Goal: Task Accomplishment & Management: Manage account settings

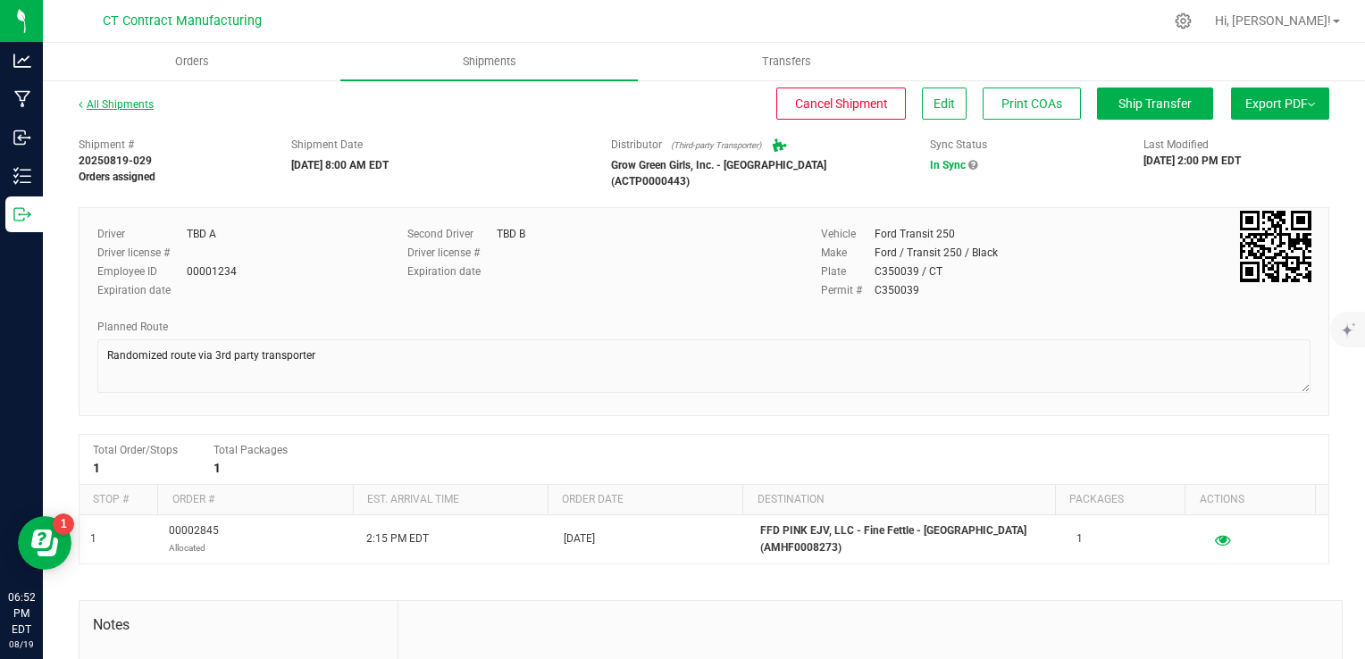
click at [147, 105] on link "All Shipments" at bounding box center [116, 104] width 75 height 13
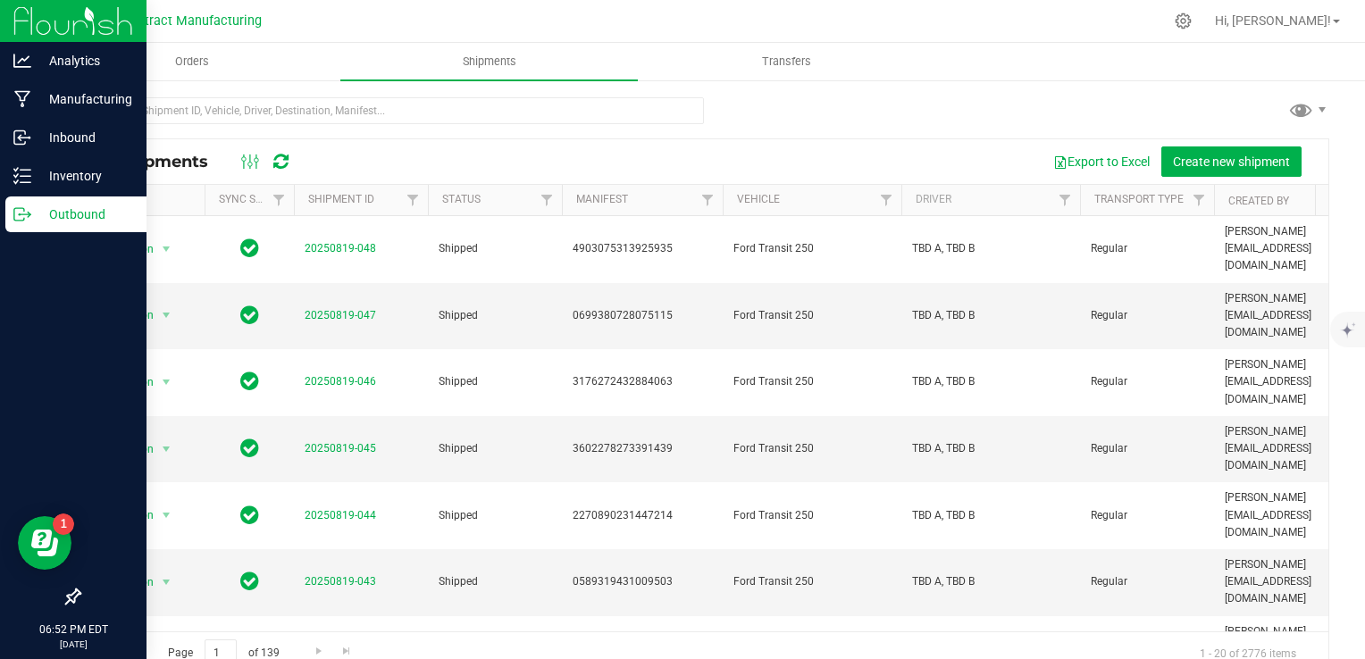
click at [23, 219] on icon at bounding box center [19, 214] width 10 height 13
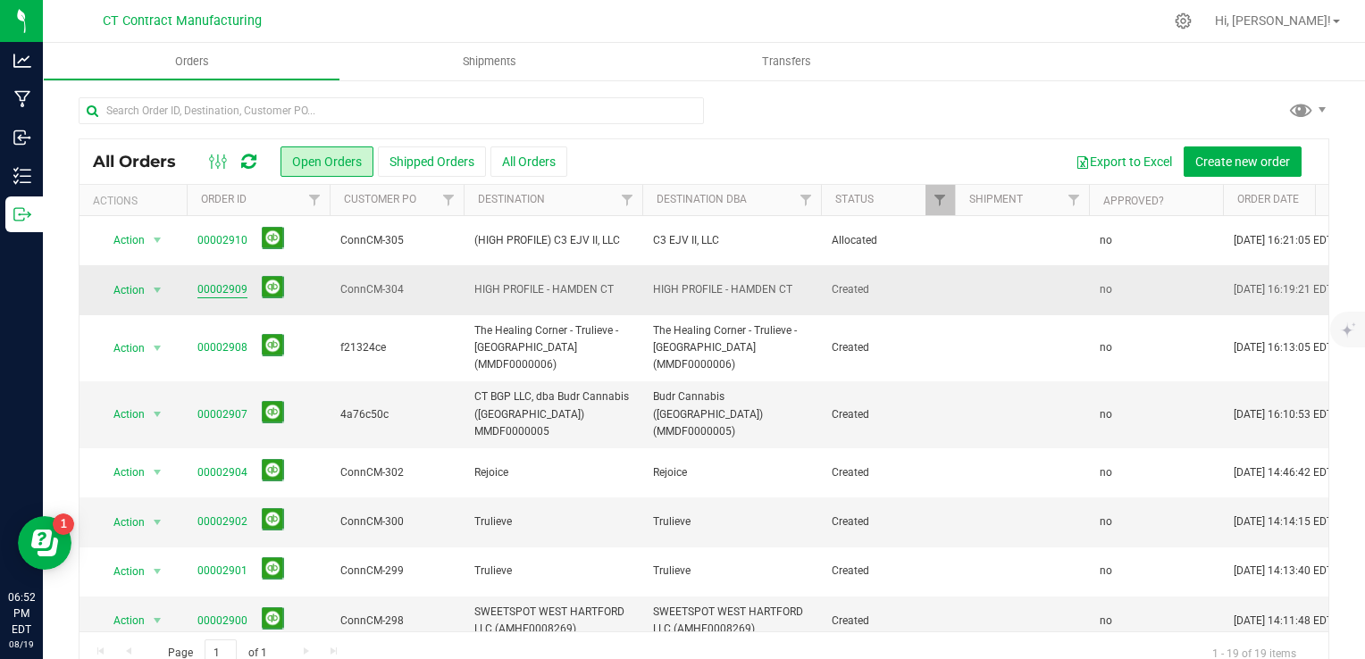
click at [222, 284] on link "00002909" at bounding box center [222, 289] width 50 height 17
click at [229, 292] on link "00002909" at bounding box center [222, 289] width 50 height 17
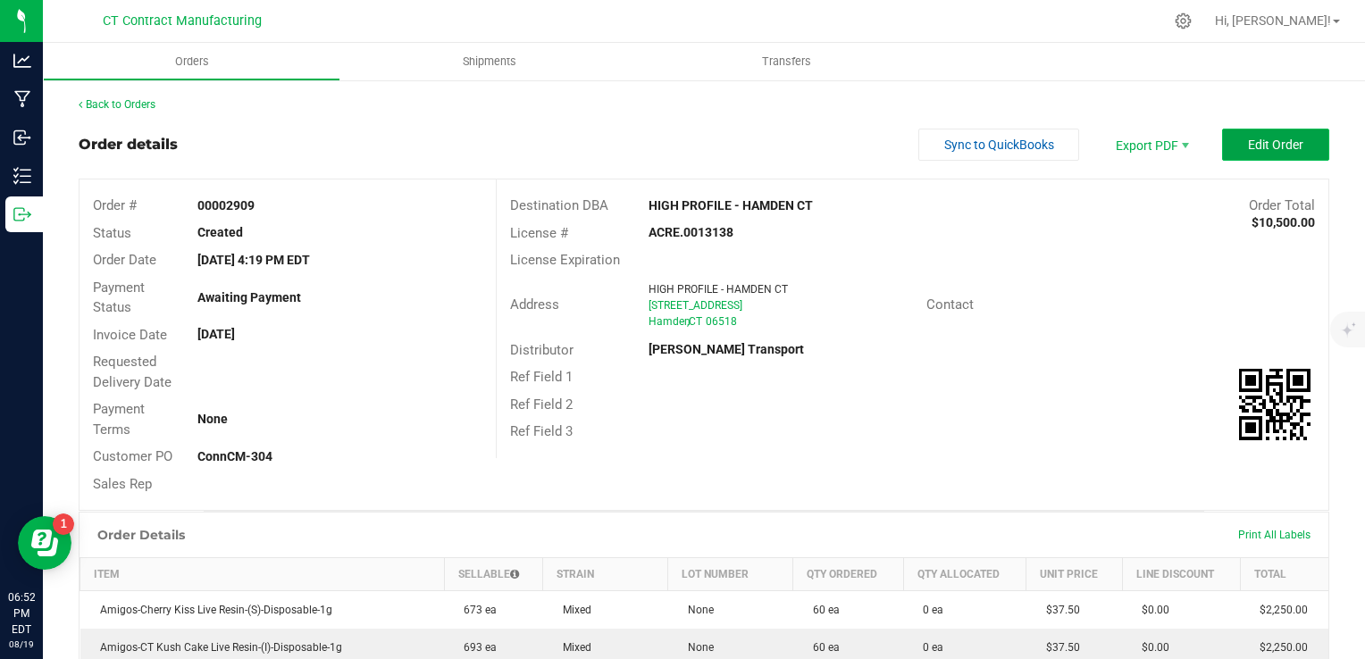
click at [1229, 148] on button "Edit Order" at bounding box center [1275, 145] width 107 height 32
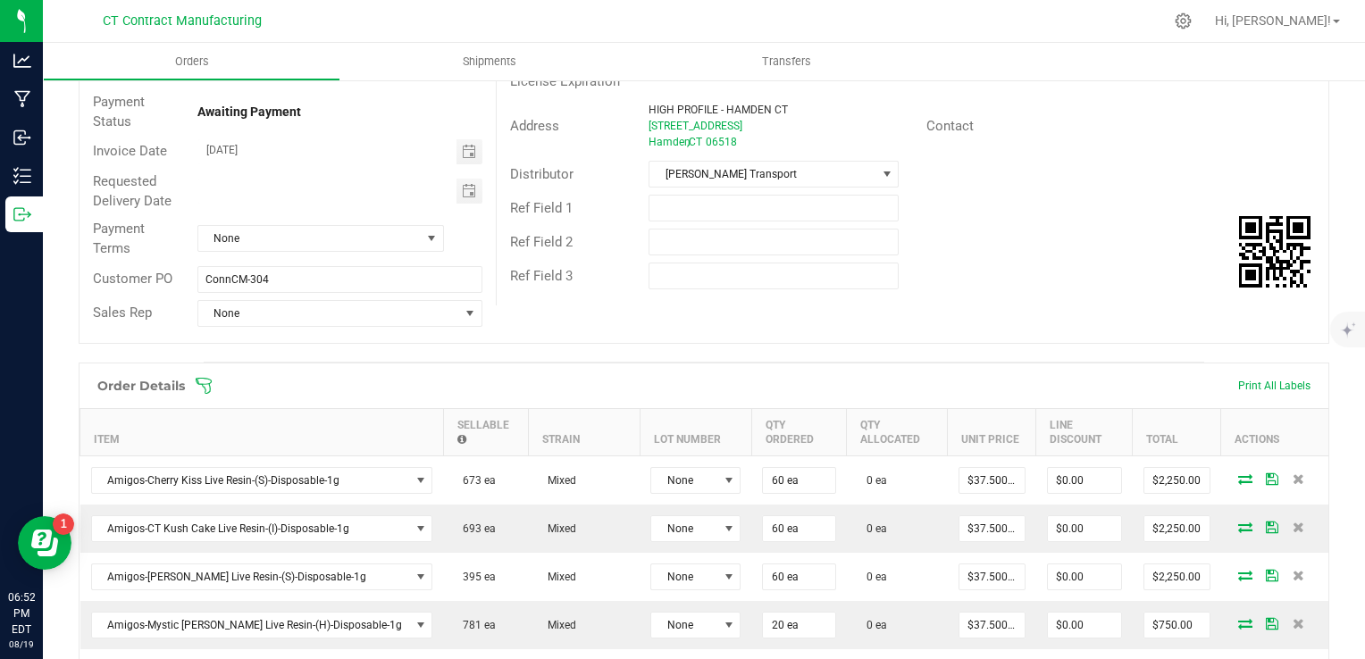
scroll to position [189, 0]
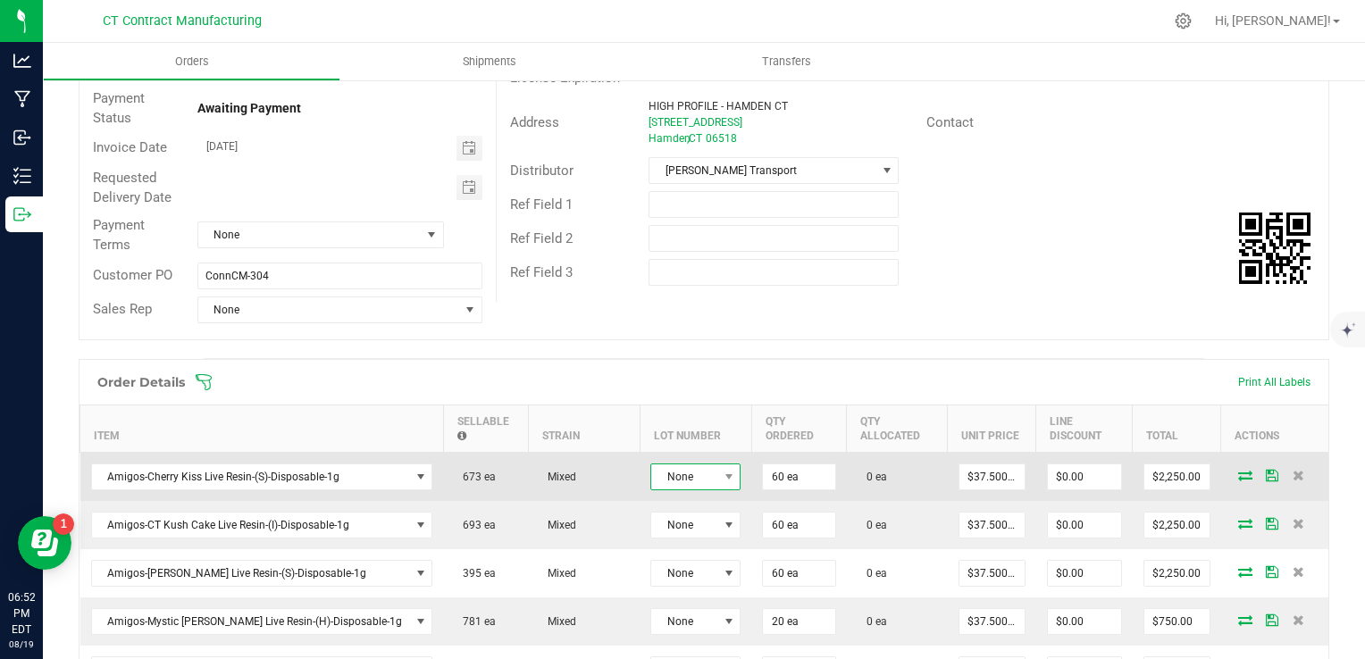
click at [651, 467] on span "None" at bounding box center [684, 477] width 66 height 25
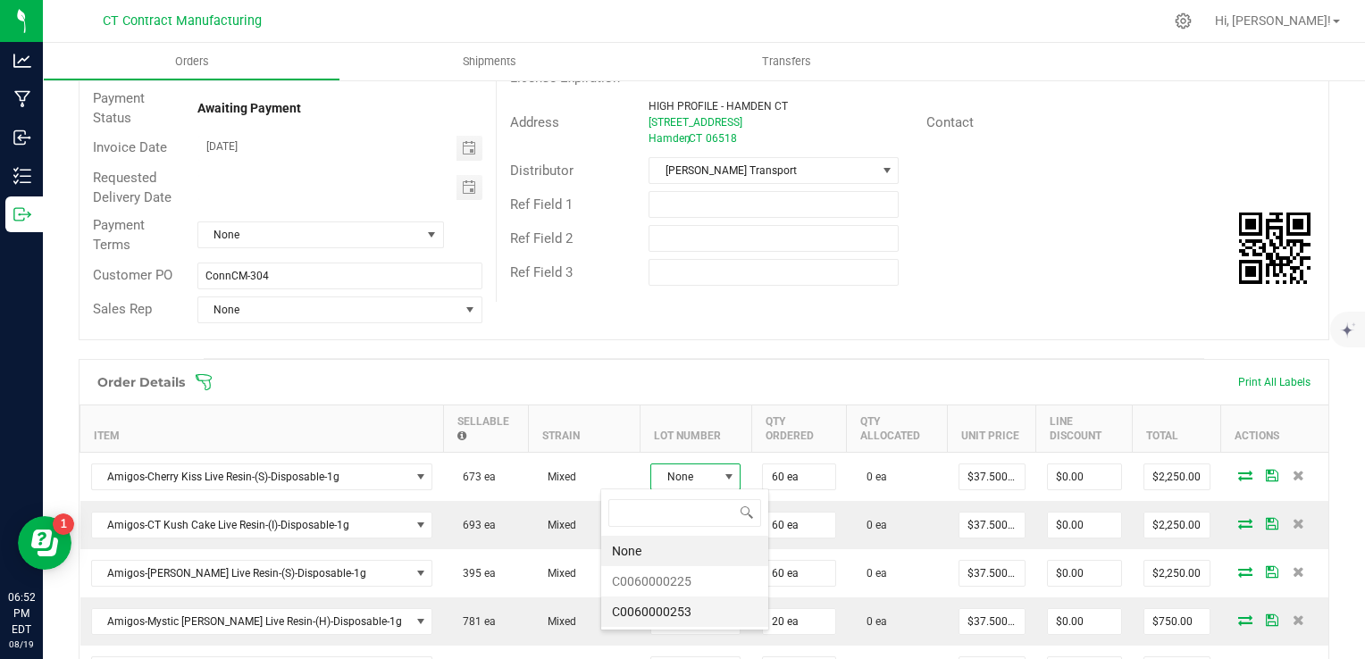
click at [692, 606] on li "C0060000253" at bounding box center [684, 612] width 167 height 30
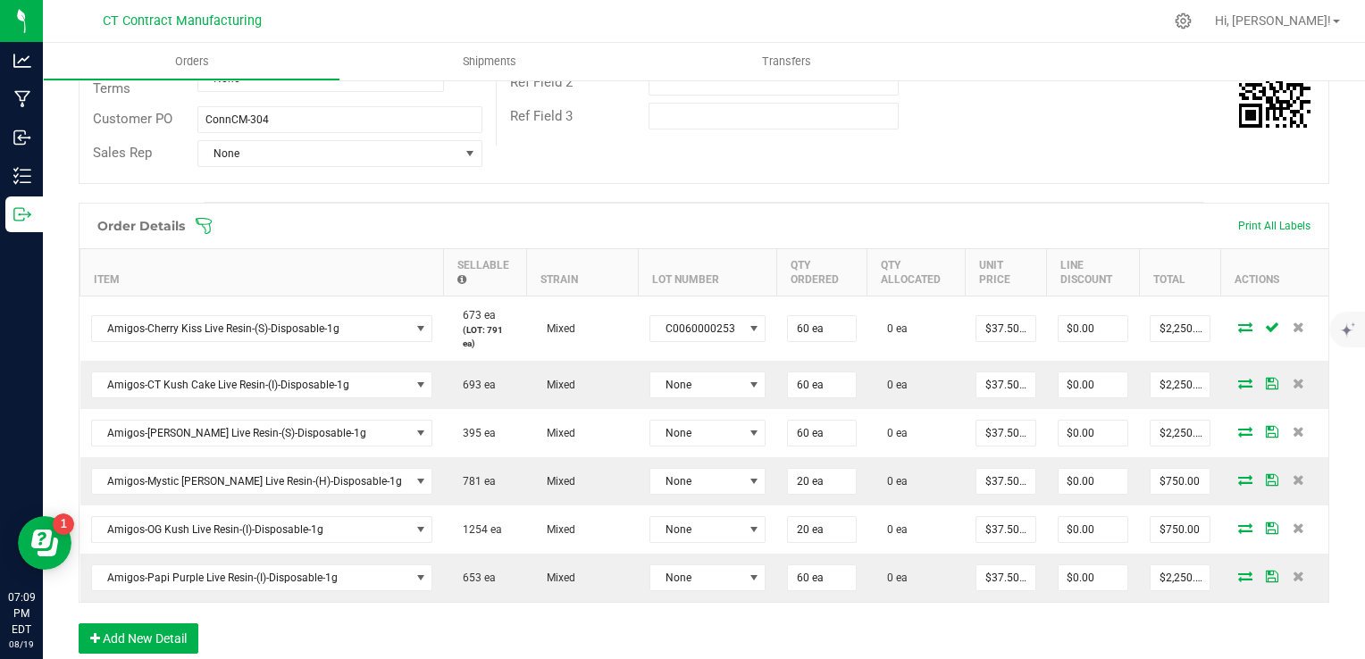
scroll to position [347, 0]
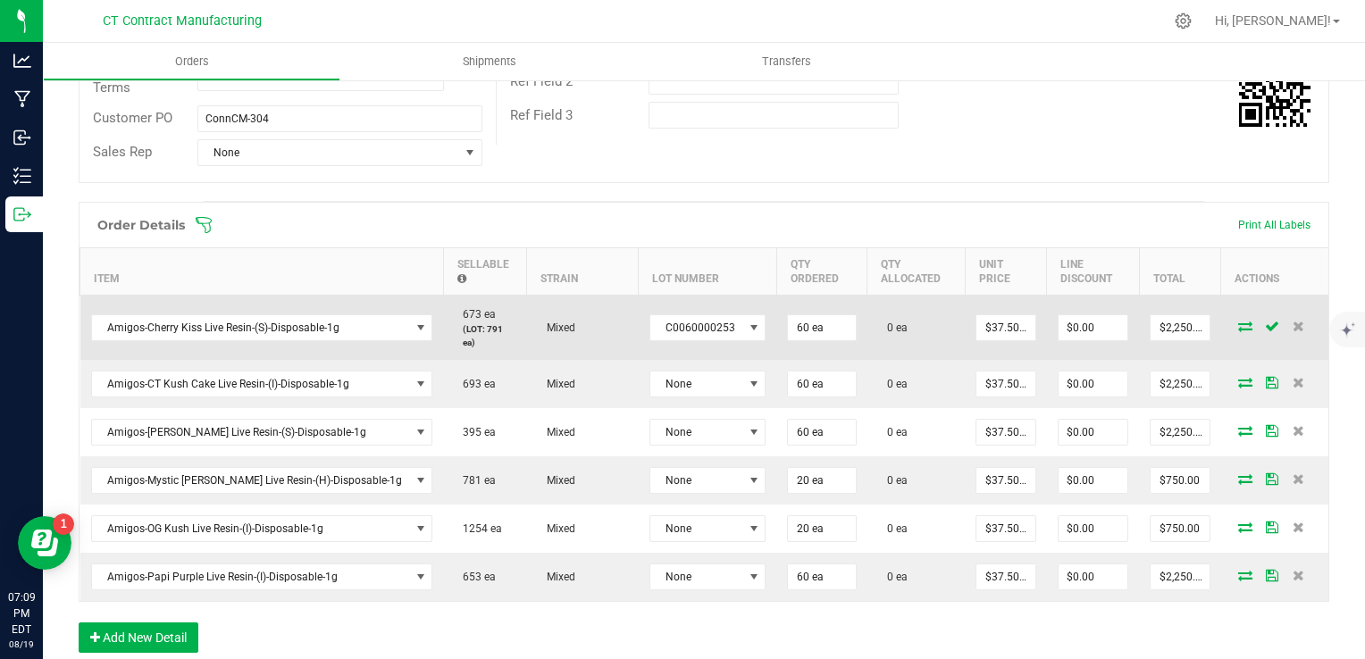
click at [1238, 321] on icon at bounding box center [1245, 326] width 14 height 11
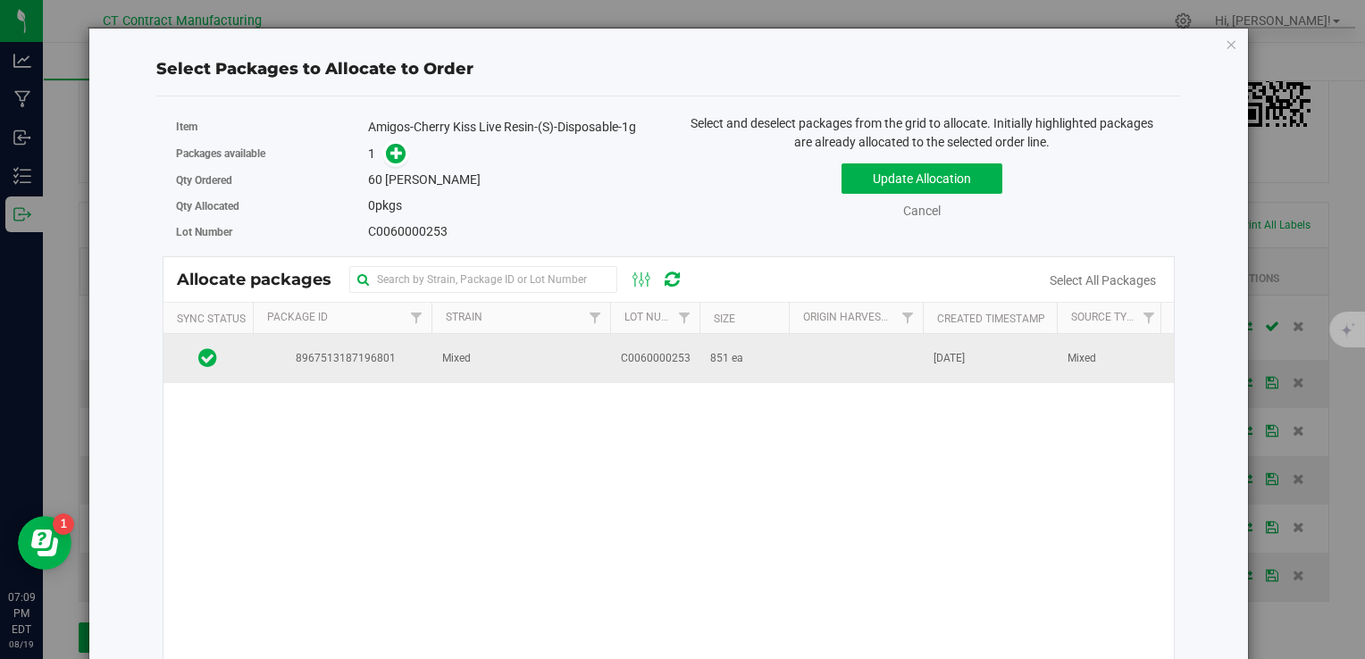
click at [847, 347] on td at bounding box center [856, 358] width 134 height 48
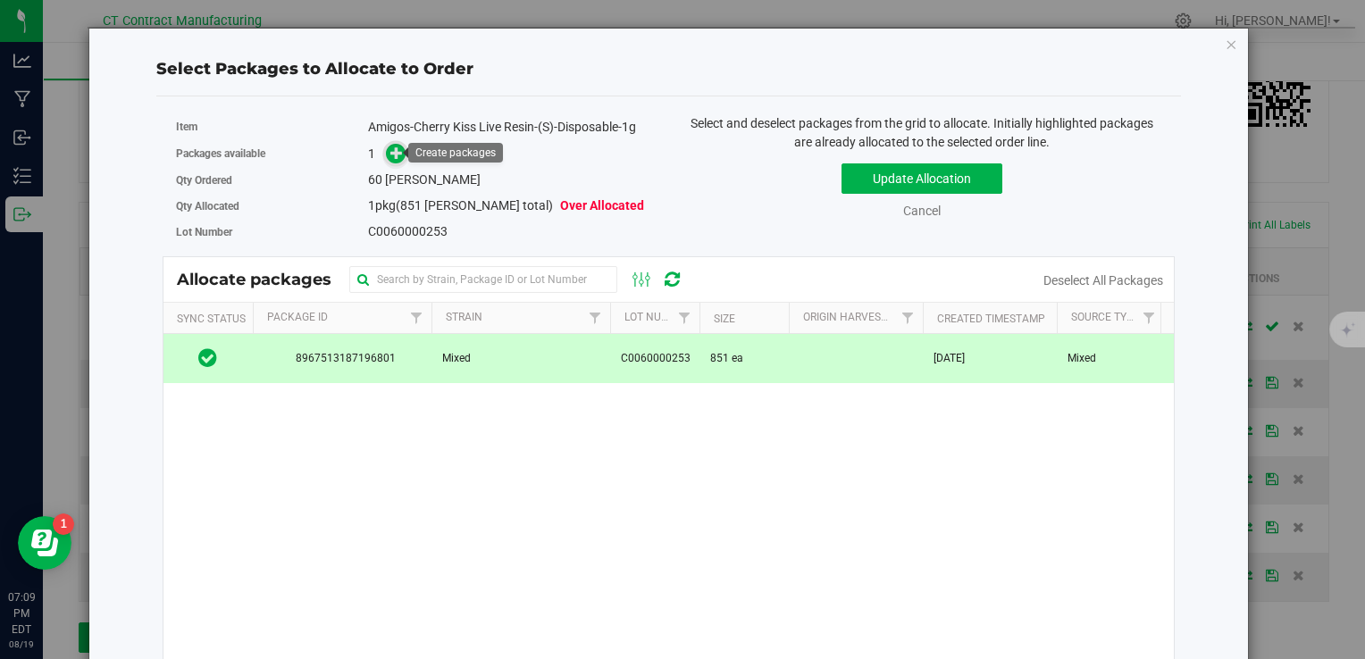
click at [400, 148] on span at bounding box center [395, 153] width 21 height 21
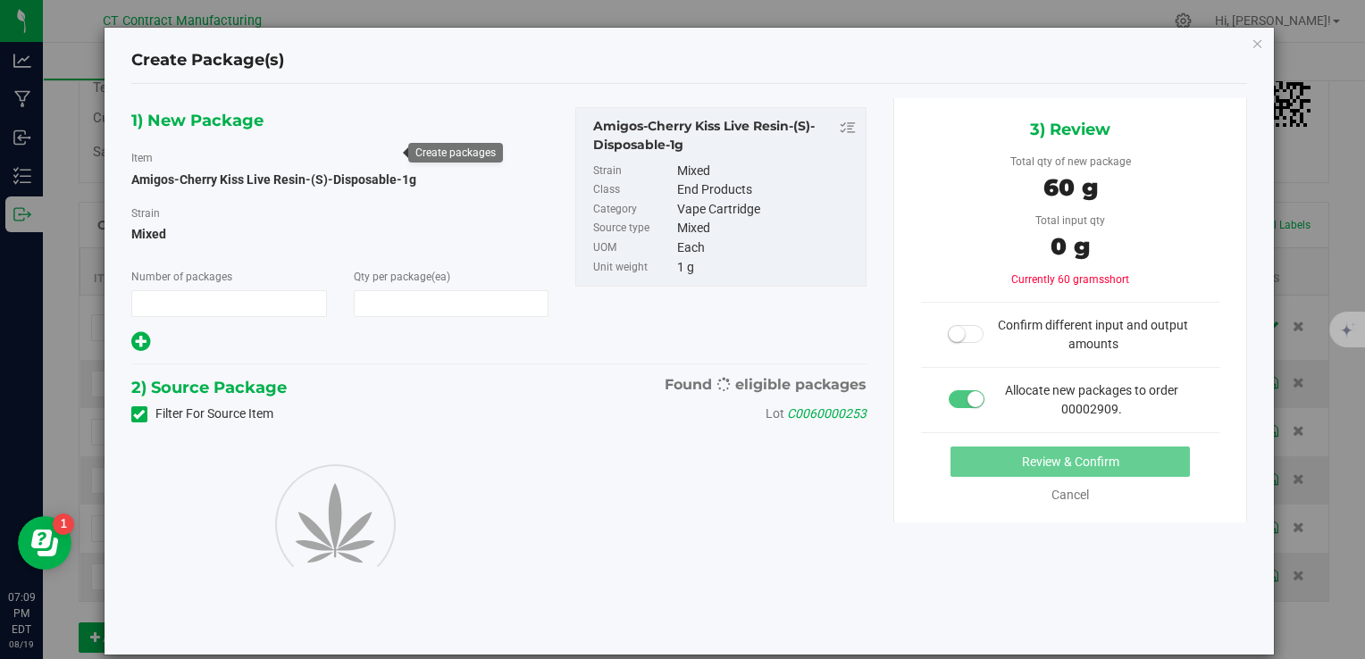
type input "1"
type input "60"
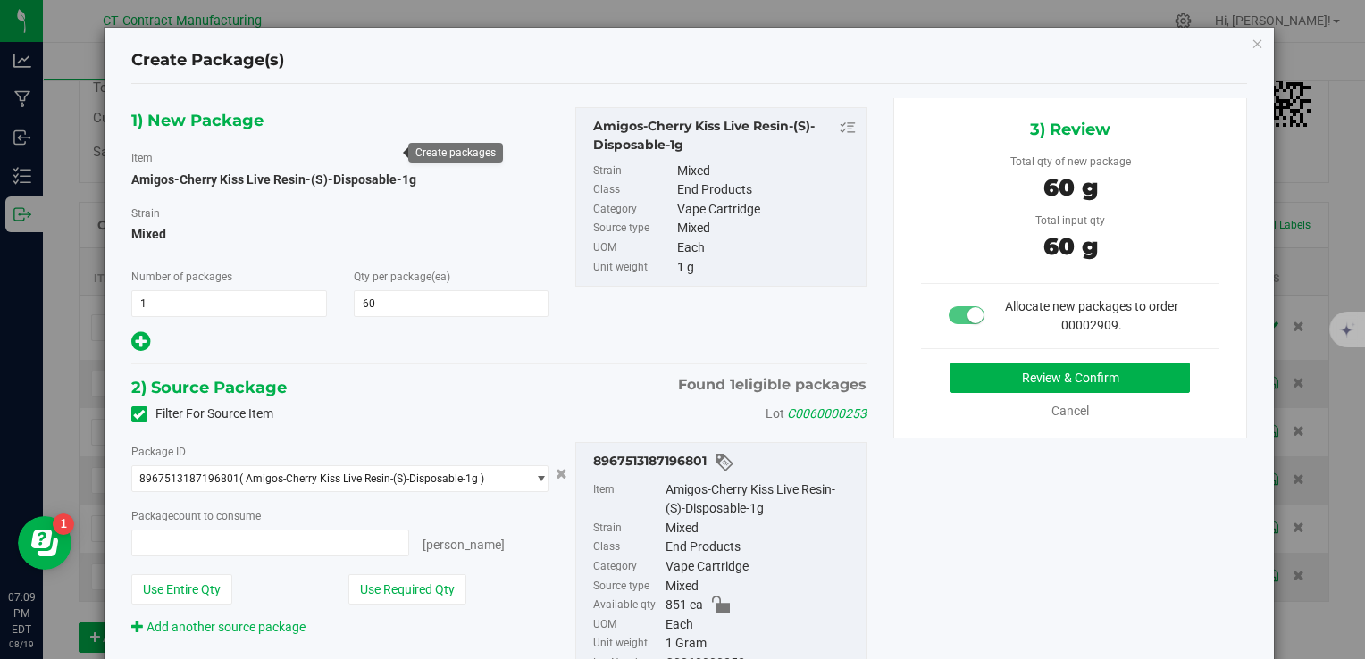
type input "60 ea"
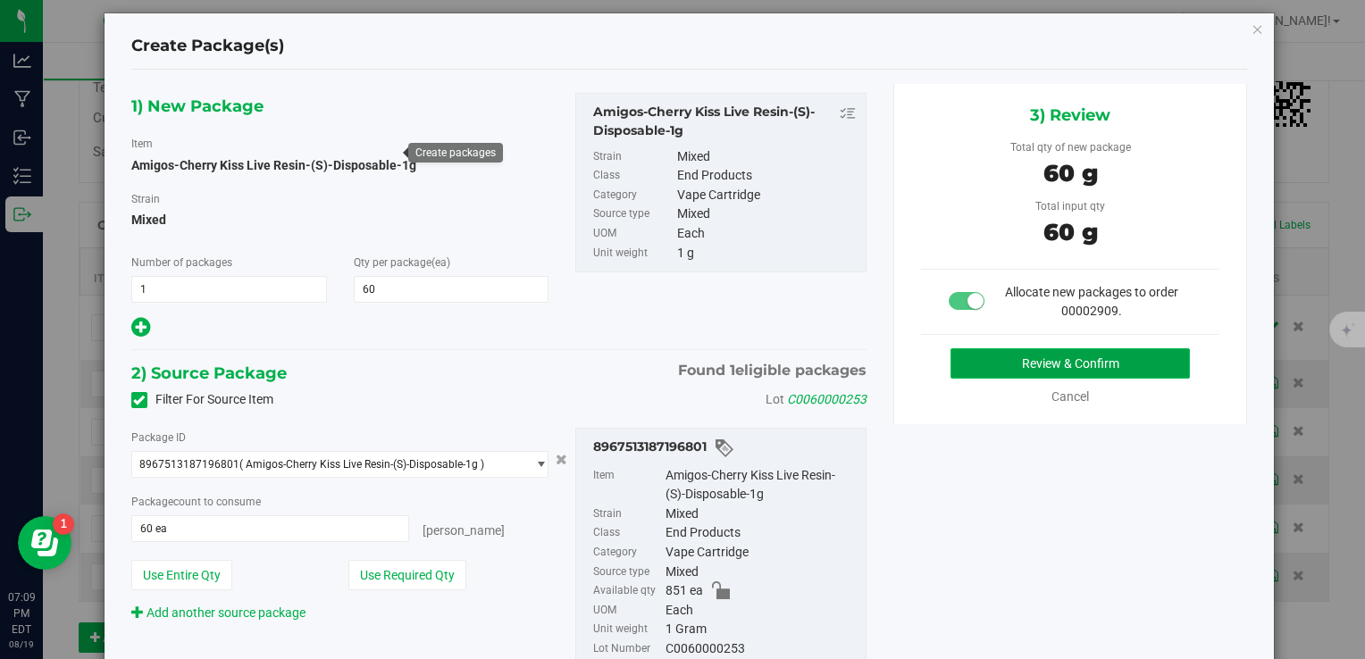
click at [969, 366] on button "Review & Confirm" at bounding box center [1070, 363] width 239 height 30
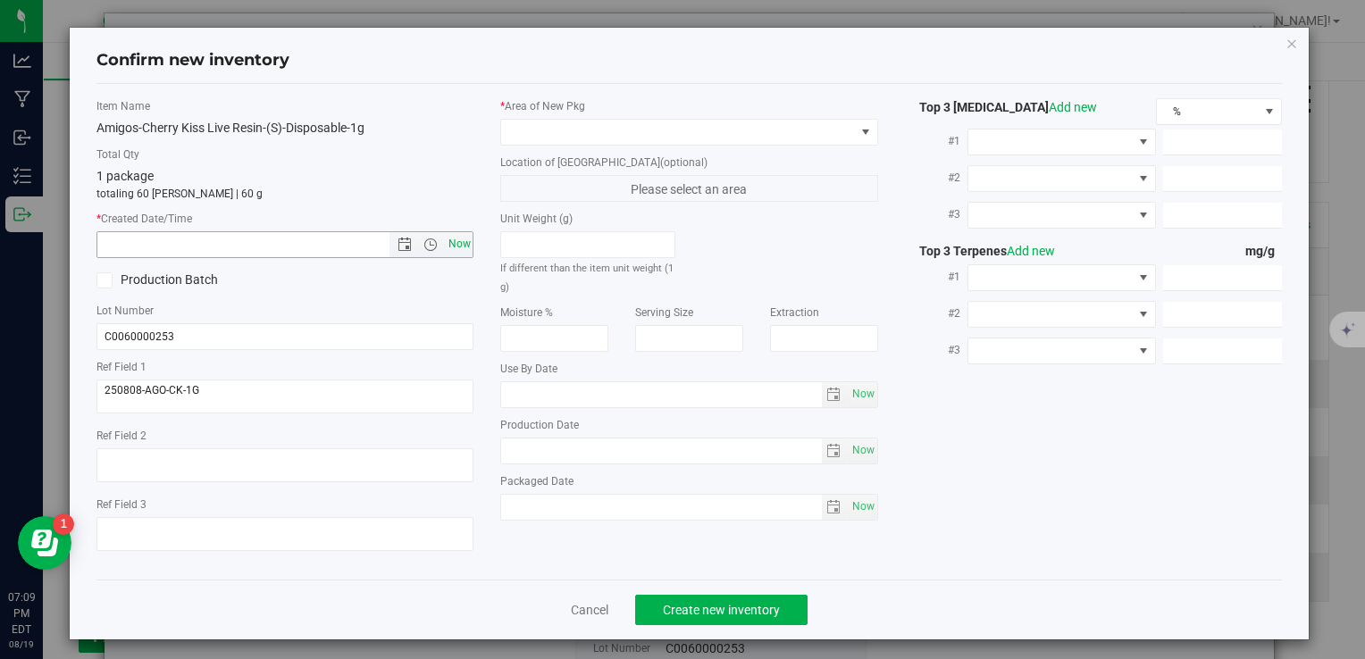
click at [456, 243] on span "Now" at bounding box center [459, 244] width 30 height 26
type input "[DATE] 7:09 PM"
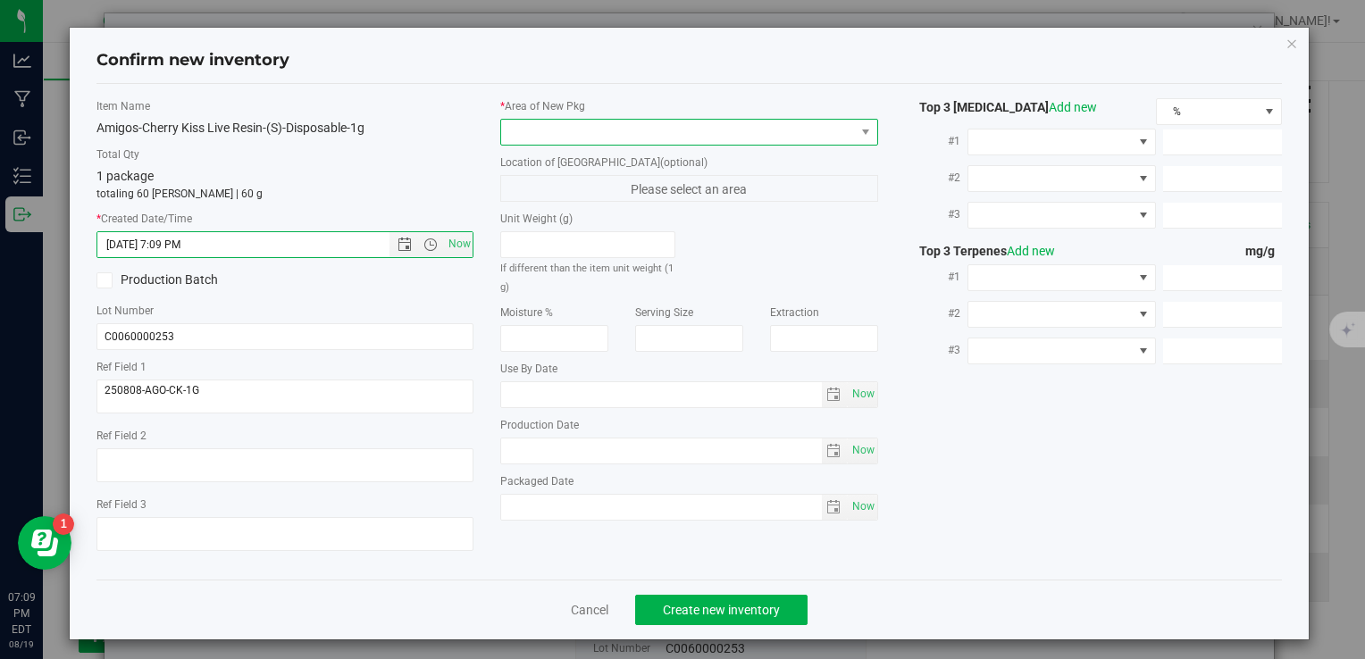
click at [583, 130] on span at bounding box center [677, 132] width 353 height 25
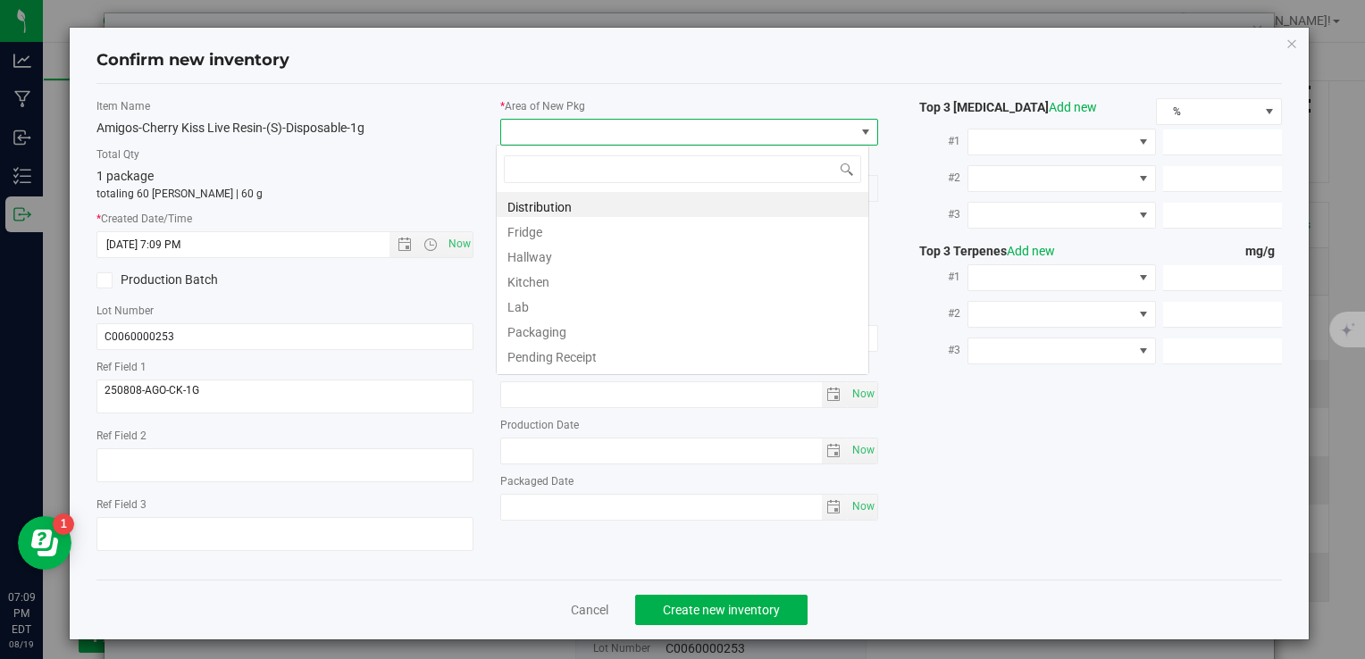
scroll to position [26, 373]
click at [615, 201] on li "Distribution" at bounding box center [683, 204] width 372 height 25
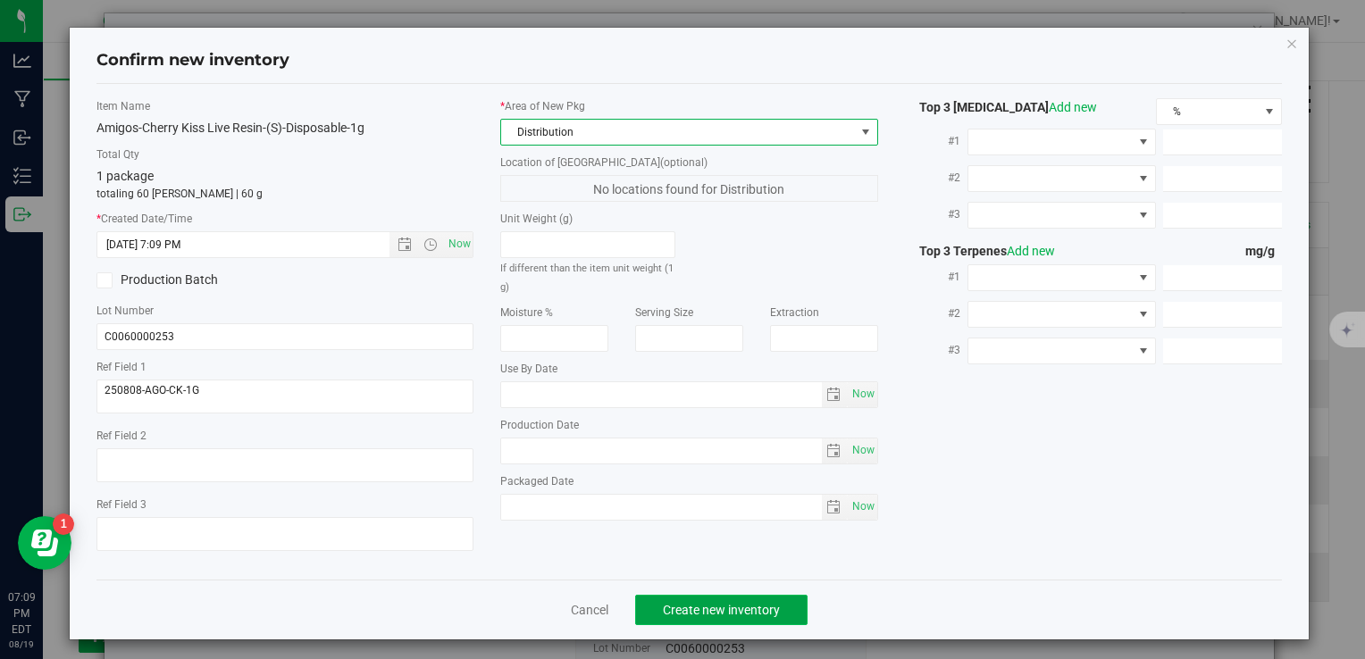
click at [751, 604] on span "Create new inventory" at bounding box center [721, 610] width 117 height 14
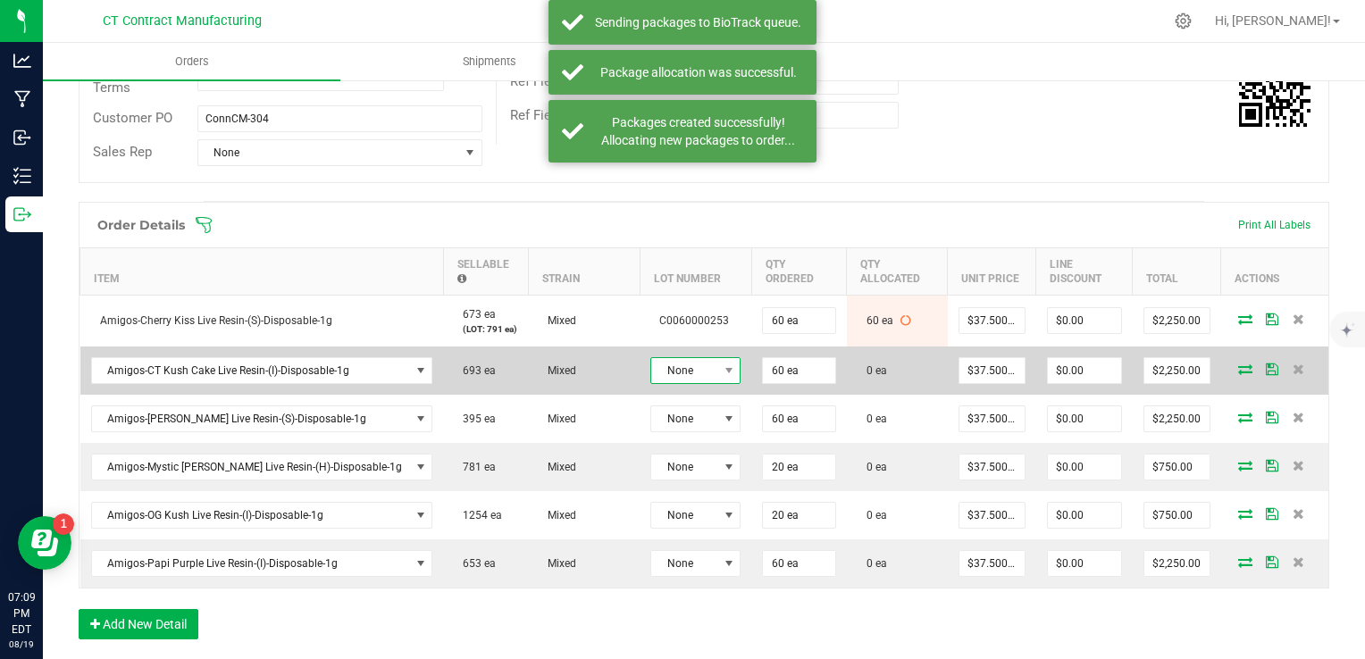
click at [717, 374] on span at bounding box center [728, 370] width 22 height 25
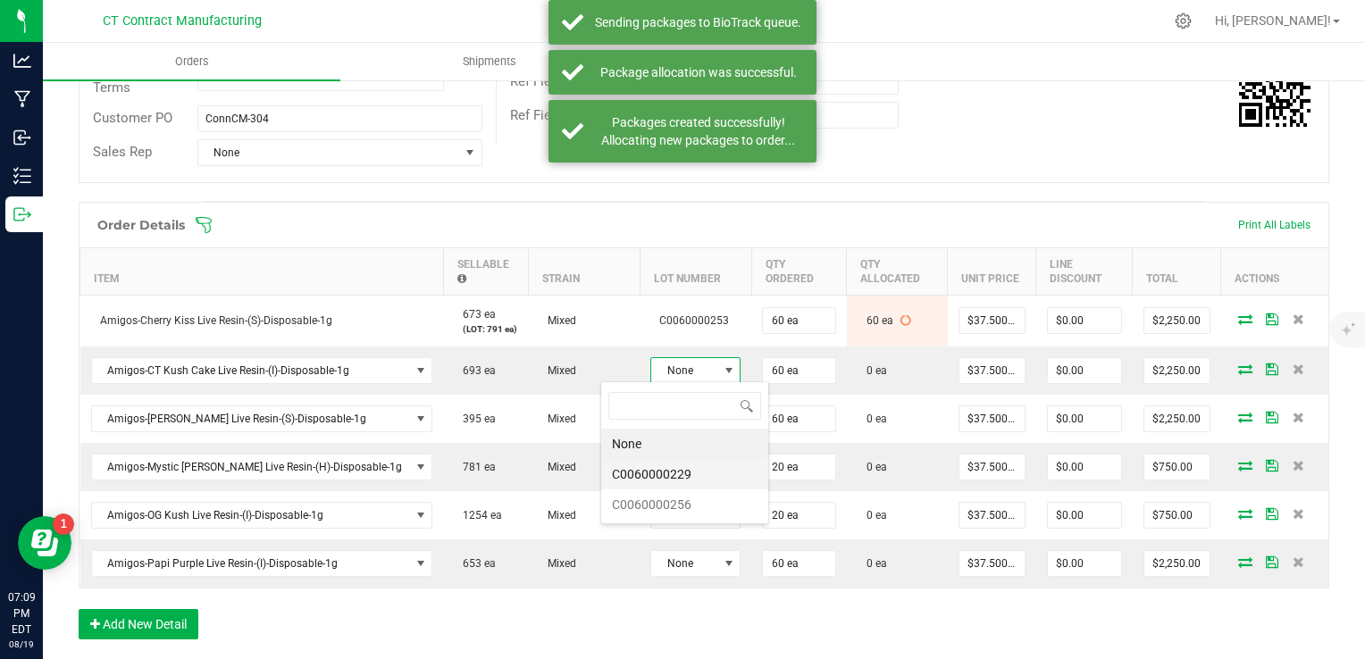
click at [700, 468] on li "C0060000229" at bounding box center [684, 474] width 167 height 30
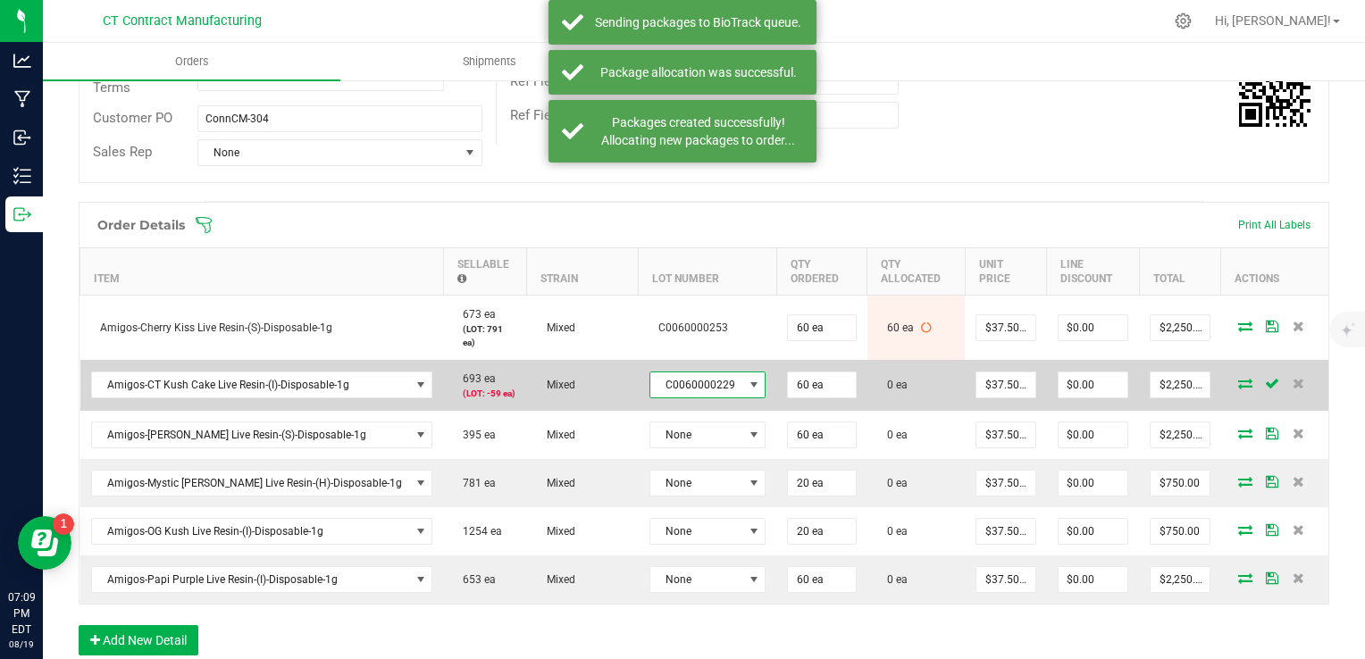
click at [685, 373] on span "C0060000229" at bounding box center [696, 385] width 93 height 25
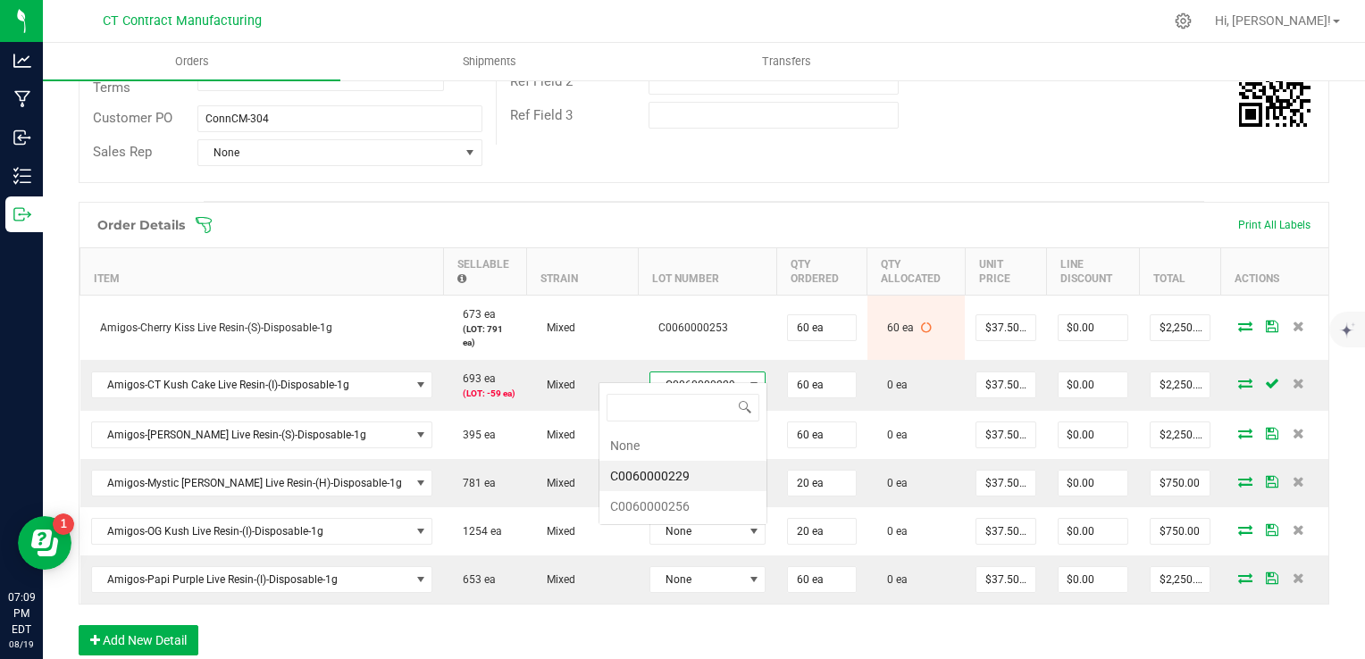
scroll to position [26, 114]
click at [733, 502] on li "C0060000256" at bounding box center [683, 506] width 167 height 30
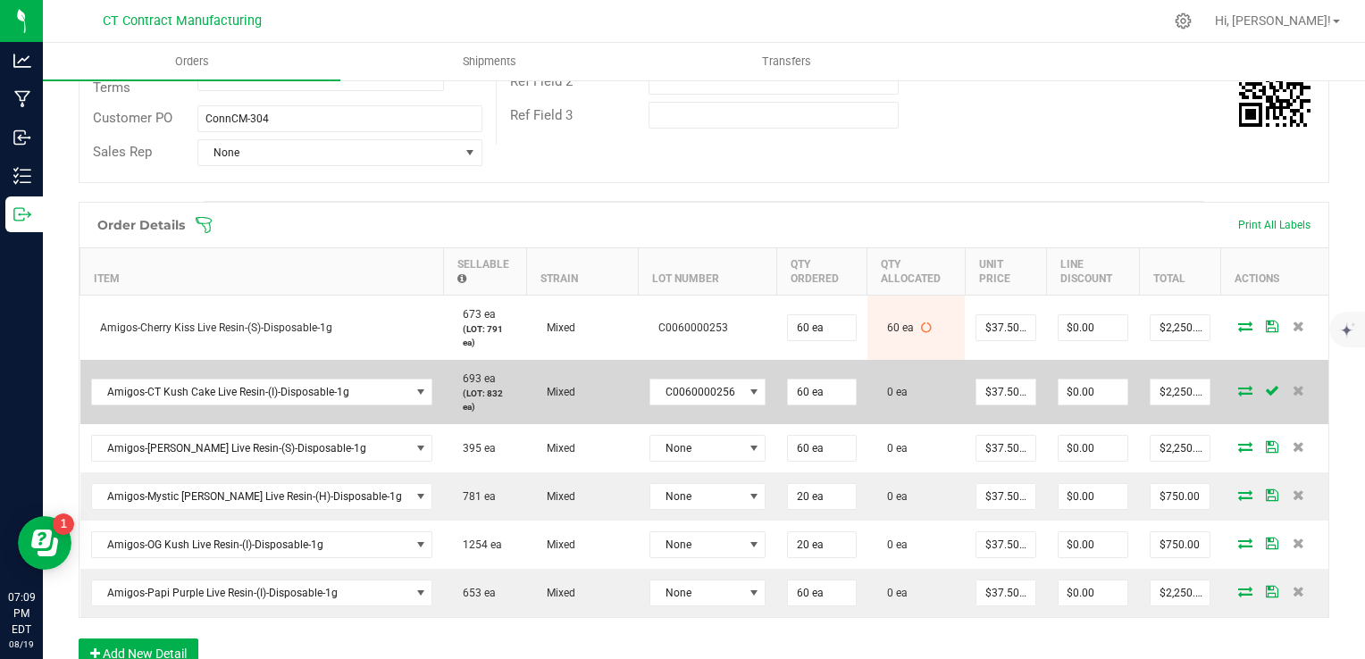
click at [1238, 385] on icon at bounding box center [1245, 390] width 14 height 11
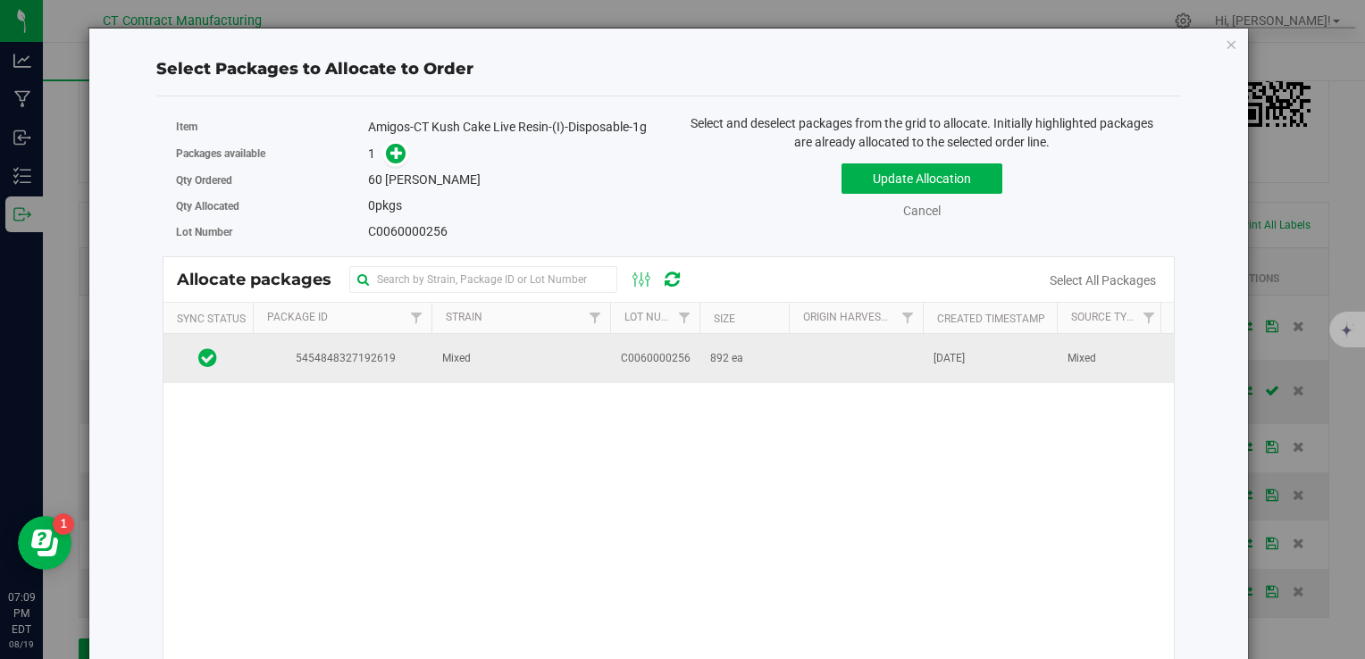
click at [872, 341] on td at bounding box center [856, 358] width 134 height 48
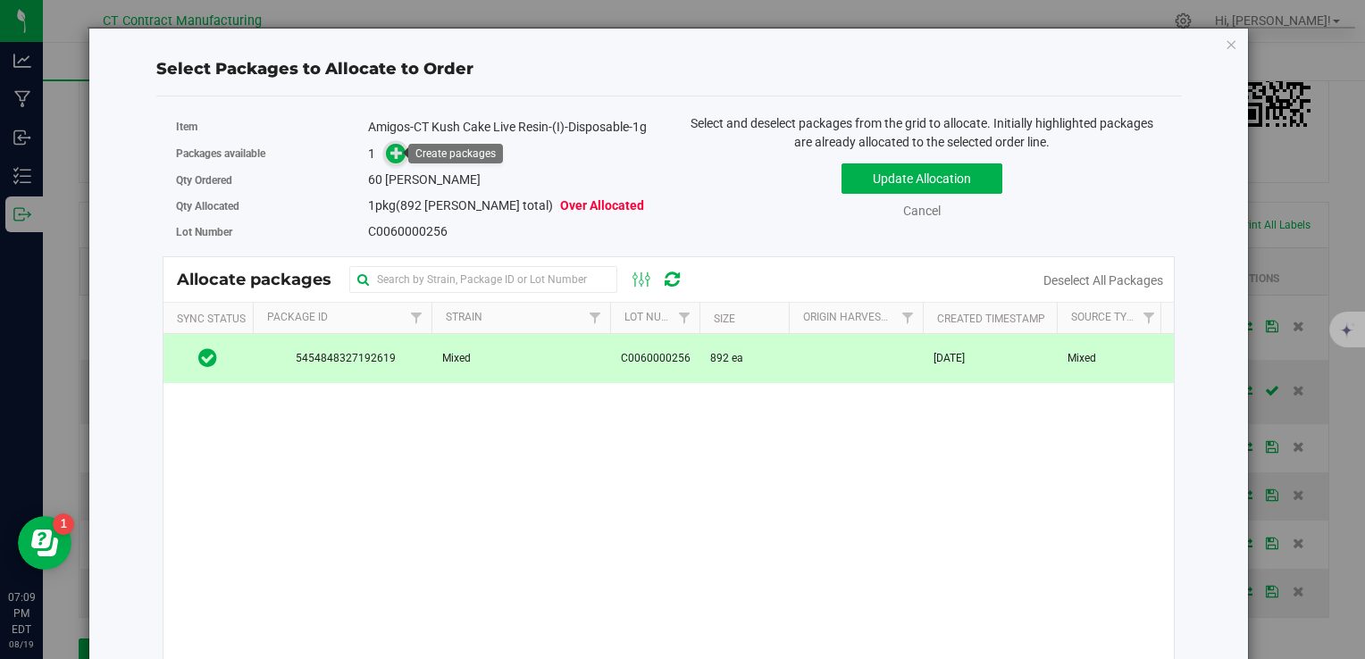
click at [386, 152] on span at bounding box center [396, 154] width 21 height 21
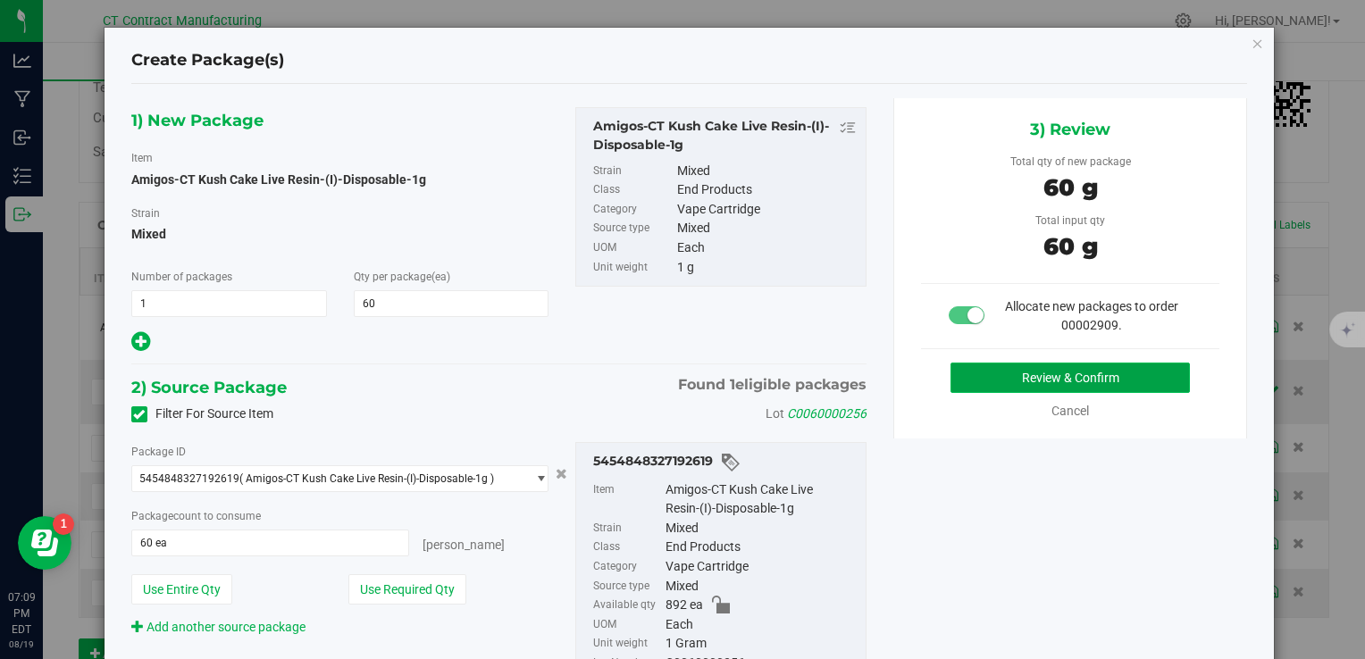
click at [977, 378] on button "Review & Confirm" at bounding box center [1070, 378] width 239 height 30
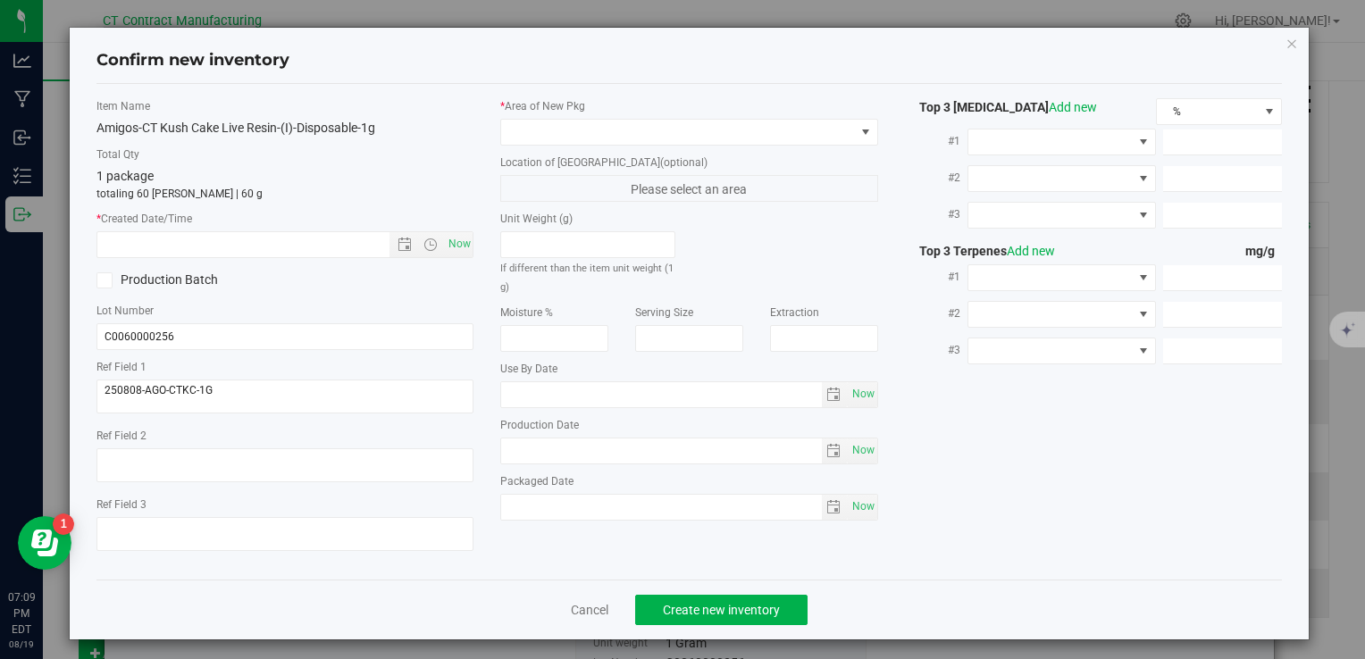
click at [471, 229] on div "Item Name Amigos-CT Kush Cake Live Resin-(I)-Disposable-1g Total Qty 1 package …" at bounding box center [285, 331] width 404 height 467
click at [464, 238] on span "Now" at bounding box center [459, 244] width 30 height 26
type input "[DATE] 7:10 PM"
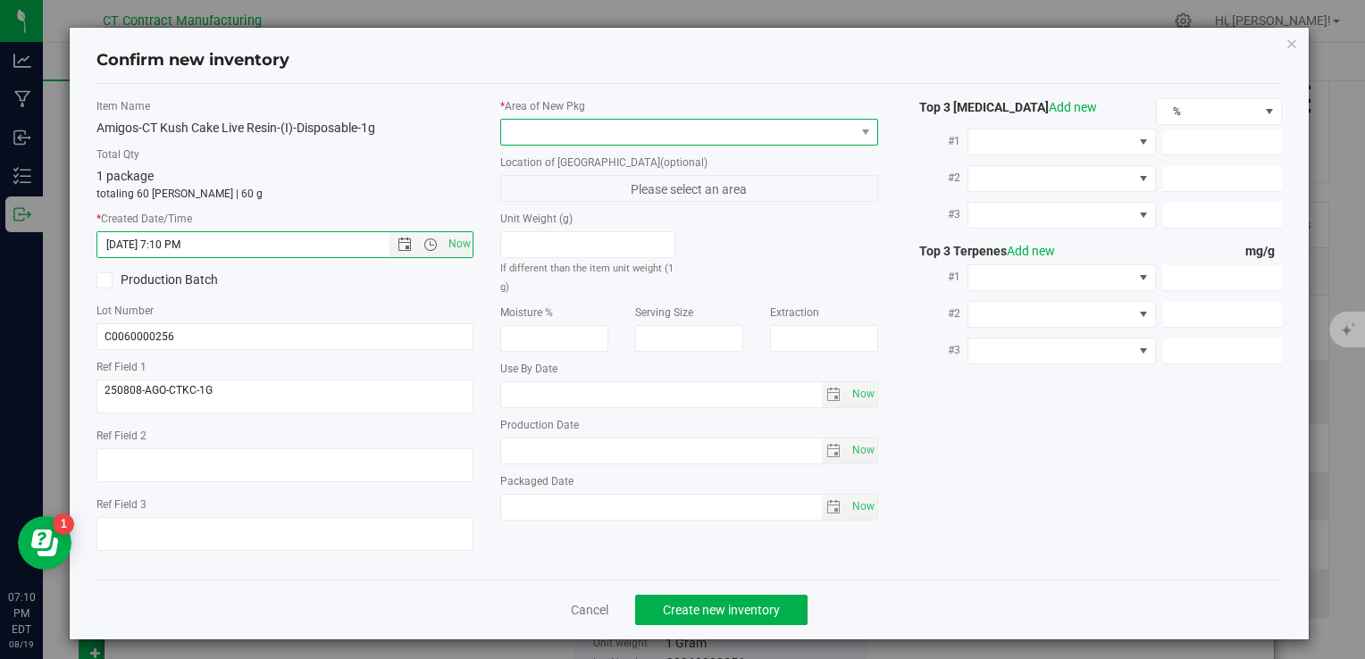
click at [543, 138] on span at bounding box center [677, 132] width 353 height 25
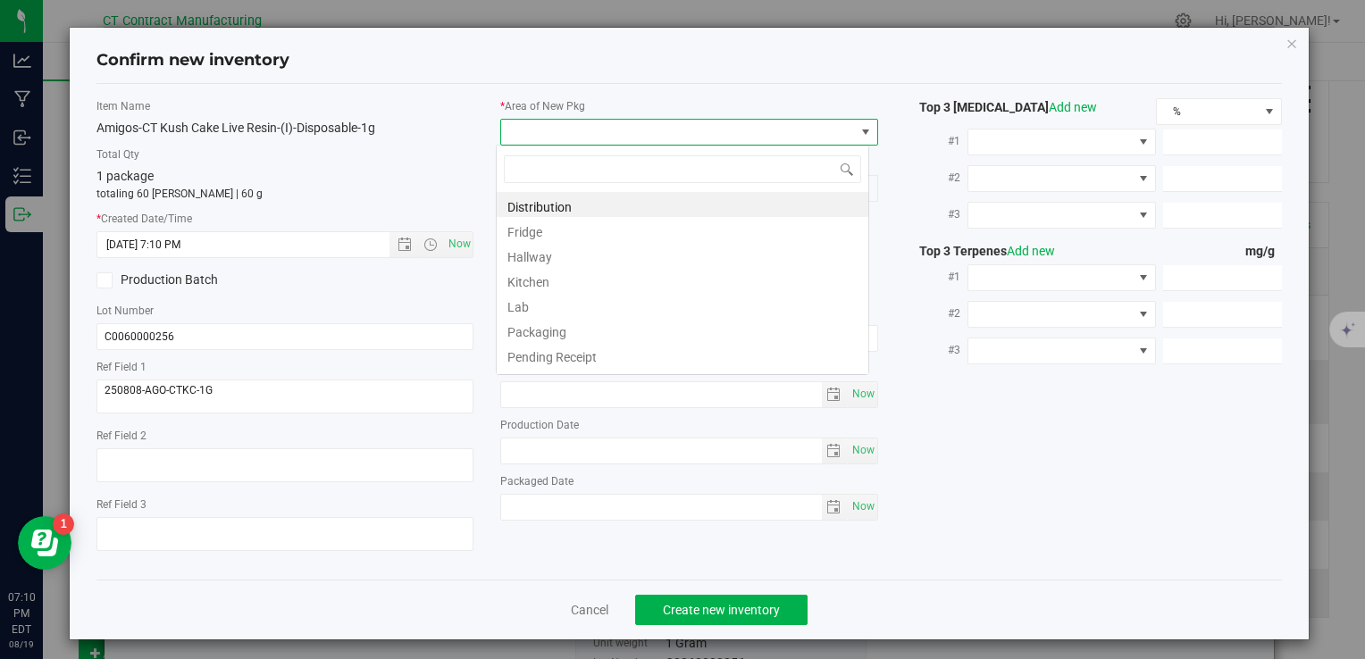
scroll to position [26, 373]
click at [575, 198] on li "Distribution" at bounding box center [683, 204] width 372 height 25
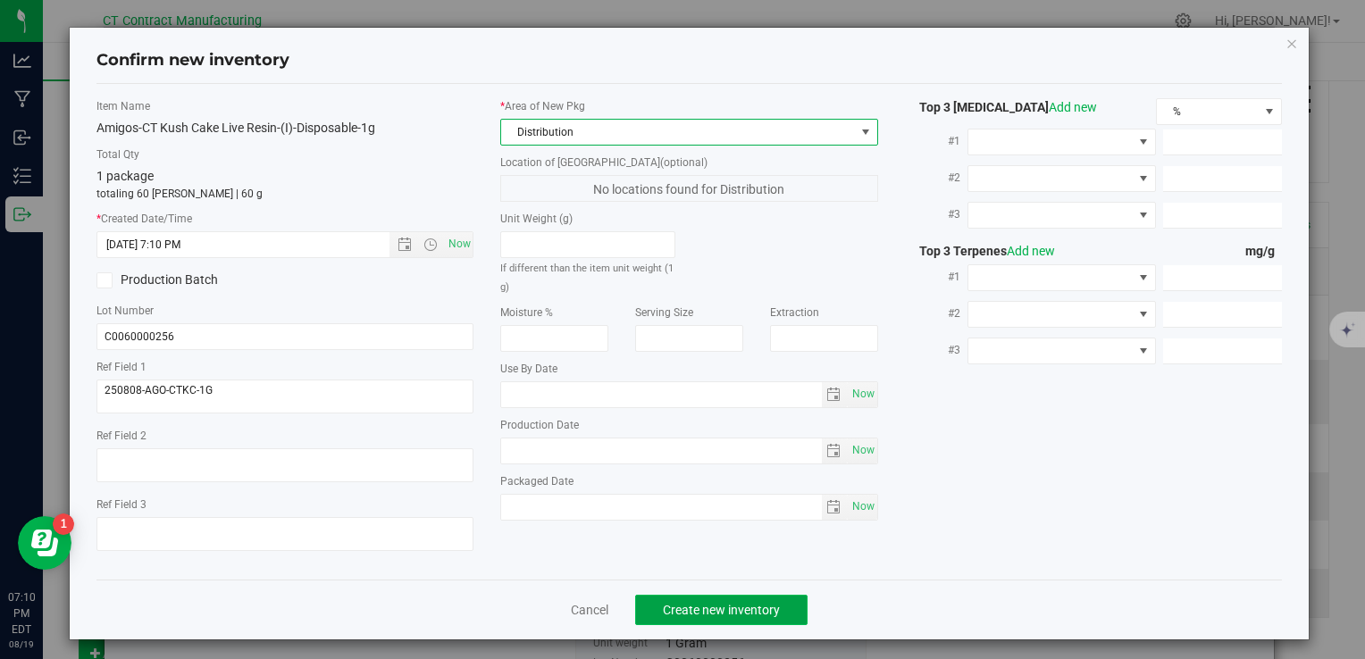
click at [767, 599] on button "Create new inventory" at bounding box center [721, 610] width 172 height 30
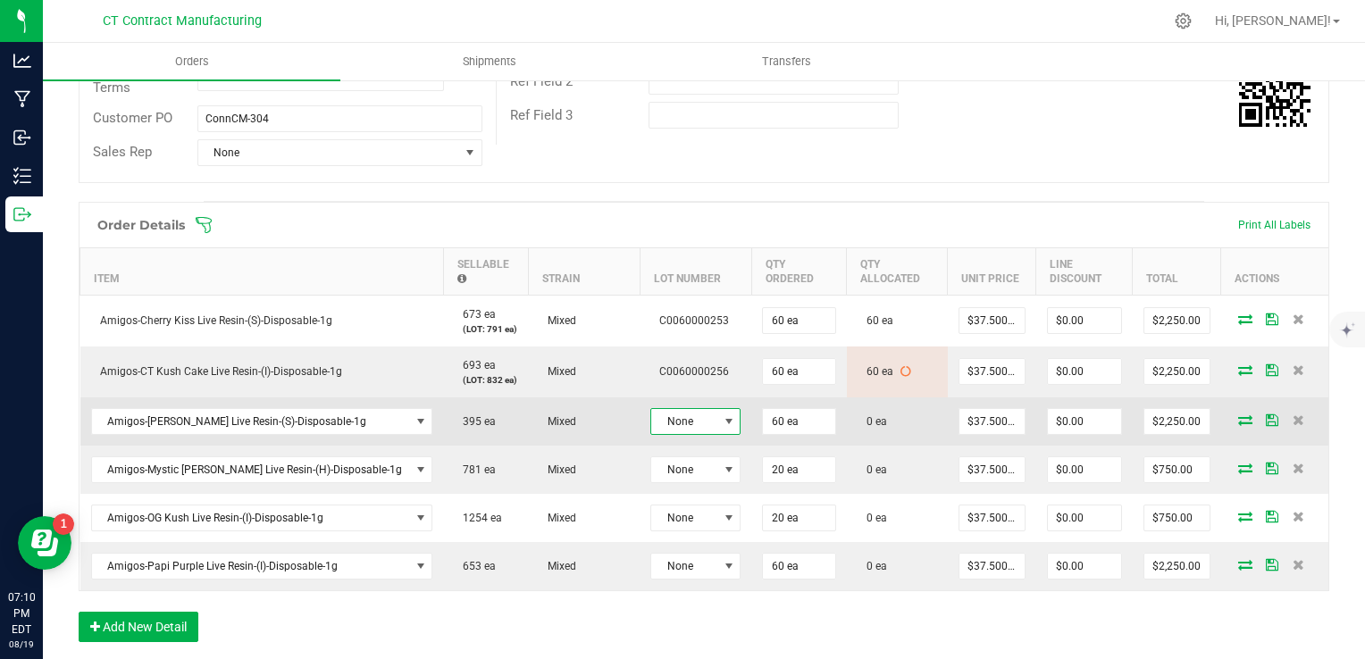
click at [662, 416] on span "None" at bounding box center [684, 421] width 66 height 25
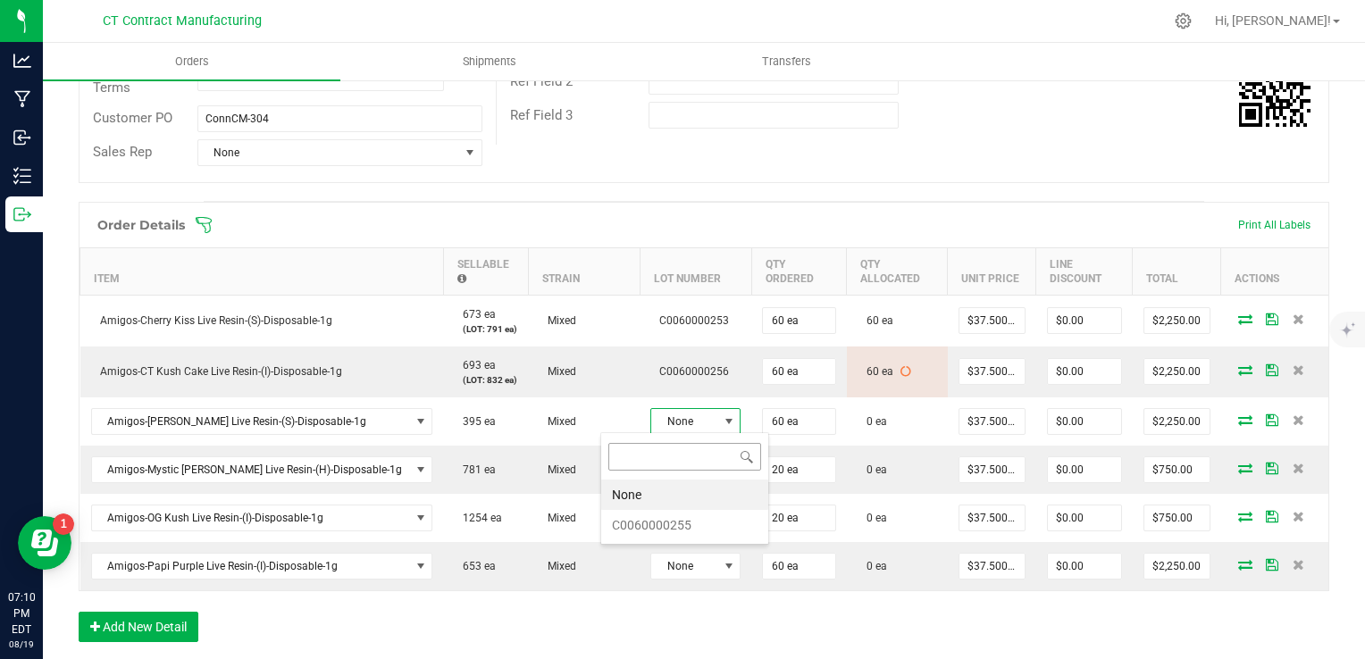
scroll to position [26, 90]
click at [702, 524] on li "C0060000255" at bounding box center [684, 525] width 167 height 30
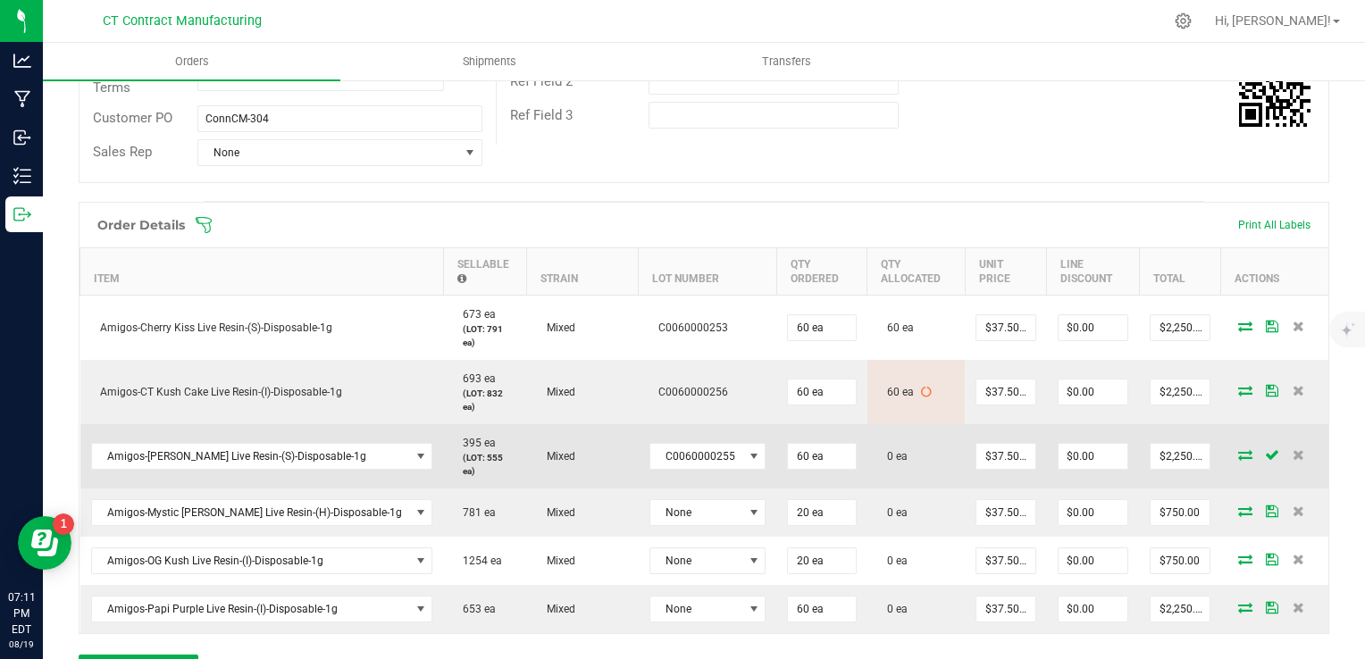
click at [1238, 449] on icon at bounding box center [1245, 454] width 14 height 11
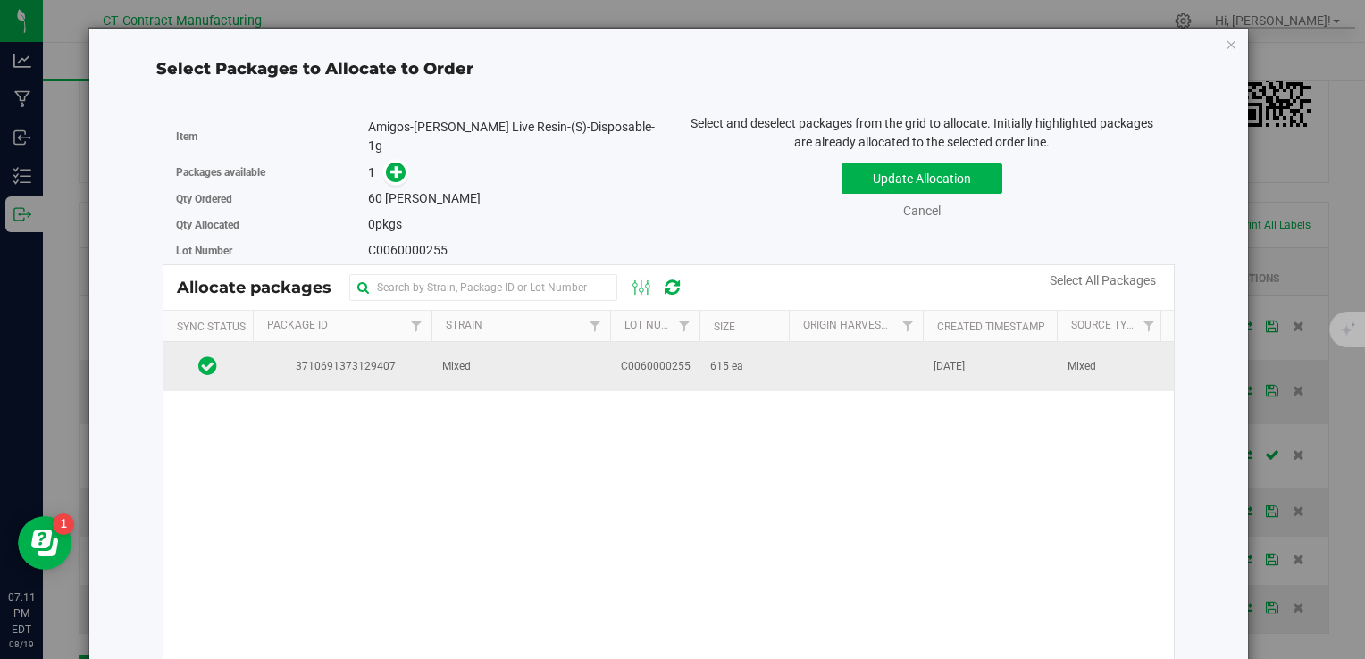
click at [740, 347] on td "615 ea" at bounding box center [744, 366] width 89 height 48
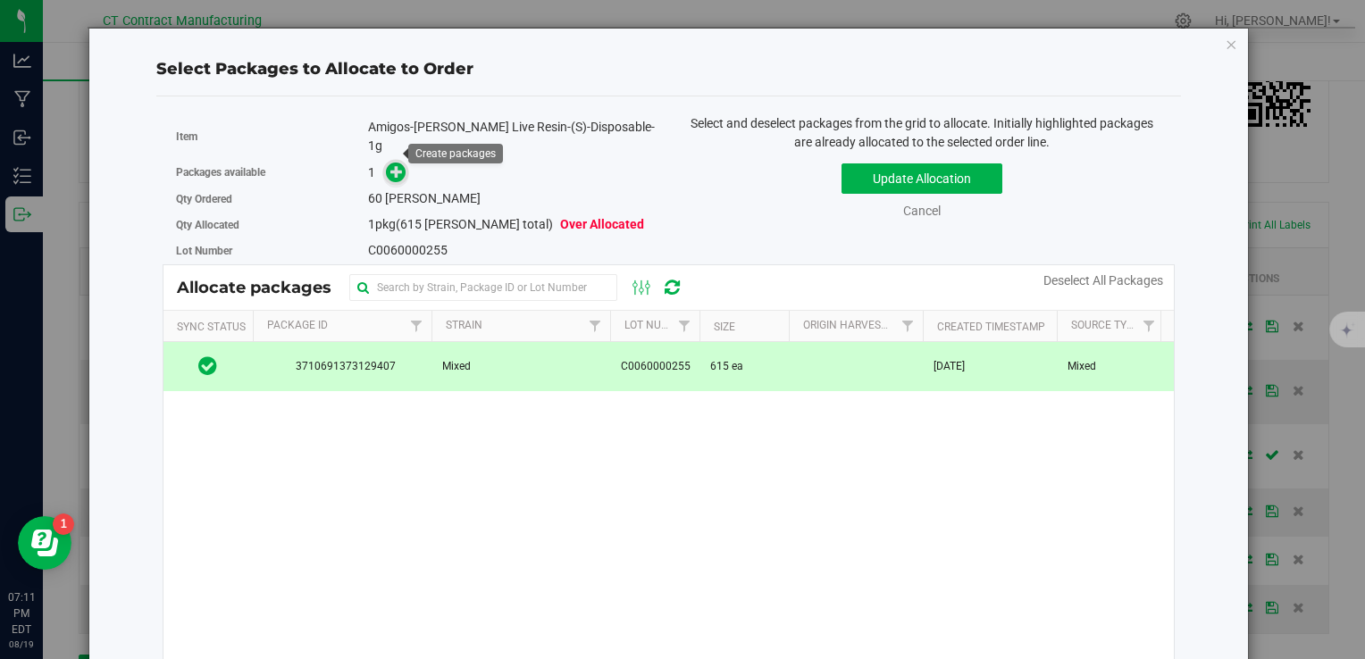
click at [394, 165] on icon at bounding box center [396, 171] width 13 height 13
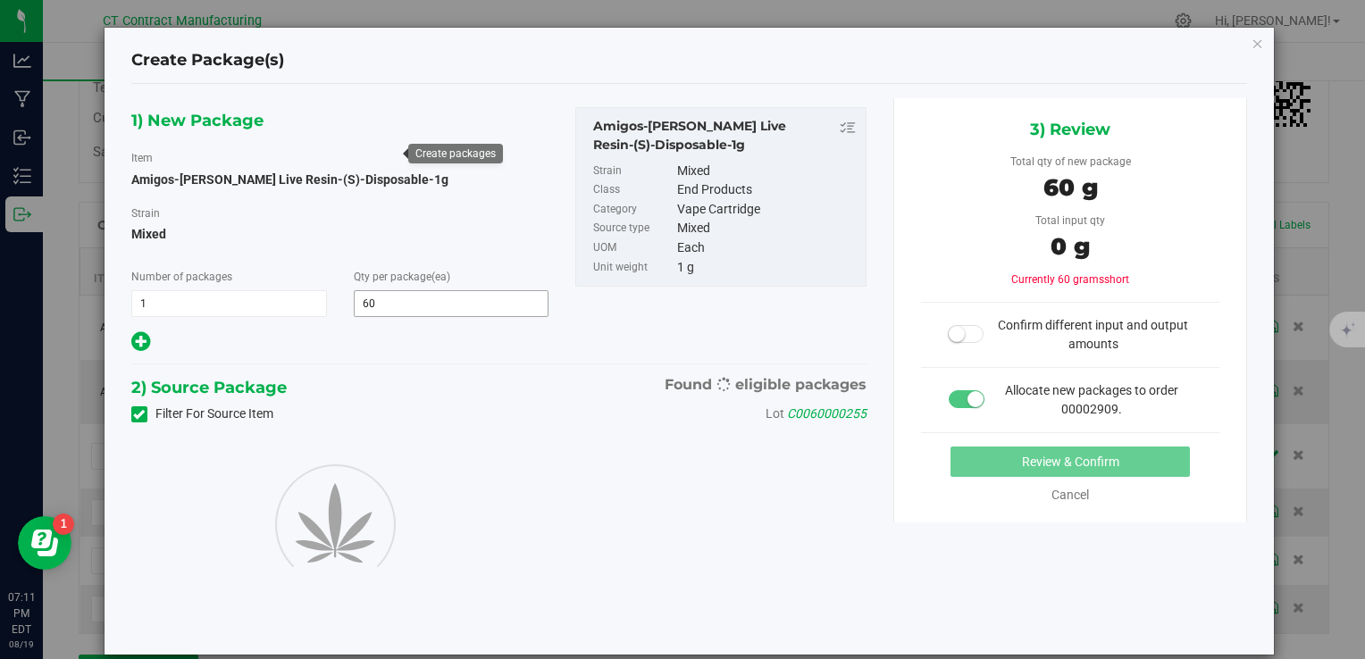
type input "60"
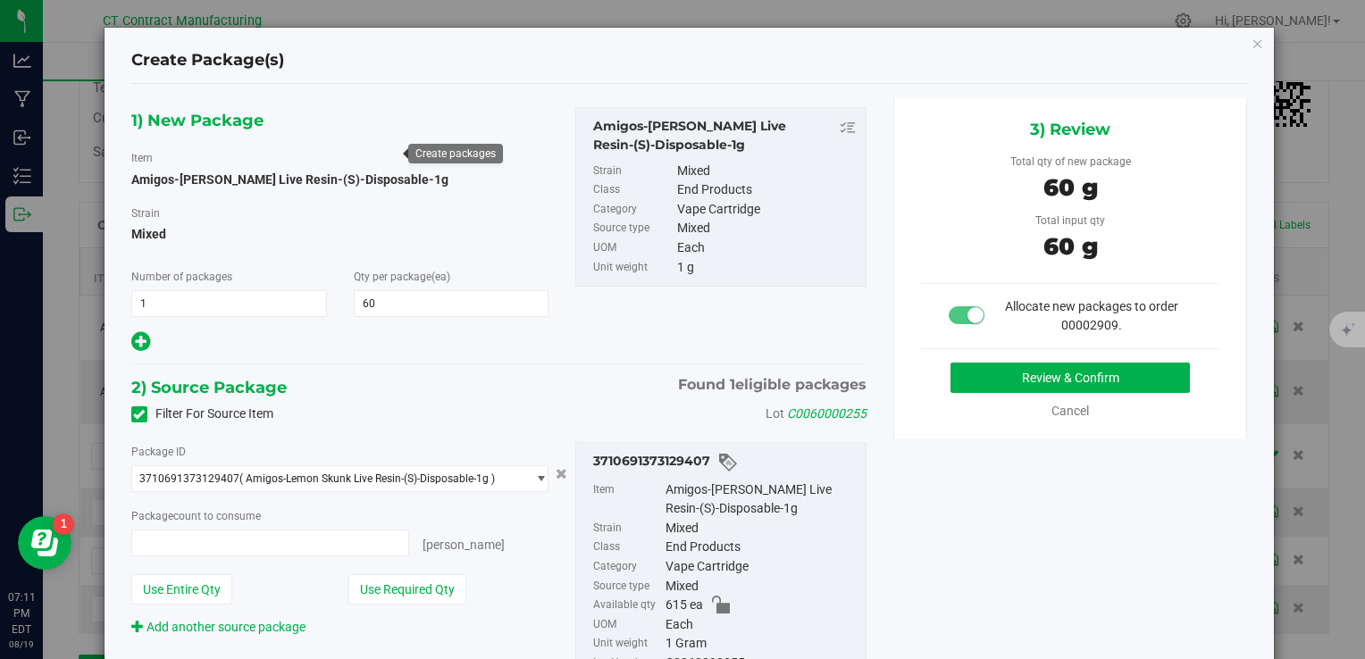
type input "60 ea"
click at [990, 373] on button "Review & Confirm" at bounding box center [1070, 378] width 239 height 30
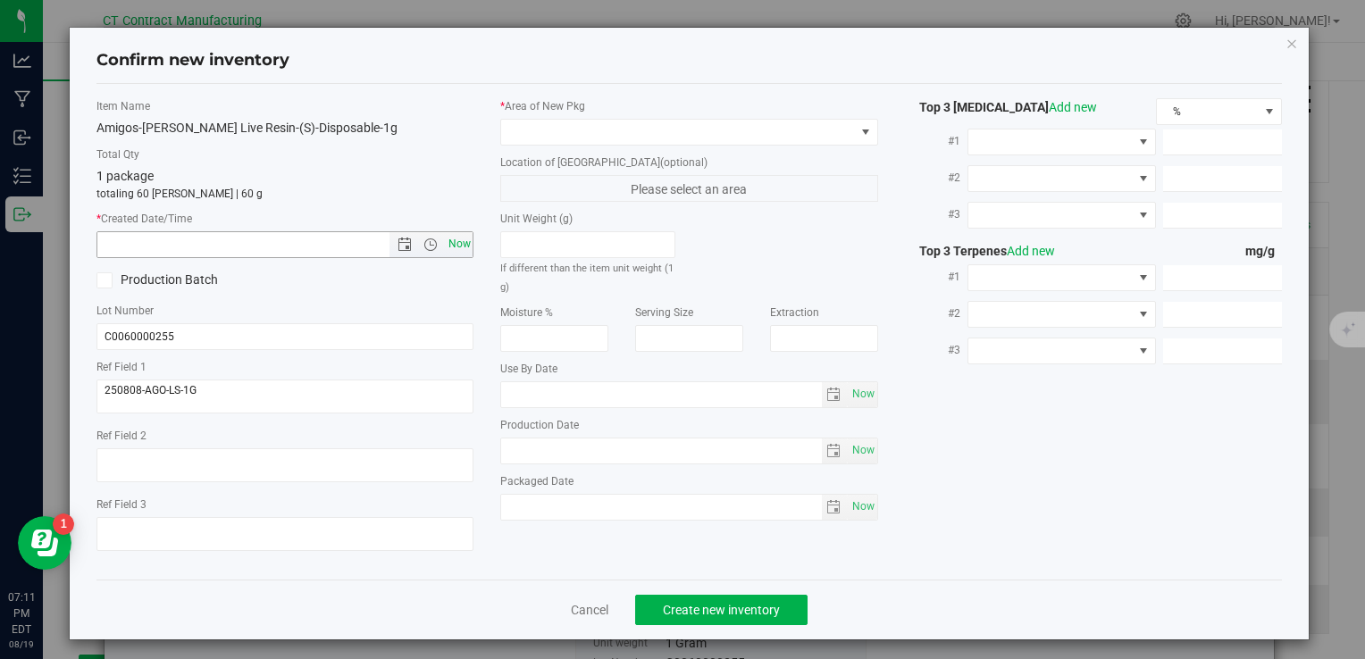
click at [457, 245] on span "Now" at bounding box center [459, 244] width 30 height 26
type input "[DATE] 7:11 PM"
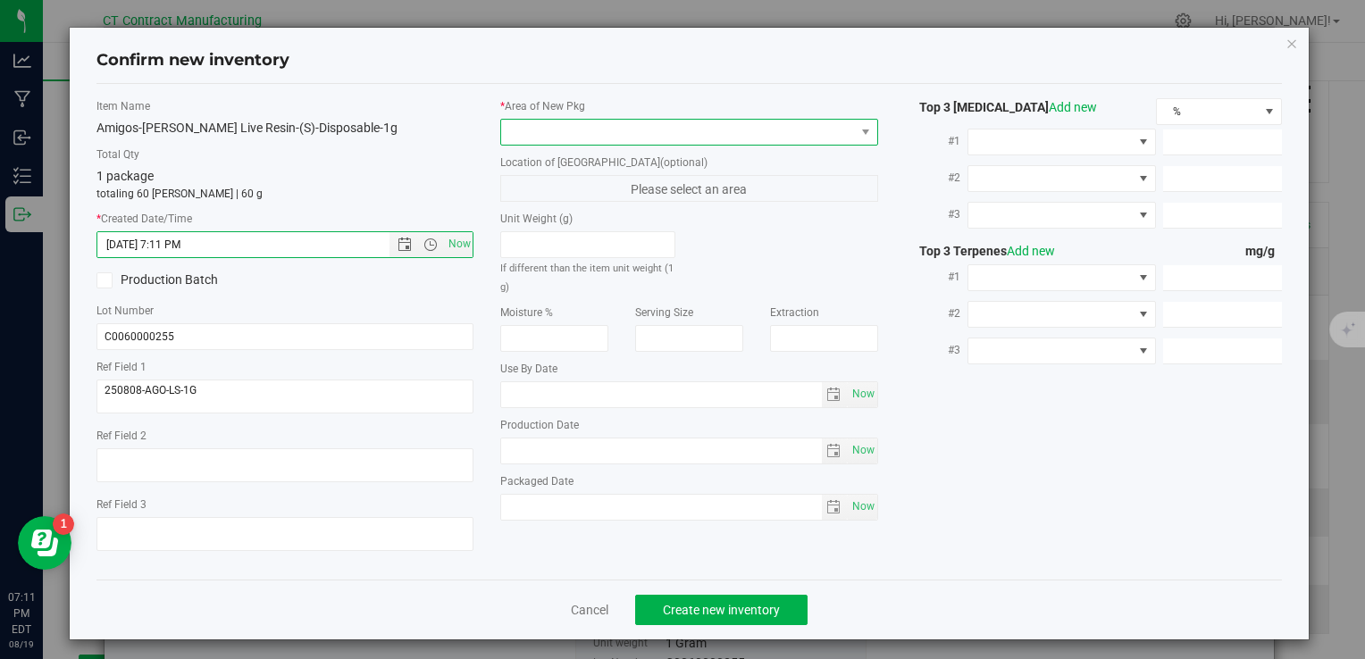
click at [603, 125] on span at bounding box center [677, 132] width 353 height 25
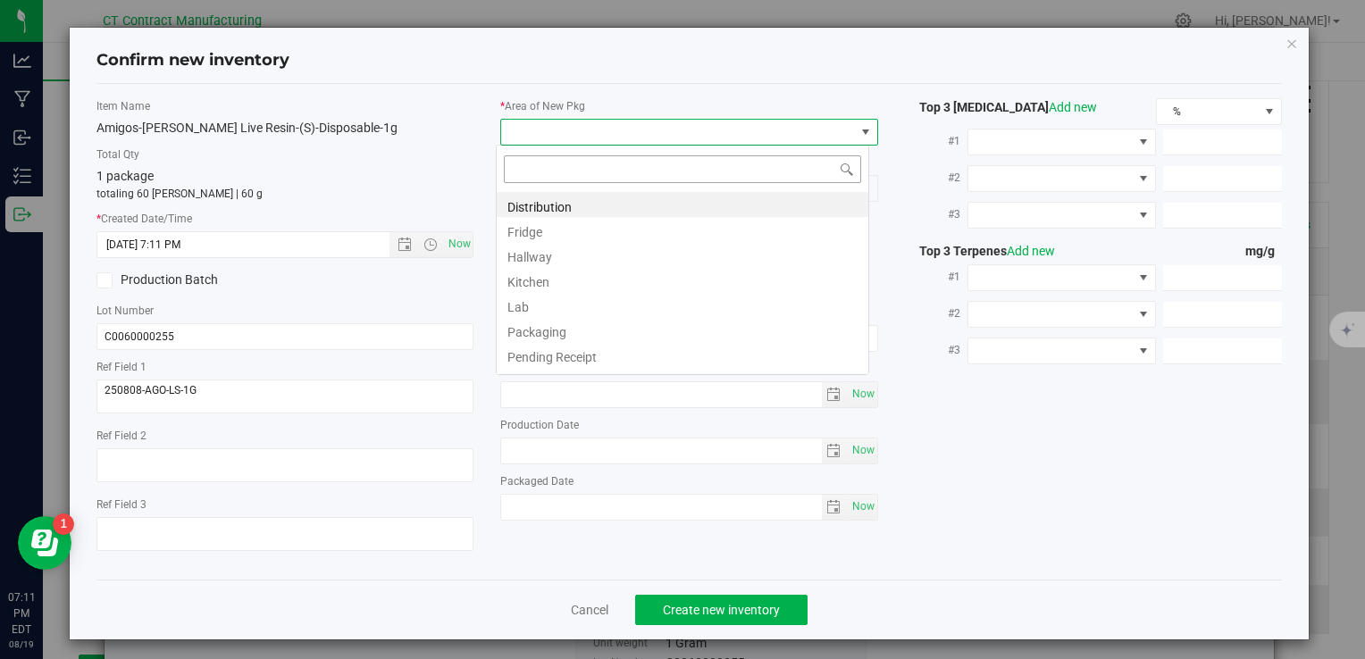
scroll to position [26, 373]
click at [633, 205] on li "Distribution" at bounding box center [683, 204] width 372 height 25
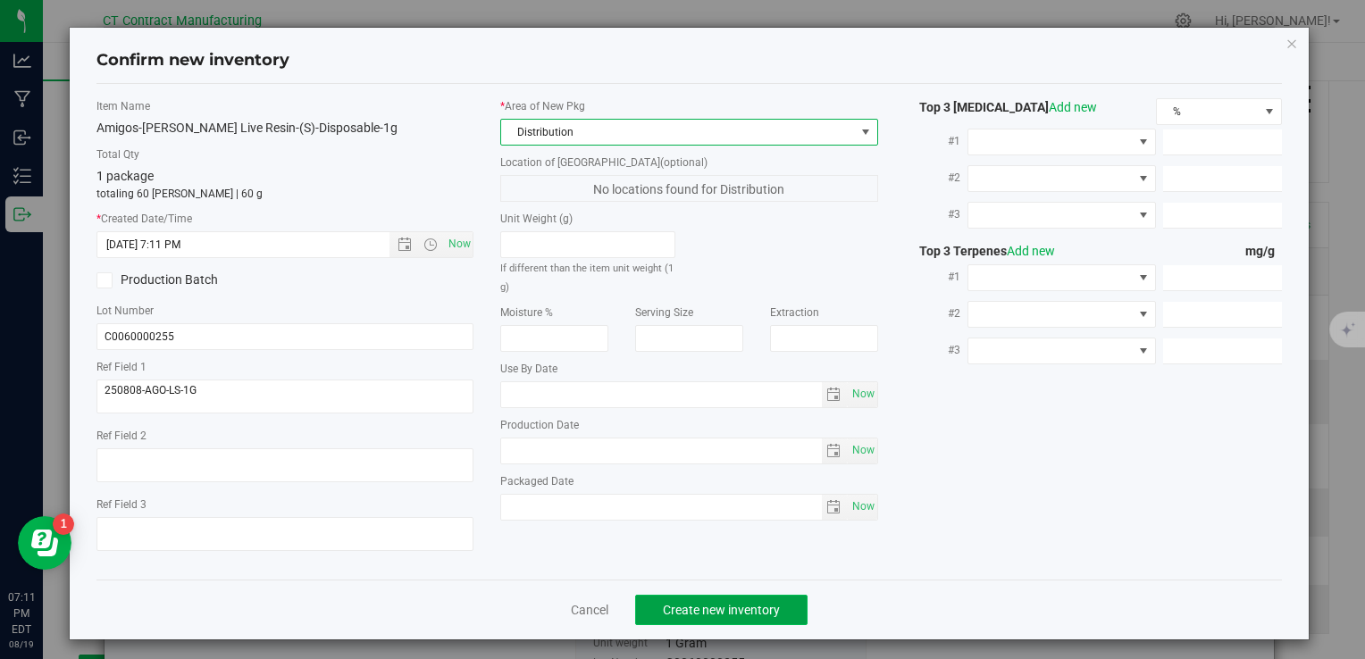
click at [734, 606] on span "Create new inventory" at bounding box center [721, 610] width 117 height 14
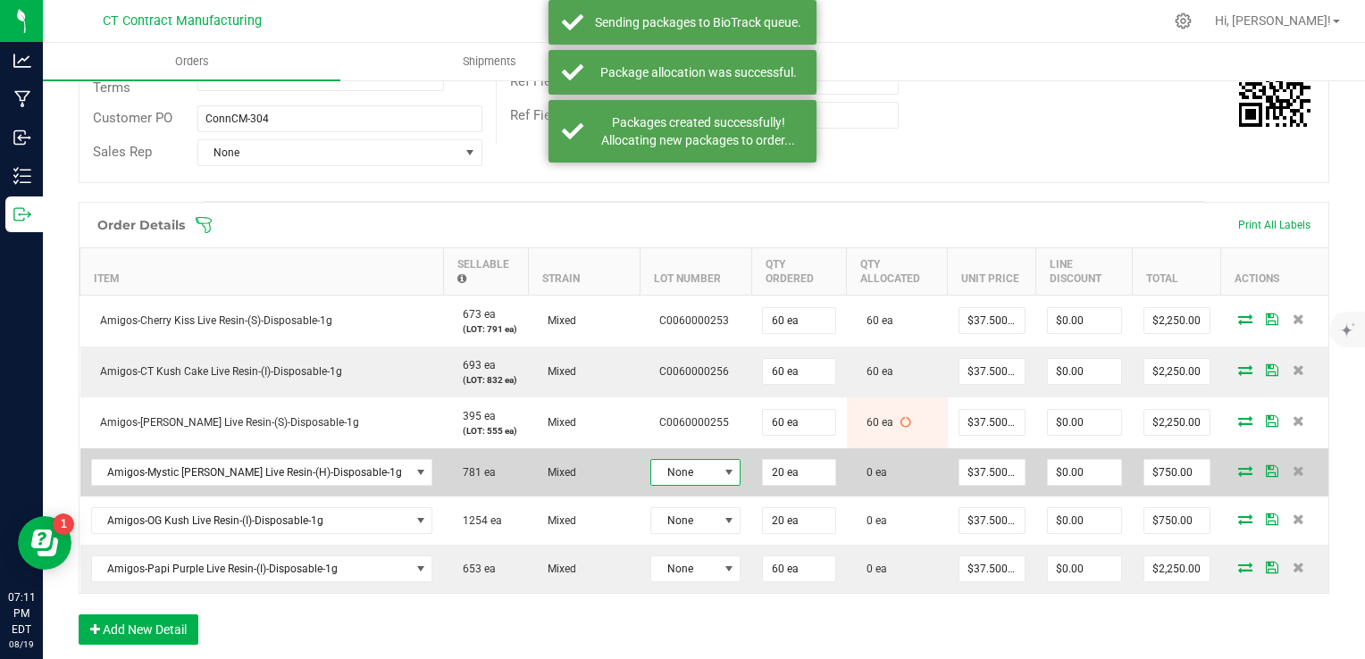
click at [660, 466] on span "None" at bounding box center [684, 472] width 66 height 25
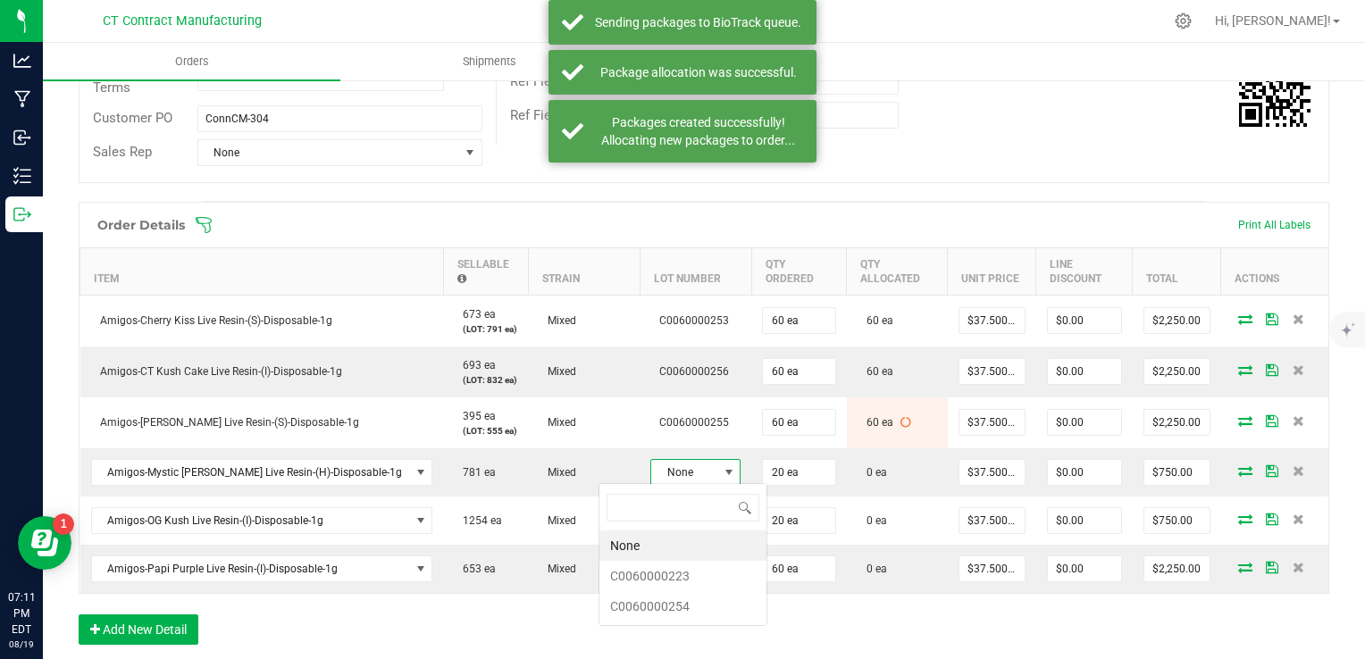
scroll to position [26, 90]
click at [725, 599] on li "C0060000254" at bounding box center [683, 606] width 167 height 30
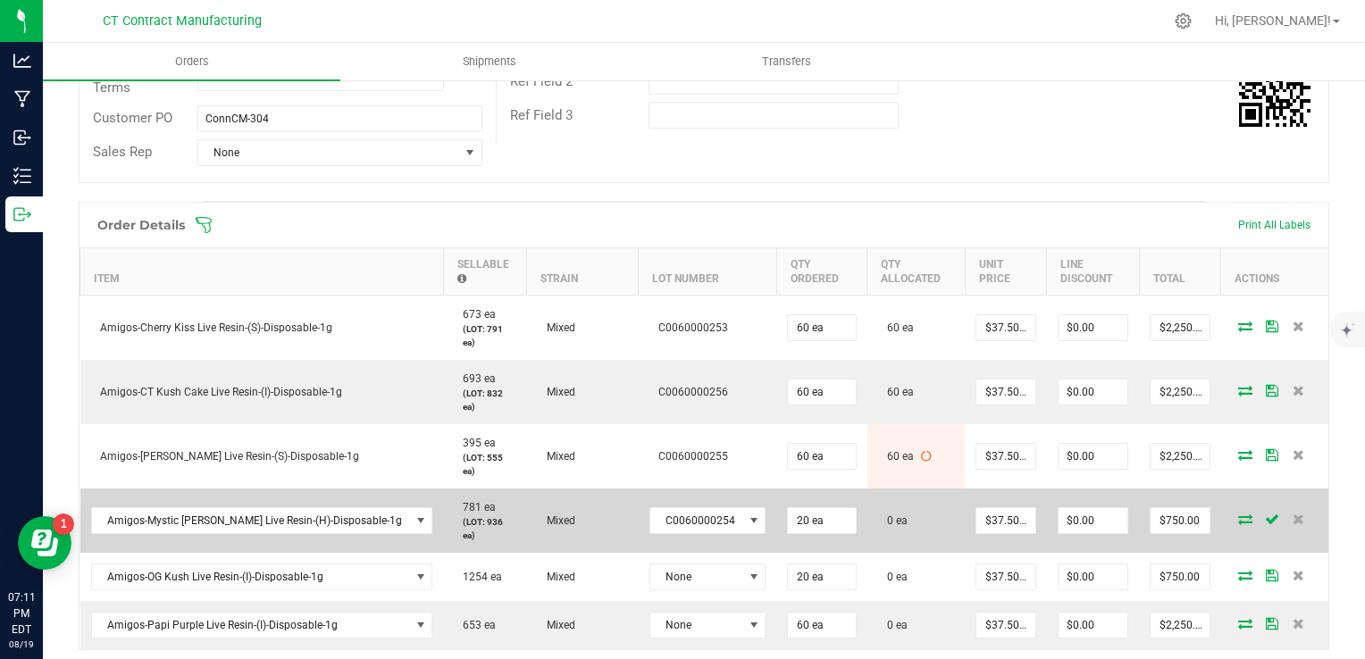
click at [1238, 514] on icon at bounding box center [1245, 519] width 14 height 11
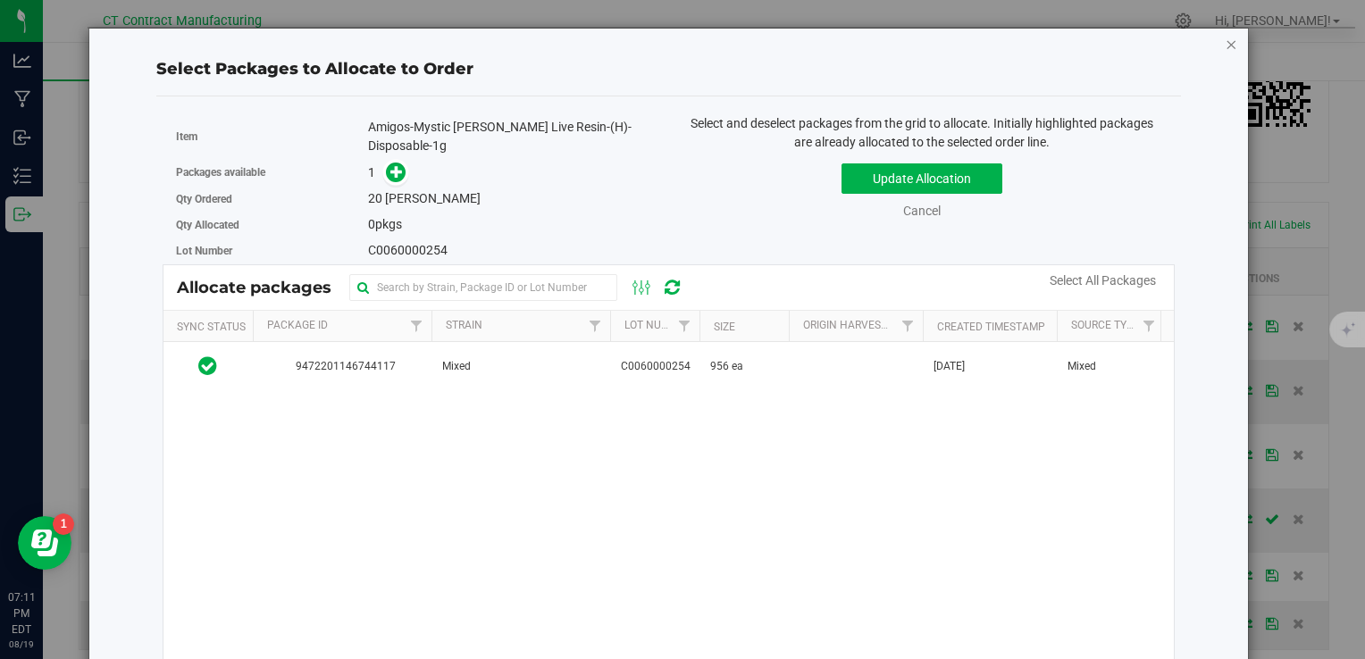
click at [1226, 43] on icon "button" at bounding box center [1232, 43] width 13 height 21
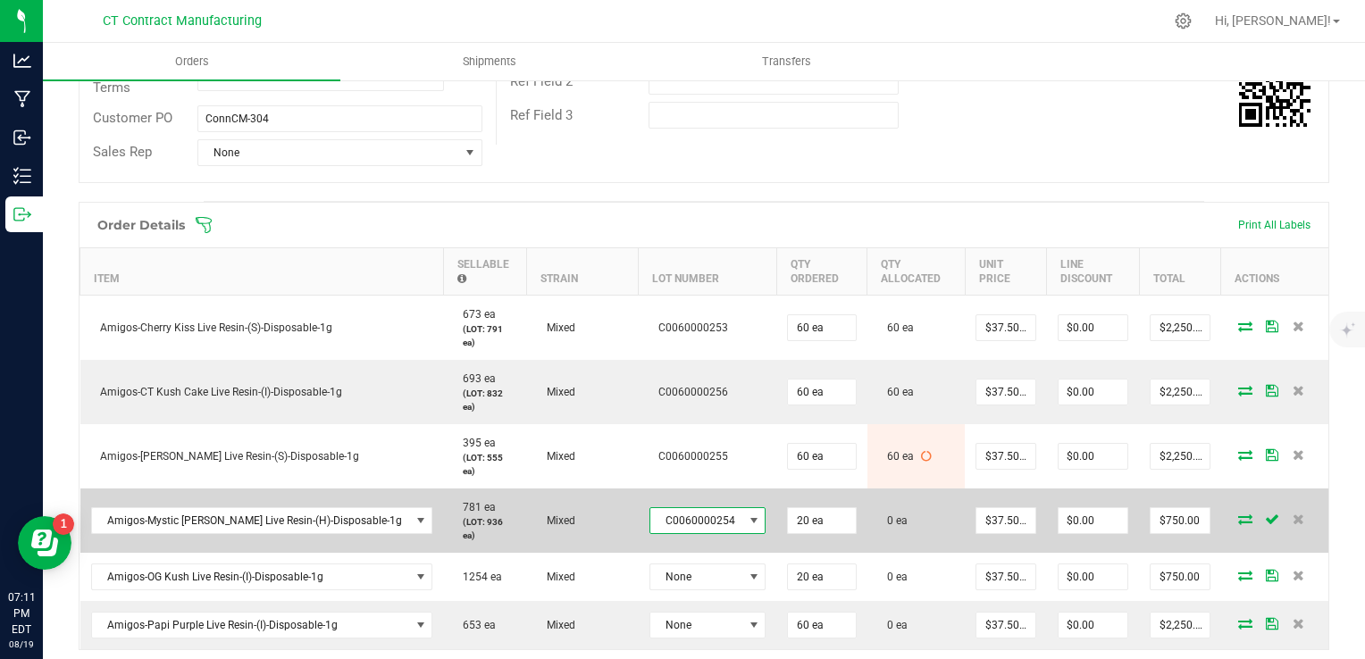
click at [650, 508] on span "C0060000254" at bounding box center [696, 520] width 93 height 25
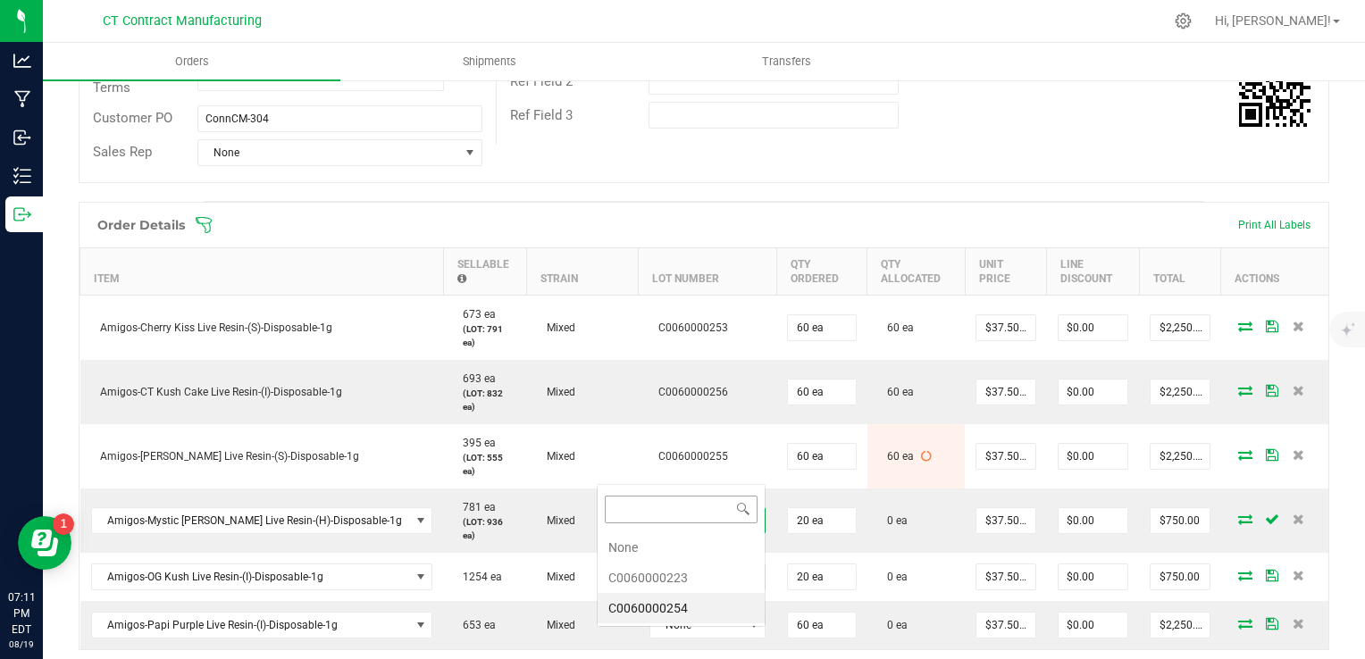
scroll to position [26, 114]
click at [673, 578] on li "C0060000223" at bounding box center [681, 578] width 167 height 30
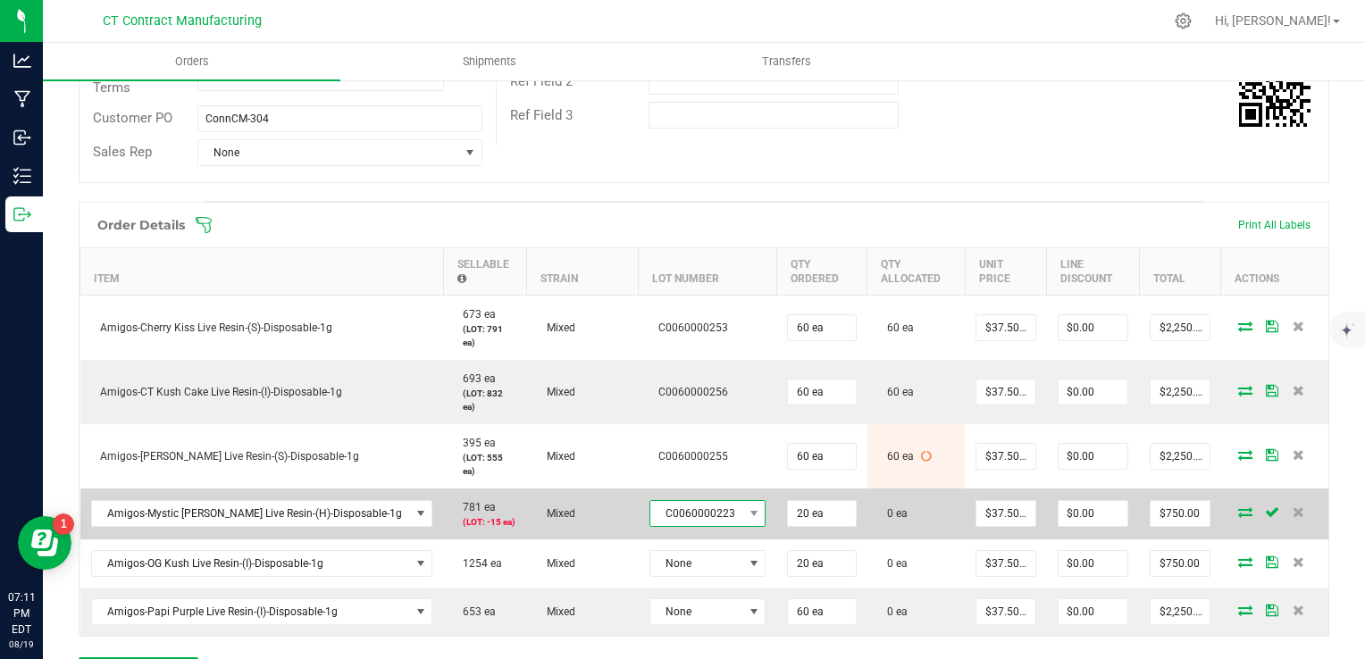
click at [667, 501] on span "C0060000223" at bounding box center [696, 513] width 93 height 25
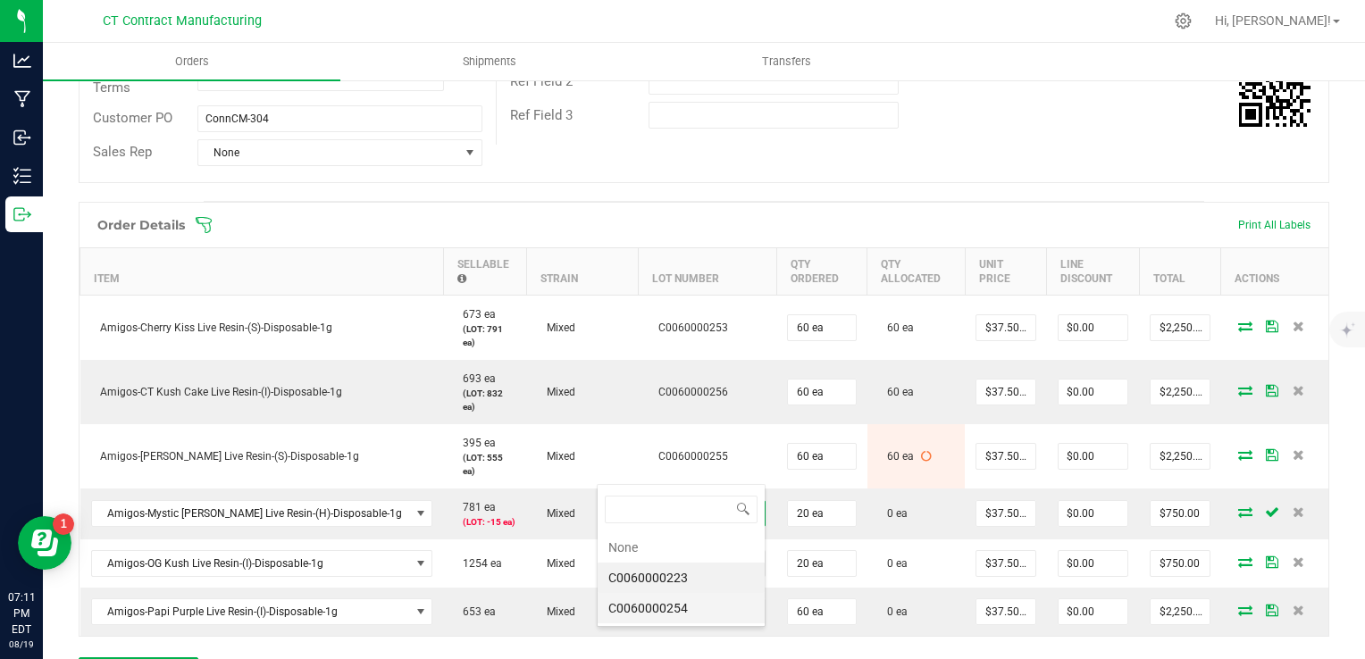
click at [693, 608] on li "C0060000254" at bounding box center [681, 608] width 167 height 30
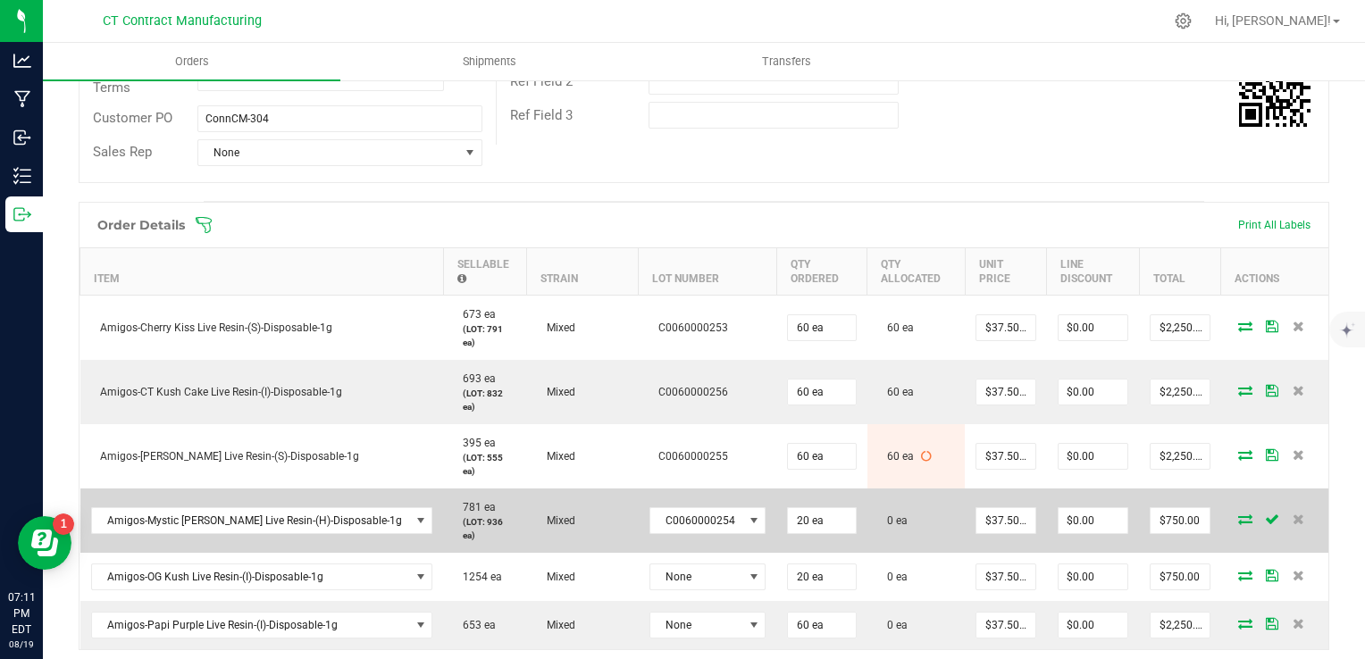
click at [1238, 514] on icon at bounding box center [1245, 519] width 14 height 11
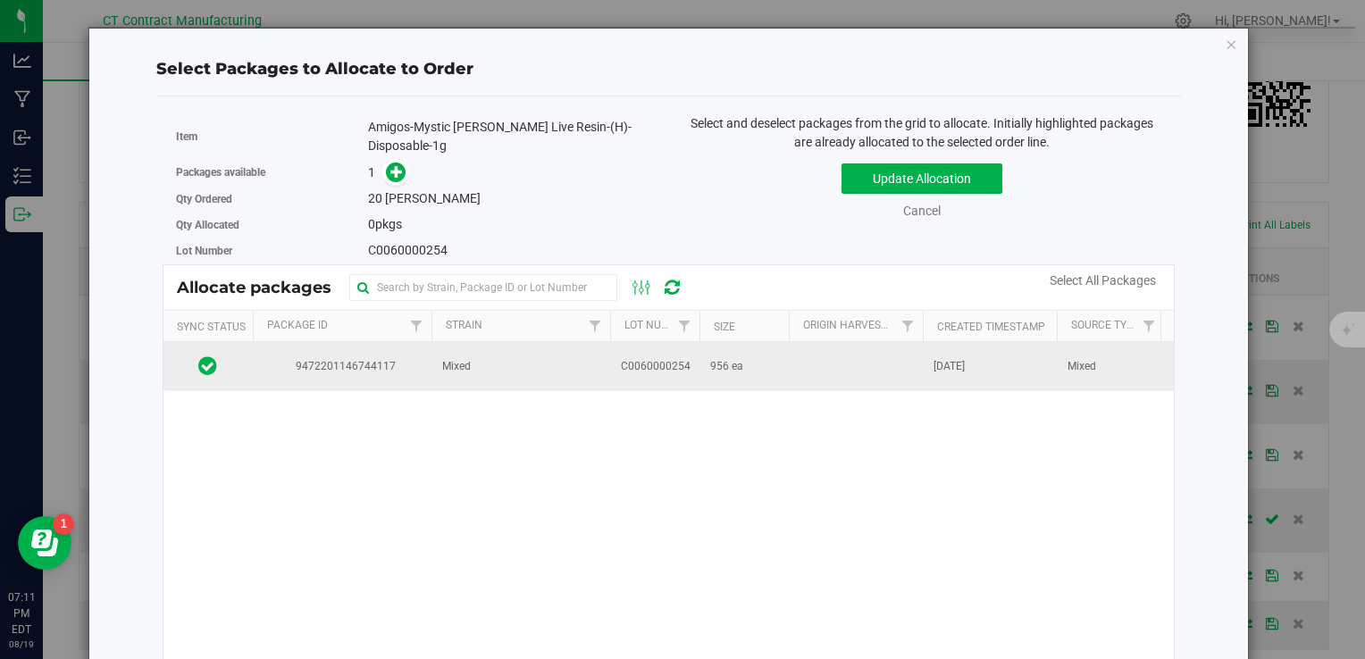
click at [725, 358] on span "956 ea" at bounding box center [726, 366] width 33 height 17
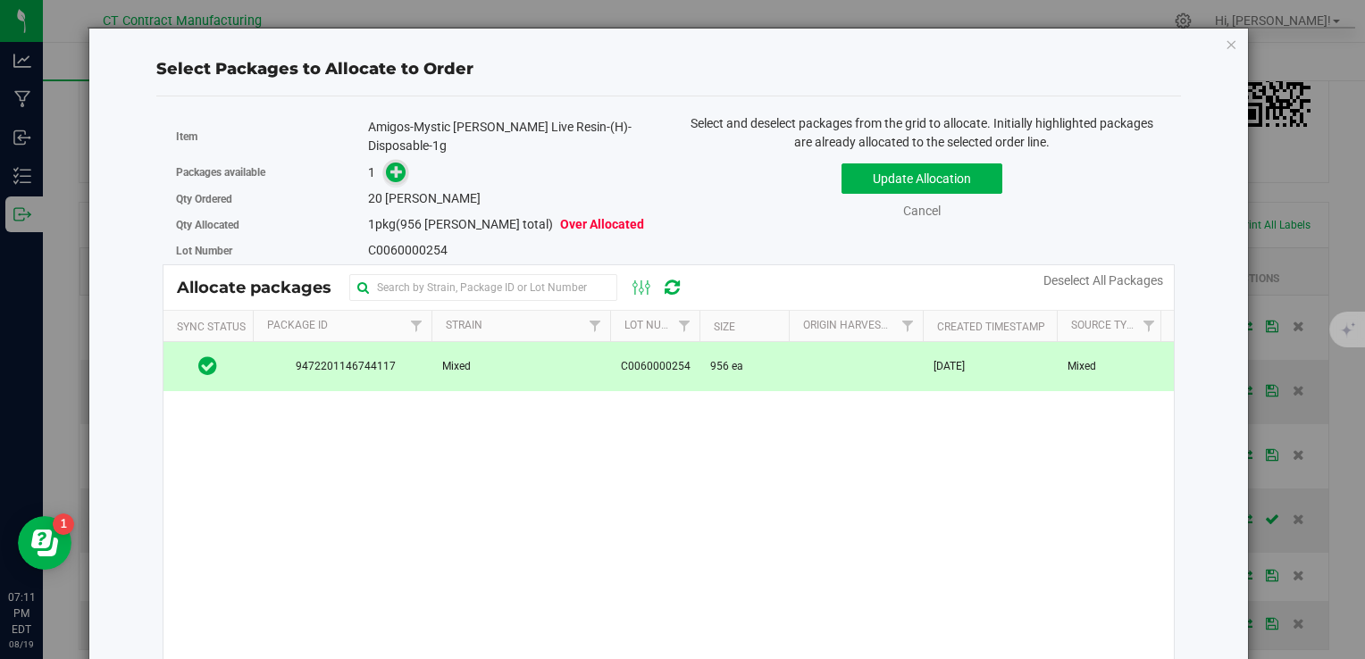
click at [396, 165] on icon at bounding box center [396, 171] width 13 height 13
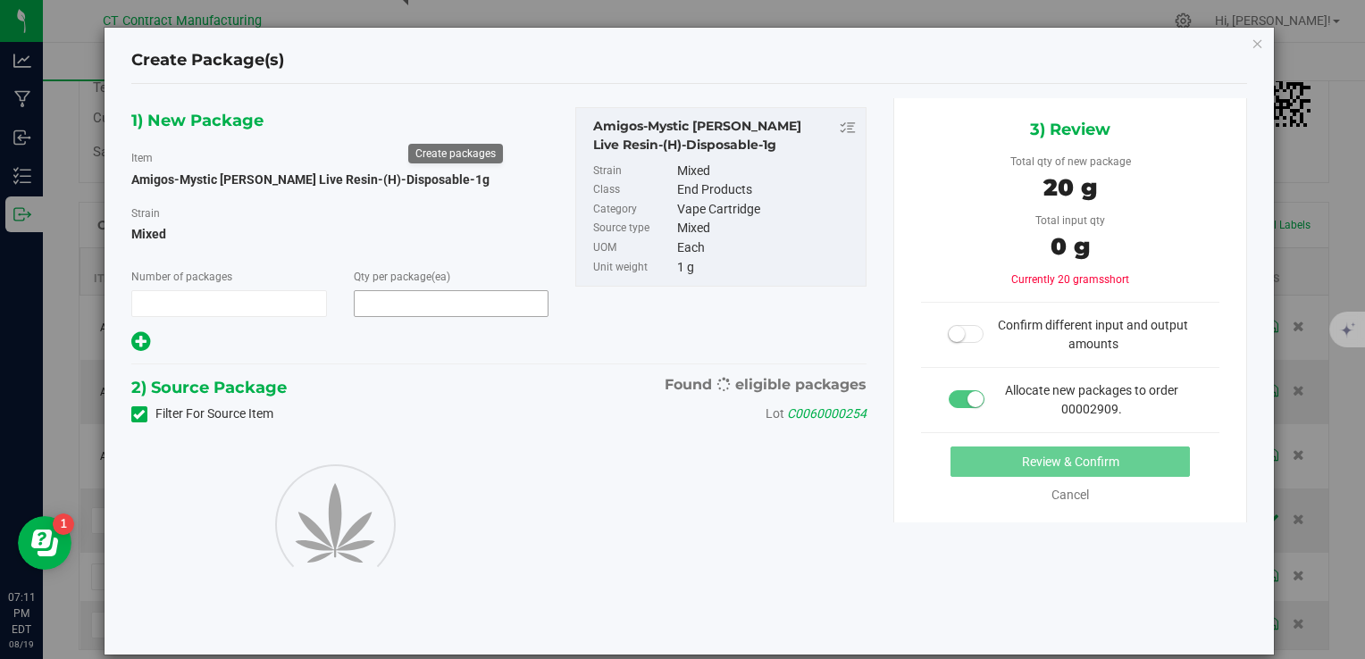
type input "1"
type input "20"
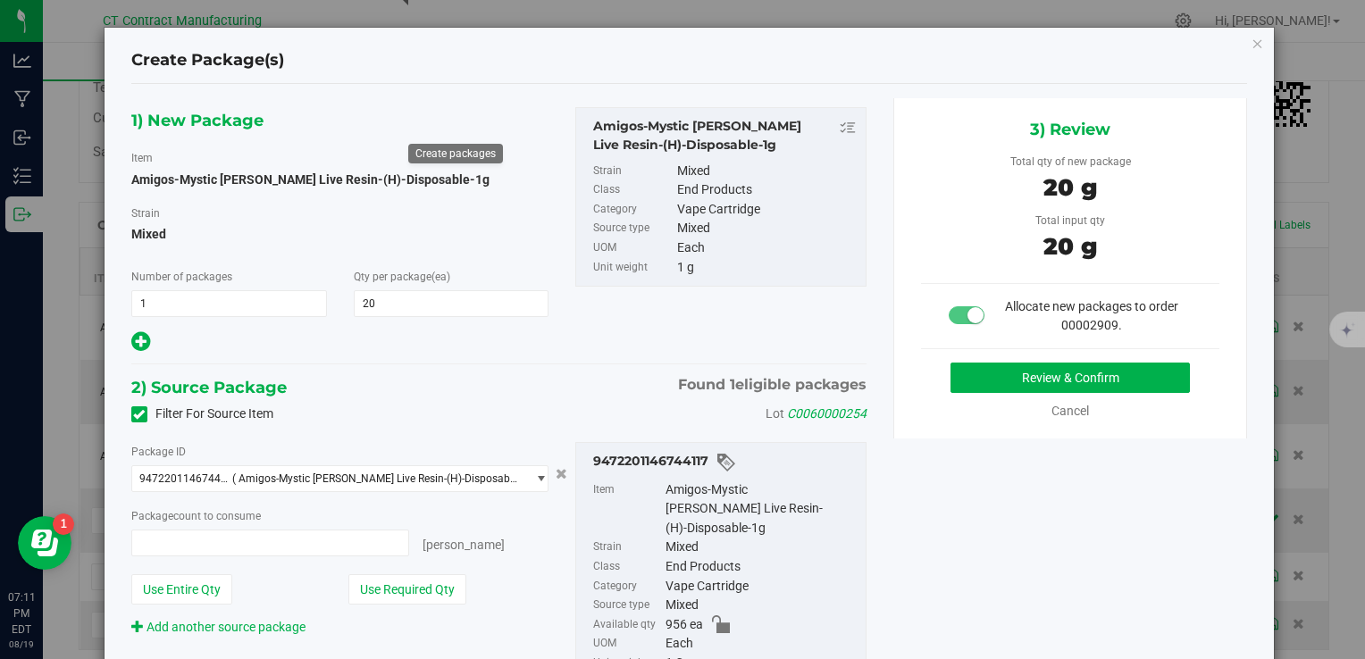
type input "20 ea"
click at [1113, 368] on button "Review & Confirm" at bounding box center [1070, 378] width 239 height 30
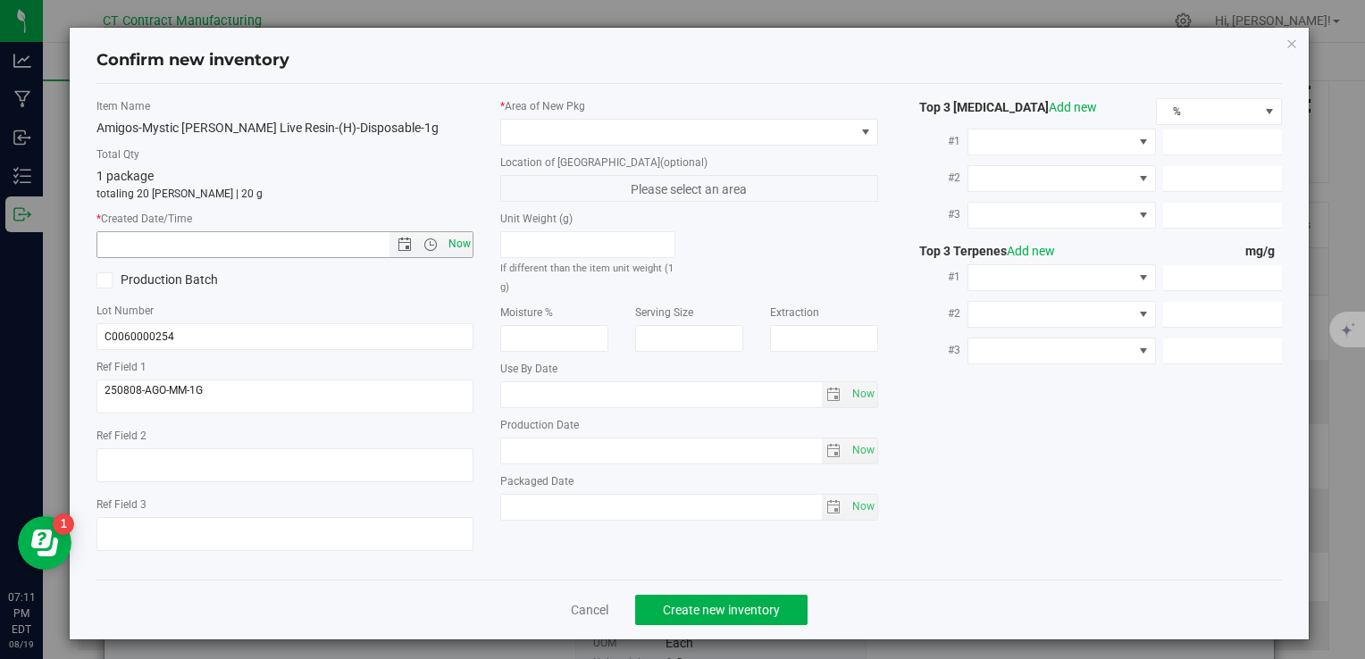
click at [449, 244] on span "Now" at bounding box center [459, 244] width 30 height 26
type input "8/19/2025 7:11 PM"
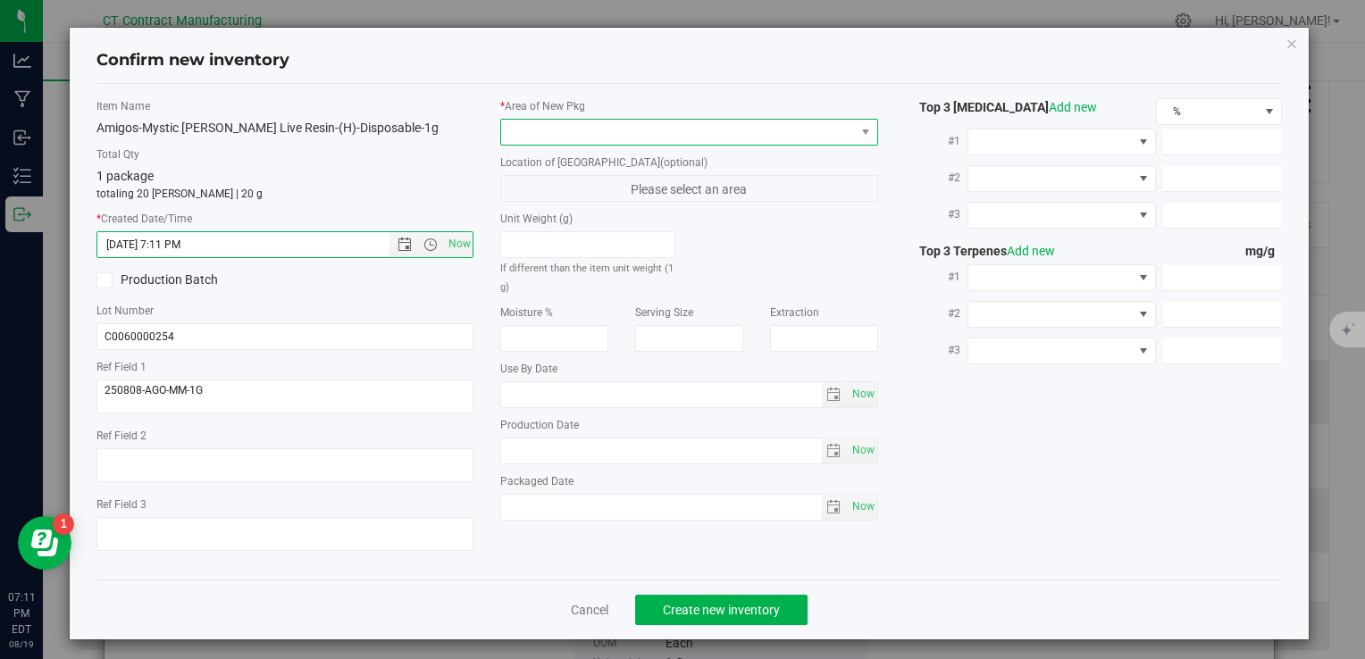
click at [551, 124] on span at bounding box center [677, 132] width 353 height 25
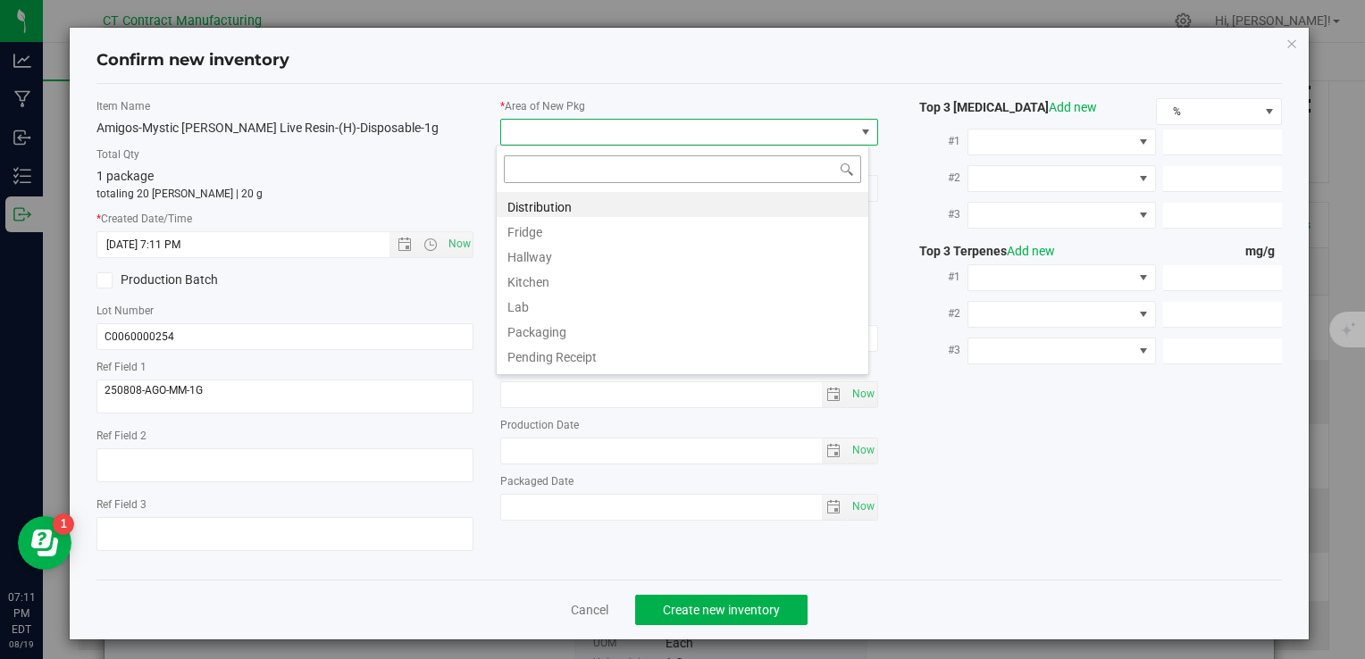
scroll to position [26, 373]
click at [566, 202] on li "Distribution" at bounding box center [683, 204] width 372 height 25
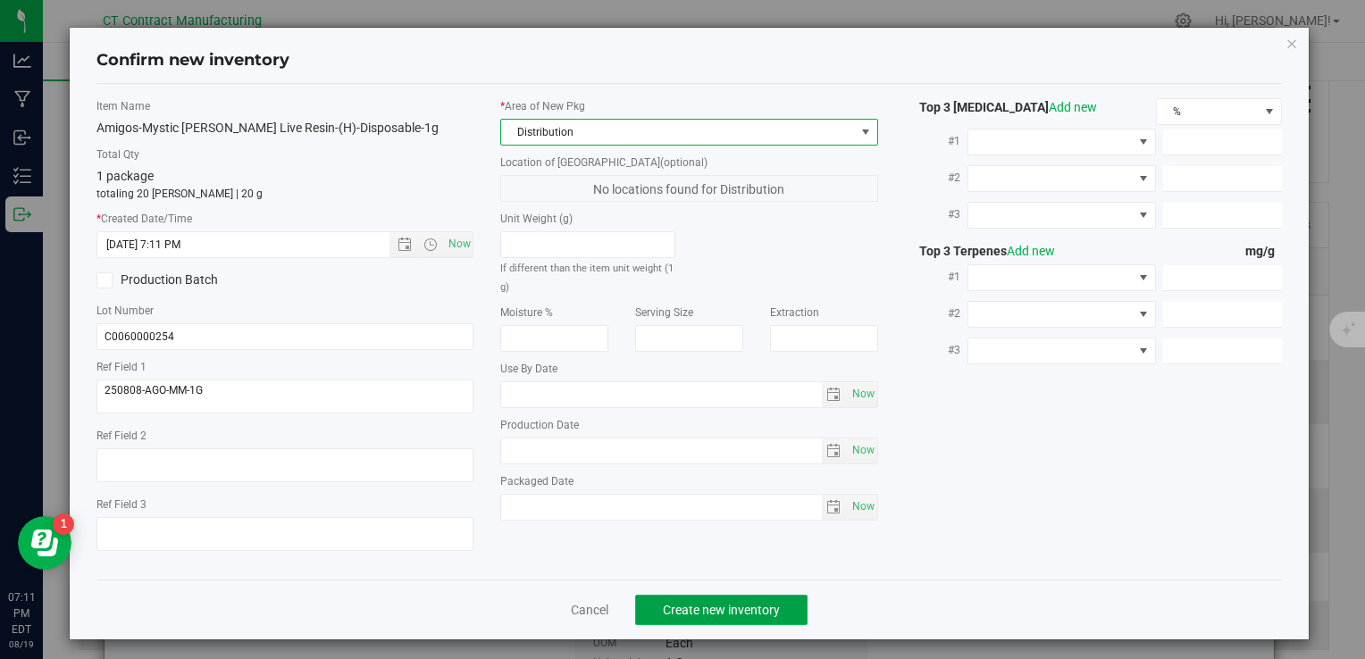
click at [767, 616] on span "Create new inventory" at bounding box center [721, 610] width 117 height 14
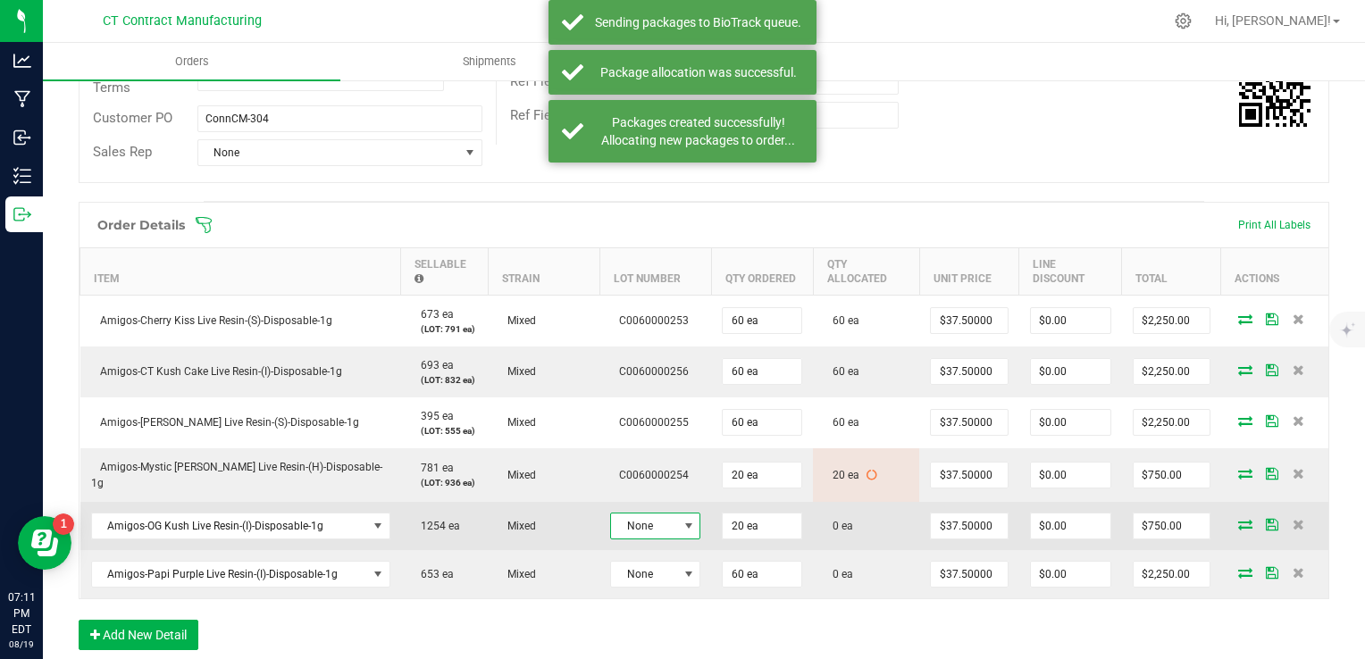
click at [677, 526] on span at bounding box center [688, 526] width 22 height 25
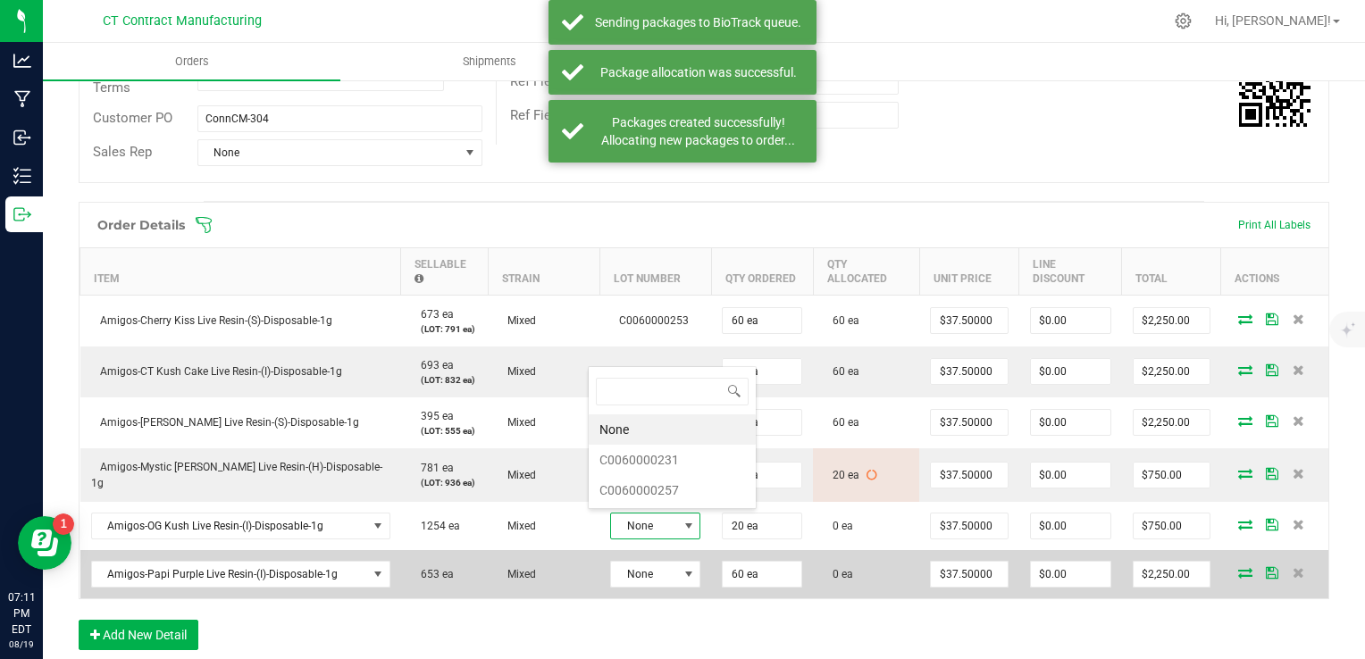
scroll to position [26, 90]
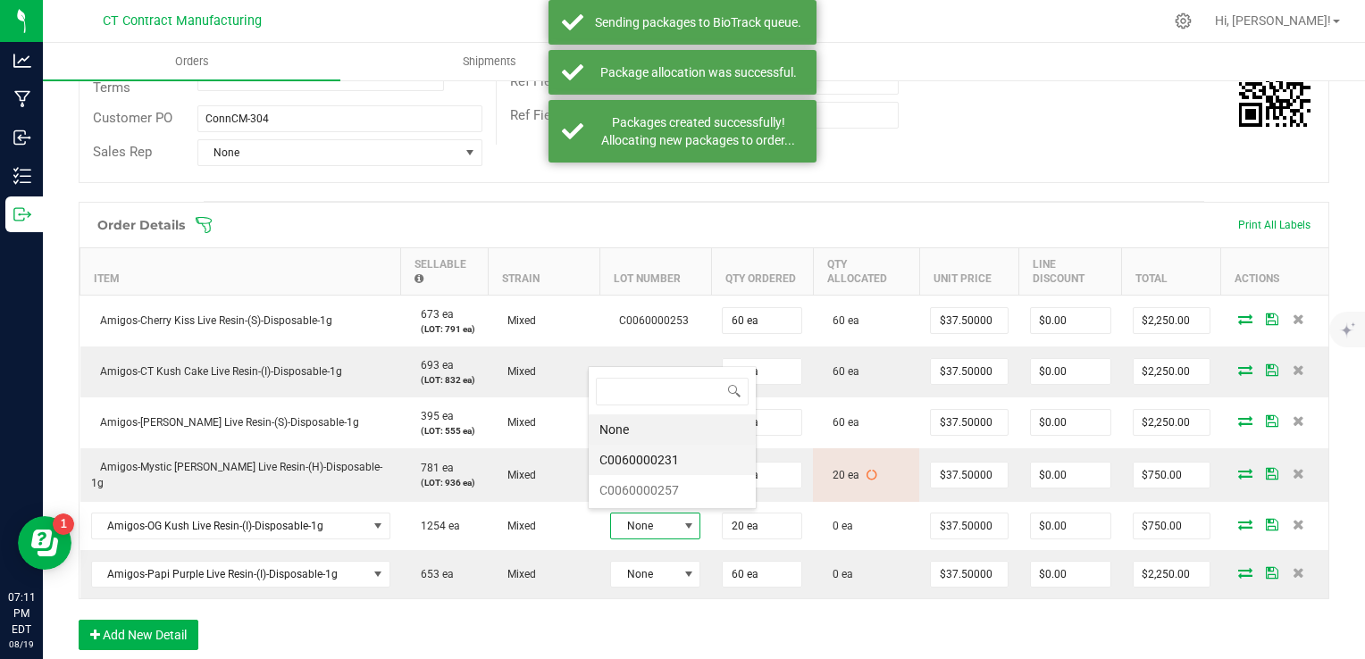
click at [668, 463] on li "C0060000231" at bounding box center [672, 460] width 167 height 30
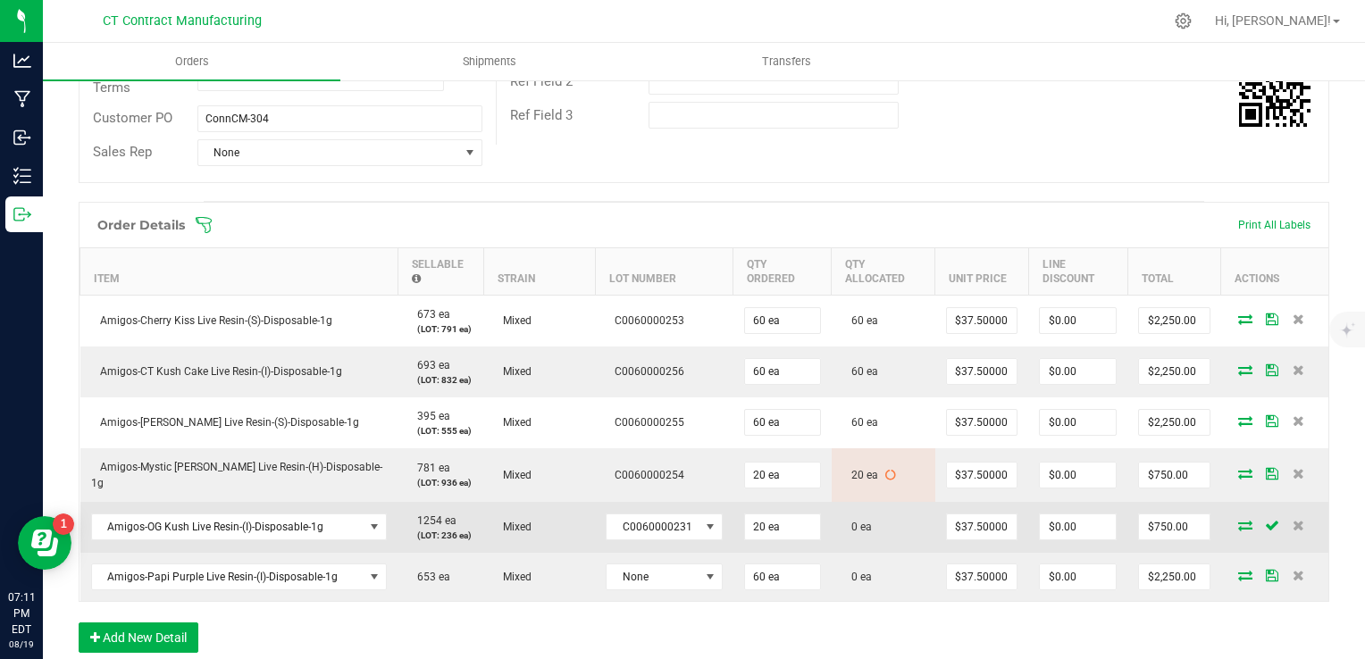
click at [1238, 521] on icon at bounding box center [1245, 525] width 14 height 11
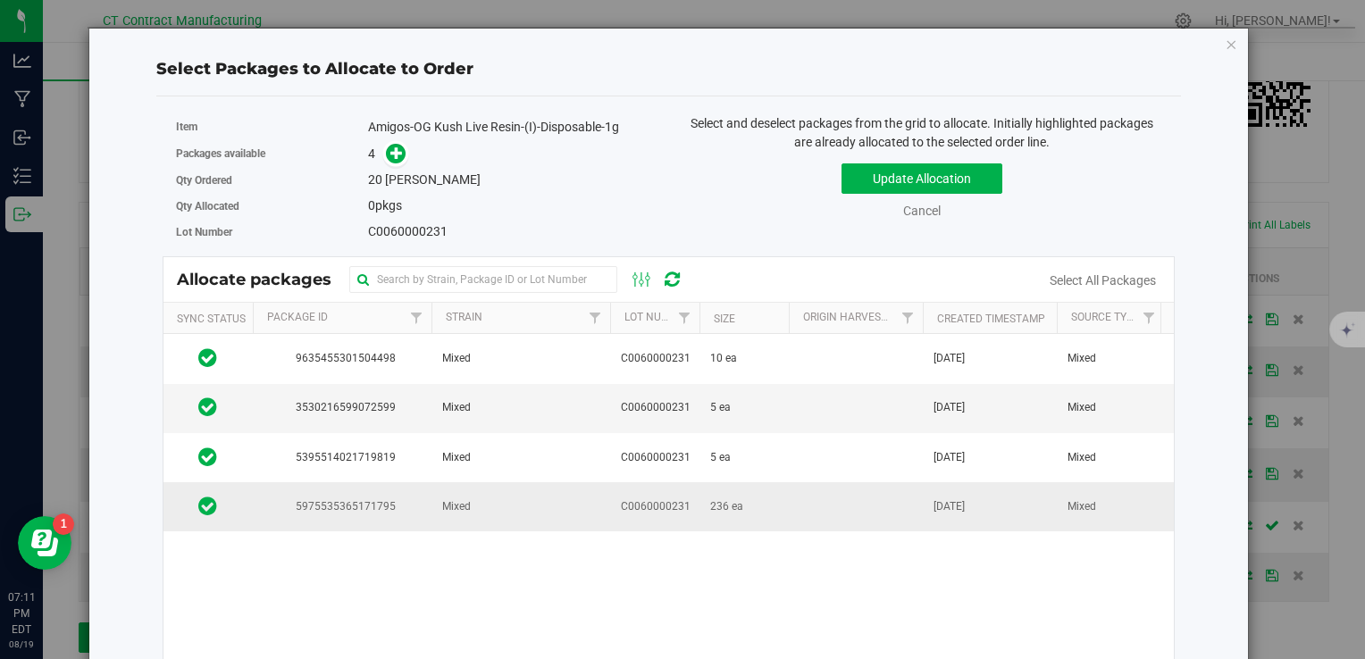
click at [586, 503] on td "Mixed" at bounding box center [521, 506] width 179 height 48
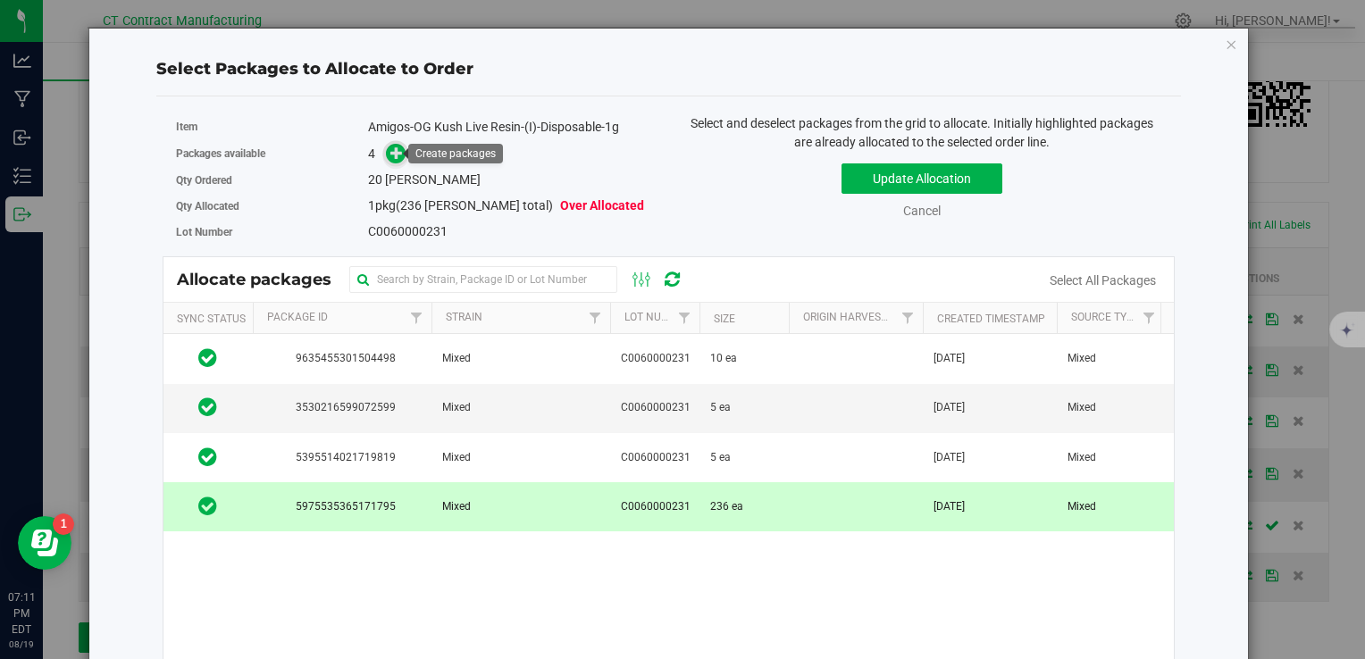
click at [390, 147] on icon at bounding box center [396, 153] width 13 height 13
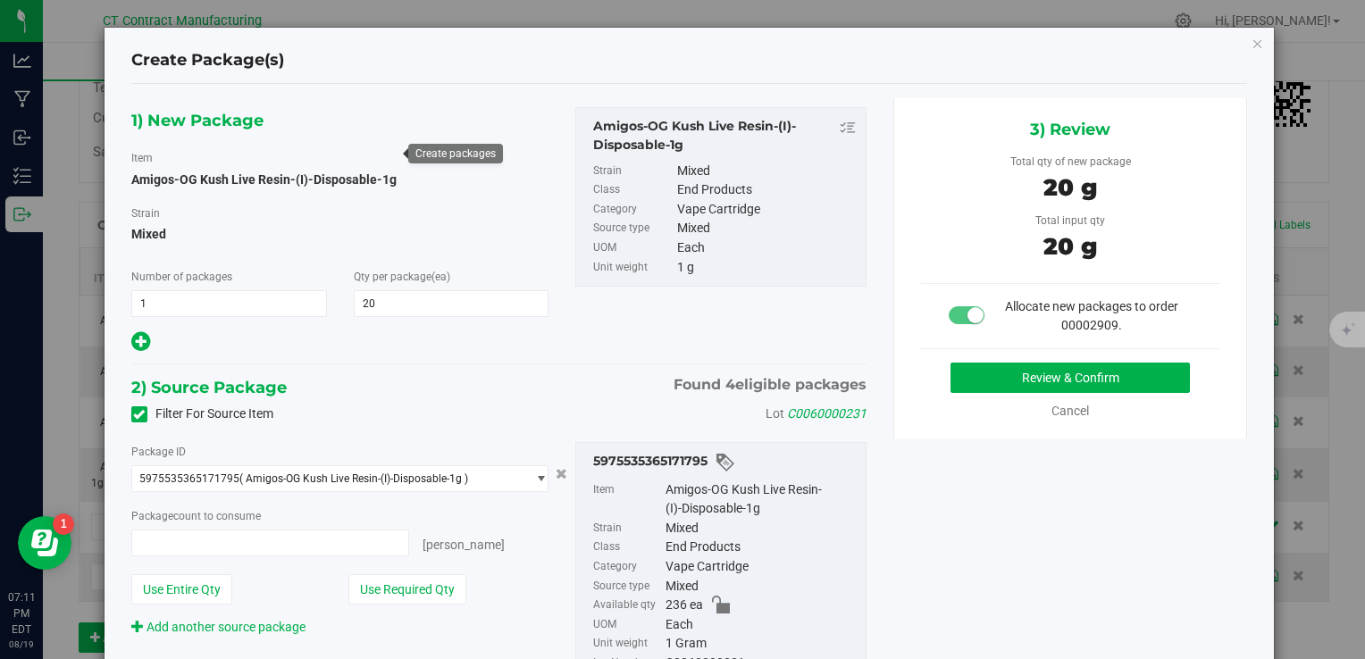
type input "20 ea"
click at [986, 370] on button "Review & Confirm" at bounding box center [1070, 378] width 239 height 30
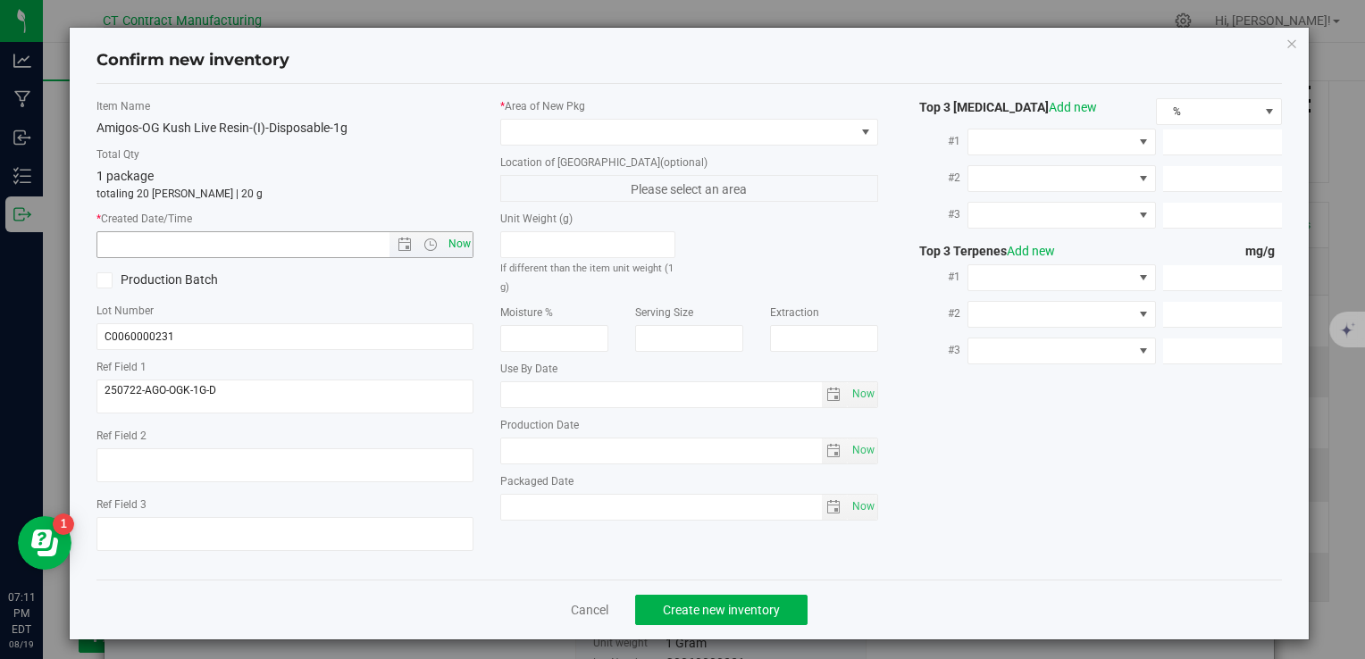
click at [454, 235] on span "Now" at bounding box center [459, 244] width 30 height 26
type input "8/19/2025 7:11 PM"
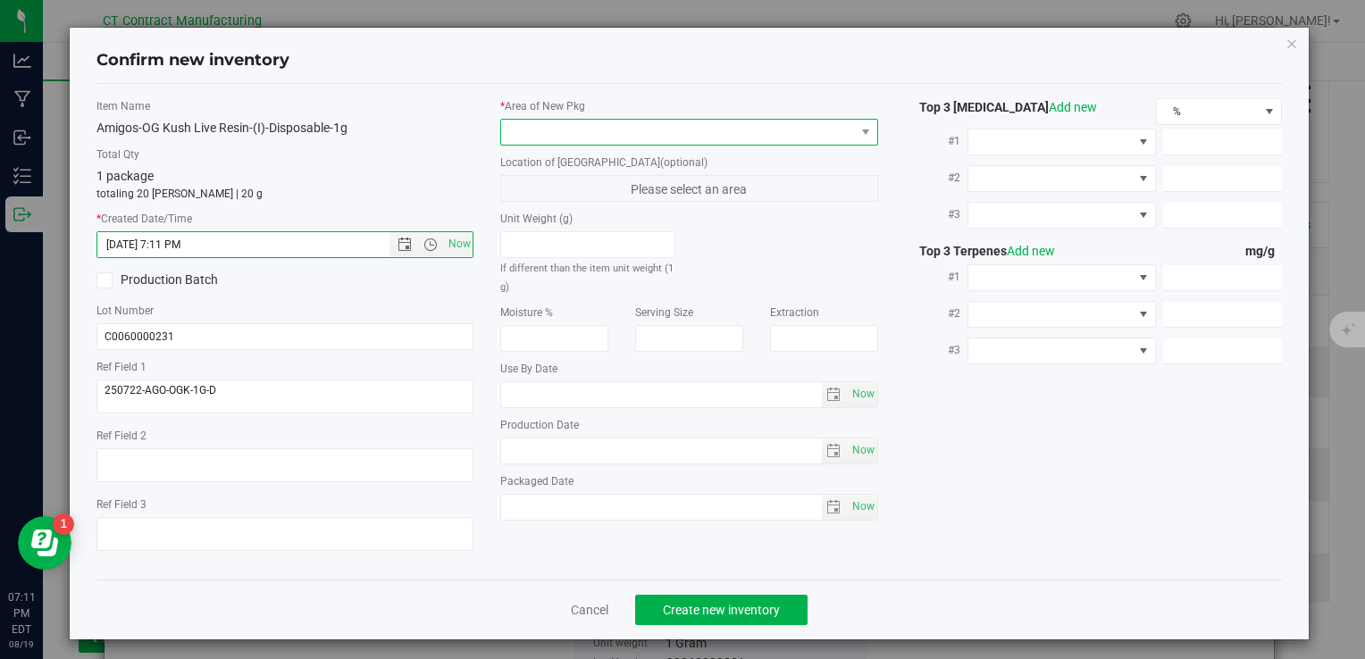
click at [540, 130] on span at bounding box center [677, 132] width 353 height 25
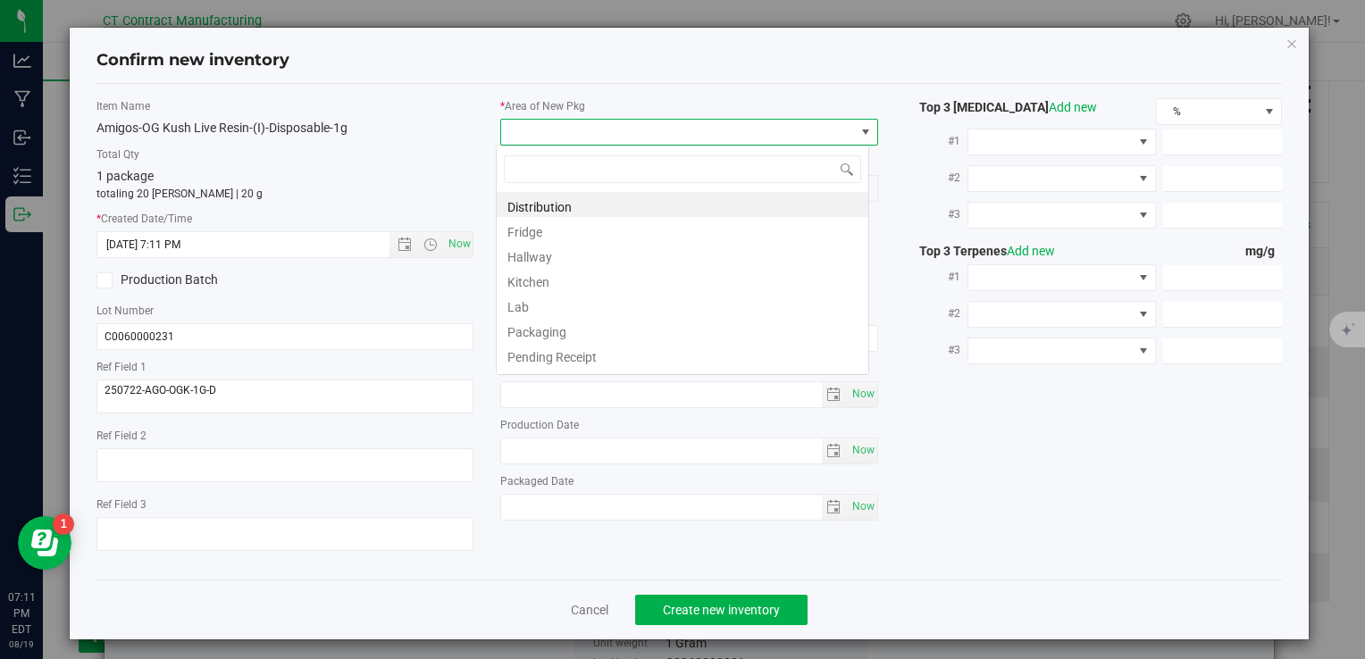
scroll to position [26, 373]
click at [580, 203] on li "Distribution" at bounding box center [683, 204] width 372 height 25
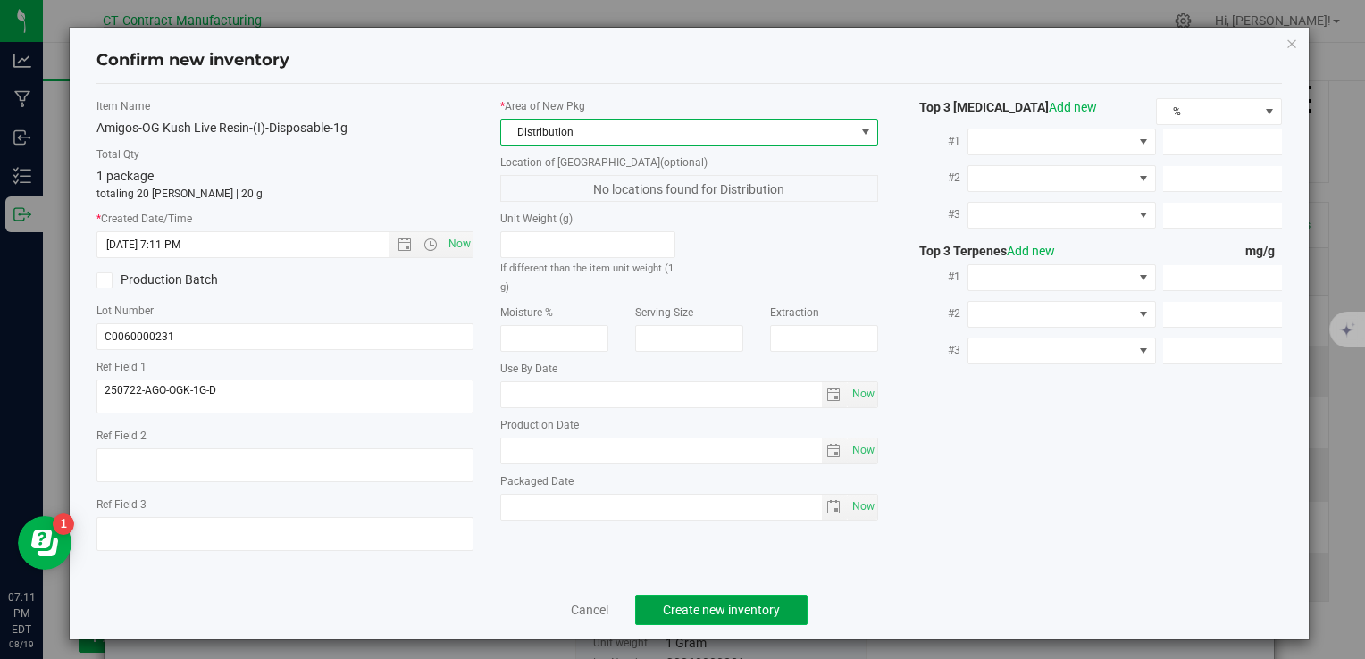
click at [732, 599] on button "Create new inventory" at bounding box center [721, 610] width 172 height 30
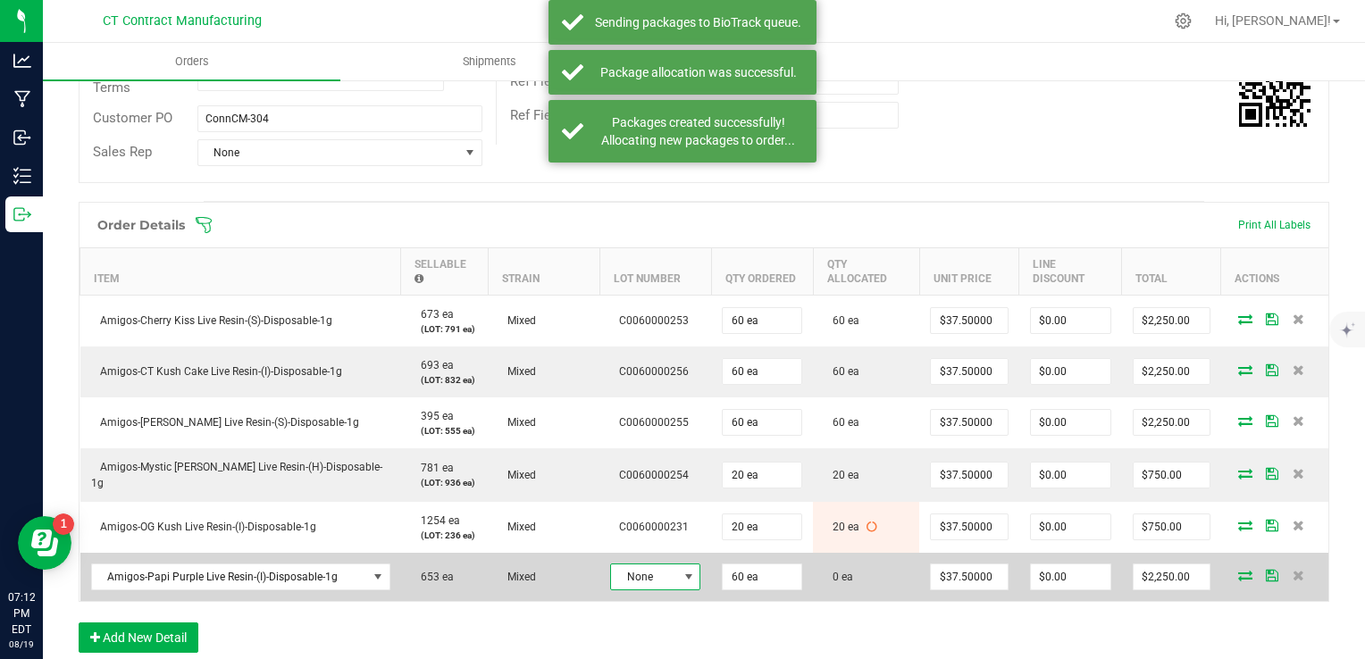
click at [682, 570] on span at bounding box center [689, 577] width 14 height 14
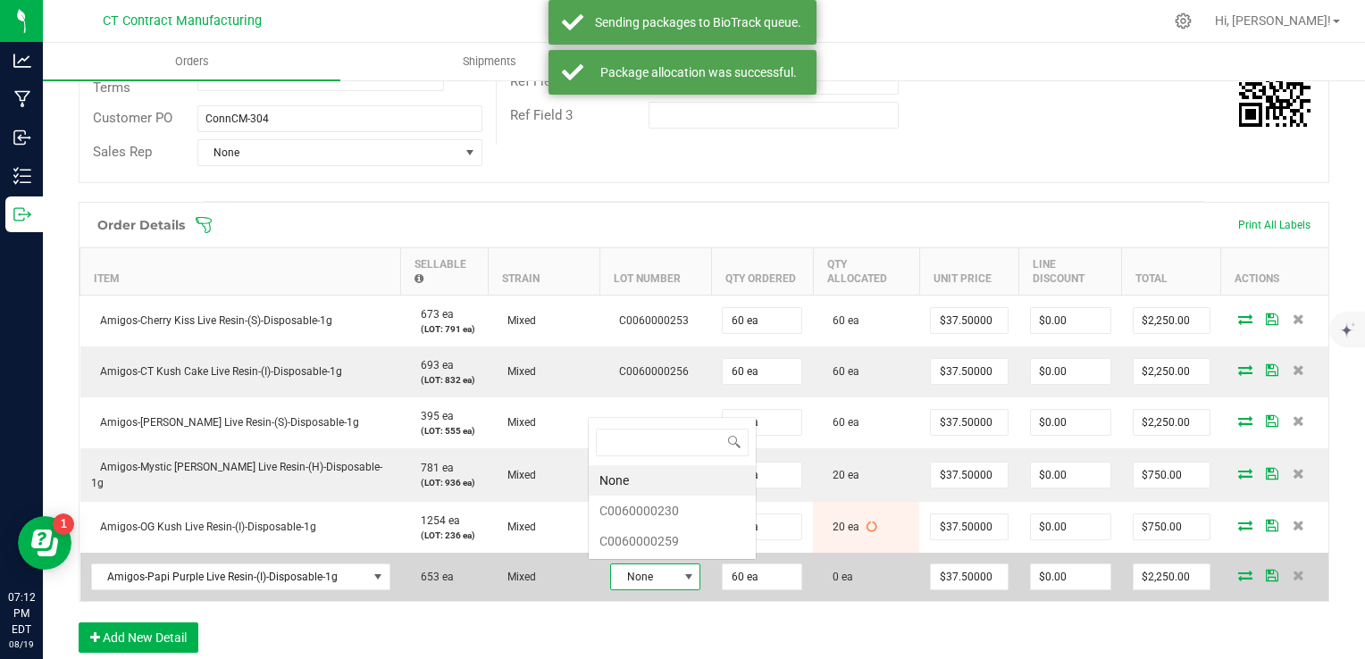
scroll to position [26, 90]
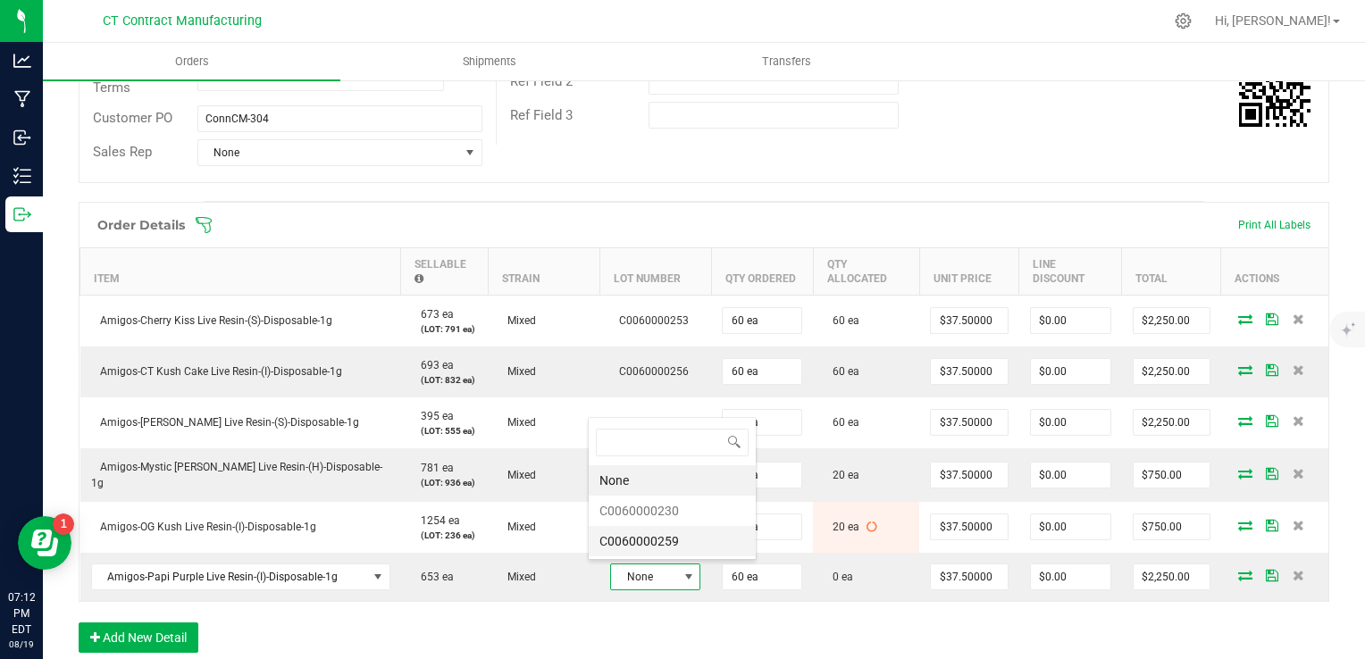
click at [679, 545] on li "C0060000259" at bounding box center [672, 541] width 167 height 30
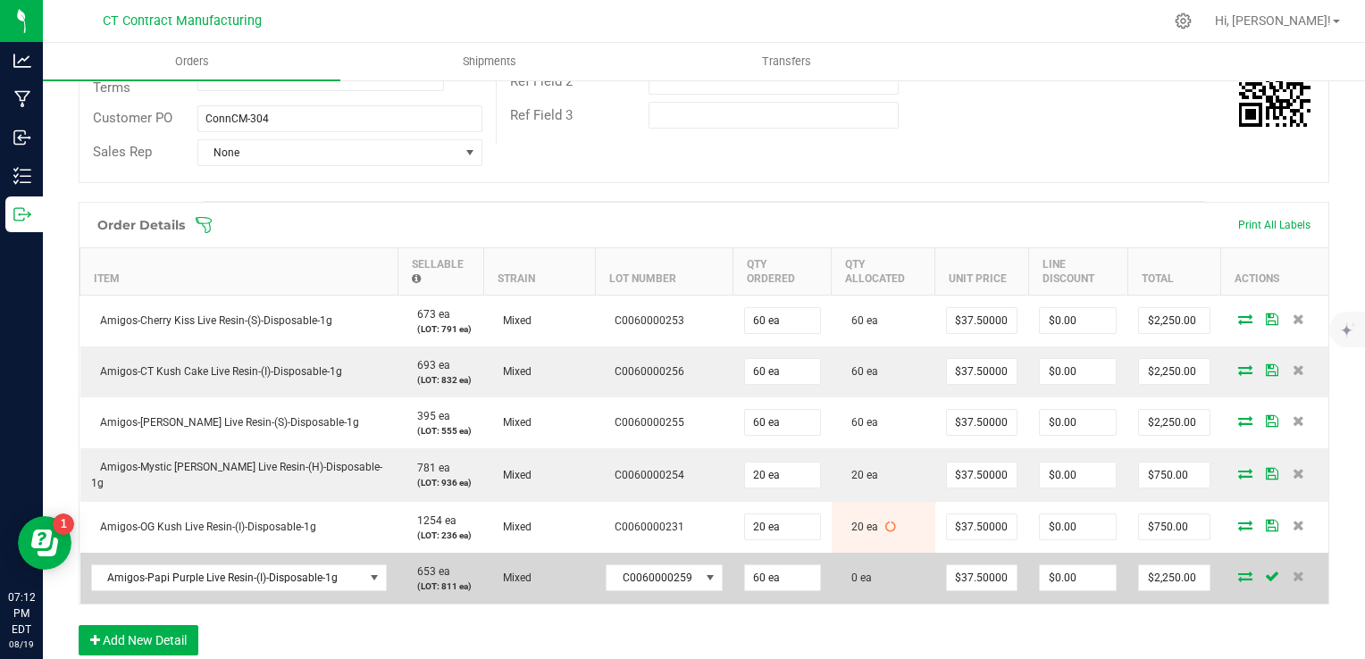
click at [1238, 571] on icon at bounding box center [1245, 576] width 14 height 11
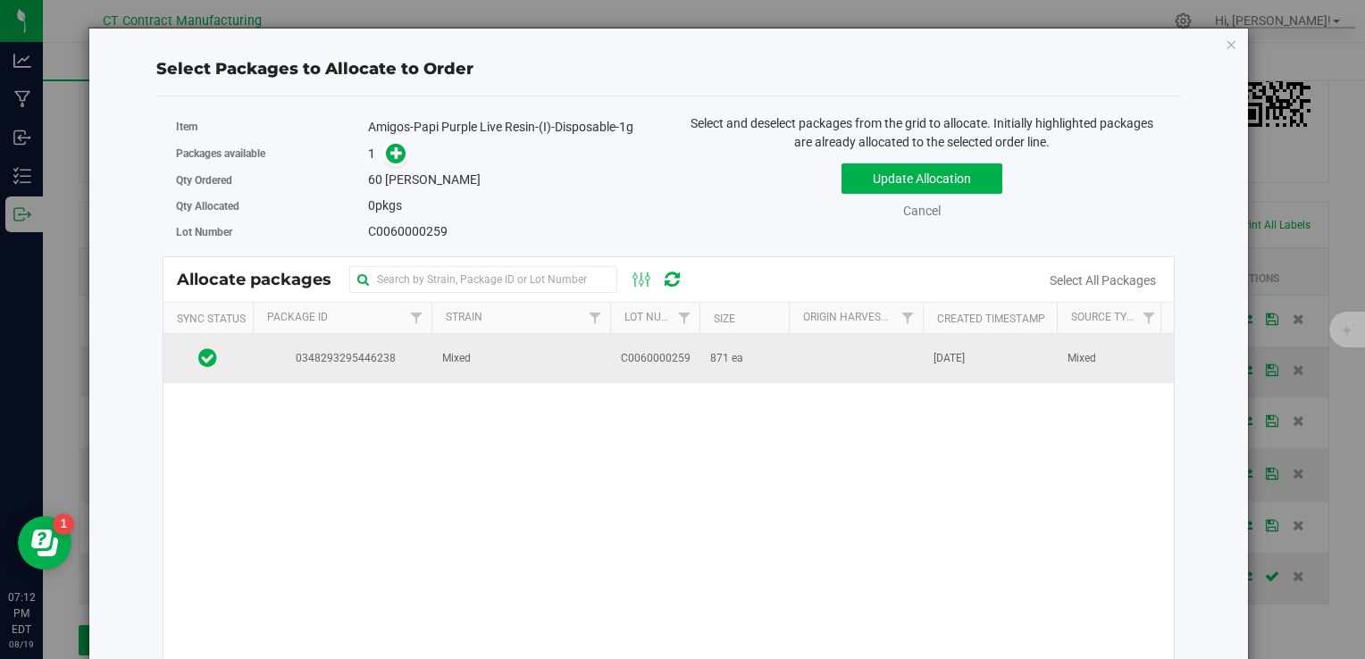
click at [661, 360] on span "C0060000259" at bounding box center [656, 358] width 70 height 17
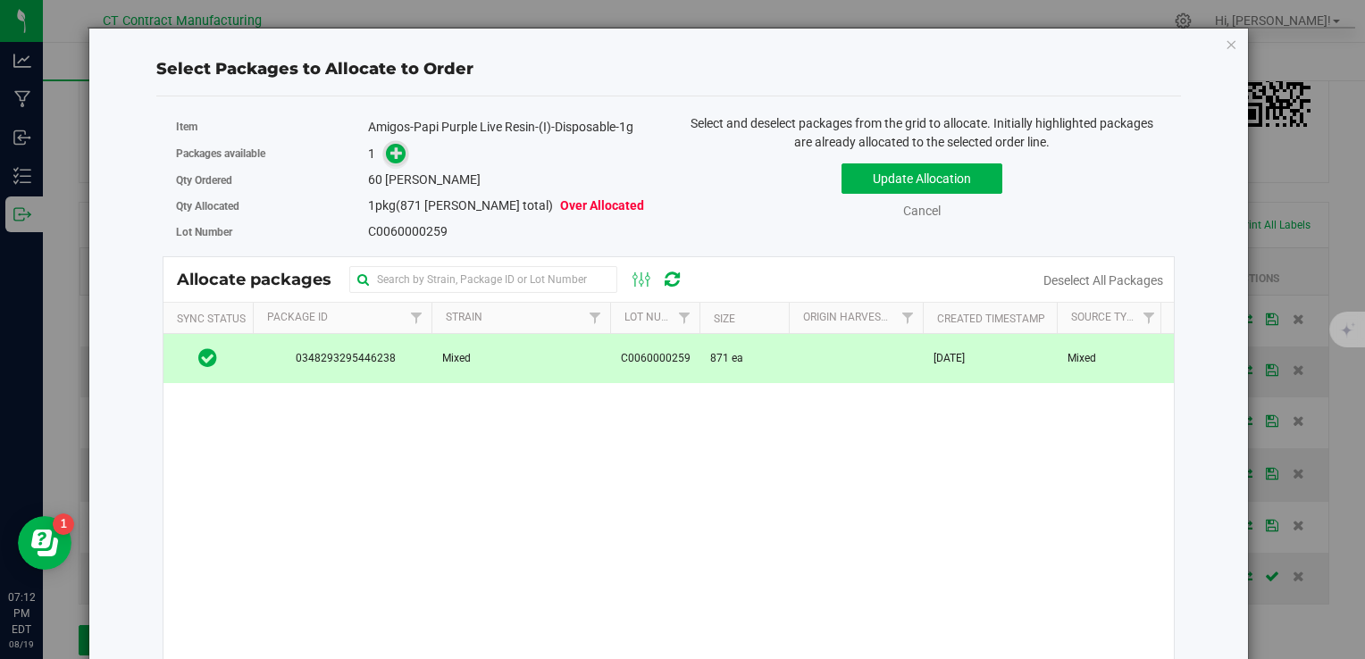
click at [390, 158] on icon at bounding box center [396, 153] width 13 height 13
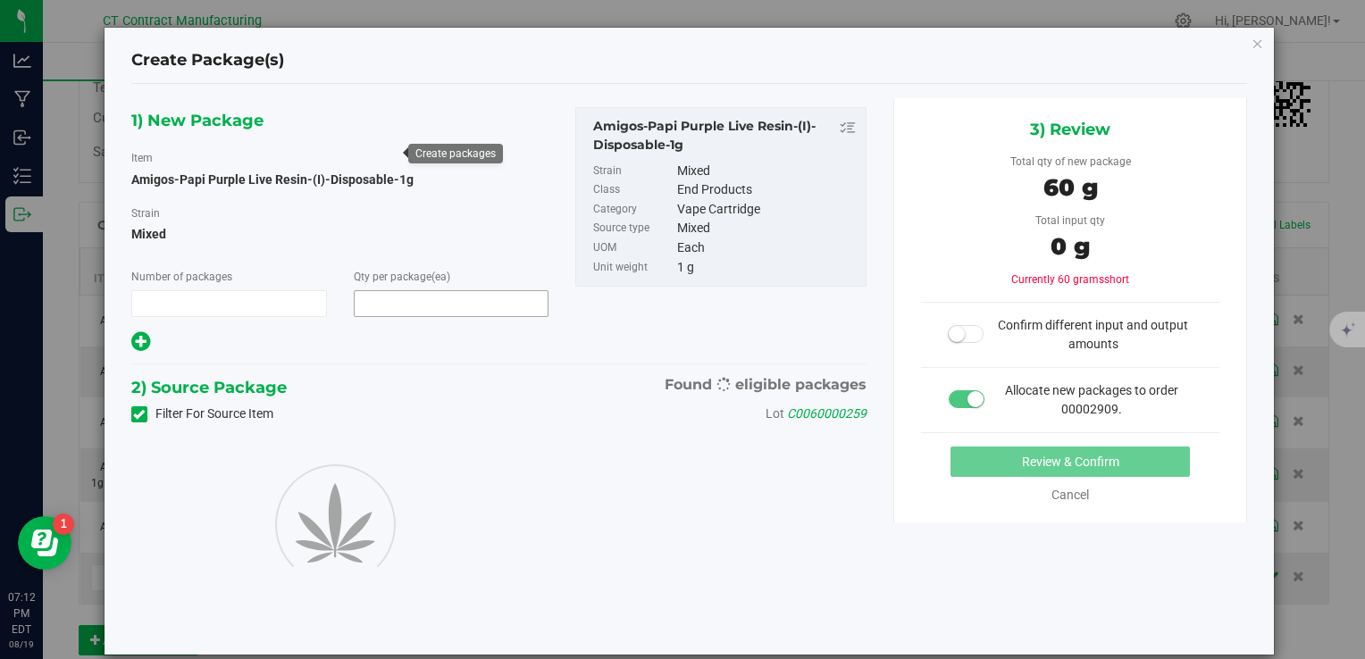
type input "1"
type input "60"
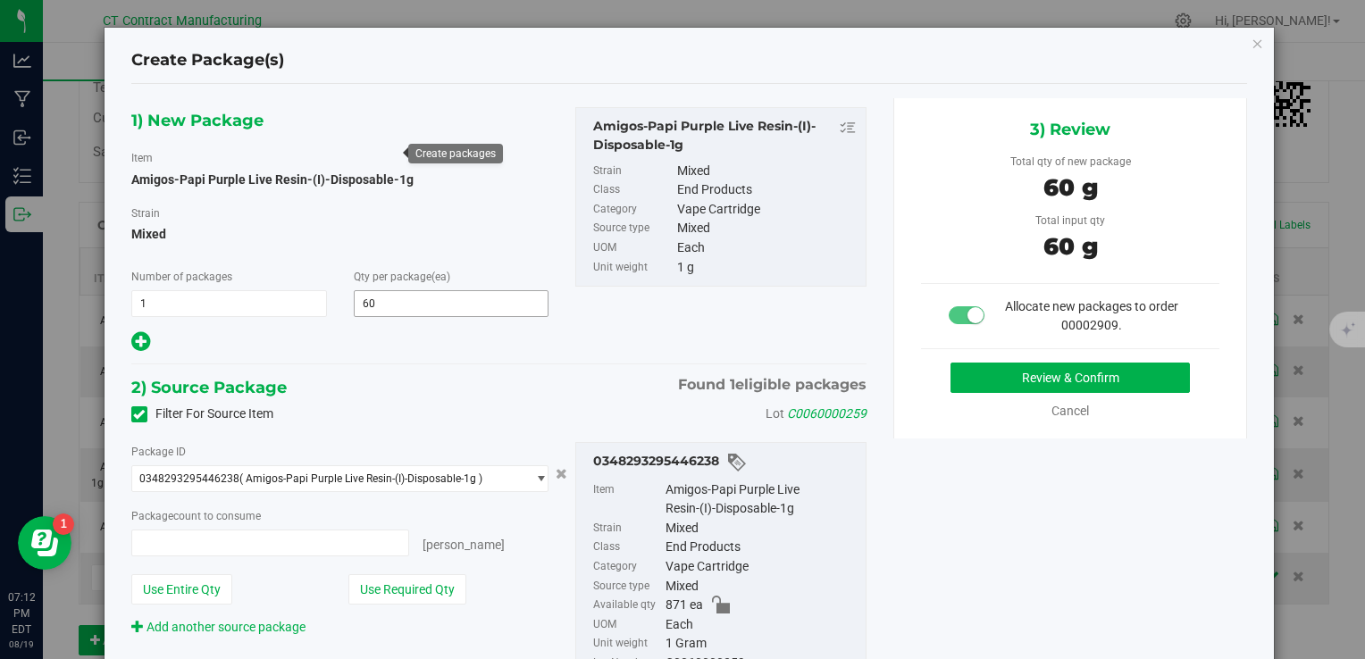
type input "60 ea"
click at [989, 384] on button "Review & Confirm" at bounding box center [1070, 378] width 239 height 30
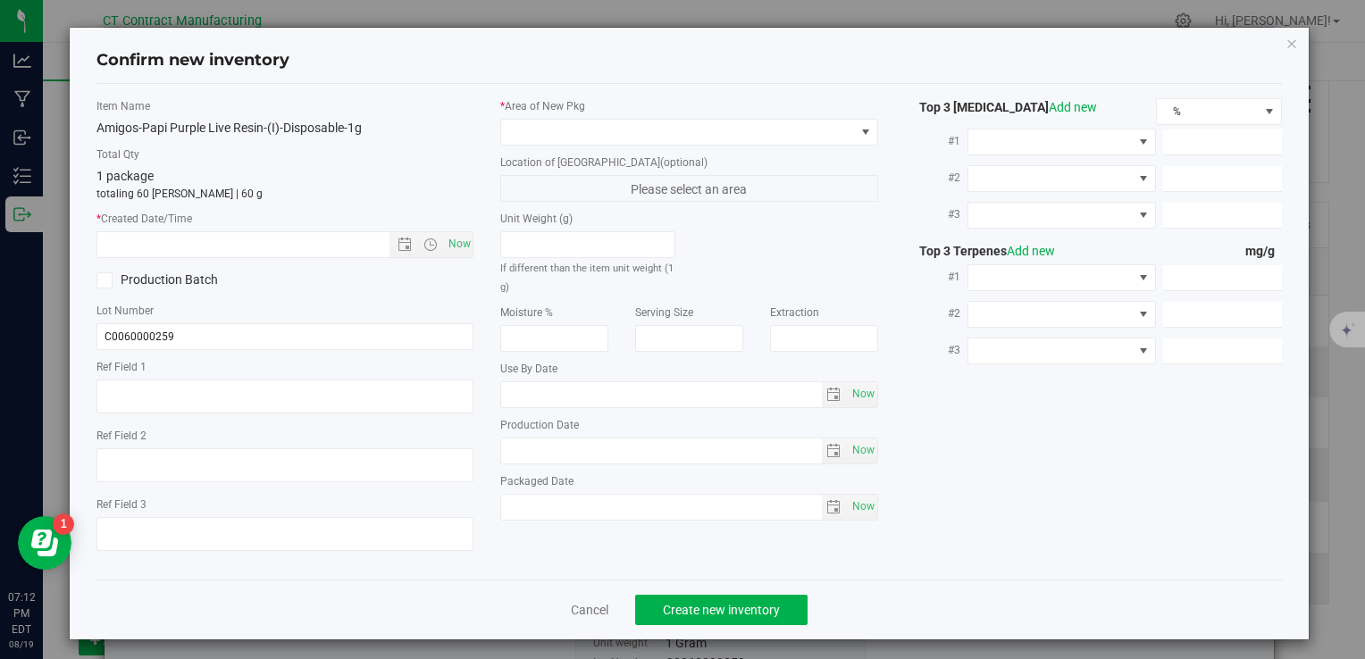
type textarea "250808-AGO-PP-1G"
click at [456, 239] on span "Now" at bounding box center [459, 244] width 30 height 26
type input "8/19/2025 7:12 PM"
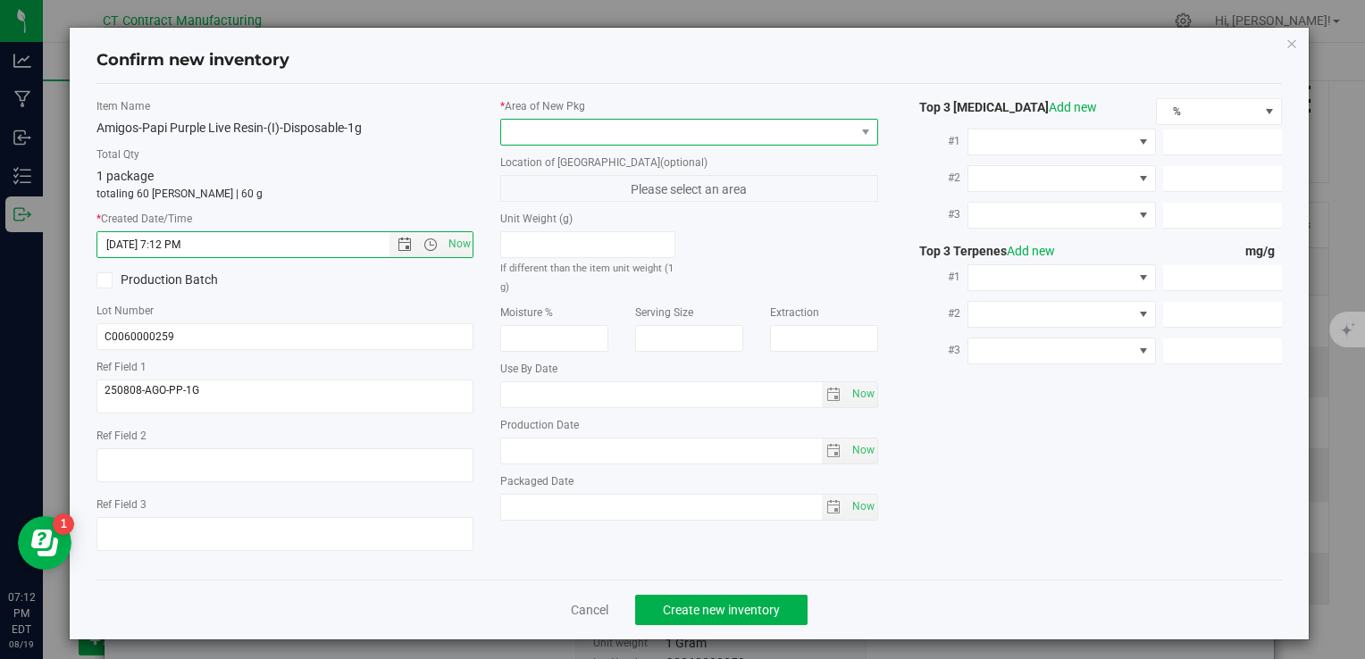
click at [553, 122] on span at bounding box center [677, 132] width 353 height 25
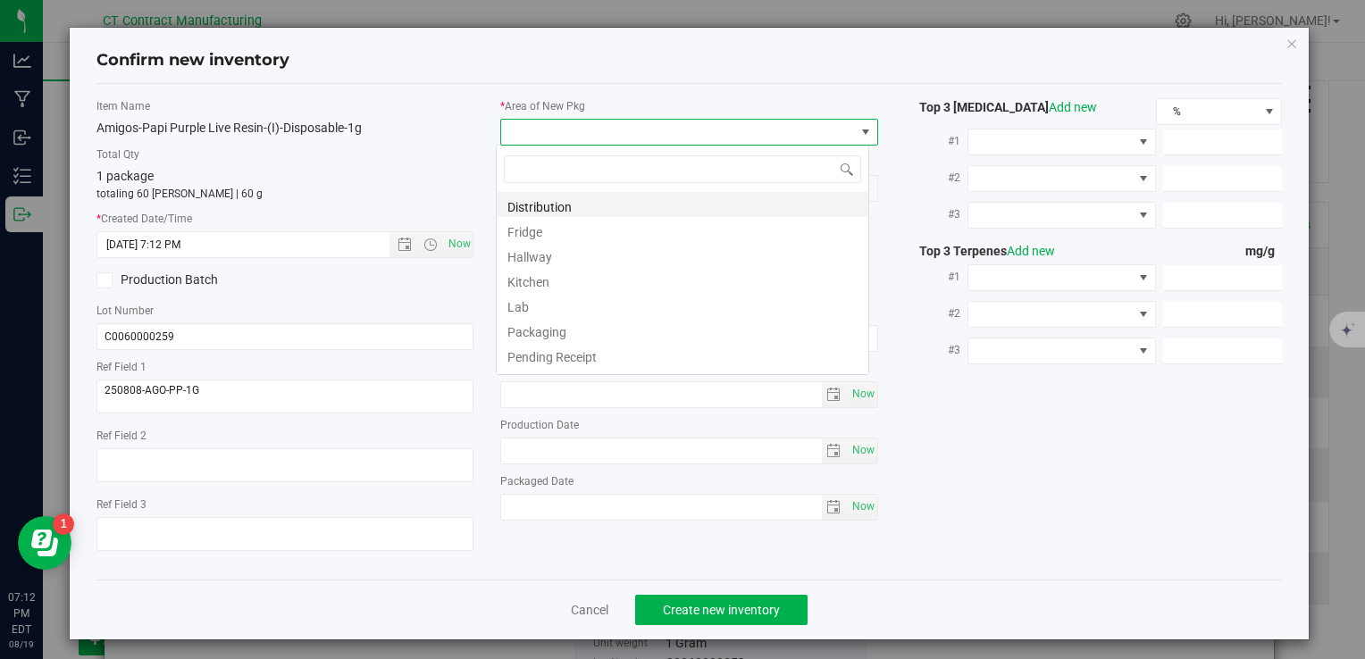
scroll to position [26, 373]
click at [611, 211] on li "Distribution" at bounding box center [683, 204] width 372 height 25
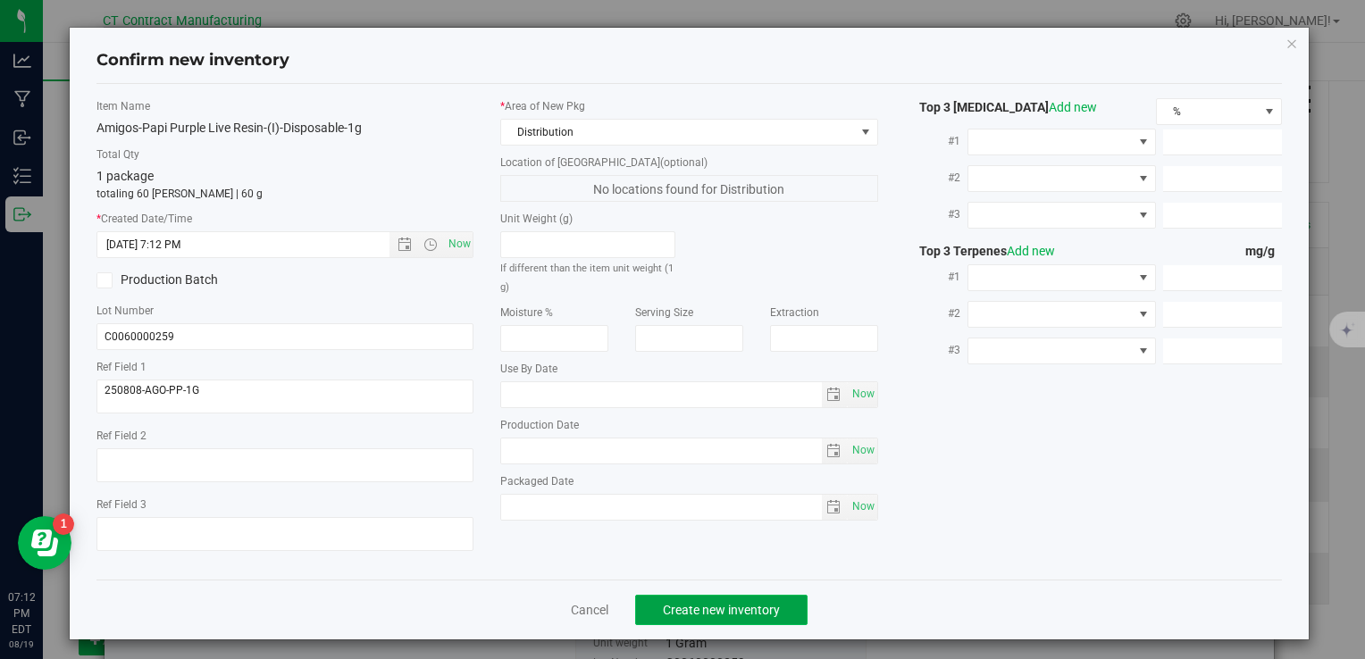
click at [695, 595] on button "Create new inventory" at bounding box center [721, 610] width 172 height 30
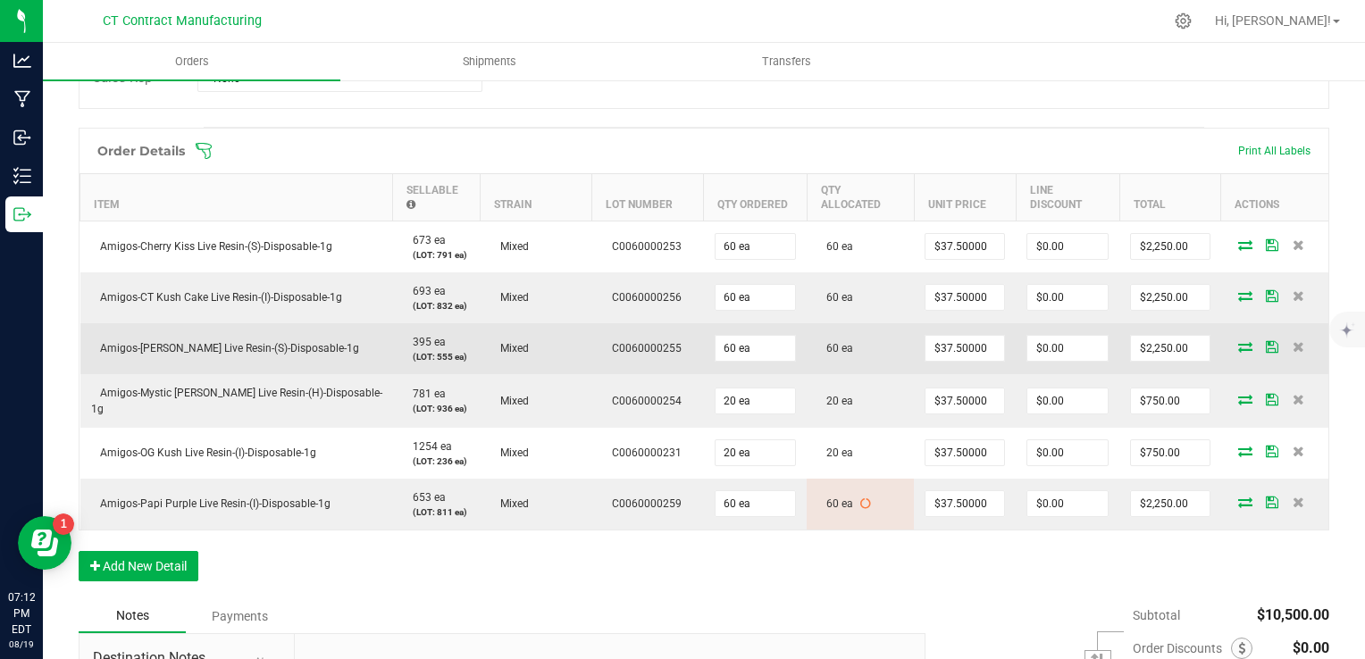
scroll to position [525, 0]
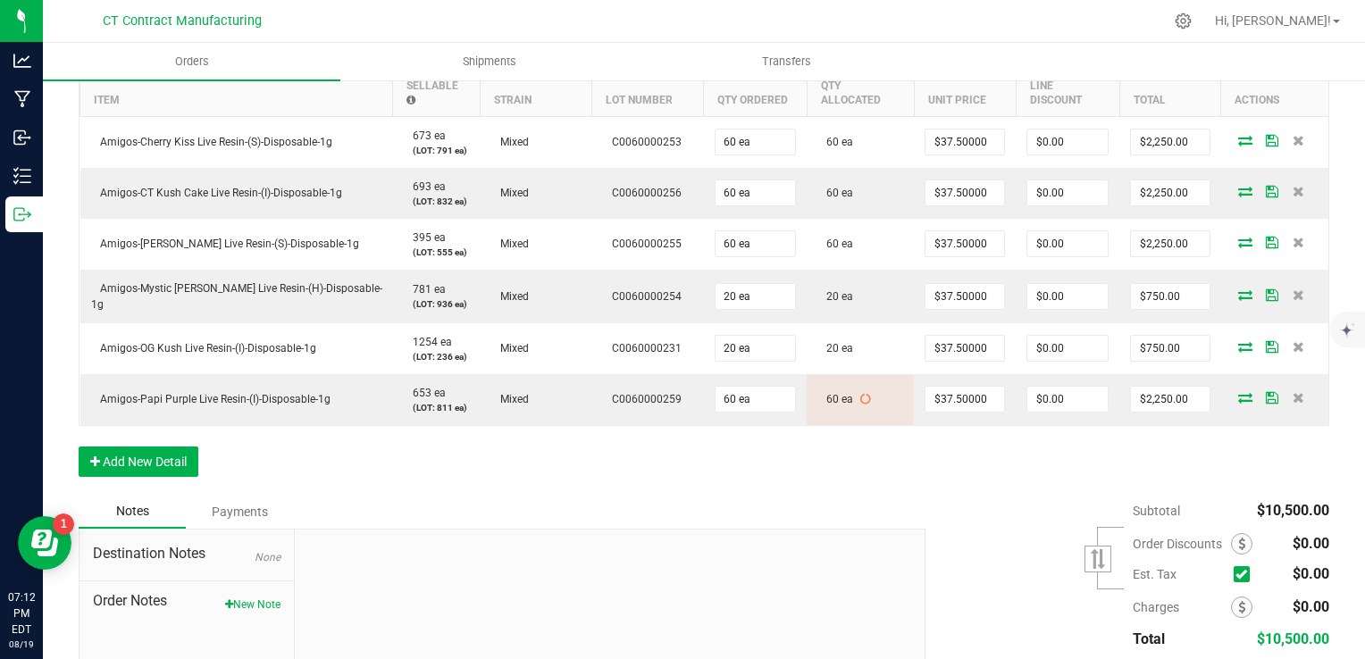
click at [743, 424] on div "Order Details Print All Labels Item Sellable Strain Lot Number Qty Ordered Qty …" at bounding box center [704, 259] width 1251 height 472
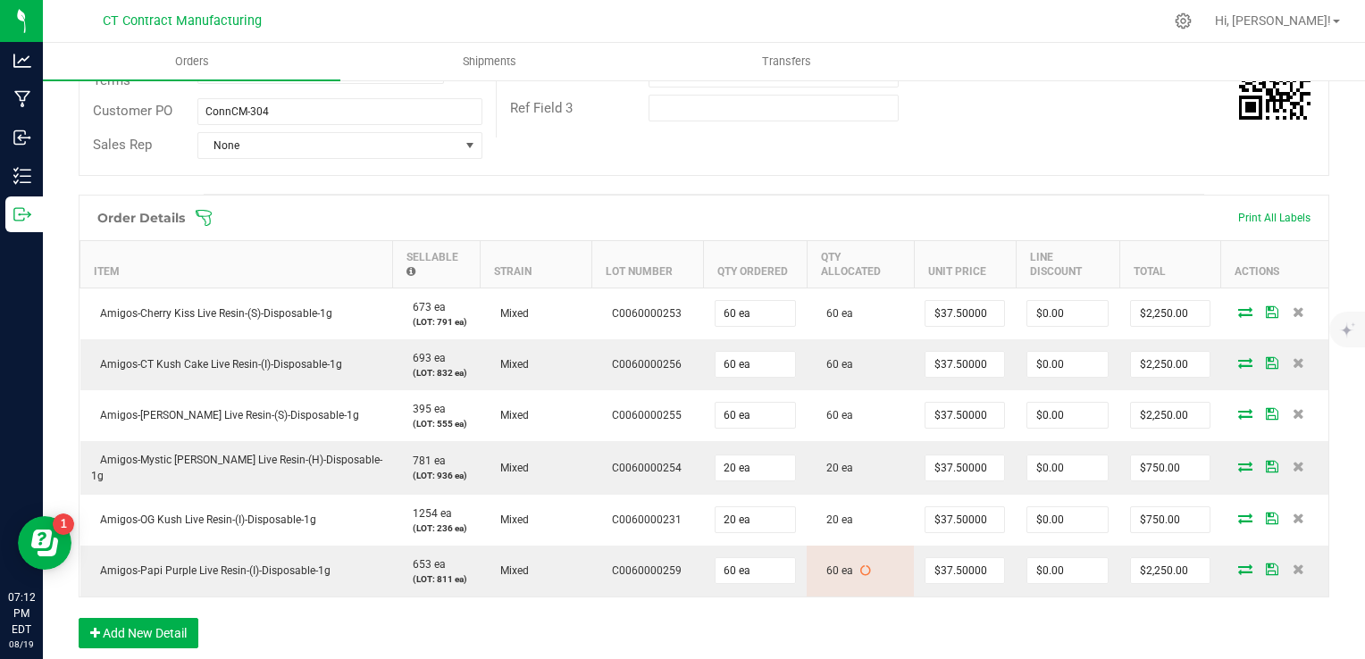
scroll to position [8, 0]
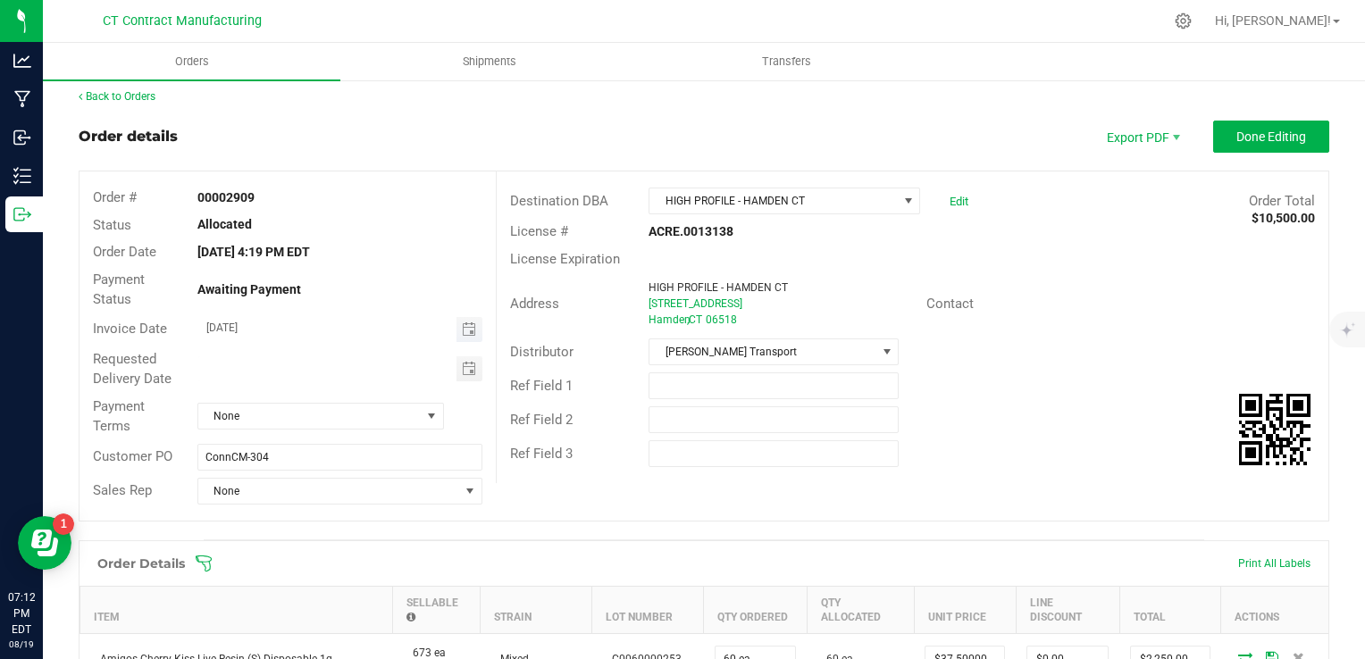
click at [474, 333] on span "Toggle calendar" at bounding box center [470, 329] width 26 height 25
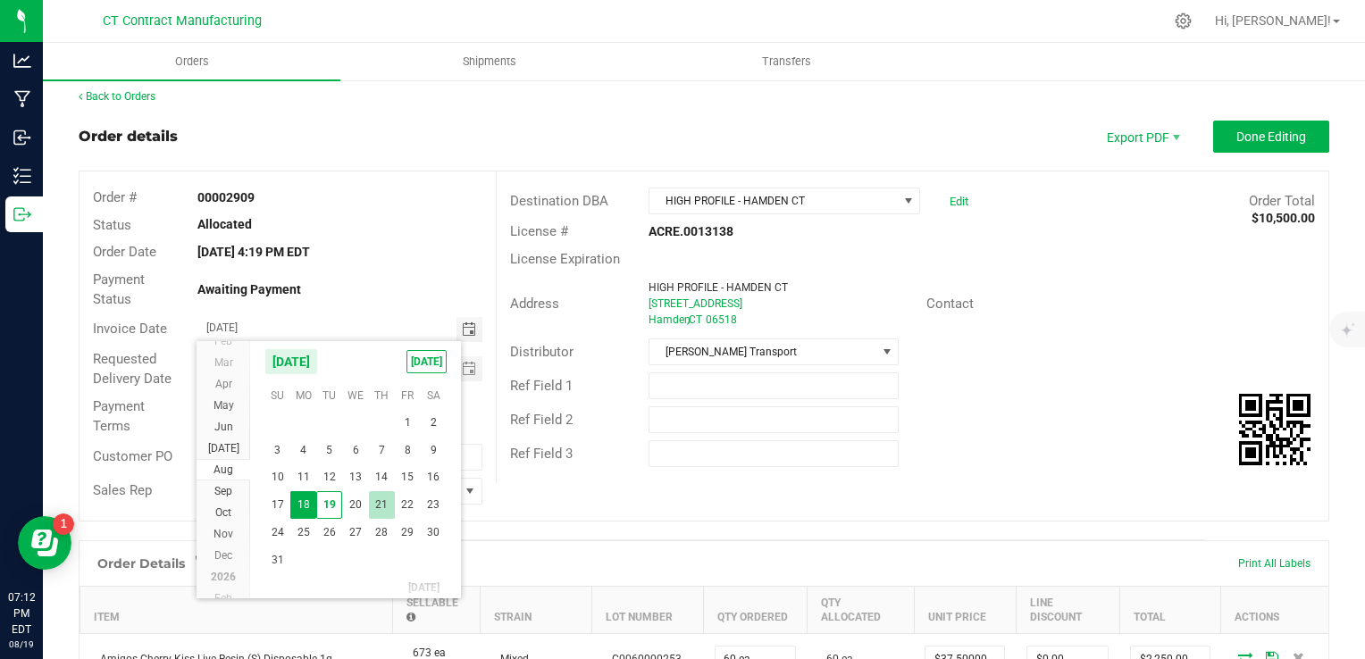
click at [376, 506] on span "21" at bounding box center [382, 505] width 26 height 28
type input "08/21/2025"
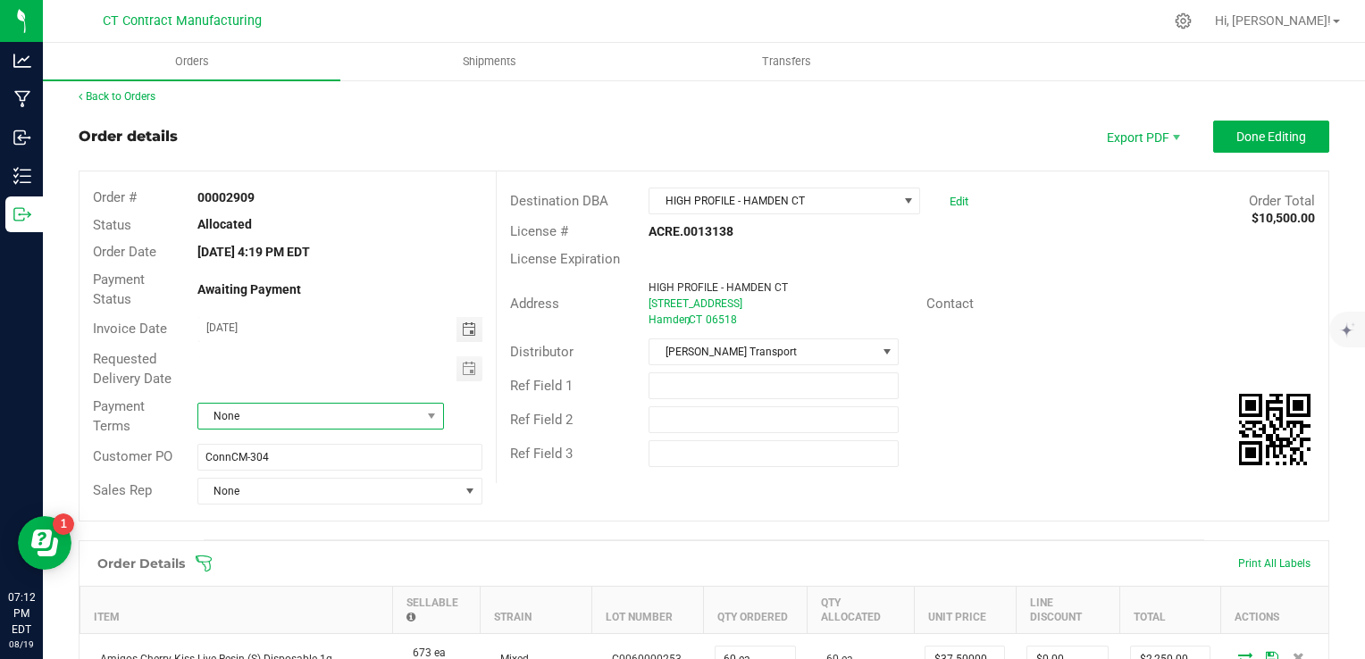
click at [326, 418] on span "None" at bounding box center [309, 416] width 222 height 25
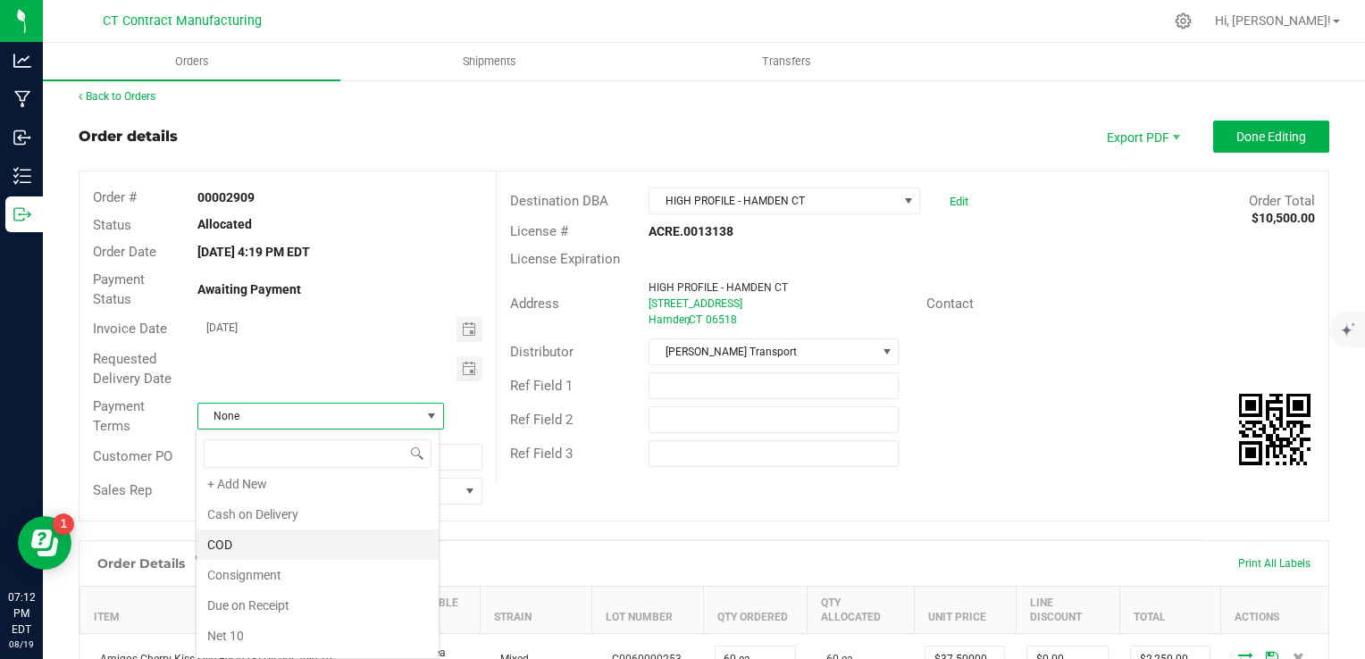
scroll to position [0, 0]
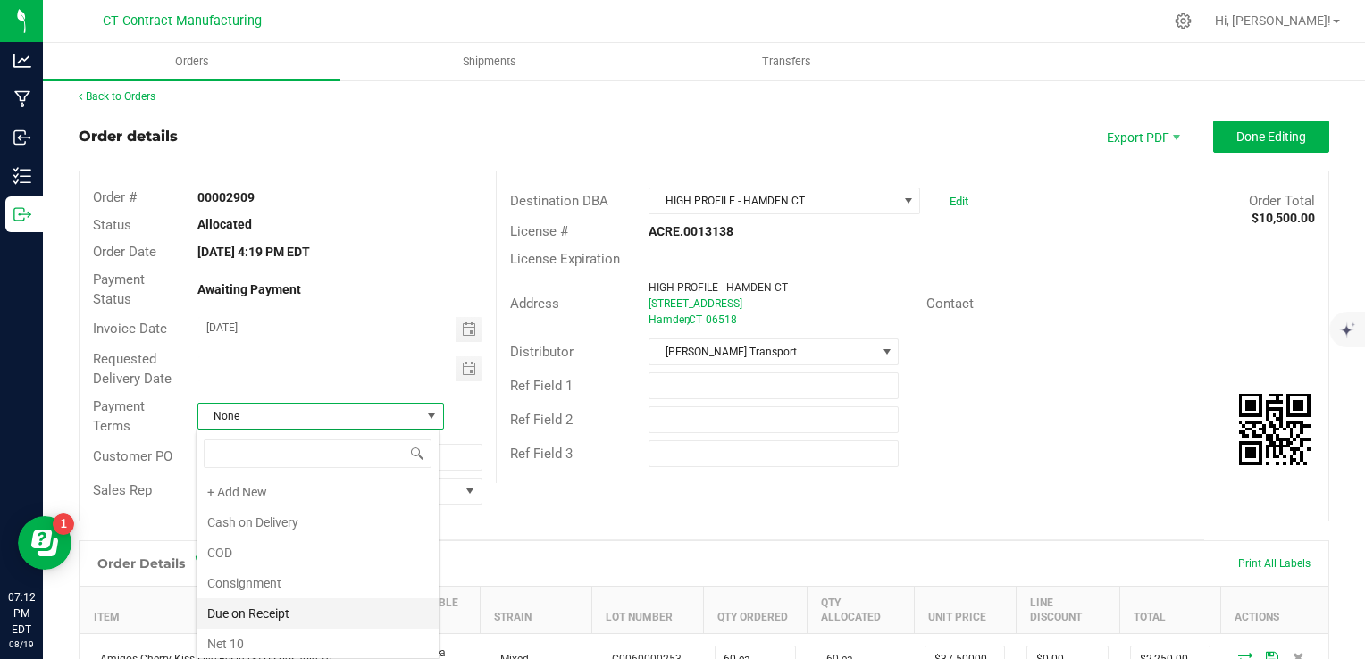
click at [321, 606] on li "Due on Receipt" at bounding box center [318, 614] width 242 height 30
click at [669, 495] on div "Order # 00002909 Status Allocated Order Date Aug 18, 2025 4:19 PM EDT Payment S…" at bounding box center [704, 346] width 1249 height 349
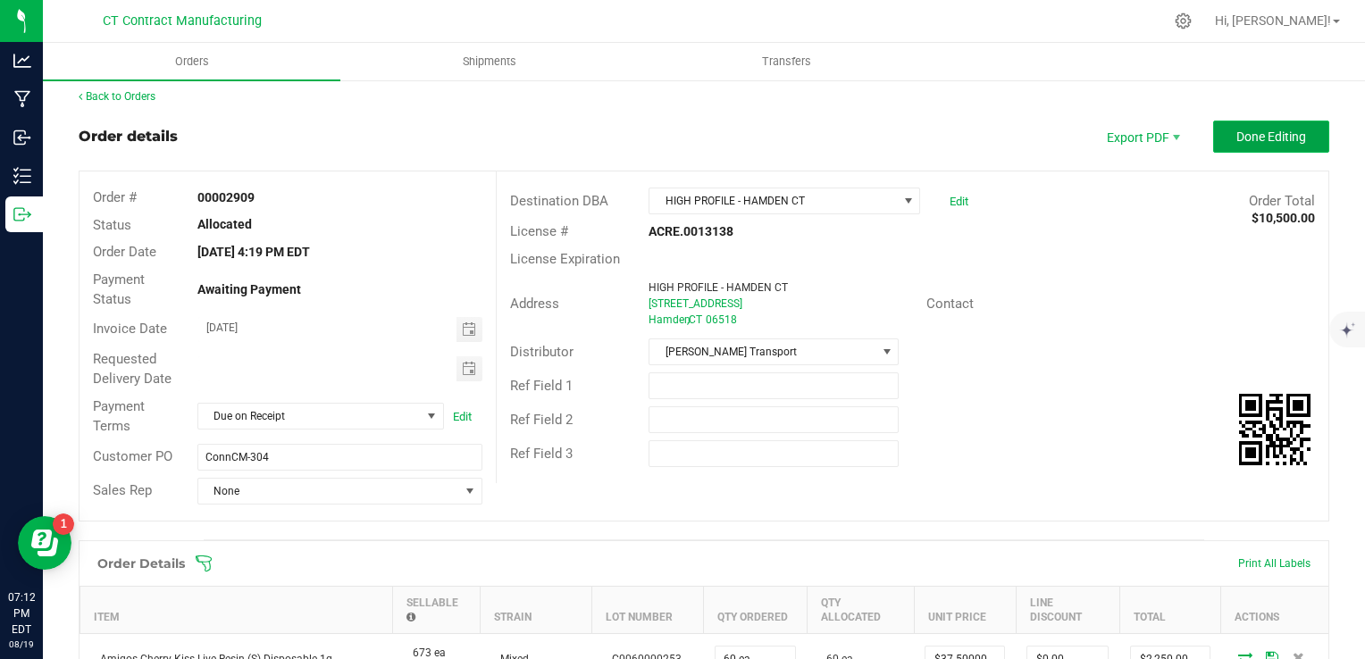
click at [1263, 140] on span "Done Editing" at bounding box center [1272, 137] width 70 height 14
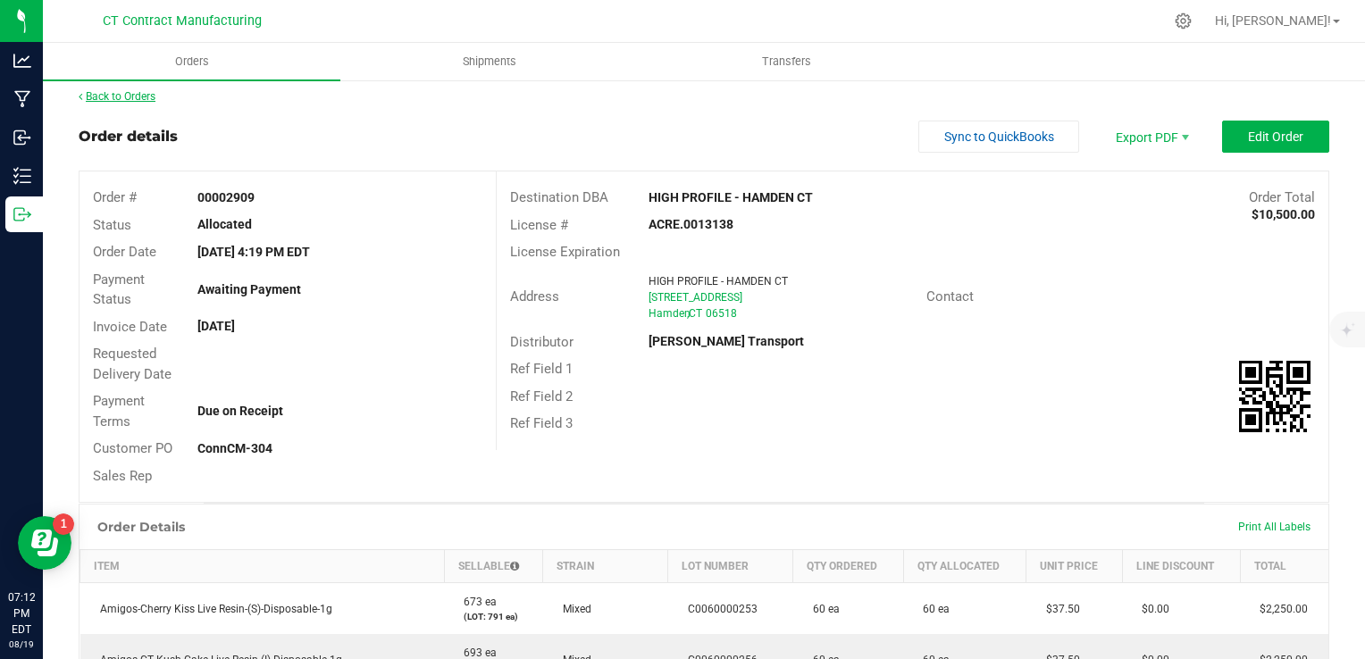
click at [143, 93] on link "Back to Orders" at bounding box center [117, 96] width 77 height 13
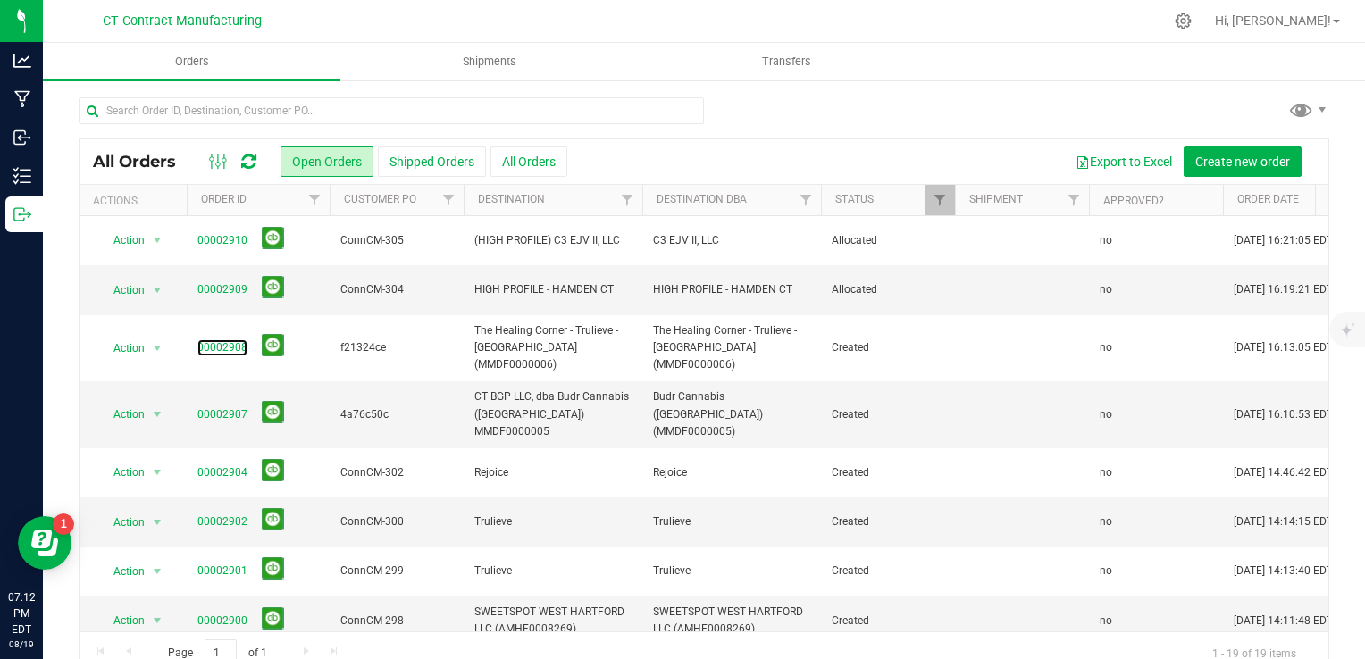
click at [229, 340] on link "00002908" at bounding box center [222, 348] width 50 height 17
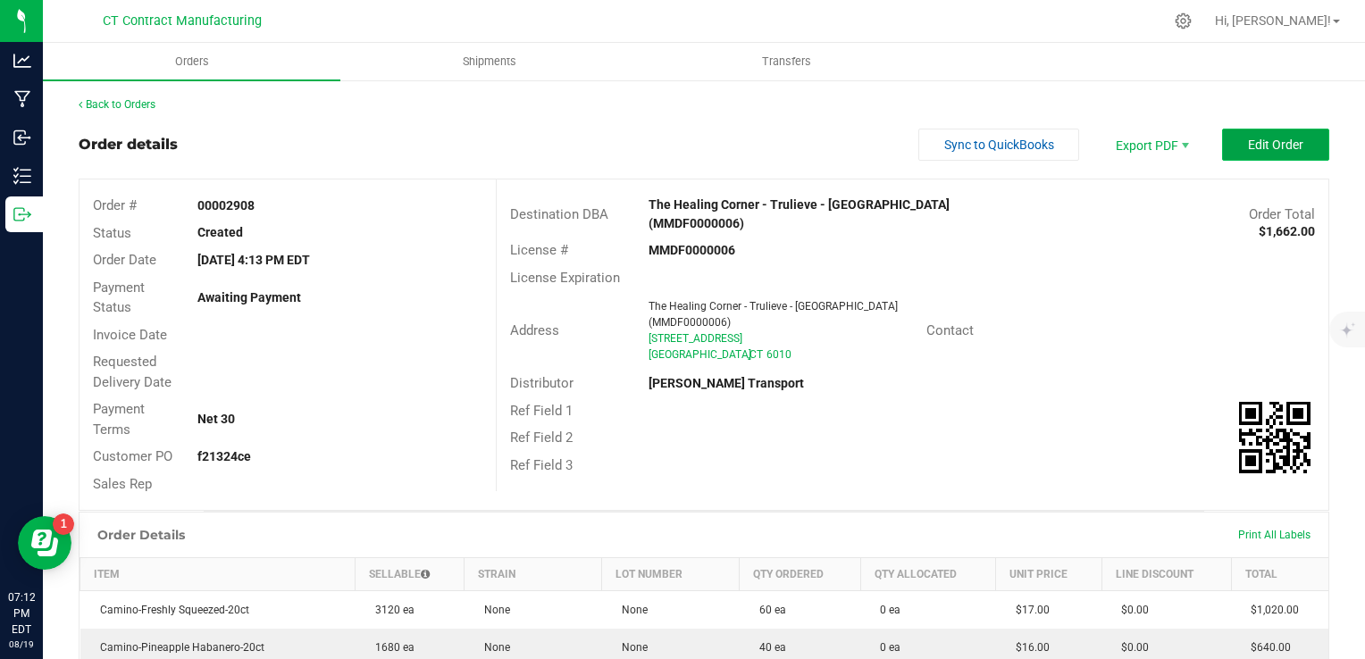
click at [1233, 141] on button "Edit Order" at bounding box center [1275, 145] width 107 height 32
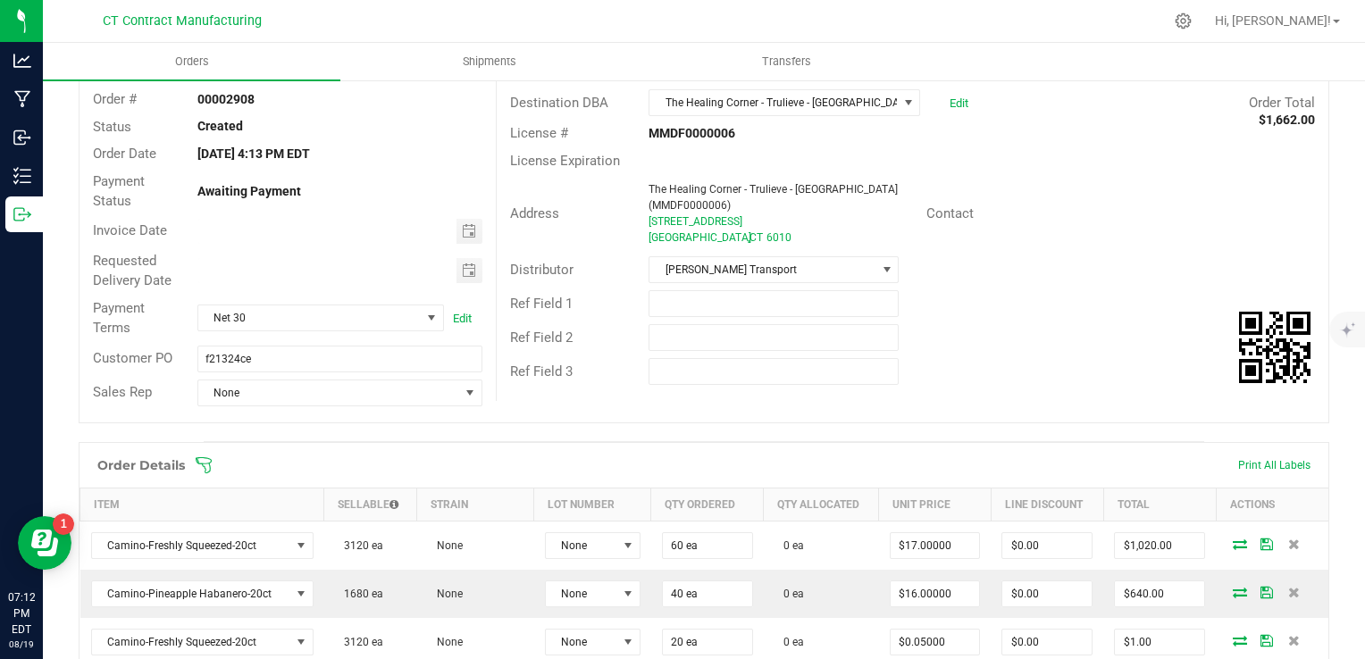
scroll to position [179, 0]
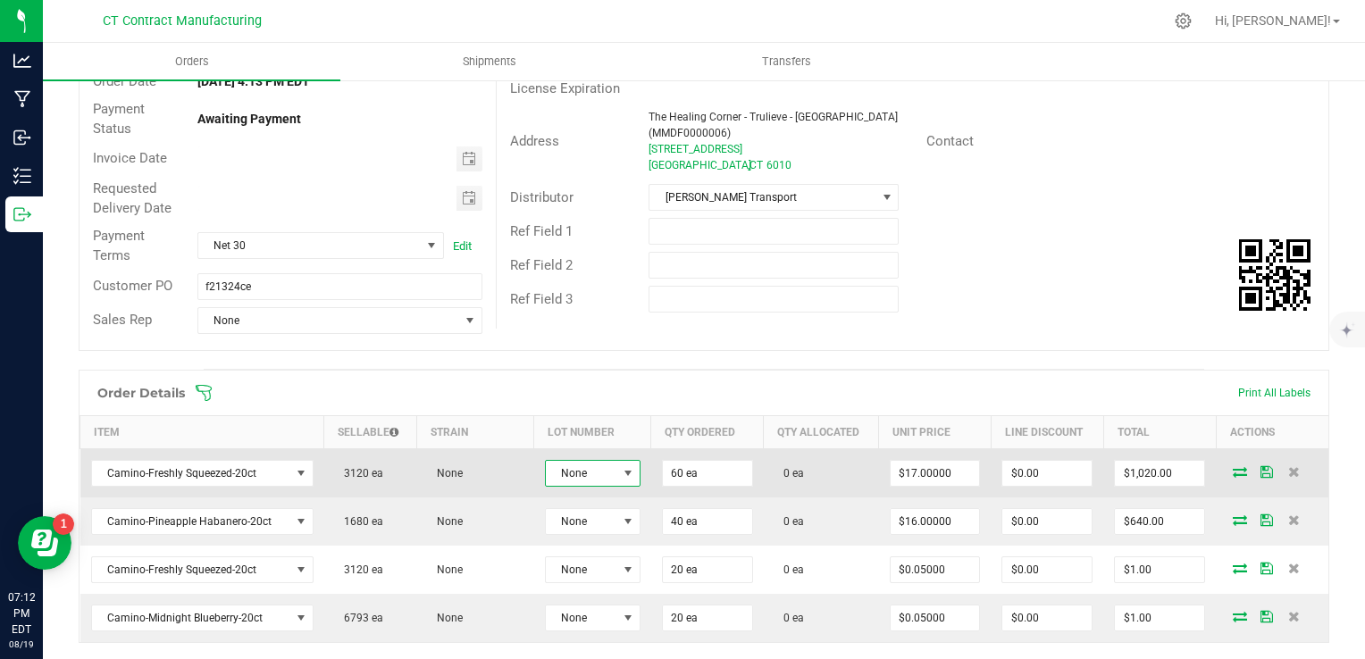
click at [621, 467] on span at bounding box center [628, 473] width 14 height 14
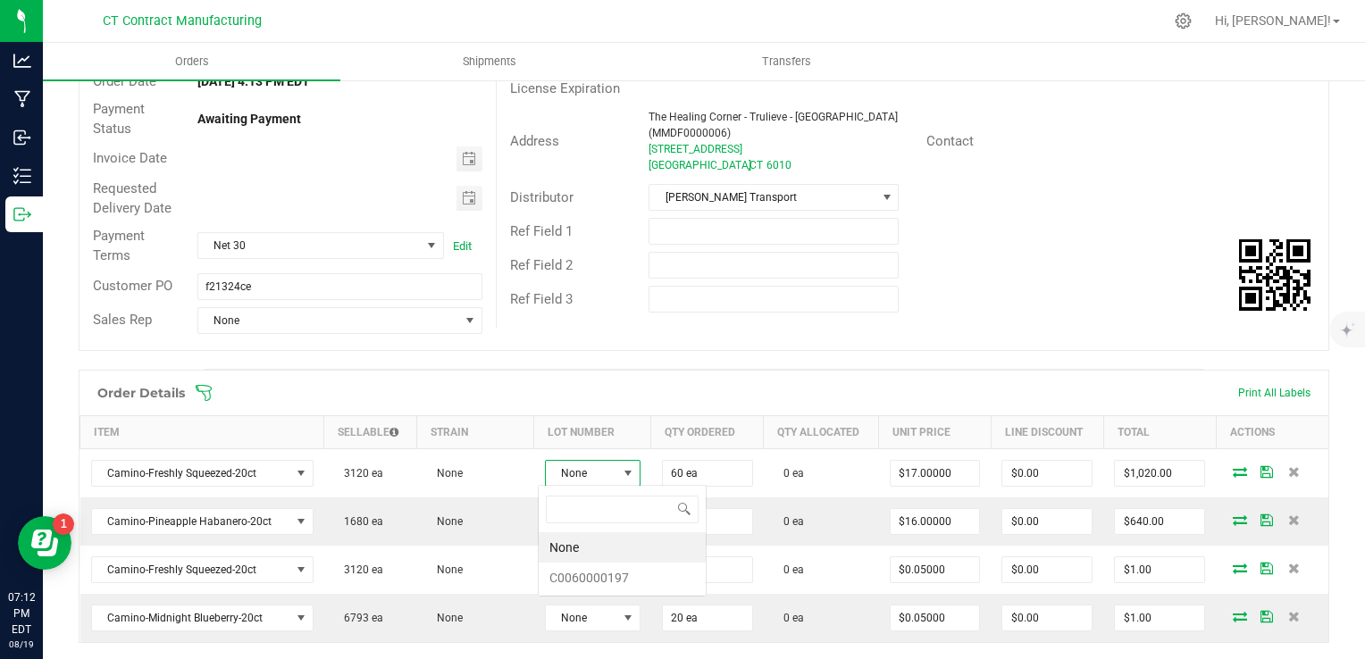
scroll to position [26, 94]
click at [608, 580] on li "C0060000197" at bounding box center [622, 578] width 167 height 30
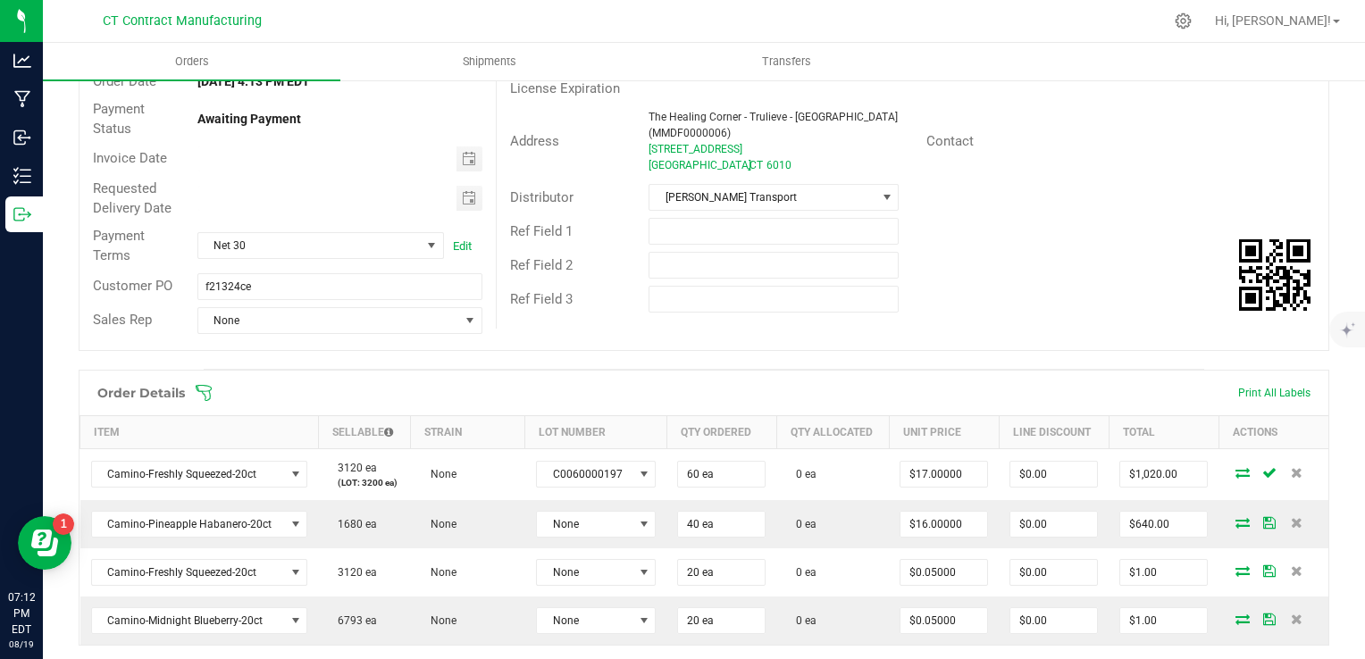
click at [1236, 475] on icon at bounding box center [1243, 472] width 14 height 11
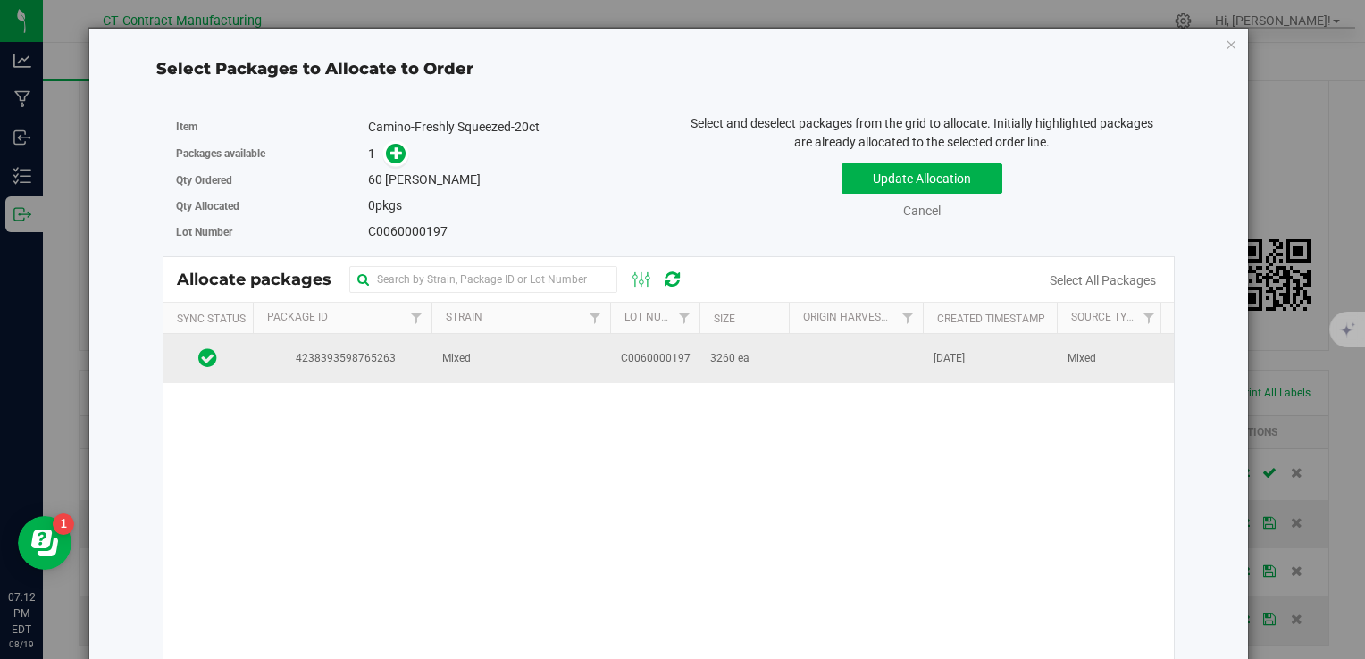
click at [630, 368] on td "C0060000197" at bounding box center [654, 358] width 89 height 48
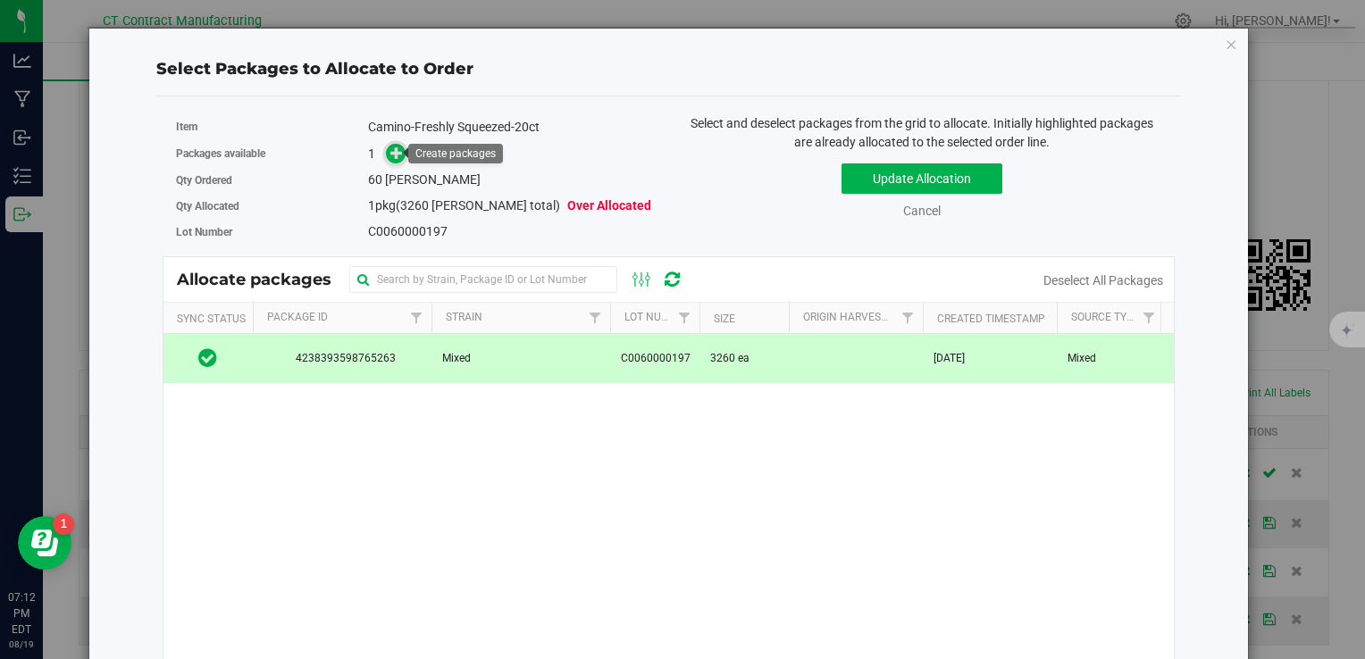
click at [390, 153] on icon at bounding box center [396, 153] width 13 height 13
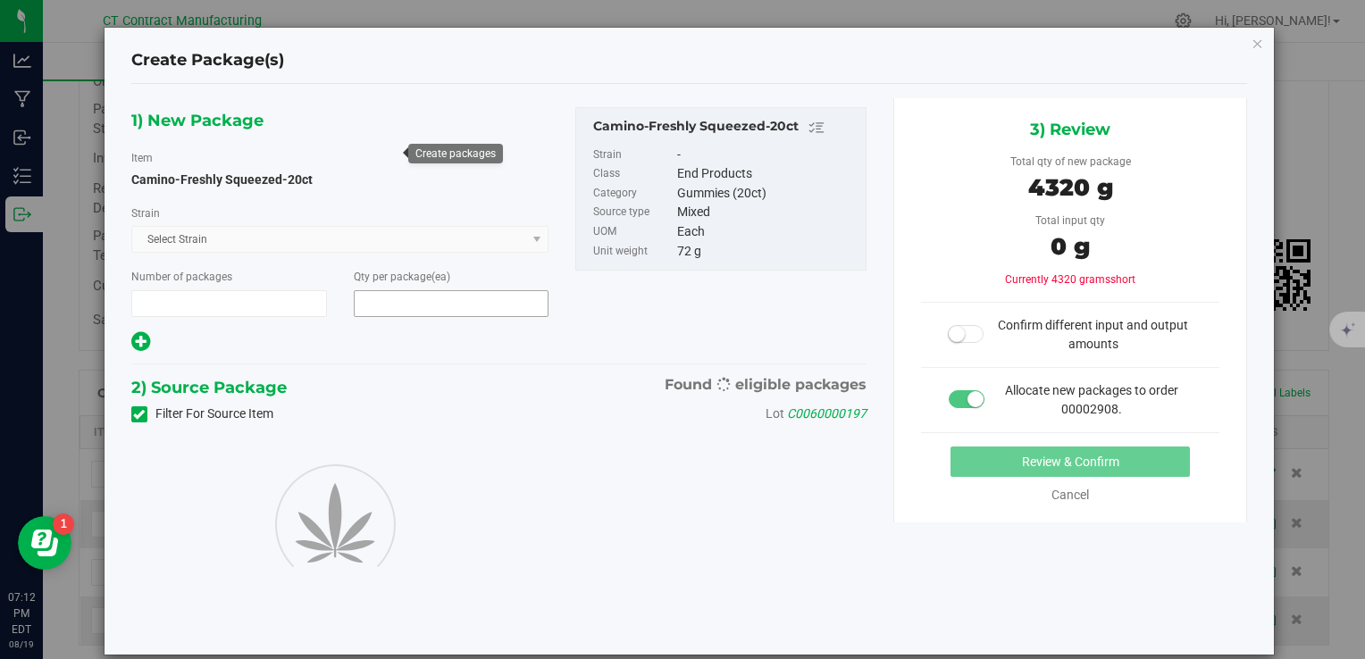
type input "1"
type input "60"
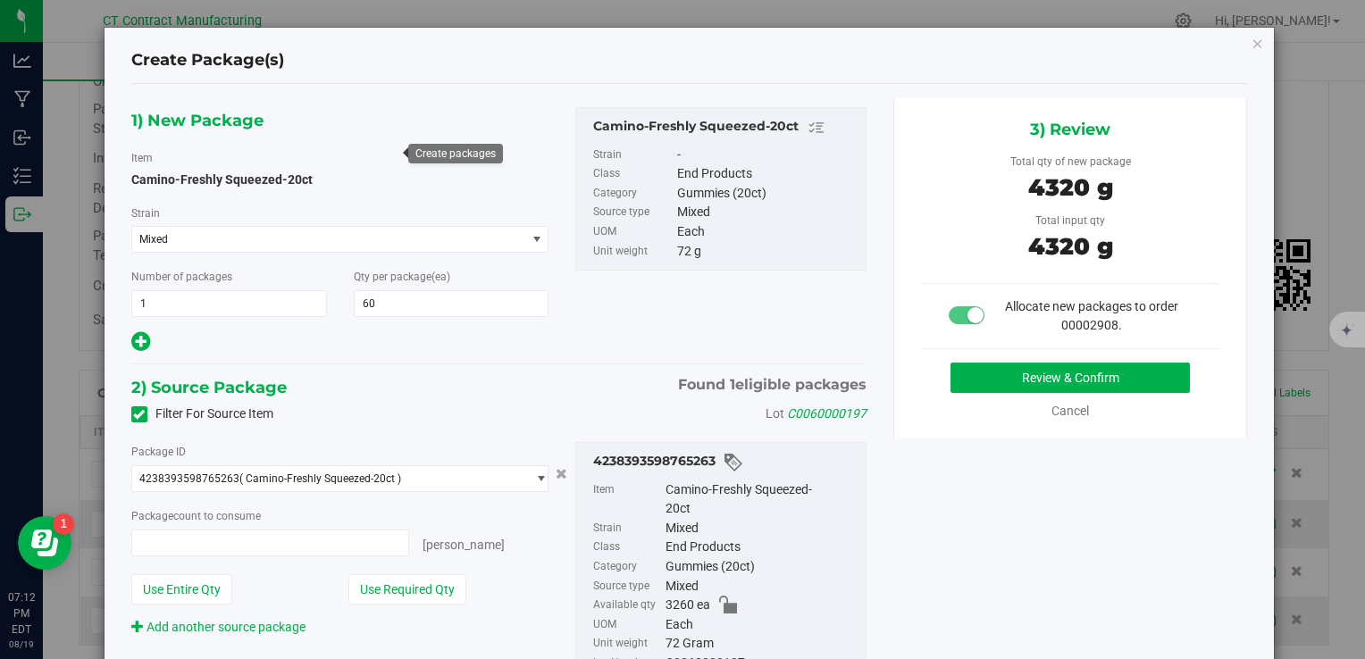
type input "60 ea"
click at [1122, 382] on button "Review & Confirm" at bounding box center [1070, 378] width 239 height 30
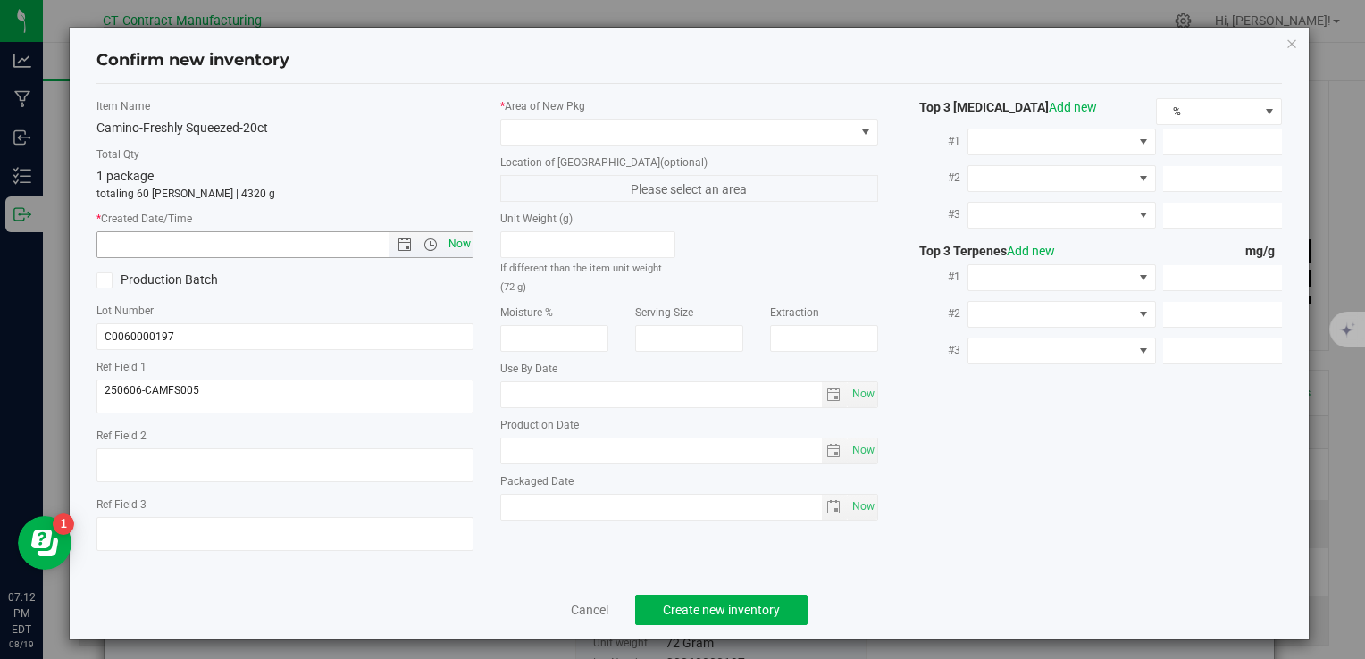
click at [450, 252] on span "Now" at bounding box center [459, 244] width 30 height 26
type input "8/19/2025 7:12 PM"
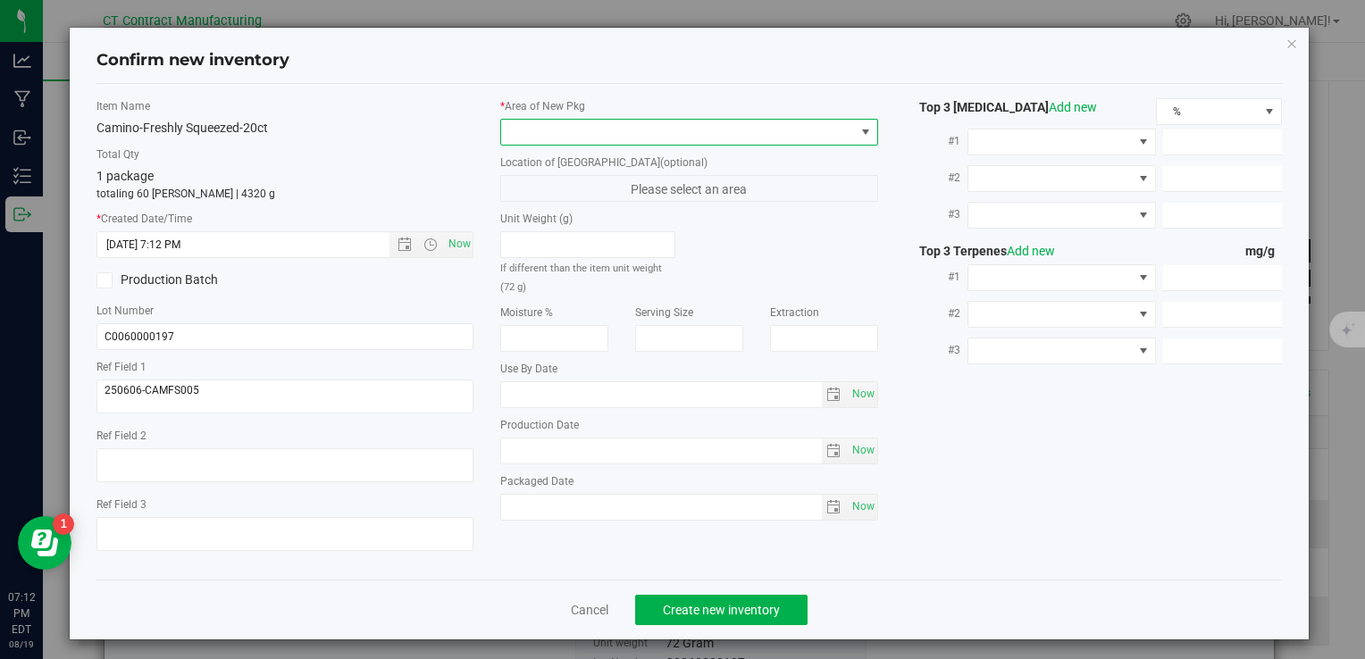
click at [557, 138] on span at bounding box center [677, 132] width 353 height 25
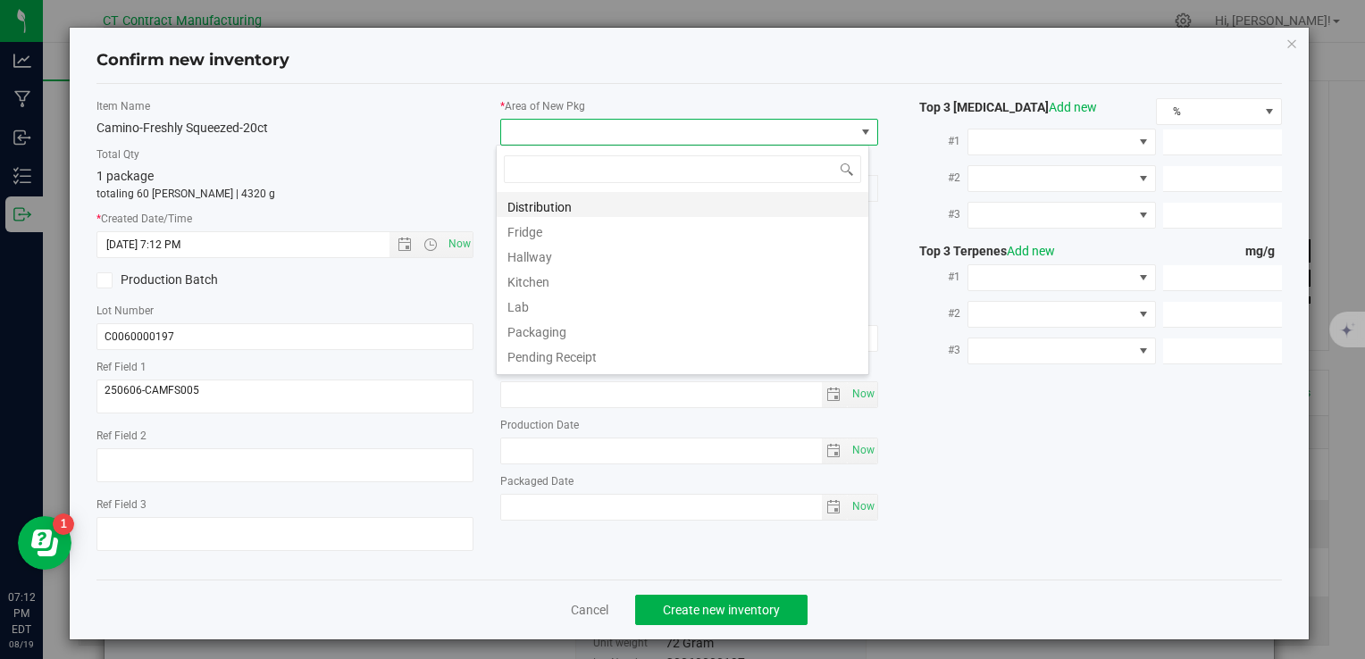
scroll to position [26, 373]
click at [564, 202] on li "Distribution" at bounding box center [683, 204] width 372 height 25
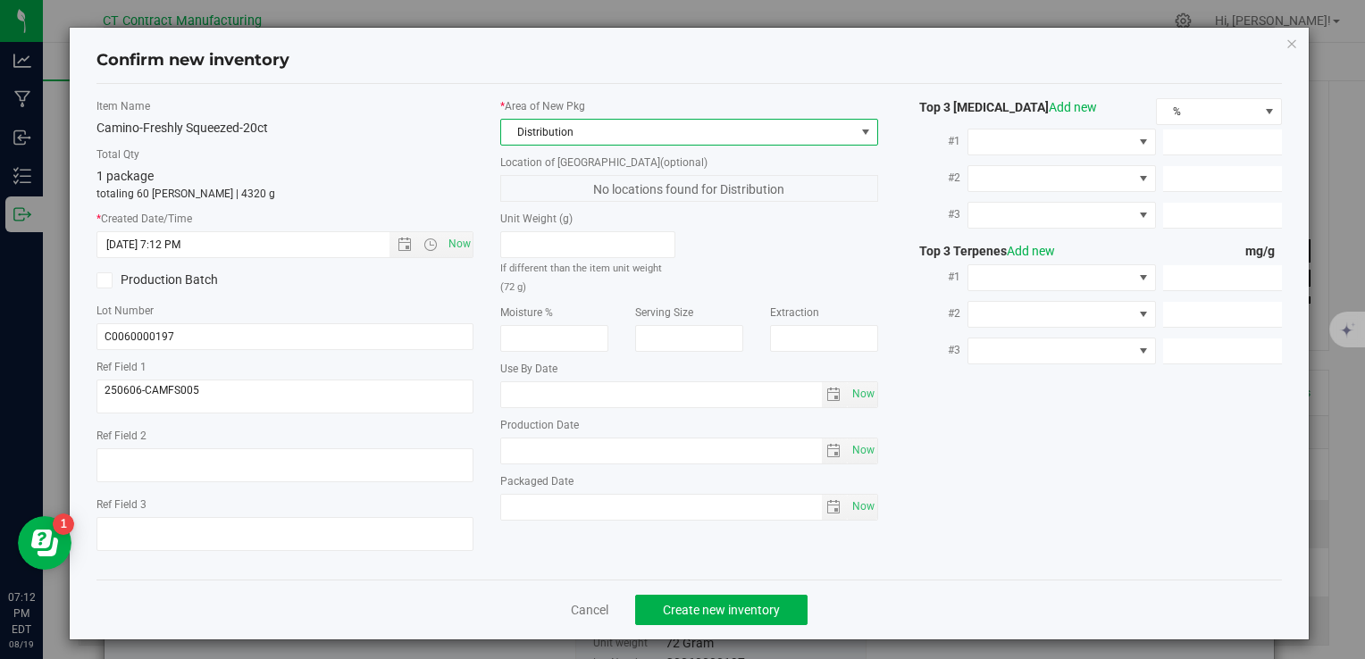
click at [771, 587] on div "Cancel Create new inventory" at bounding box center [689, 610] width 1186 height 60
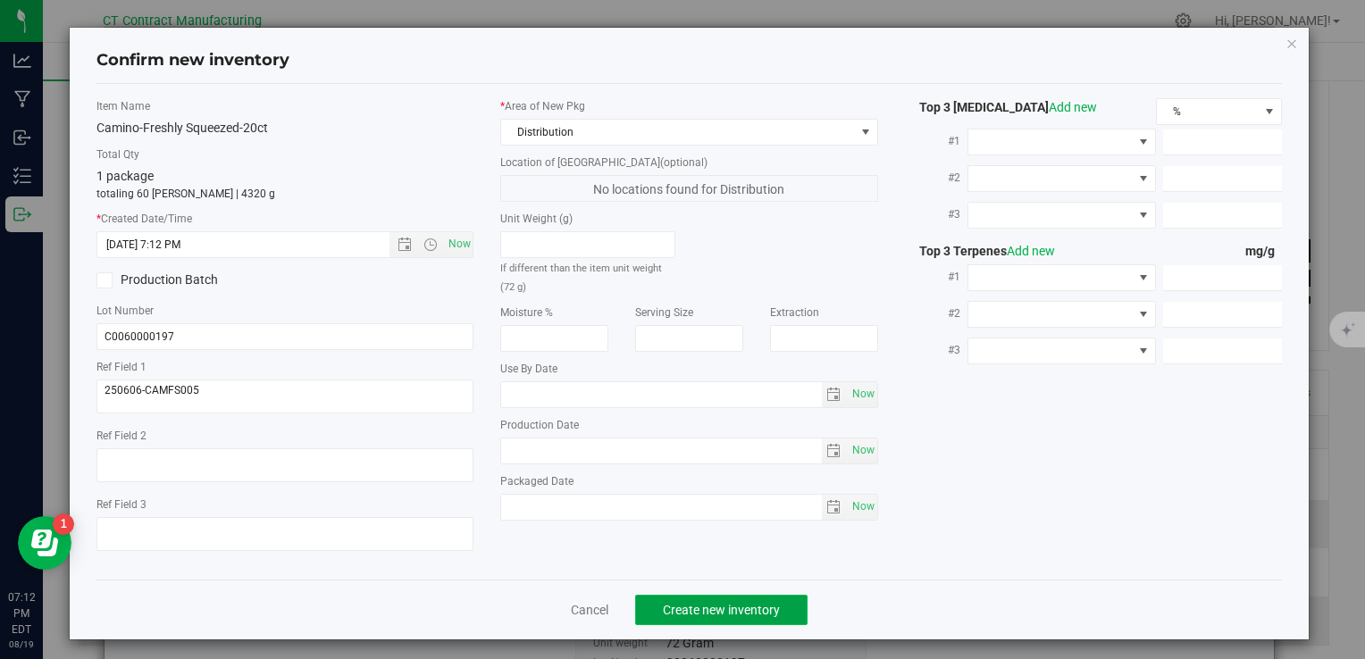
click at [765, 597] on button "Create new inventory" at bounding box center [721, 610] width 172 height 30
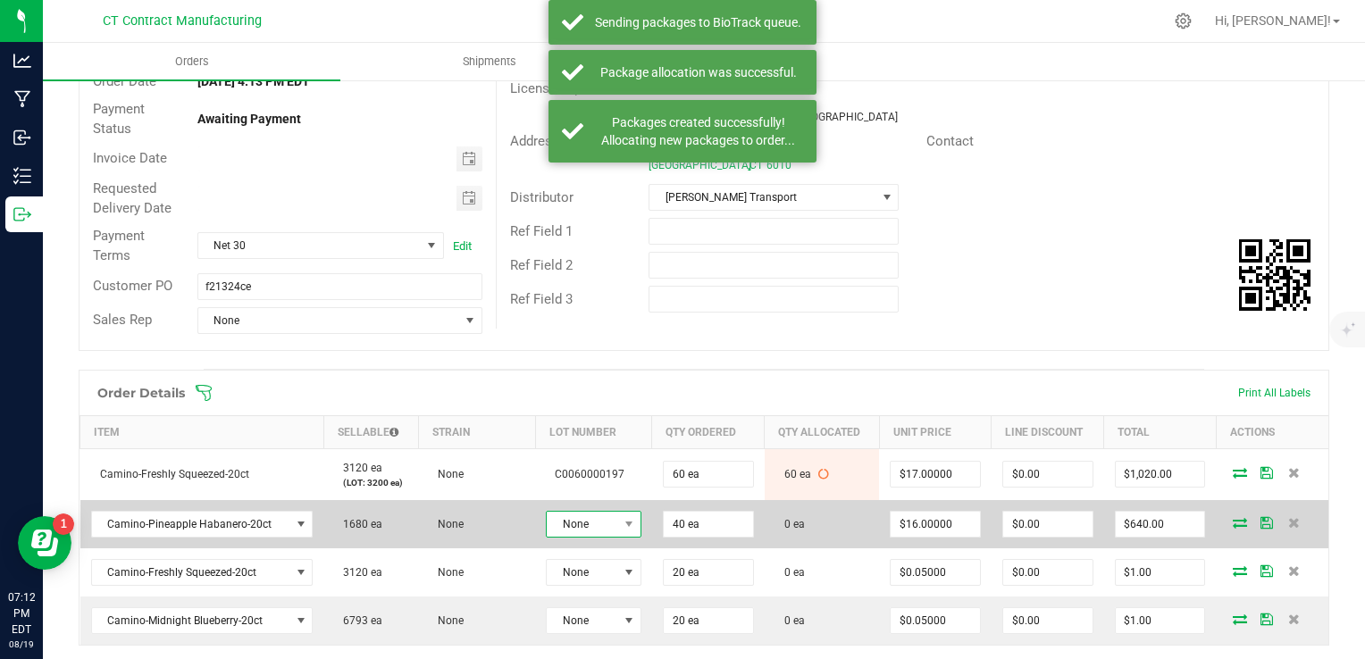
click at [607, 524] on span "None" at bounding box center [582, 524] width 71 height 25
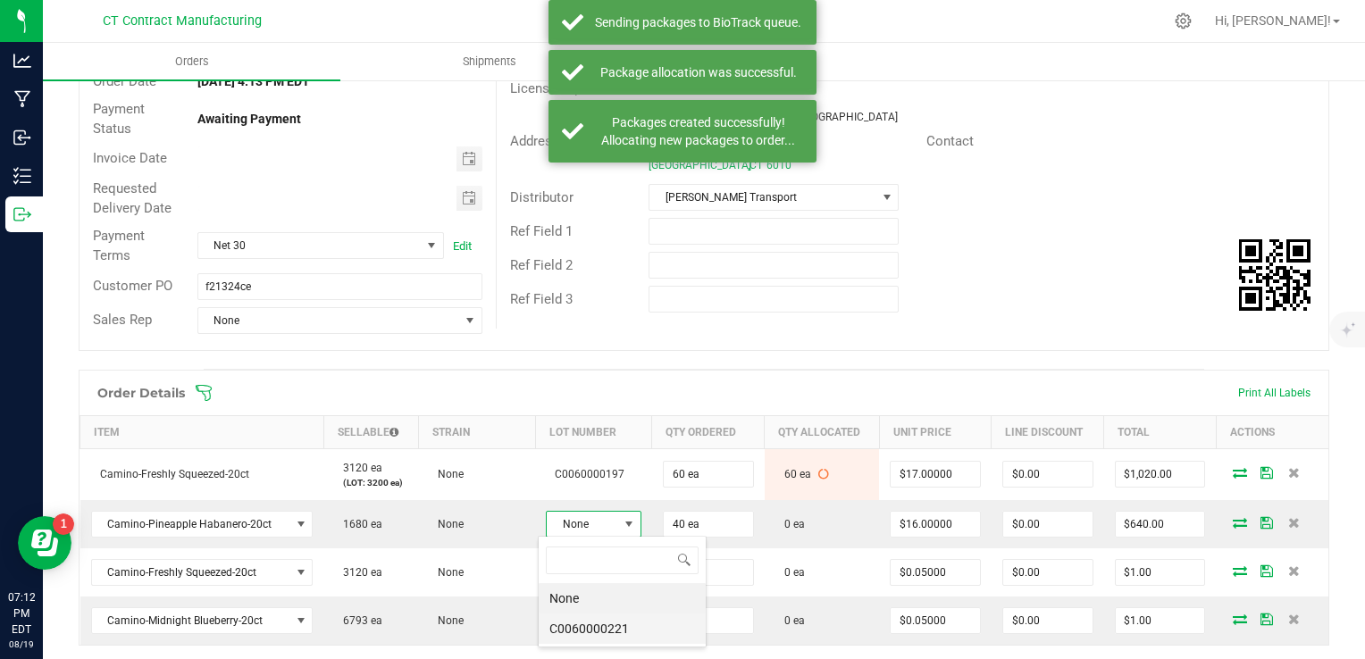
click at [611, 625] on li "C0060000221" at bounding box center [622, 629] width 167 height 30
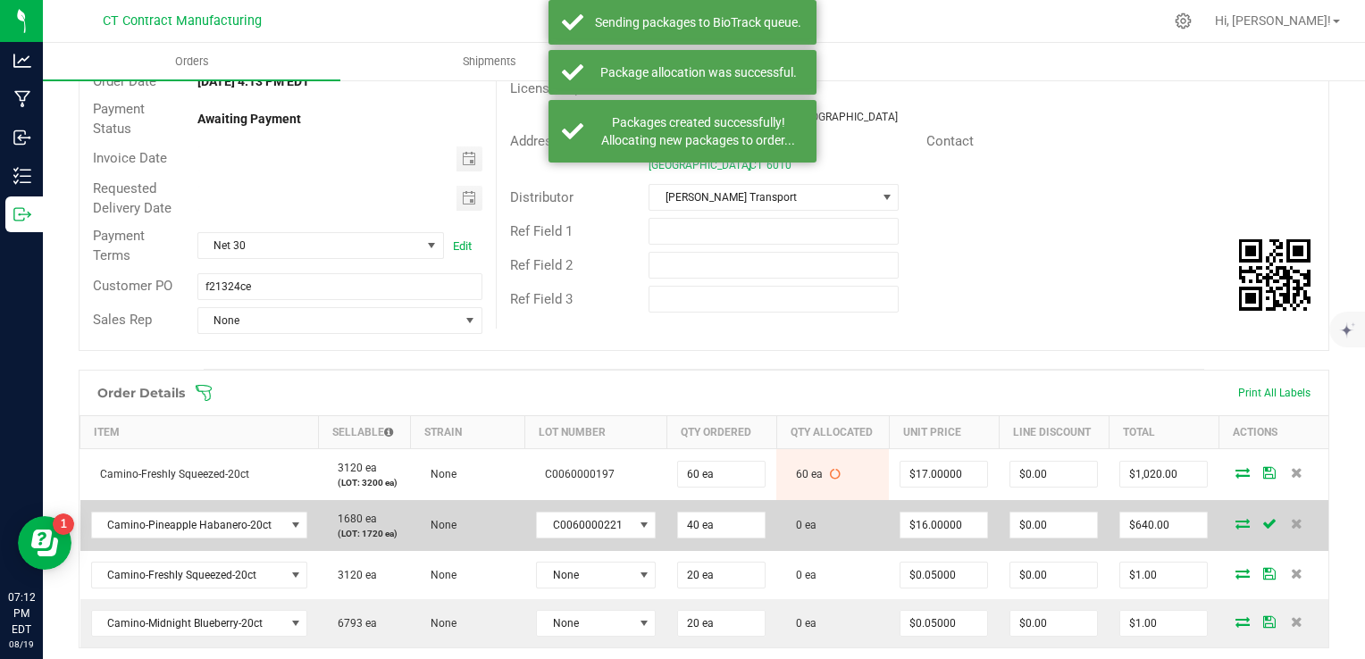
click at [1236, 524] on icon at bounding box center [1243, 523] width 14 height 11
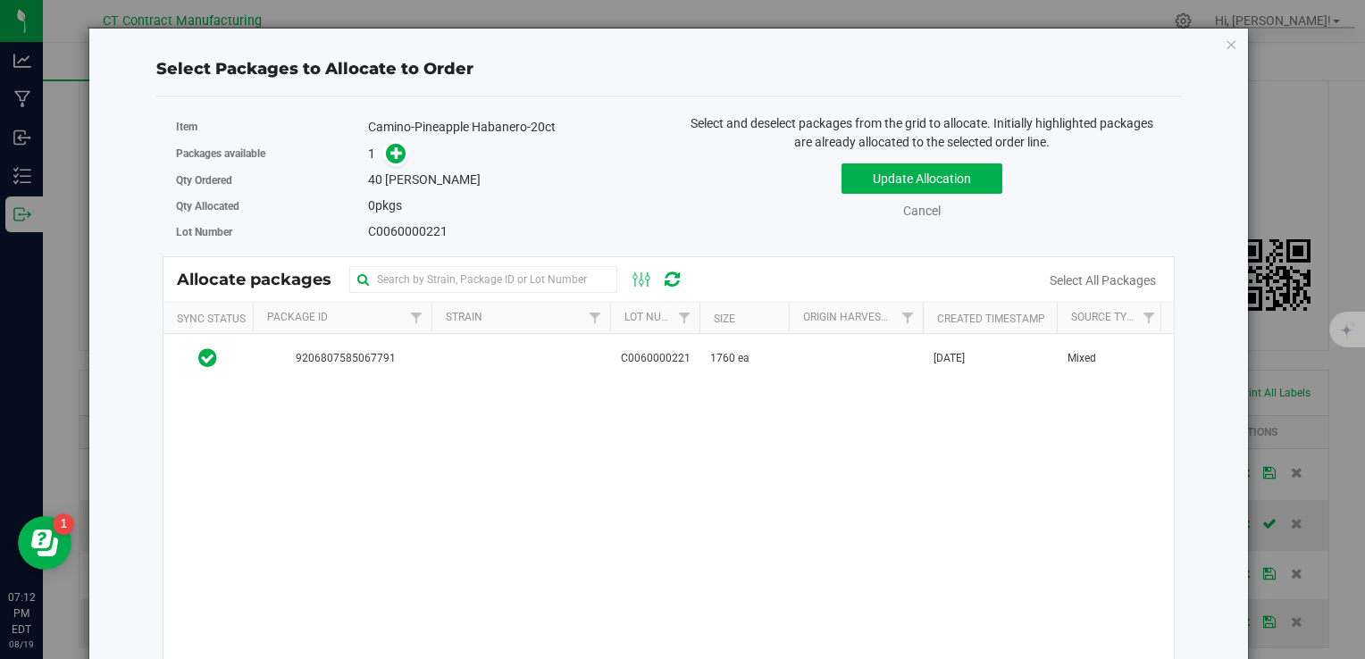
drag, startPoint x: 472, startPoint y: 341, endPoint x: 465, endPoint y: 326, distance: 16.8
click at [472, 341] on td at bounding box center [521, 358] width 179 height 48
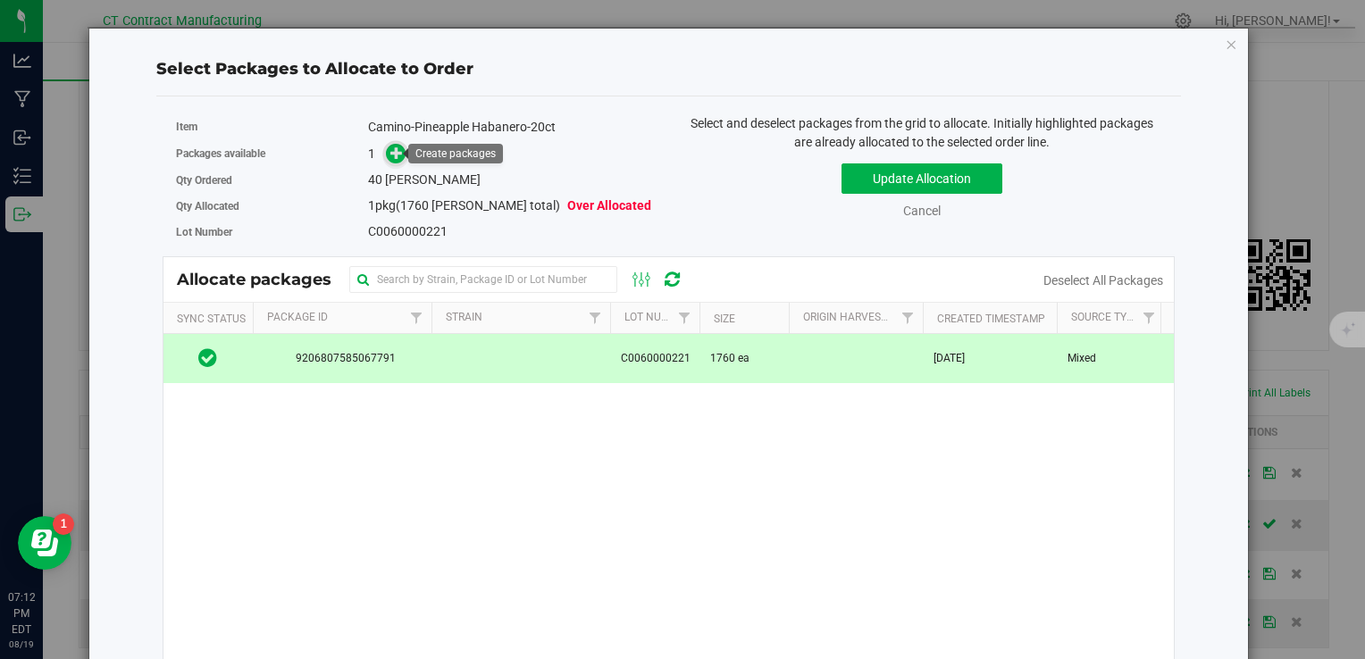
click at [396, 160] on span at bounding box center [395, 153] width 21 height 21
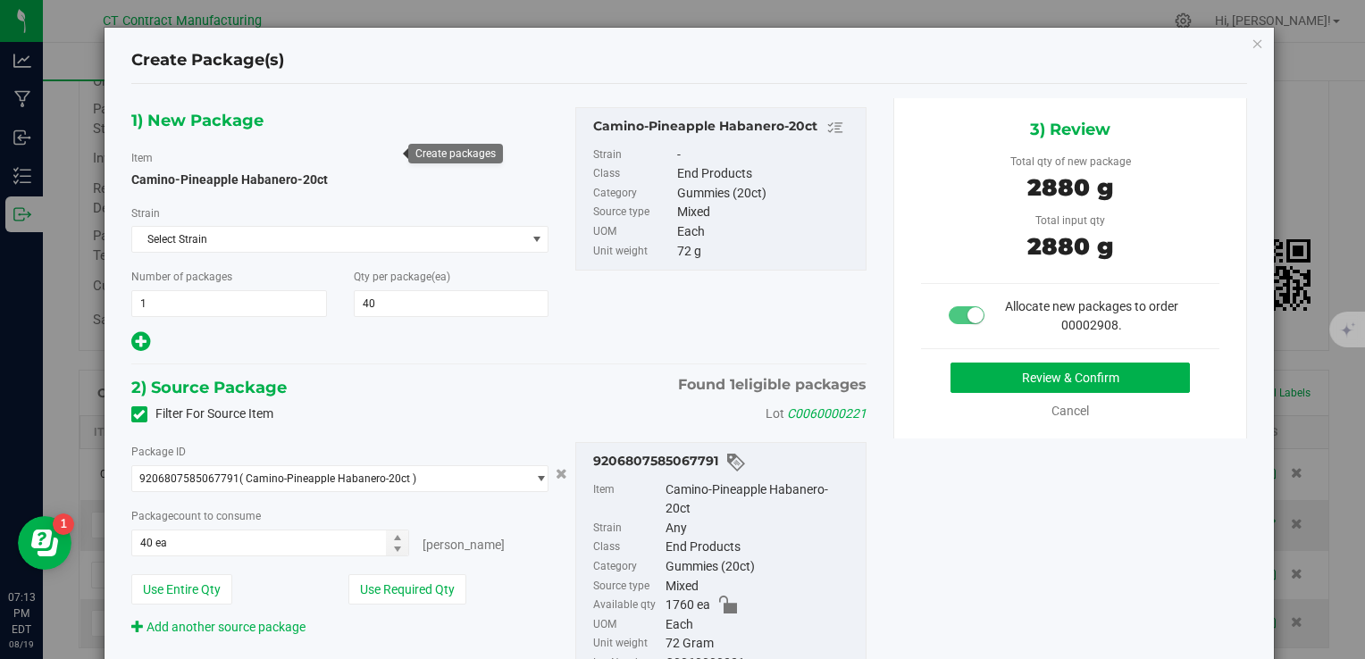
type input "40"
click at [1027, 369] on button "Review & Confirm" at bounding box center [1070, 378] width 239 height 30
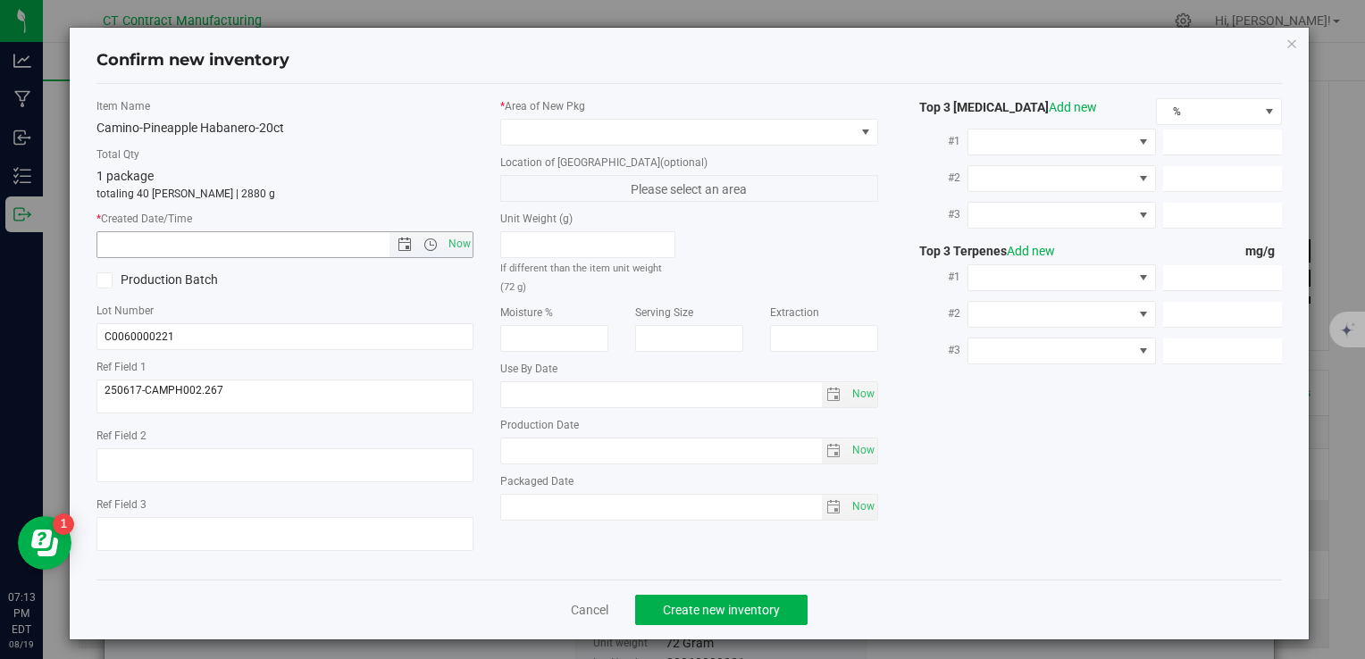
click at [456, 240] on span "Now" at bounding box center [459, 244] width 30 height 26
type input "8/19/2025 7:13 PM"
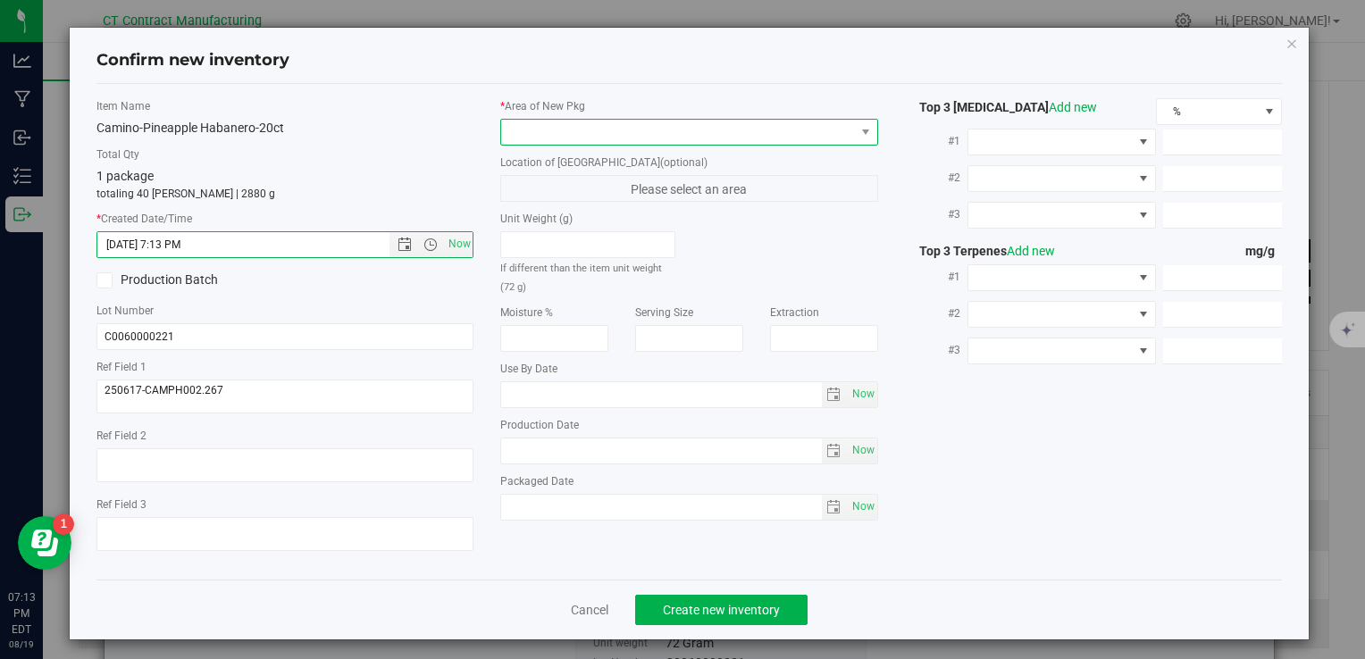
click at [541, 127] on span at bounding box center [677, 132] width 353 height 25
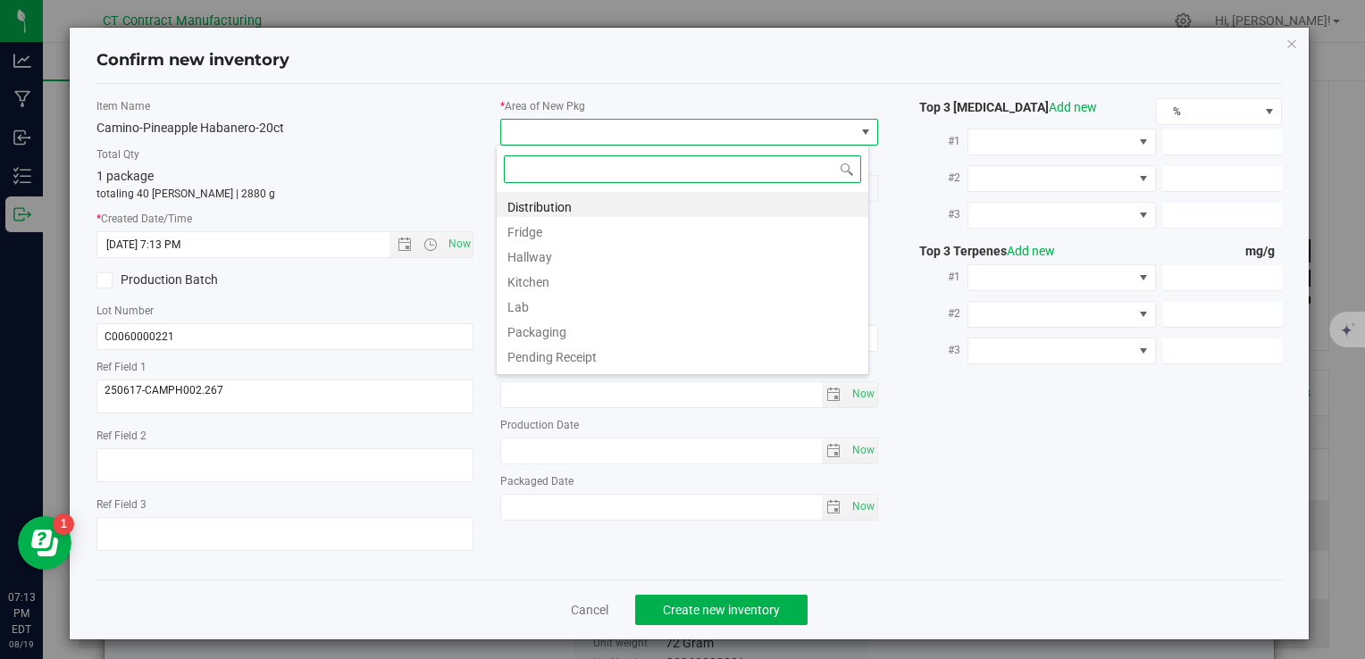
scroll to position [26, 373]
click at [550, 205] on li "Distribution" at bounding box center [683, 204] width 372 height 25
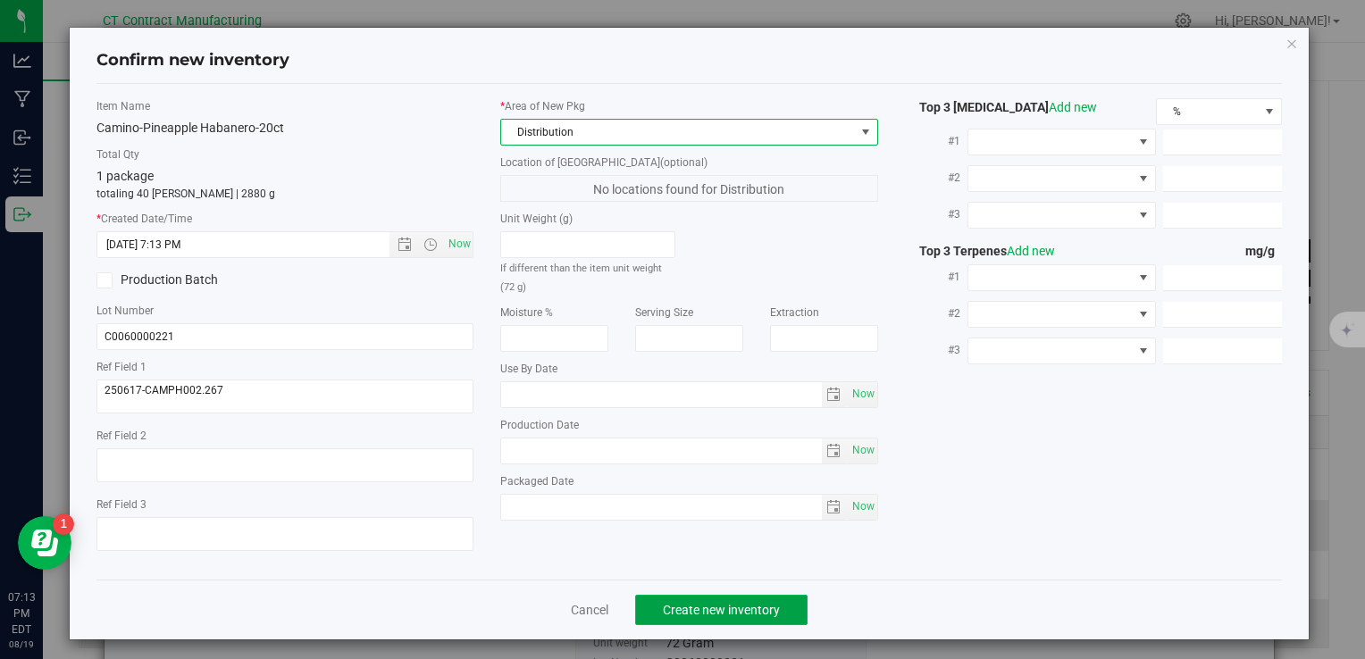
click at [761, 606] on span "Create new inventory" at bounding box center [721, 610] width 117 height 14
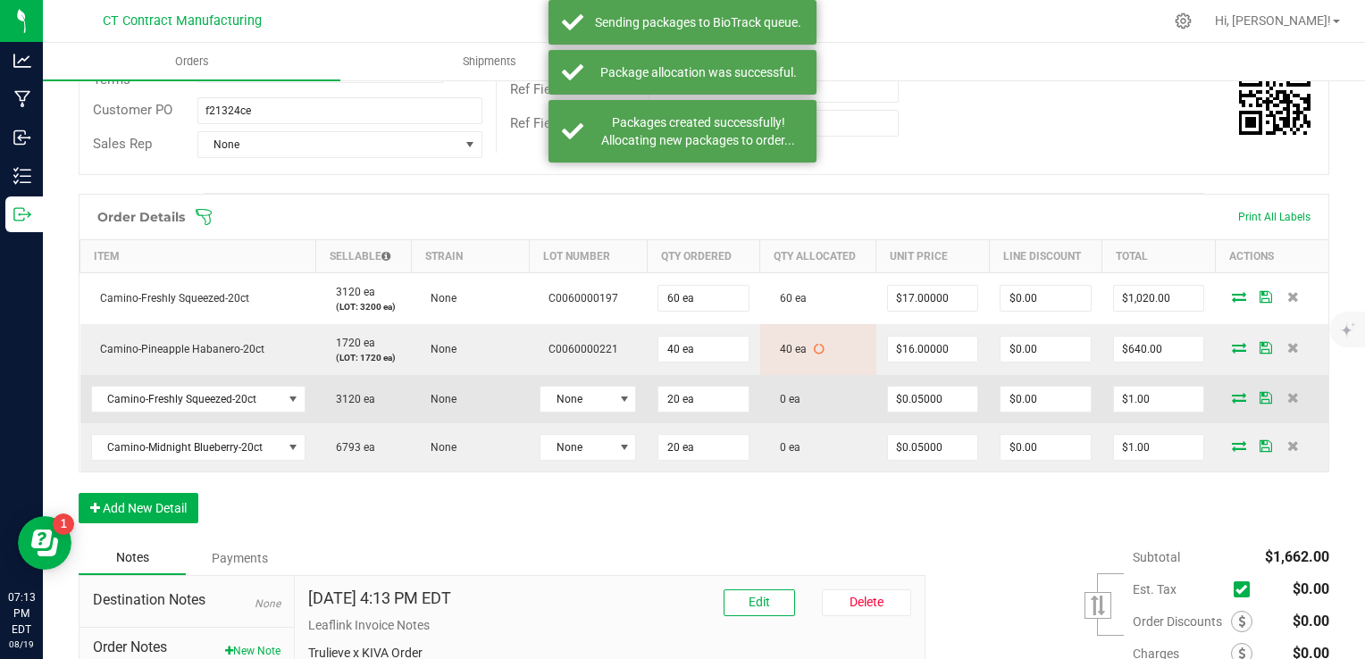
scroll to position [357, 0]
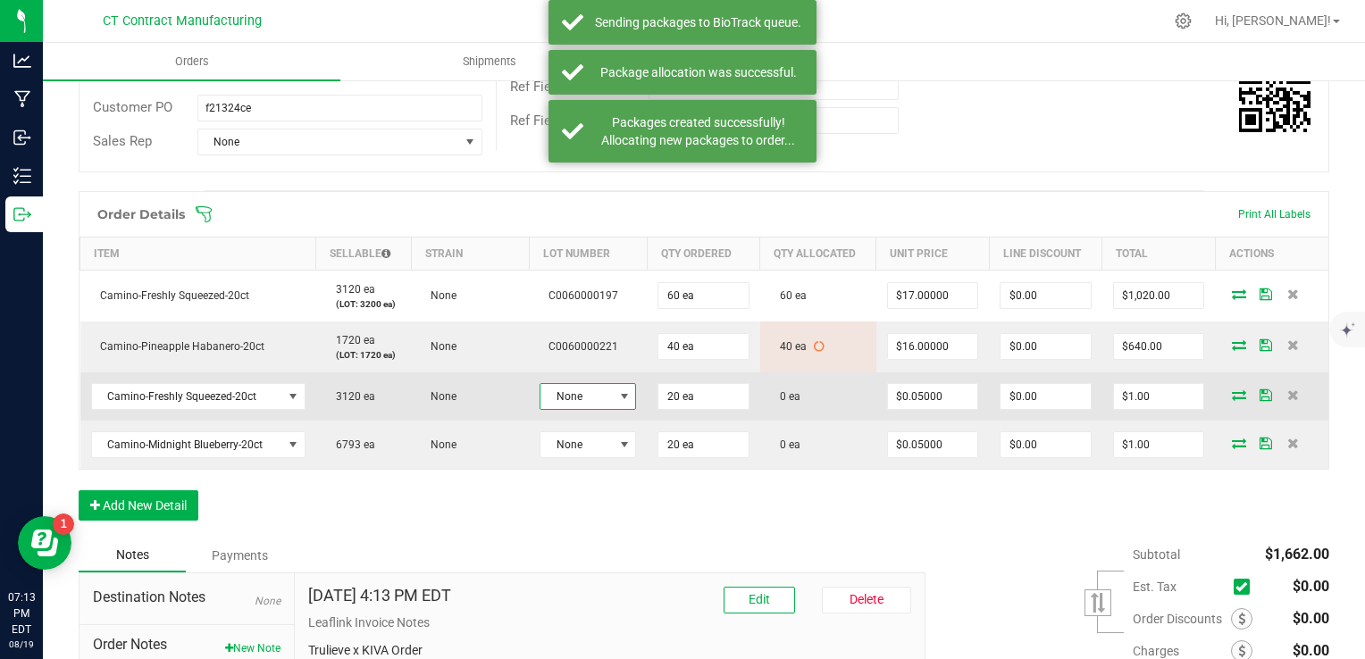
click at [554, 401] on span "None" at bounding box center [577, 396] width 72 height 25
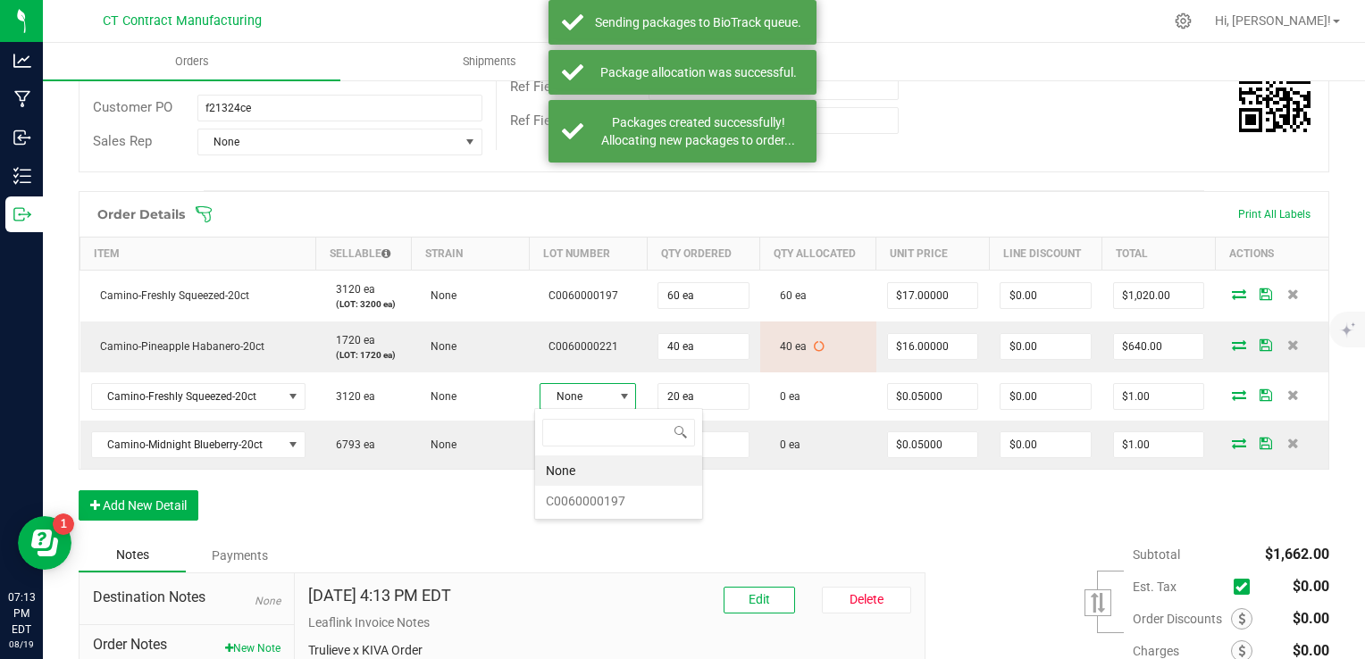
scroll to position [26, 96]
click at [613, 499] on li "C0060000197" at bounding box center [618, 501] width 167 height 30
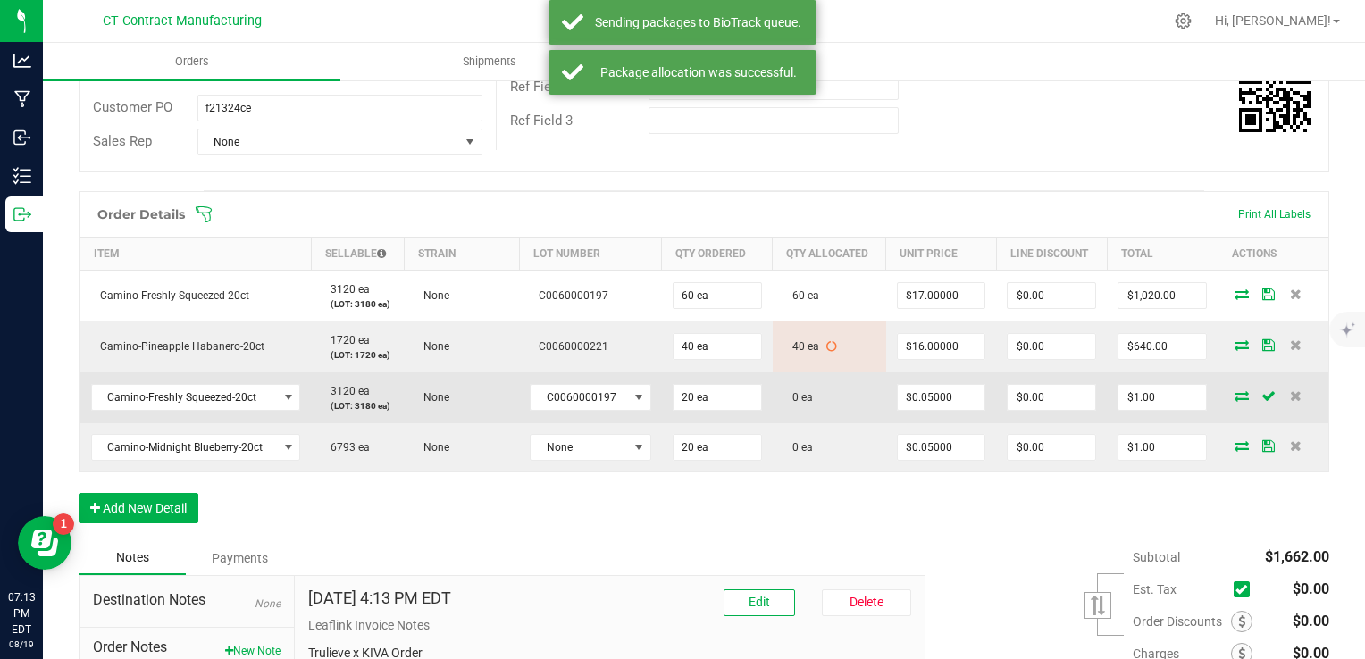
click at [1235, 395] on icon at bounding box center [1242, 395] width 14 height 11
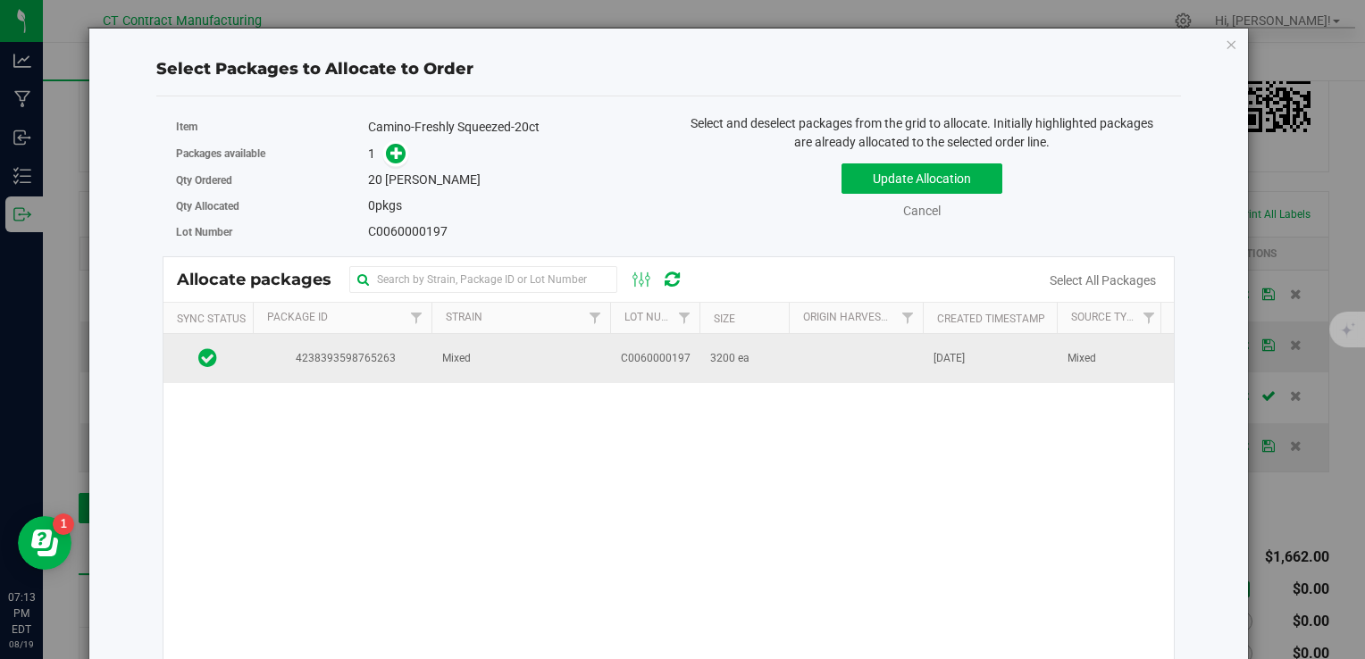
click at [618, 355] on td "C0060000197" at bounding box center [654, 358] width 89 height 48
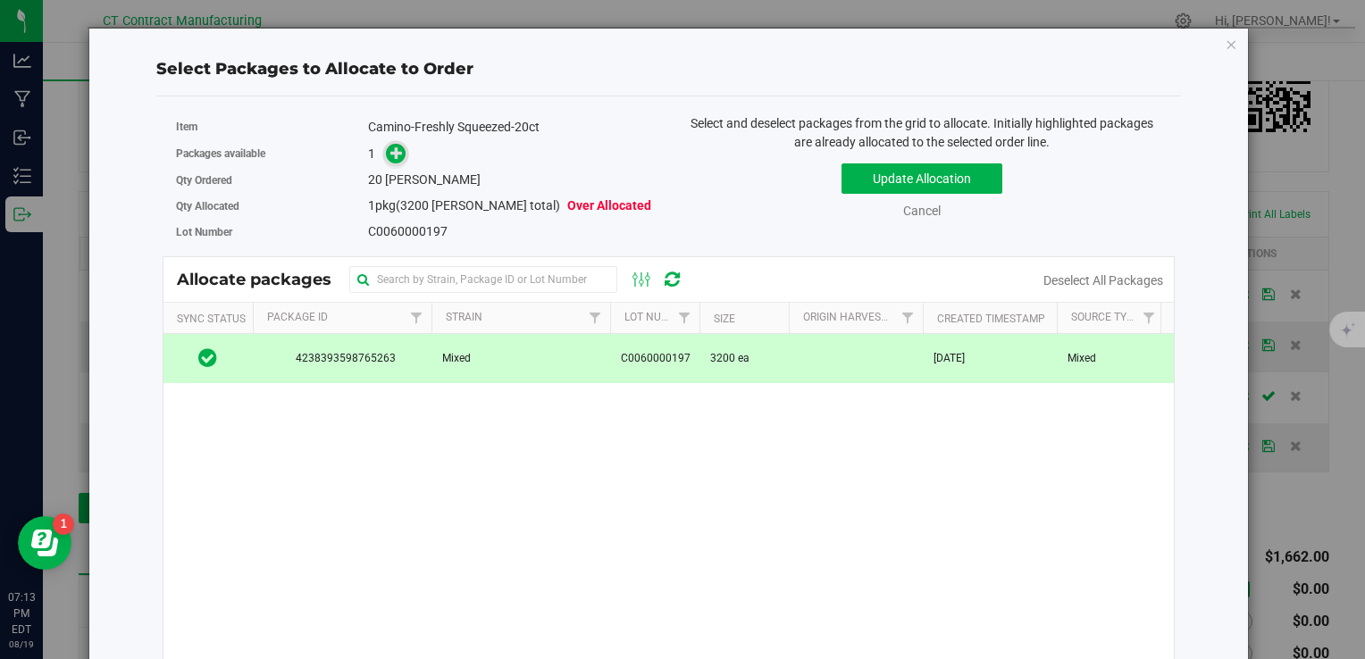
click at [390, 154] on icon at bounding box center [396, 152] width 13 height 13
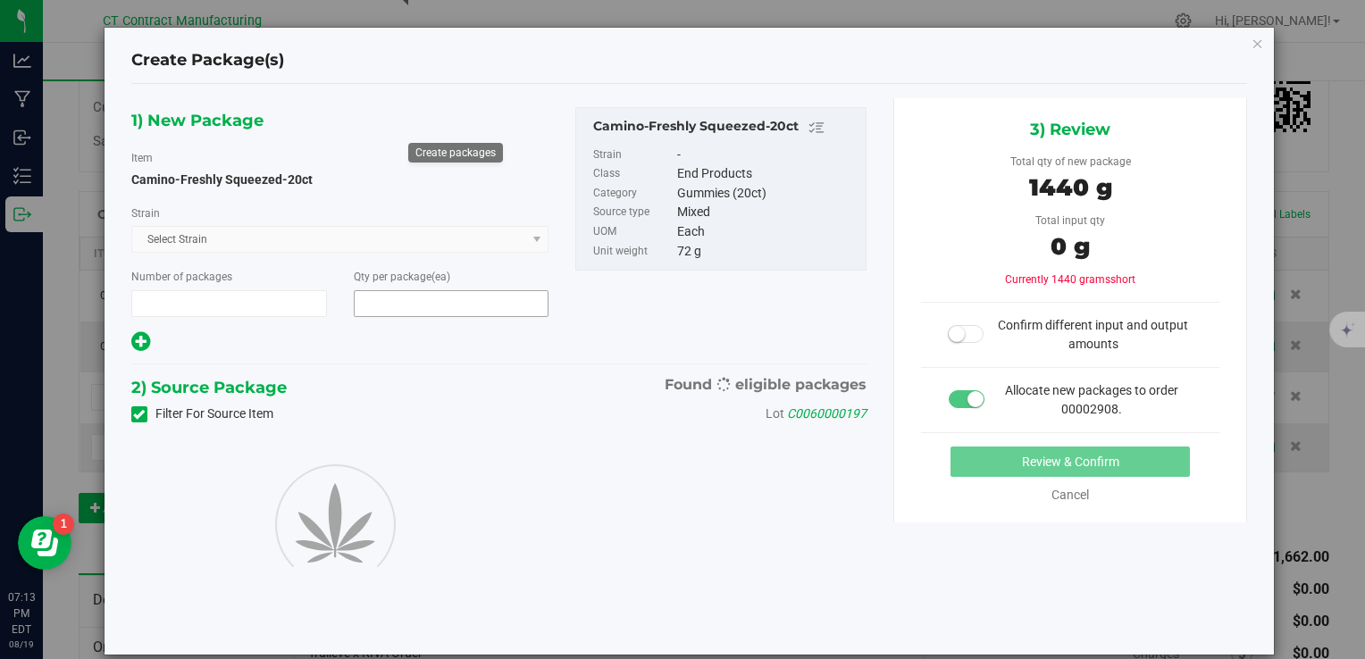
type input "1"
type input "20"
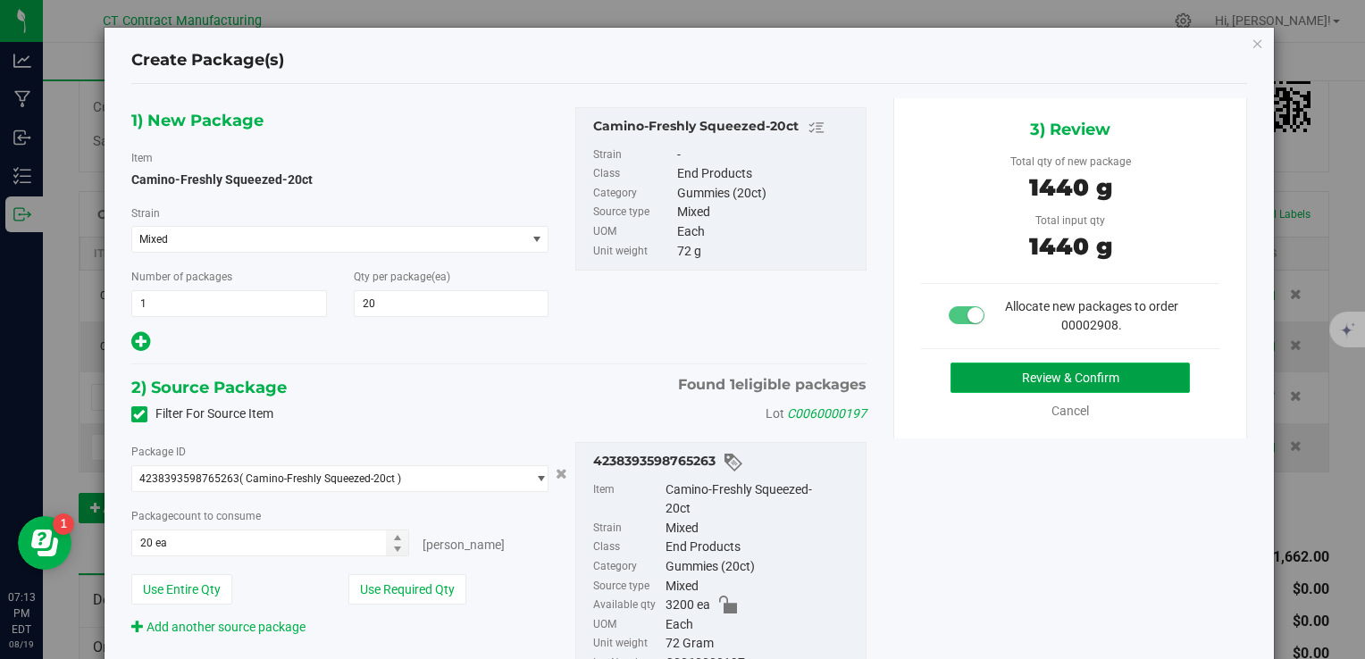
click at [987, 377] on button "Review & Confirm" at bounding box center [1070, 378] width 239 height 30
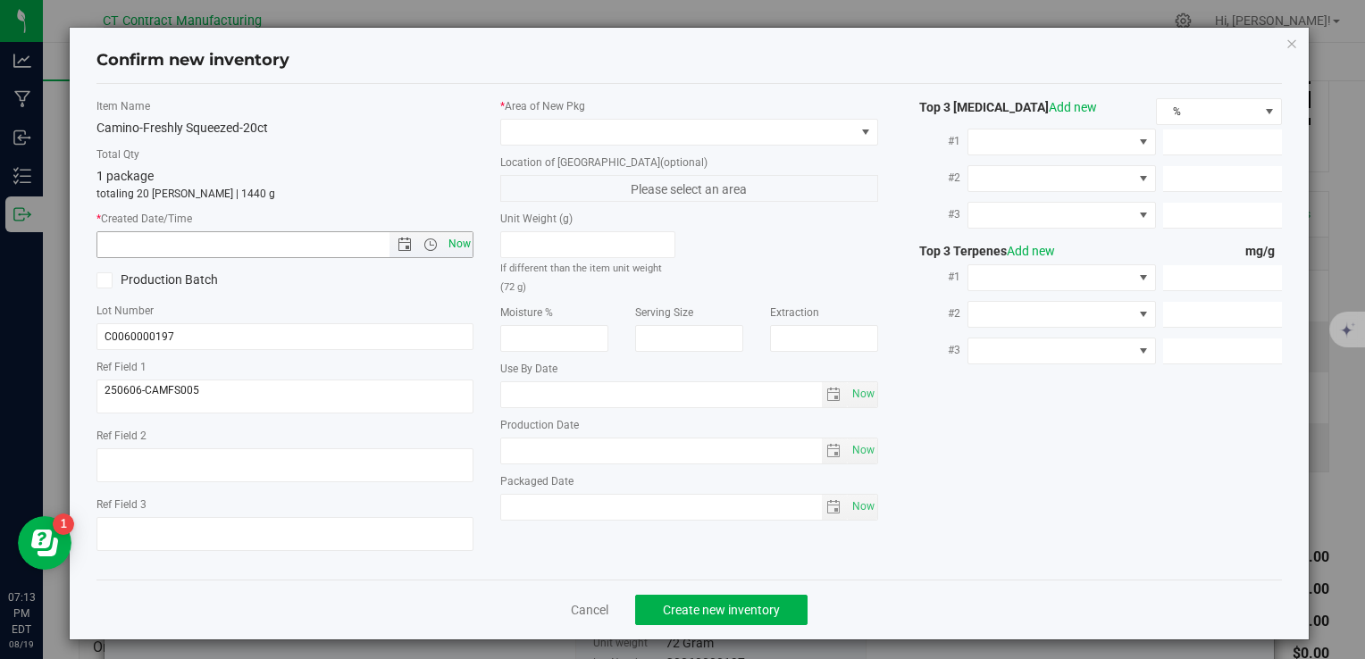
click at [444, 241] on span "Now" at bounding box center [459, 244] width 30 height 26
type input "8/19/2025 7:13 PM"
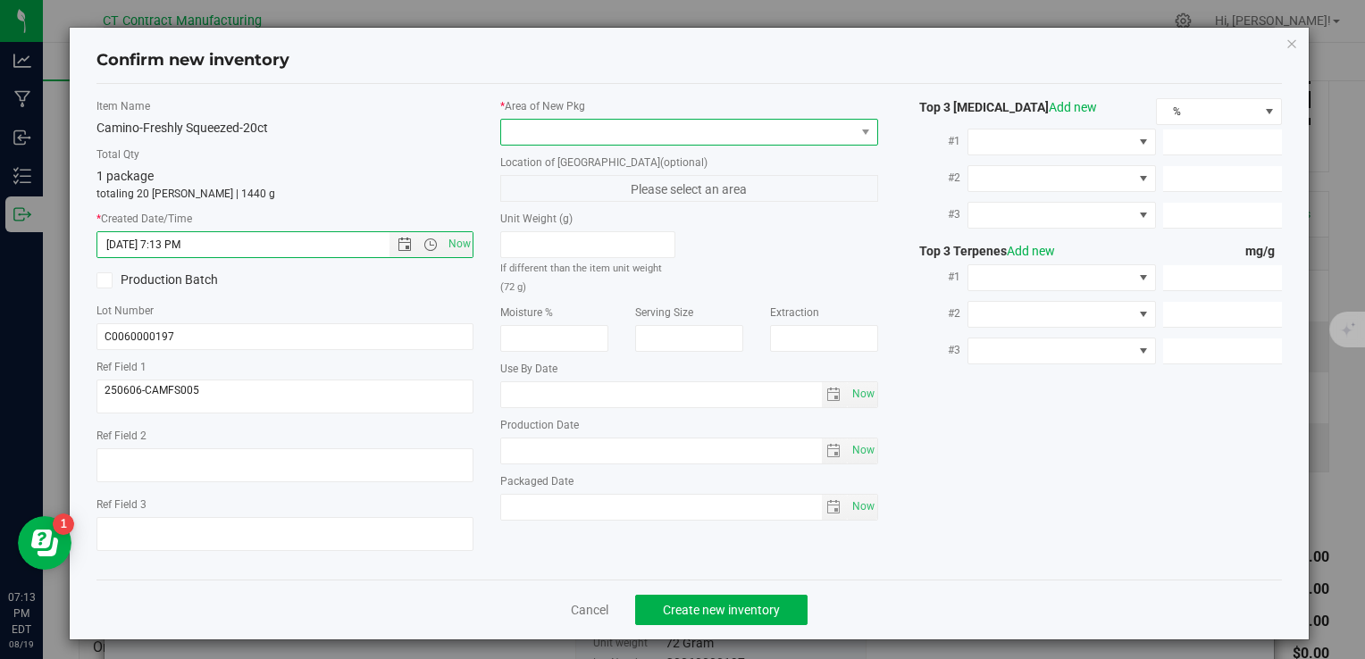
click at [585, 137] on span at bounding box center [677, 132] width 353 height 25
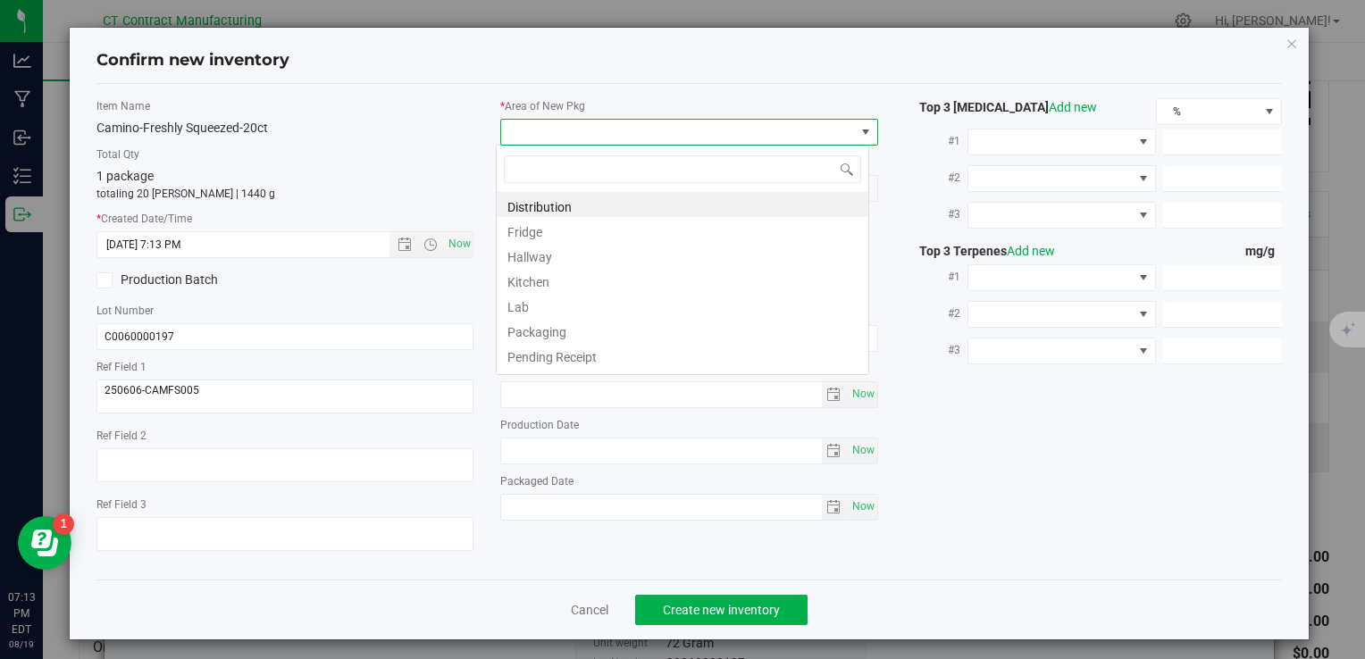
scroll to position [26, 373]
click at [593, 186] on span at bounding box center [683, 169] width 372 height 42
click at [591, 191] on div "Distribution Fridge Hallway Kitchen Lab Packaging Pending Receipt Processing Qu…" at bounding box center [682, 260] width 373 height 231
click at [588, 199] on li "Distribution" at bounding box center [683, 204] width 372 height 25
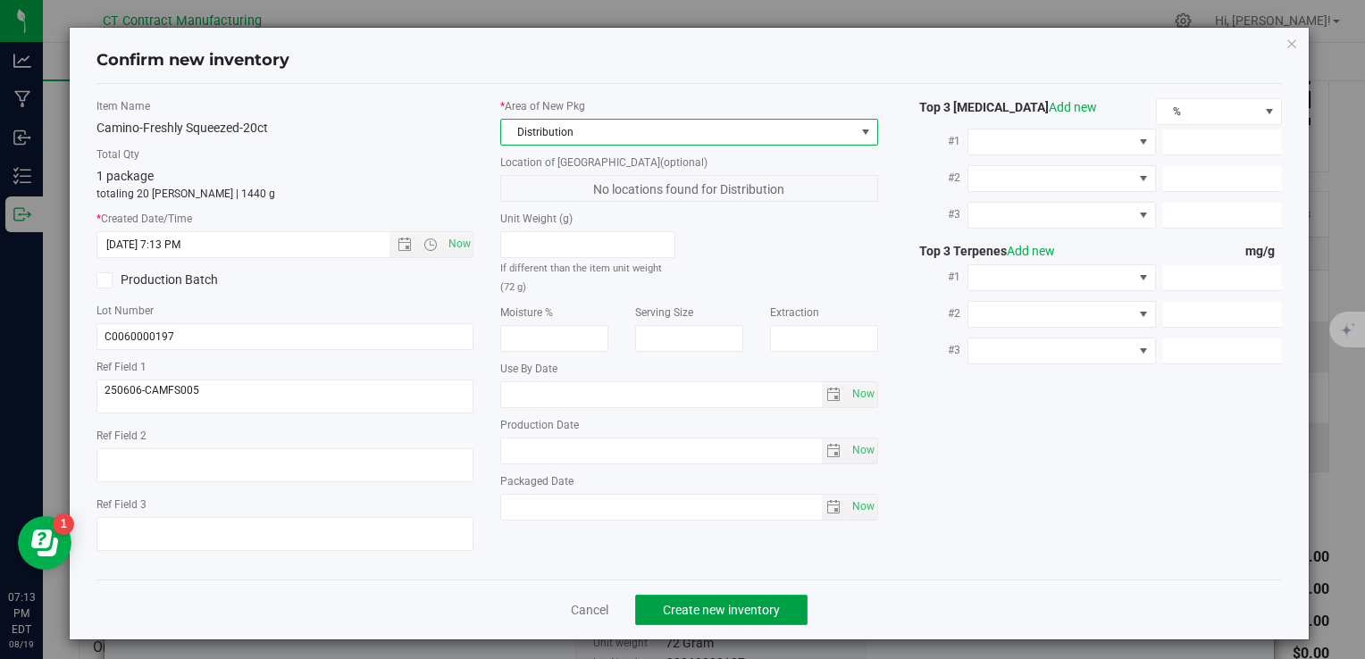
click at [707, 608] on span "Create new inventory" at bounding box center [721, 610] width 117 height 14
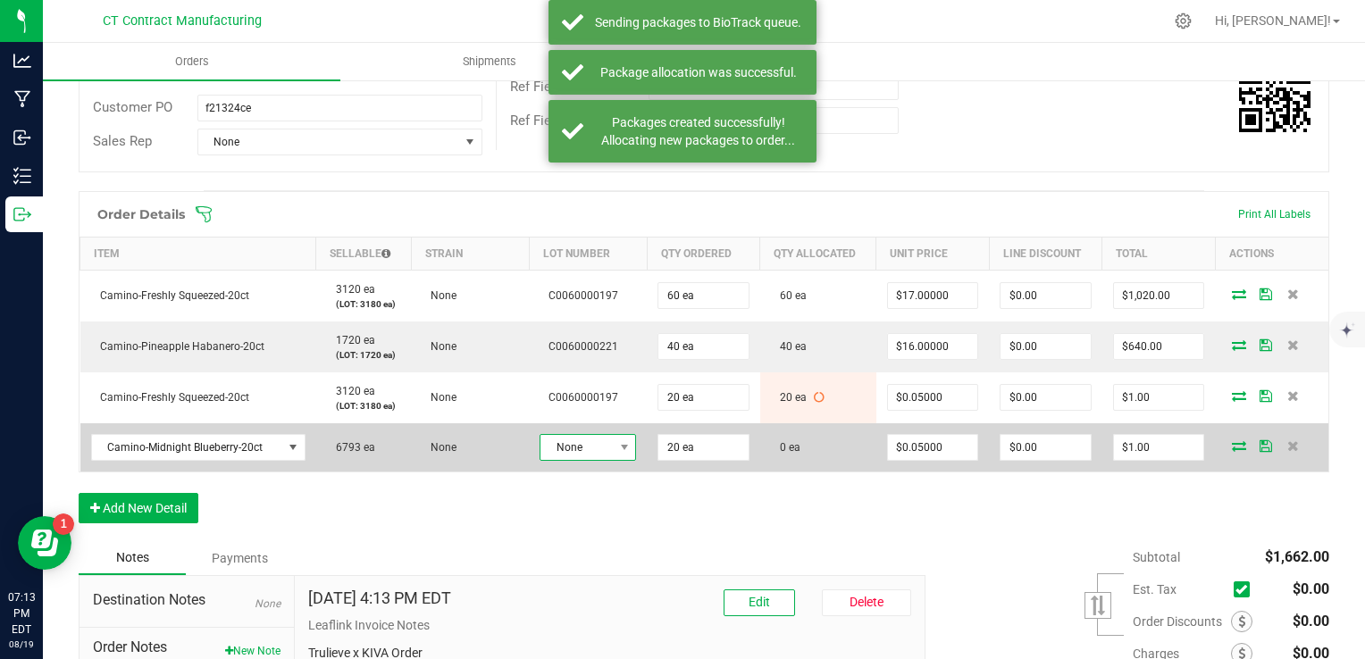
click at [574, 444] on span "None" at bounding box center [577, 447] width 72 height 25
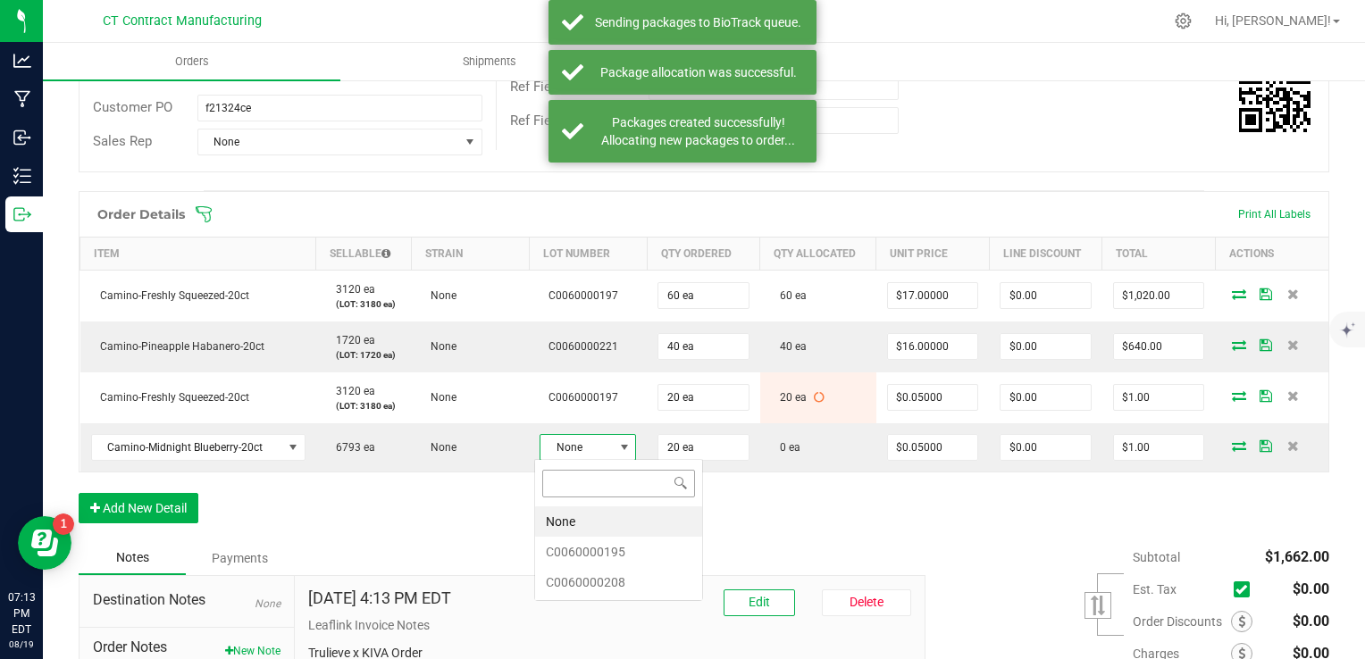
scroll to position [26, 96]
click at [649, 563] on li "C0060000195" at bounding box center [618, 552] width 167 height 30
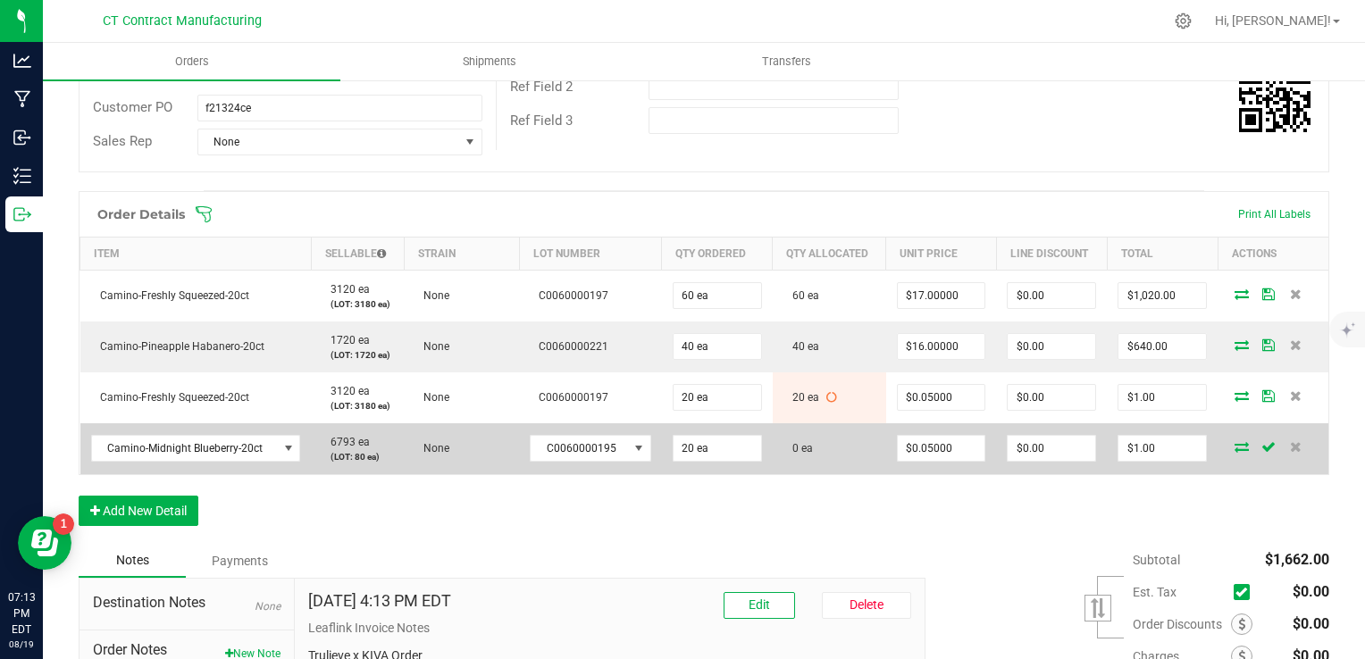
click at [1235, 449] on icon at bounding box center [1242, 446] width 14 height 11
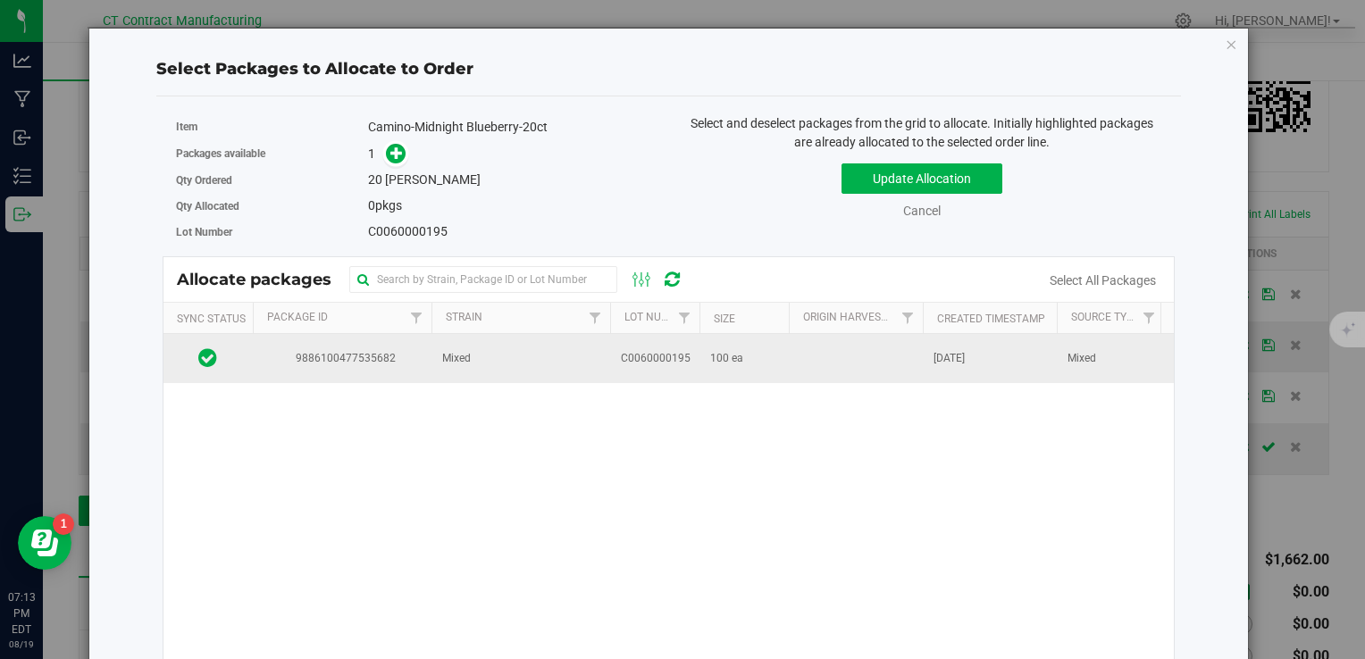
click at [718, 352] on span "100 ea" at bounding box center [726, 358] width 33 height 17
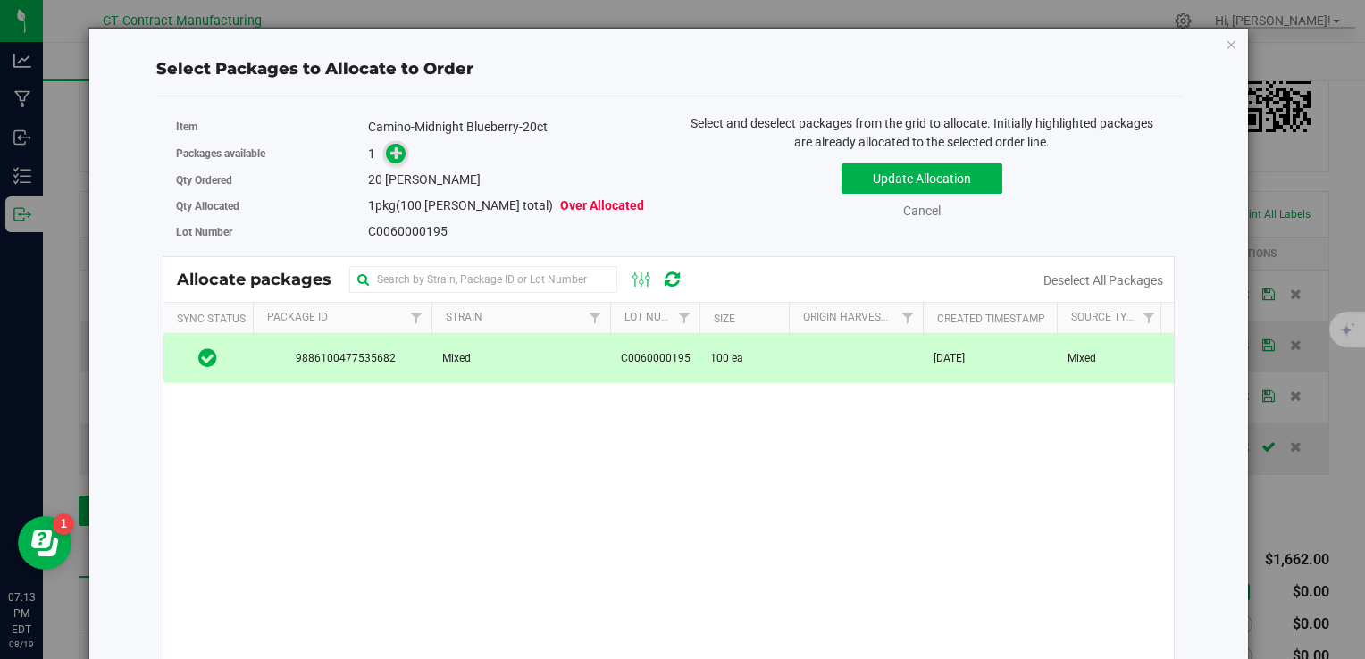
click at [400, 155] on icon at bounding box center [396, 153] width 13 height 13
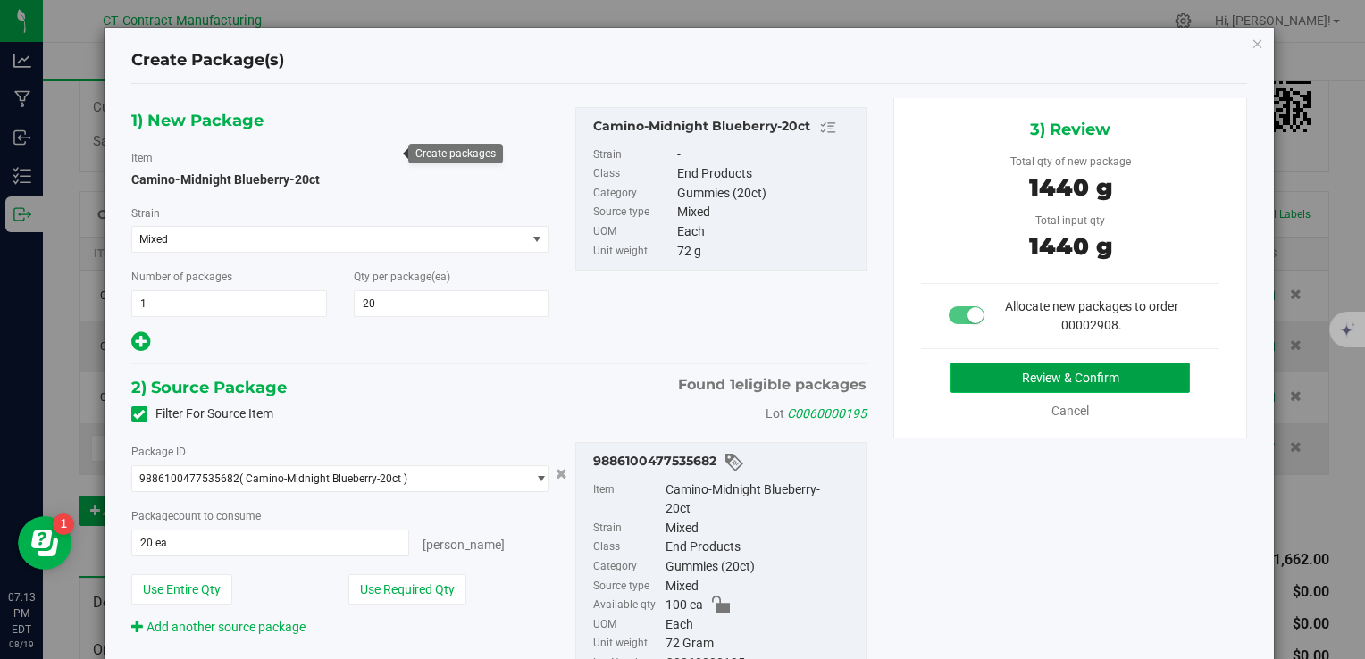
click at [1020, 374] on button "Review & Confirm" at bounding box center [1070, 378] width 239 height 30
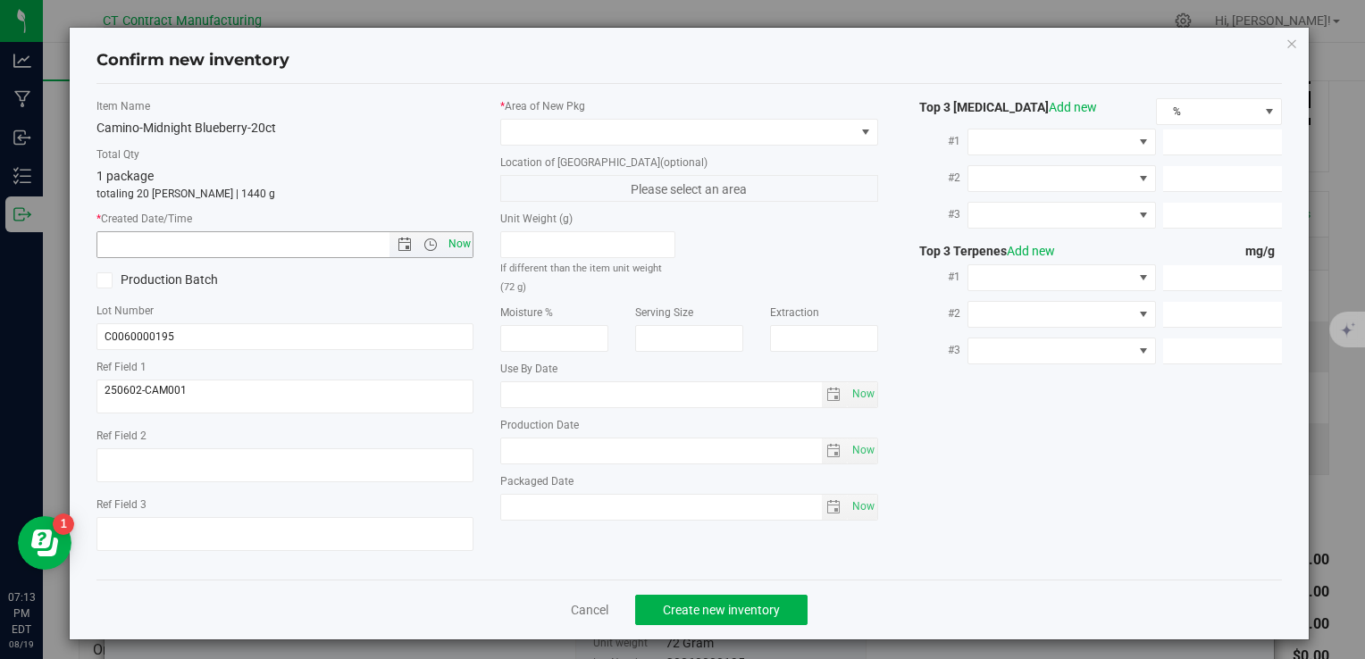
click at [454, 254] on span "Now" at bounding box center [459, 244] width 30 height 26
type input "8/19/2025 7:13 PM"
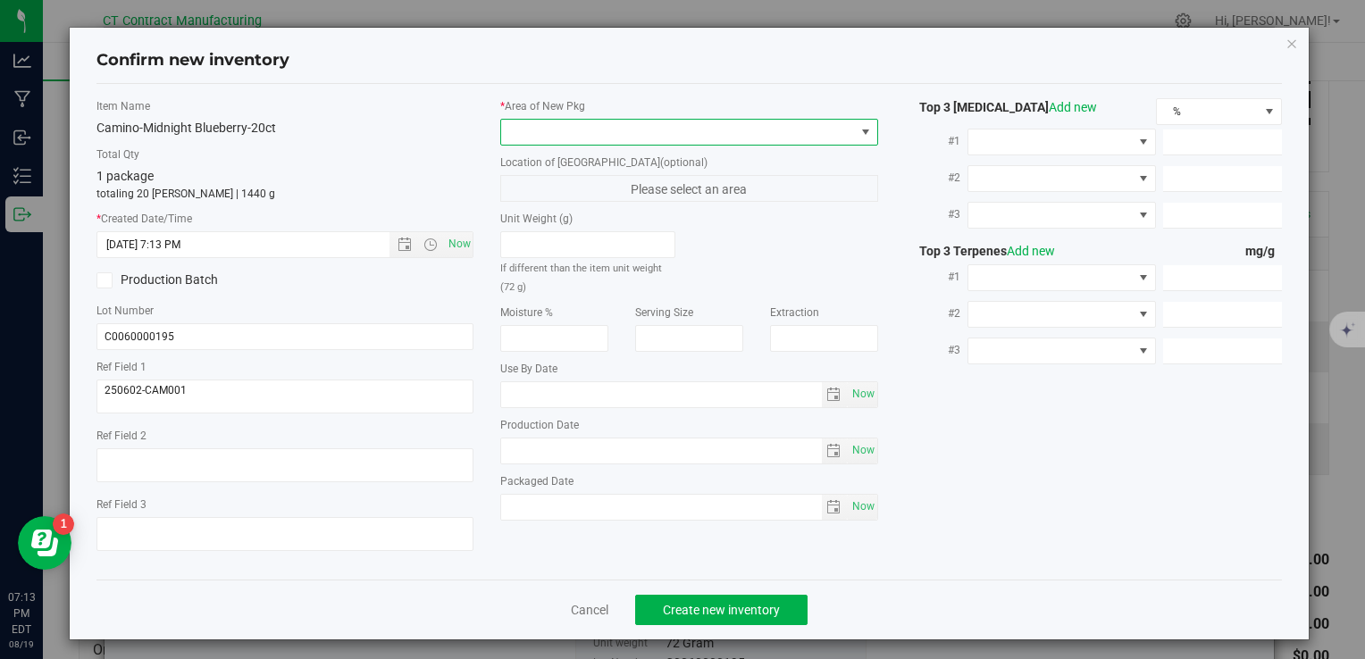
click at [555, 130] on span at bounding box center [677, 132] width 353 height 25
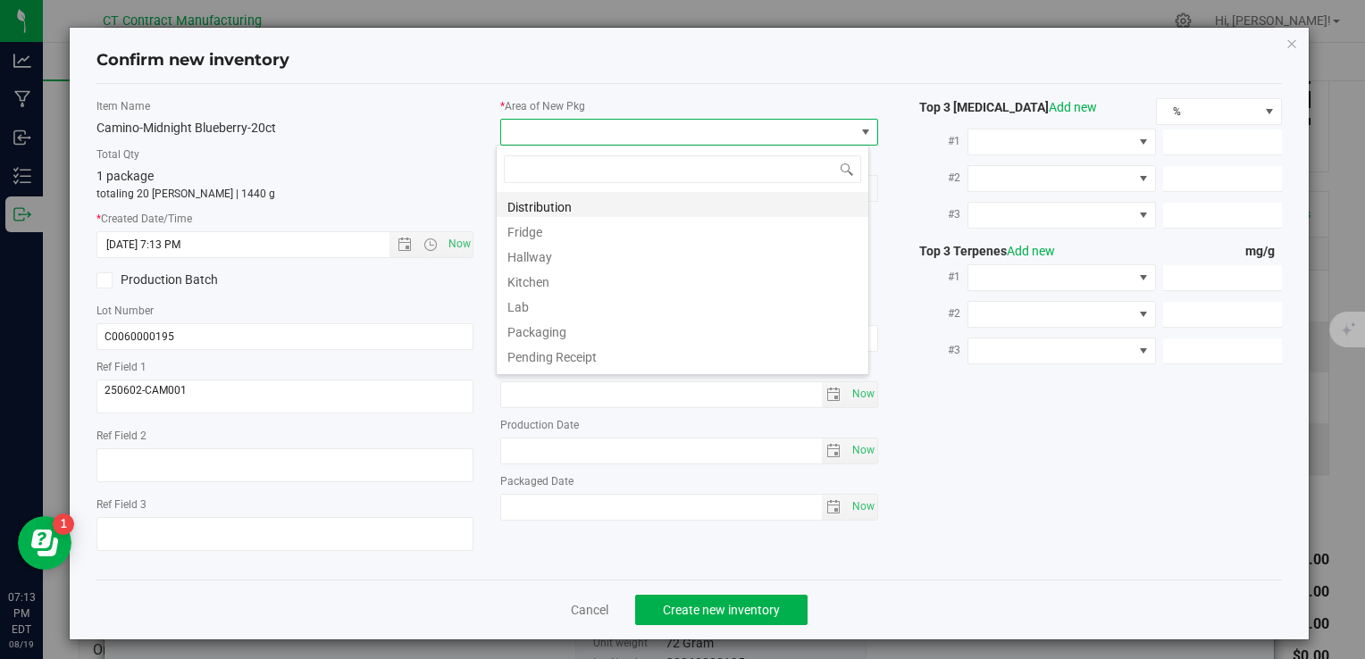
scroll to position [26, 373]
click at [562, 207] on li "Distribution" at bounding box center [683, 204] width 372 height 25
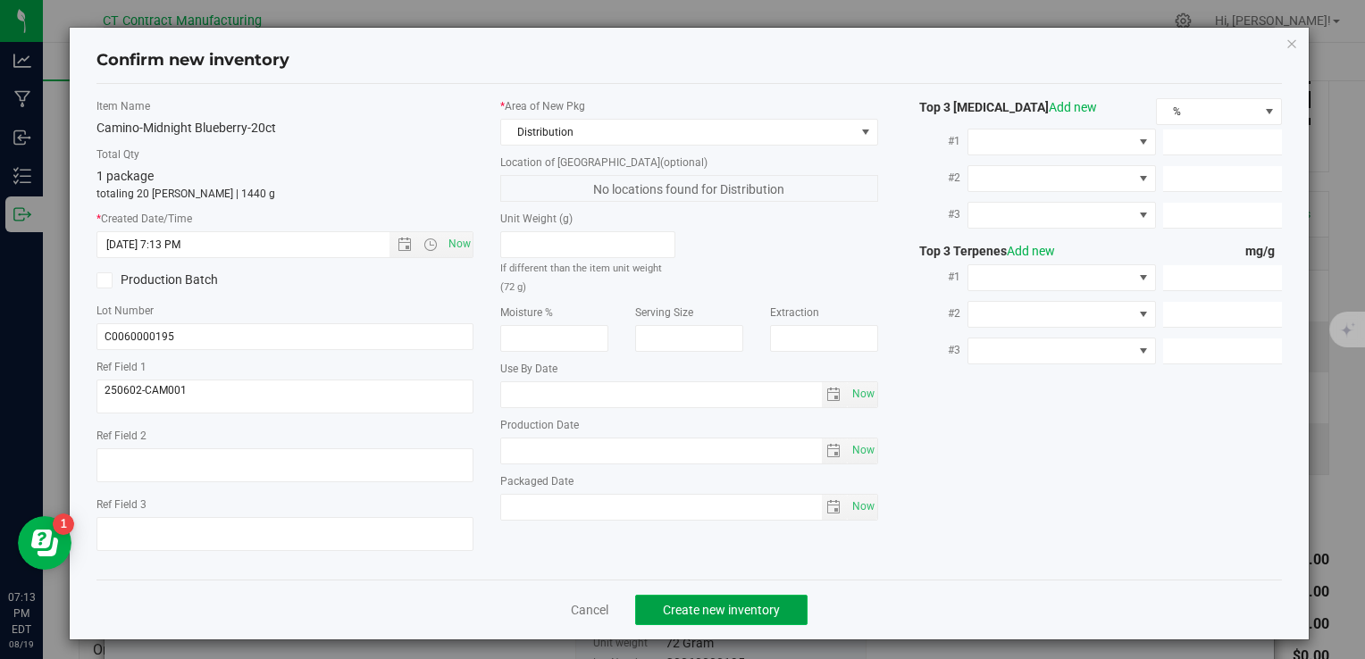
click at [759, 615] on span "Create new inventory" at bounding box center [721, 610] width 117 height 14
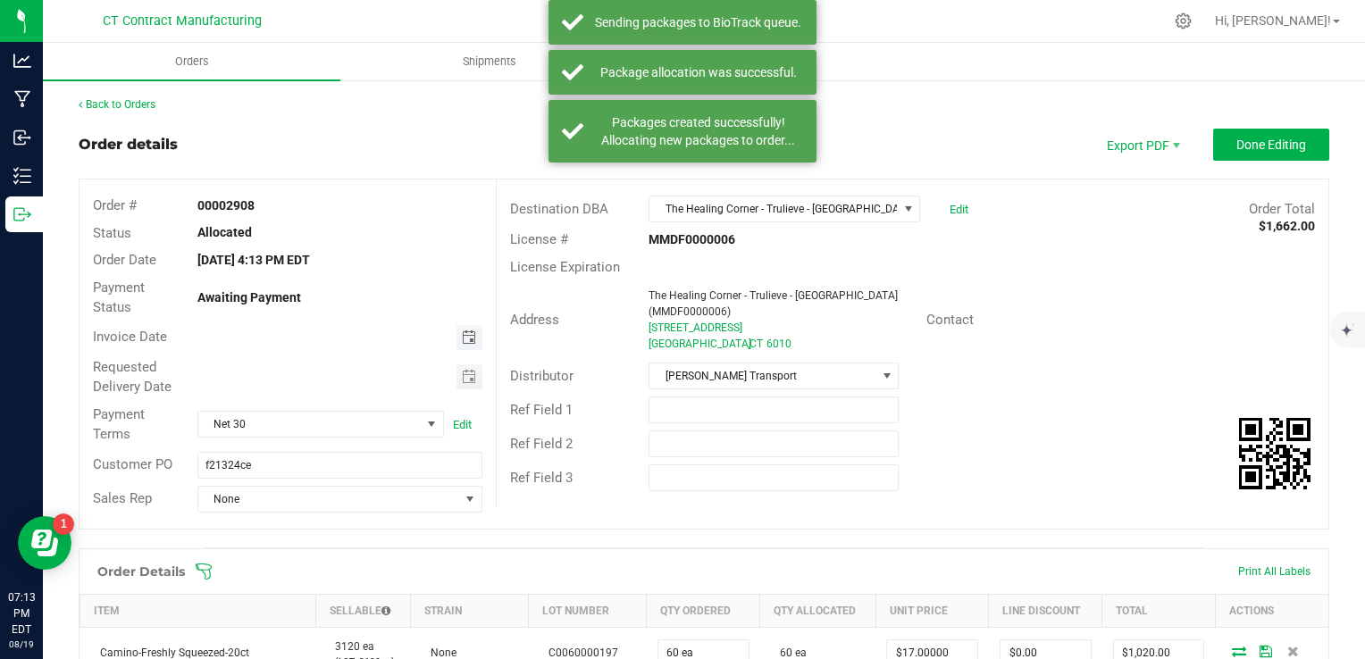
click at [465, 337] on span "Toggle calendar" at bounding box center [469, 338] width 14 height 14
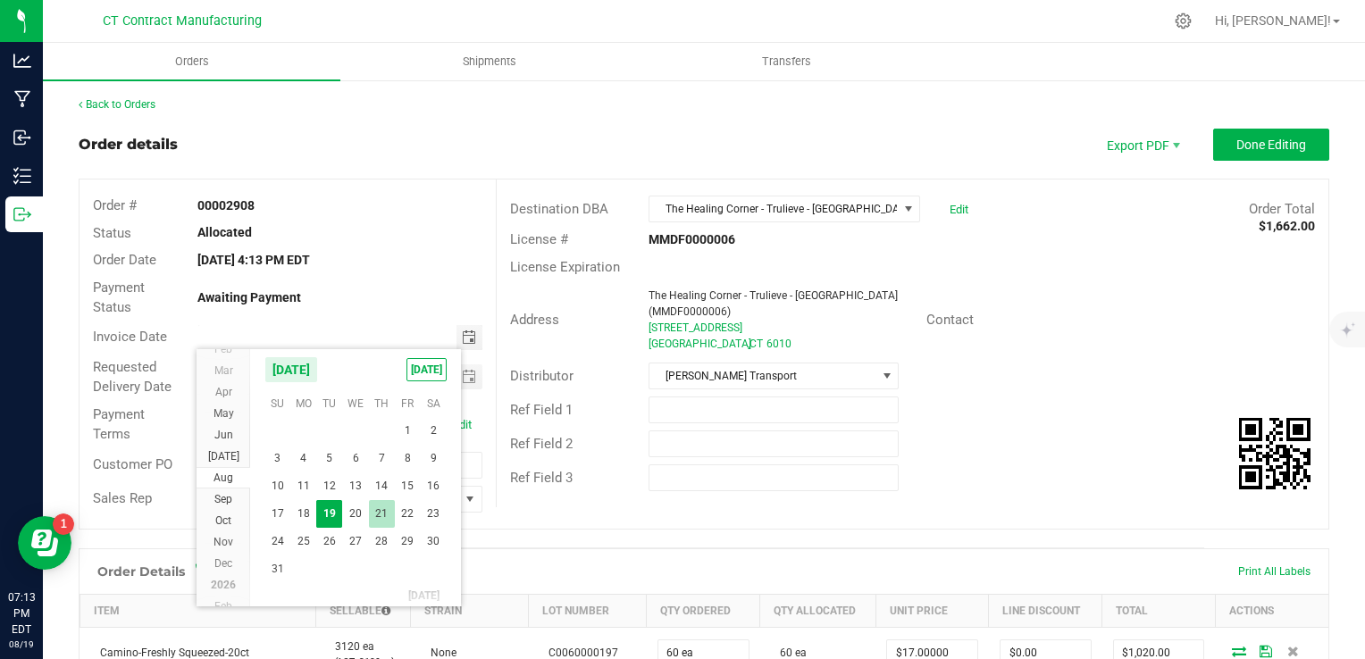
click at [381, 516] on span "21" at bounding box center [382, 514] width 26 height 28
type input "08/21/2025"
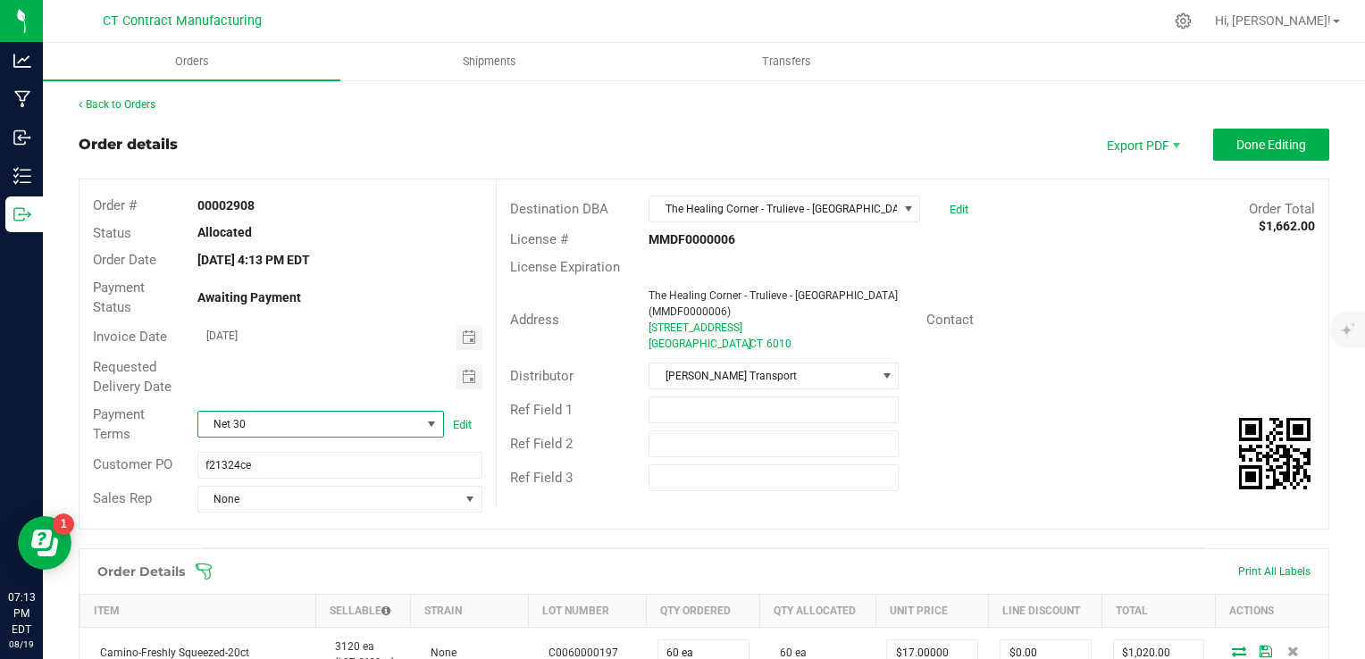
click at [357, 431] on span "Net 30" at bounding box center [309, 424] width 222 height 25
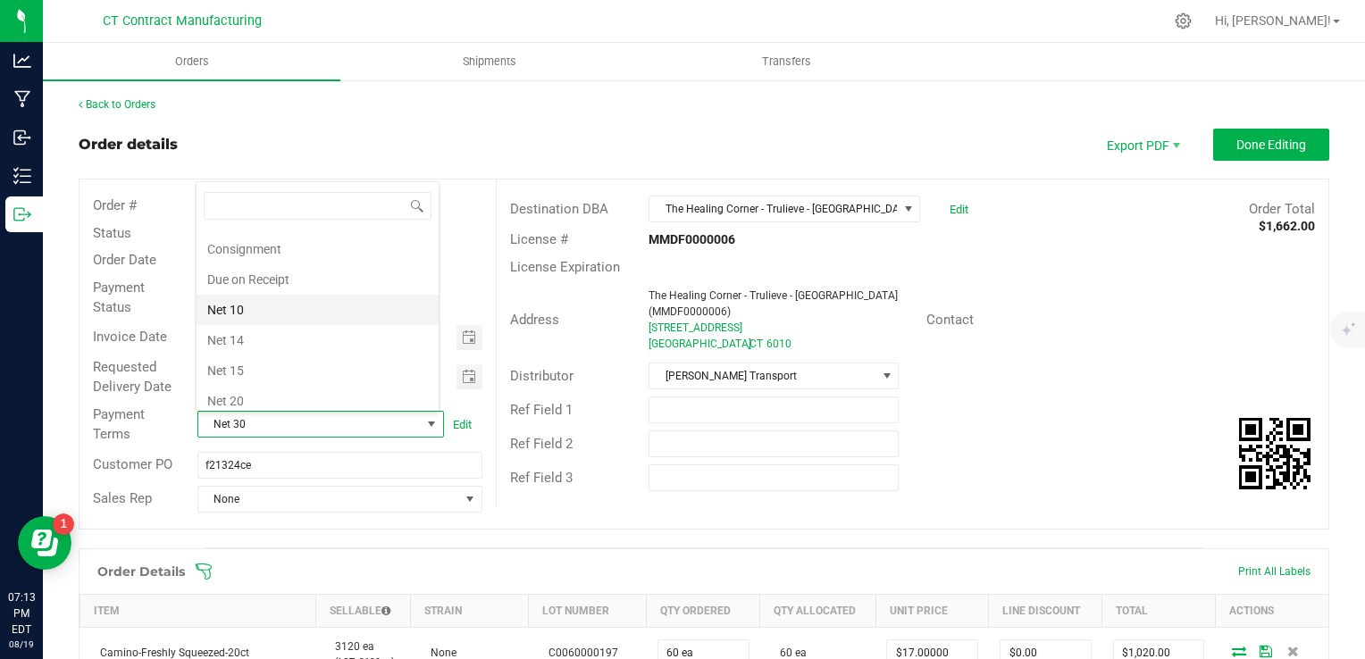
scroll to position [63, 0]
click at [326, 309] on li "Due on Receipt" at bounding box center [318, 303] width 242 height 30
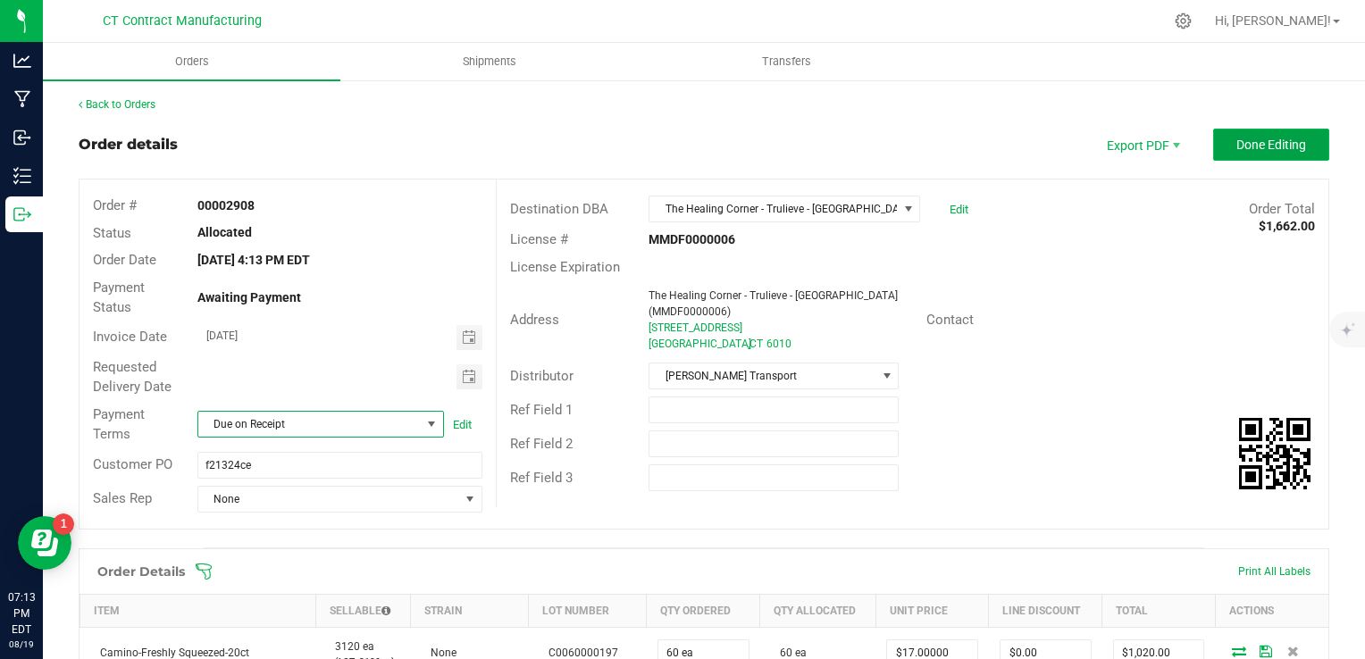
click at [1254, 138] on span "Done Editing" at bounding box center [1272, 145] width 70 height 14
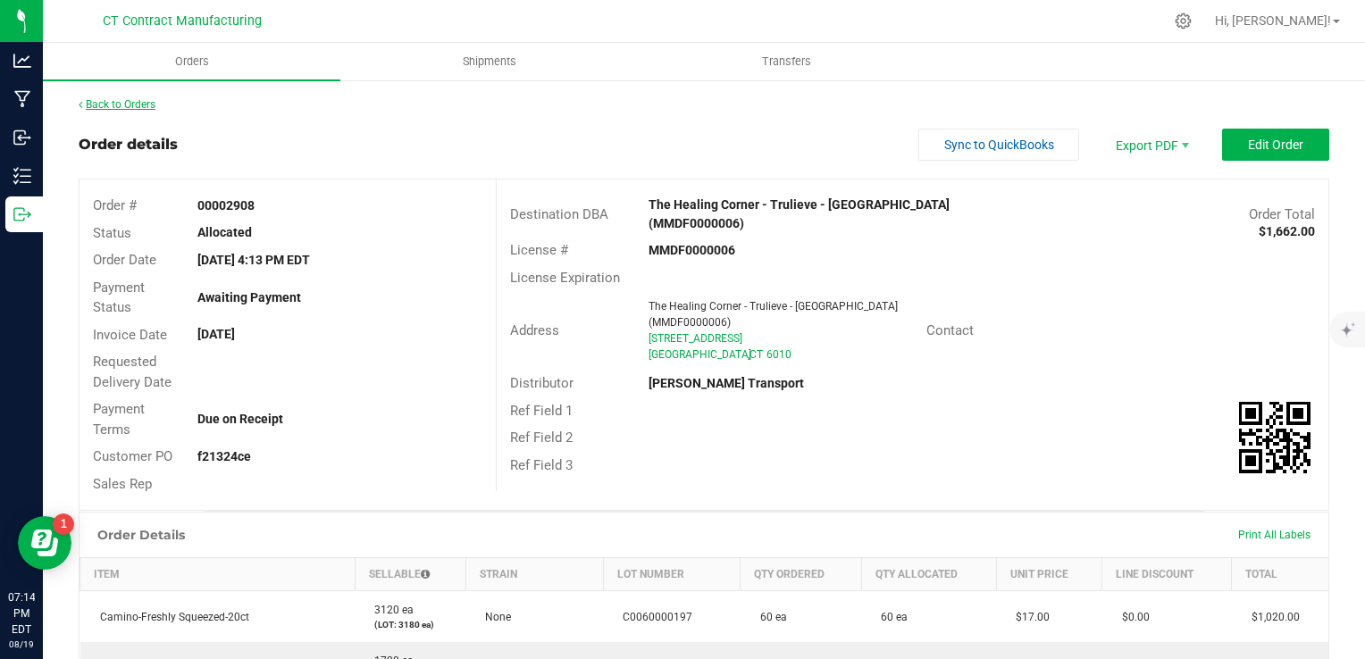
click at [136, 102] on link "Back to Orders" at bounding box center [117, 104] width 77 height 13
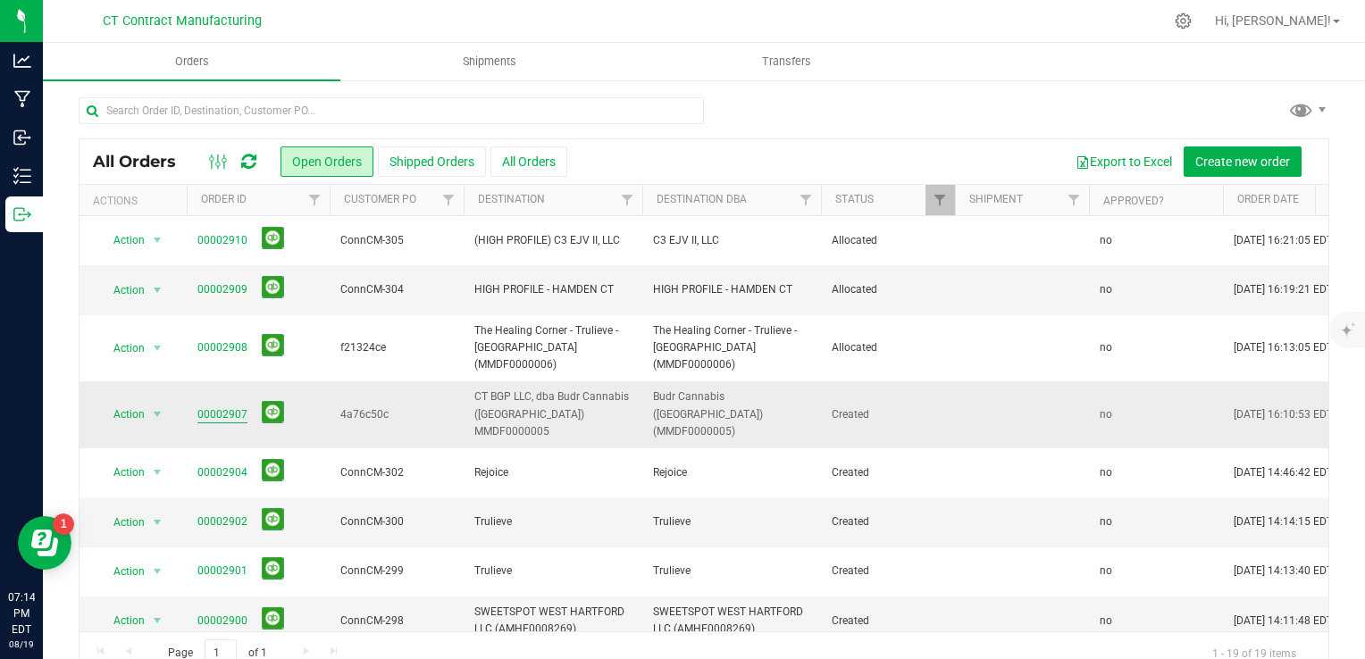
click at [214, 407] on link "00002907" at bounding box center [222, 415] width 50 height 17
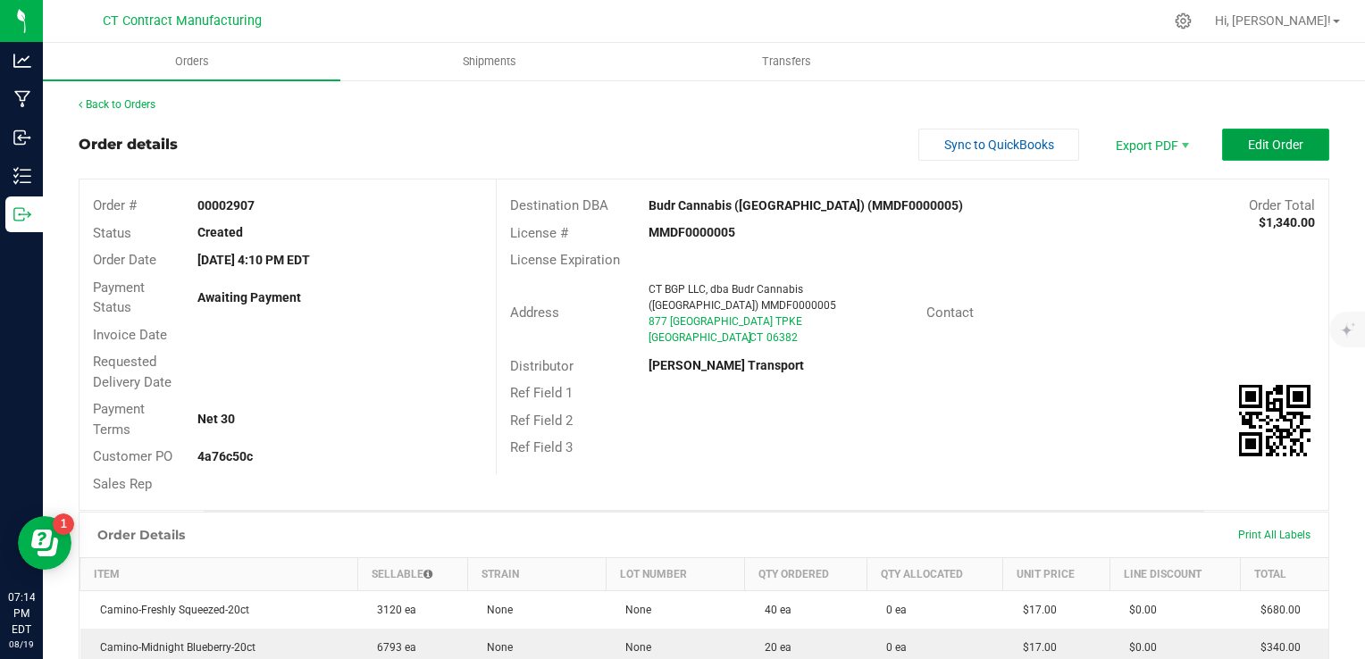
click at [1304, 156] on button "Edit Order" at bounding box center [1275, 145] width 107 height 32
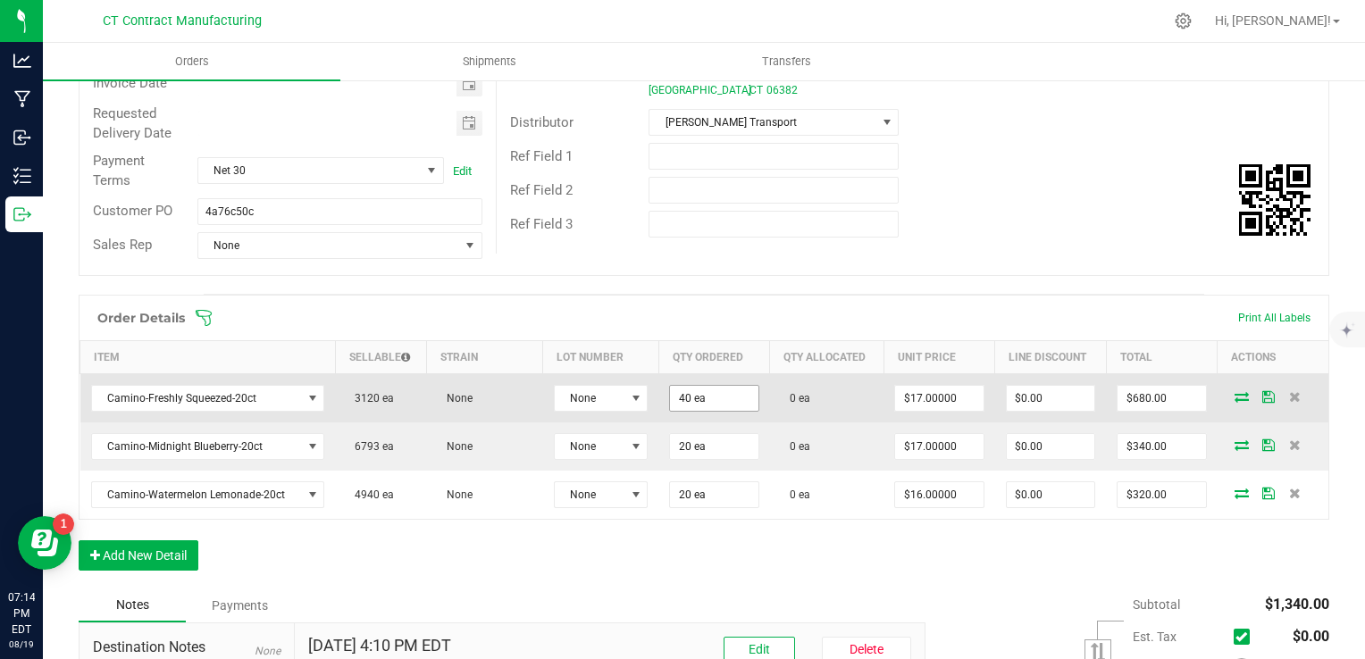
scroll to position [268, 0]
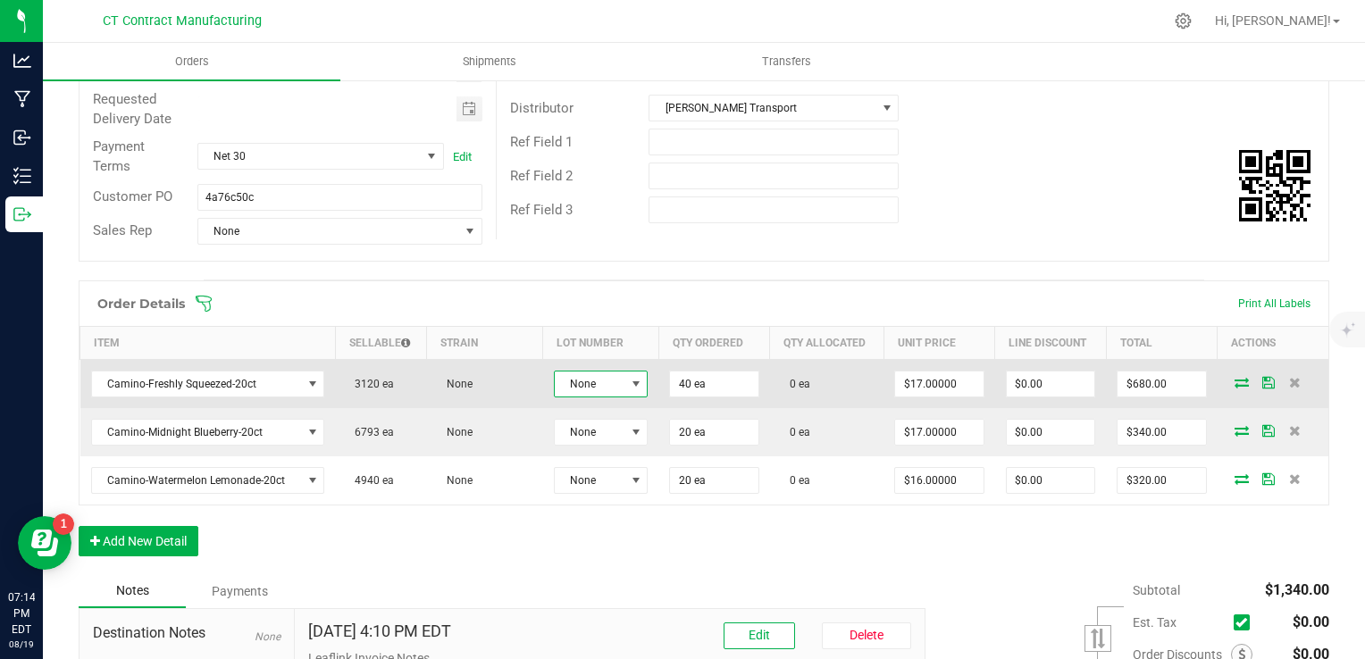
click at [629, 388] on span at bounding box center [636, 384] width 14 height 14
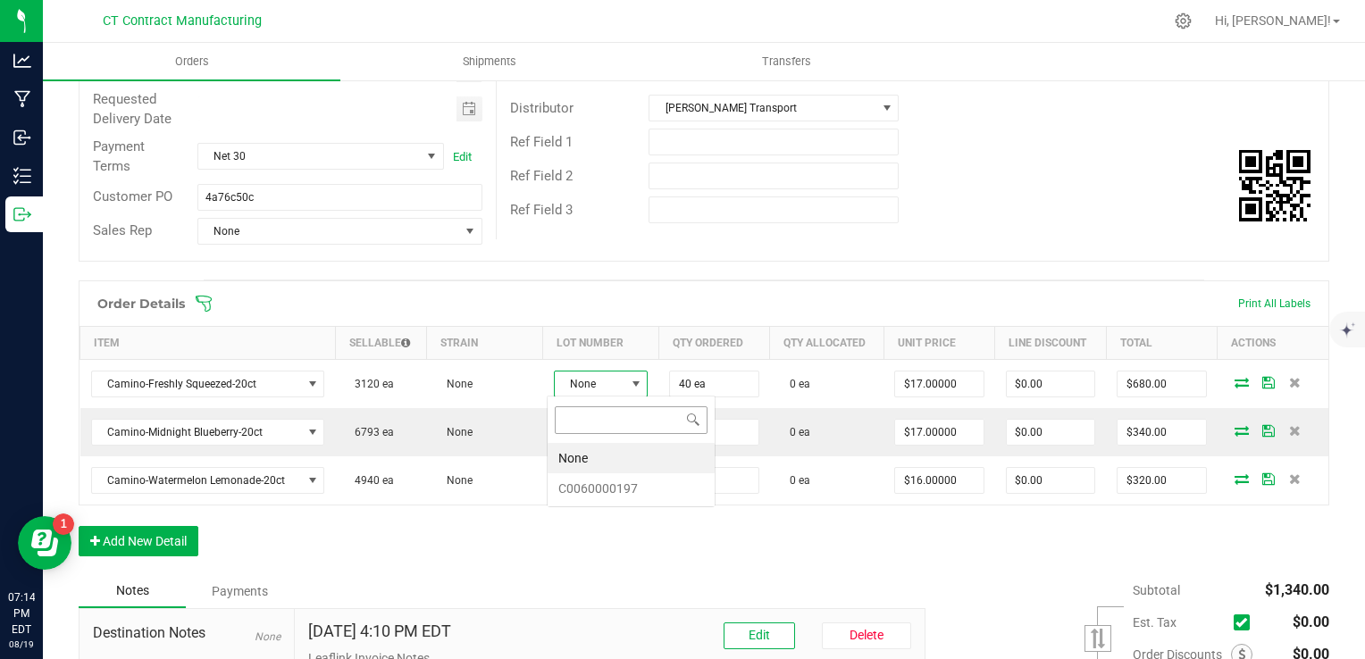
scroll to position [26, 93]
click at [603, 484] on li "C0060000197" at bounding box center [631, 489] width 167 height 30
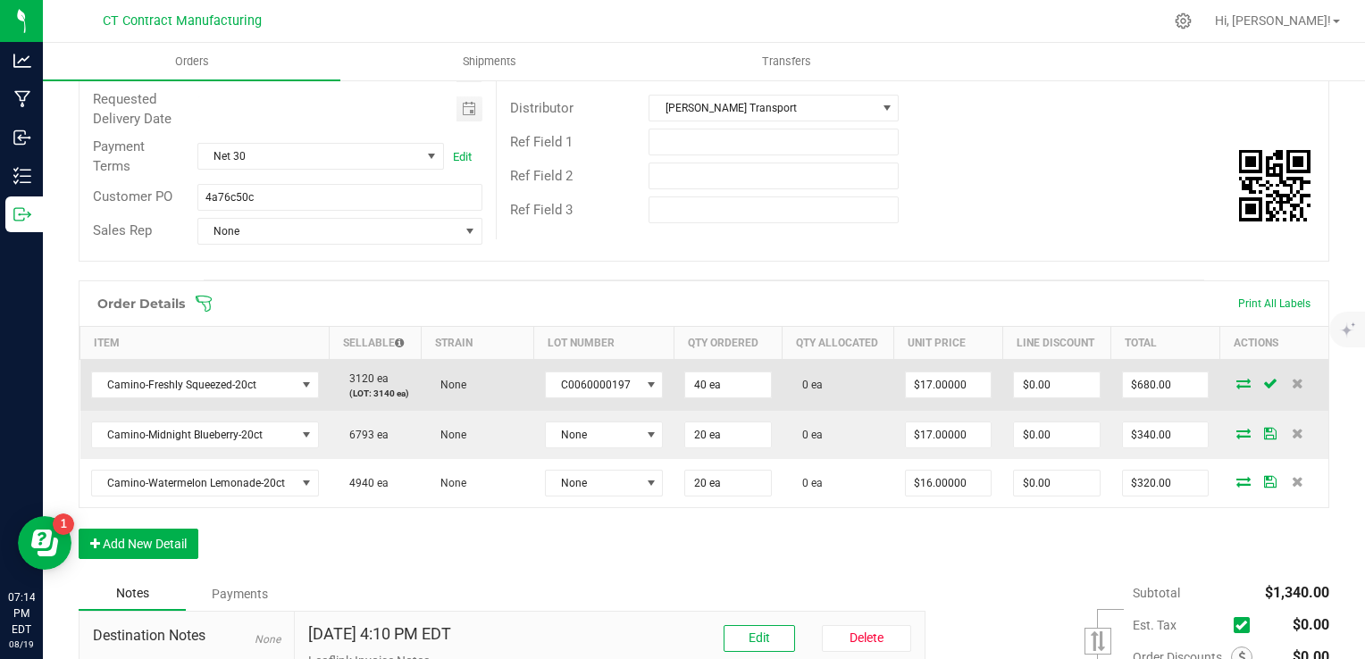
click at [1237, 382] on icon at bounding box center [1244, 383] width 14 height 11
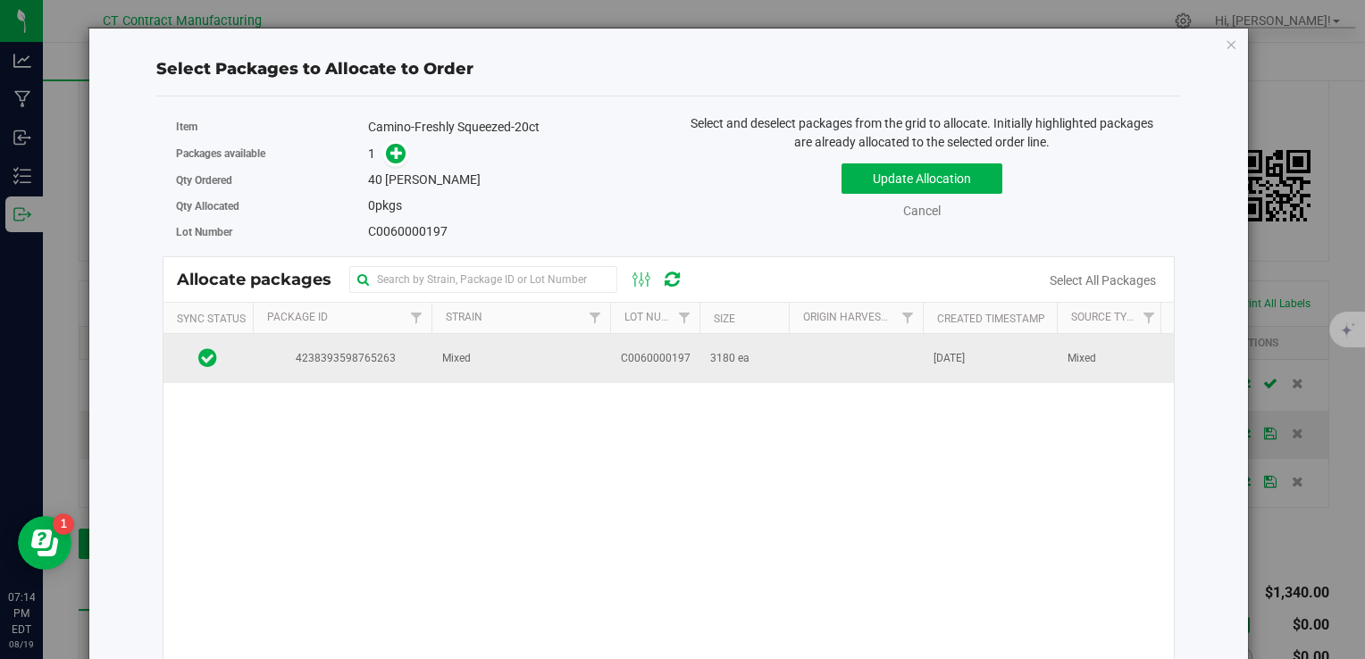
click at [623, 352] on span "C0060000197" at bounding box center [656, 358] width 70 height 17
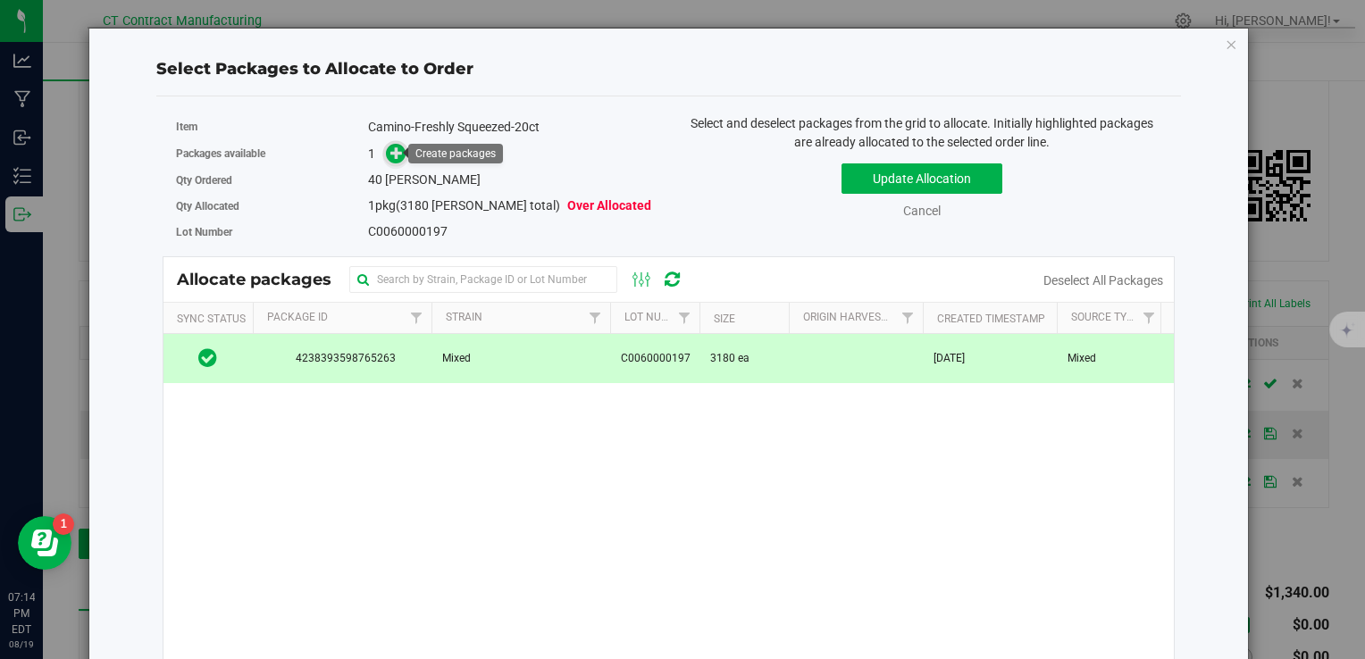
click at [385, 153] on span at bounding box center [396, 154] width 22 height 22
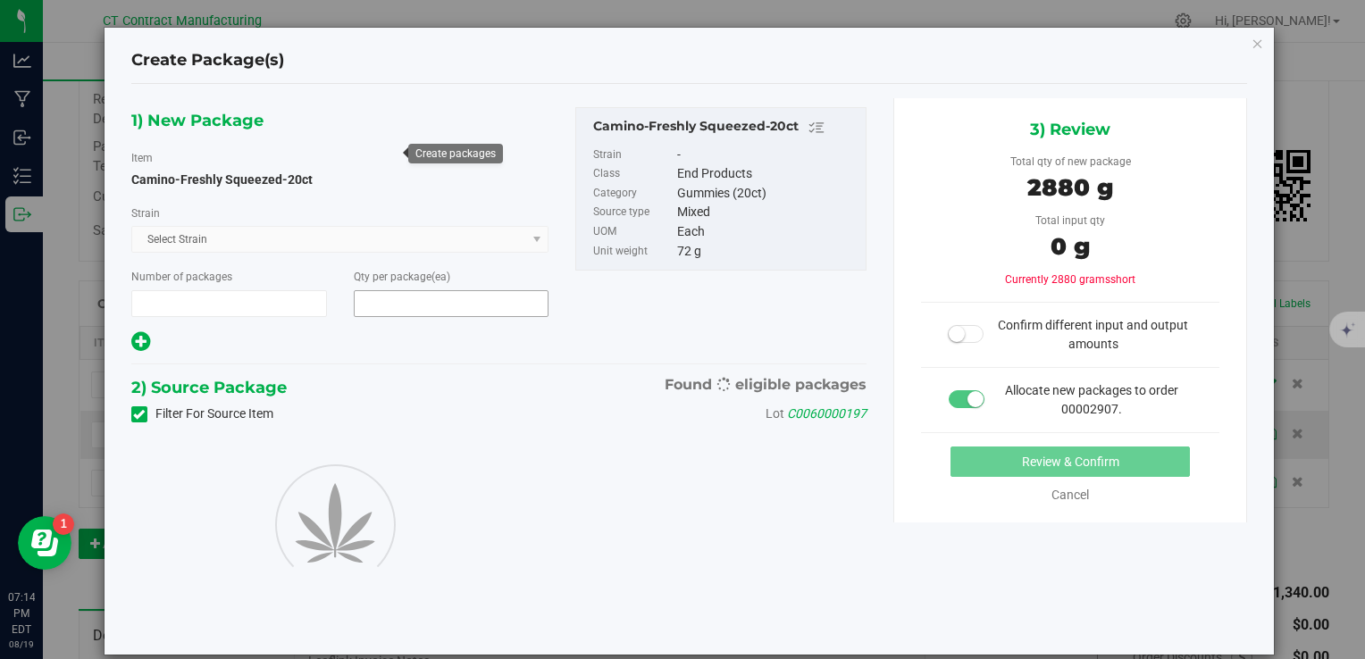
type input "1"
type input "40"
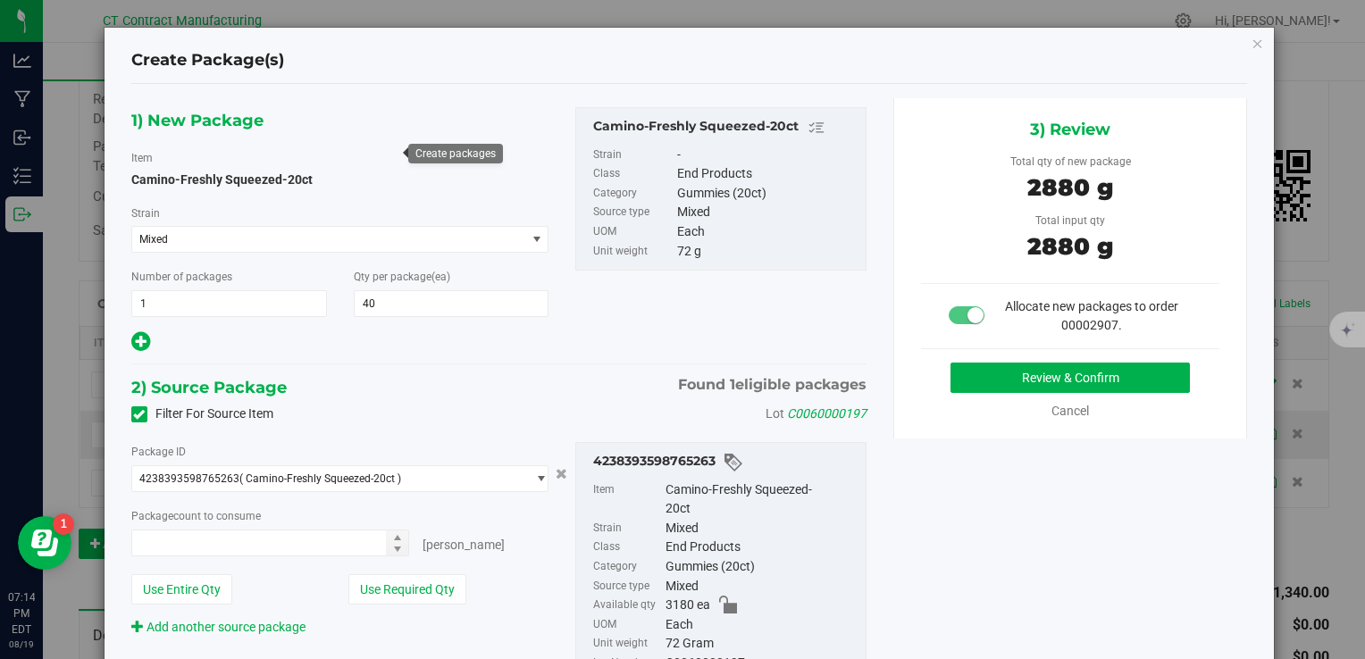
type input "40 ea"
click at [951, 368] on button "Review & Confirm" at bounding box center [1070, 378] width 239 height 30
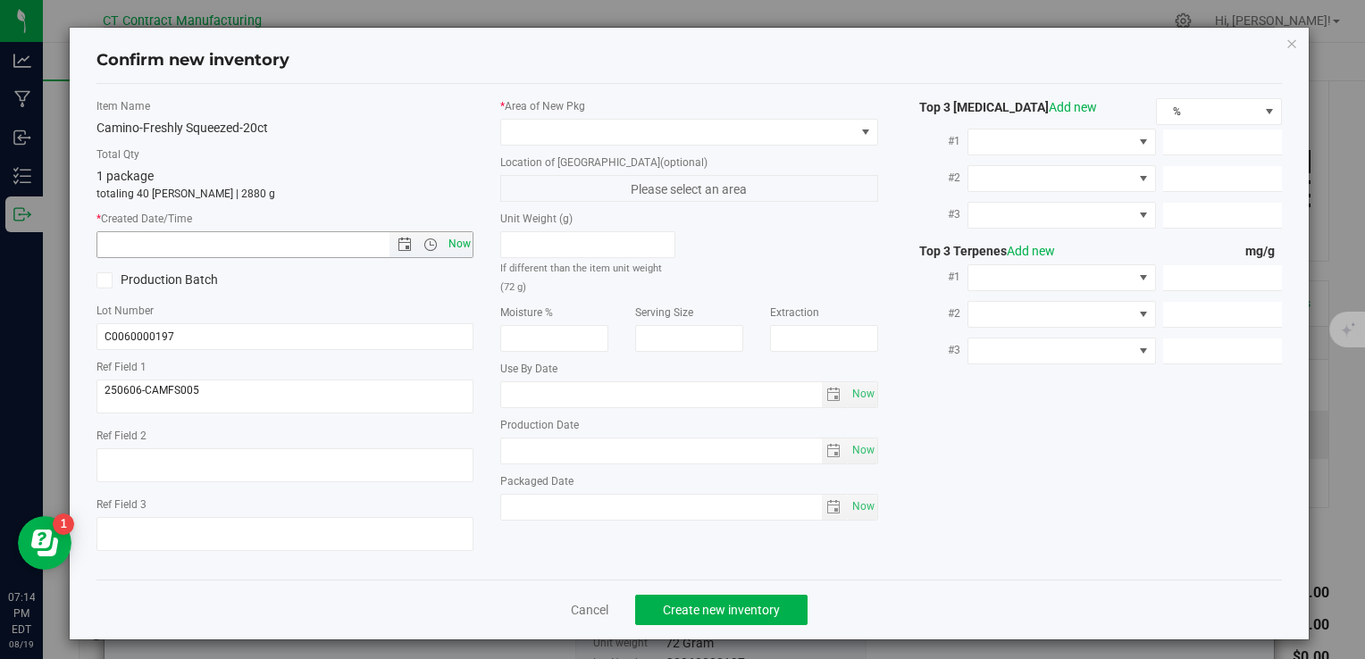
click at [466, 241] on span "Now" at bounding box center [459, 244] width 30 height 26
type input "8/19/2025 7:14 PM"
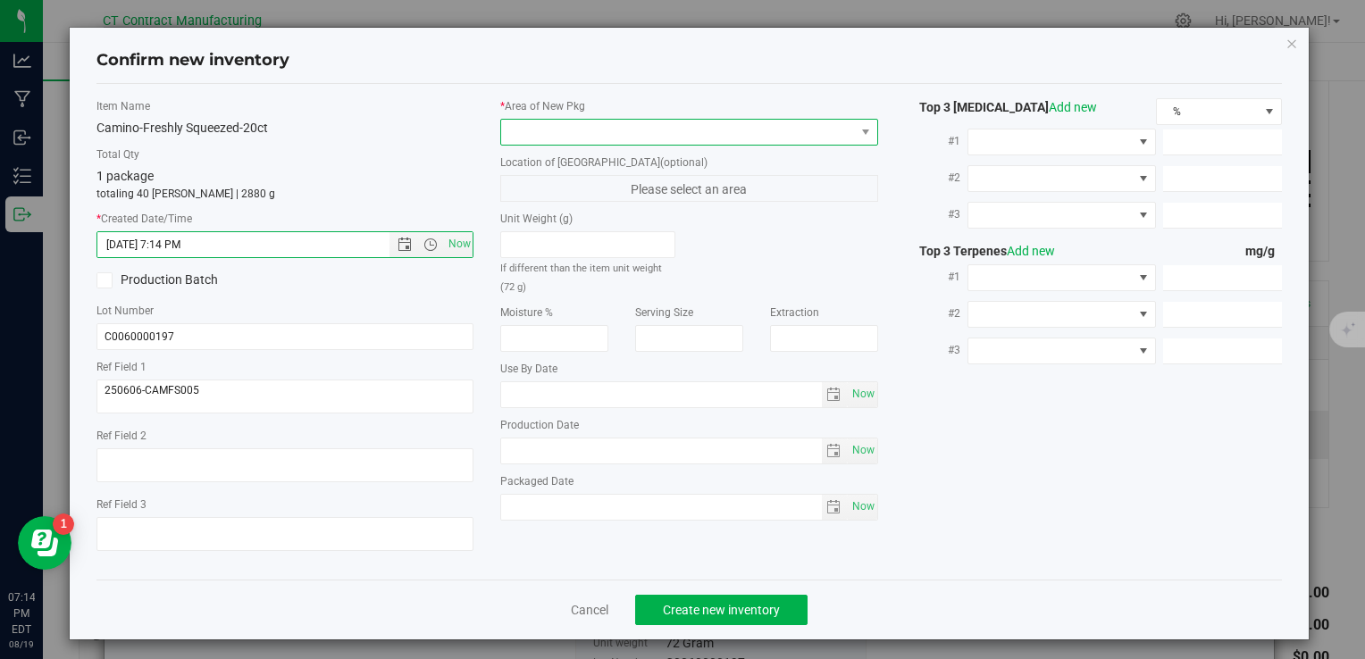
click at [586, 122] on span at bounding box center [677, 132] width 353 height 25
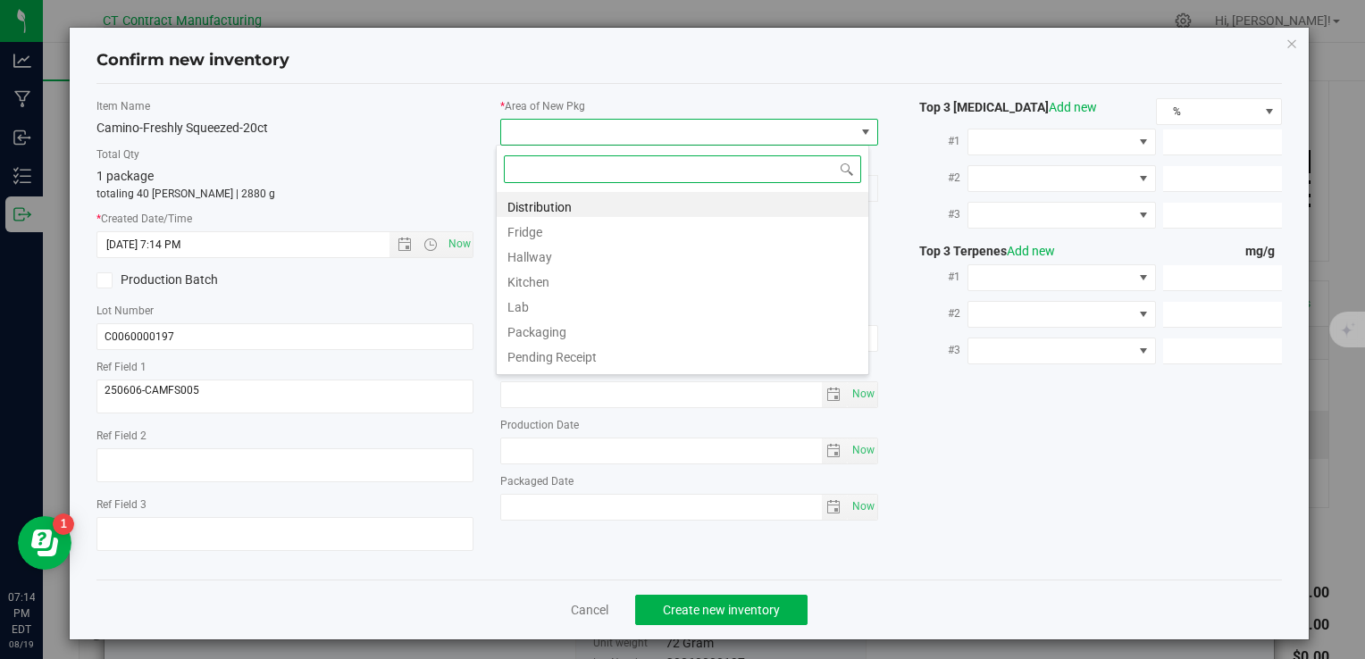
scroll to position [26, 373]
click at [594, 195] on li "Distribution" at bounding box center [683, 204] width 372 height 25
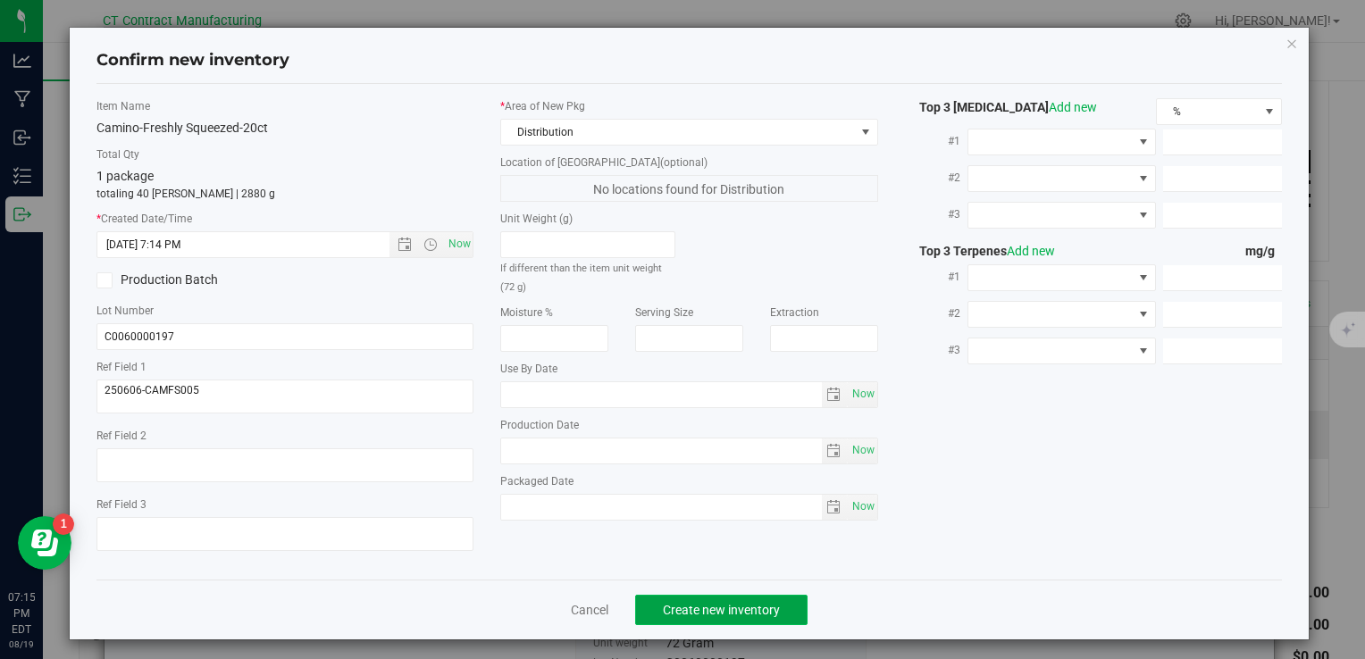
click at [742, 611] on span "Create new inventory" at bounding box center [721, 610] width 117 height 14
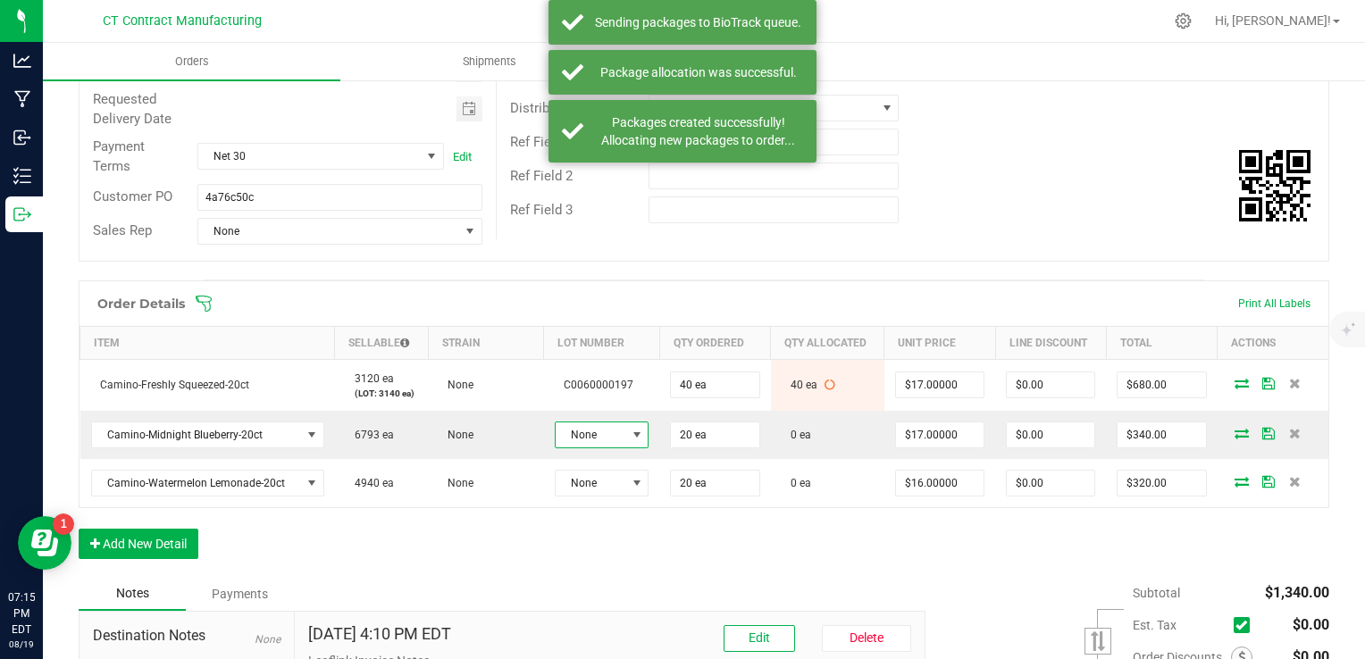
click at [604, 431] on span "None" at bounding box center [591, 435] width 70 height 25
click at [619, 546] on li "C0060000195" at bounding box center [631, 539] width 167 height 30
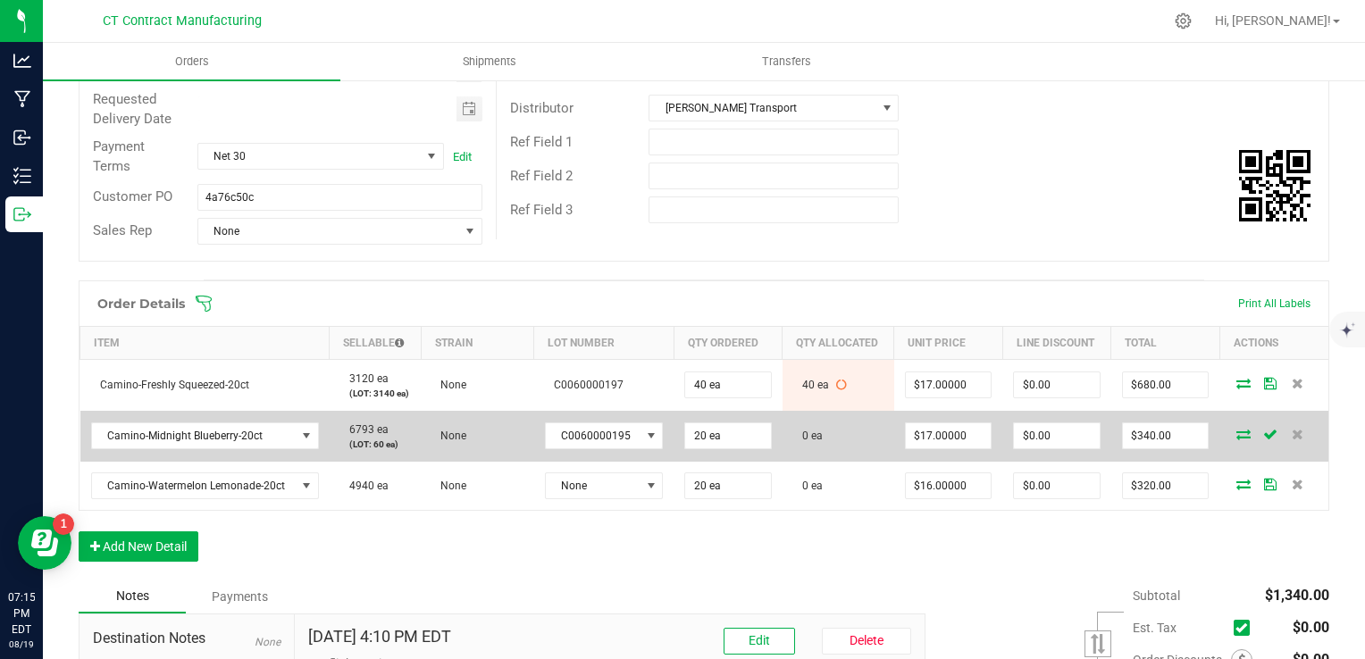
click at [1237, 435] on icon at bounding box center [1244, 434] width 14 height 11
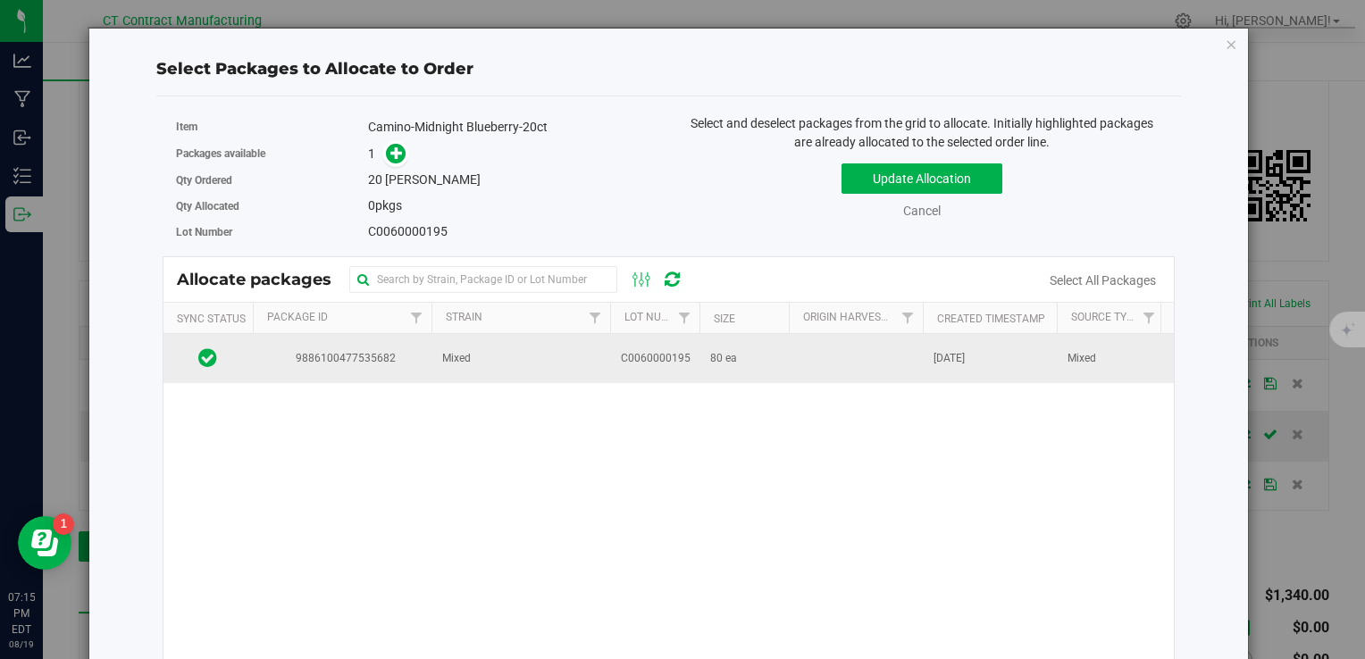
click at [886, 373] on td at bounding box center [856, 358] width 134 height 48
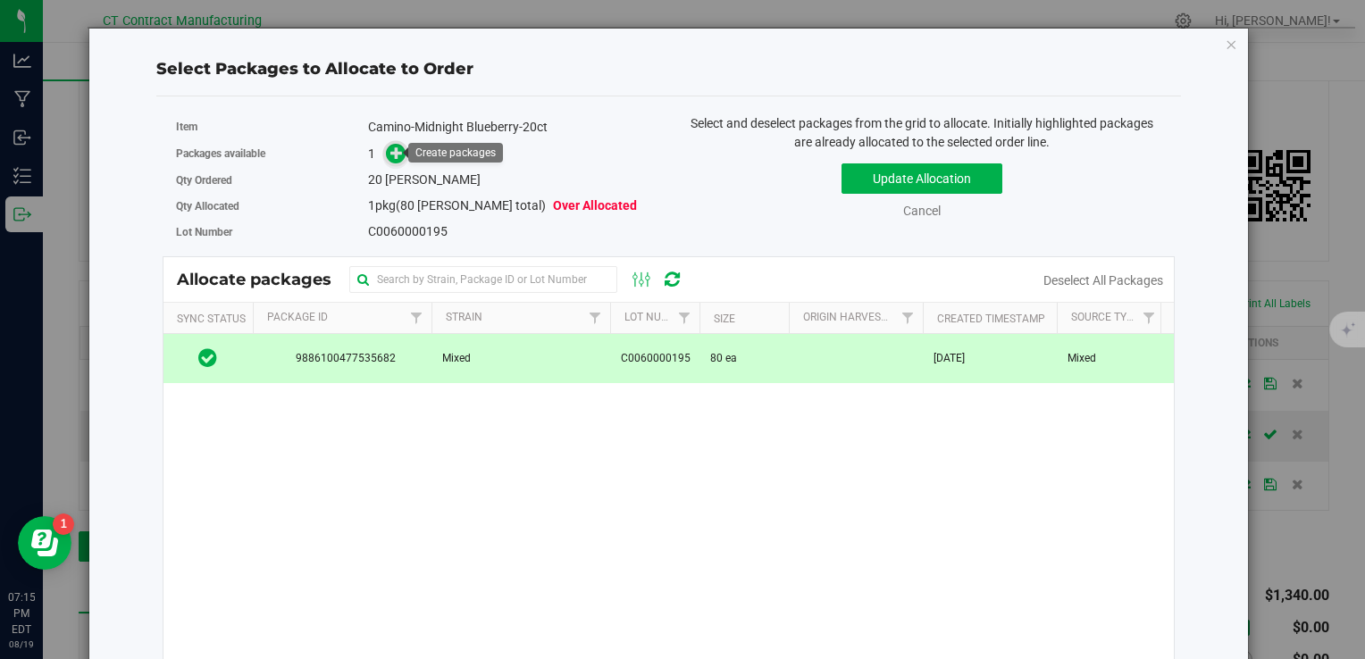
click at [385, 147] on span at bounding box center [395, 154] width 21 height 21
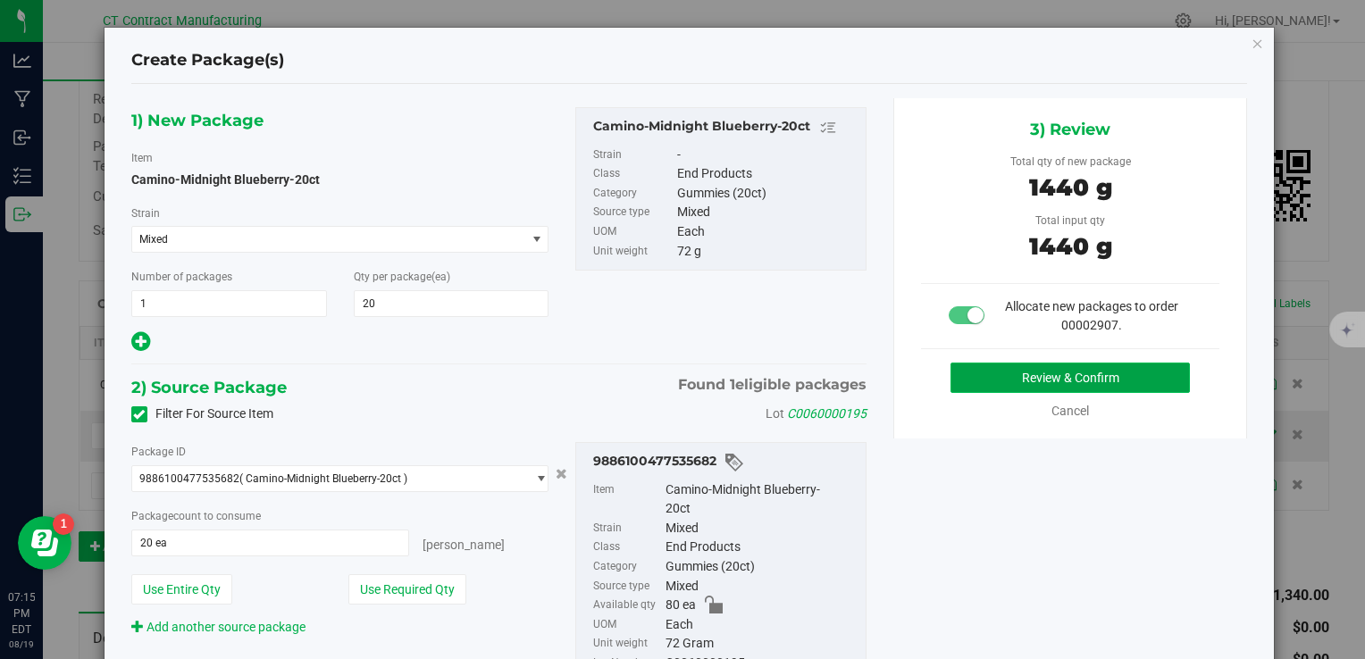
click at [982, 379] on button "Review & Confirm" at bounding box center [1070, 378] width 239 height 30
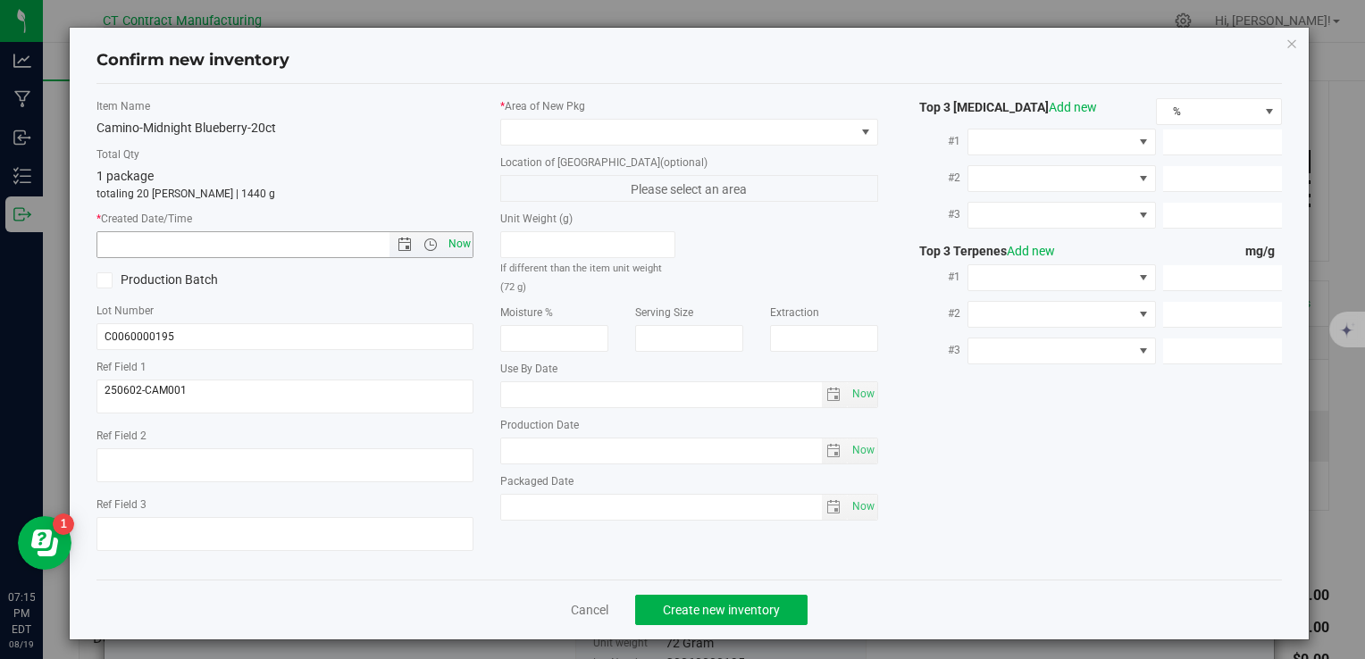
click at [455, 247] on span "Now" at bounding box center [459, 244] width 30 height 26
type input "8/19/2025 7:15 PM"
click at [522, 149] on div "* Area of New Pkg Location of New Pkg (optional) Please select an area Unit Wei…" at bounding box center [689, 314] width 404 height 432
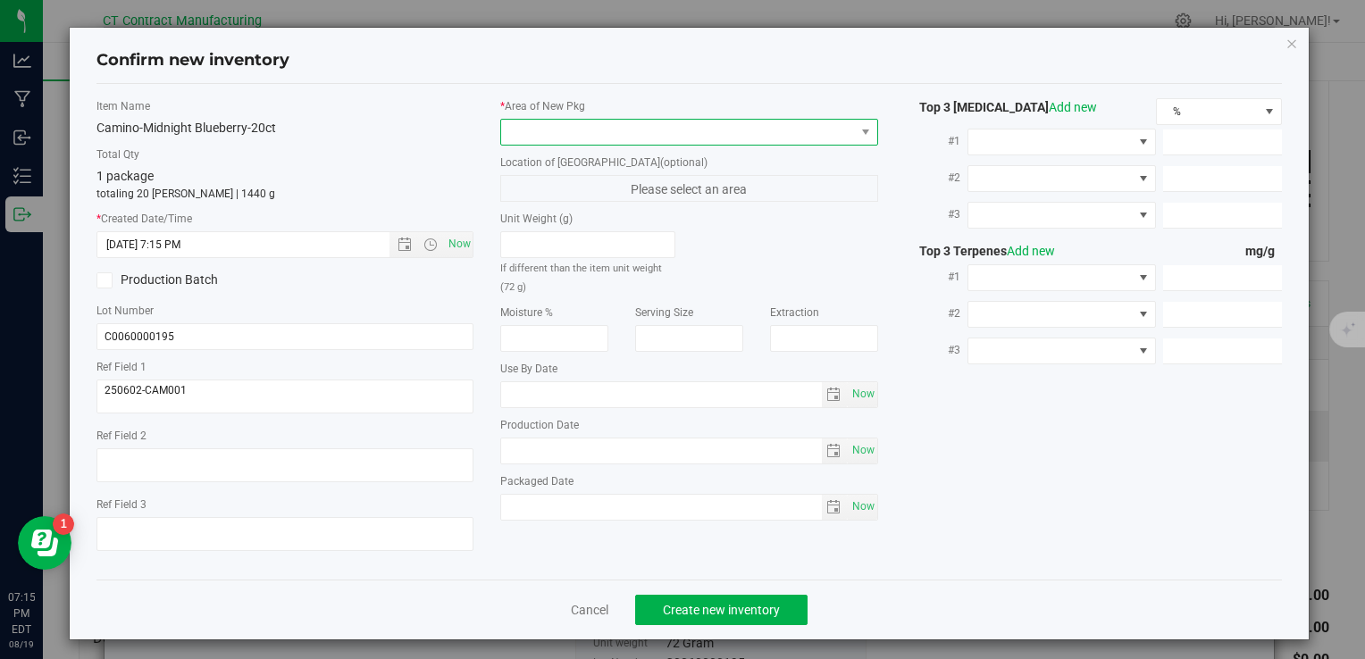
click at [530, 138] on span at bounding box center [677, 132] width 353 height 25
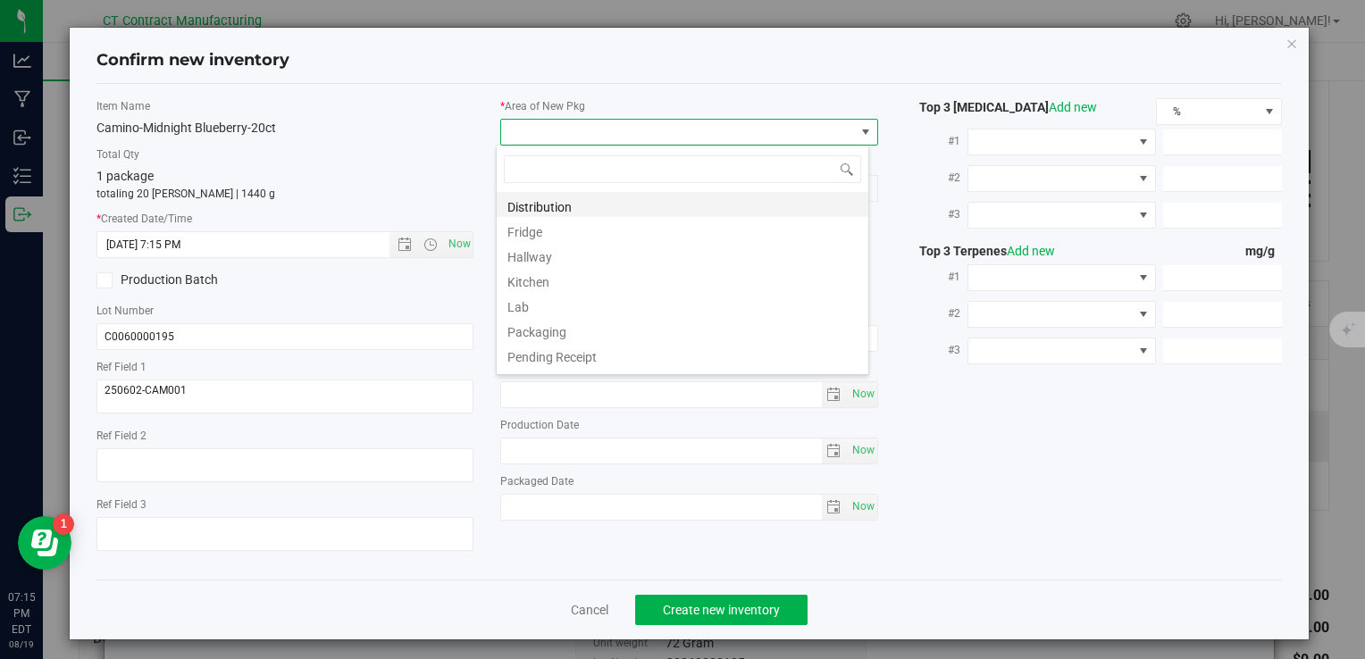
scroll to position [26, 373]
click at [556, 202] on li "Distribution" at bounding box center [683, 204] width 372 height 25
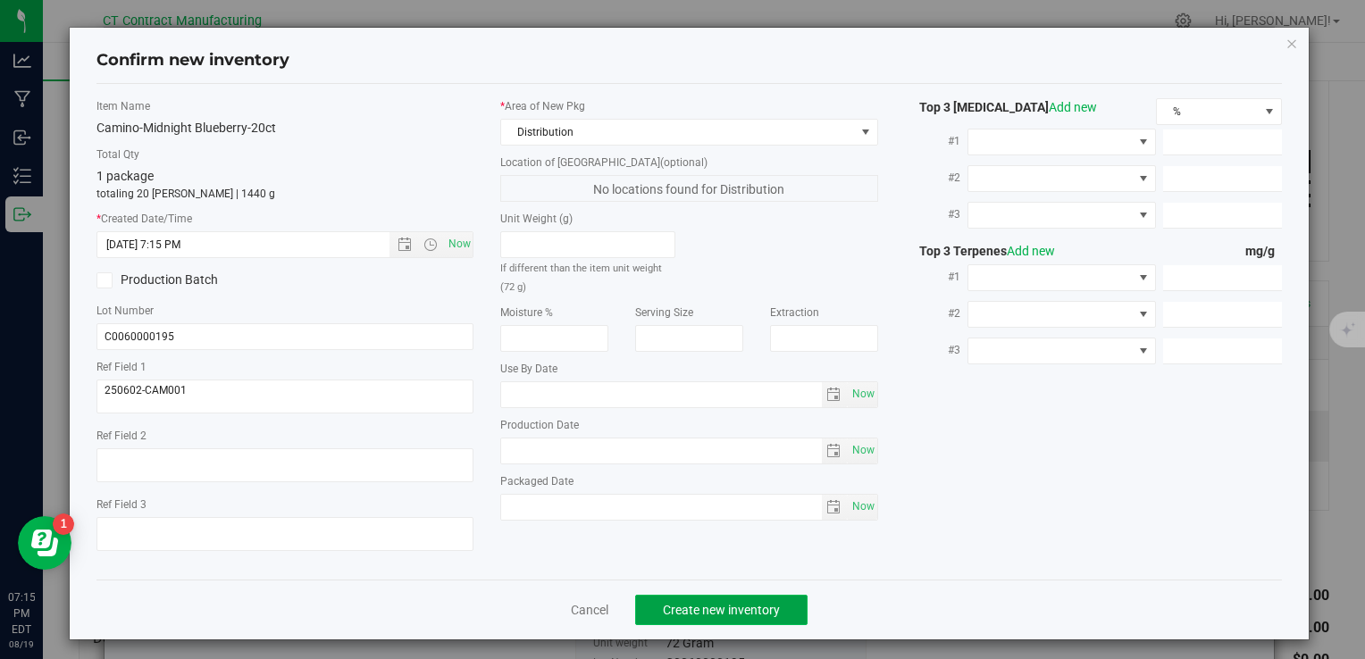
click at [779, 621] on button "Create new inventory" at bounding box center [721, 610] width 172 height 30
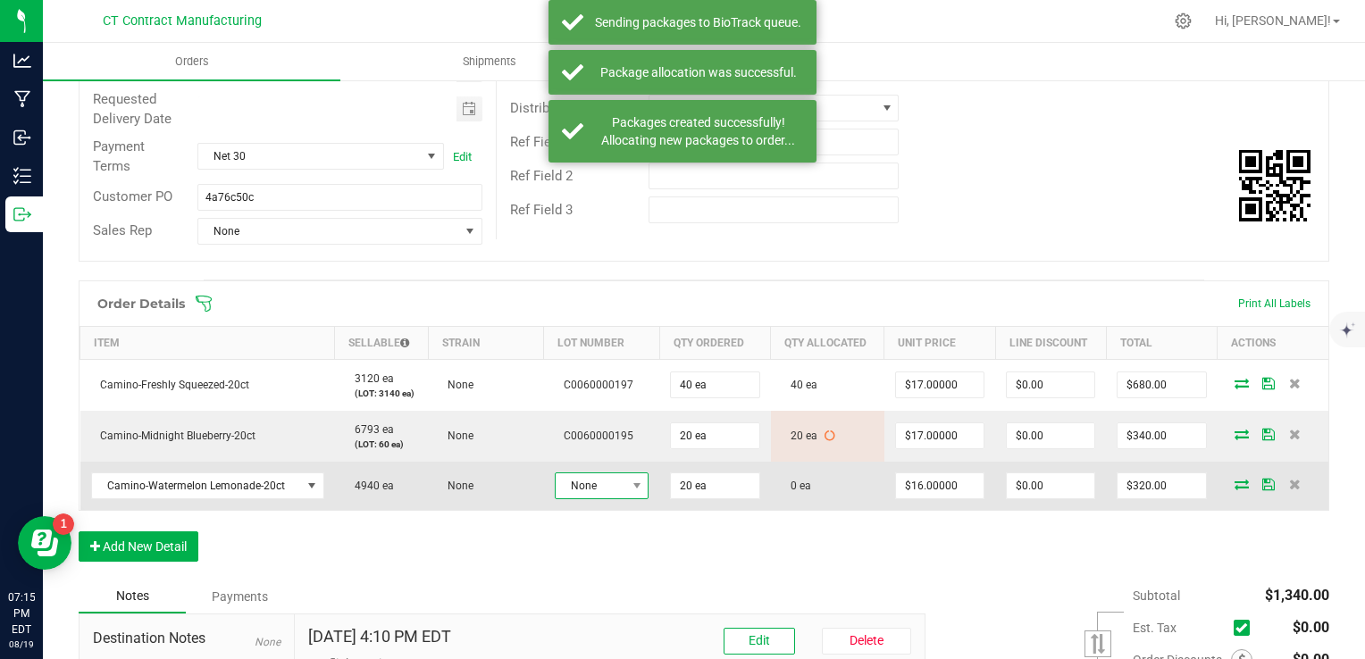
click at [608, 486] on span "None" at bounding box center [591, 486] width 70 height 25
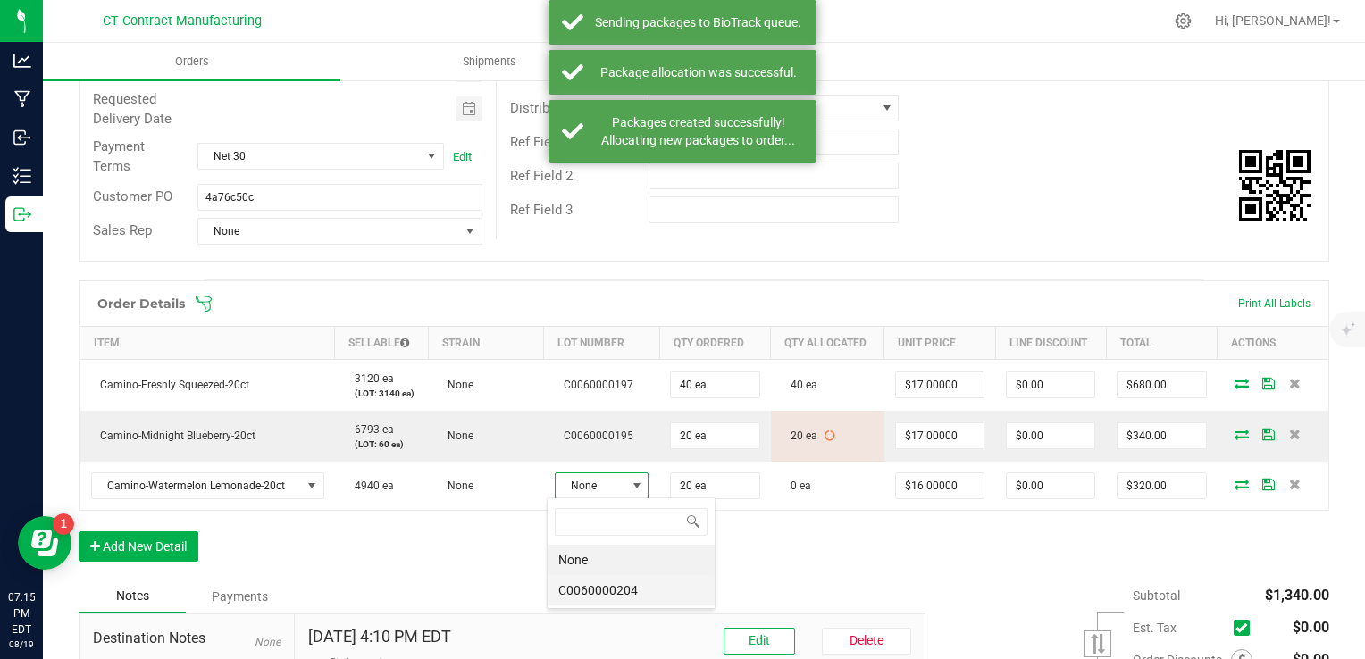
click at [651, 595] on li "C0060000204" at bounding box center [631, 590] width 167 height 30
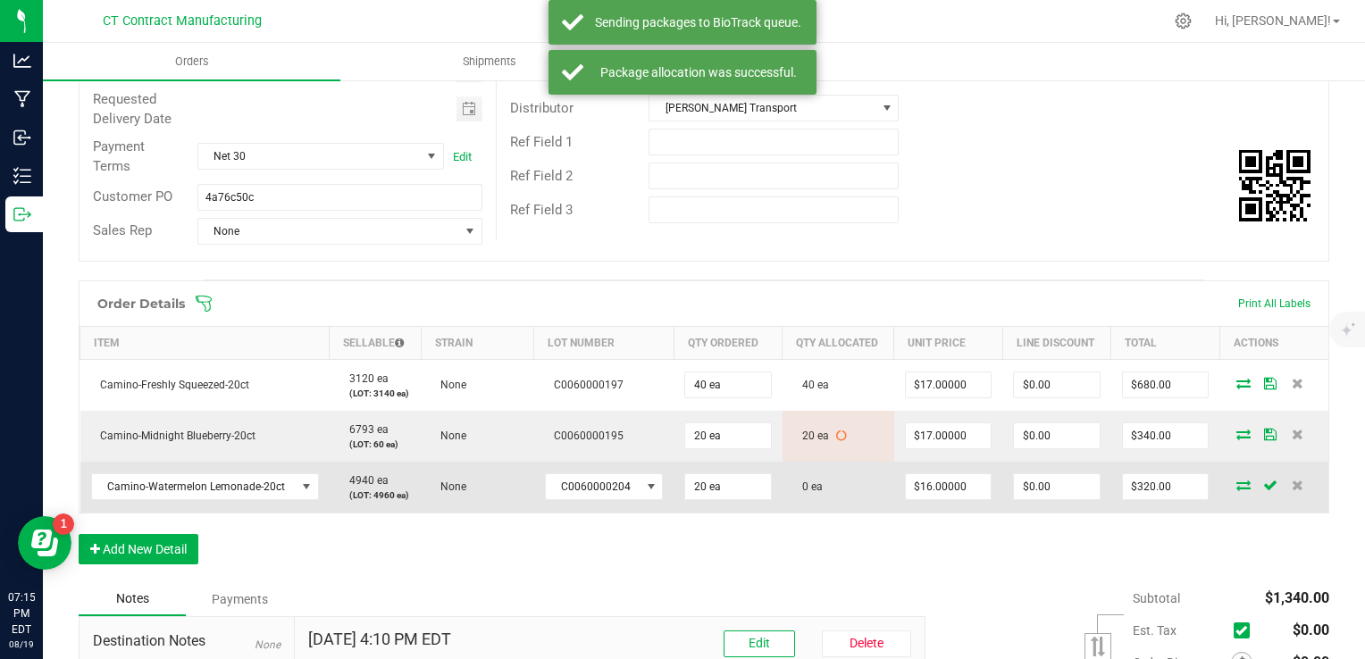
click at [1237, 480] on icon at bounding box center [1244, 485] width 14 height 11
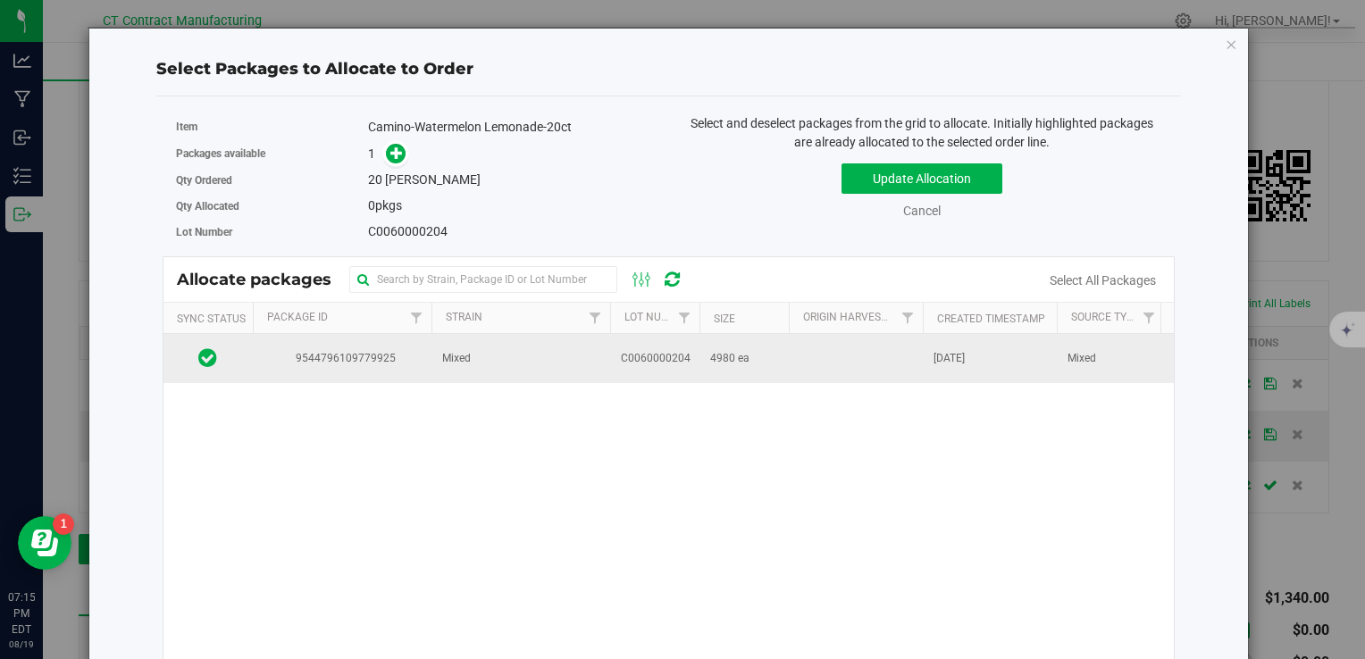
click at [486, 352] on td "Mixed" at bounding box center [521, 358] width 179 height 48
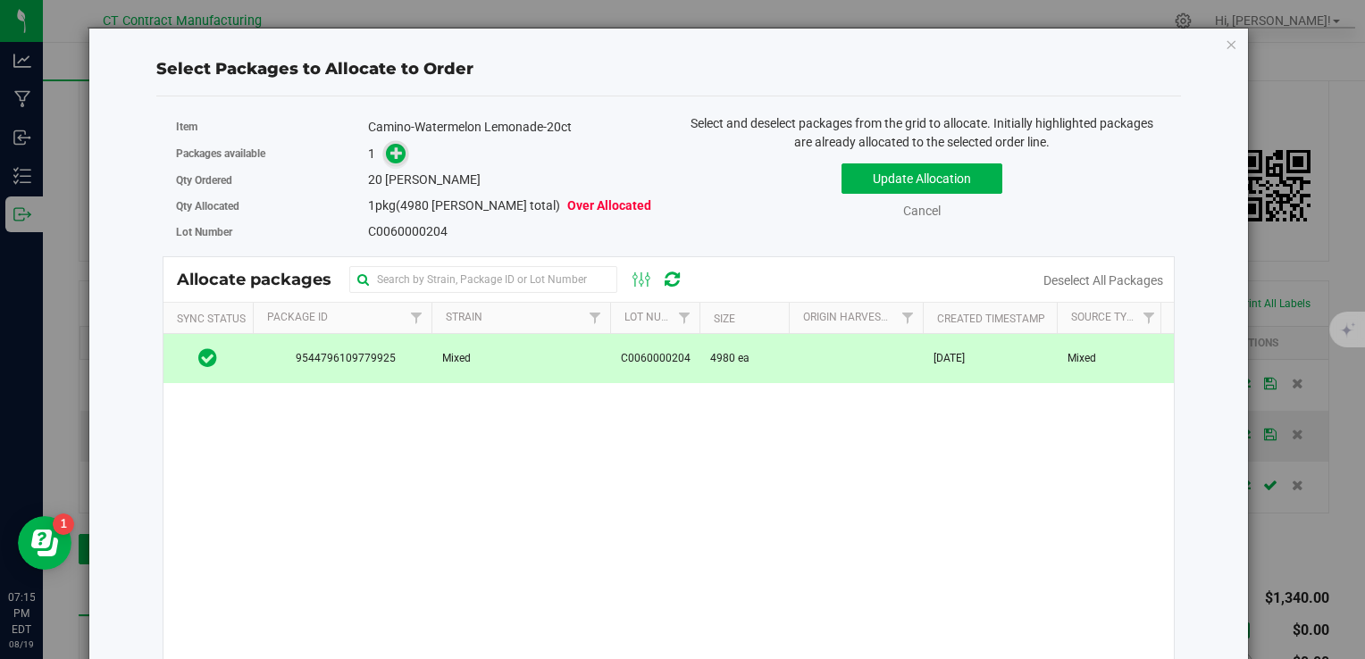
click at [397, 159] on icon at bounding box center [396, 153] width 13 height 13
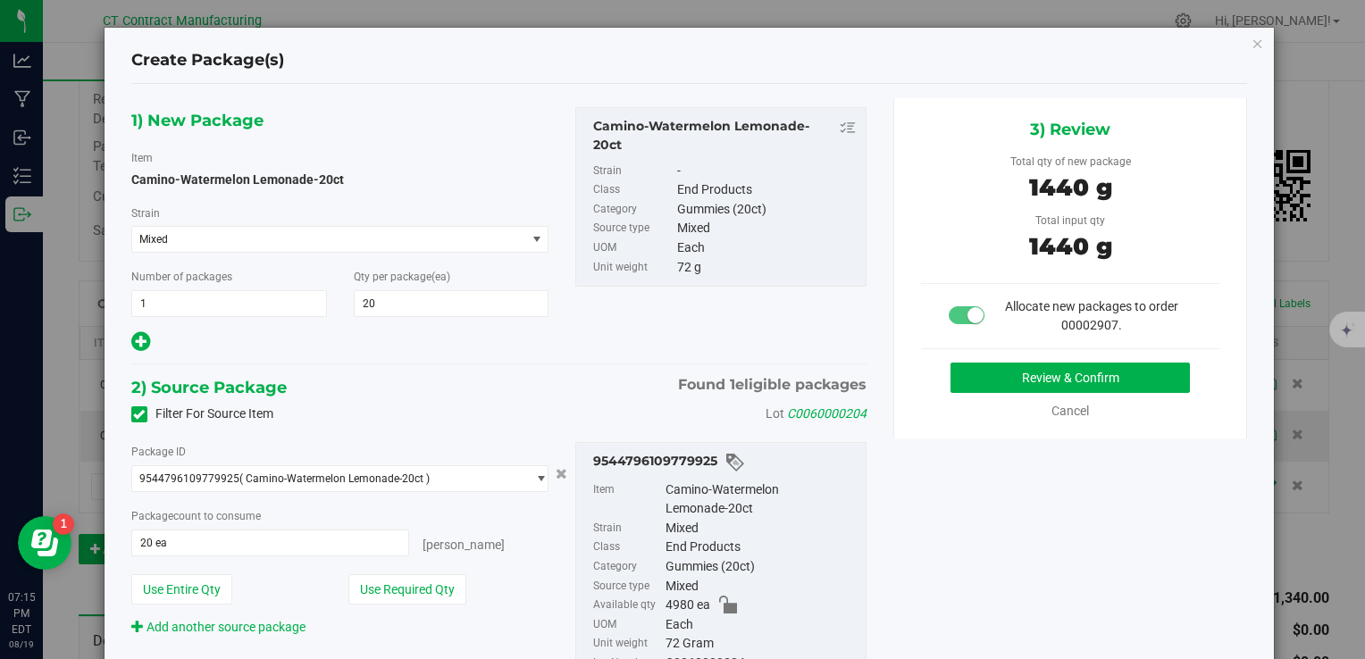
click at [976, 393] on div "Review & Confirm Cancel" at bounding box center [1070, 392] width 299 height 58
click at [973, 370] on button "Review & Confirm" at bounding box center [1070, 378] width 239 height 30
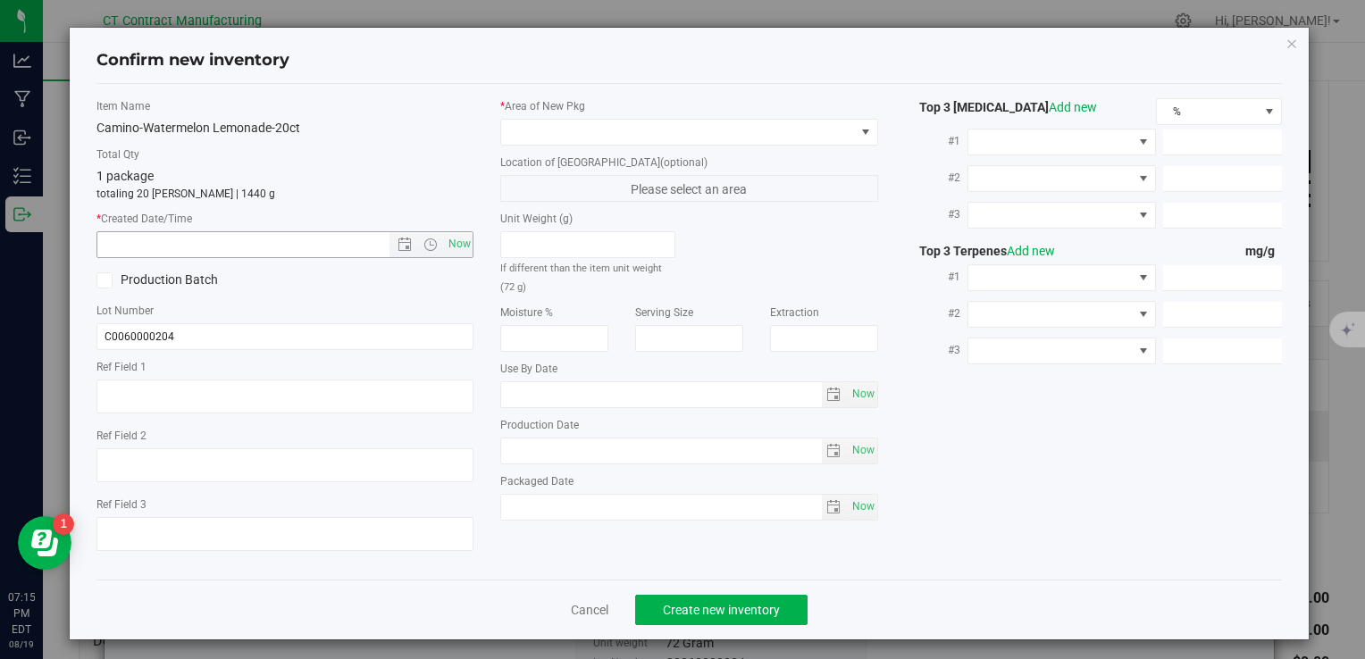
type textarea "250611-CMOWL003A"
click at [454, 241] on span "Now" at bounding box center [459, 244] width 30 height 26
type input "8/19/2025 7:15 PM"
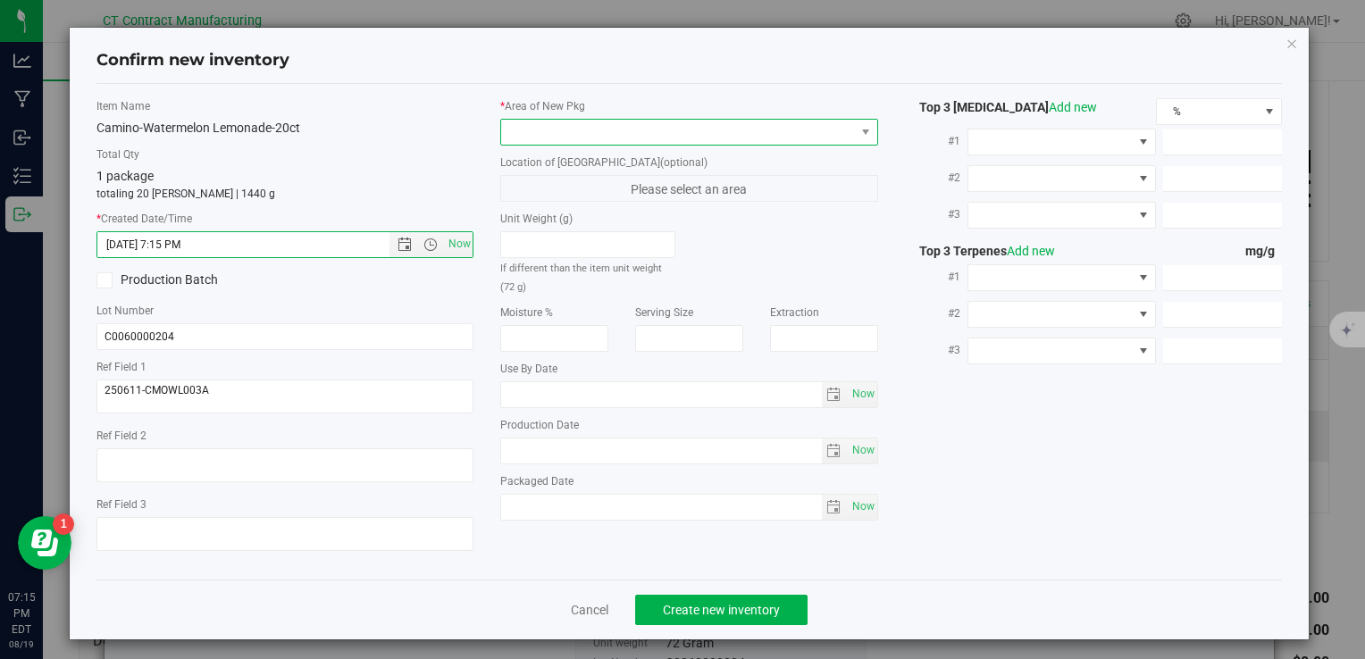
click at [585, 119] on span at bounding box center [688, 132] width 377 height 27
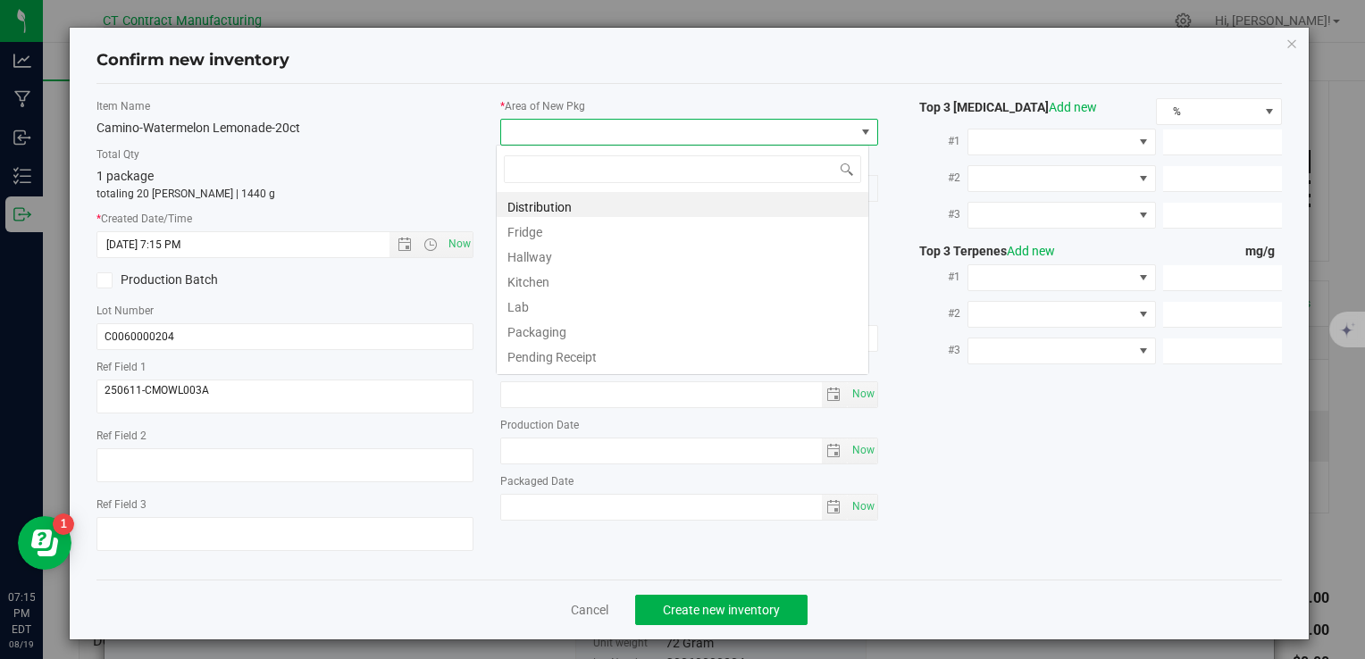
scroll to position [26, 373]
click at [585, 130] on span at bounding box center [677, 132] width 353 height 25
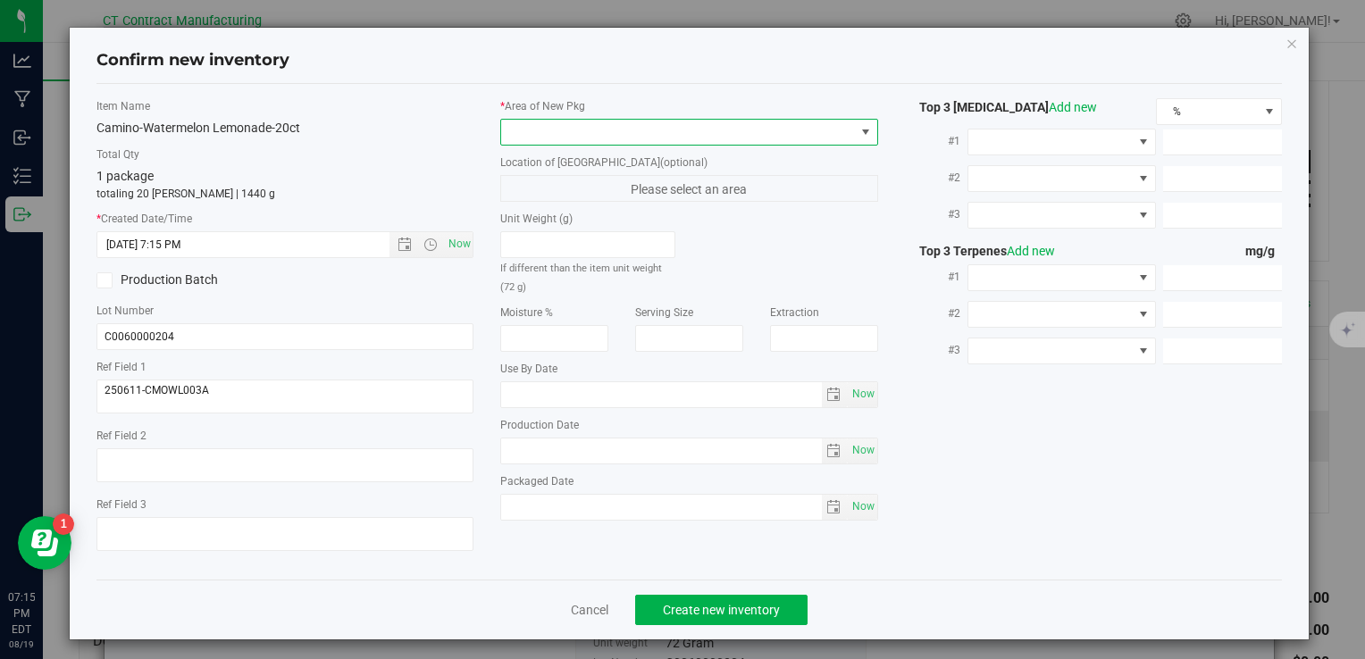
click at [583, 138] on span at bounding box center [677, 132] width 353 height 25
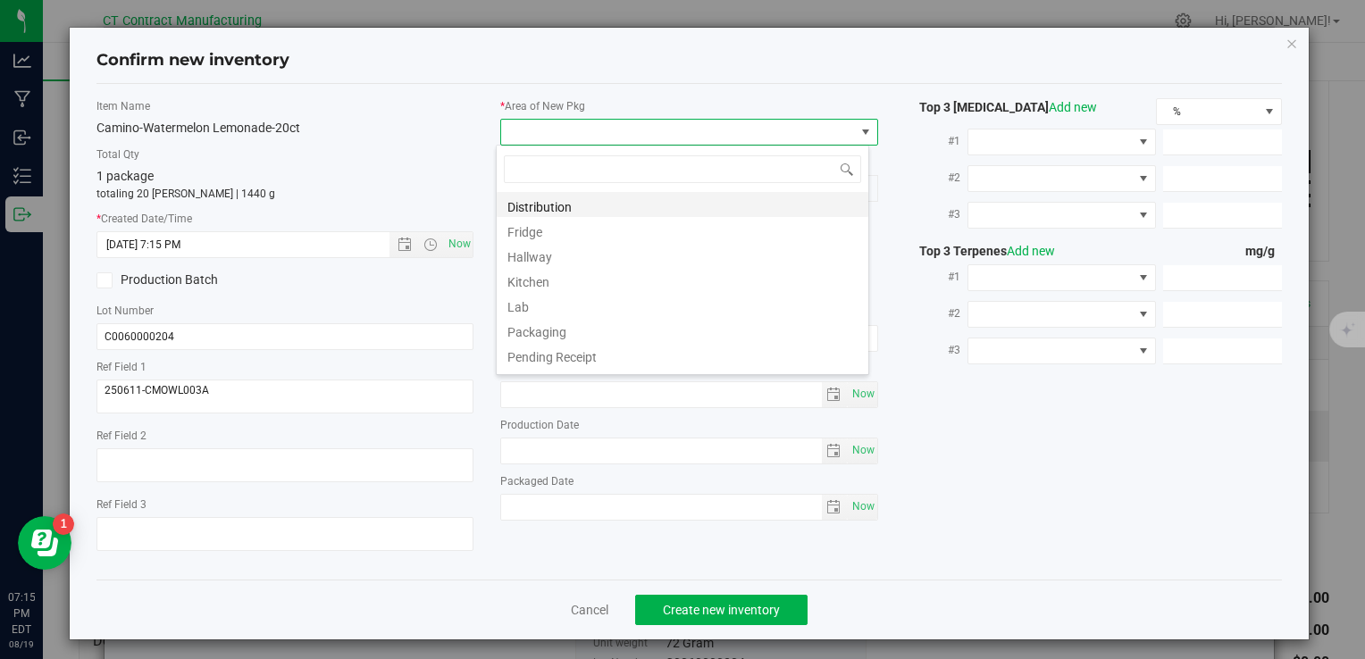
click at [593, 204] on li "Distribution" at bounding box center [683, 204] width 372 height 25
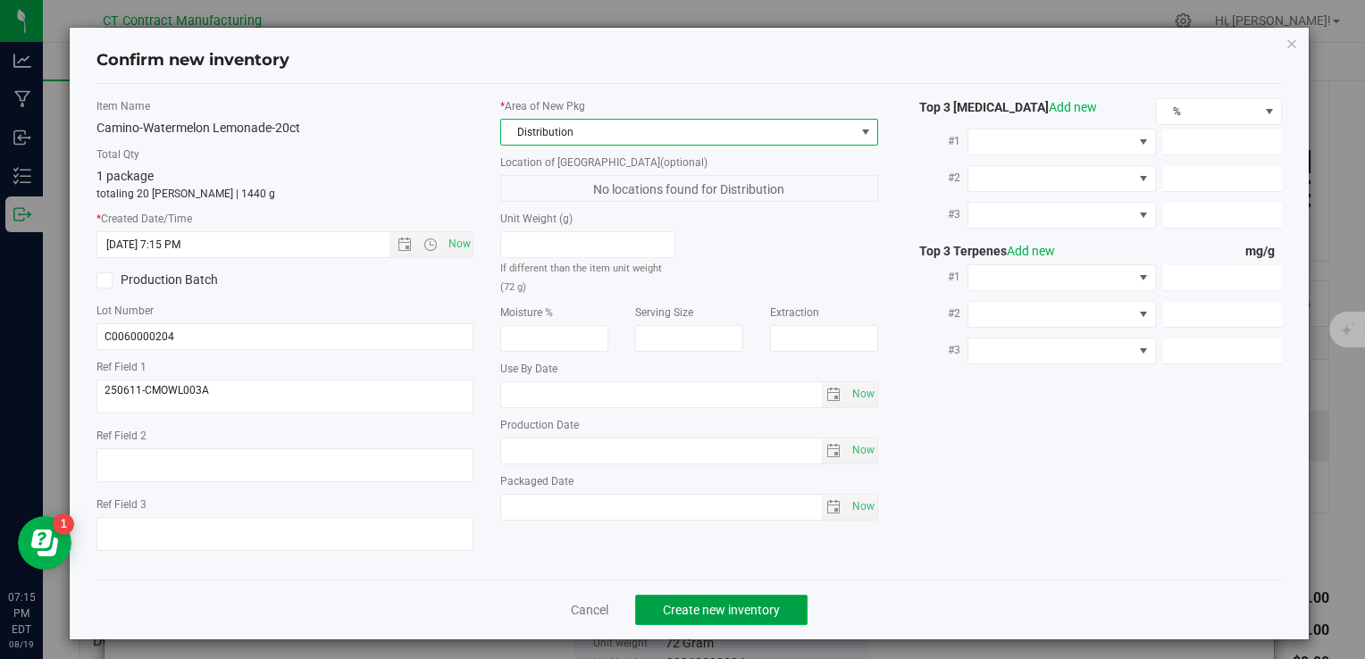
click at [756, 604] on span "Create new inventory" at bounding box center [721, 610] width 117 height 14
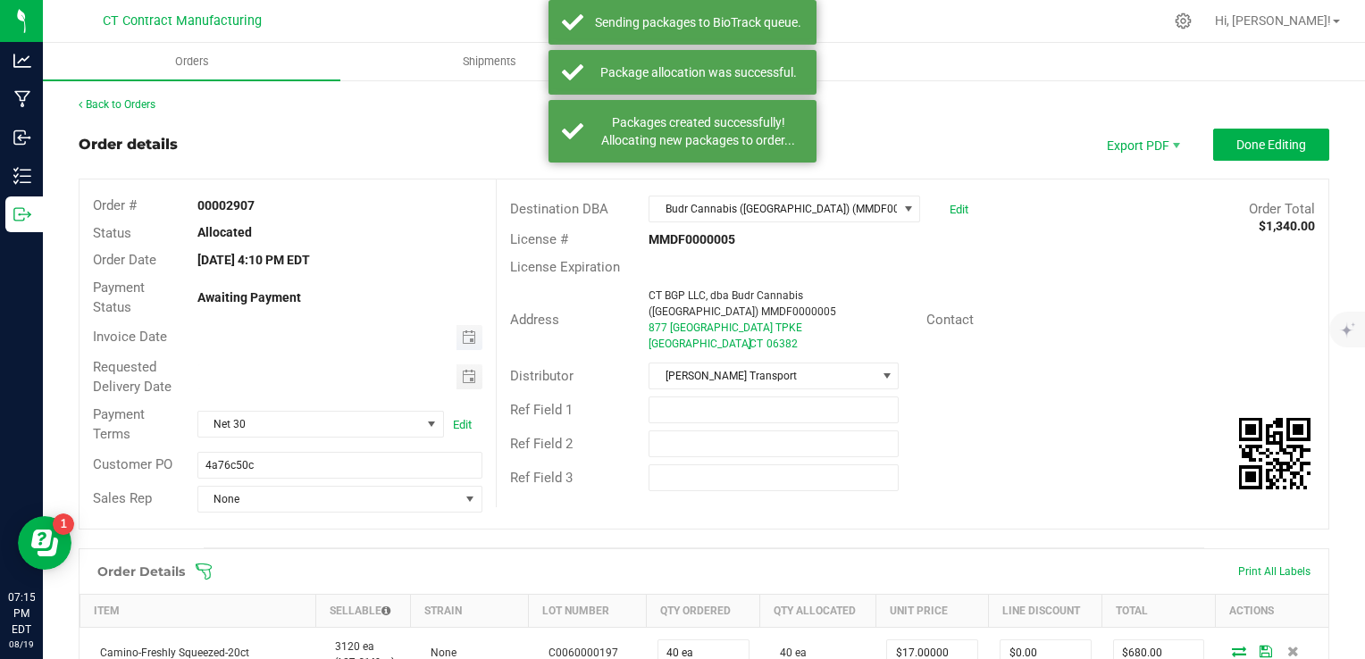
click at [457, 341] on span "Toggle calendar" at bounding box center [470, 337] width 26 height 25
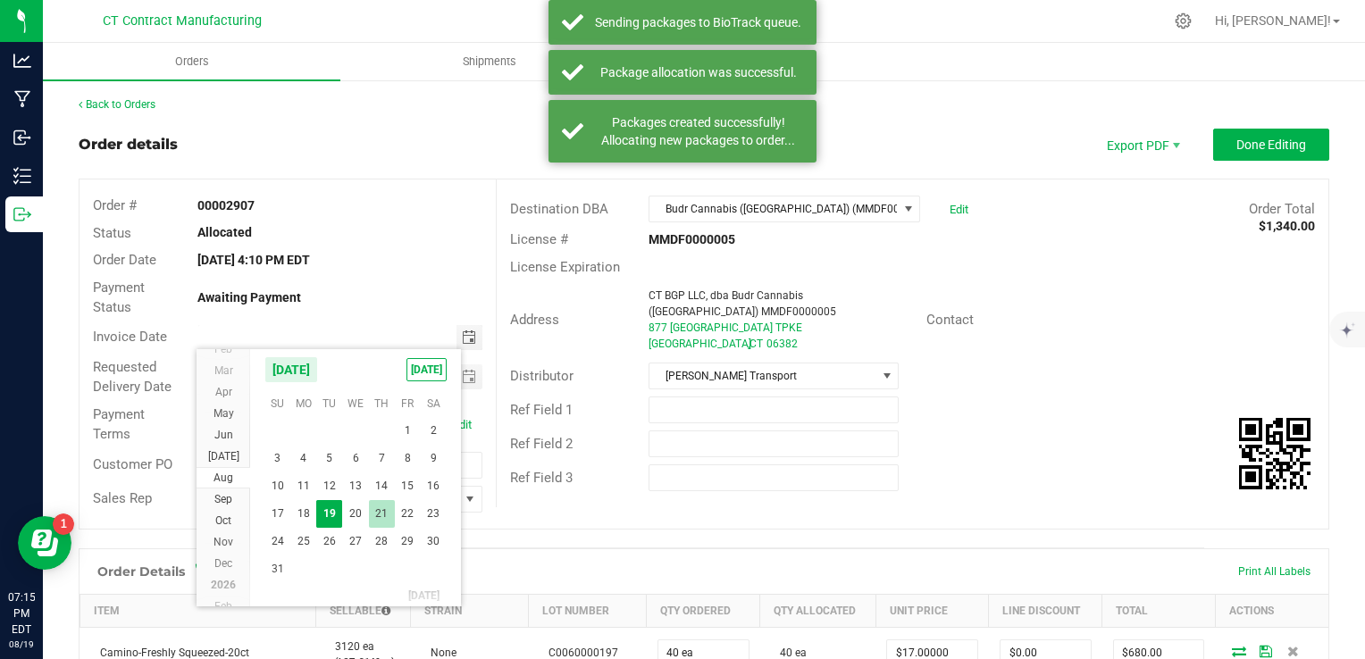
click at [390, 507] on span "21" at bounding box center [382, 514] width 26 height 28
type input "08/21/2025"
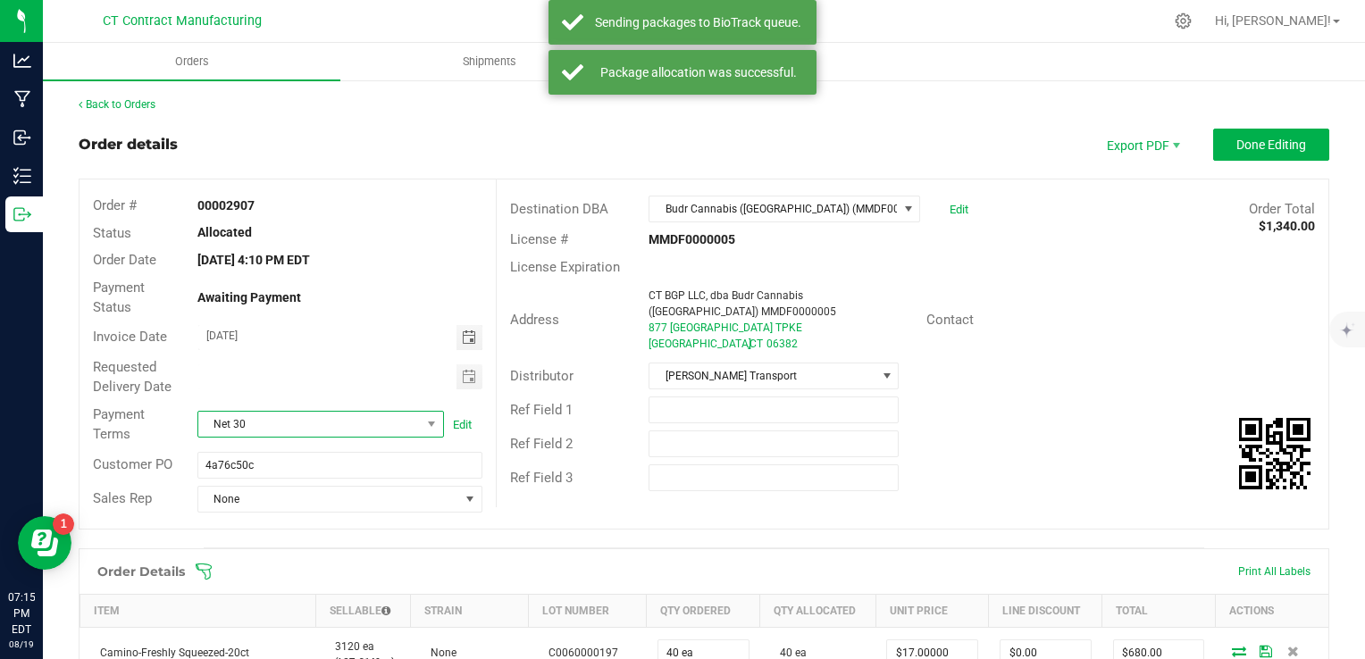
click at [373, 411] on span "Net 30" at bounding box center [320, 424] width 247 height 27
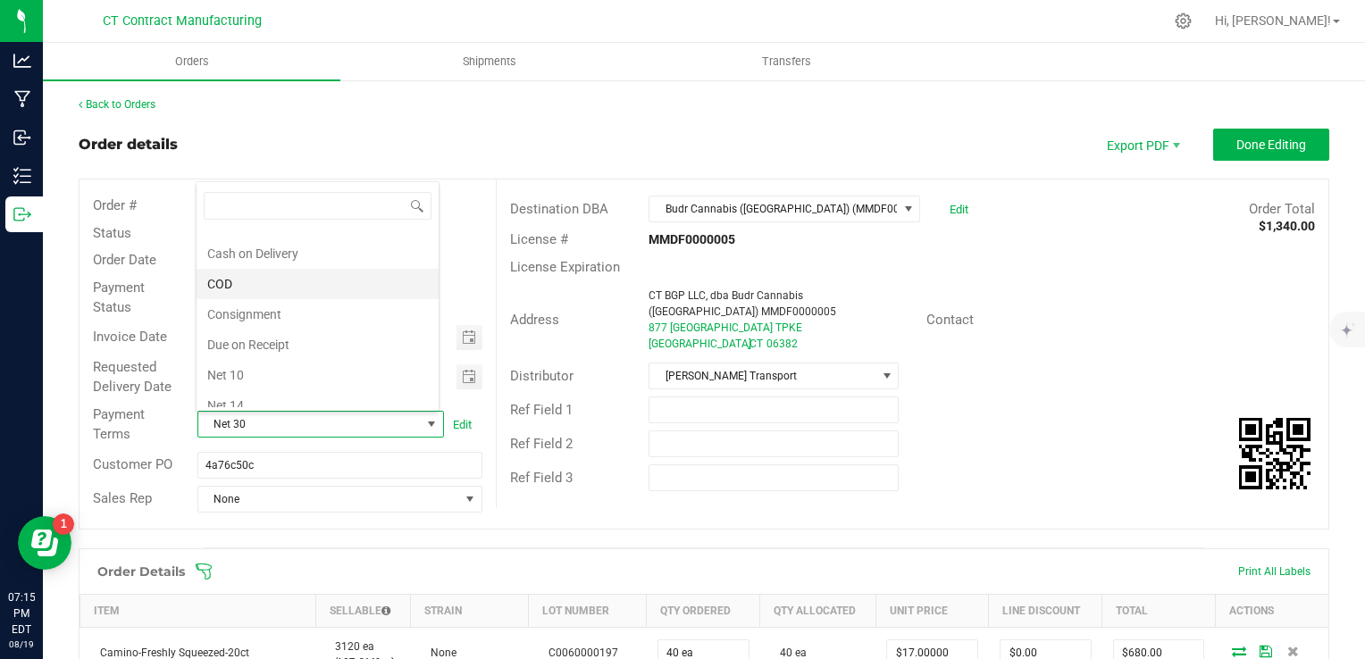
scroll to position [0, 0]
click at [338, 356] on li "Due on Receipt" at bounding box center [318, 365] width 242 height 30
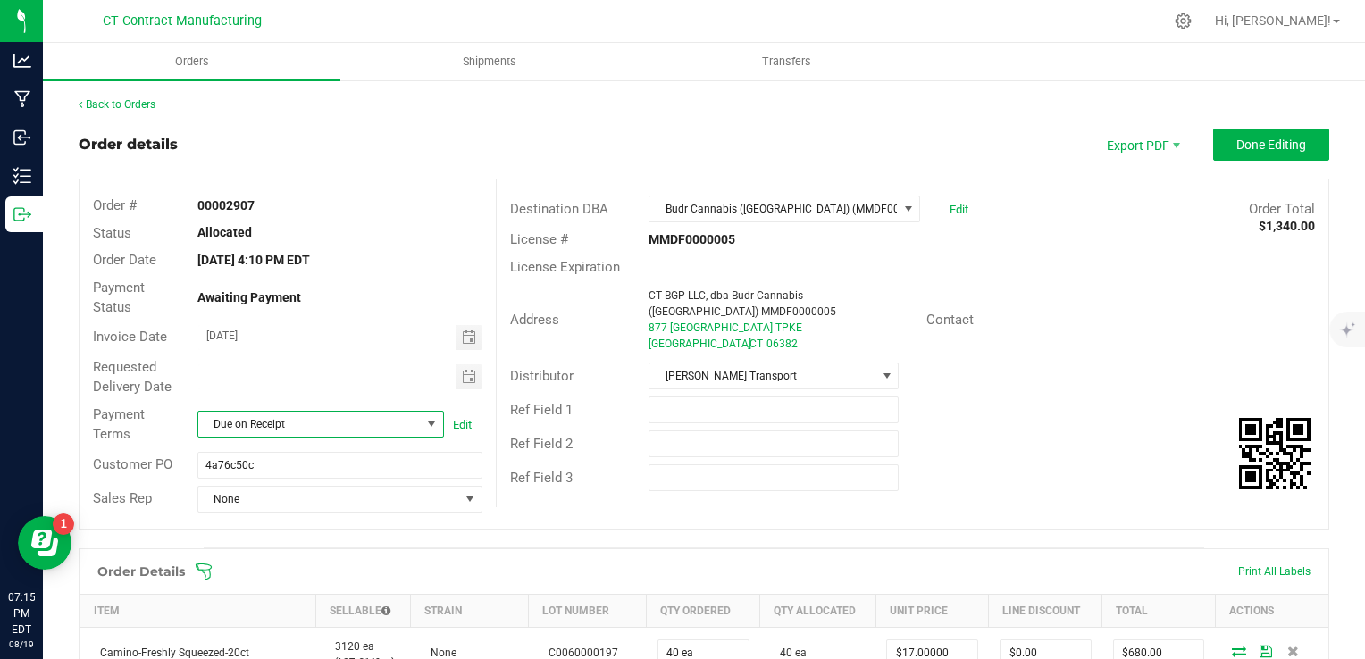
click at [558, 141] on div "Order details Export PDF Done Editing" at bounding box center [704, 145] width 1251 height 32
click at [1248, 139] on span "Done Editing" at bounding box center [1272, 145] width 70 height 14
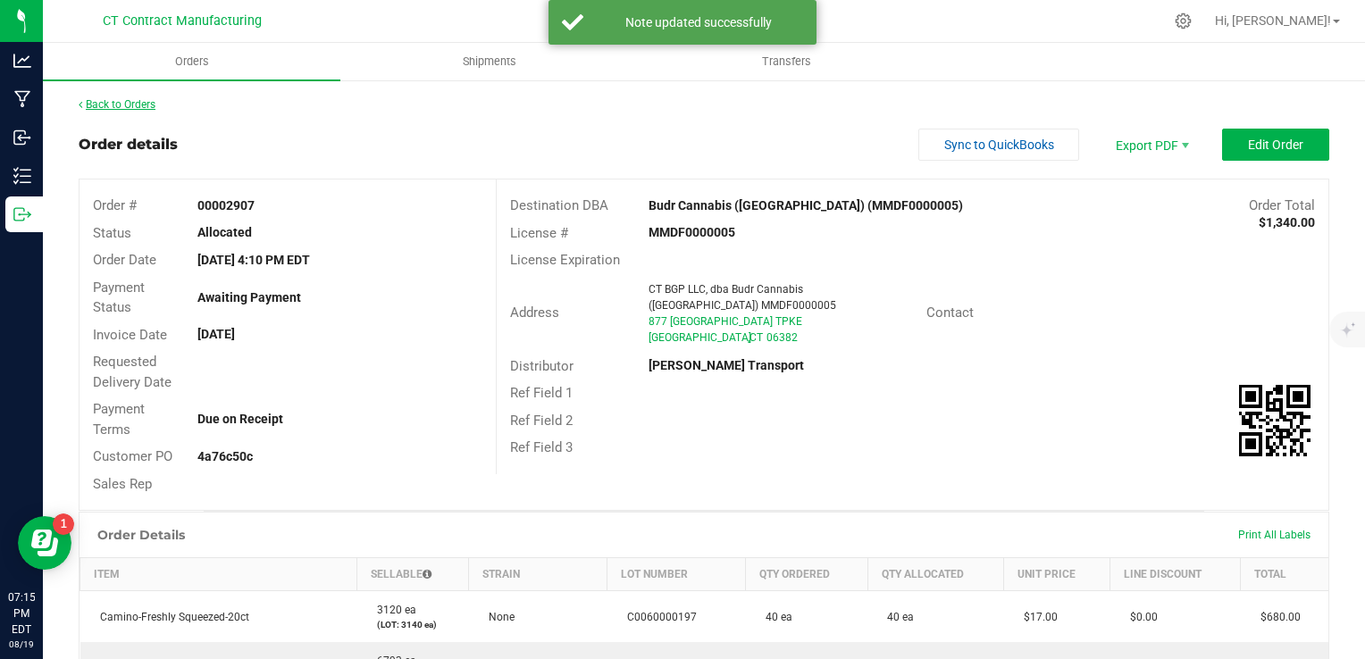
click at [124, 102] on link "Back to Orders" at bounding box center [117, 104] width 77 height 13
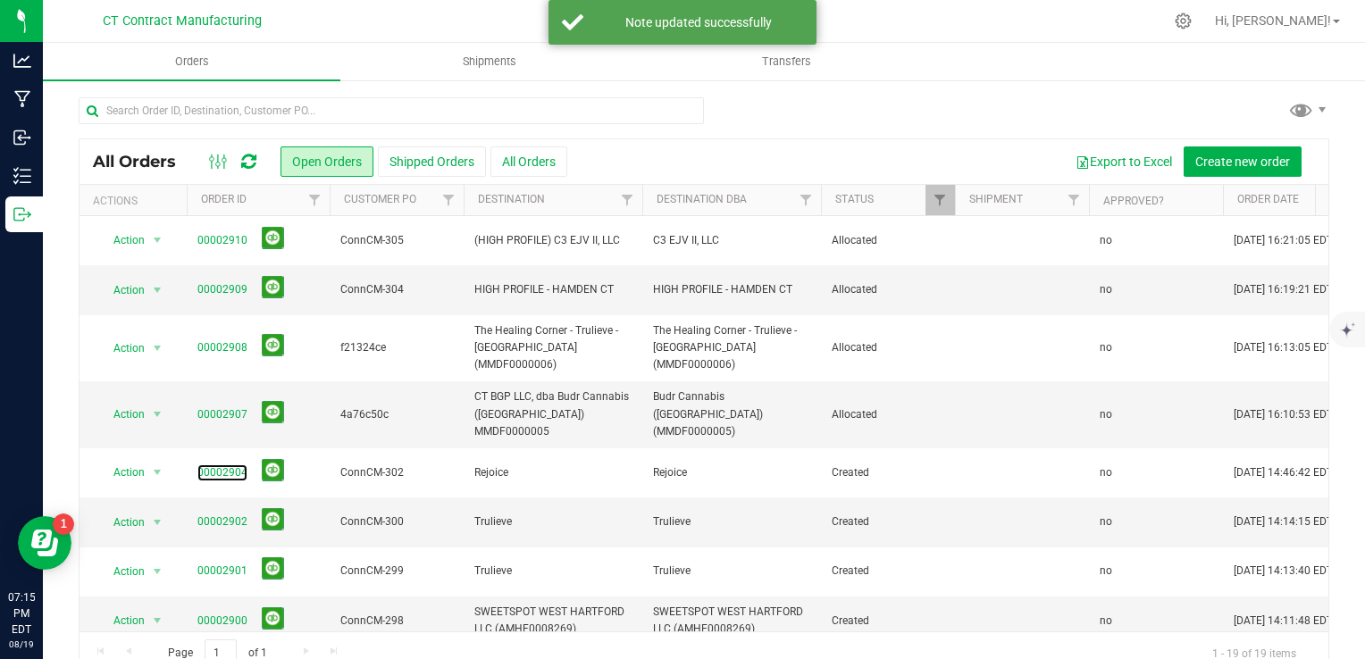
click at [231, 465] on link "00002904" at bounding box center [222, 473] width 50 height 17
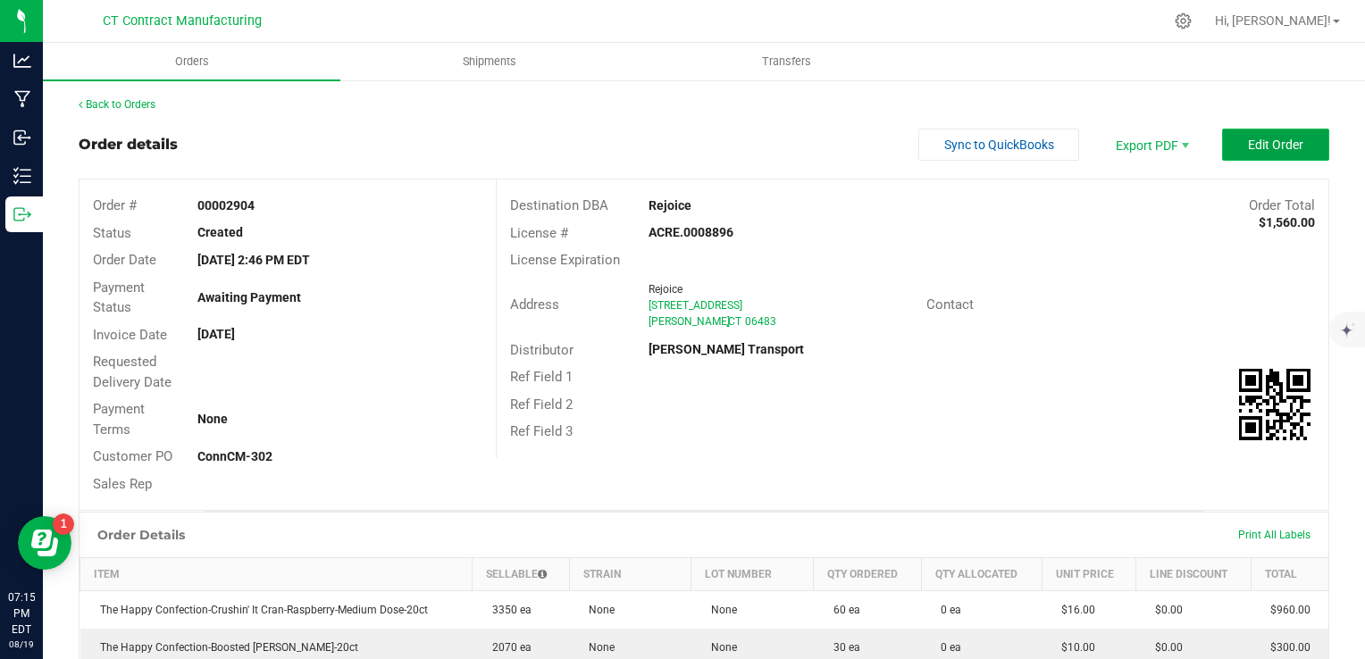
click at [1275, 148] on span "Edit Order" at bounding box center [1275, 145] width 55 height 14
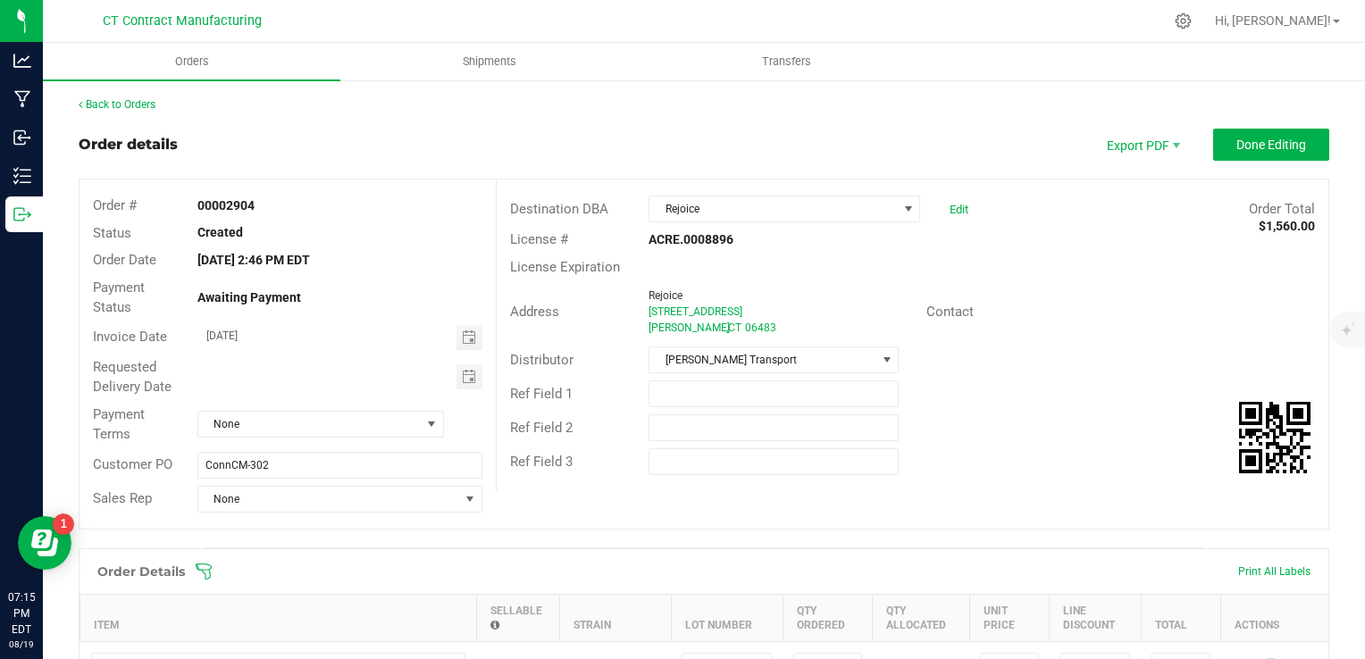
scroll to position [268, 0]
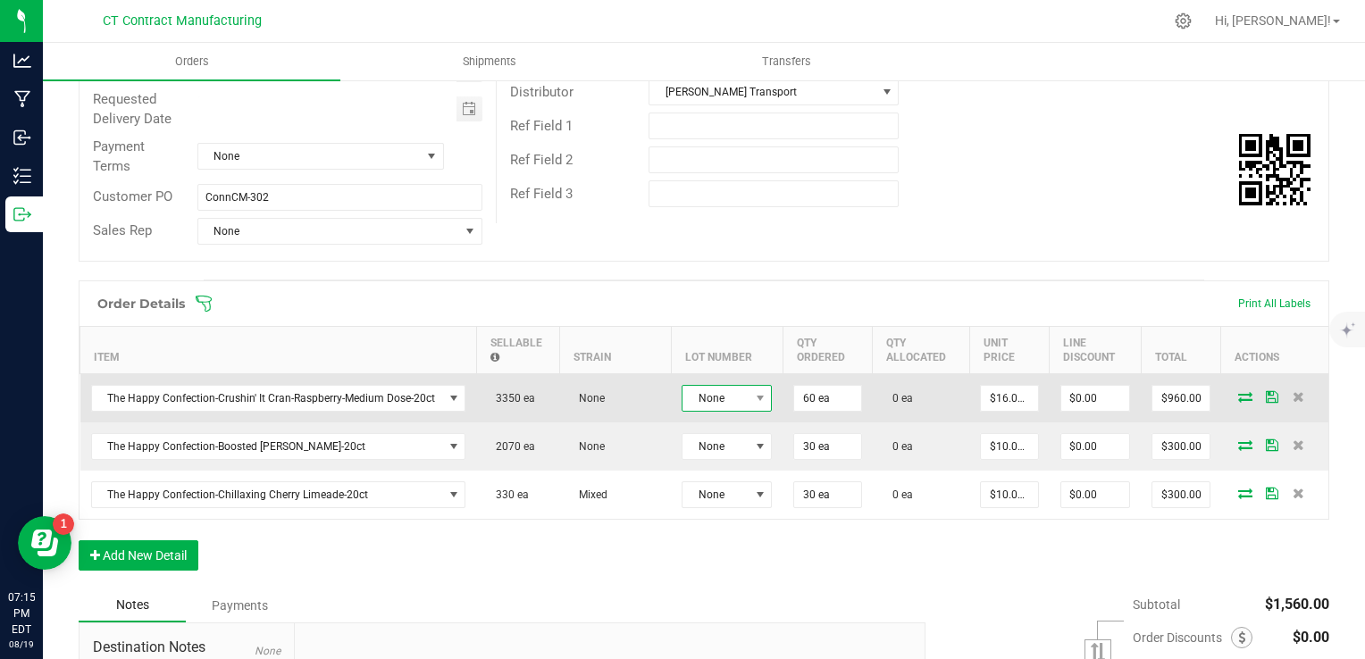
click at [700, 398] on span "None" at bounding box center [716, 398] width 66 height 25
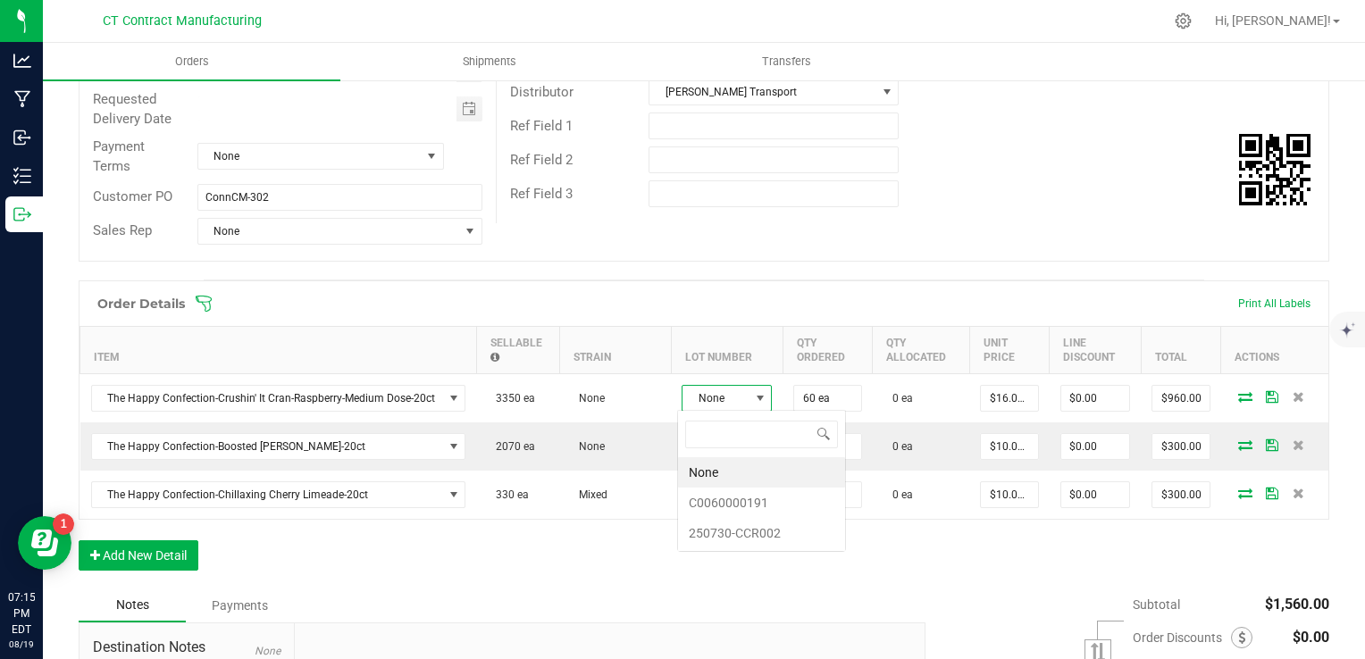
scroll to position [26, 90]
click at [783, 495] on li "C0060000191" at bounding box center [761, 503] width 167 height 30
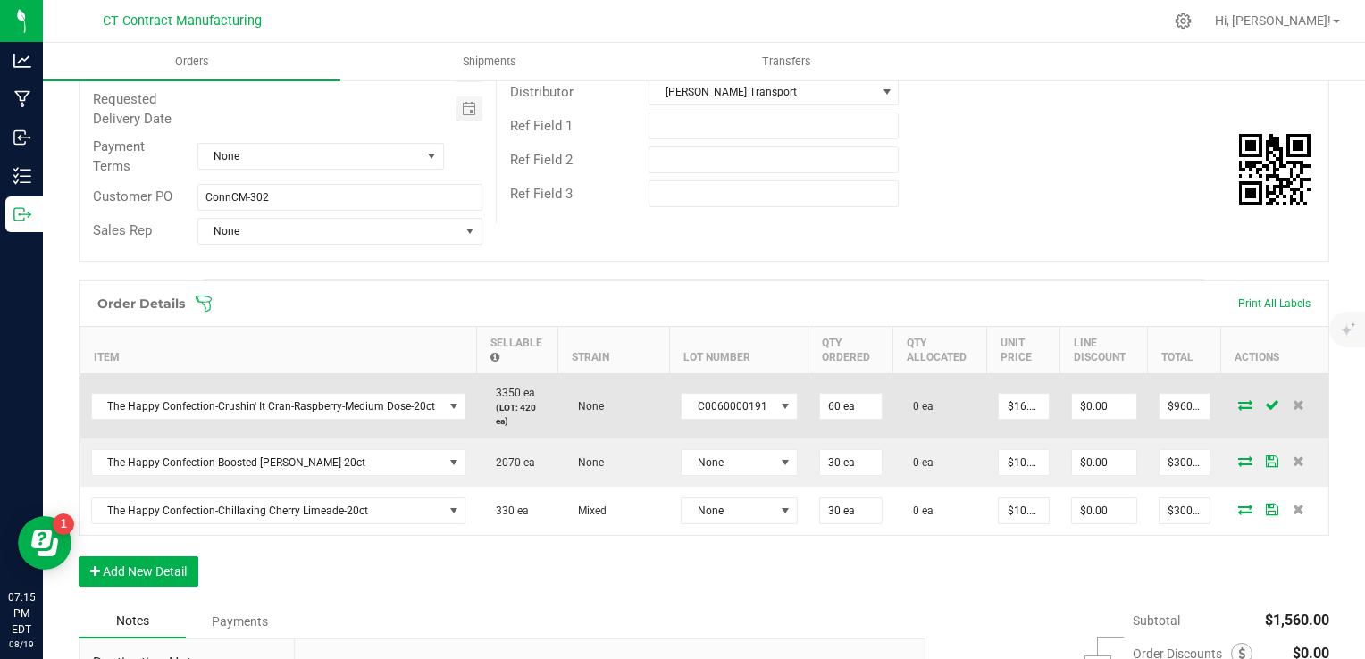
click at [1238, 404] on icon at bounding box center [1245, 404] width 14 height 11
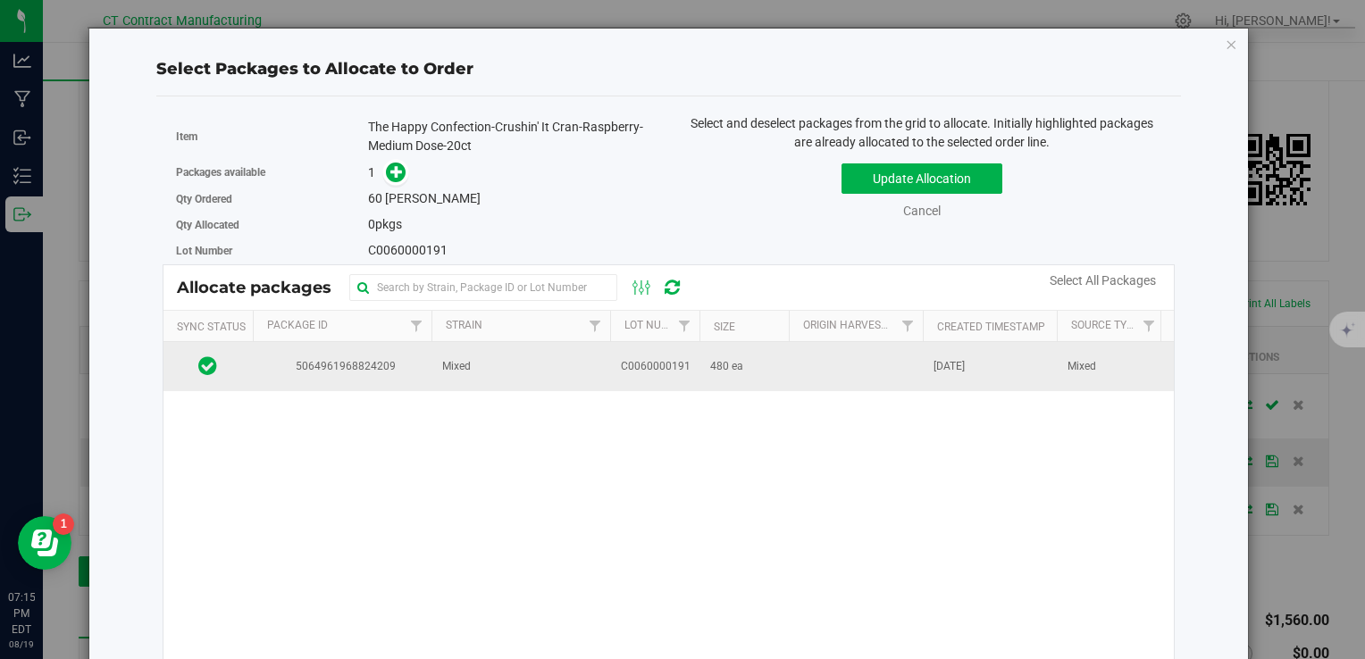
click at [668, 365] on span "C0060000191" at bounding box center [656, 366] width 70 height 17
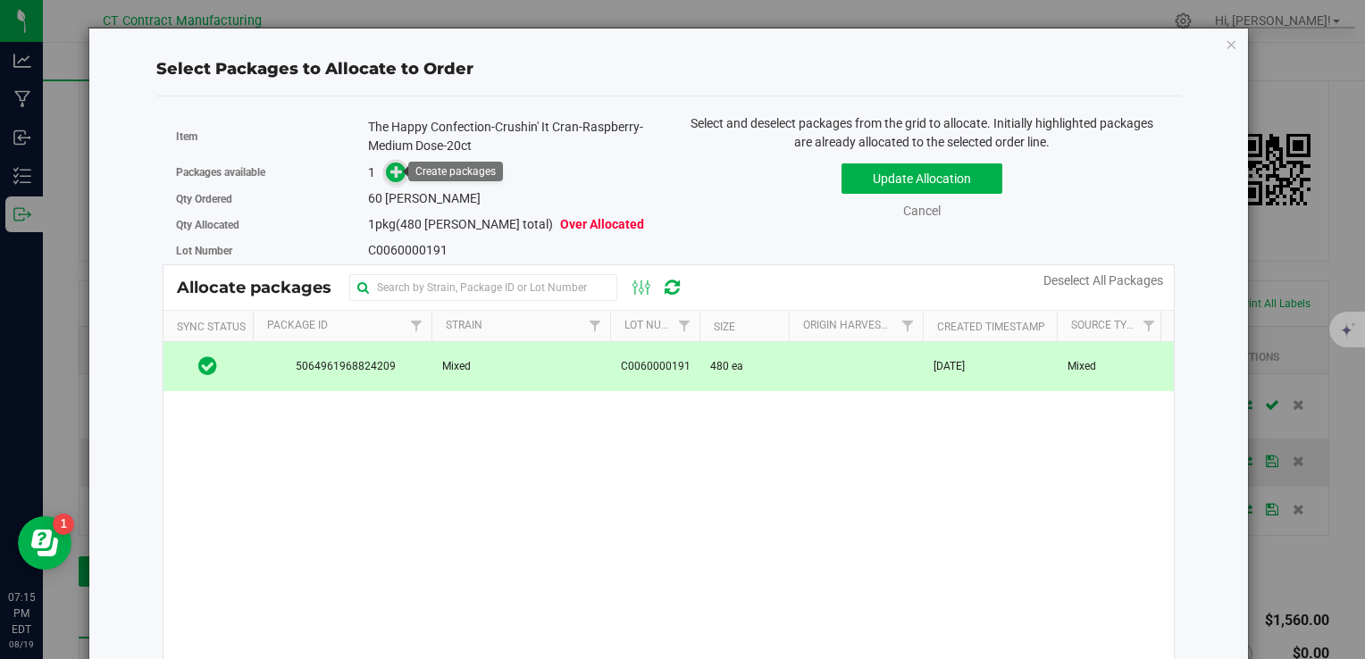
click at [386, 173] on span at bounding box center [396, 173] width 21 height 21
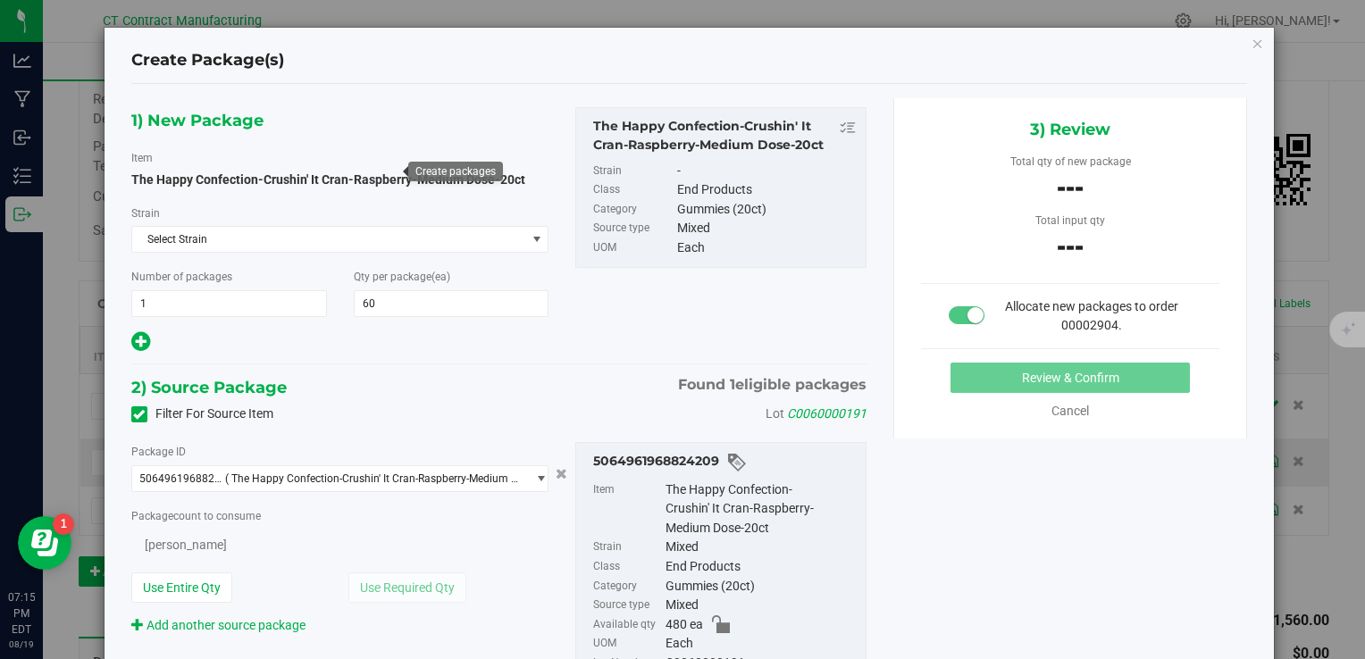
type input "60"
click at [322, 530] on span "0 ea 0" at bounding box center [270, 543] width 279 height 27
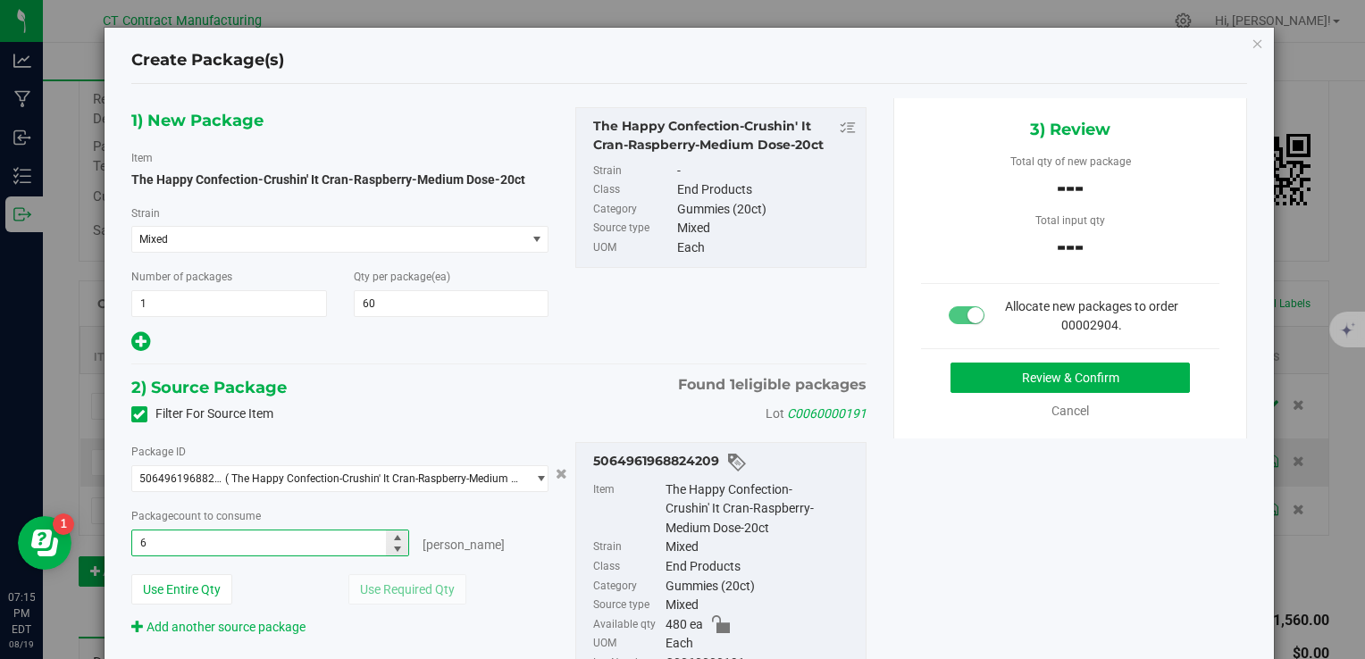
type input "60"
click at [549, 373] on div "1) New Package Item The Happy Confection-Crushin' It Cran-Raspberry-Medium Dose…" at bounding box center [499, 409] width 762 height 623
type input "60 ea"
click at [1026, 370] on button "Review & Confirm" at bounding box center [1070, 378] width 239 height 30
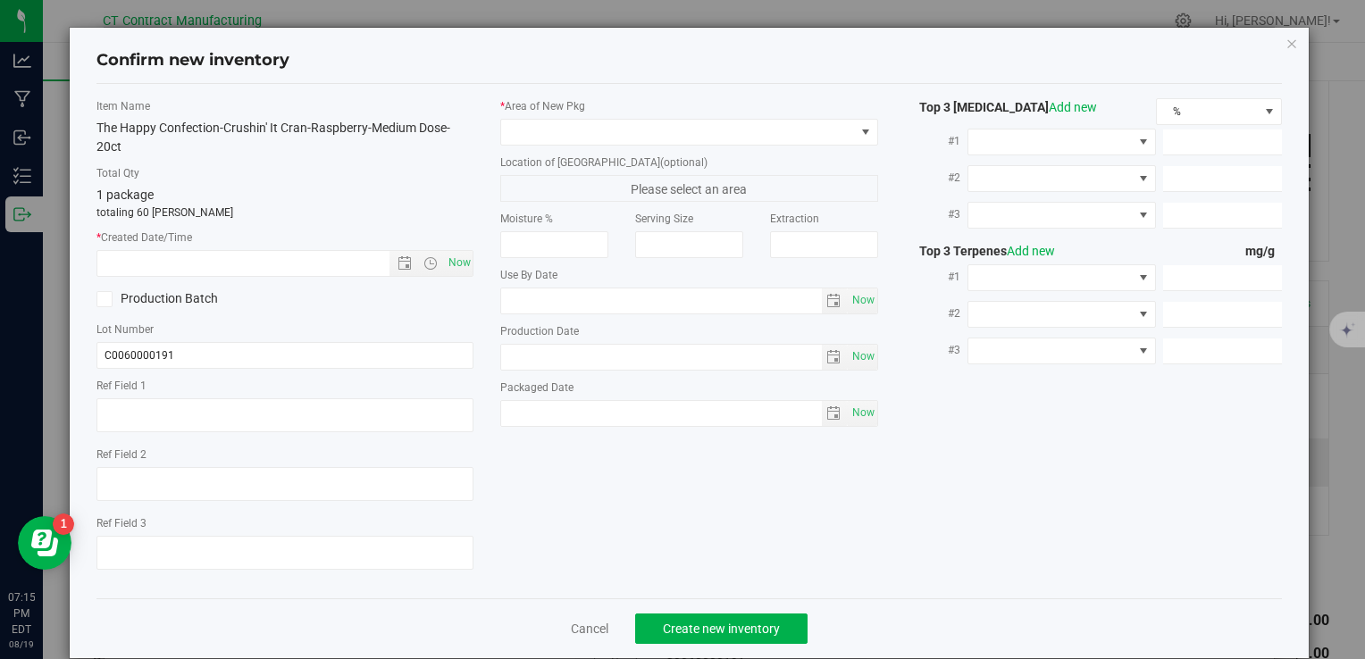
type textarea "250528-CCR003"
click at [457, 265] on span "Now" at bounding box center [459, 263] width 30 height 26
type input "8/19/2025 7:16 PM"
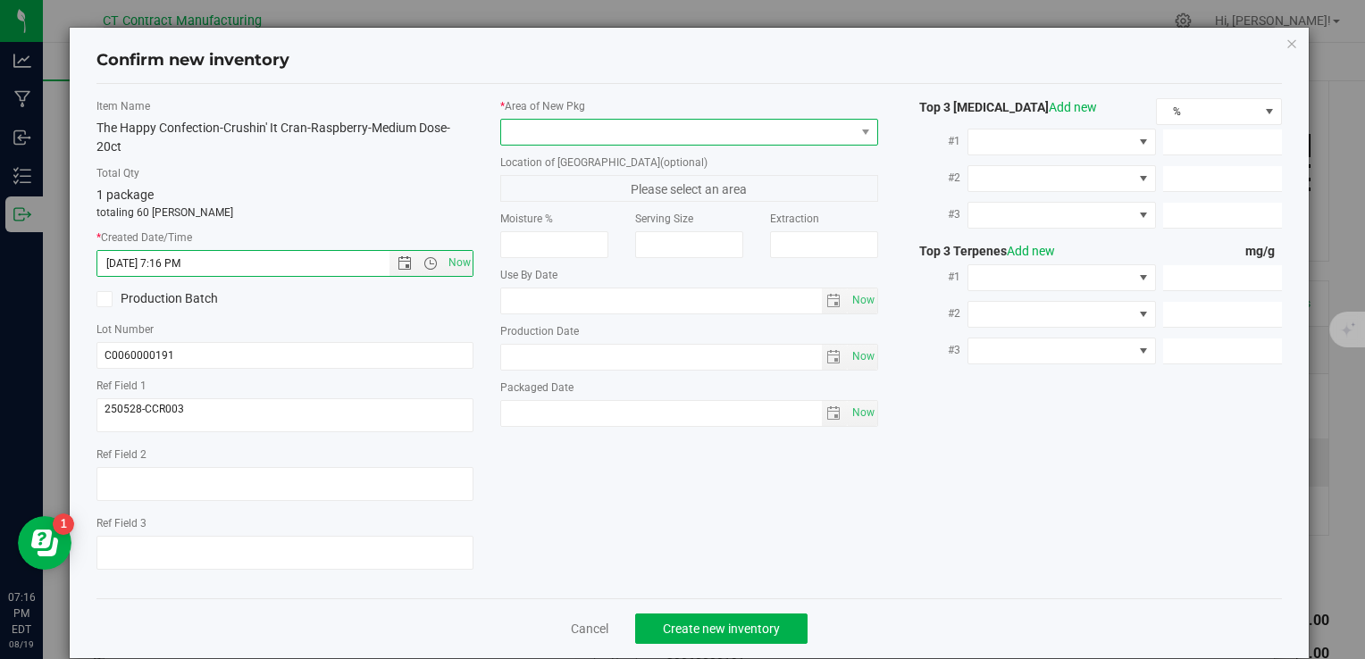
click at [534, 140] on span at bounding box center [677, 132] width 353 height 25
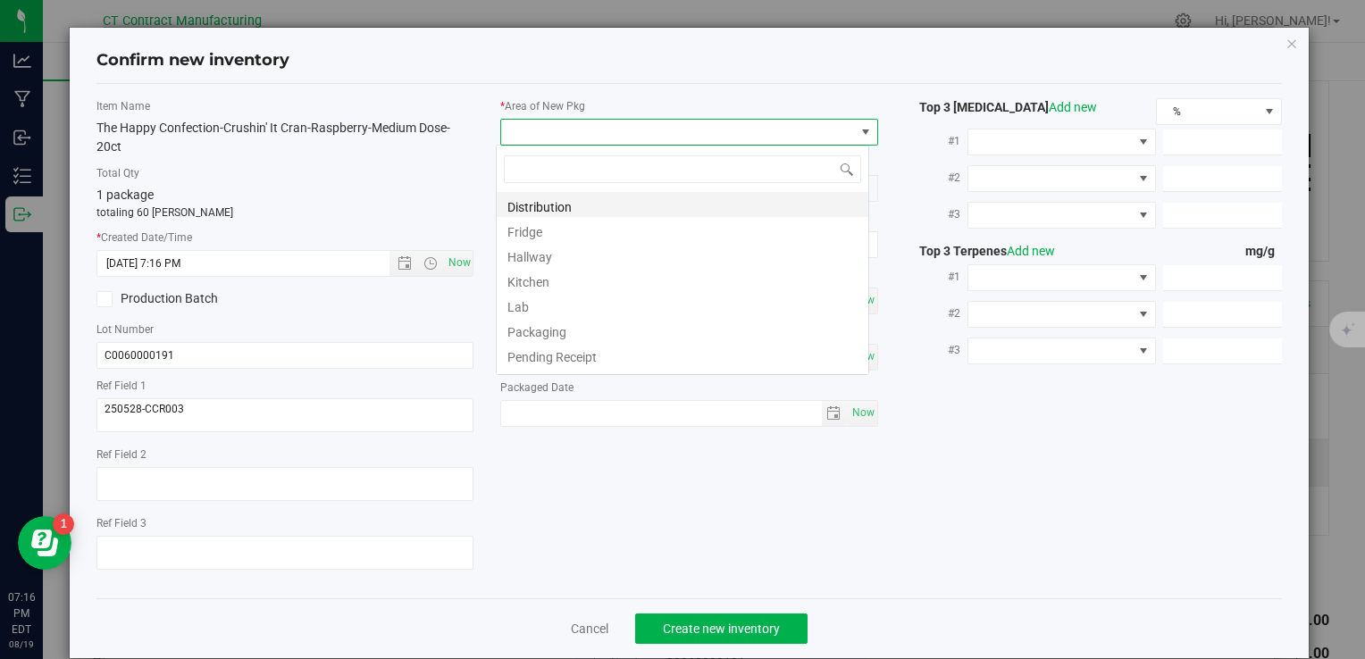
scroll to position [26, 373]
click at [551, 213] on li "Distribution" at bounding box center [683, 204] width 372 height 25
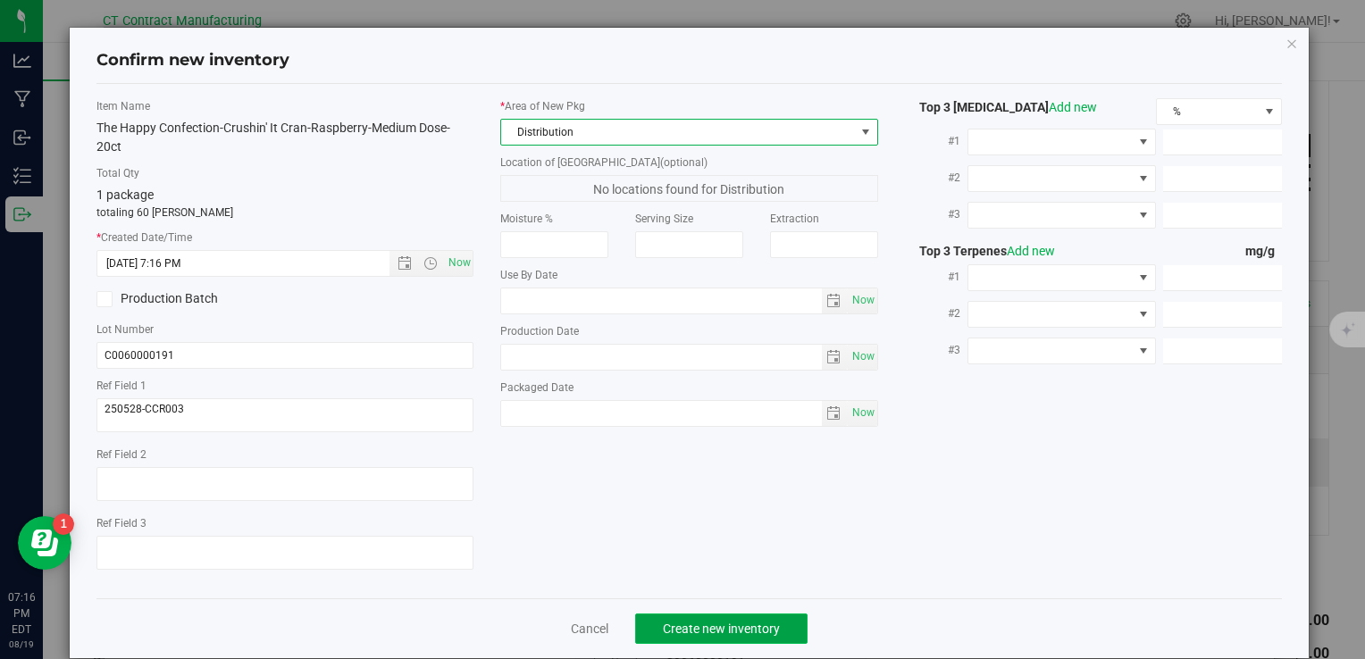
click at [695, 622] on span "Create new inventory" at bounding box center [721, 629] width 117 height 14
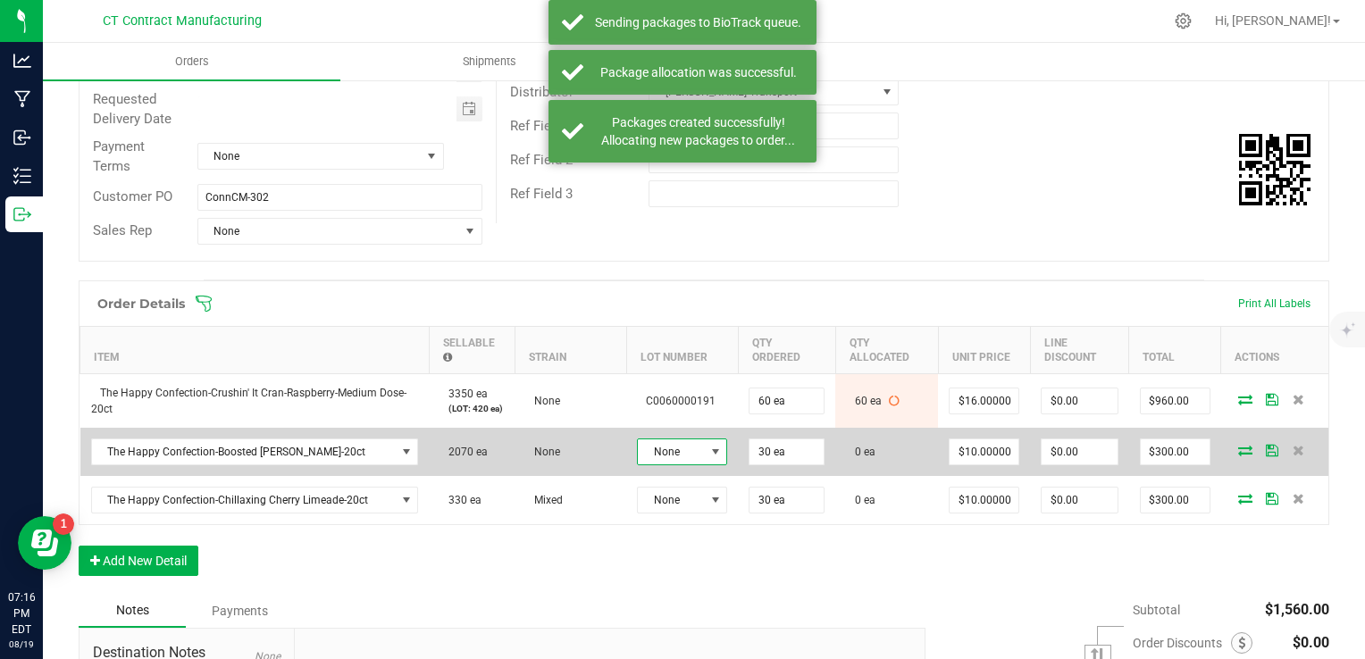
click at [709, 452] on span at bounding box center [716, 452] width 14 height 14
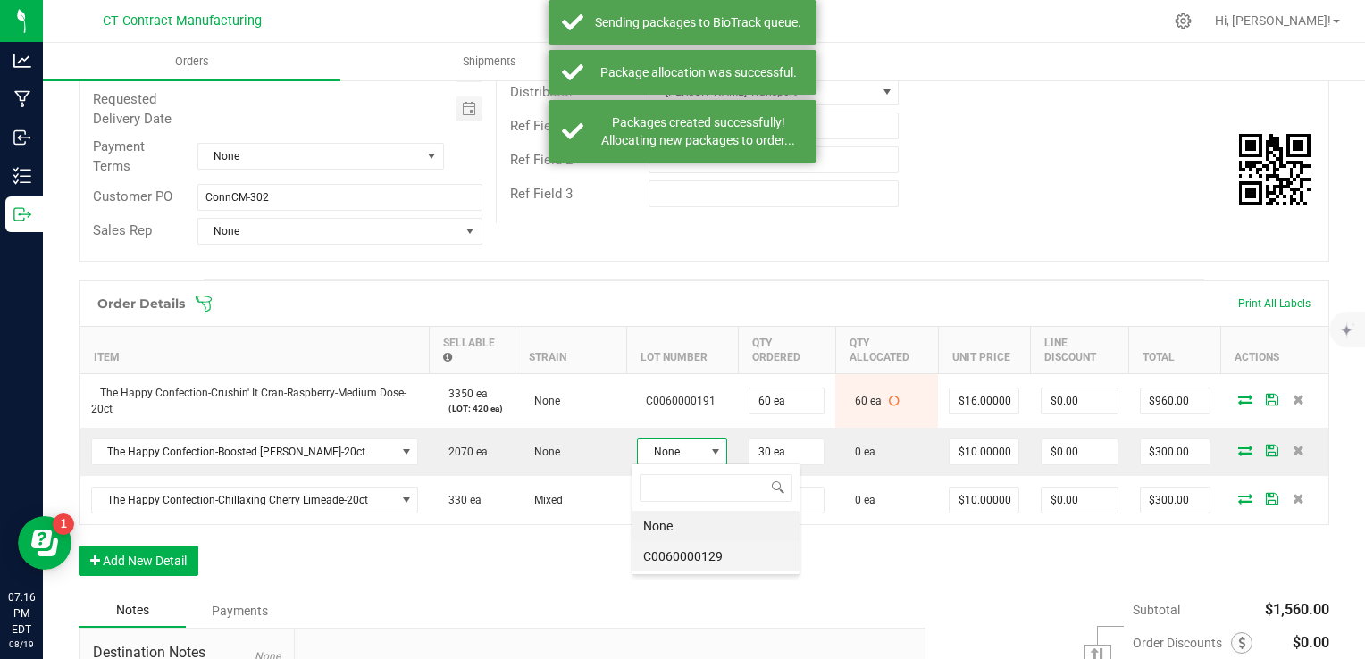
click at [726, 556] on li "C0060000129" at bounding box center [716, 556] width 167 height 30
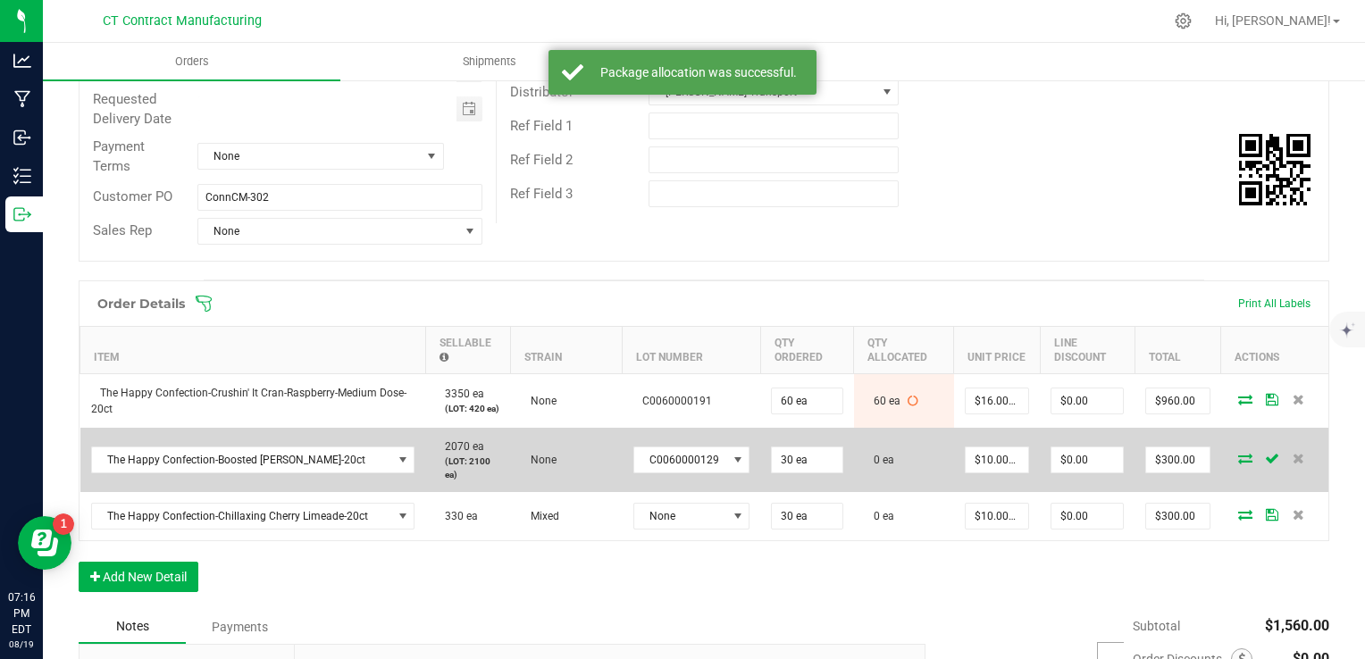
click at [1238, 464] on icon at bounding box center [1245, 458] width 14 height 11
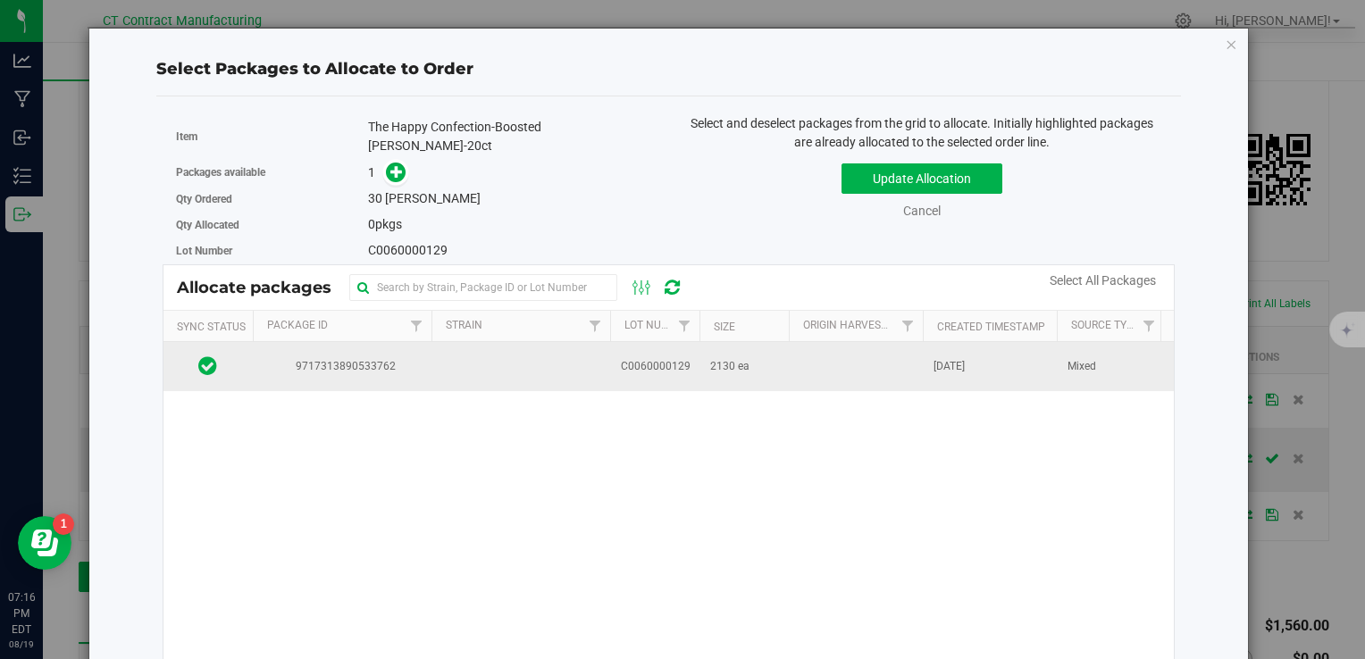
click at [583, 363] on td at bounding box center [521, 366] width 179 height 48
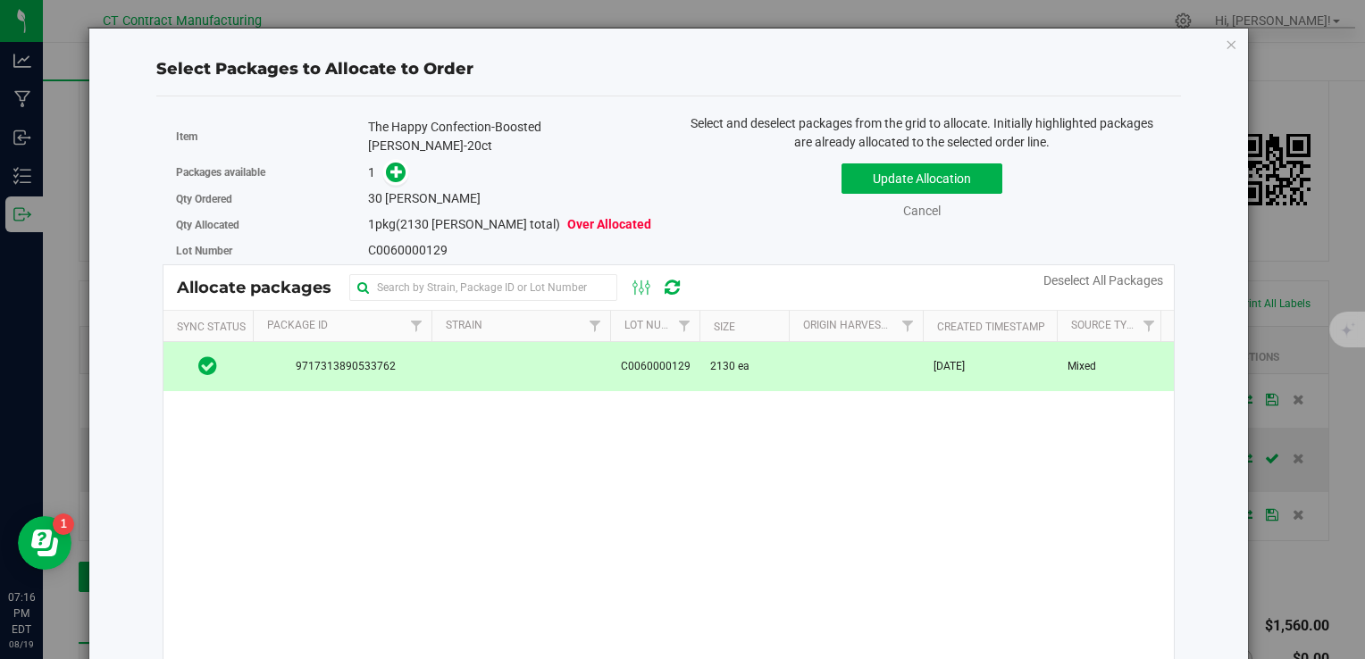
click at [381, 163] on span at bounding box center [391, 173] width 29 height 21
click at [390, 165] on icon at bounding box center [396, 171] width 13 height 13
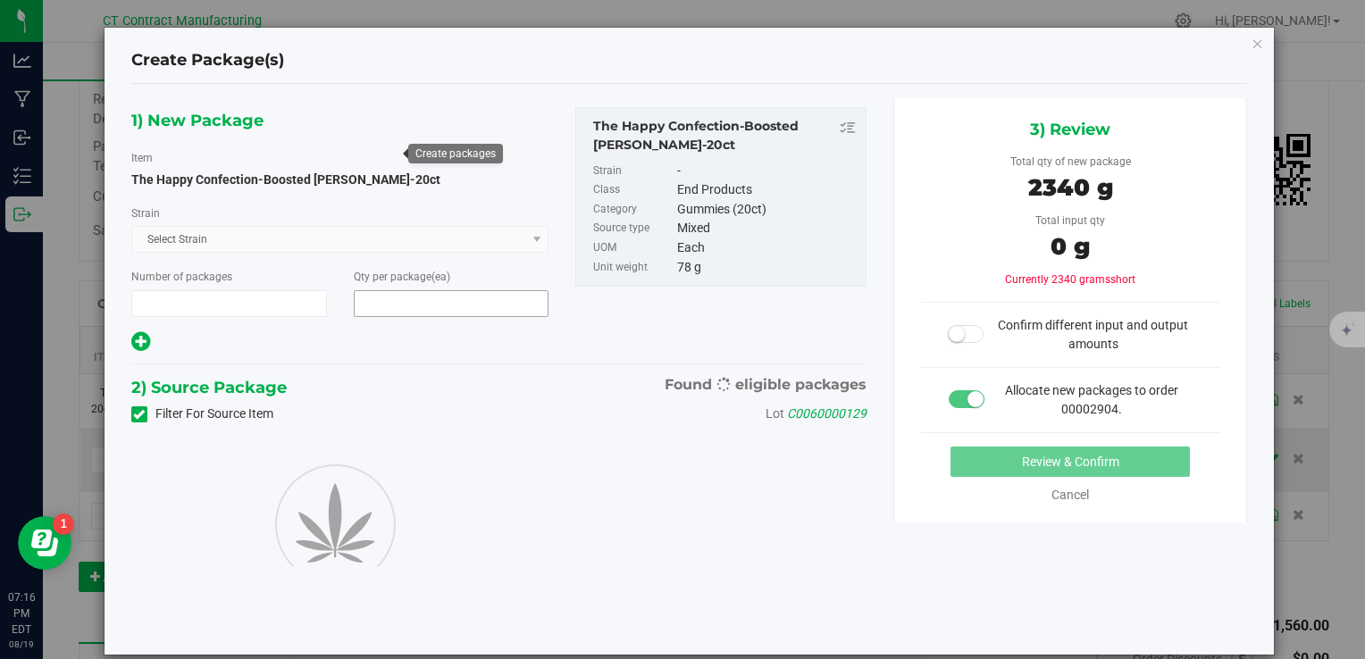
type input "1"
type input "30"
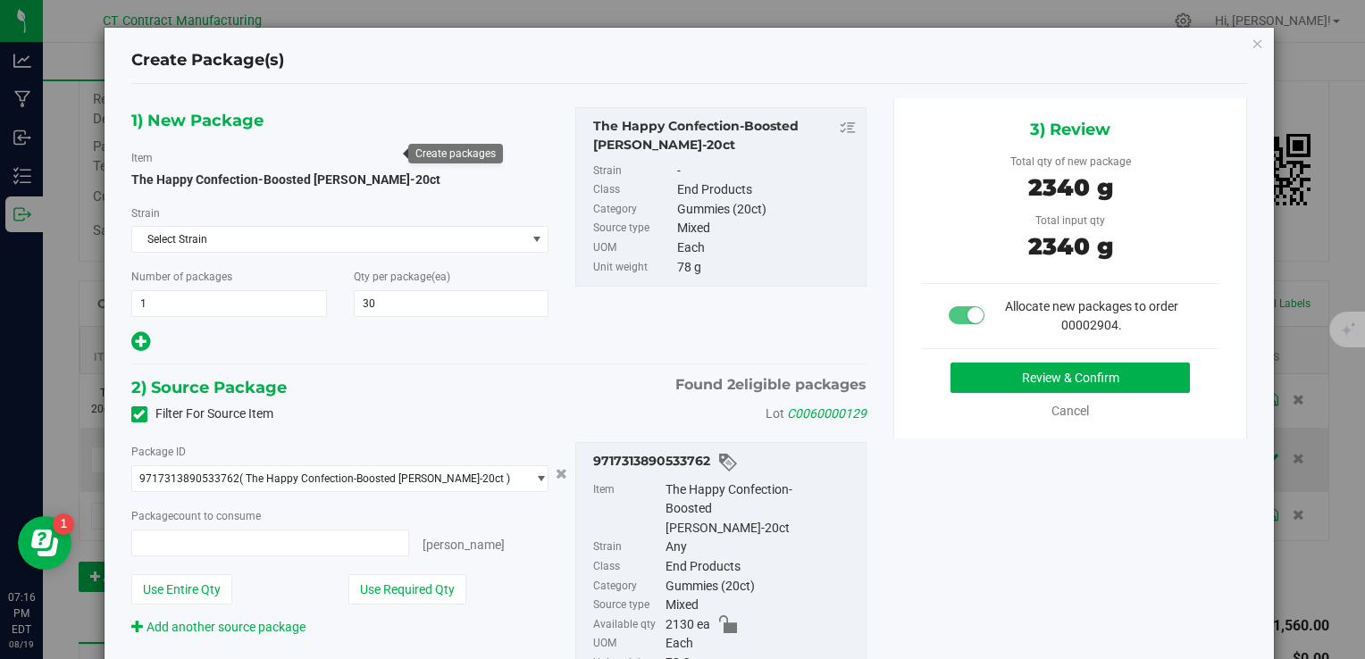
type input "30 ea"
click at [988, 382] on button "Review & Confirm" at bounding box center [1070, 378] width 239 height 30
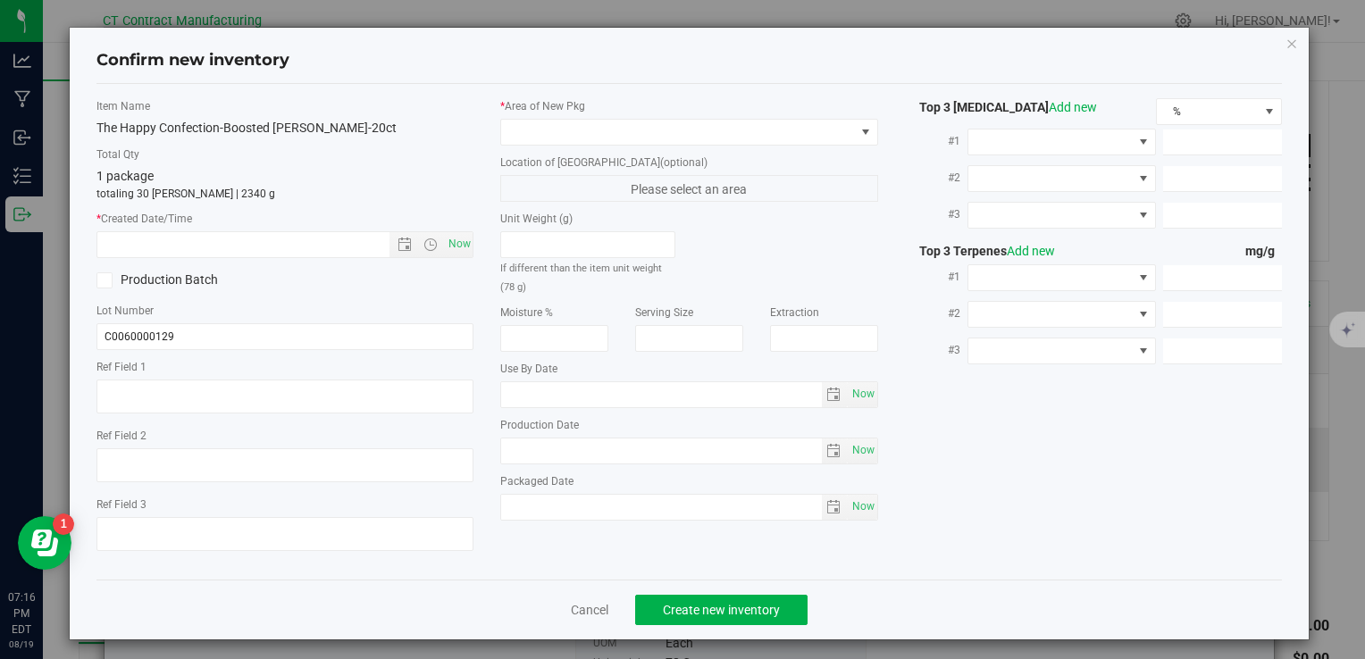
type textarea "250310-BBMI001"
click at [464, 239] on span "Now" at bounding box center [459, 244] width 30 height 26
type input "8/19/2025 7:16 PM"
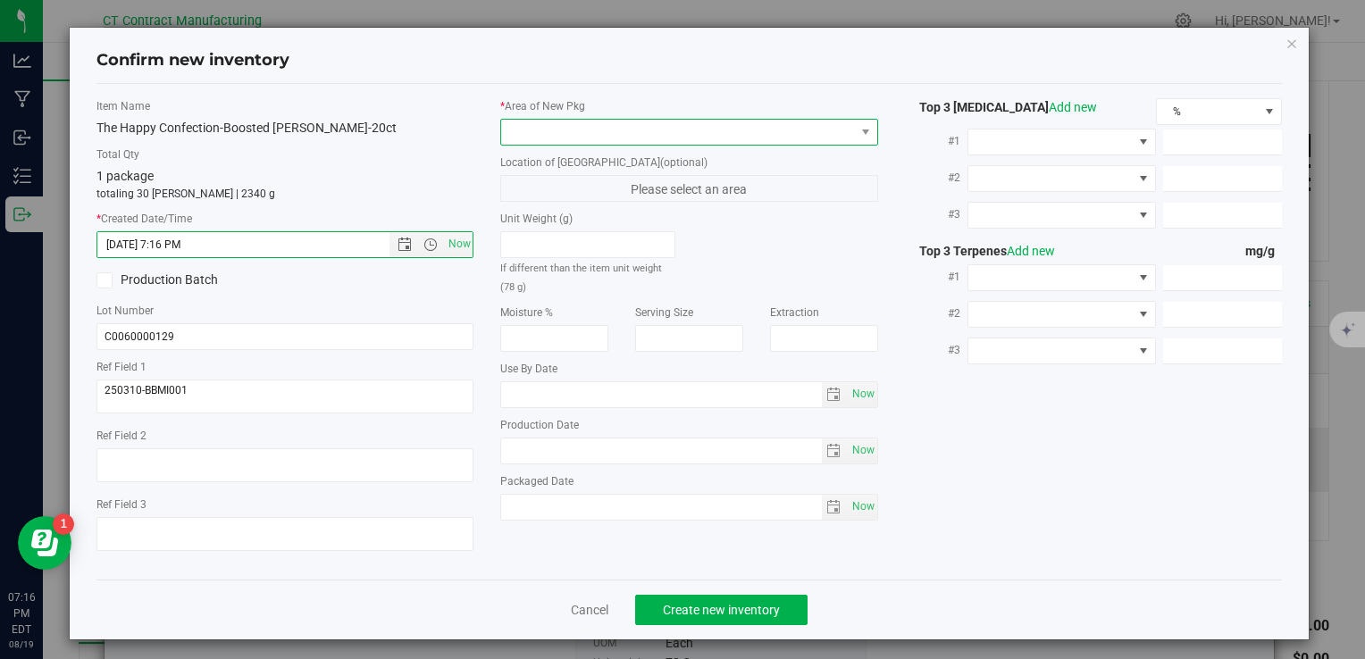
click at [559, 132] on span at bounding box center [677, 132] width 353 height 25
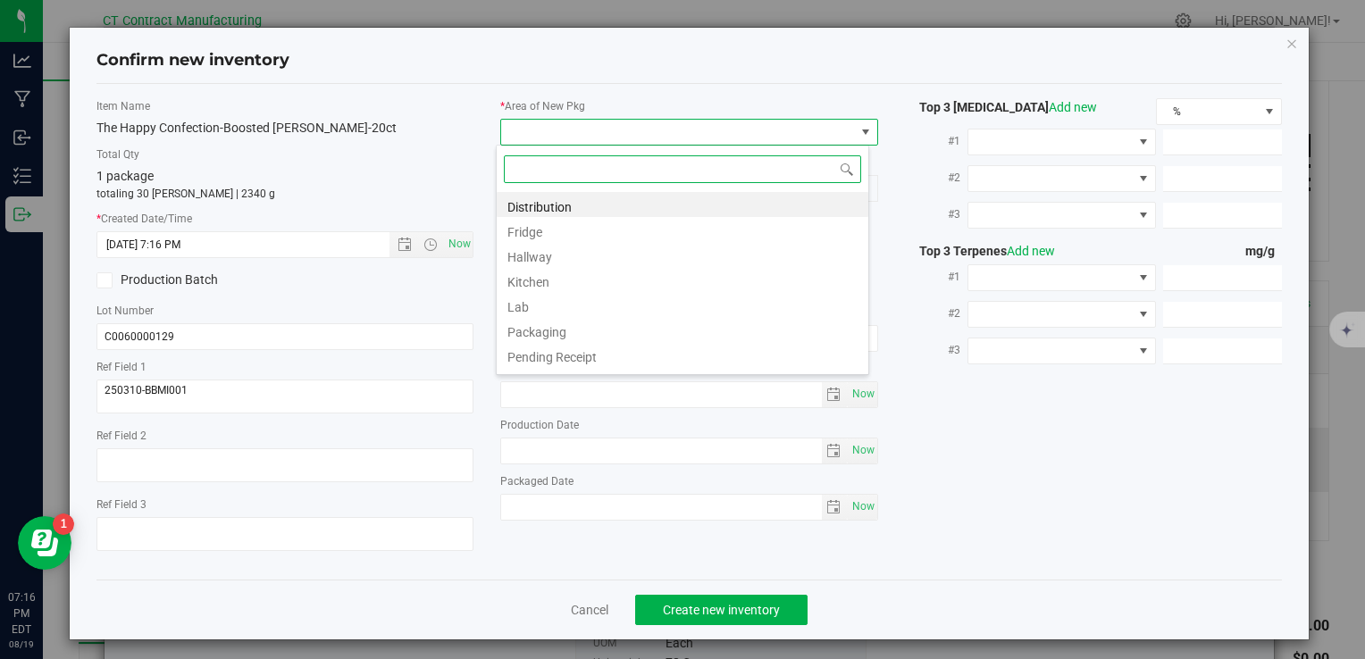
scroll to position [26, 373]
click at [586, 197] on li "Distribution" at bounding box center [683, 204] width 372 height 25
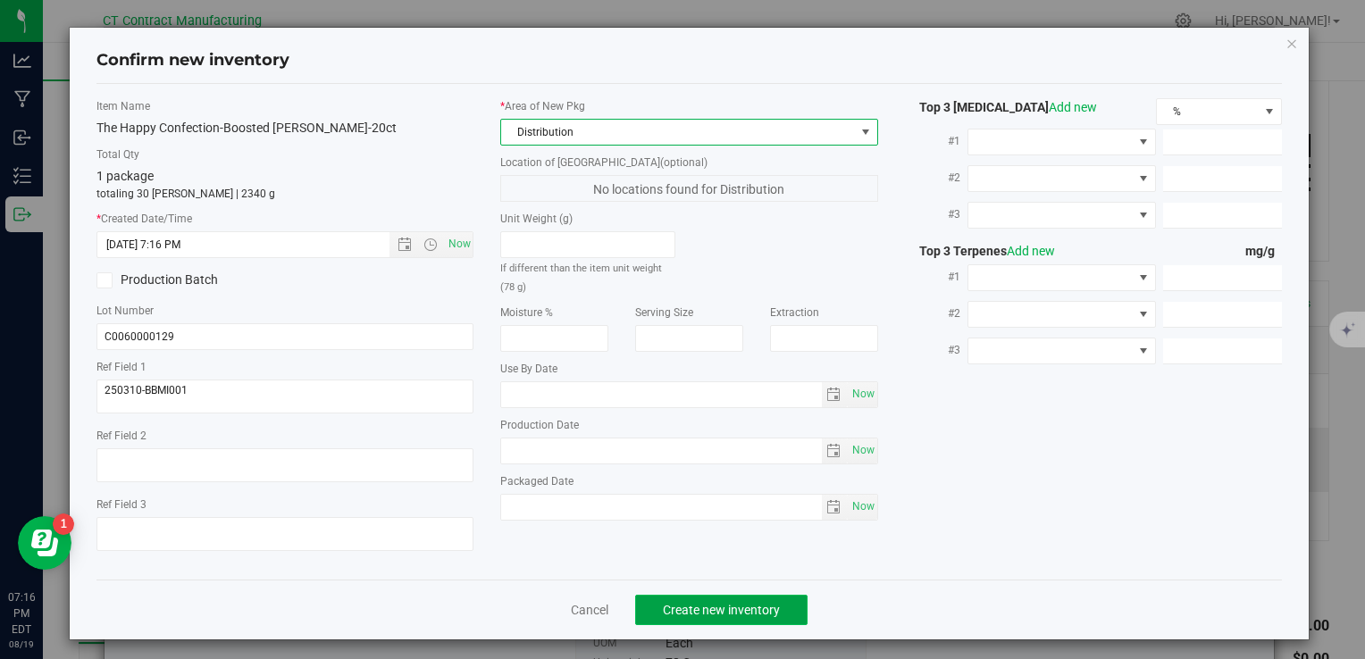
click at [752, 612] on span "Create new inventory" at bounding box center [721, 610] width 117 height 14
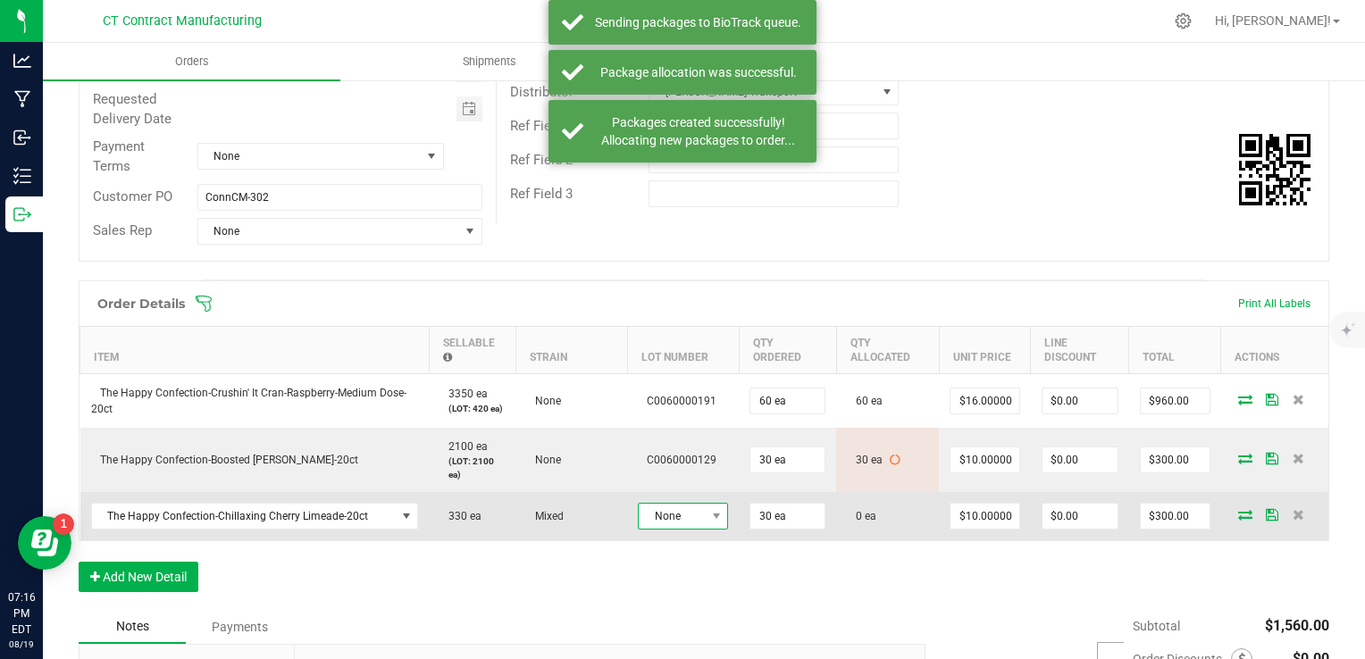
click at [686, 506] on span "None" at bounding box center [672, 516] width 66 height 25
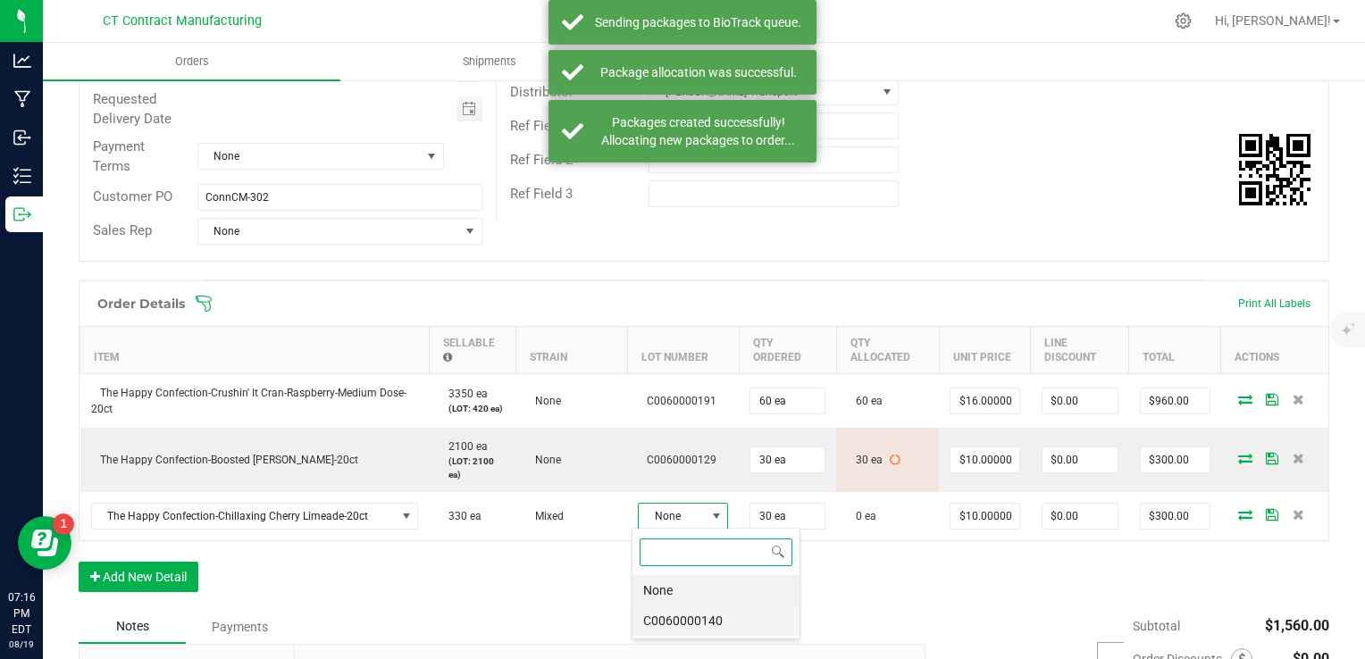
click at [725, 624] on li "C0060000140" at bounding box center [716, 621] width 167 height 30
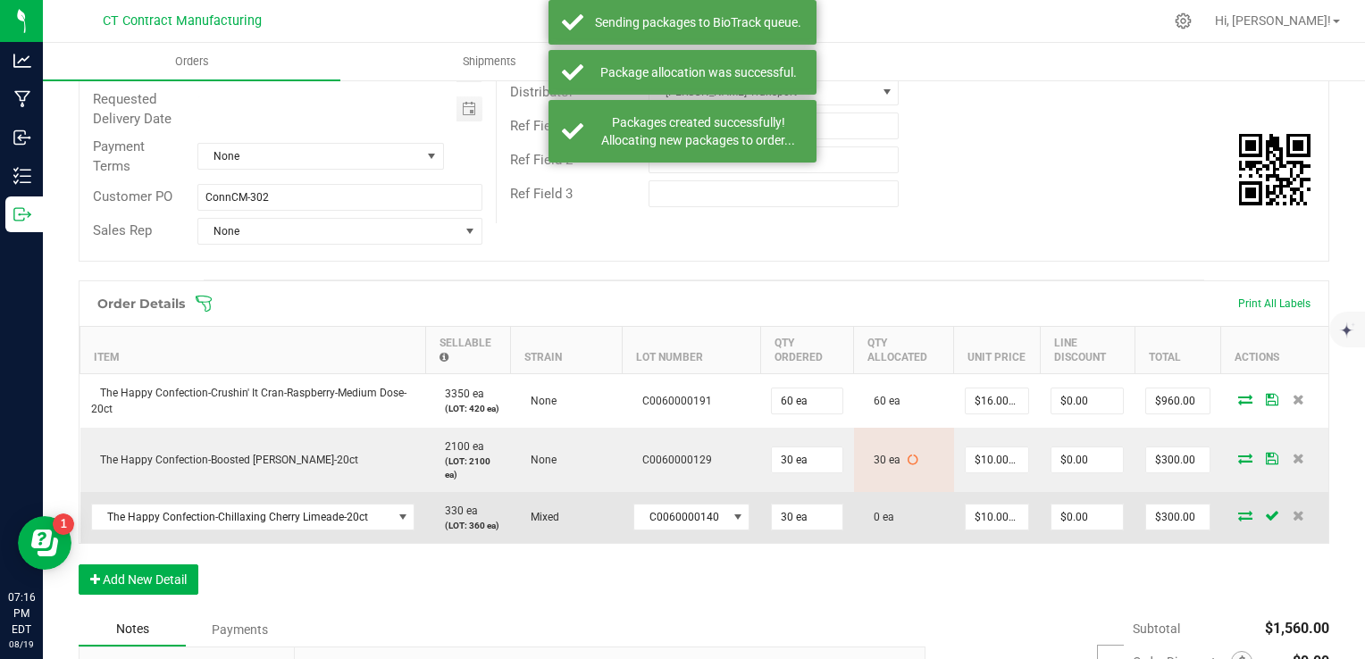
click at [1238, 521] on icon at bounding box center [1245, 515] width 14 height 11
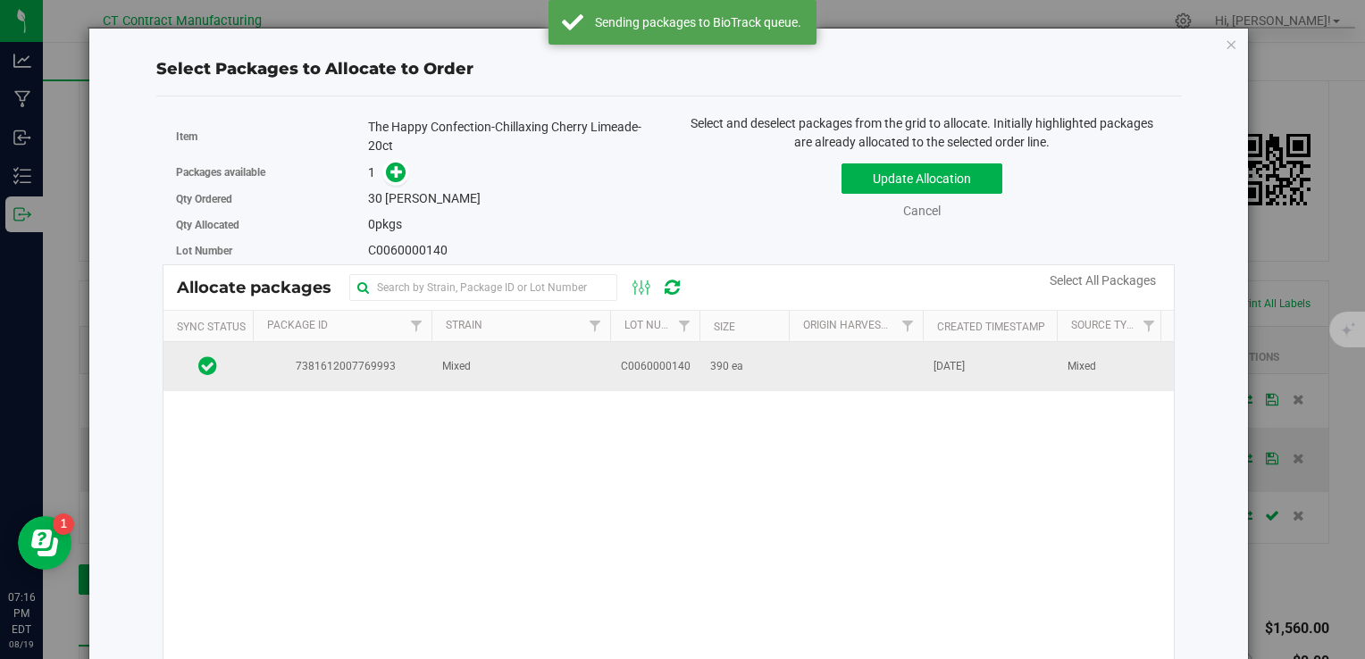
click at [652, 355] on td "C0060000140" at bounding box center [654, 366] width 89 height 48
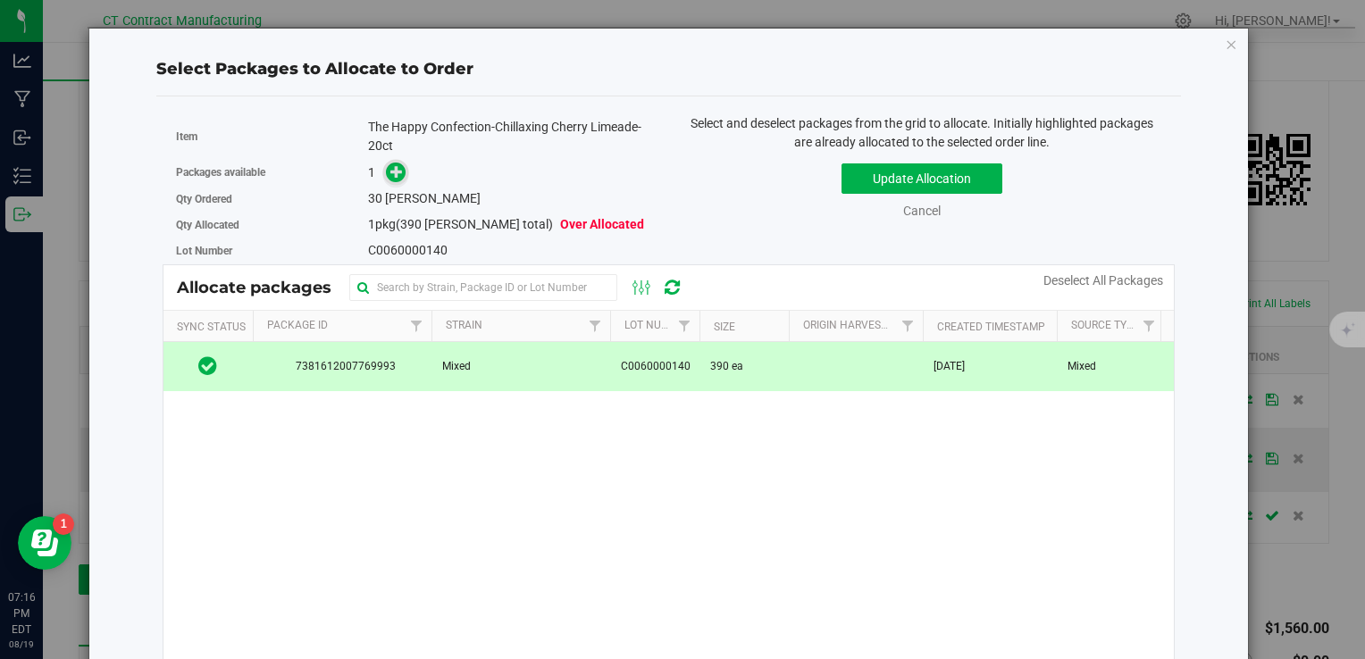
click at [401, 175] on link at bounding box center [396, 172] width 21 height 14
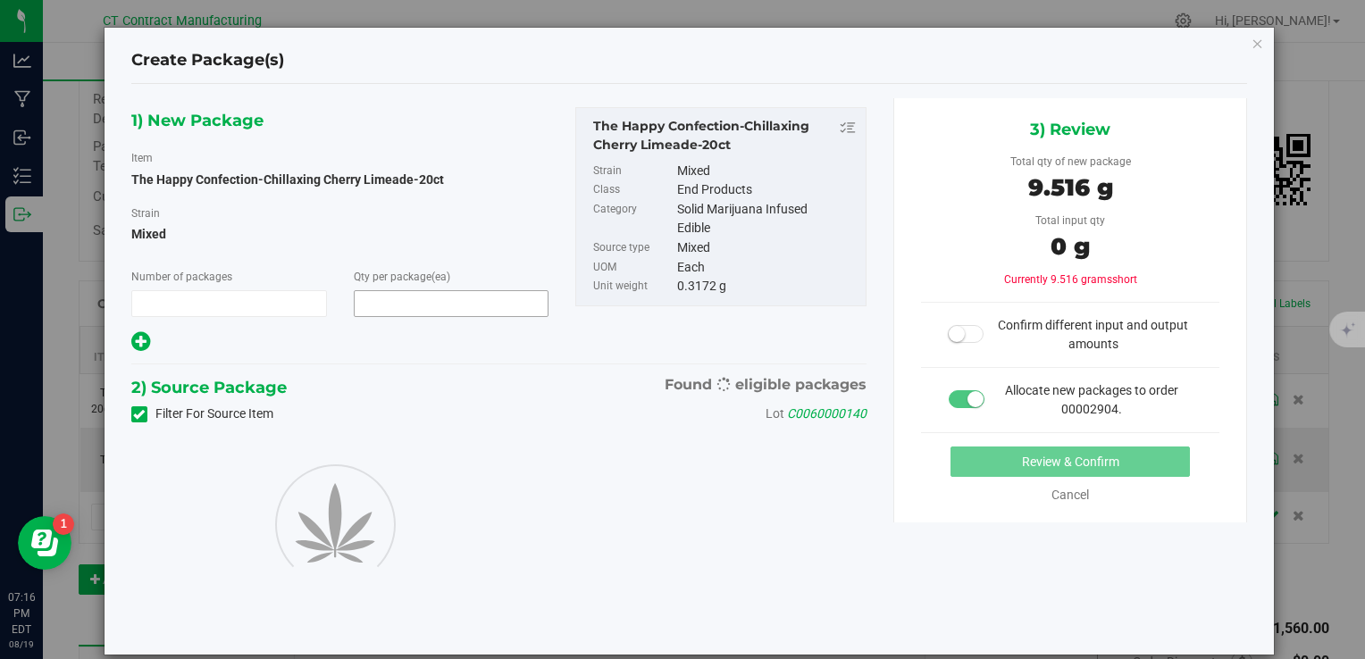
type input "1"
type input "30"
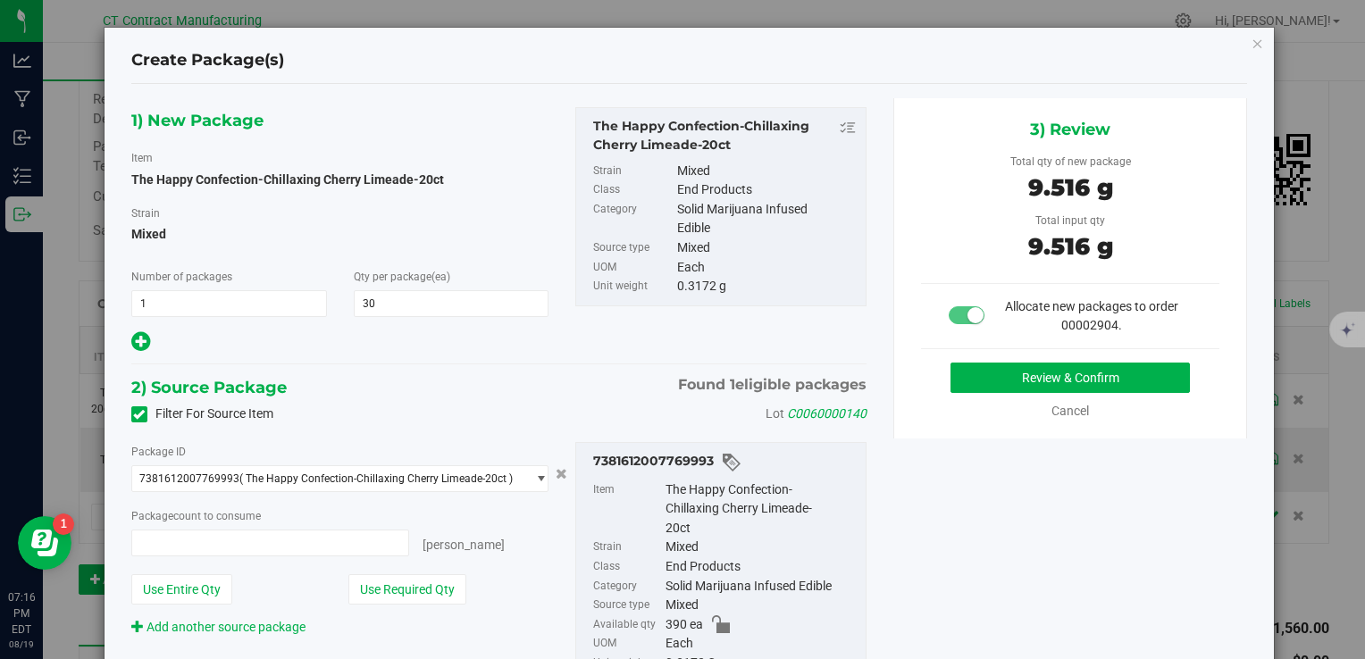
type input "30 ea"
click at [1019, 379] on button "Review & Confirm" at bounding box center [1070, 378] width 239 height 30
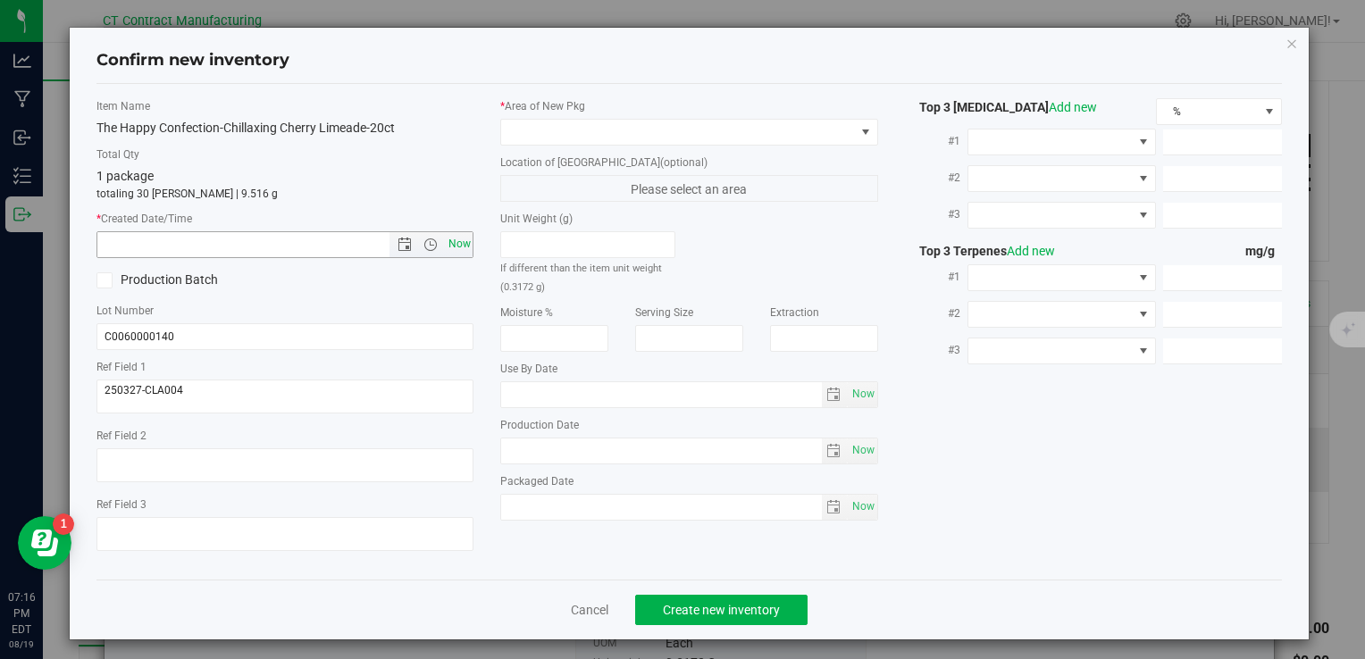
click at [449, 248] on span "Now" at bounding box center [459, 244] width 30 height 26
type input "8/19/2025 7:16 PM"
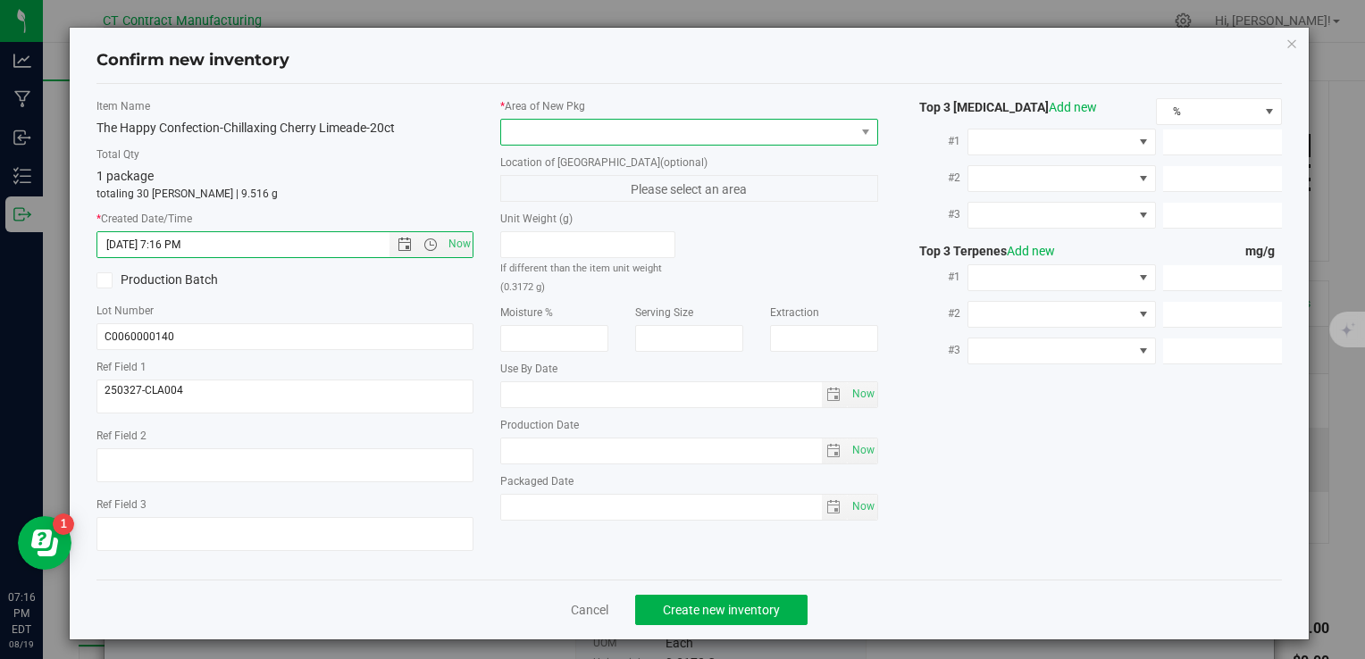
click at [525, 133] on span at bounding box center [677, 132] width 353 height 25
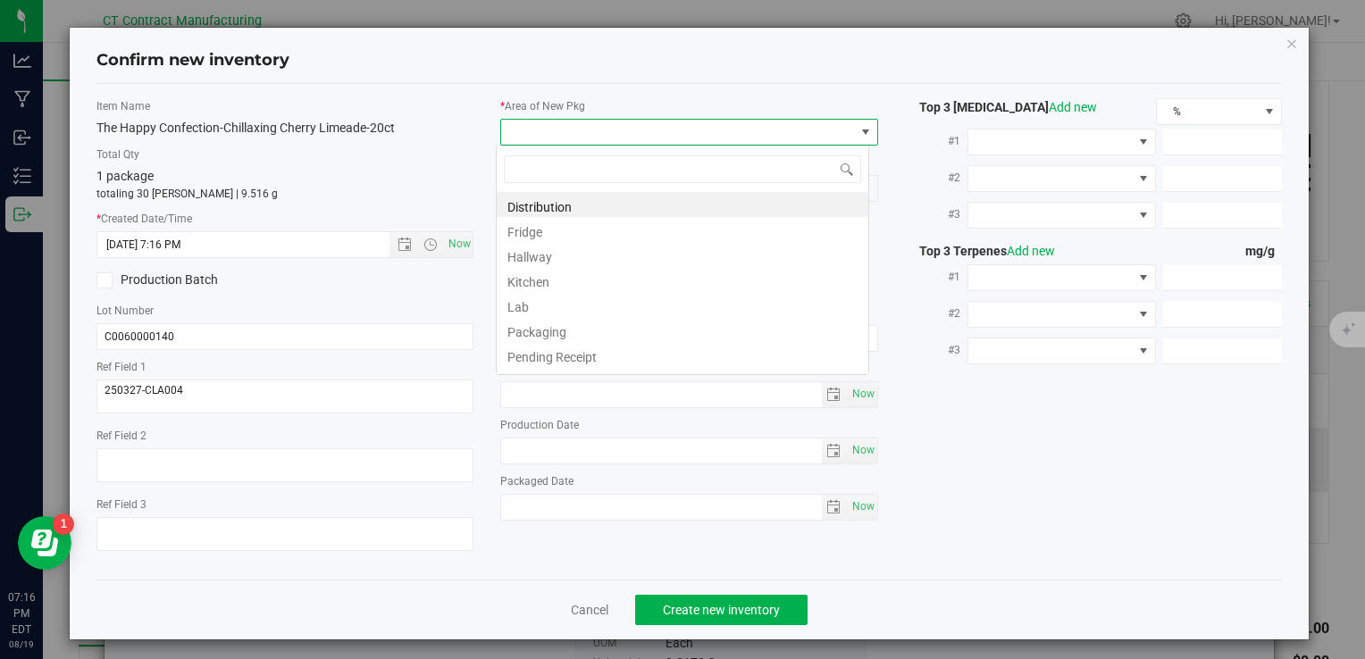
scroll to position [26, 373]
click at [548, 195] on li "Distribution" at bounding box center [683, 204] width 372 height 25
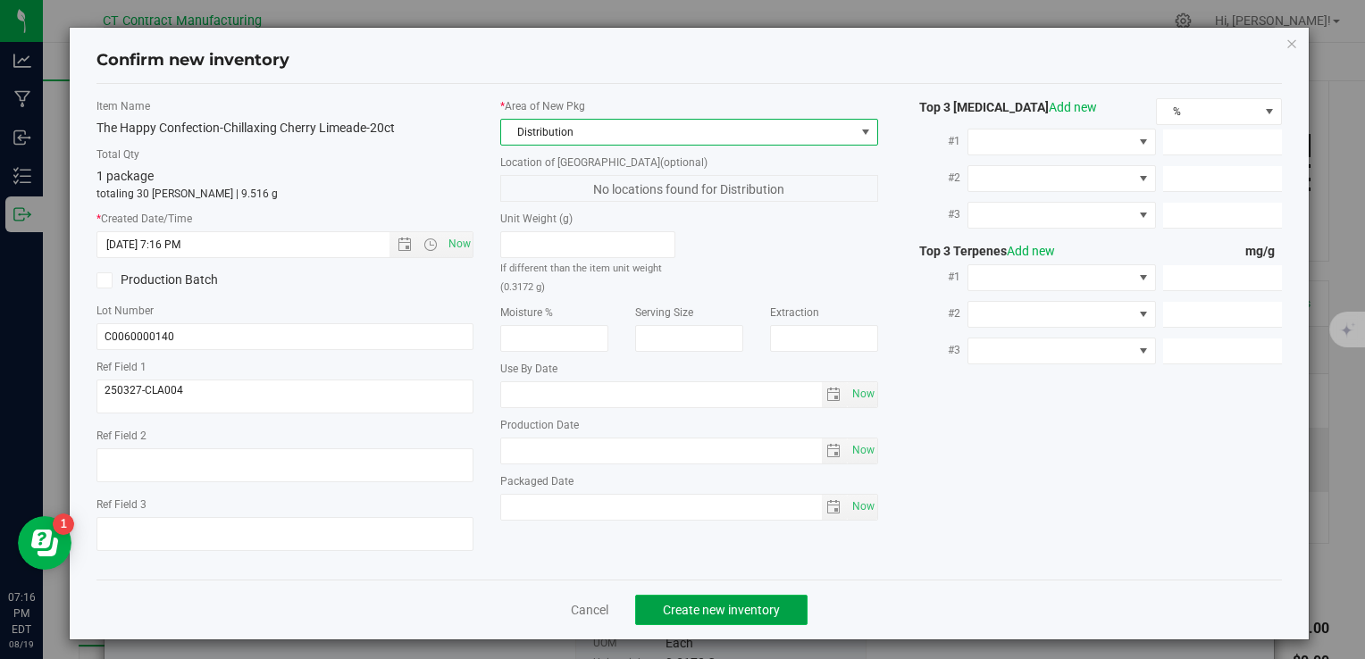
click at [700, 616] on span "Create new inventory" at bounding box center [721, 610] width 117 height 14
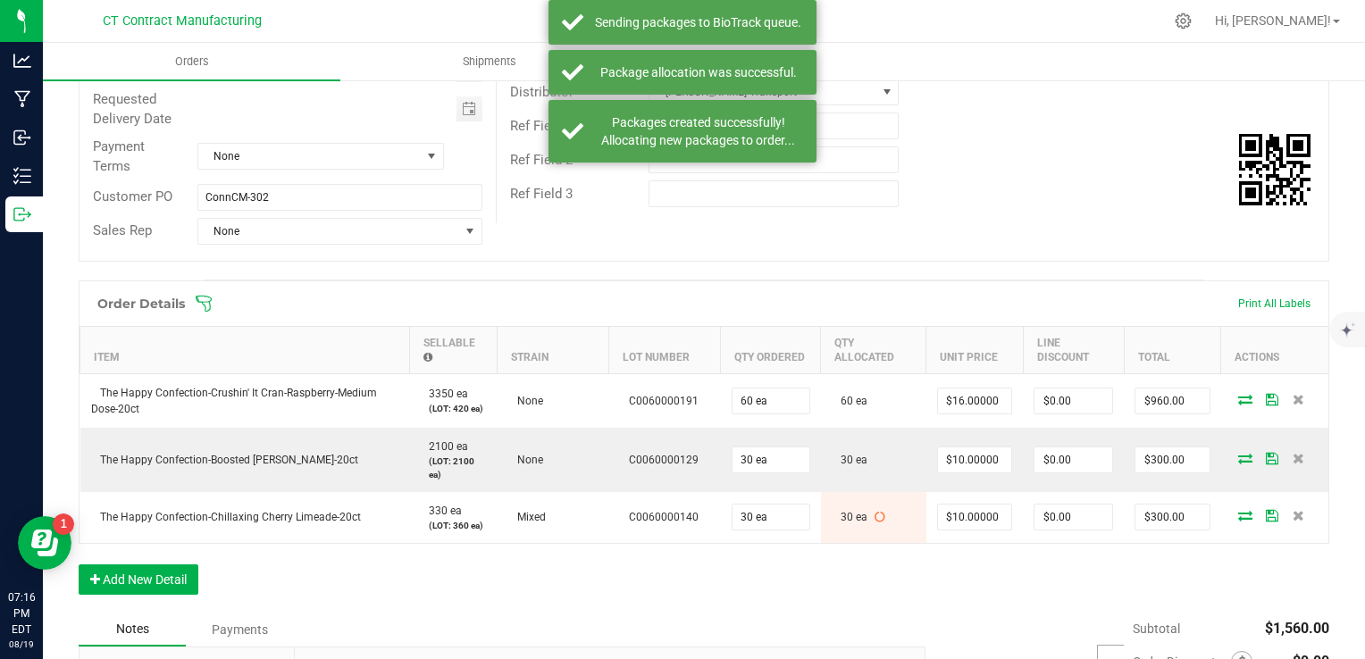
click at [790, 577] on div "Order Details Print All Labels Item Sellable Strain Lot Number Qty Ordered Qty …" at bounding box center [704, 447] width 1251 height 332
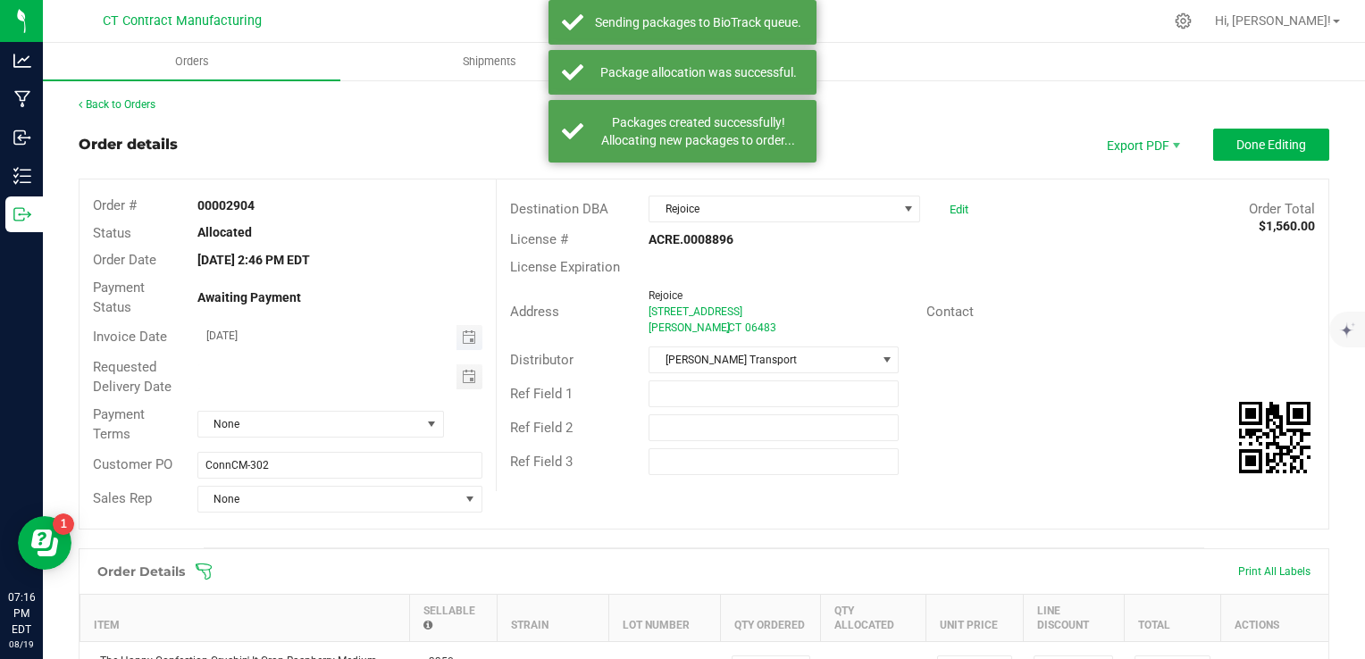
click at [473, 348] on span "Toggle calendar" at bounding box center [470, 337] width 26 height 25
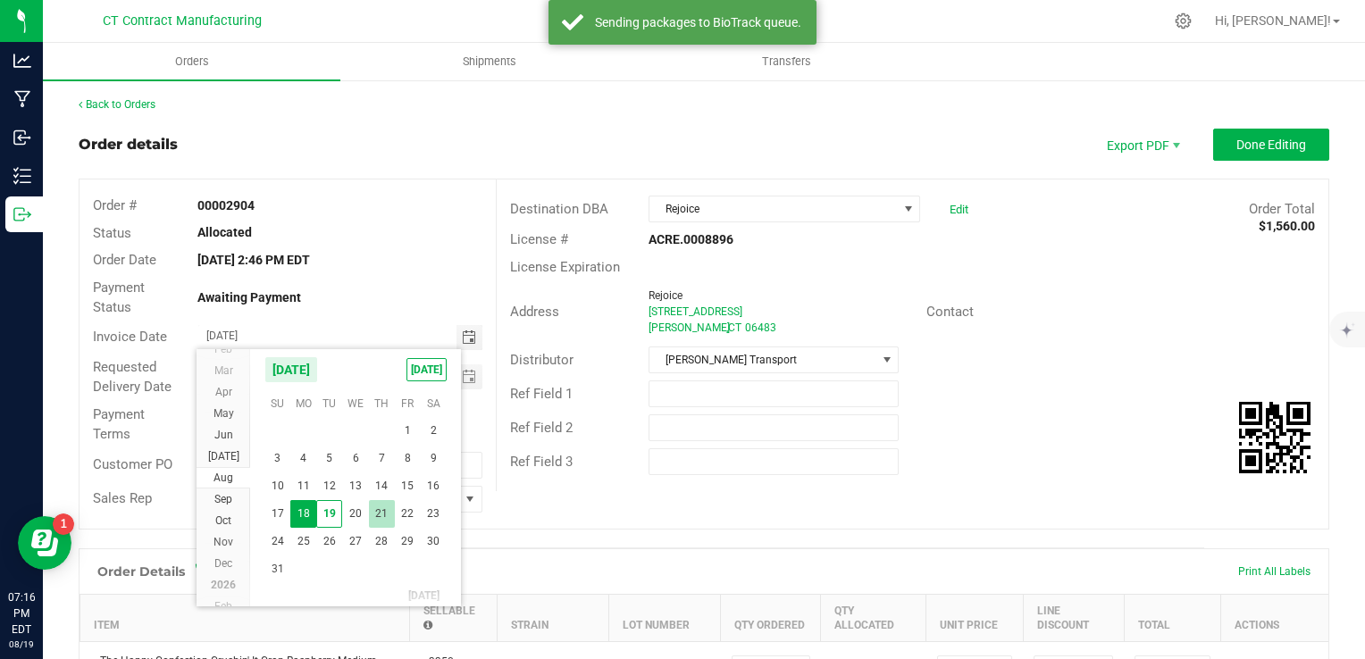
click at [382, 514] on span "21" at bounding box center [382, 514] width 26 height 28
type input "08/21/2025"
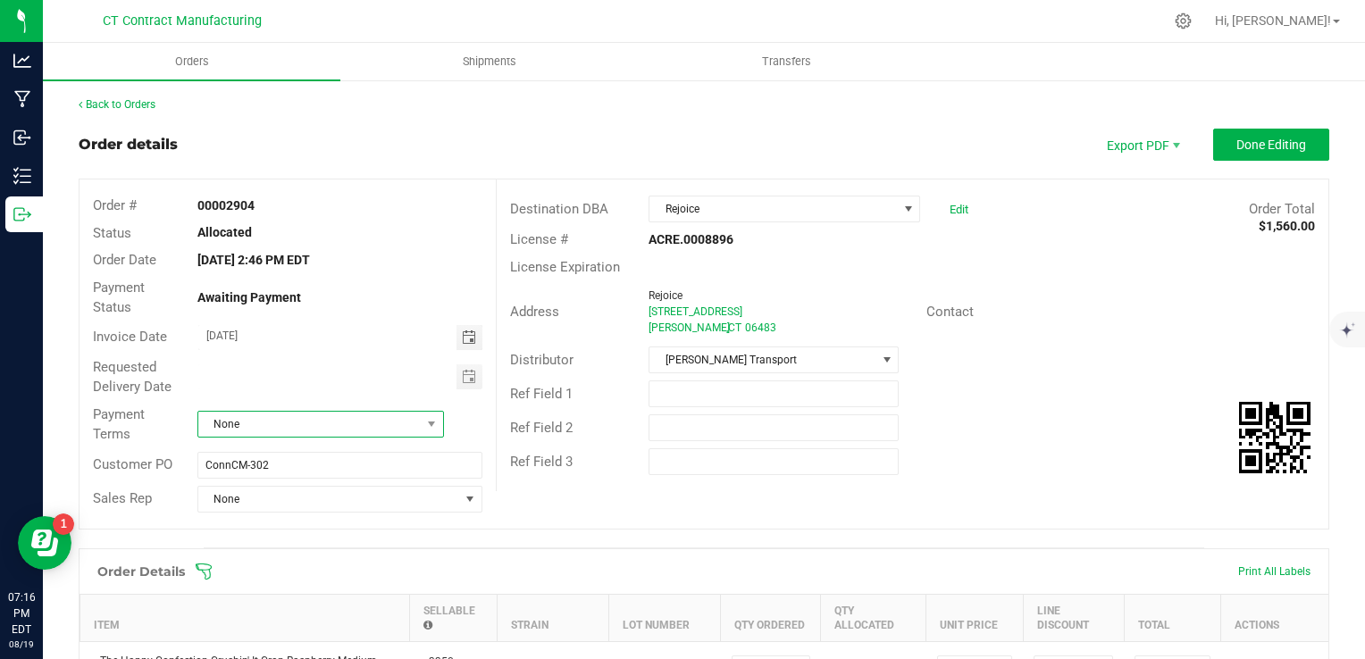
click at [379, 430] on span "None" at bounding box center [309, 424] width 222 height 25
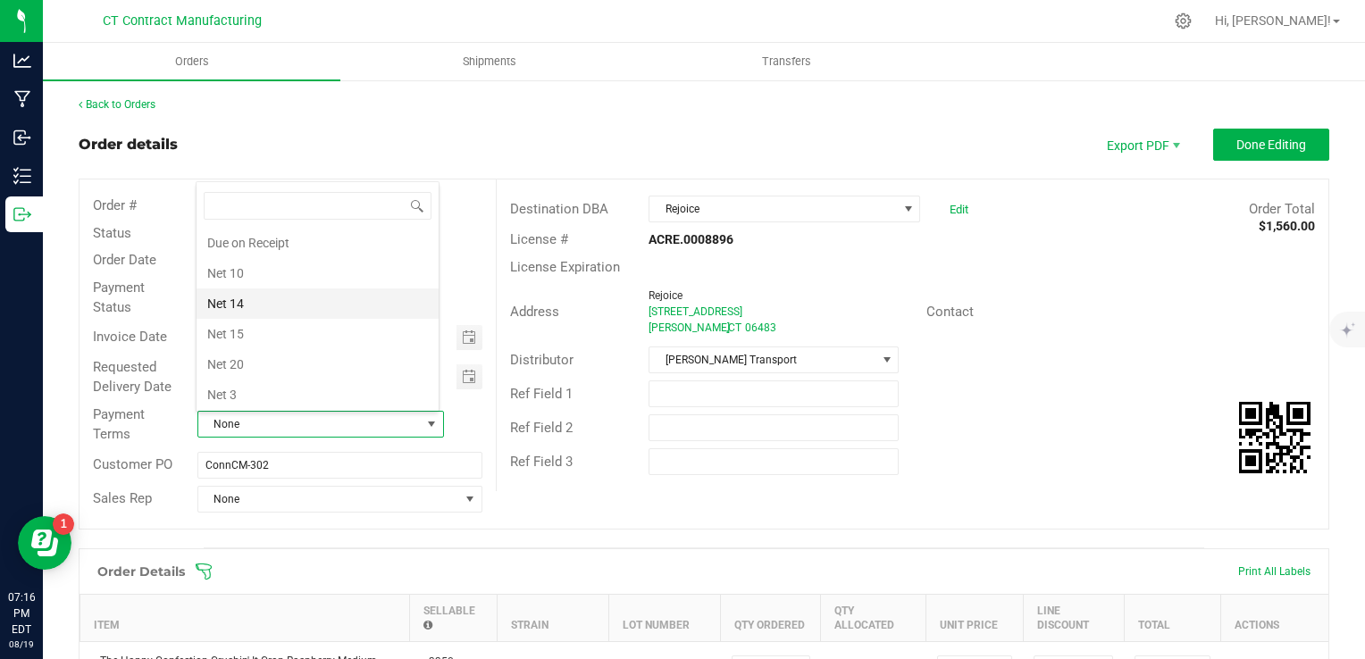
scroll to position [93, 0]
click at [351, 270] on li "Due on Receipt" at bounding box center [318, 272] width 242 height 30
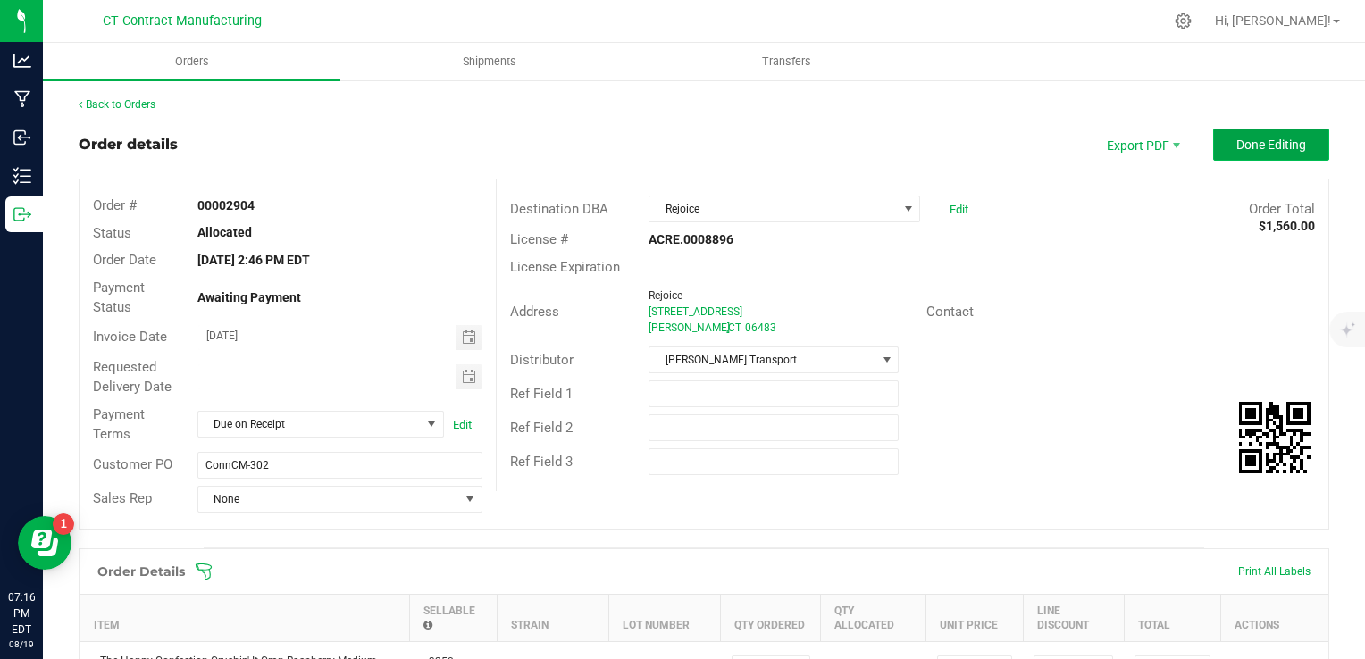
click at [1258, 145] on span "Done Editing" at bounding box center [1272, 145] width 70 height 14
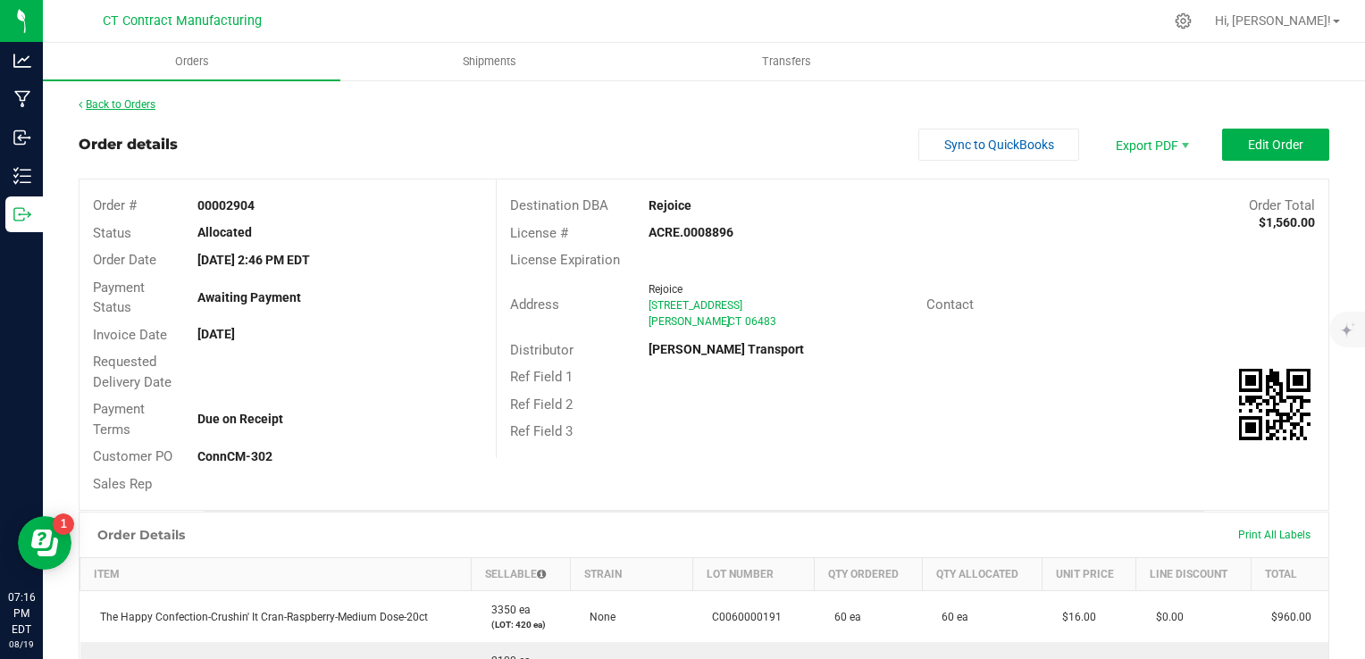
click at [149, 102] on link "Back to Orders" at bounding box center [117, 104] width 77 height 13
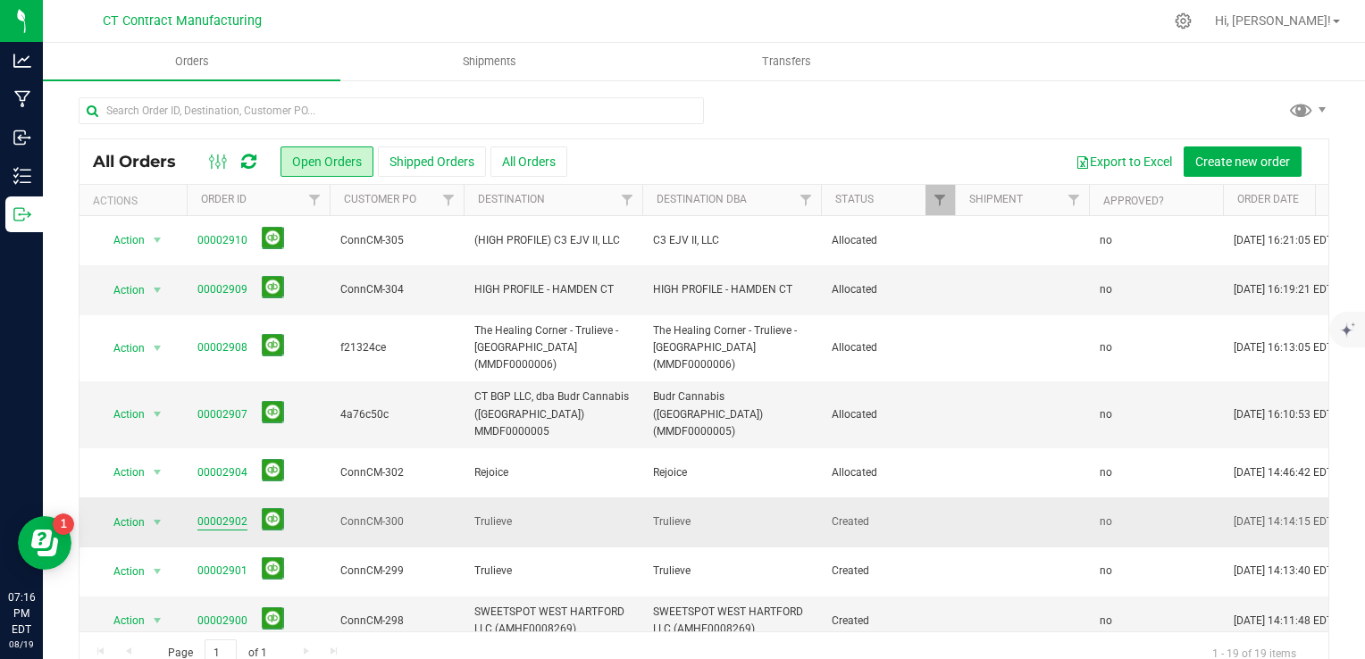
click at [243, 514] on link "00002902" at bounding box center [222, 522] width 50 height 17
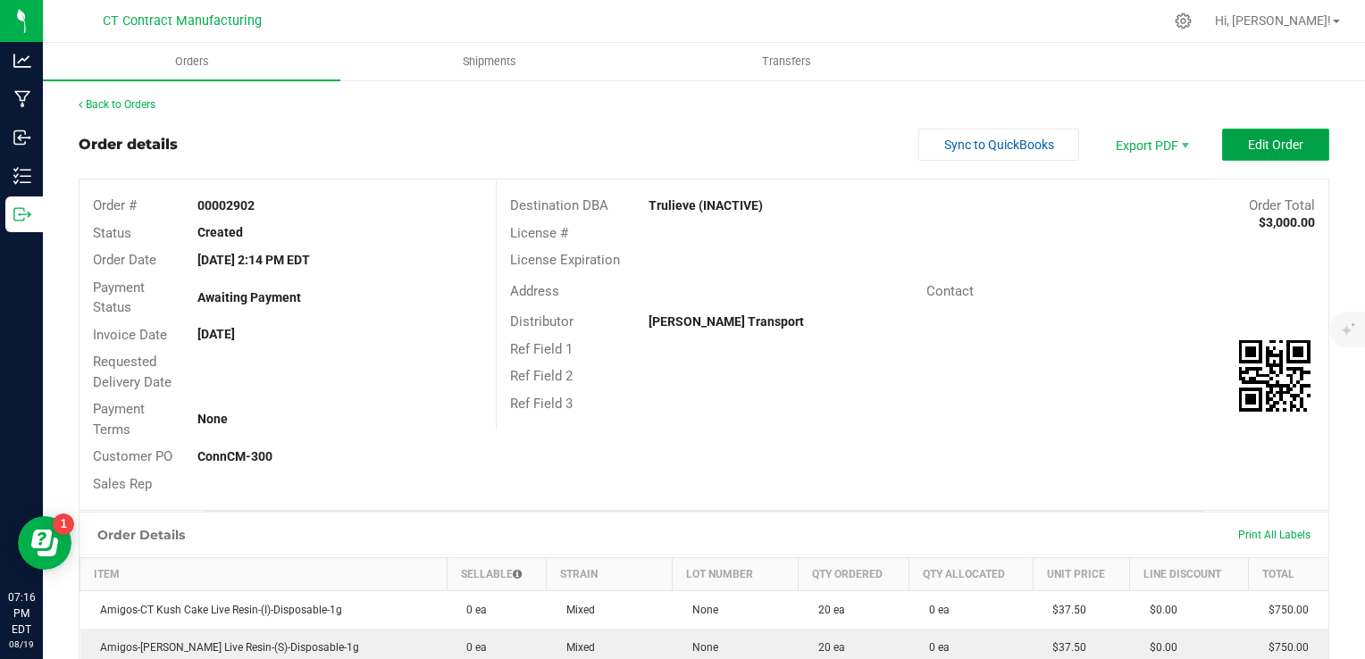
click at [1271, 138] on span "Edit Order" at bounding box center [1275, 145] width 55 height 14
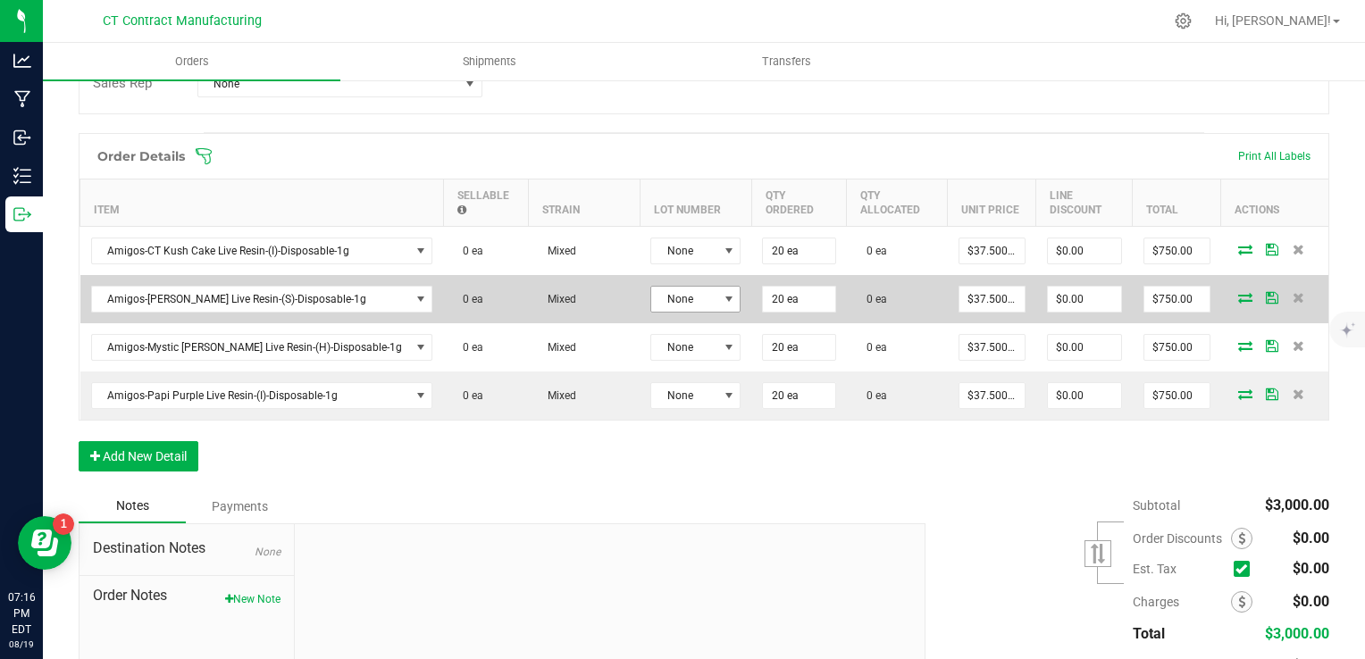
scroll to position [447, 0]
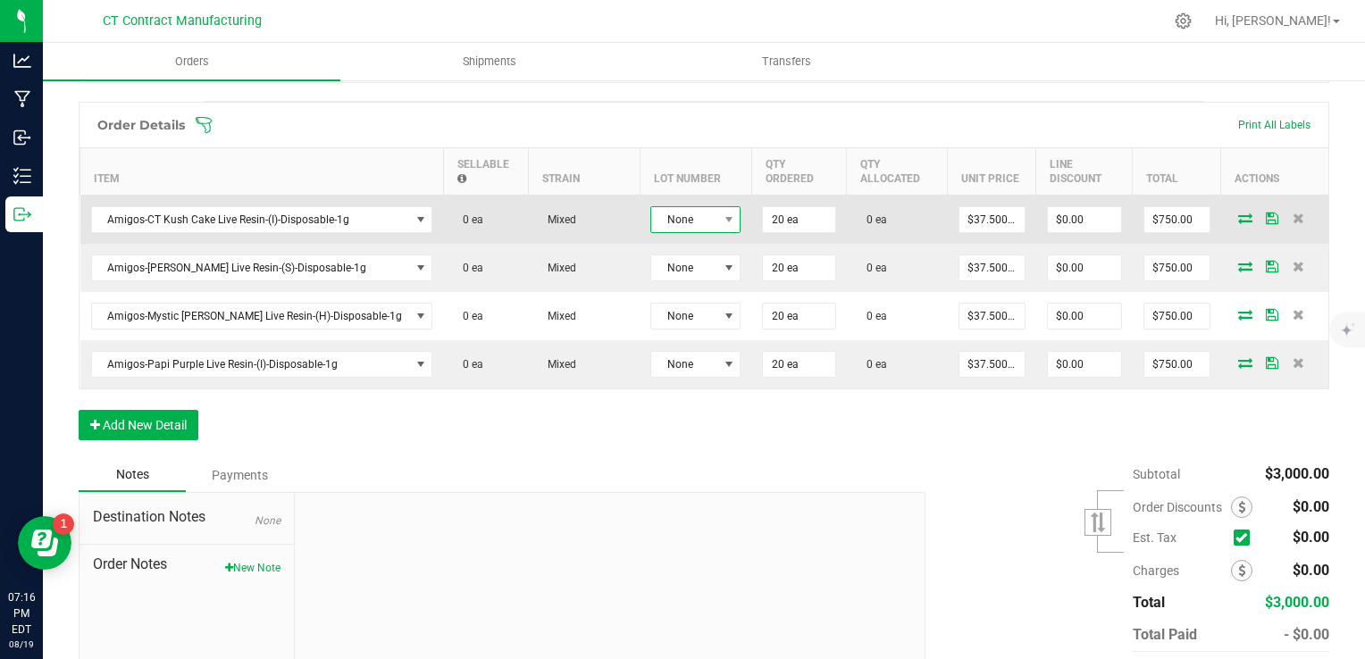
click at [651, 225] on span "None" at bounding box center [684, 219] width 66 height 25
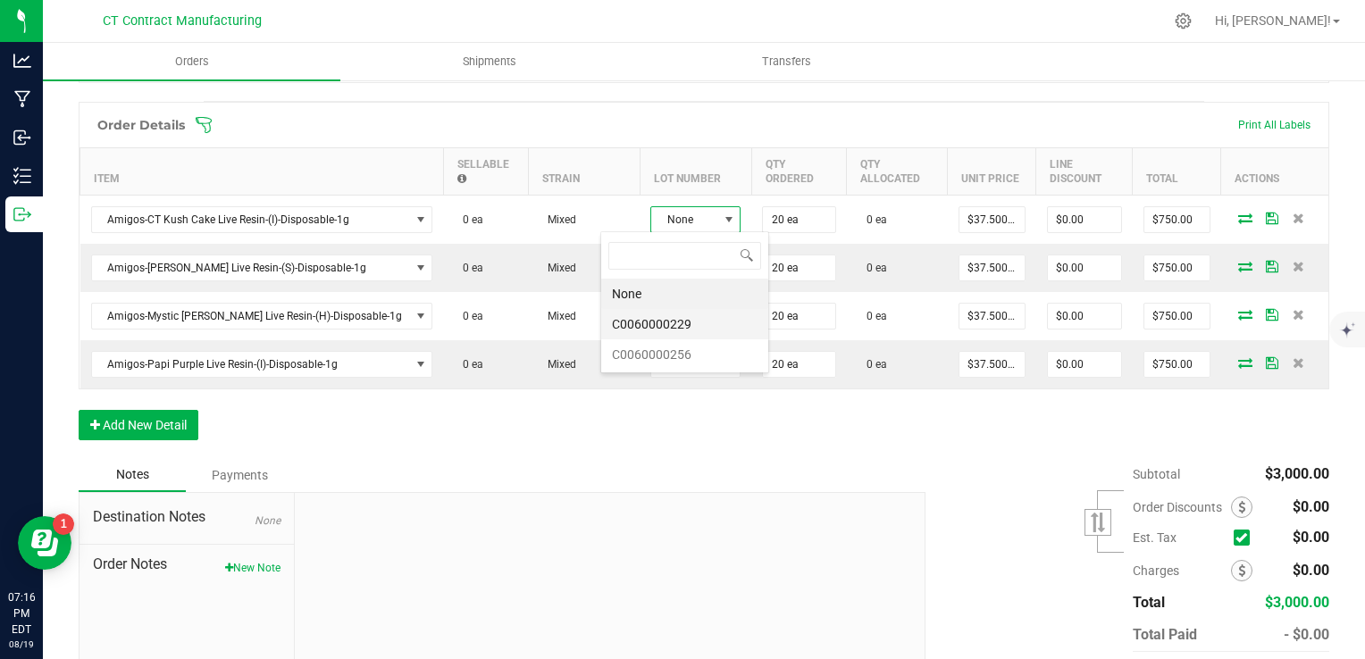
click at [672, 323] on li "C0060000229" at bounding box center [684, 324] width 167 height 30
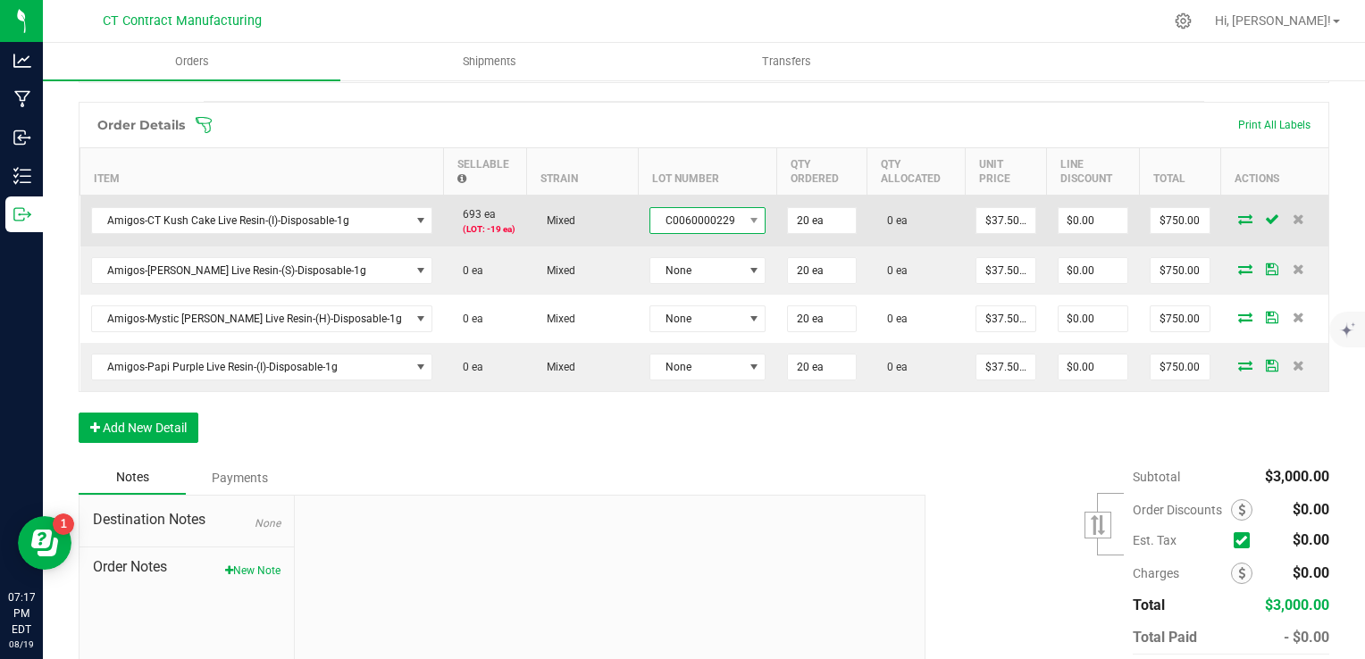
click at [663, 220] on span "C0060000229" at bounding box center [696, 220] width 93 height 25
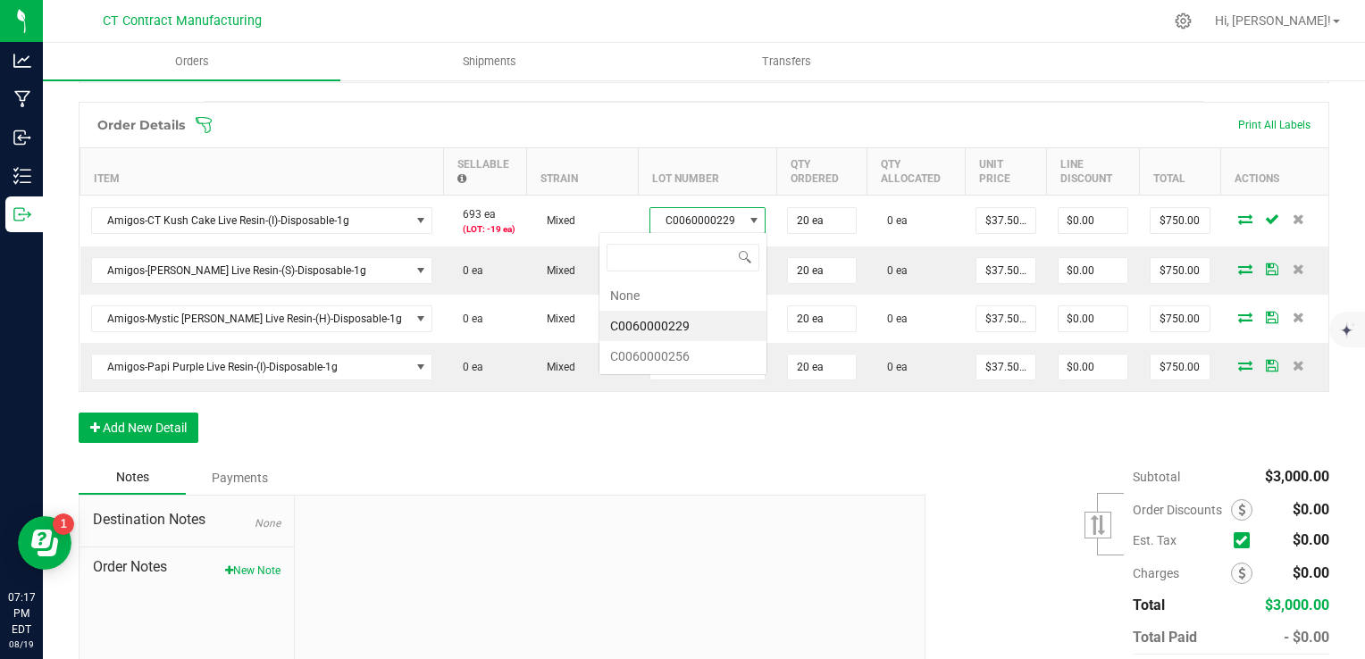
scroll to position [26, 114]
click at [686, 348] on li "C0060000256" at bounding box center [683, 356] width 167 height 30
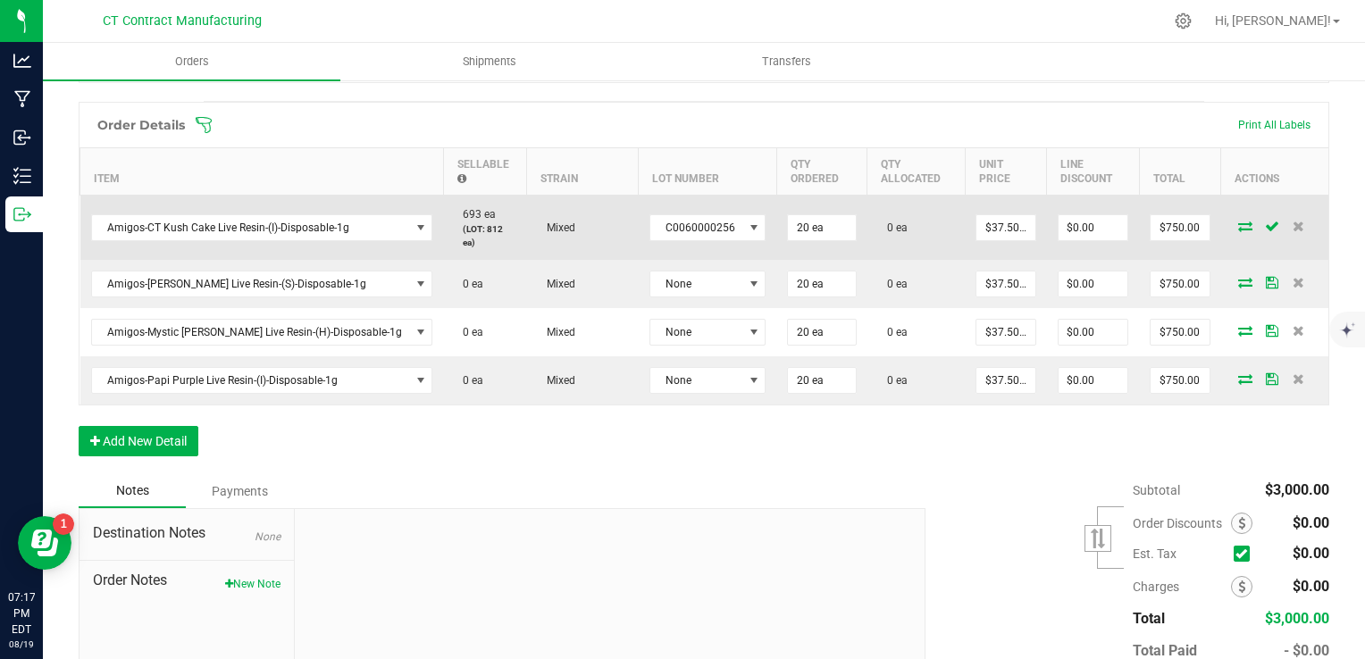
click at [1238, 221] on icon at bounding box center [1245, 226] width 14 height 11
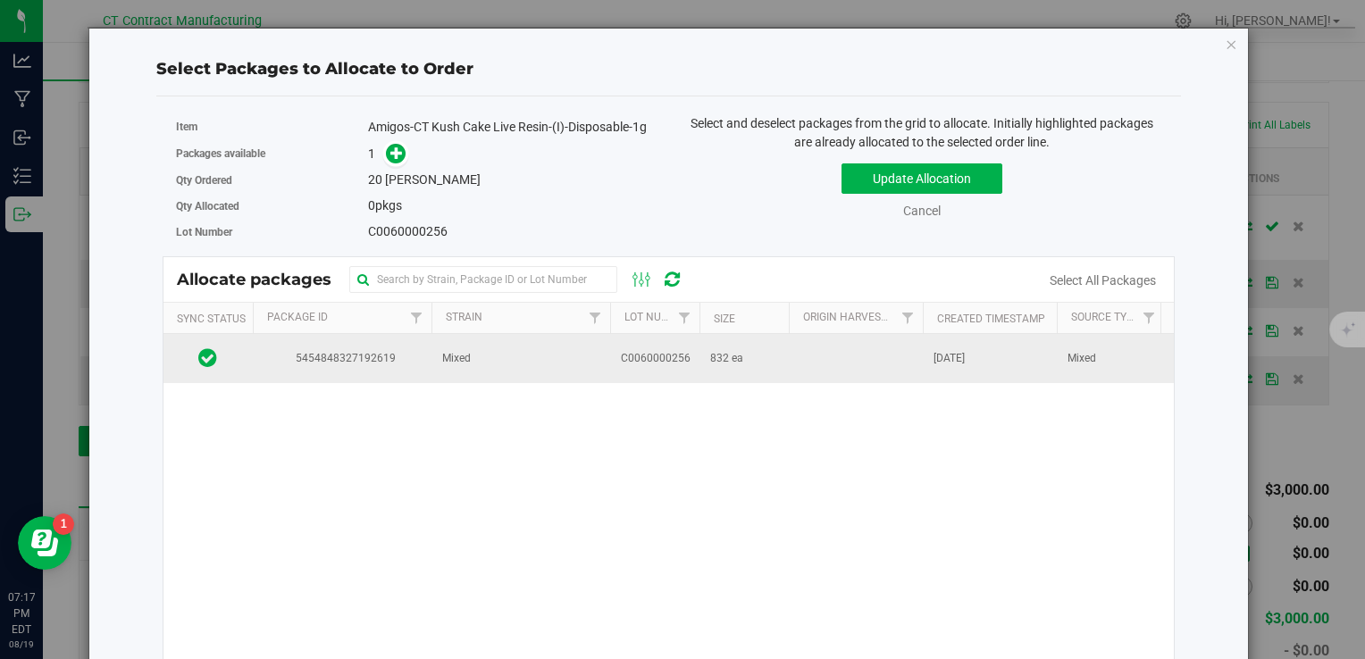
click at [666, 350] on span "C0060000256" at bounding box center [656, 358] width 70 height 17
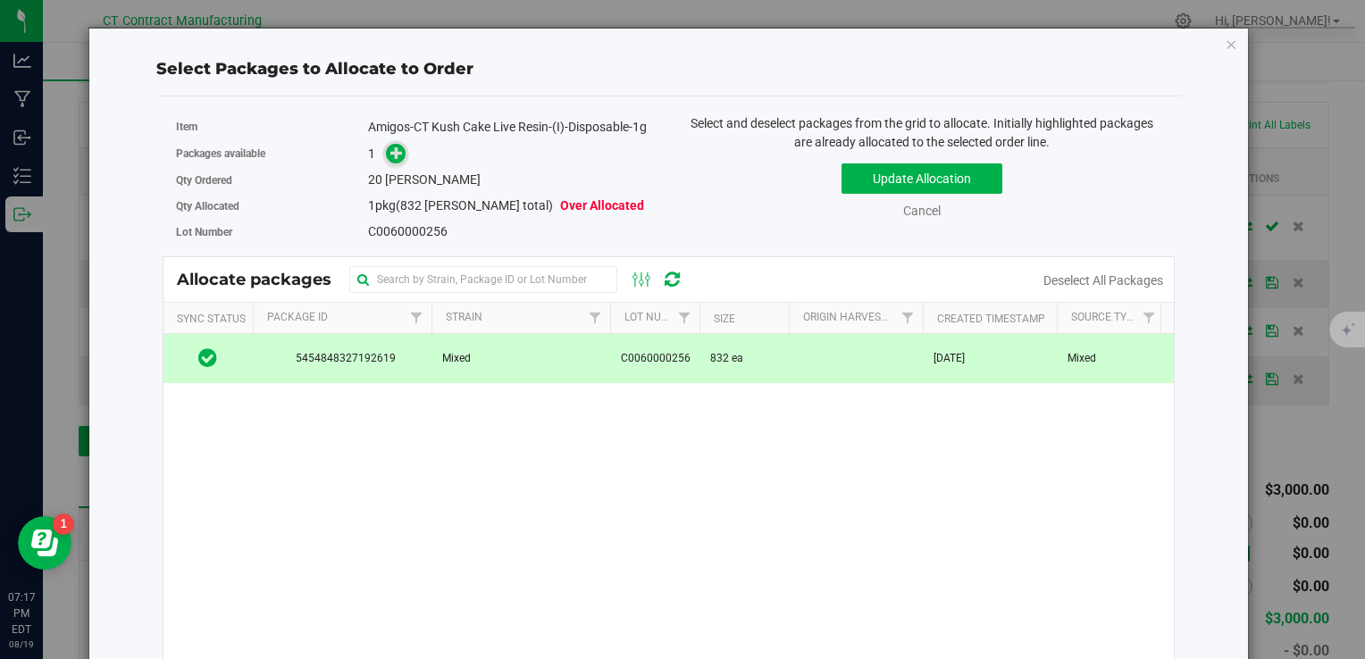
click at [390, 155] on icon at bounding box center [396, 153] width 13 height 13
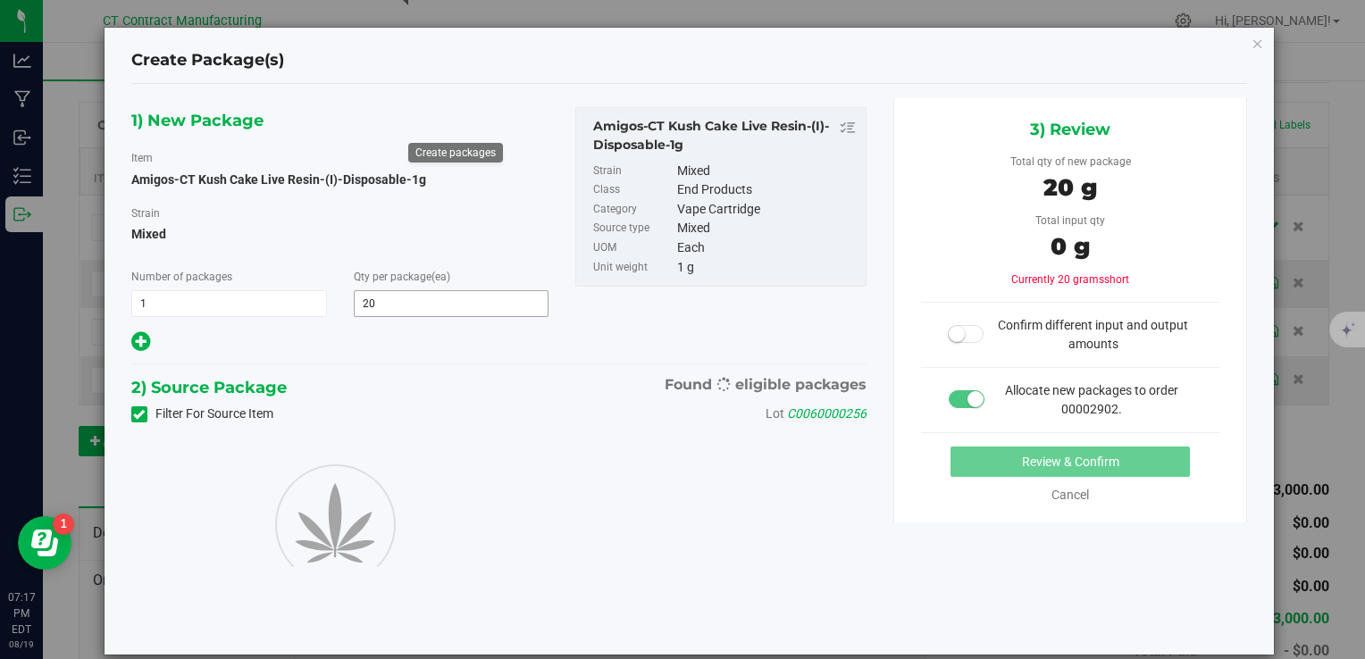
type input "20"
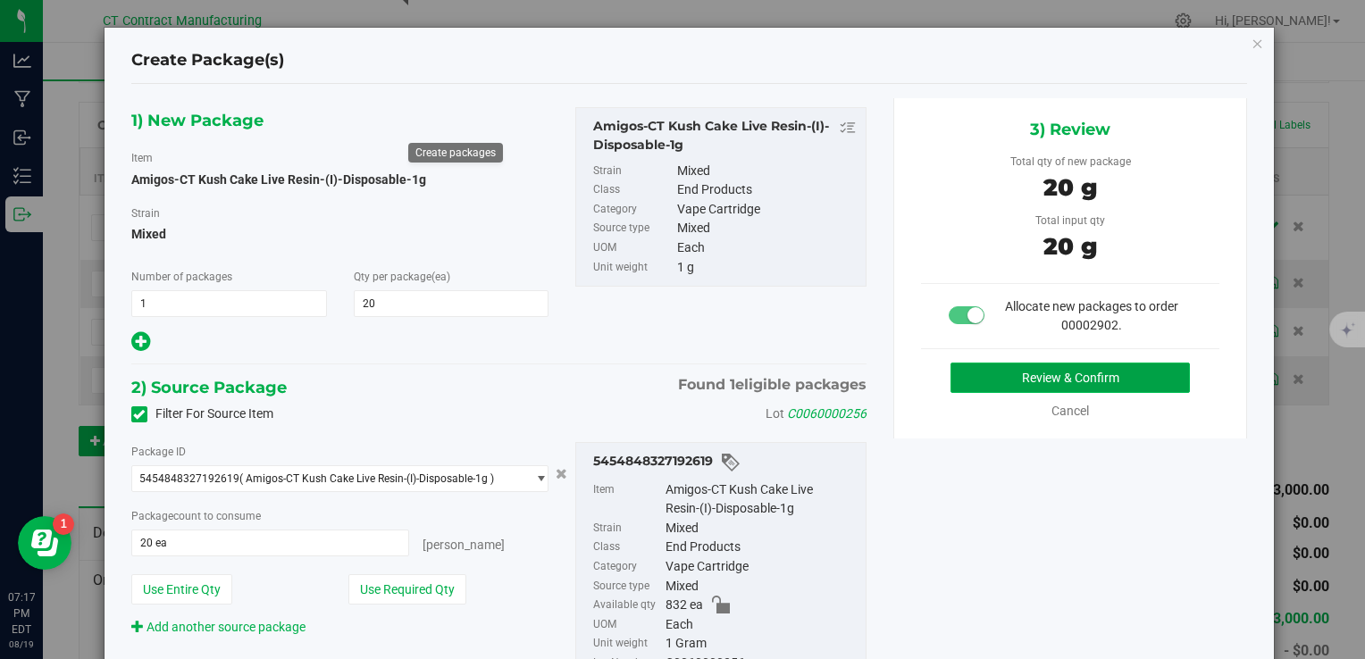
click at [1079, 381] on button "Review & Confirm" at bounding box center [1070, 378] width 239 height 30
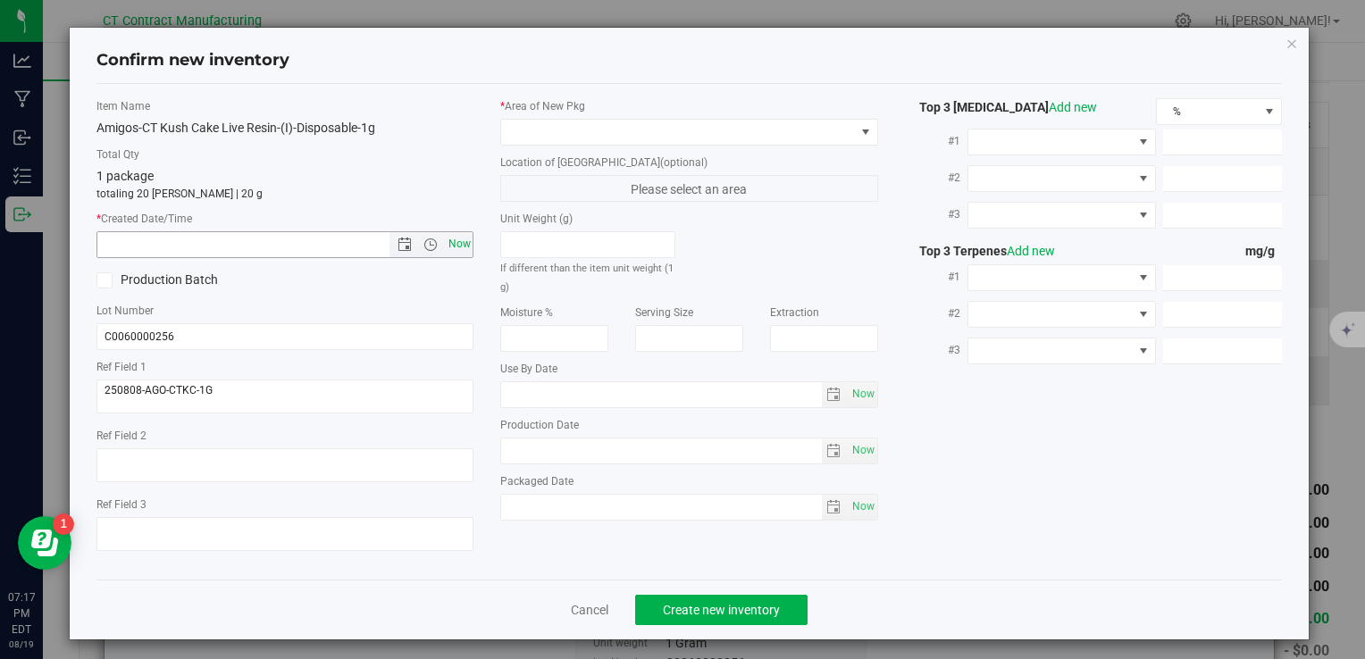
click at [457, 248] on span "Now" at bounding box center [459, 244] width 30 height 26
type input "8/19/2025 7:17 PM"
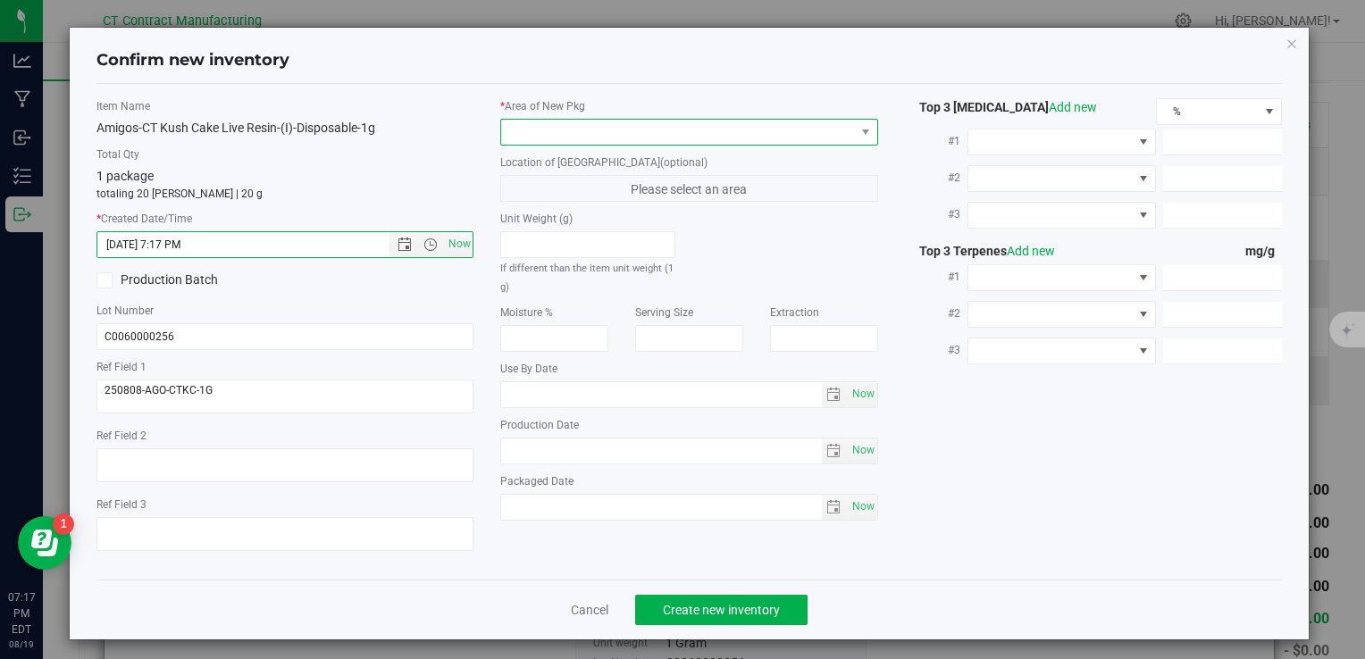
click at [565, 138] on span at bounding box center [677, 132] width 353 height 25
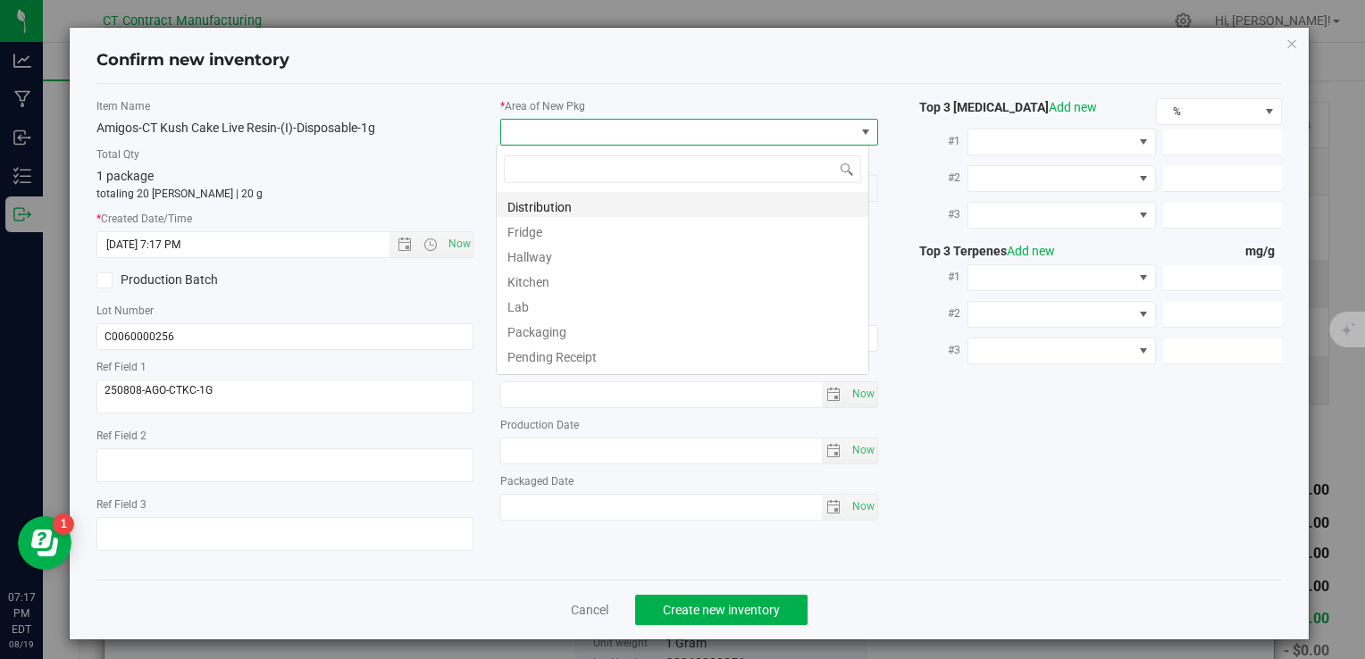
scroll to position [26, 373]
click at [590, 216] on li "Distribution" at bounding box center [683, 204] width 372 height 25
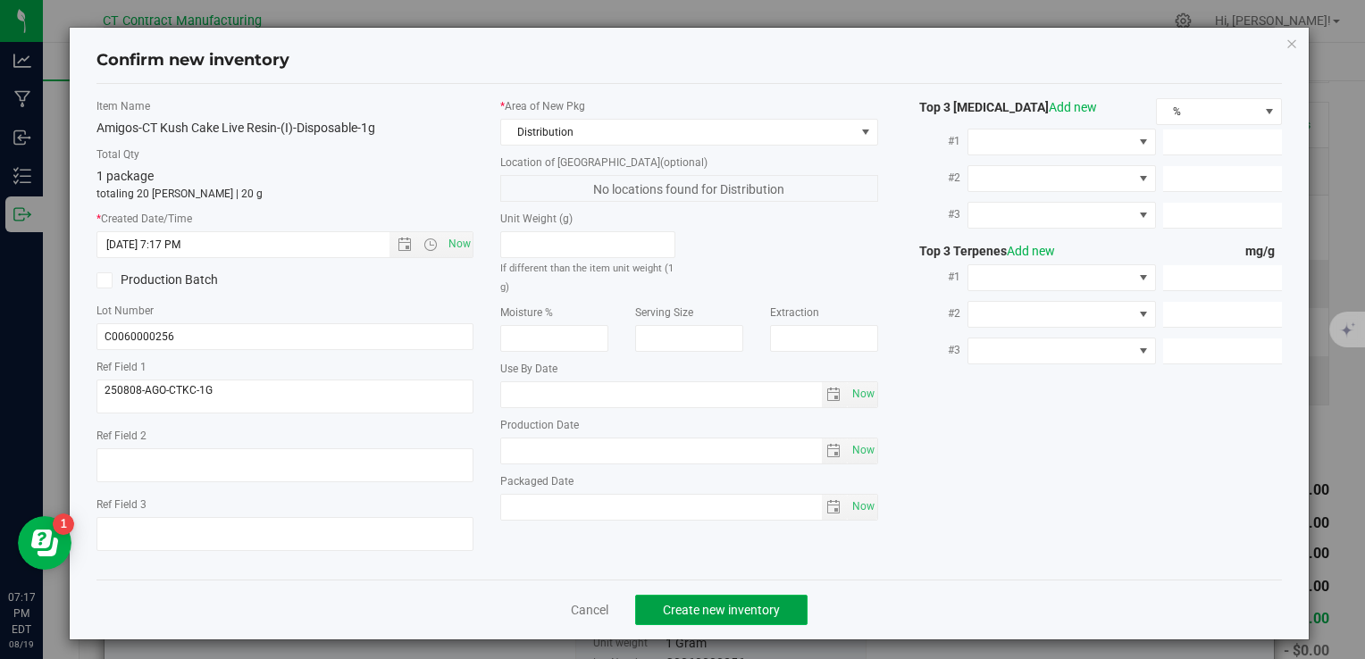
click at [709, 606] on span "Create new inventory" at bounding box center [721, 610] width 117 height 14
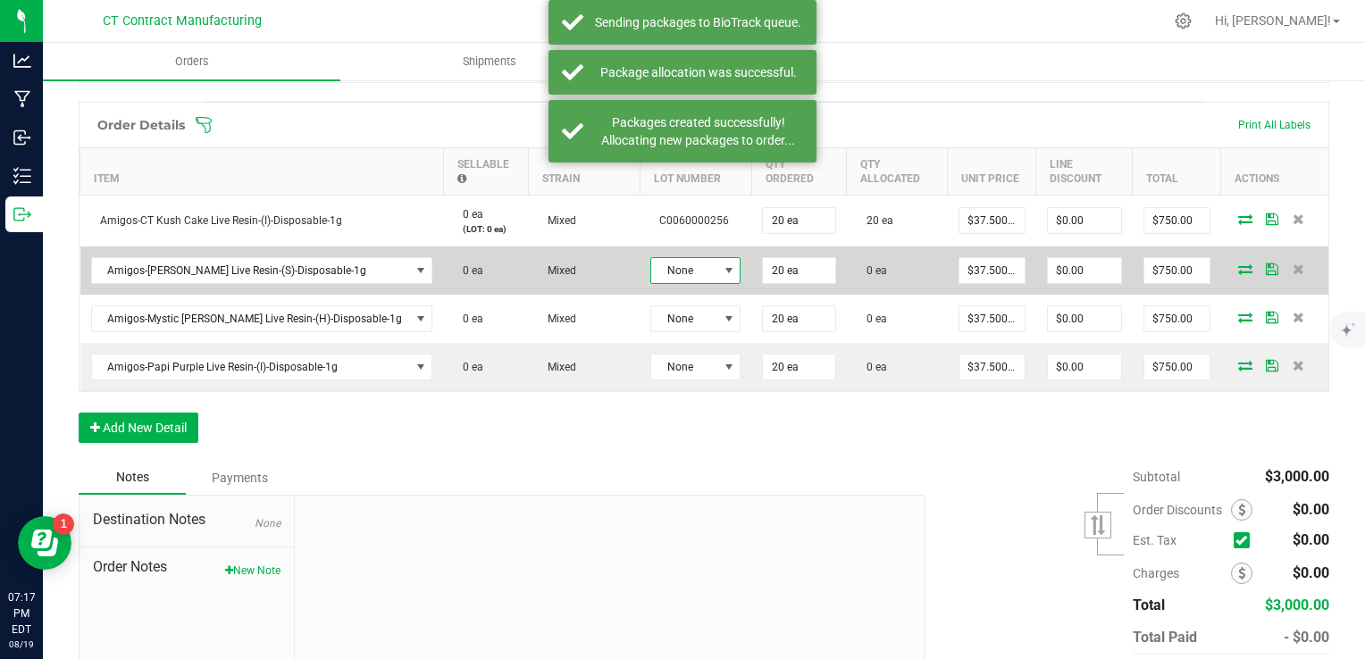
click at [656, 278] on span "None" at bounding box center [684, 270] width 66 height 25
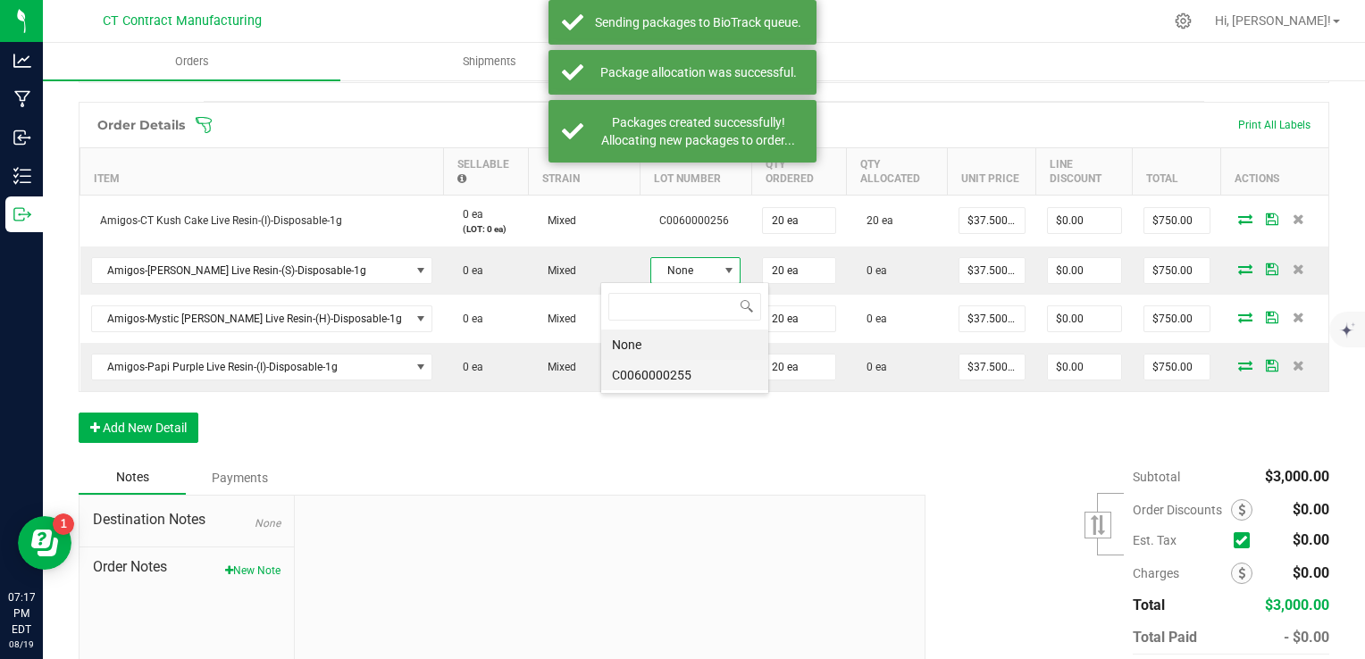
scroll to position [26, 90]
click at [675, 378] on li "C0060000255" at bounding box center [684, 375] width 167 height 30
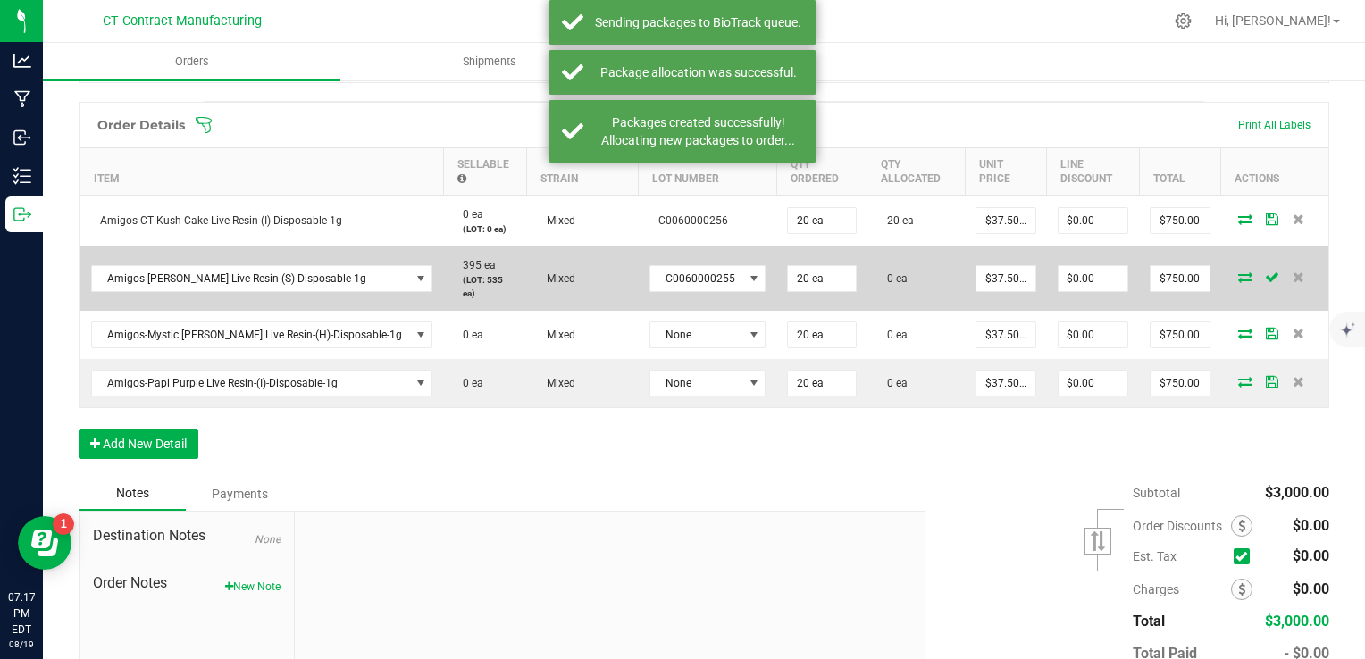
click at [1238, 272] on icon at bounding box center [1245, 277] width 14 height 11
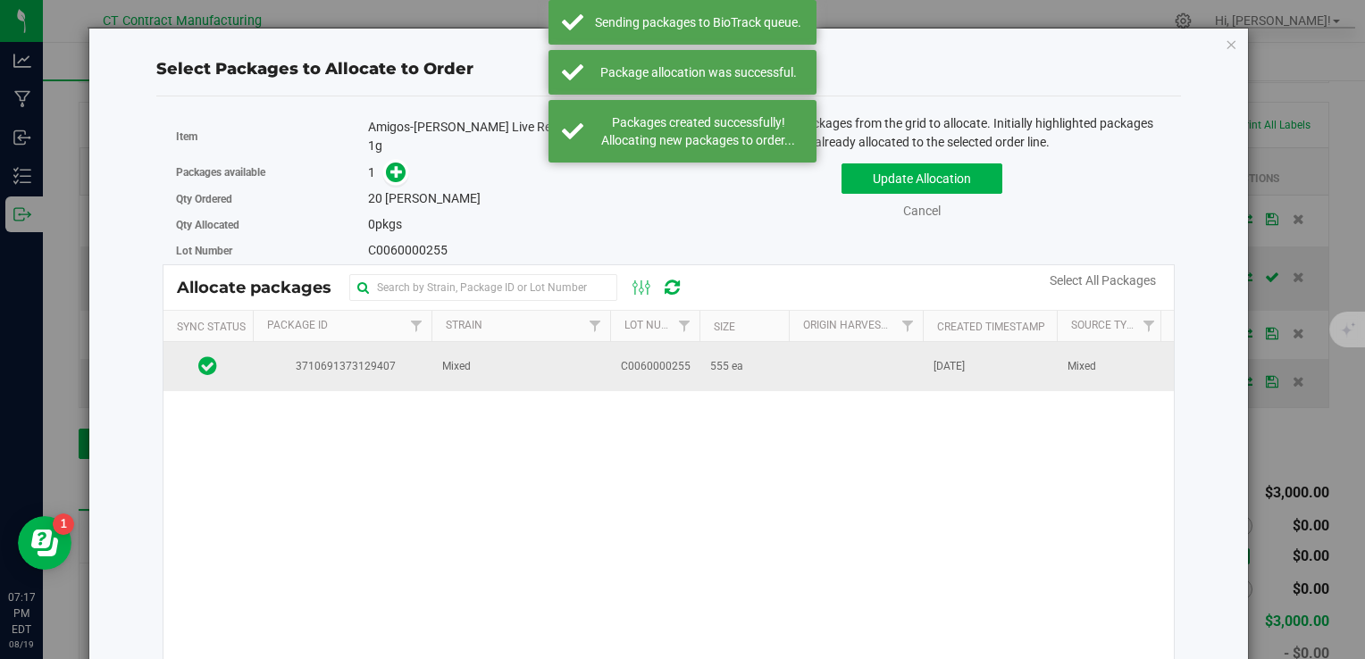
click at [575, 352] on td "Mixed" at bounding box center [521, 366] width 179 height 48
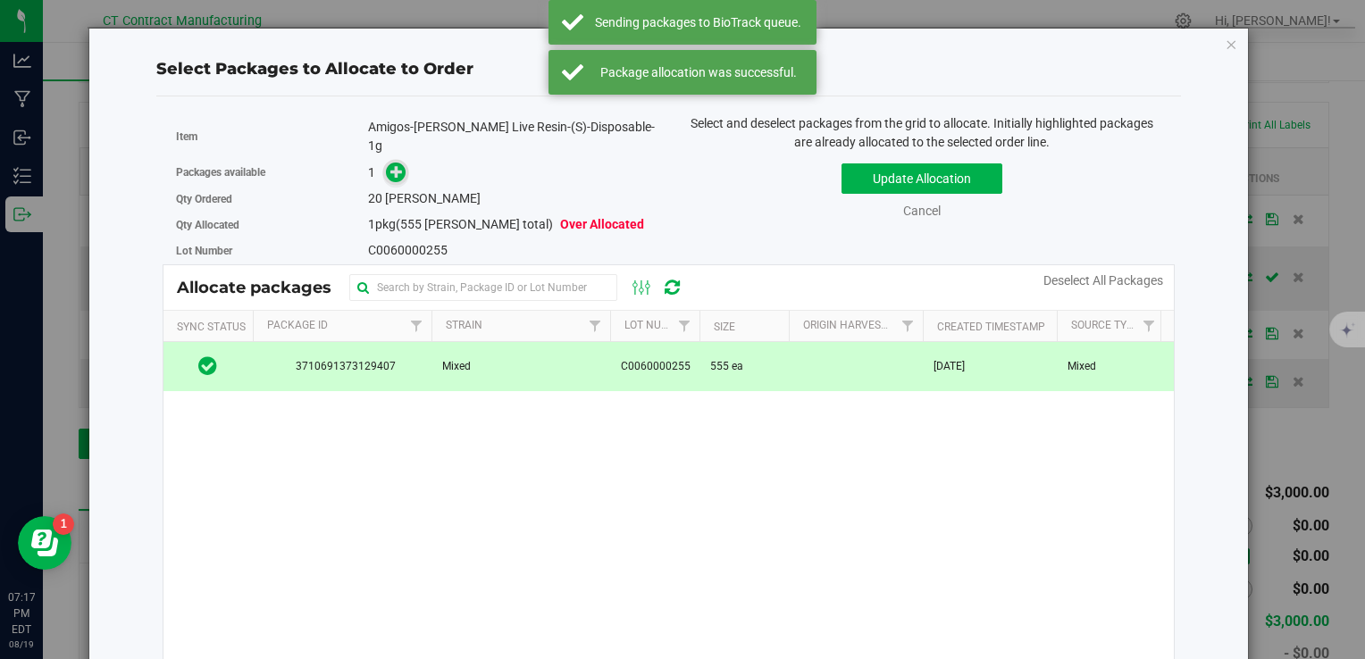
click at [390, 165] on icon at bounding box center [396, 171] width 13 height 13
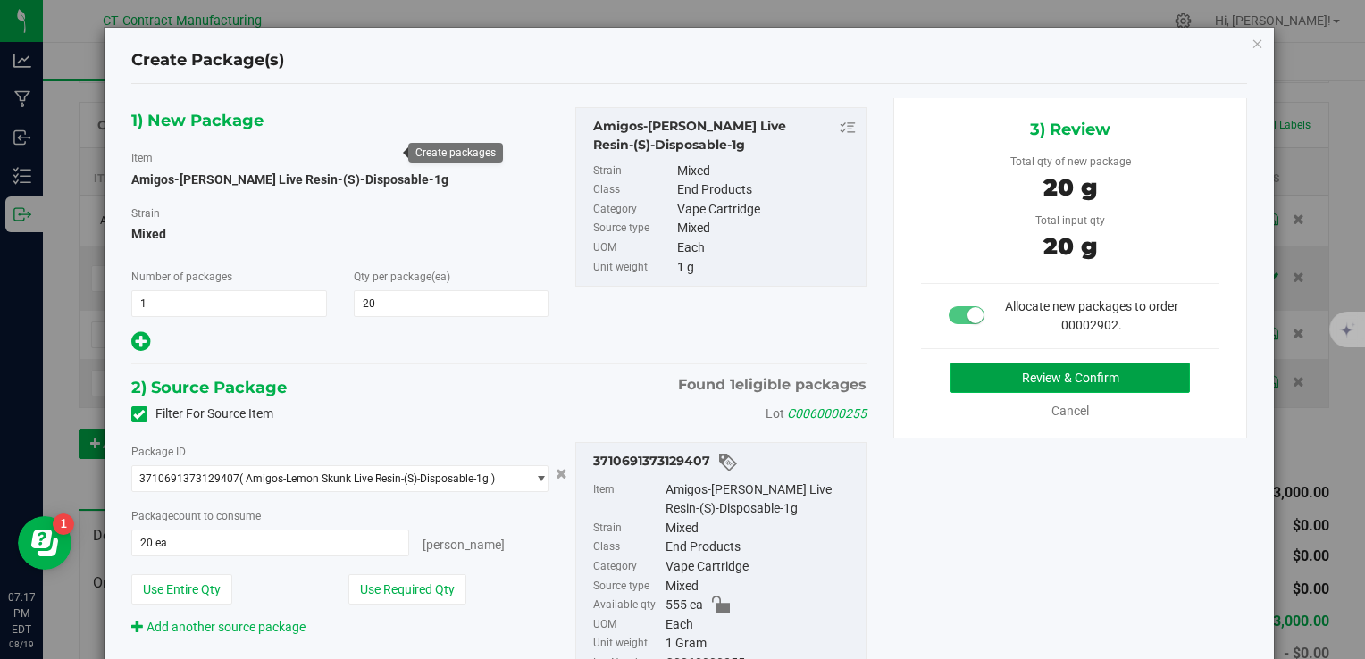
click at [1070, 376] on button "Review & Confirm" at bounding box center [1070, 378] width 239 height 30
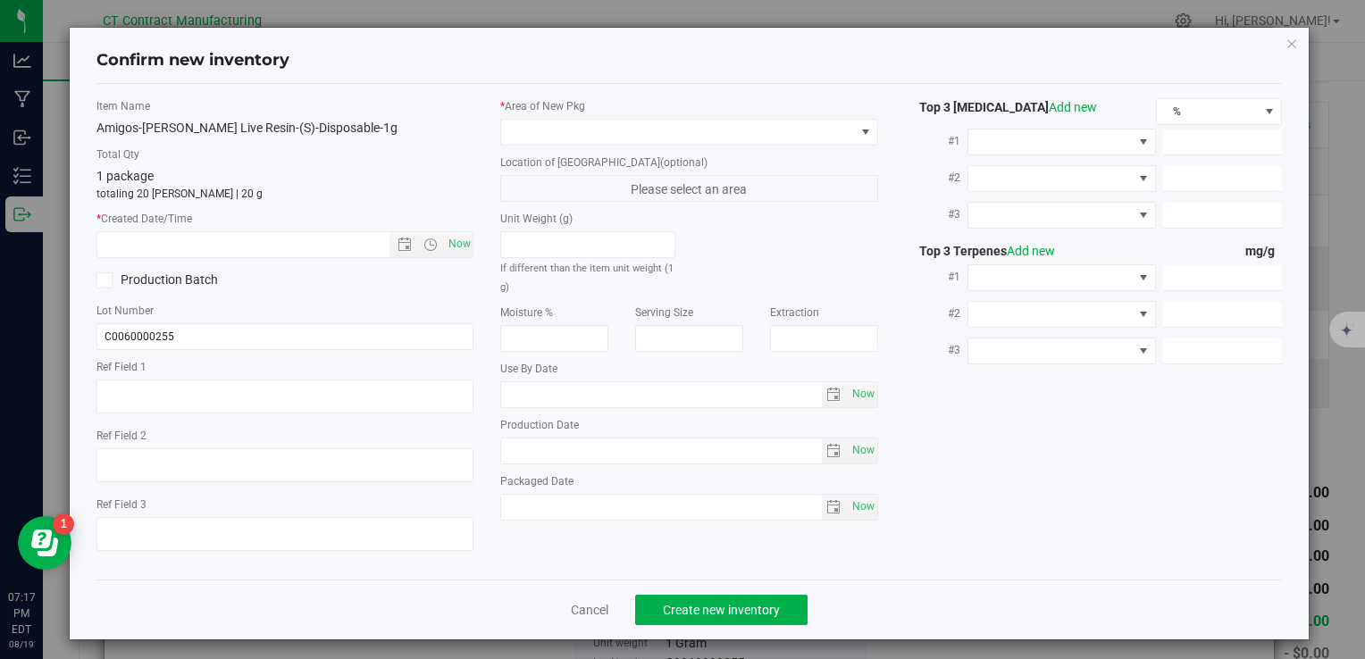
type textarea "250808-AGO-LS-1G"
click at [461, 253] on span "Now" at bounding box center [459, 244] width 30 height 26
type input "8/19/2025 7:17 PM"
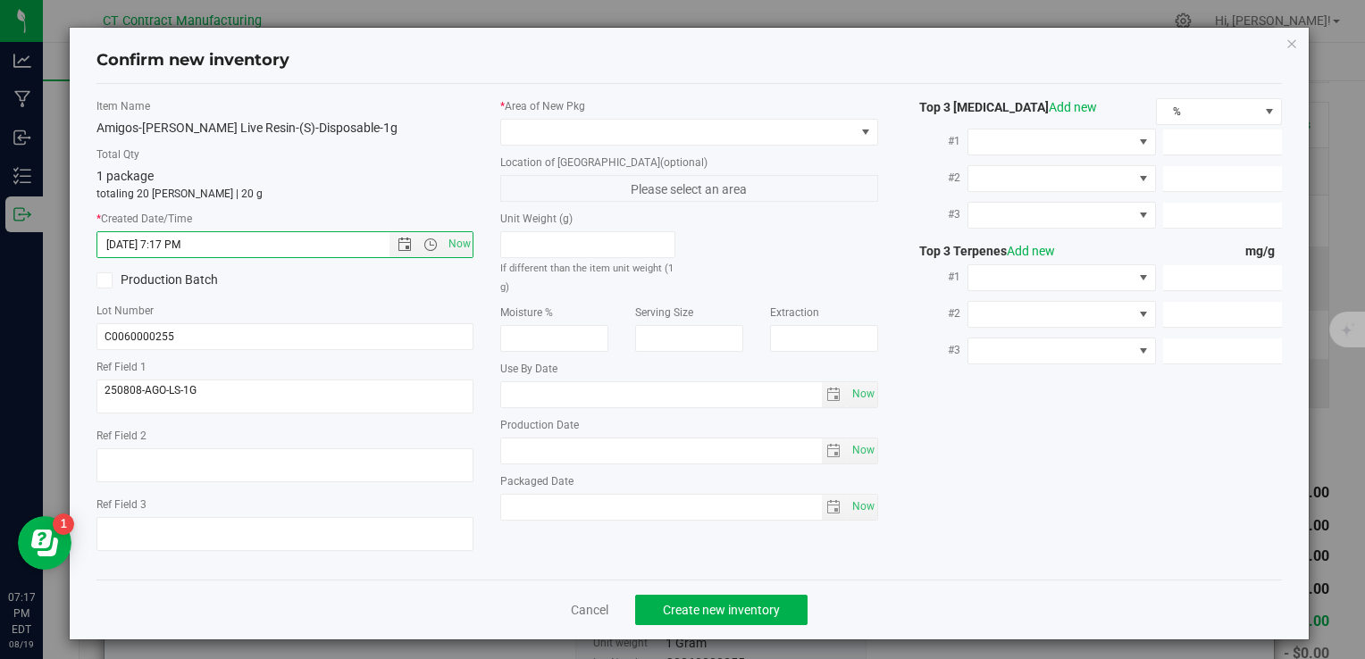
click at [586, 102] on label "* Area of New Pkg" at bounding box center [688, 106] width 377 height 16
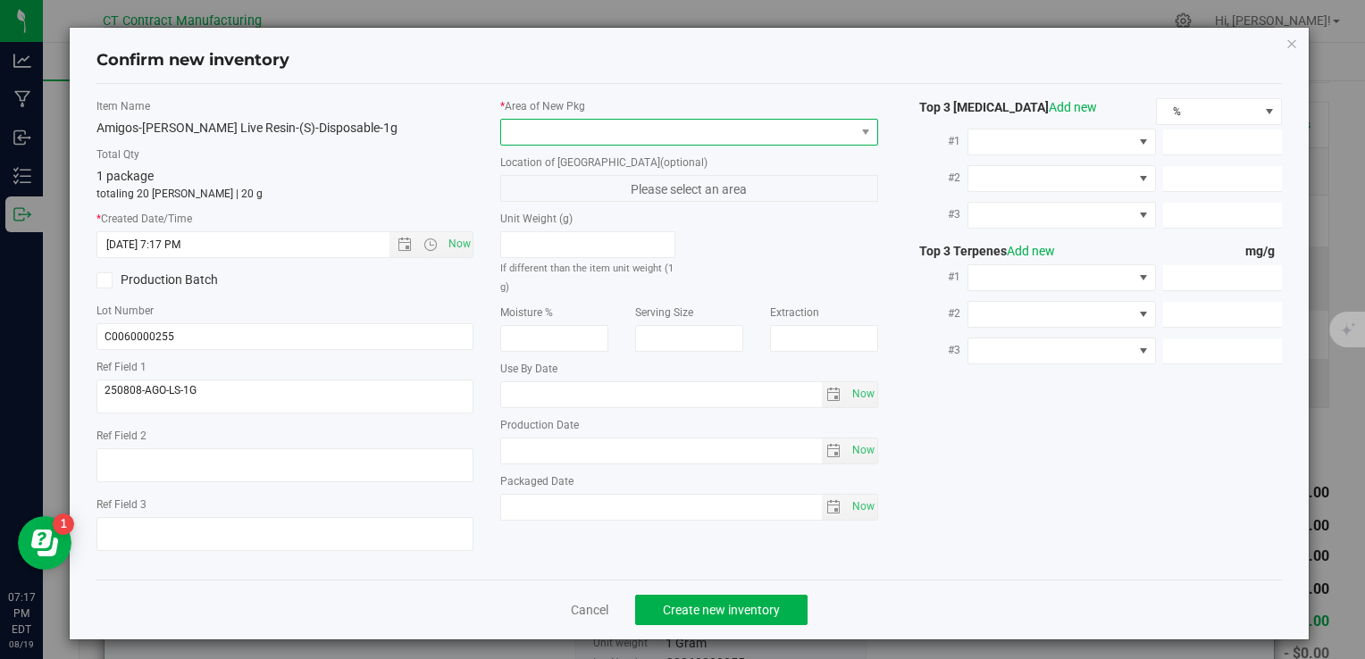
click at [584, 120] on span at bounding box center [677, 132] width 353 height 25
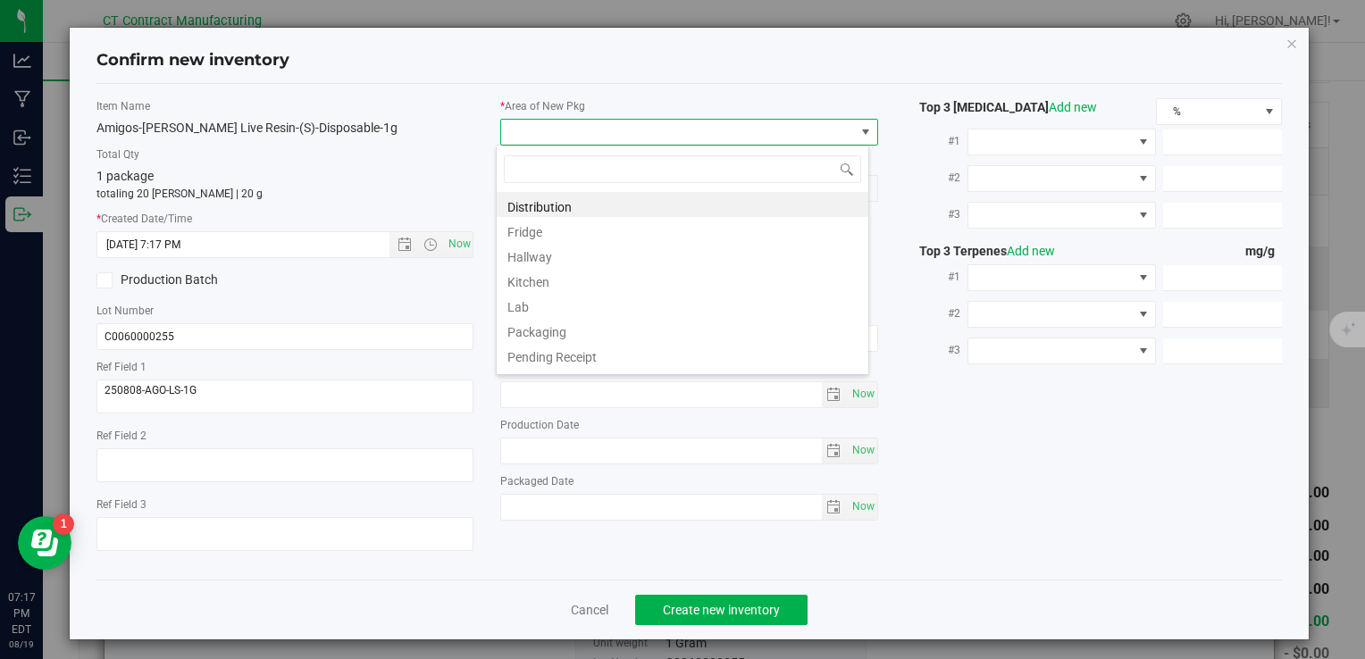
scroll to position [26, 373]
click at [593, 188] on span at bounding box center [683, 169] width 372 height 42
click at [595, 195] on li "Distribution" at bounding box center [683, 204] width 372 height 25
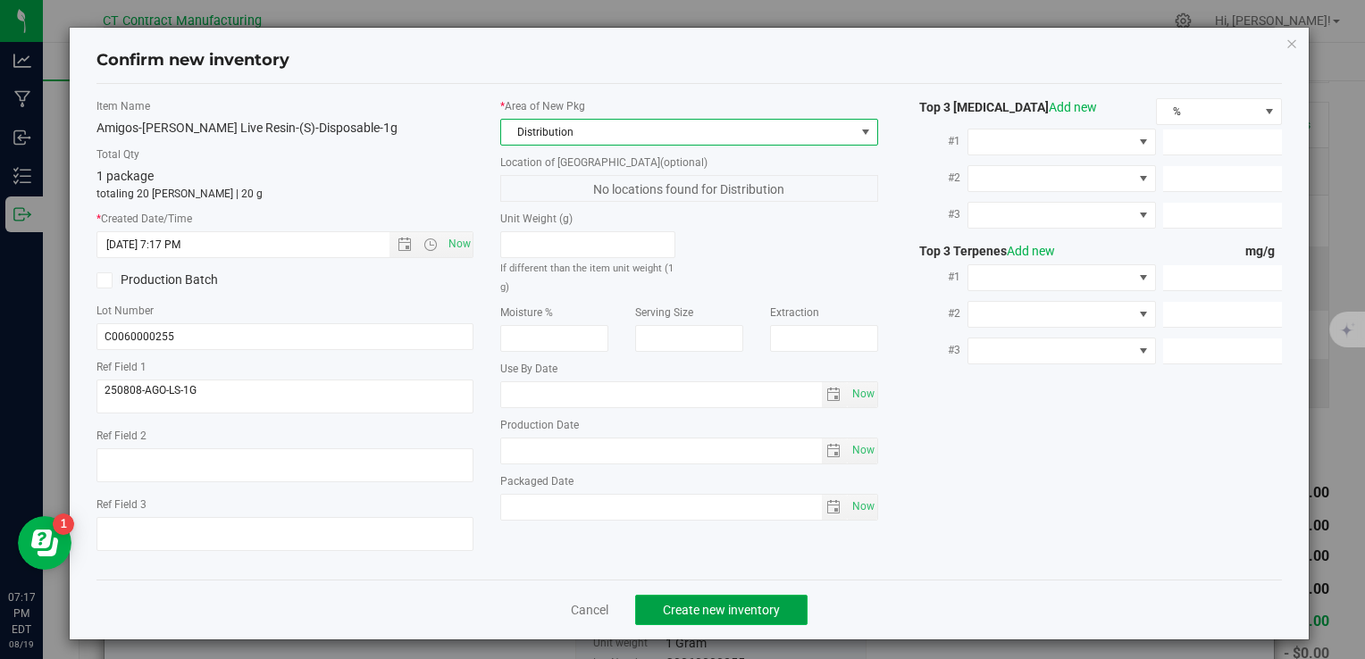
click at [741, 613] on span "Create new inventory" at bounding box center [721, 610] width 117 height 14
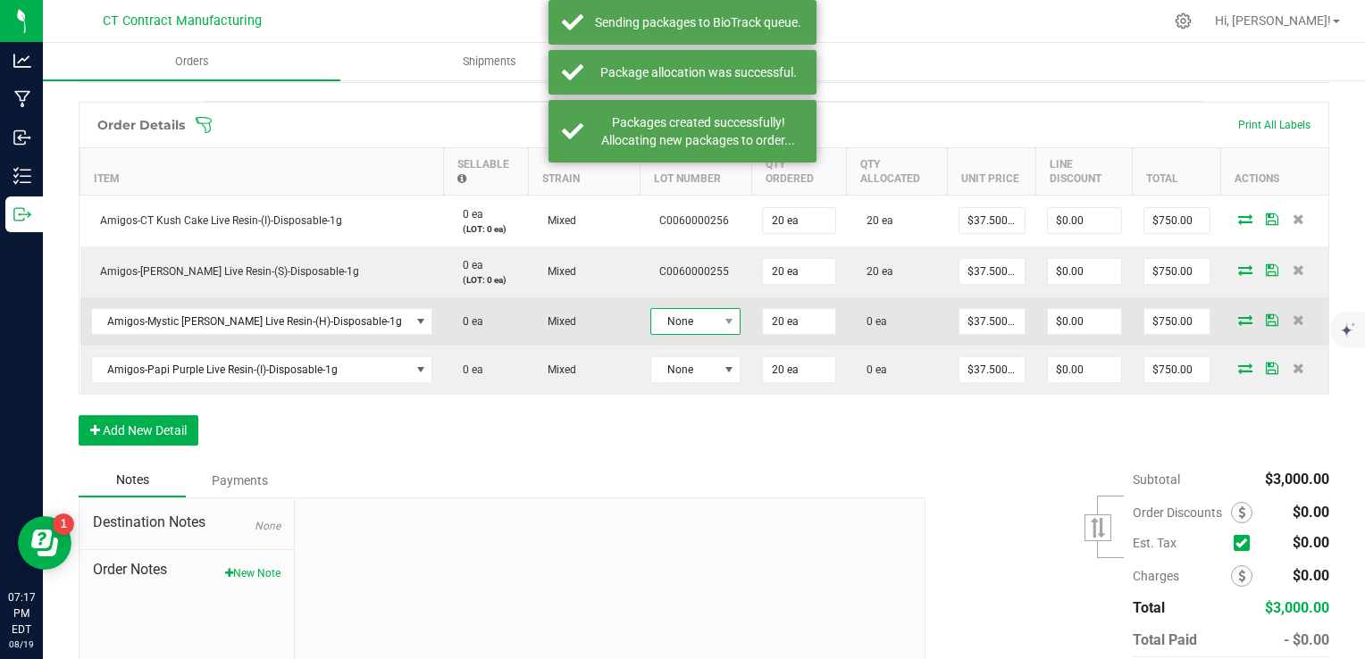
click at [651, 325] on span "None" at bounding box center [684, 321] width 66 height 25
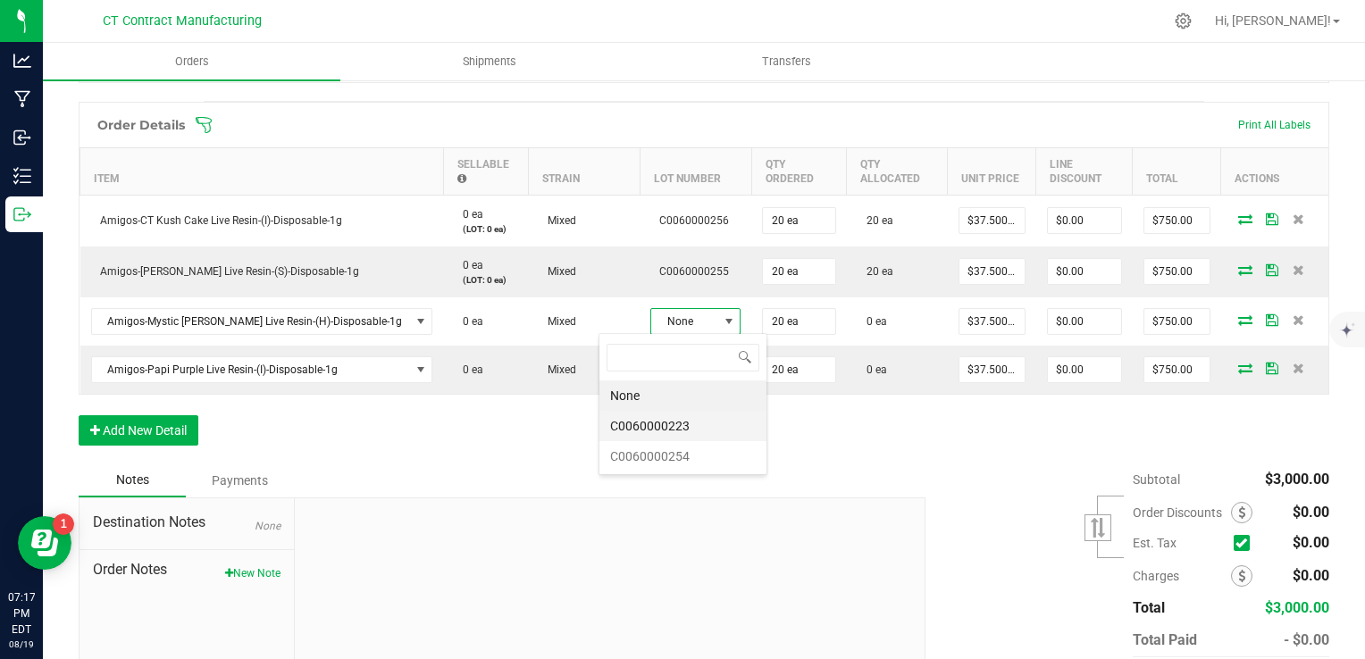
click at [695, 432] on li "C0060000223" at bounding box center [683, 426] width 167 height 30
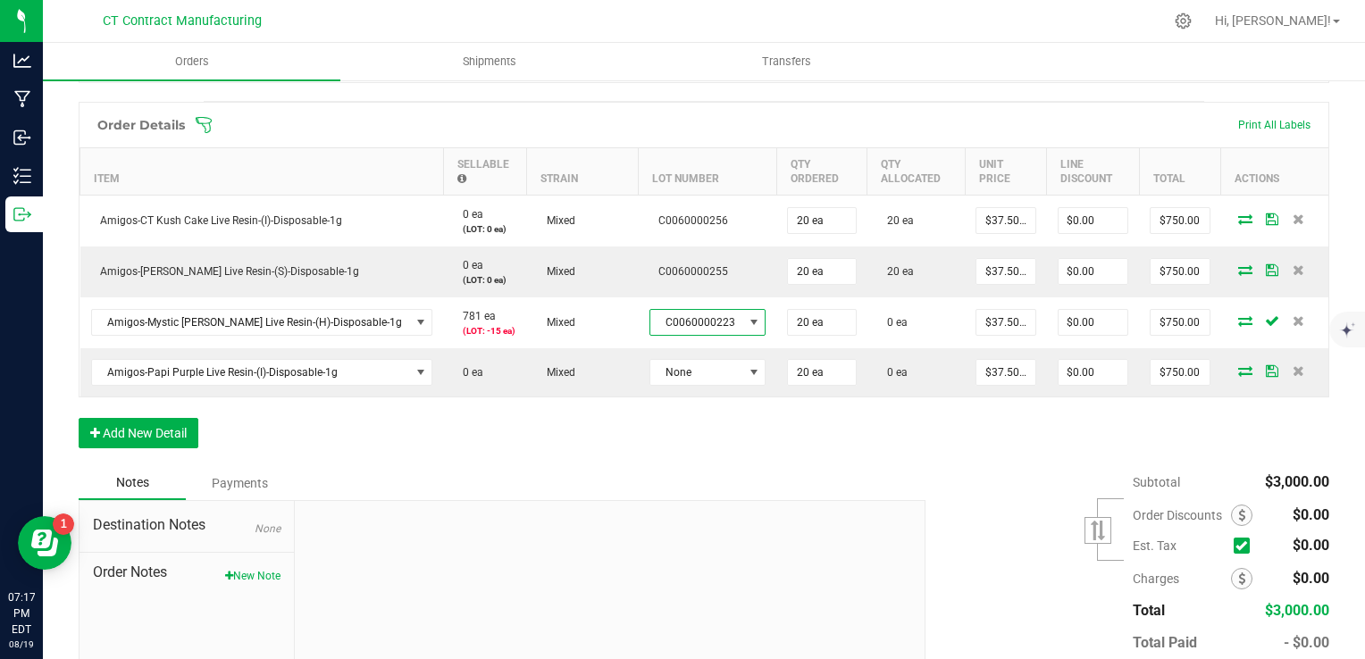
click at [657, 322] on span "C0060000223" at bounding box center [696, 322] width 93 height 25
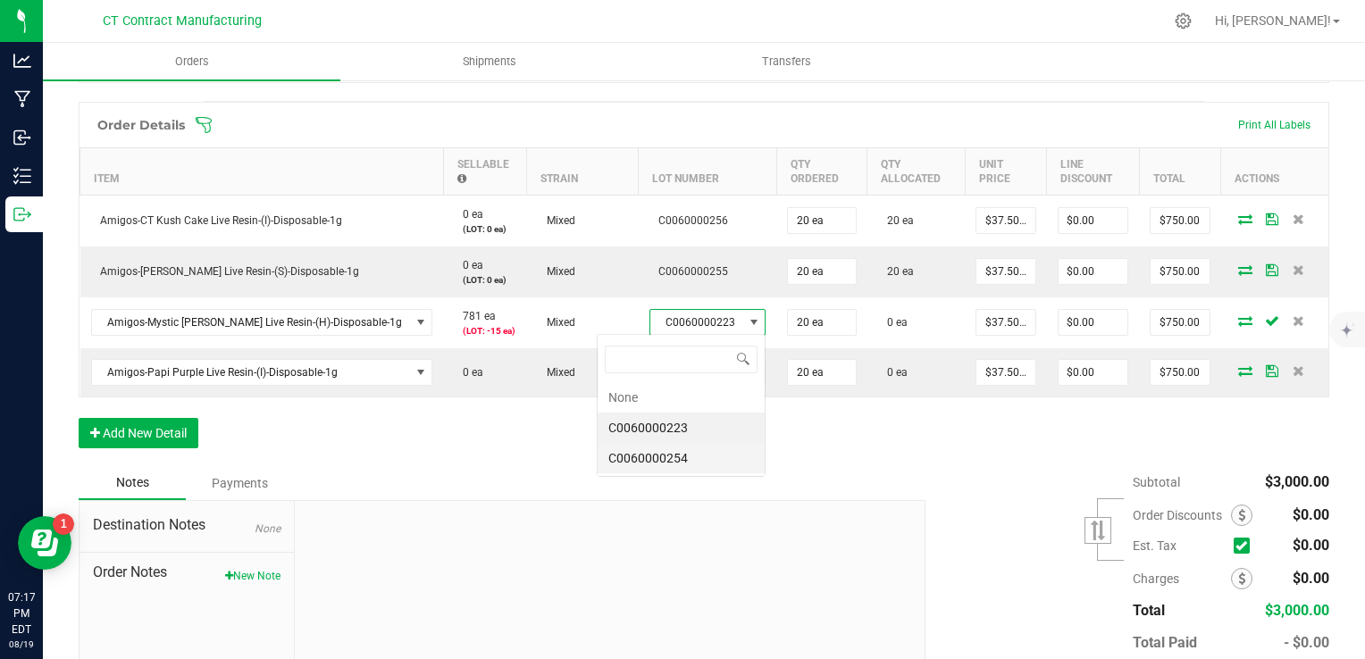
scroll to position [26, 114]
click at [692, 454] on li "C0060000254" at bounding box center [681, 458] width 167 height 30
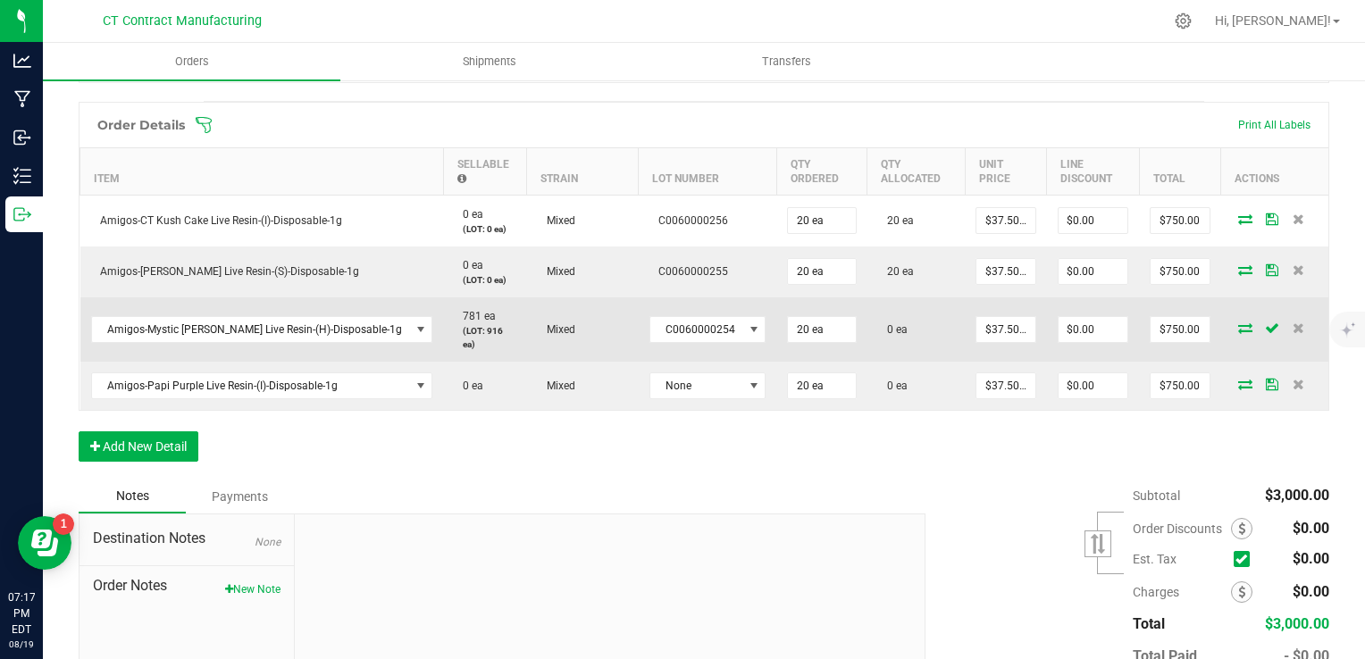
click at [1238, 323] on icon at bounding box center [1245, 328] width 14 height 11
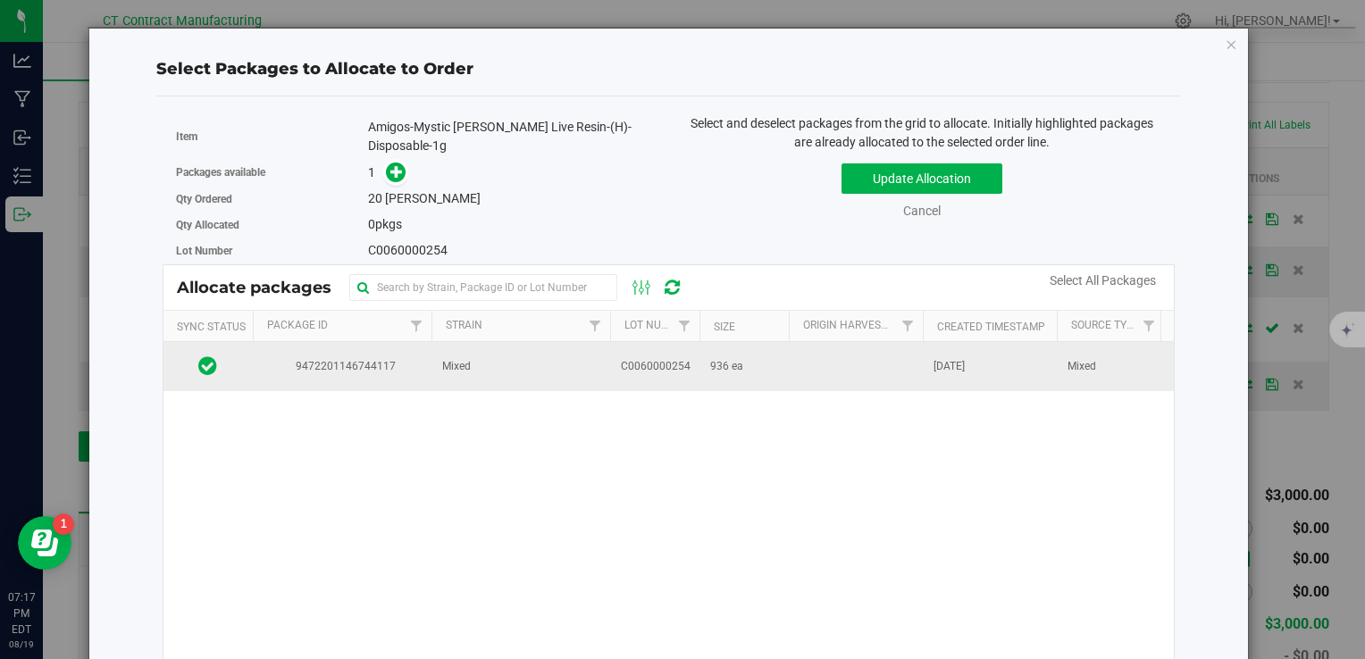
click at [588, 348] on td "Mixed" at bounding box center [521, 366] width 179 height 48
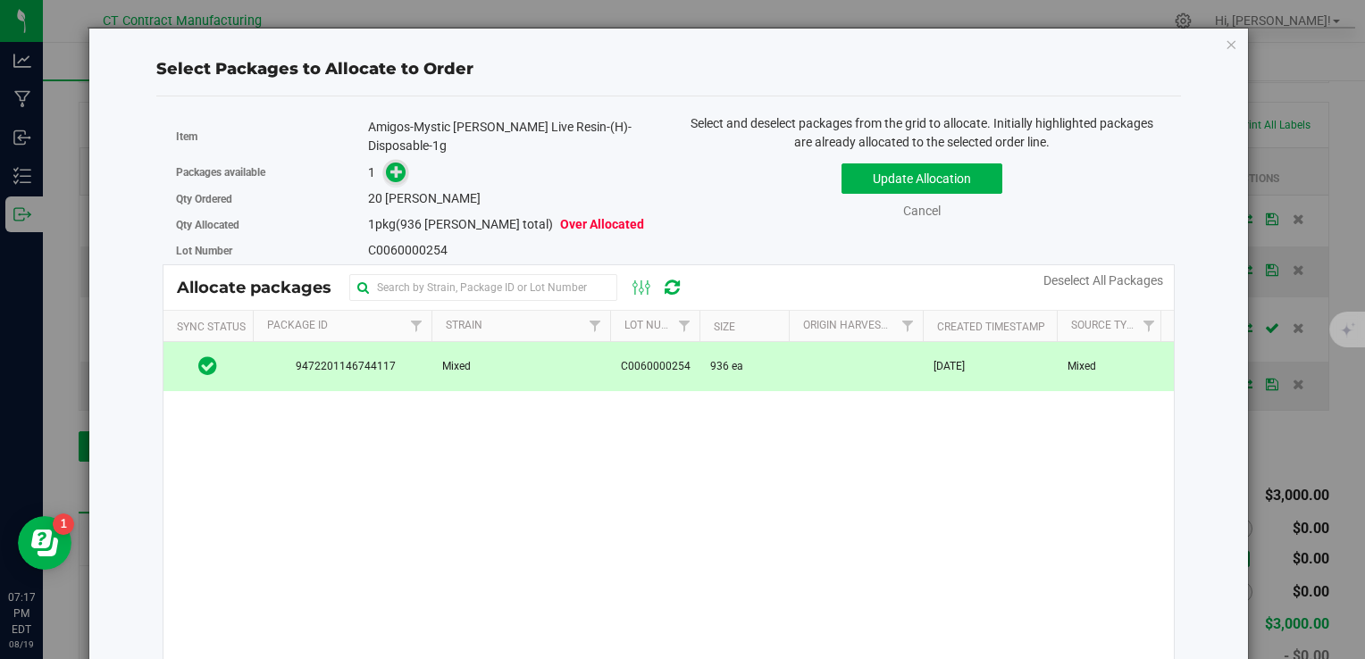
click at [390, 165] on icon at bounding box center [396, 171] width 13 height 13
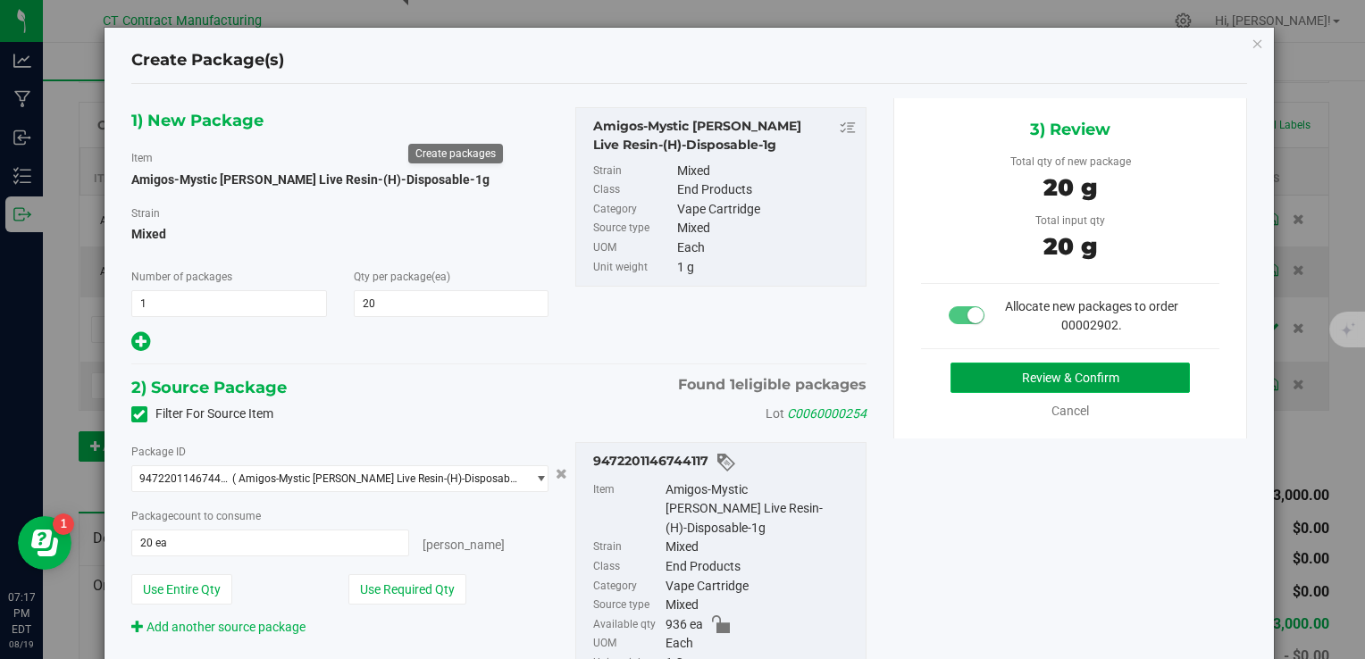
click at [996, 373] on button "Review & Confirm" at bounding box center [1070, 378] width 239 height 30
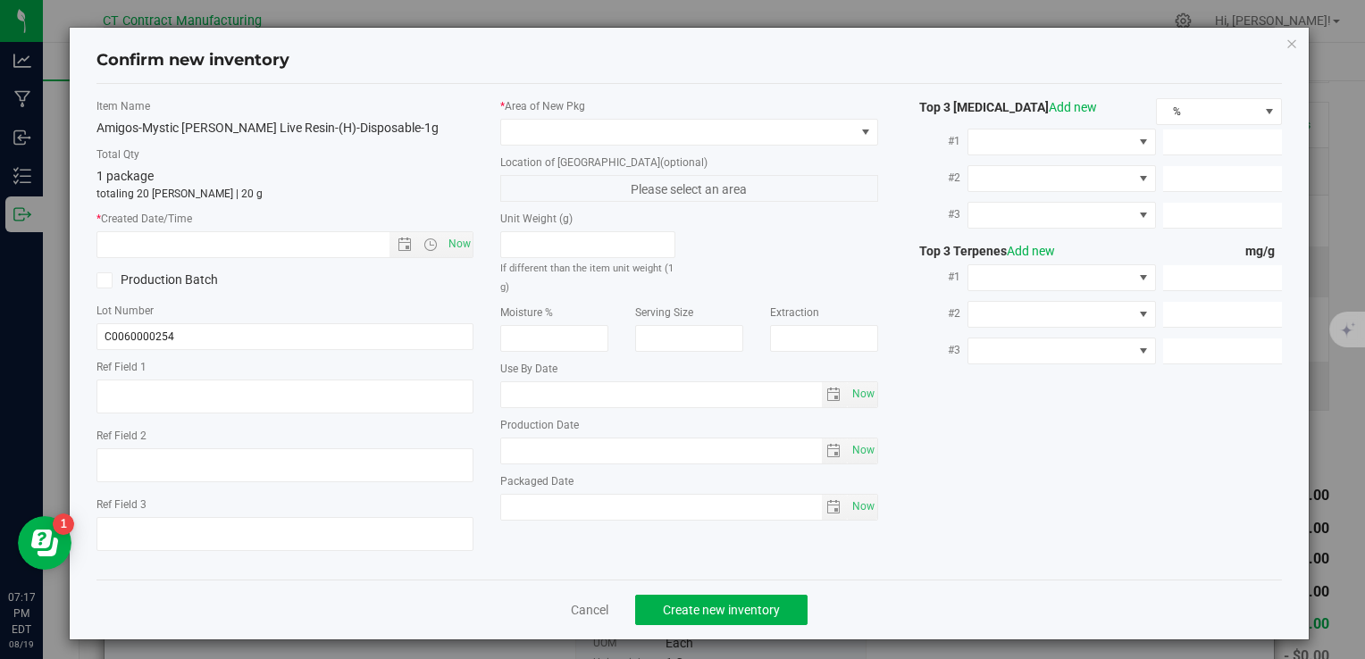
type textarea "250808-AGO-MM-1G"
click at [457, 244] on span "Now" at bounding box center [459, 244] width 30 height 26
type input "8/19/2025 7:17 PM"
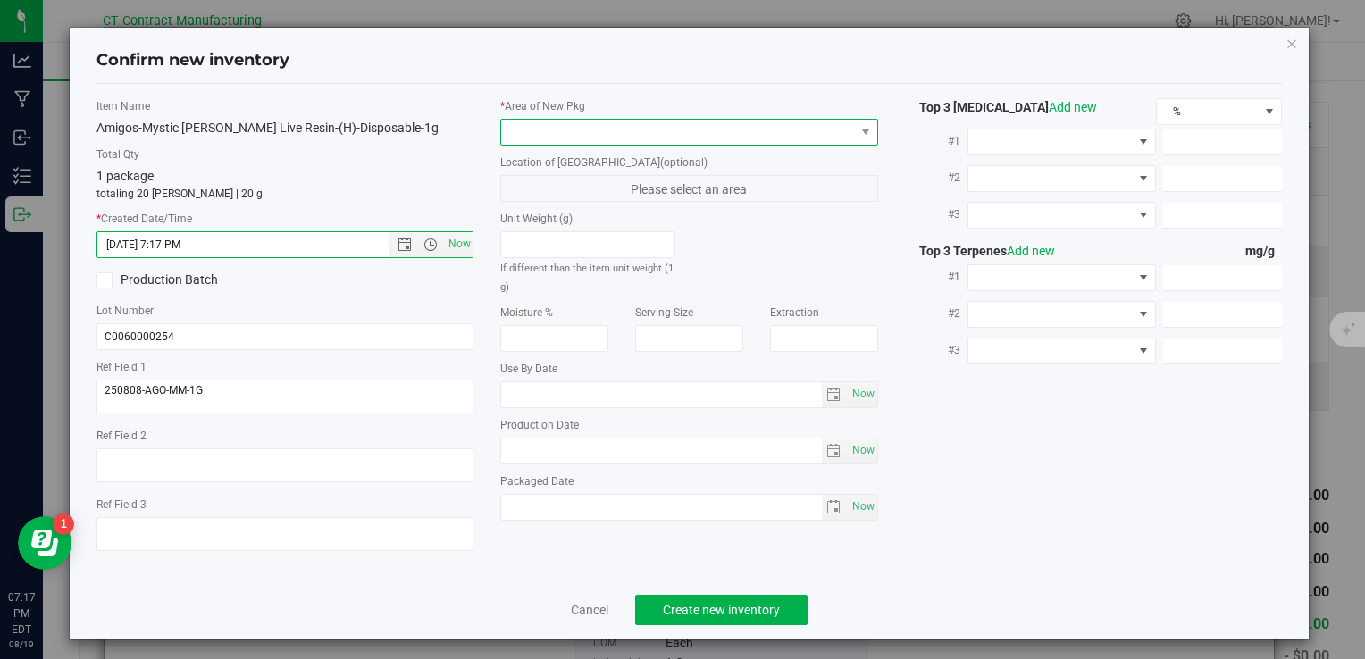
click at [518, 123] on span at bounding box center [677, 132] width 353 height 25
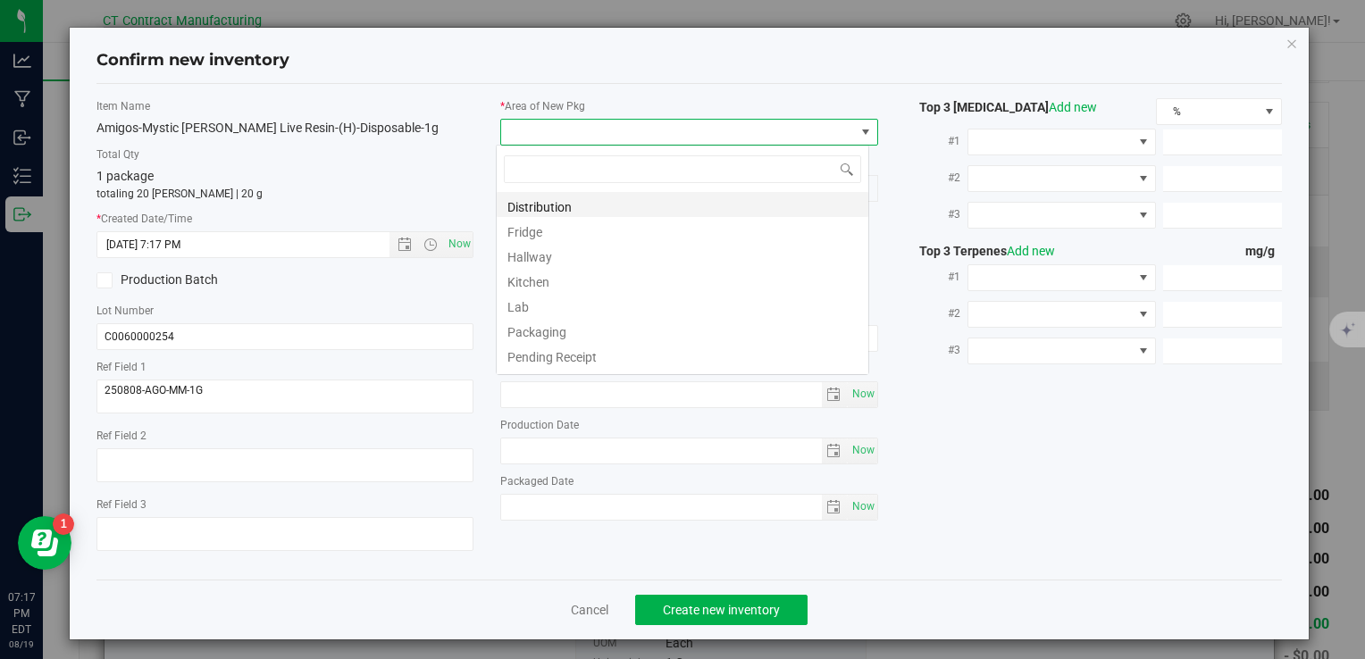
scroll to position [26, 373]
click at [573, 197] on li "Distribution" at bounding box center [683, 204] width 372 height 25
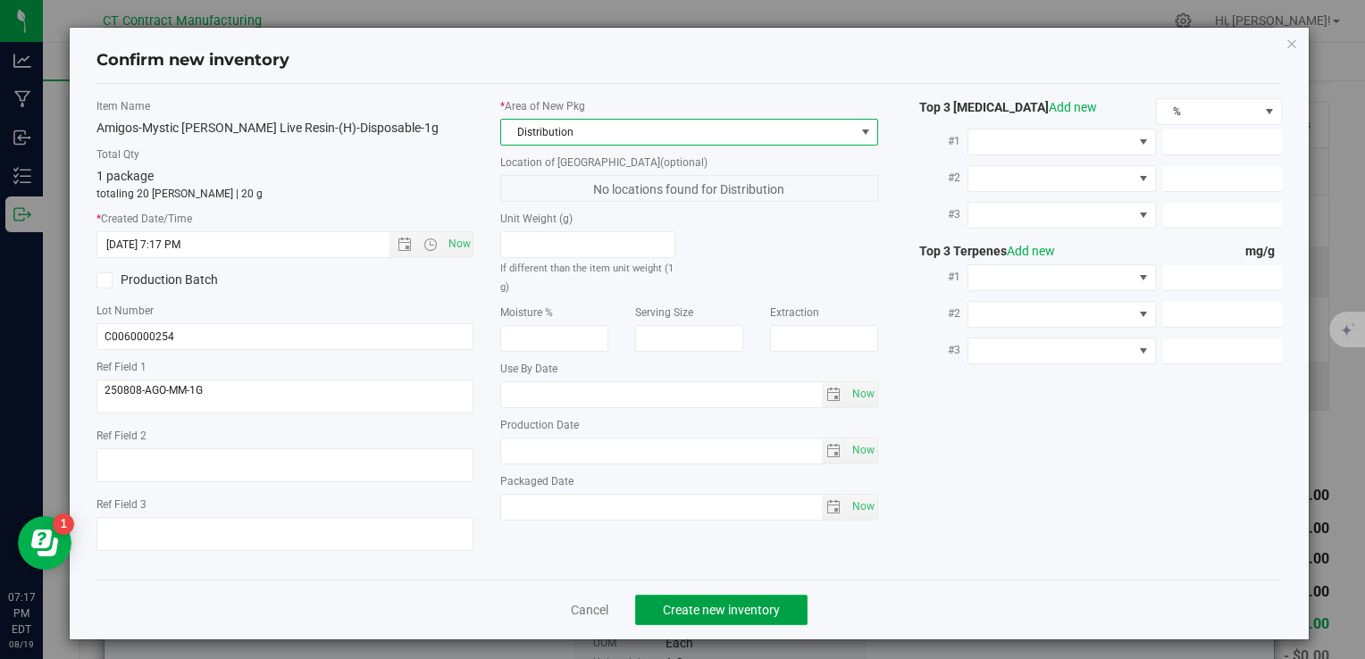
click at [788, 610] on button "Create new inventory" at bounding box center [721, 610] width 172 height 30
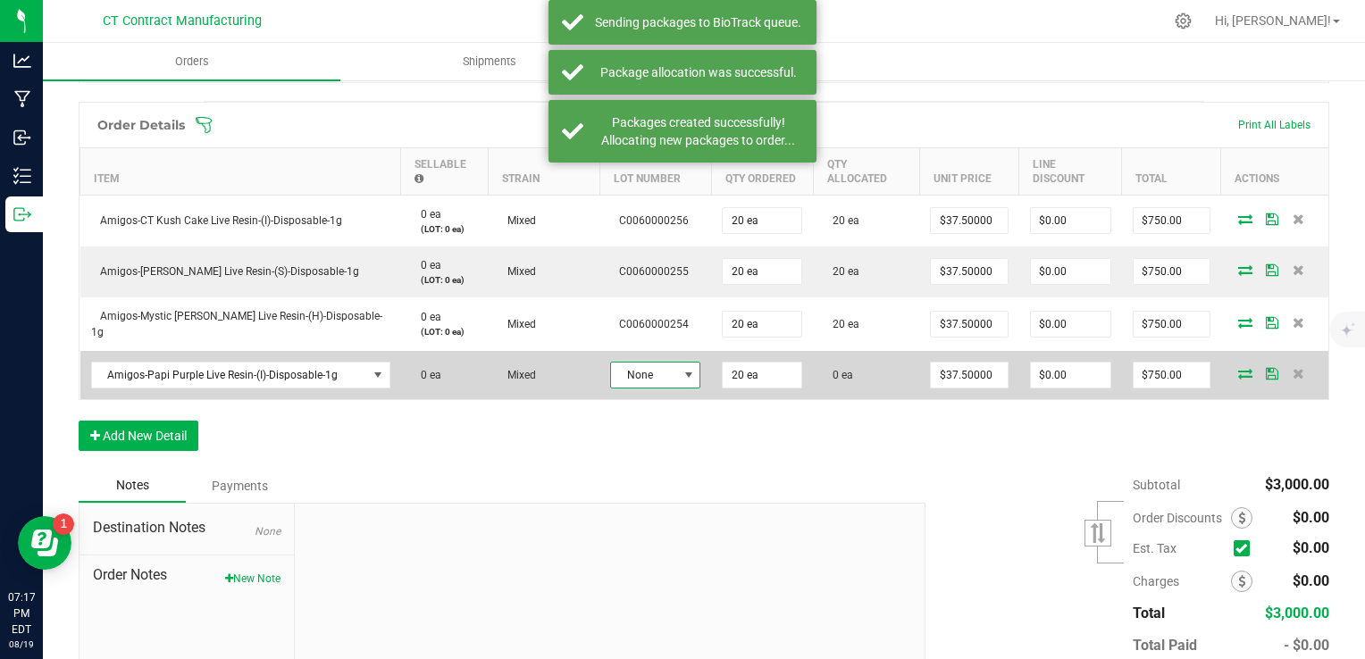
click at [682, 373] on span at bounding box center [689, 375] width 14 height 14
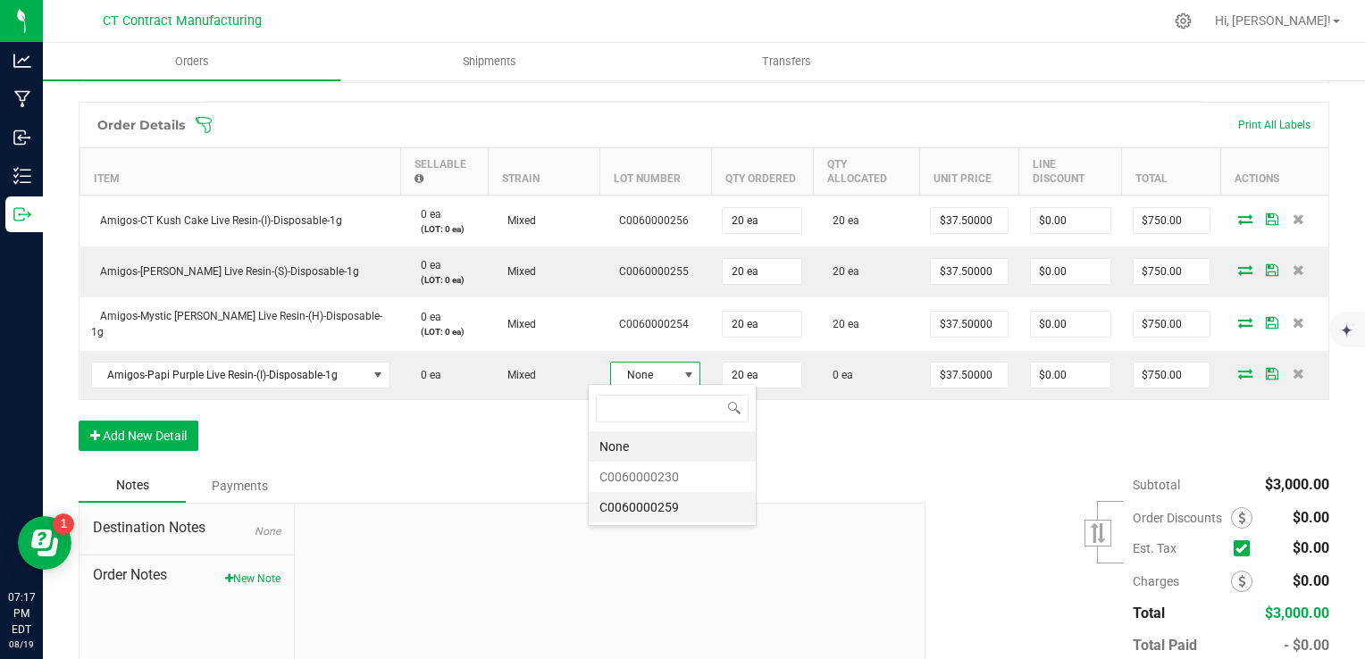
click at [665, 500] on li "C0060000259" at bounding box center [672, 507] width 167 height 30
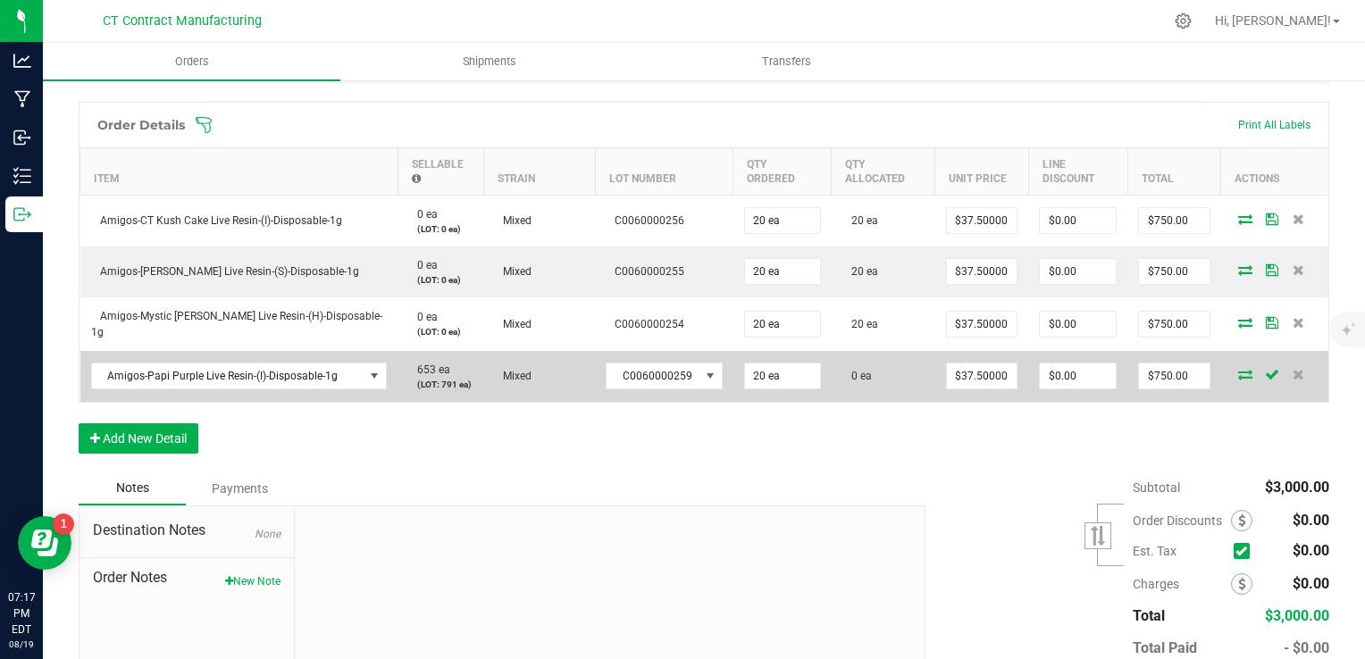
click at [1239, 369] on span at bounding box center [1245, 374] width 27 height 11
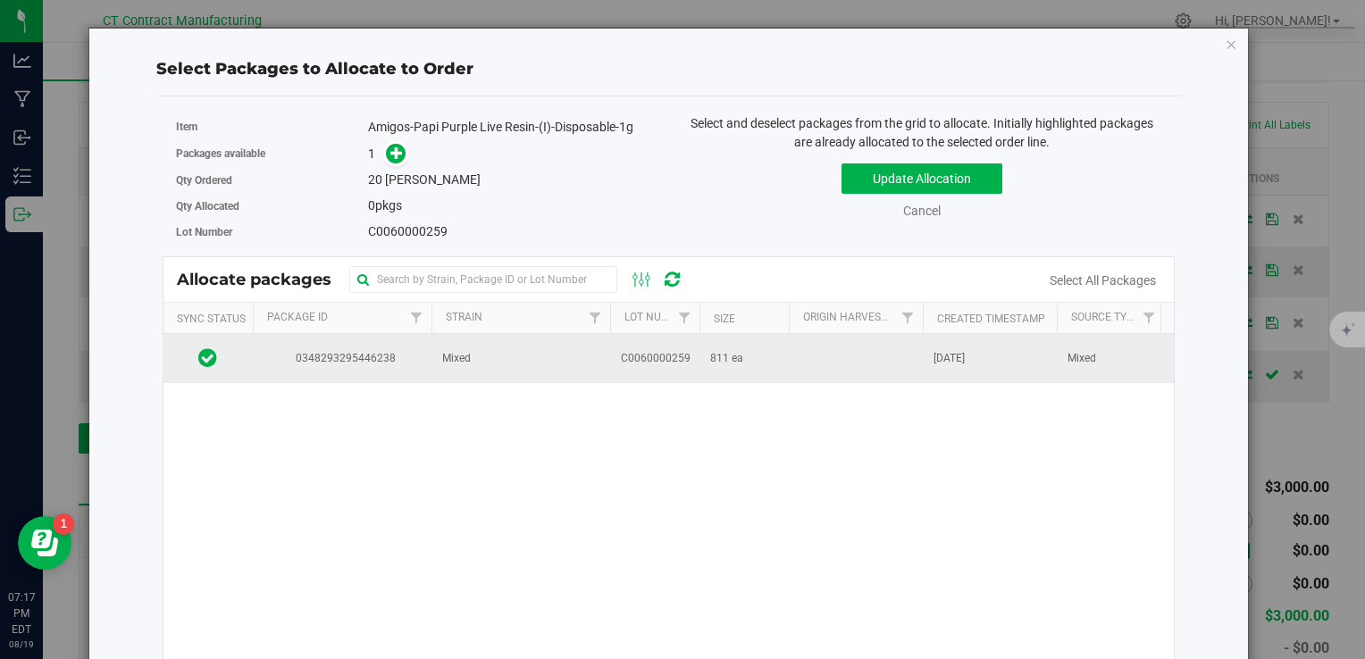
click at [664, 363] on span "C0060000259" at bounding box center [656, 358] width 70 height 17
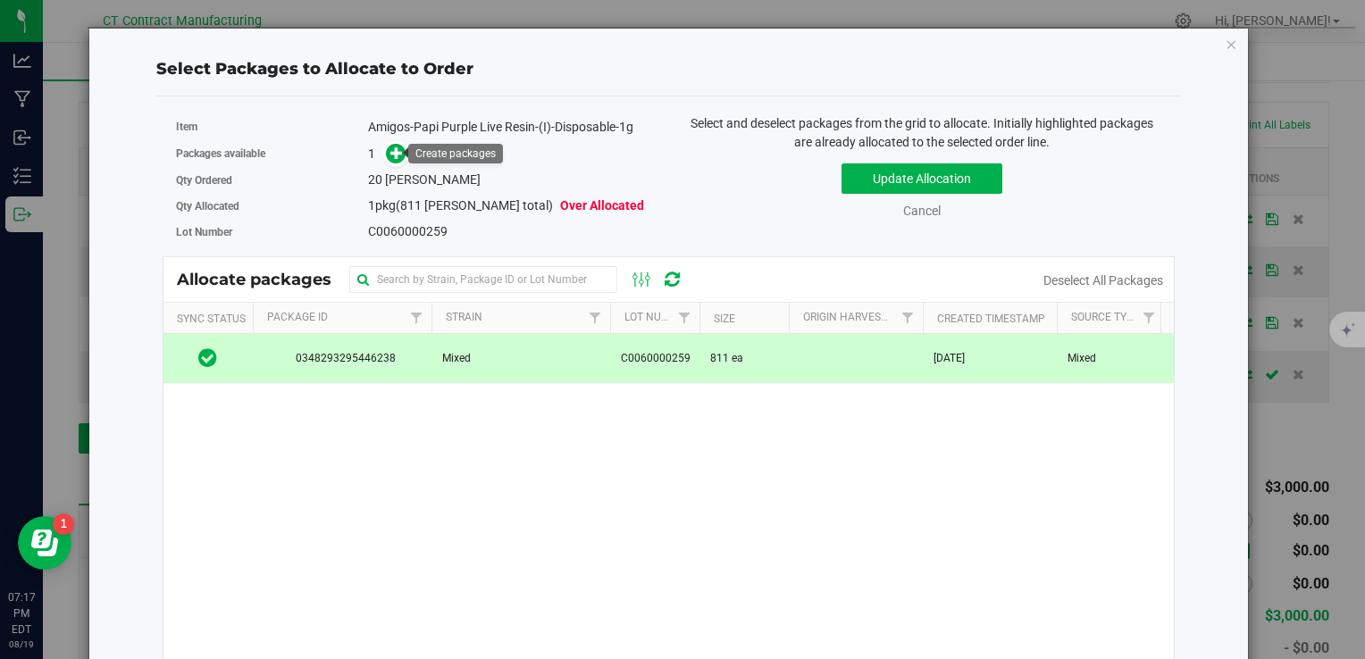
click at [404, 155] on div "1" at bounding box center [512, 154] width 288 height 21
click at [394, 155] on icon at bounding box center [396, 153] width 13 height 13
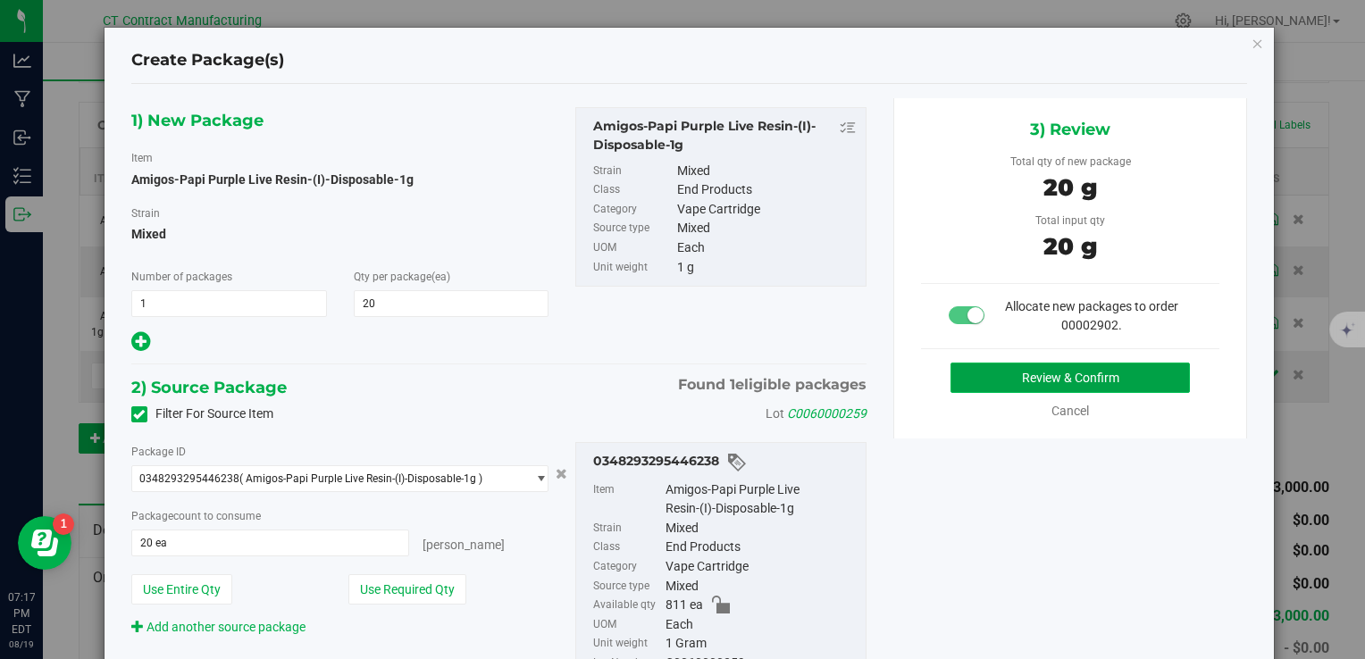
click at [1004, 381] on button "Review & Confirm" at bounding box center [1070, 378] width 239 height 30
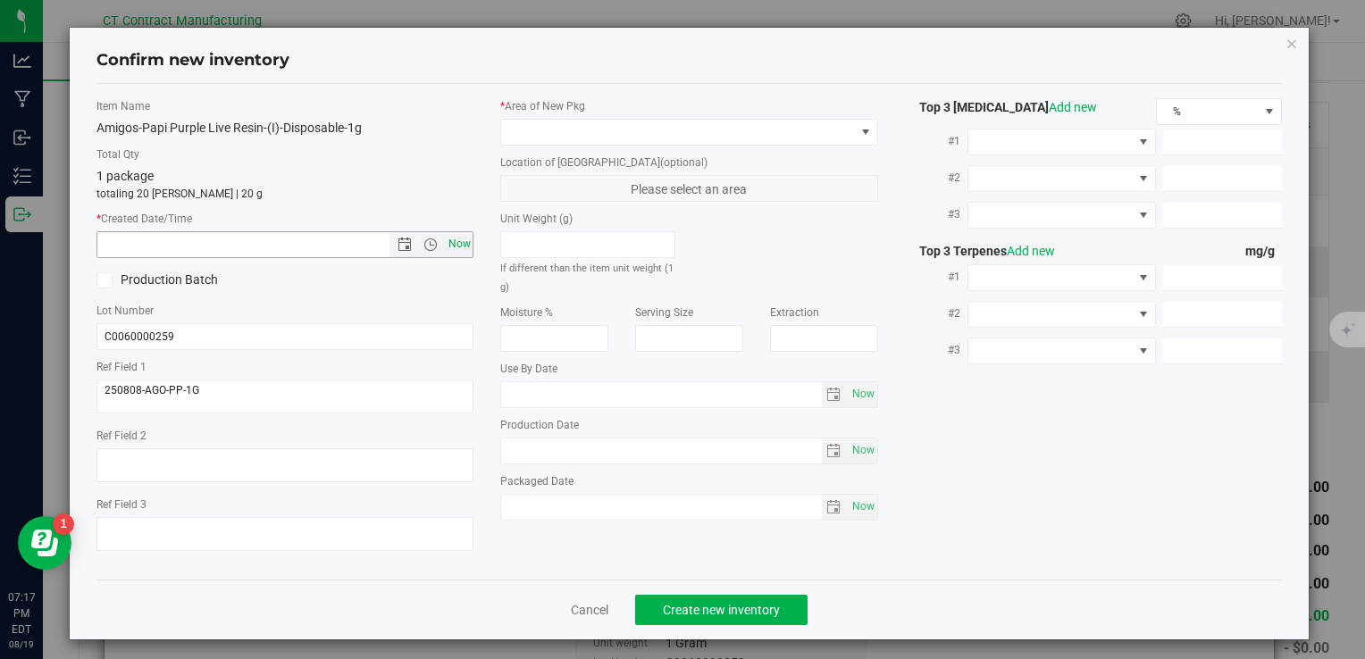
click at [457, 252] on span "Now" at bounding box center [459, 244] width 30 height 26
type input "8/19/2025 7:17 PM"
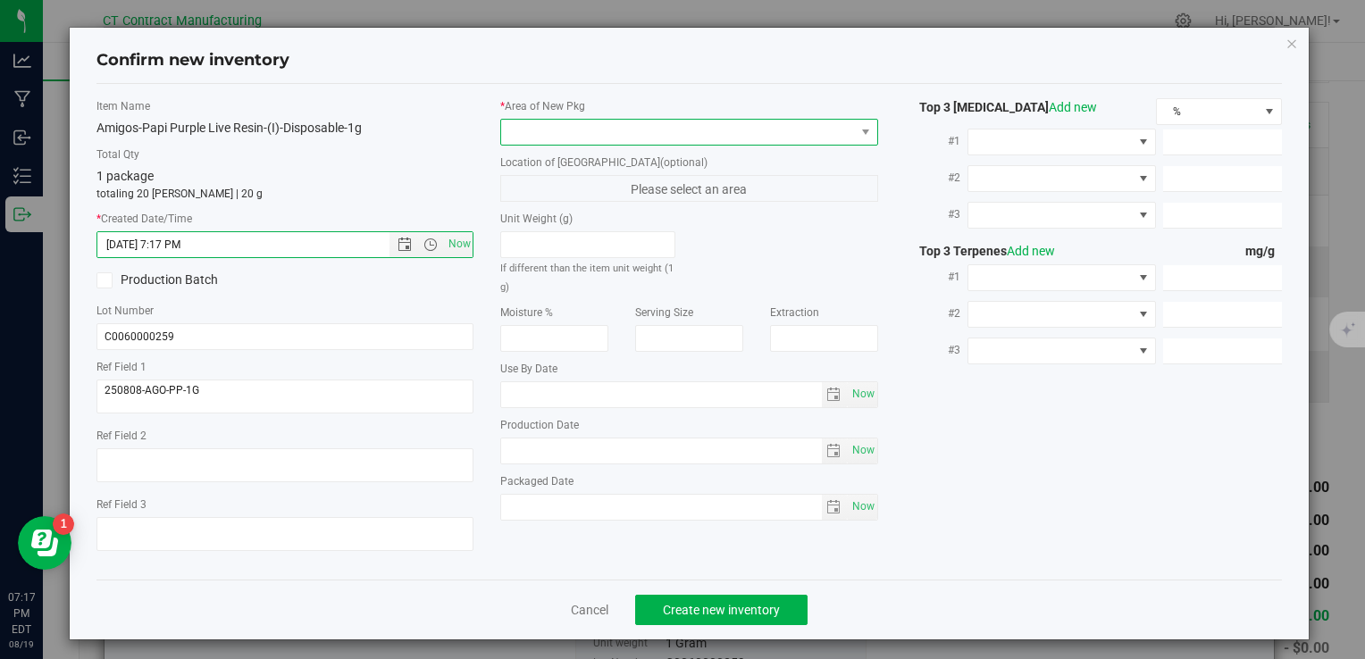
click at [529, 127] on span at bounding box center [677, 132] width 353 height 25
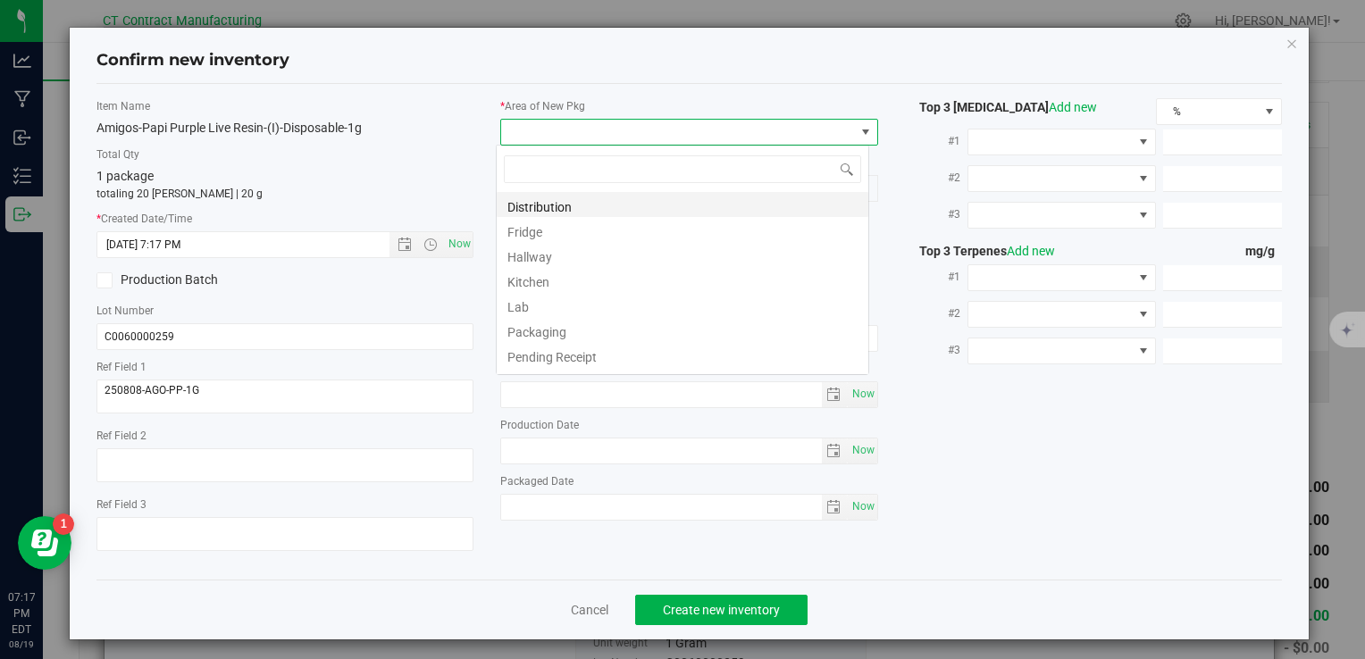
scroll to position [26, 373]
click at [567, 203] on li "Distribution" at bounding box center [683, 204] width 372 height 25
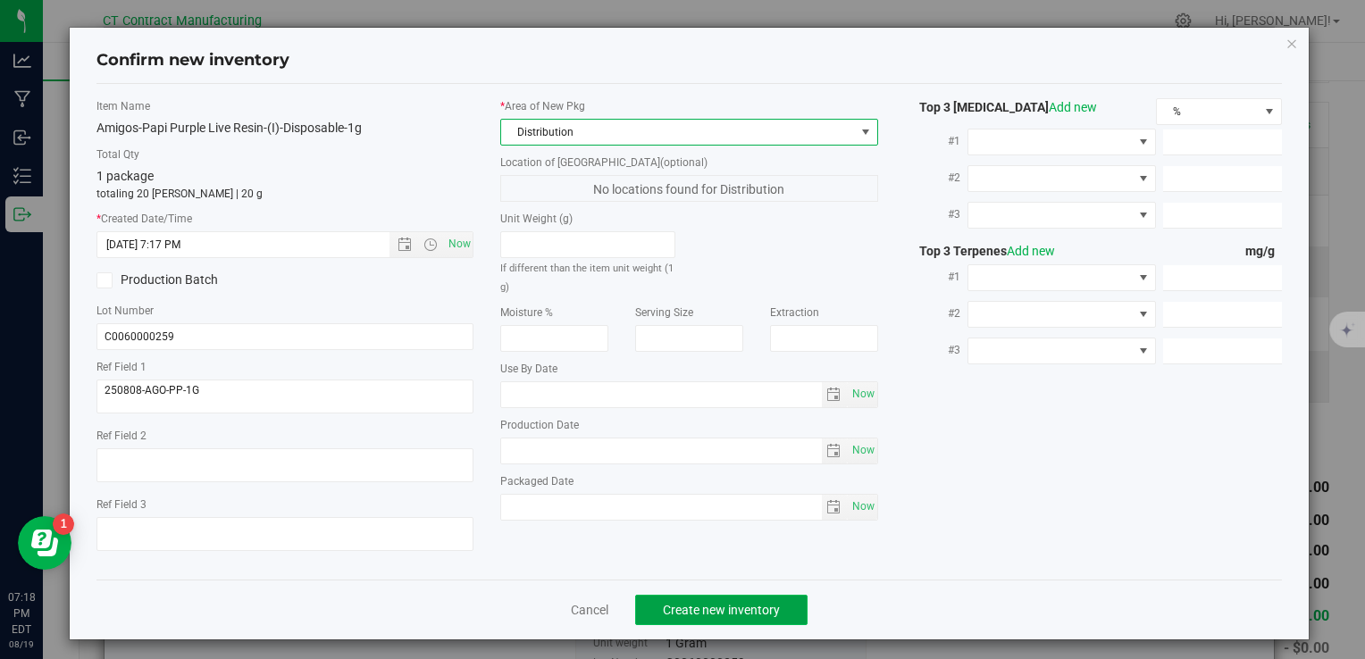
click at [696, 603] on span "Create new inventory" at bounding box center [721, 610] width 117 height 14
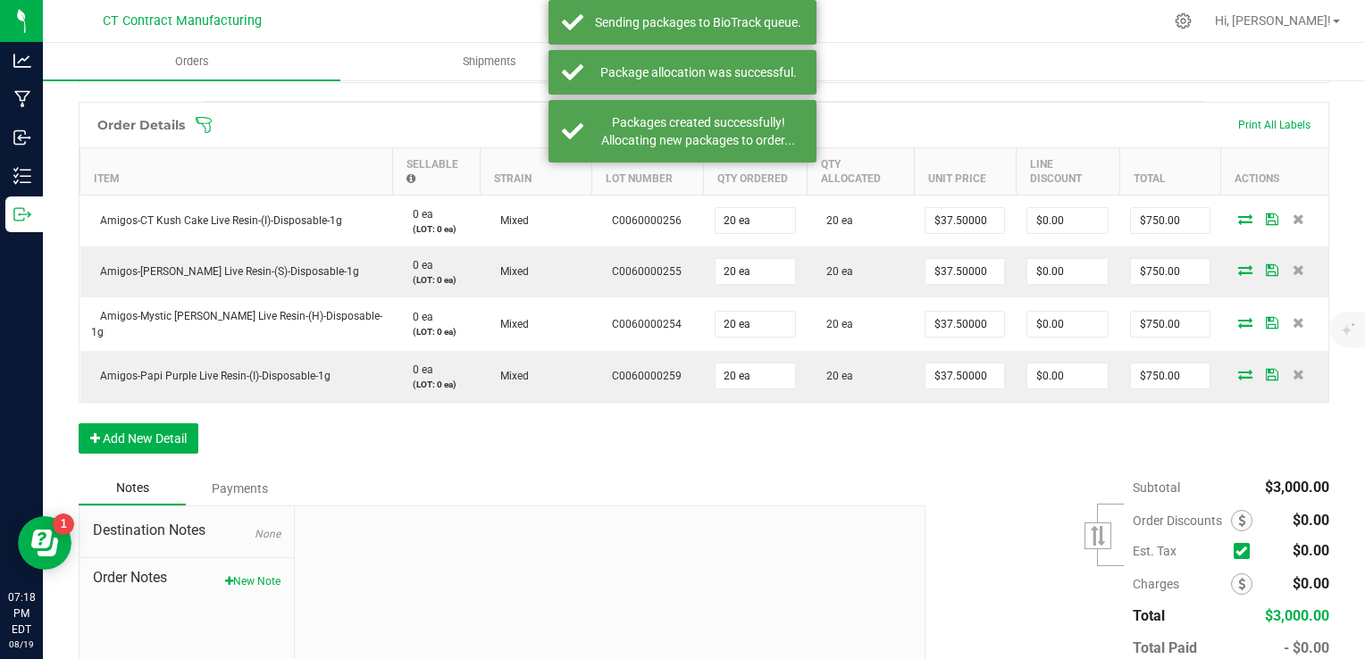
click at [774, 477] on div "Notes Payments" at bounding box center [496, 489] width 834 height 34
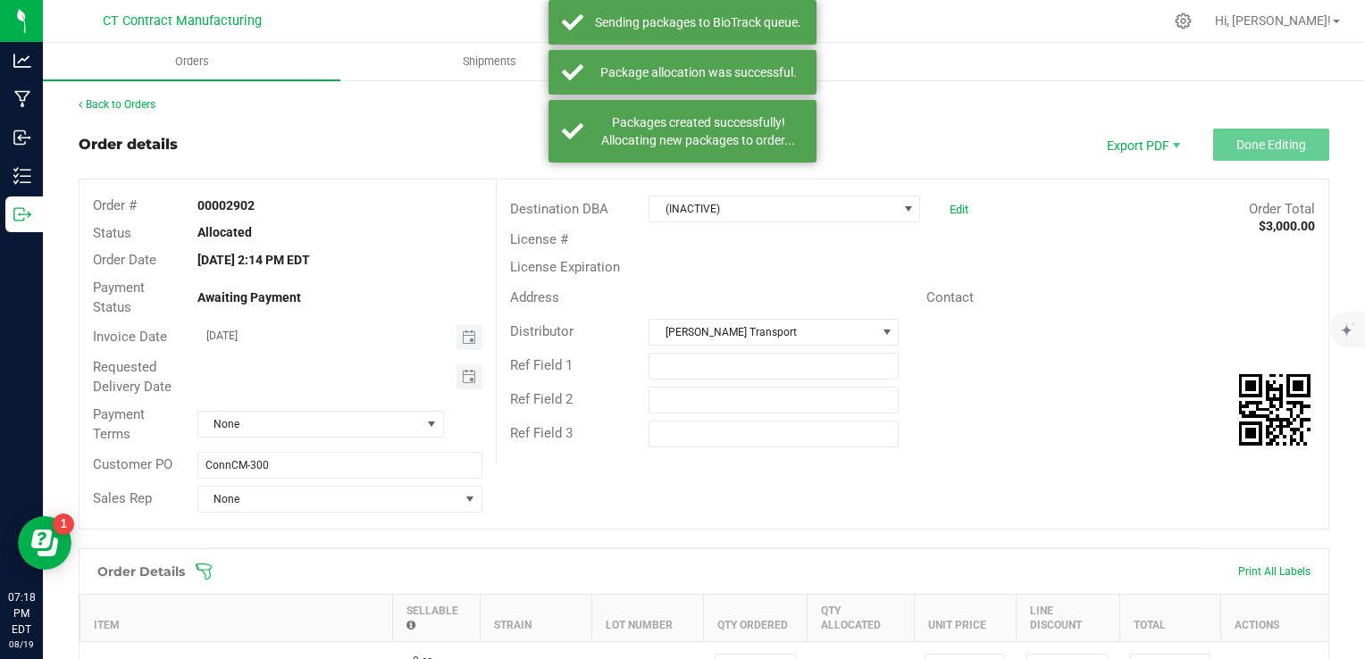
click at [457, 331] on span "Toggle calendar" at bounding box center [470, 337] width 26 height 25
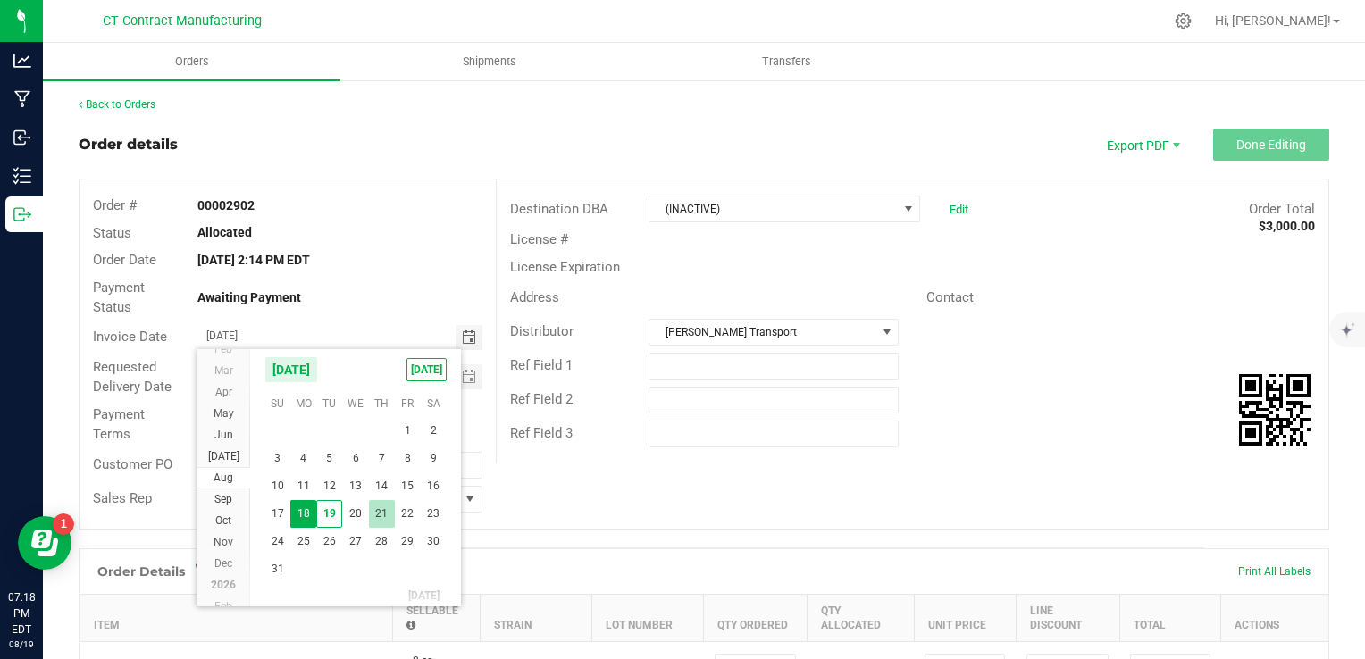
click at [375, 508] on span "21" at bounding box center [382, 514] width 26 height 28
type input "08/21/2025"
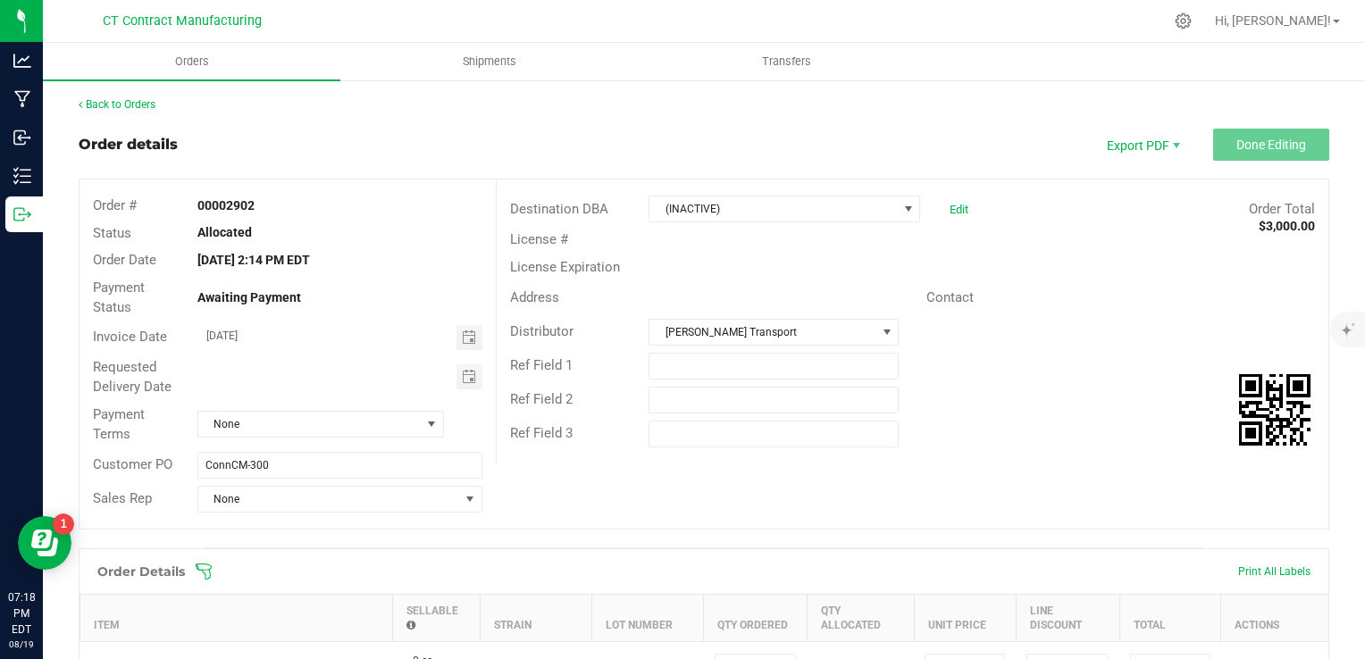
click at [369, 390] on div "Requested Delivery Date" at bounding box center [288, 377] width 416 height 47
click at [363, 429] on span "None" at bounding box center [309, 424] width 222 height 25
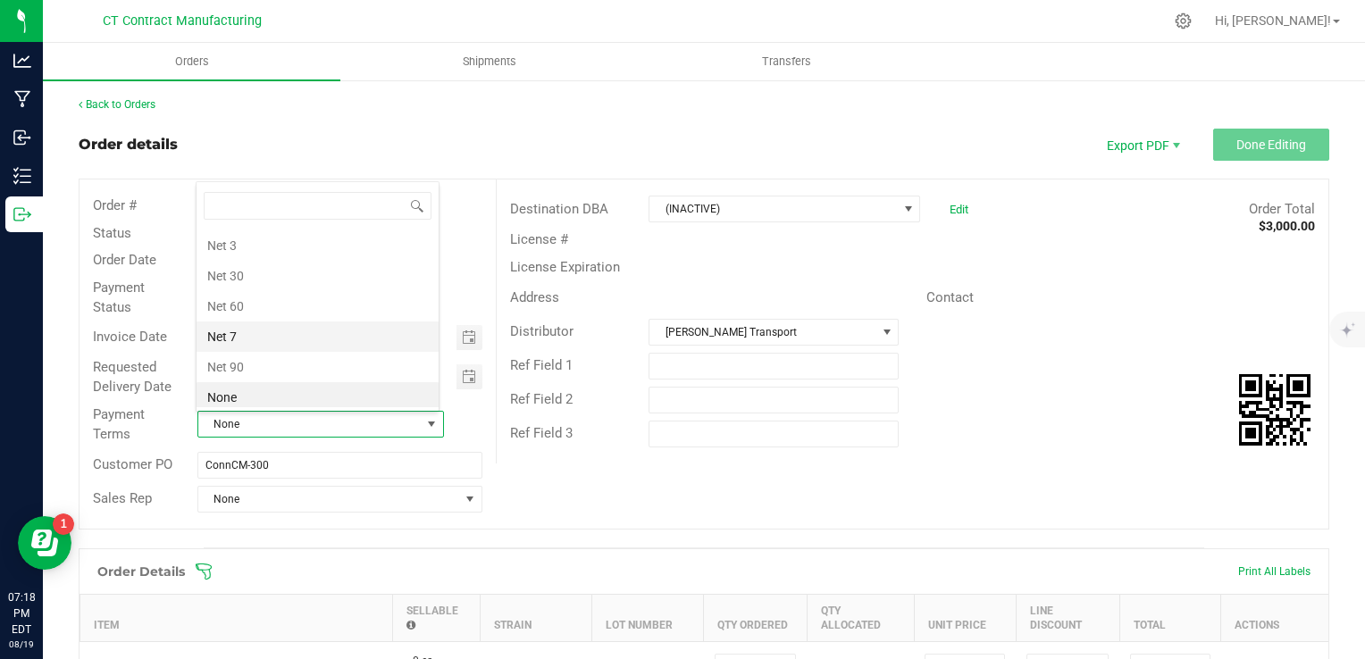
scroll to position [93, 0]
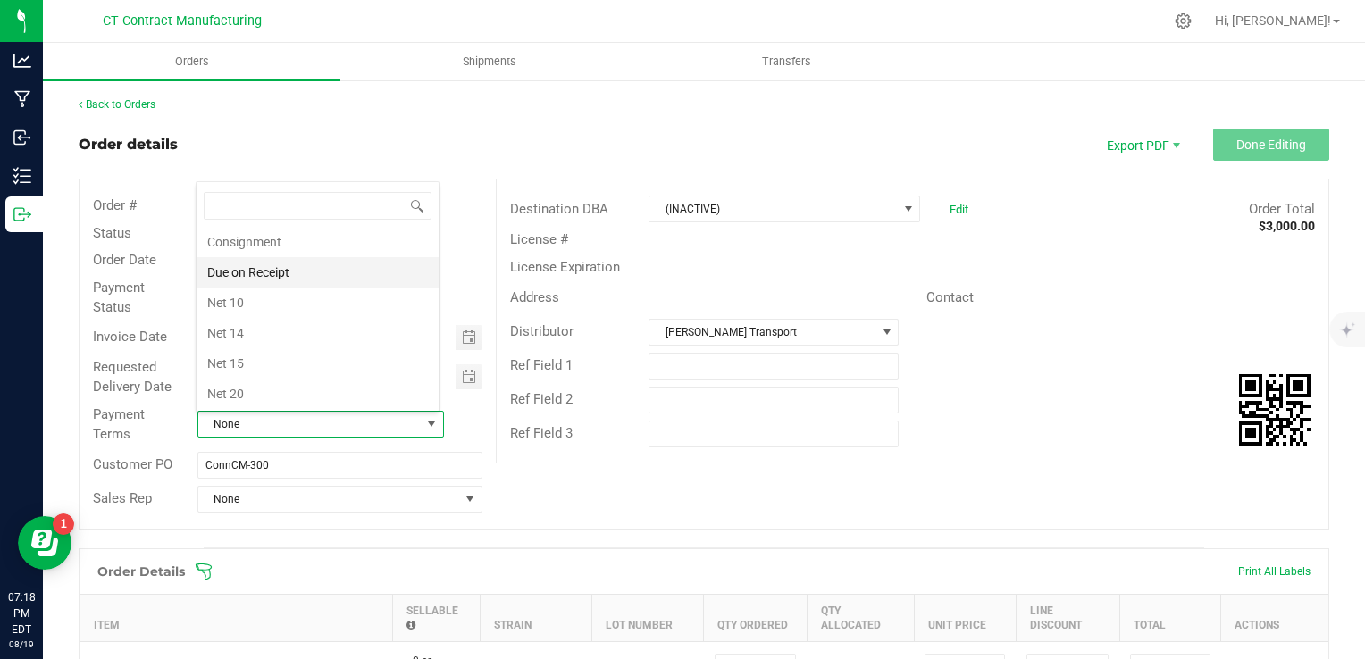
click at [356, 273] on li "Due on Receipt" at bounding box center [318, 272] width 242 height 30
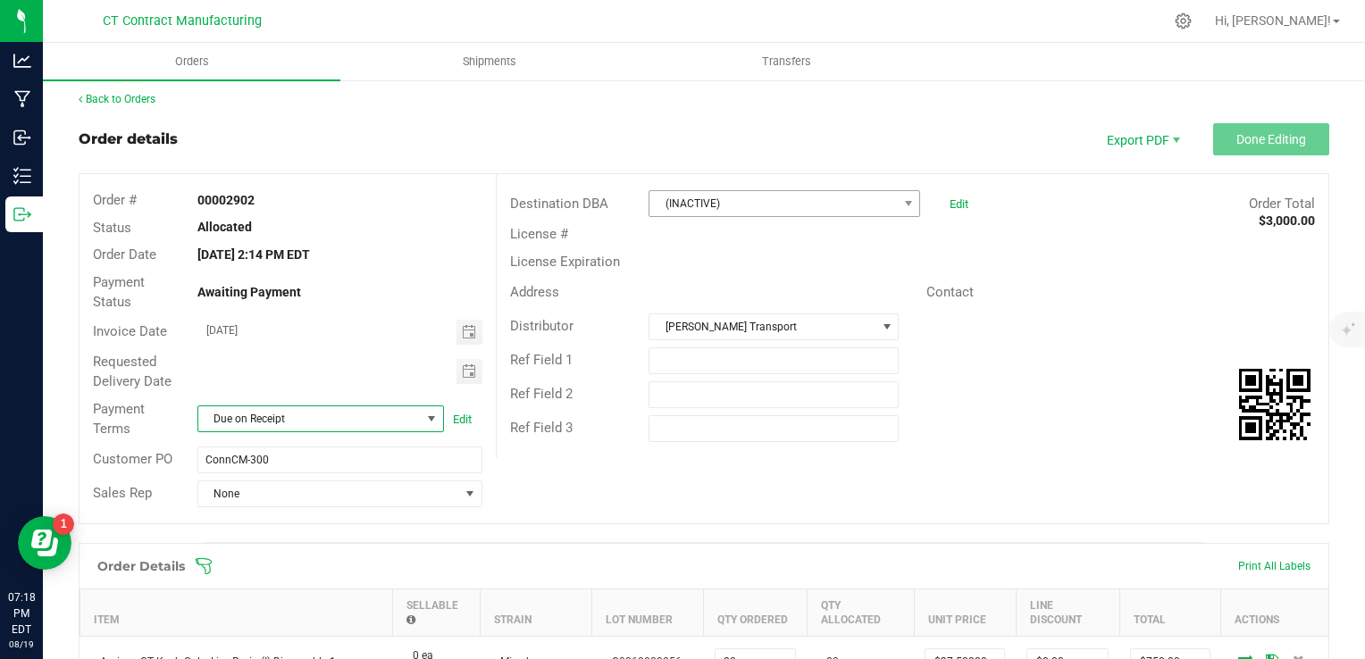
scroll to position [0, 0]
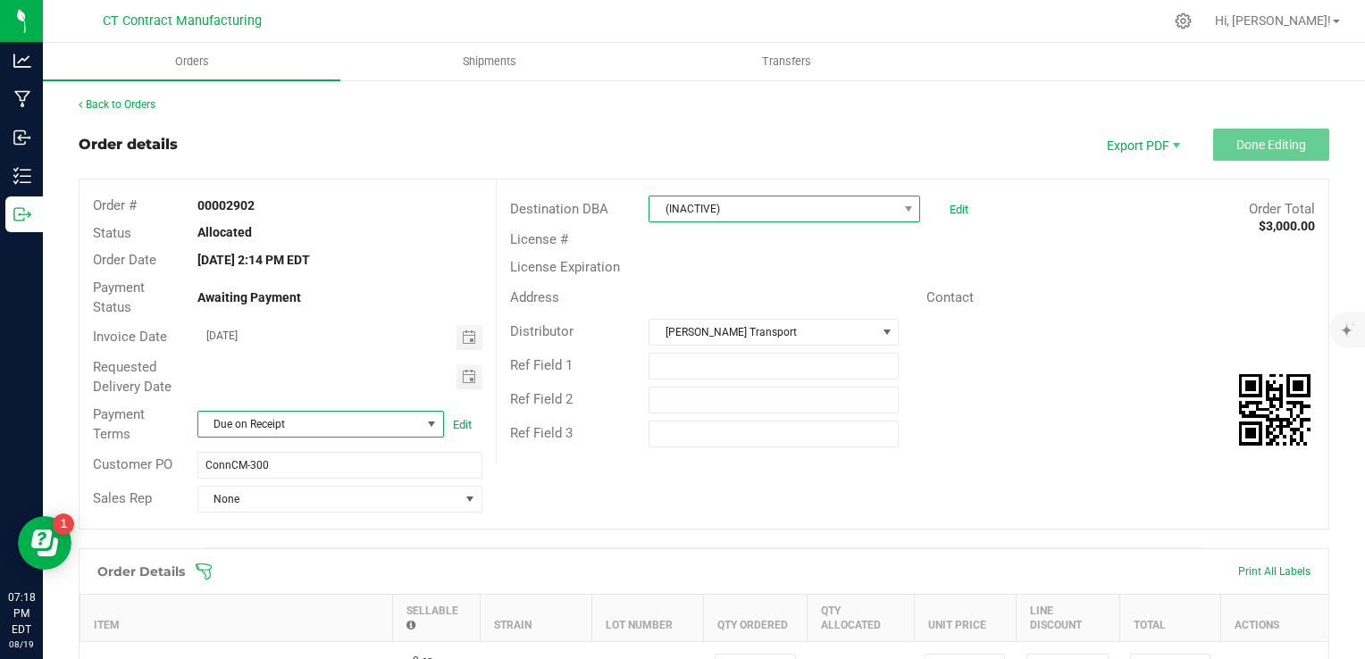
click at [818, 209] on span "(INACTIVE)" at bounding box center [773, 209] width 247 height 25
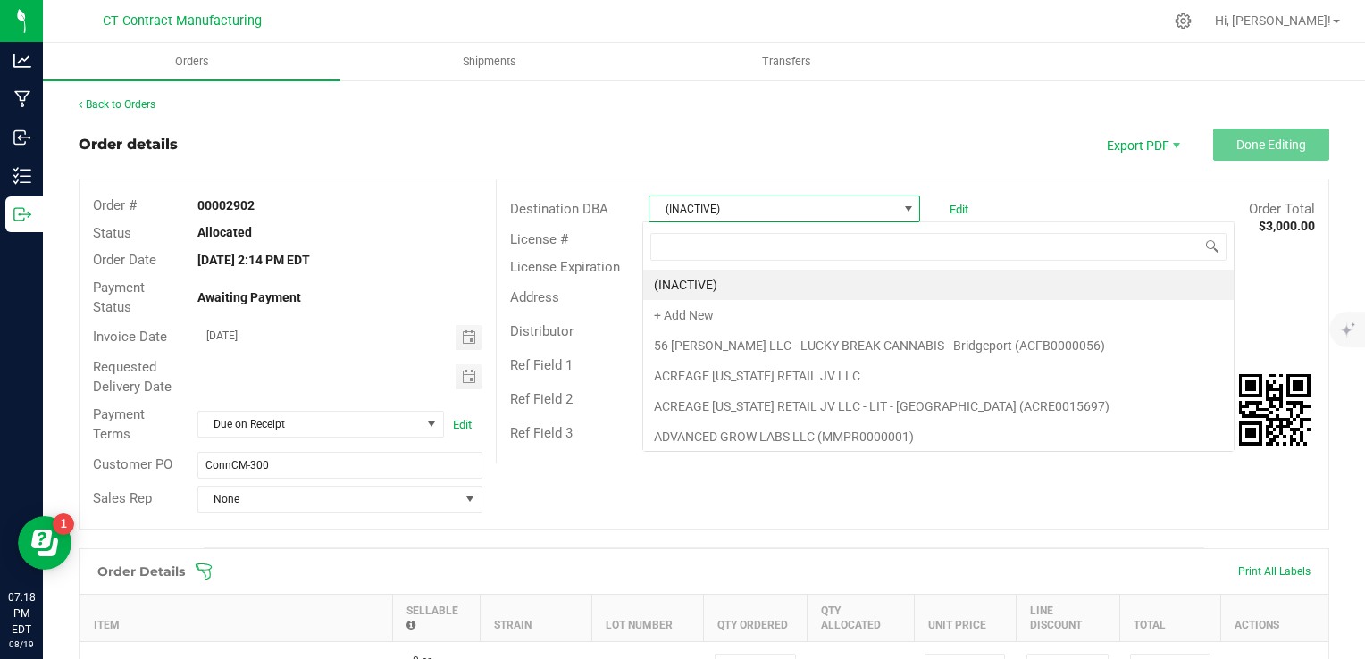
scroll to position [26, 268]
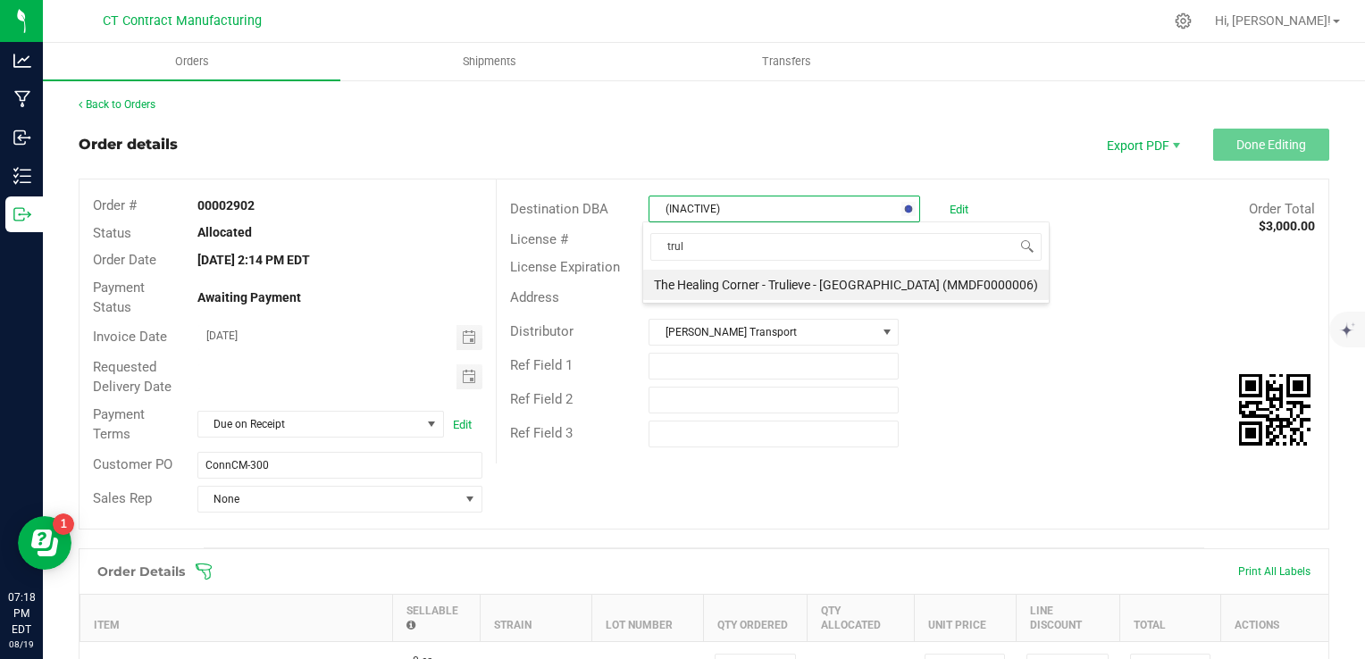
type input "truli"
click at [832, 277] on li "The Healing Corner - Trulieve - [GEOGRAPHIC_DATA] (MMDF0000006)" at bounding box center [846, 285] width 406 height 30
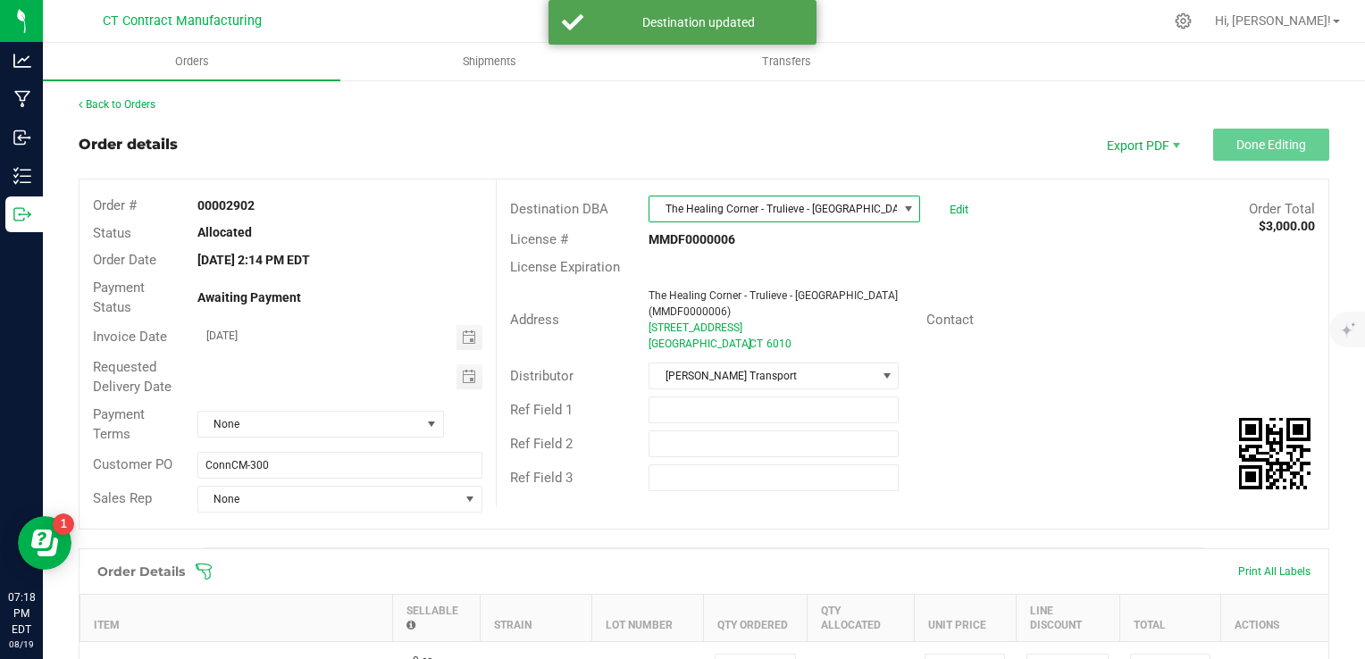
click at [1044, 202] on div "Order Total $3,000.00" at bounding box center [1155, 209] width 347 height 21
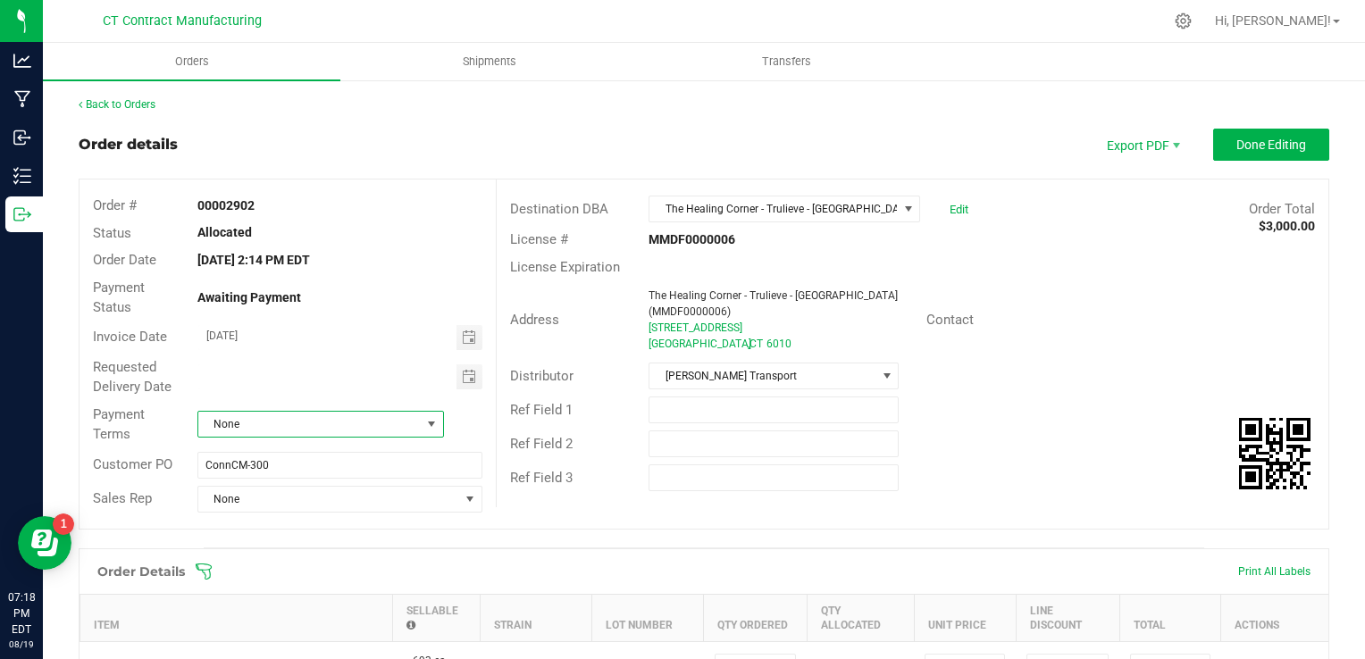
click at [400, 432] on span "None" at bounding box center [309, 424] width 222 height 25
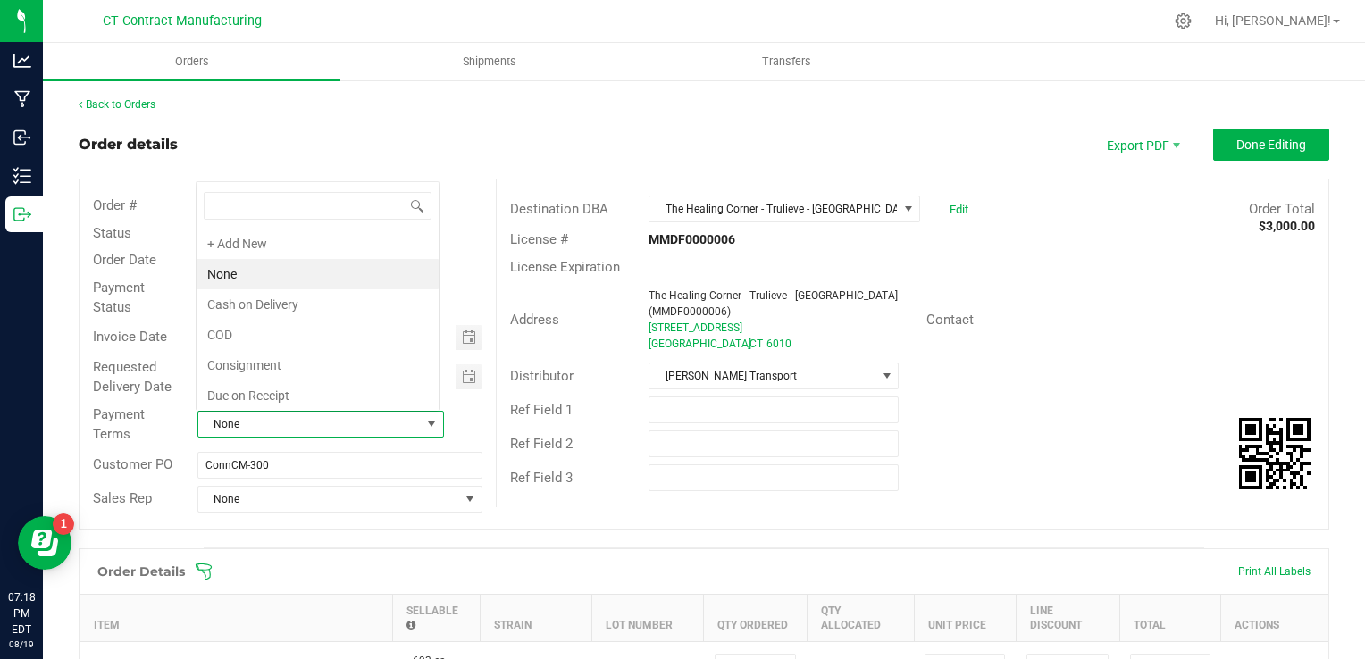
scroll to position [26, 241]
click at [312, 392] on li "Due on Receipt" at bounding box center [318, 396] width 242 height 30
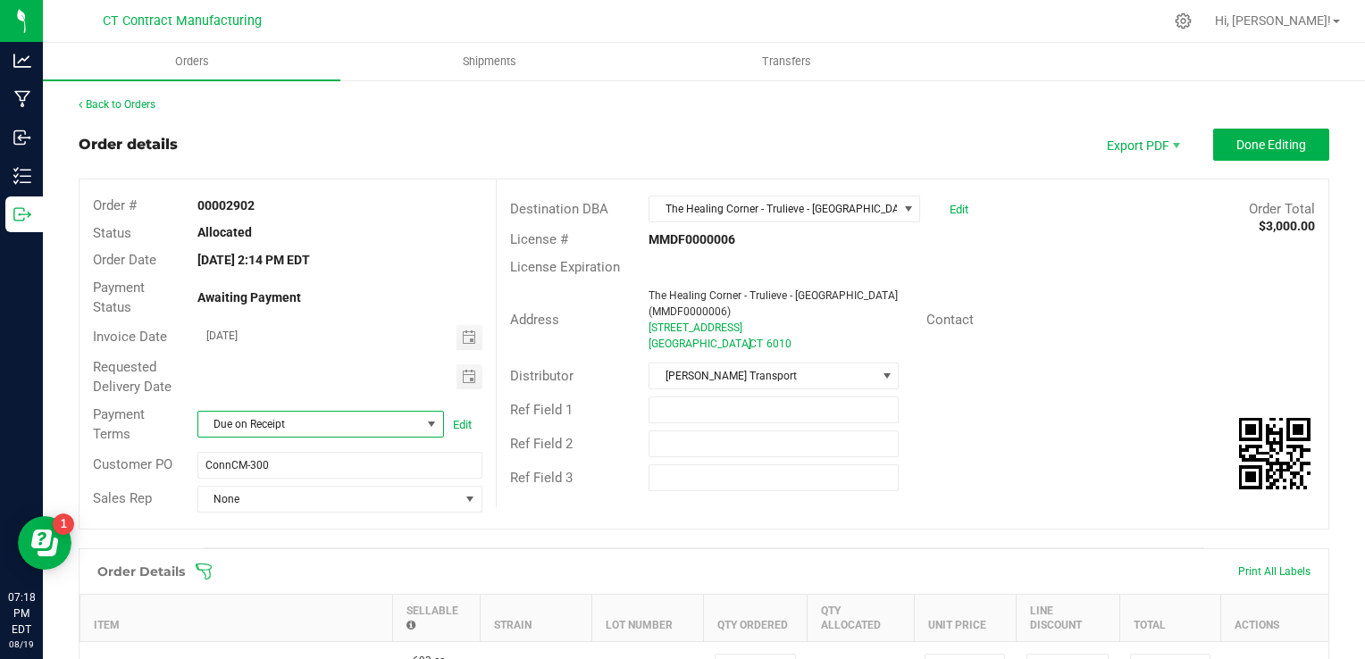
click at [1154, 489] on div "Destination DBA The Healing Corner - Trulieve - Bristol (MMDF0000006) Edit Orde…" at bounding box center [912, 344] width 833 height 328
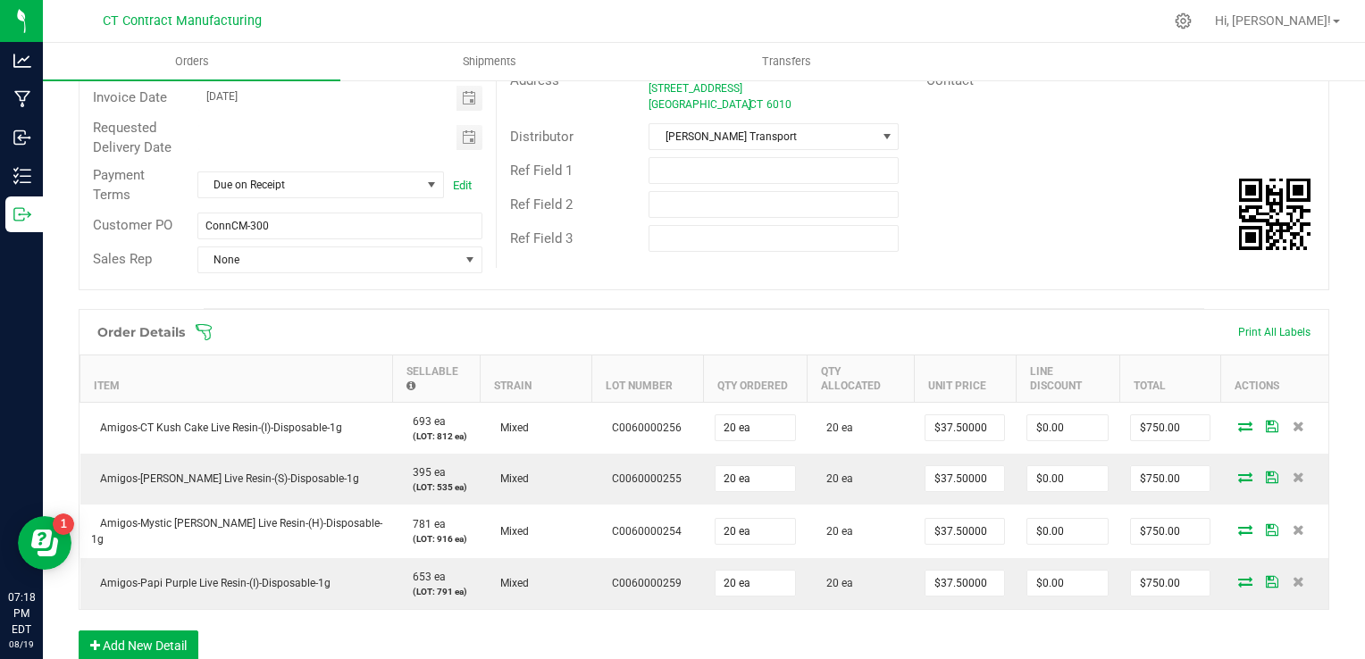
scroll to position [0, 0]
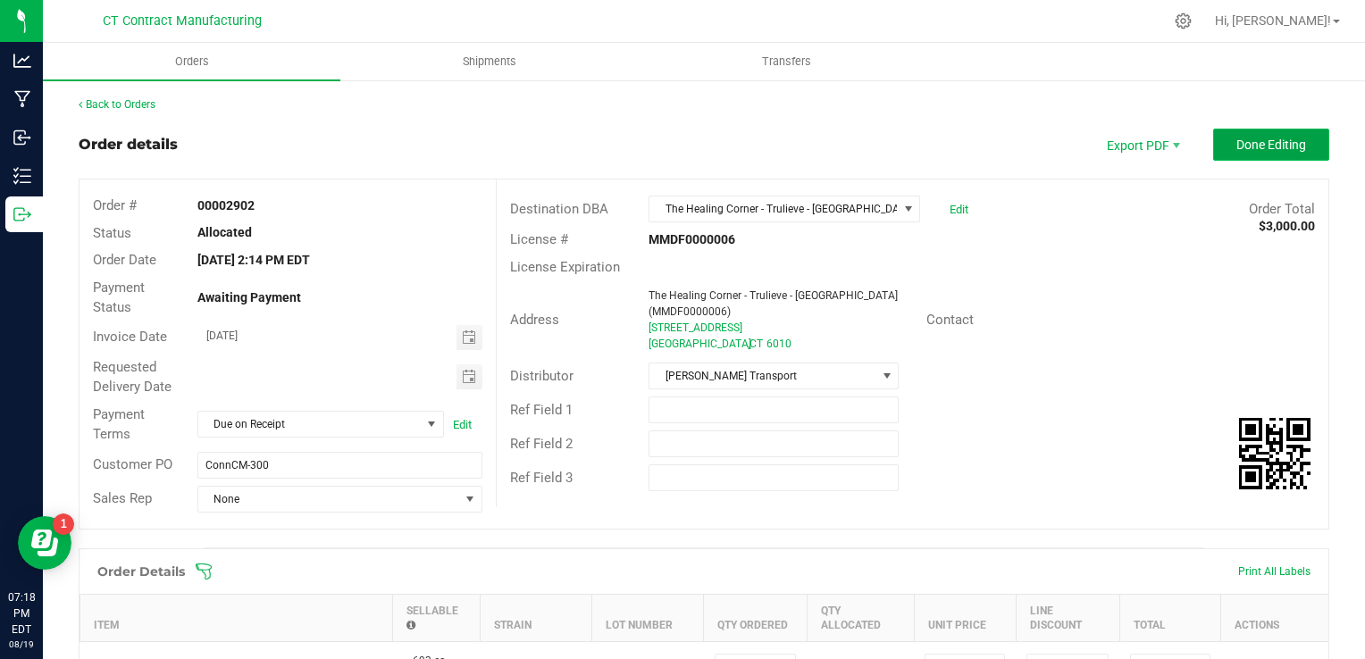
click at [1263, 148] on span "Done Editing" at bounding box center [1272, 145] width 70 height 14
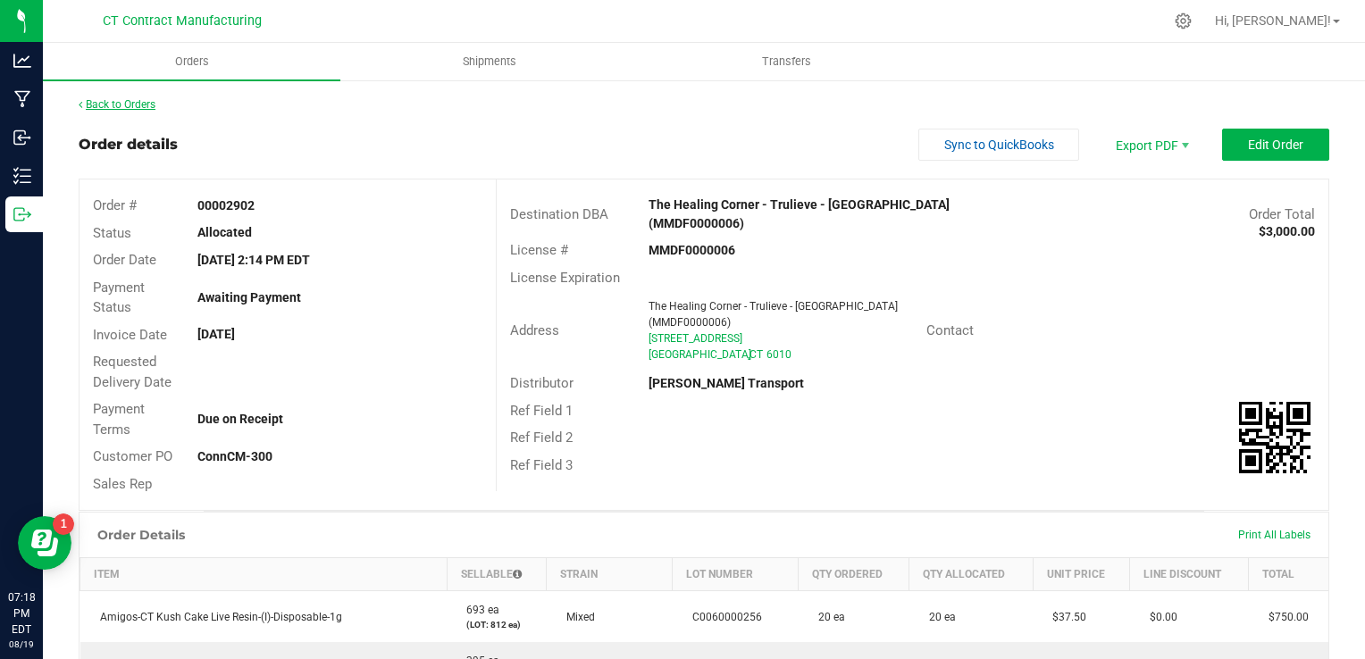
click at [124, 105] on link "Back to Orders" at bounding box center [117, 104] width 77 height 13
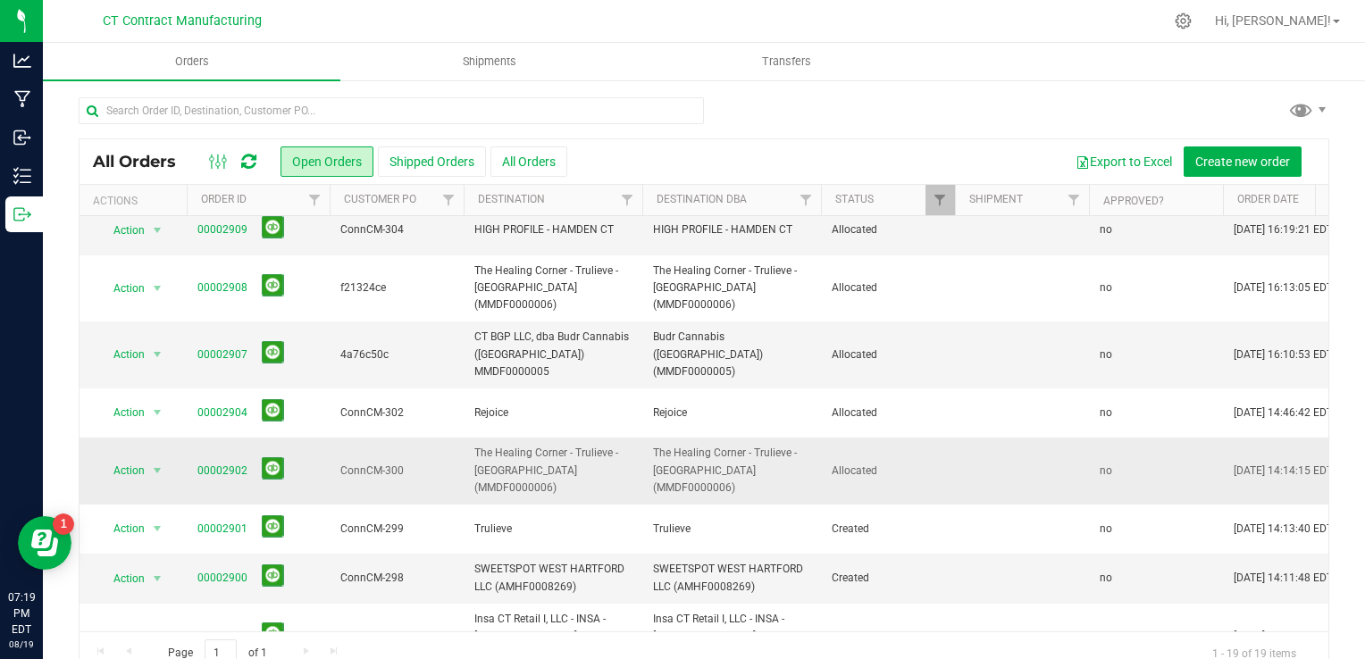
scroll to position [89, 0]
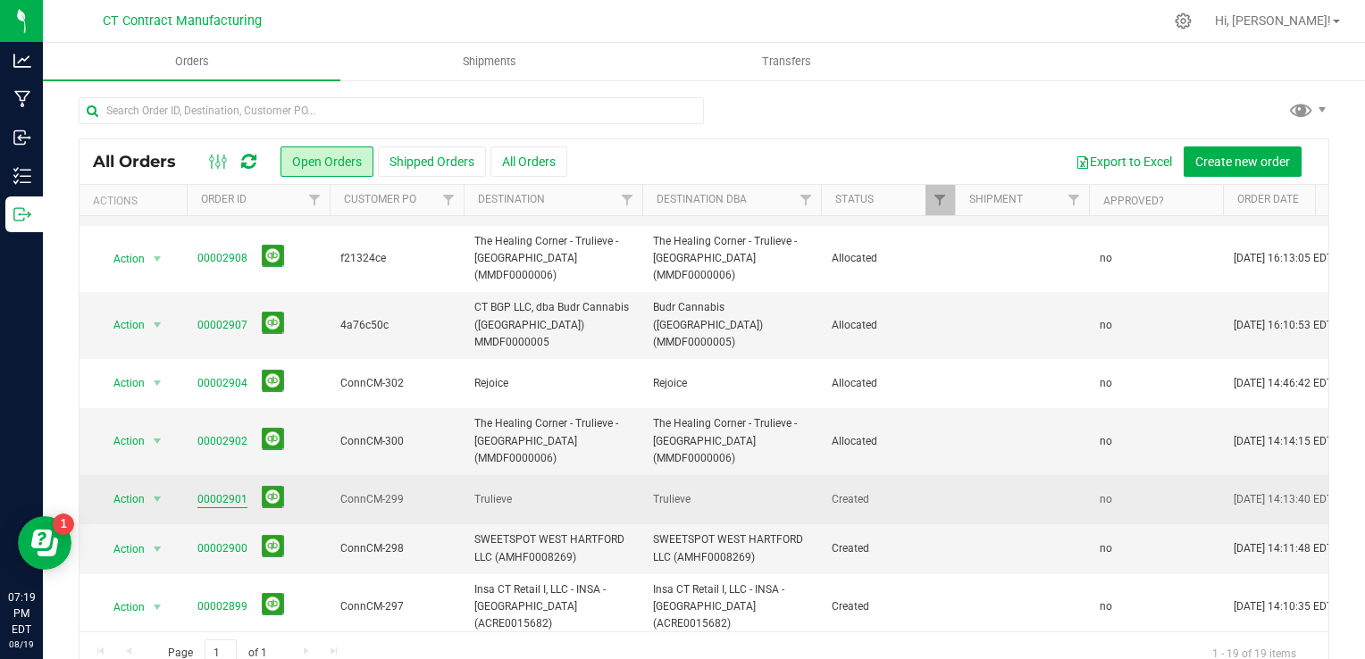
click at [218, 491] on link "00002901" at bounding box center [222, 499] width 50 height 17
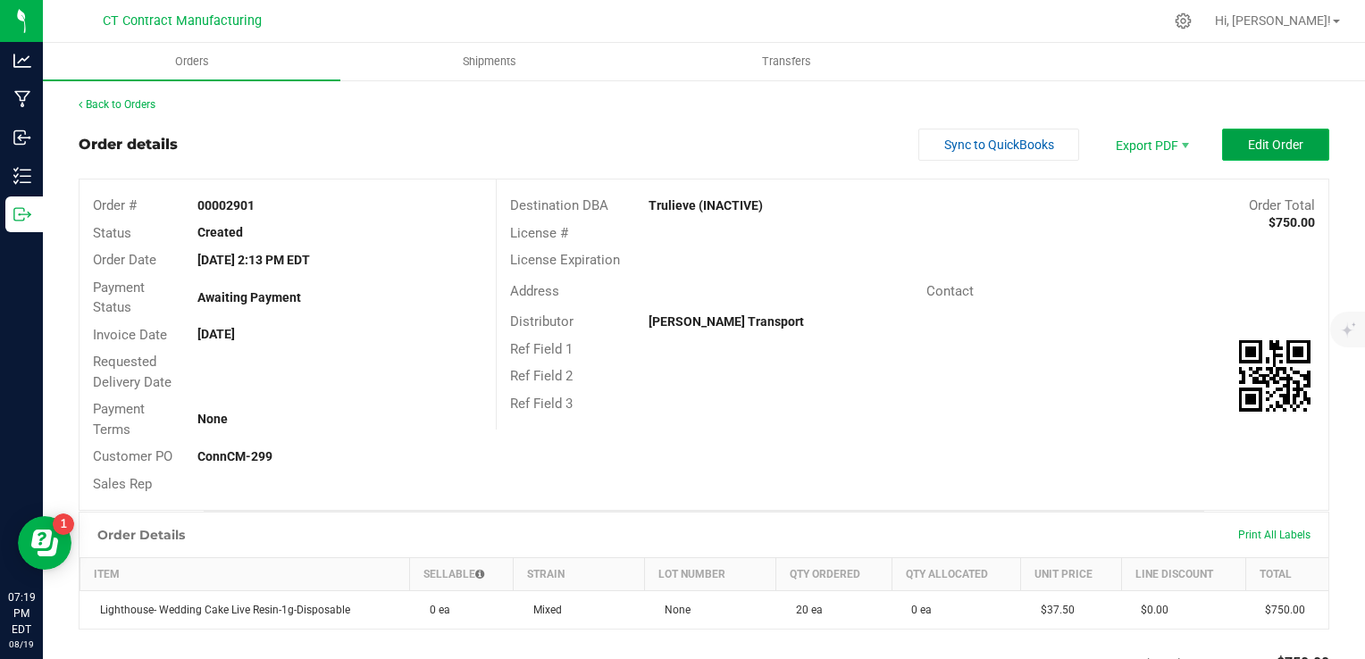
click at [1229, 140] on button "Edit Order" at bounding box center [1275, 145] width 107 height 32
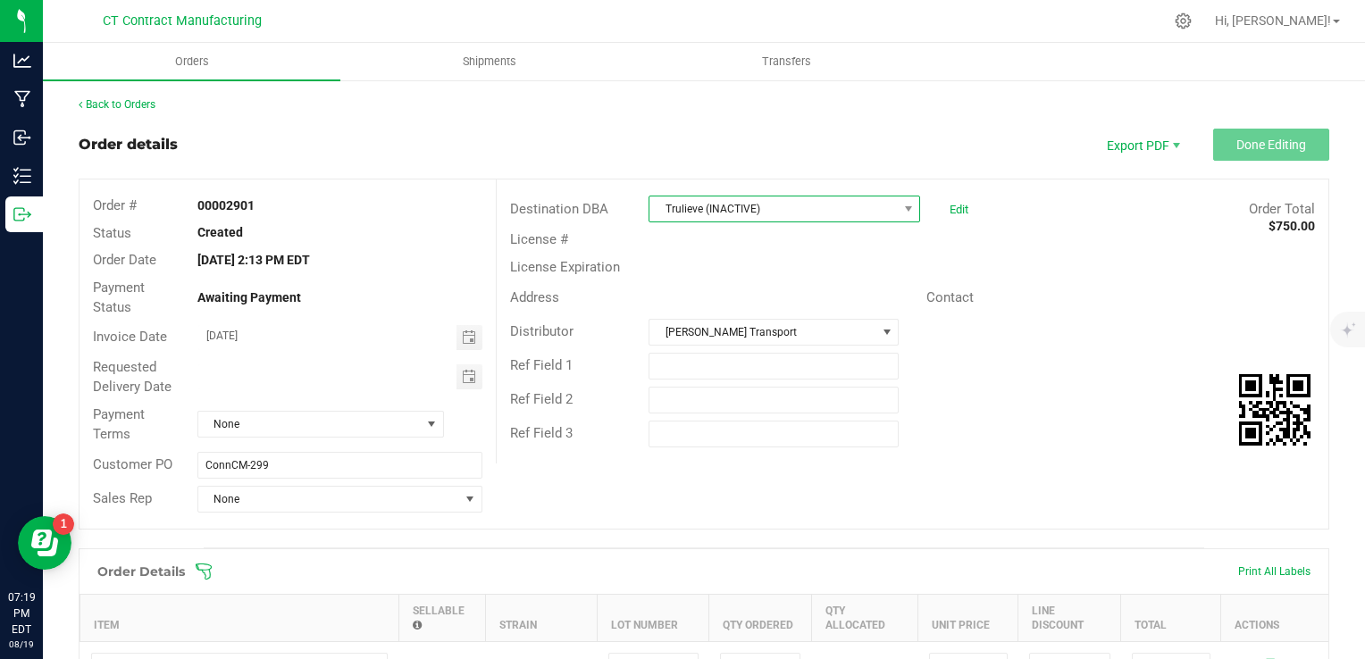
click at [822, 213] on span "Trulieve (INACTIVE)" at bounding box center [773, 209] width 247 height 25
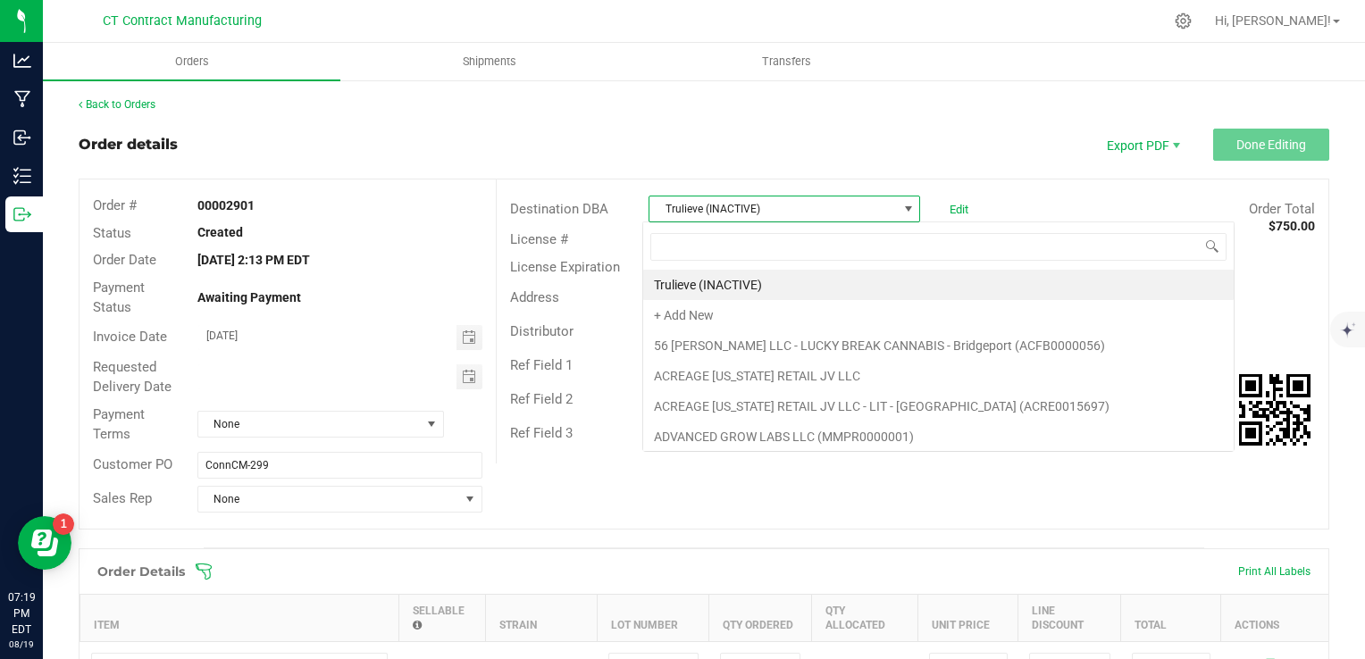
scroll to position [26, 268]
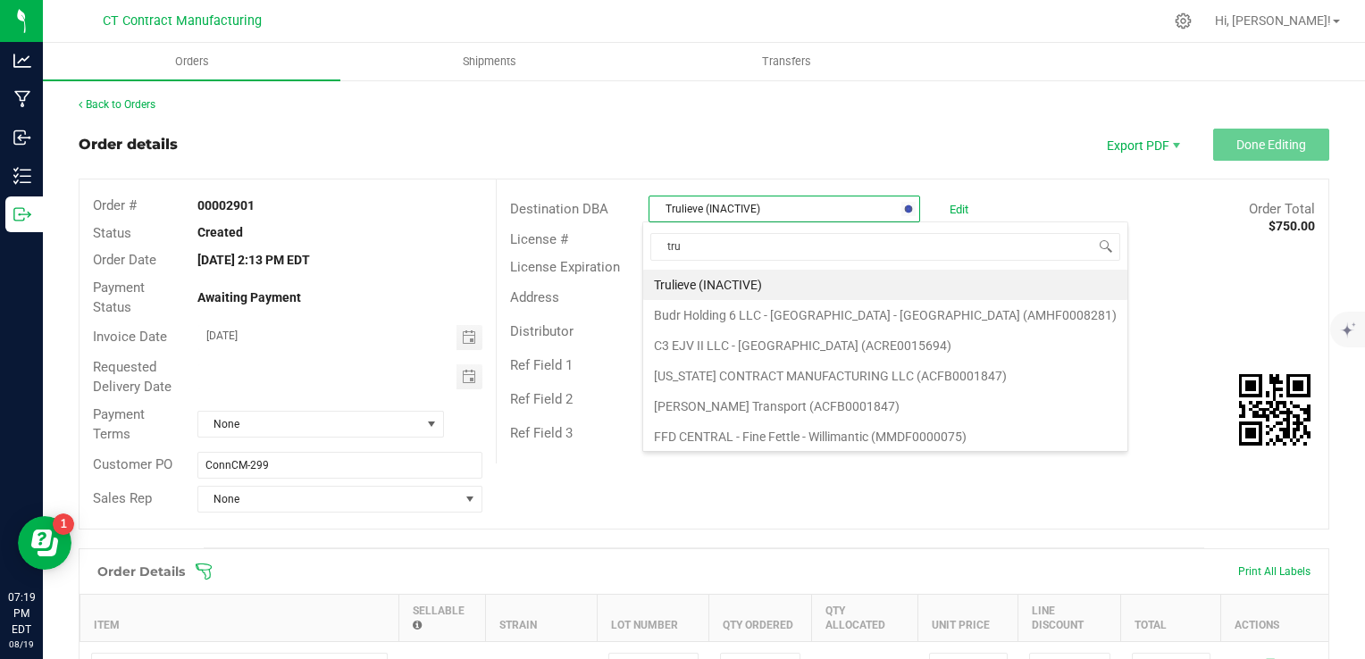
type input "trul"
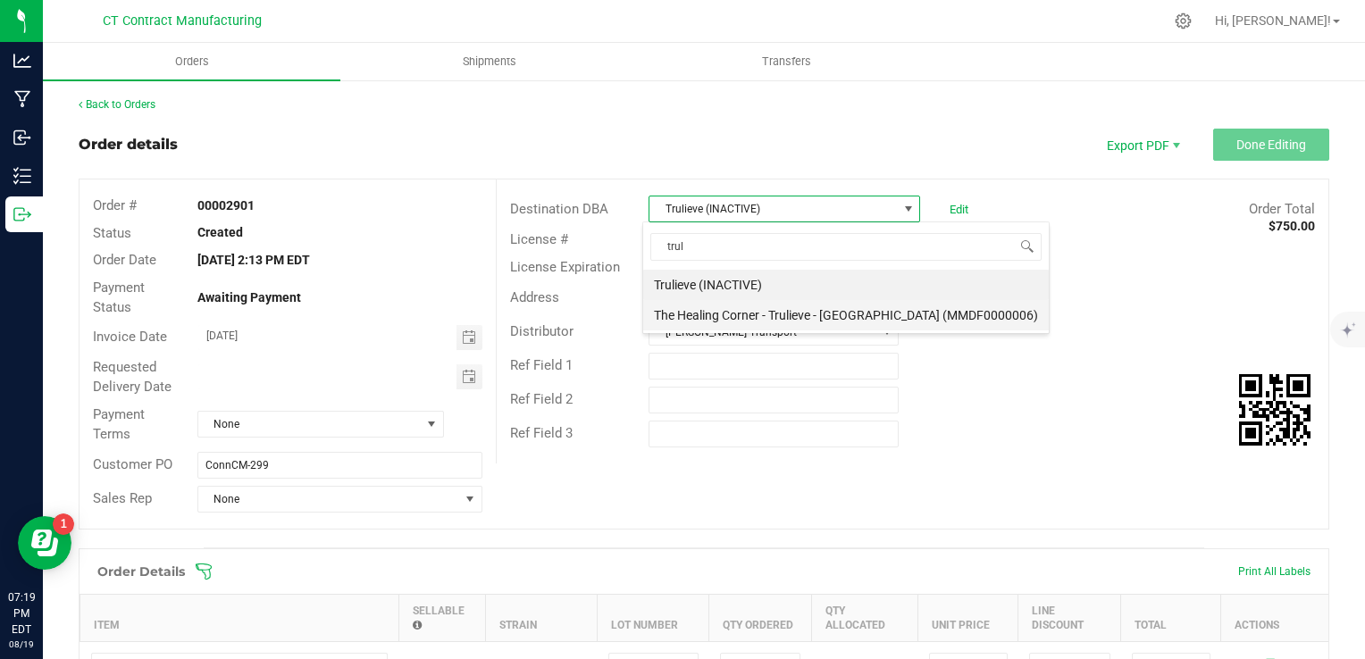
click at [842, 323] on li "The Healing Corner - Trulieve - [GEOGRAPHIC_DATA] (MMDF0000006)" at bounding box center [846, 315] width 406 height 30
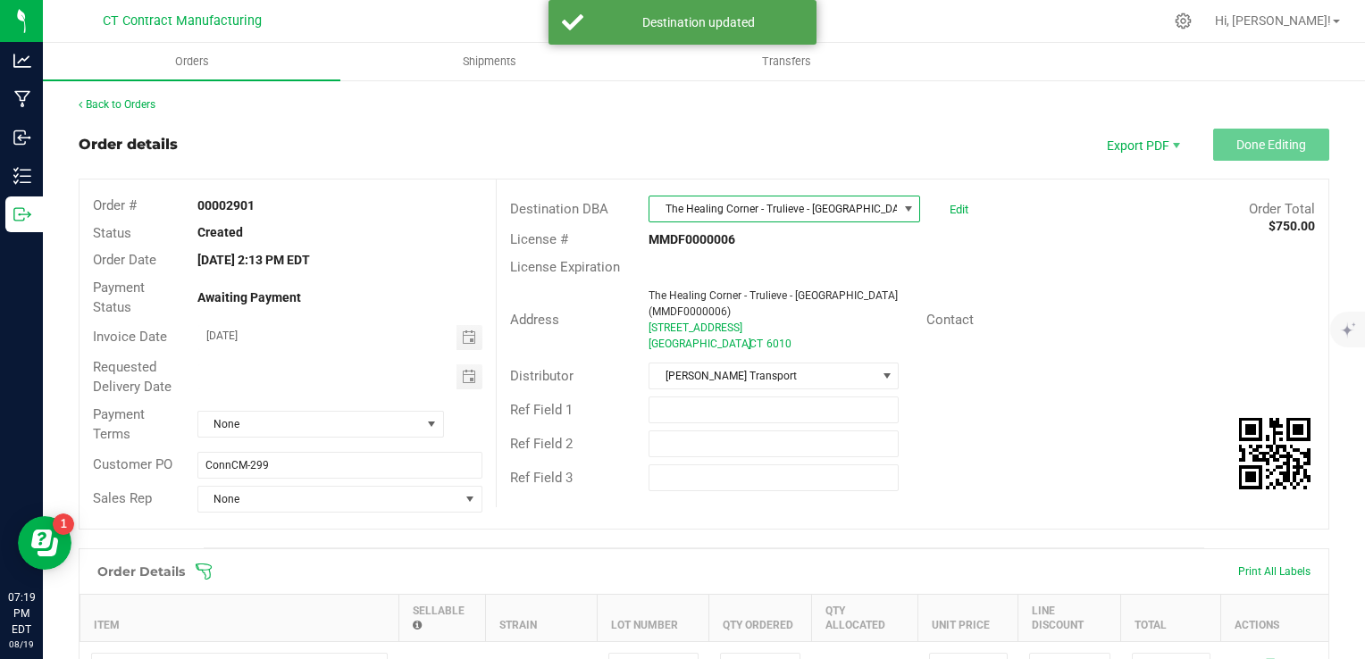
click at [1108, 405] on div "Ref Field 1" at bounding box center [913, 410] width 832 height 34
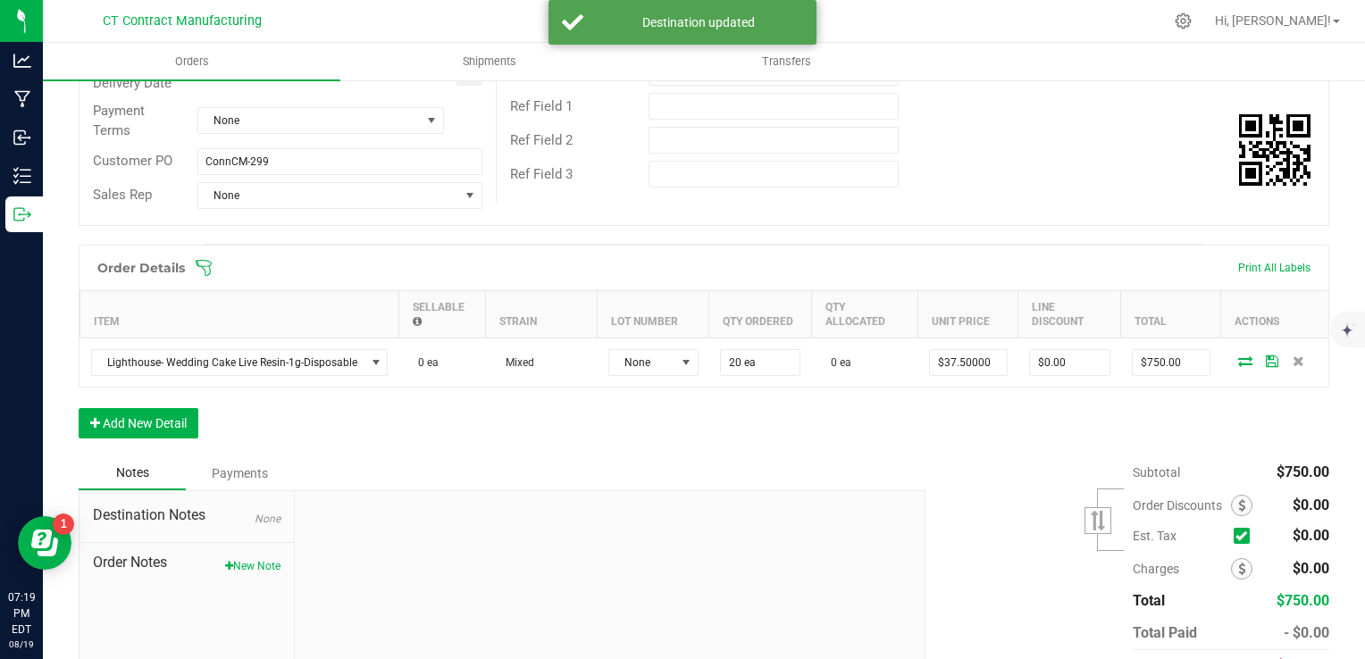
scroll to position [357, 0]
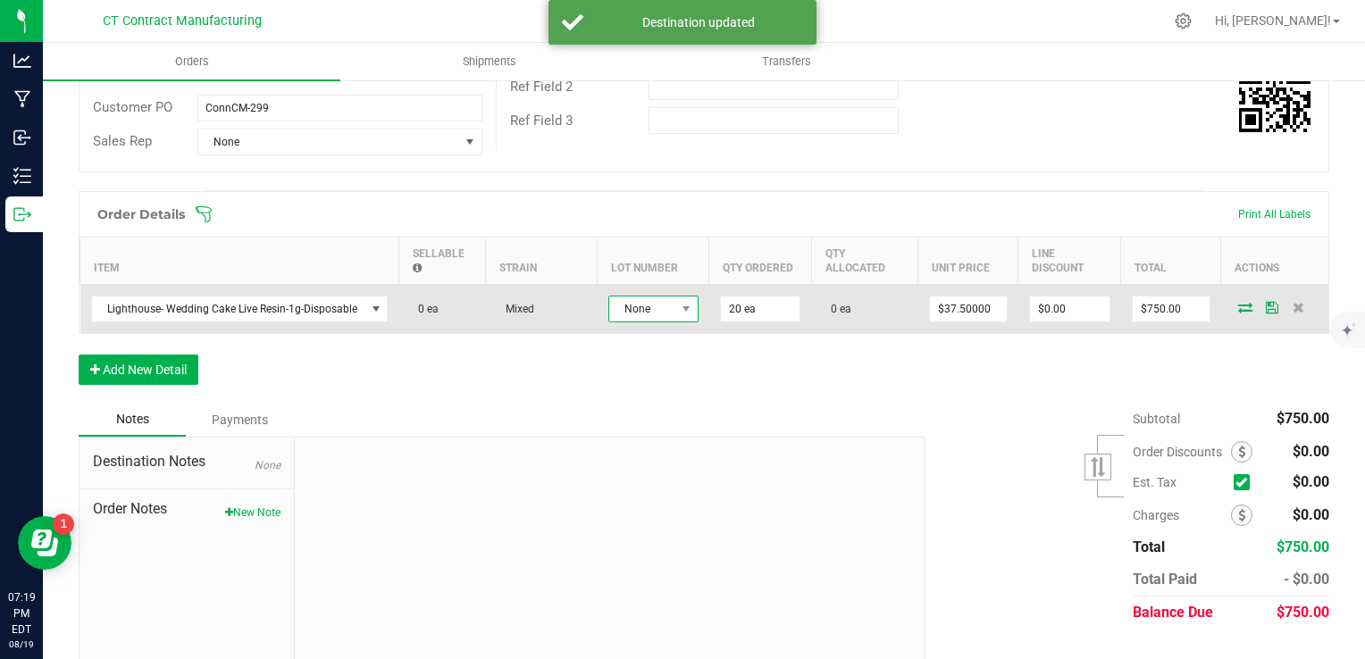
click at [618, 306] on span "None" at bounding box center [642, 309] width 66 height 25
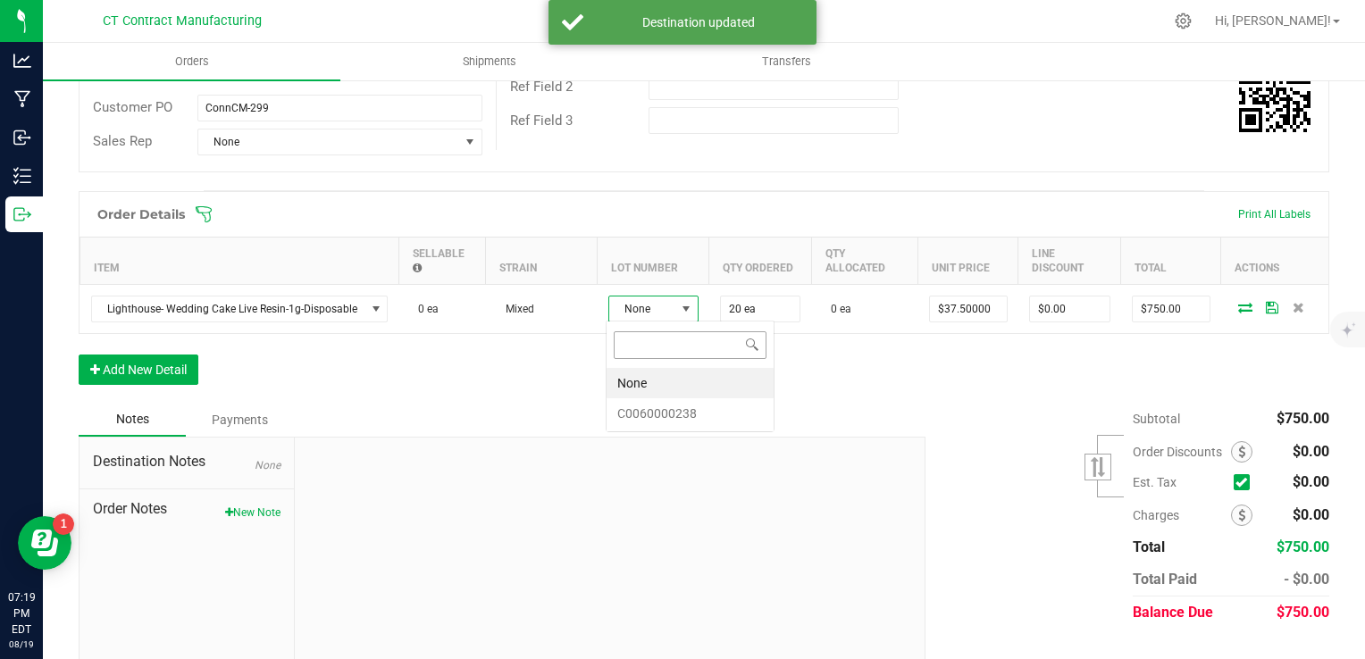
scroll to position [26, 90]
click at [709, 416] on li "C0060000238" at bounding box center [690, 413] width 167 height 30
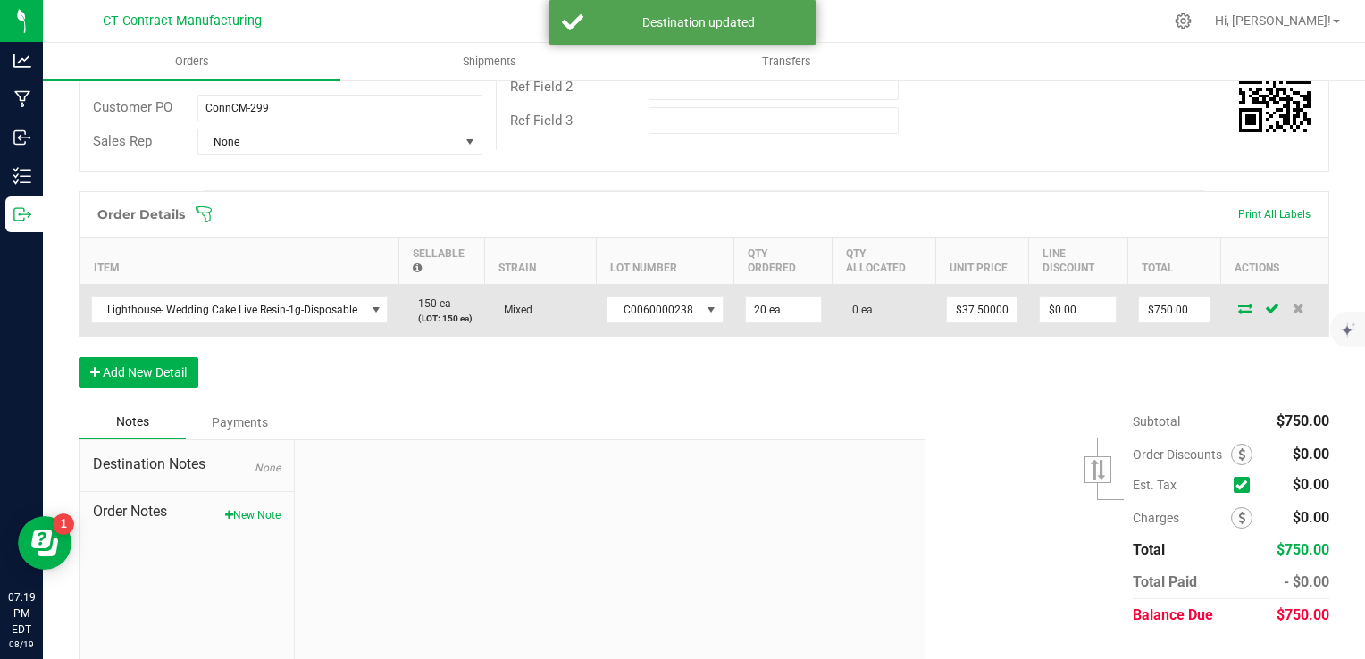
click at [1238, 303] on icon at bounding box center [1245, 308] width 14 height 11
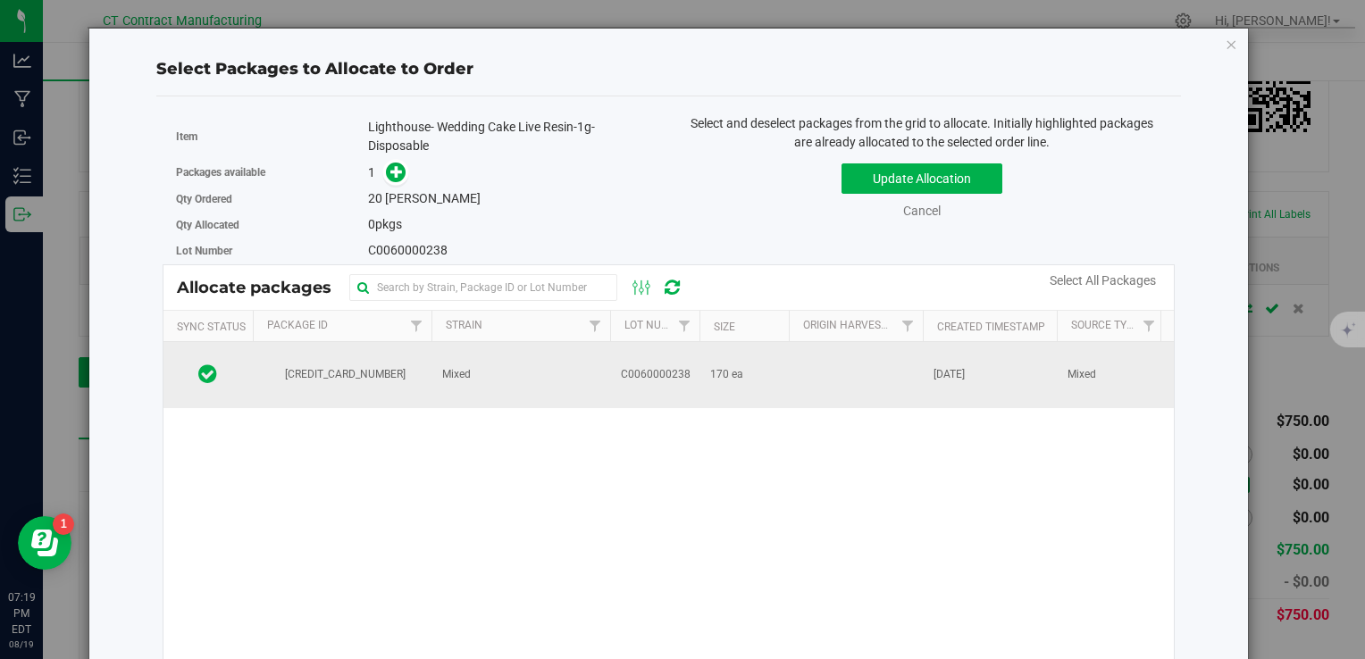
click at [497, 358] on td "Mixed" at bounding box center [521, 375] width 179 height 66
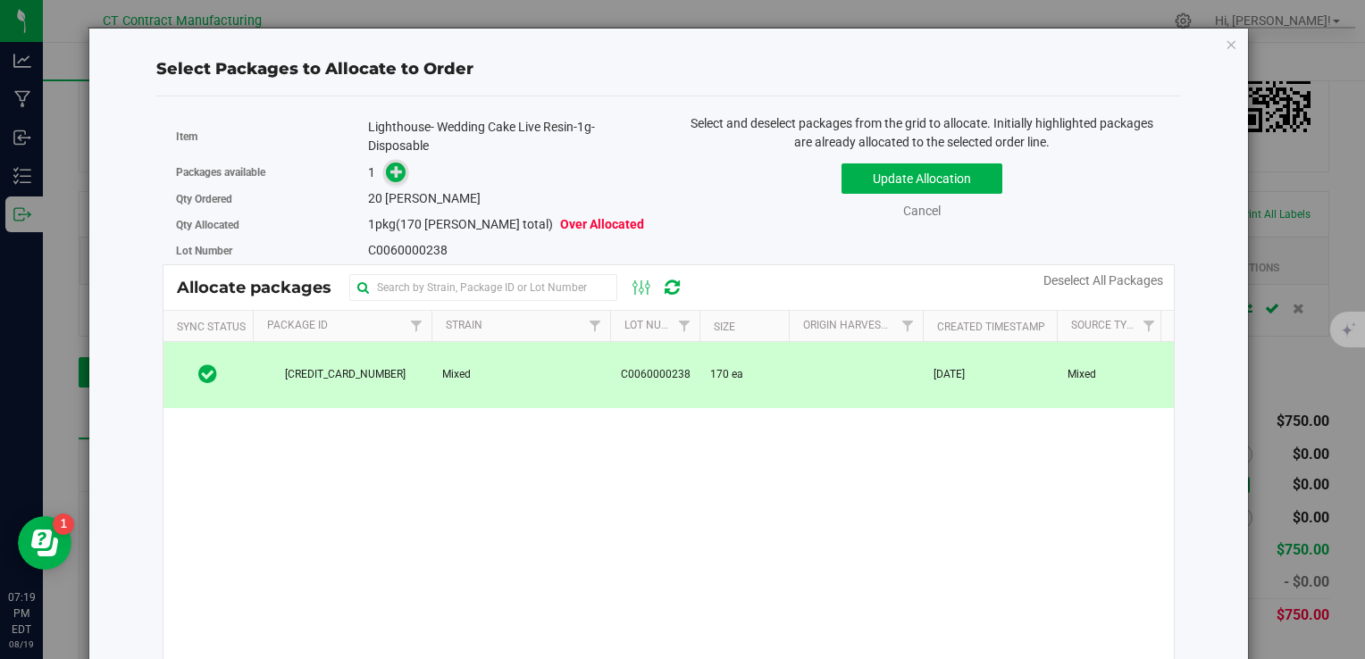
click at [390, 170] on icon at bounding box center [396, 171] width 13 height 13
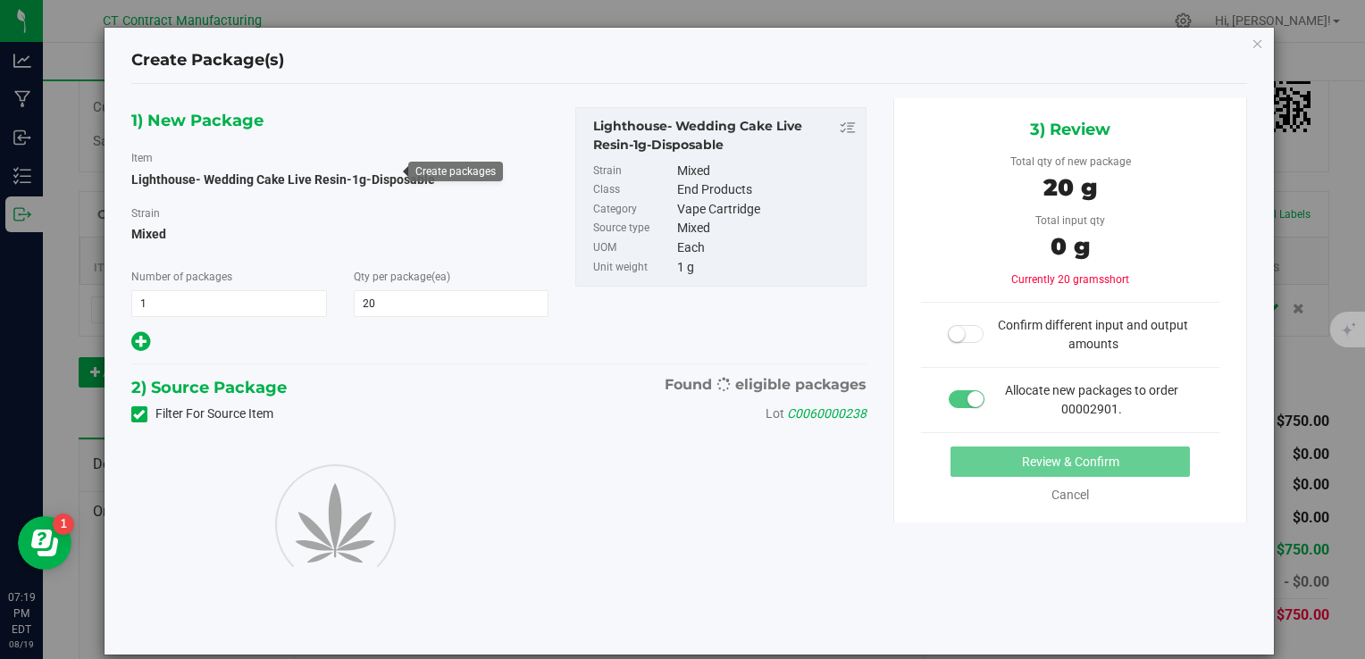
type input "20"
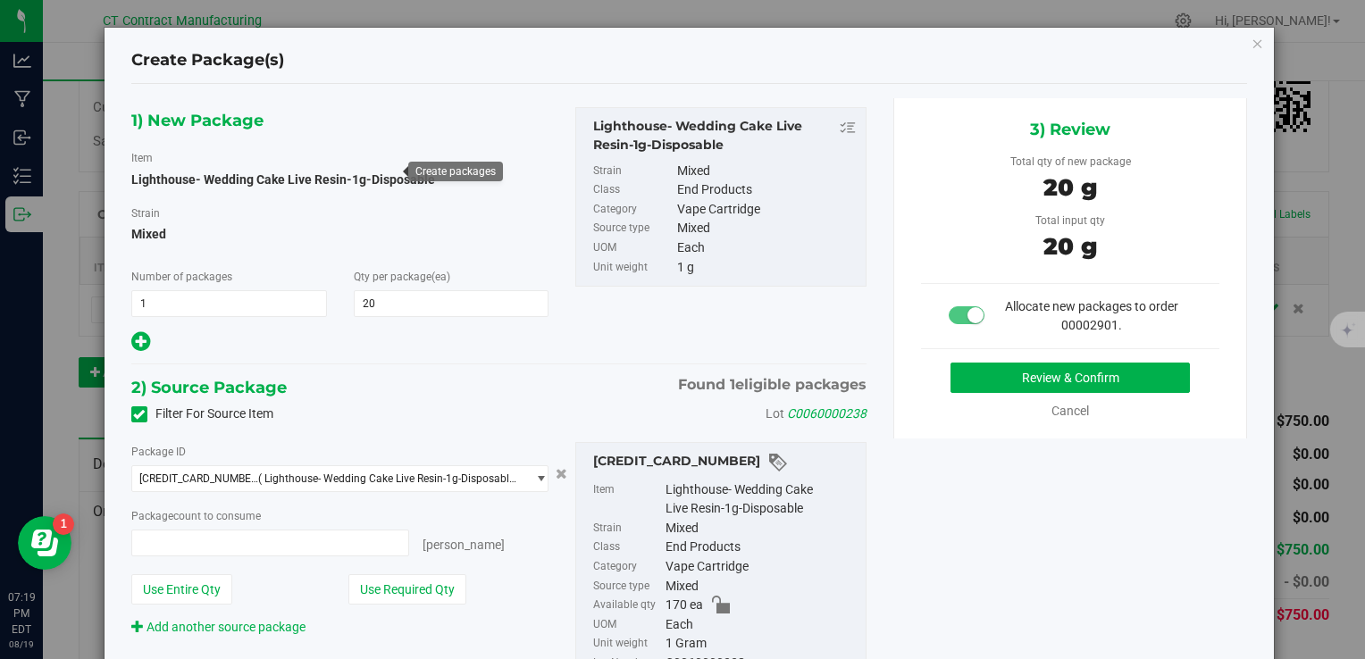
type input "20 ea"
click at [992, 384] on button "Review & Confirm" at bounding box center [1070, 378] width 239 height 30
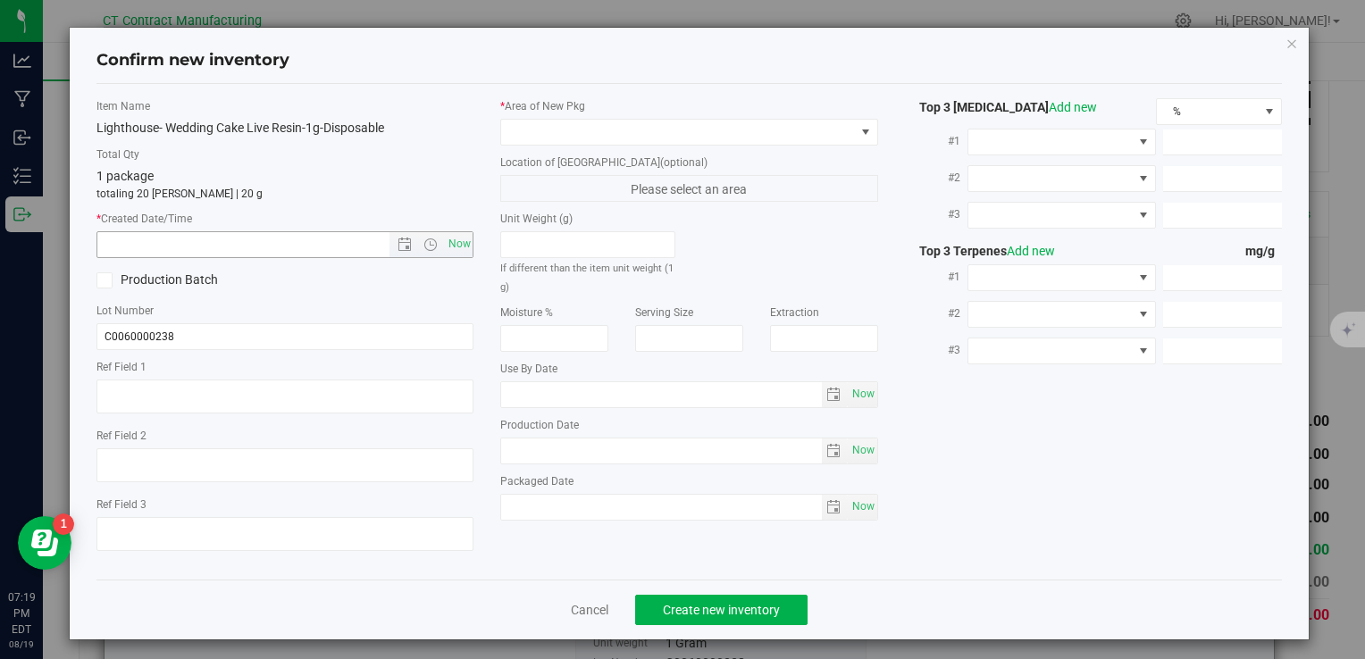
type textarea "250725-LH-WC-1G-B"
drag, startPoint x: 455, startPoint y: 245, endPoint x: 461, endPoint y: 215, distance: 30.1
click at [455, 251] on span "Now" at bounding box center [459, 244] width 30 height 26
type input "8/19/2025 7:19 PM"
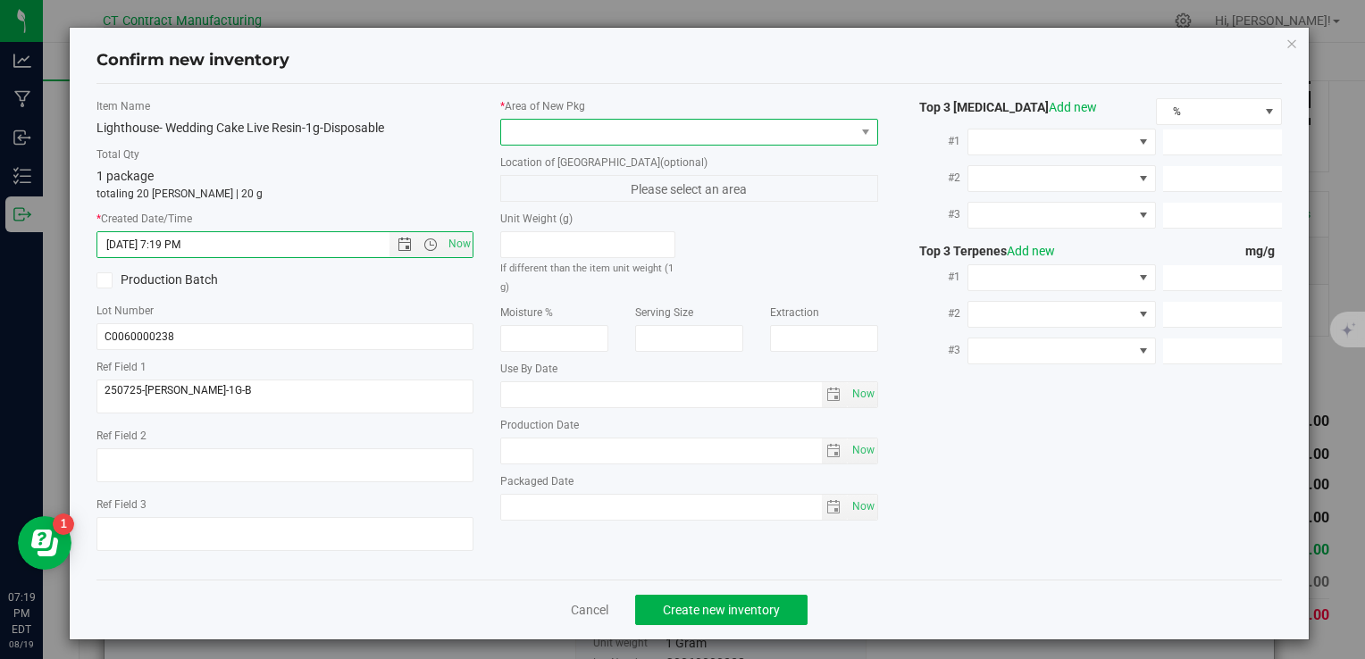
click at [533, 122] on span at bounding box center [677, 132] width 353 height 25
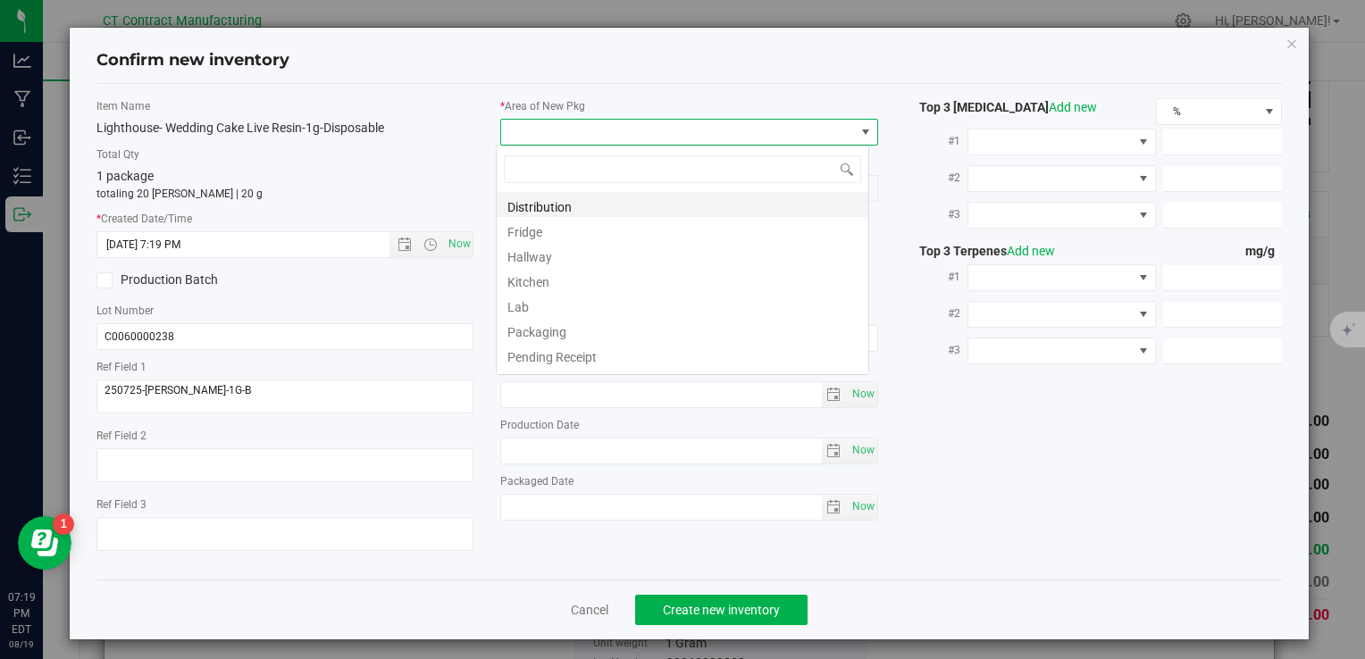
scroll to position [26, 373]
click at [571, 206] on li "Distribution" at bounding box center [683, 204] width 372 height 25
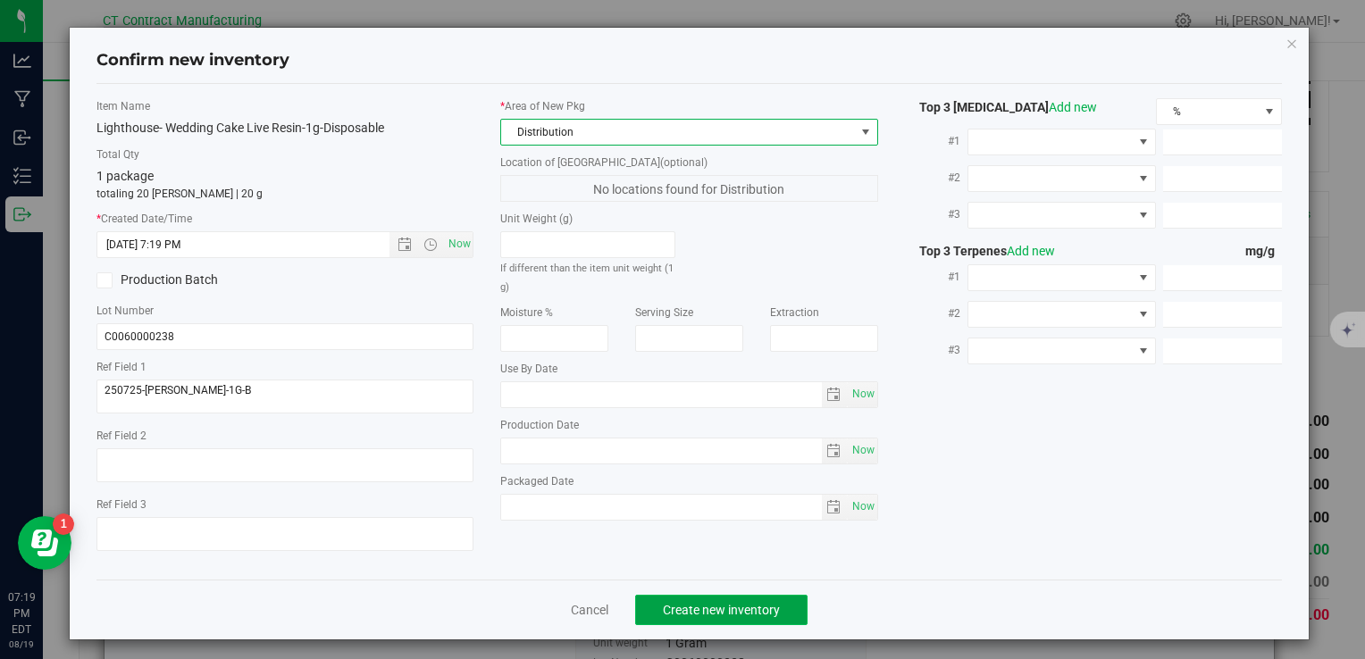
click at [741, 604] on span "Create new inventory" at bounding box center [721, 610] width 117 height 14
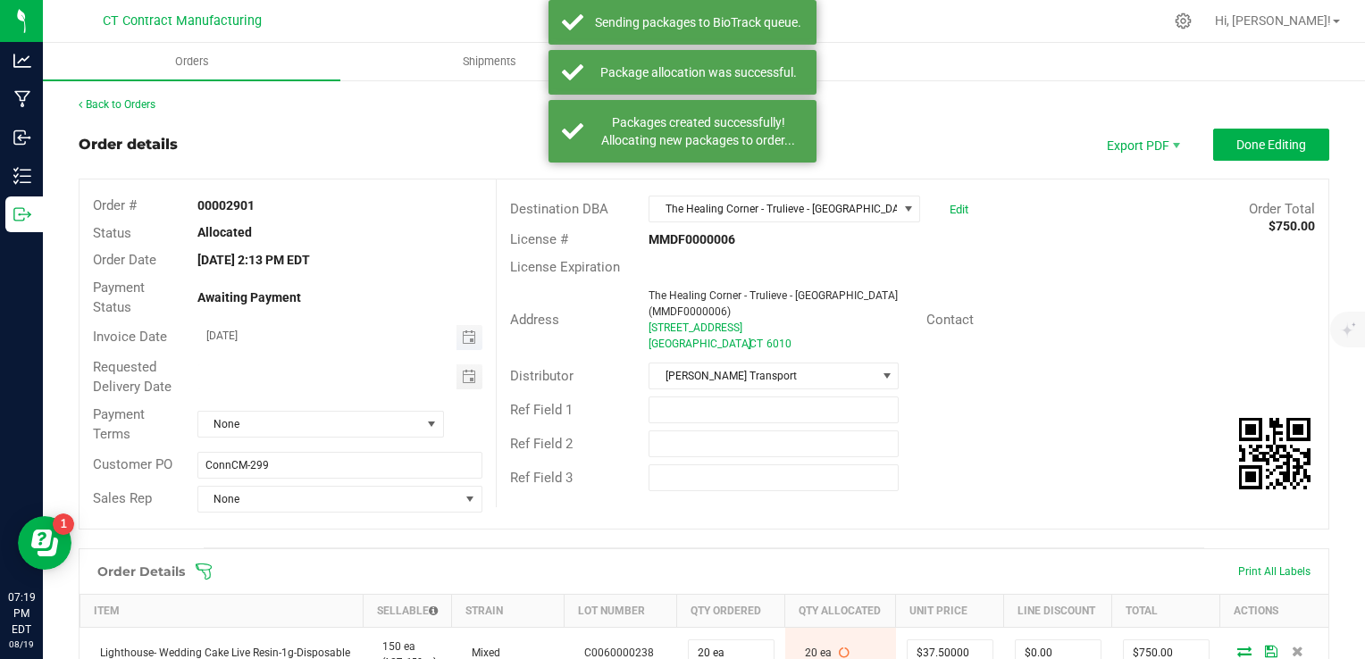
click at [457, 332] on span "Toggle calendar" at bounding box center [470, 337] width 26 height 25
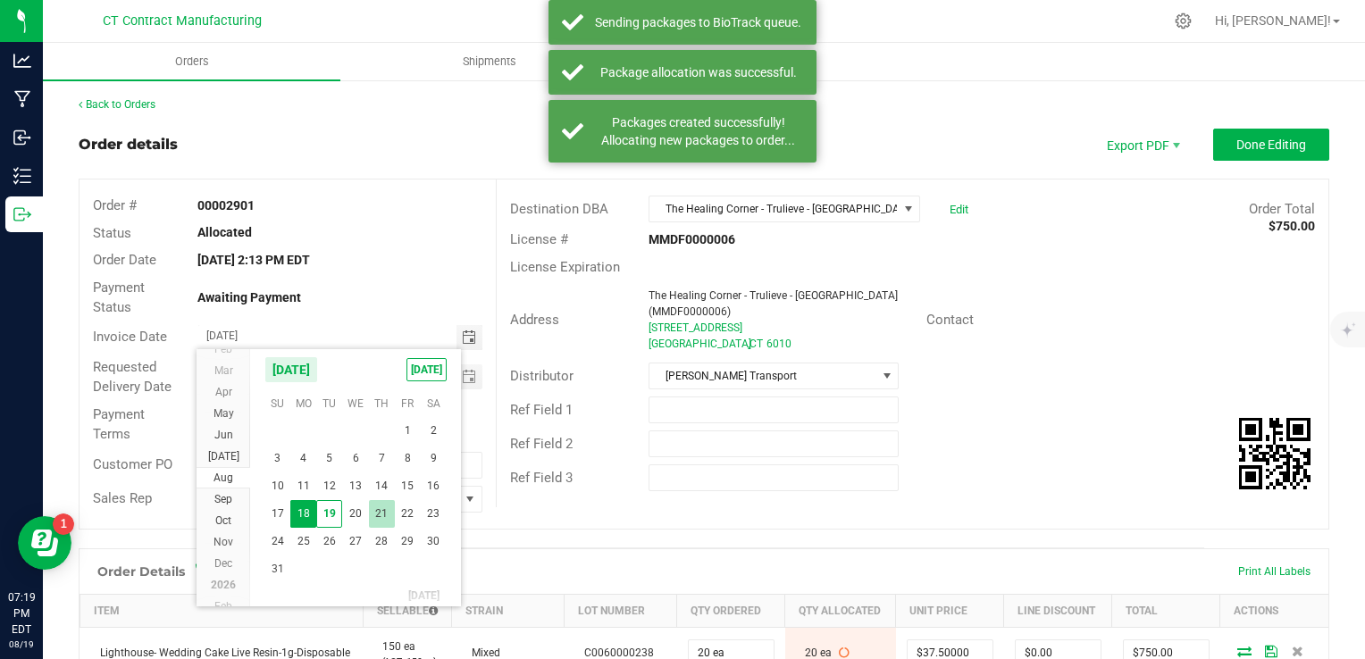
click at [376, 510] on span "21" at bounding box center [382, 514] width 26 height 28
type input "[DATE]"
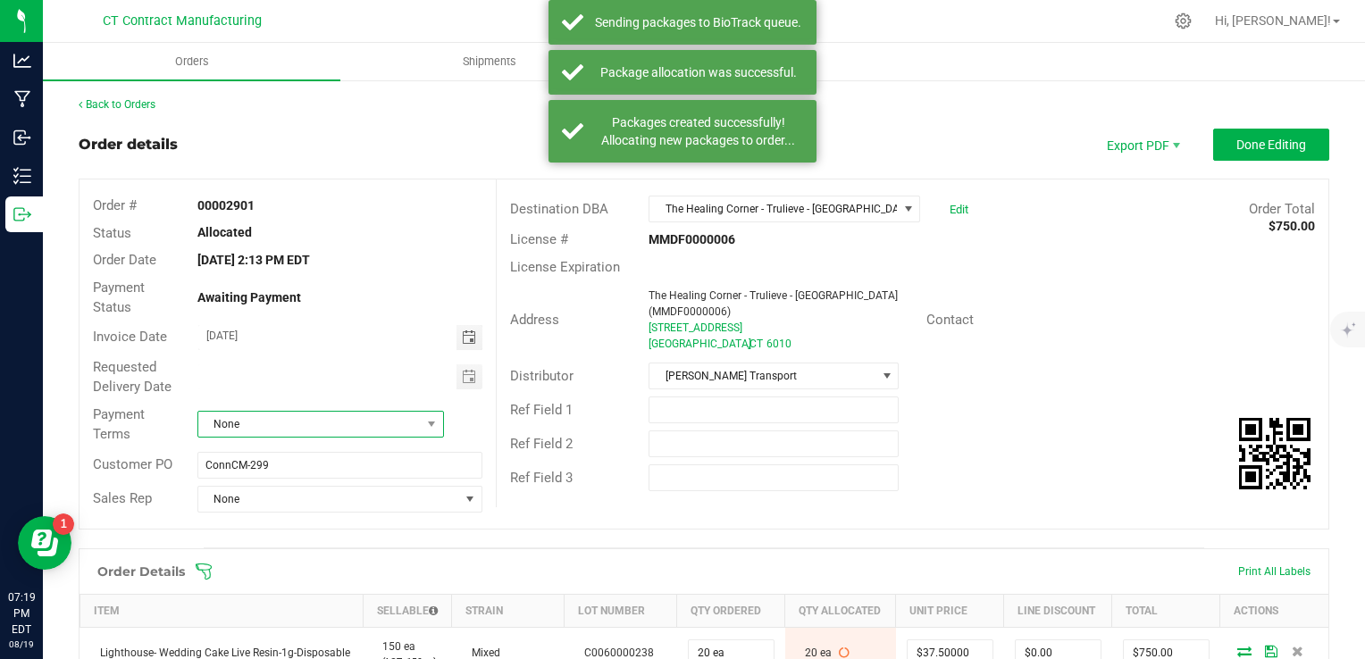
click at [331, 415] on span "None" at bounding box center [309, 424] width 222 height 25
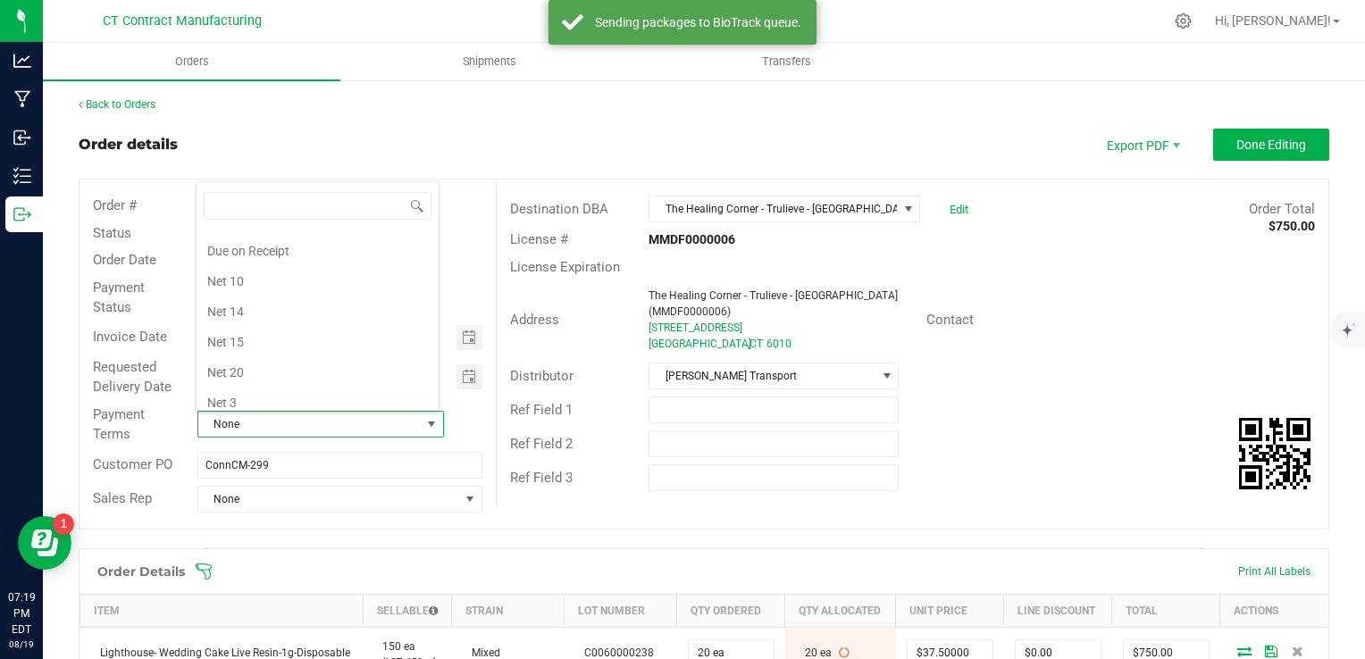
scroll to position [93, 0]
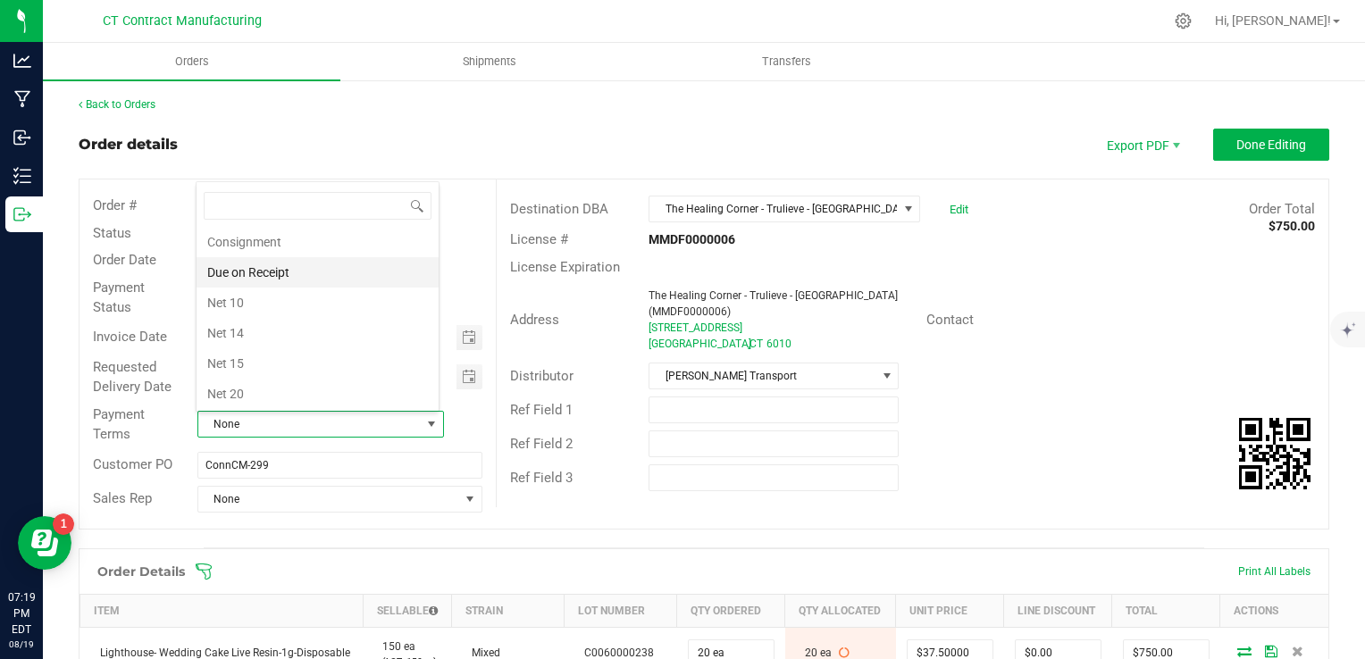
click at [307, 280] on li "Due on Receipt" at bounding box center [318, 272] width 242 height 30
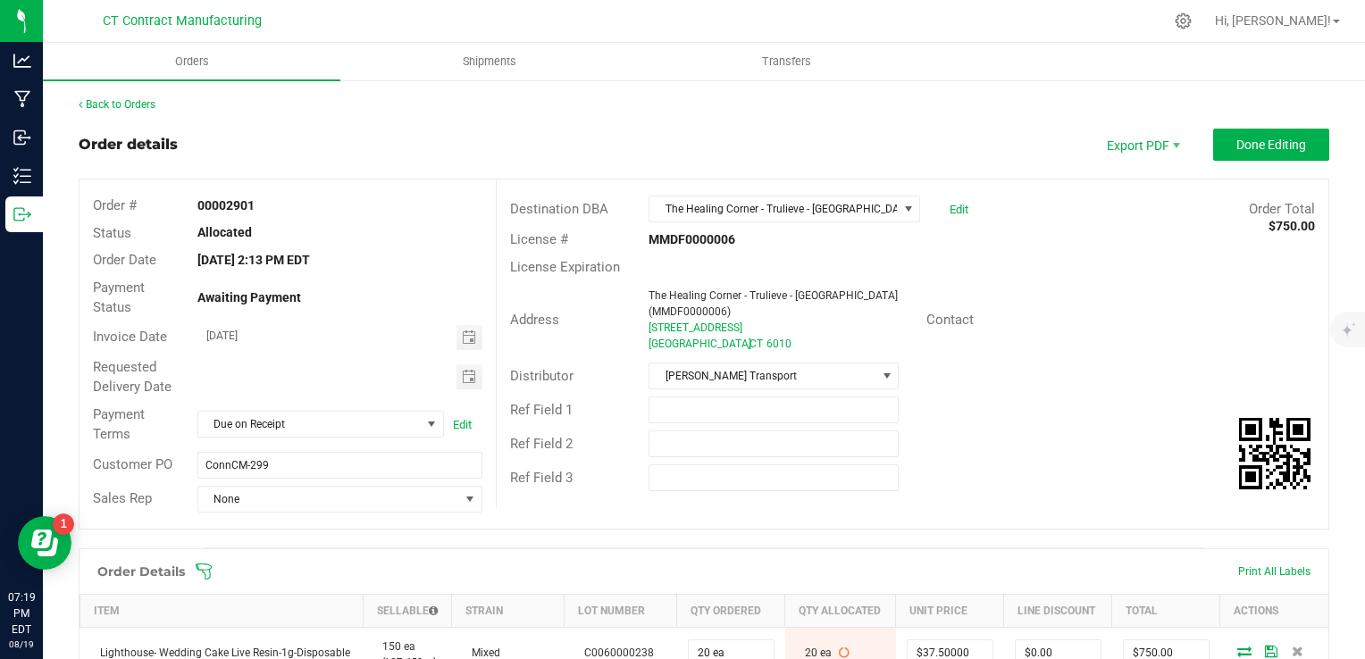
click at [789, 163] on outbound-order-header "Order details Export PDF Done Editing Order # 00002901 Status Allocated Order D…" at bounding box center [704, 338] width 1251 height 419
click at [1272, 138] on span "Done Editing" at bounding box center [1272, 145] width 70 height 14
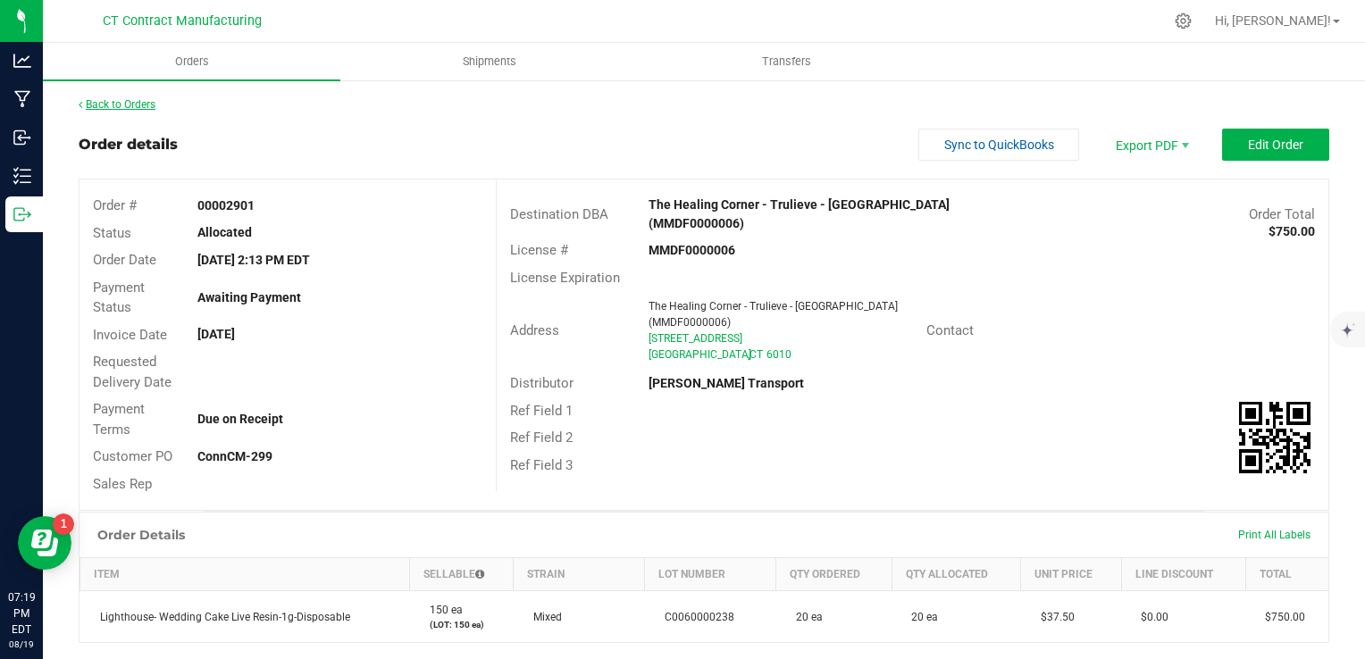
click at [135, 106] on link "Back to Orders" at bounding box center [117, 104] width 77 height 13
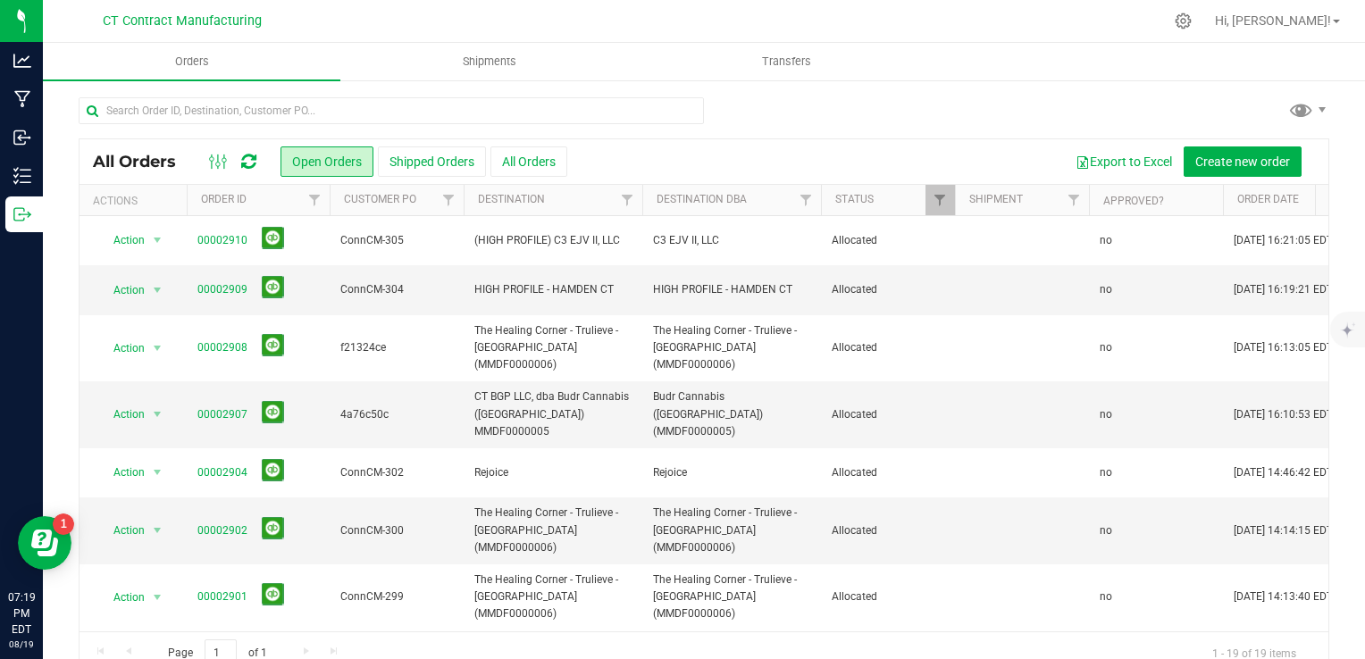
click at [242, 647] on link "00002900" at bounding box center [222, 655] width 50 height 17
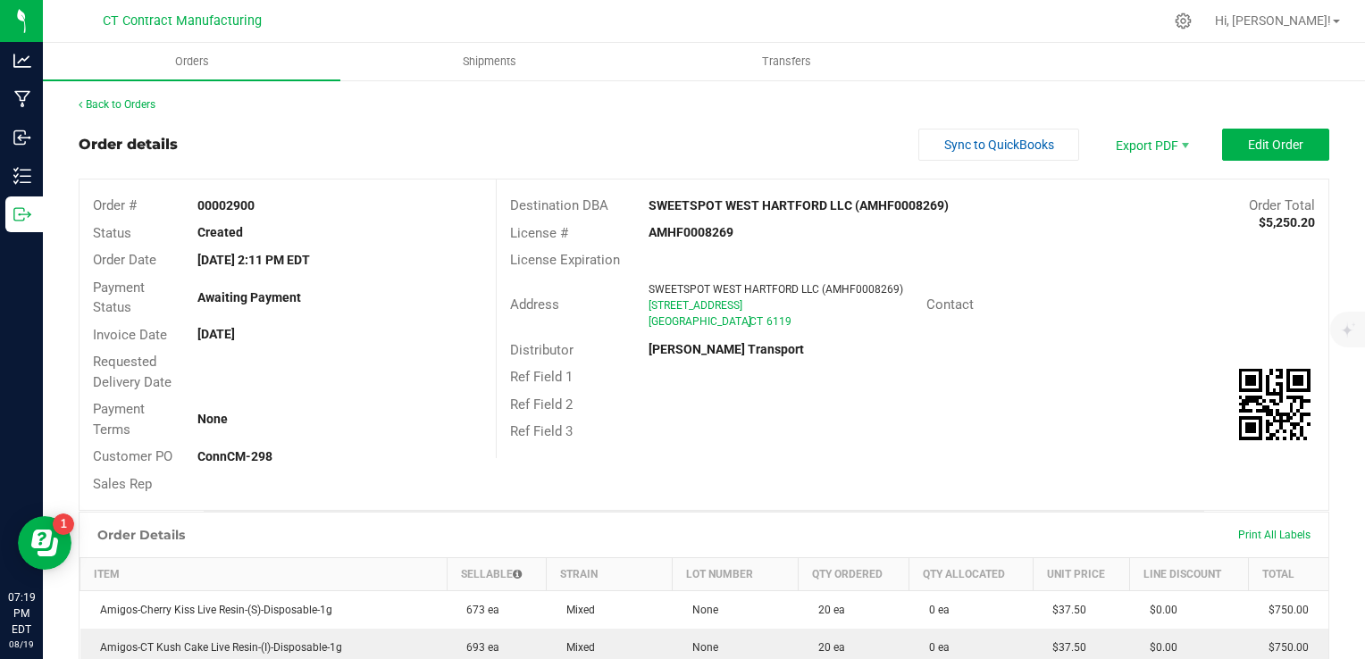
click at [1254, 125] on div "Back to Orders Order details Sync to QuickBooks Export PDF Edit Order Order # 0…" at bounding box center [704, 640] width 1251 height 1089
click at [1248, 138] on span "Edit Order" at bounding box center [1275, 145] width 55 height 14
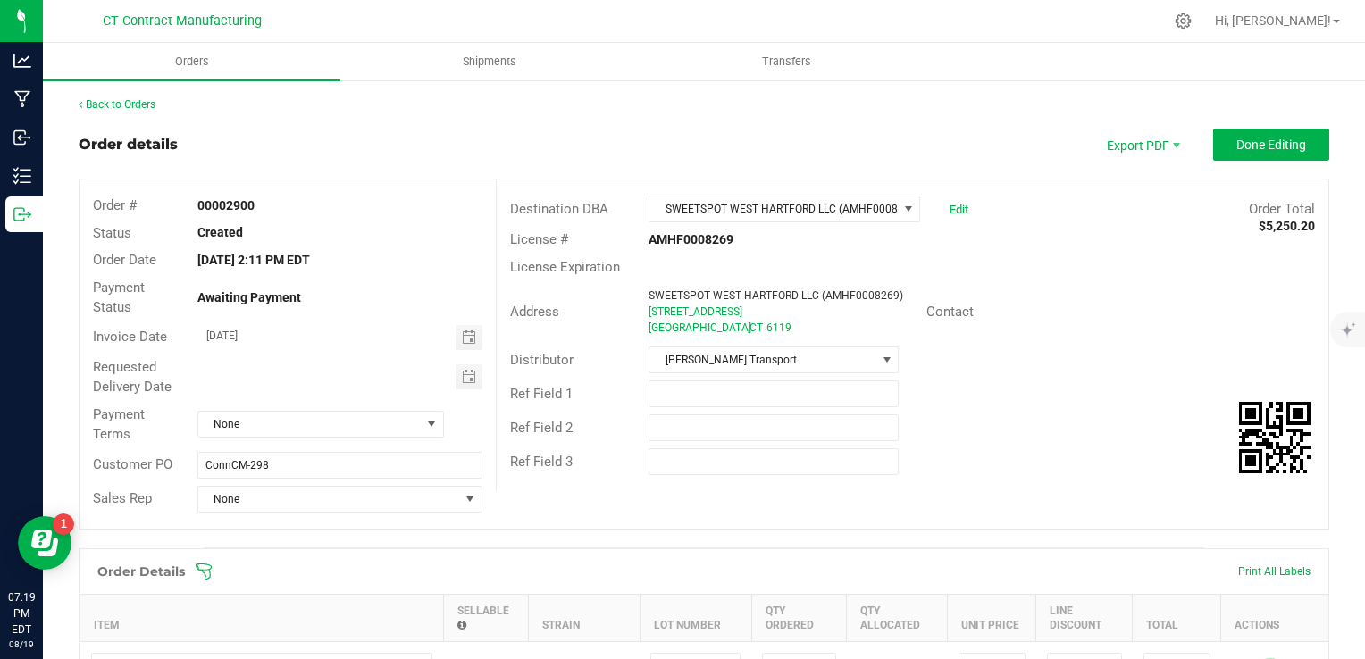
scroll to position [357, 0]
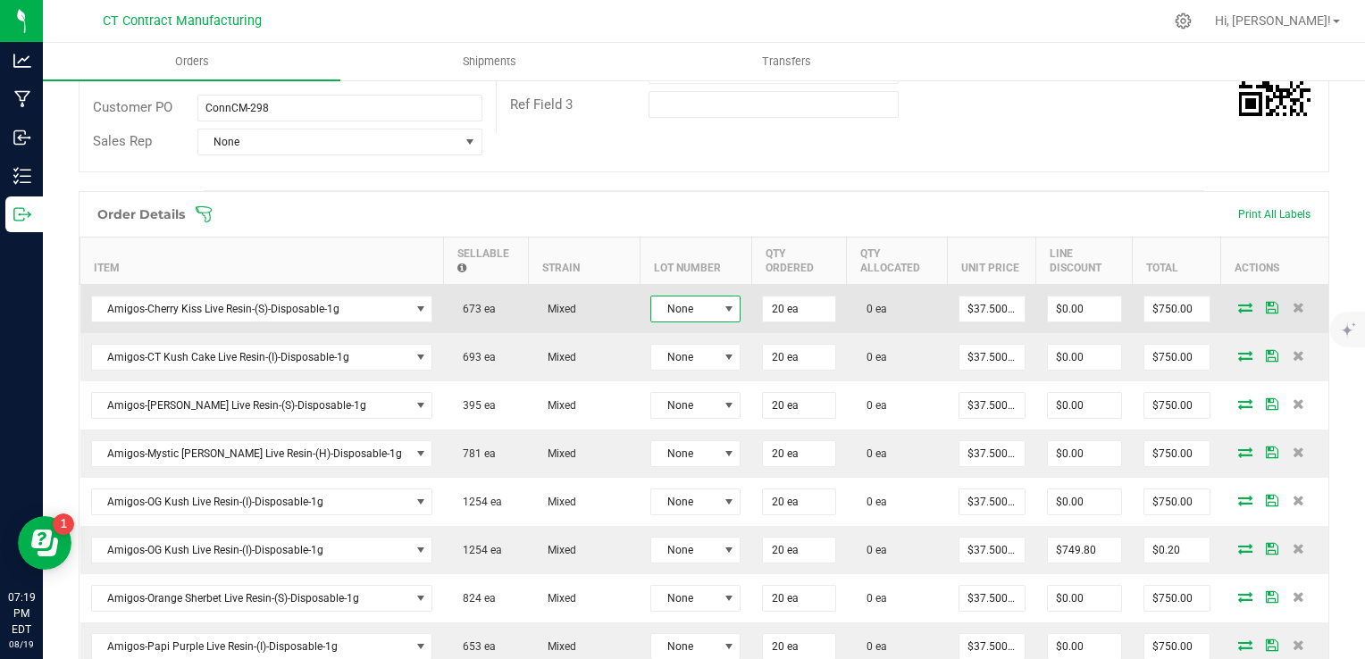
click at [656, 308] on span "None" at bounding box center [684, 309] width 66 height 25
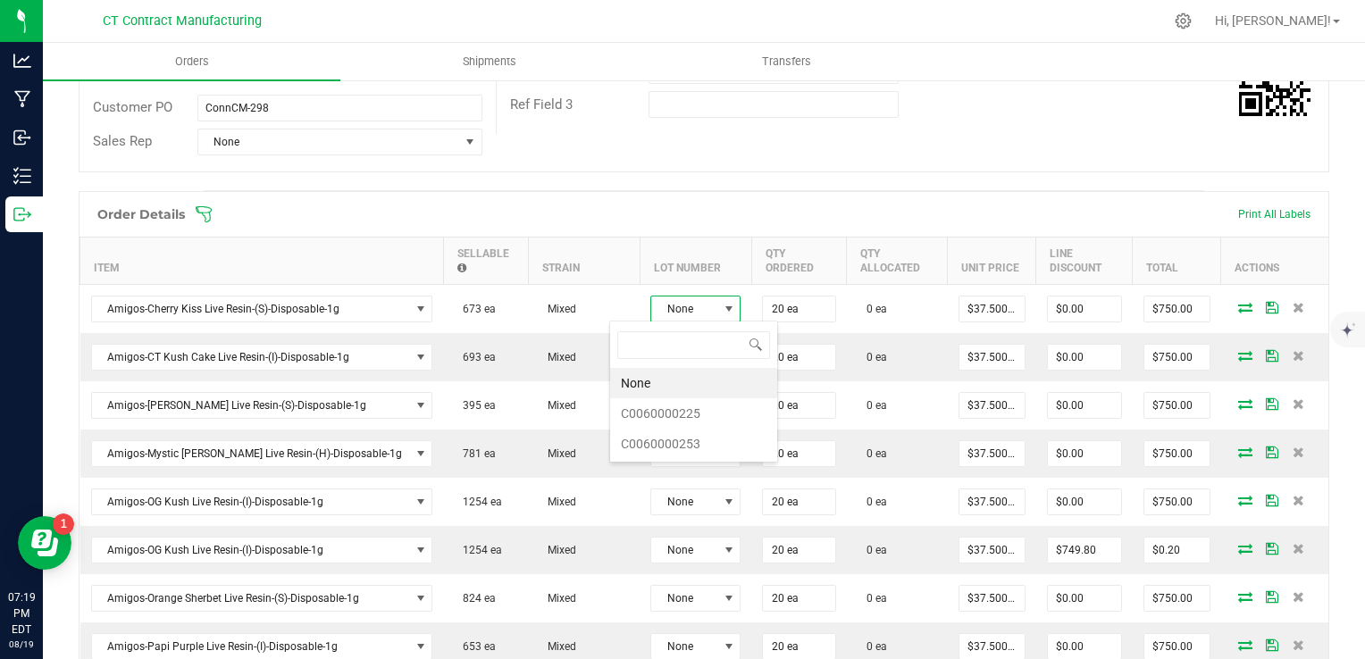
scroll to position [26, 90]
click at [690, 446] on li "C0060000253" at bounding box center [693, 444] width 167 height 30
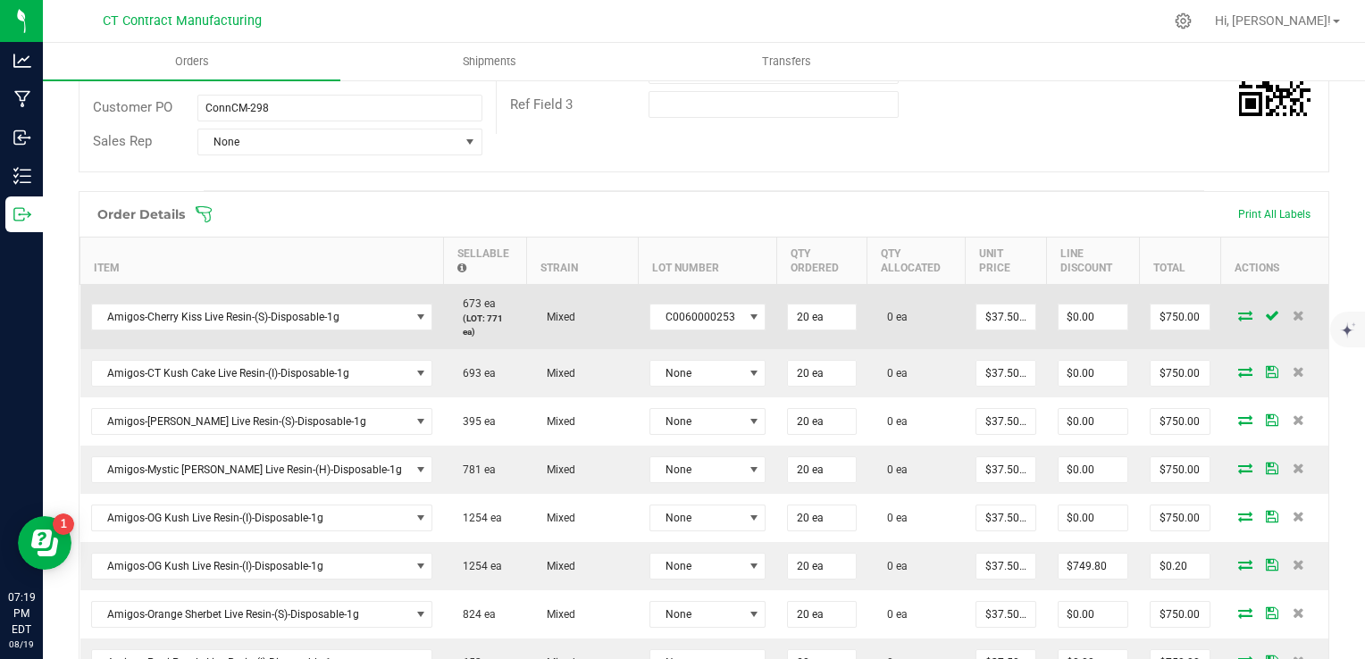
click at [1238, 310] on icon at bounding box center [1245, 315] width 14 height 11
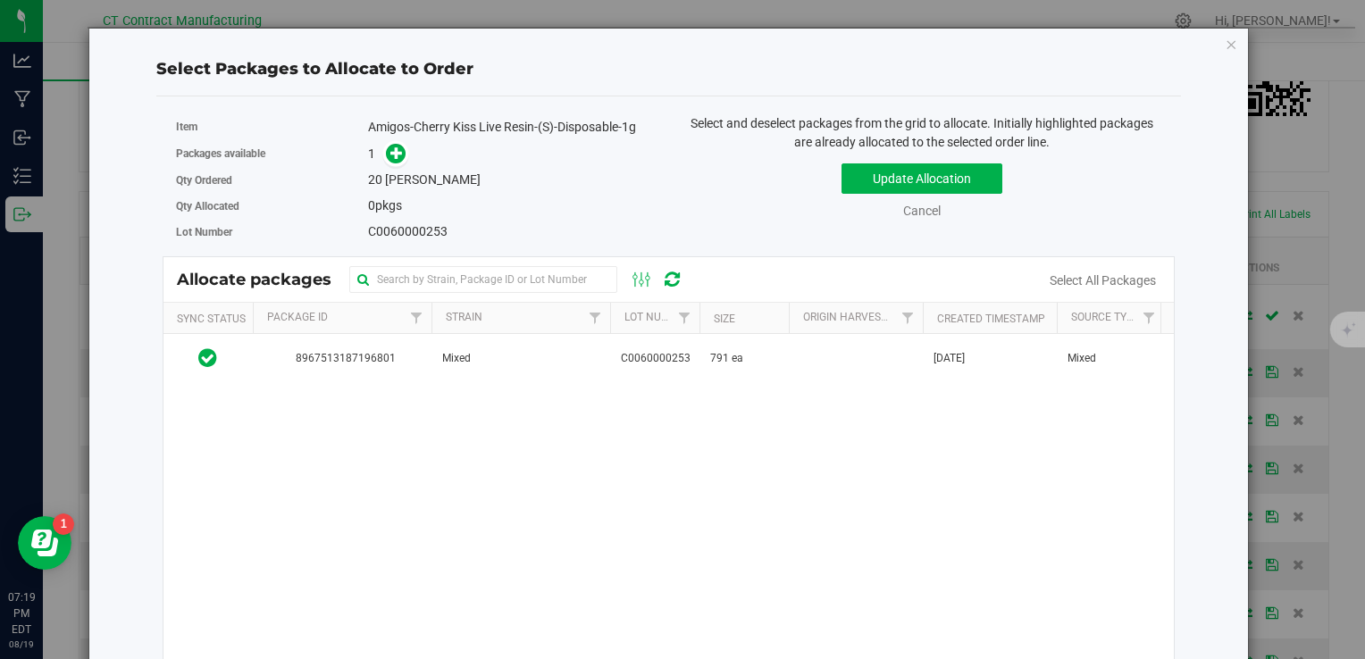
click at [670, 384] on div "8967513187196801 Mixed C0060000253 791 ea Aug 11, 2025 Mixed 250808-AGO-CK-1G V…" at bounding box center [669, 557] width 1011 height 447
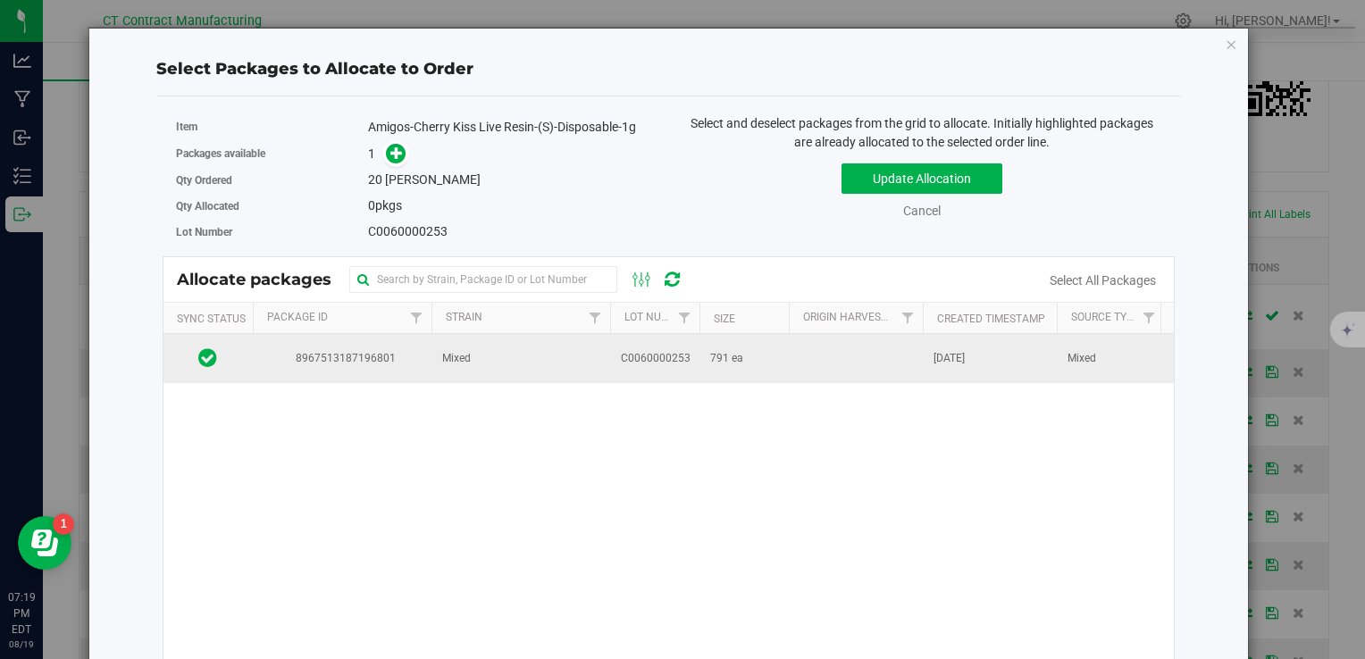
click at [665, 374] on td "C0060000253" at bounding box center [654, 358] width 89 height 48
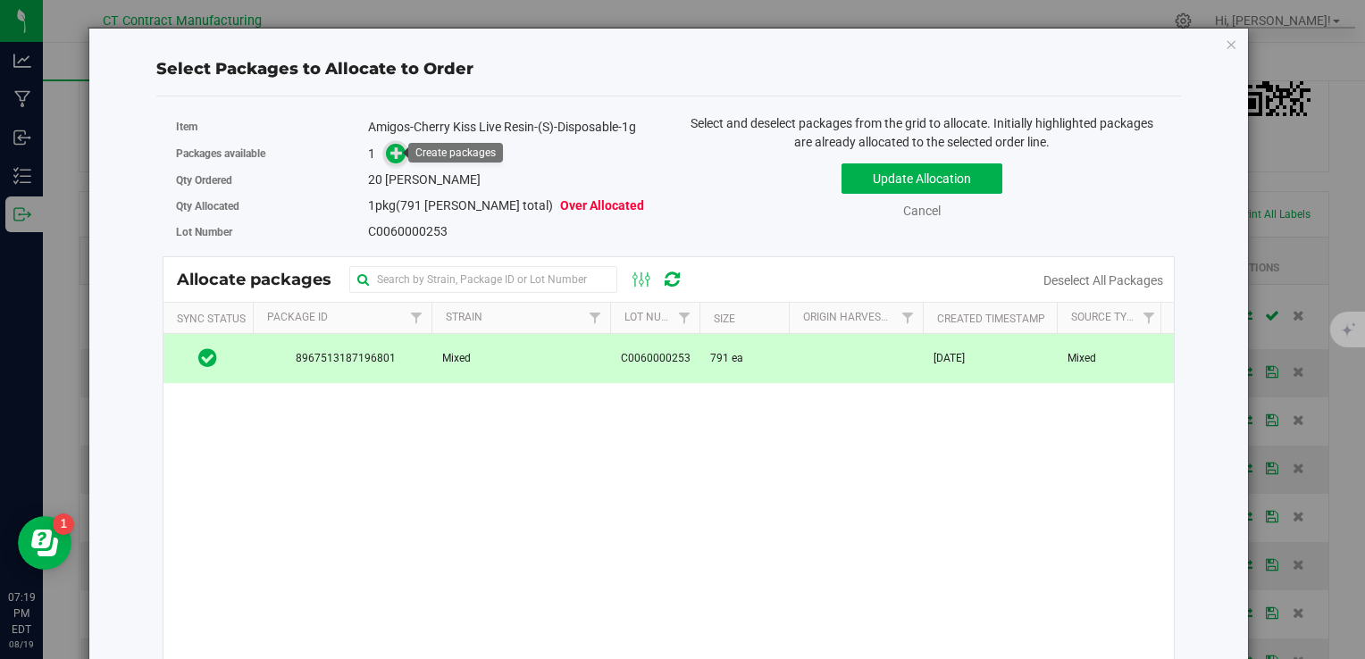
click at [390, 152] on icon at bounding box center [396, 153] width 13 height 13
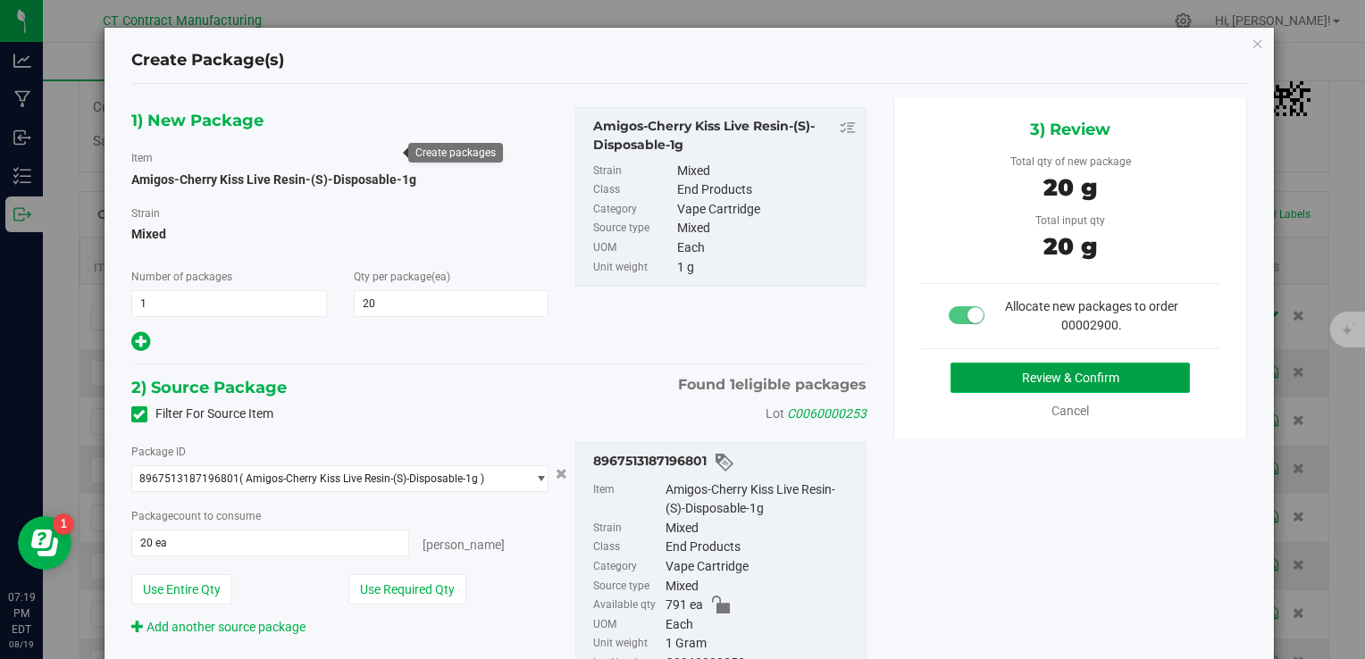
click at [1040, 370] on button "Review & Confirm" at bounding box center [1070, 378] width 239 height 30
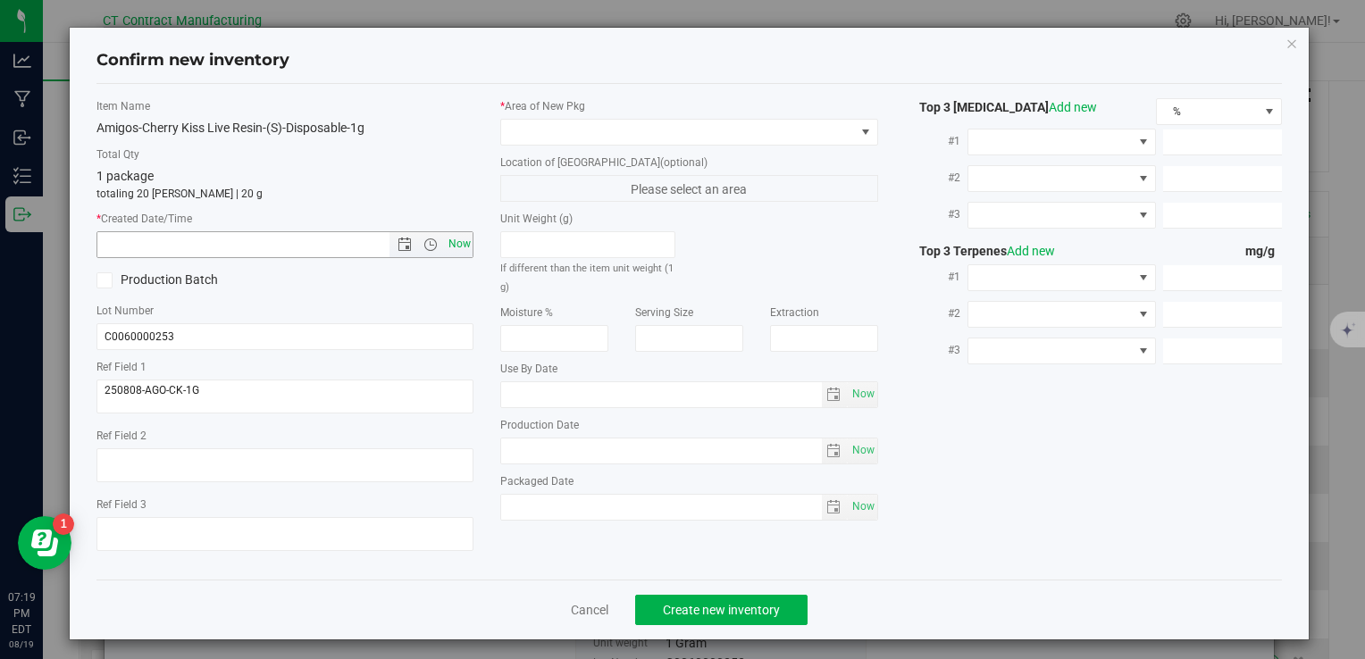
click at [460, 244] on span "Now" at bounding box center [459, 244] width 30 height 26
type input "8/19/2025 7:20 PM"
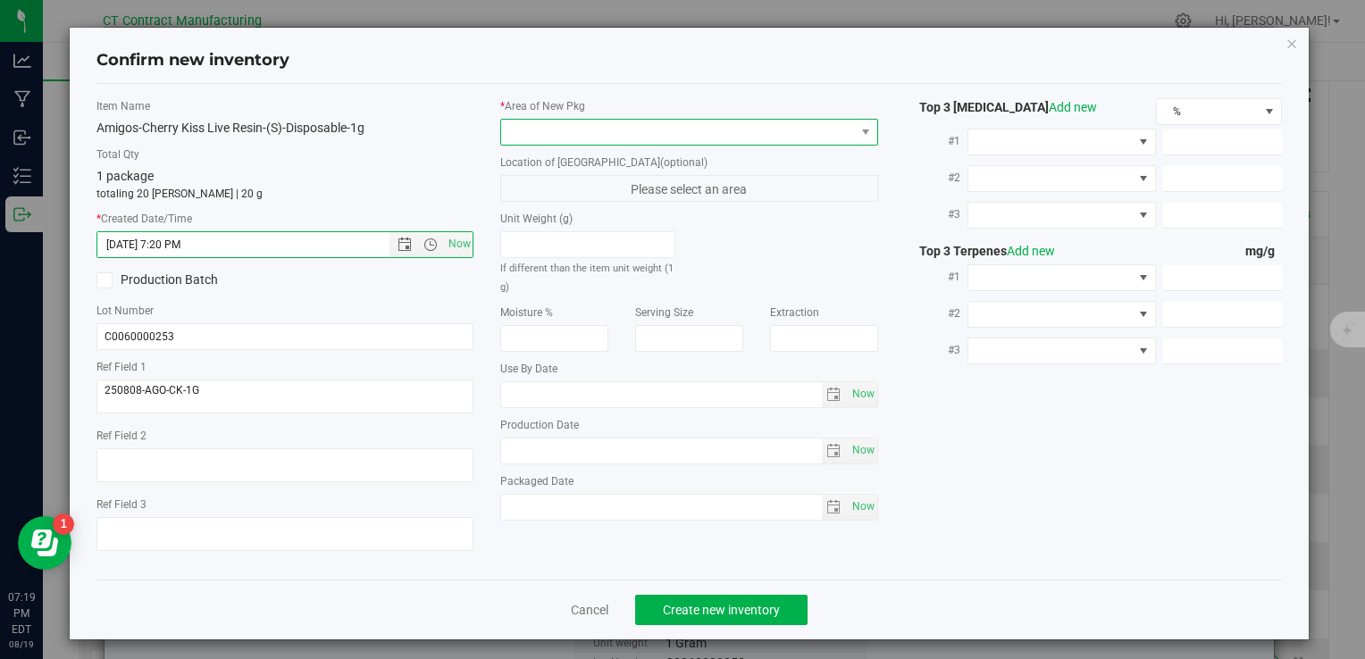
click at [533, 138] on span at bounding box center [677, 132] width 353 height 25
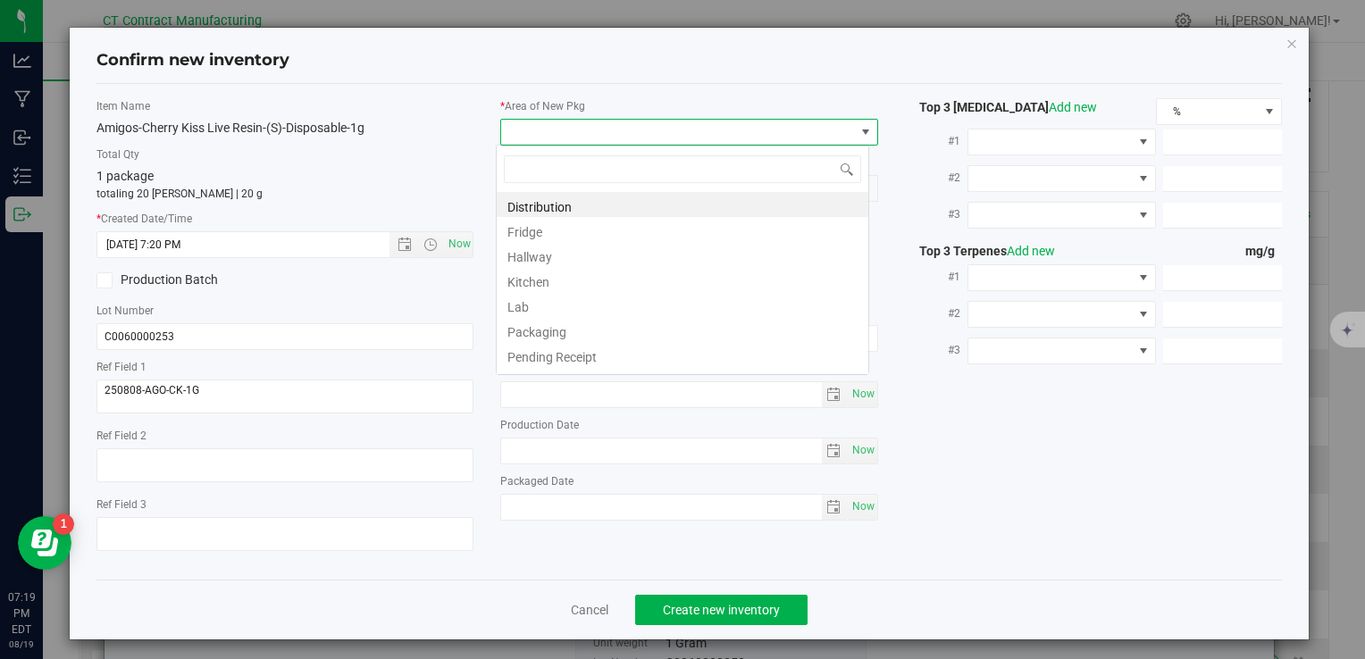
scroll to position [26, 373]
click at [561, 209] on li "Distribution" at bounding box center [683, 204] width 372 height 25
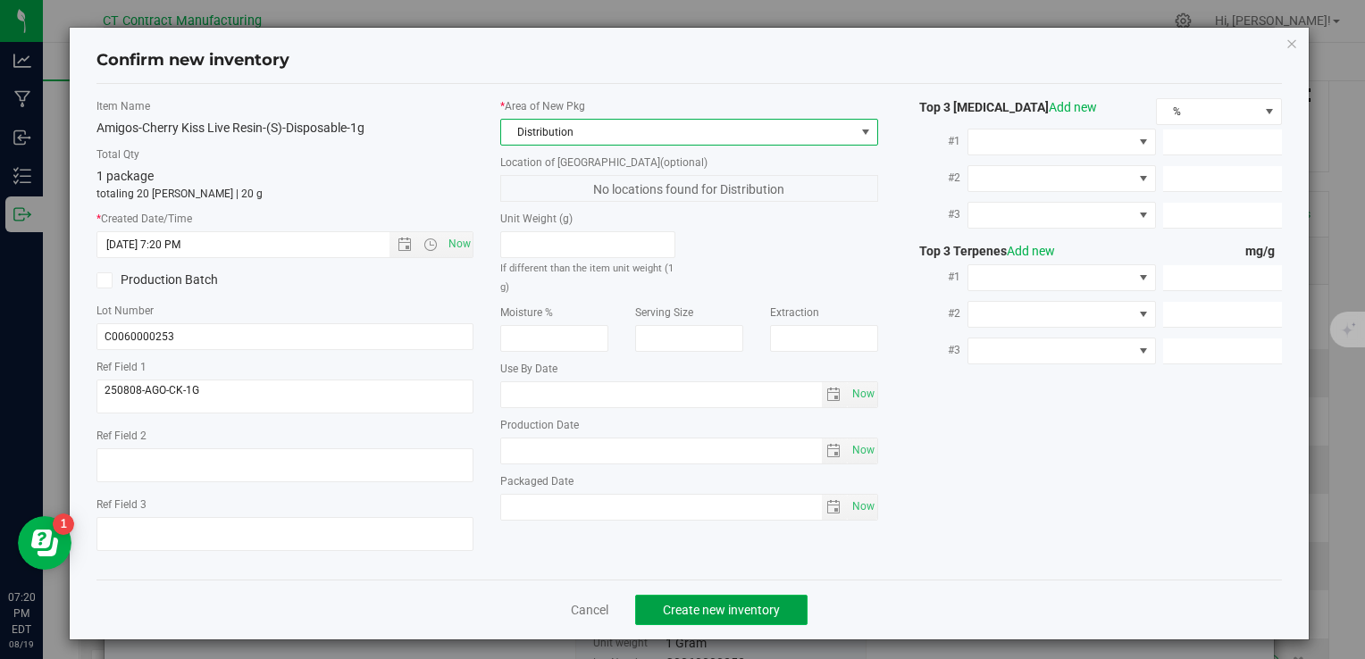
click at [750, 599] on button "Create new inventory" at bounding box center [721, 610] width 172 height 30
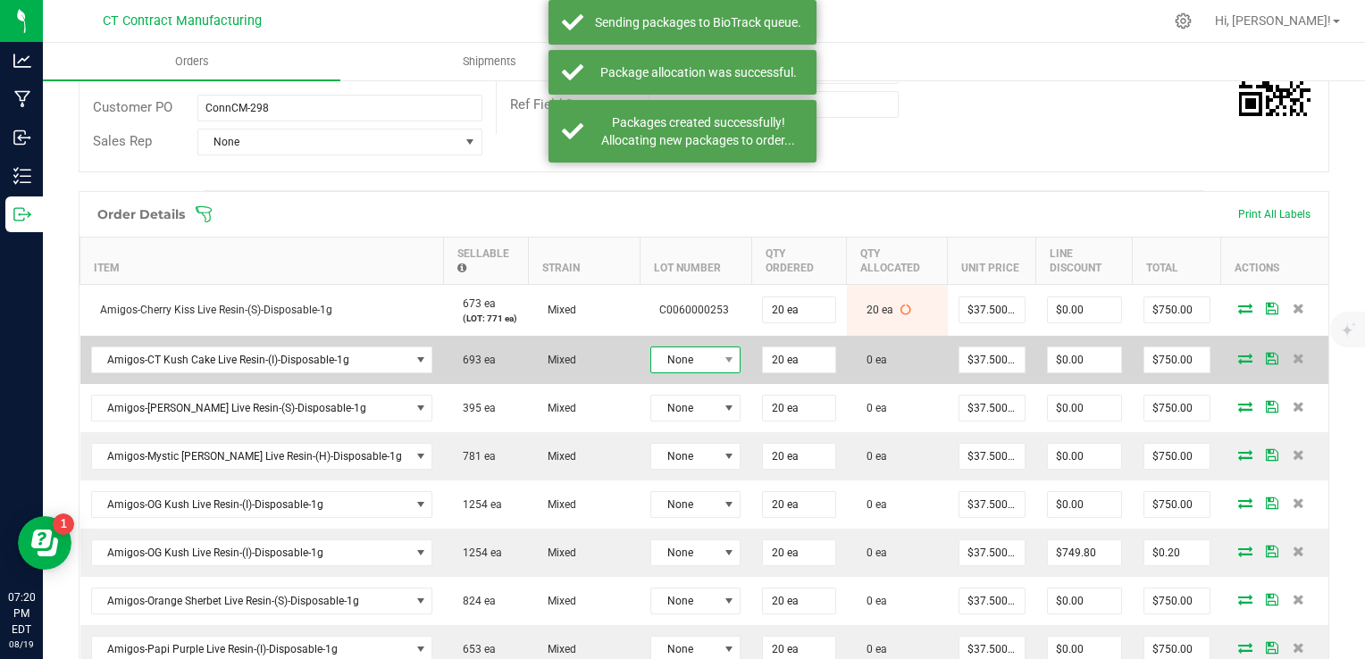
click at [661, 354] on span "None" at bounding box center [684, 360] width 66 height 25
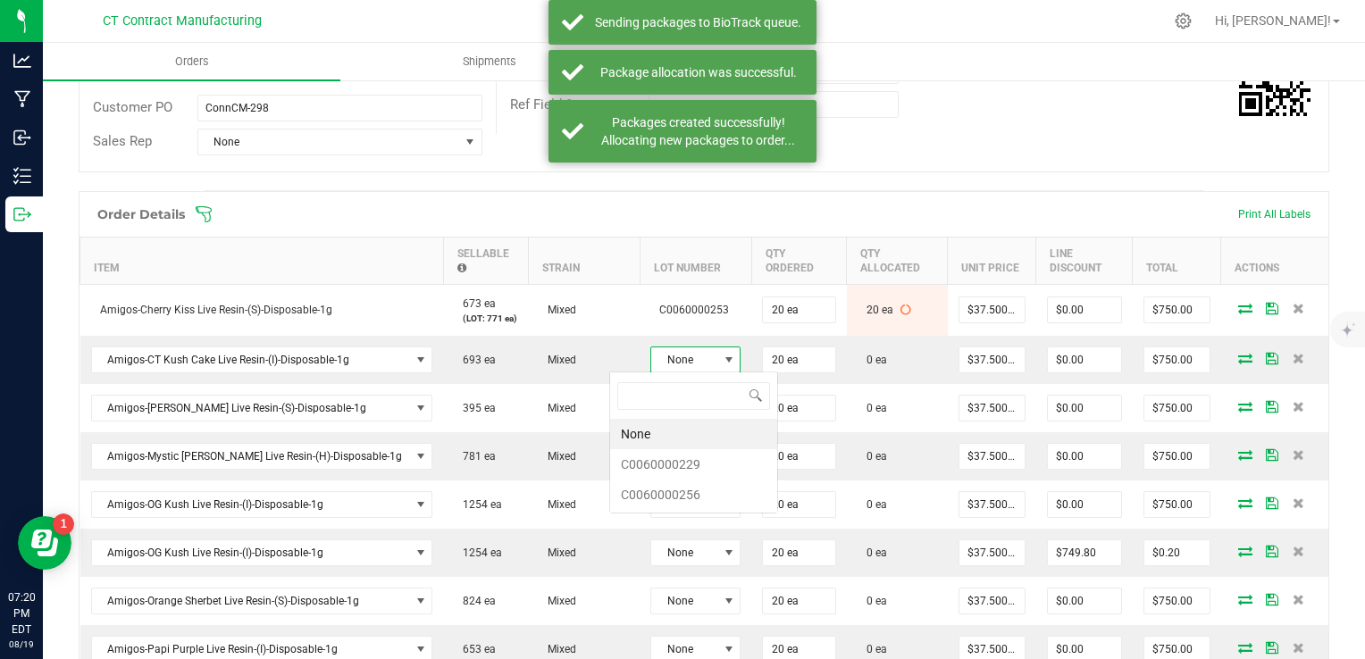
scroll to position [26, 90]
click at [702, 504] on li "C0060000256" at bounding box center [693, 495] width 167 height 30
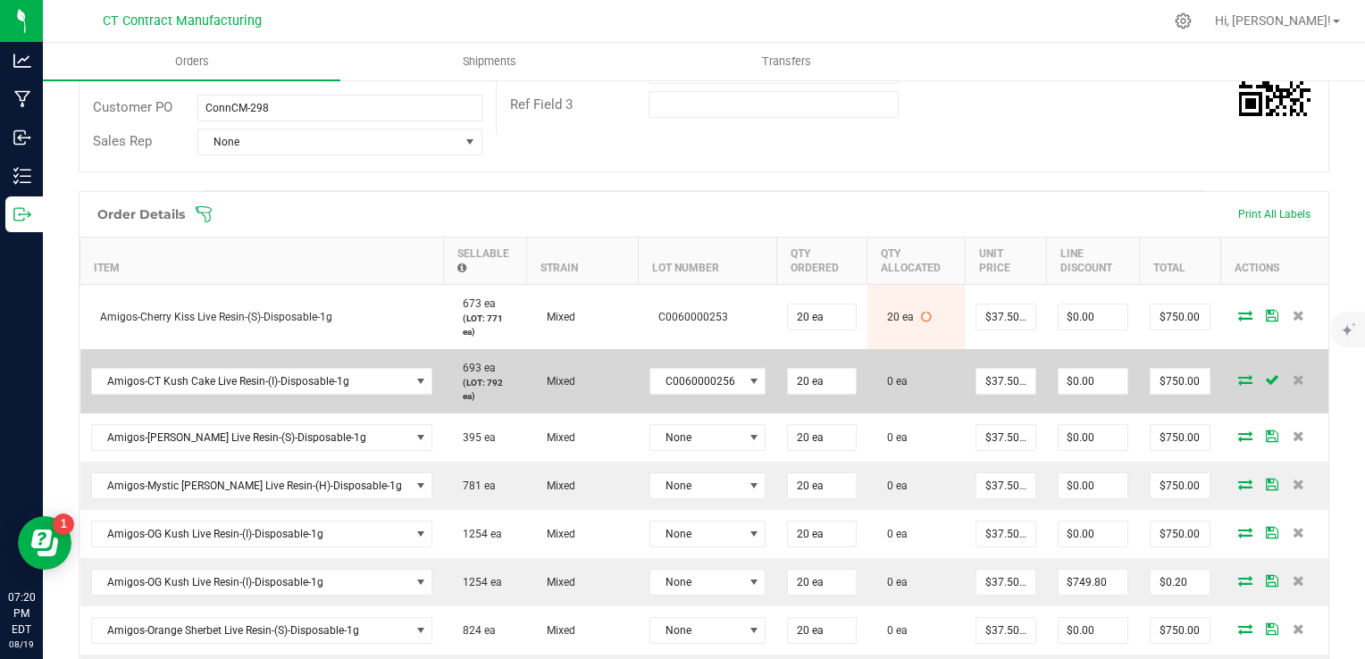
click at [1238, 374] on icon at bounding box center [1245, 379] width 14 height 11
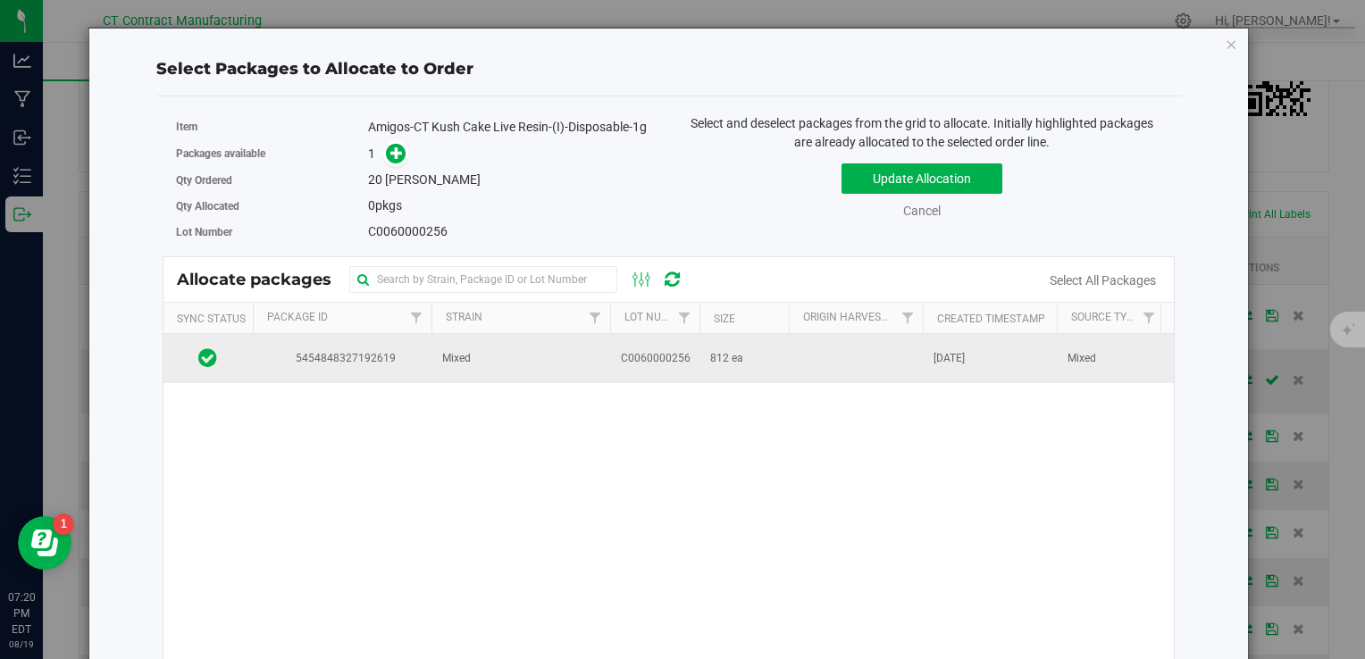
click at [690, 355] on td "C0060000256" at bounding box center [654, 358] width 89 height 48
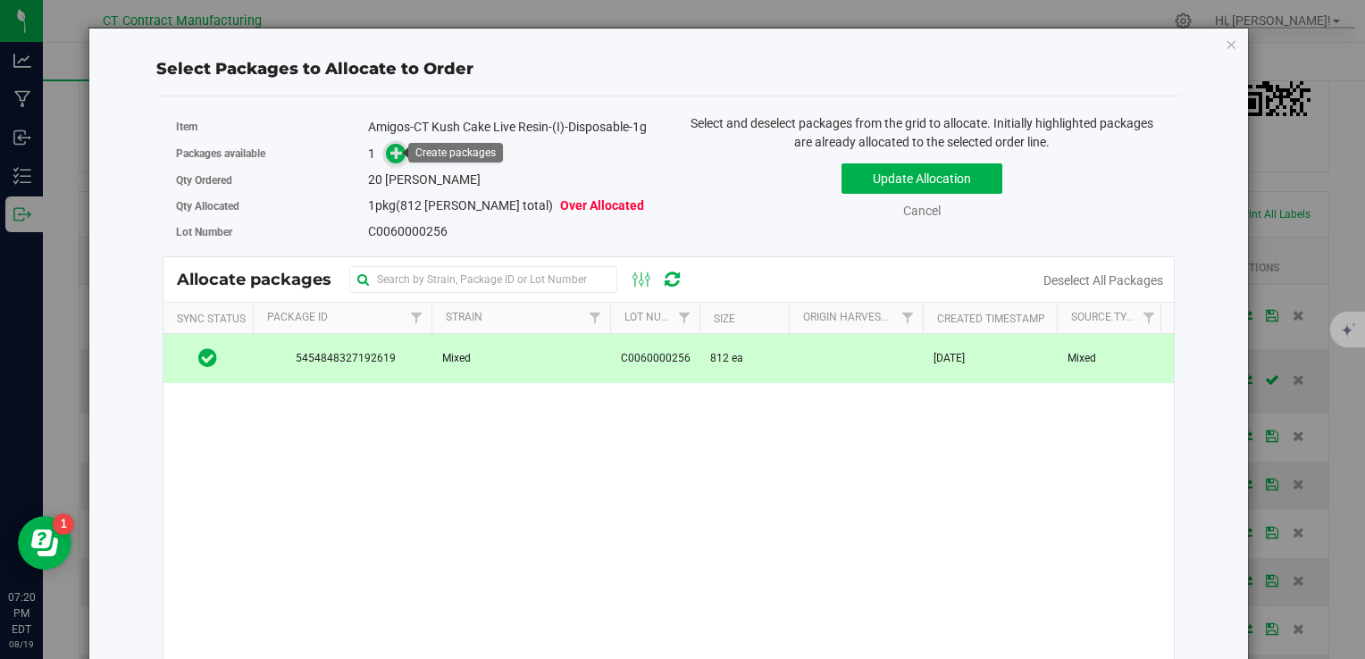
click at [390, 153] on icon at bounding box center [396, 153] width 13 height 13
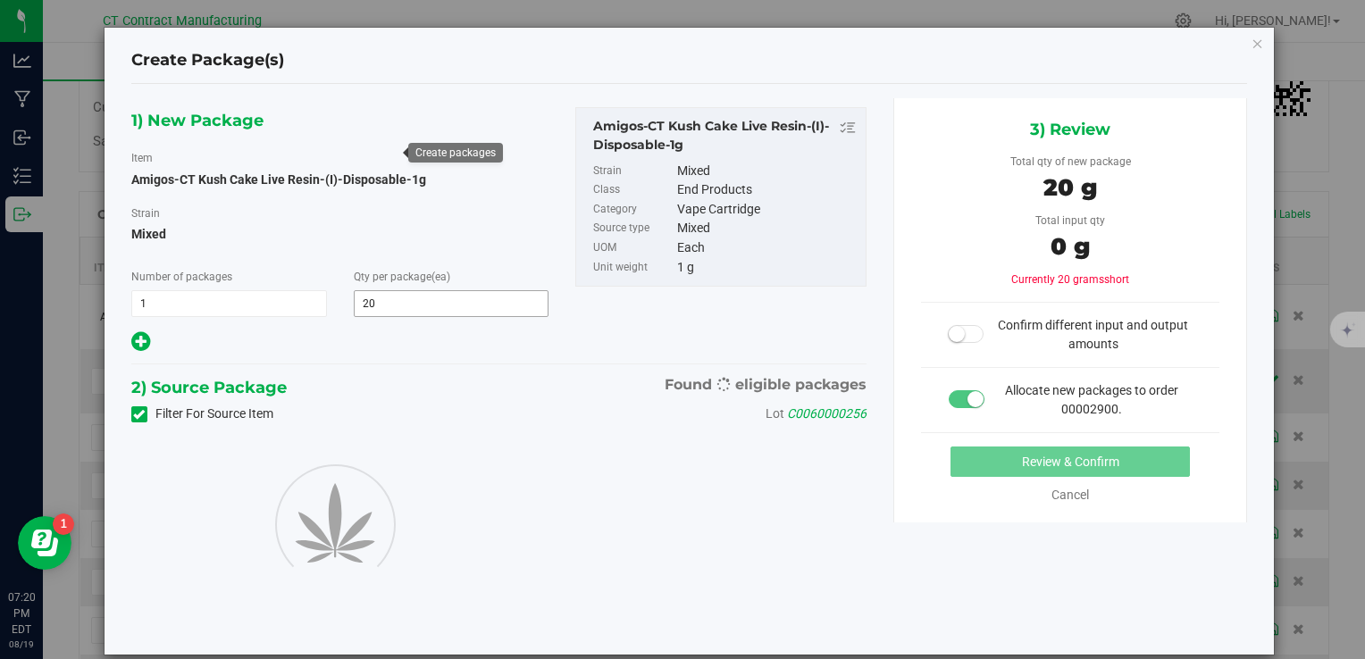
type input "20"
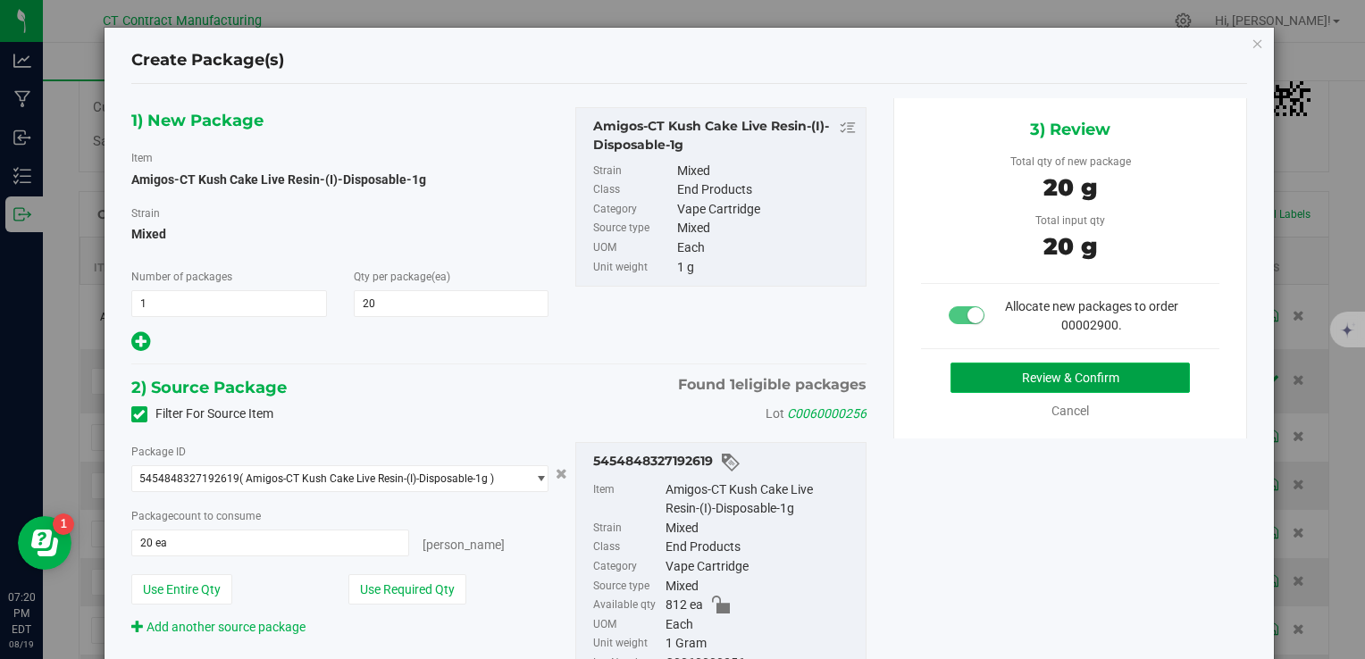
click at [1048, 368] on button "Review & Confirm" at bounding box center [1070, 378] width 239 height 30
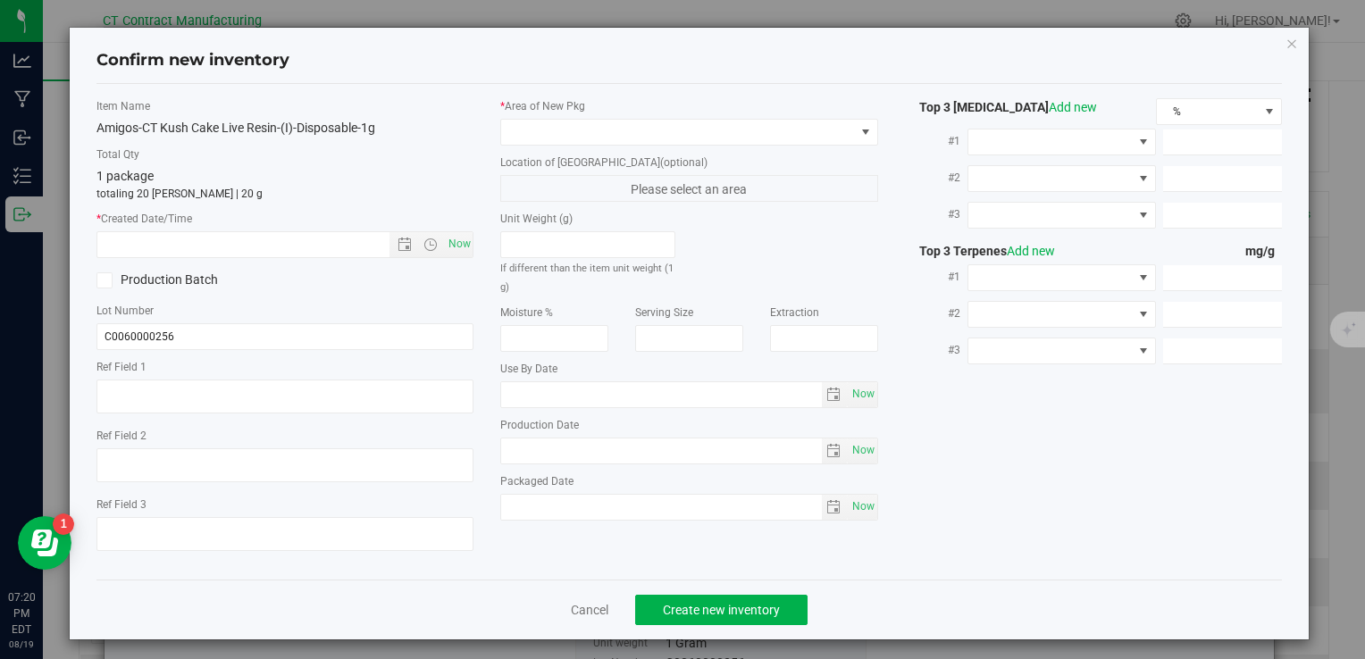
type textarea "250808-AGO-CTKC-1G"
click at [460, 242] on span "Now" at bounding box center [459, 244] width 30 height 26
type input "8/19/2025 7:20 PM"
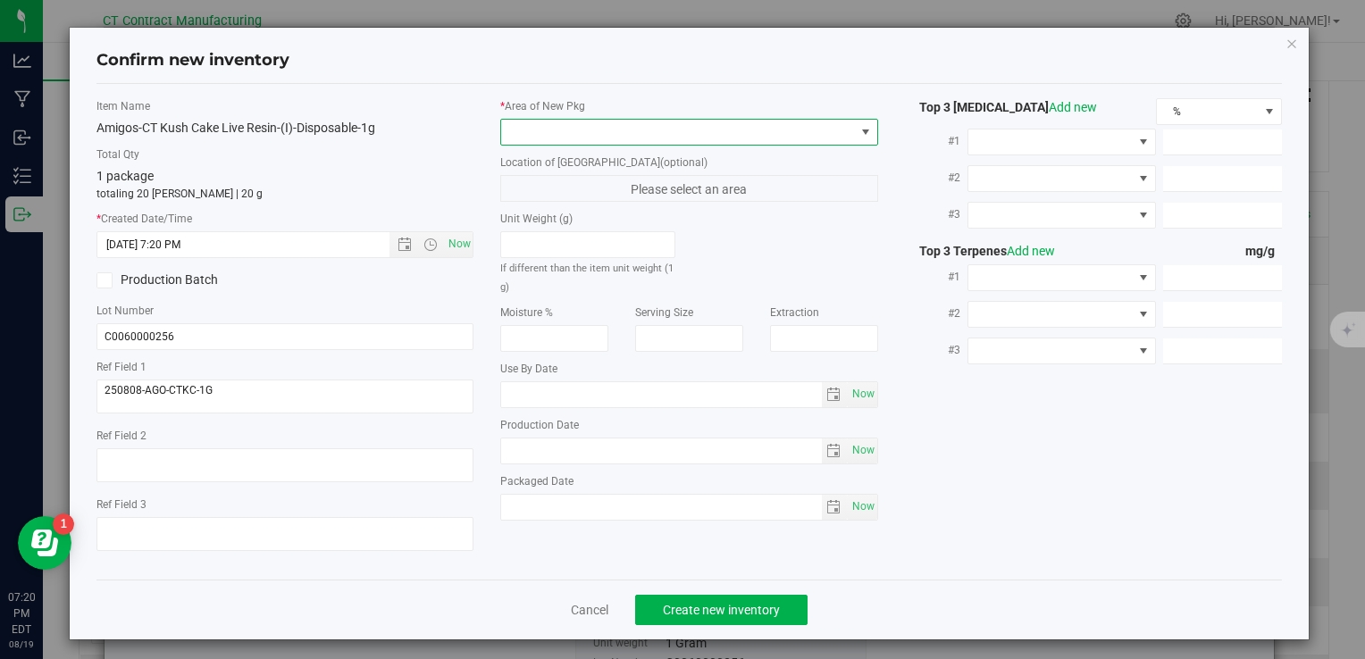
click at [526, 130] on span at bounding box center [677, 132] width 353 height 25
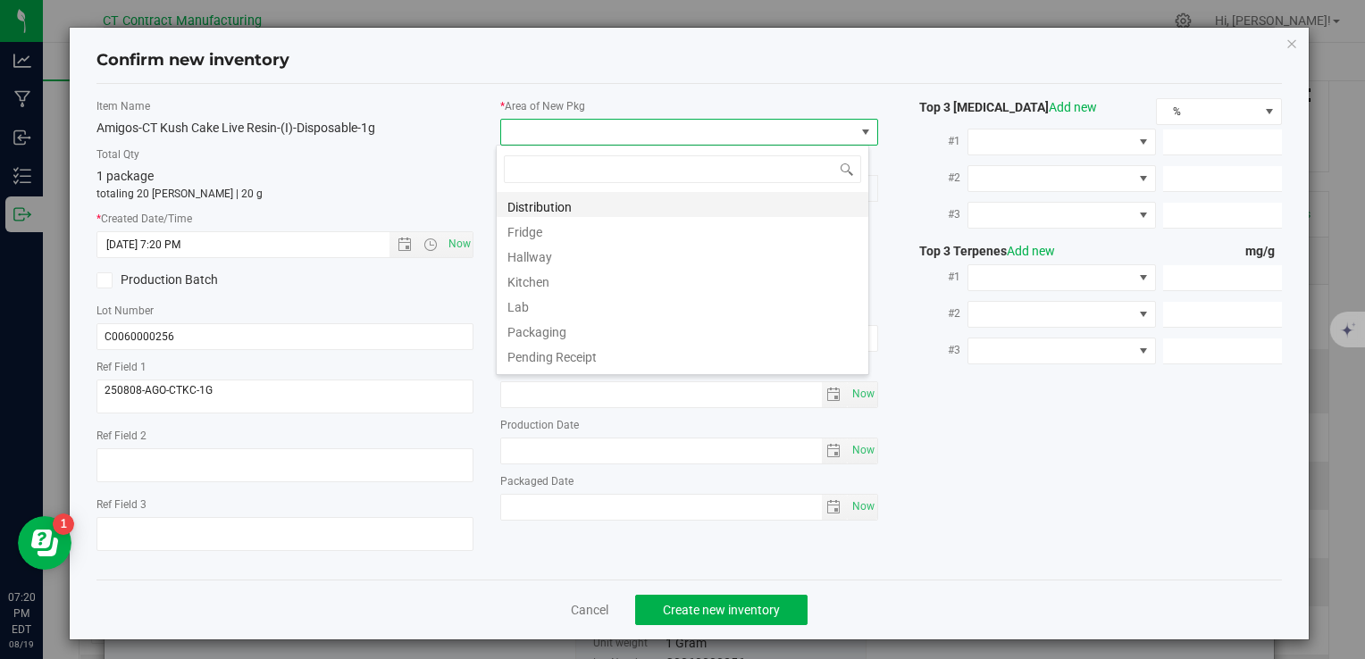
scroll to position [26, 373]
click at [568, 203] on li "Distribution" at bounding box center [683, 204] width 372 height 25
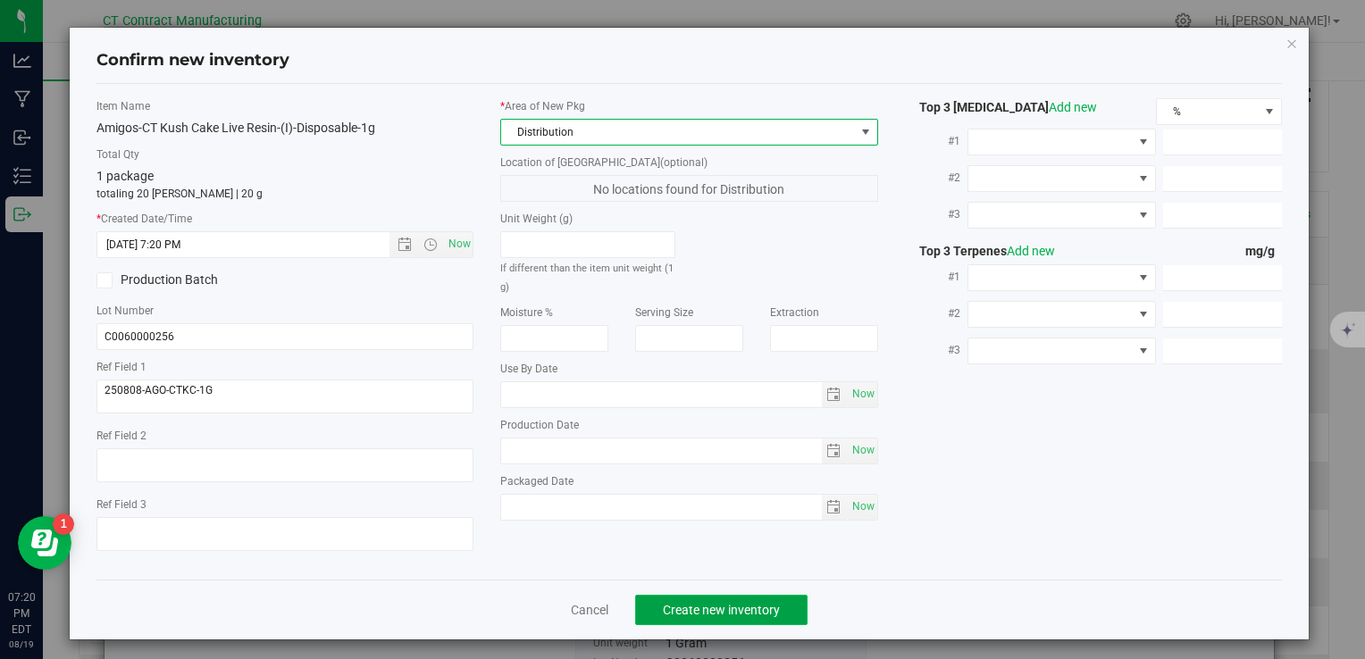
click at [740, 607] on span "Create new inventory" at bounding box center [721, 610] width 117 height 14
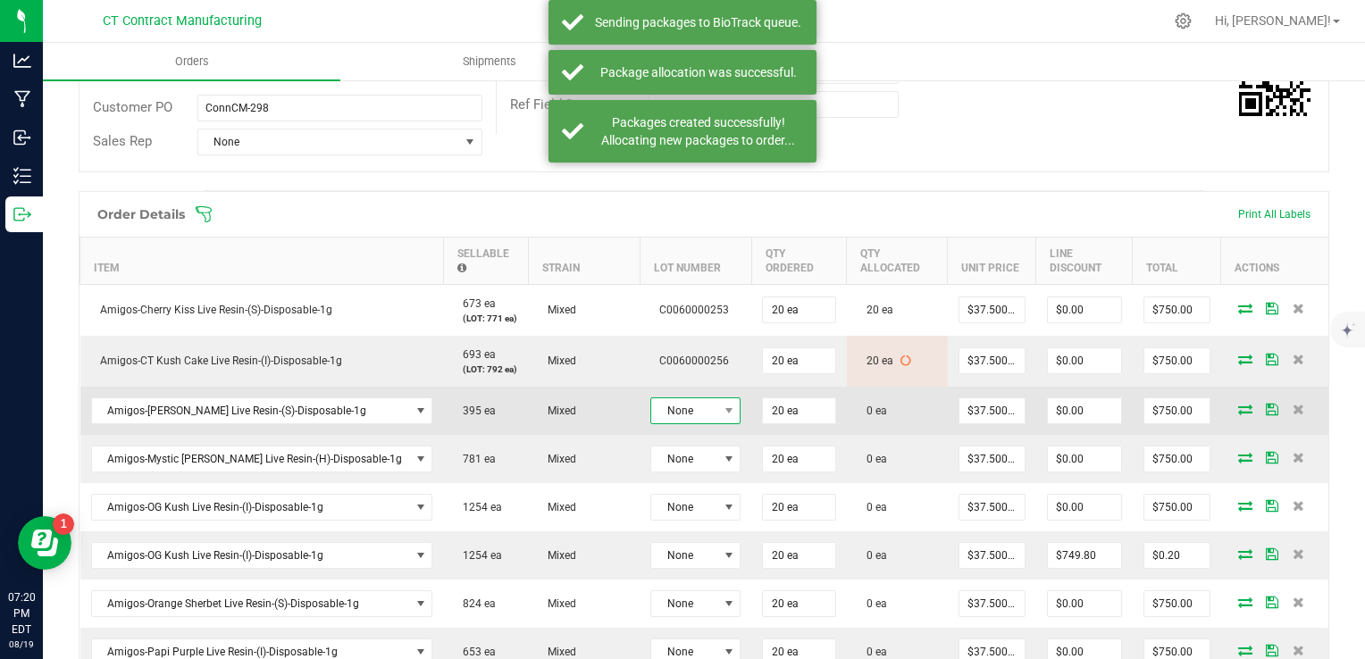
click at [667, 409] on span "None" at bounding box center [684, 410] width 66 height 25
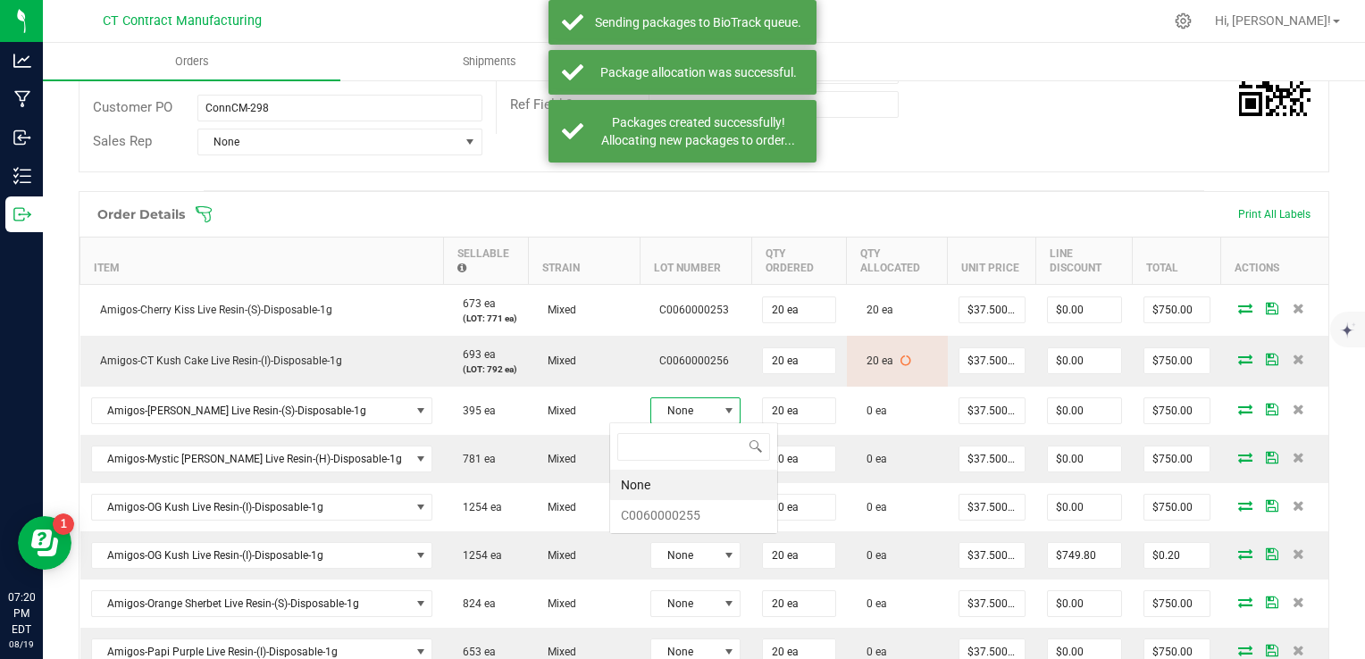
scroll to position [26, 90]
click at [683, 508] on li "C0060000255" at bounding box center [693, 515] width 167 height 30
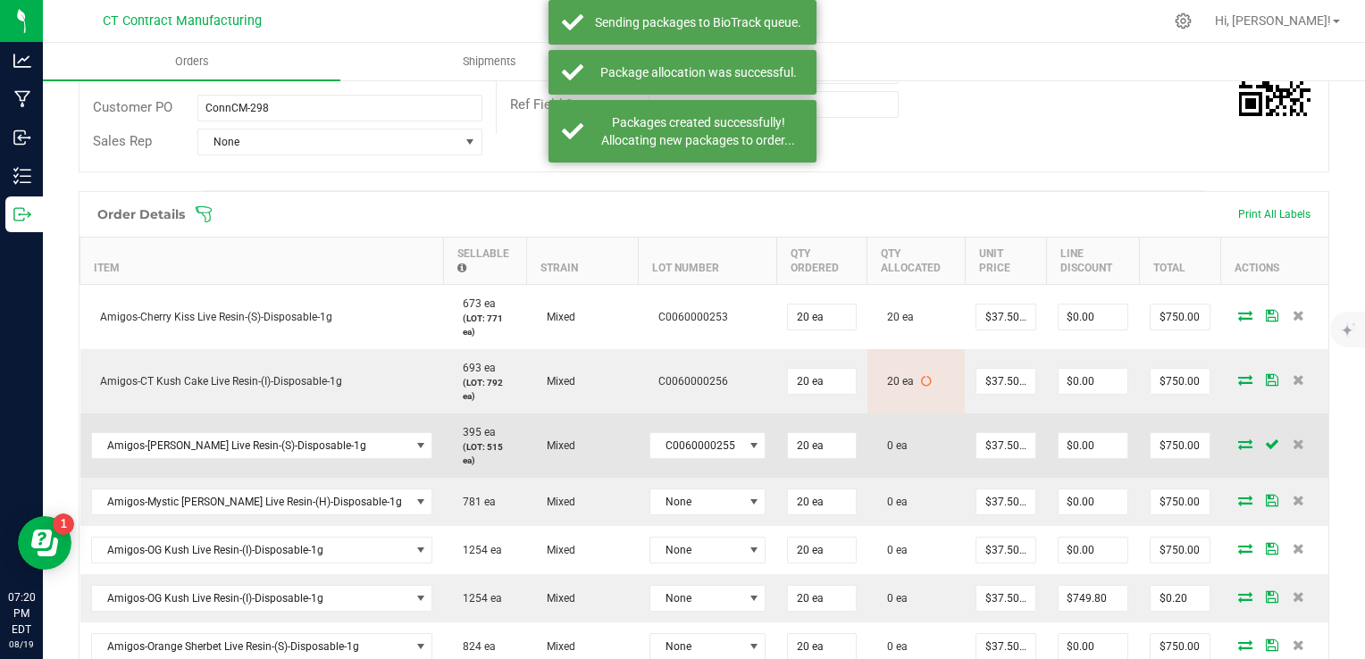
click at [1238, 439] on icon at bounding box center [1245, 444] width 14 height 11
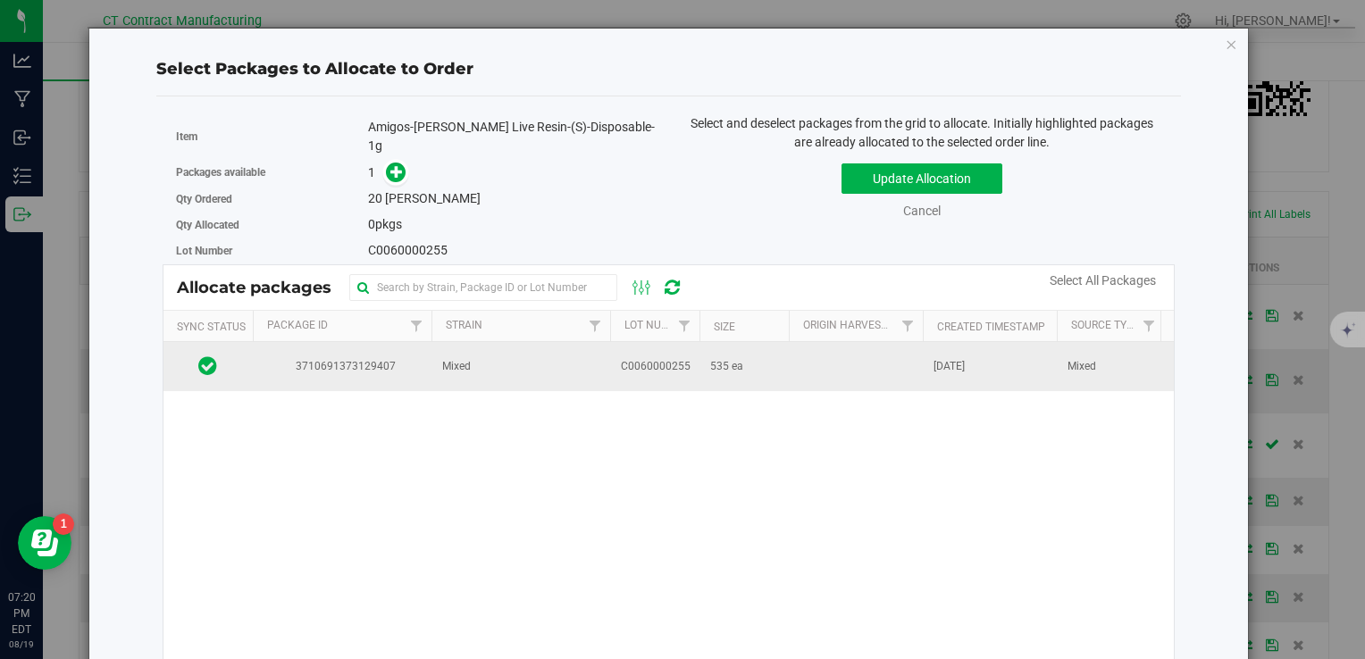
click at [641, 358] on span "C0060000255" at bounding box center [656, 366] width 70 height 17
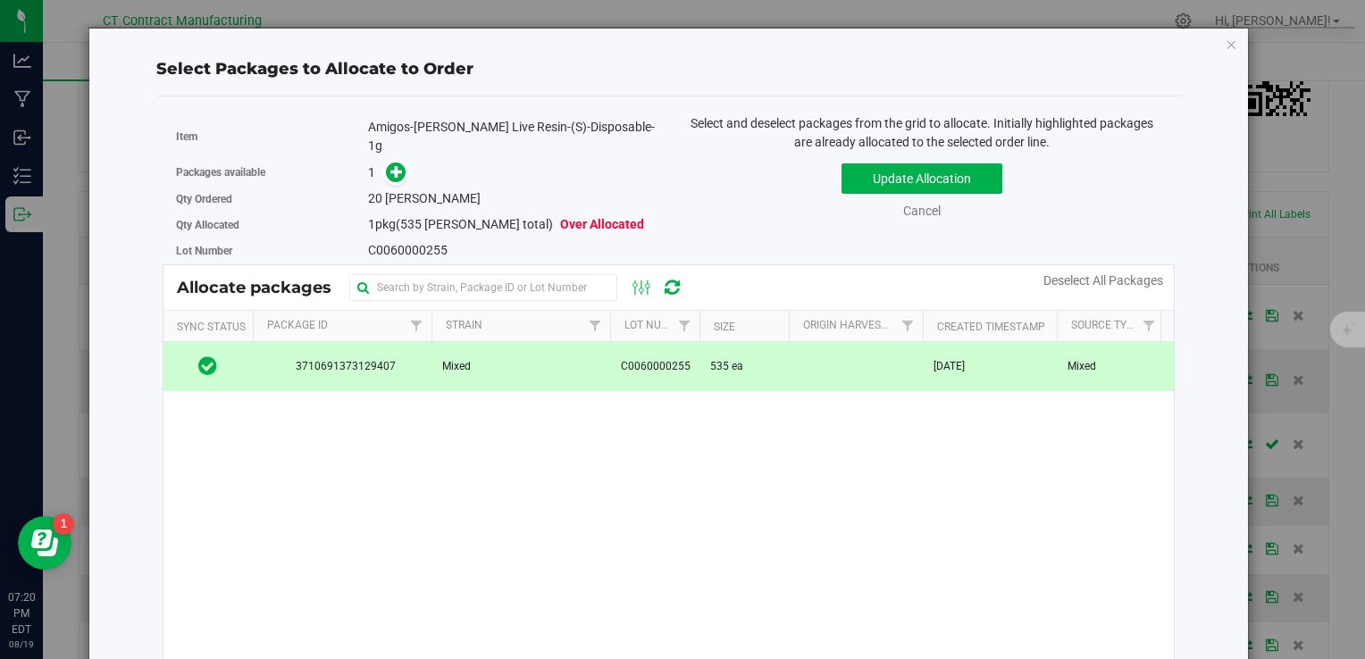
click at [384, 163] on span at bounding box center [392, 173] width 29 height 21
click at [386, 163] on span at bounding box center [396, 173] width 21 height 21
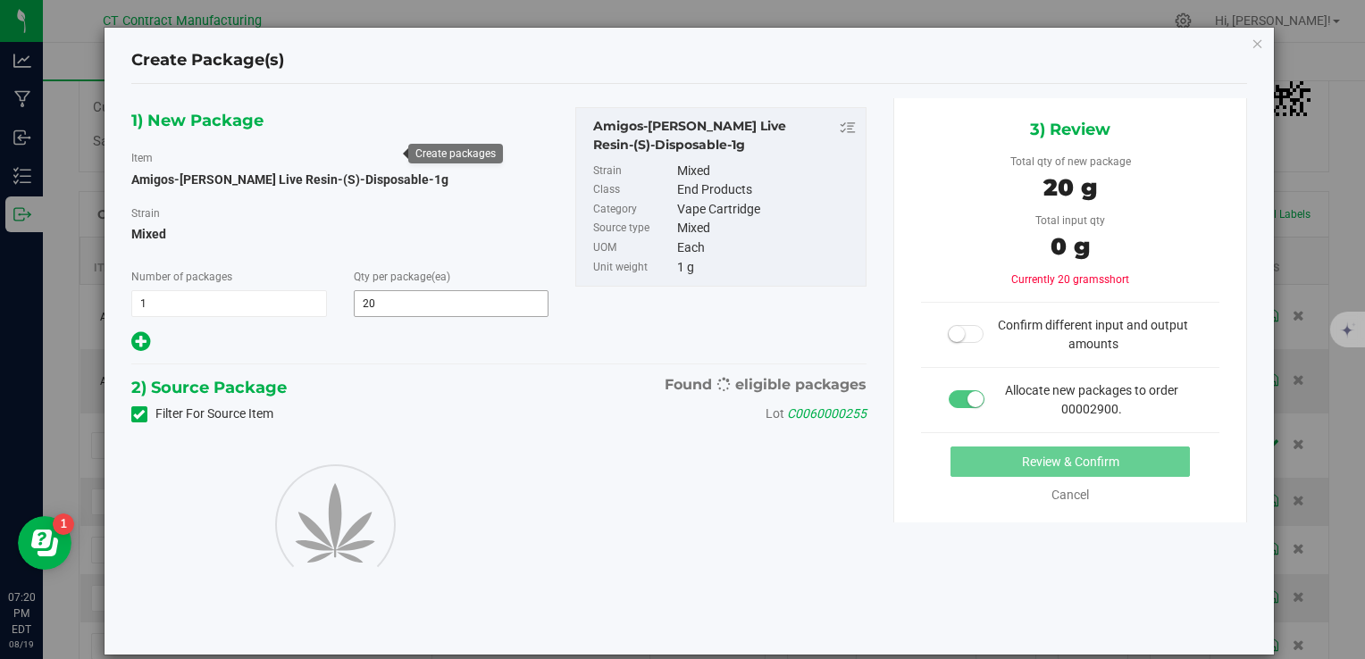
type input "20"
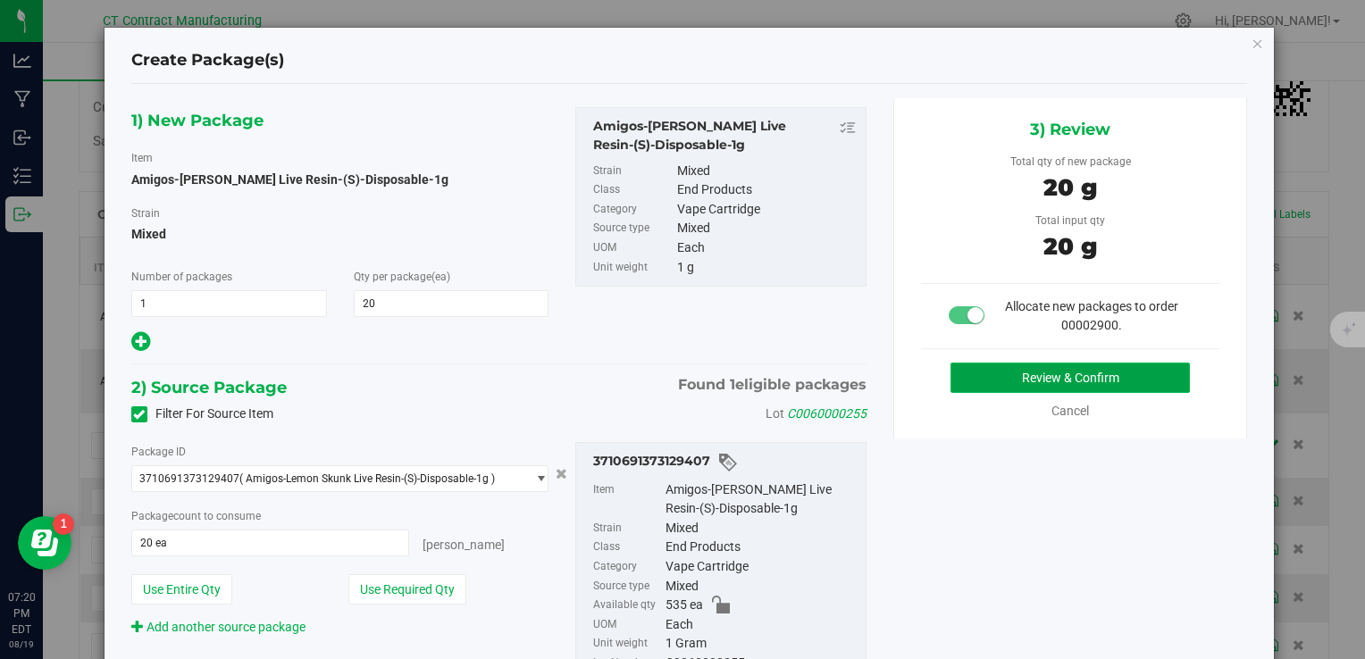
click at [1019, 375] on button "Review & Confirm" at bounding box center [1070, 378] width 239 height 30
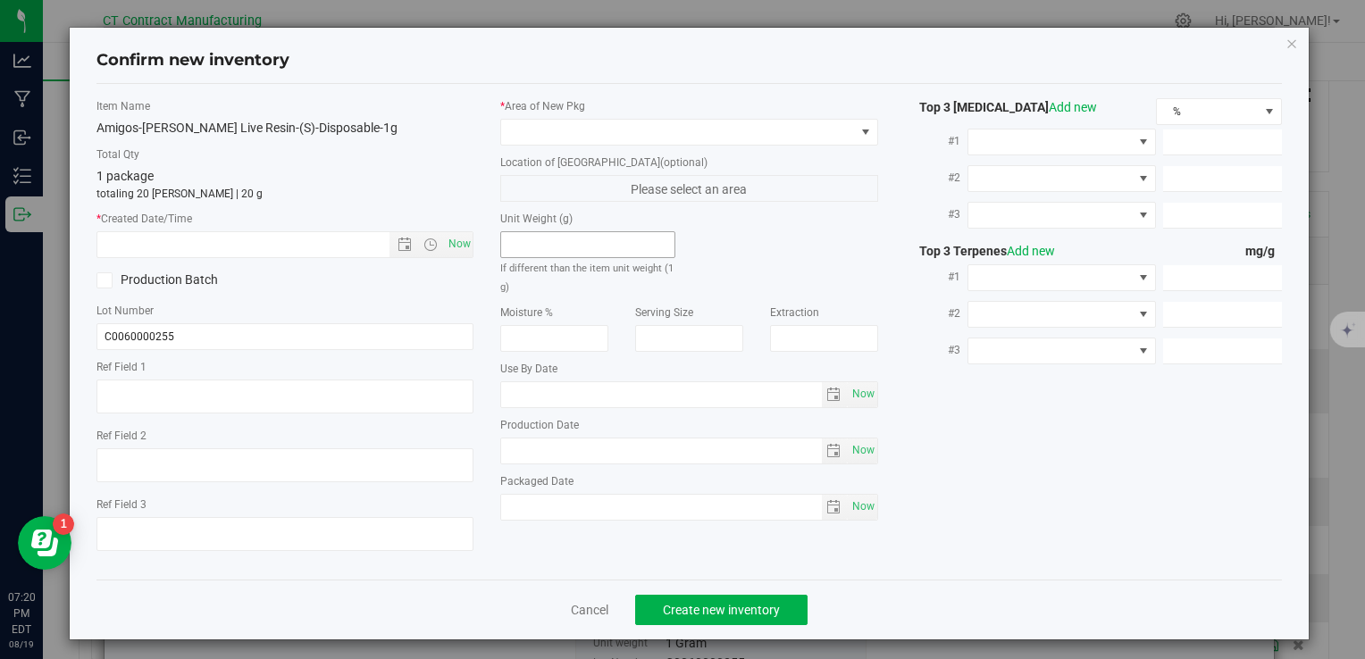
type textarea "250808-AGO-LS-1G"
click at [453, 249] on span "Now" at bounding box center [459, 244] width 30 height 26
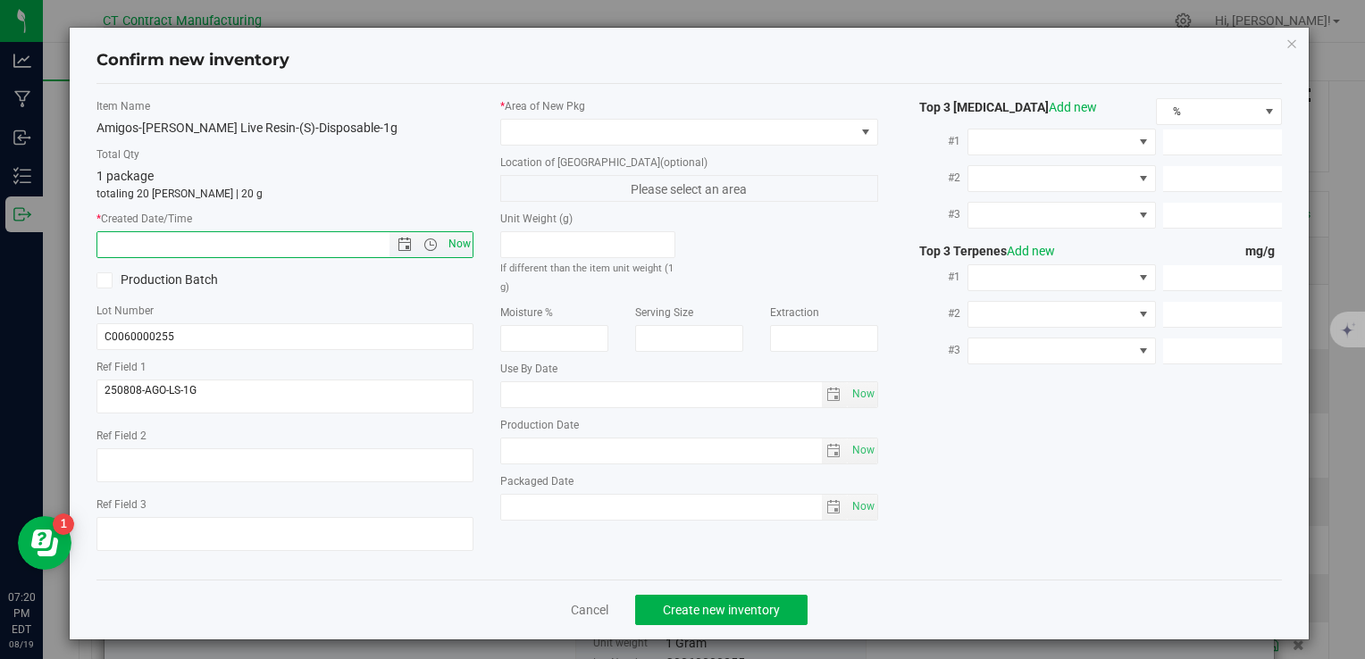
type input "8/19/2025 7:20 PM"
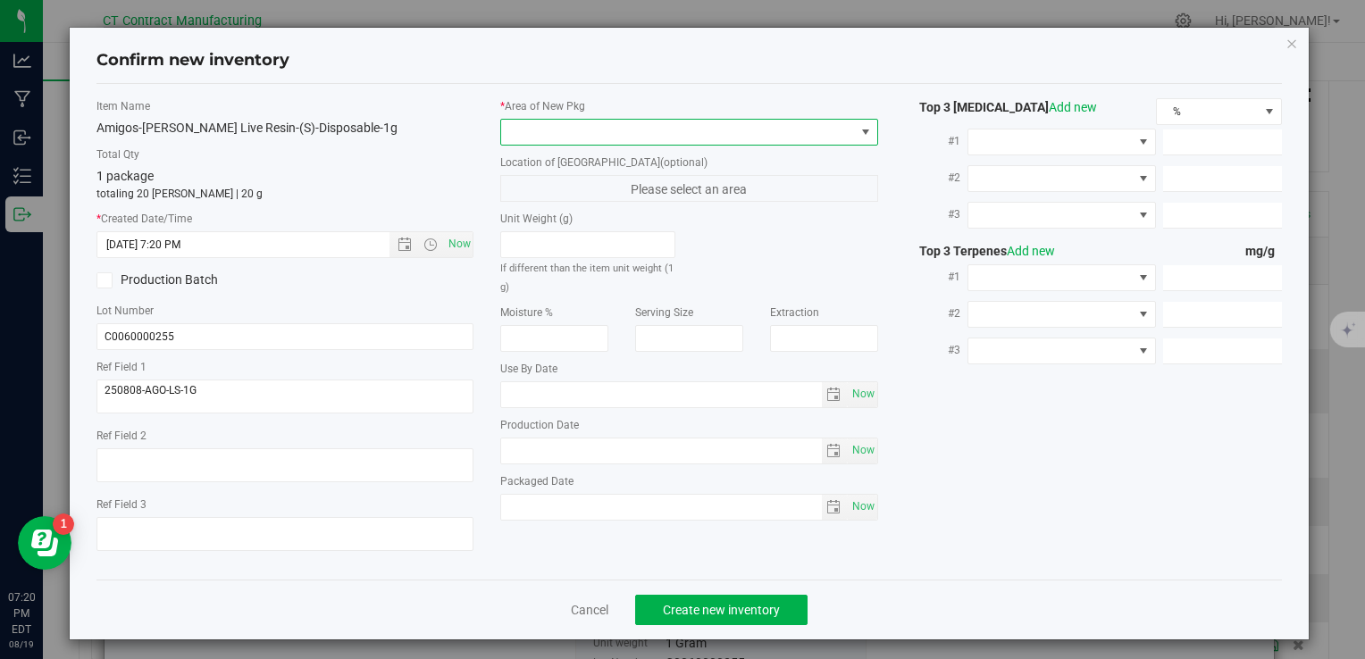
click at [591, 131] on span at bounding box center [677, 132] width 353 height 25
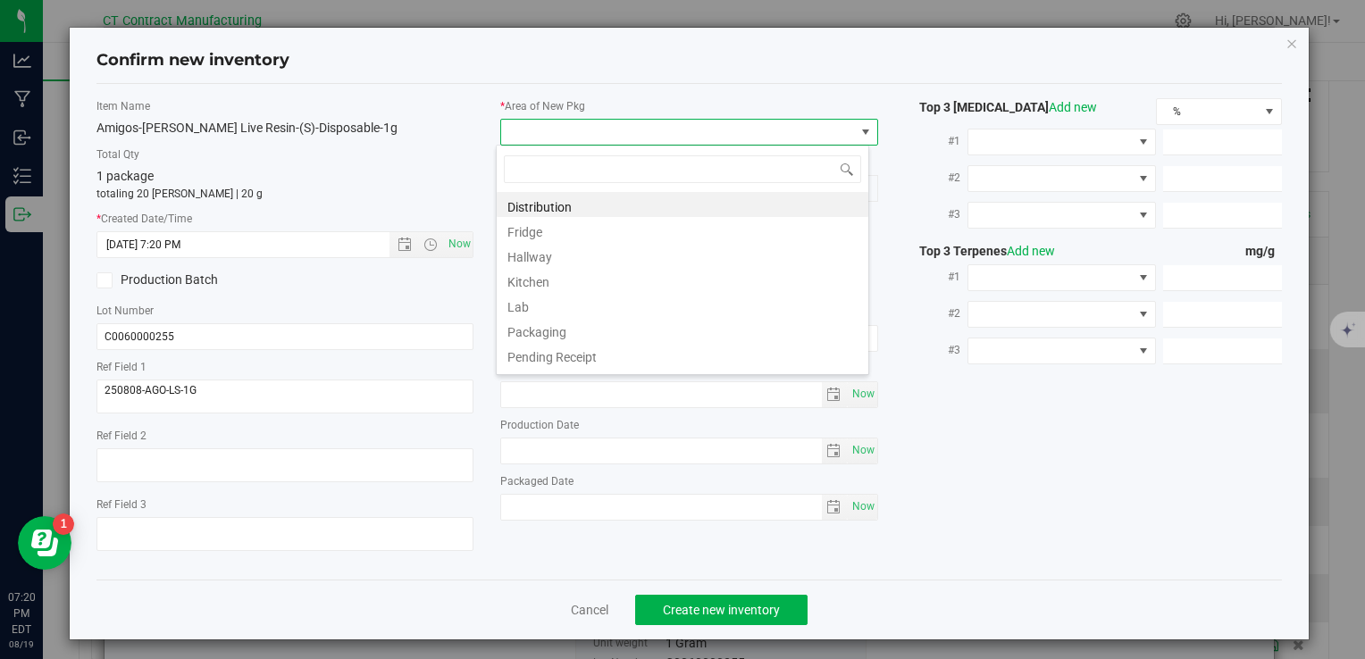
scroll to position [26, 373]
click at [632, 190] on div "Distribution Fridge Hallway Kitchen Lab Packaging Pending Receipt Processing Qu…" at bounding box center [682, 260] width 373 height 231
click at [631, 202] on li "Distribution" at bounding box center [683, 204] width 372 height 25
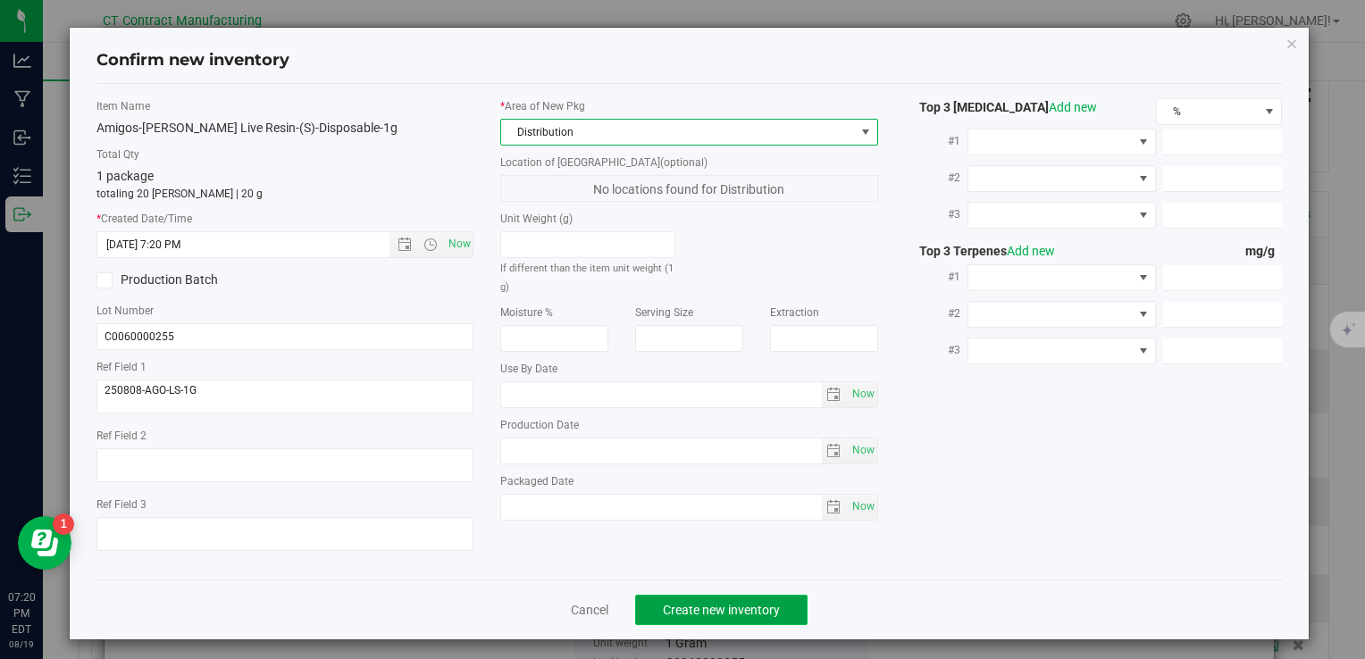
click at [751, 609] on span "Create new inventory" at bounding box center [721, 610] width 117 height 14
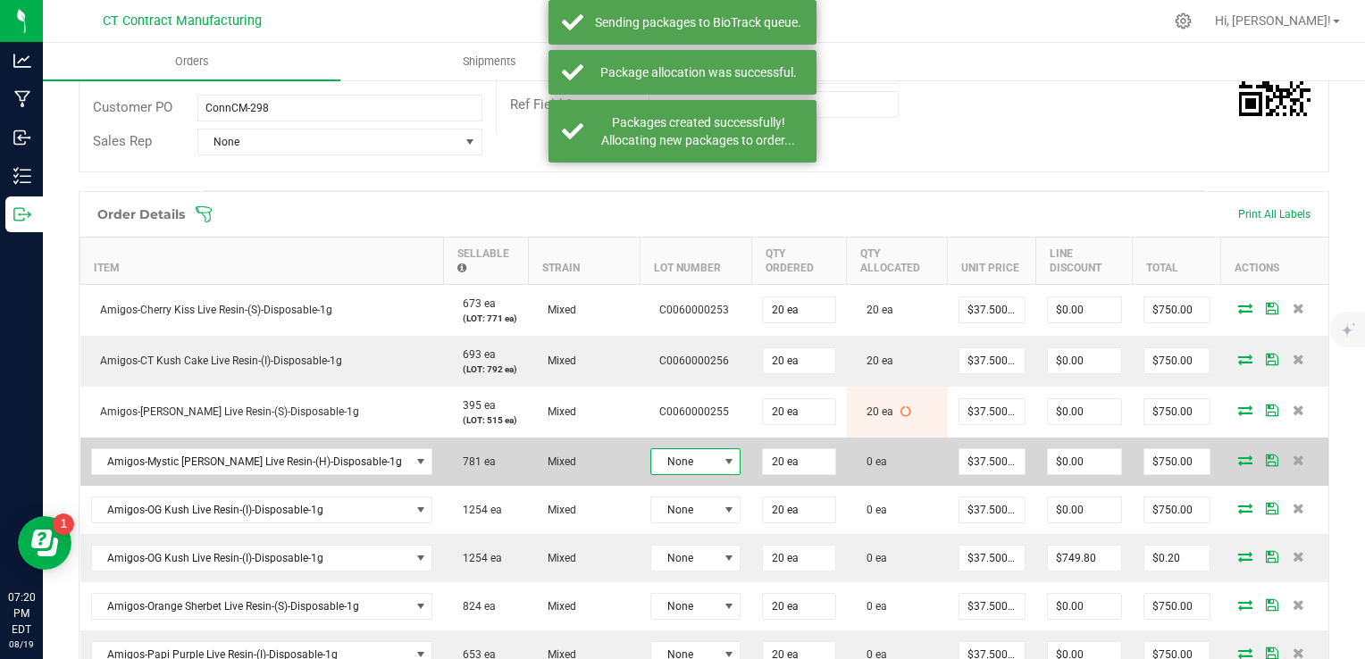
click at [656, 449] on span "None" at bounding box center [684, 461] width 66 height 25
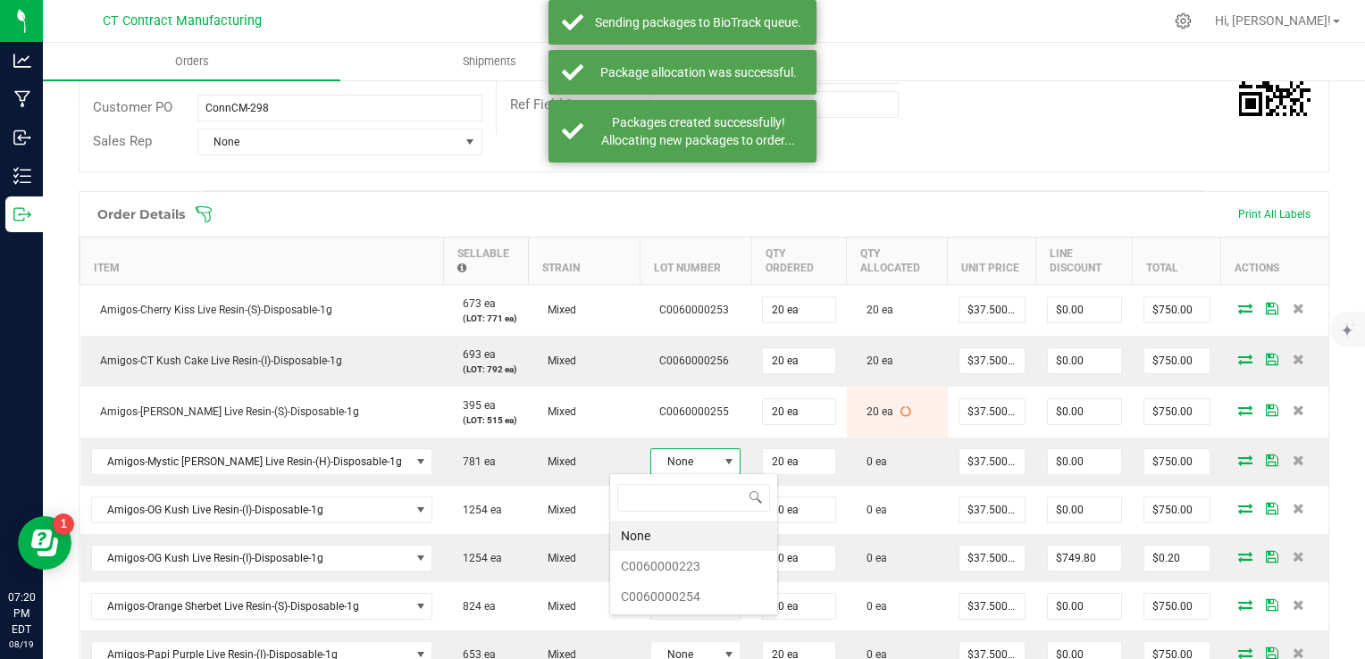
scroll to position [26, 90]
click at [658, 591] on li "C0060000254" at bounding box center [693, 597] width 167 height 30
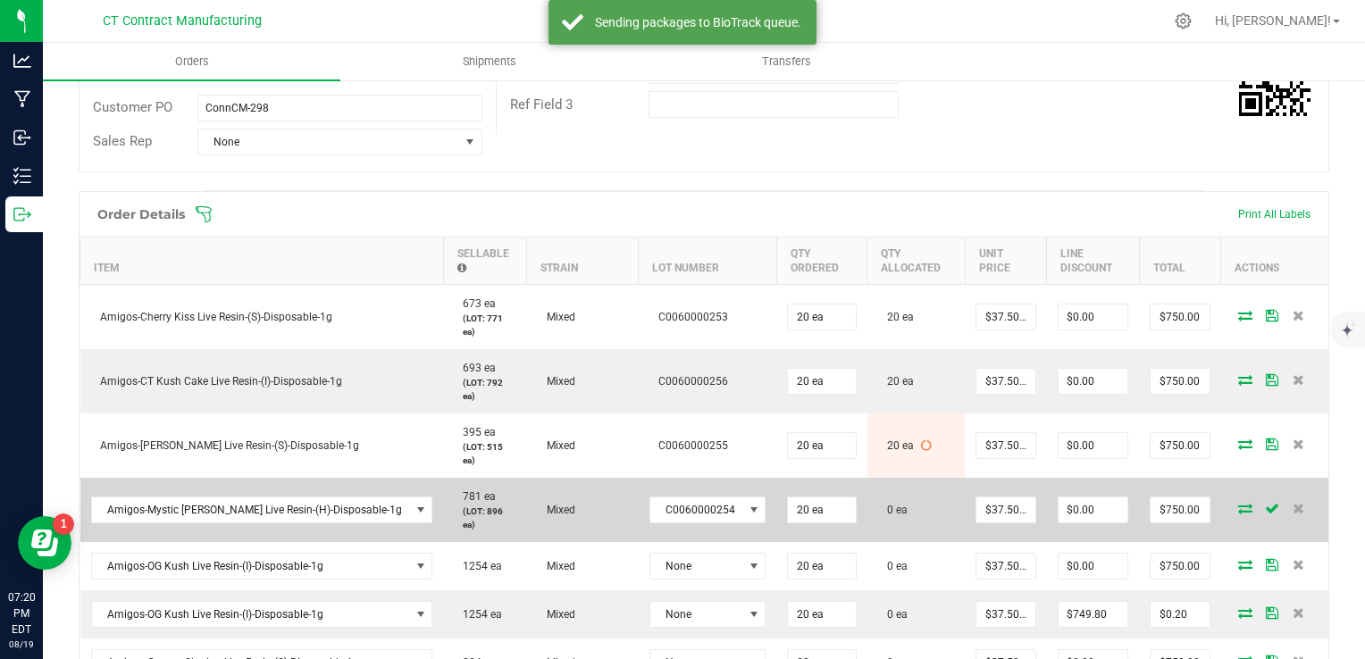
click at [1241, 503] on span at bounding box center [1245, 508] width 27 height 11
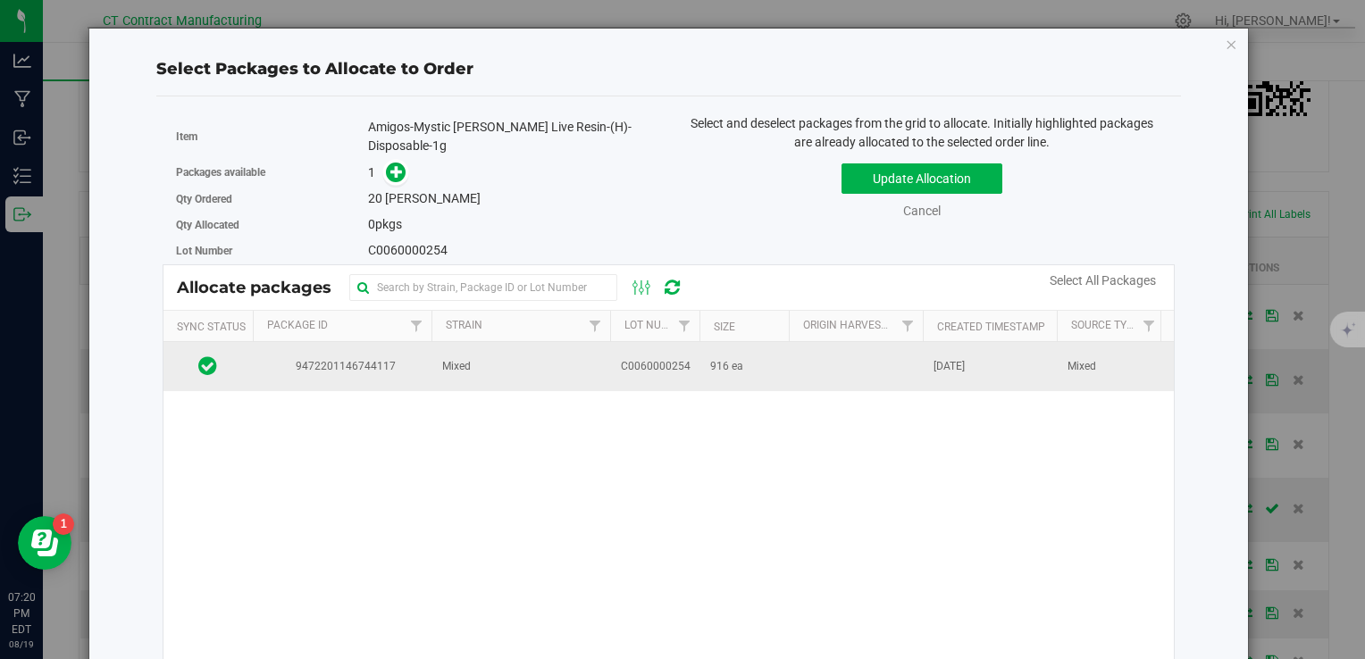
click at [723, 374] on td "916 ea" at bounding box center [744, 366] width 89 height 48
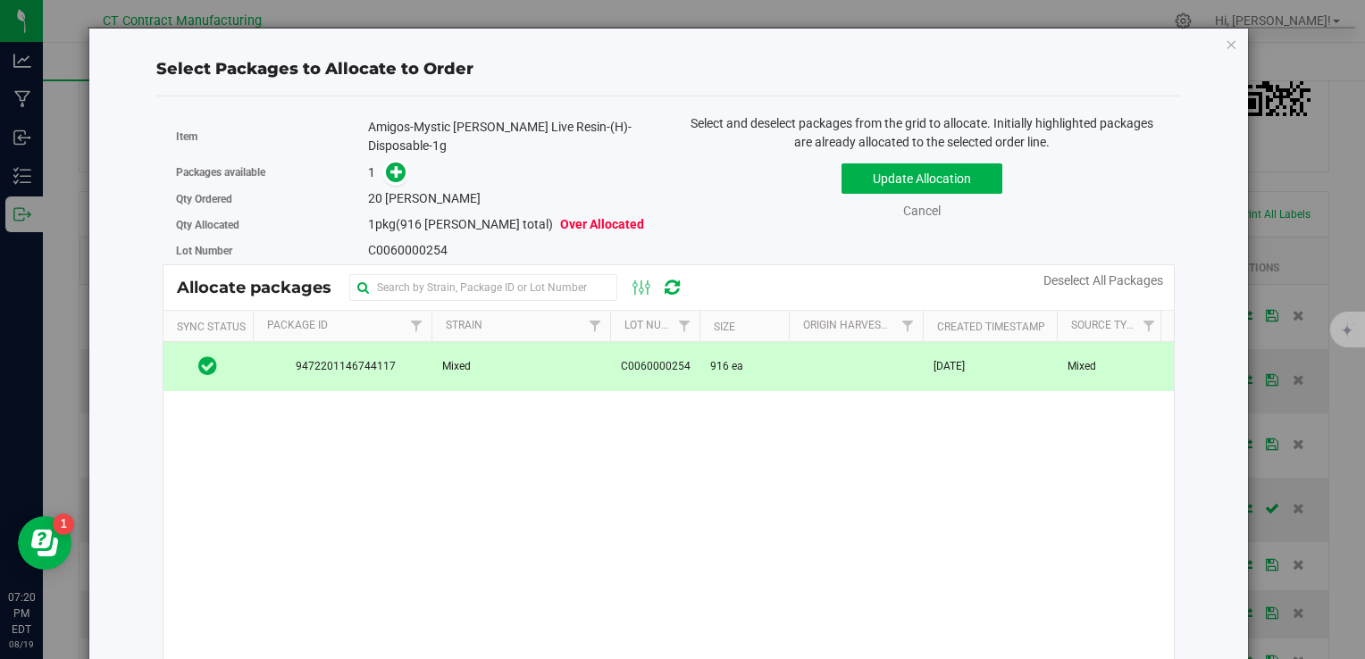
click at [379, 163] on span at bounding box center [392, 173] width 29 height 21
click at [386, 163] on span at bounding box center [396, 173] width 21 height 21
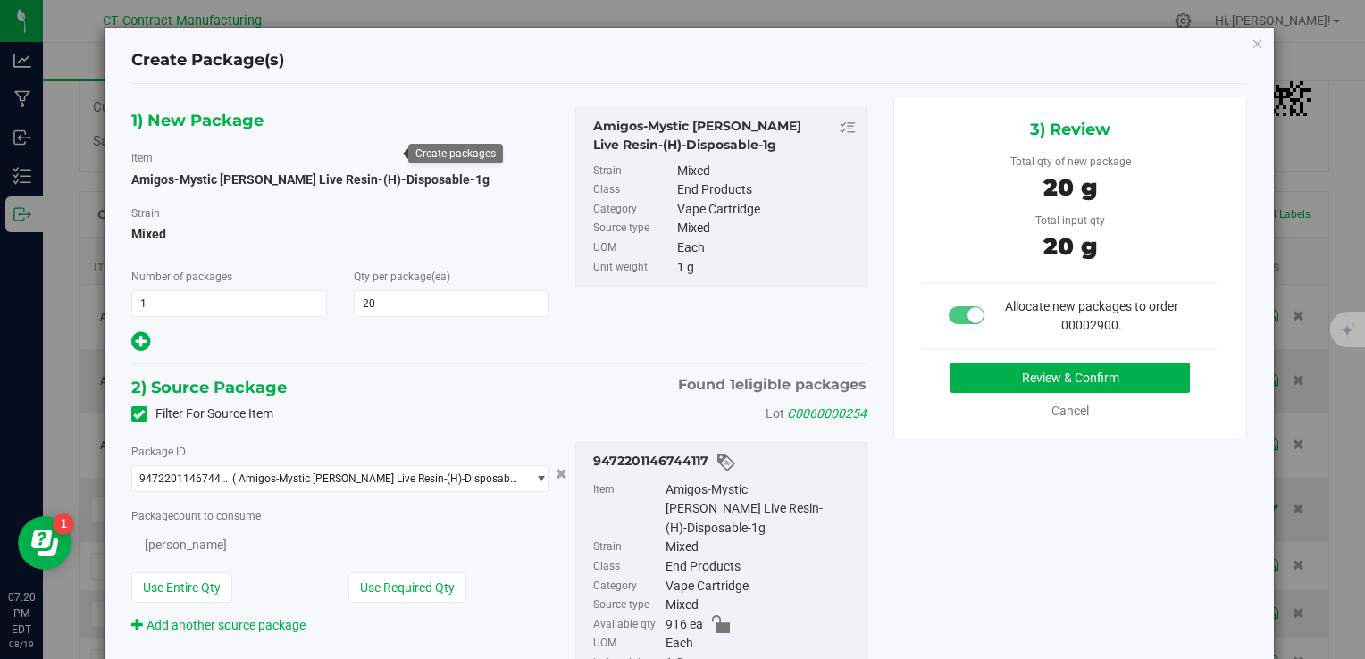
type input "20"
click at [1009, 363] on button "Review & Confirm" at bounding box center [1070, 378] width 239 height 30
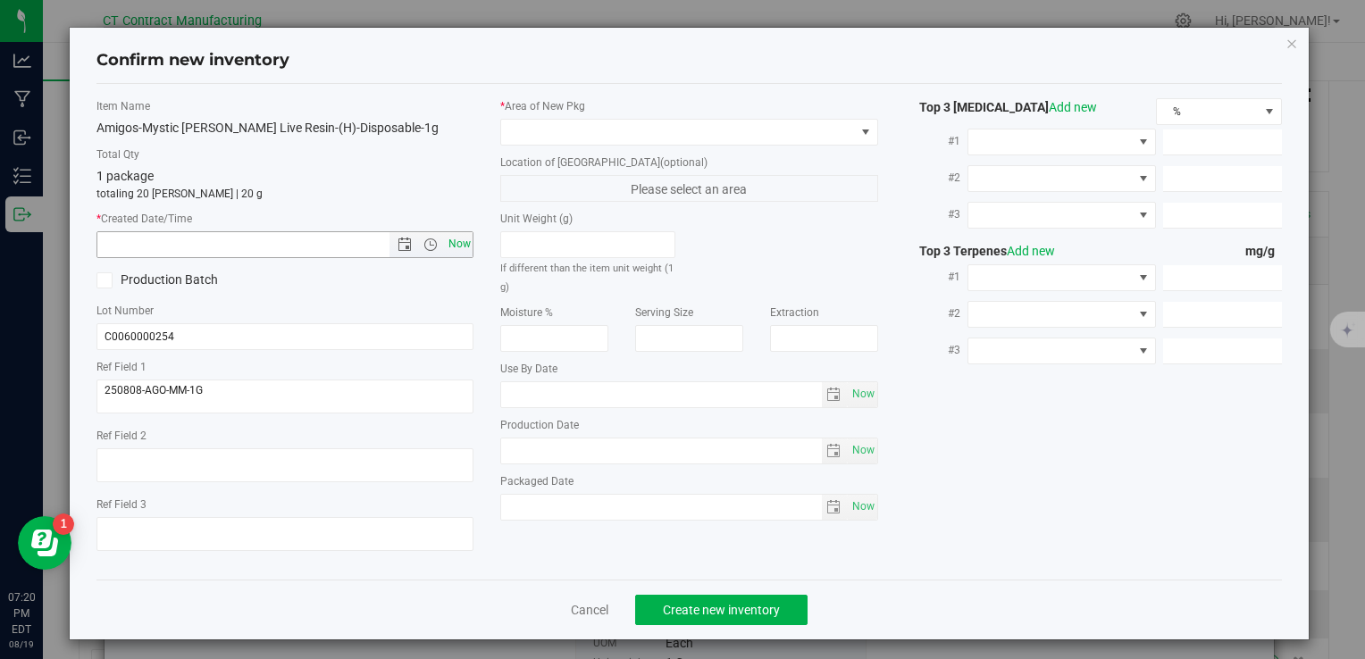
click at [453, 240] on span "Now" at bounding box center [459, 244] width 30 height 26
type input "8/19/2025 7:20 PM"
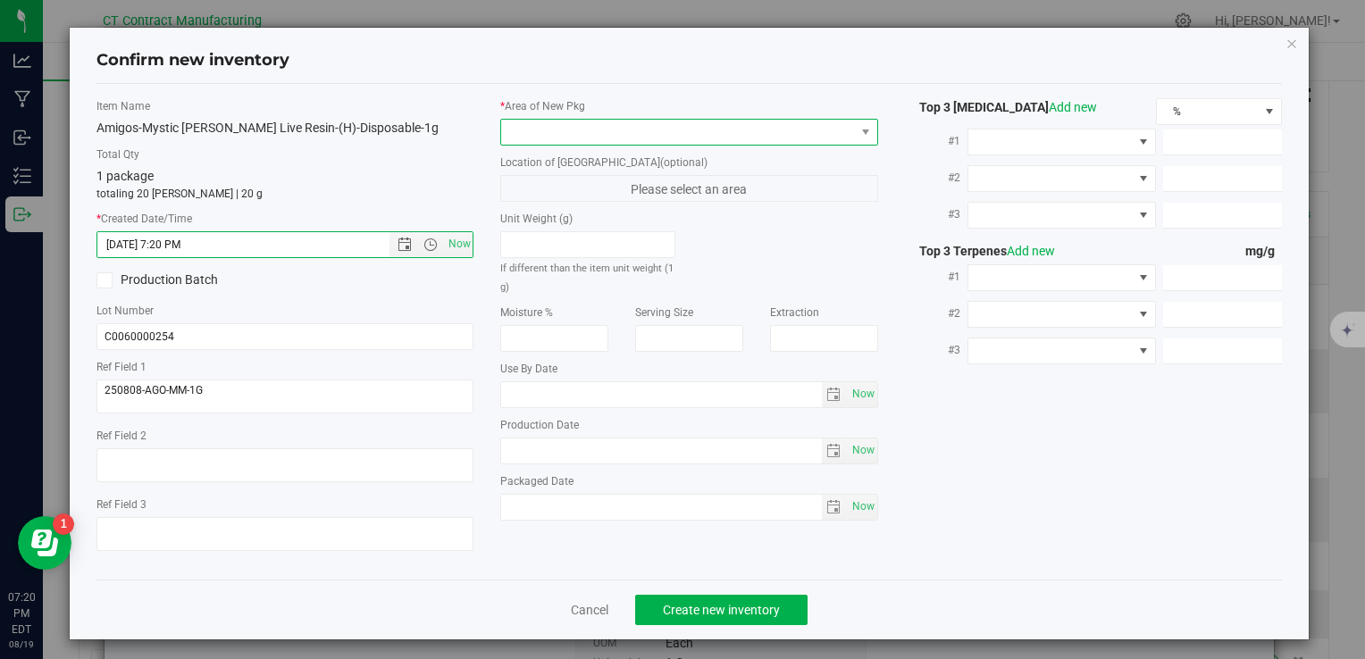
click at [593, 141] on span at bounding box center [677, 132] width 353 height 25
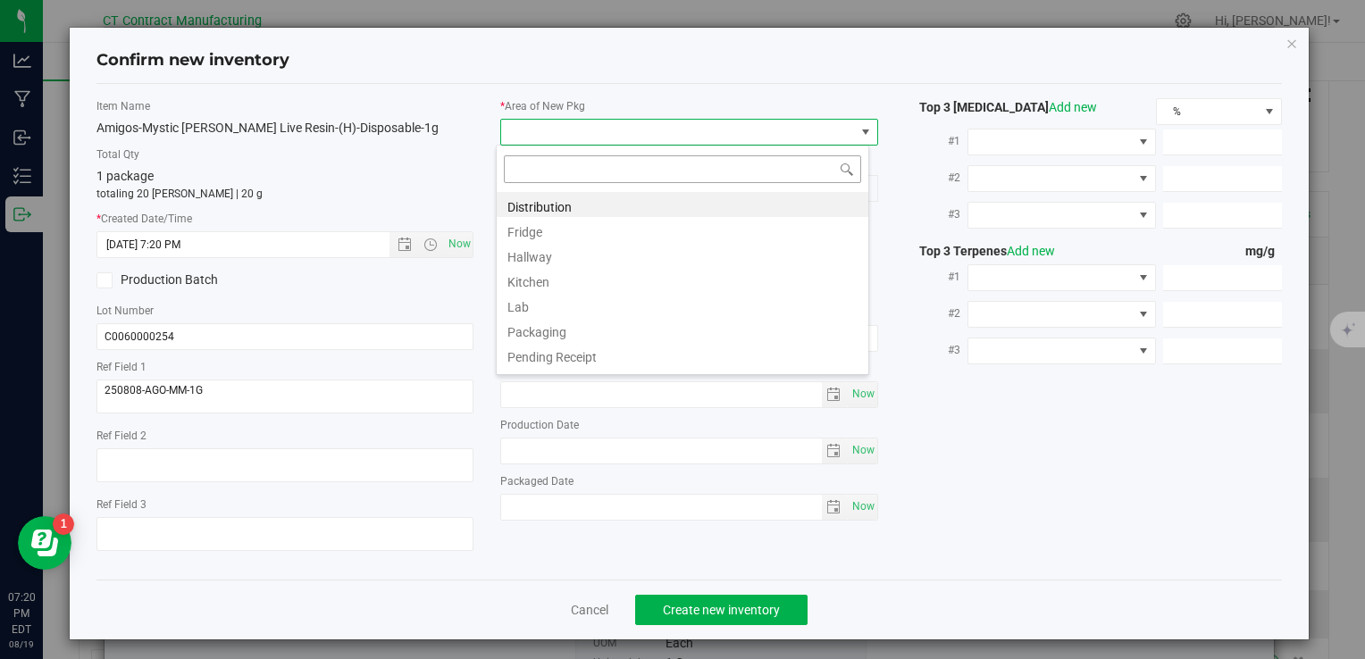
scroll to position [26, 373]
click at [600, 208] on li "Distribution" at bounding box center [683, 204] width 372 height 25
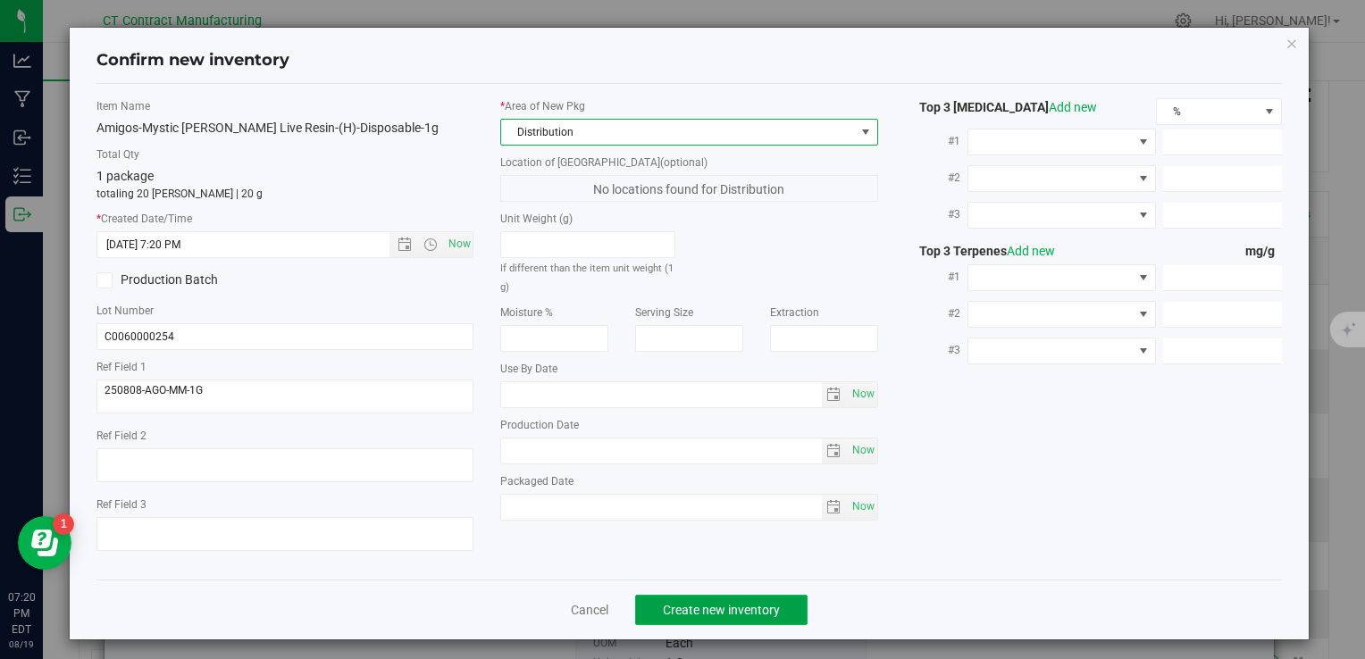
click at [687, 606] on span "Create new inventory" at bounding box center [721, 610] width 117 height 14
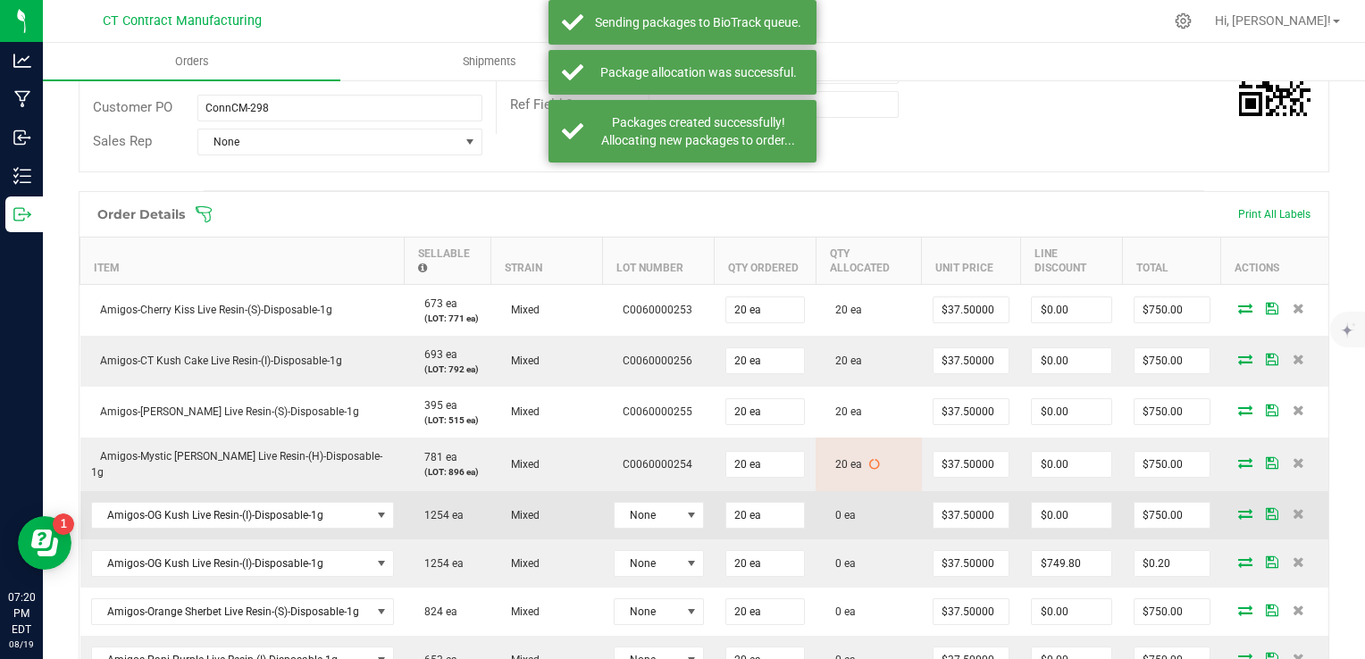
click at [674, 530] on td "None" at bounding box center [659, 515] width 112 height 48
click at [674, 513] on span "None" at bounding box center [648, 515] width 66 height 25
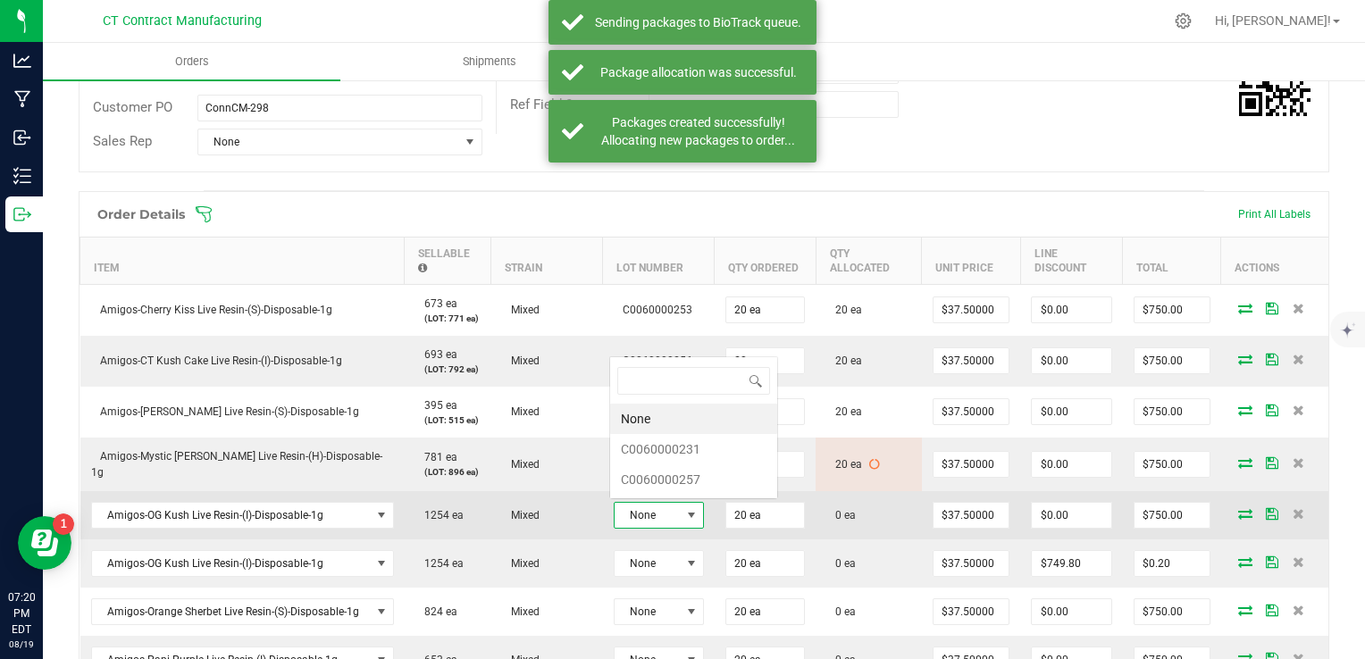
scroll to position [26, 90]
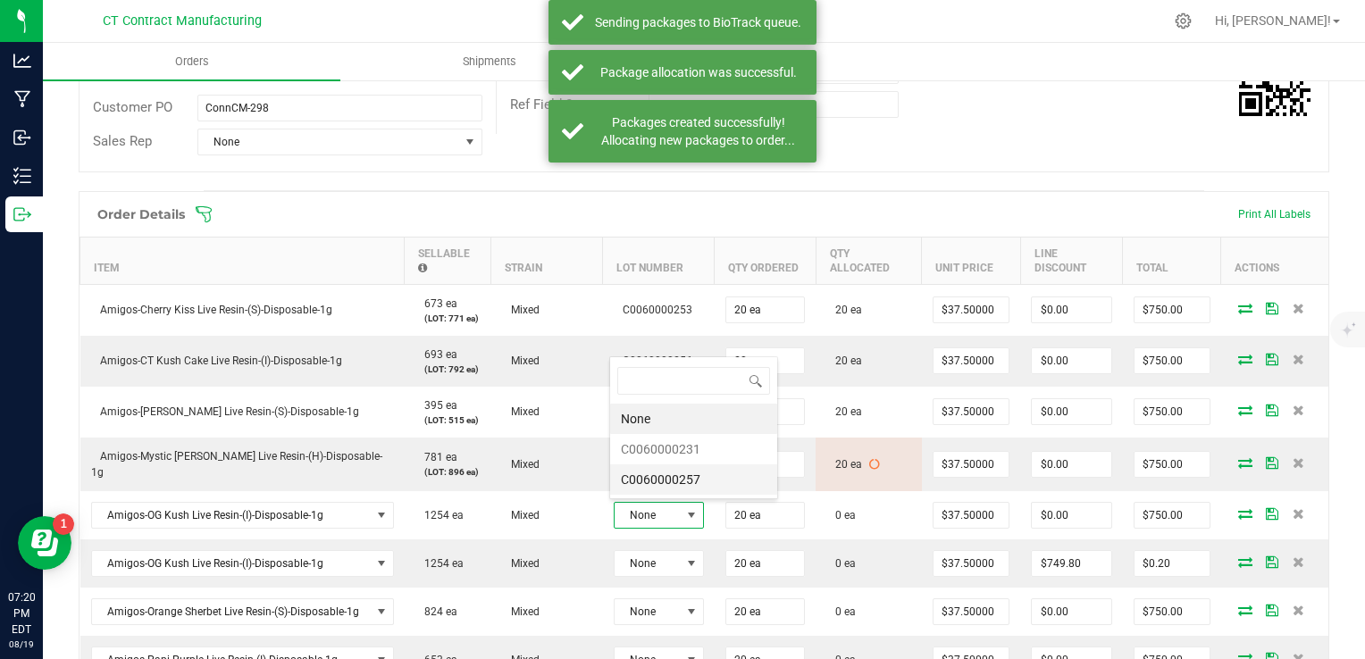
click at [683, 474] on li "C0060000257" at bounding box center [693, 480] width 167 height 30
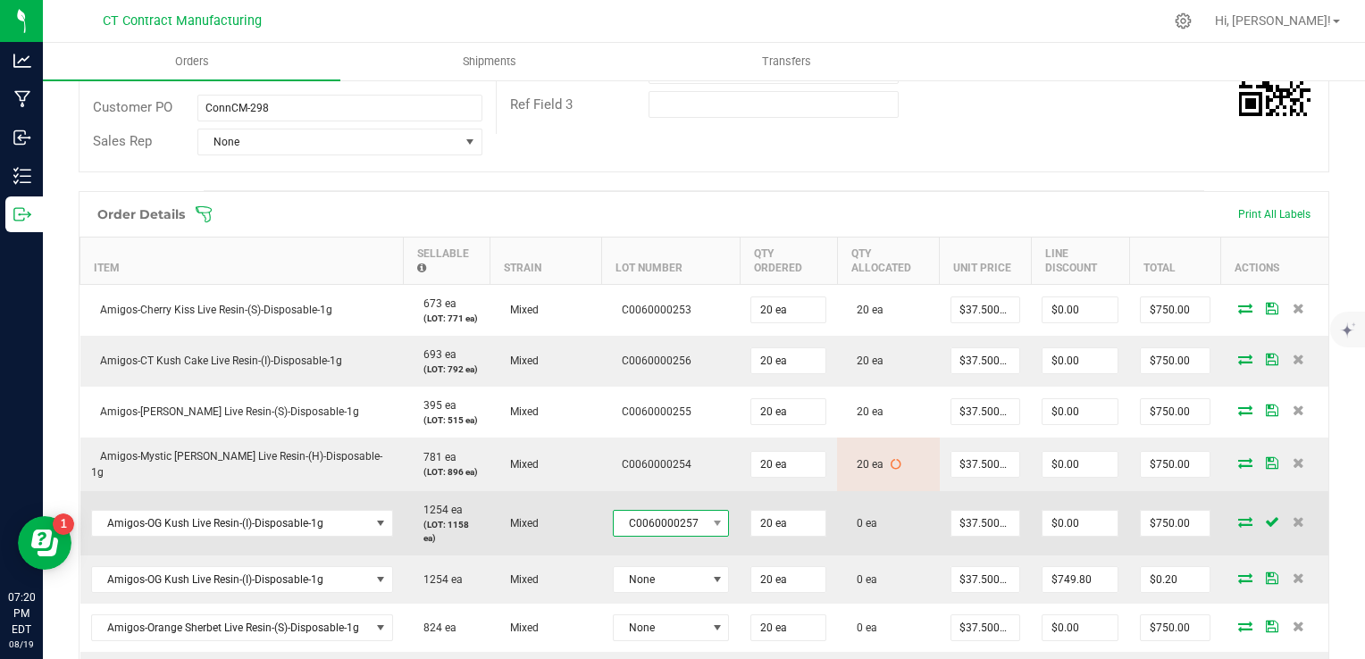
click at [692, 519] on span "C0060000257" at bounding box center [660, 523] width 93 height 25
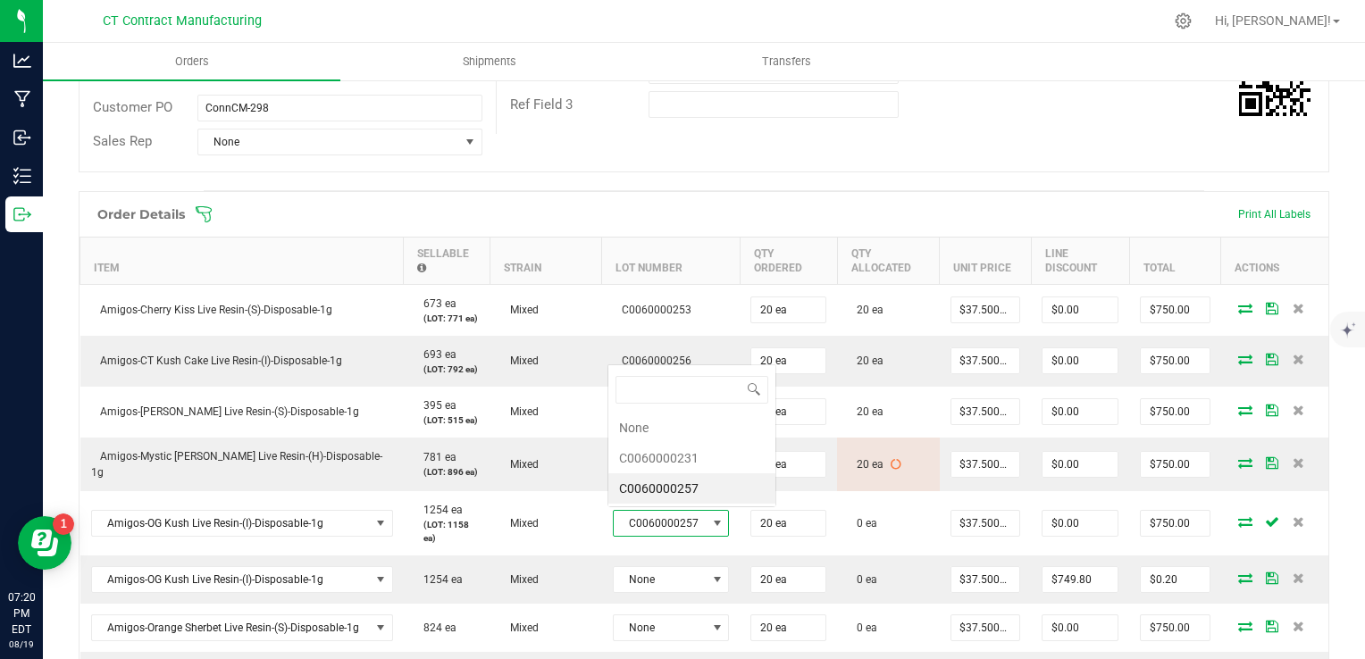
scroll to position [26, 114]
click at [679, 457] on li "C0060000231" at bounding box center [691, 458] width 167 height 30
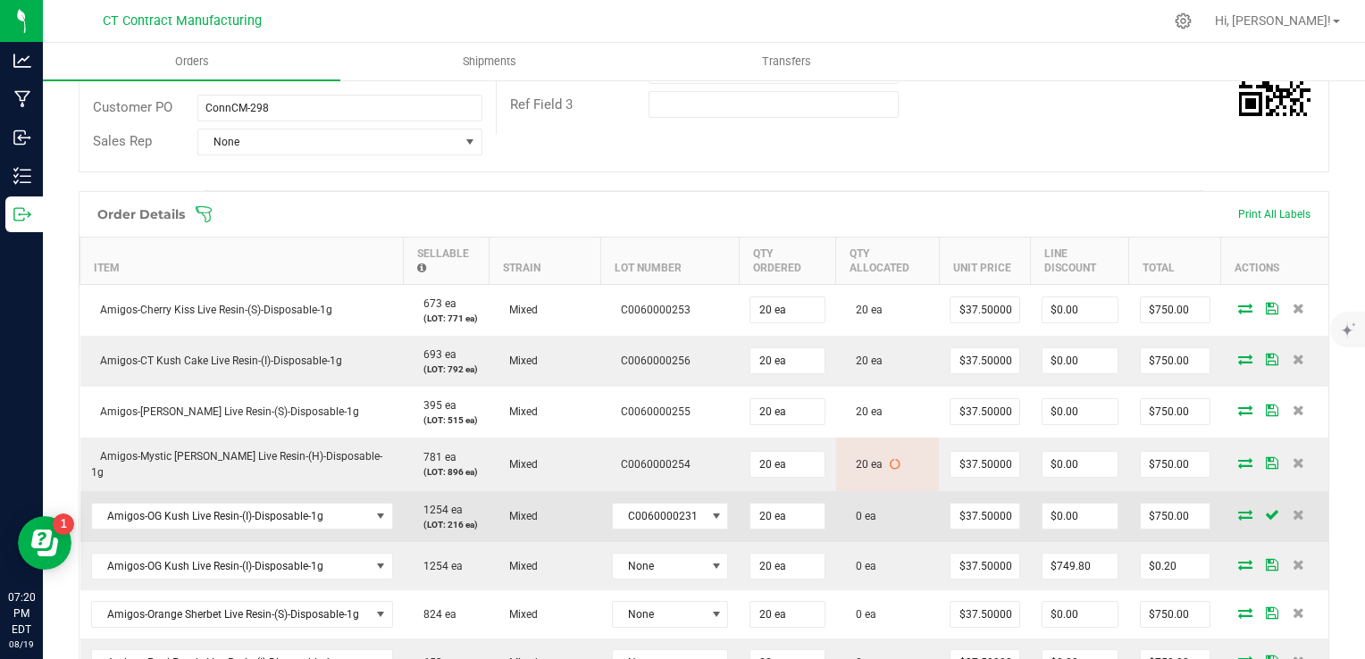
click at [1238, 515] on icon at bounding box center [1245, 514] width 14 height 11
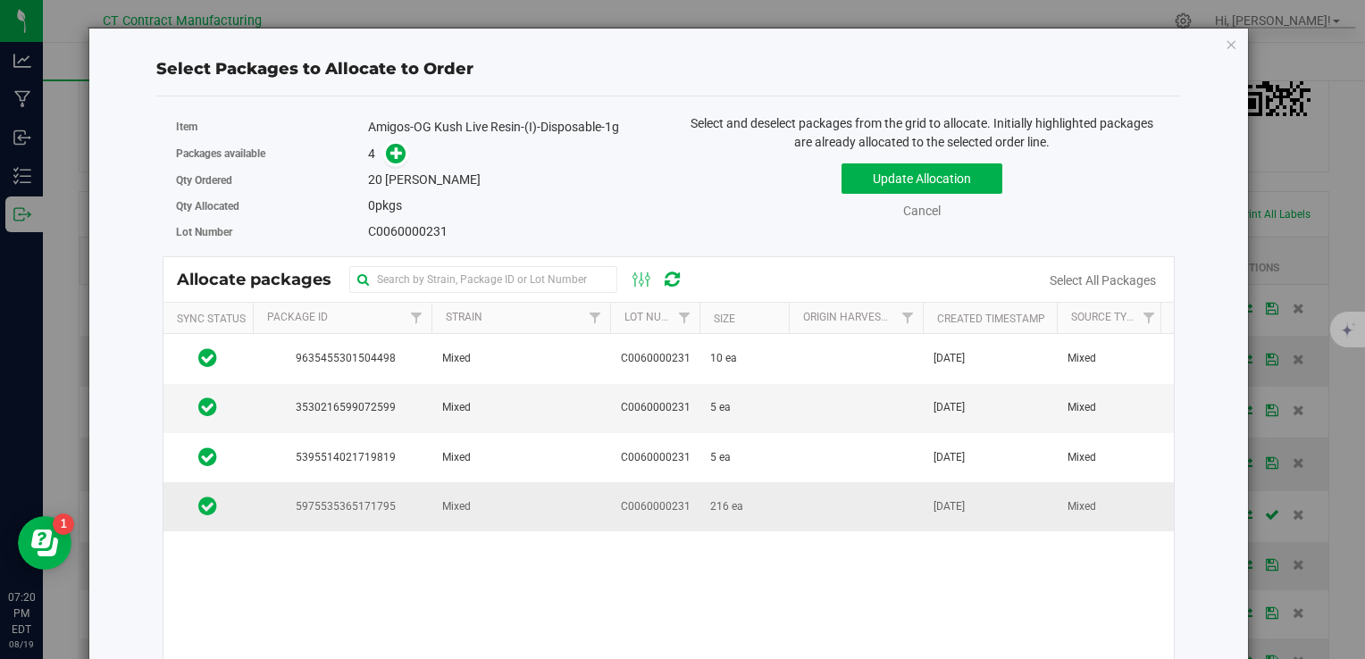
click at [700, 499] on td "216 ea" at bounding box center [744, 506] width 89 height 48
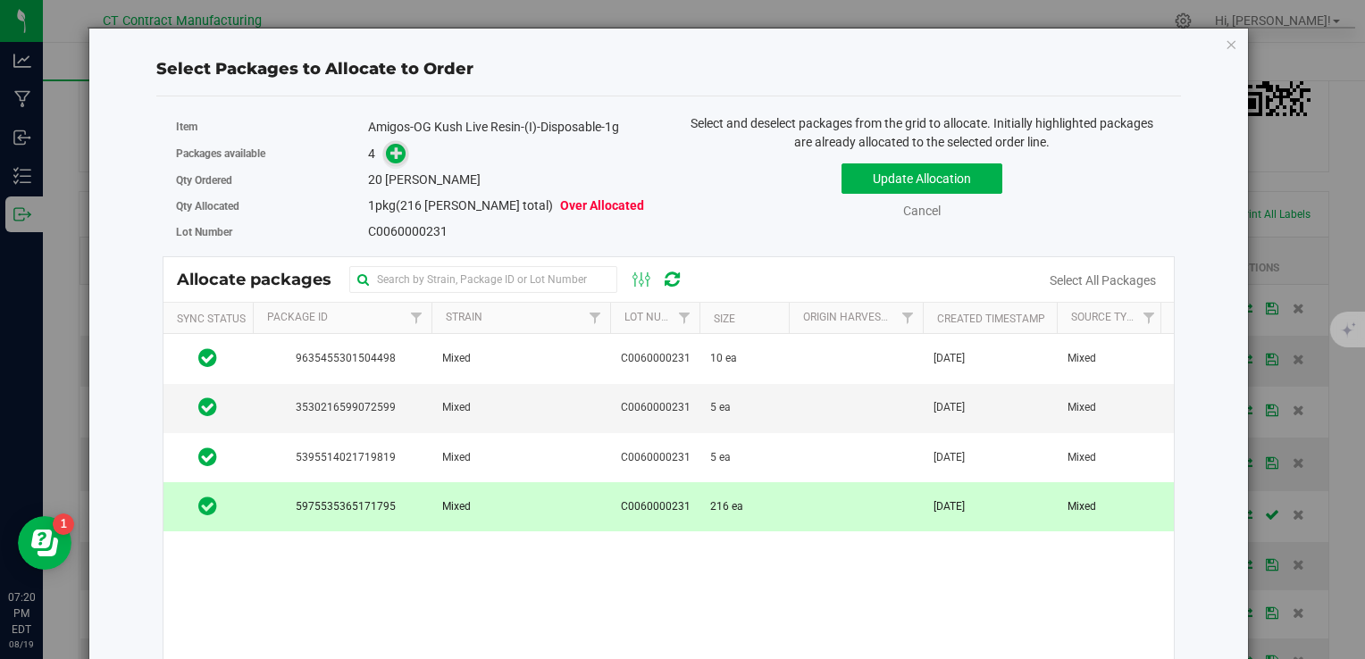
click at [394, 156] on icon at bounding box center [396, 153] width 13 height 13
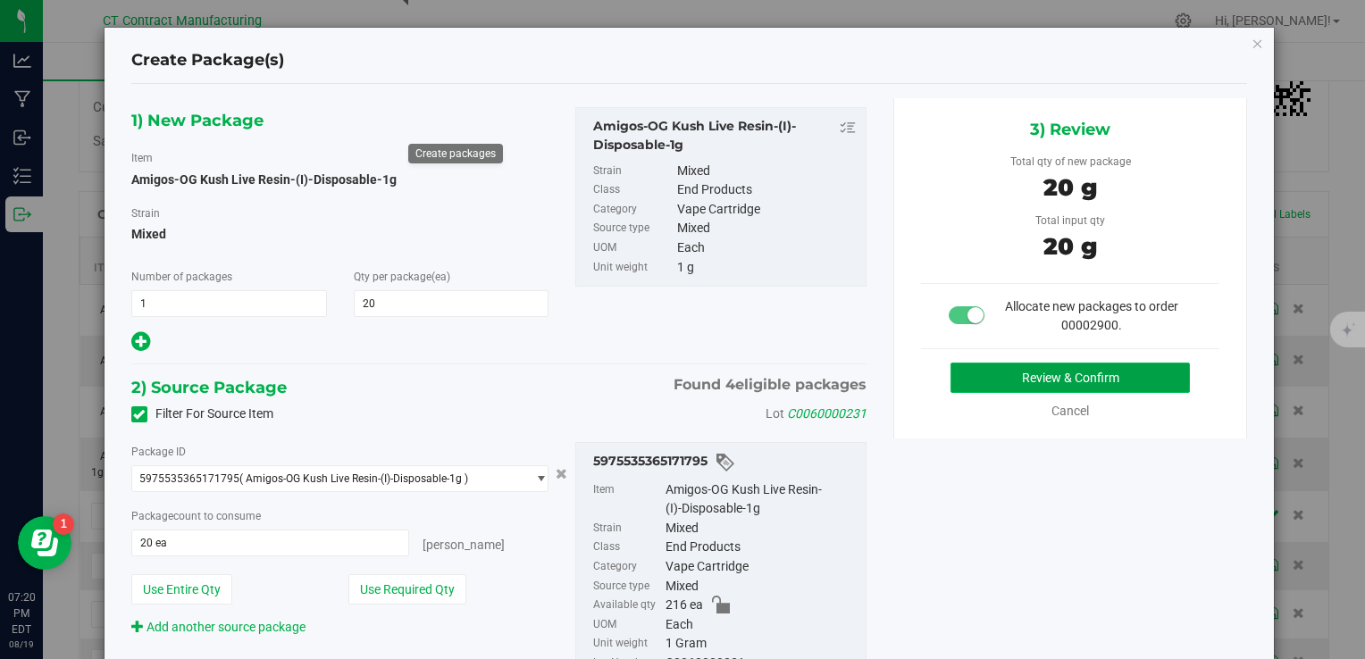
click at [961, 381] on button "Review & Confirm" at bounding box center [1070, 378] width 239 height 30
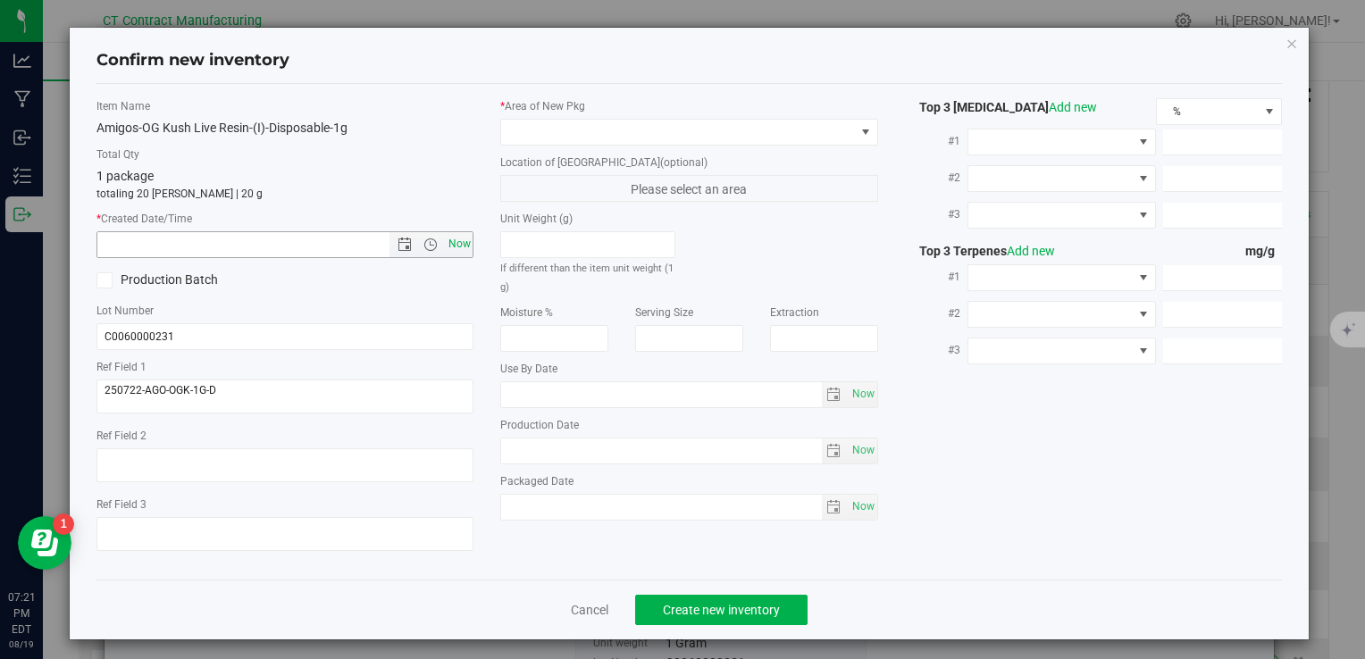
click at [451, 237] on span "Now" at bounding box center [459, 244] width 30 height 26
type input "8/19/2025 7:21 PM"
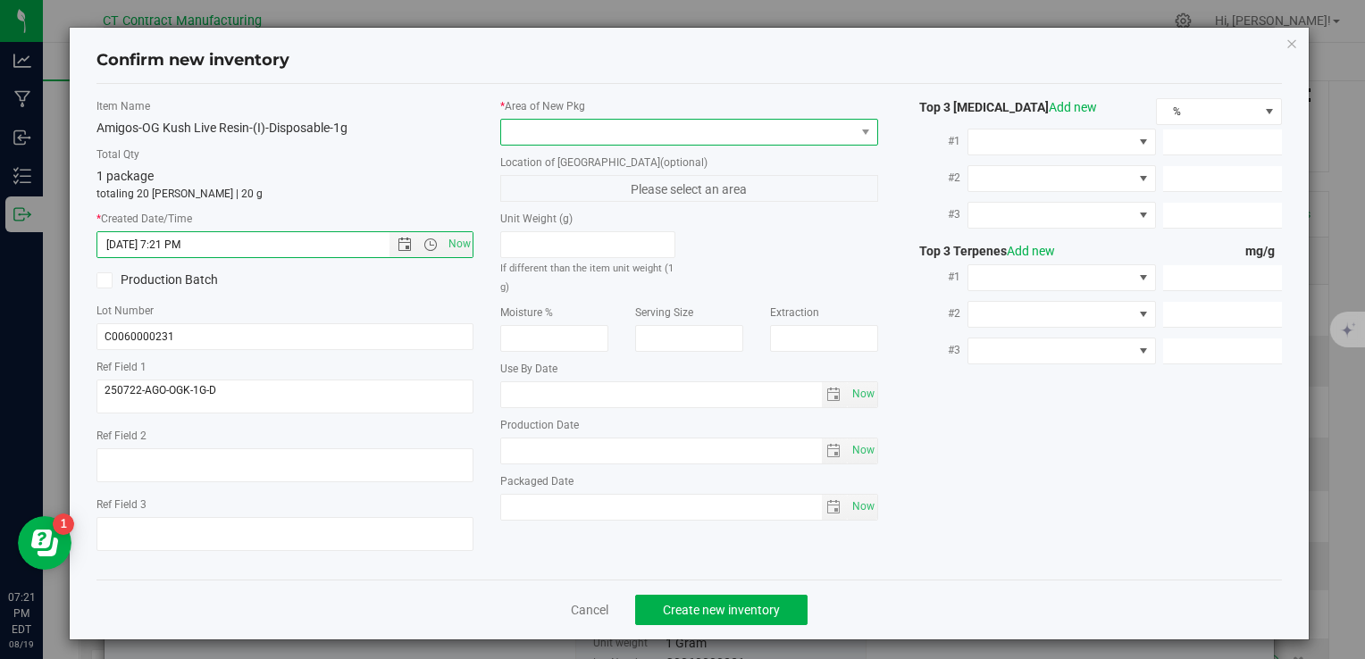
click at [540, 134] on span at bounding box center [677, 132] width 353 height 25
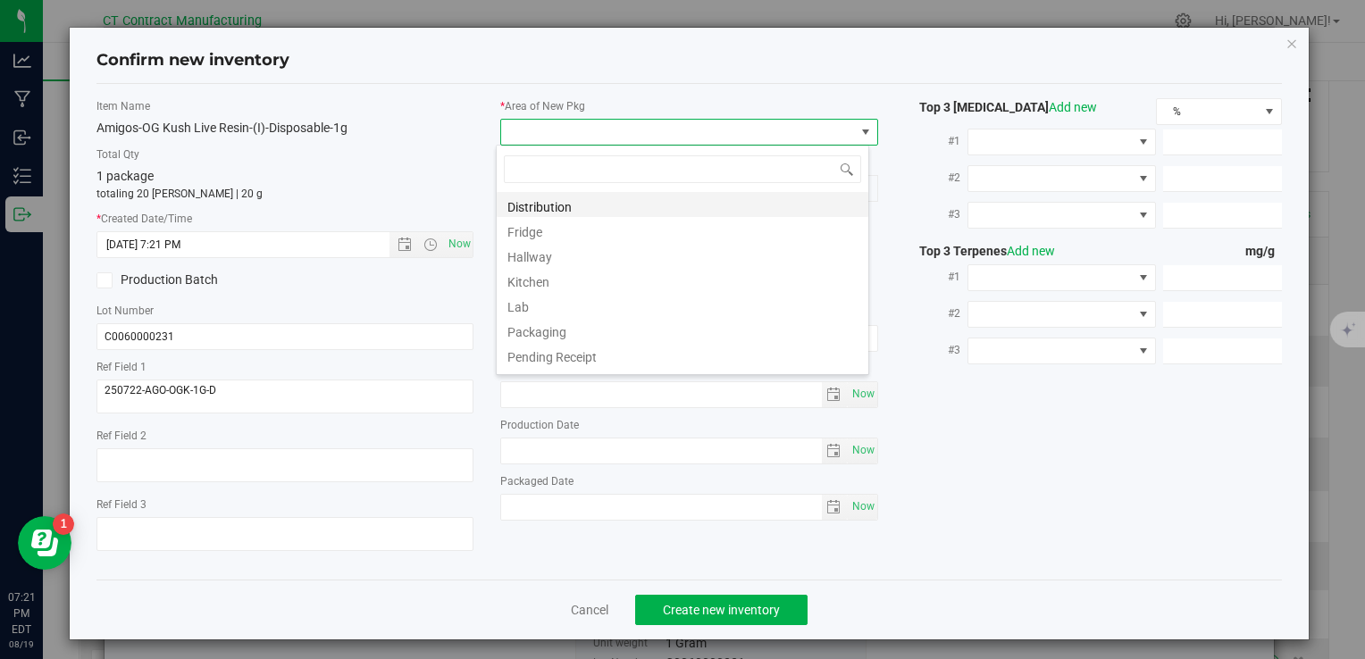
scroll to position [26, 373]
click at [590, 205] on li "Distribution" at bounding box center [683, 204] width 372 height 25
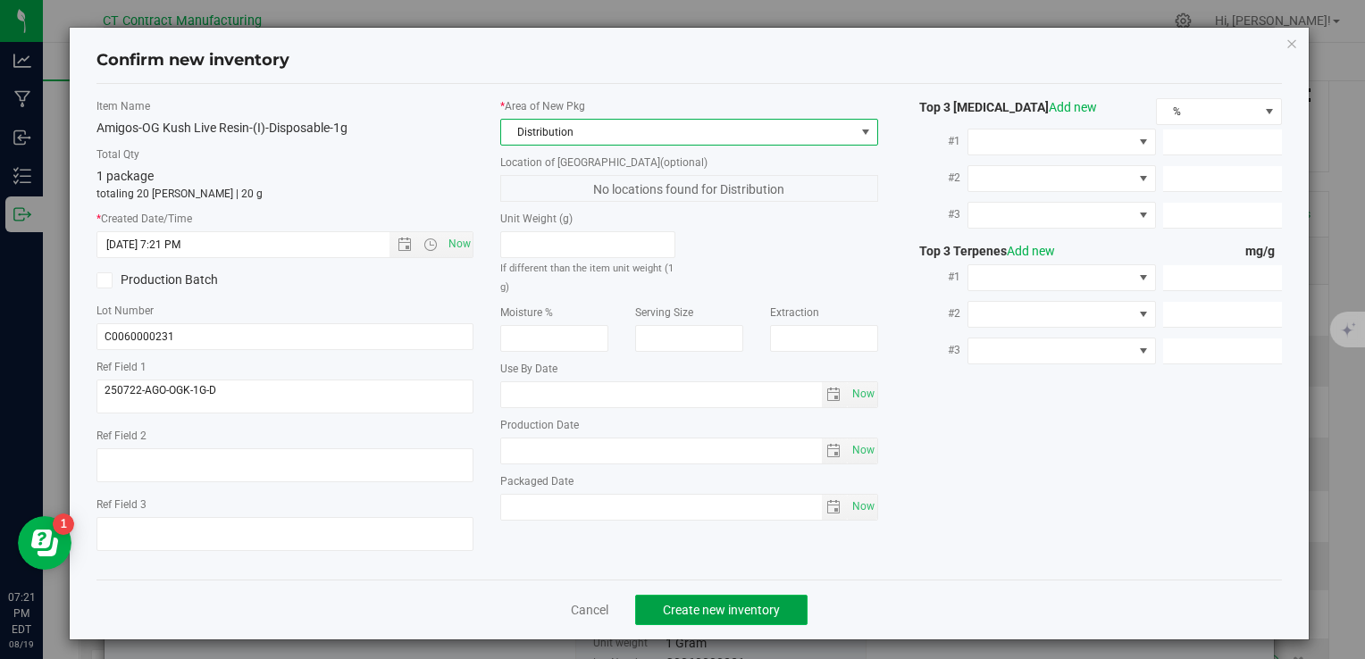
click at [756, 612] on span "Create new inventory" at bounding box center [721, 610] width 117 height 14
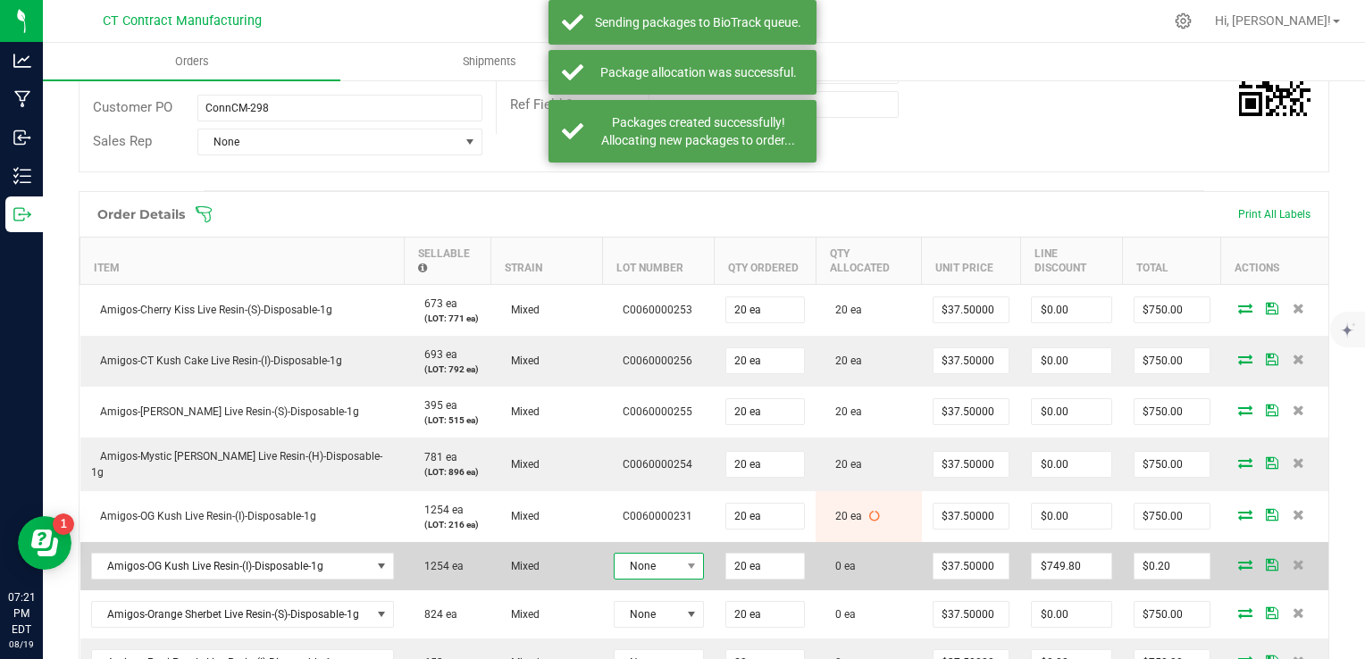
click at [640, 557] on span "None" at bounding box center [648, 566] width 66 height 25
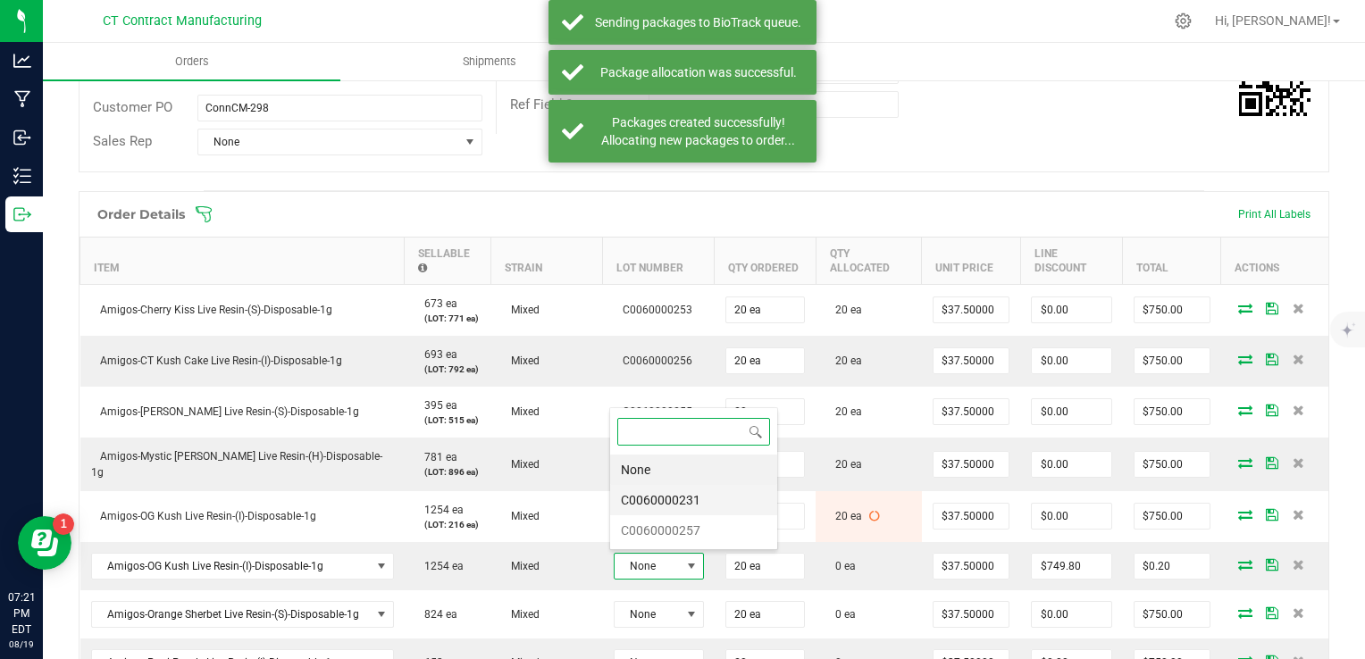
click at [661, 499] on li "C0060000231" at bounding box center [693, 500] width 167 height 30
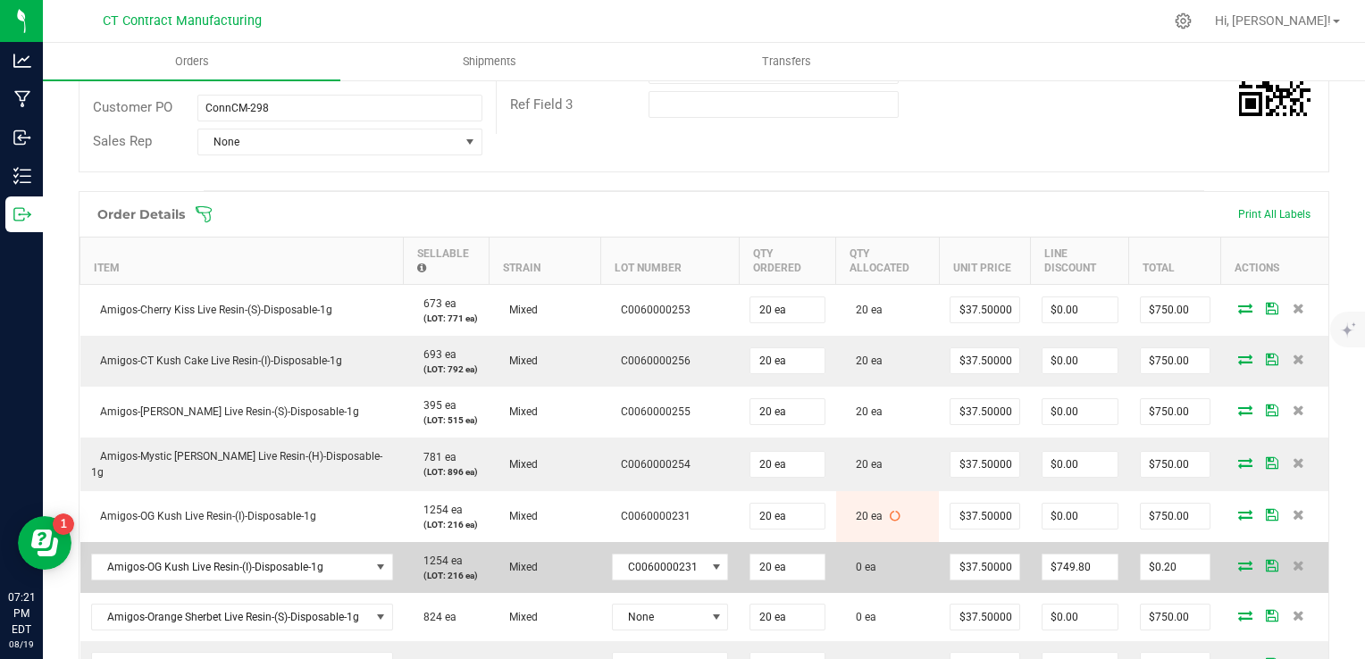
click at [1238, 560] on icon at bounding box center [1245, 565] width 14 height 11
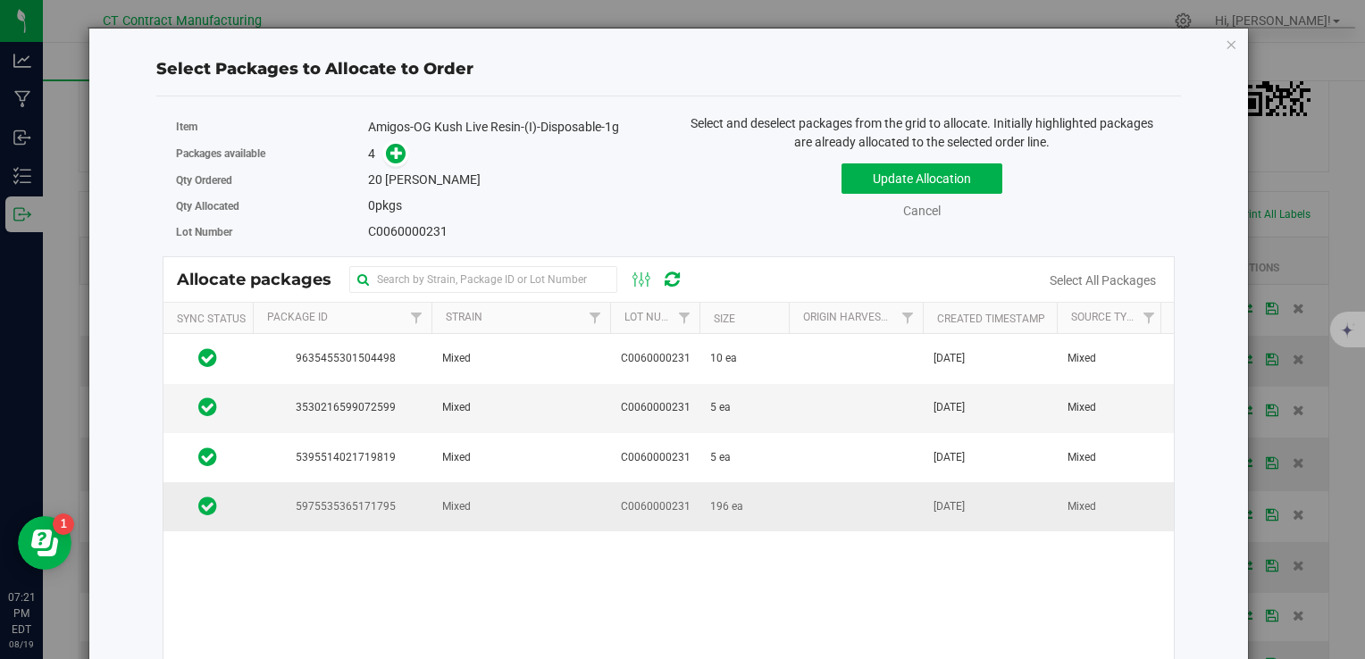
click at [700, 496] on td "196 ea" at bounding box center [744, 506] width 89 height 48
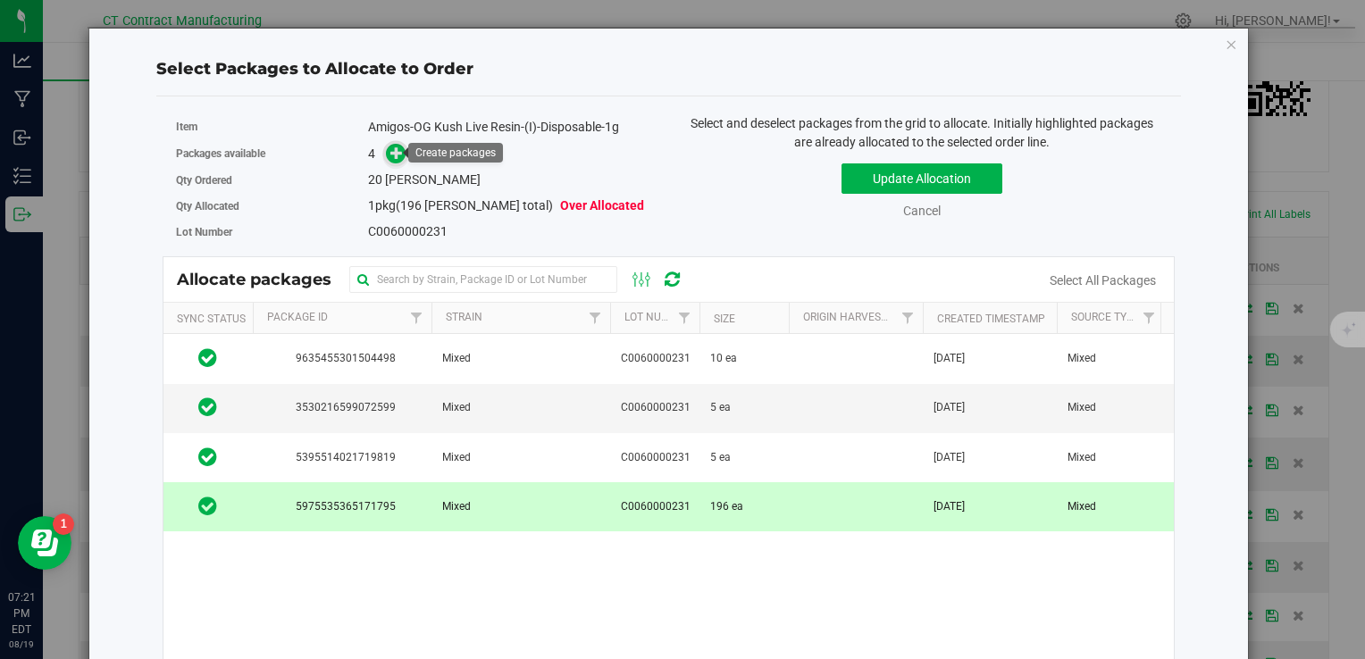
click at [396, 147] on icon at bounding box center [396, 153] width 13 height 13
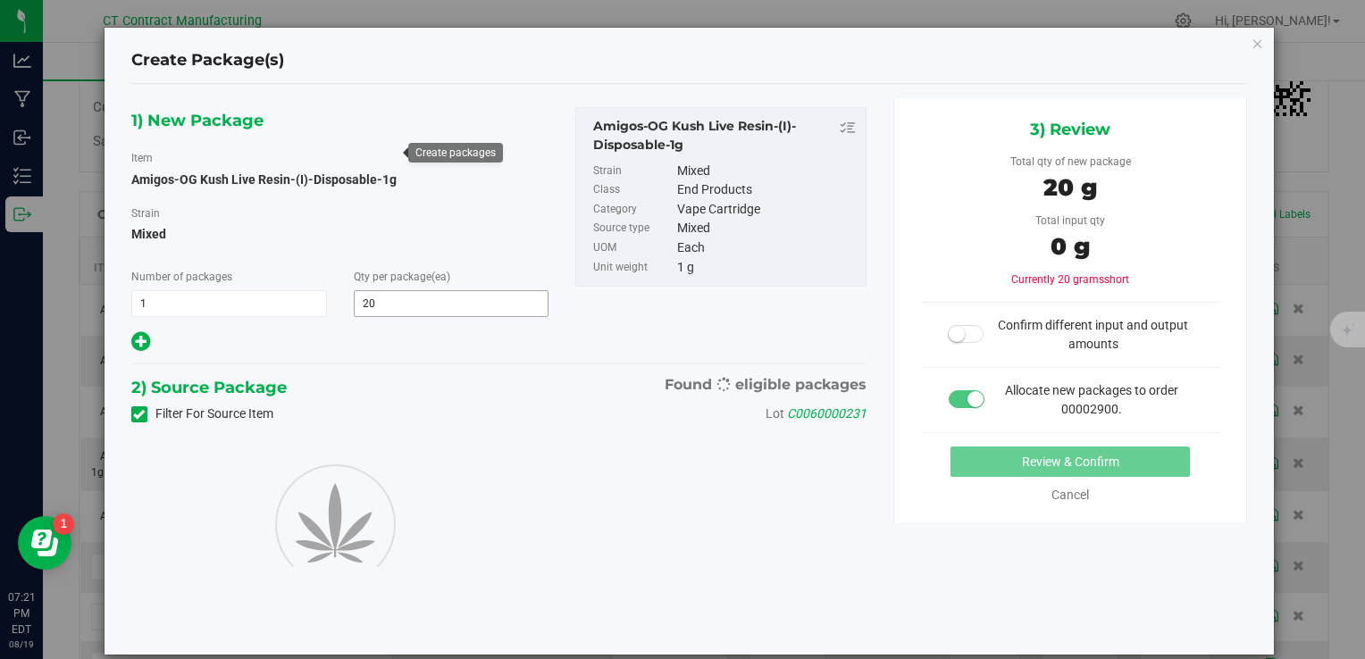
type input "20"
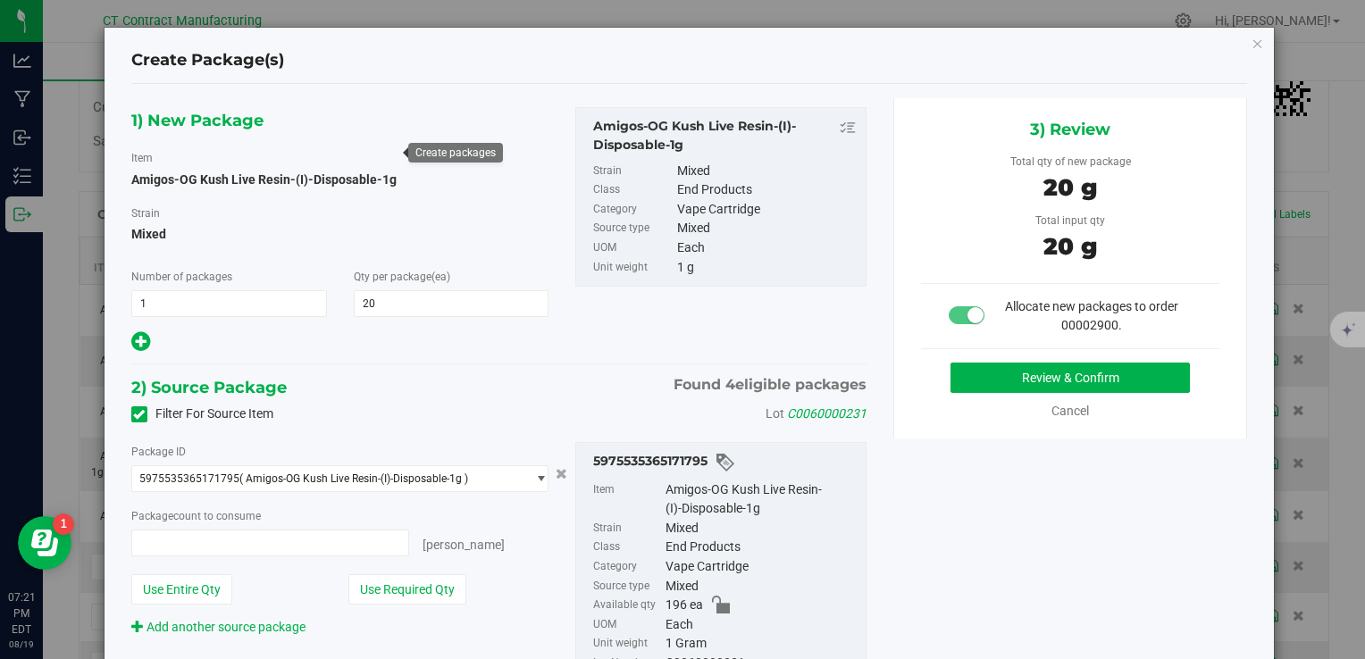
type input "20 ea"
click at [1038, 381] on button "Review & Confirm" at bounding box center [1070, 378] width 239 height 30
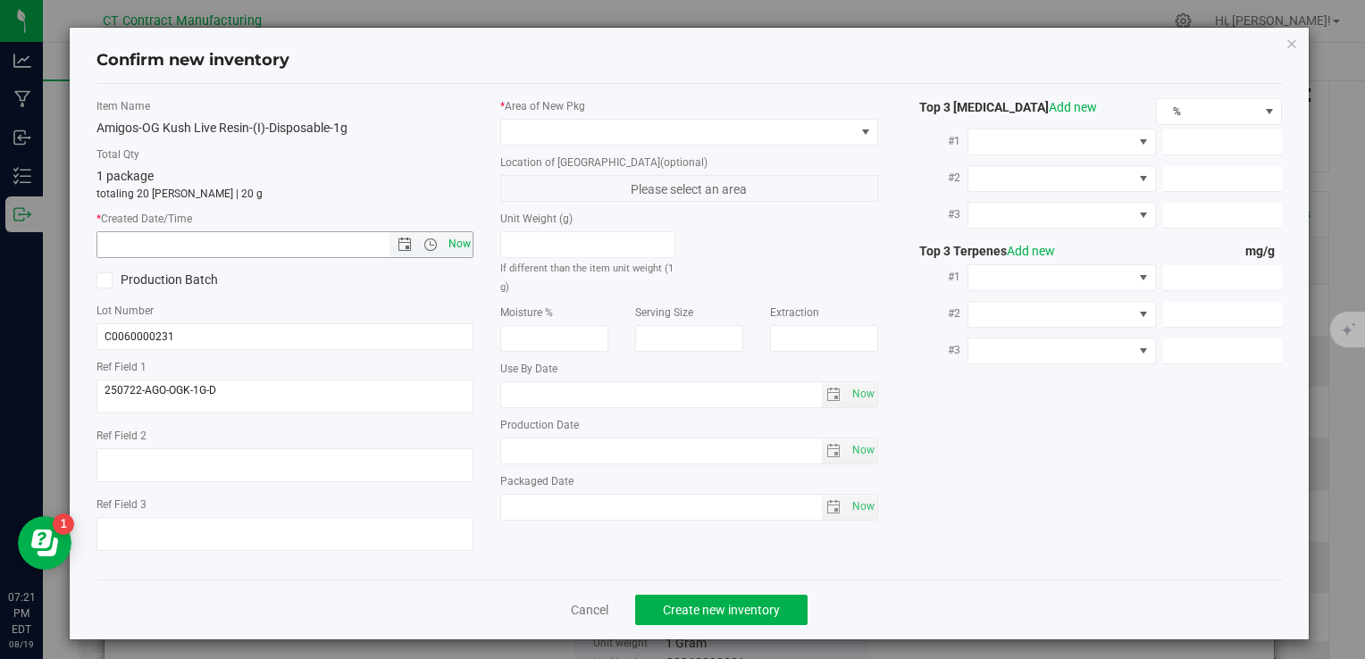
click at [460, 244] on span "Now" at bounding box center [459, 244] width 30 height 26
type input "8/19/2025 7:21 PM"
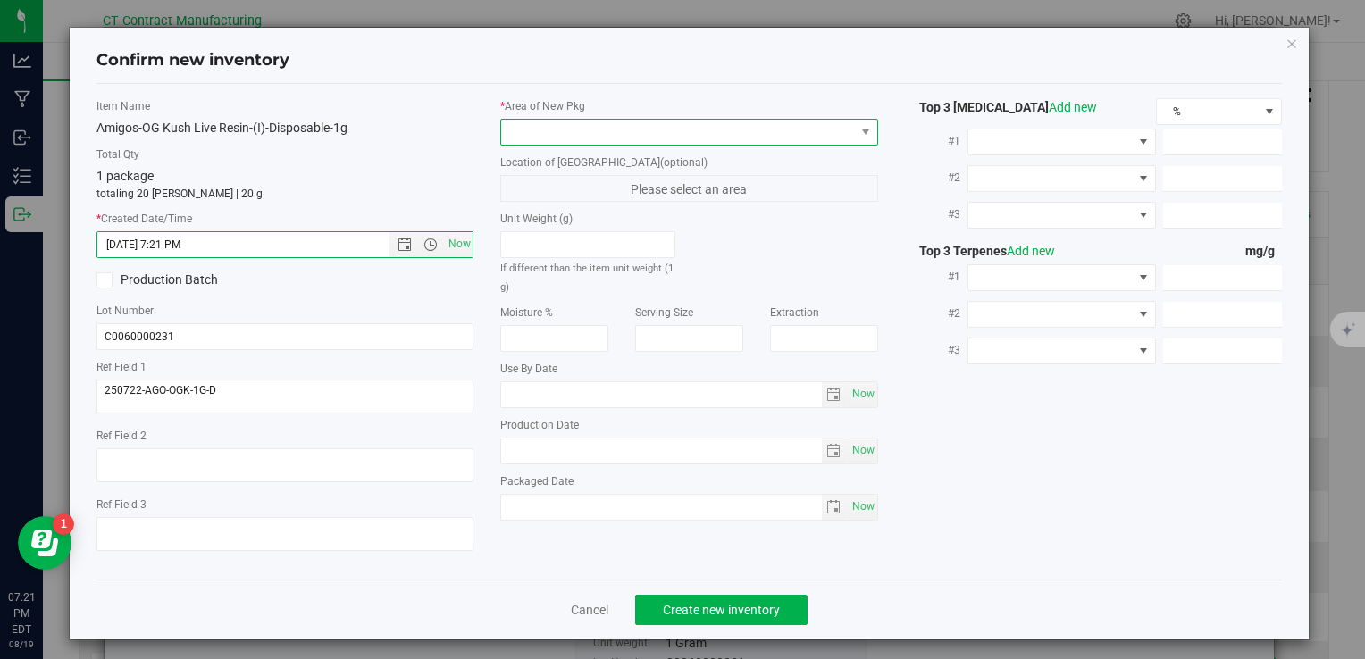
click at [568, 132] on span at bounding box center [677, 132] width 353 height 25
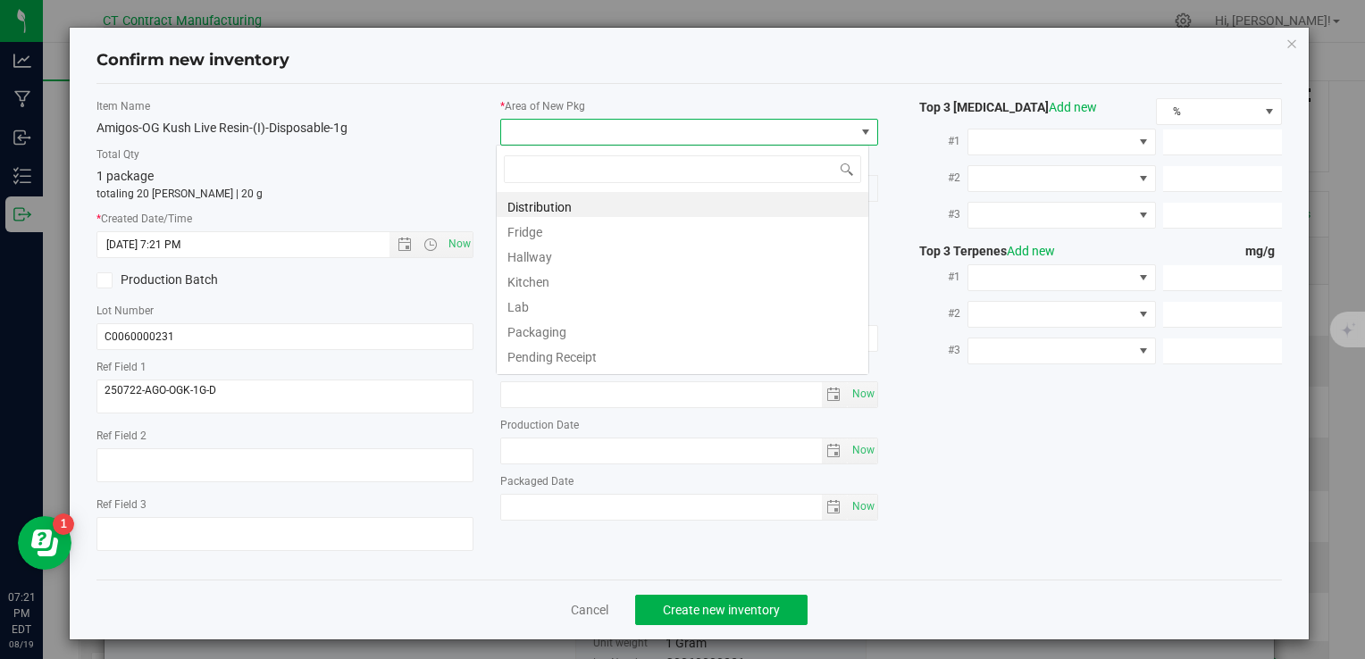
scroll to position [26, 373]
click at [585, 184] on span at bounding box center [683, 169] width 372 height 42
click at [583, 199] on li "Distribution" at bounding box center [683, 204] width 372 height 25
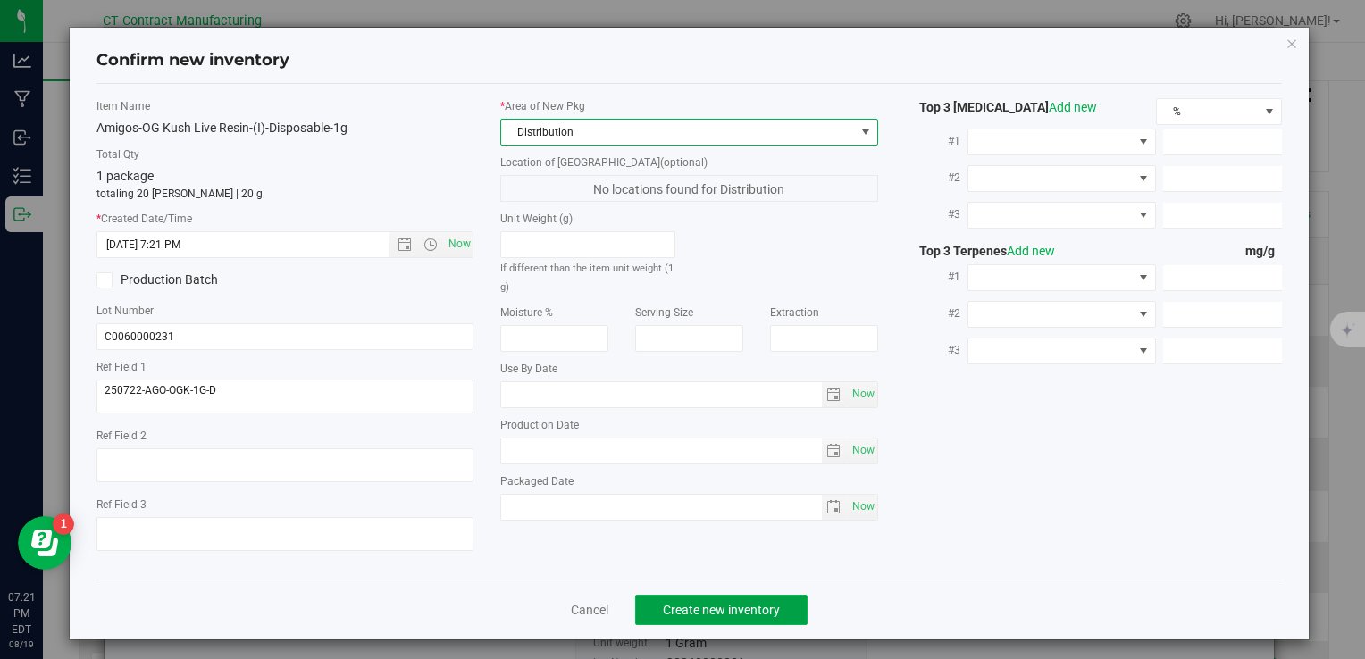
click at [793, 616] on button "Create new inventory" at bounding box center [721, 610] width 172 height 30
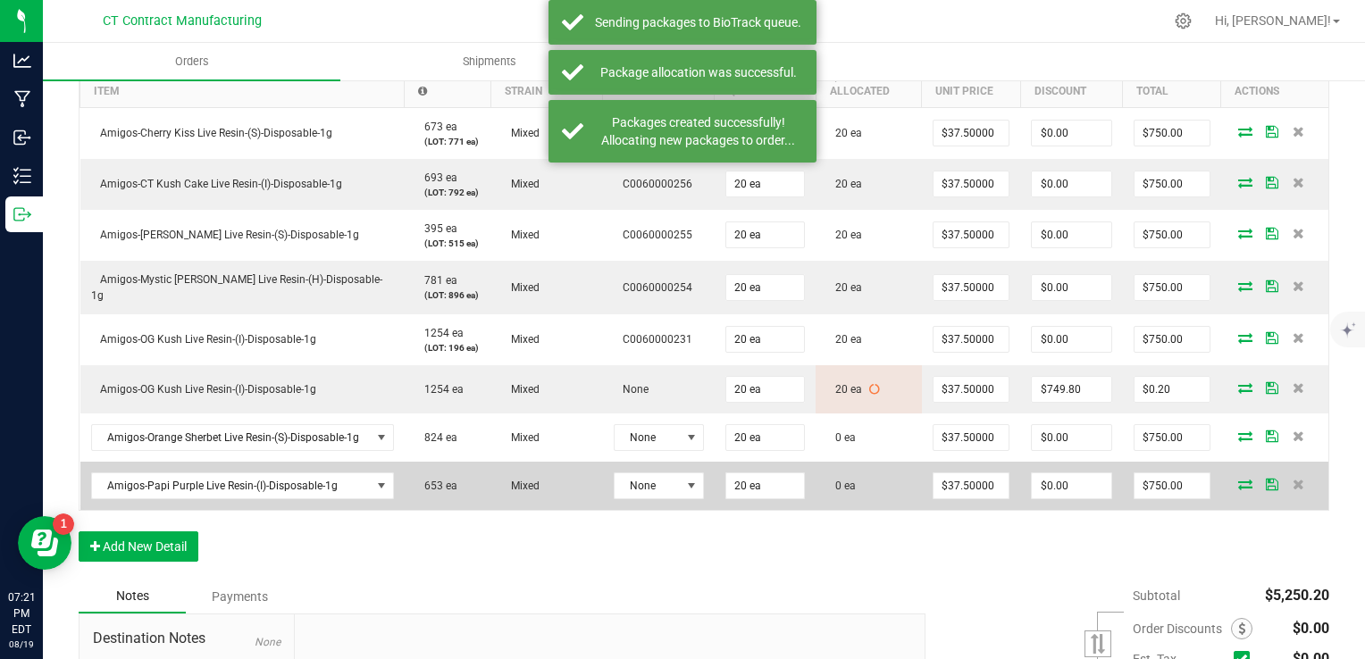
scroll to position [536, 0]
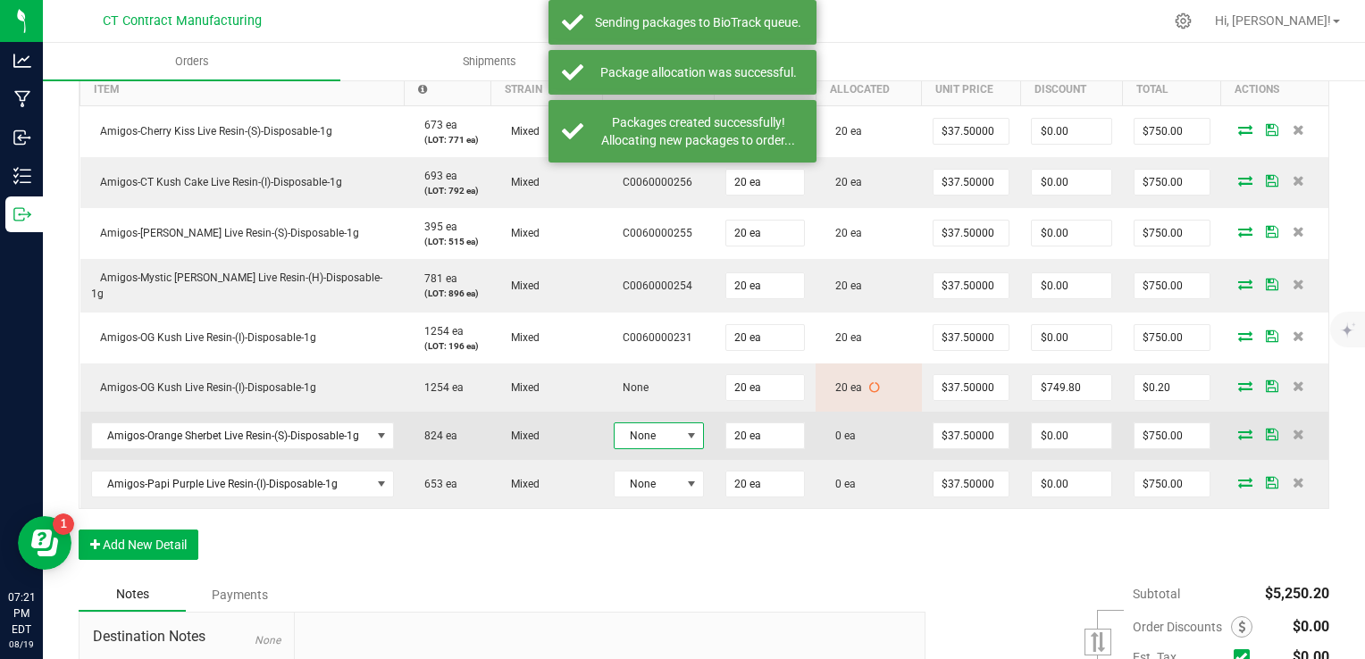
click at [642, 438] on span "None" at bounding box center [648, 435] width 66 height 25
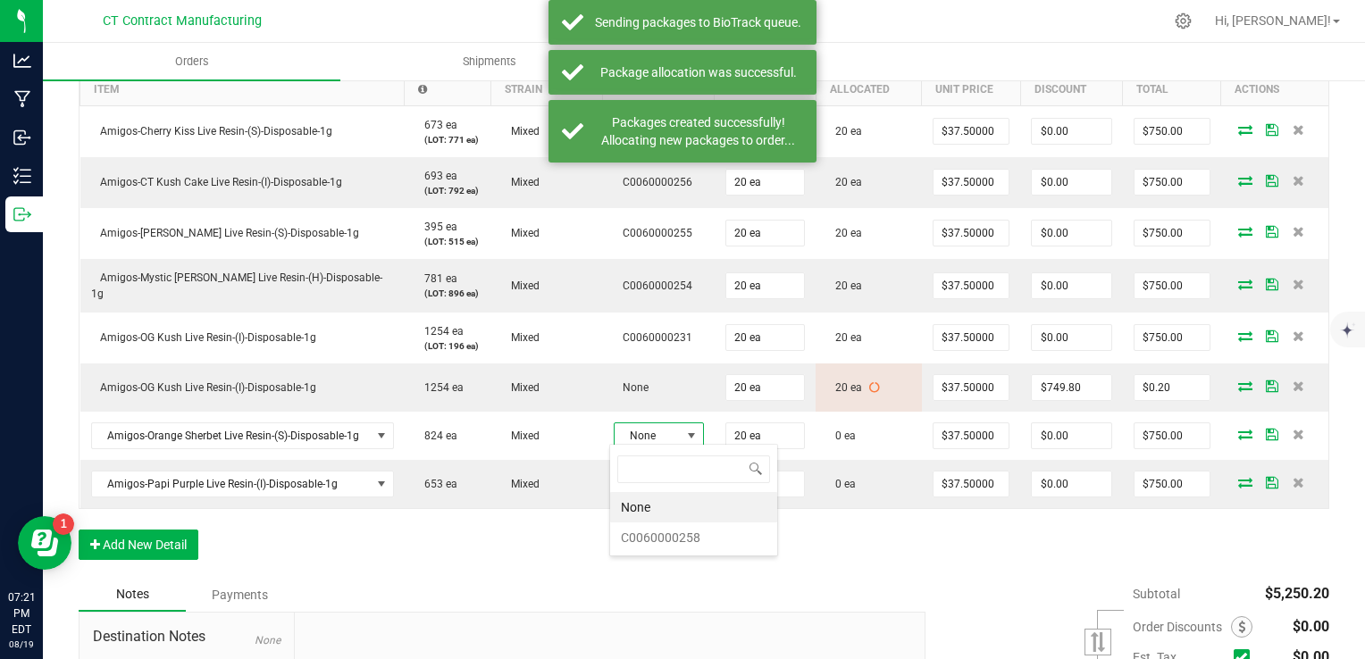
scroll to position [26, 90]
click at [660, 542] on li "C0060000258" at bounding box center [693, 538] width 167 height 30
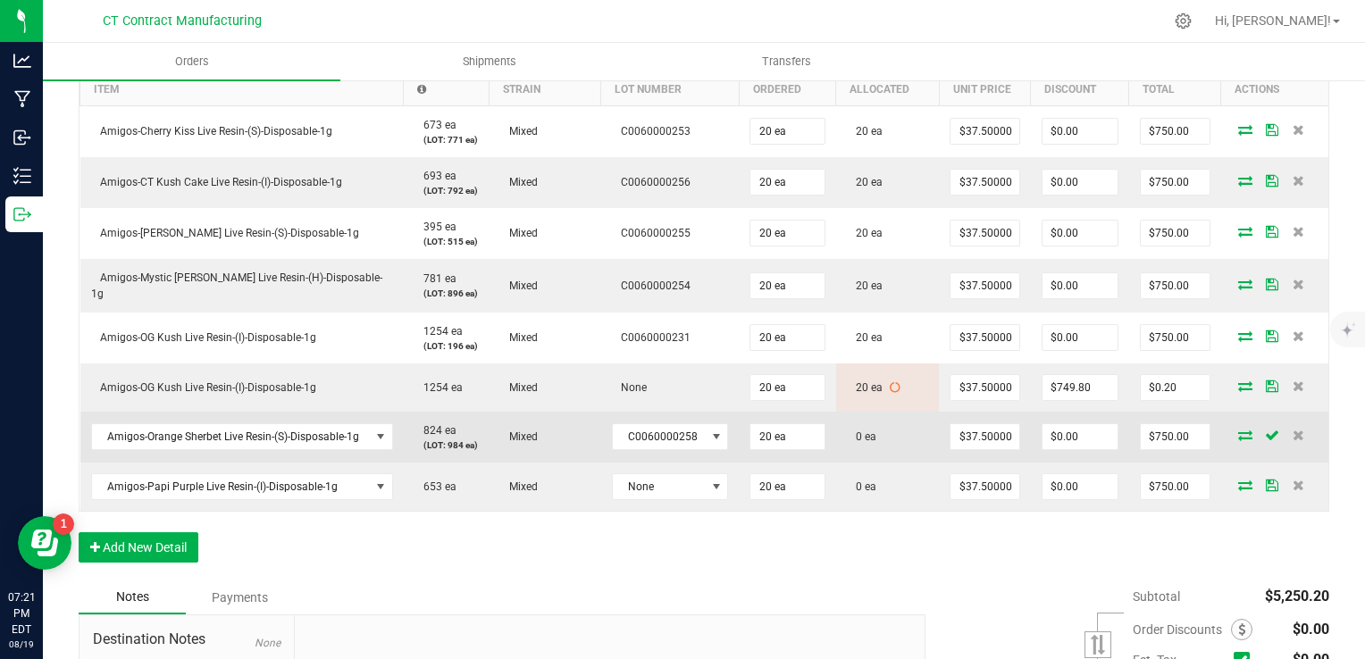
click at [1238, 430] on icon at bounding box center [1245, 435] width 14 height 11
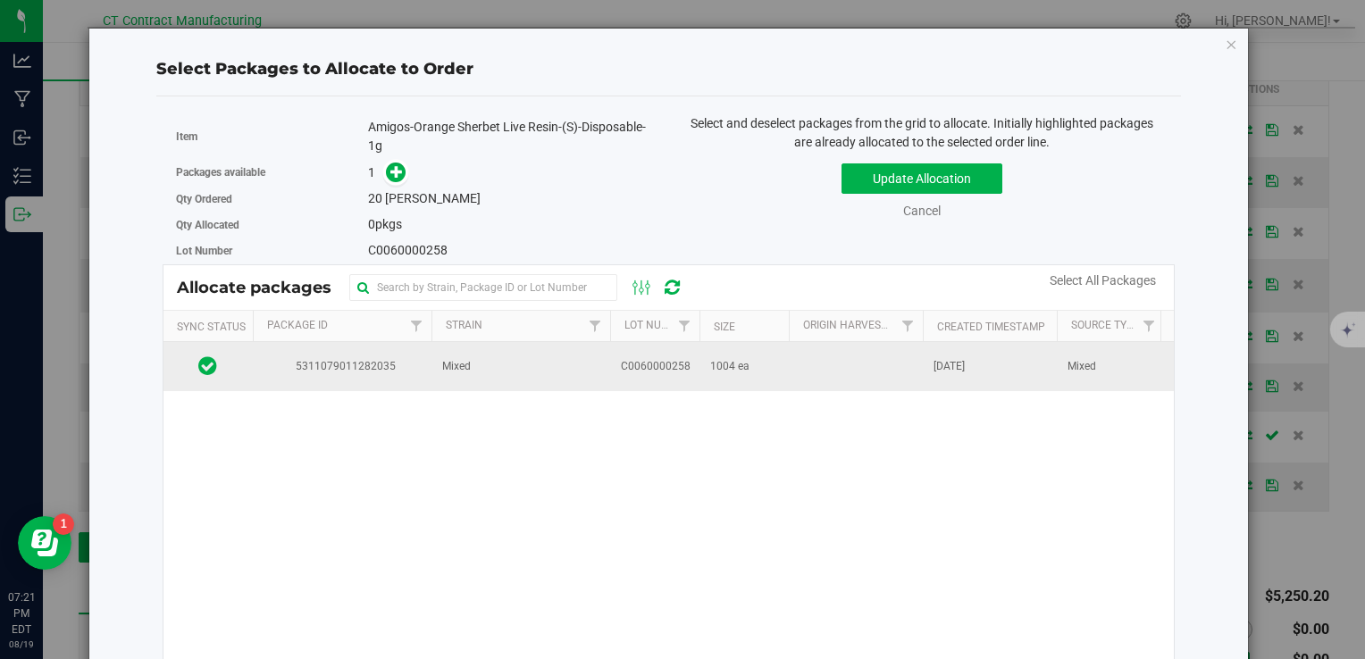
click at [616, 365] on td "C0060000258" at bounding box center [654, 366] width 89 height 48
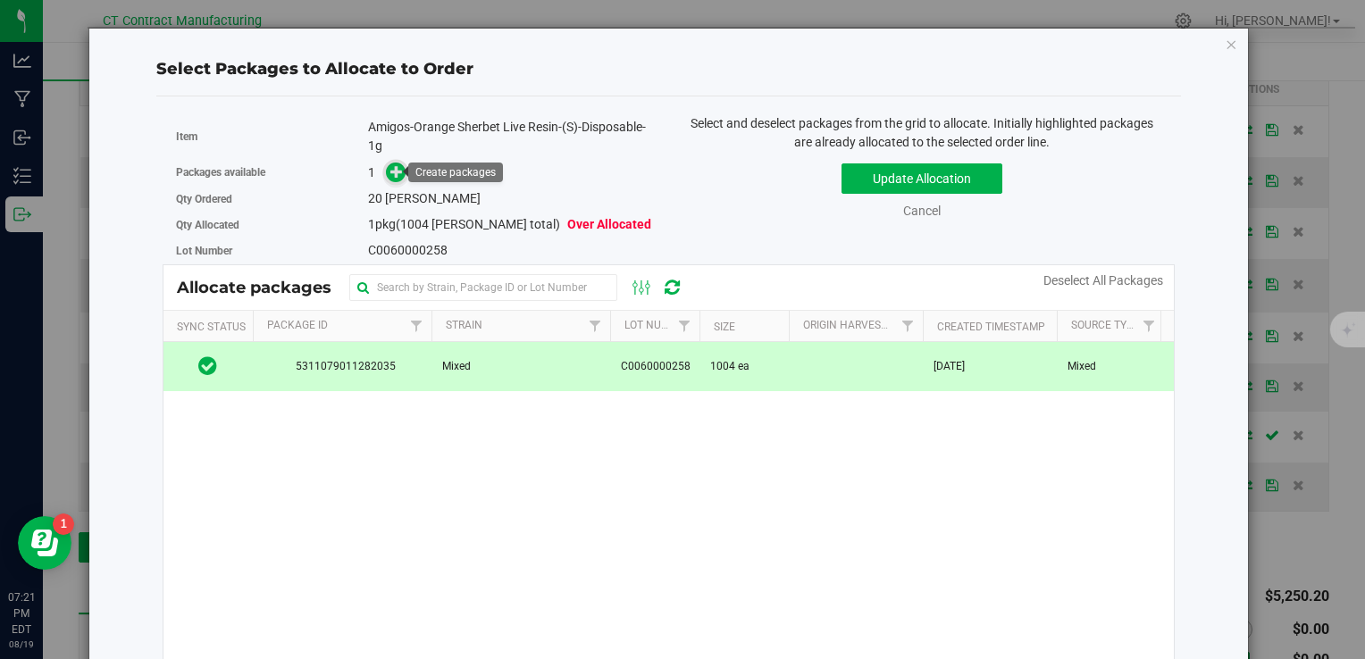
click at [399, 176] on icon at bounding box center [396, 171] width 13 height 13
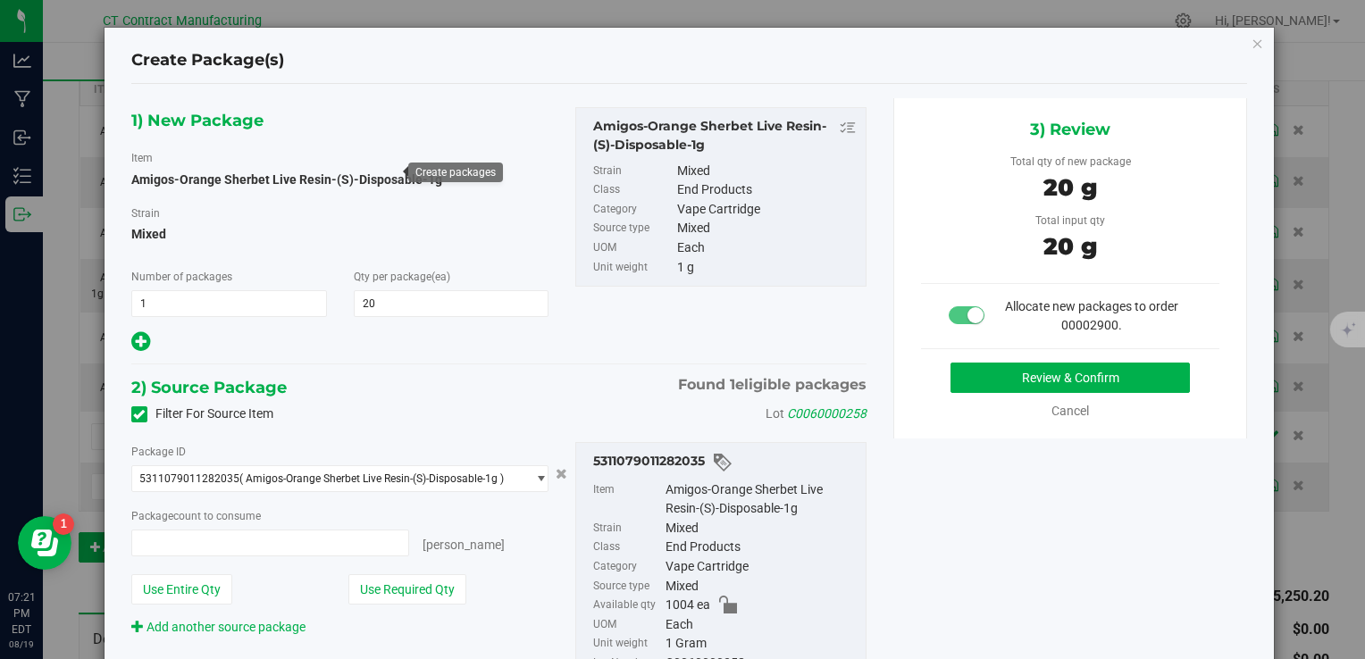
type input "20 ea"
click at [1019, 365] on button "Review & Confirm" at bounding box center [1070, 378] width 239 height 30
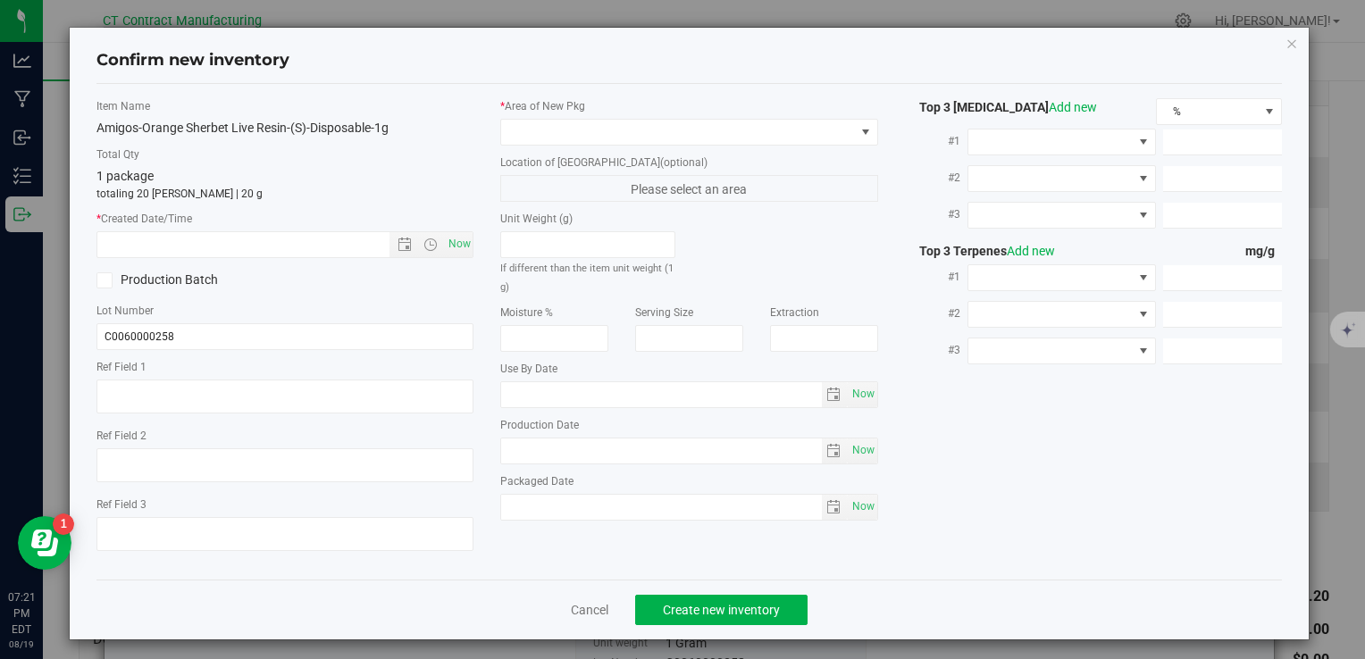
type textarea "250808-AGO-OS-1G"
click at [449, 239] on span "Now" at bounding box center [459, 244] width 30 height 26
type input "8/19/2025 7:21 PM"
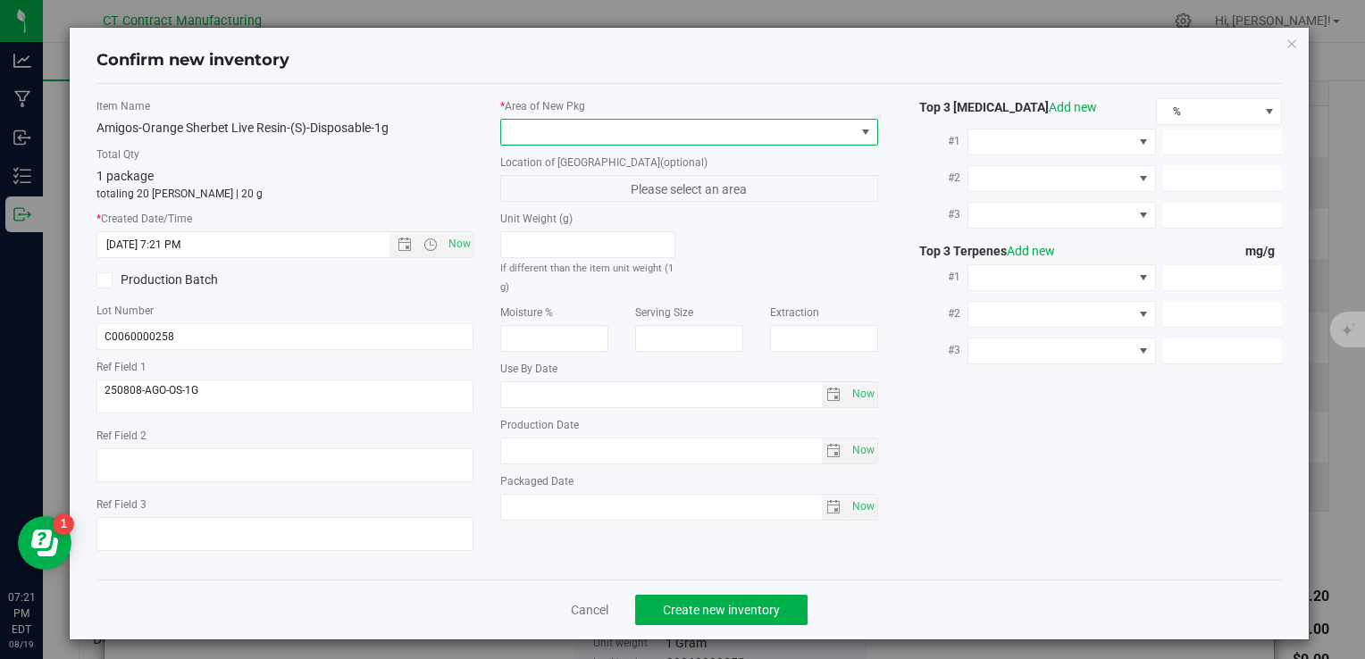
click at [541, 140] on span at bounding box center [677, 132] width 353 height 25
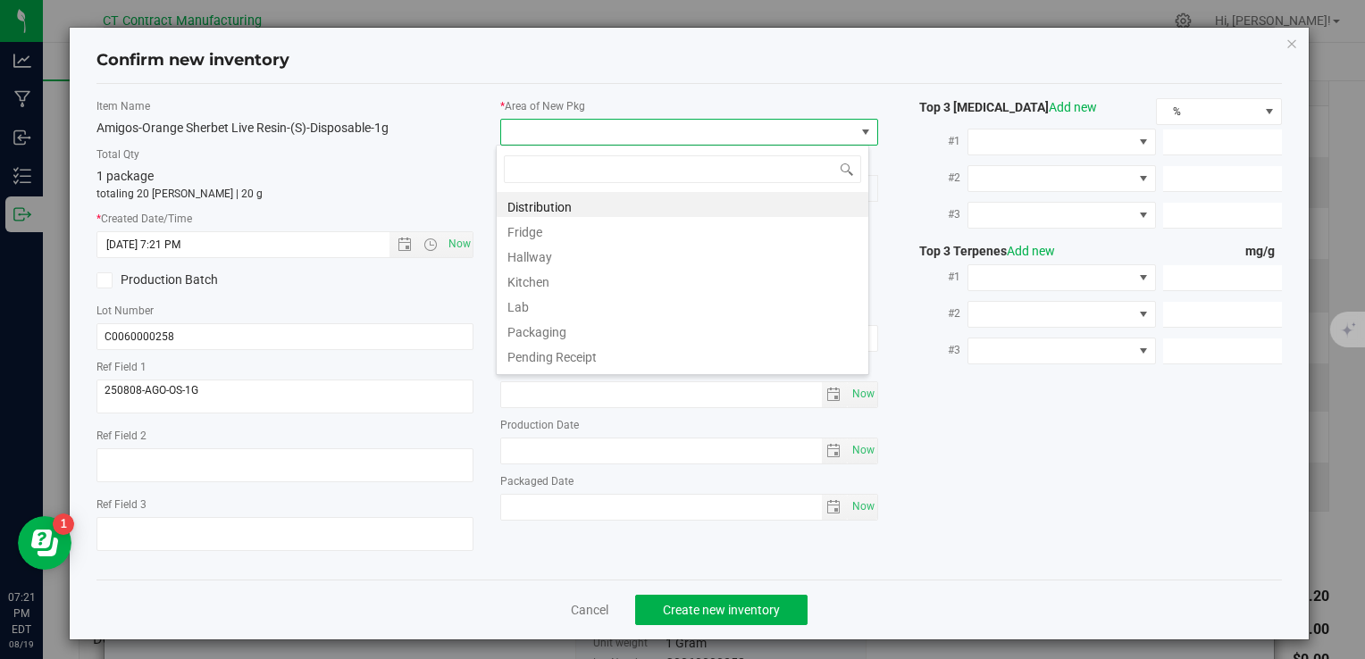
scroll to position [26, 373]
click at [554, 205] on li "Distribution" at bounding box center [683, 204] width 372 height 25
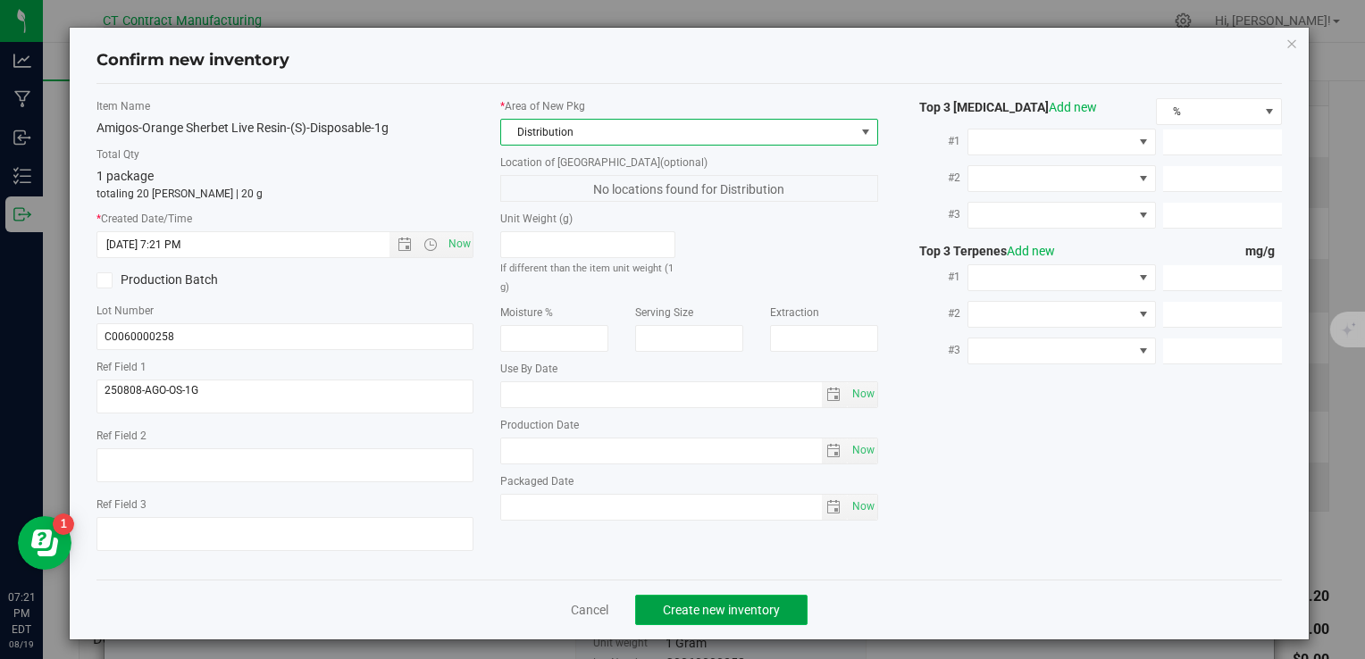
click at [743, 609] on span "Create new inventory" at bounding box center [721, 610] width 117 height 14
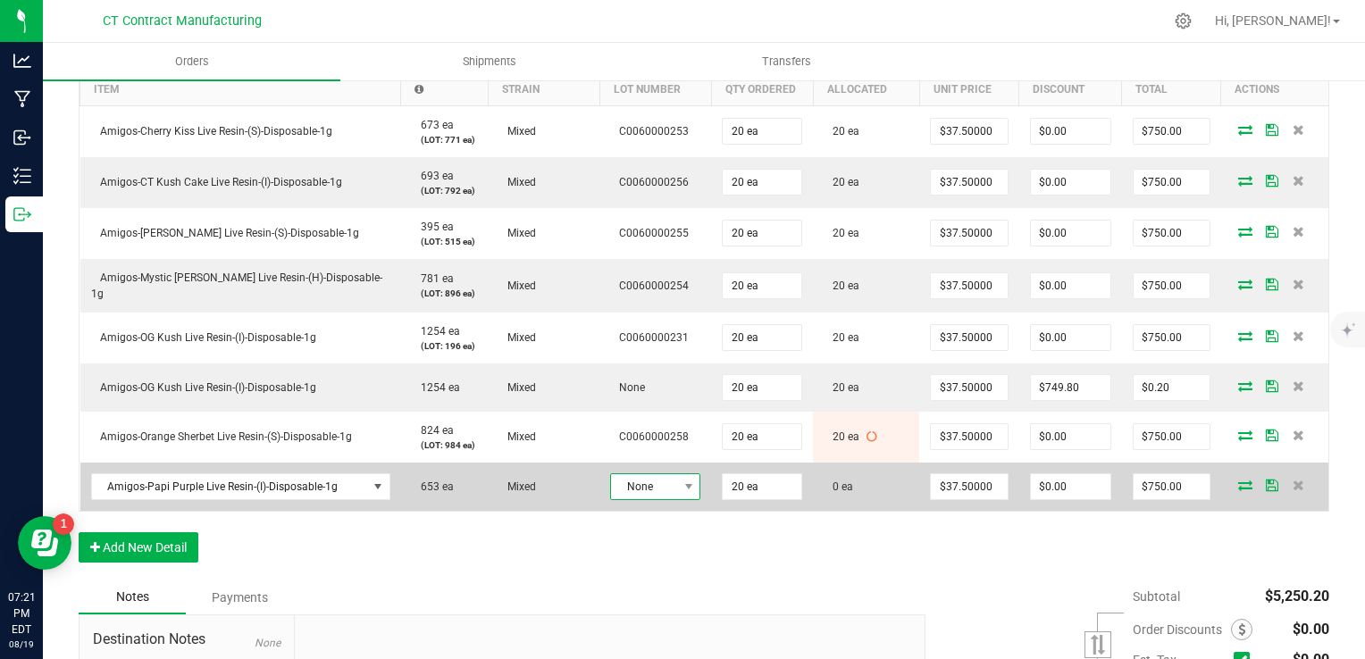
click at [642, 483] on span "None" at bounding box center [644, 486] width 66 height 25
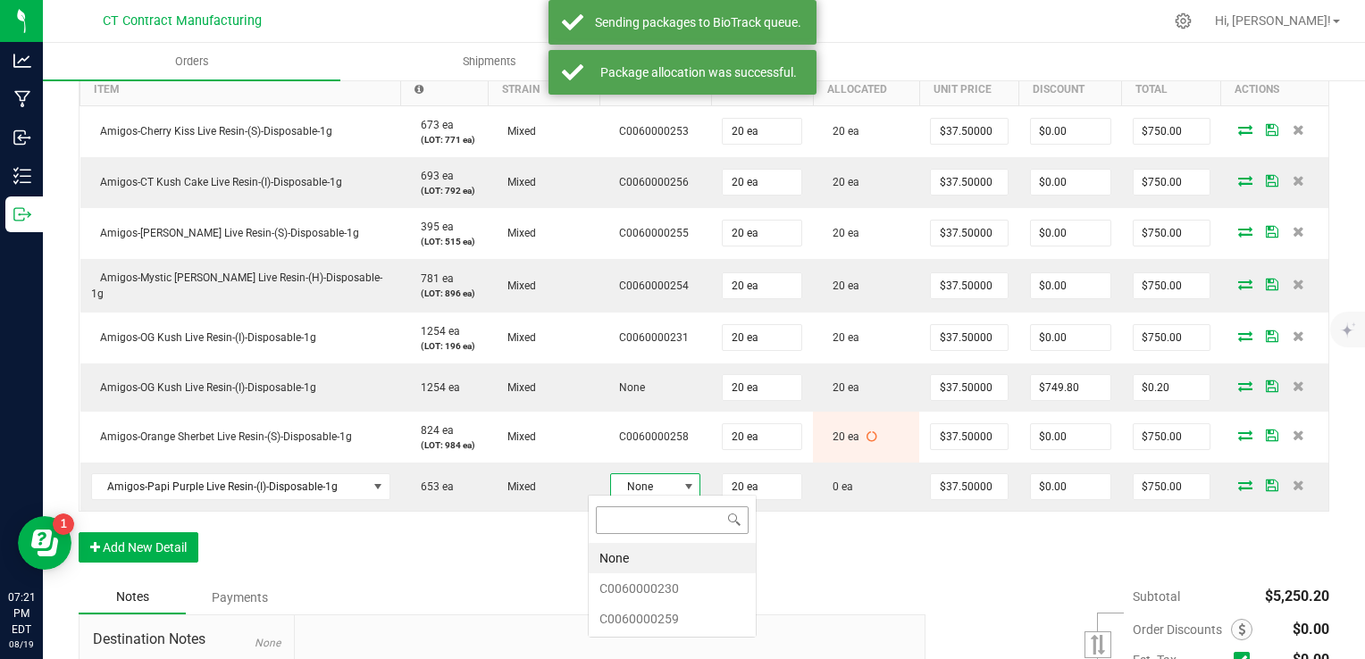
scroll to position [26, 90]
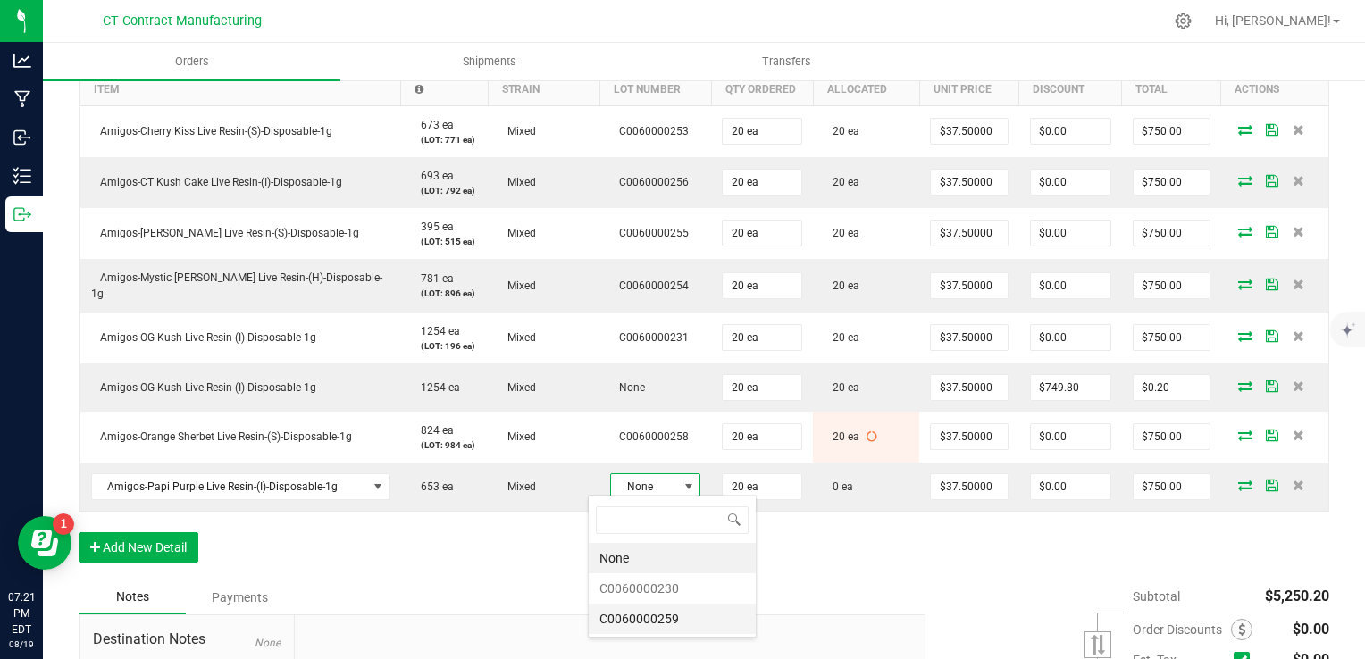
click at [674, 620] on li "C0060000259" at bounding box center [672, 619] width 167 height 30
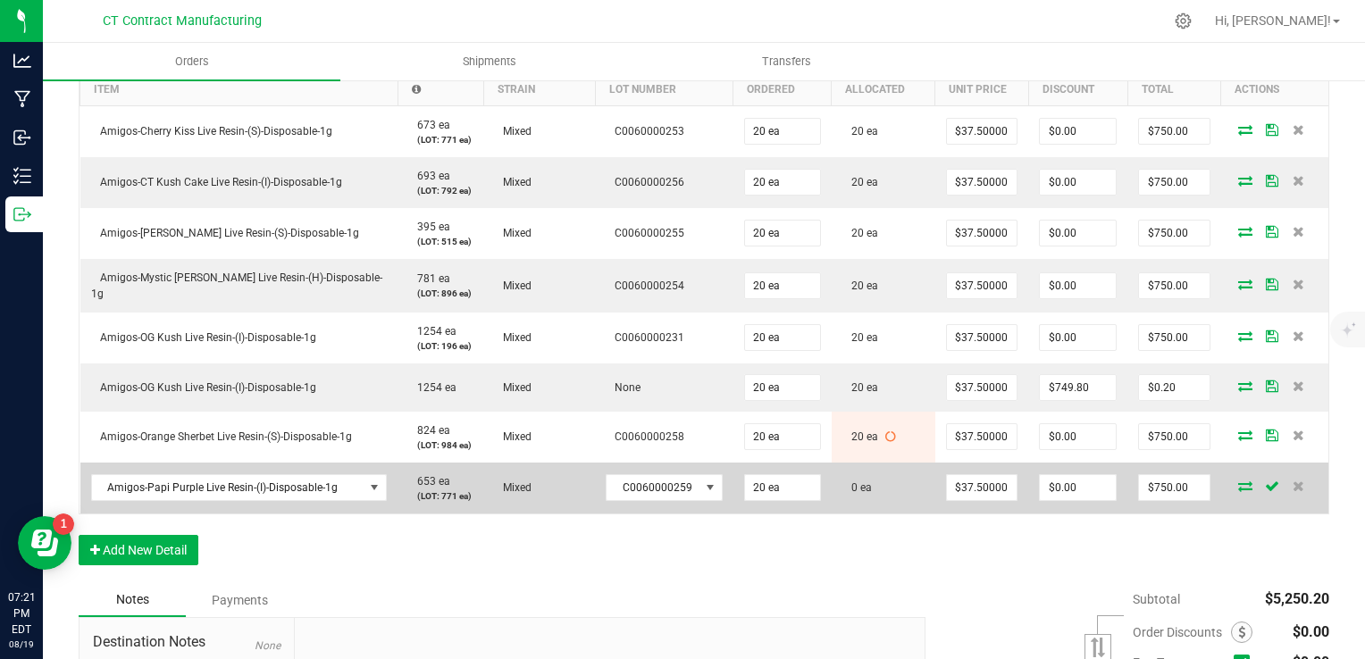
click at [1238, 481] on icon at bounding box center [1245, 486] width 14 height 11
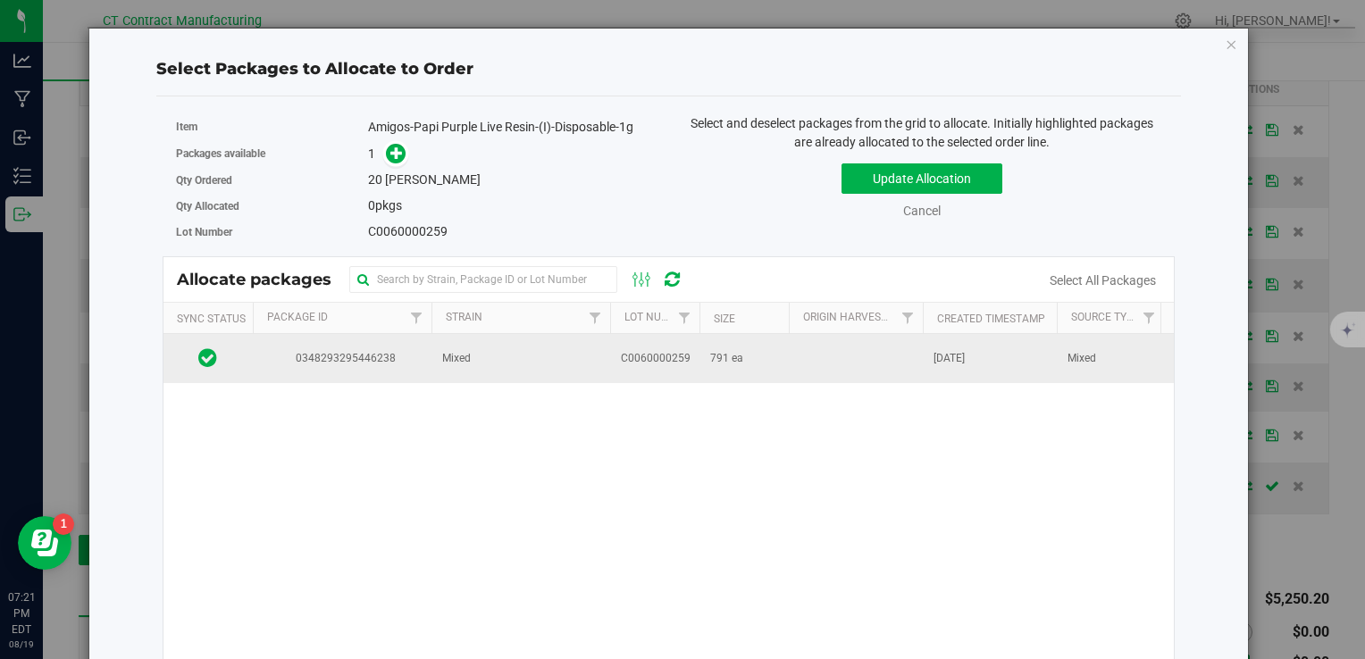
click at [573, 344] on td "Mixed" at bounding box center [521, 358] width 179 height 48
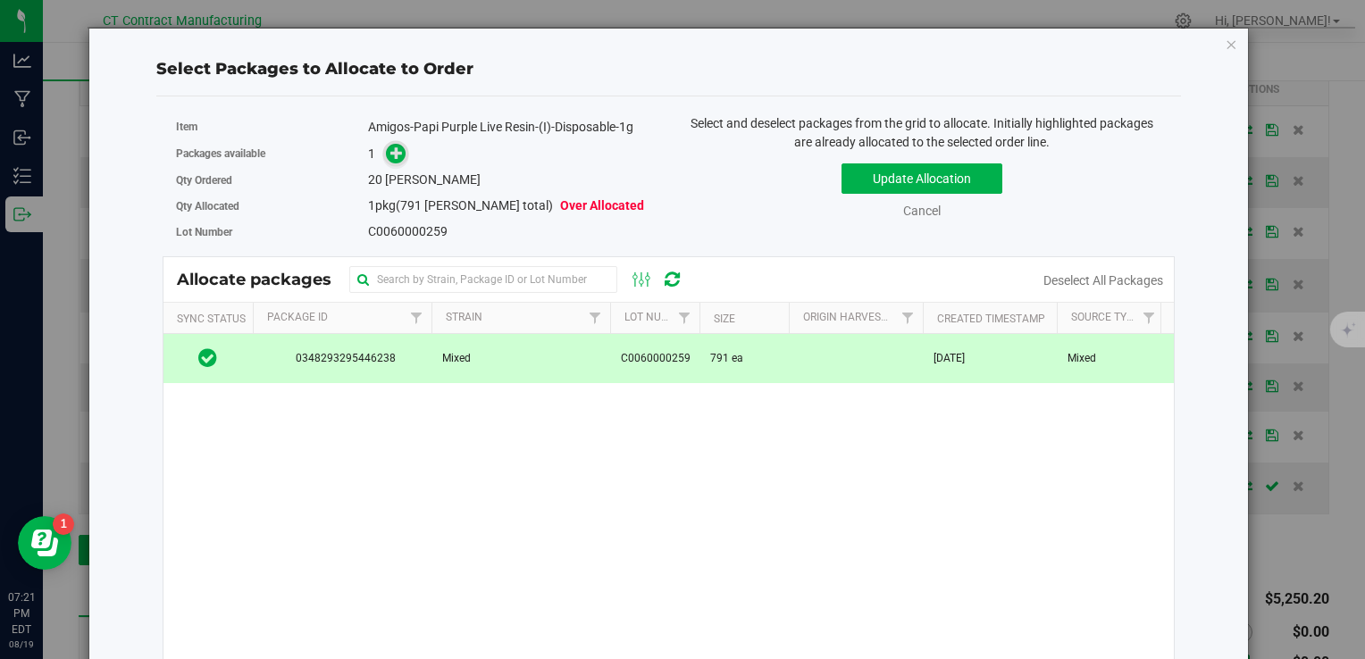
click at [390, 149] on icon at bounding box center [396, 153] width 13 height 13
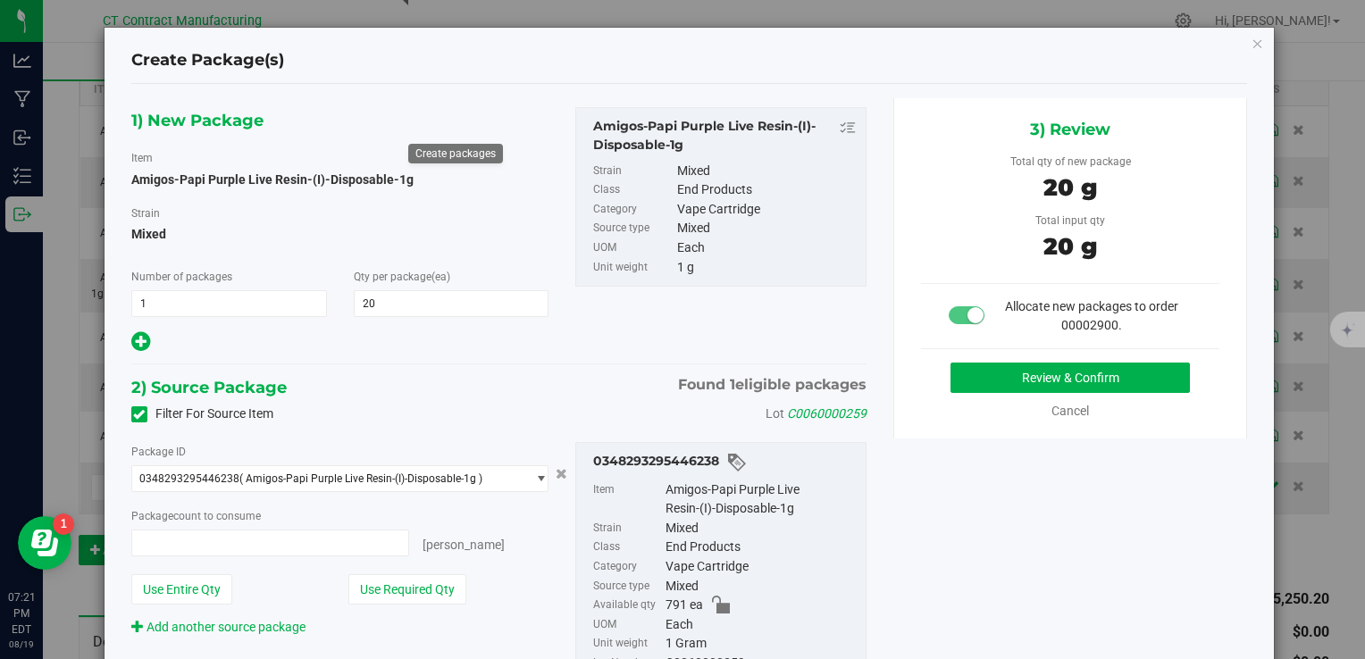
type input "20 ea"
click at [1002, 372] on button "Review & Confirm" at bounding box center [1070, 378] width 239 height 30
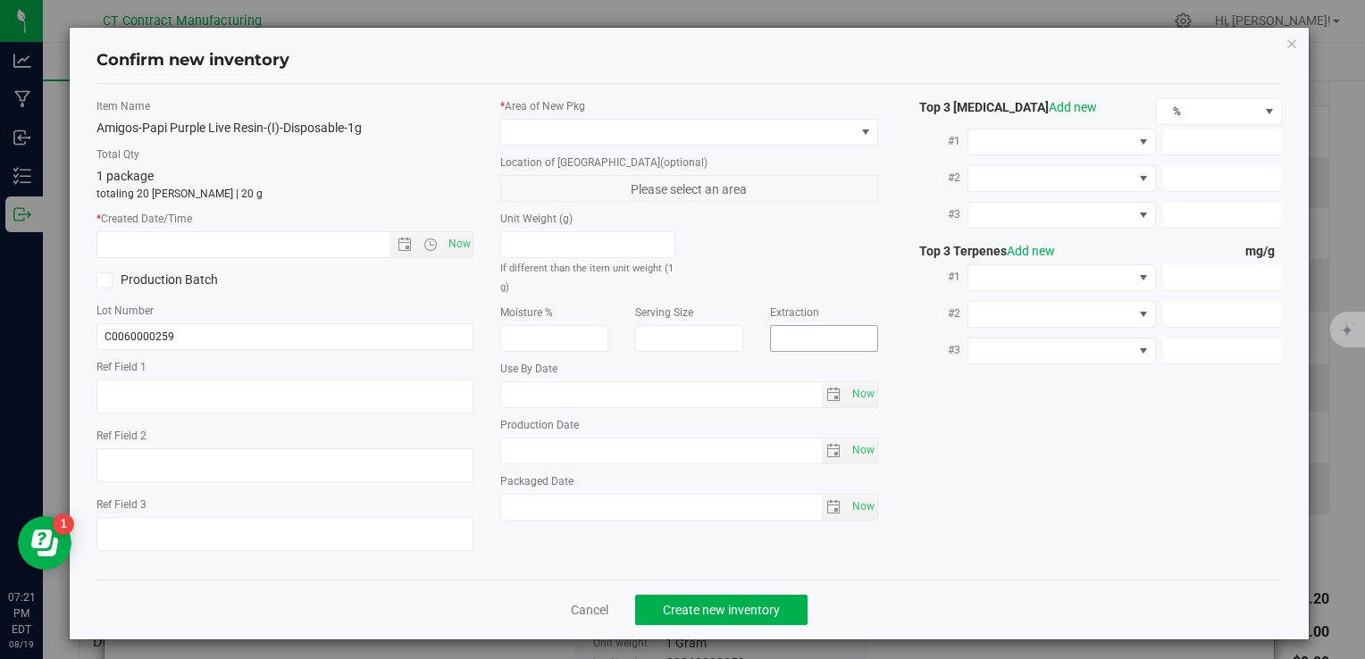
type textarea "250808-AGO-PP-1G"
click at [447, 237] on span "Now" at bounding box center [459, 244] width 30 height 26
type input "8/19/2025 7:22 PM"
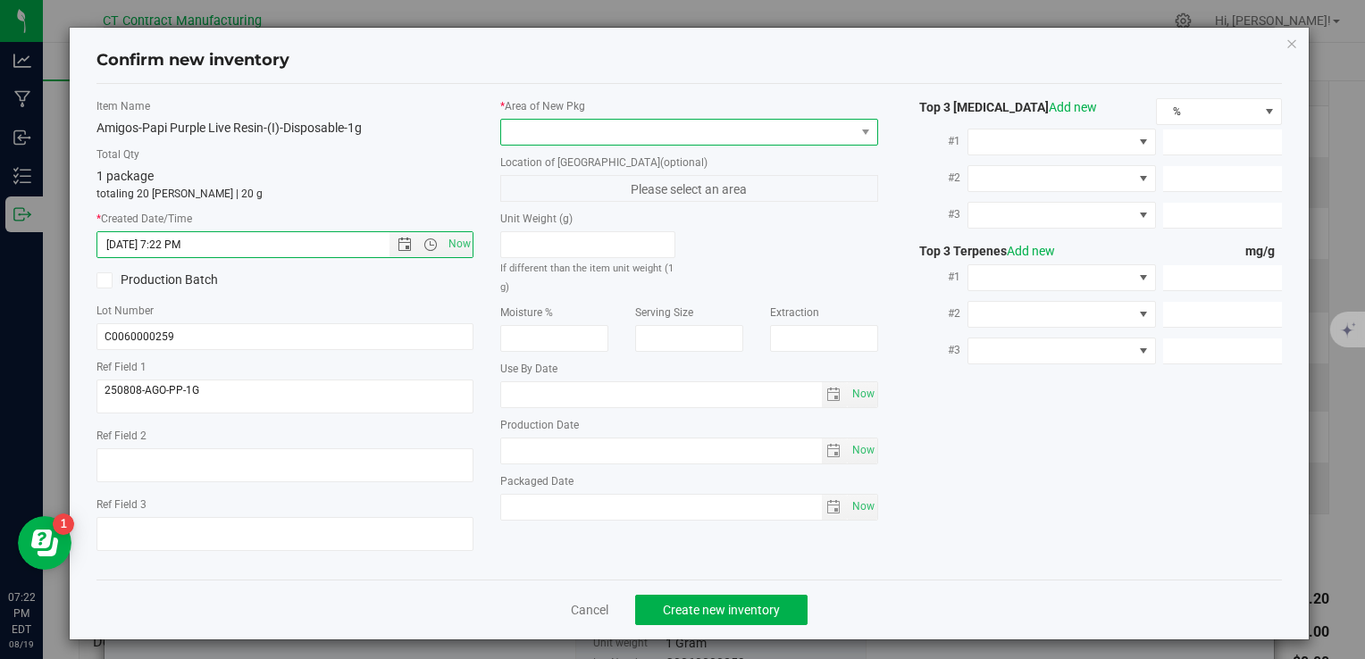
click at [543, 133] on span at bounding box center [677, 132] width 353 height 25
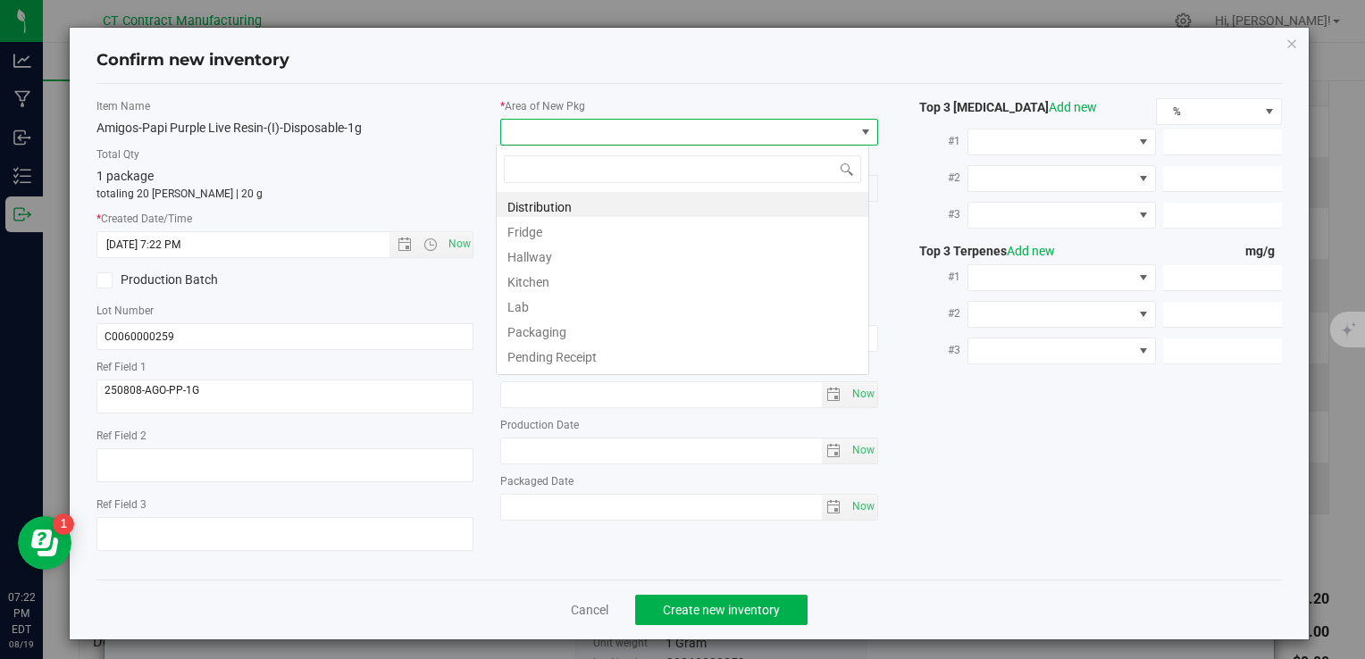
scroll to position [26, 373]
click at [543, 197] on li "Distribution" at bounding box center [683, 204] width 372 height 25
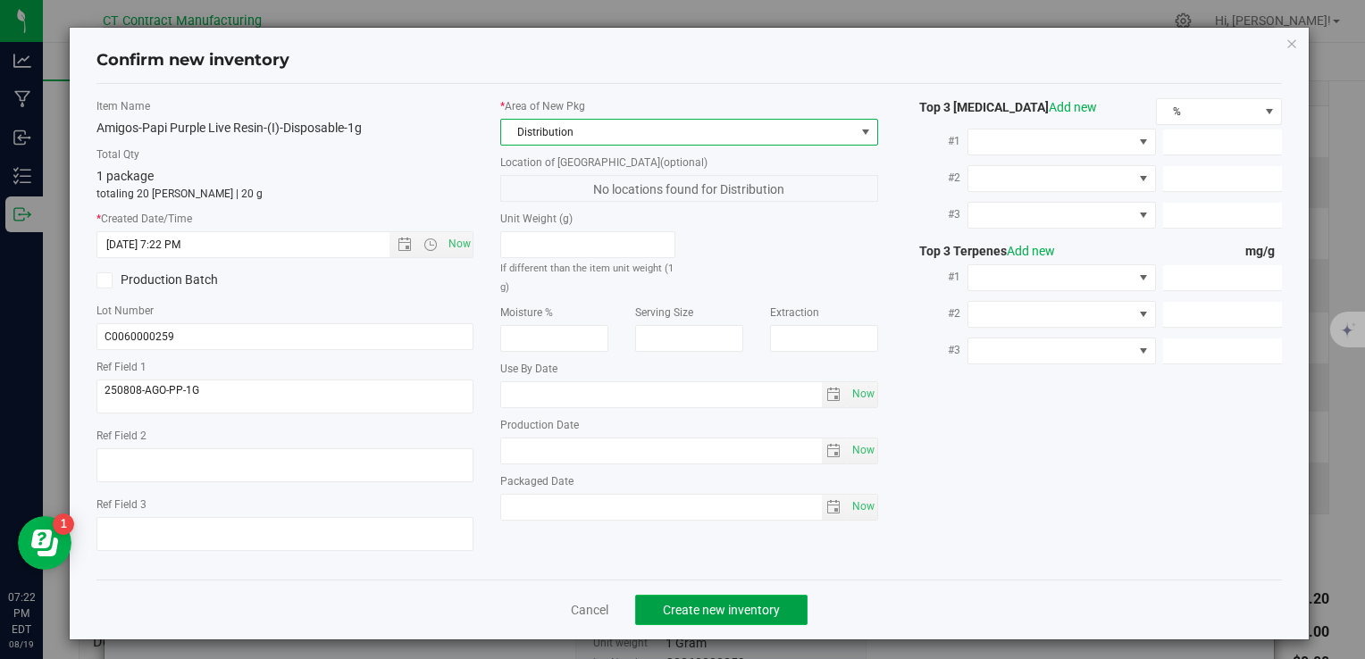
click at [714, 596] on button "Create new inventory" at bounding box center [721, 610] width 172 height 30
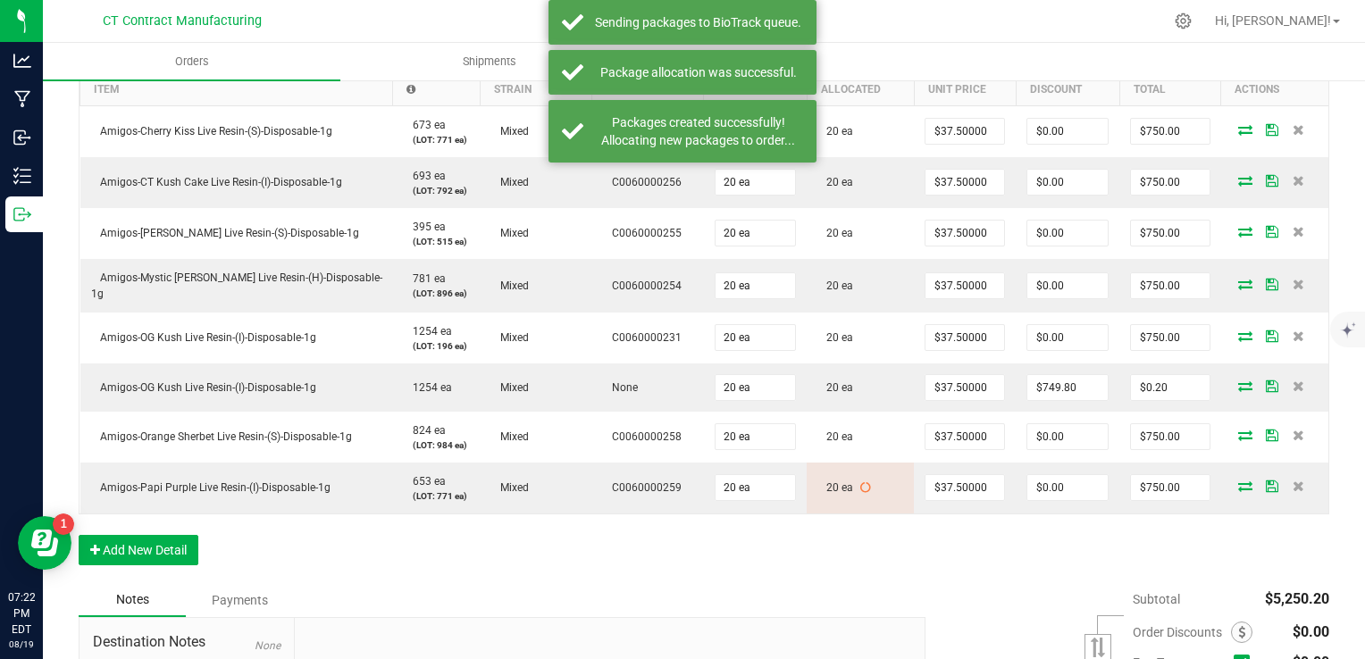
click at [700, 574] on div "Order Details Print All Labels Item Sellable Strain Lot Number Qty Ordered Qty …" at bounding box center [704, 298] width 1251 height 571
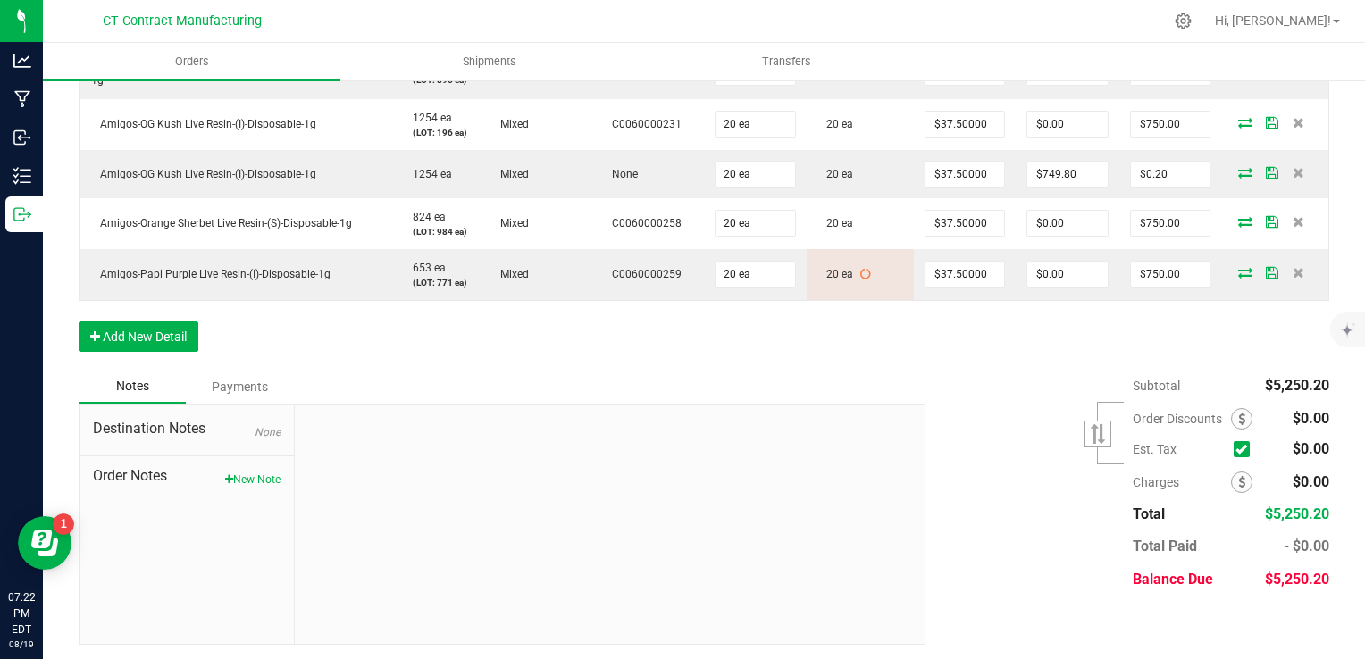
scroll to position [124, 0]
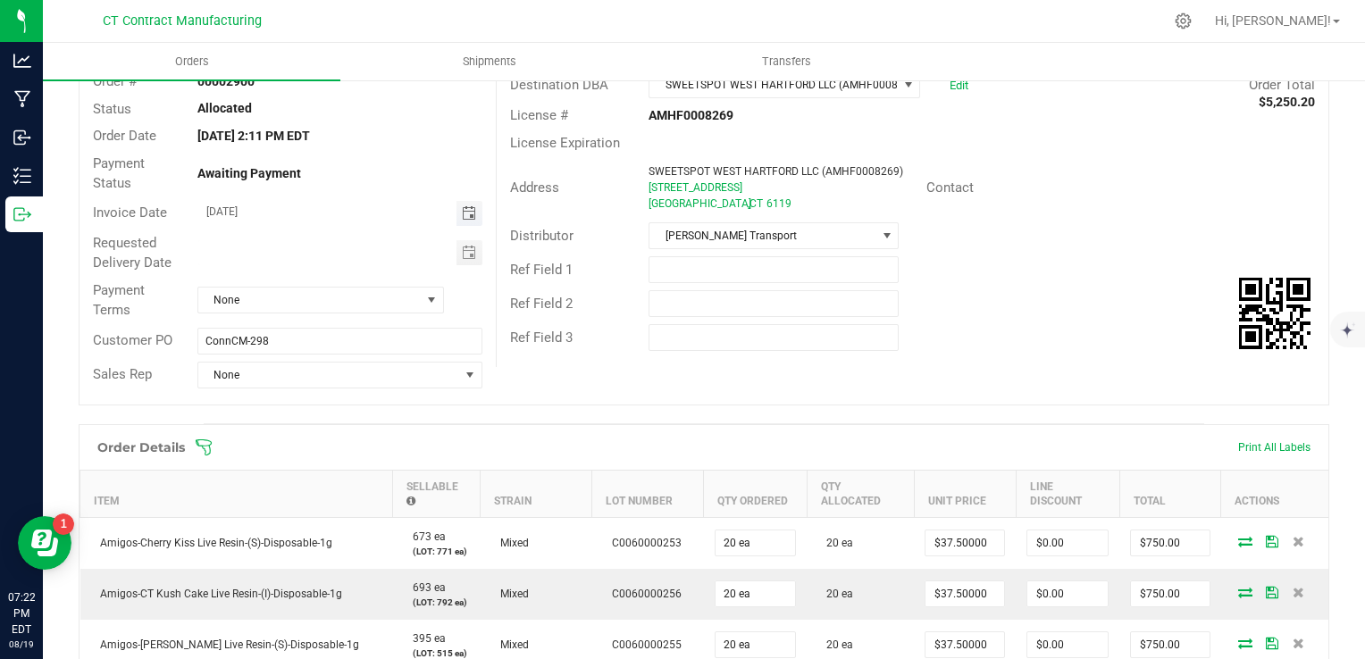
click at [463, 214] on span "Toggle calendar" at bounding box center [469, 213] width 14 height 14
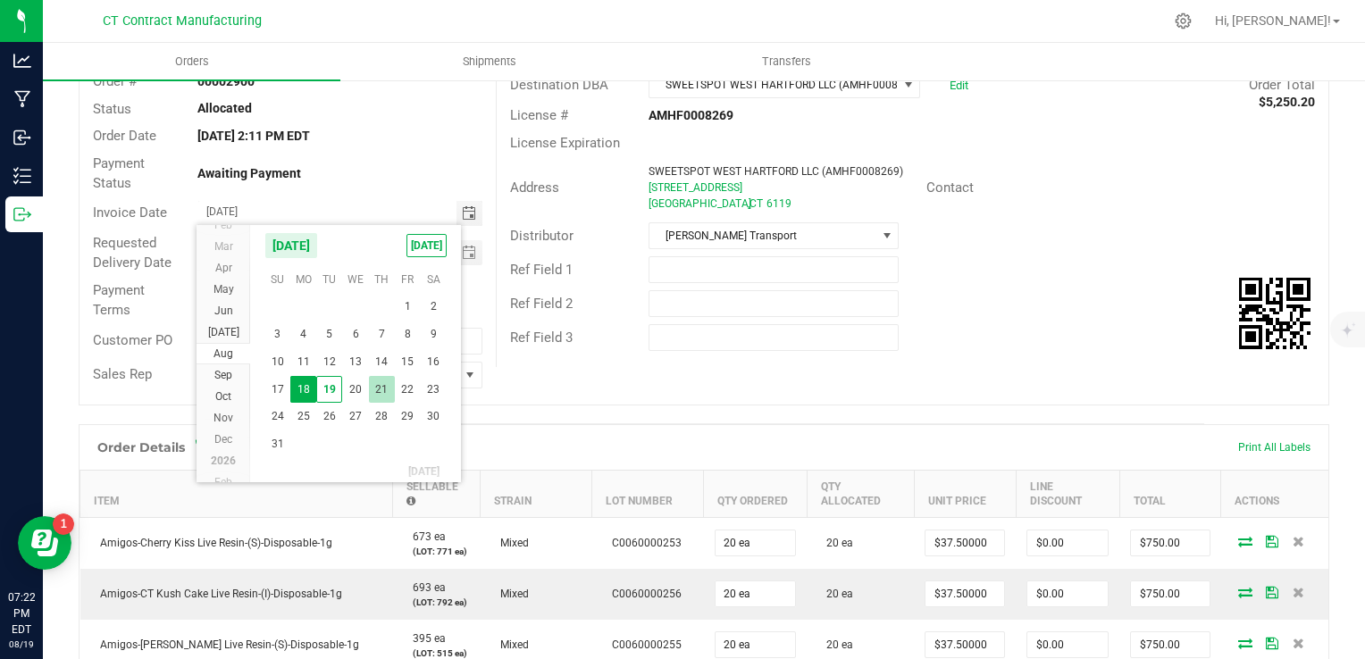
click at [375, 387] on span "21" at bounding box center [382, 390] width 26 height 28
type input "[DATE]"
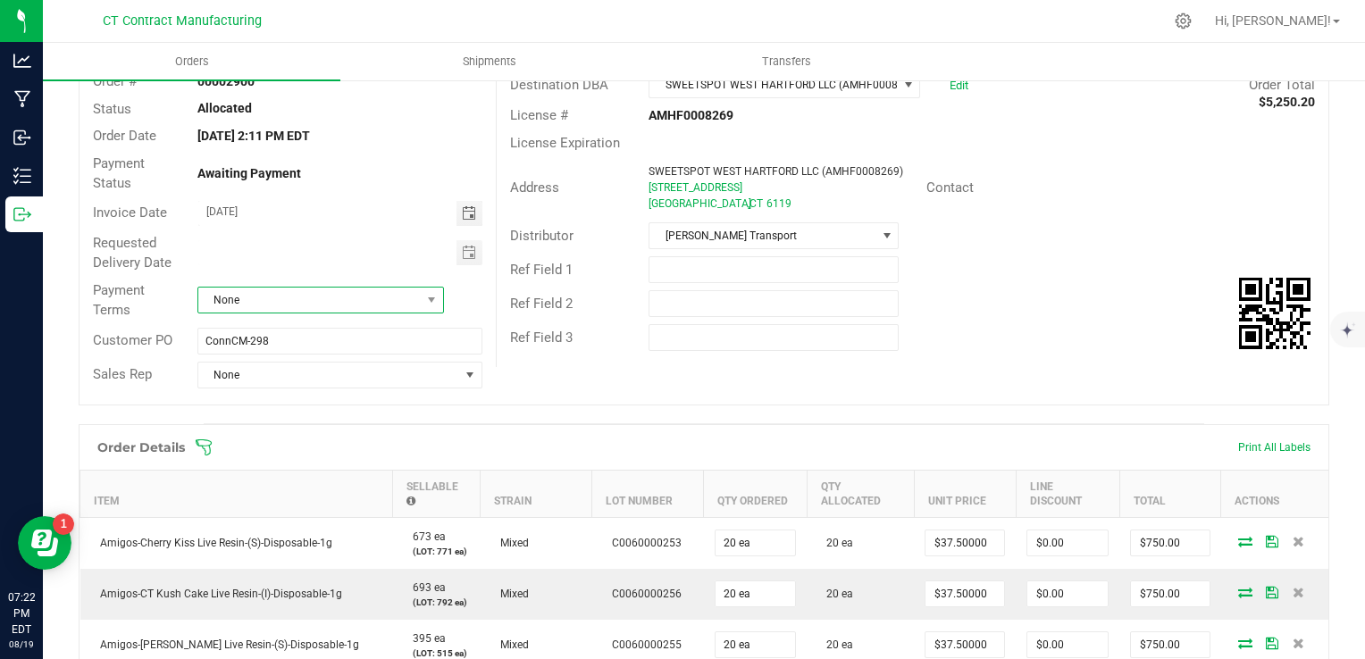
click at [329, 298] on span "None" at bounding box center [309, 300] width 222 height 25
click at [357, 396] on li "Due on Receipt" at bounding box center [318, 405] width 242 height 30
click at [611, 410] on div "Order details Export PDF Done Editing Order # 00002900 Status Allocated Order D…" at bounding box center [704, 637] width 1251 height 1266
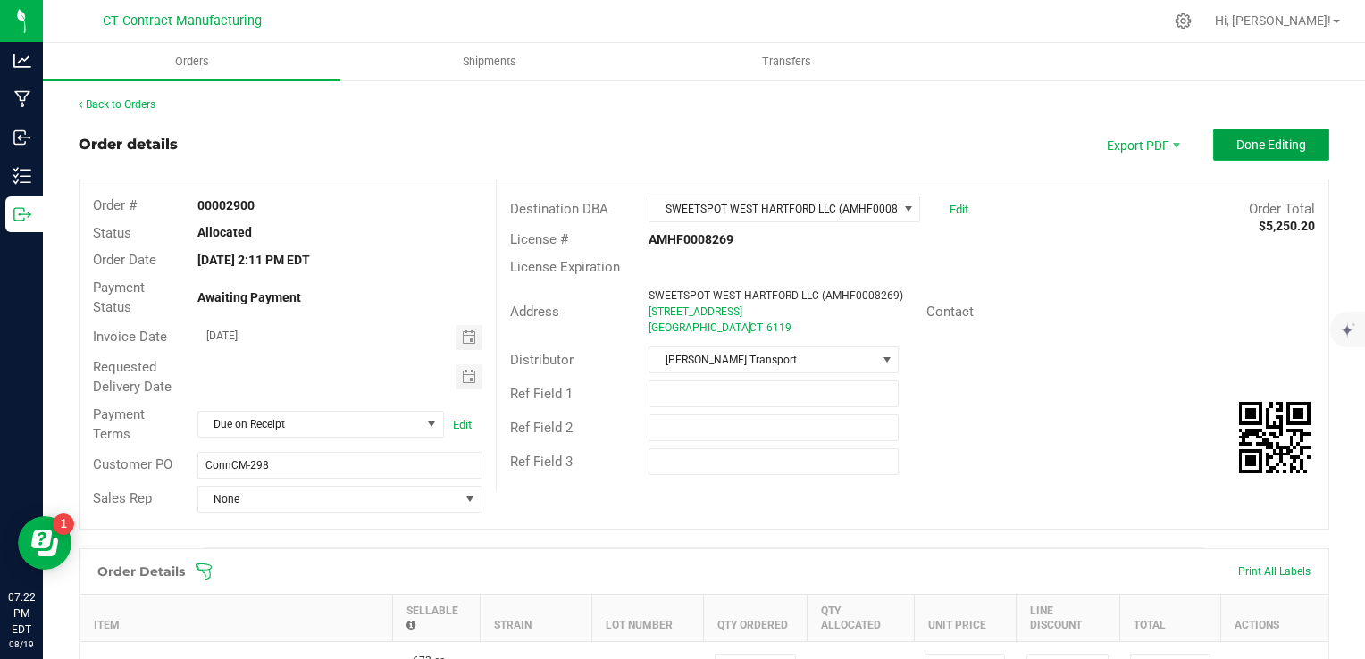
click at [1269, 143] on span "Done Editing" at bounding box center [1272, 145] width 70 height 14
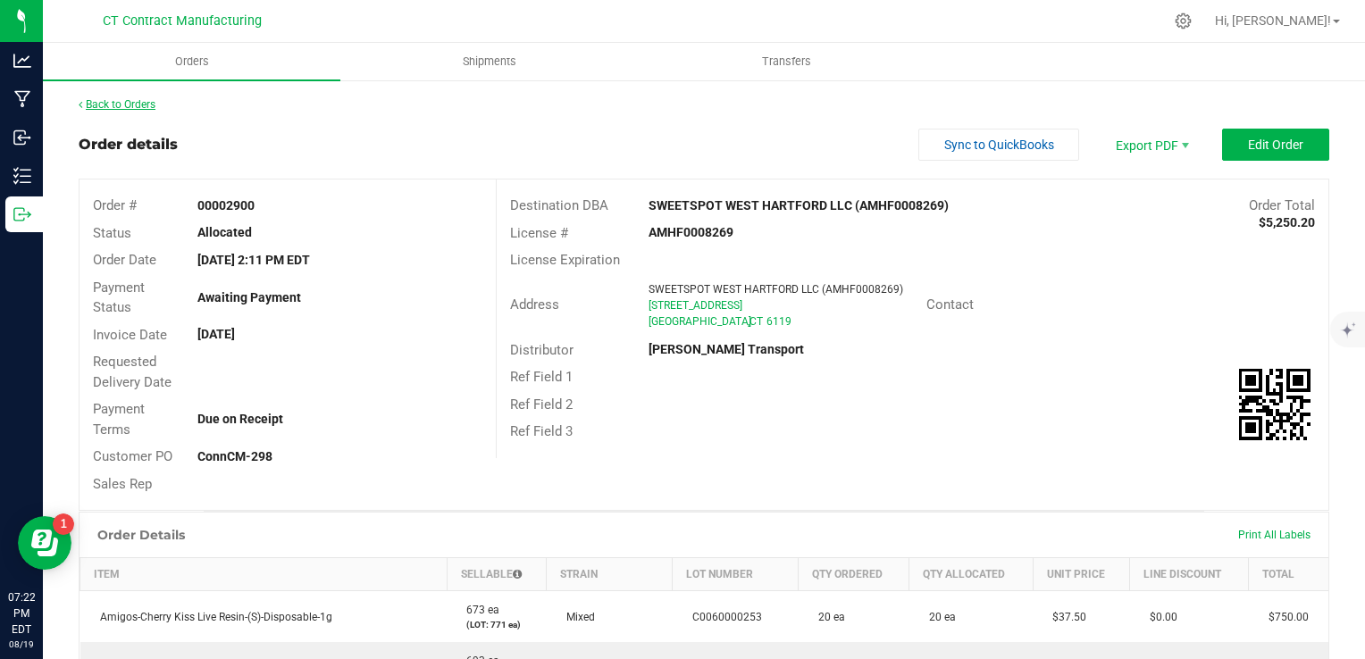
click at [129, 104] on link "Back to Orders" at bounding box center [117, 104] width 77 height 13
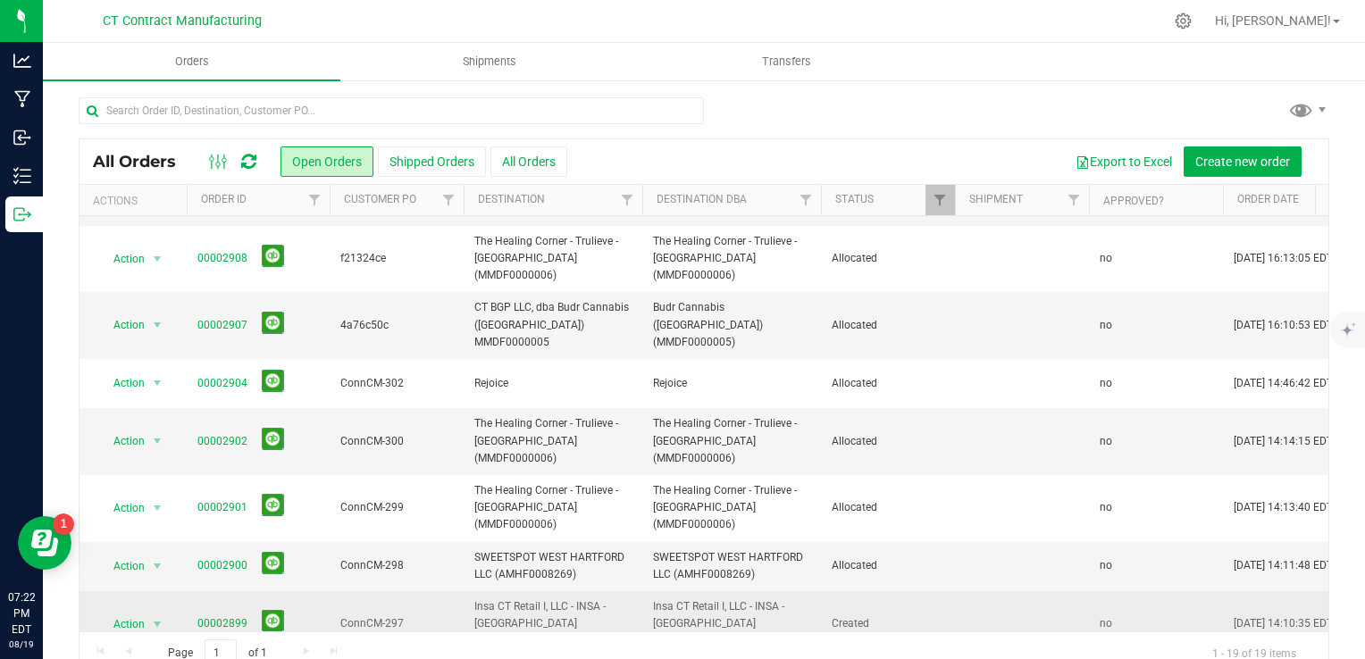
scroll to position [179, 0]
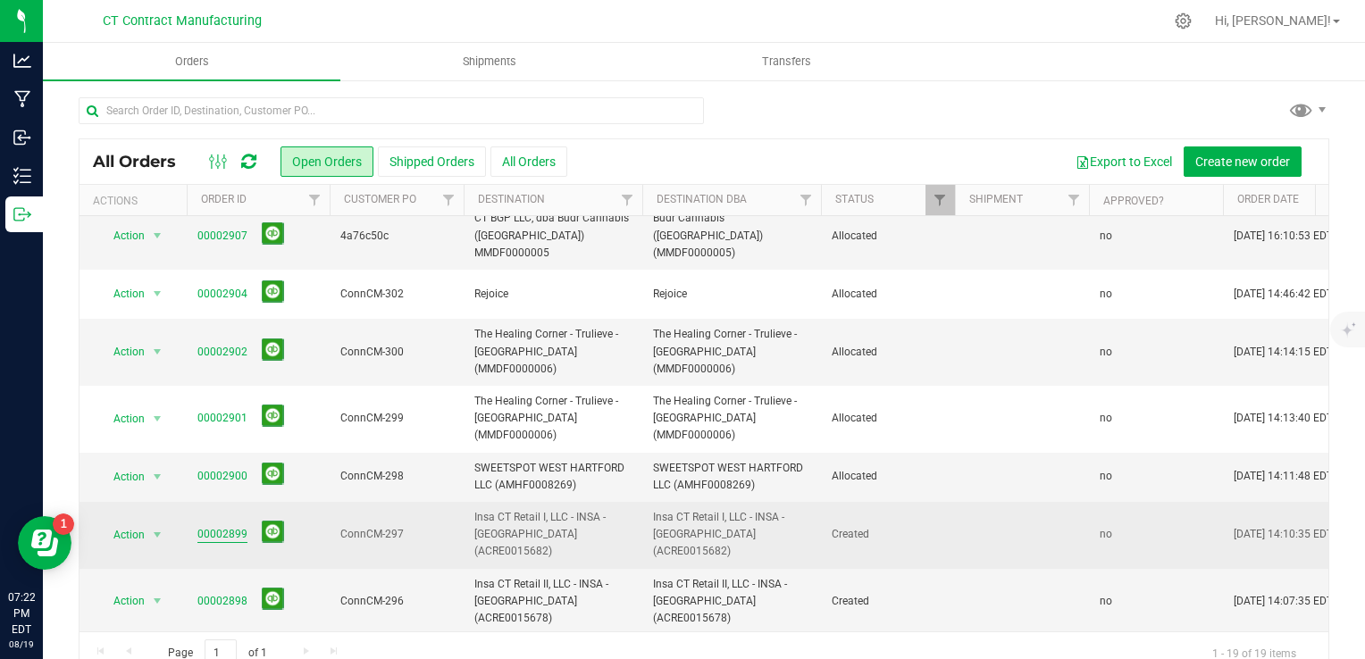
click at [234, 526] on link "00002899" at bounding box center [222, 534] width 50 height 17
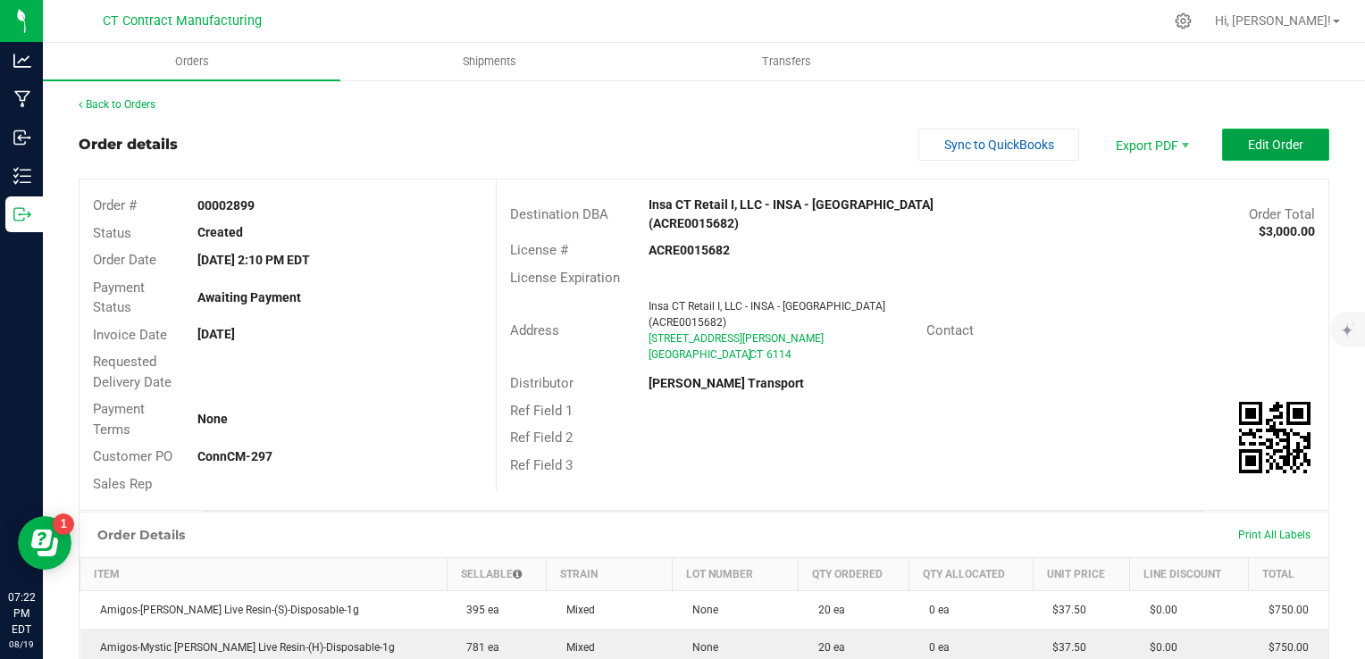
click at [1229, 135] on button "Edit Order" at bounding box center [1275, 145] width 107 height 32
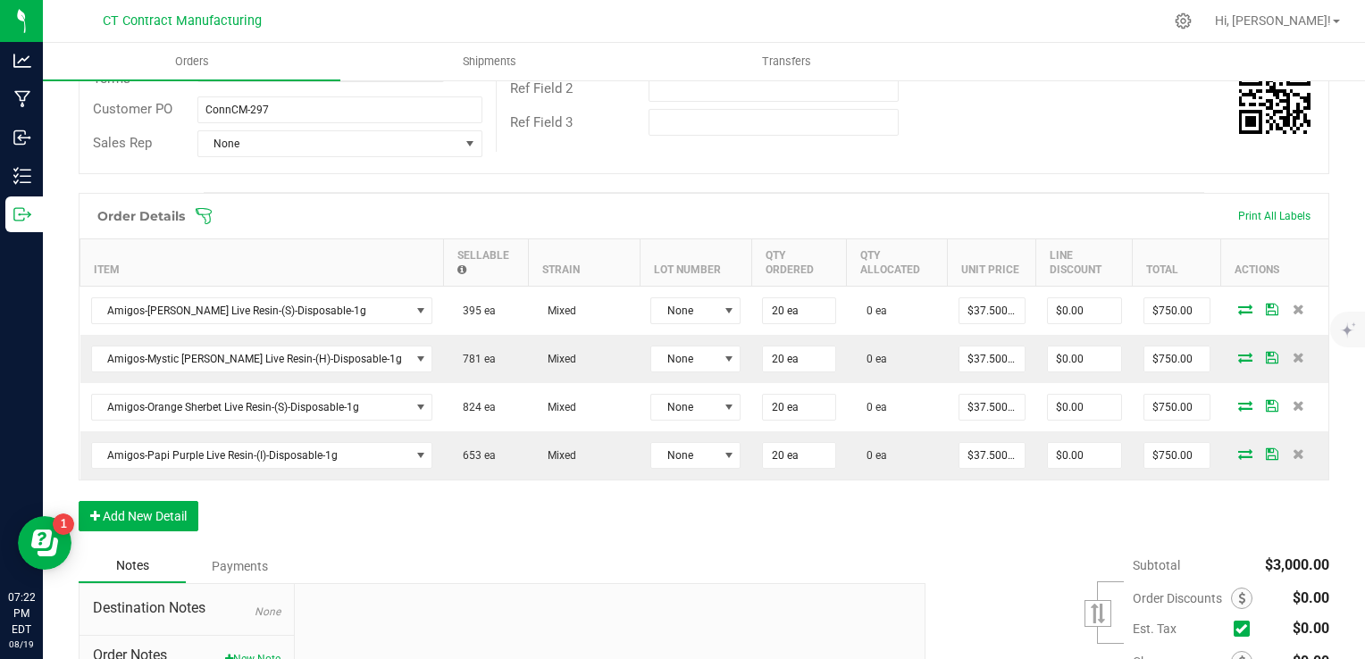
scroll to position [357, 0]
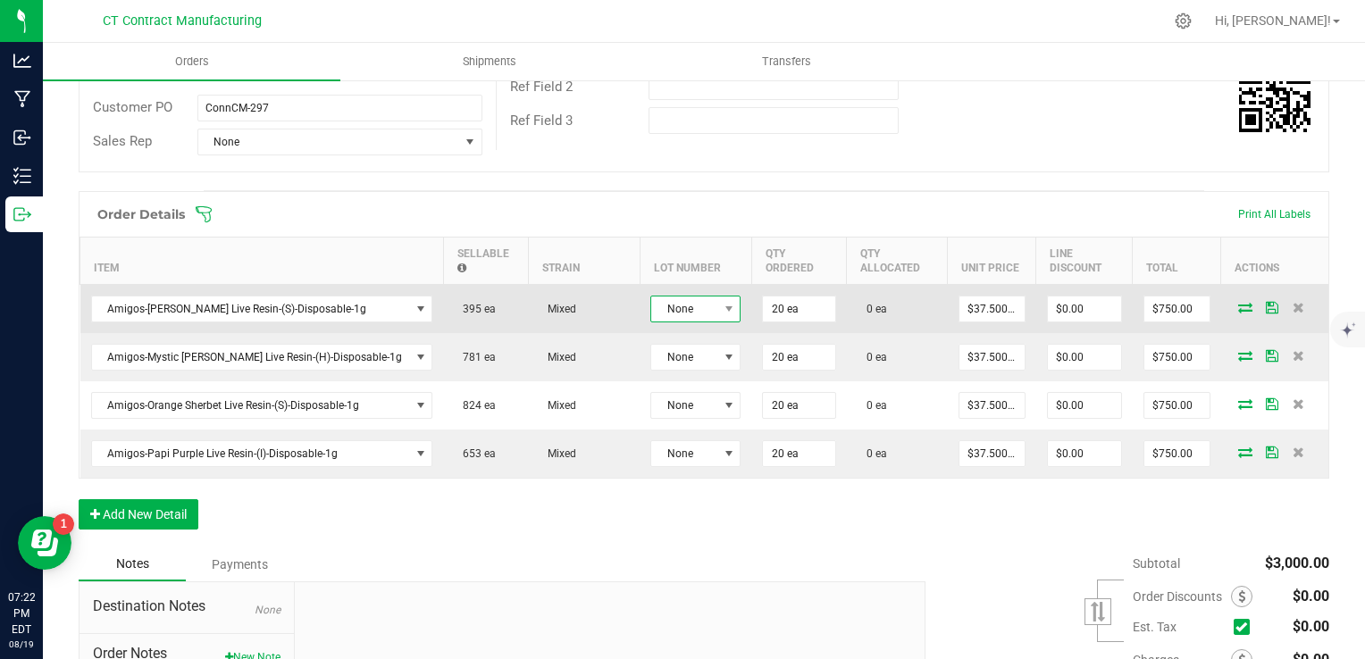
click at [717, 306] on span at bounding box center [728, 309] width 22 height 25
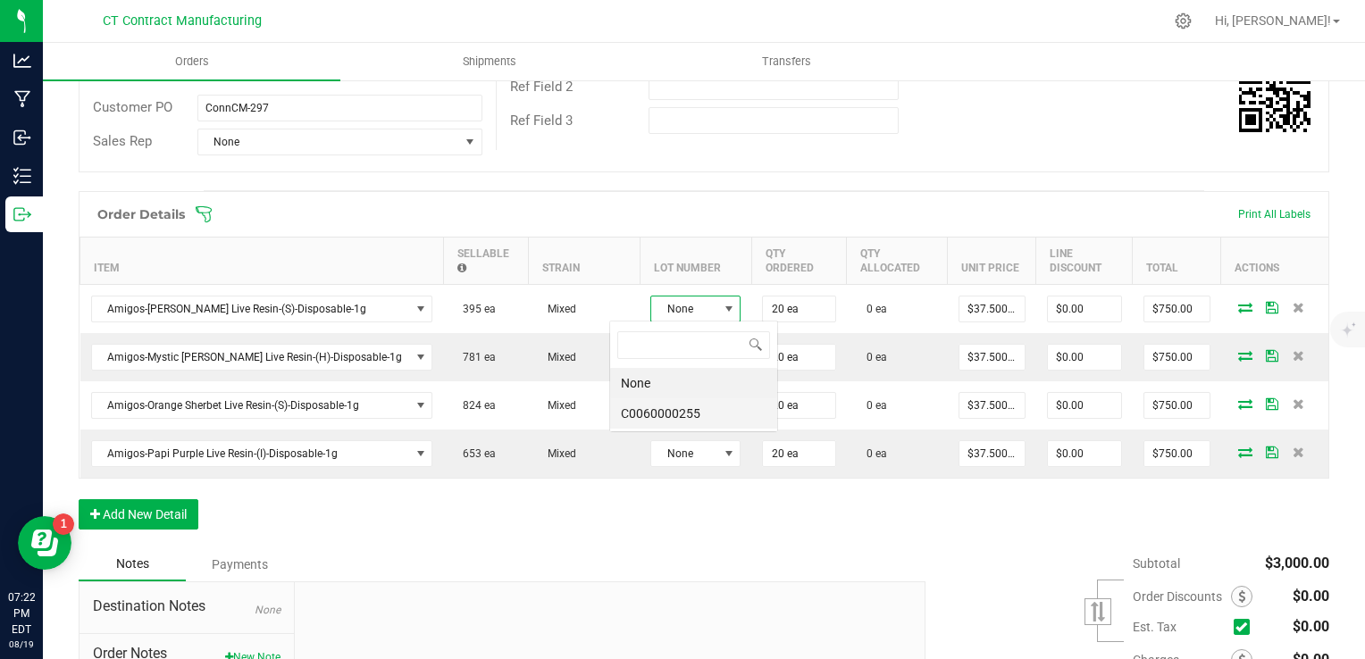
scroll to position [26, 90]
click at [674, 415] on li "C0060000255" at bounding box center [693, 413] width 167 height 30
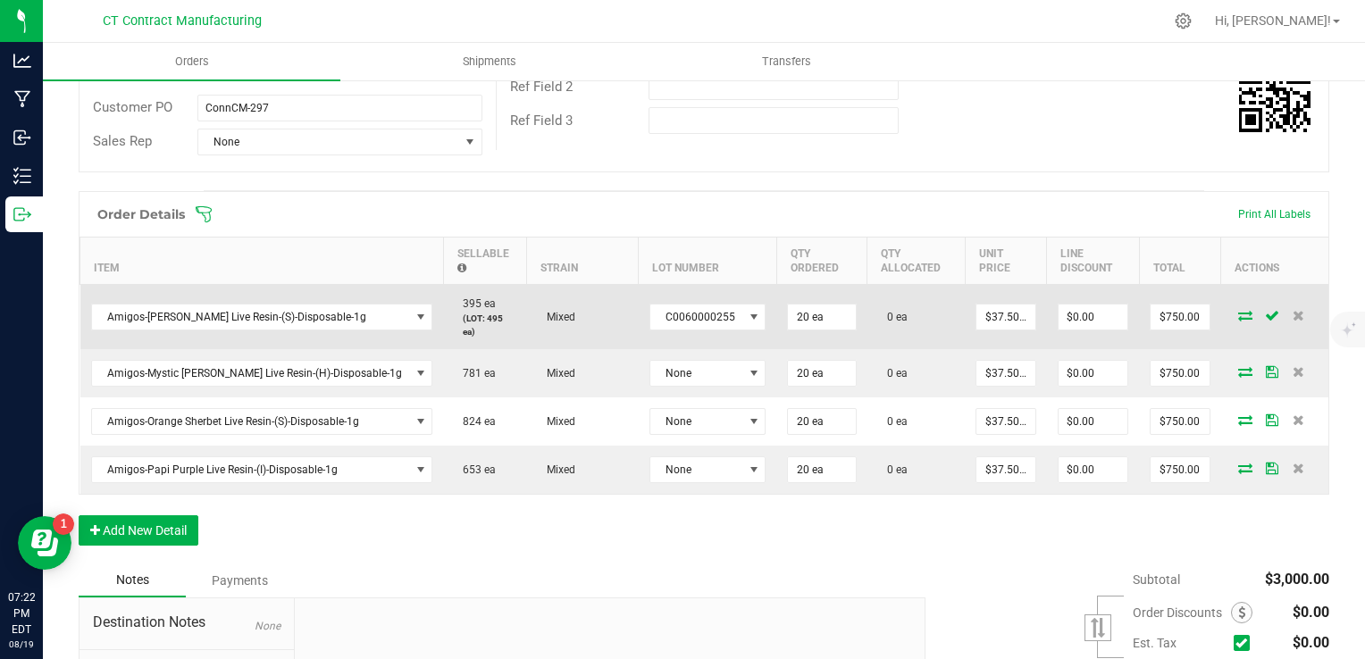
click at [1238, 310] on icon at bounding box center [1245, 315] width 14 height 11
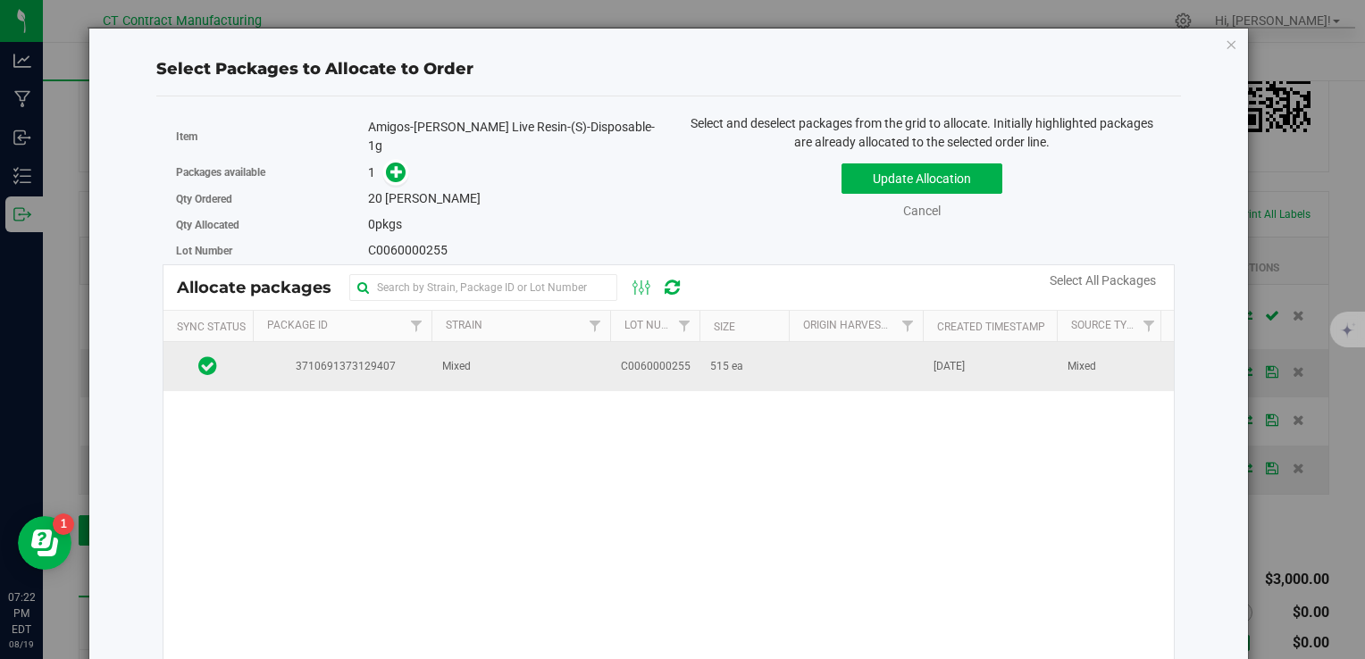
click at [547, 359] on td "Mixed" at bounding box center [521, 366] width 179 height 48
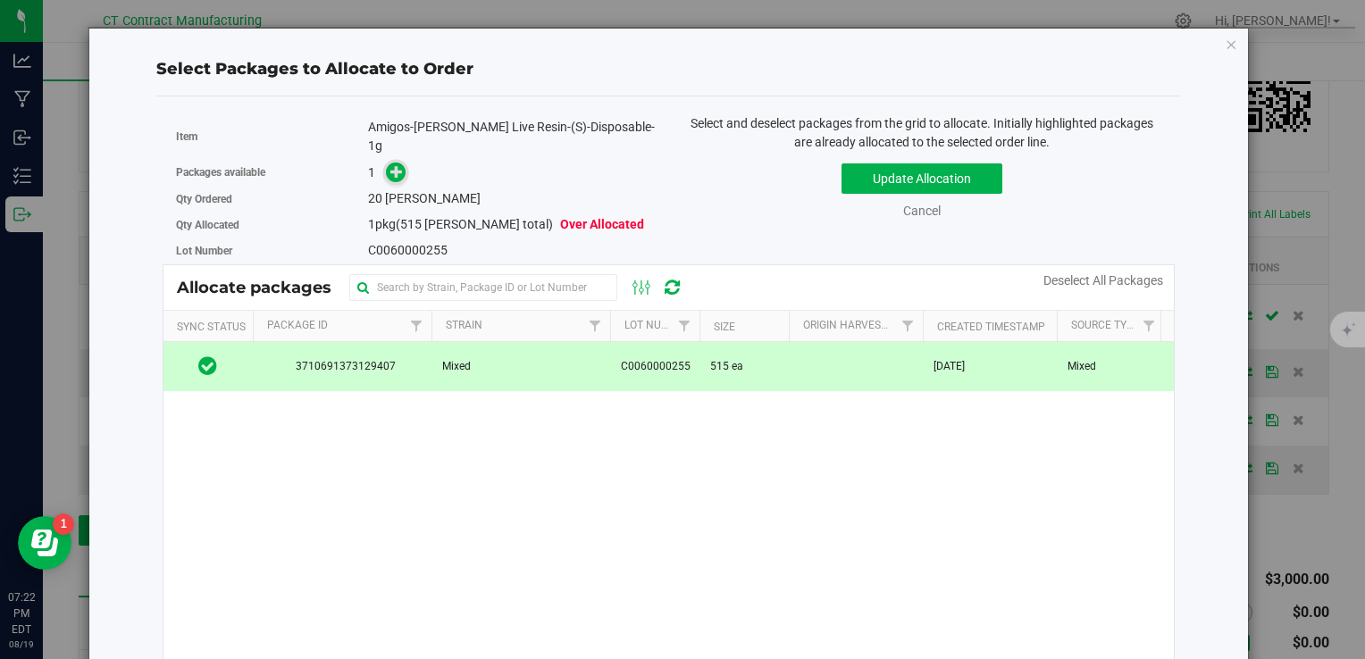
click at [393, 165] on icon at bounding box center [396, 171] width 13 height 13
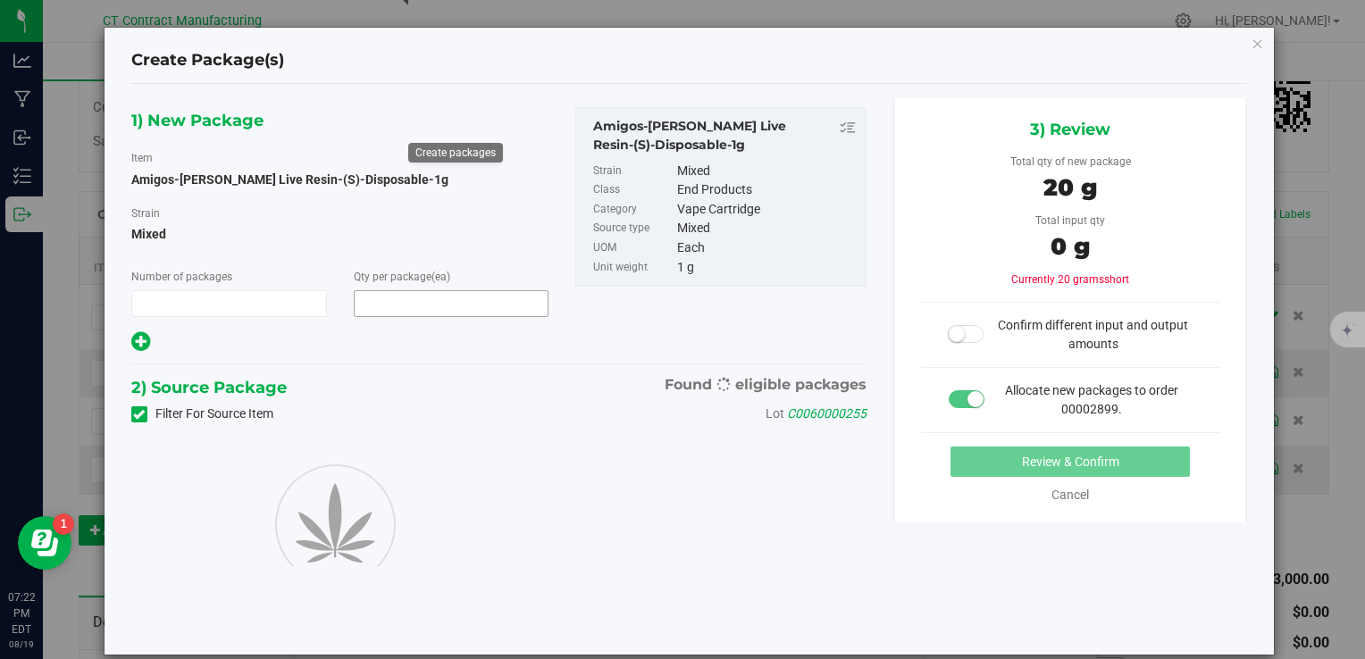
type input "1"
type input "20"
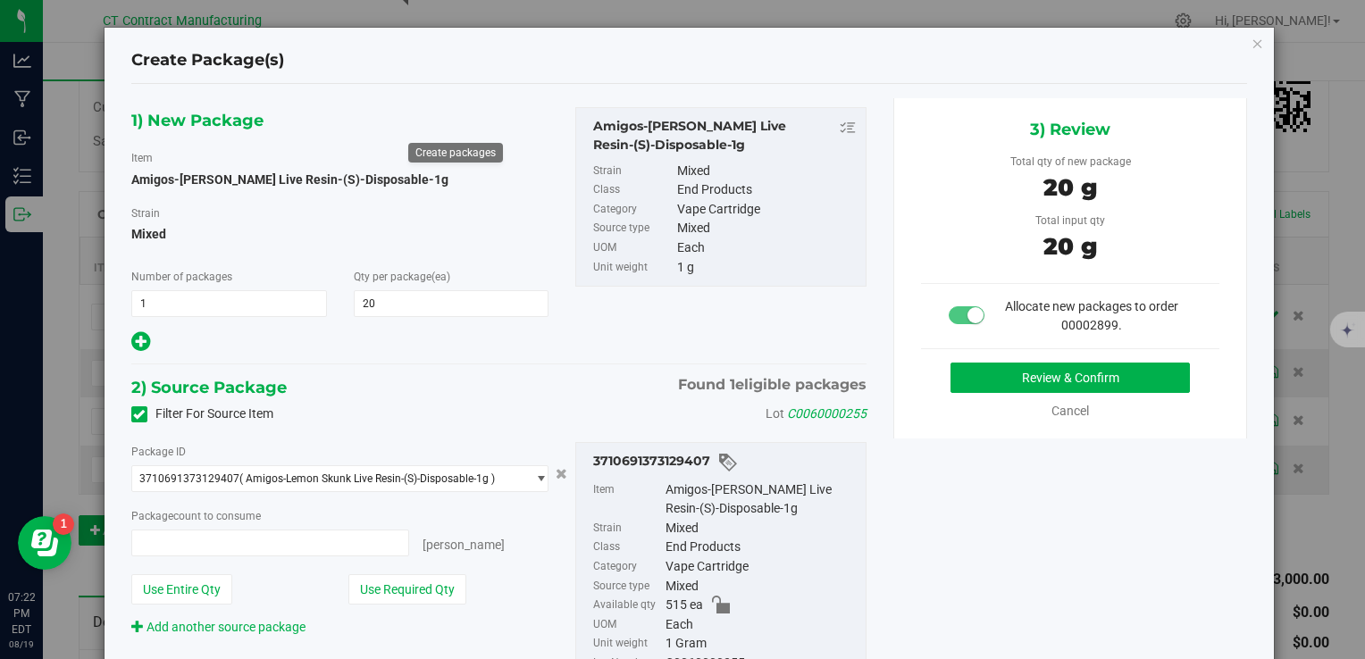
type input "20 ea"
click at [982, 365] on button "Review & Confirm" at bounding box center [1070, 378] width 239 height 30
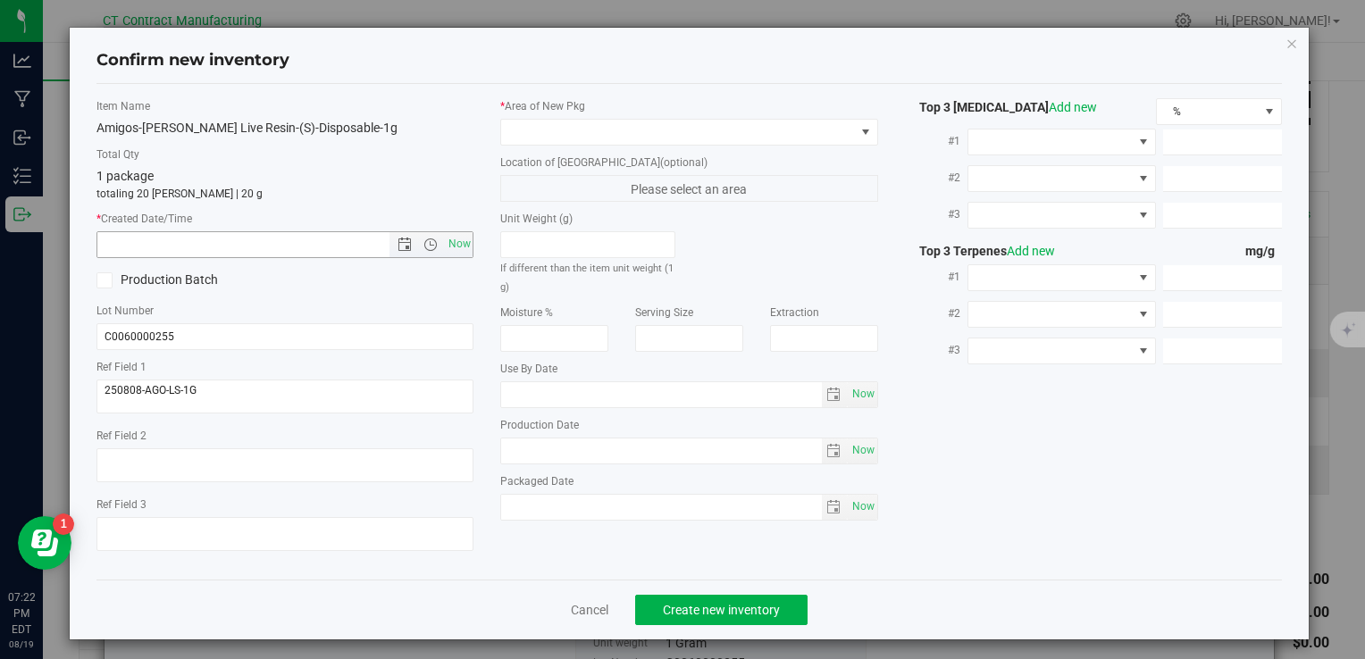
click at [452, 241] on span "Now" at bounding box center [459, 244] width 30 height 26
type input "8/19/2025 7:22 PM"
click at [525, 150] on div "* Area of New Pkg Location of New Pkg (optional) Please select an area Unit Wei…" at bounding box center [689, 314] width 404 height 432
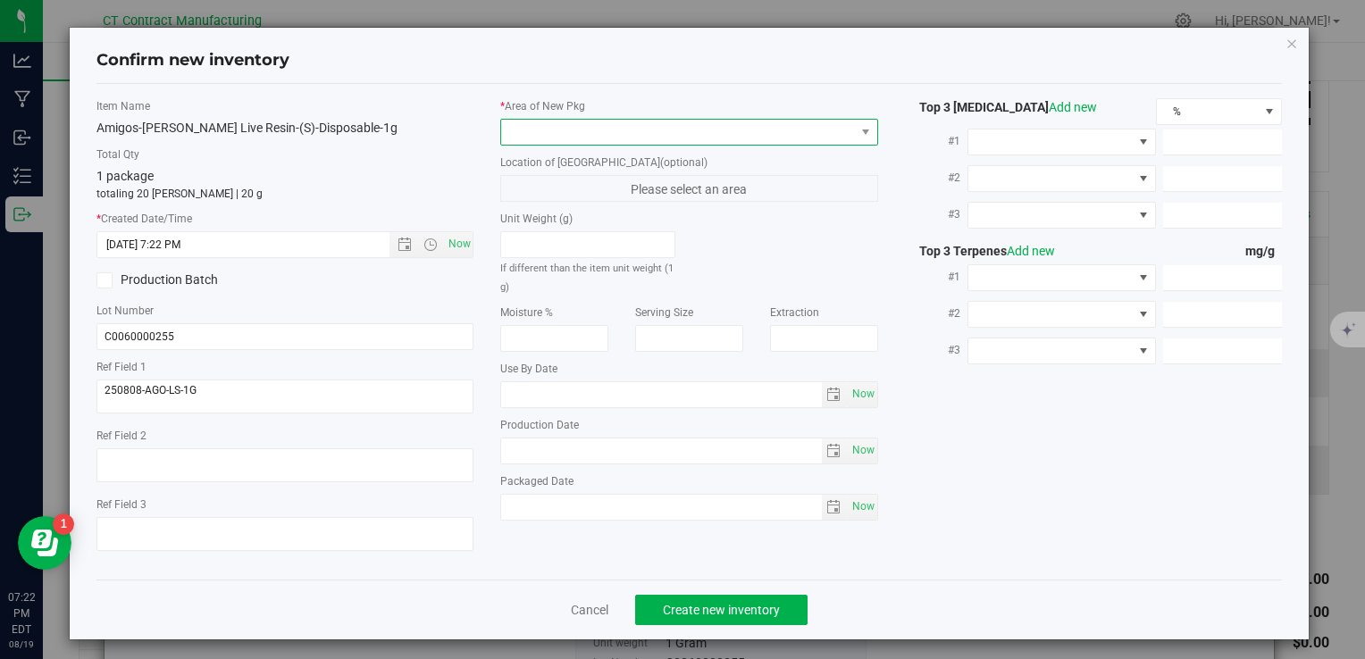
click at [533, 139] on span at bounding box center [677, 132] width 353 height 25
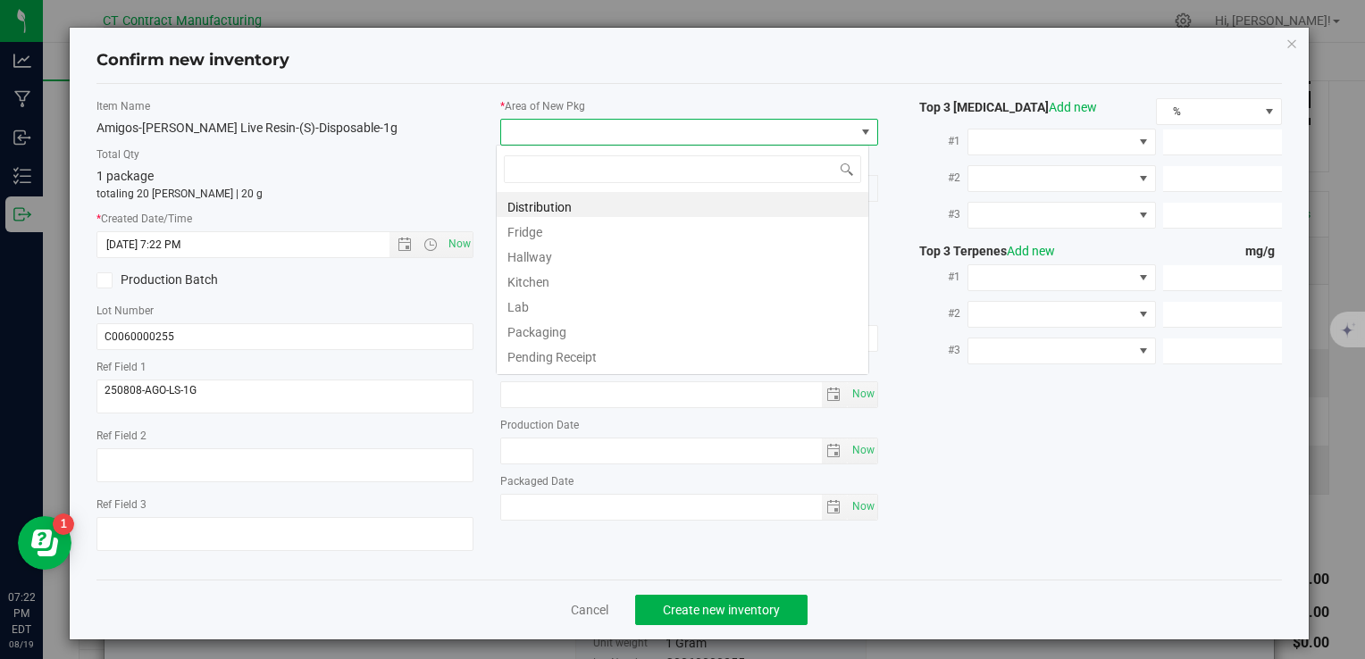
scroll to position [26, 373]
click at [556, 202] on li "Distribution" at bounding box center [683, 204] width 372 height 25
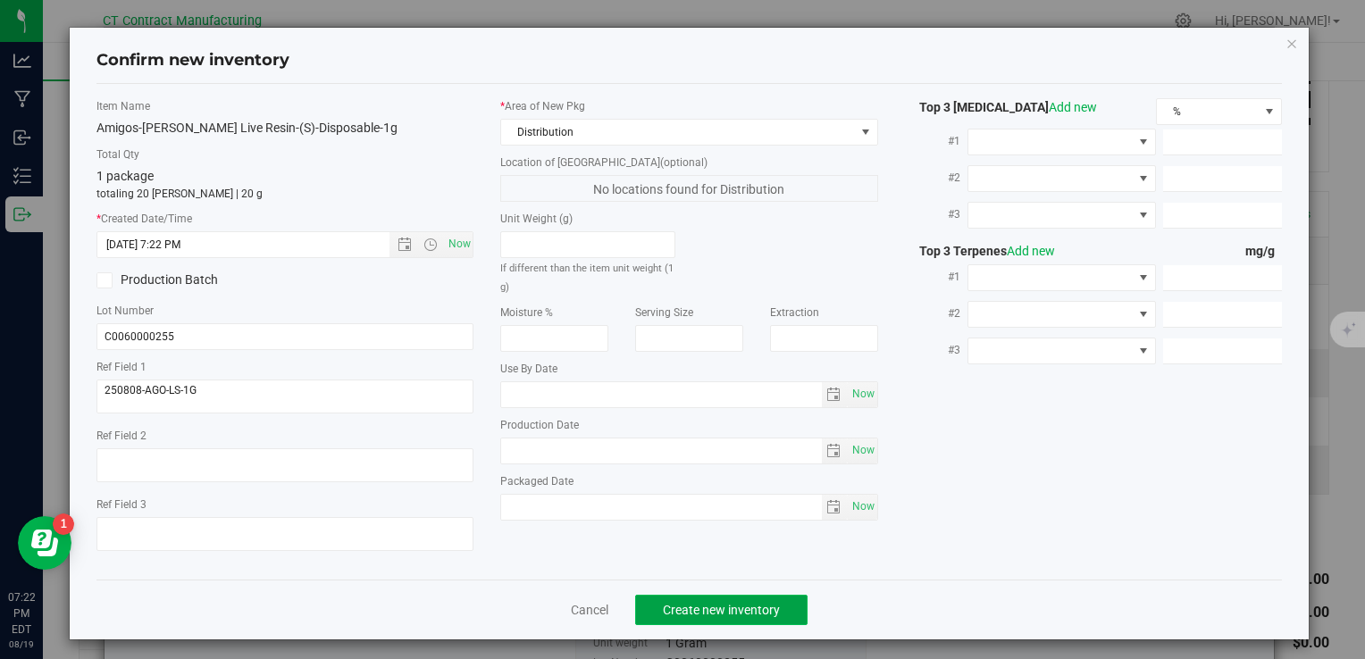
click at [697, 624] on button "Create new inventory" at bounding box center [721, 610] width 172 height 30
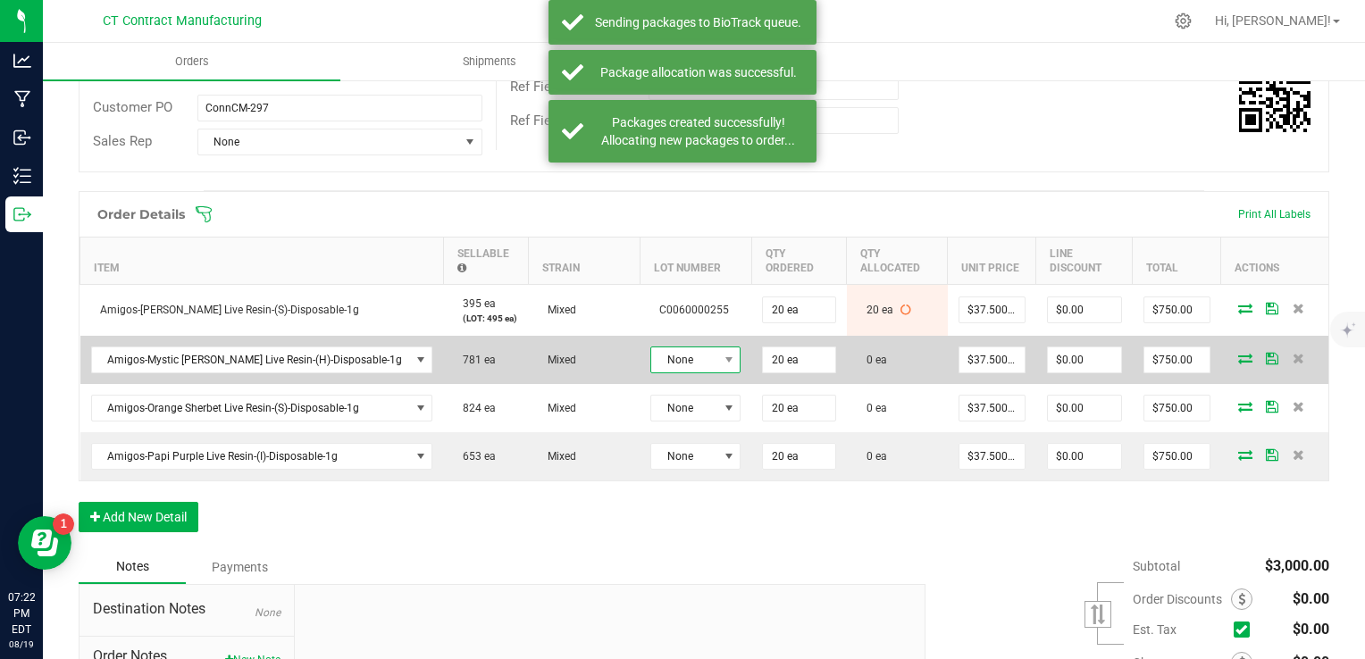
click at [670, 356] on span "None" at bounding box center [684, 360] width 66 height 25
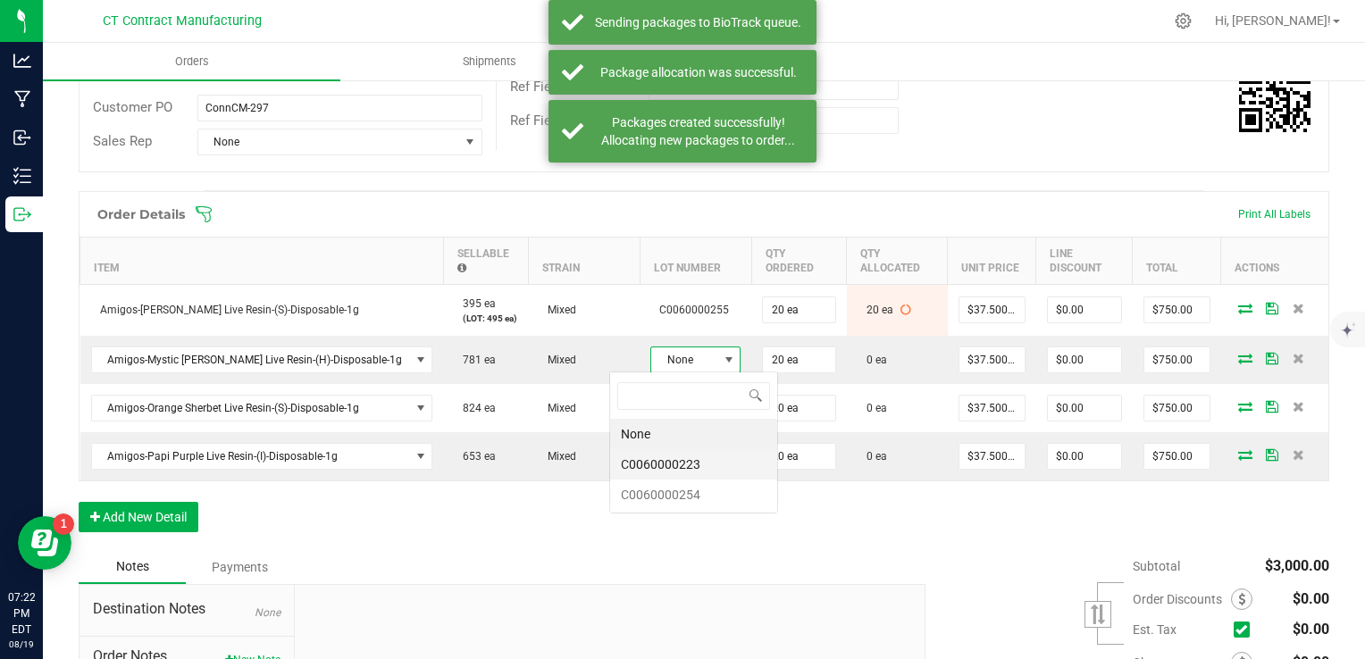
scroll to position [26, 90]
click at [718, 499] on li "C0060000254" at bounding box center [693, 495] width 167 height 30
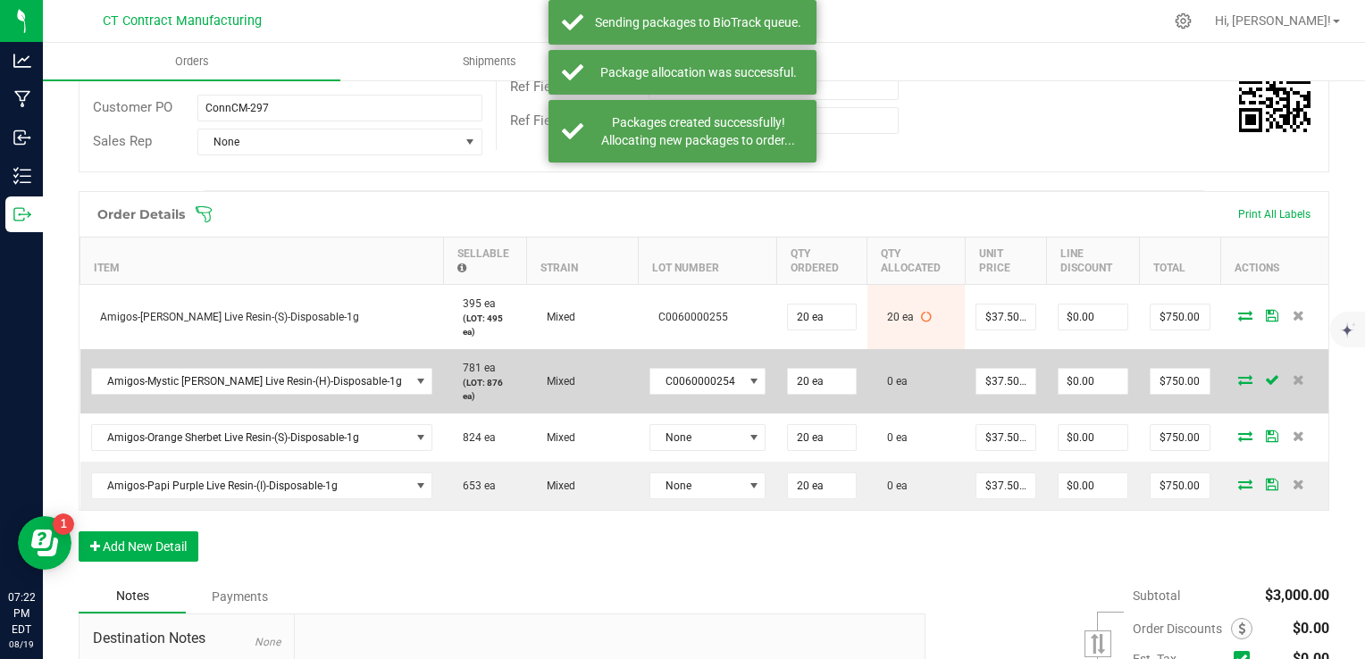
click at [1238, 374] on icon at bounding box center [1245, 379] width 14 height 11
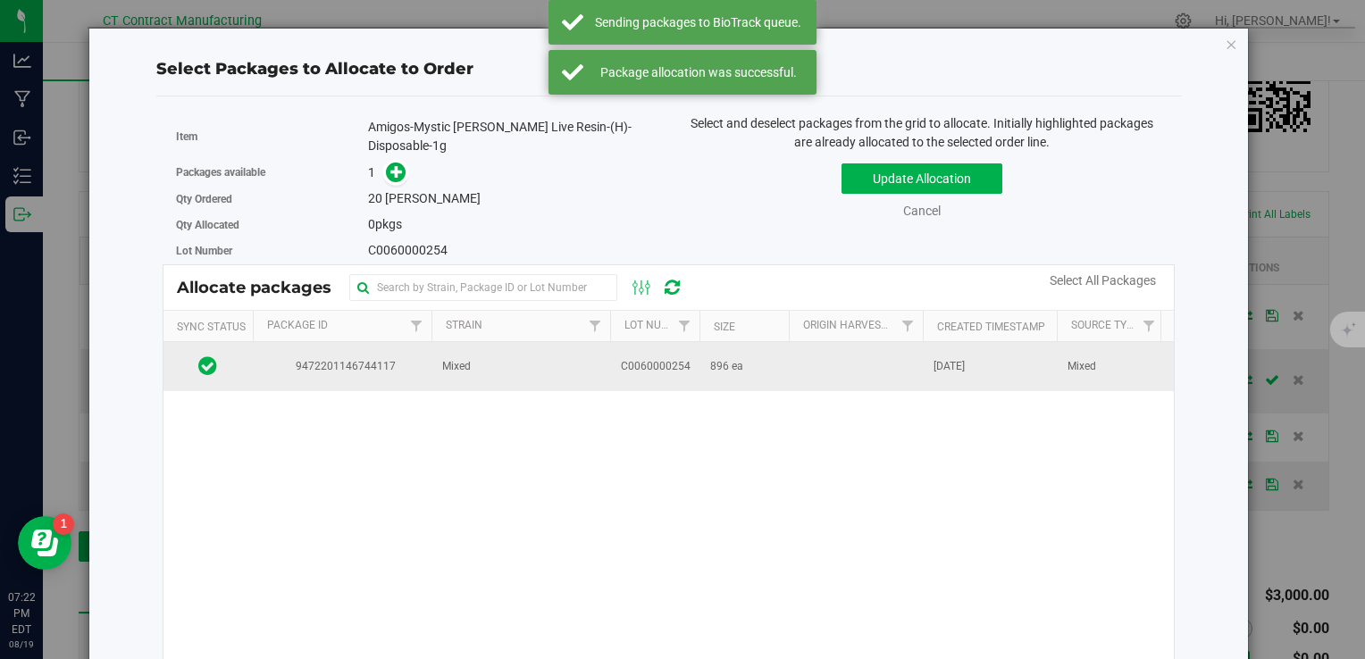
click at [696, 363] on td "C0060000254" at bounding box center [654, 366] width 89 height 48
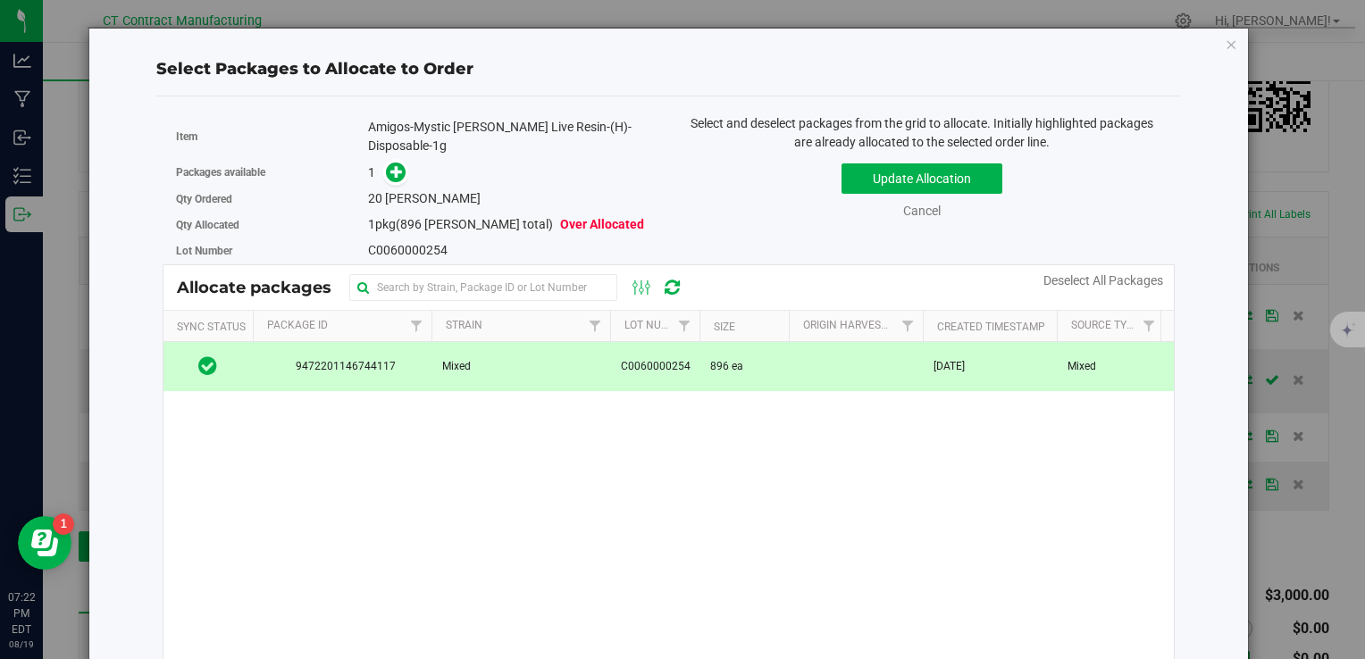
click at [407, 163] on div "1" at bounding box center [512, 173] width 288 height 21
click at [393, 165] on icon at bounding box center [396, 171] width 13 height 13
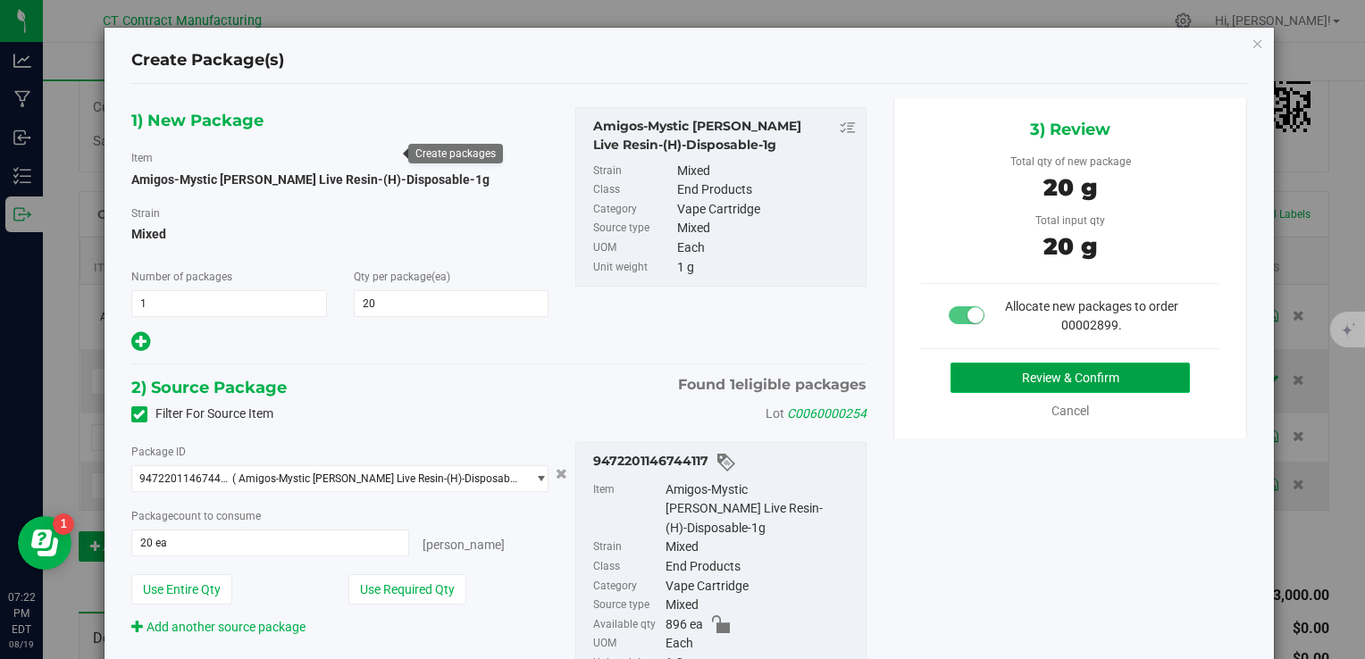
click at [953, 376] on button "Review & Confirm" at bounding box center [1070, 378] width 239 height 30
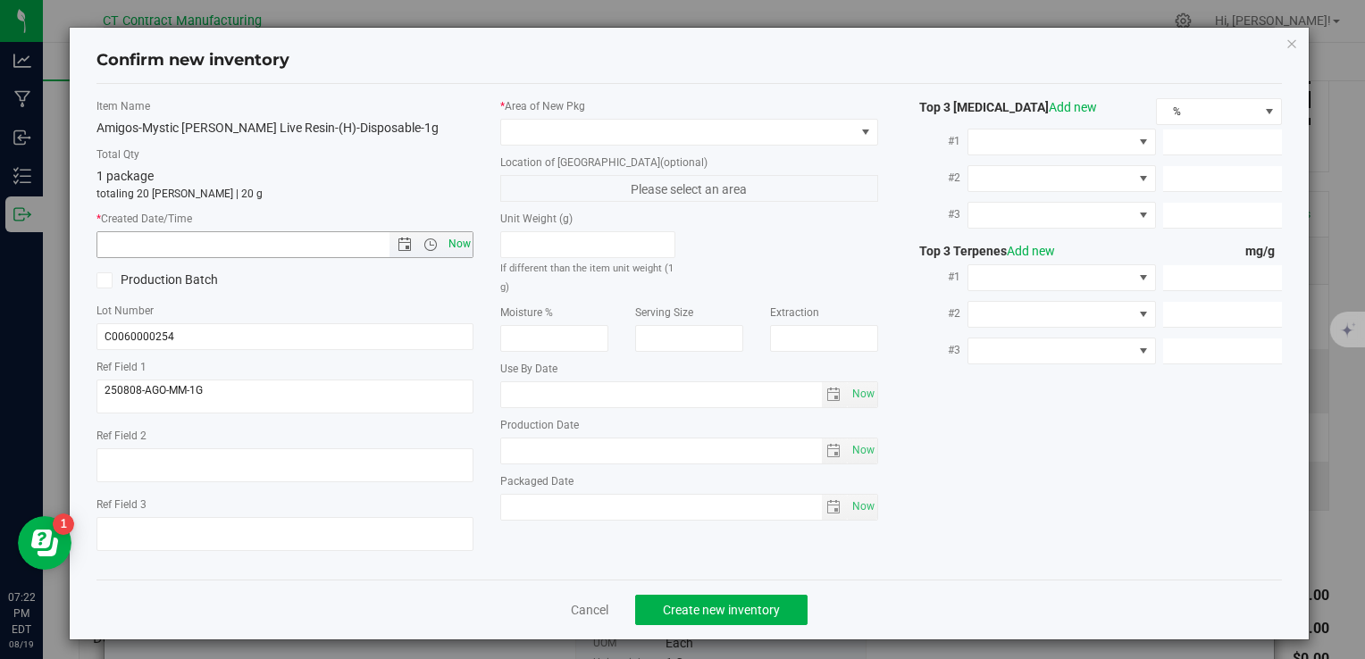
click at [457, 251] on span "Now" at bounding box center [459, 244] width 30 height 26
type input "8/19/2025 7:22 PM"
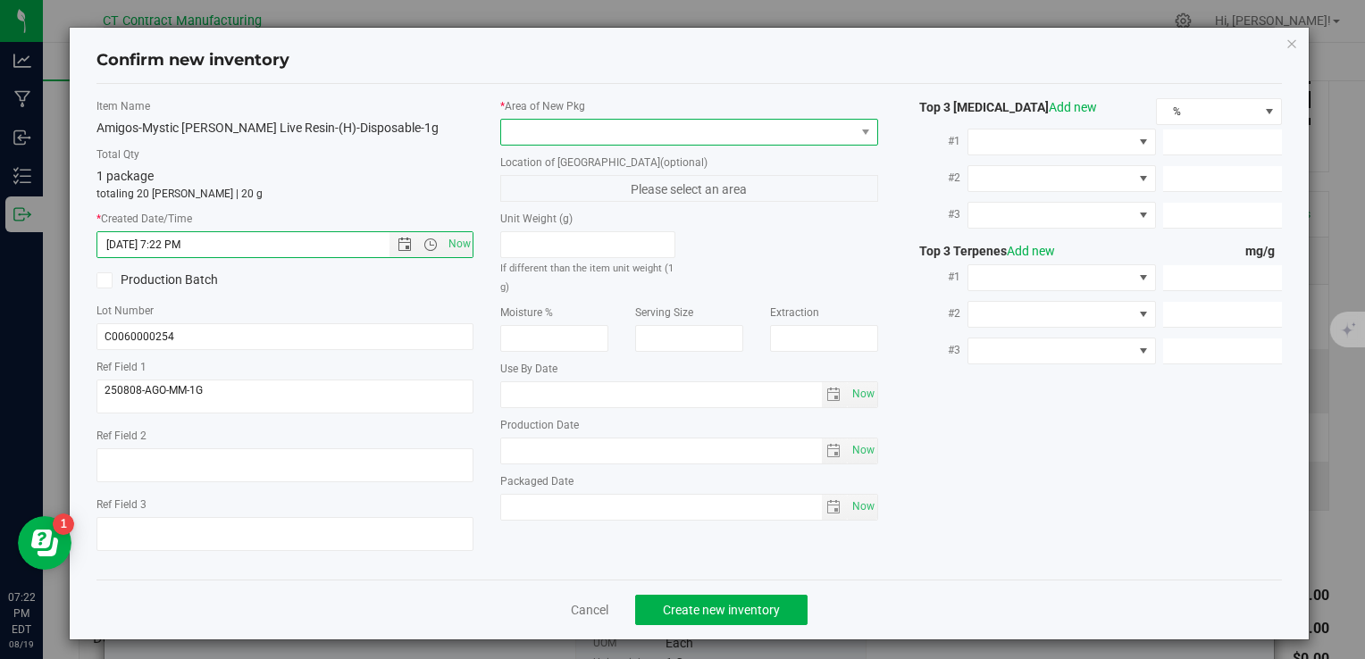
click at [545, 128] on span at bounding box center [677, 132] width 353 height 25
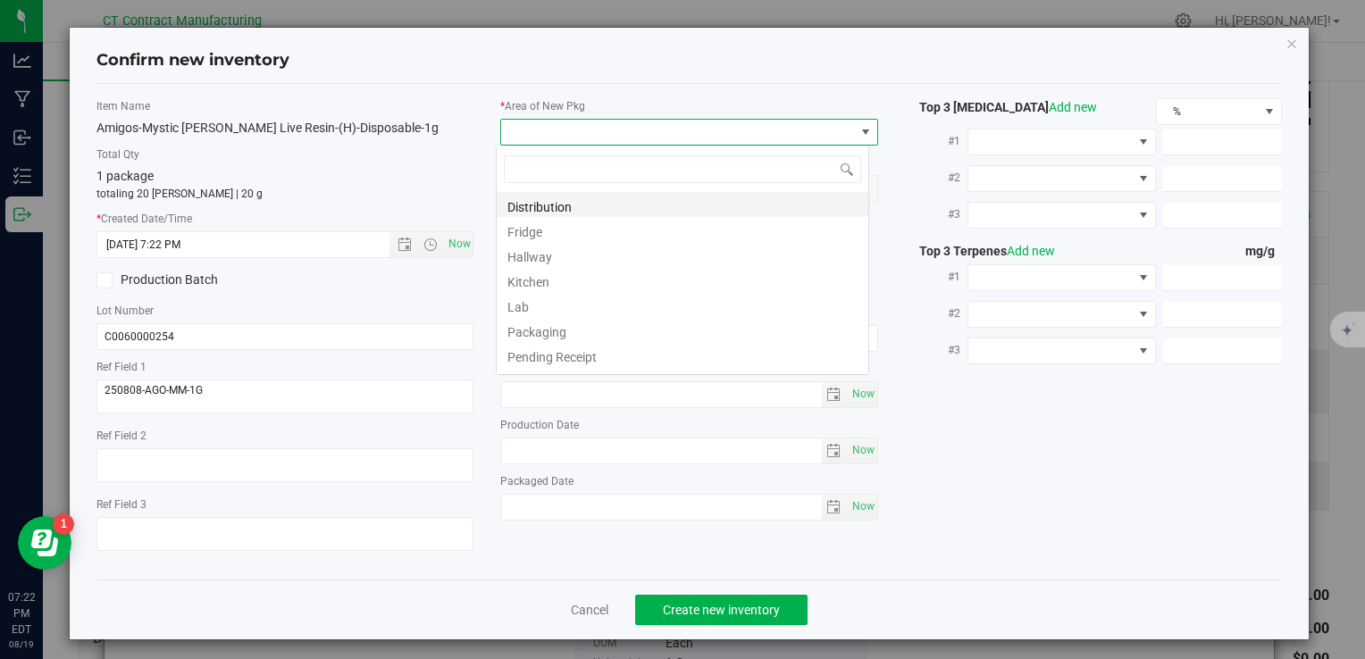
scroll to position [26, 373]
click at [579, 214] on li "Distribution" at bounding box center [683, 204] width 372 height 25
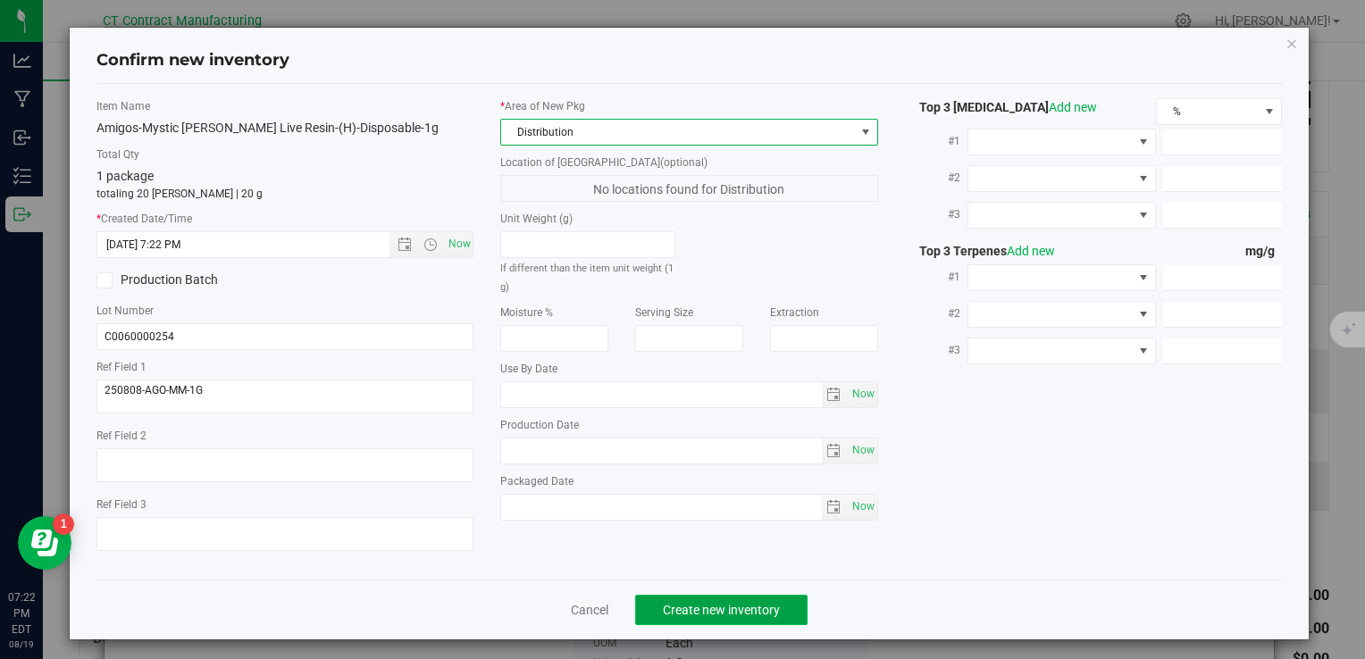
click at [717, 619] on button "Create new inventory" at bounding box center [721, 610] width 172 height 30
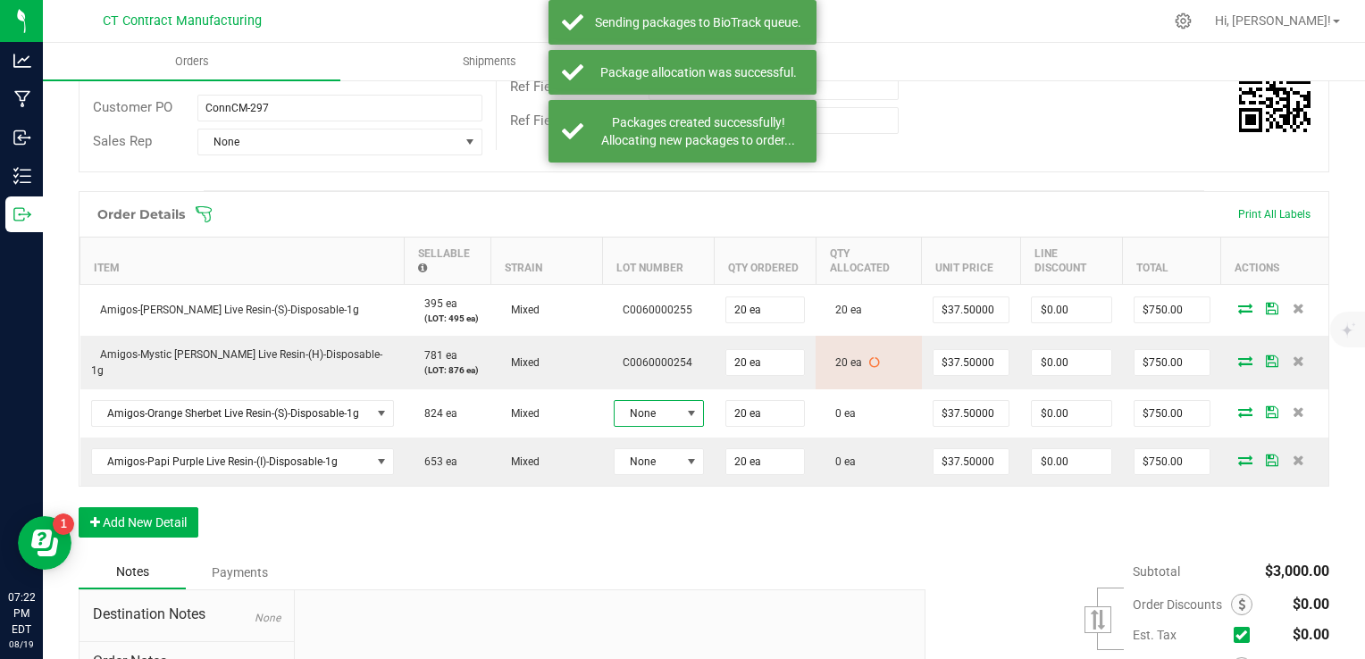
click at [689, 409] on span at bounding box center [691, 414] width 14 height 14
click at [712, 520] on li "C0060000258" at bounding box center [693, 515] width 167 height 30
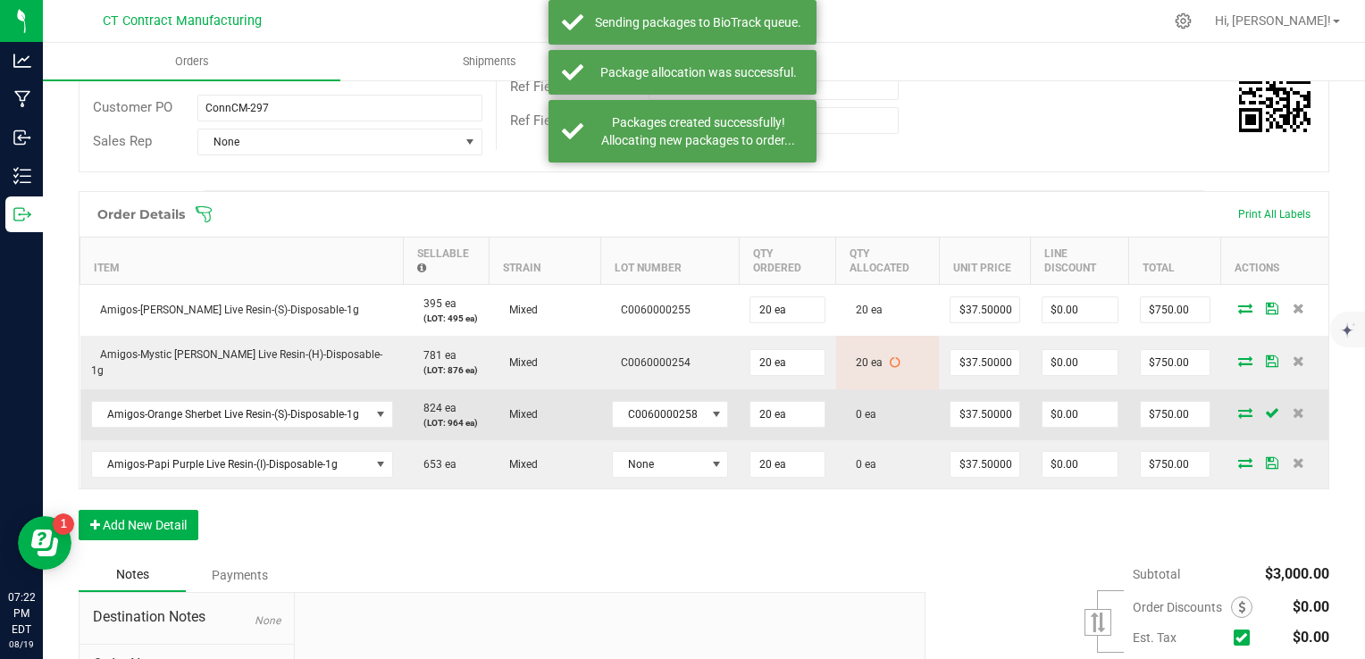
click at [1238, 409] on icon at bounding box center [1245, 412] width 14 height 11
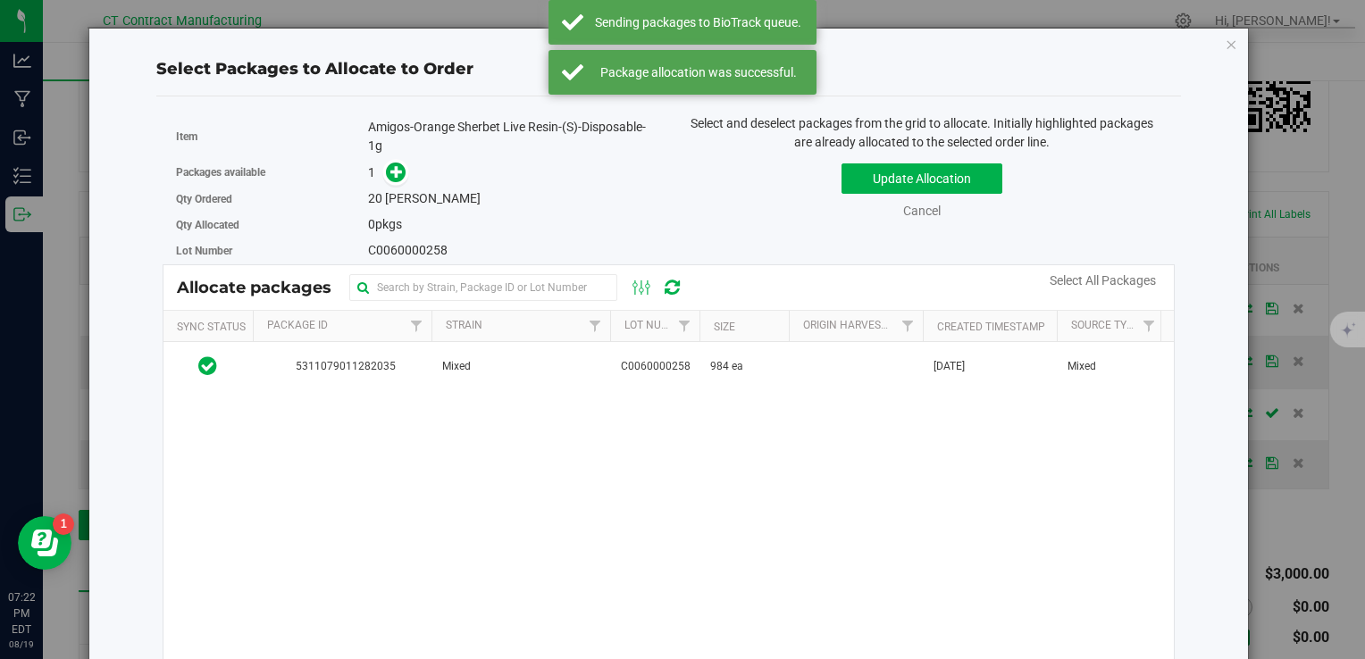
click at [554, 334] on th "Strain" at bounding box center [521, 326] width 179 height 31
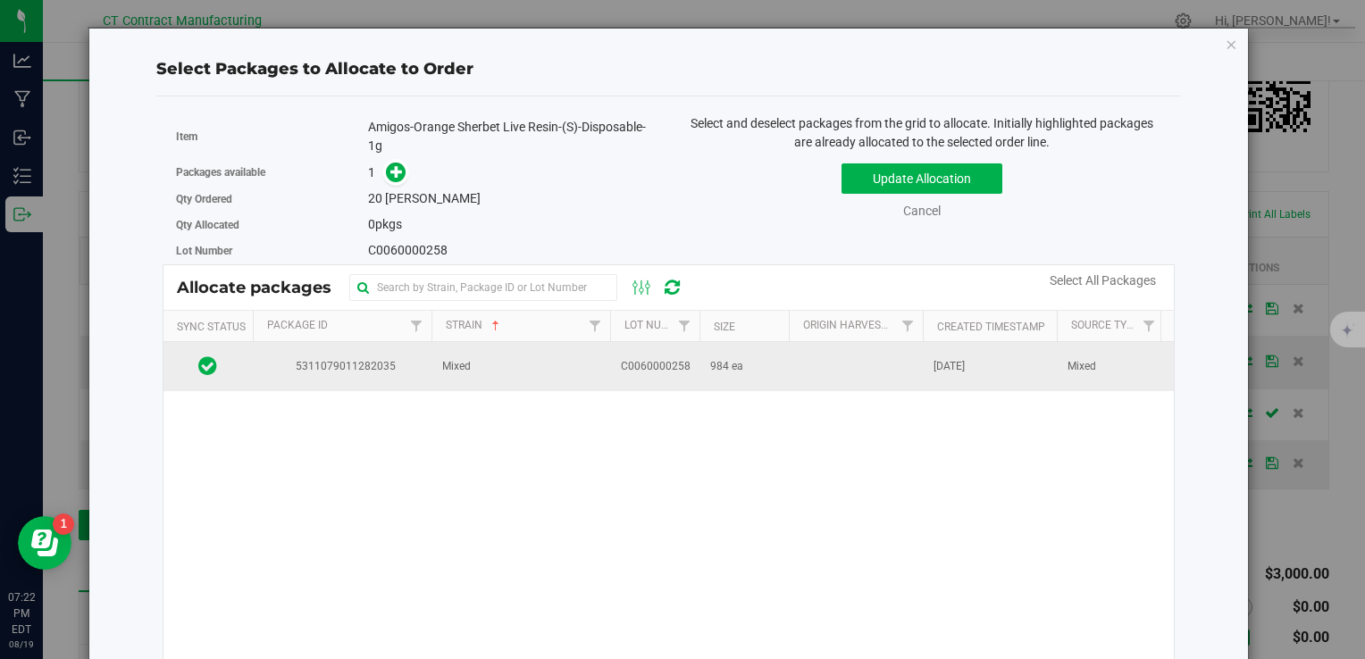
click at [541, 352] on td "Mixed" at bounding box center [521, 366] width 179 height 48
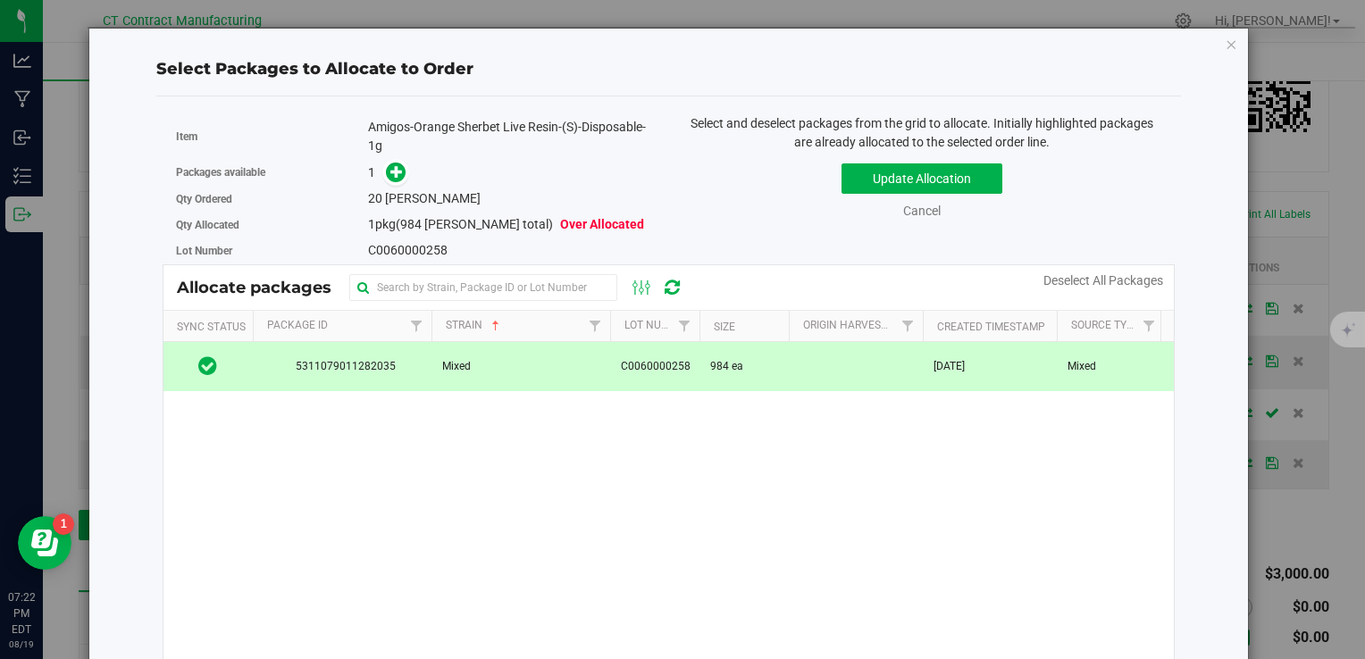
click at [389, 159] on div "Packages available 1" at bounding box center [416, 173] width 480 height 28
click at [390, 168] on icon at bounding box center [396, 171] width 13 height 13
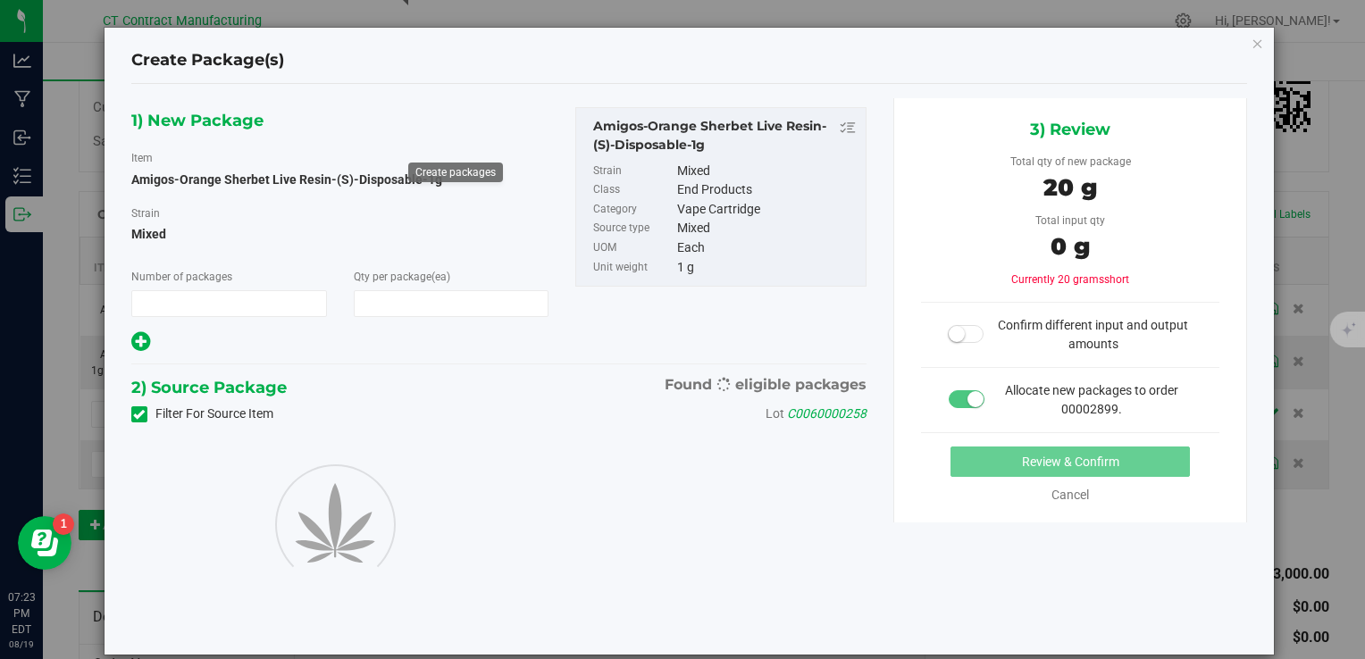
type input "1"
type input "20"
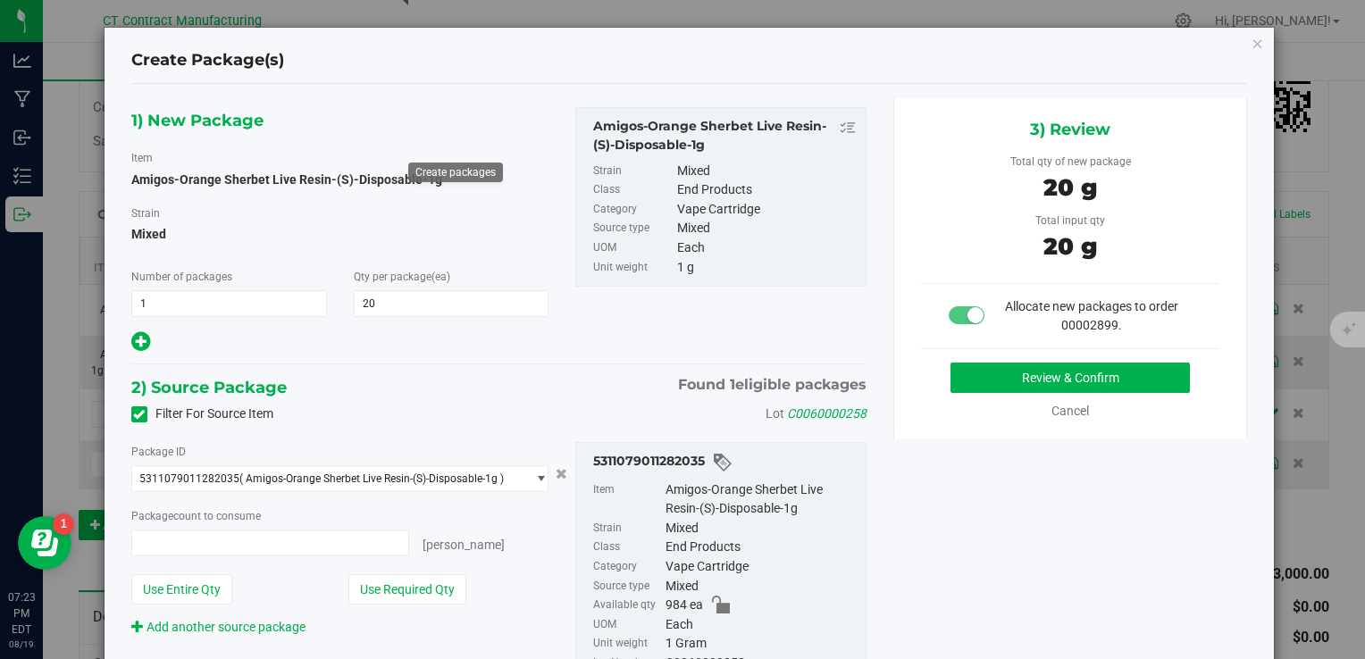
type input "20 ea"
click at [953, 376] on button "Review & Confirm" at bounding box center [1070, 378] width 239 height 30
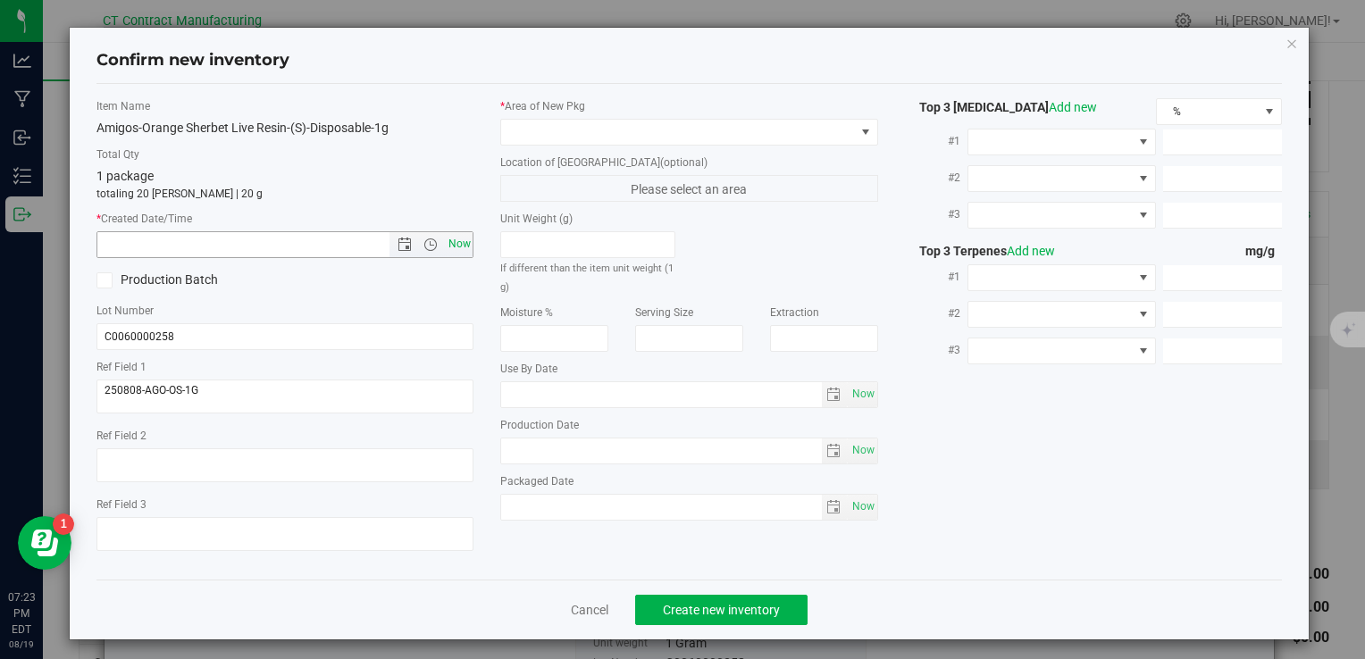
click at [449, 238] on span "Now" at bounding box center [459, 244] width 30 height 26
type input "8/19/2025 7:23 PM"
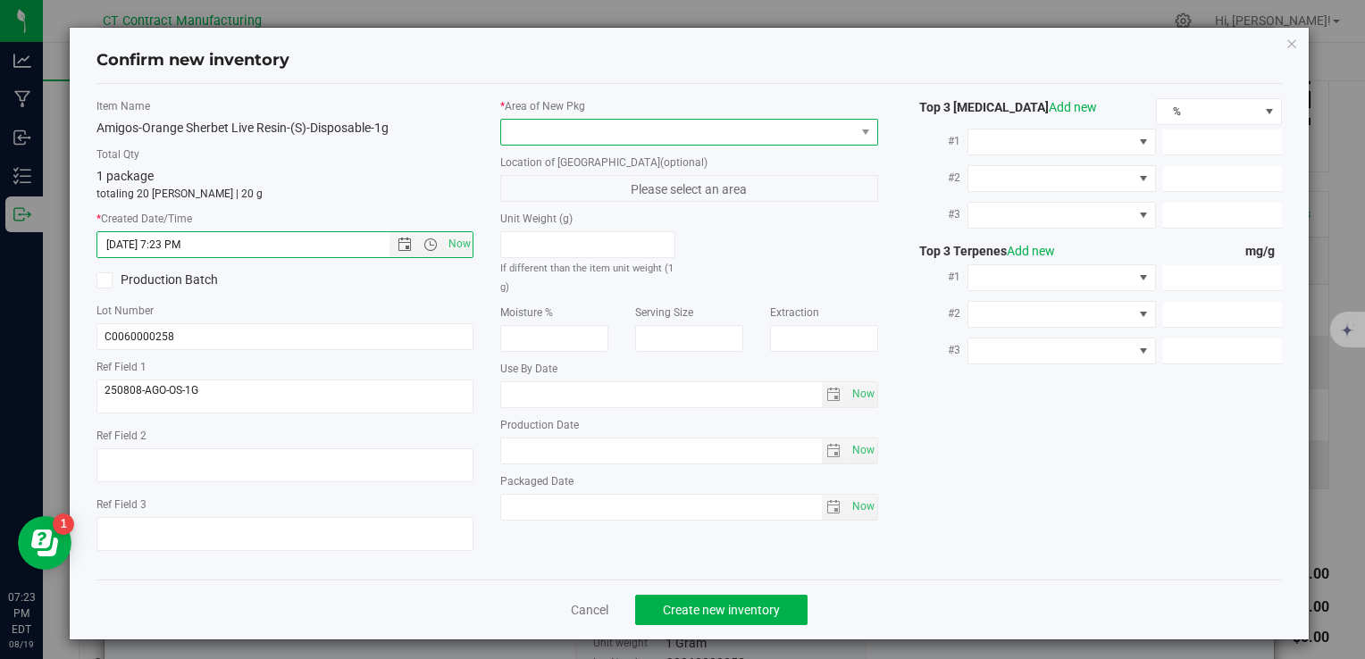
click at [533, 130] on span at bounding box center [677, 132] width 353 height 25
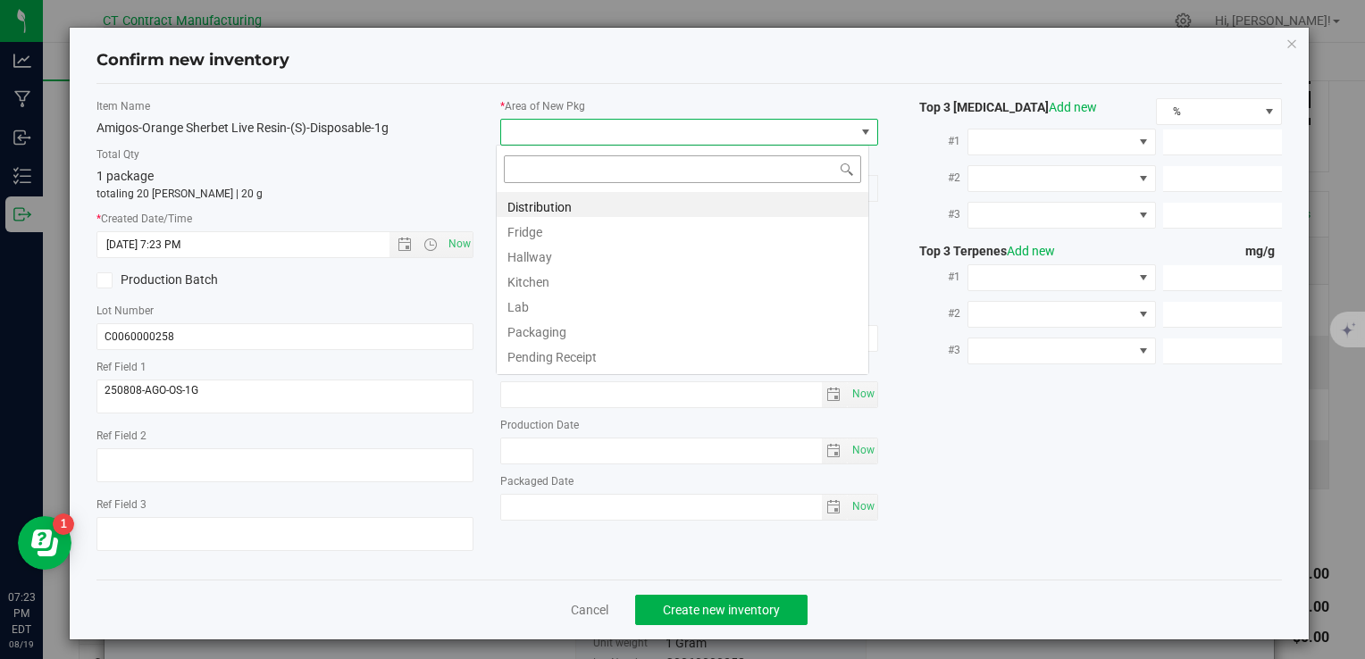
scroll to position [26, 373]
click at [549, 202] on li "Distribution" at bounding box center [683, 204] width 372 height 25
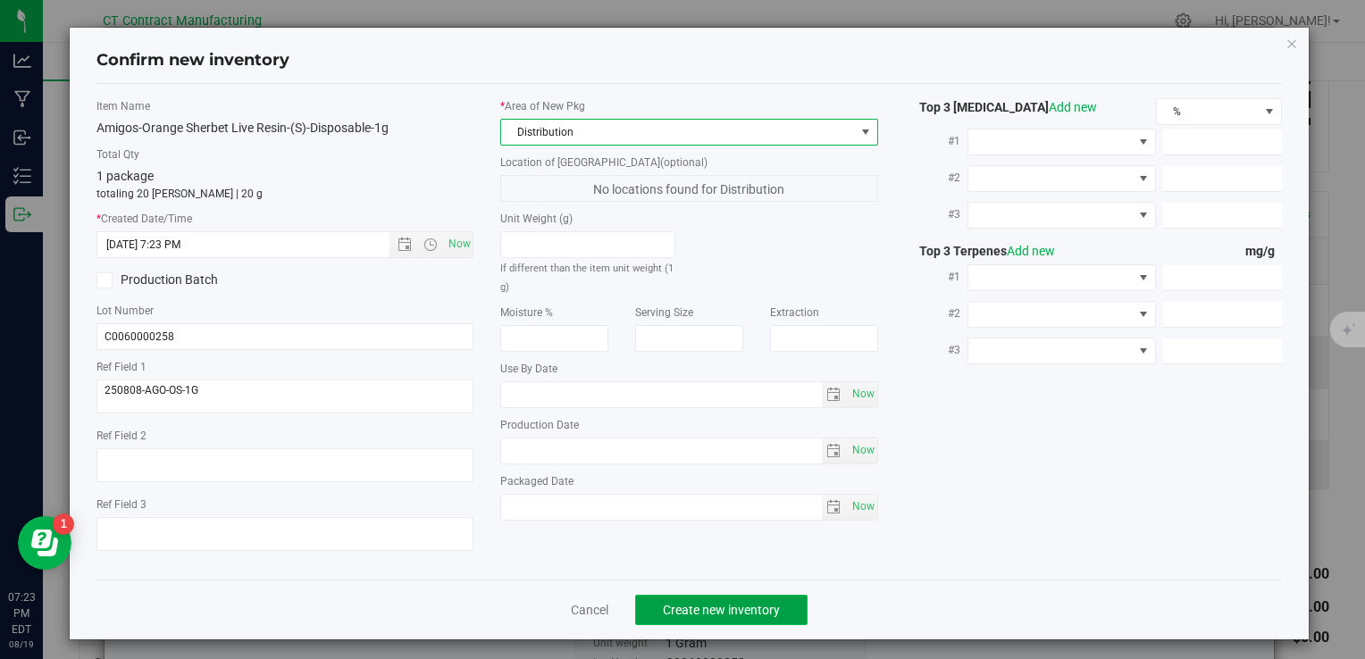
click at [660, 600] on button "Create new inventory" at bounding box center [721, 610] width 172 height 30
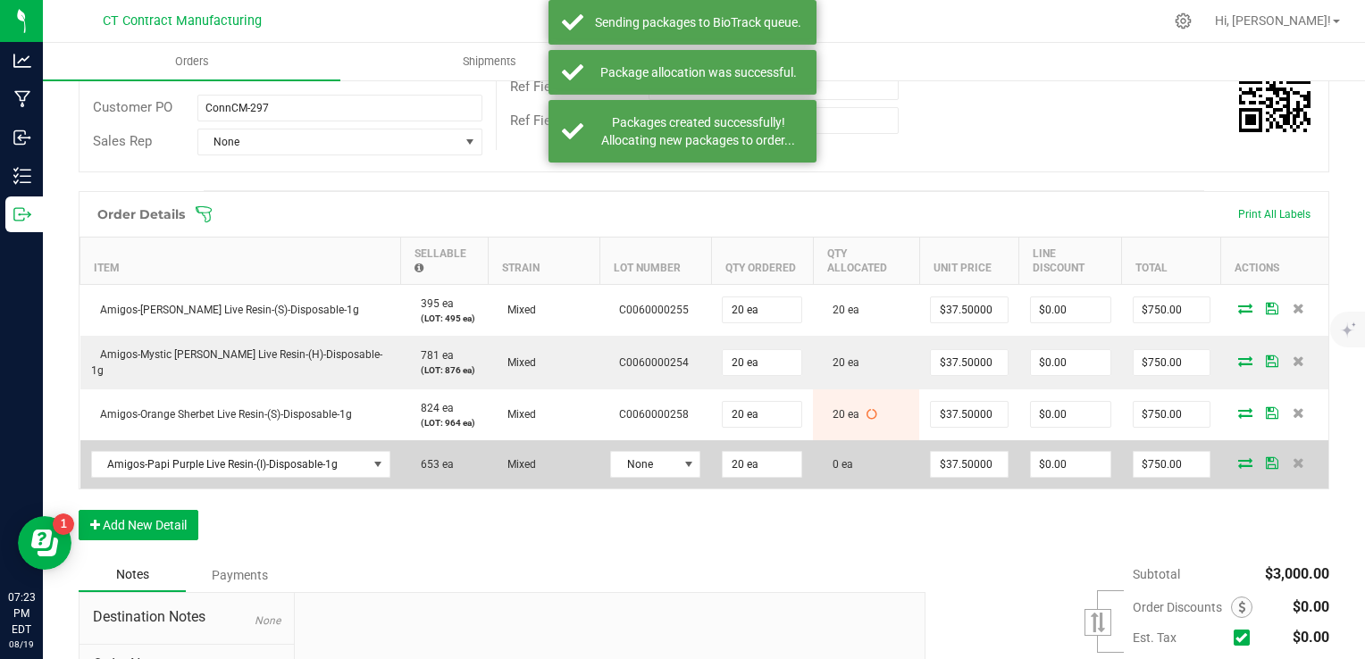
click at [629, 445] on td "None" at bounding box center [656, 464] width 112 height 48
click at [670, 478] on td "None" at bounding box center [656, 464] width 112 height 48
click at [682, 465] on span at bounding box center [689, 464] width 14 height 14
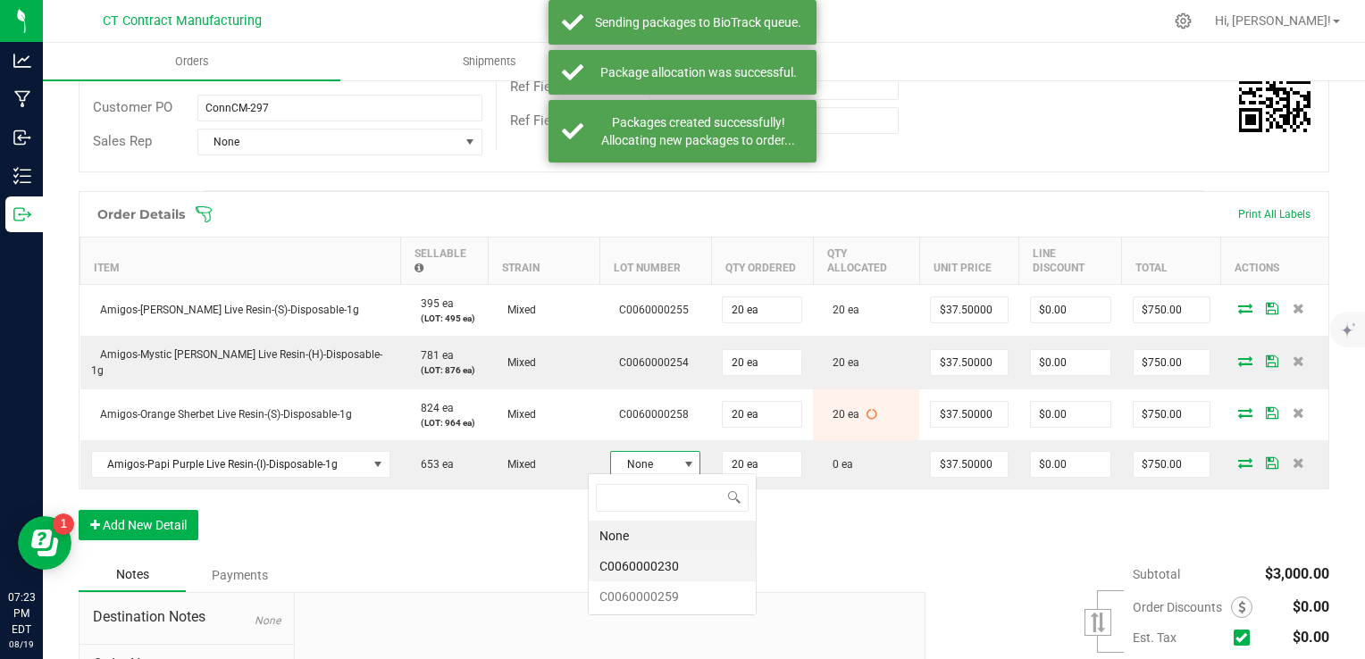
scroll to position [26, 90]
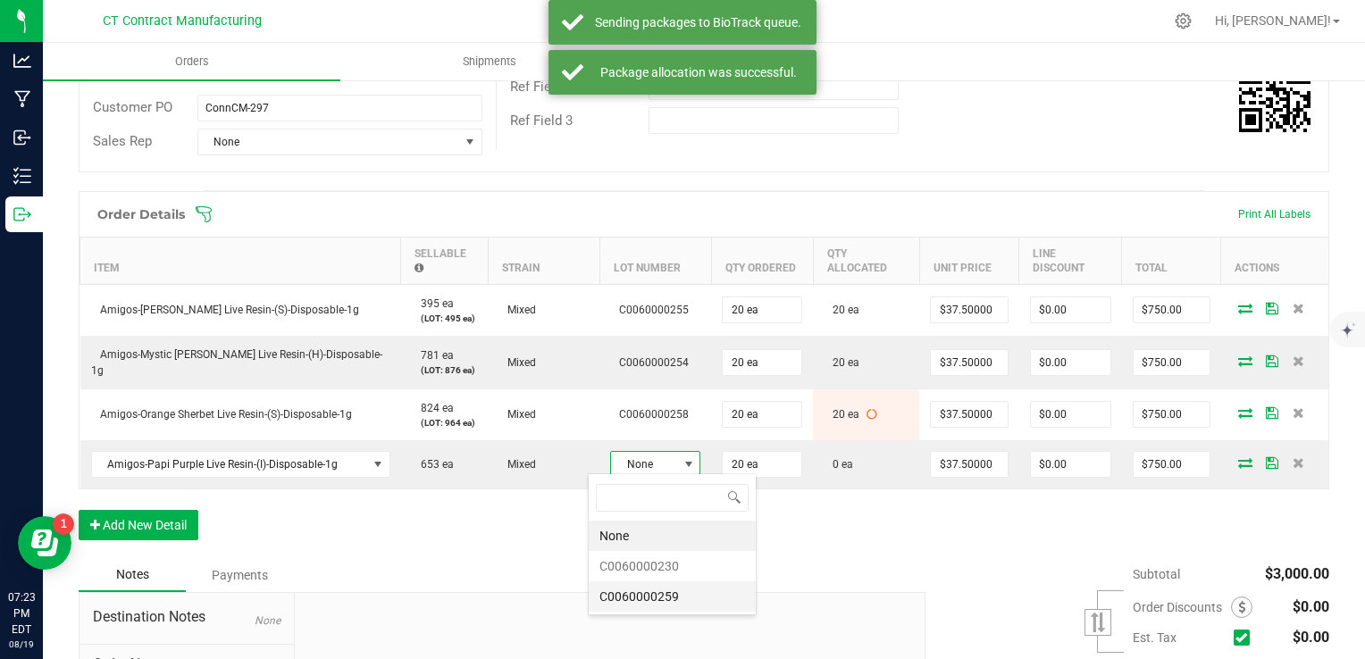
click at [688, 596] on li "C0060000259" at bounding box center [672, 597] width 167 height 30
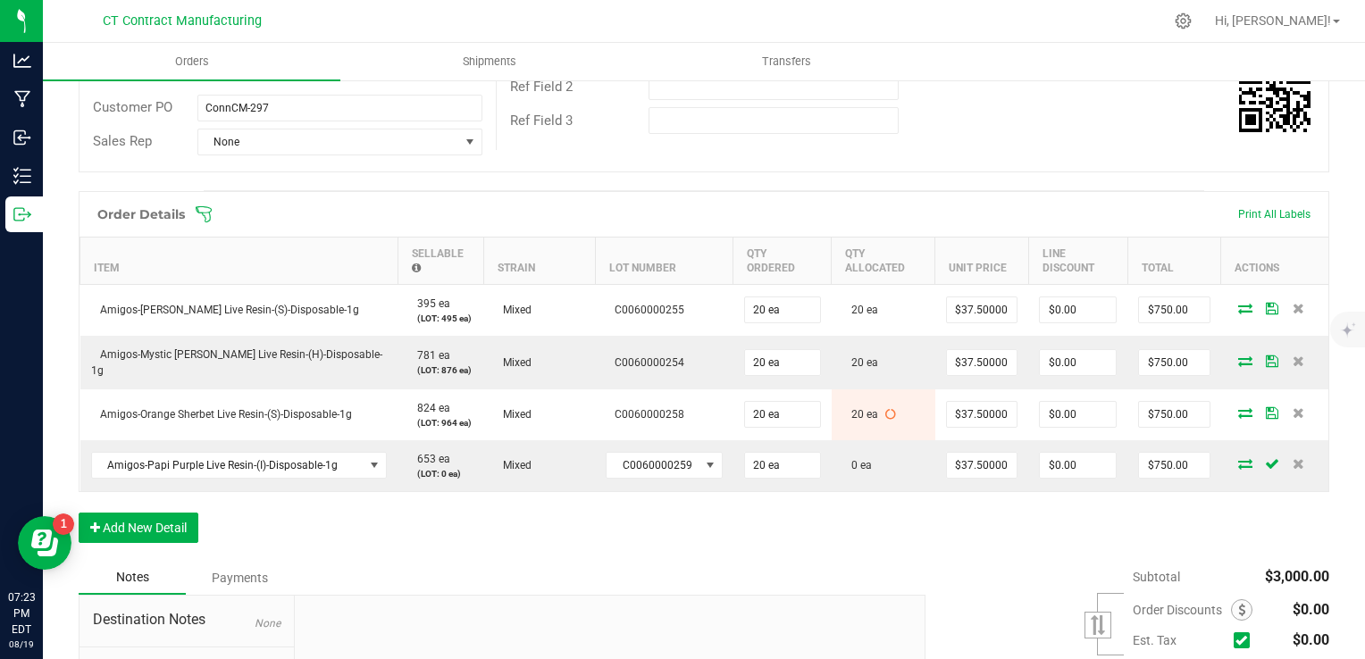
click at [1238, 458] on icon at bounding box center [1245, 463] width 14 height 11
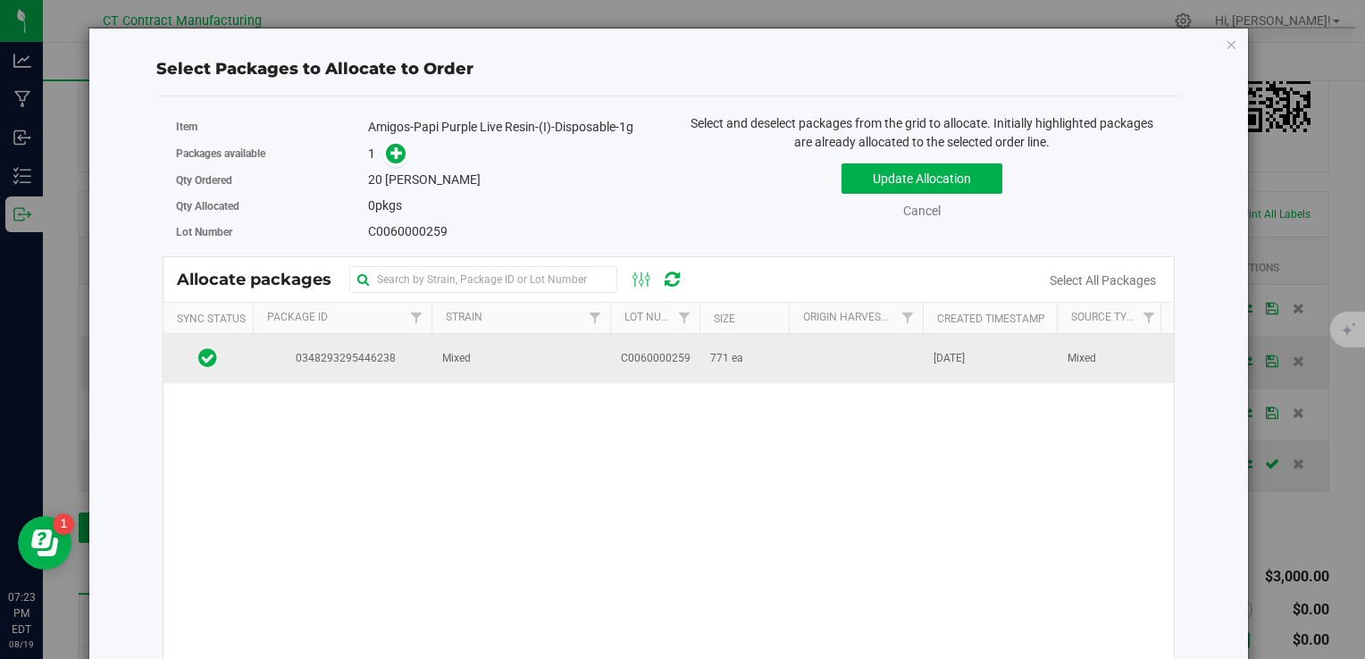
click at [533, 360] on td "Mixed" at bounding box center [521, 358] width 179 height 48
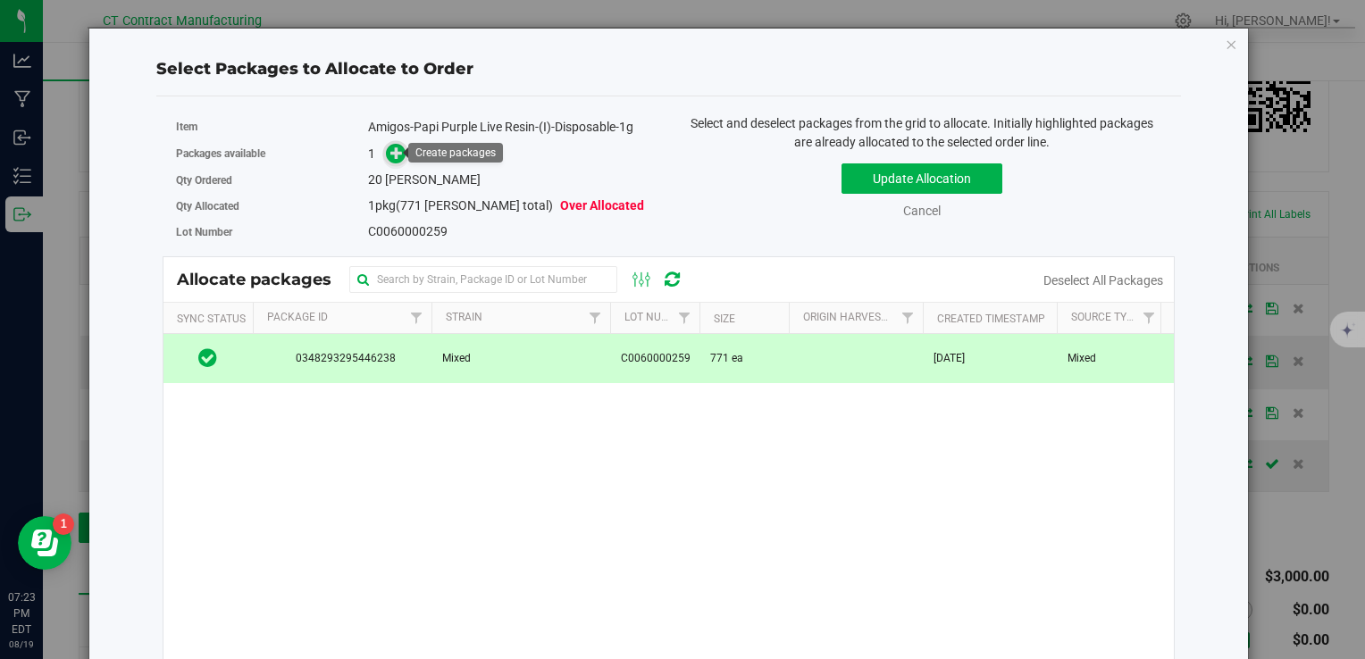
click at [395, 148] on icon at bounding box center [396, 153] width 13 height 13
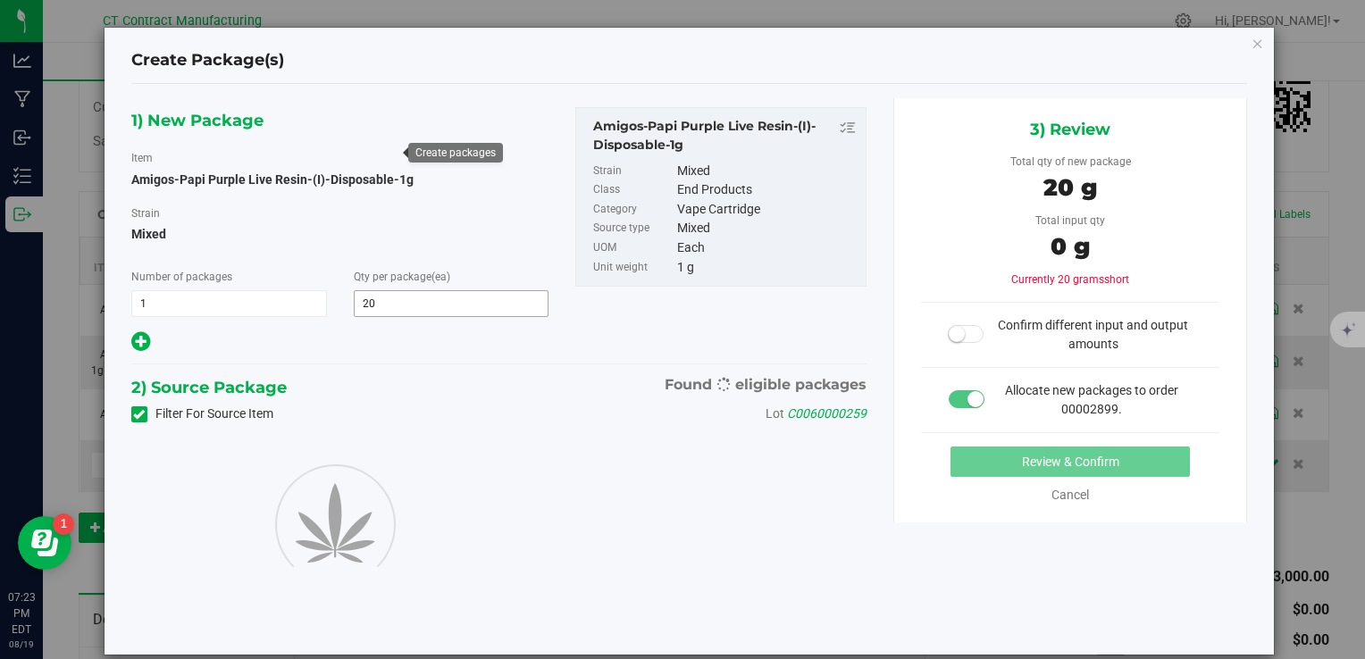
type input "20"
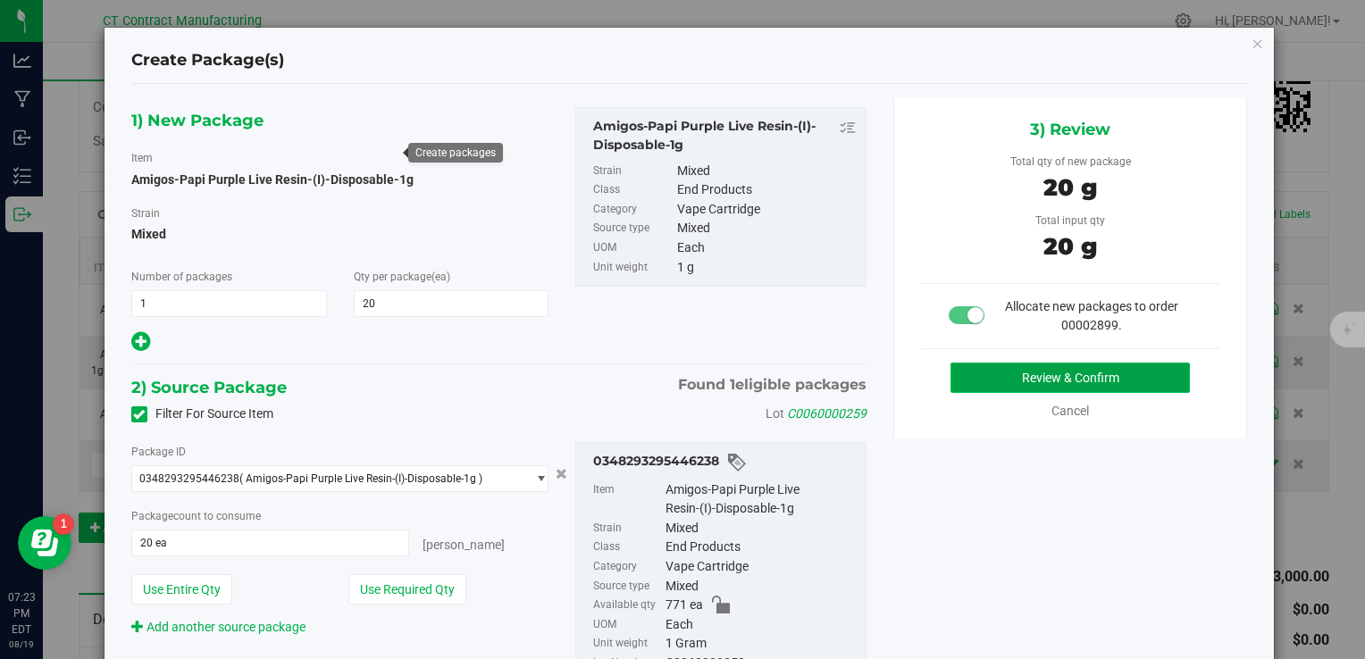
click at [1004, 365] on button "Review & Confirm" at bounding box center [1070, 378] width 239 height 30
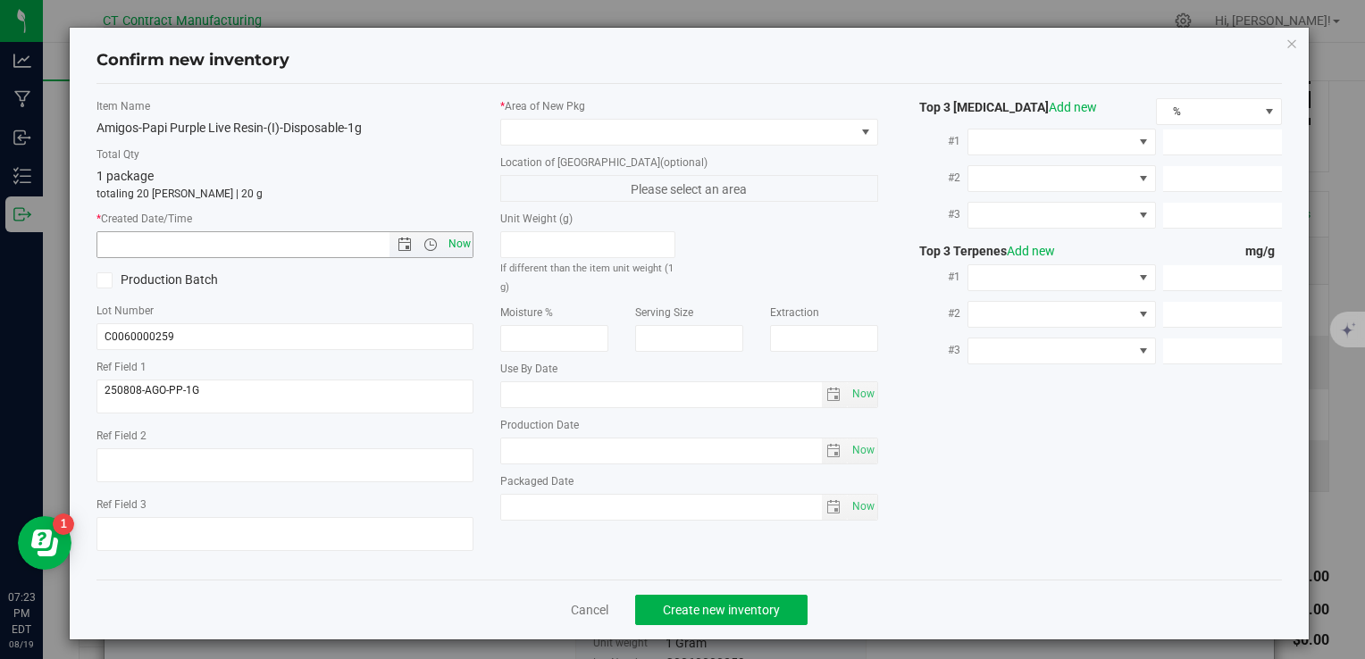
click at [462, 240] on span "Now" at bounding box center [459, 244] width 30 height 26
type input "8/19/2025 7:23 PM"
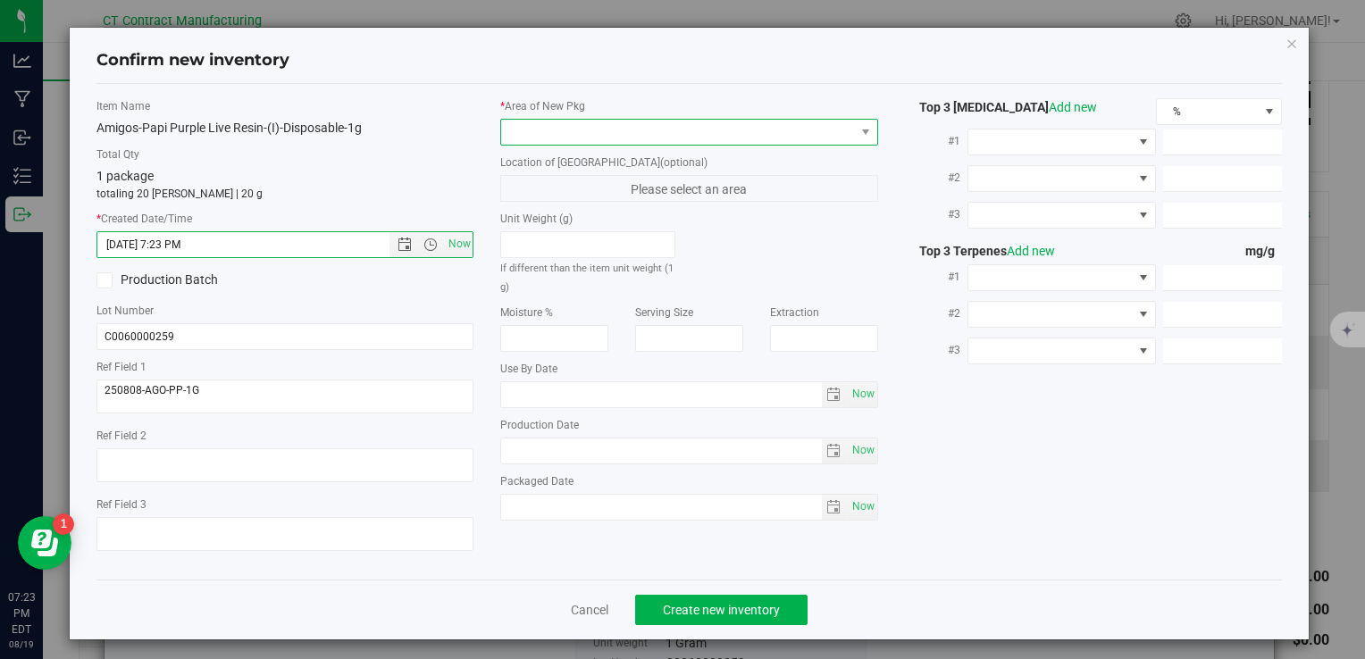
click at [527, 137] on span at bounding box center [677, 132] width 353 height 25
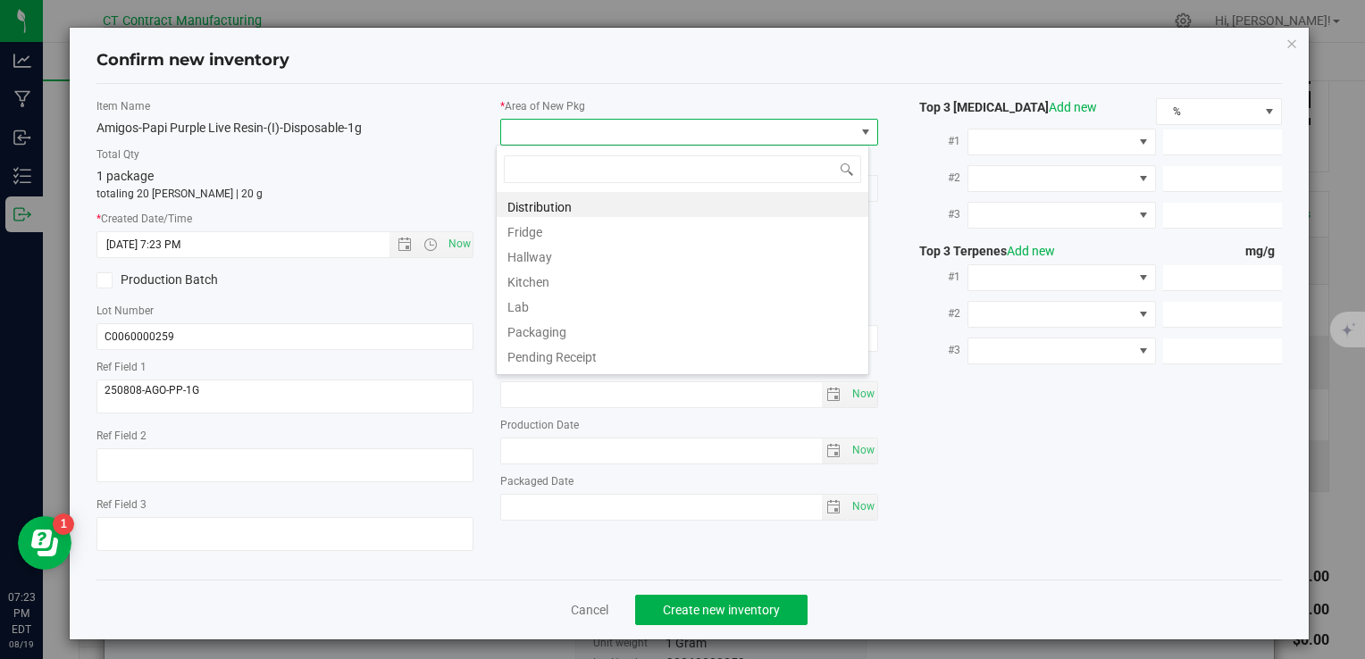
scroll to position [26, 373]
click at [566, 188] on span at bounding box center [683, 169] width 372 height 42
click at [565, 194] on li "Distribution" at bounding box center [683, 204] width 372 height 25
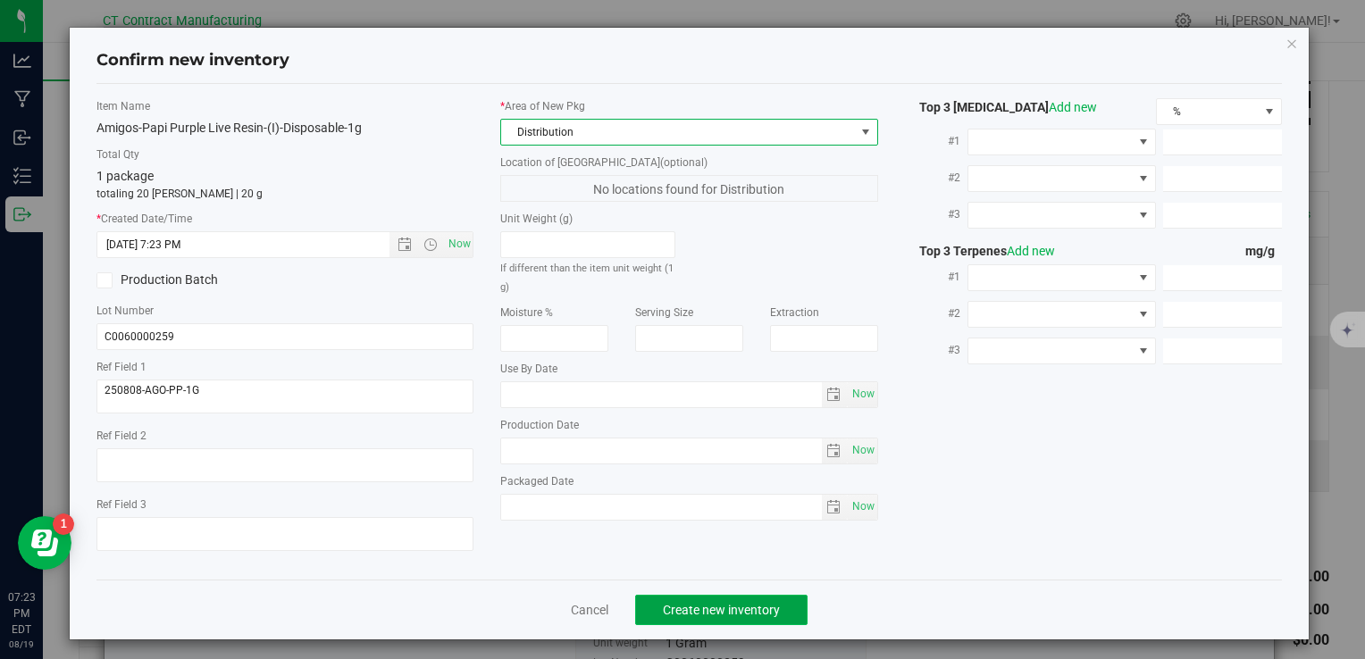
click at [744, 617] on button "Create new inventory" at bounding box center [721, 610] width 172 height 30
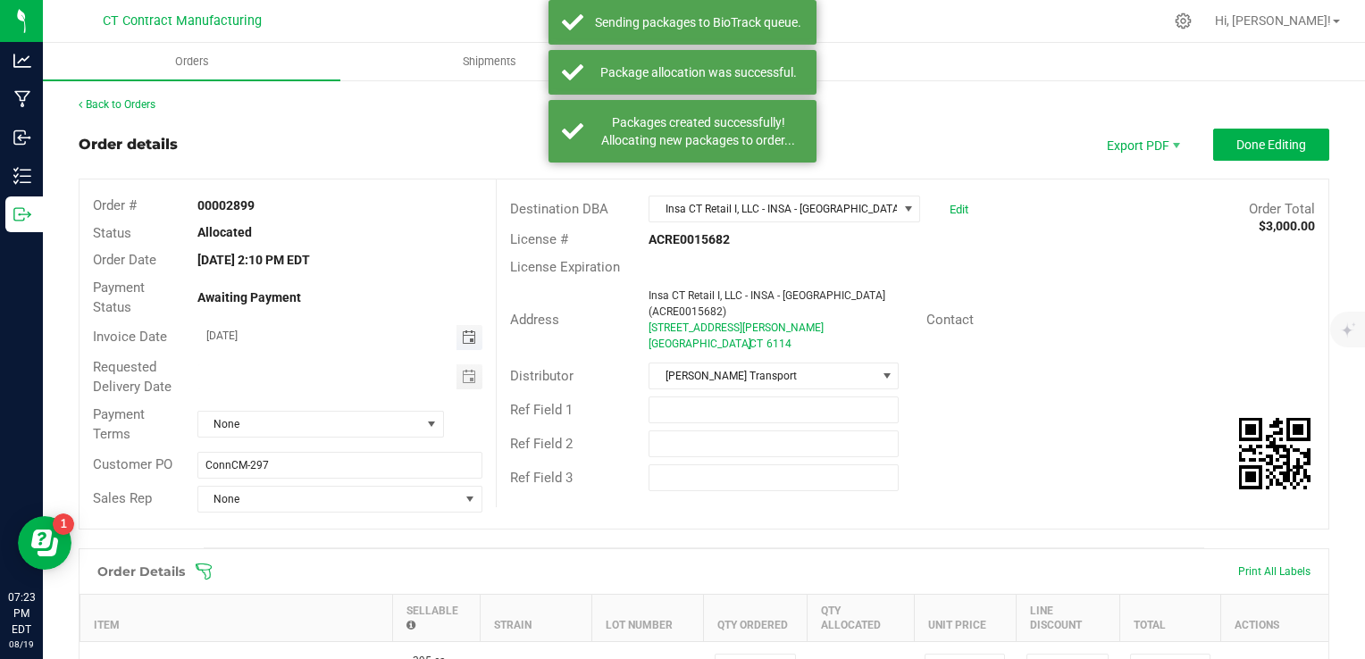
click at [469, 331] on span "Toggle calendar" at bounding box center [469, 338] width 14 height 14
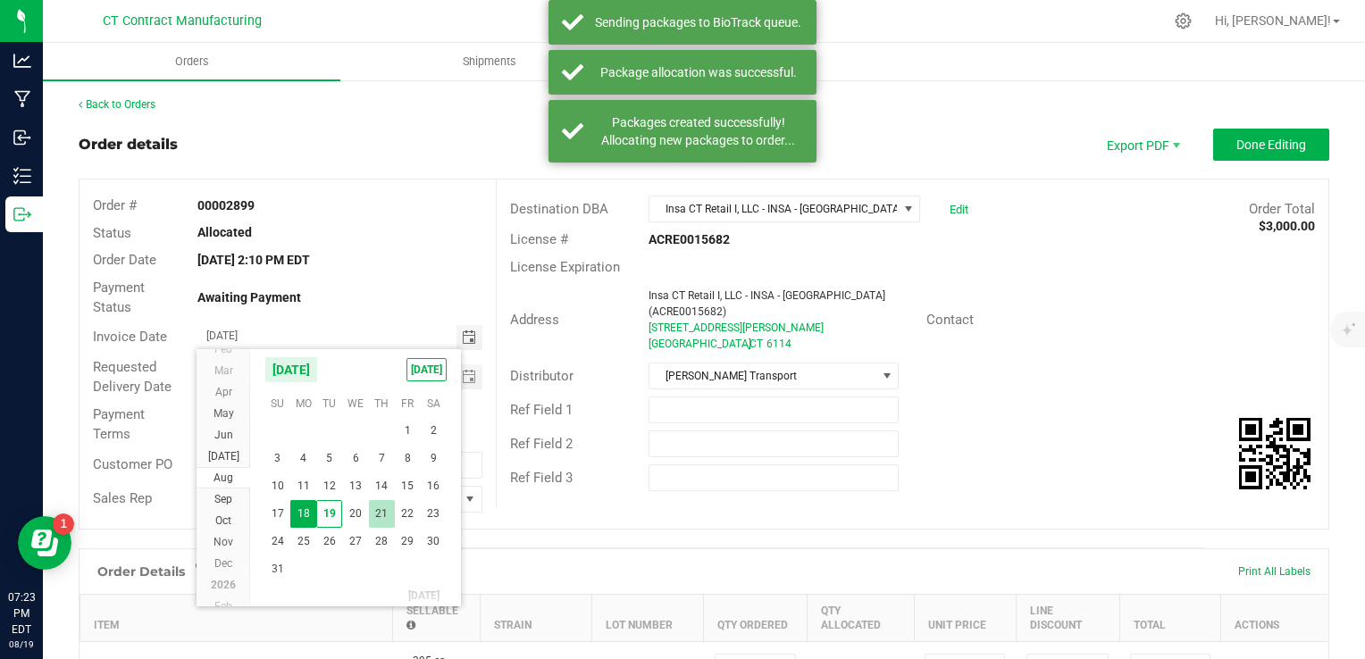
click at [379, 509] on span "21" at bounding box center [382, 514] width 26 height 28
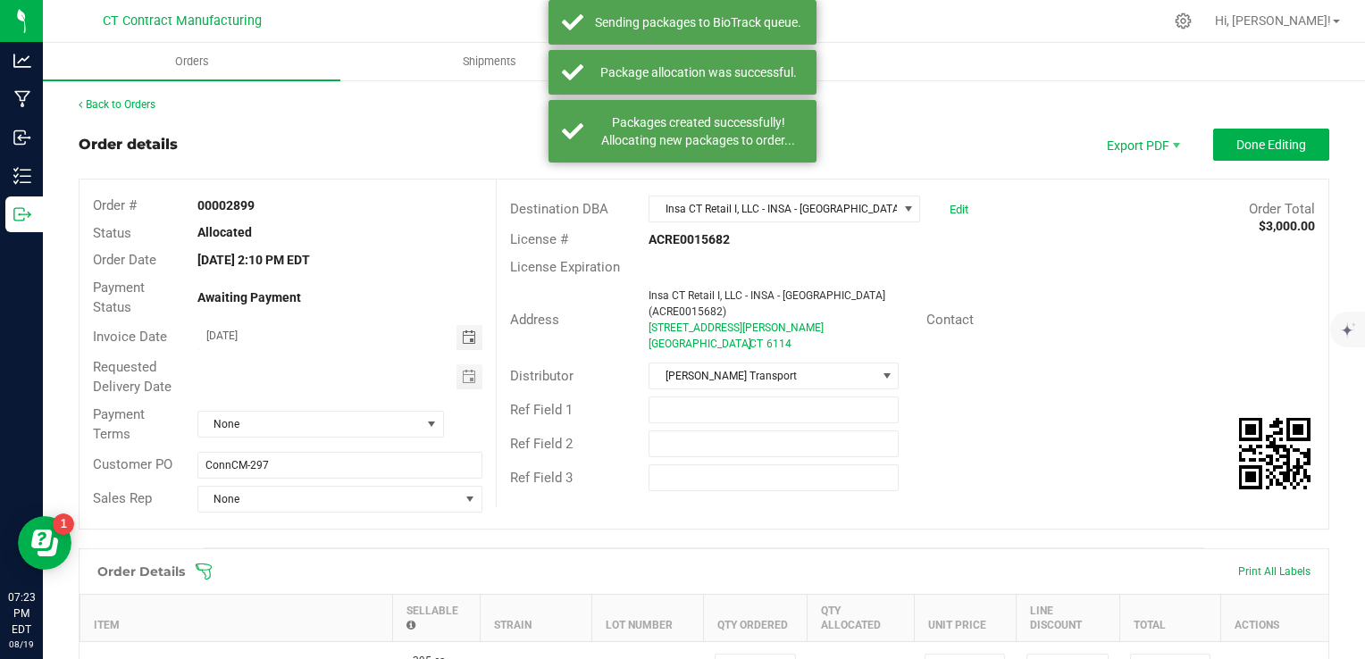
type input "[DATE]"
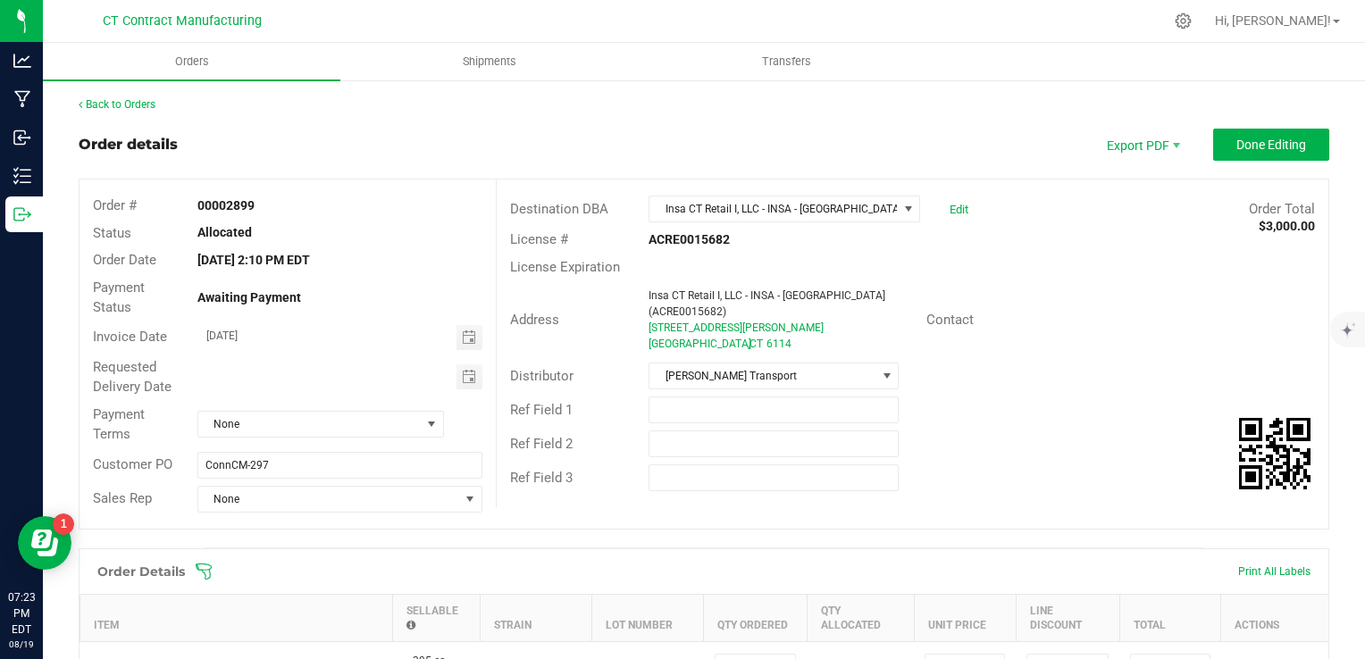
click at [414, 409] on div "Payment Terms None" at bounding box center [288, 424] width 416 height 47
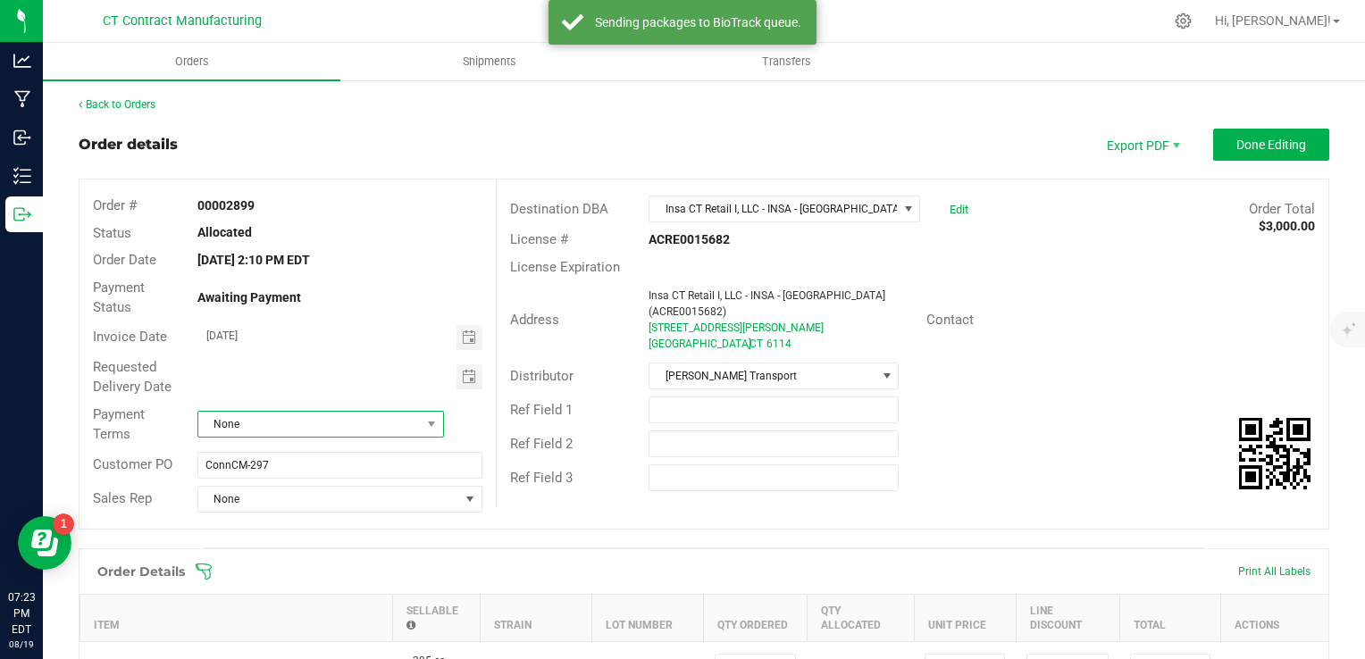
click at [411, 420] on span "None" at bounding box center [309, 424] width 222 height 25
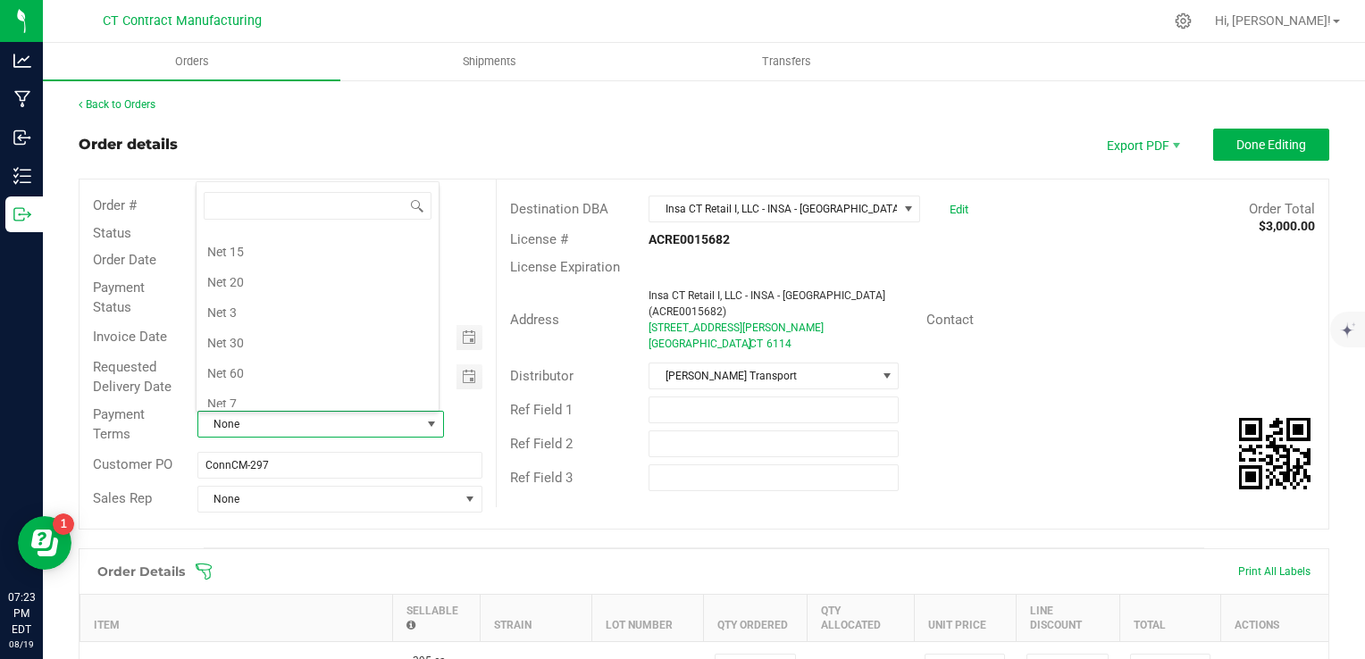
scroll to position [93, 0]
click at [332, 279] on li "Due on Receipt" at bounding box center [318, 272] width 242 height 30
click at [581, 162] on outbound-order-header "Order details Export PDF Done Editing Order # 00002899 Status Allocated Order D…" at bounding box center [704, 338] width 1251 height 419
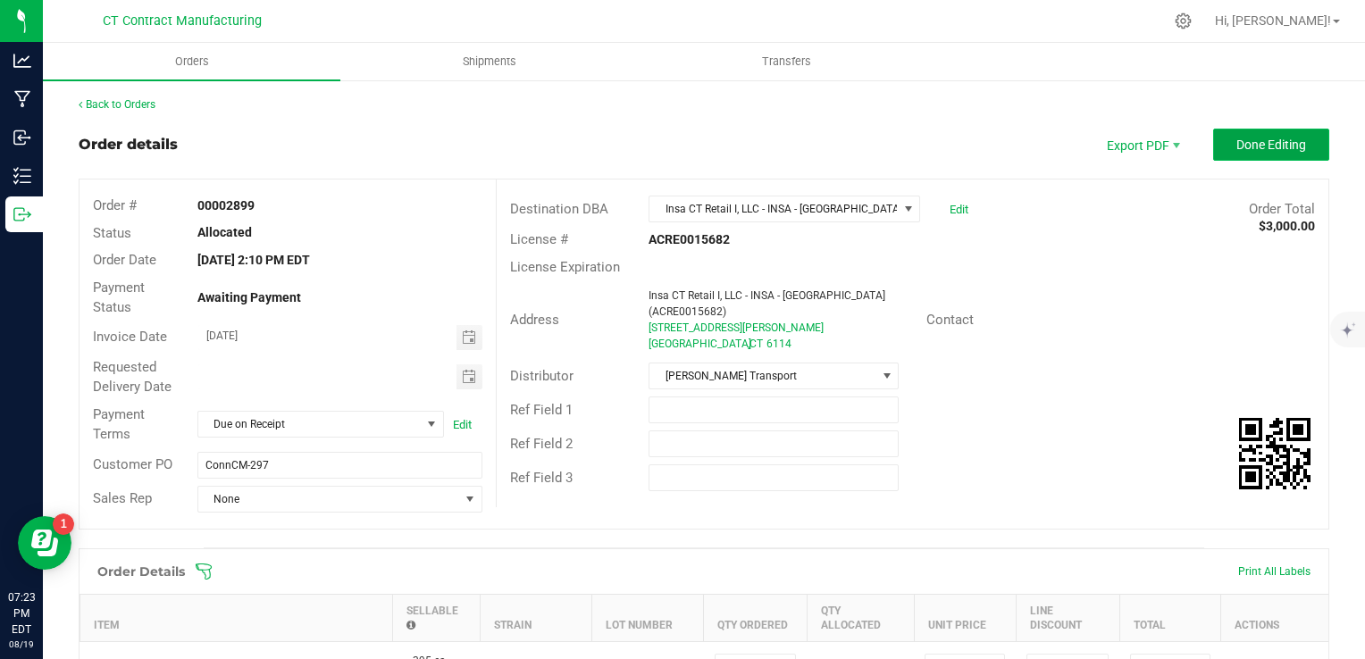
click at [1287, 145] on span "Done Editing" at bounding box center [1272, 145] width 70 height 14
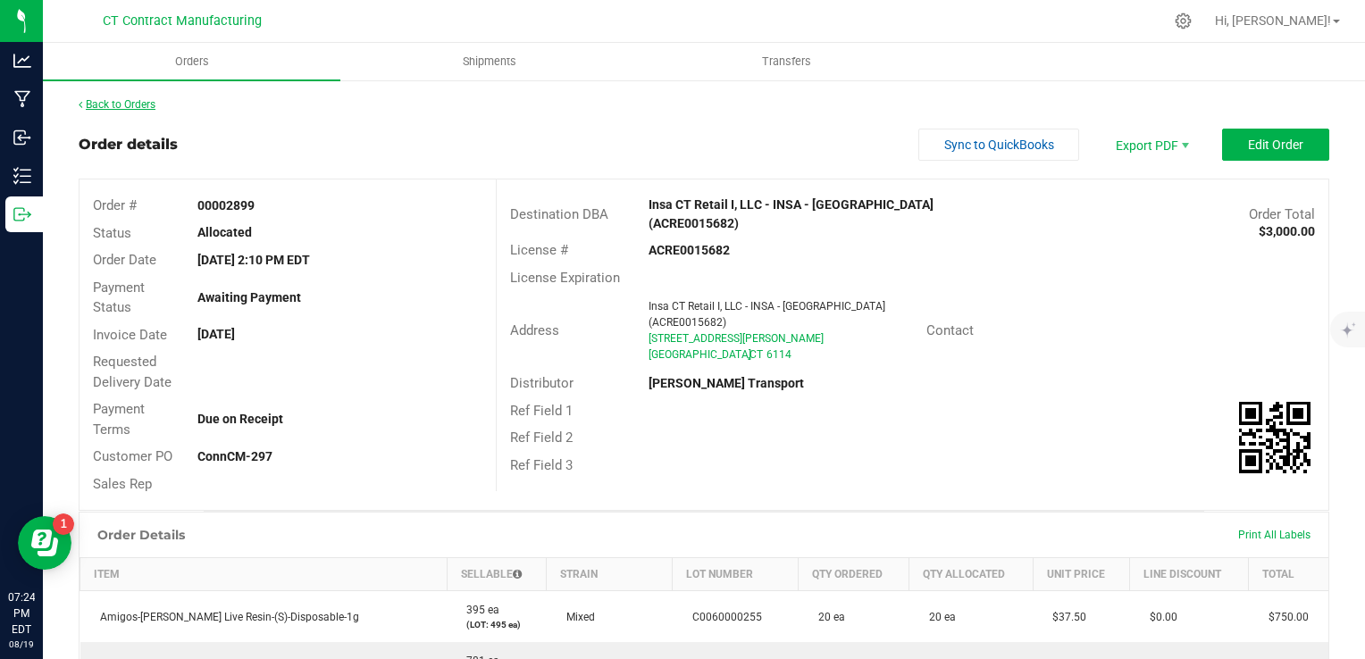
click at [118, 100] on link "Back to Orders" at bounding box center [117, 104] width 77 height 13
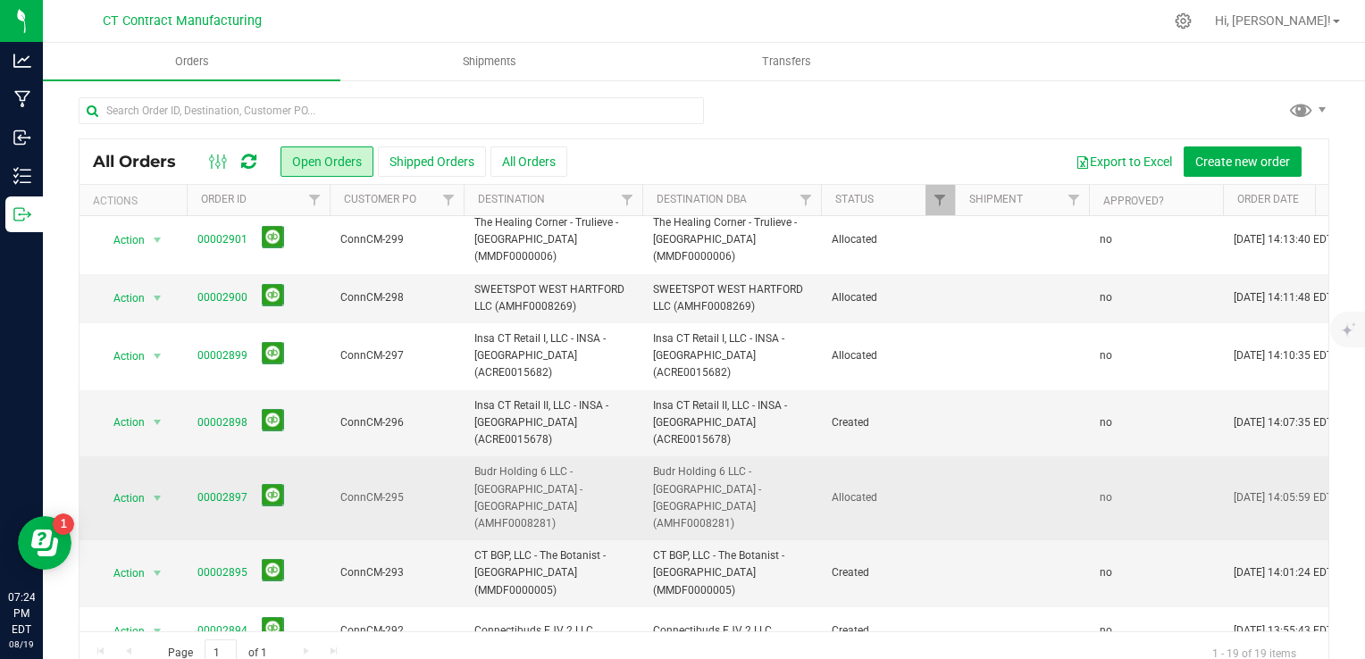
scroll to position [447, 0]
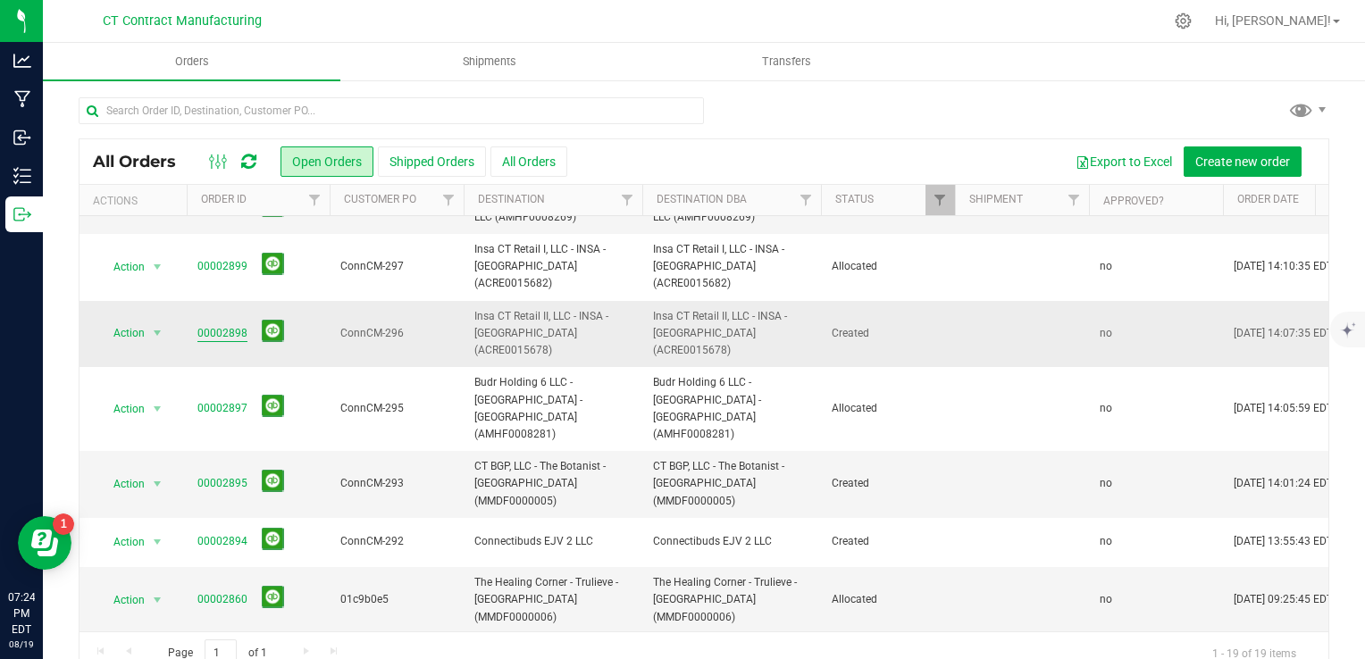
click at [229, 325] on link "00002898" at bounding box center [222, 333] width 50 height 17
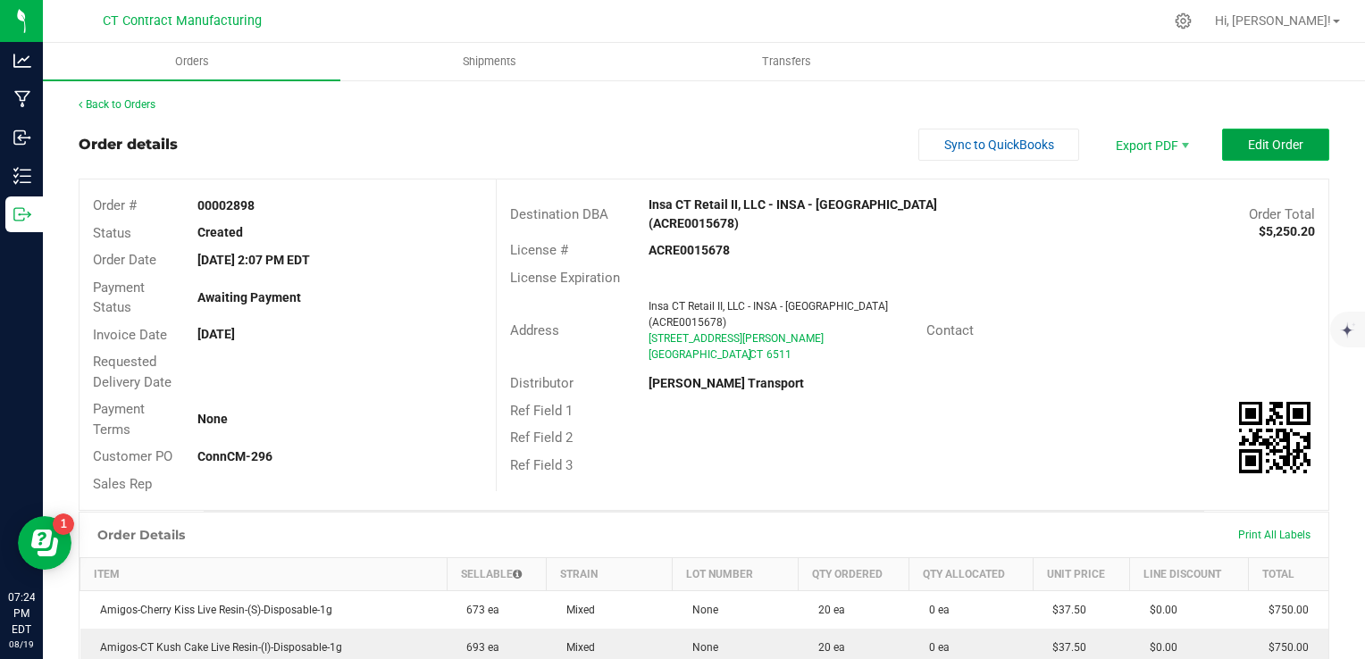
click at [1274, 138] on span "Edit Order" at bounding box center [1275, 145] width 55 height 14
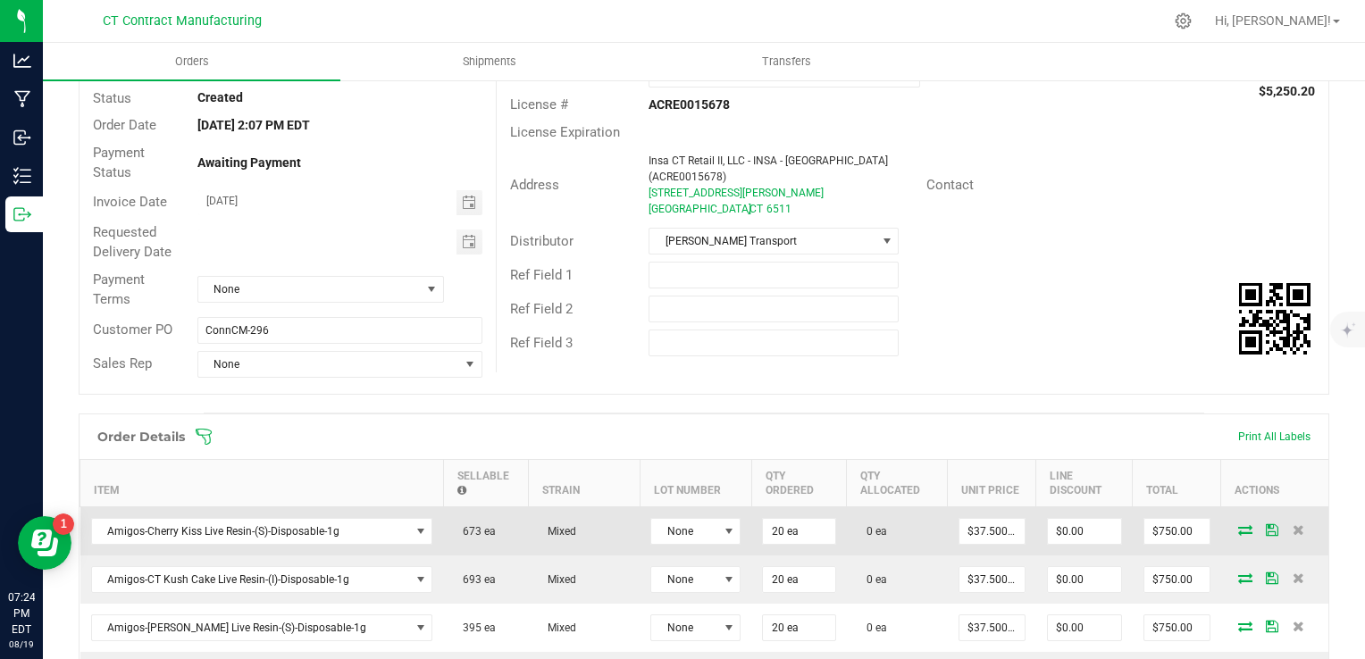
scroll to position [179, 0]
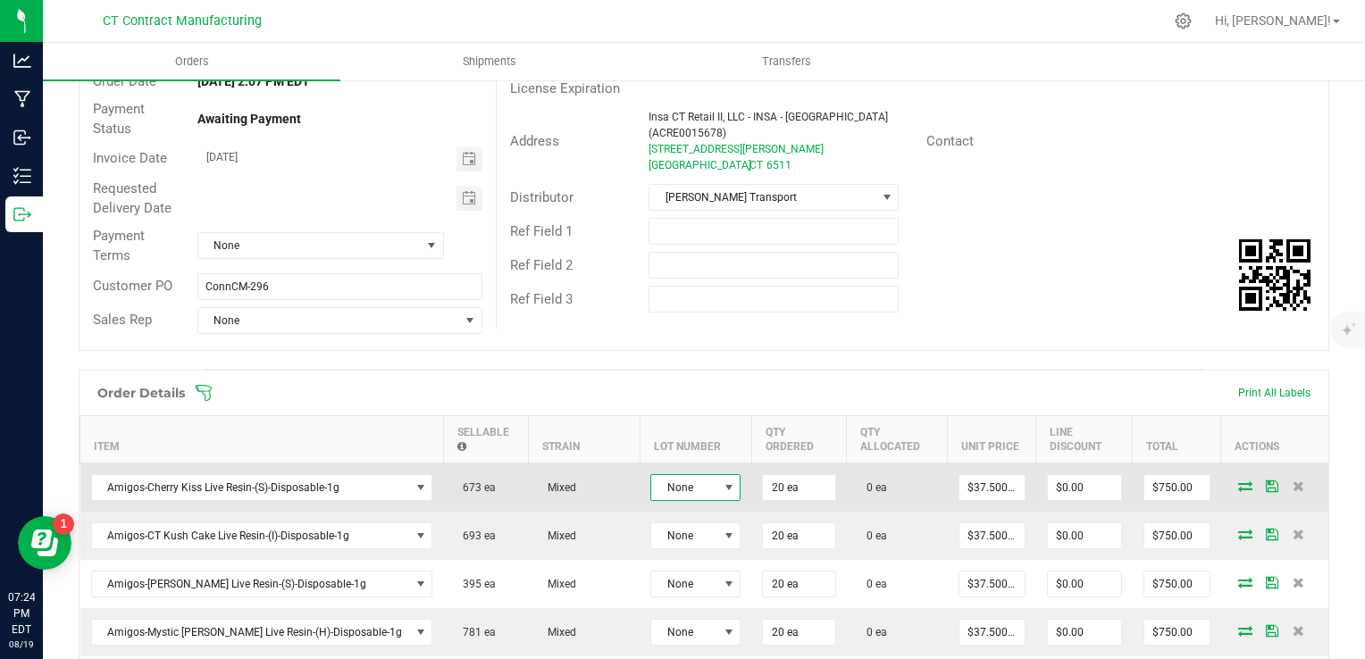
click at [654, 482] on span "None" at bounding box center [684, 487] width 66 height 25
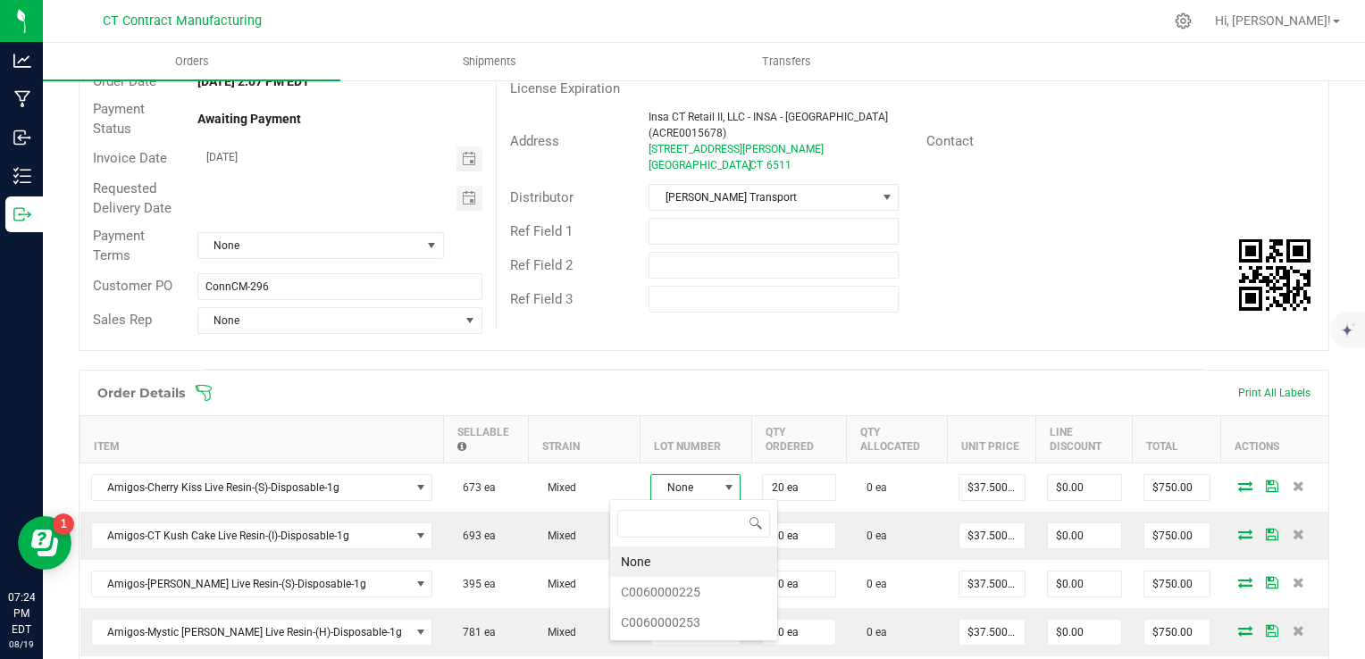
scroll to position [26, 90]
click at [715, 624] on li "C0060000253" at bounding box center [693, 623] width 167 height 30
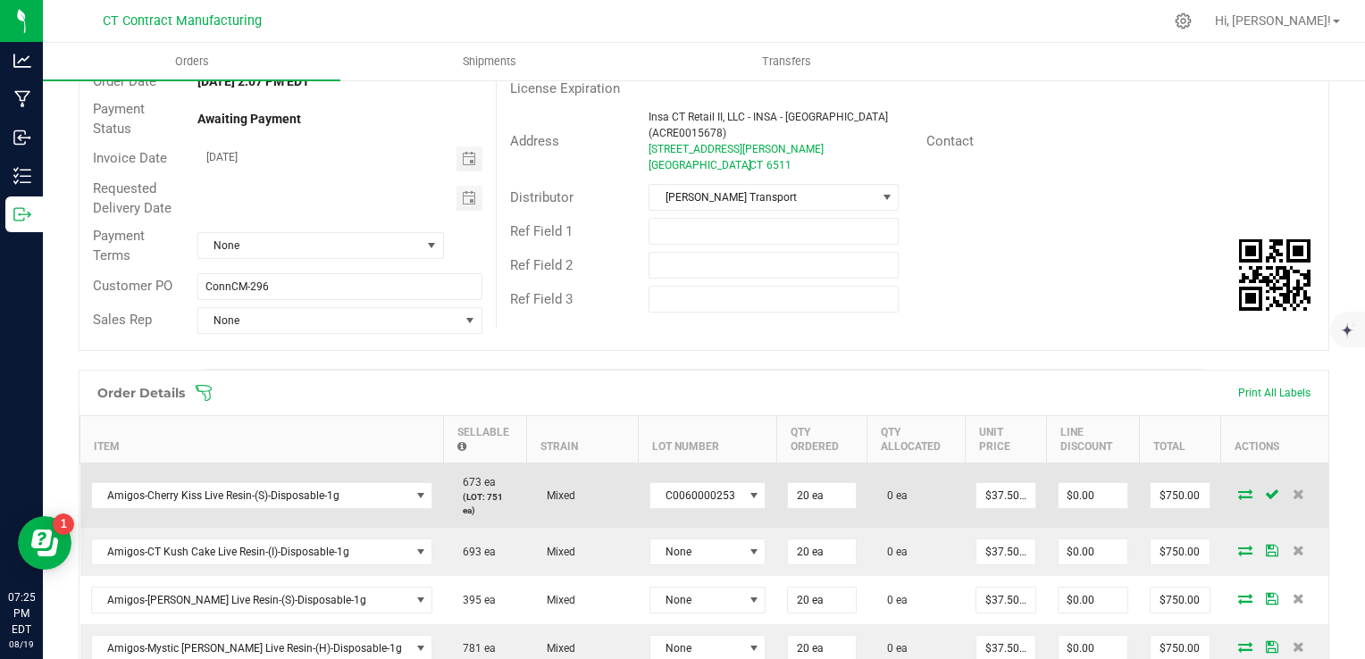
click at [1238, 489] on icon at bounding box center [1245, 494] width 14 height 11
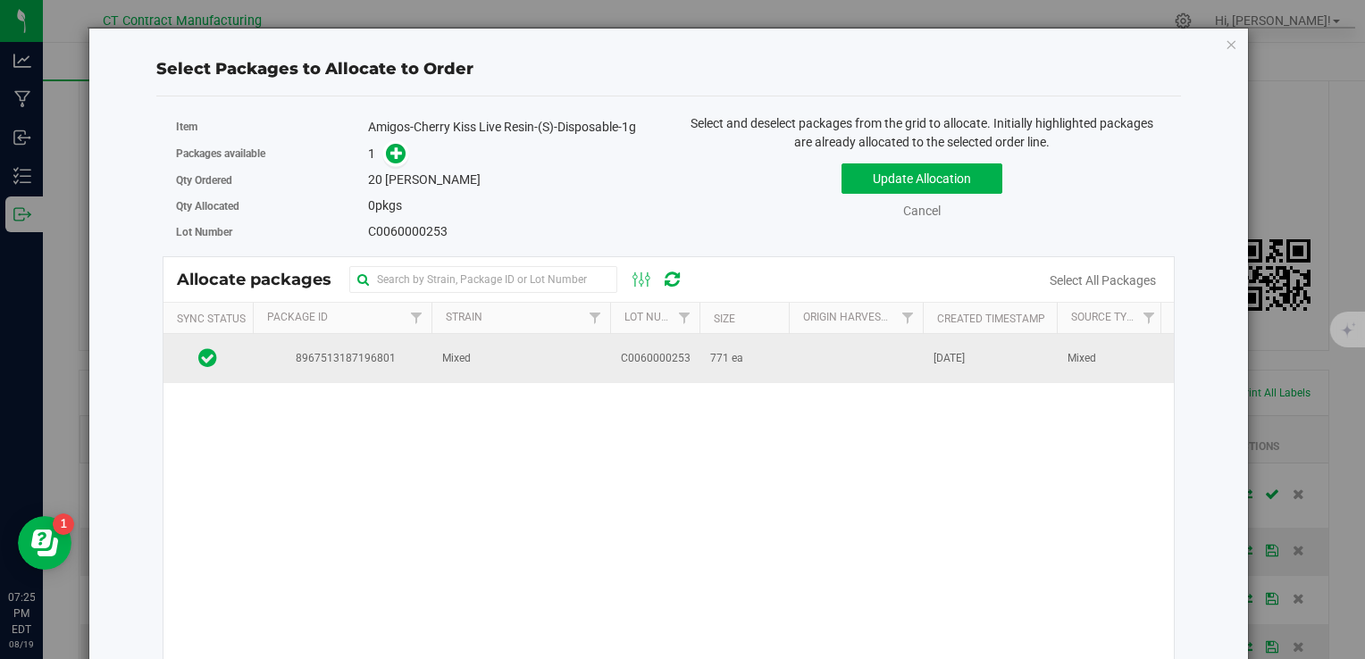
click at [633, 347] on td "C0060000253" at bounding box center [654, 358] width 89 height 48
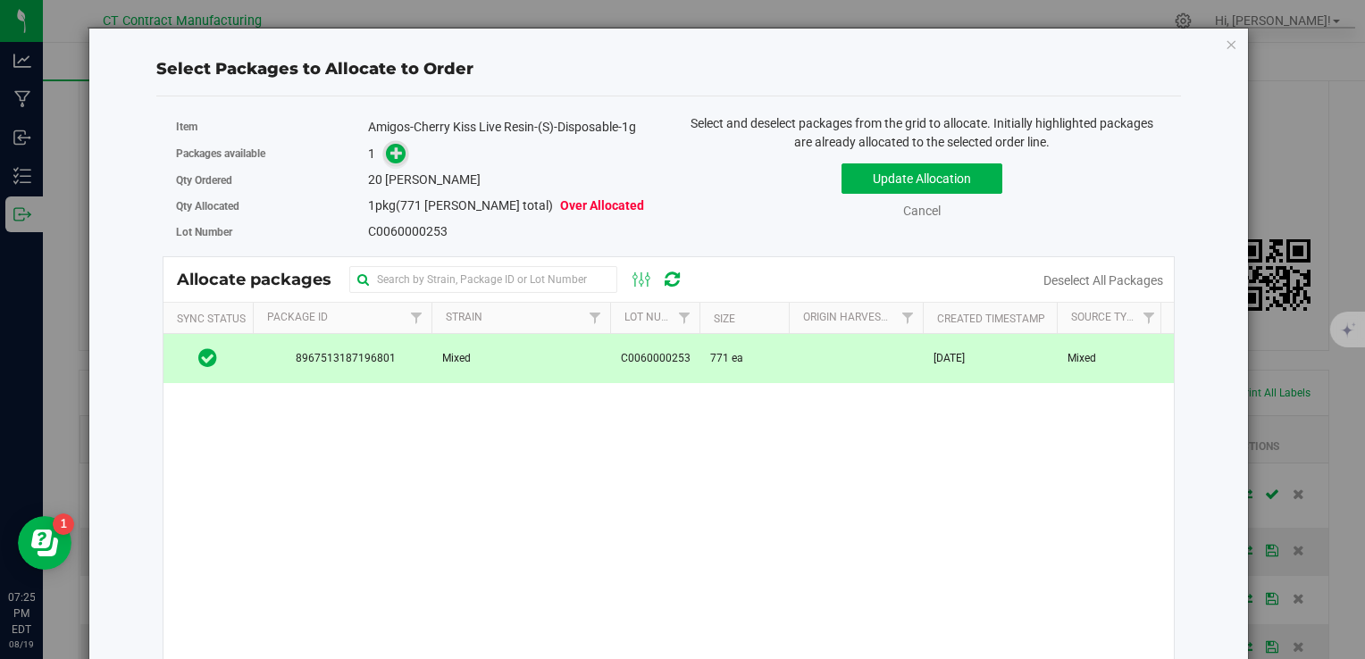
click at [396, 152] on icon at bounding box center [396, 153] width 13 height 13
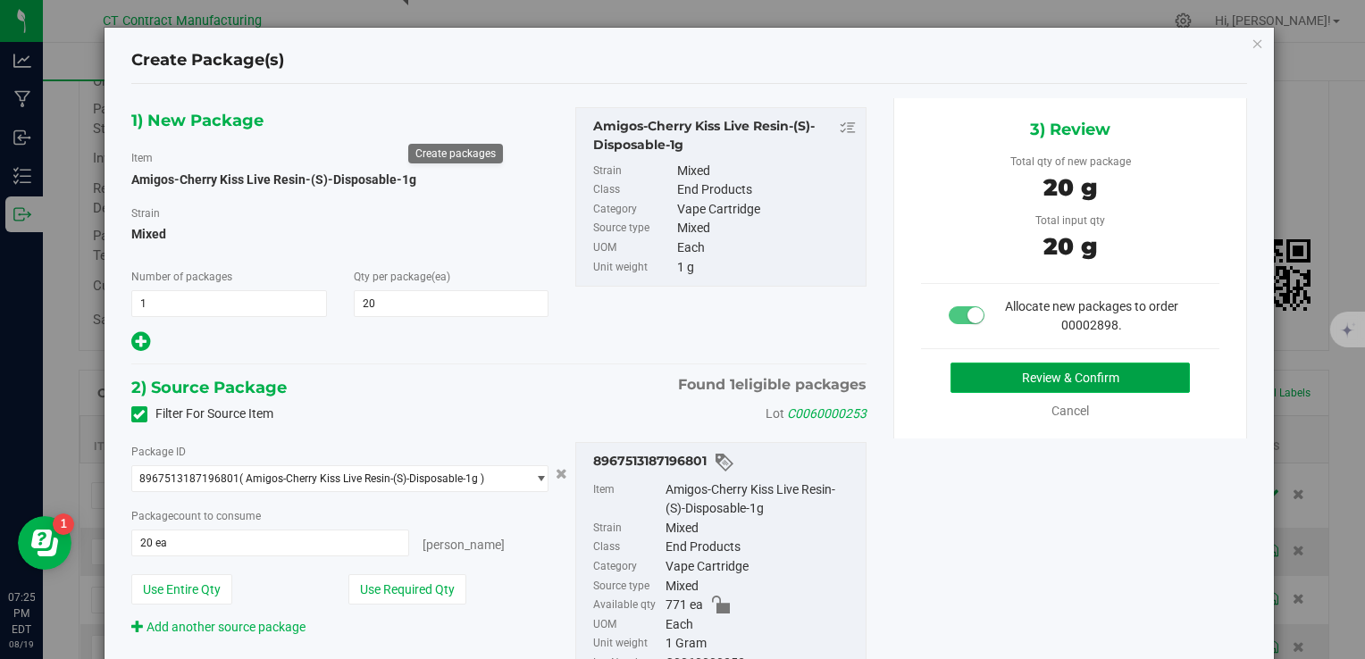
click at [982, 373] on button "Review & Confirm" at bounding box center [1070, 378] width 239 height 30
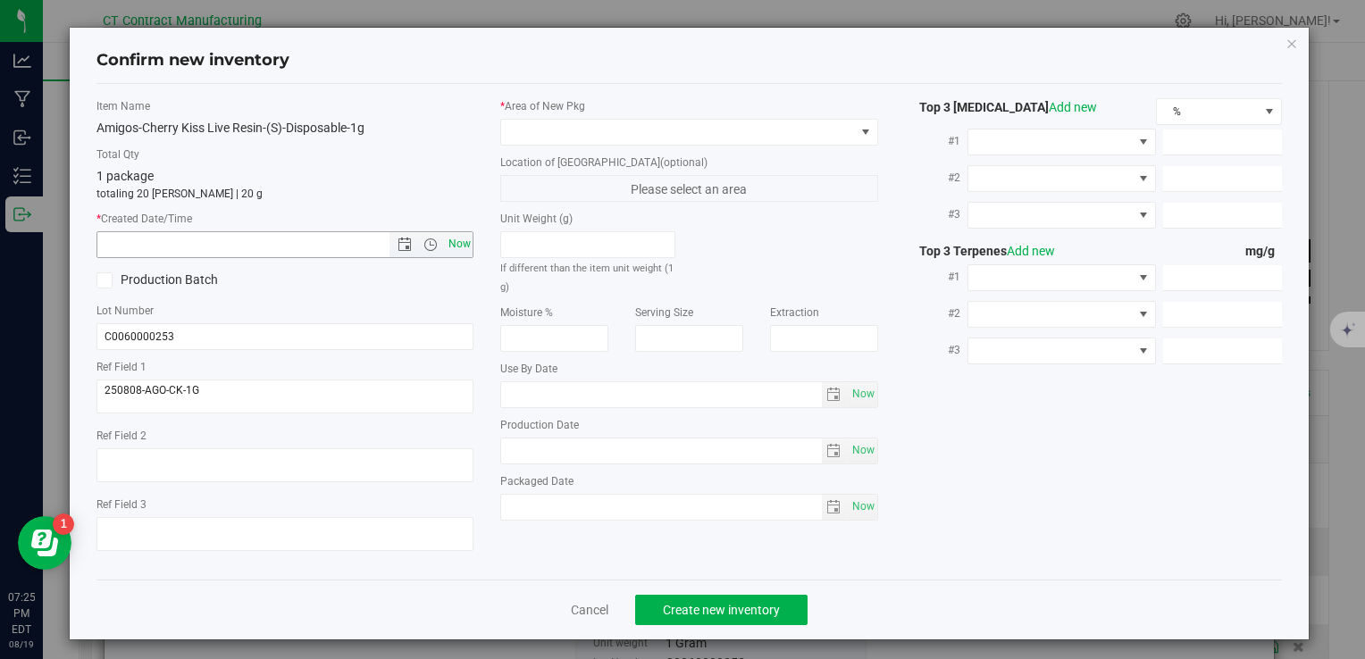
click at [455, 250] on span "Now" at bounding box center [459, 244] width 30 height 26
type input "8/19/2025 7:25 PM"
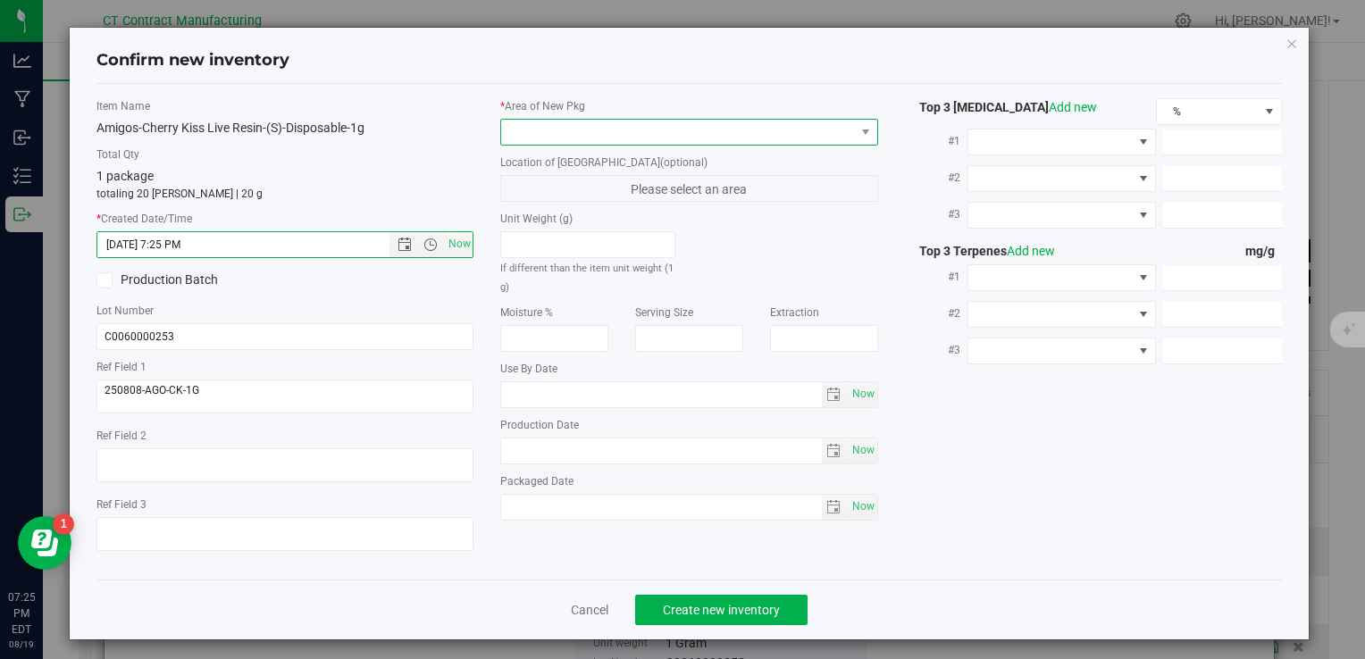
click at [529, 138] on span at bounding box center [677, 132] width 353 height 25
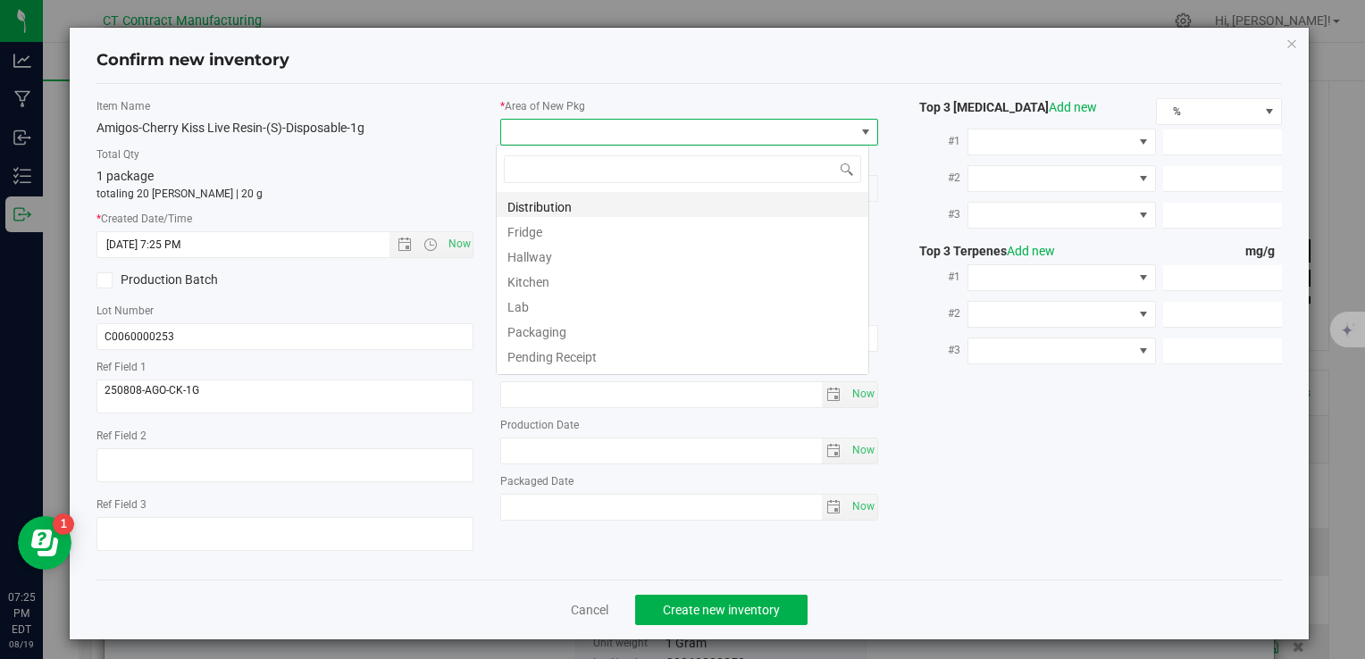
scroll to position [26, 373]
click at [555, 205] on li "Distribution" at bounding box center [683, 204] width 372 height 25
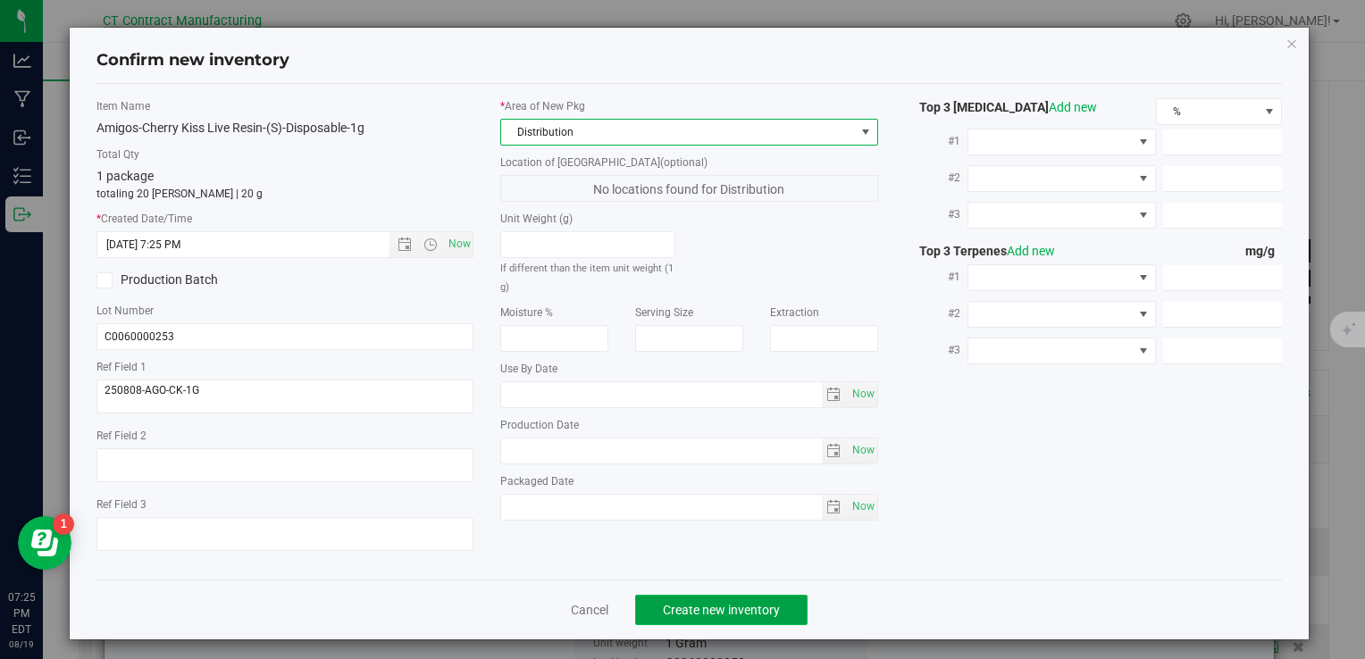
click at [727, 613] on span "Create new inventory" at bounding box center [721, 610] width 117 height 14
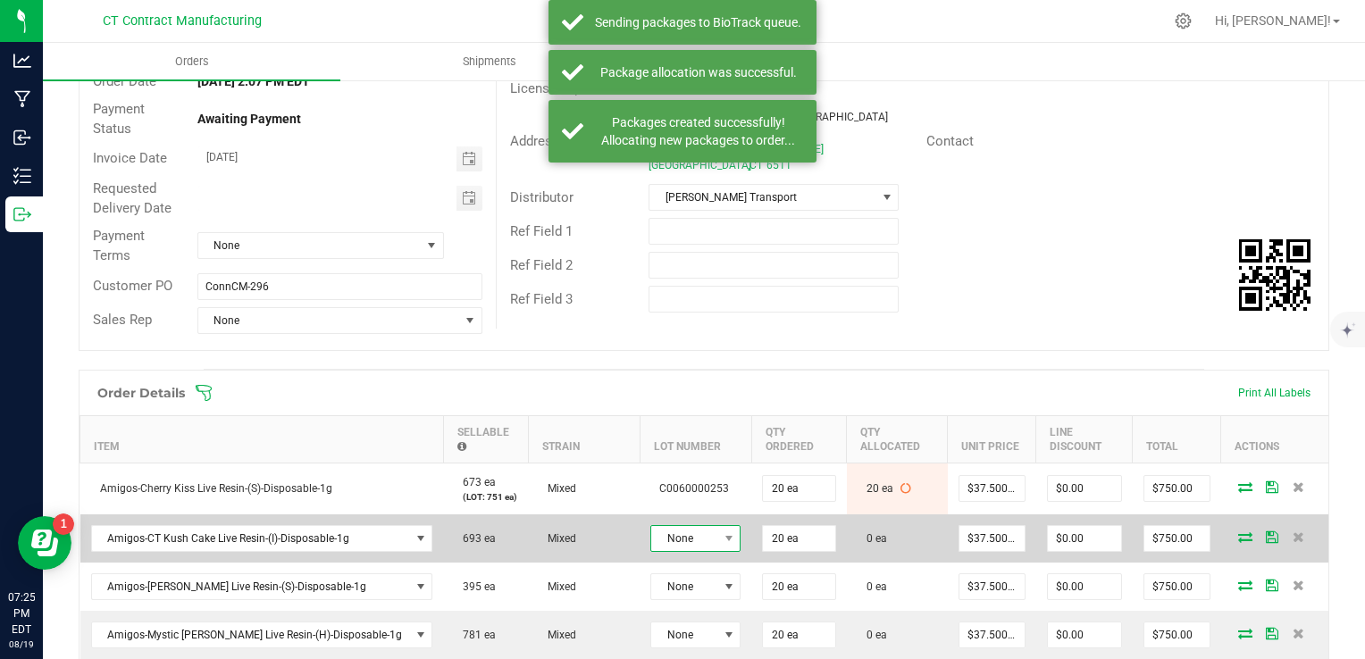
click at [717, 528] on span at bounding box center [728, 538] width 22 height 25
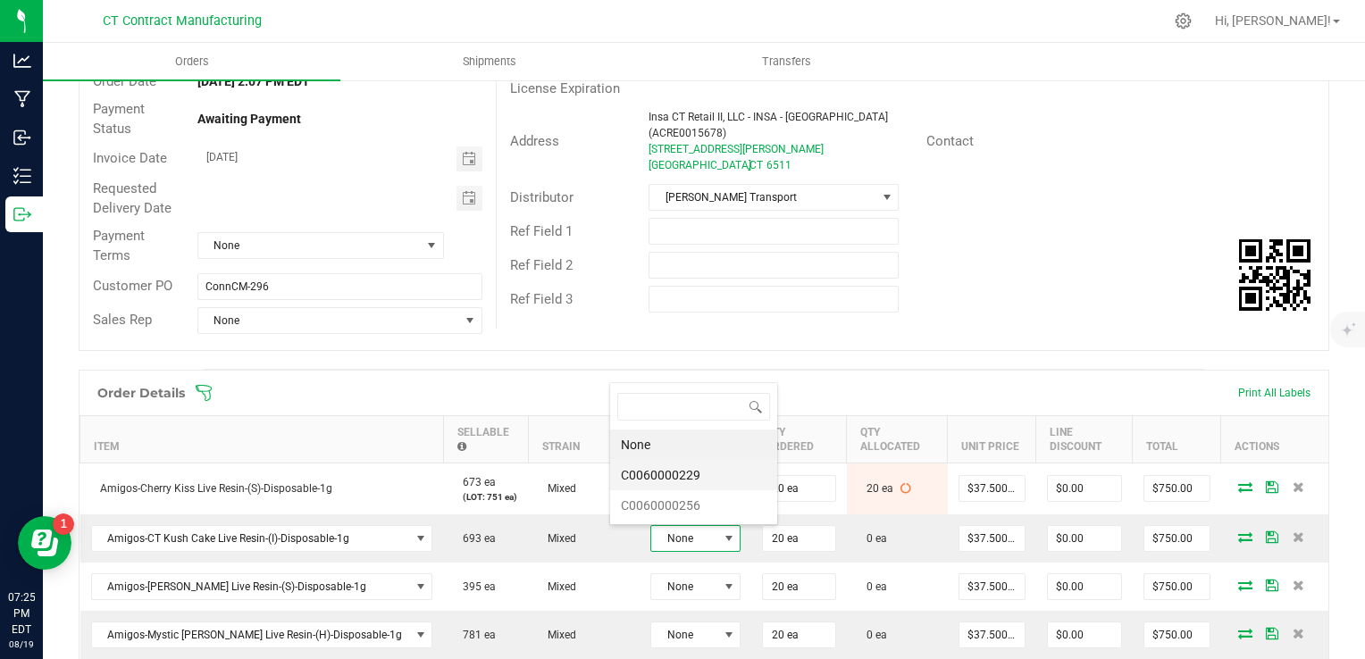
click at [692, 482] on li "C0060000229" at bounding box center [693, 475] width 167 height 30
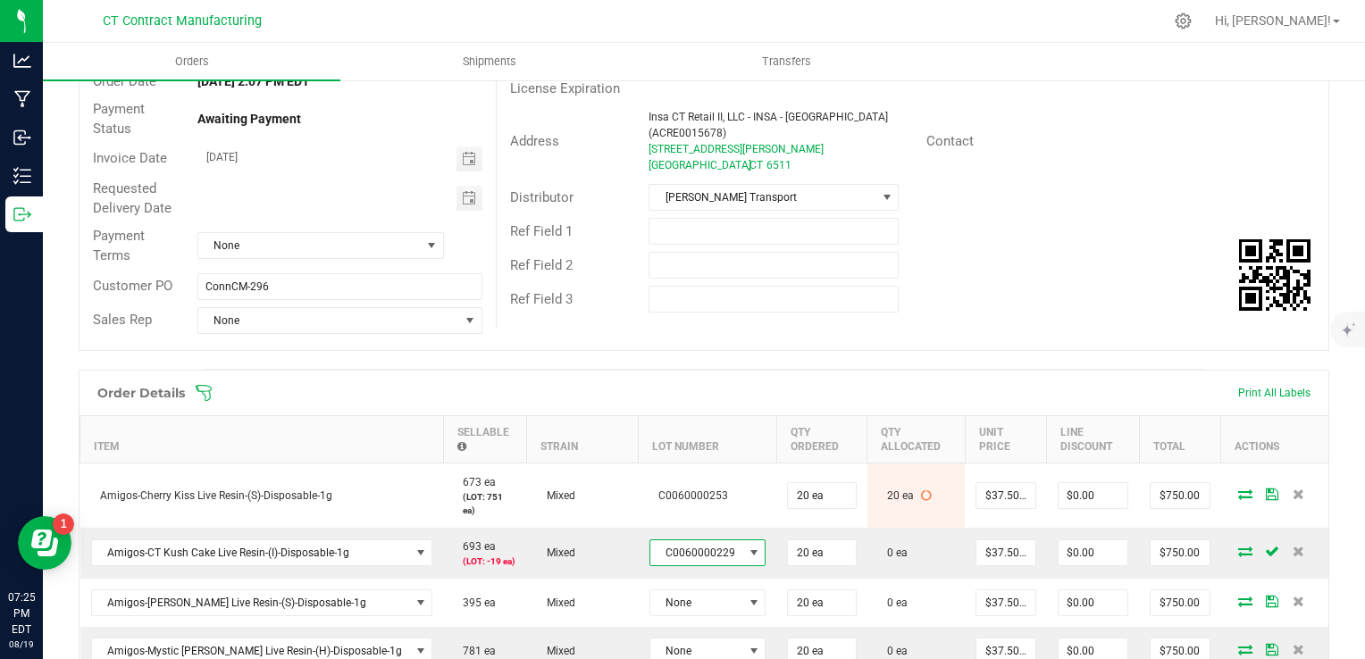
click at [675, 541] on span "C0060000229" at bounding box center [696, 553] width 93 height 25
click at [690, 503] on li "C0060000256" at bounding box center [691, 507] width 167 height 30
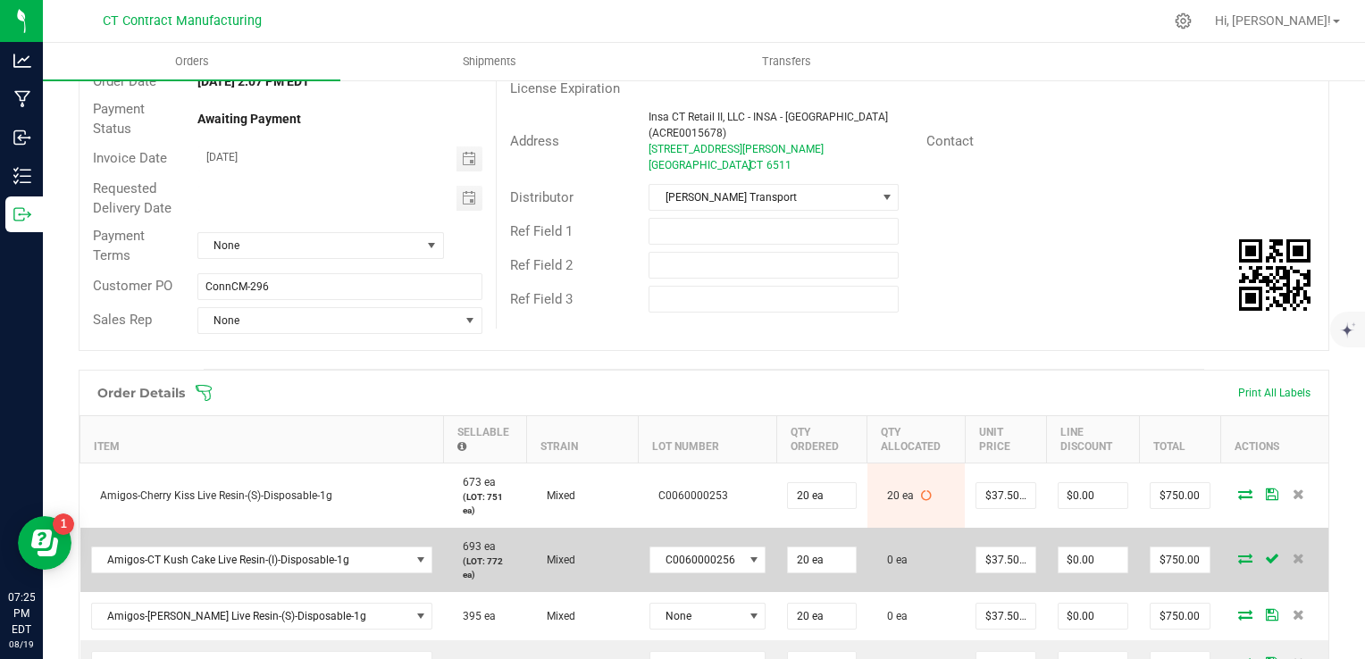
click at [1238, 553] on icon at bounding box center [1245, 558] width 14 height 11
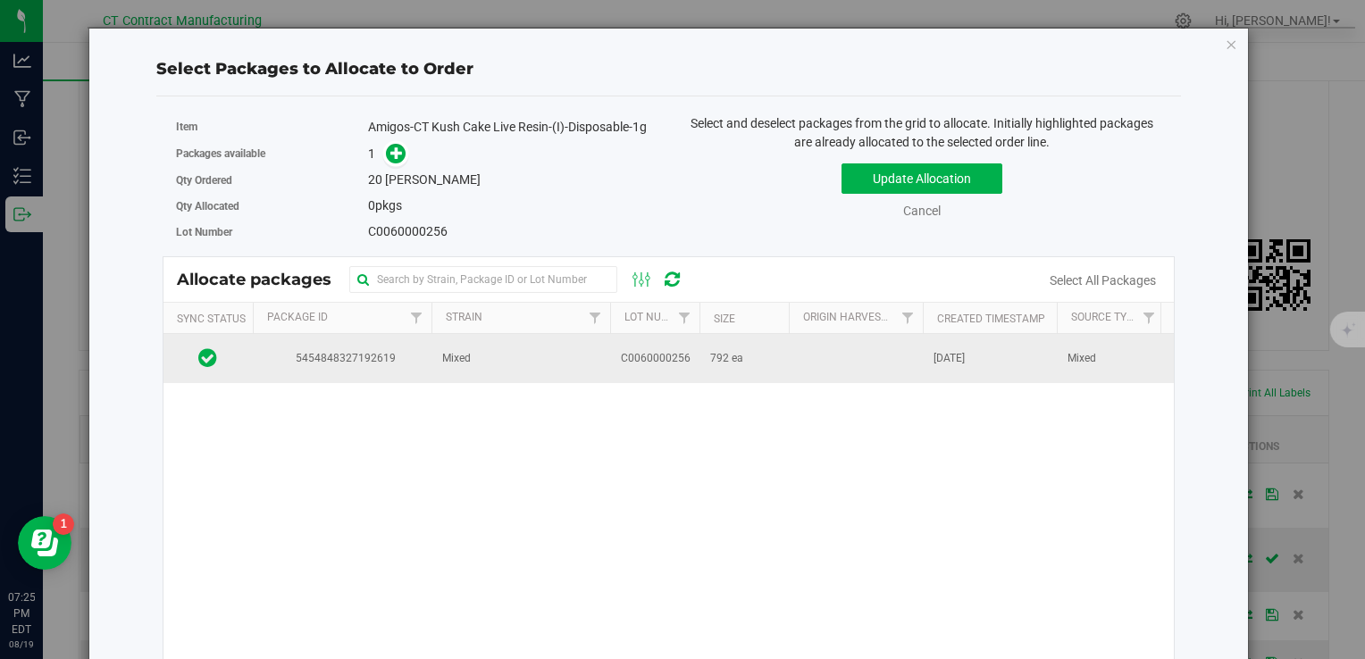
click at [661, 359] on span "C0060000256" at bounding box center [656, 358] width 70 height 17
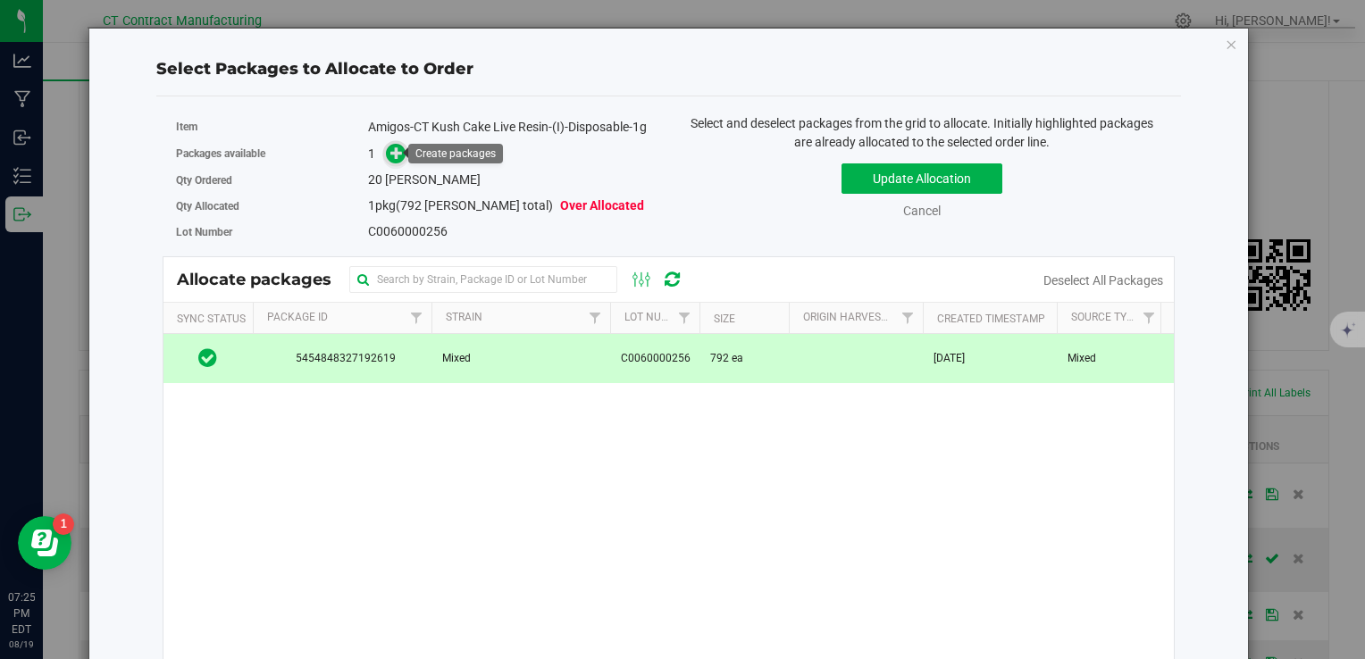
click at [391, 147] on icon at bounding box center [396, 153] width 13 height 13
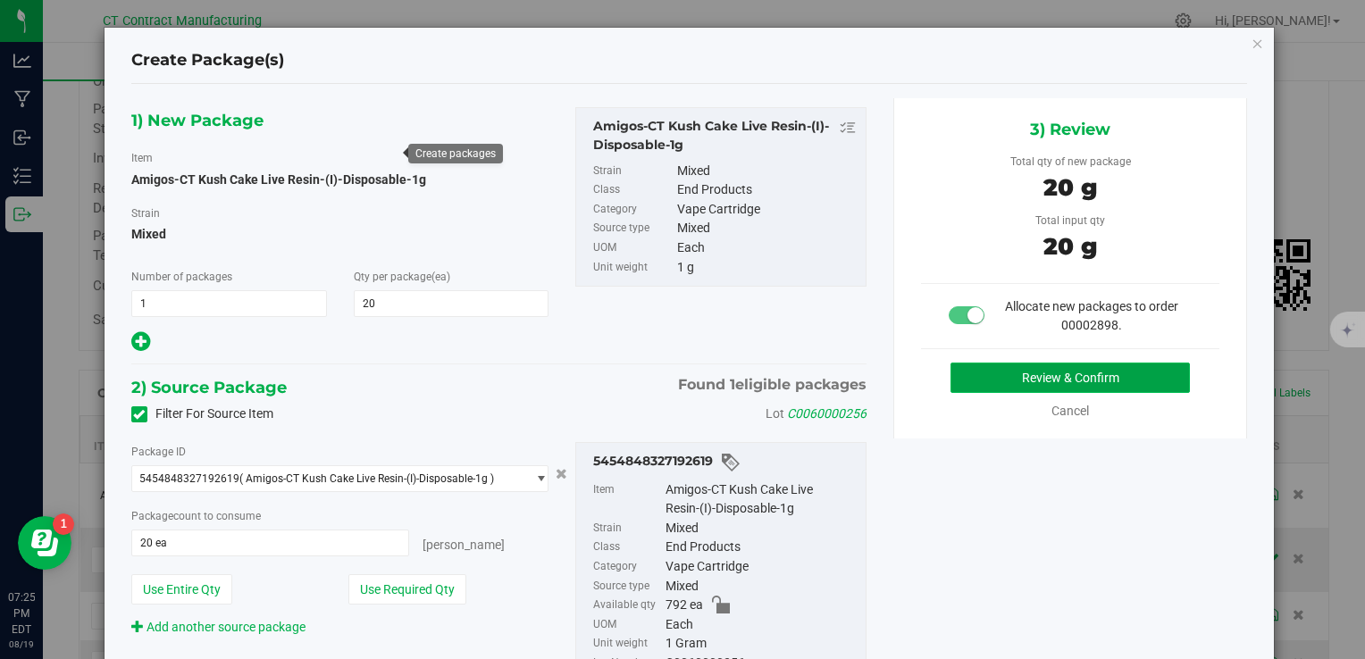
click at [1079, 375] on button "Review & Confirm" at bounding box center [1070, 378] width 239 height 30
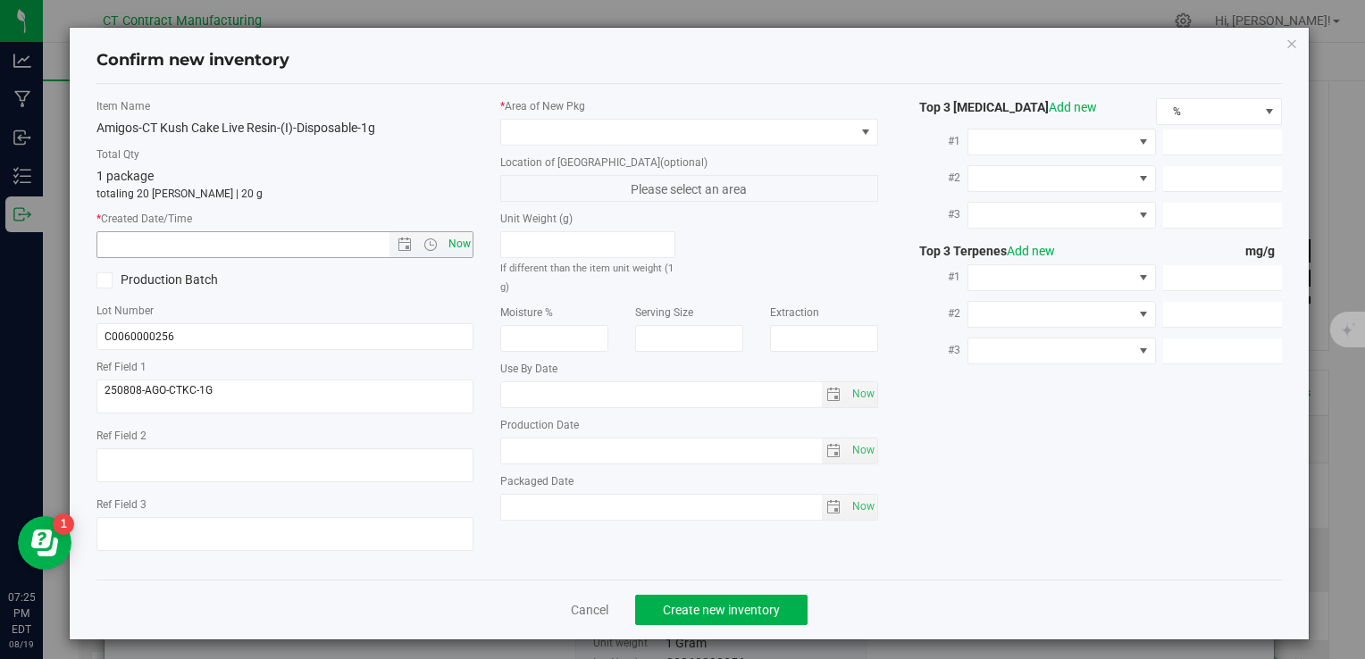
click at [451, 235] on span "Now" at bounding box center [459, 244] width 30 height 26
type input "8/19/2025 7:25 PM"
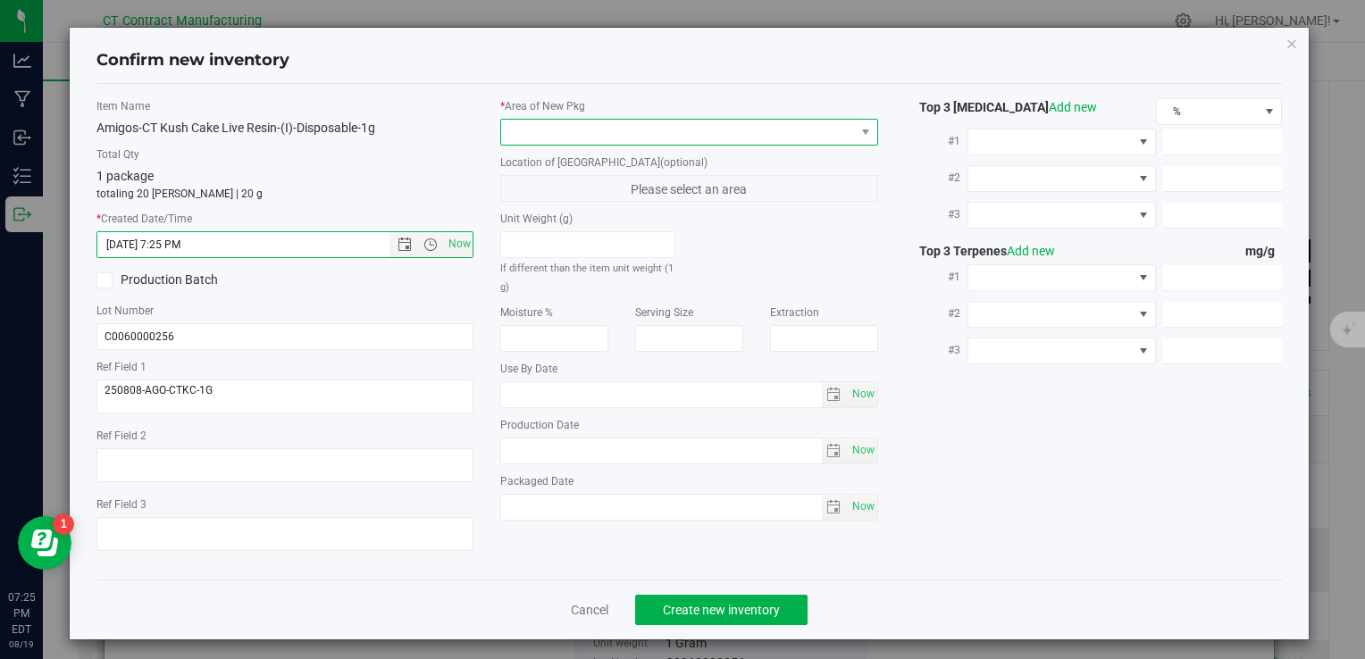
click at [546, 132] on span at bounding box center [677, 132] width 353 height 25
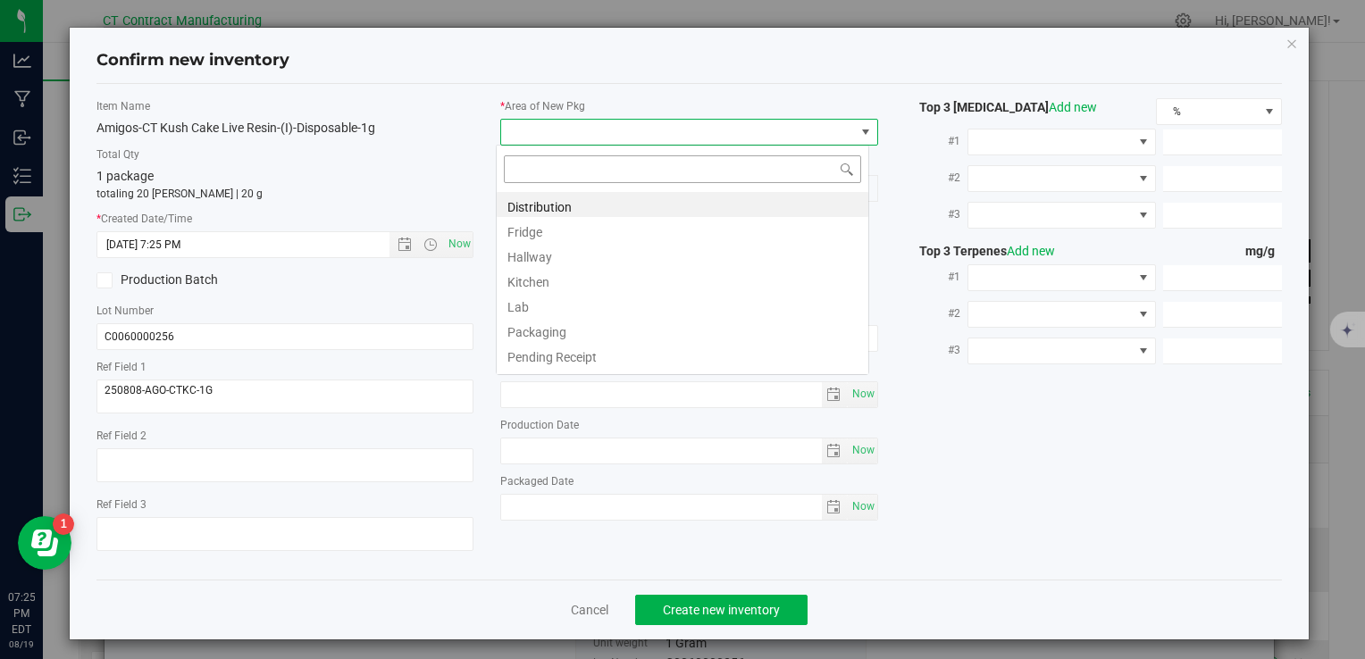
scroll to position [26, 373]
click at [541, 207] on li "Distribution" at bounding box center [683, 204] width 372 height 25
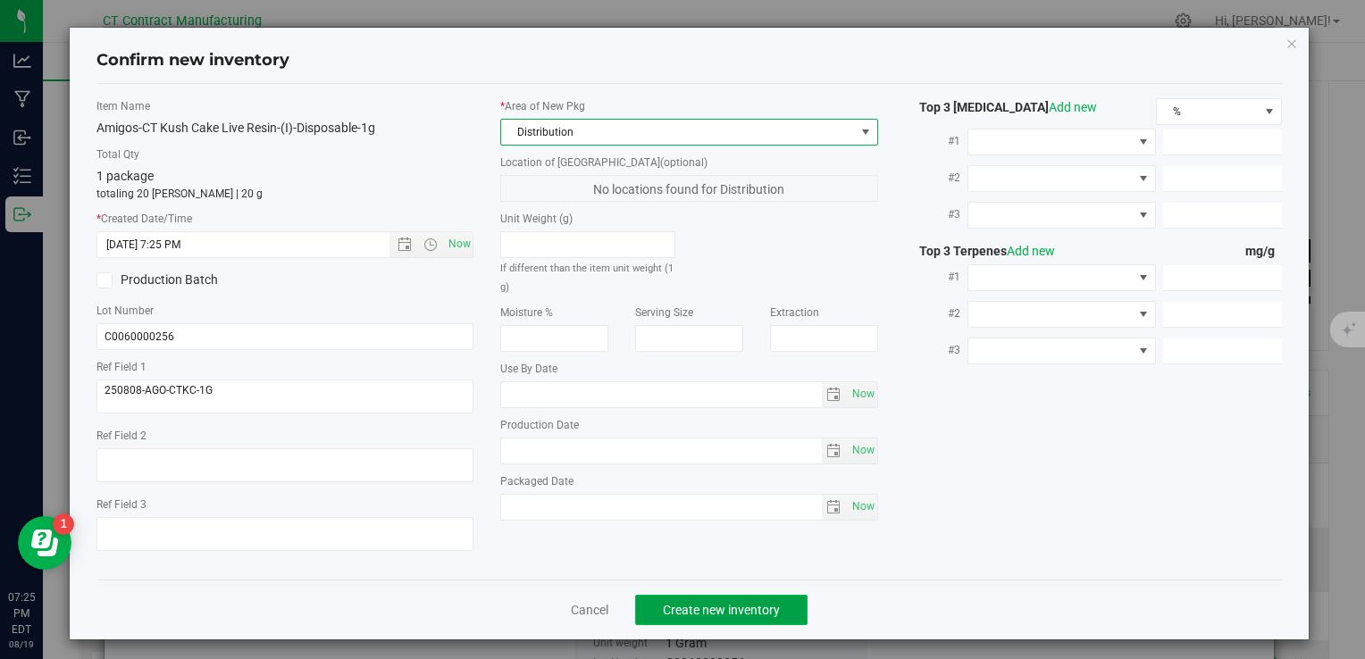
click at [710, 614] on span "Create new inventory" at bounding box center [721, 610] width 117 height 14
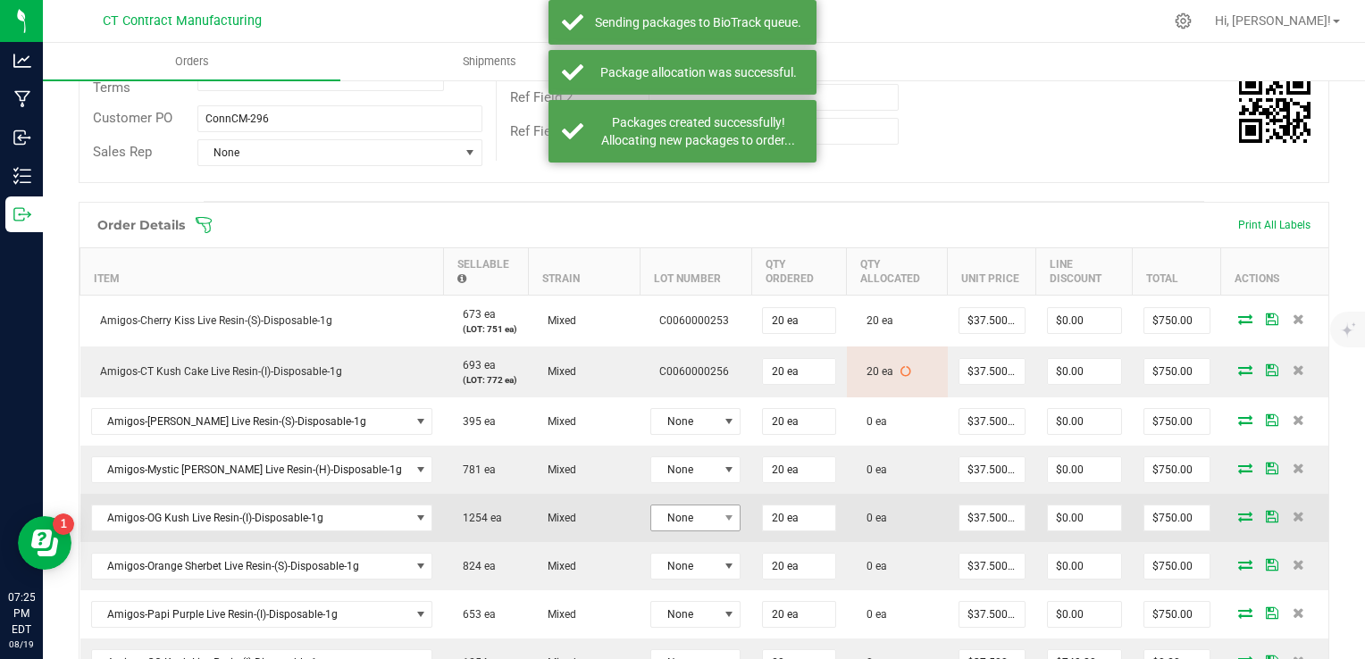
scroll to position [357, 0]
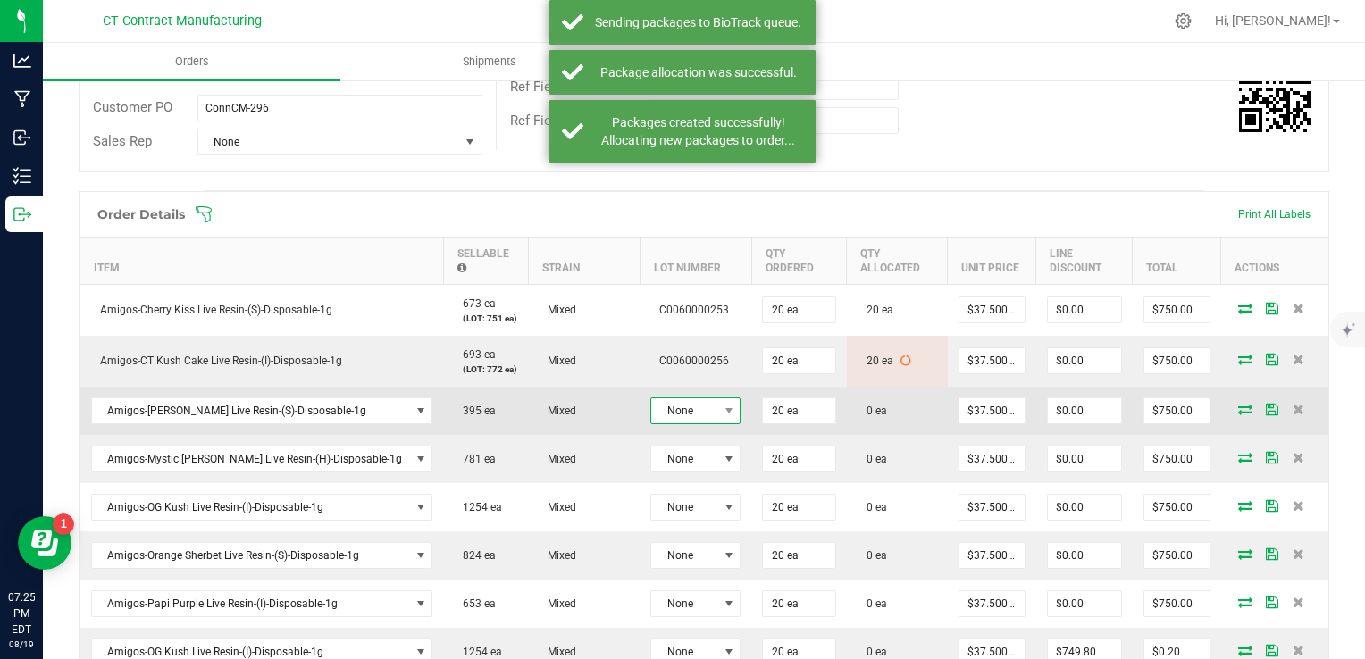
click at [662, 406] on span "None" at bounding box center [684, 410] width 66 height 25
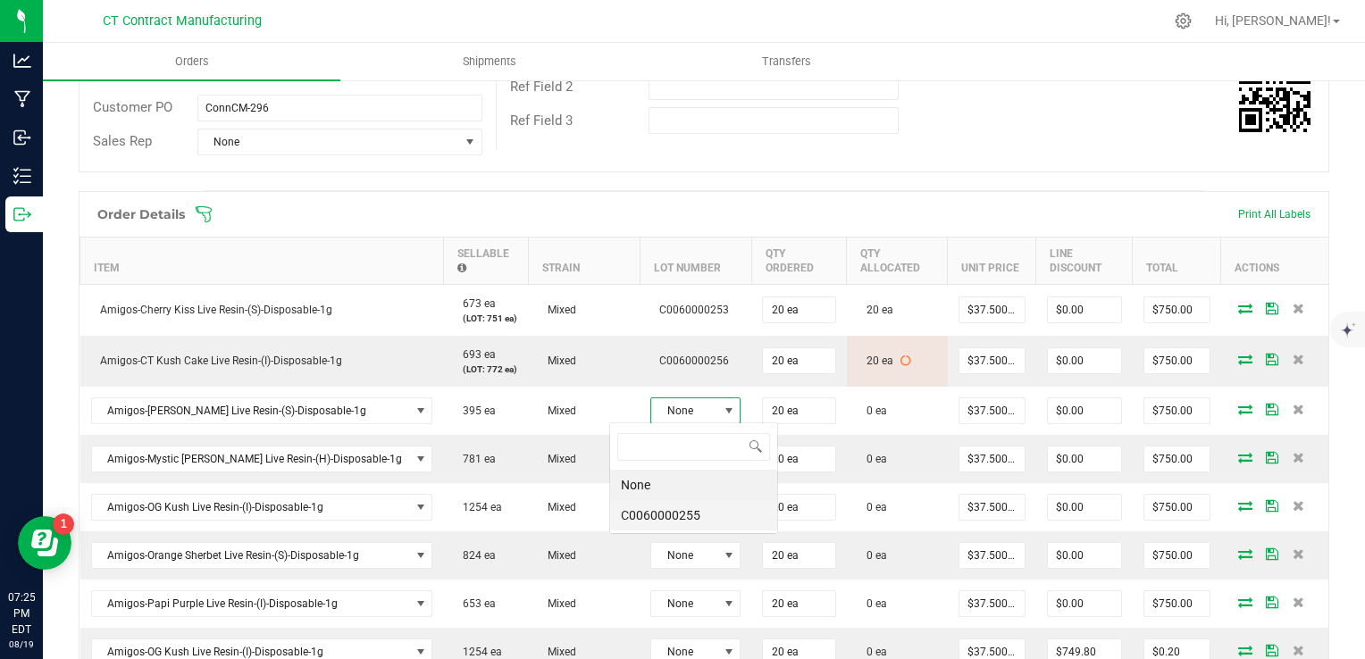
scroll to position [26, 90]
click at [700, 512] on li "C0060000255" at bounding box center [693, 515] width 167 height 30
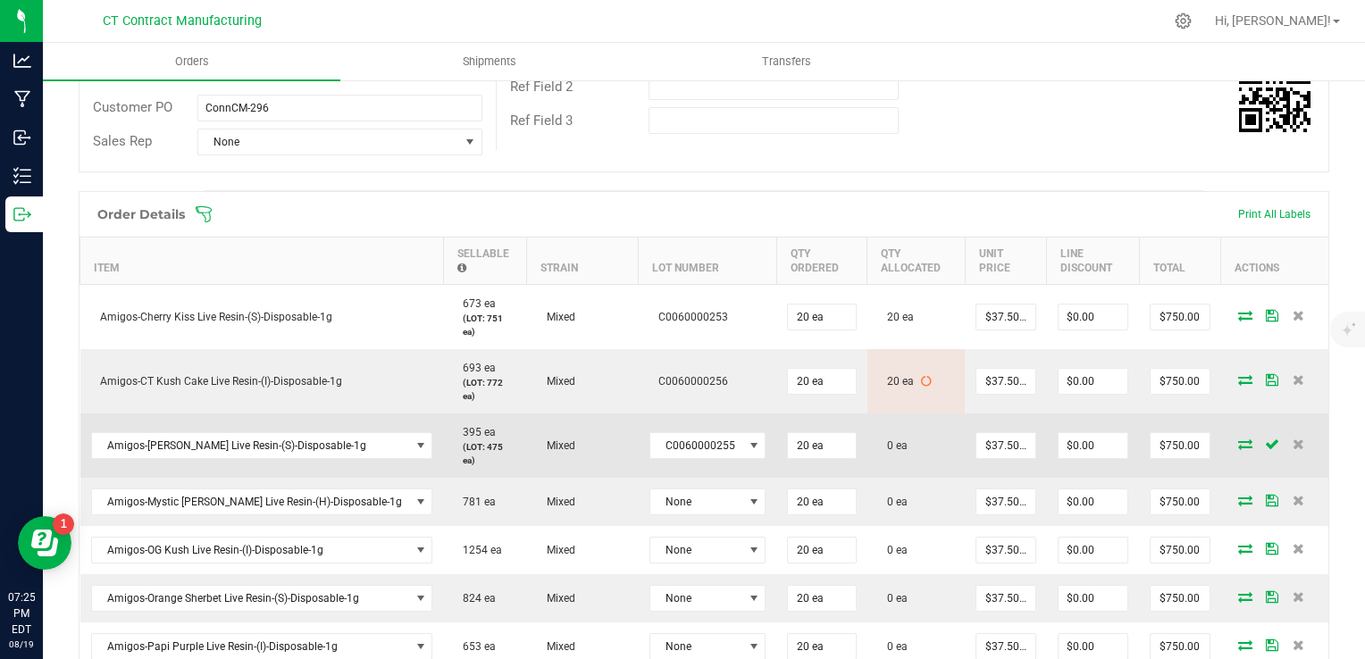
click at [1238, 439] on icon at bounding box center [1245, 444] width 14 height 11
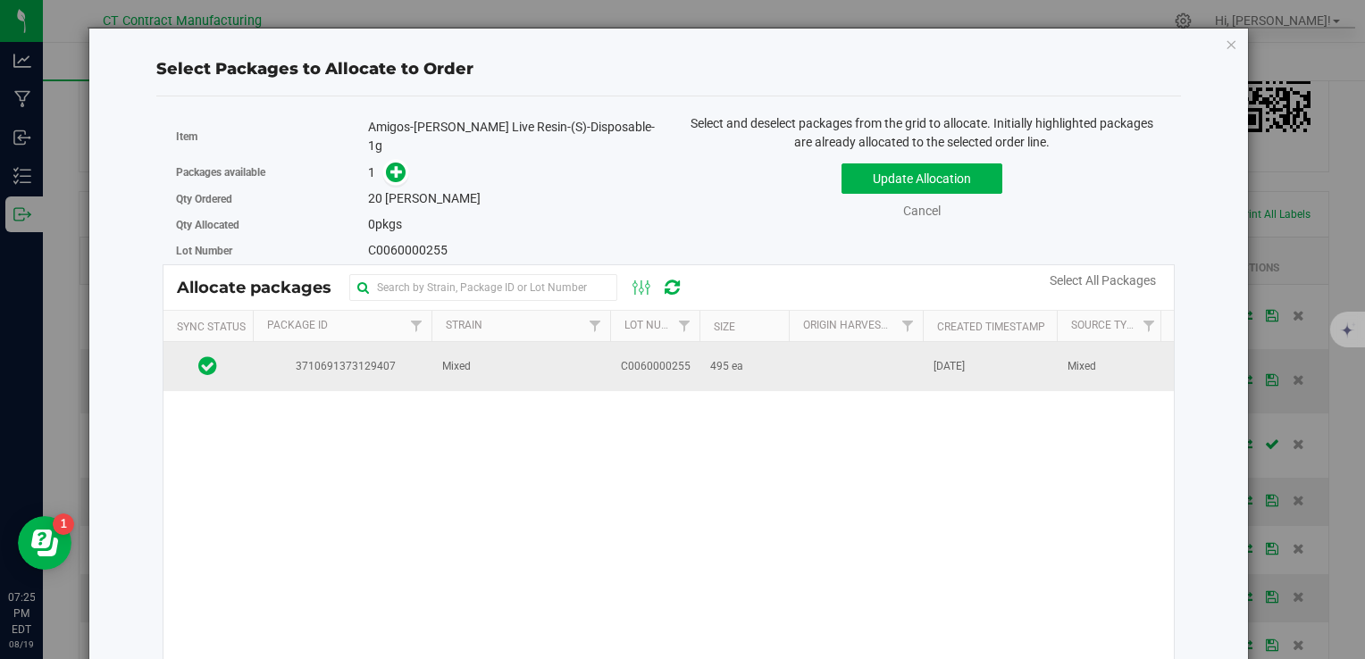
click at [296, 359] on span "3710691373129407" at bounding box center [342, 366] width 157 height 17
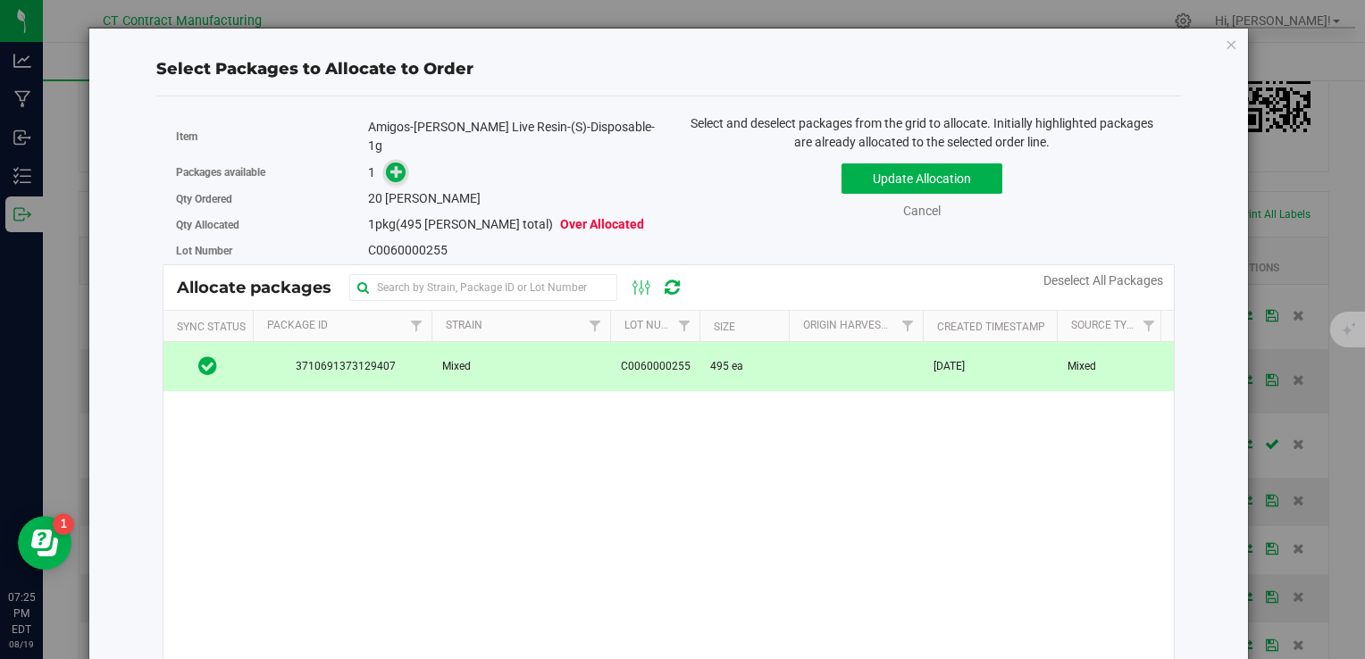
click at [398, 165] on icon at bounding box center [396, 171] width 13 height 13
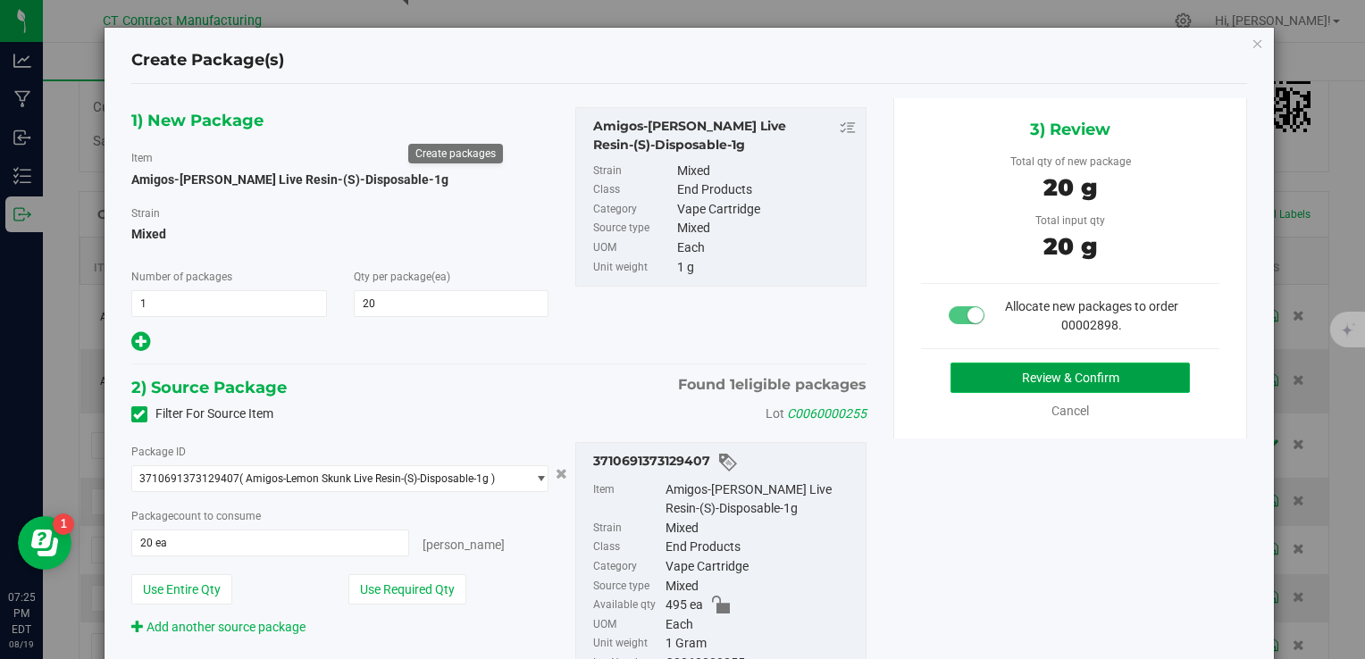
click at [951, 372] on button "Review & Confirm" at bounding box center [1070, 378] width 239 height 30
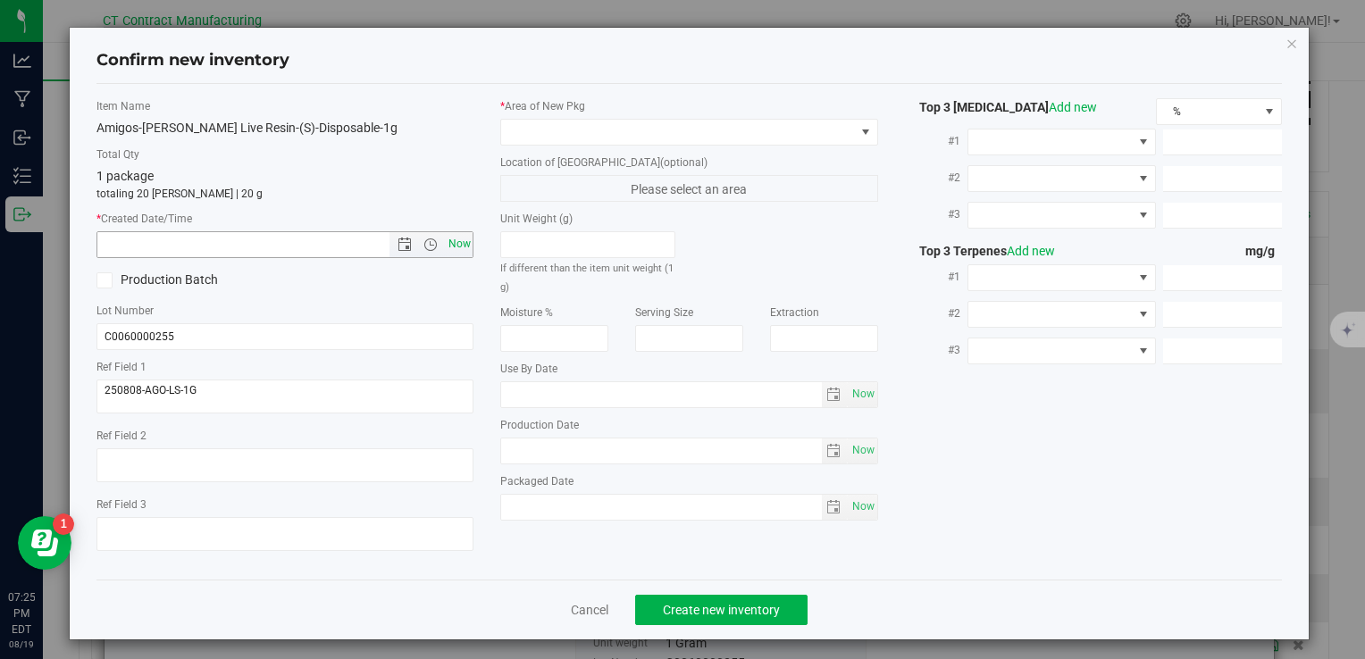
click at [455, 248] on span "Now" at bounding box center [459, 244] width 30 height 26
type input "8/19/2025 7:25 PM"
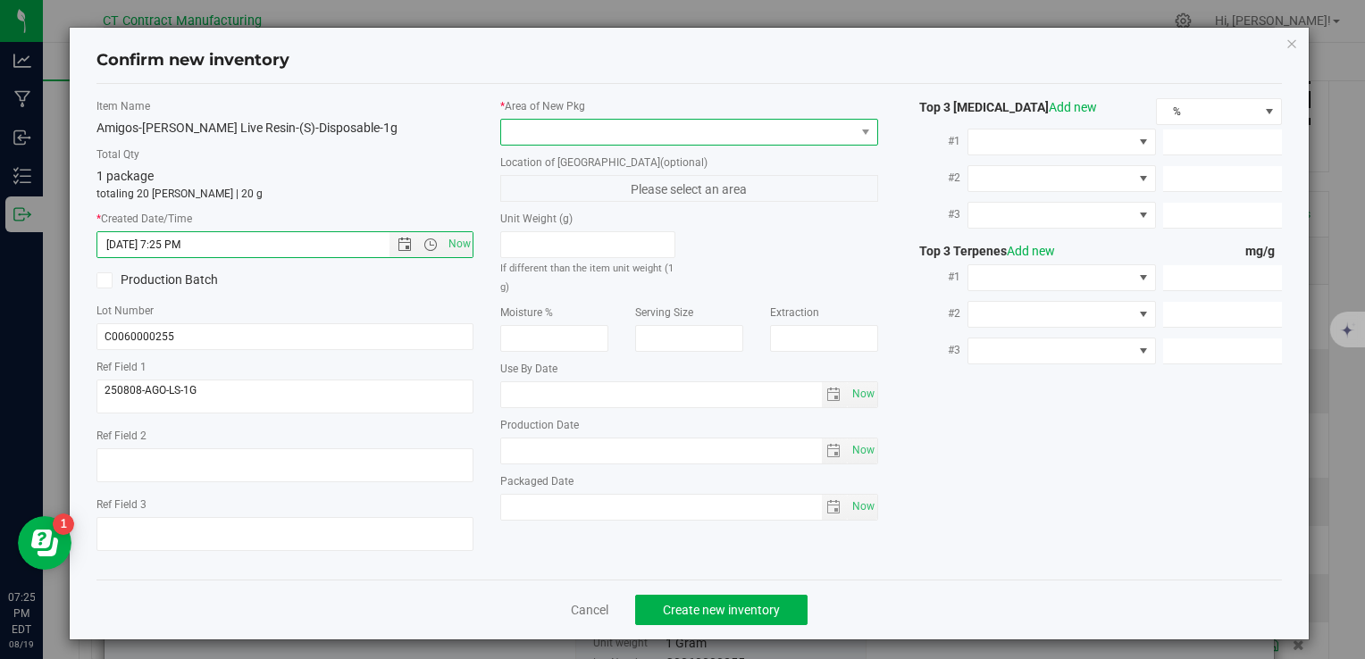
click at [556, 131] on span at bounding box center [677, 132] width 353 height 25
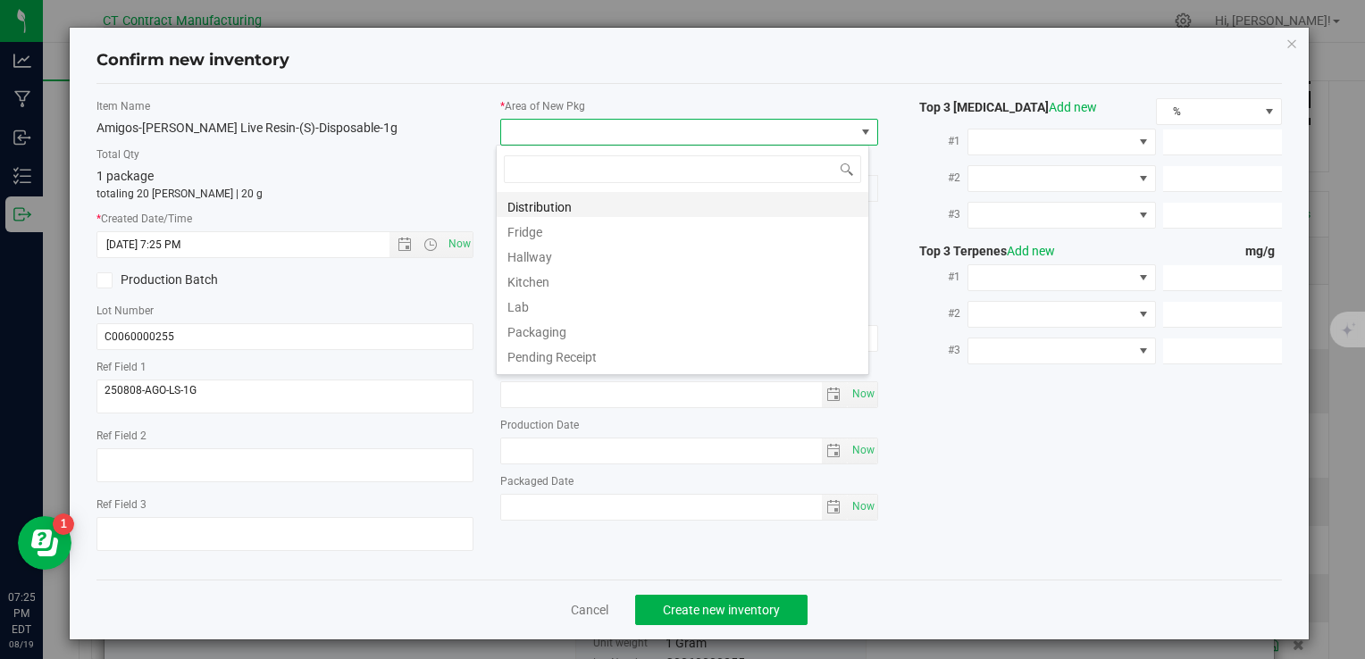
scroll to position [26, 373]
click at [542, 209] on li "Distribution" at bounding box center [683, 204] width 372 height 25
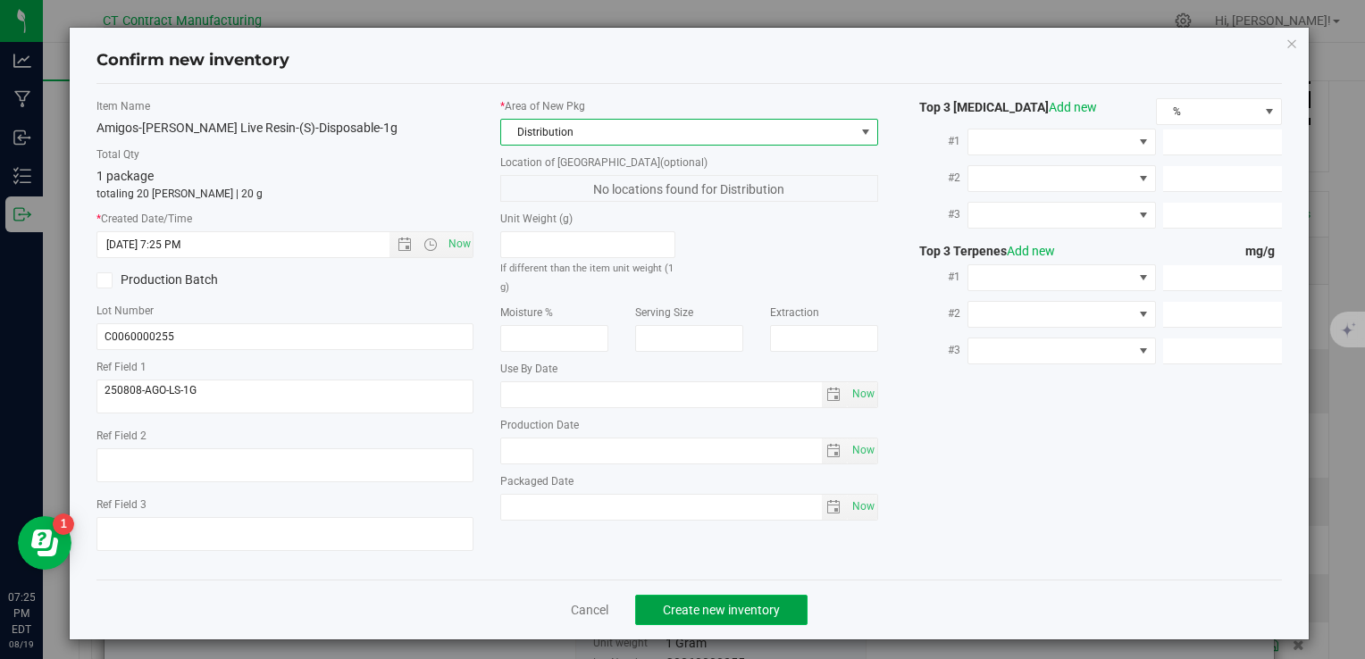
click at [735, 595] on button "Create new inventory" at bounding box center [721, 610] width 172 height 30
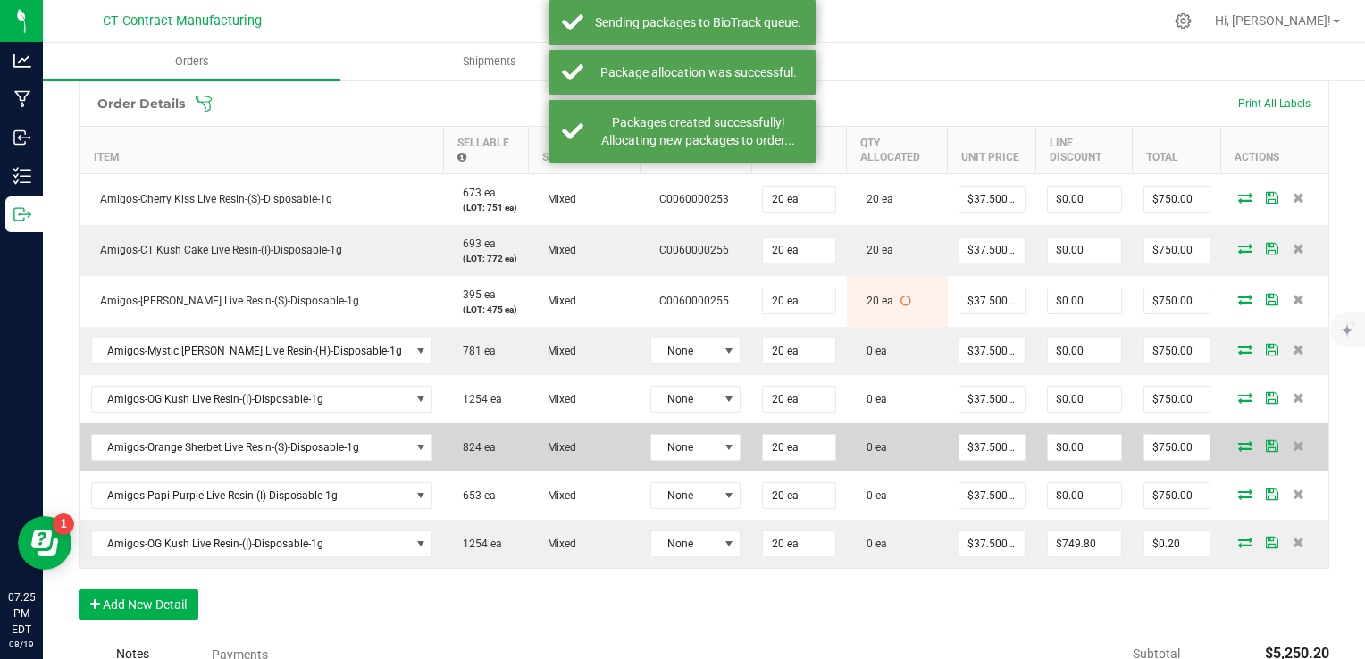
scroll to position [536, 0]
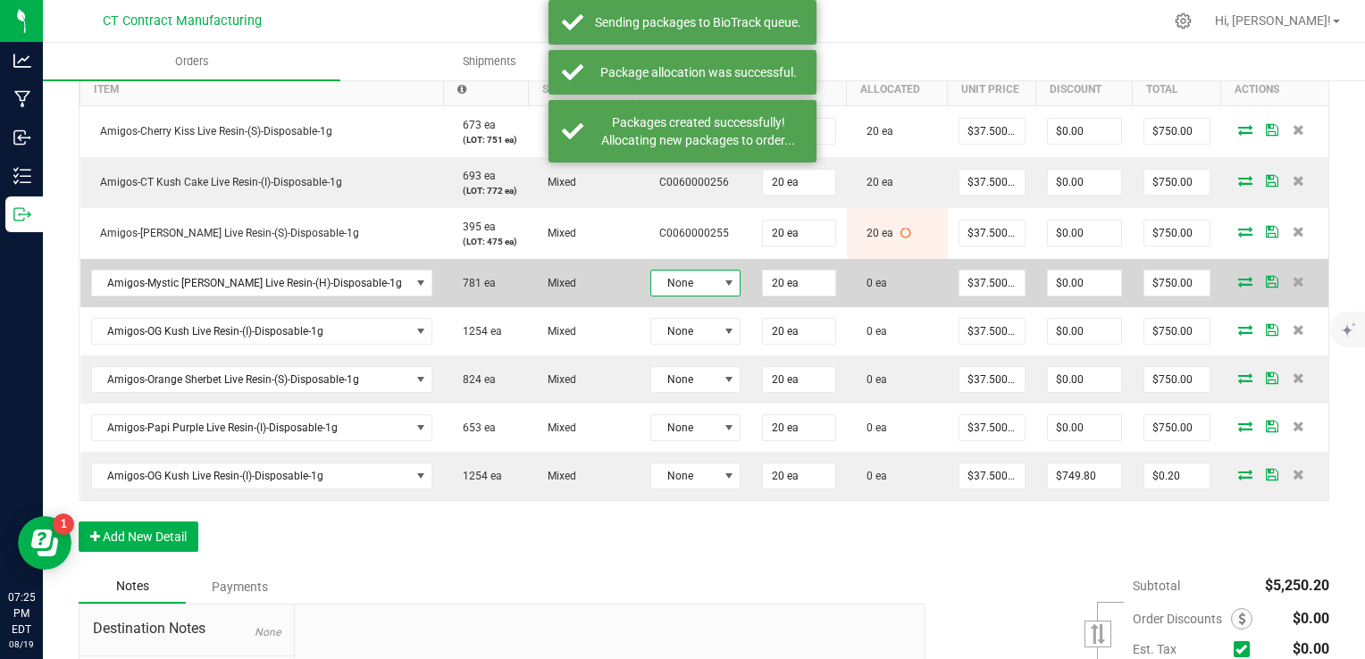
click at [722, 276] on span at bounding box center [729, 283] width 14 height 14
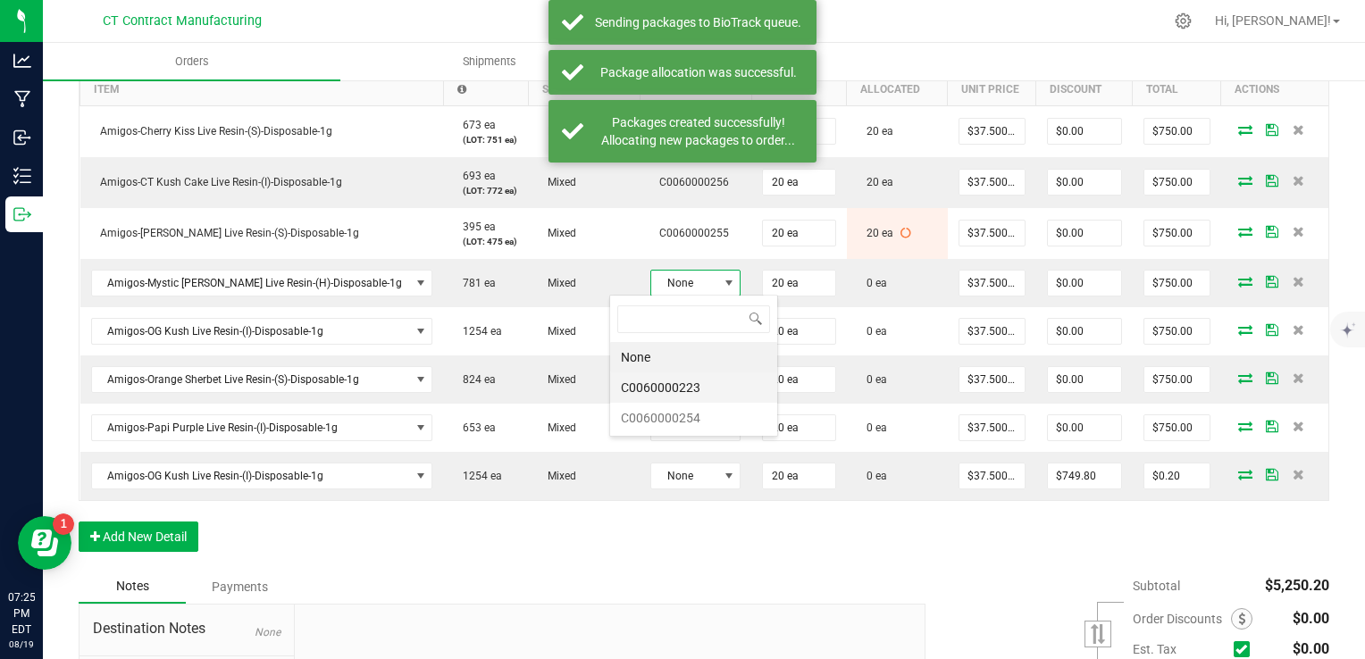
scroll to position [26, 90]
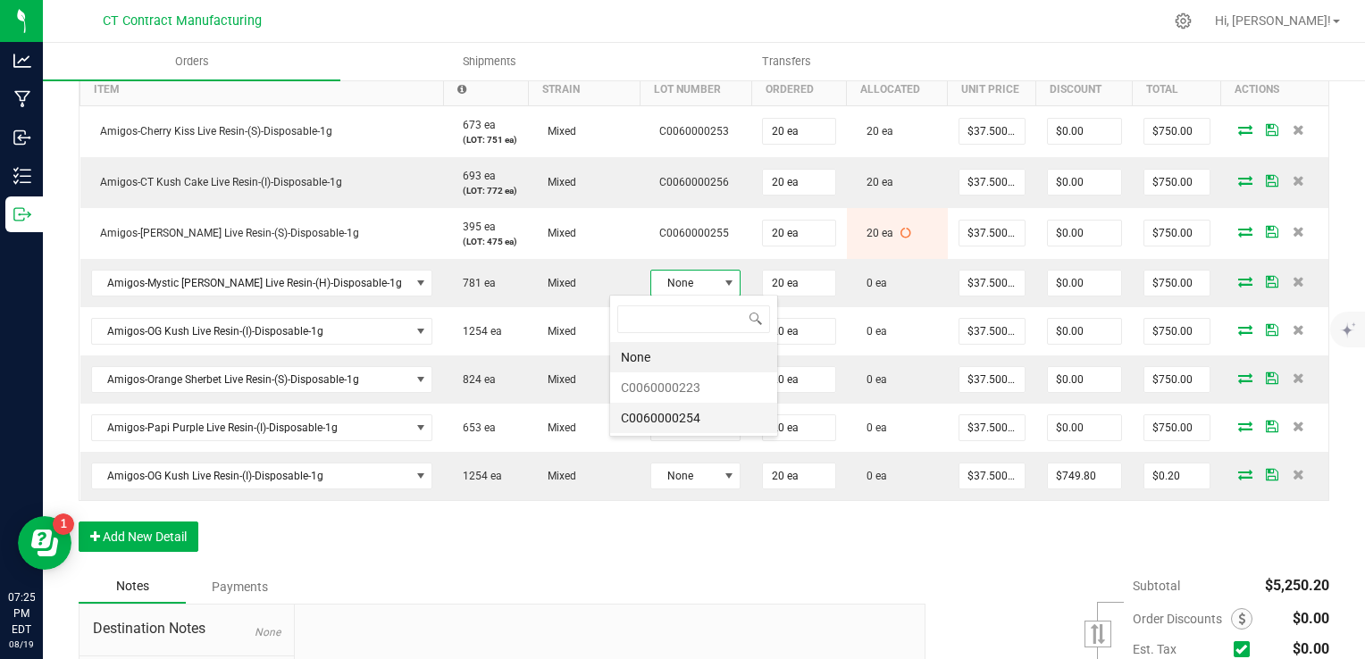
click at [693, 412] on li "C0060000254" at bounding box center [693, 418] width 167 height 30
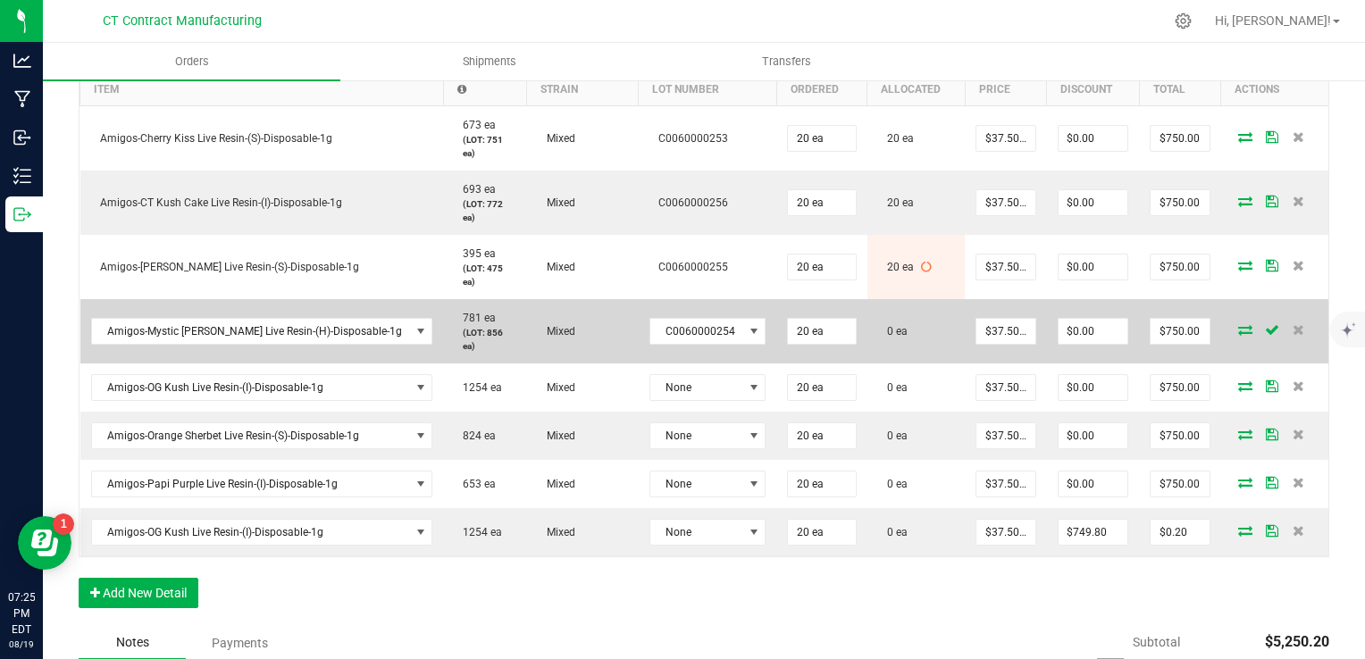
click at [1238, 324] on icon at bounding box center [1245, 329] width 14 height 11
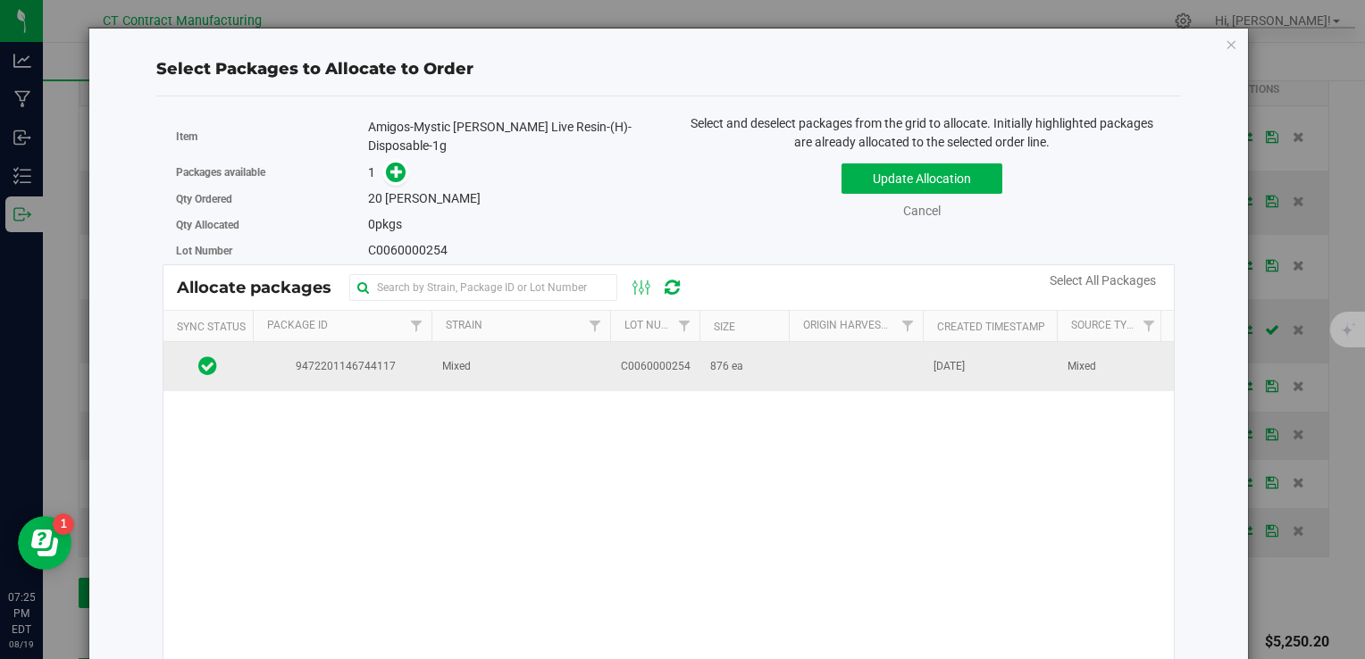
click at [734, 358] on span "876 ea" at bounding box center [726, 366] width 33 height 17
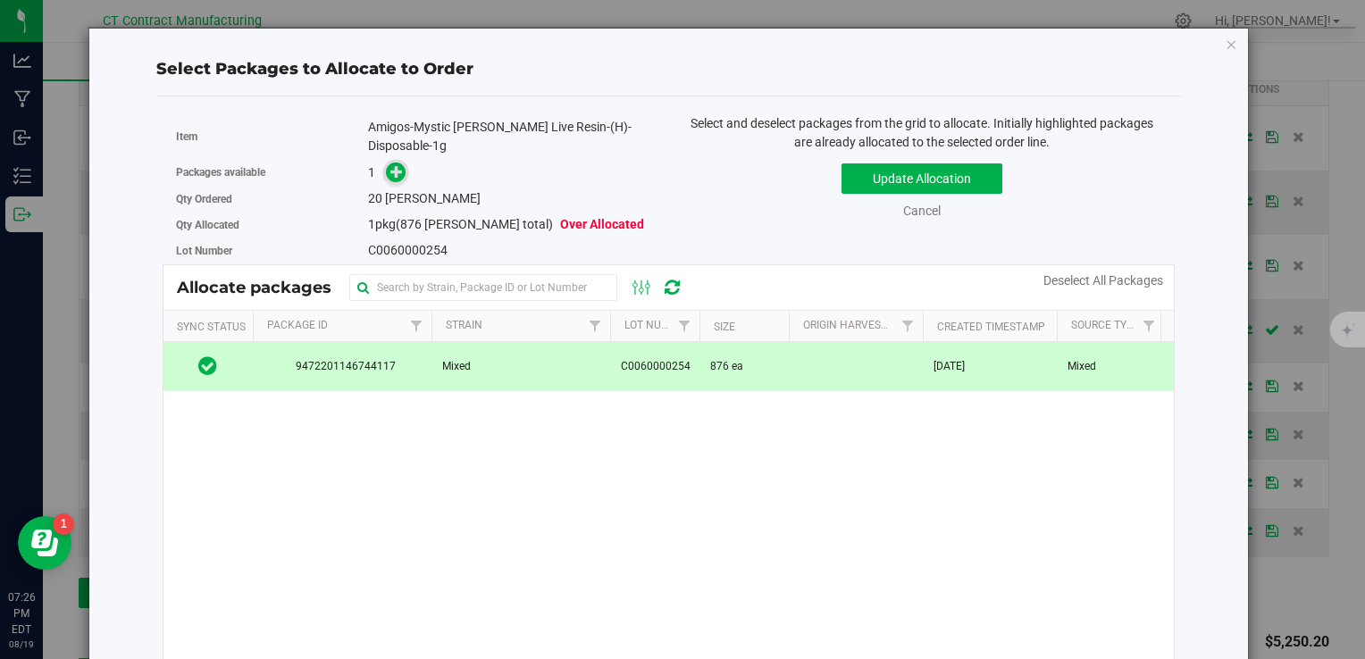
click at [390, 165] on icon at bounding box center [396, 171] width 13 height 13
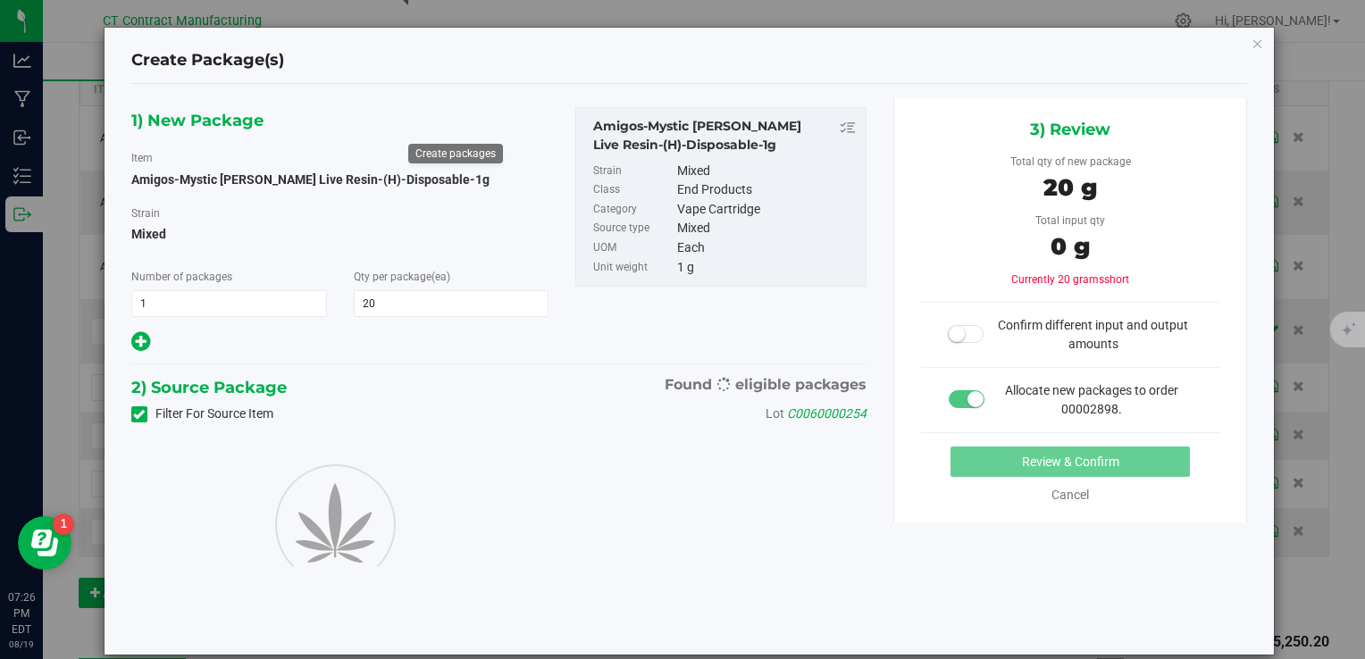
type input "20"
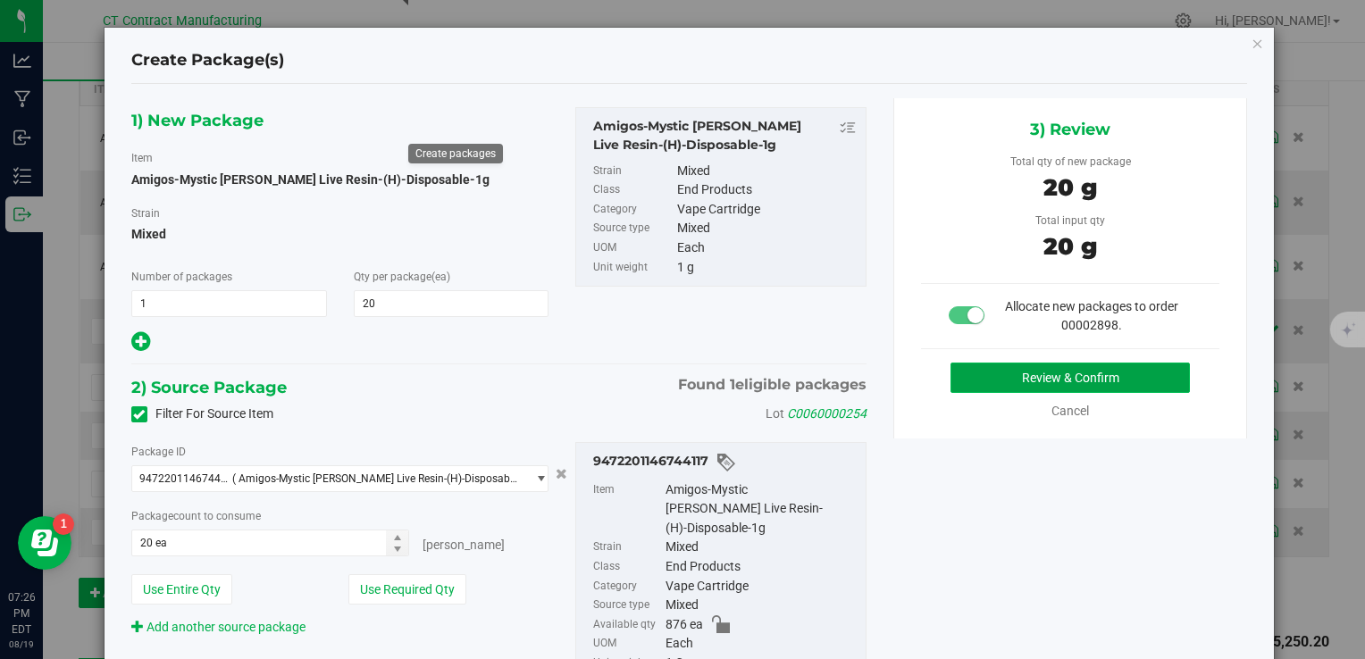
click at [951, 387] on button "Review & Confirm" at bounding box center [1070, 378] width 239 height 30
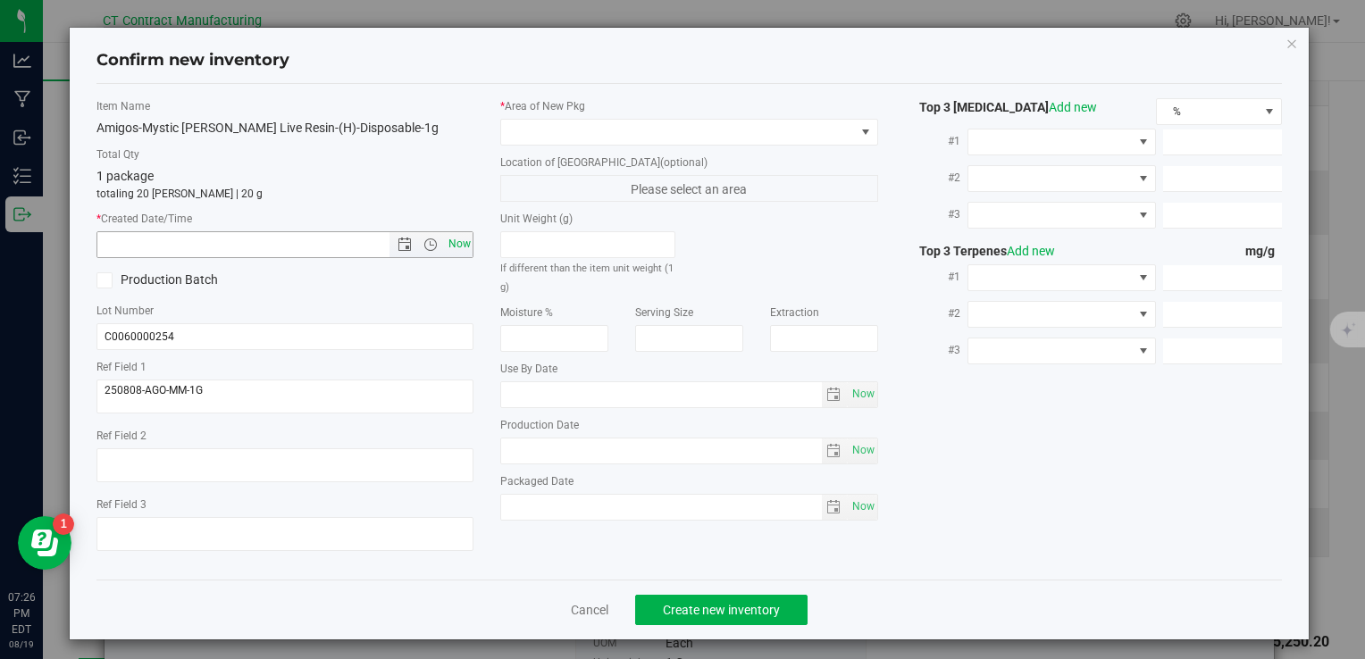
click at [452, 245] on span "Now" at bounding box center [459, 244] width 30 height 26
type input "8/19/2025 7:26 PM"
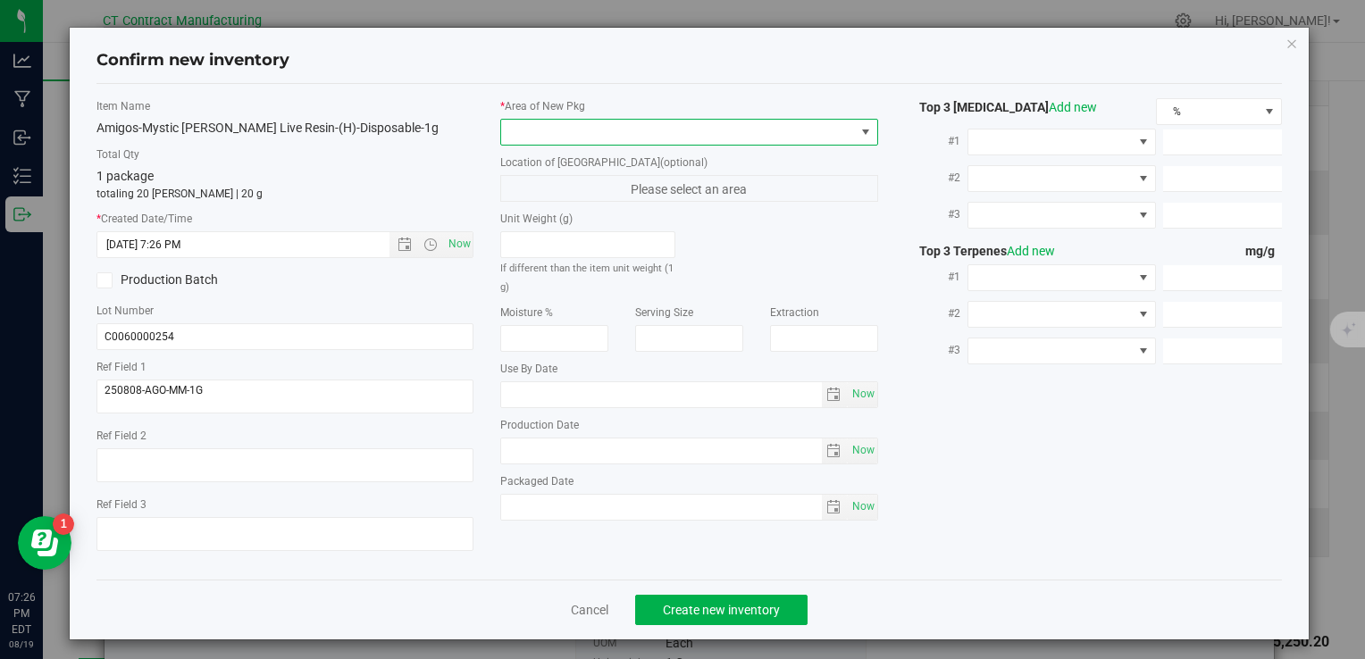
click at [557, 125] on span at bounding box center [677, 132] width 353 height 25
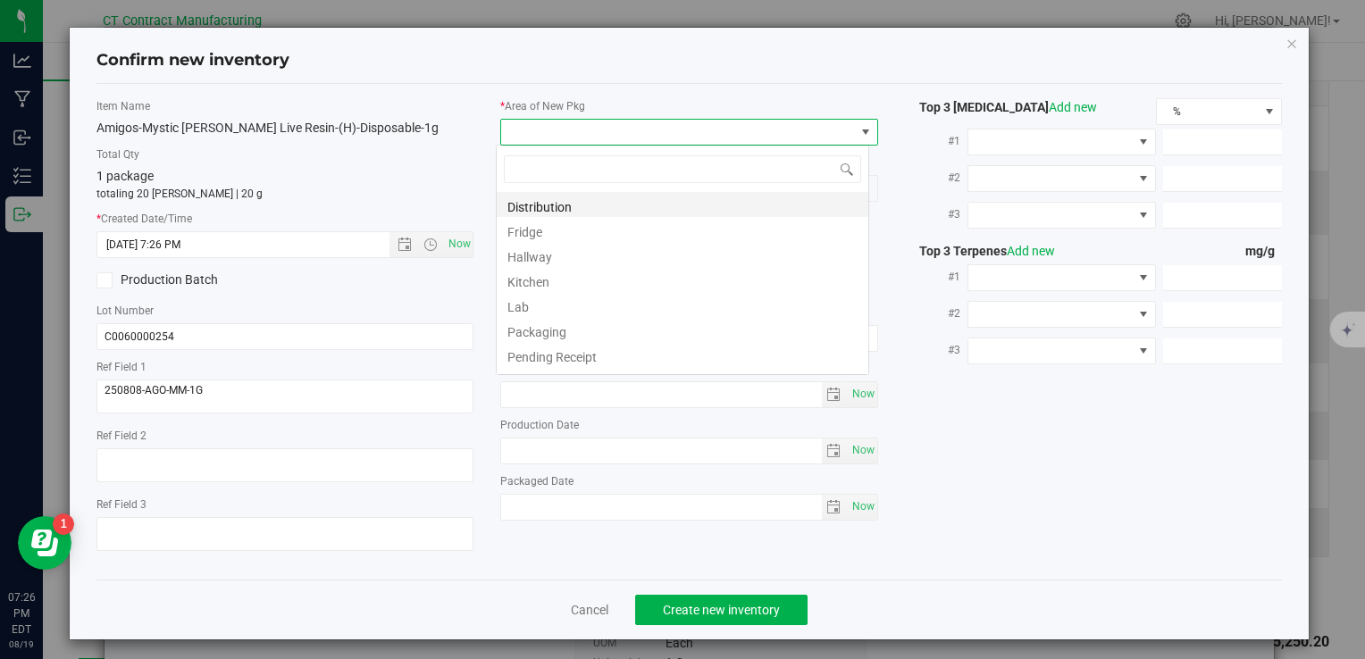
scroll to position [26, 373]
click at [615, 206] on li "Distribution" at bounding box center [683, 204] width 372 height 25
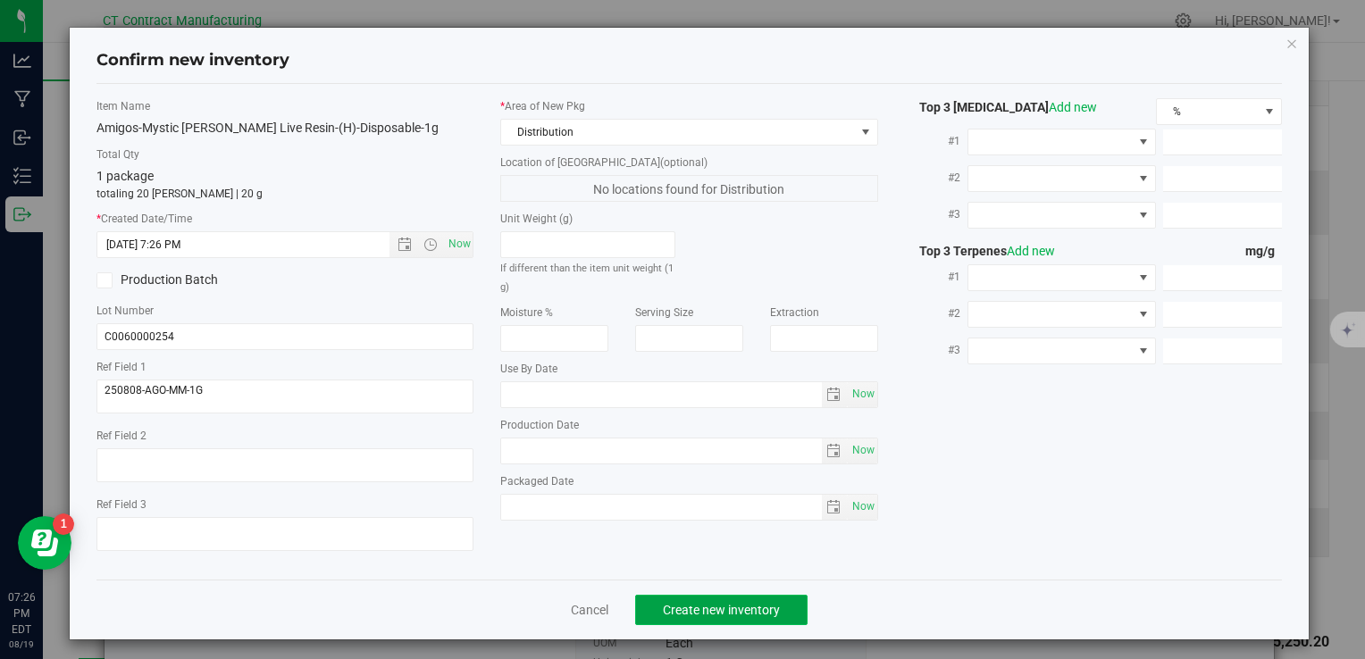
click at [713, 612] on span "Create new inventory" at bounding box center [721, 610] width 117 height 14
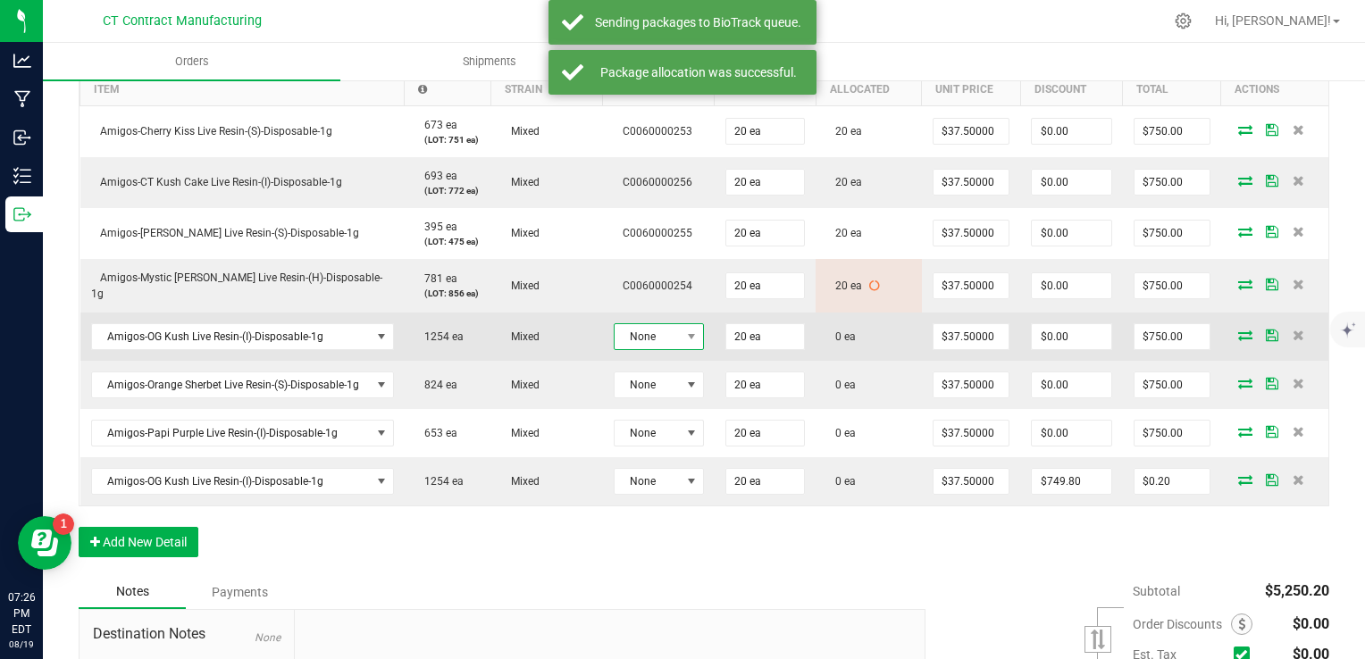
click at [681, 343] on span at bounding box center [692, 336] width 22 height 25
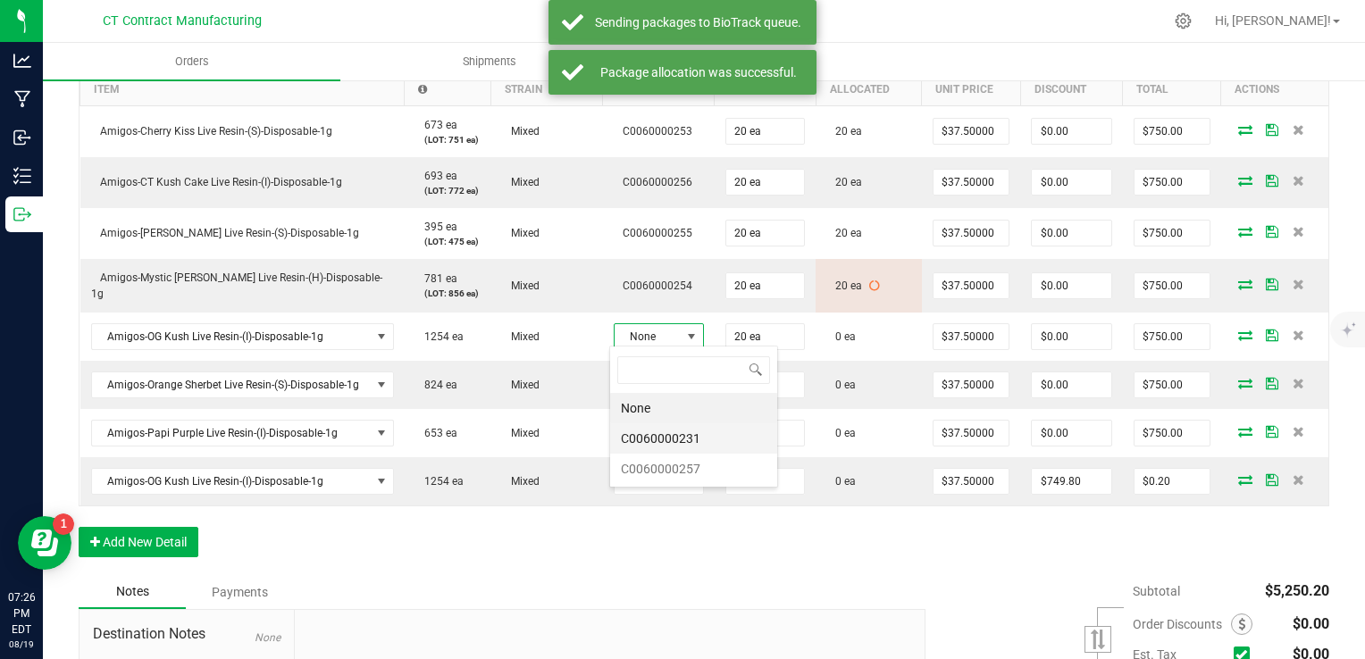
click at [693, 439] on li "C0060000231" at bounding box center [693, 438] width 167 height 30
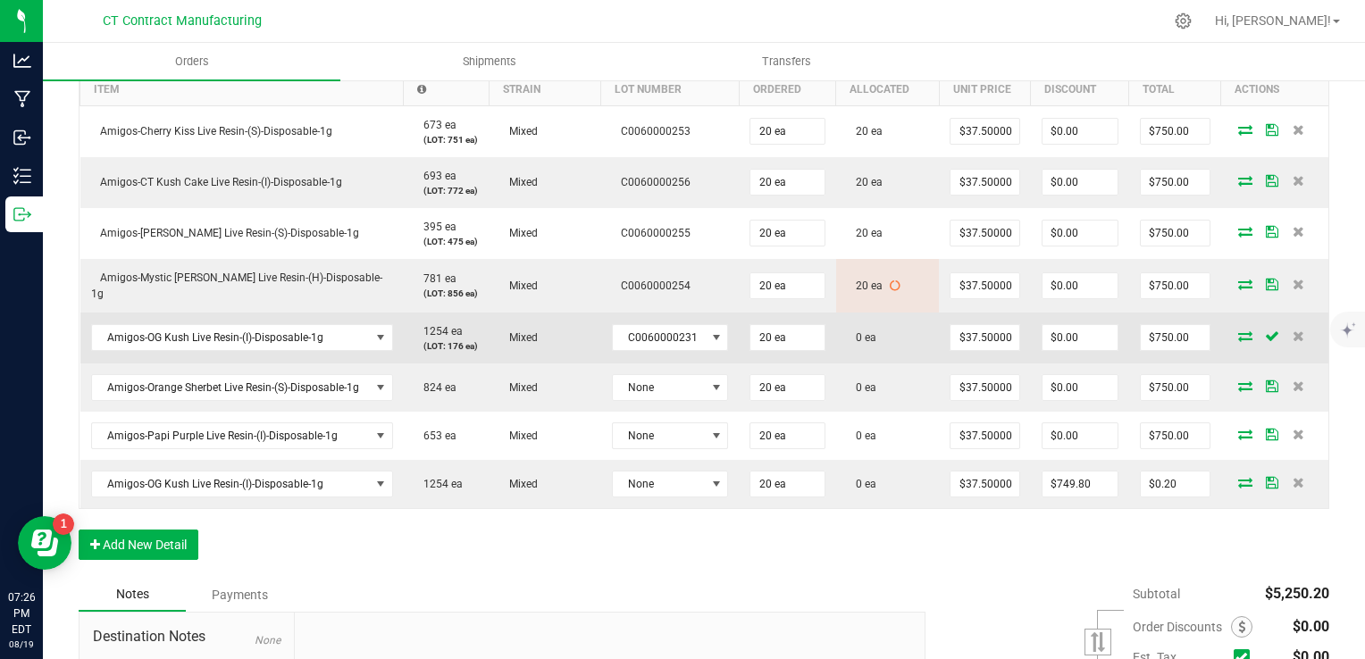
click at [1238, 331] on icon at bounding box center [1245, 336] width 14 height 11
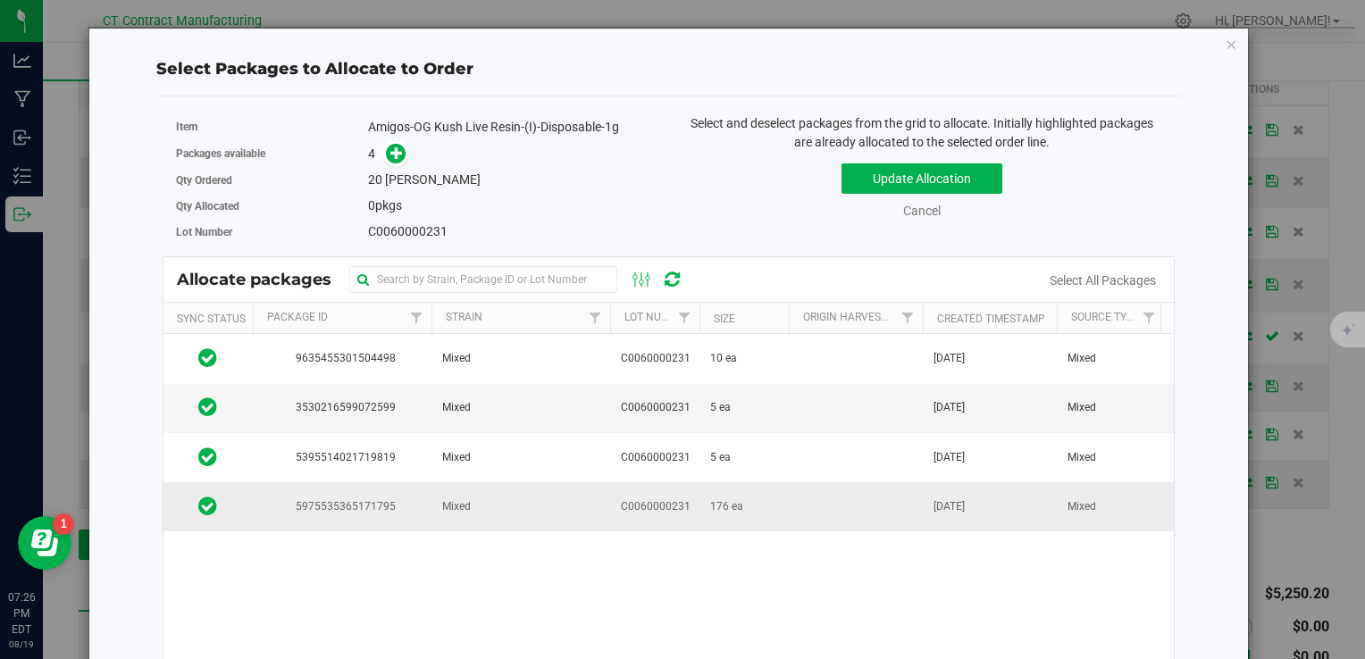
click at [587, 492] on td "Mixed" at bounding box center [521, 506] width 179 height 48
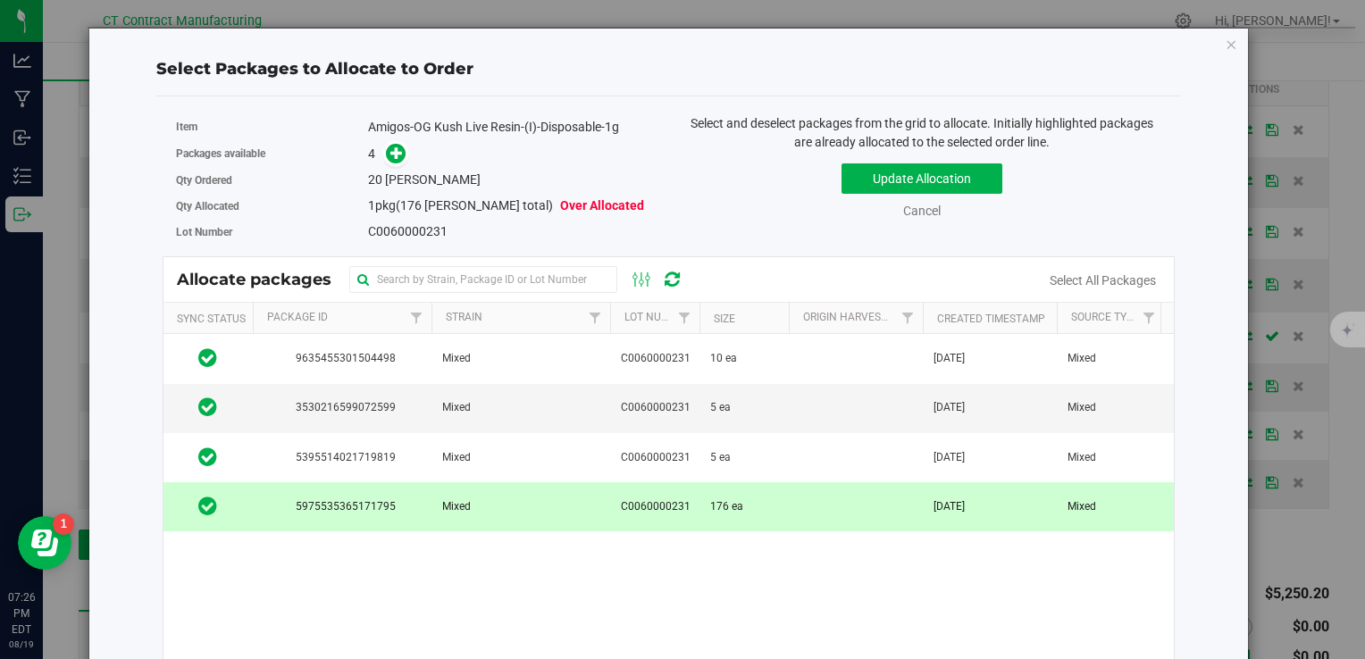
click at [386, 165] on div "Packages available 4" at bounding box center [416, 154] width 480 height 28
click at [391, 148] on icon at bounding box center [396, 153] width 13 height 13
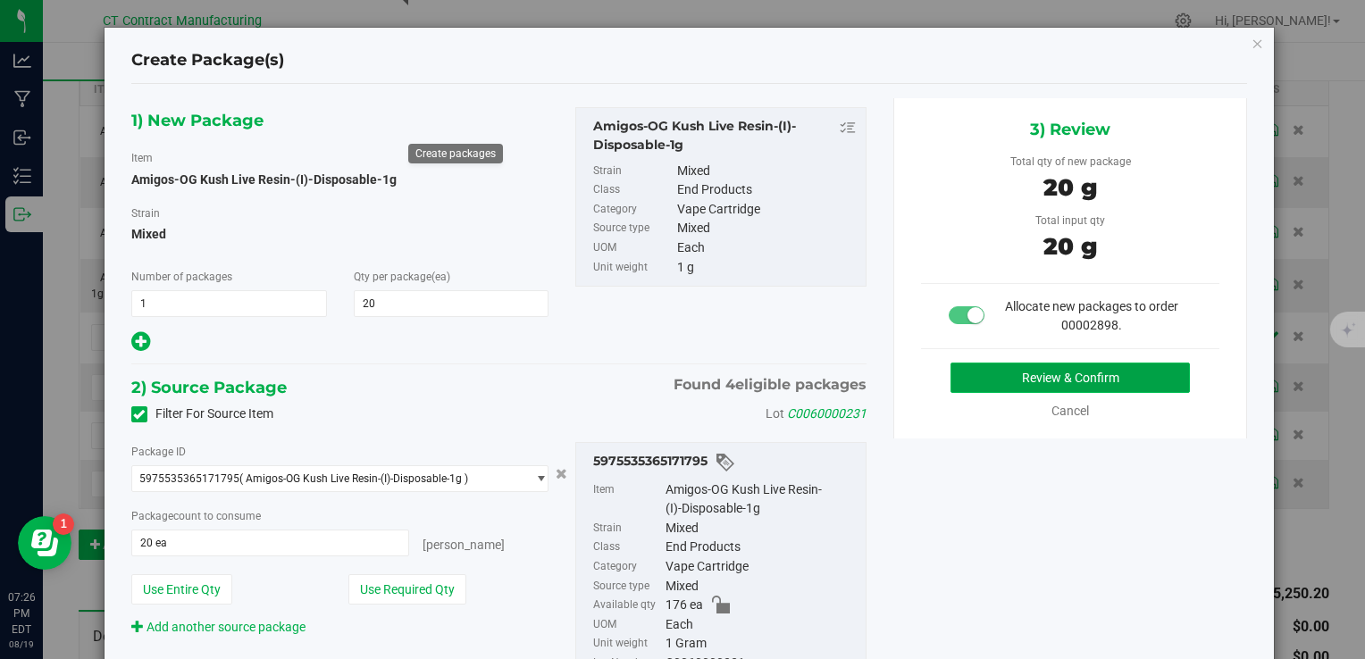
click at [990, 384] on button "Review & Confirm" at bounding box center [1070, 378] width 239 height 30
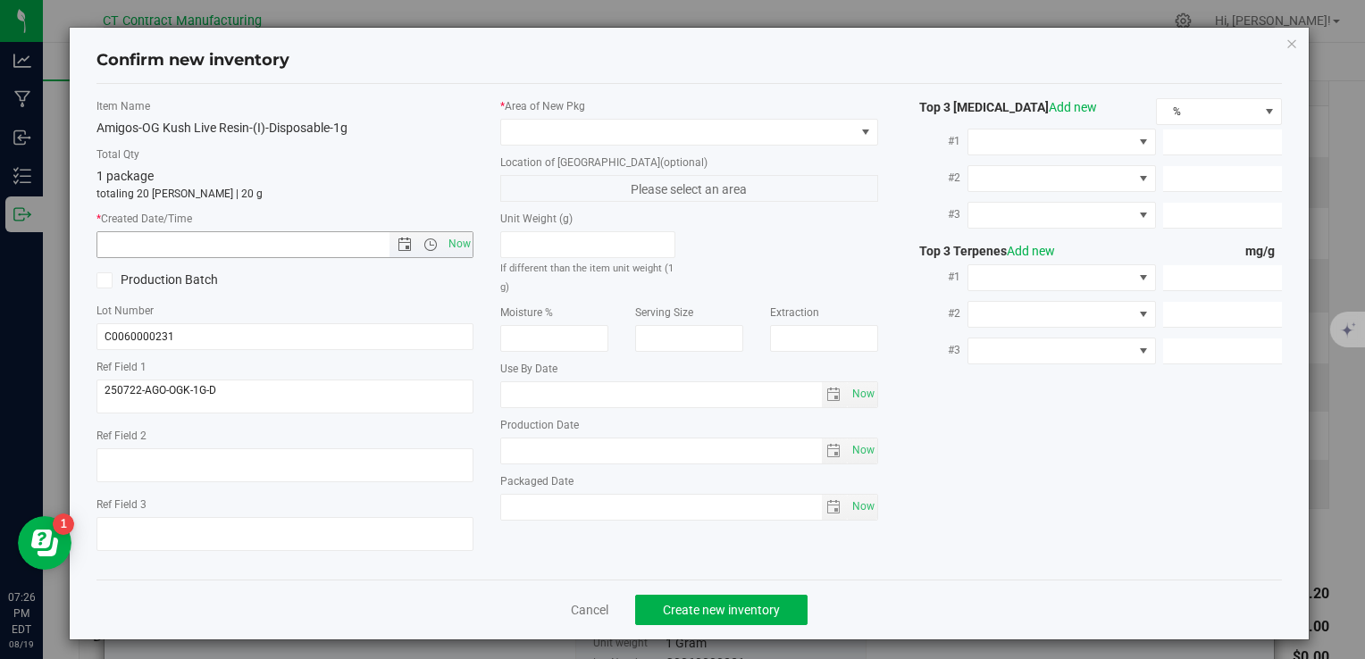
click at [461, 247] on span "Now" at bounding box center [459, 244] width 30 height 26
type input "8/19/2025 7:26 PM"
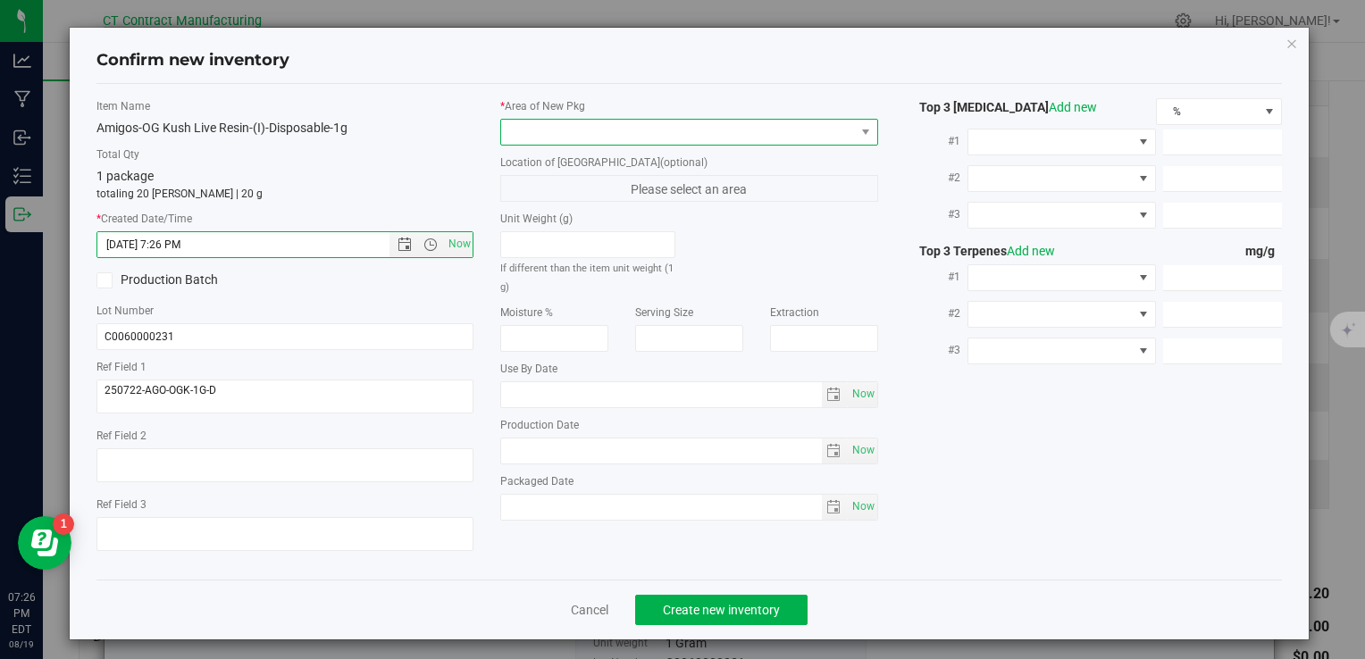
click at [541, 129] on span at bounding box center [677, 132] width 353 height 25
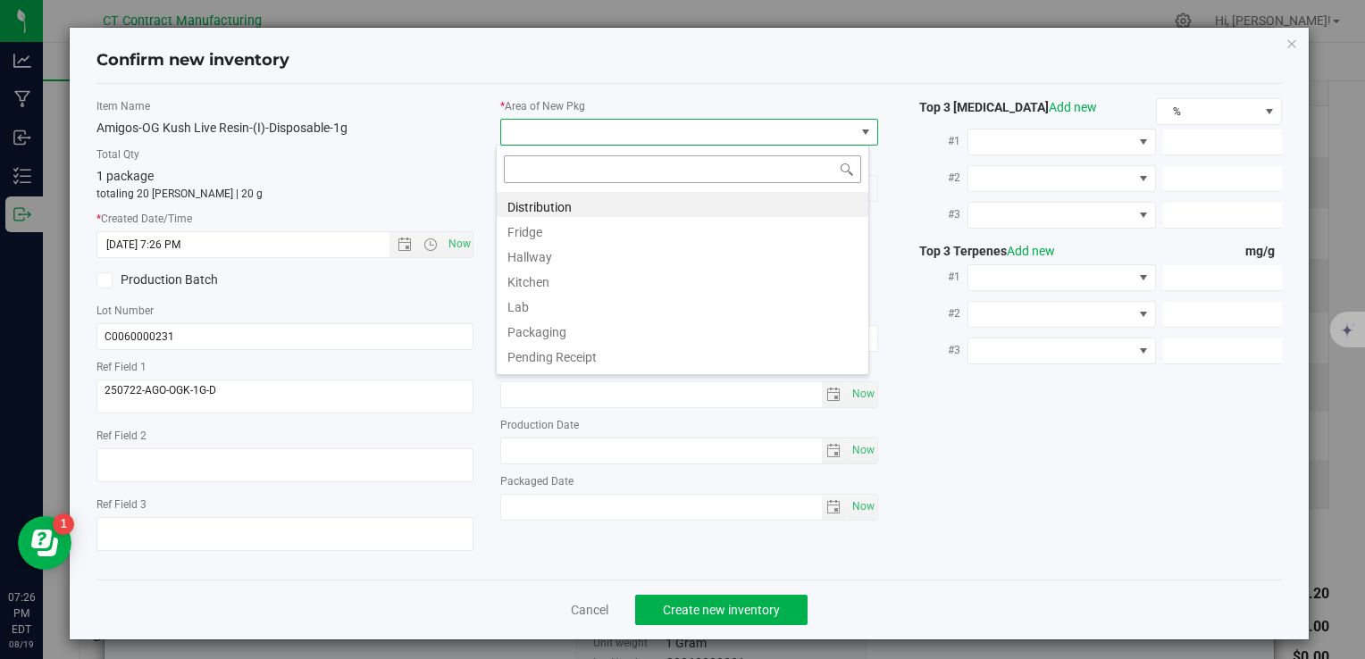
scroll to position [26, 373]
click at [574, 196] on li "Distribution" at bounding box center [683, 204] width 372 height 25
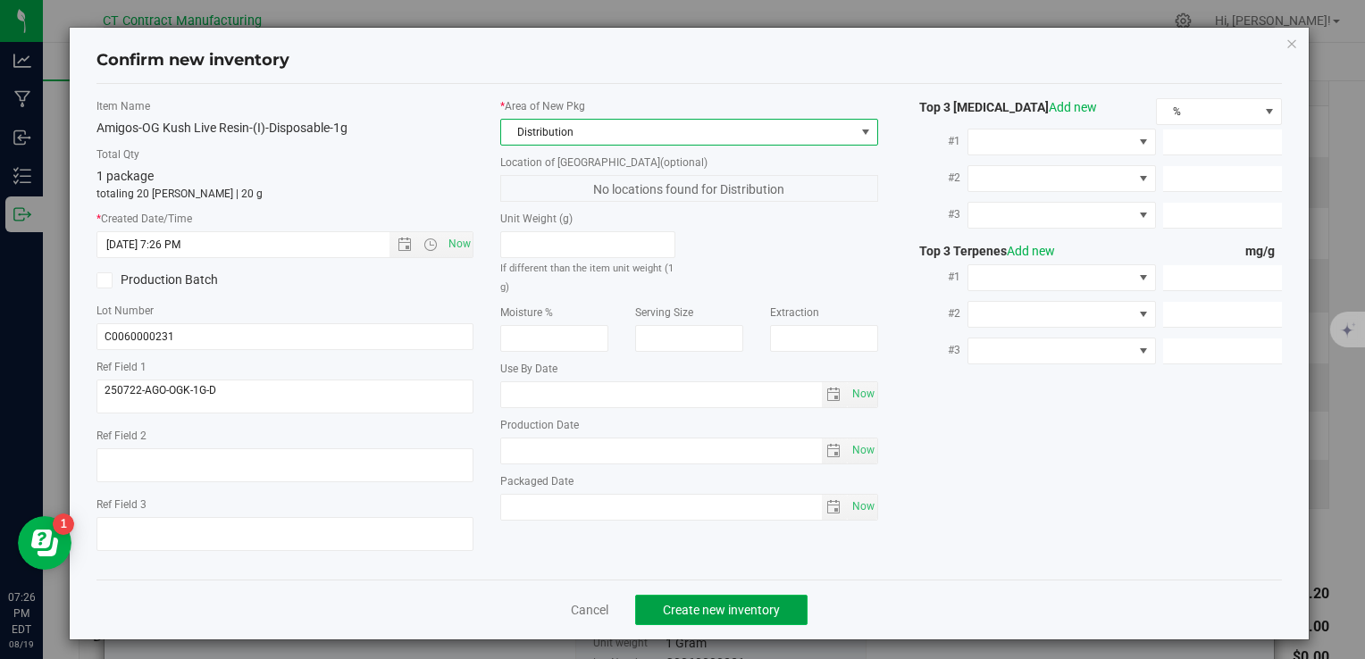
click at [722, 607] on span "Create new inventory" at bounding box center [721, 610] width 117 height 14
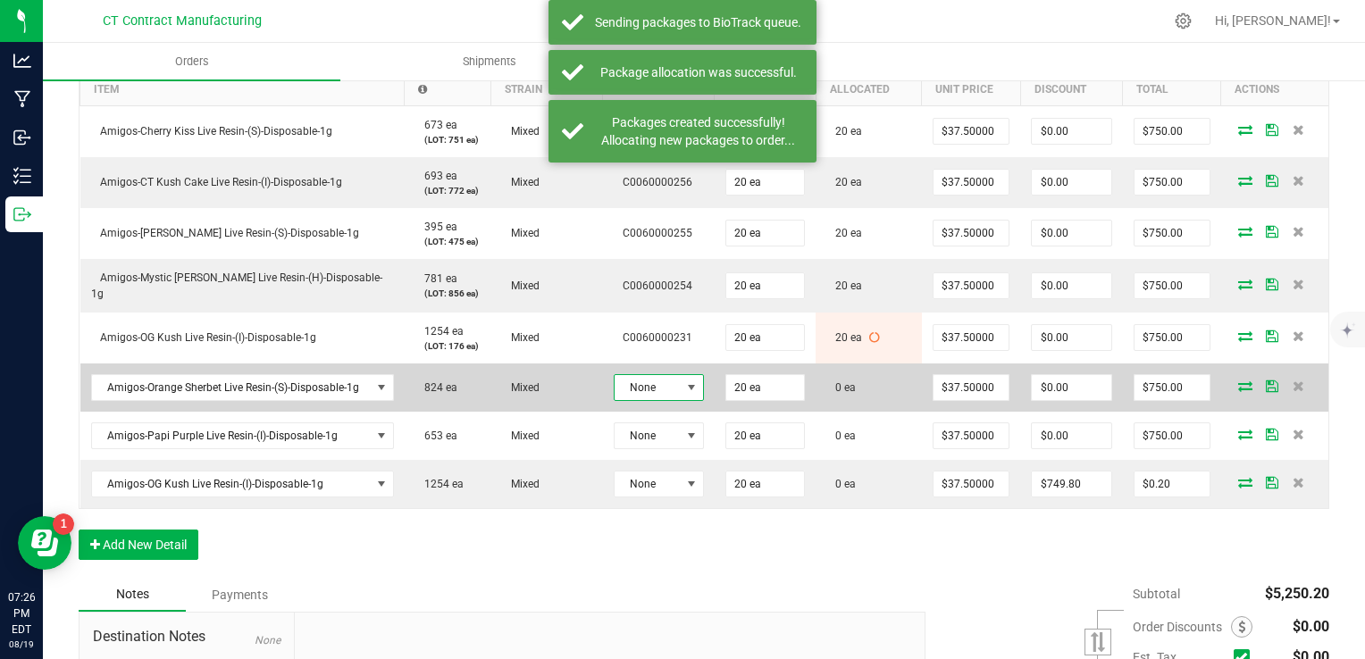
click at [684, 381] on span at bounding box center [691, 388] width 14 height 14
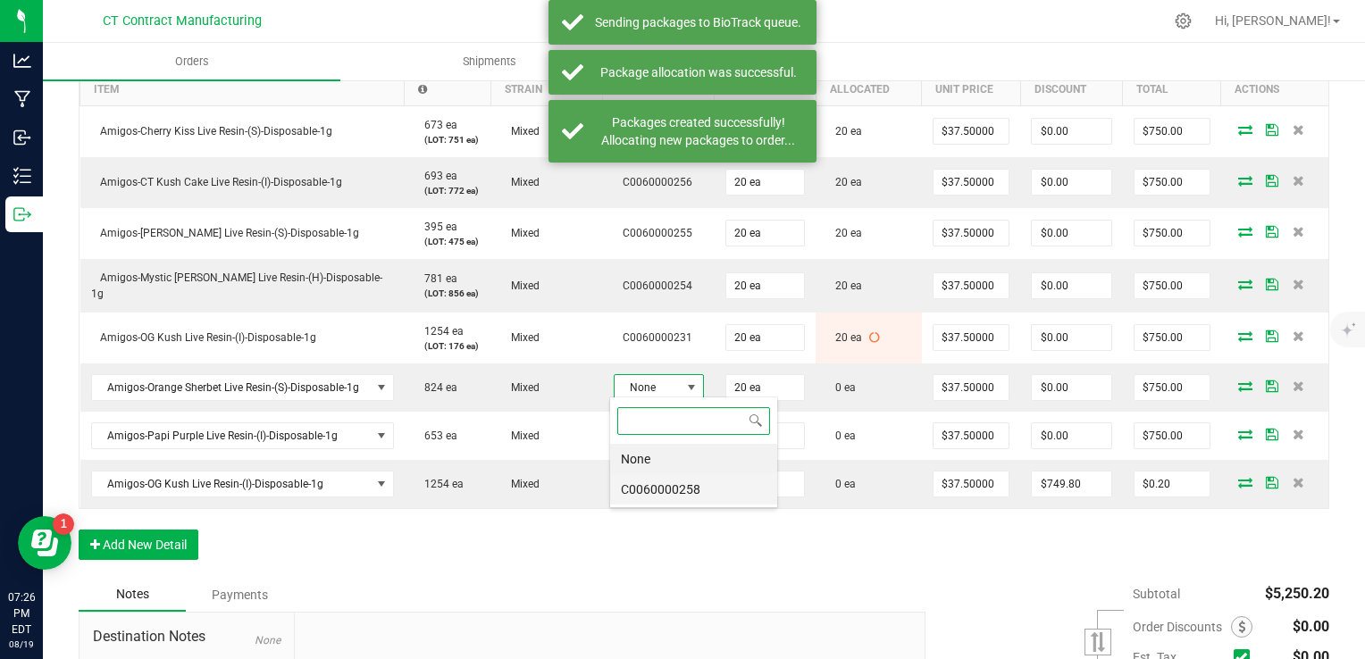
click at [696, 479] on li "C0060000258" at bounding box center [693, 489] width 167 height 30
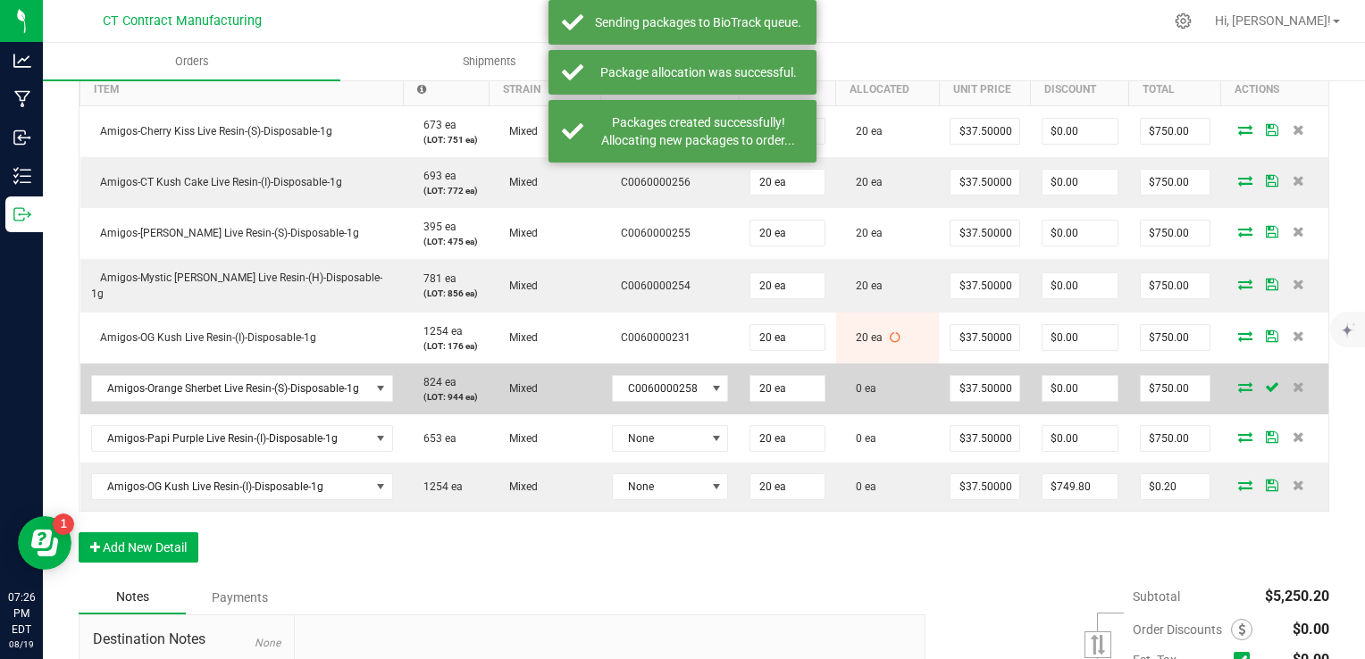
click at [1238, 382] on icon at bounding box center [1245, 387] width 14 height 11
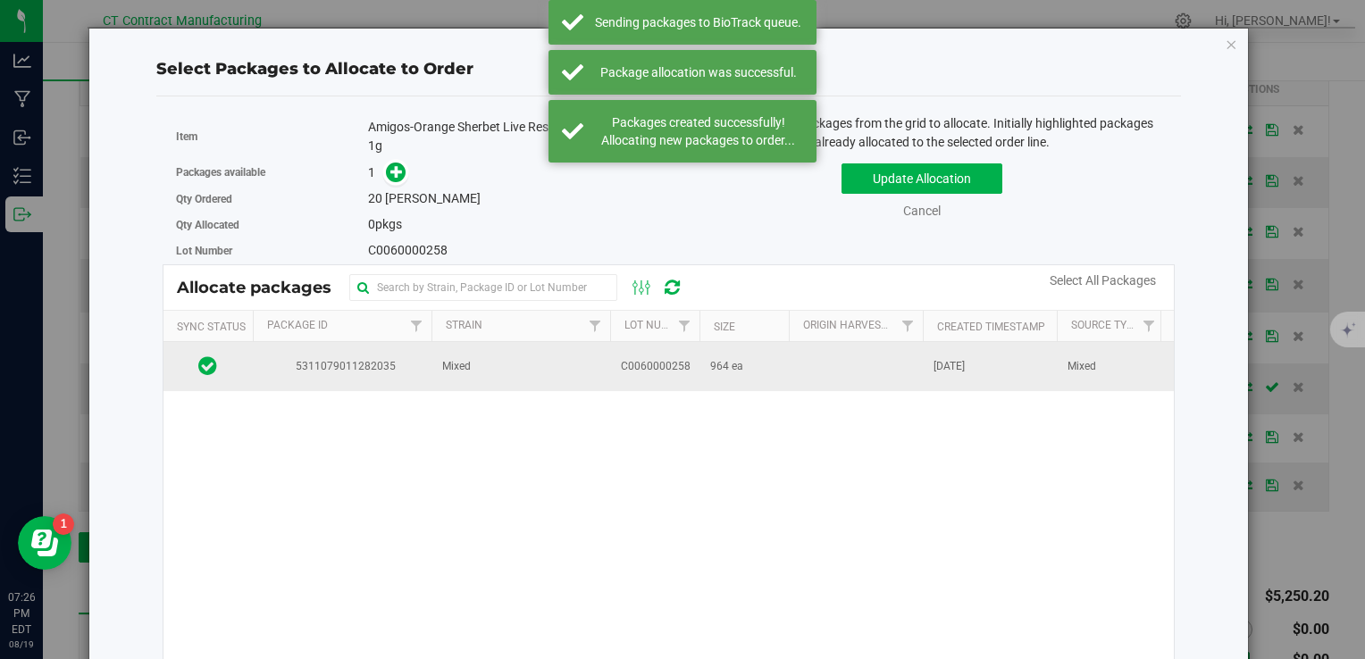
click at [675, 358] on span "C0060000258" at bounding box center [656, 366] width 70 height 17
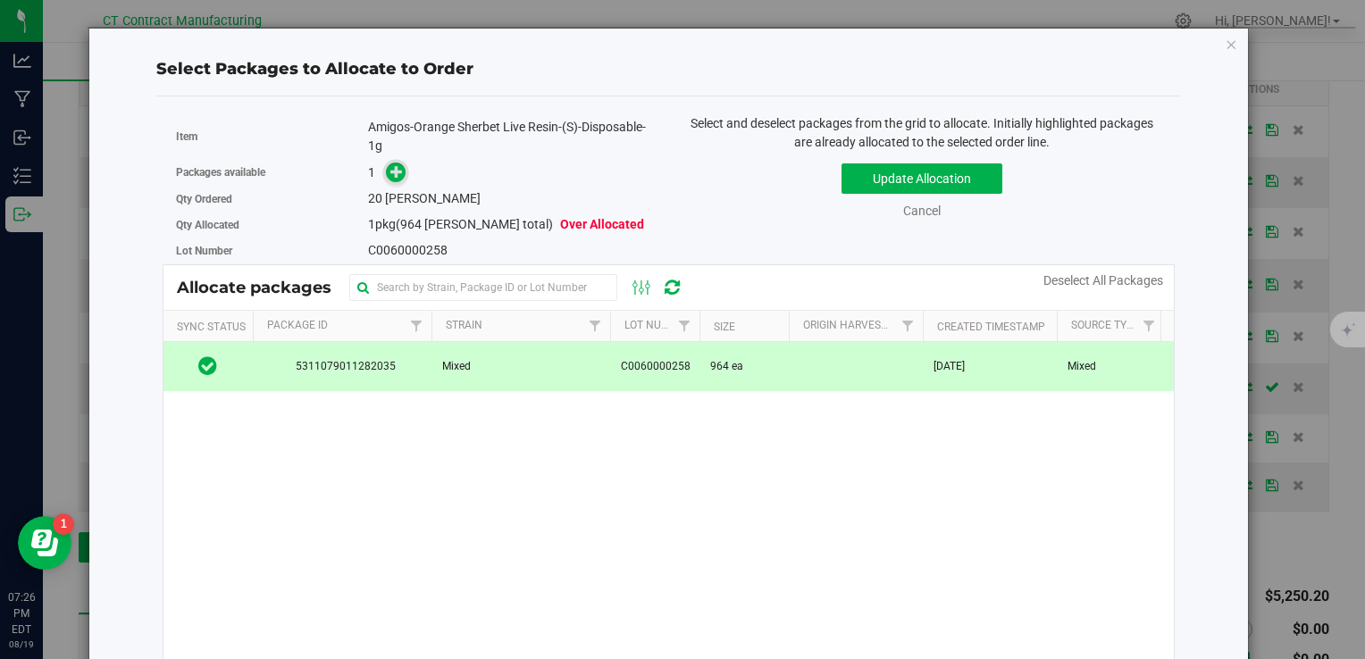
click at [395, 175] on icon at bounding box center [396, 171] width 13 height 13
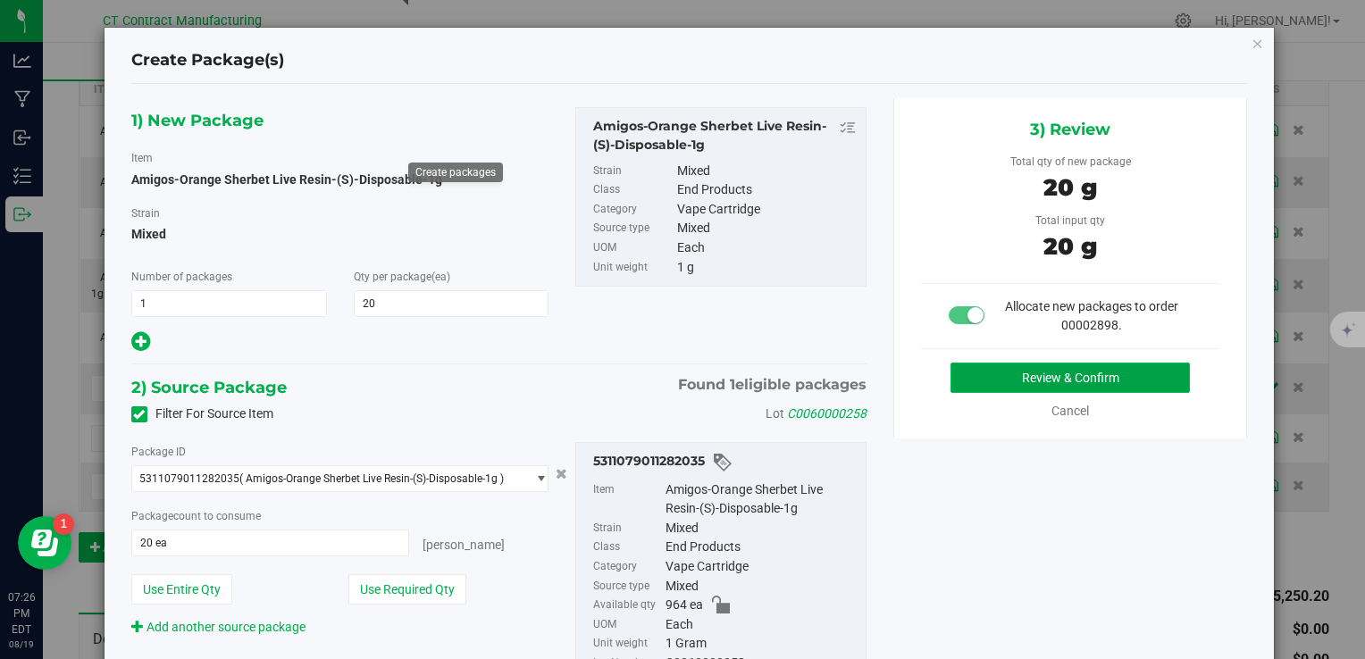
click at [1033, 381] on button "Review & Confirm" at bounding box center [1070, 378] width 239 height 30
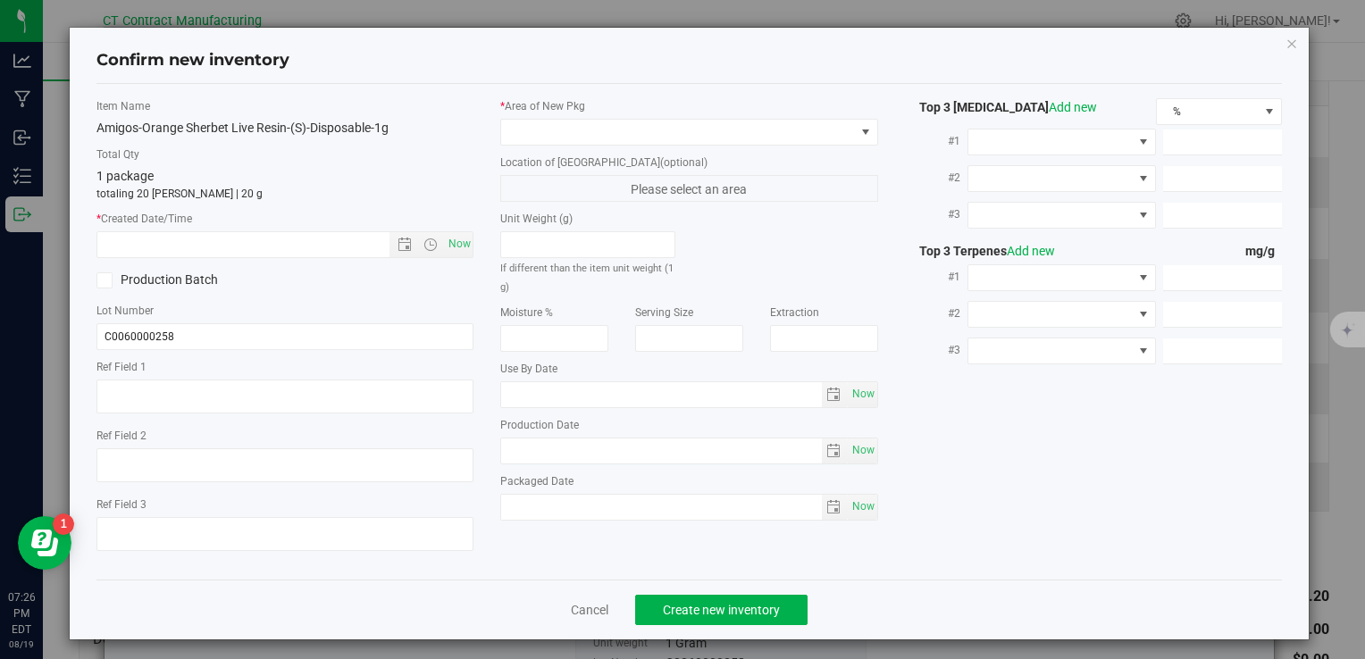
type textarea "250808-AGO-OS-1G"
click at [463, 243] on span "Now" at bounding box center [459, 244] width 30 height 26
type input "8/19/2025 7:26 PM"
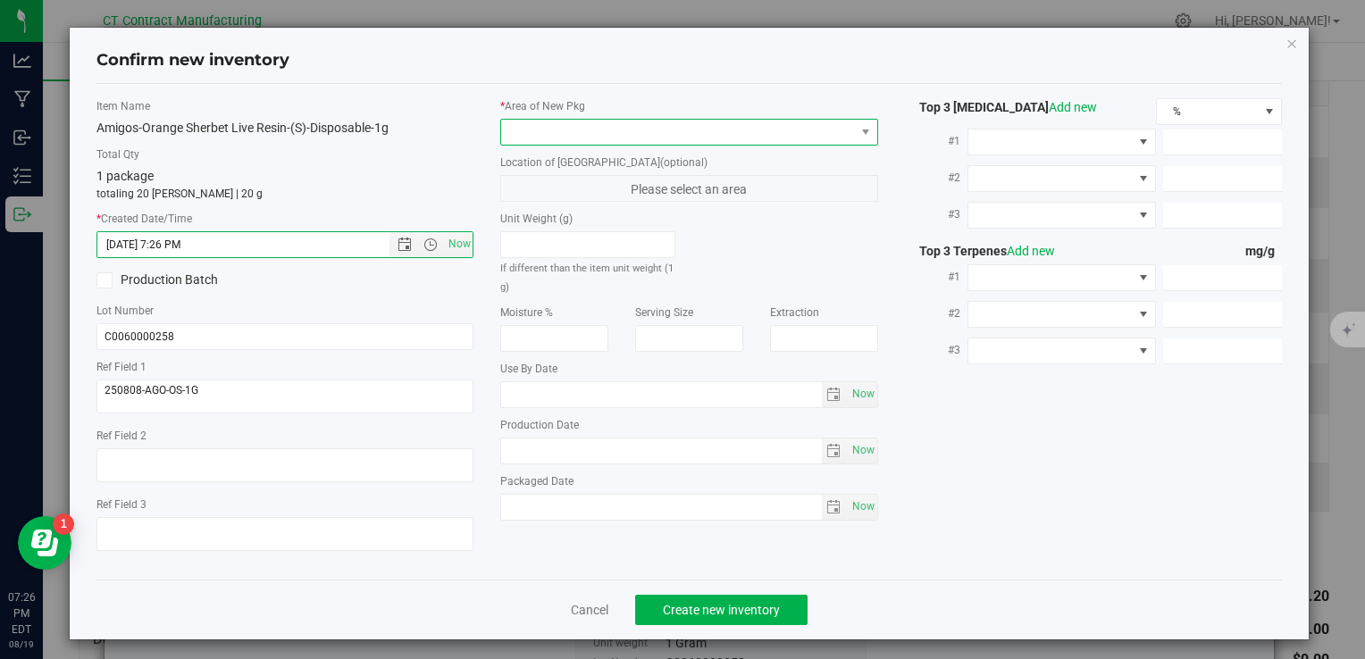
click at [545, 141] on span at bounding box center [677, 132] width 353 height 25
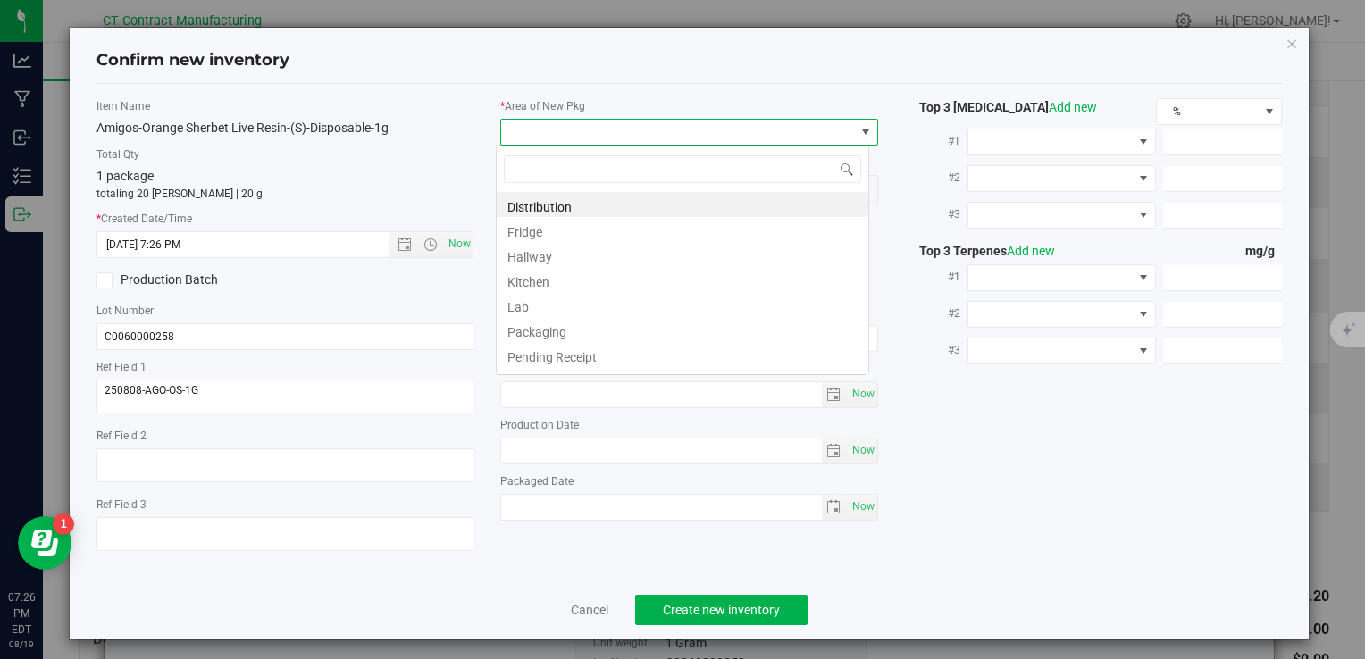
scroll to position [26, 373]
click at [560, 209] on li "Distribution" at bounding box center [683, 204] width 372 height 25
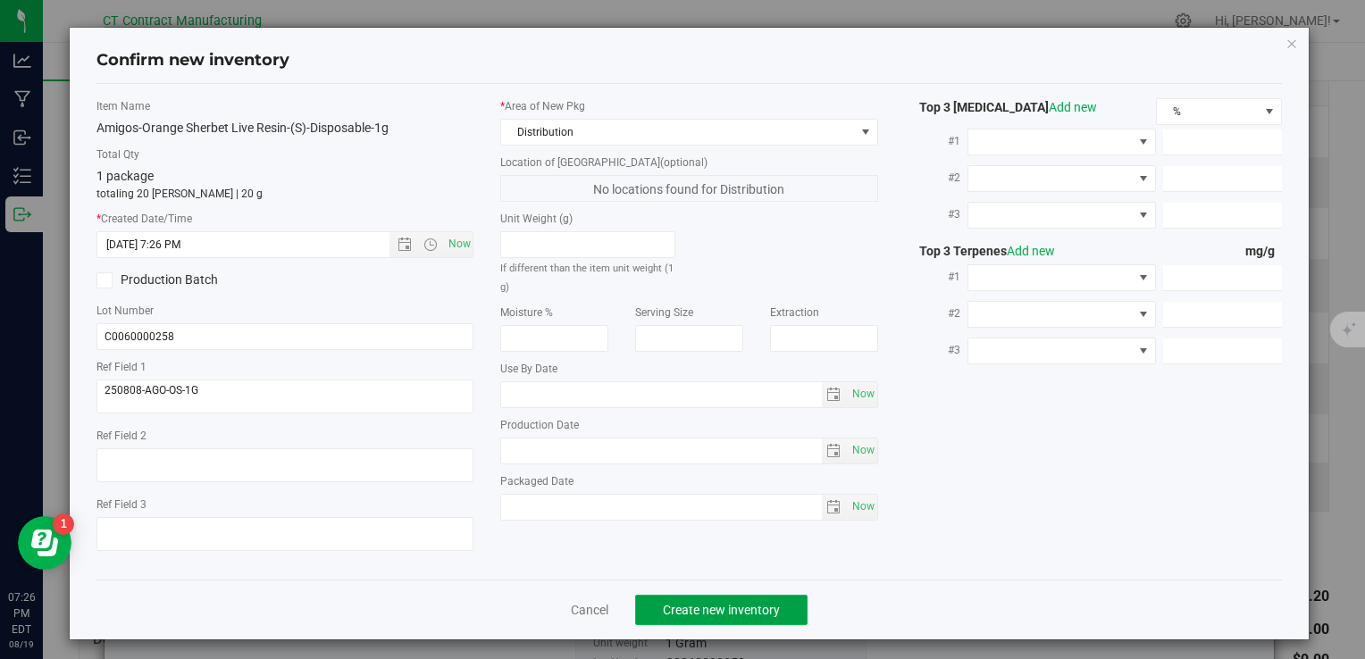
click at [754, 613] on span "Create new inventory" at bounding box center [721, 610] width 117 height 14
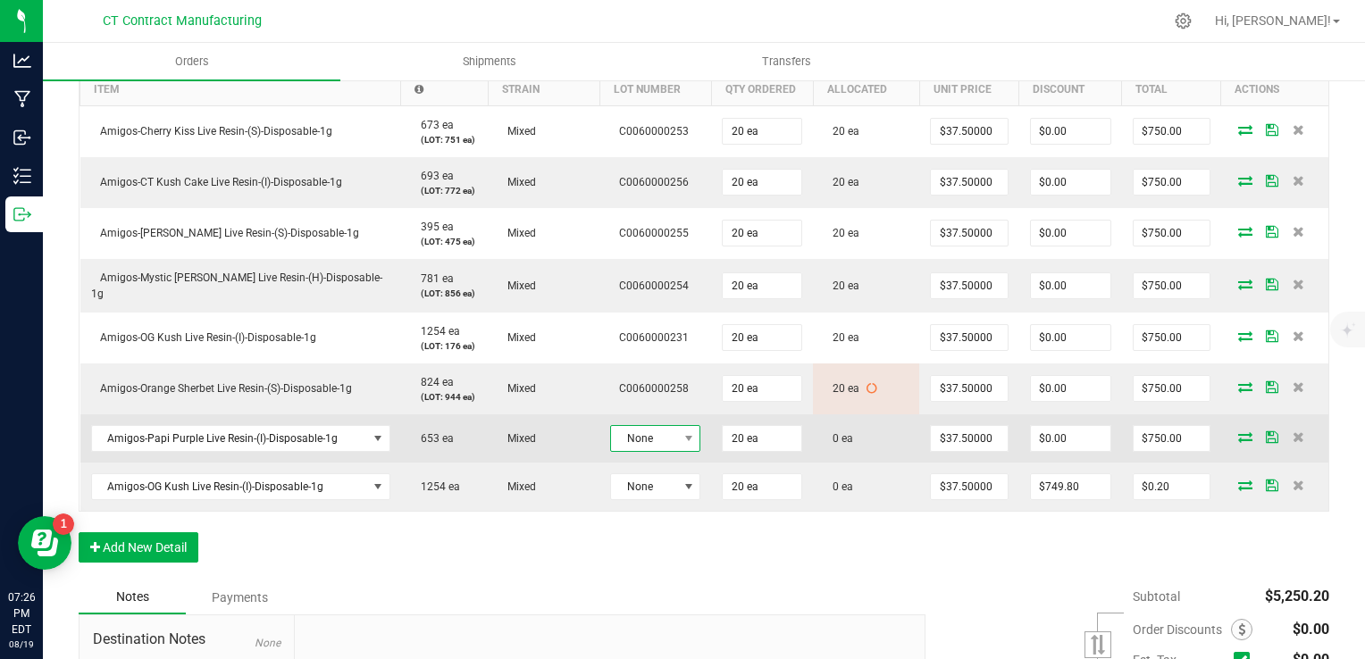
click at [677, 438] on span at bounding box center [688, 438] width 22 height 25
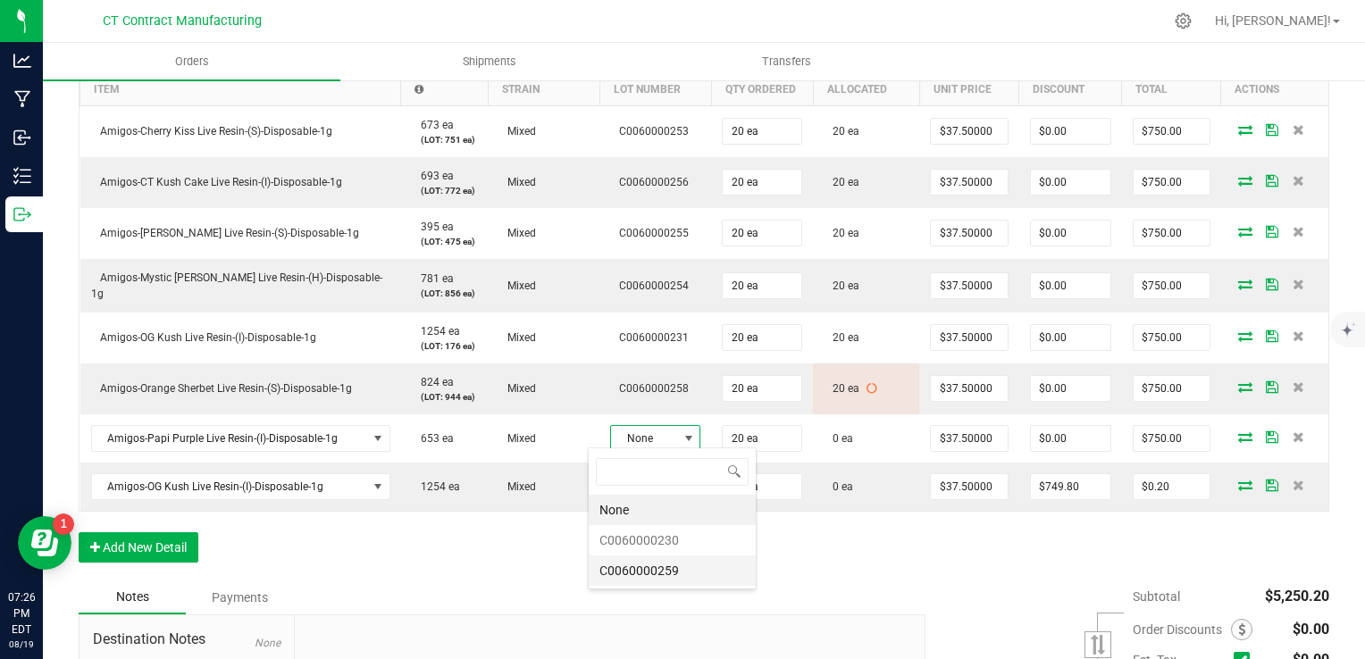
click at [684, 566] on li "C0060000259" at bounding box center [672, 571] width 167 height 30
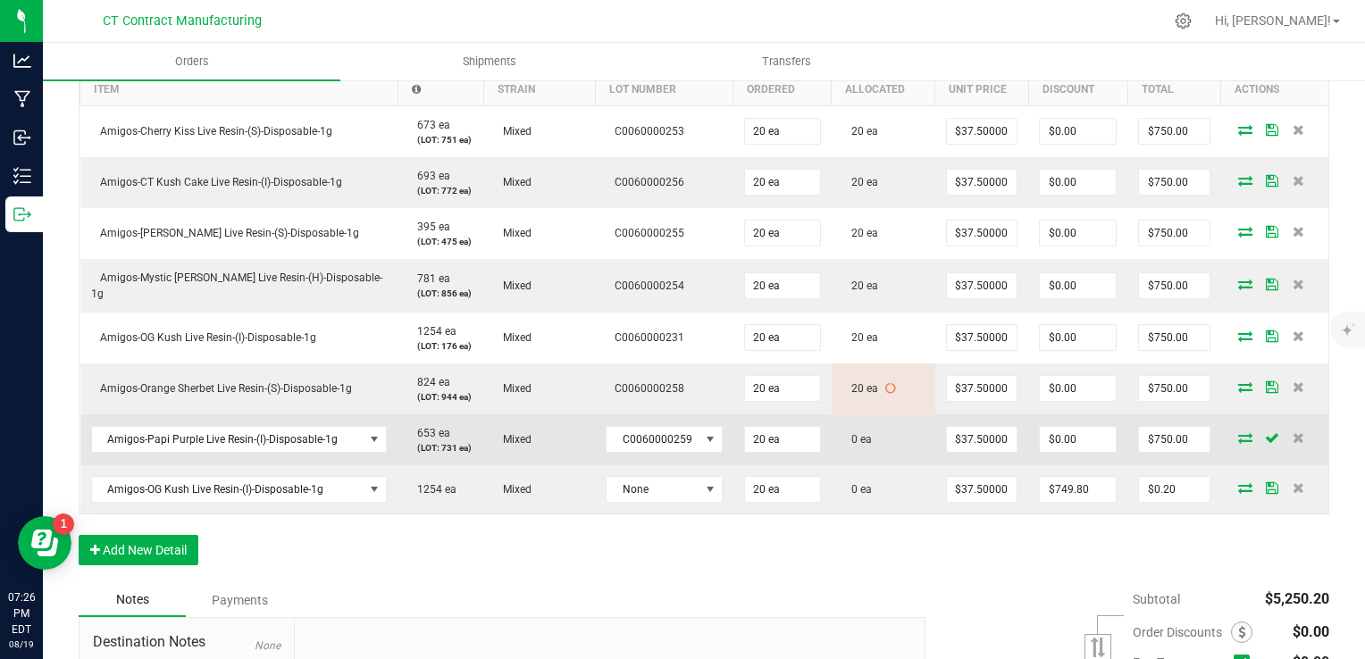
click at [1238, 434] on icon at bounding box center [1245, 437] width 14 height 11
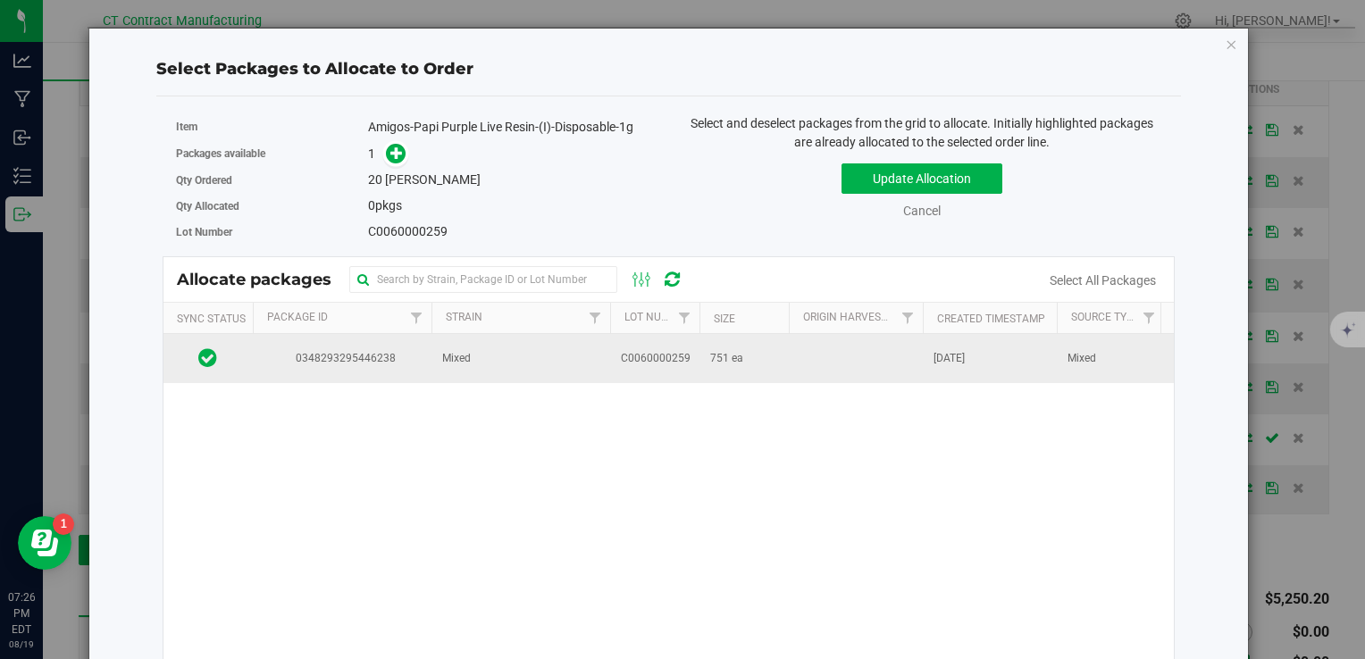
click at [753, 356] on td "751 ea" at bounding box center [744, 358] width 89 height 48
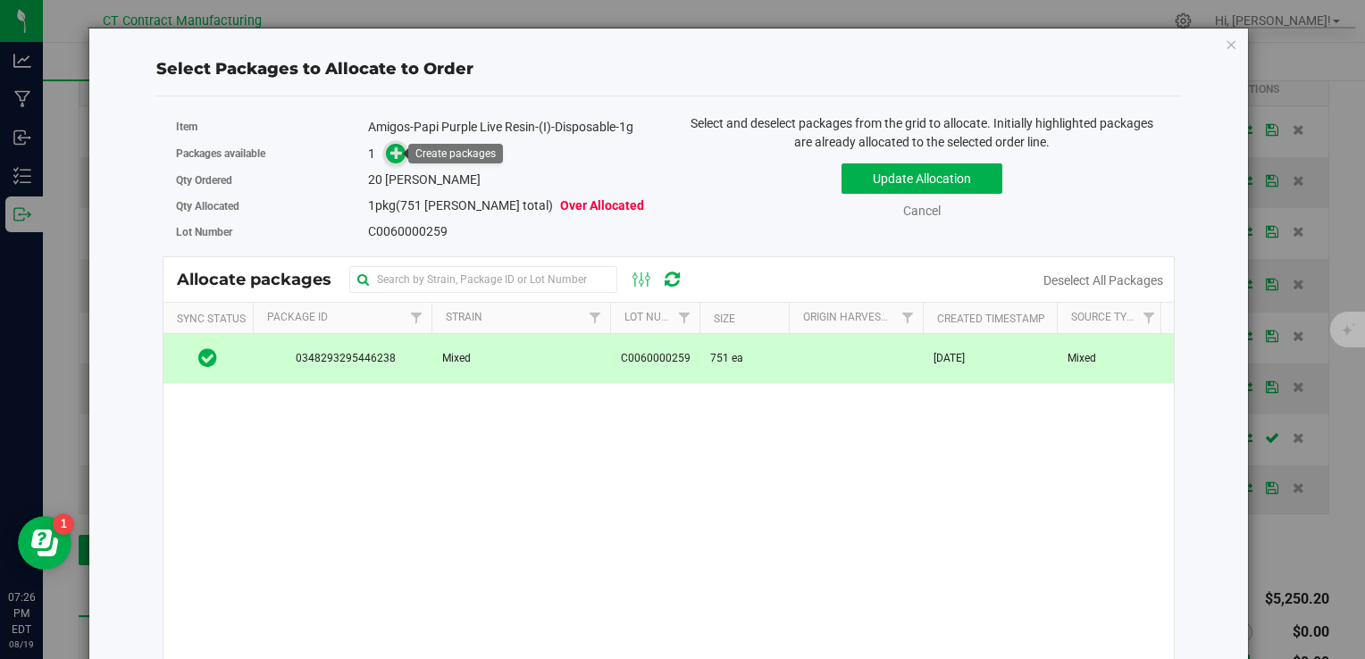
click at [391, 149] on icon at bounding box center [396, 153] width 13 height 13
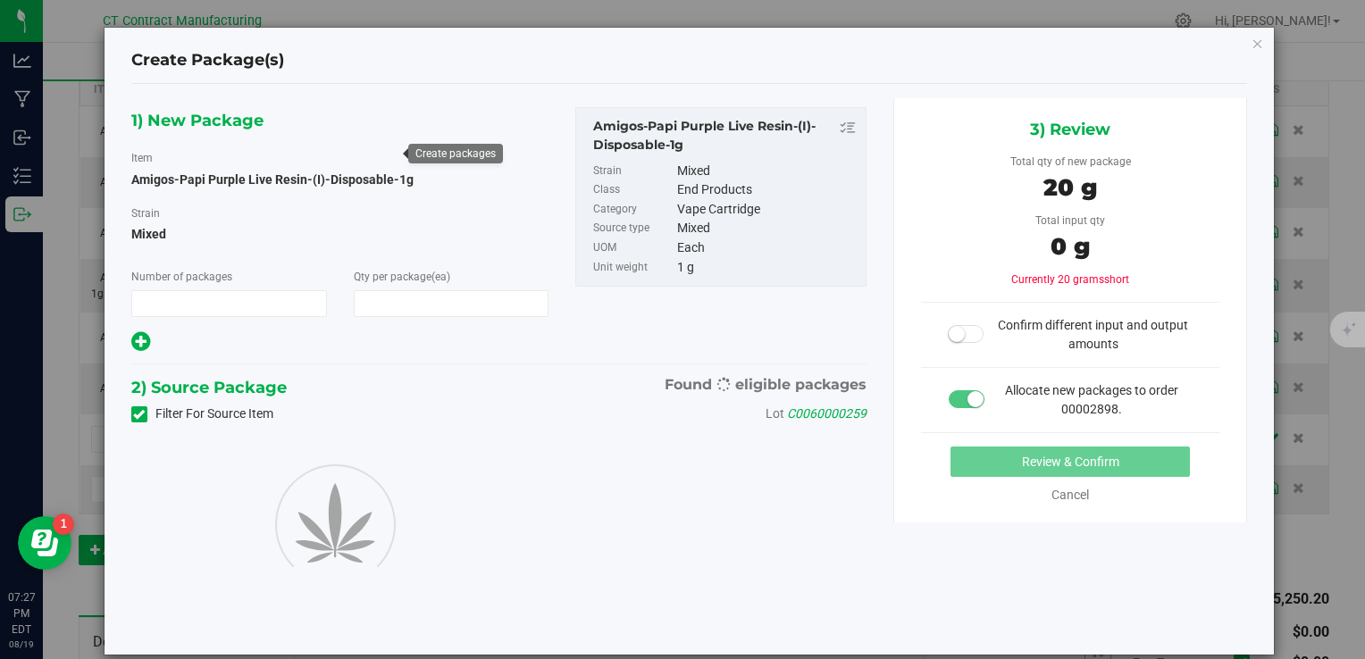
type input "1"
type input "20"
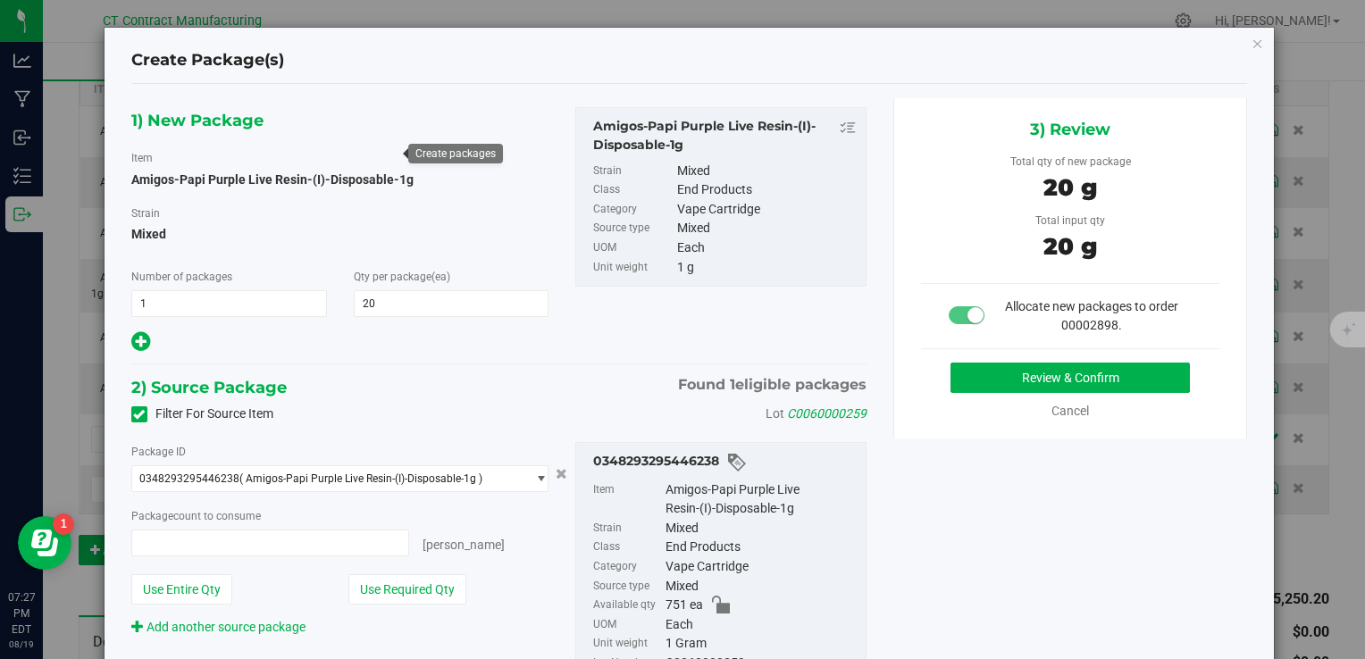
type input "20 ea"
click at [962, 373] on button "Review & Confirm" at bounding box center [1070, 378] width 239 height 30
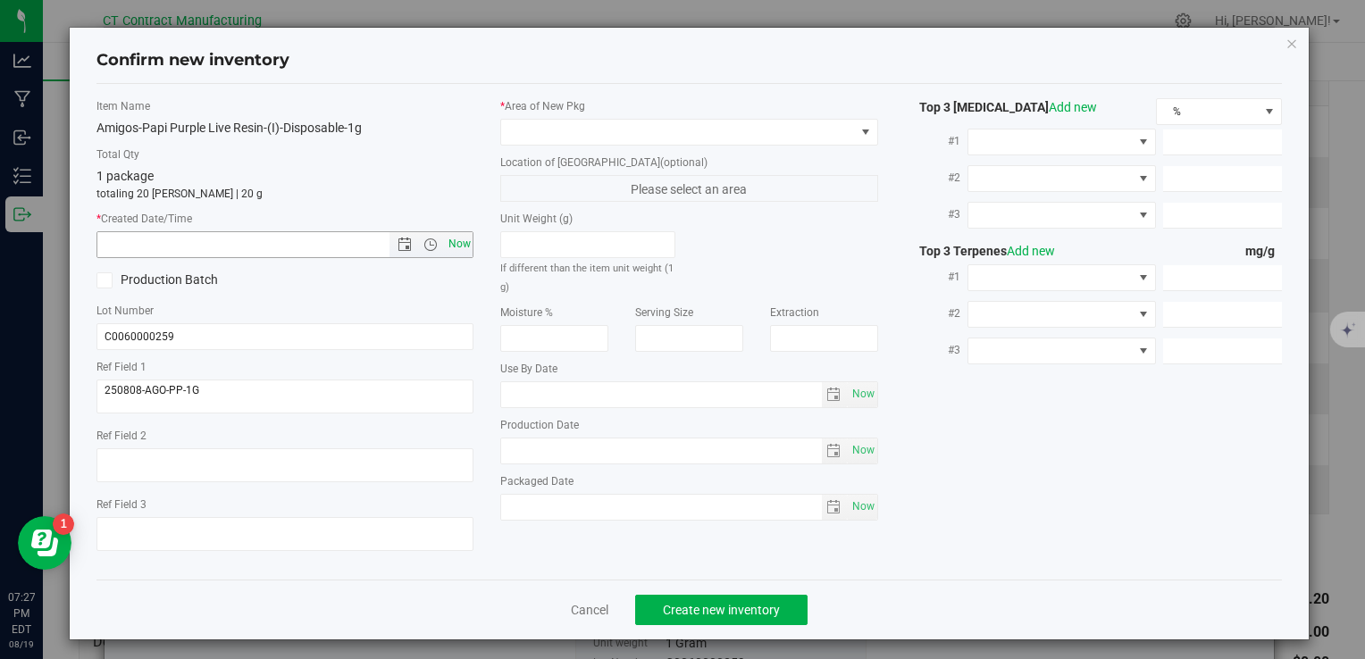
click at [457, 236] on span "Now" at bounding box center [459, 244] width 30 height 26
type input "8/19/2025 7:27 PM"
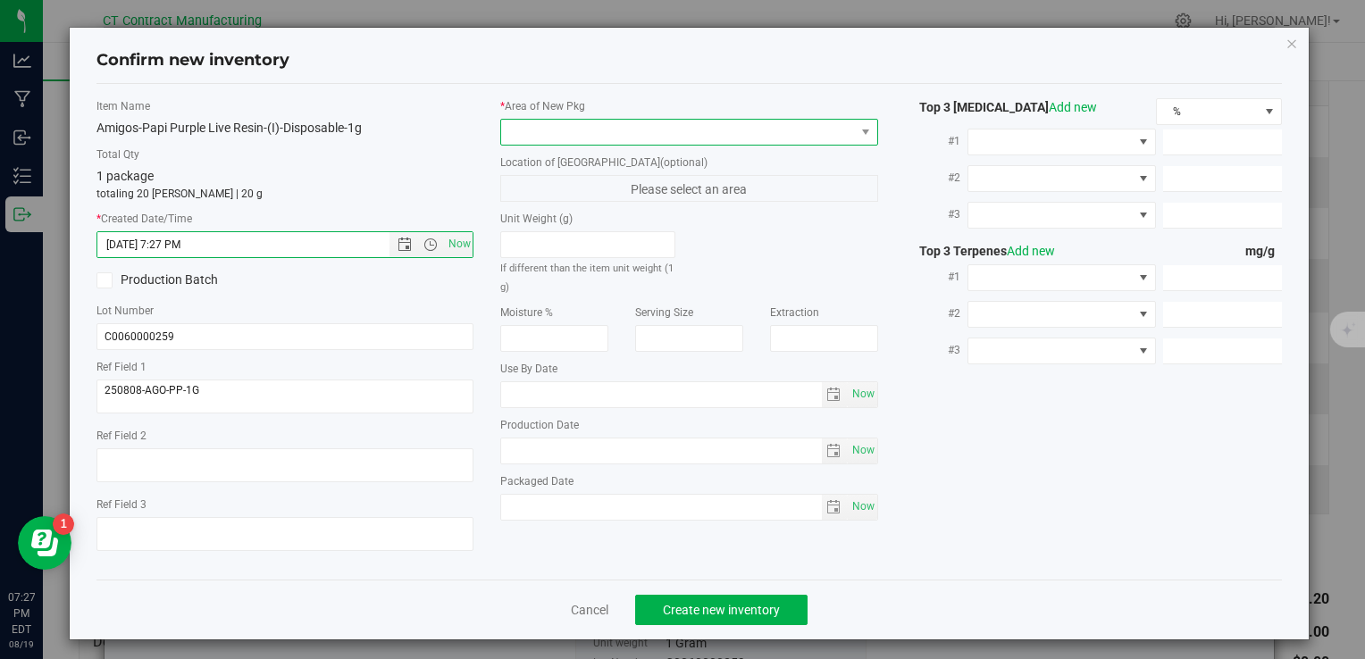
click at [535, 130] on span at bounding box center [677, 132] width 353 height 25
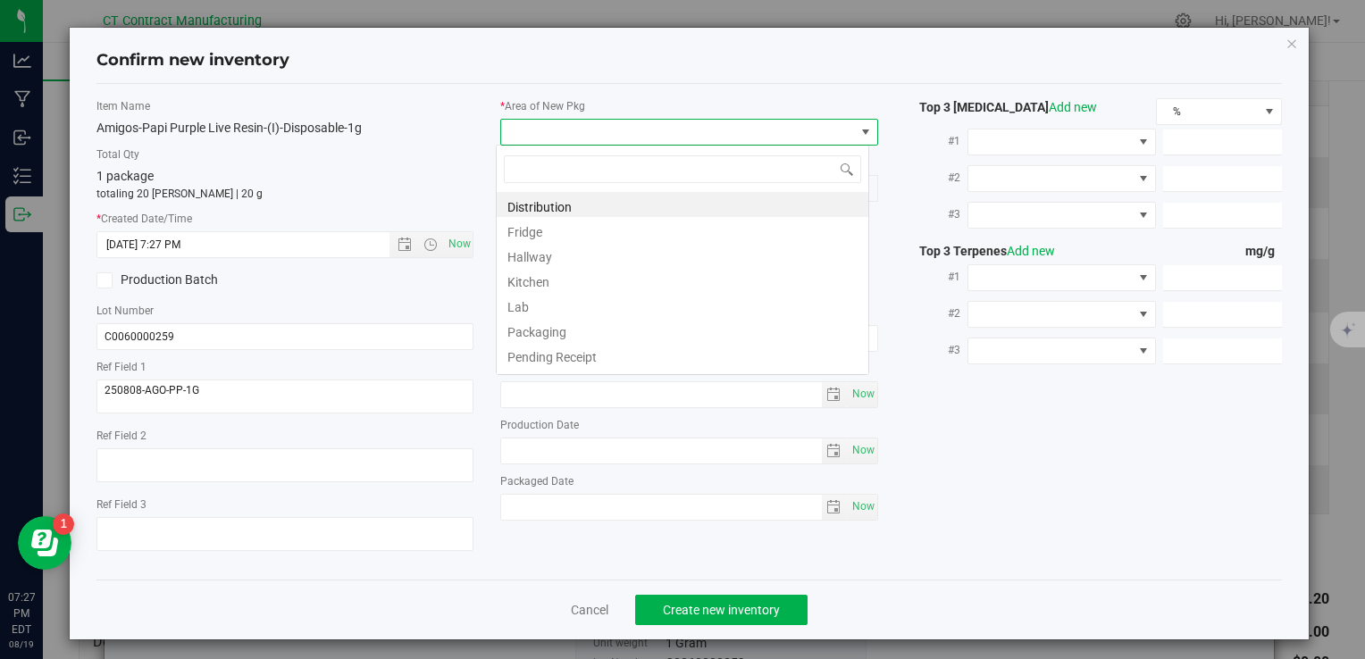
scroll to position [26, 373]
click at [549, 195] on li "Distribution" at bounding box center [683, 204] width 372 height 25
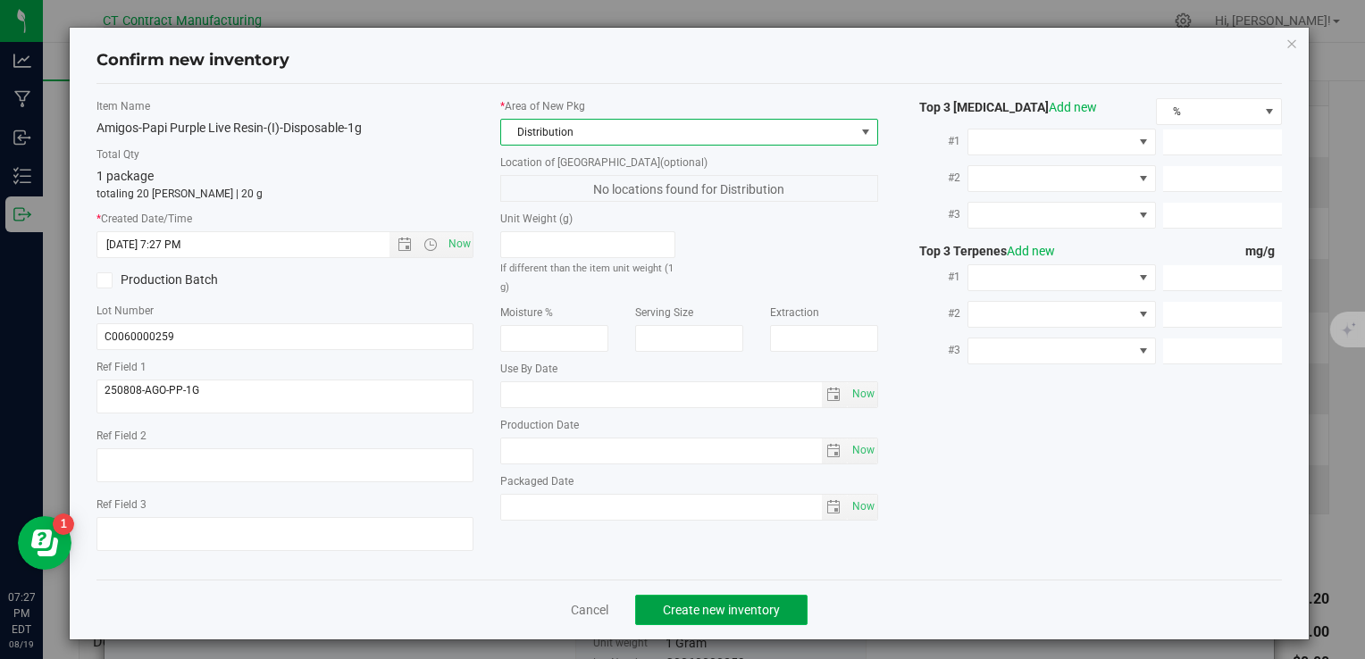
click at [686, 610] on span "Create new inventory" at bounding box center [721, 610] width 117 height 14
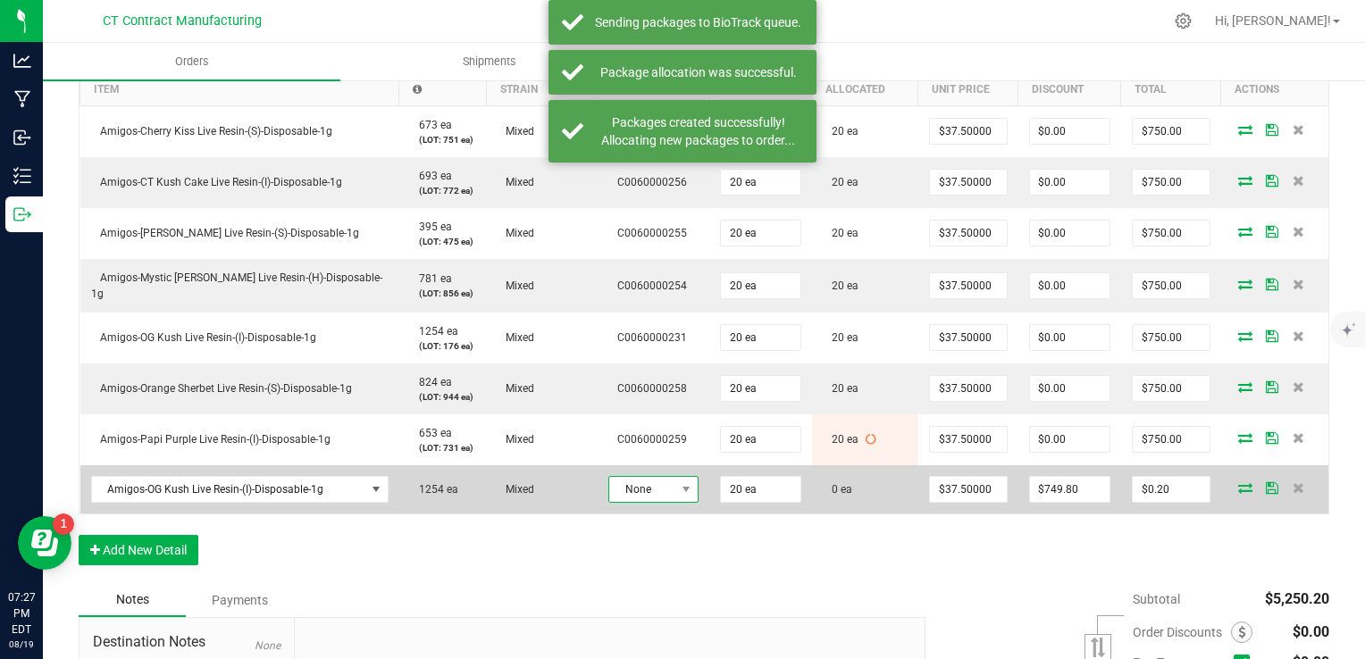
click at [624, 488] on span "None" at bounding box center [642, 489] width 66 height 25
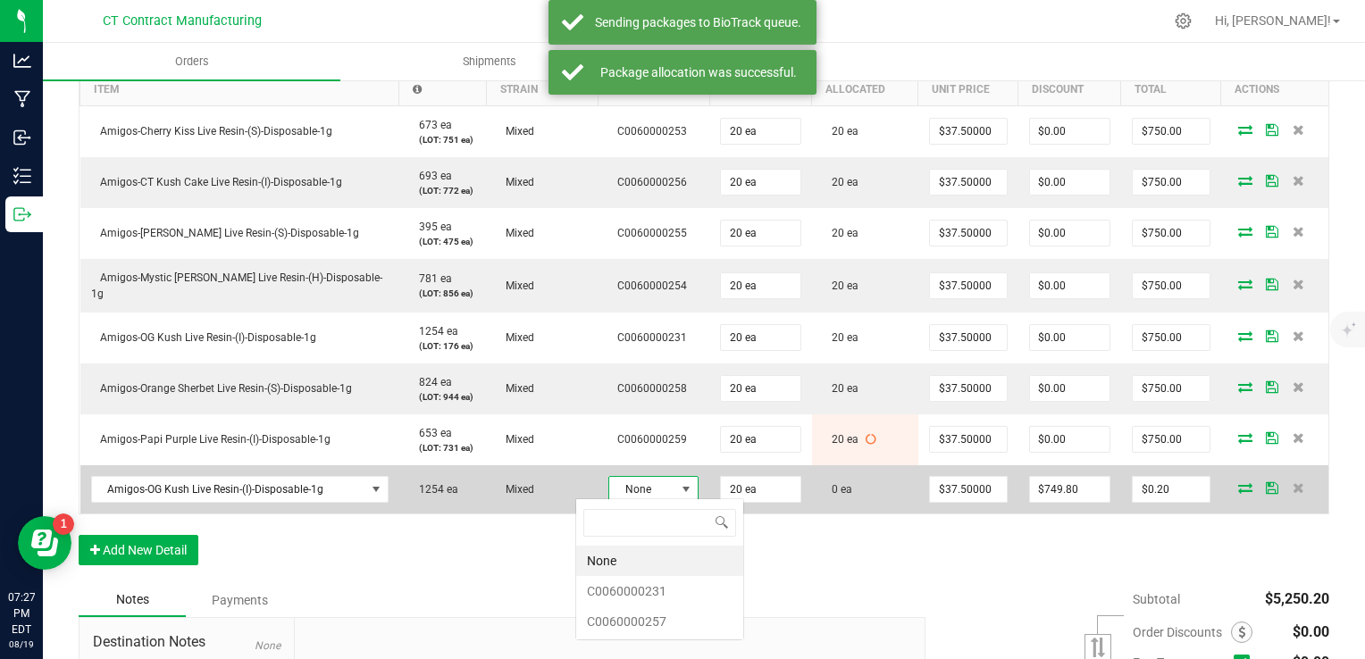
scroll to position [26, 90]
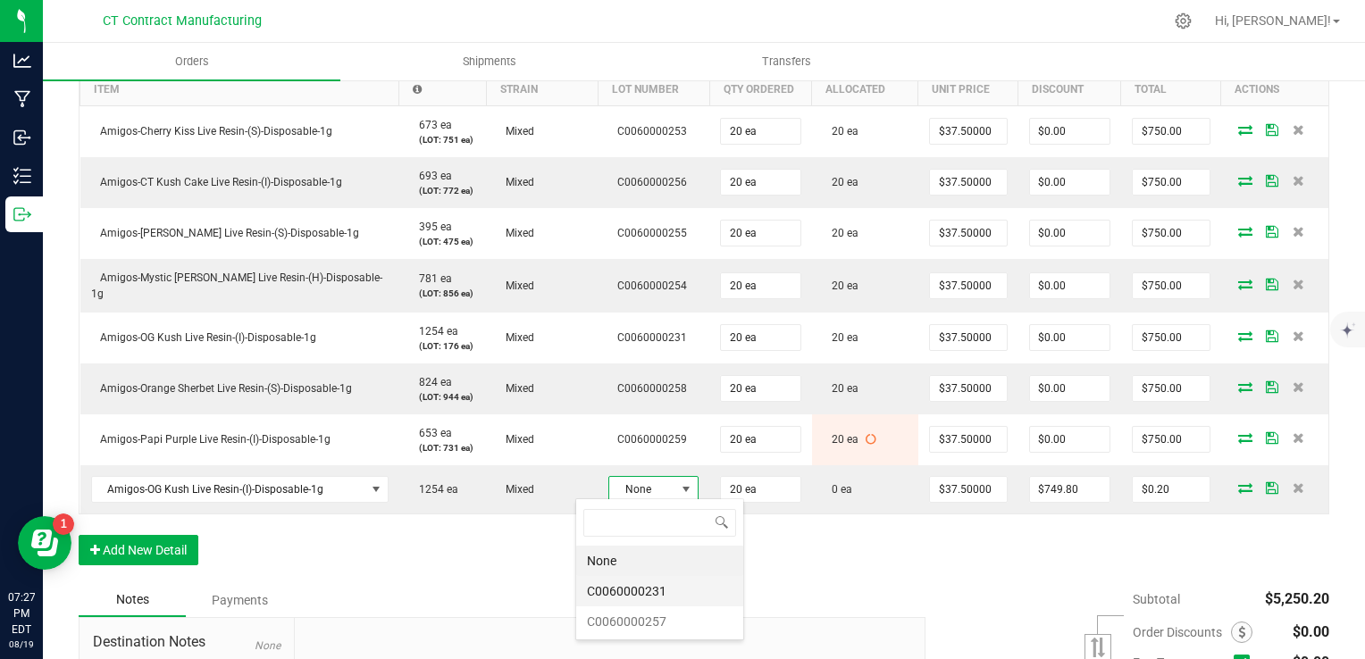
click at [680, 587] on li "C0060000231" at bounding box center [659, 591] width 167 height 30
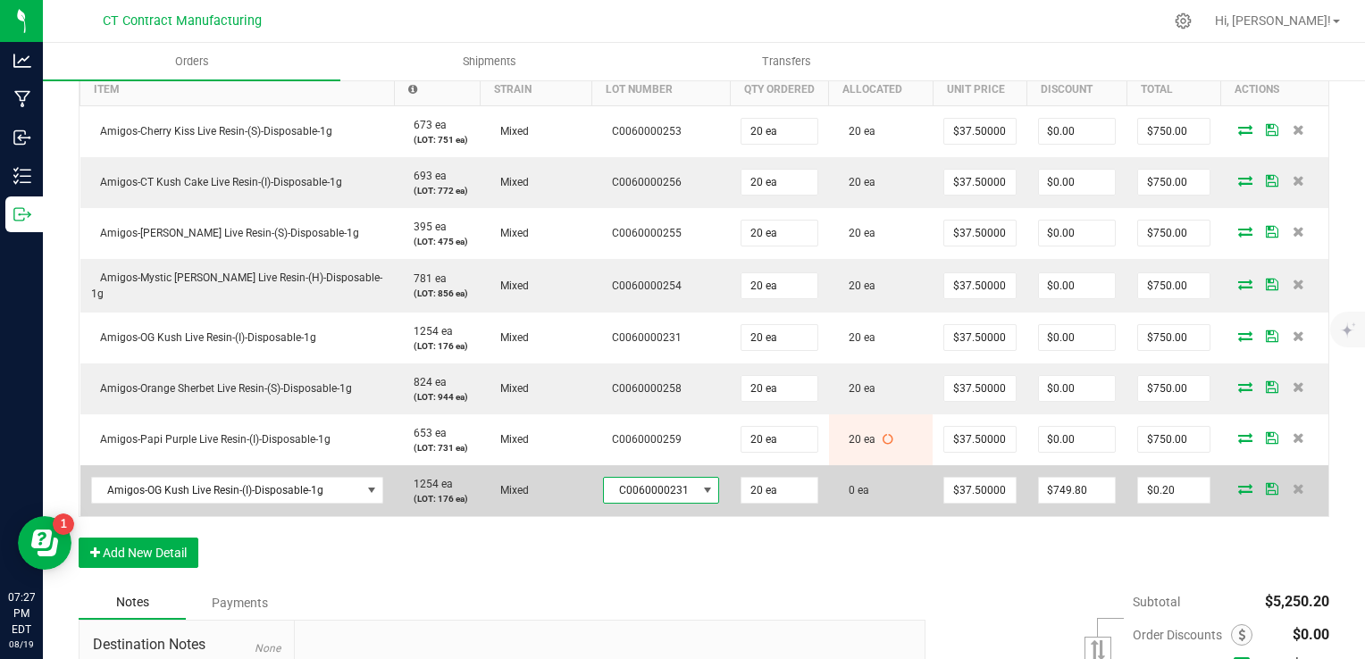
click at [1238, 483] on icon at bounding box center [1245, 488] width 14 height 11
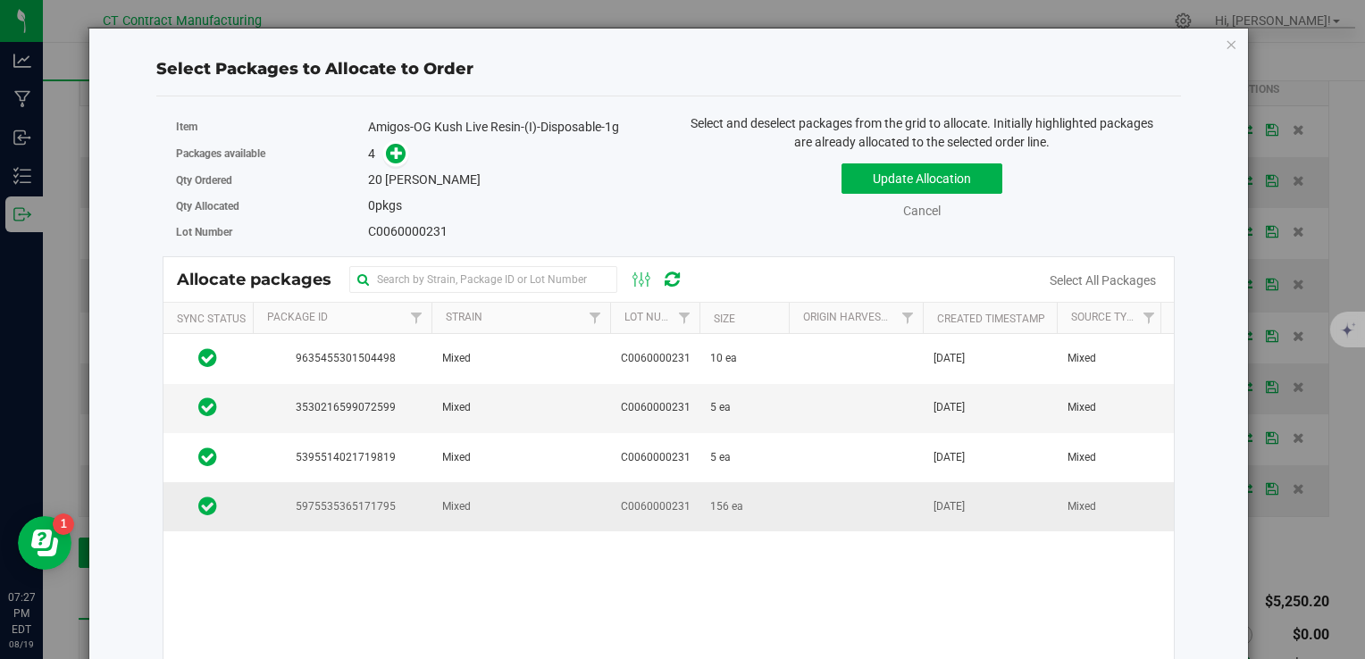
click at [693, 506] on td "C0060000231" at bounding box center [654, 506] width 89 height 48
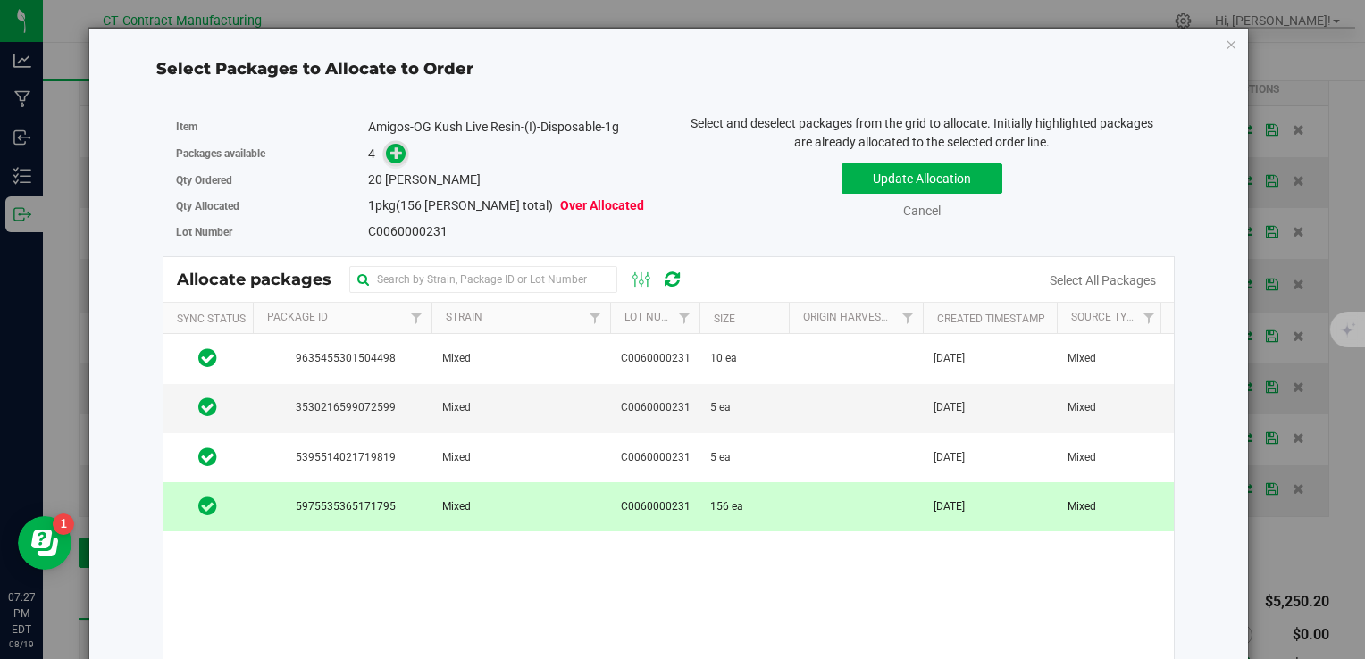
click at [390, 148] on icon at bounding box center [396, 153] width 13 height 13
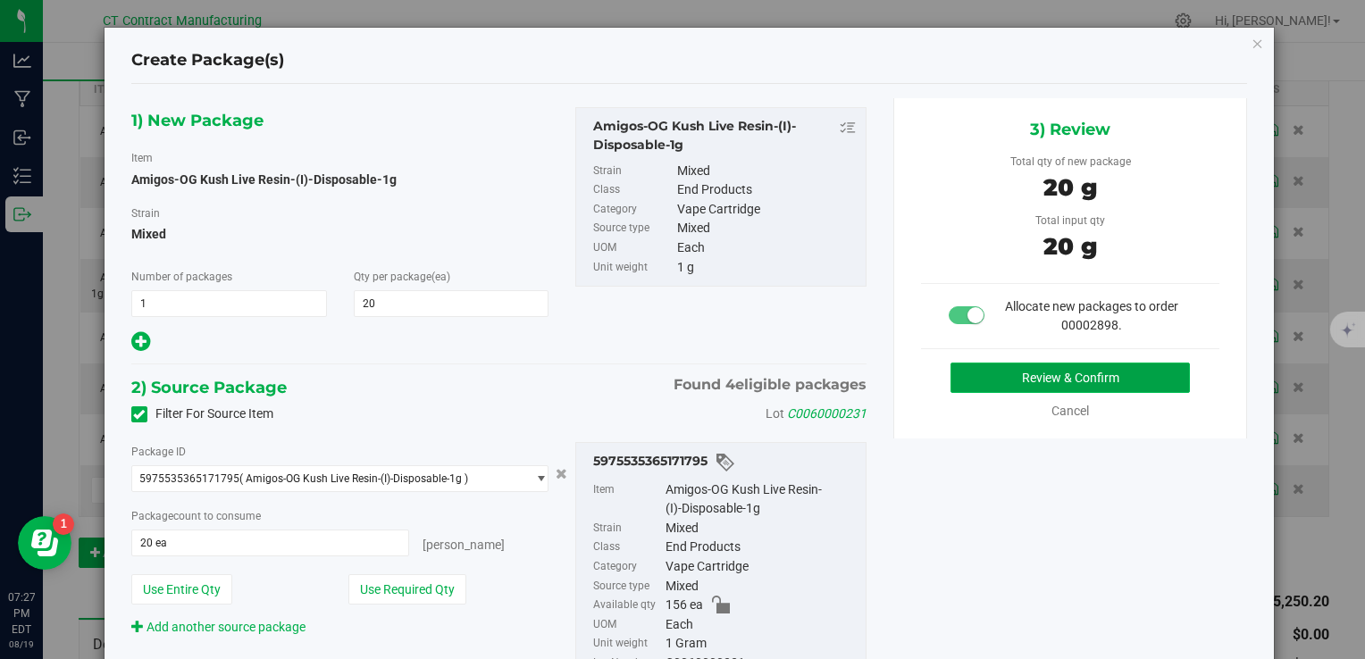
click at [1079, 381] on button "Review & Confirm" at bounding box center [1070, 378] width 239 height 30
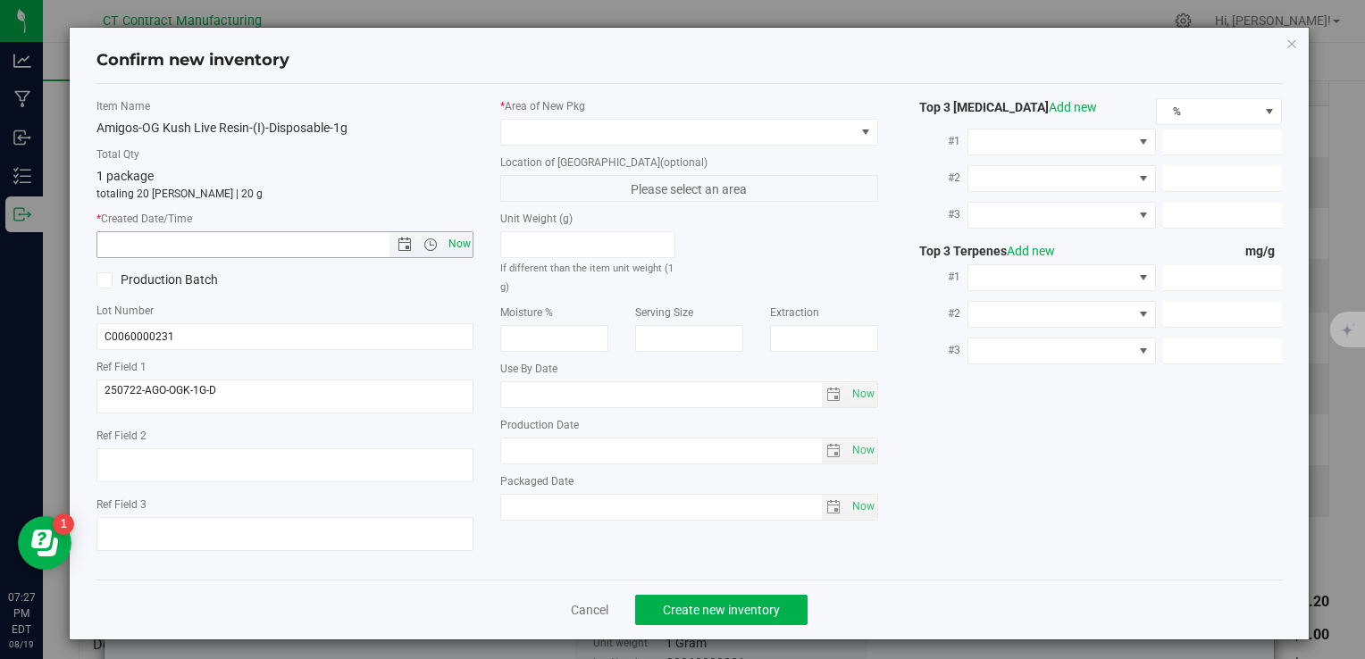
click at [456, 246] on span "Now" at bounding box center [459, 244] width 30 height 26
type input "8/19/2025 7:27 PM"
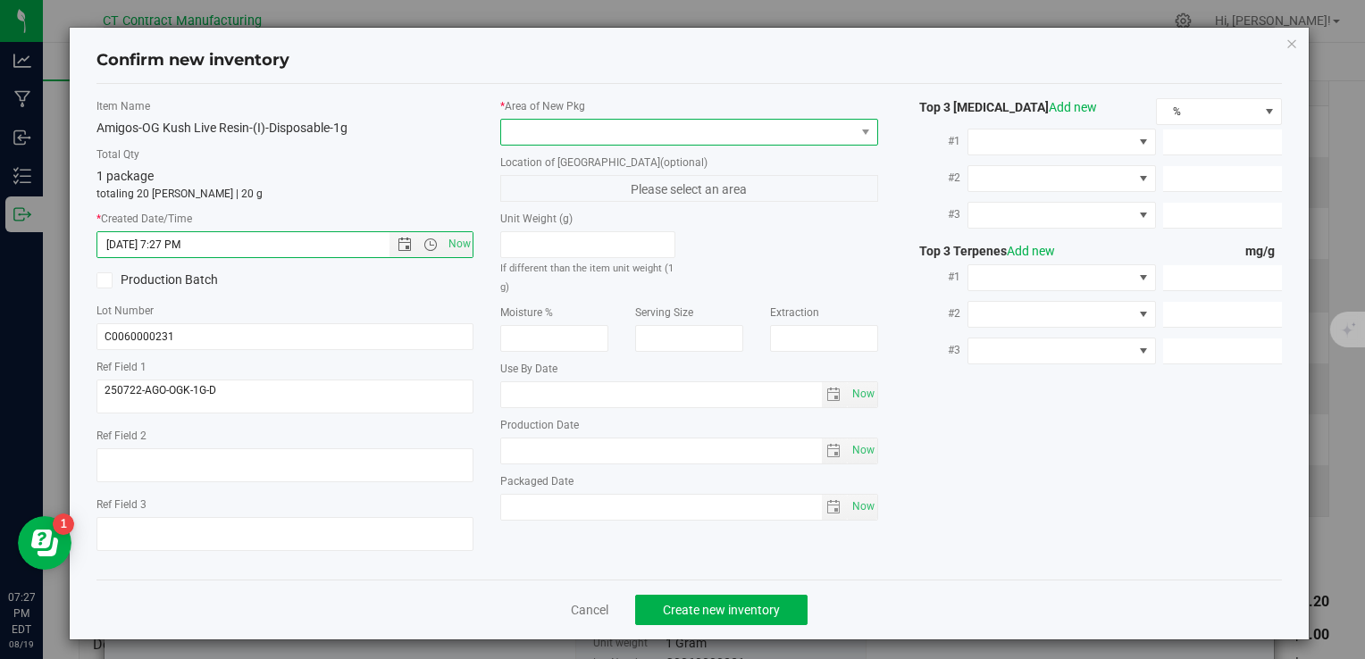
click at [561, 120] on span at bounding box center [677, 132] width 353 height 25
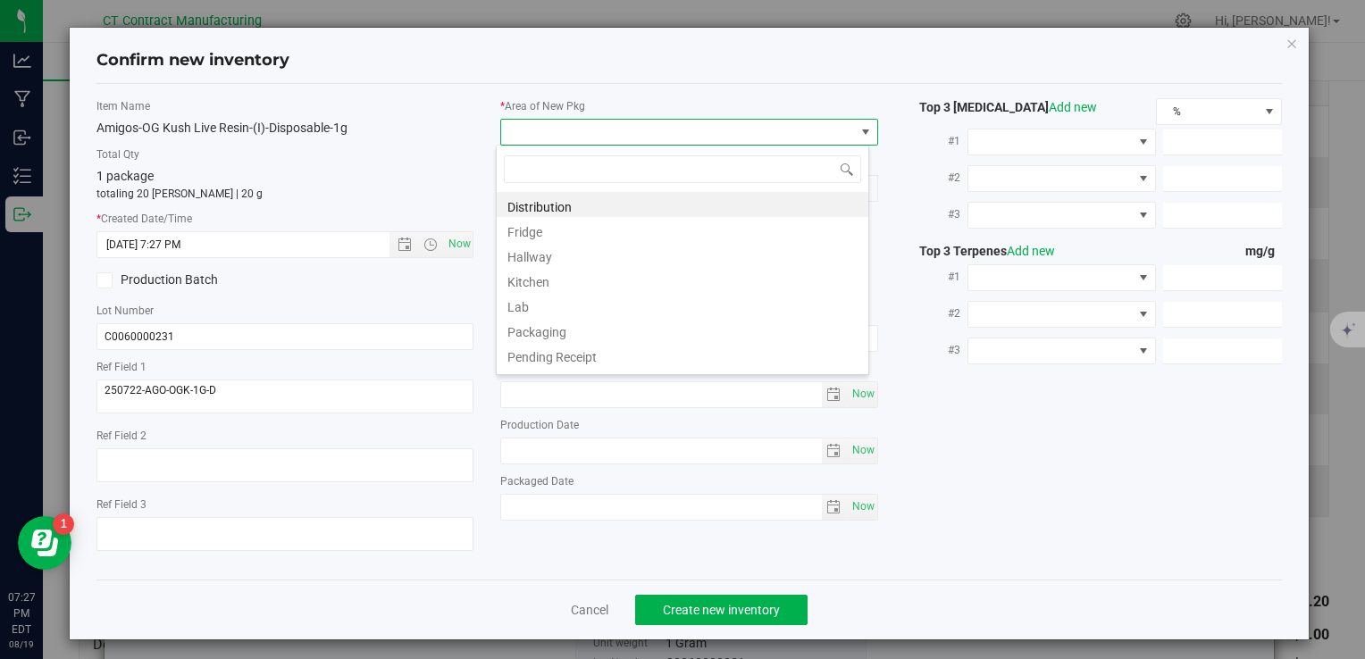
scroll to position [26, 373]
click at [621, 200] on li "Distribution" at bounding box center [683, 204] width 372 height 25
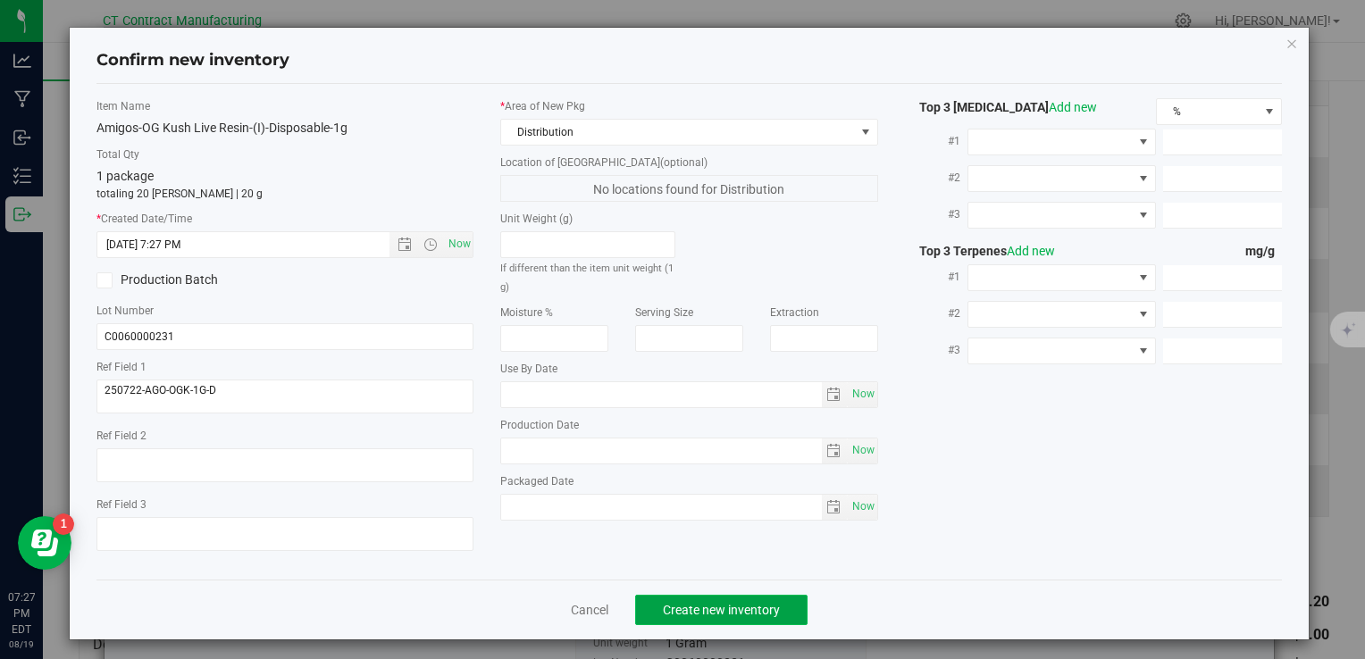
click at [700, 616] on span "Create new inventory" at bounding box center [721, 610] width 117 height 14
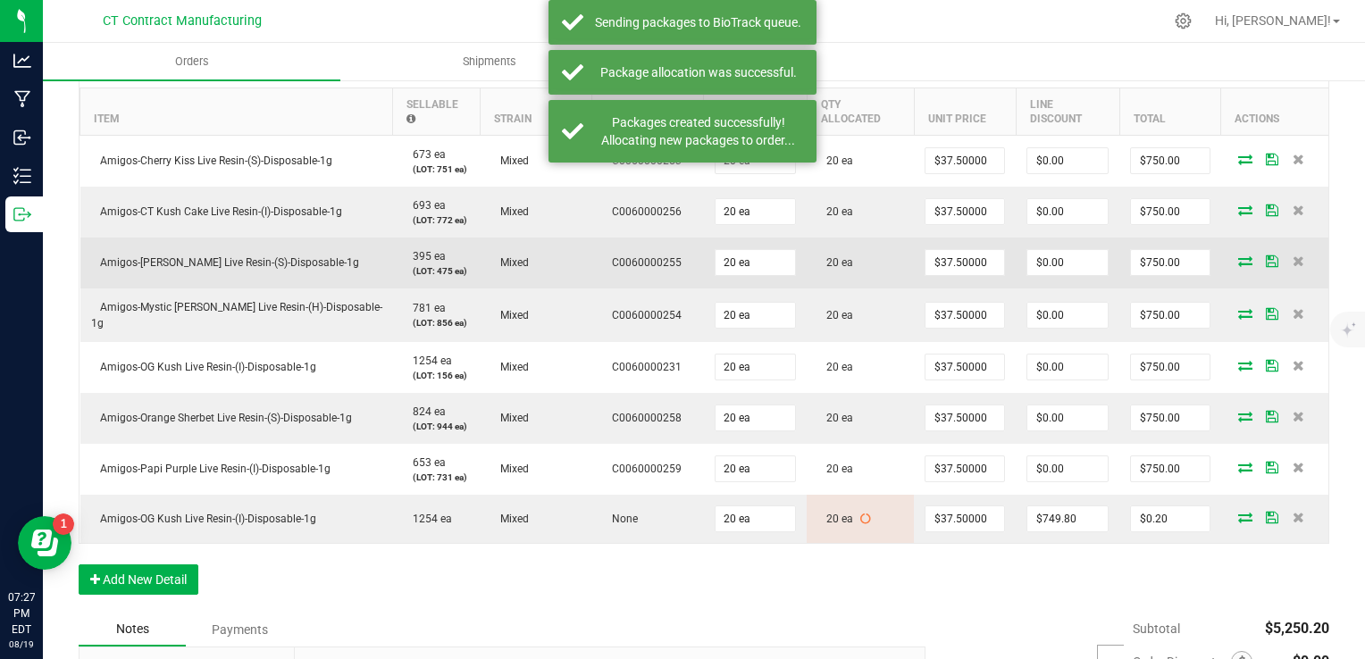
scroll to position [214, 0]
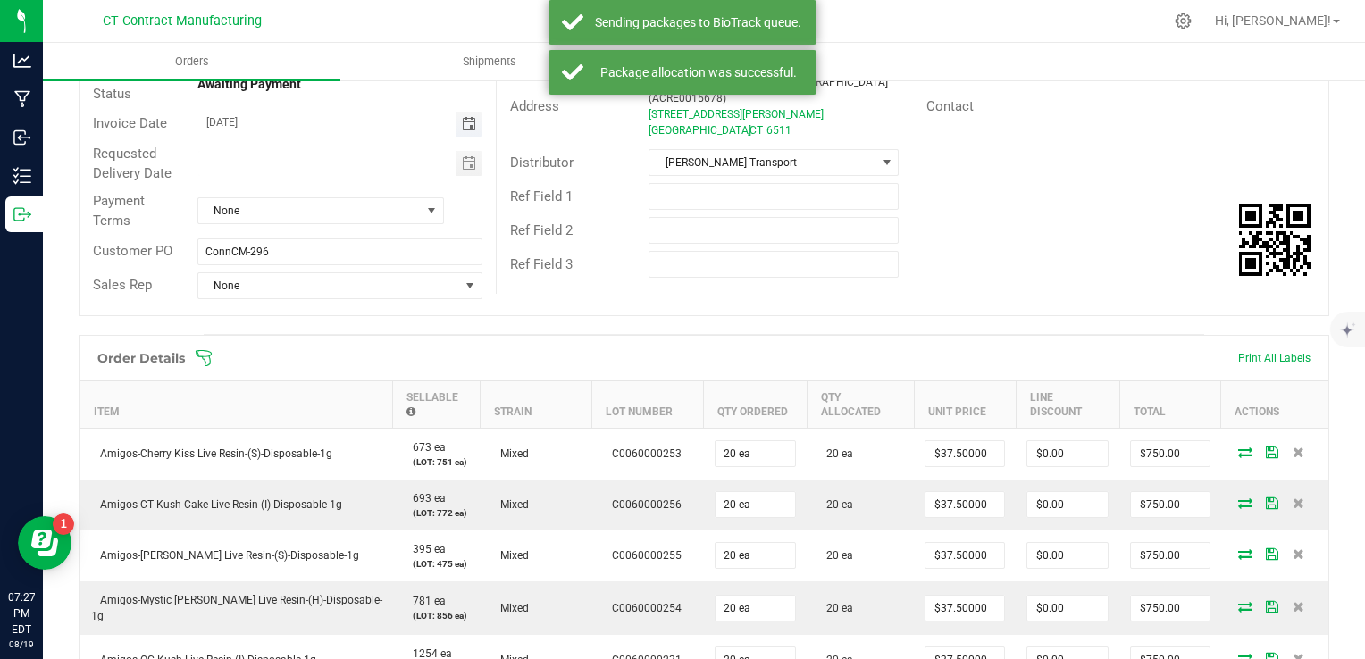
click at [462, 122] on span "Toggle calendar" at bounding box center [469, 124] width 14 height 14
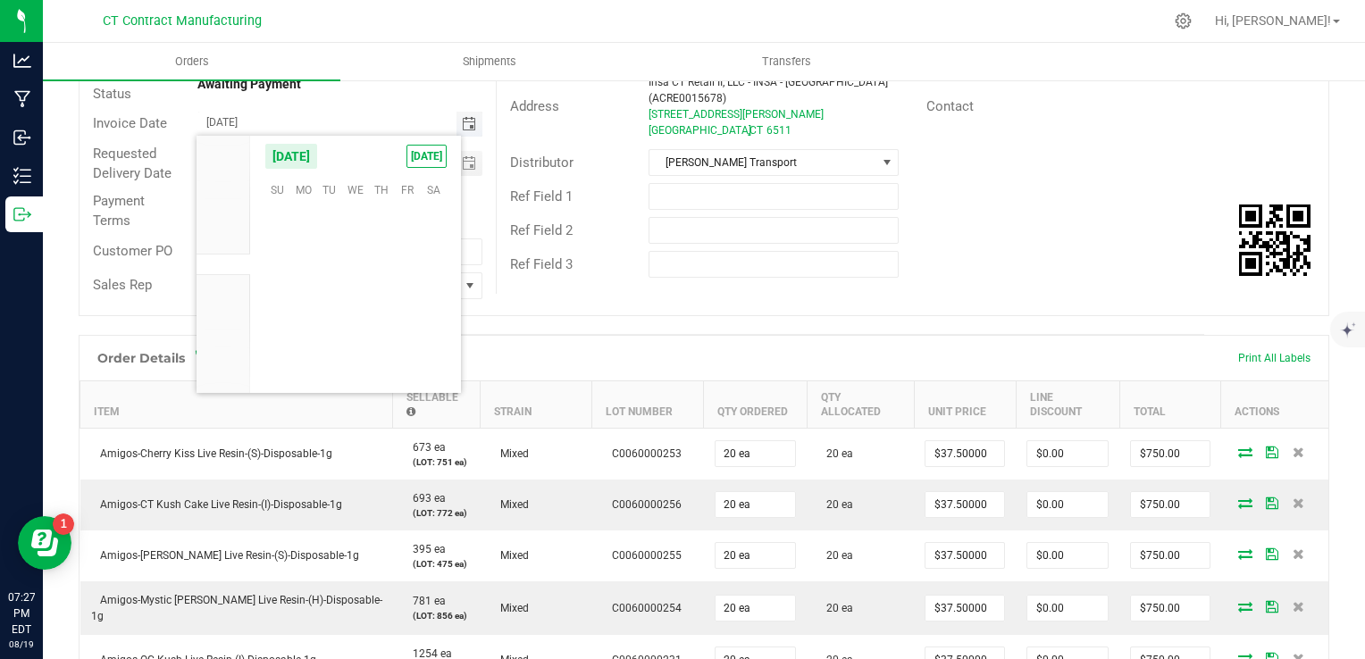
scroll to position [289620, 0]
click at [376, 298] on span "21" at bounding box center [382, 301] width 26 height 28
type input "08/21/2025"
click at [332, 205] on span "None" at bounding box center [309, 210] width 222 height 25
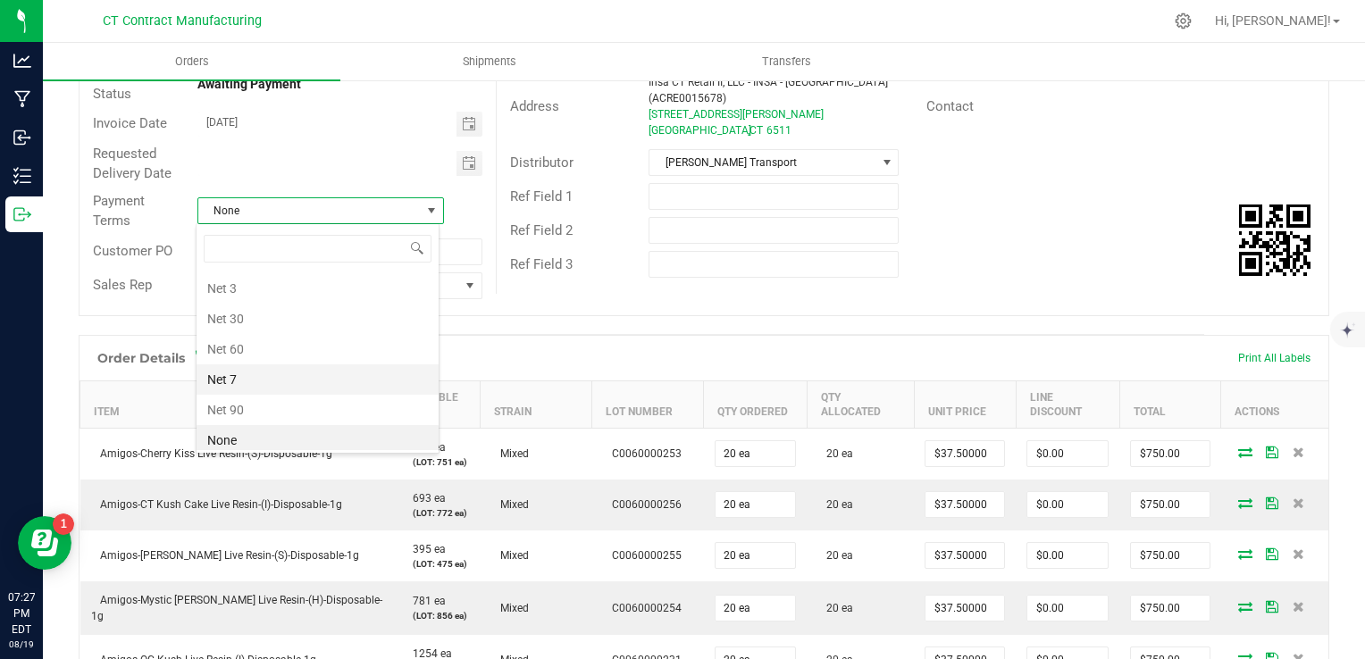
scroll to position [93, 0]
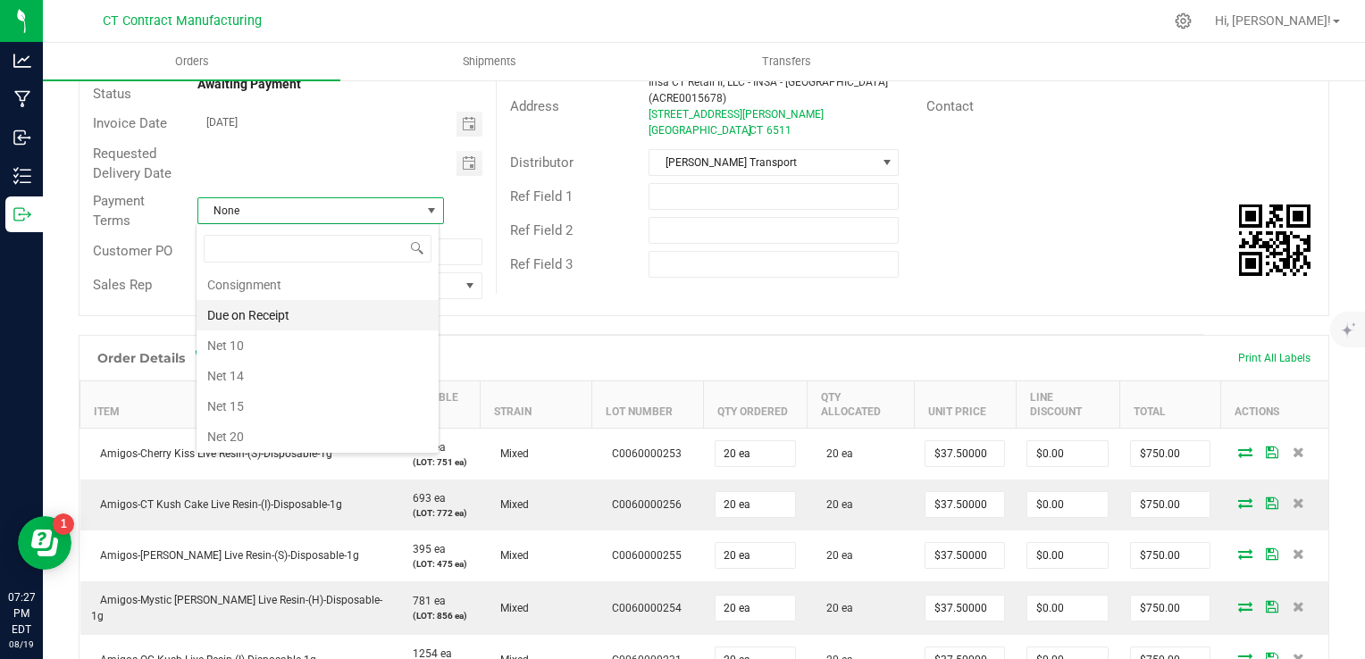
click at [318, 304] on li "Due on Receipt" at bounding box center [318, 315] width 242 height 30
click at [747, 335] on div "Order Details Print All Labels Item Sellable Strain Lot Number Qty Ordered Qty …" at bounding box center [704, 586] width 1251 height 502
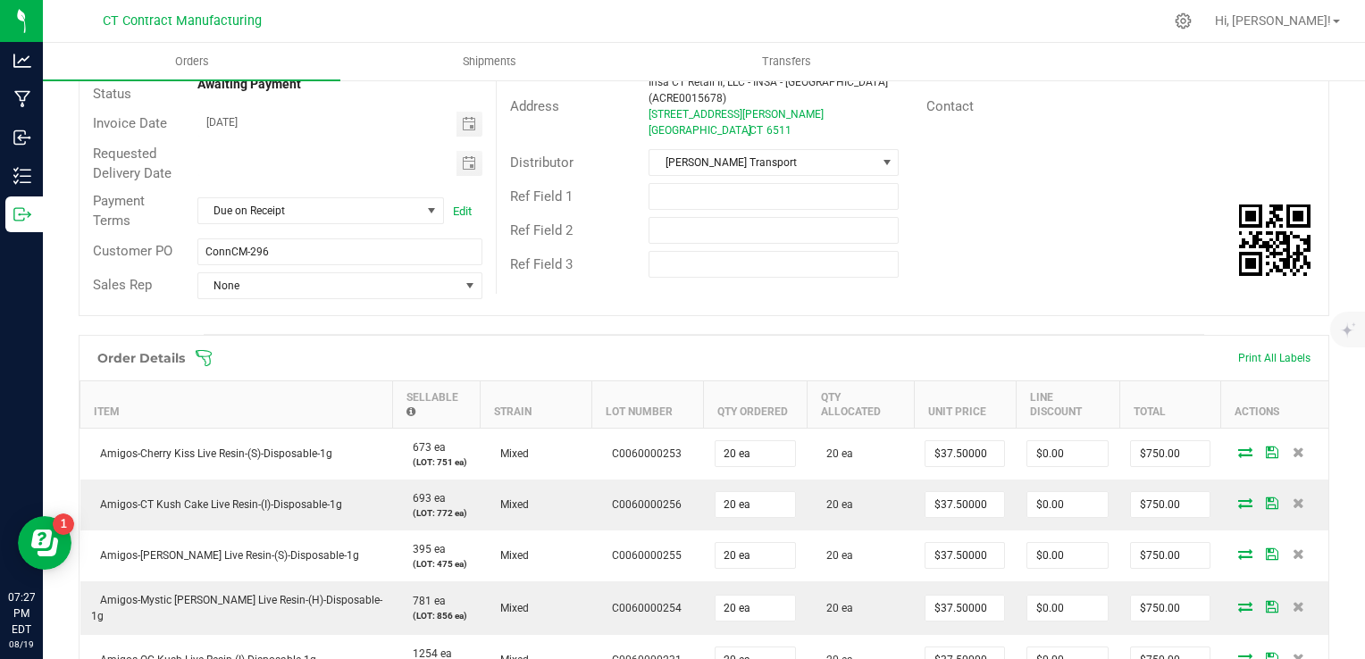
scroll to position [0, 0]
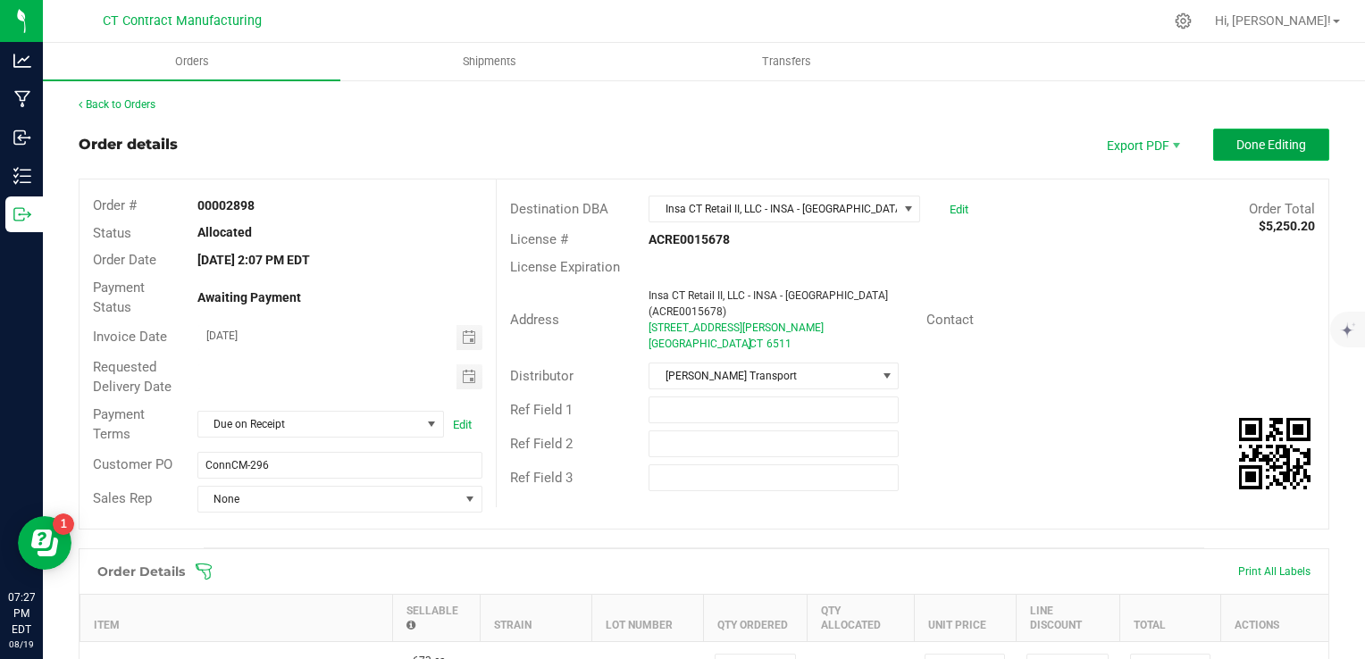
click at [1252, 152] on button "Done Editing" at bounding box center [1271, 145] width 116 height 32
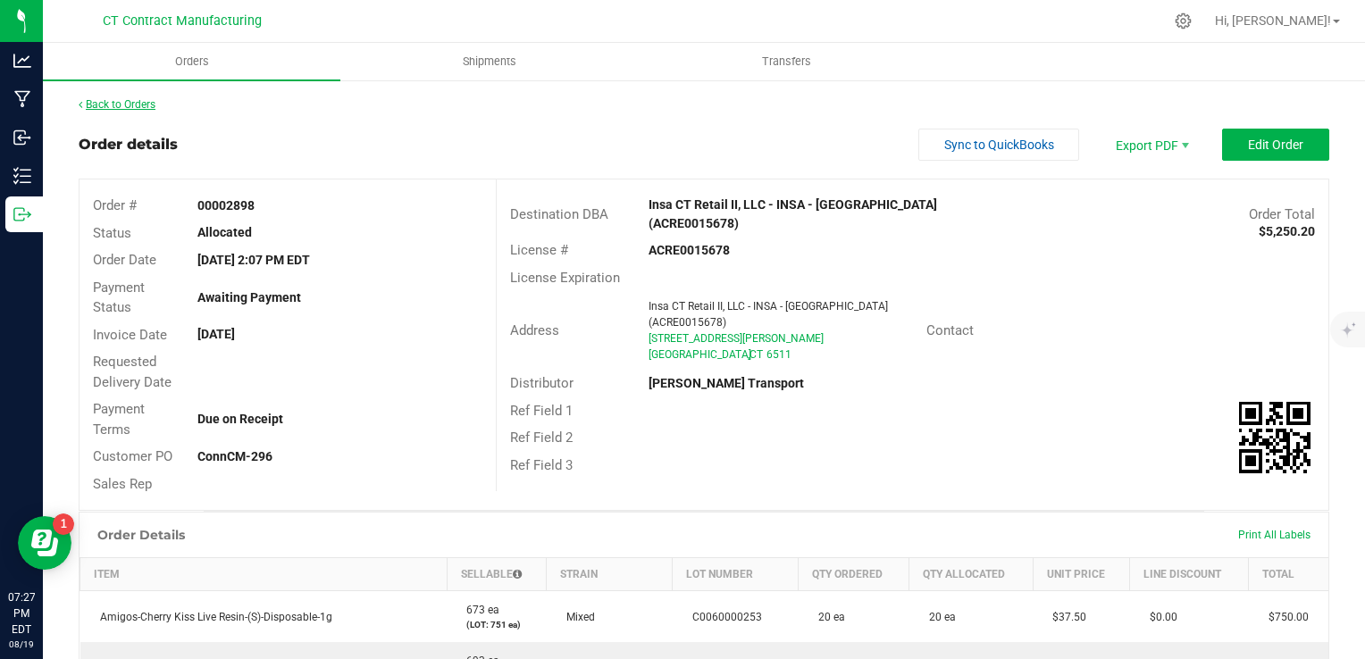
click at [105, 103] on link "Back to Orders" at bounding box center [117, 104] width 77 height 13
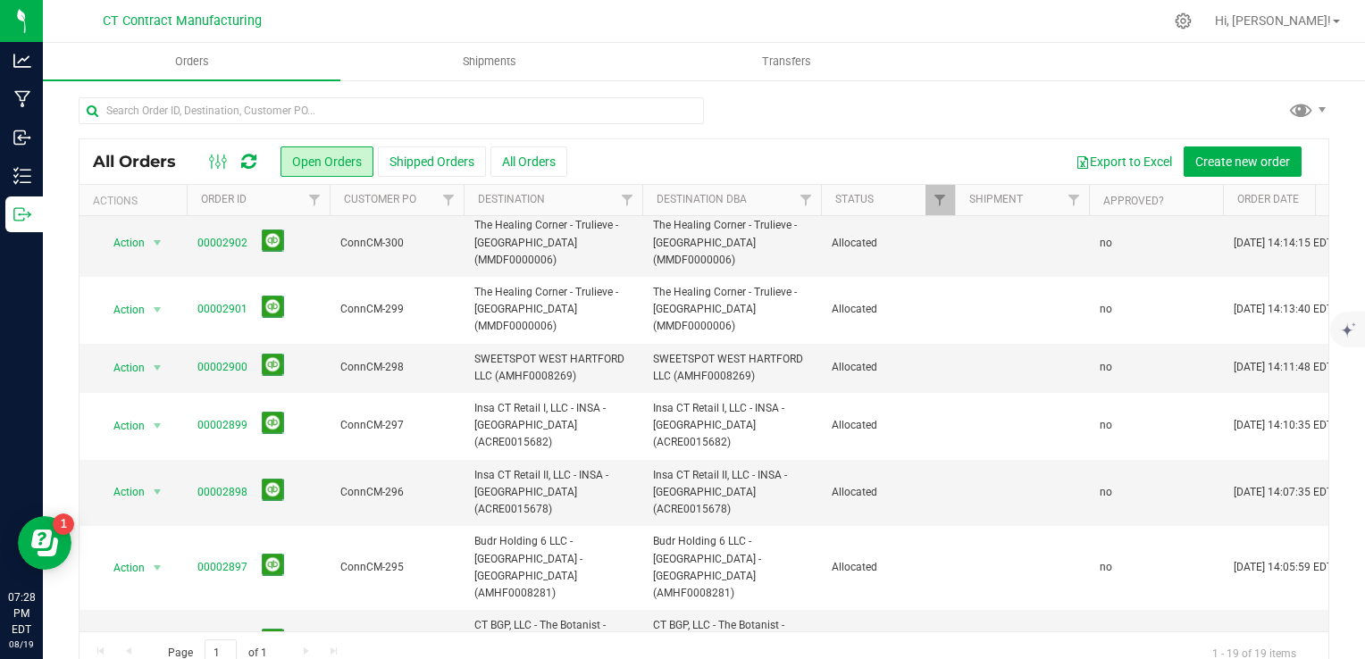
scroll to position [357, 0]
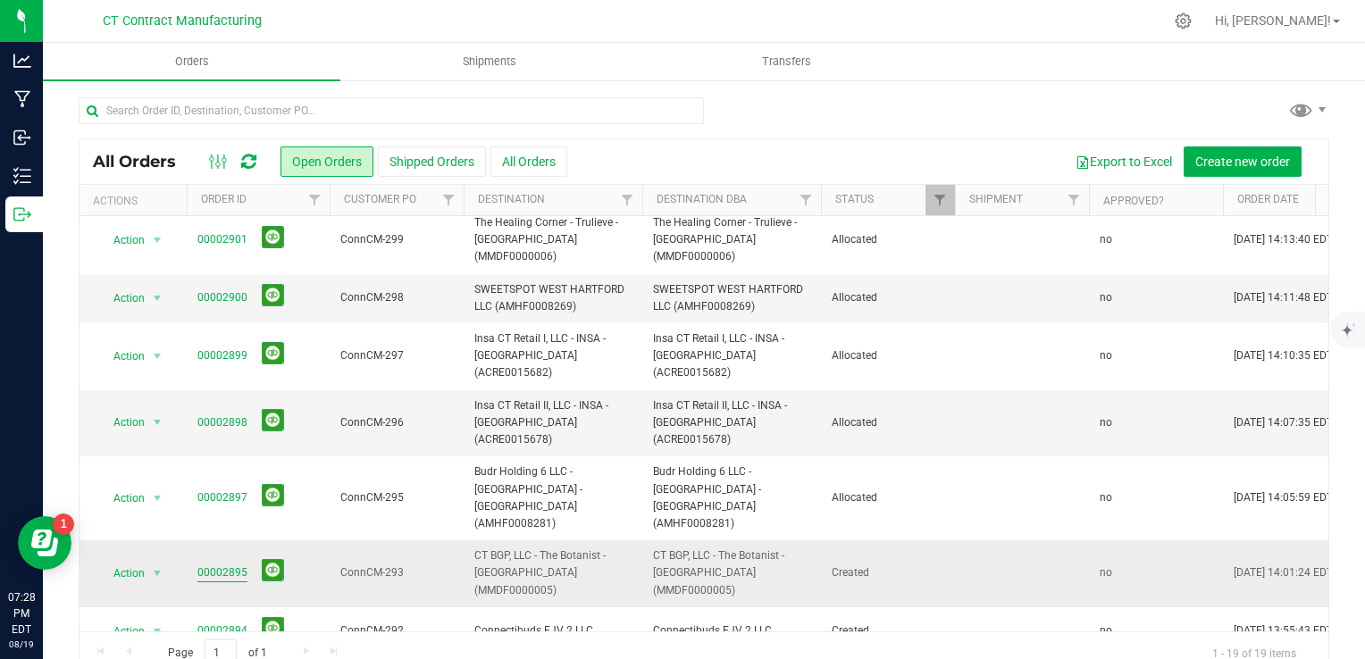
click at [212, 565] on link "00002895" at bounding box center [222, 573] width 50 height 17
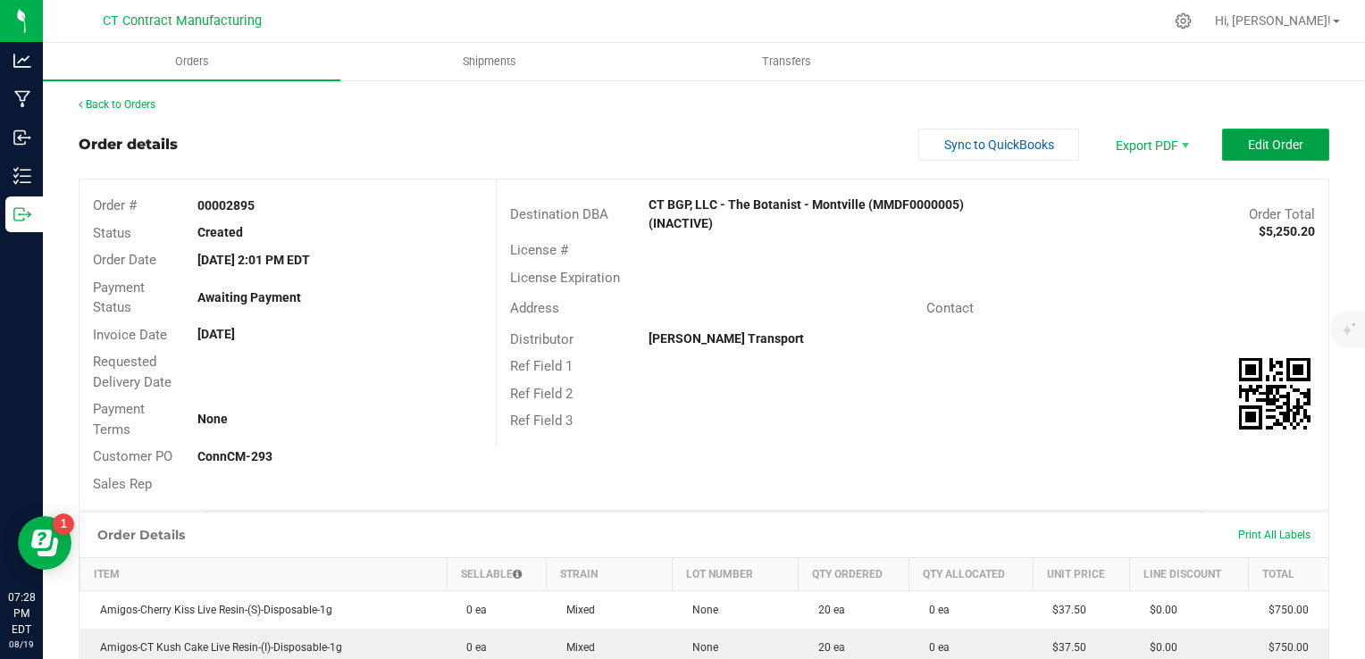
click at [1254, 149] on span "Edit Order" at bounding box center [1275, 145] width 55 height 14
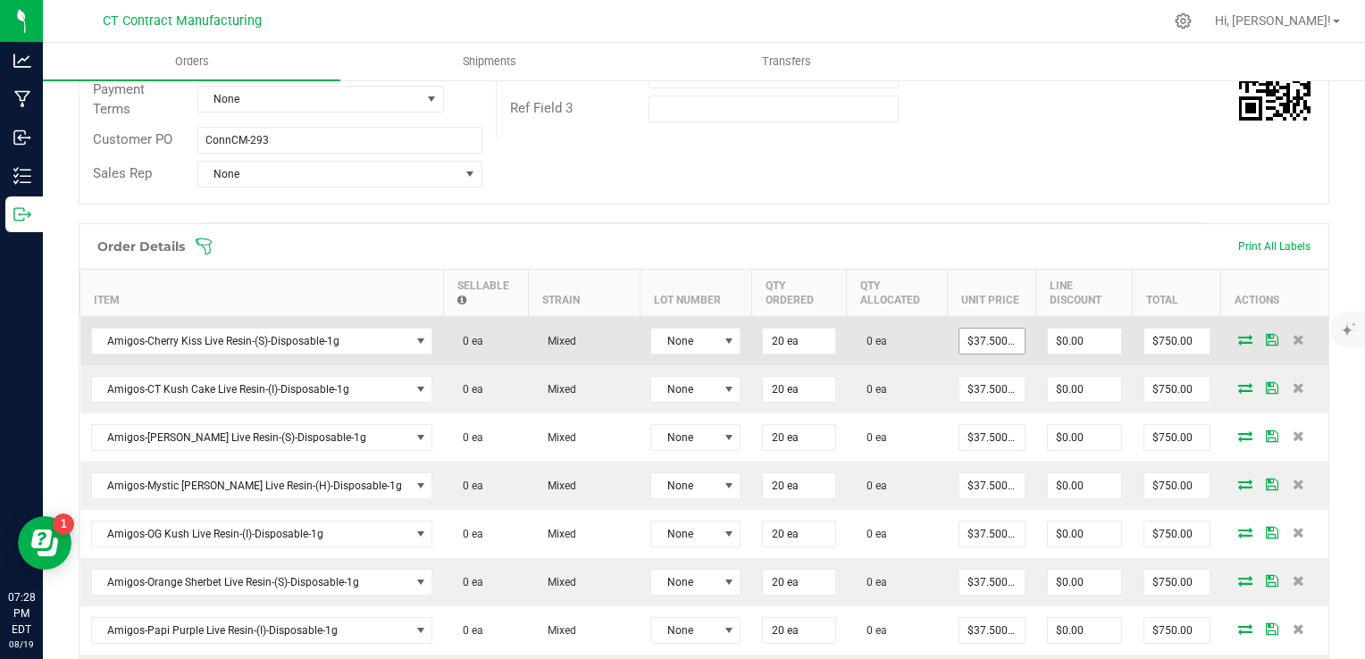
scroll to position [447, 0]
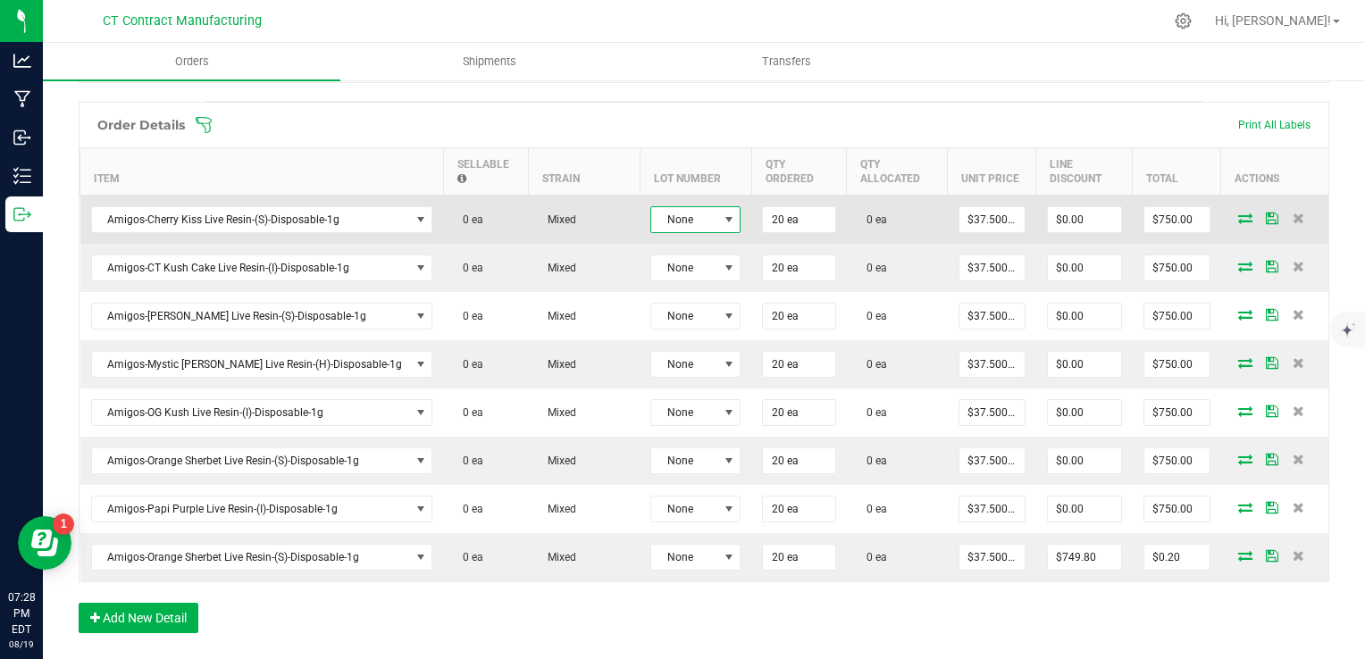
click at [666, 215] on span "None" at bounding box center [684, 219] width 66 height 25
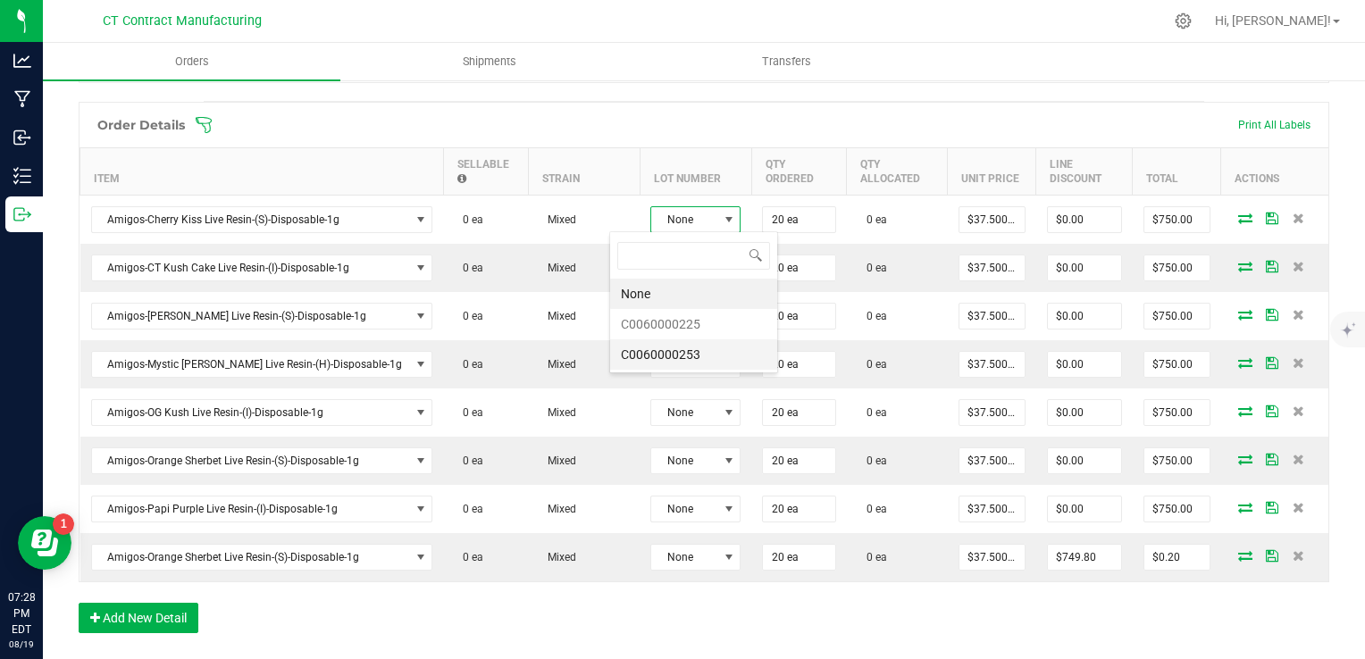
click at [722, 351] on li "C0060000253" at bounding box center [693, 355] width 167 height 30
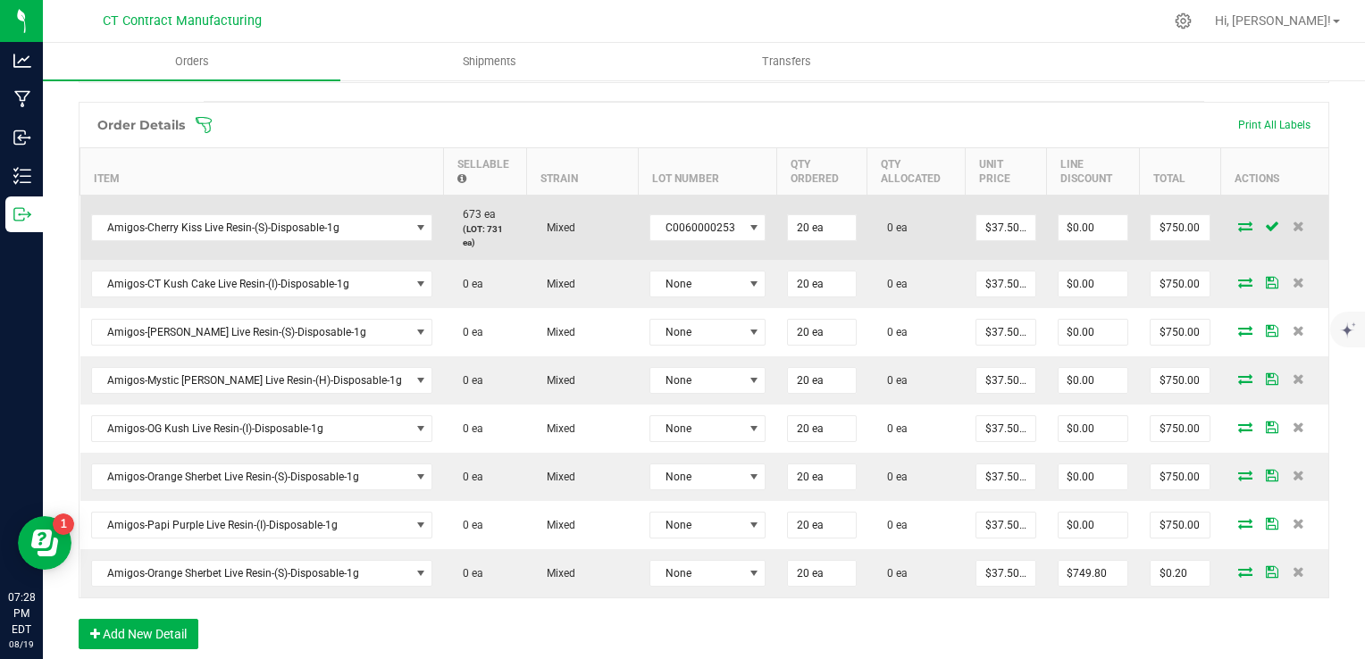
click at [1238, 221] on icon at bounding box center [1245, 226] width 14 height 11
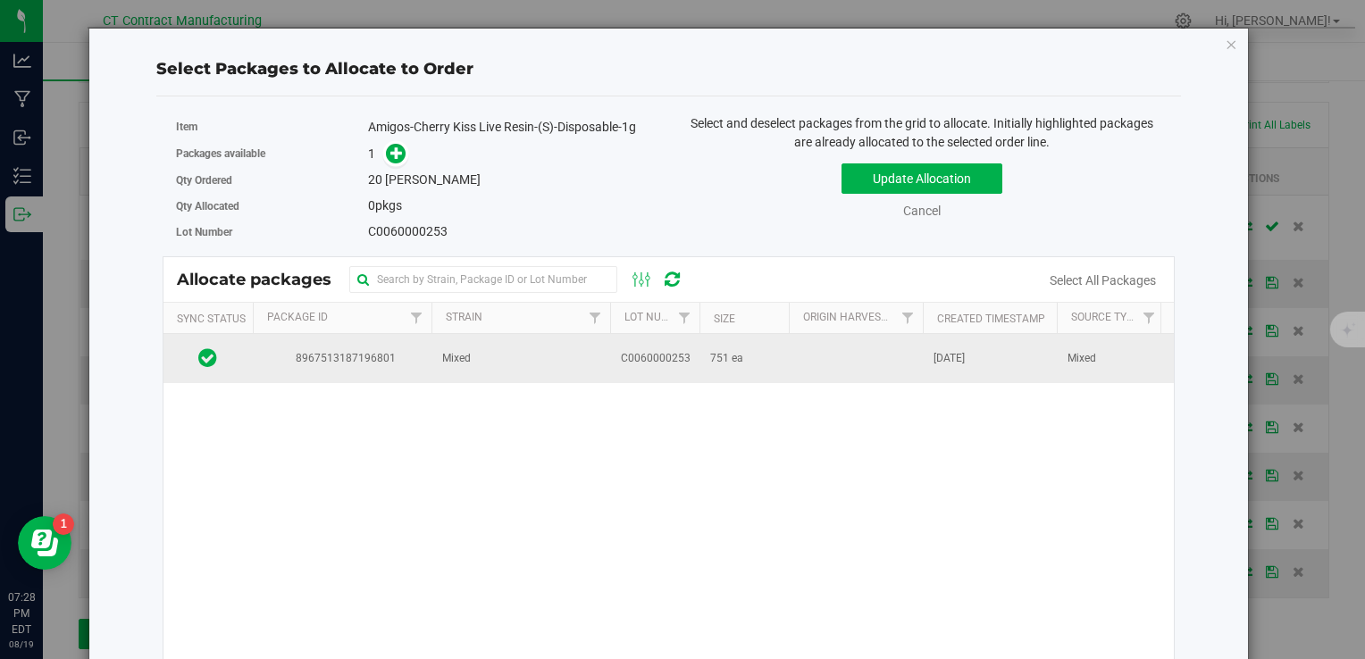
click at [801, 355] on td at bounding box center [856, 358] width 134 height 48
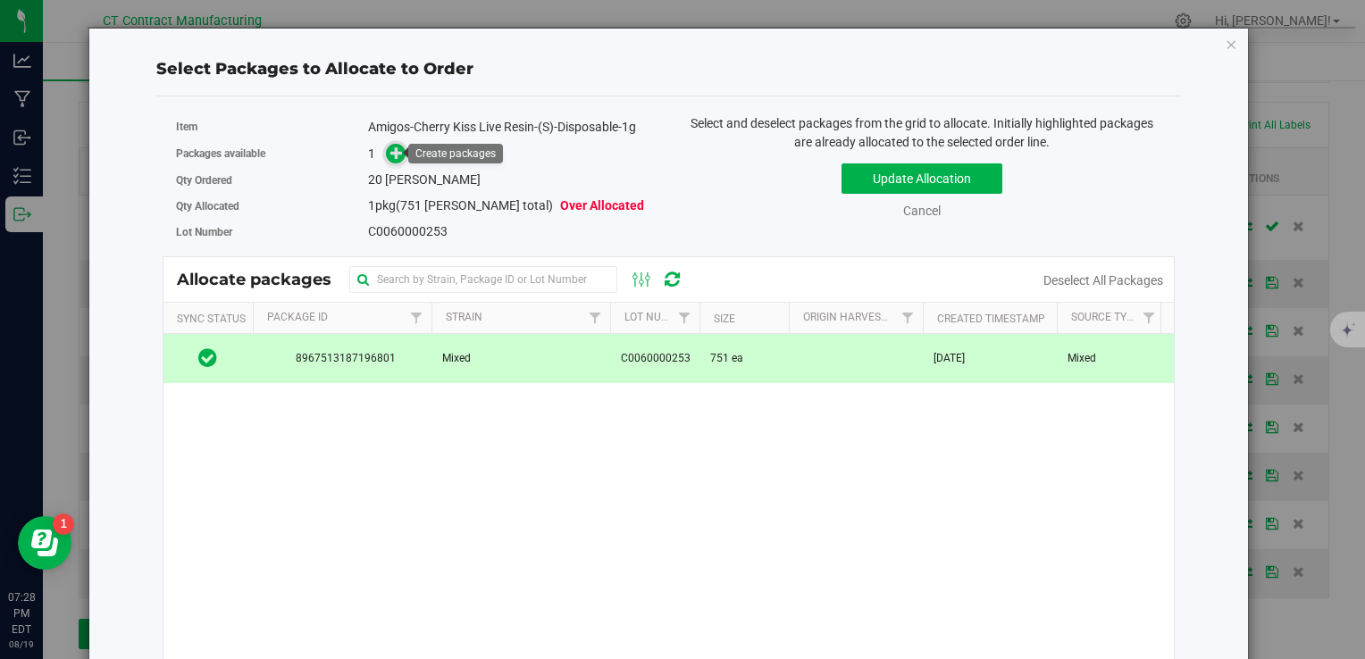
click at [390, 152] on icon at bounding box center [396, 153] width 13 height 13
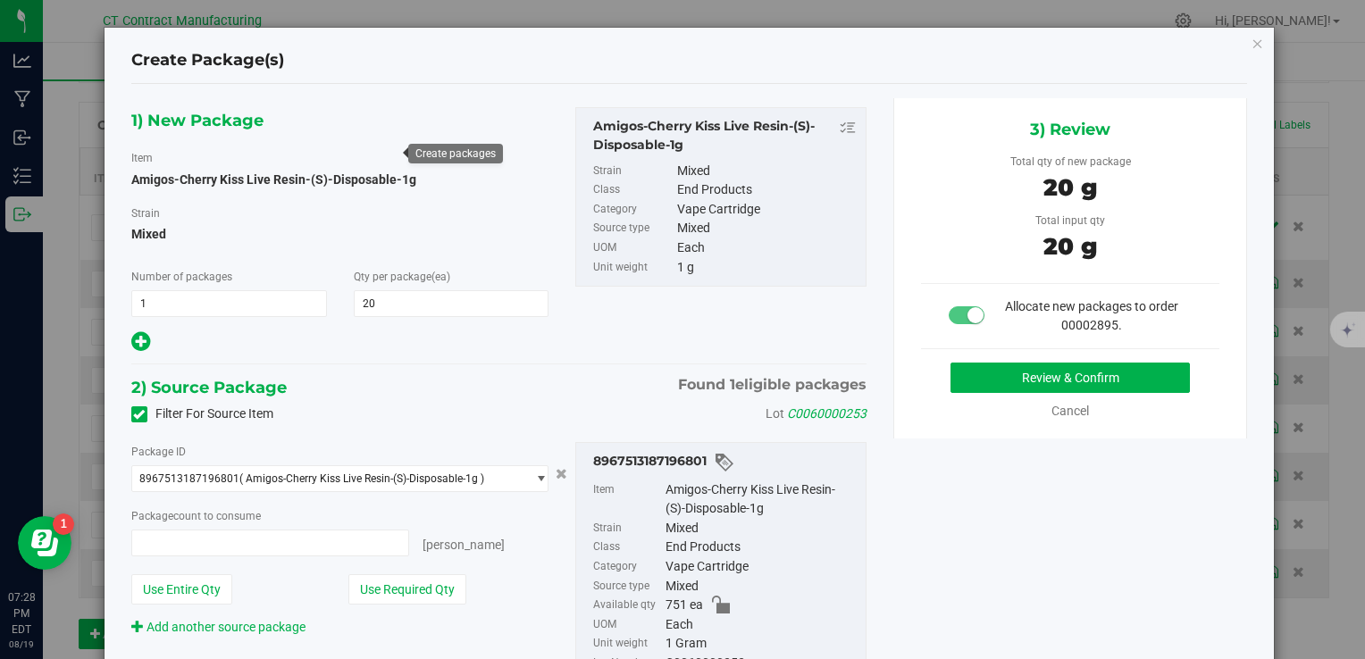
type input "20 ea"
click at [985, 366] on button "Review & Confirm" at bounding box center [1070, 378] width 239 height 30
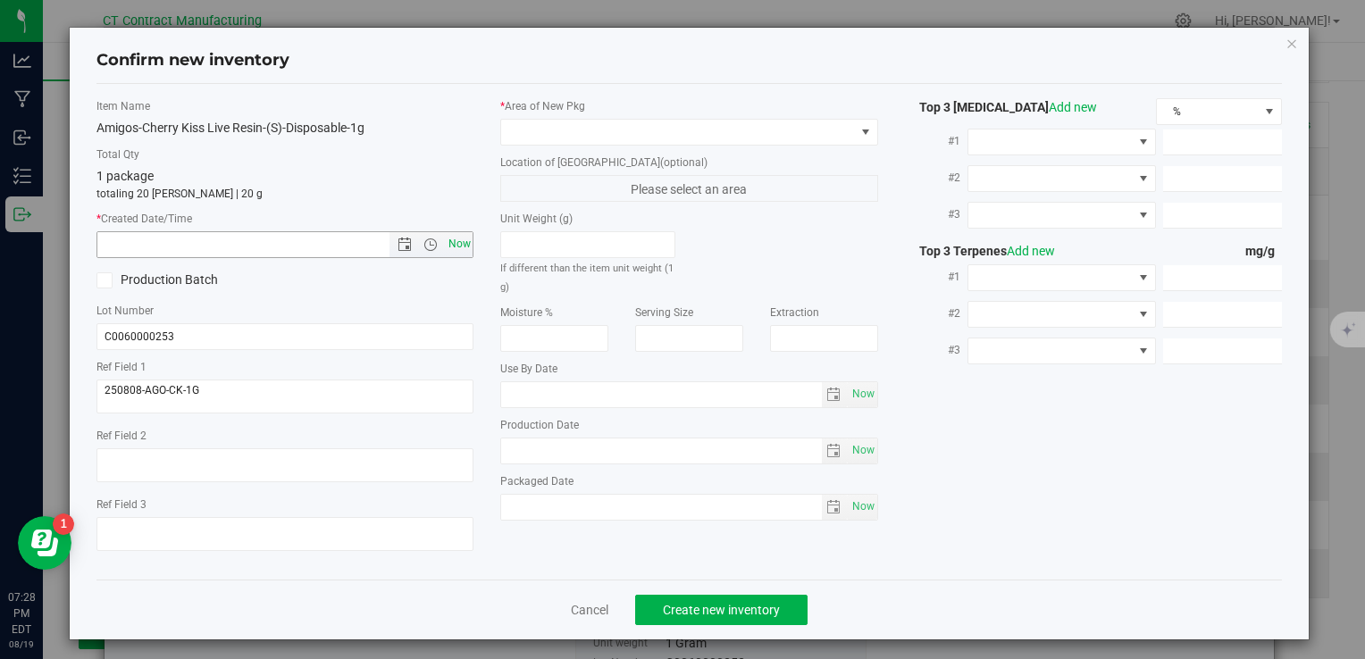
click at [454, 234] on span "Now" at bounding box center [459, 244] width 30 height 26
type input "8/19/2025 7:28 PM"
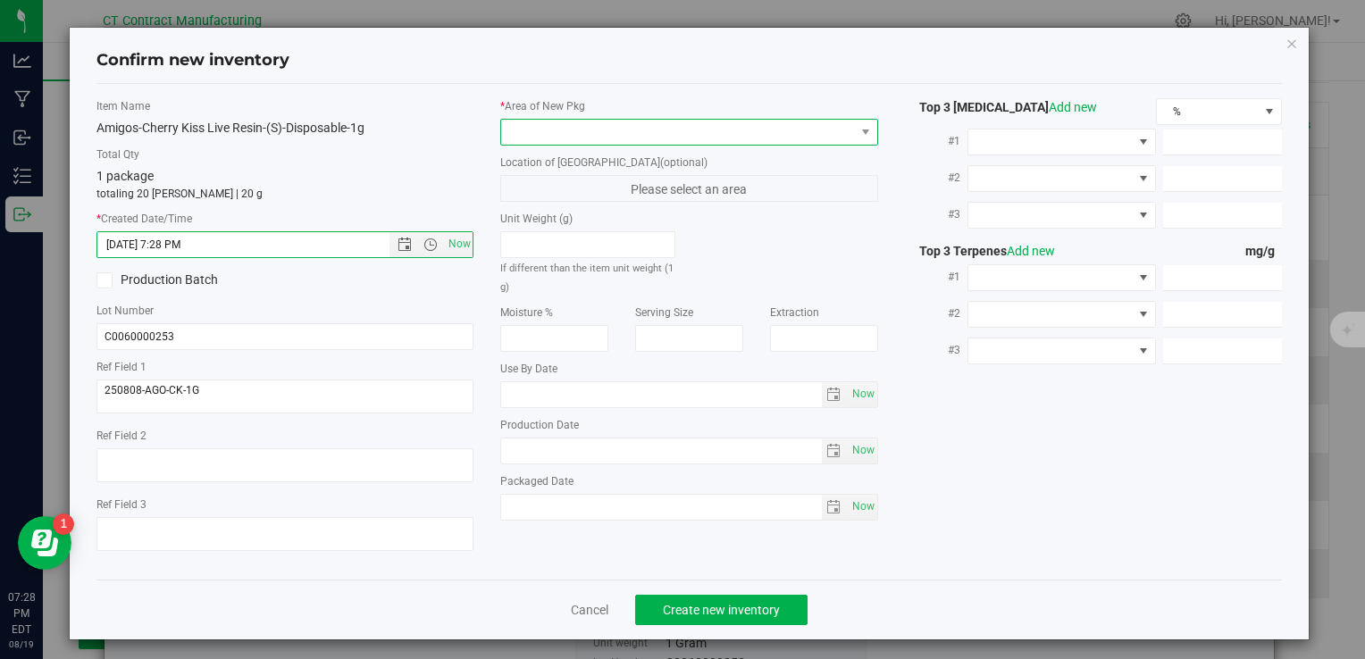
click at [538, 135] on span at bounding box center [677, 132] width 353 height 25
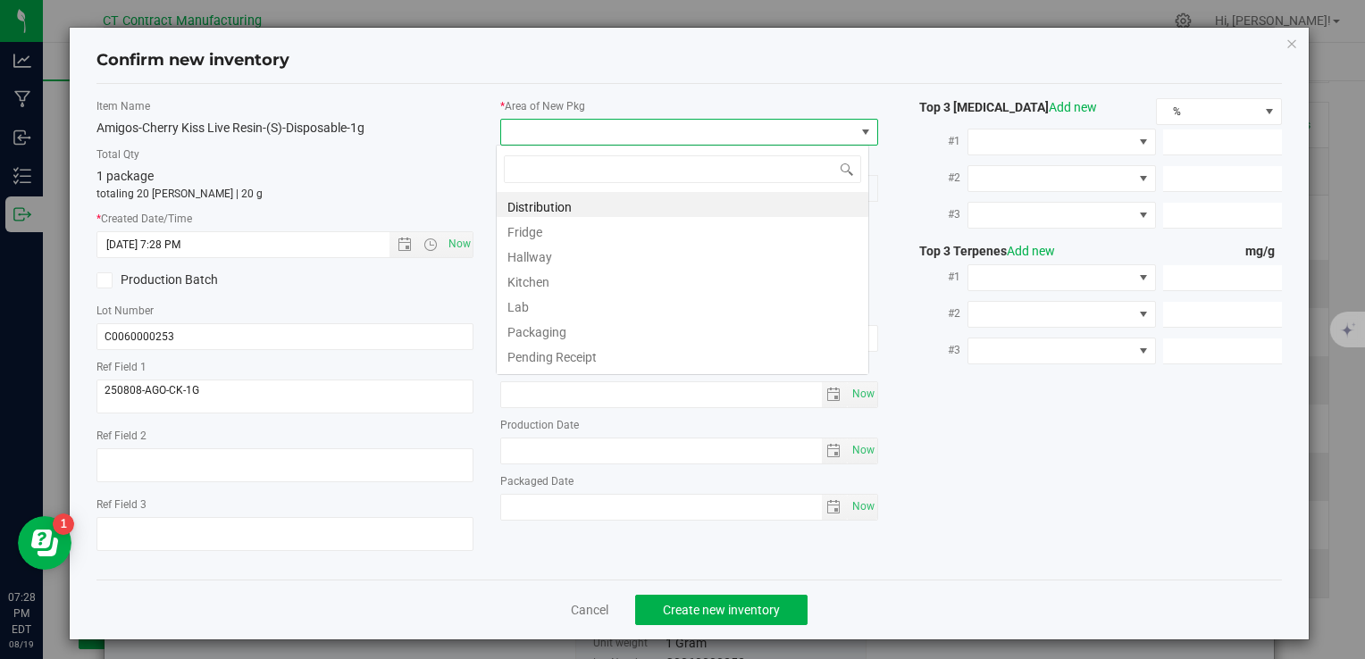
scroll to position [26, 373]
click at [548, 198] on li "Distribution" at bounding box center [683, 204] width 372 height 25
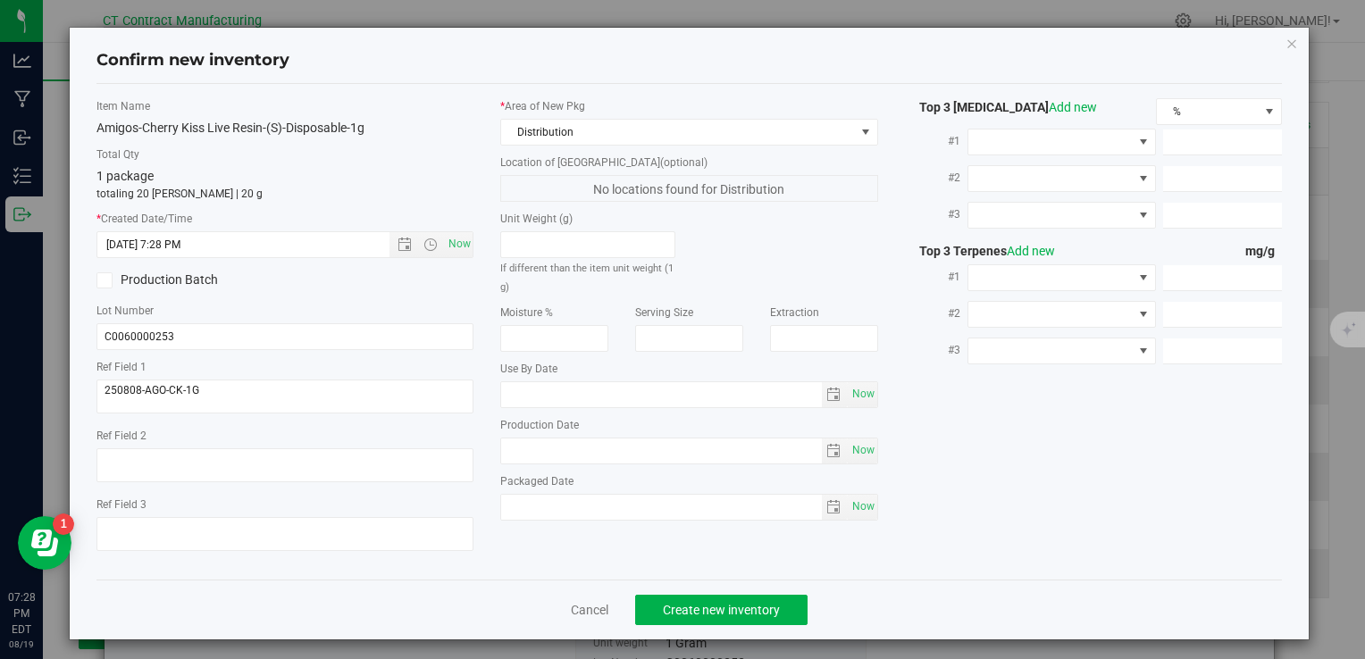
click at [776, 592] on div "Cancel Create new inventory" at bounding box center [689, 610] width 1186 height 60
click at [768, 608] on span "Create new inventory" at bounding box center [721, 610] width 117 height 14
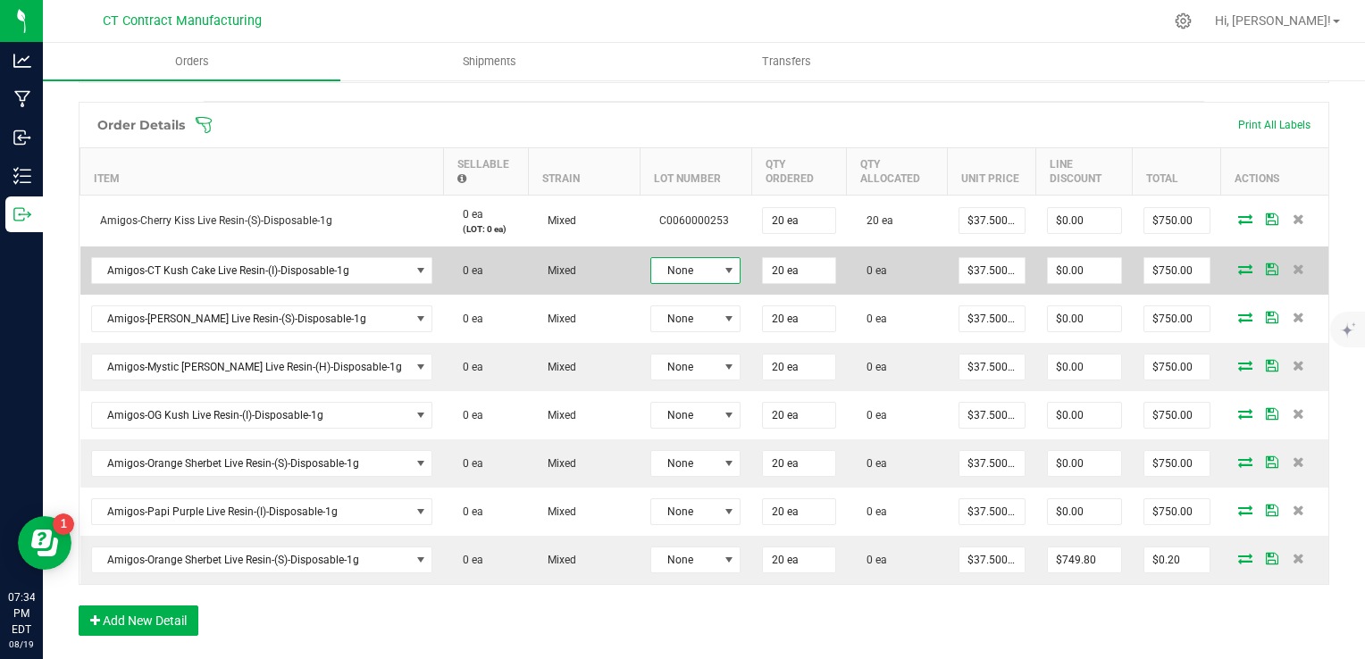
click at [651, 260] on span "None" at bounding box center [684, 270] width 66 height 25
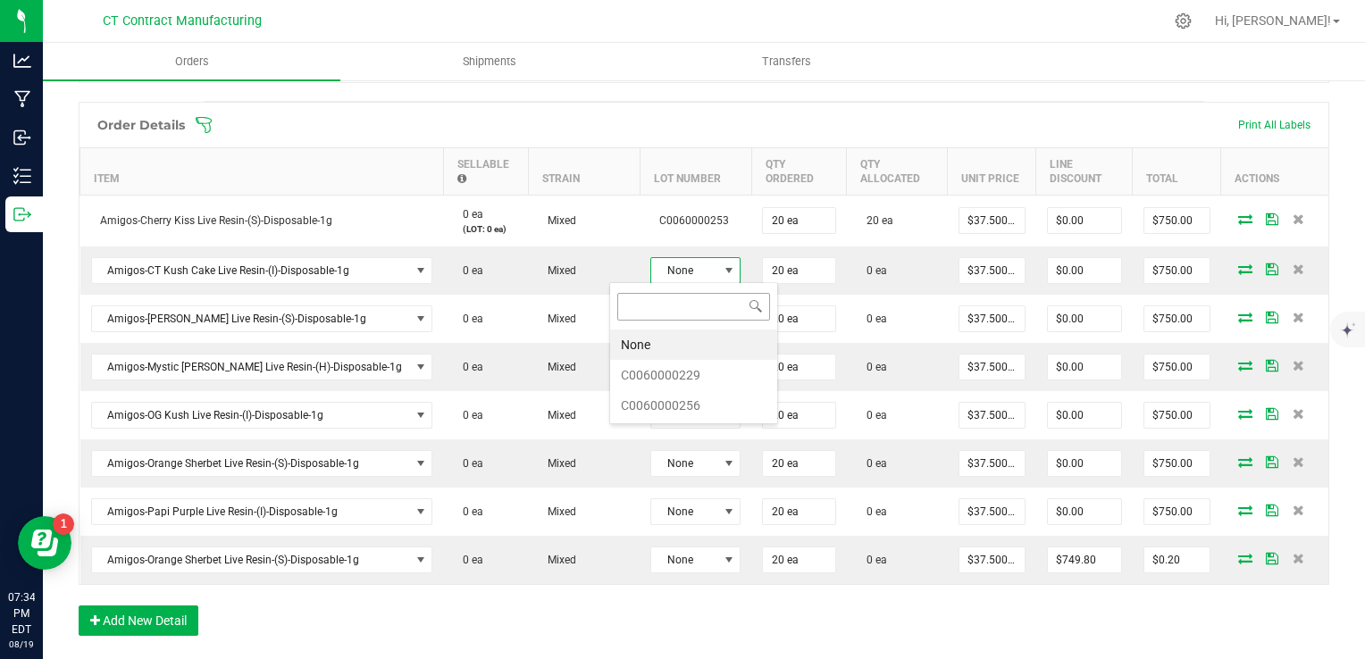
scroll to position [26, 90]
click at [699, 407] on li "C0060000256" at bounding box center [693, 405] width 167 height 30
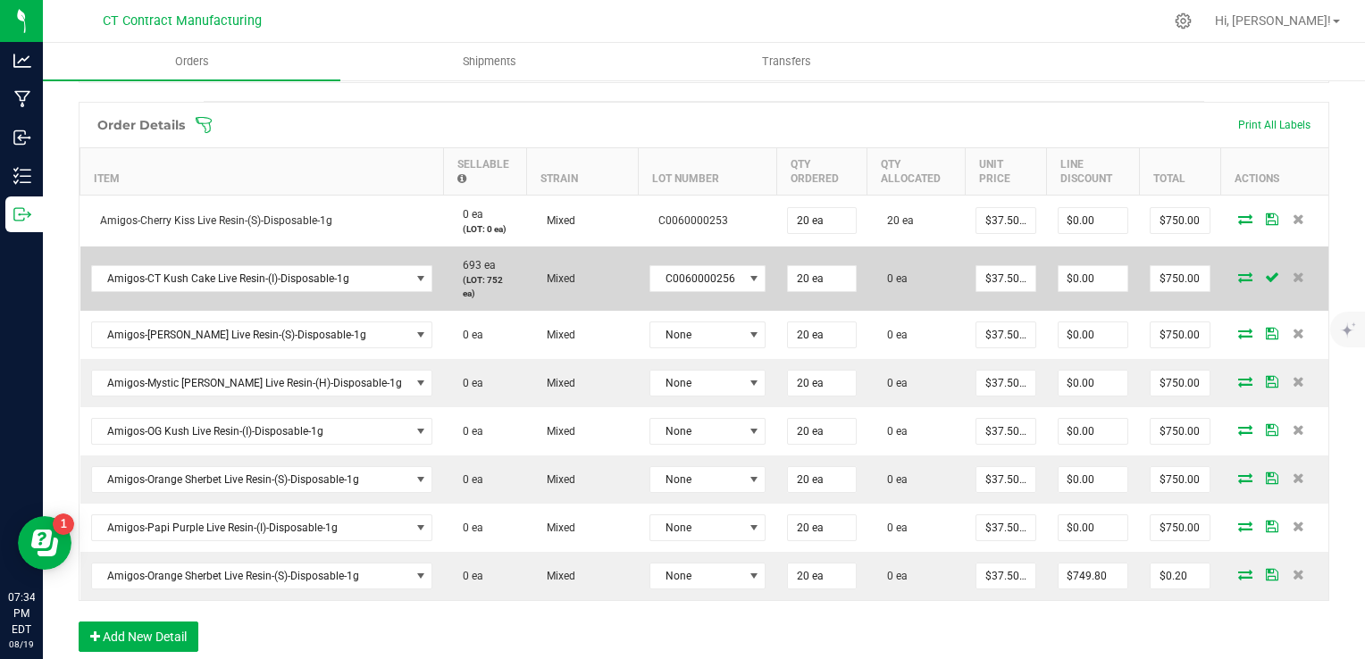
click at [1238, 272] on icon at bounding box center [1245, 277] width 14 height 11
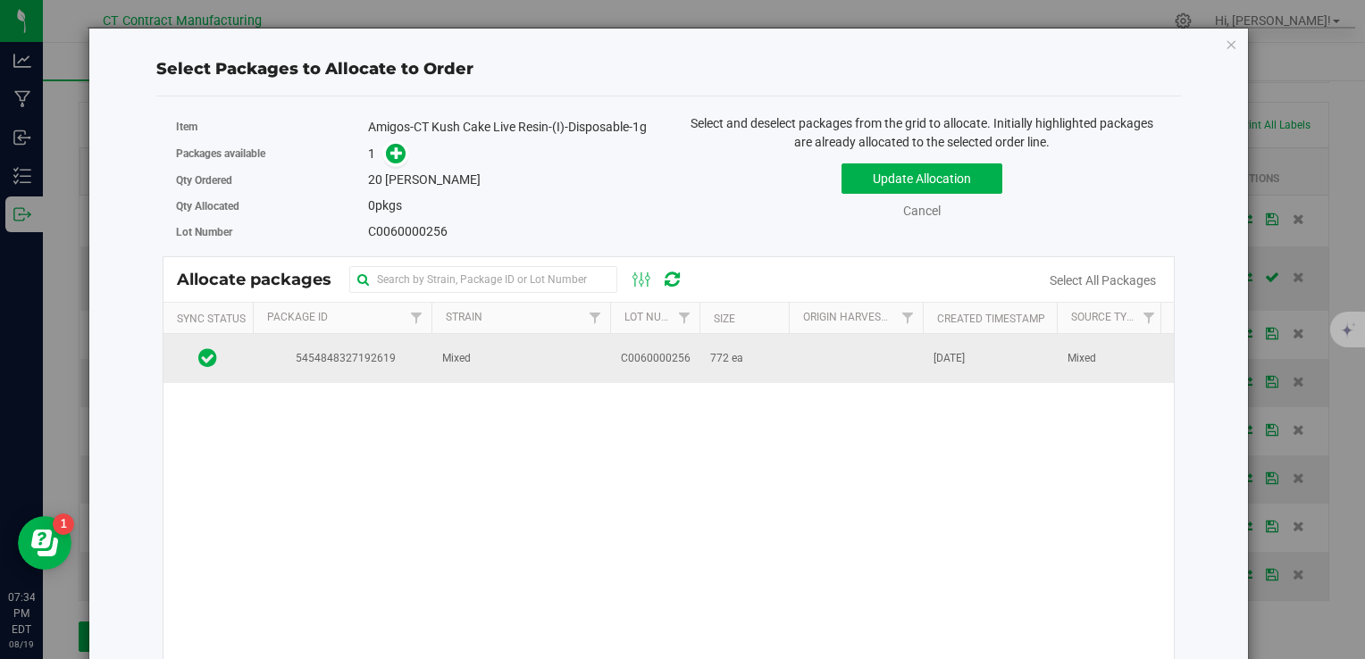
click at [642, 347] on td "C0060000256" at bounding box center [654, 358] width 89 height 48
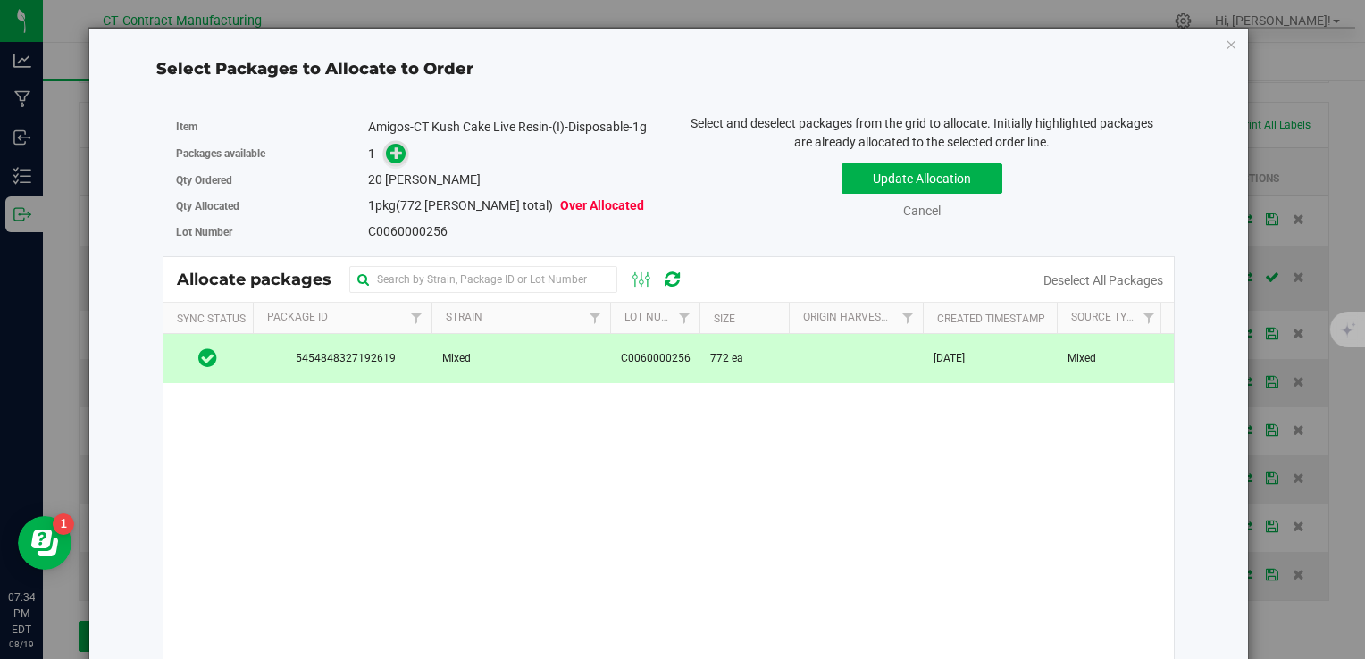
click at [399, 153] on icon at bounding box center [396, 153] width 13 height 13
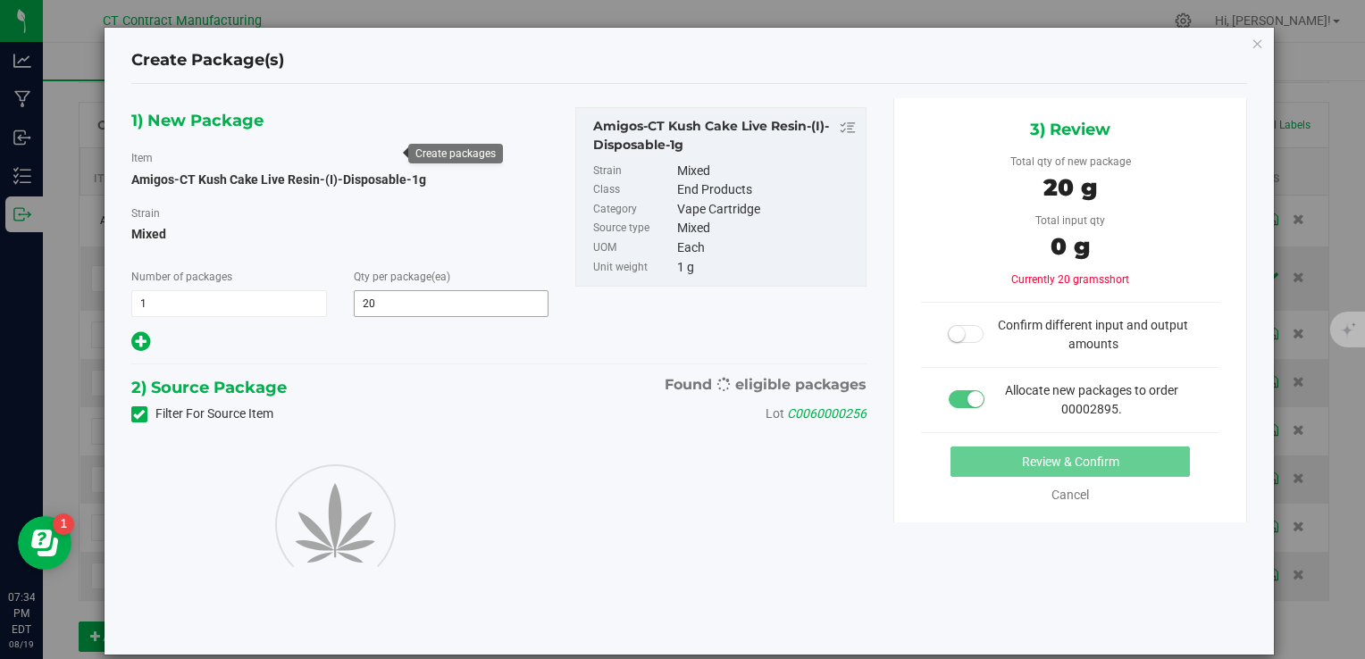
type input "20"
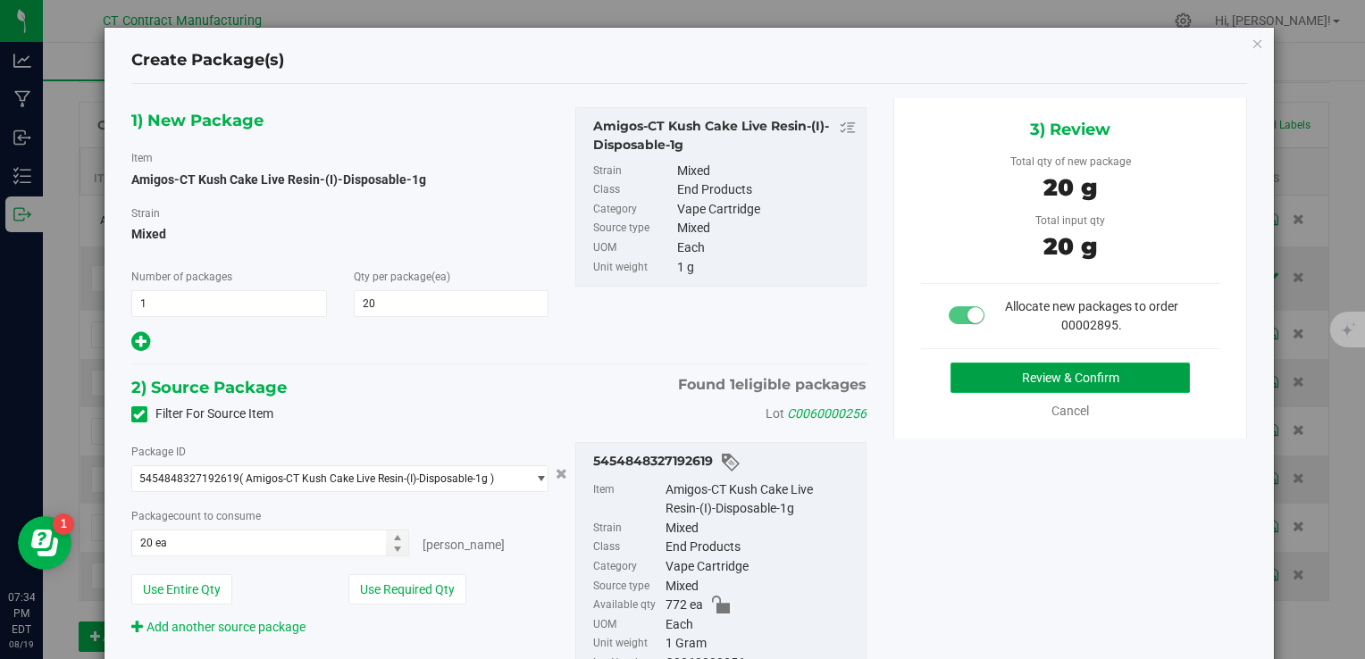
click at [1027, 370] on button "Review & Confirm" at bounding box center [1070, 378] width 239 height 30
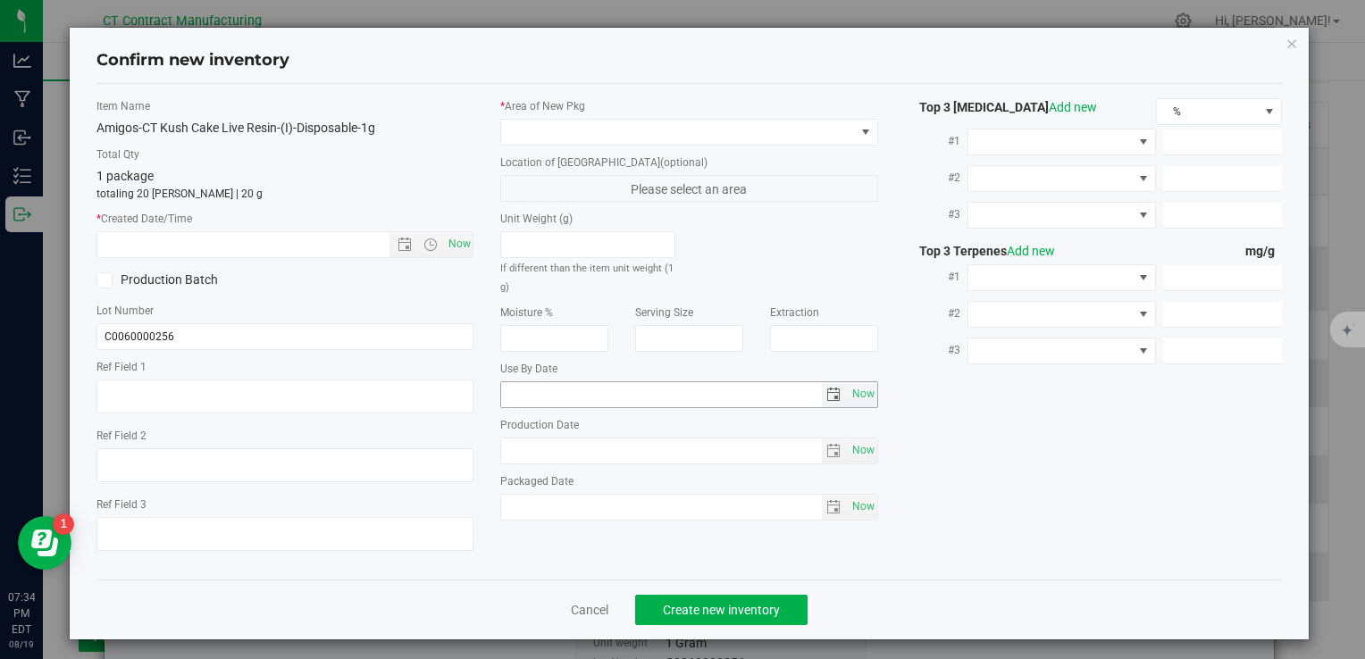
type textarea "250808-AGO-CTKC-1G"
click at [450, 241] on span "Now" at bounding box center [459, 244] width 30 height 26
type input "8/19/2025 7:34 PM"
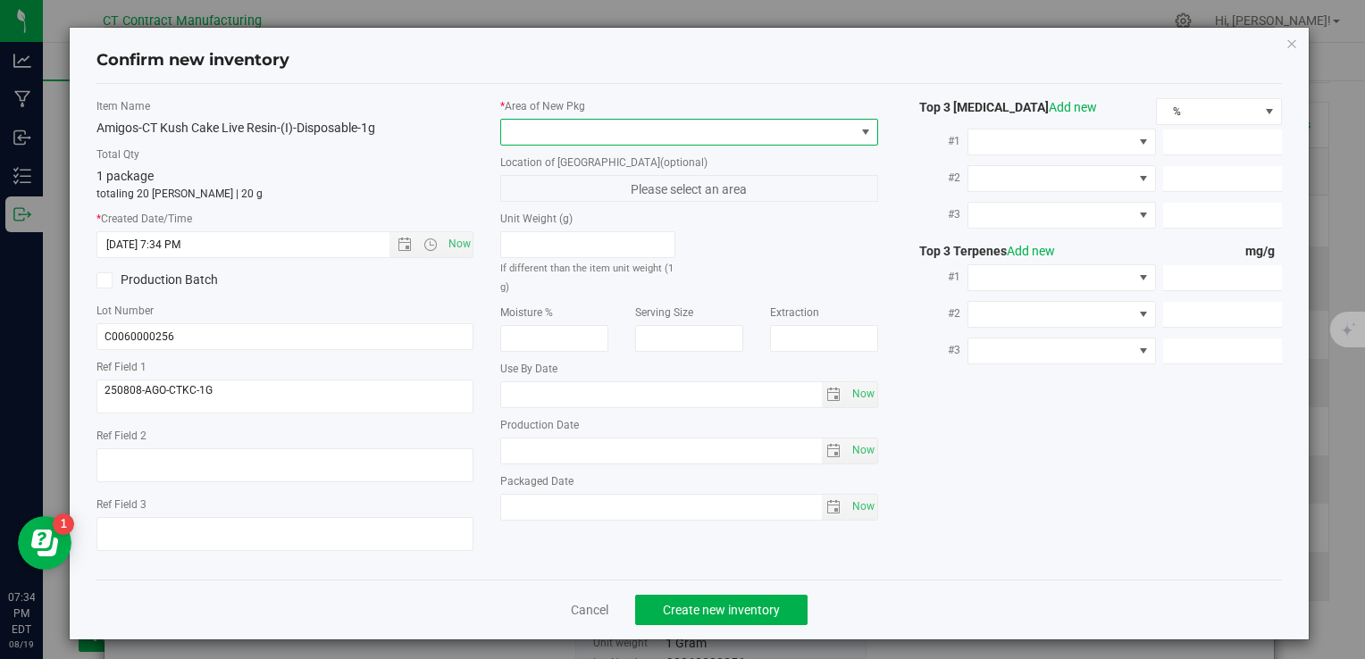
click at [532, 130] on span at bounding box center [677, 132] width 353 height 25
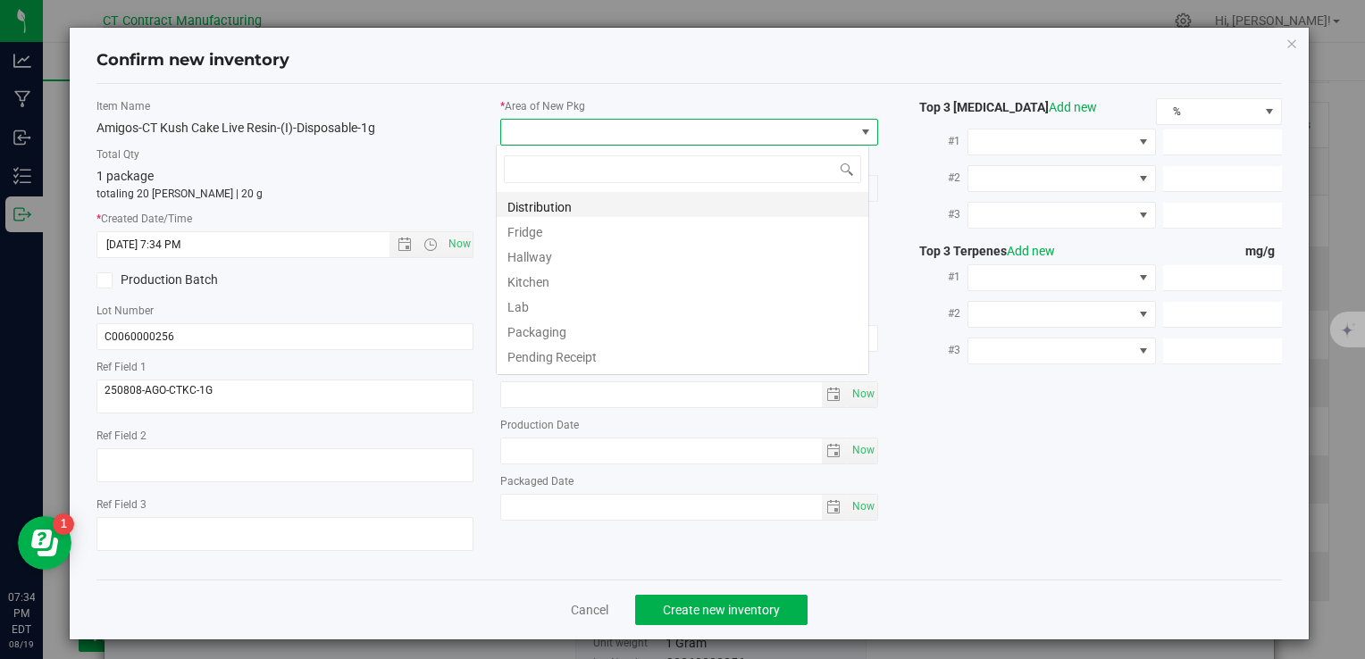
scroll to position [26, 373]
click at [568, 198] on li "Distribution" at bounding box center [683, 204] width 372 height 25
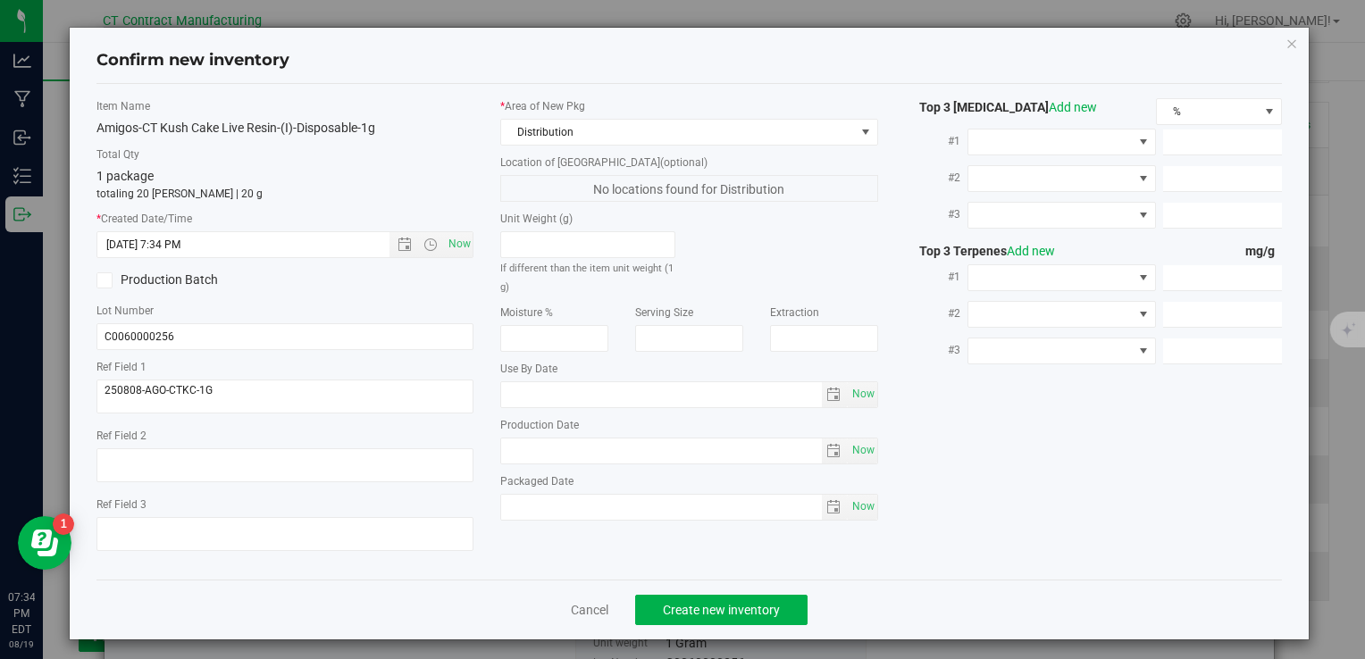
click at [762, 591] on div "Cancel Create new inventory" at bounding box center [689, 610] width 1186 height 60
click at [765, 606] on span "Create new inventory" at bounding box center [721, 610] width 117 height 14
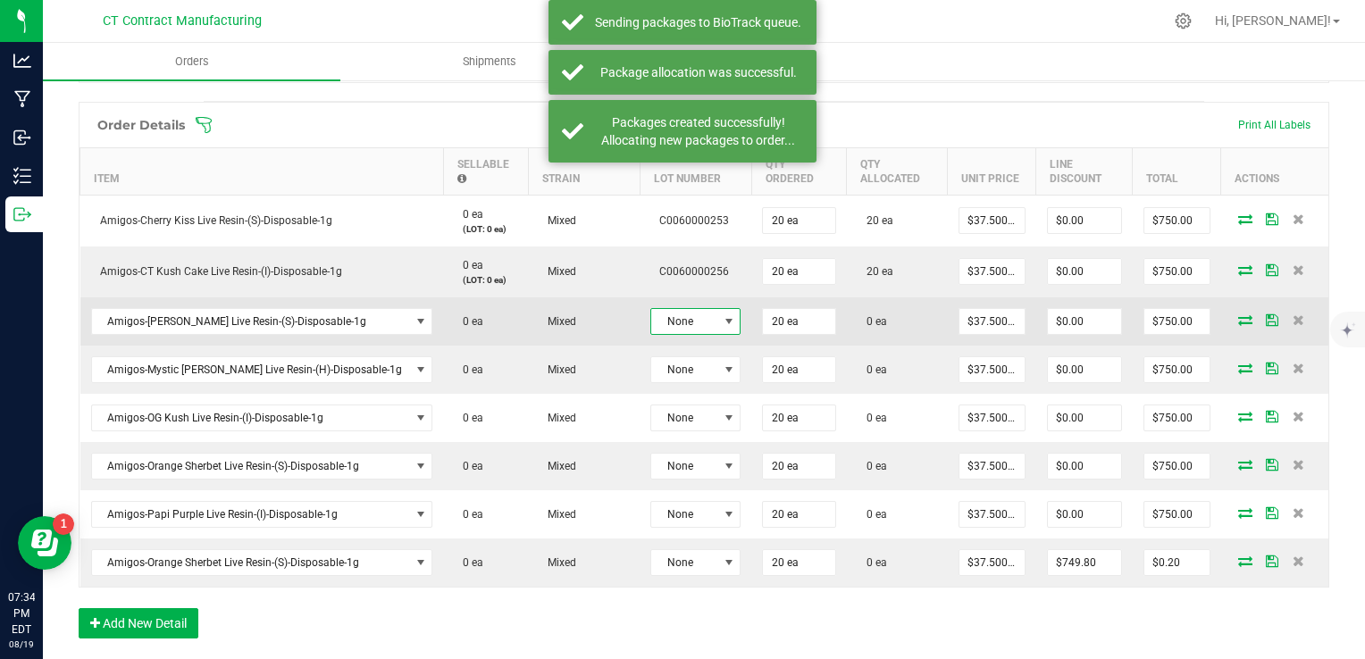
click at [664, 315] on span "None" at bounding box center [684, 321] width 66 height 25
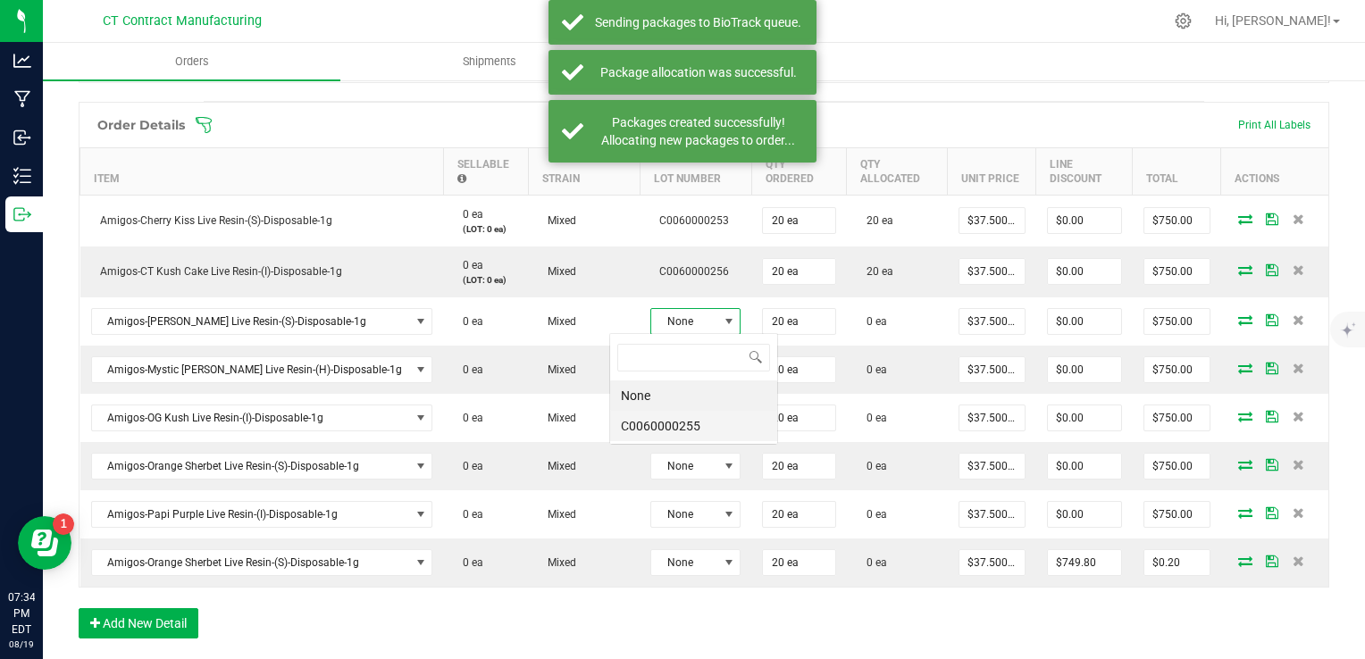
scroll to position [26, 90]
click at [710, 416] on li "C0060000255" at bounding box center [693, 426] width 167 height 30
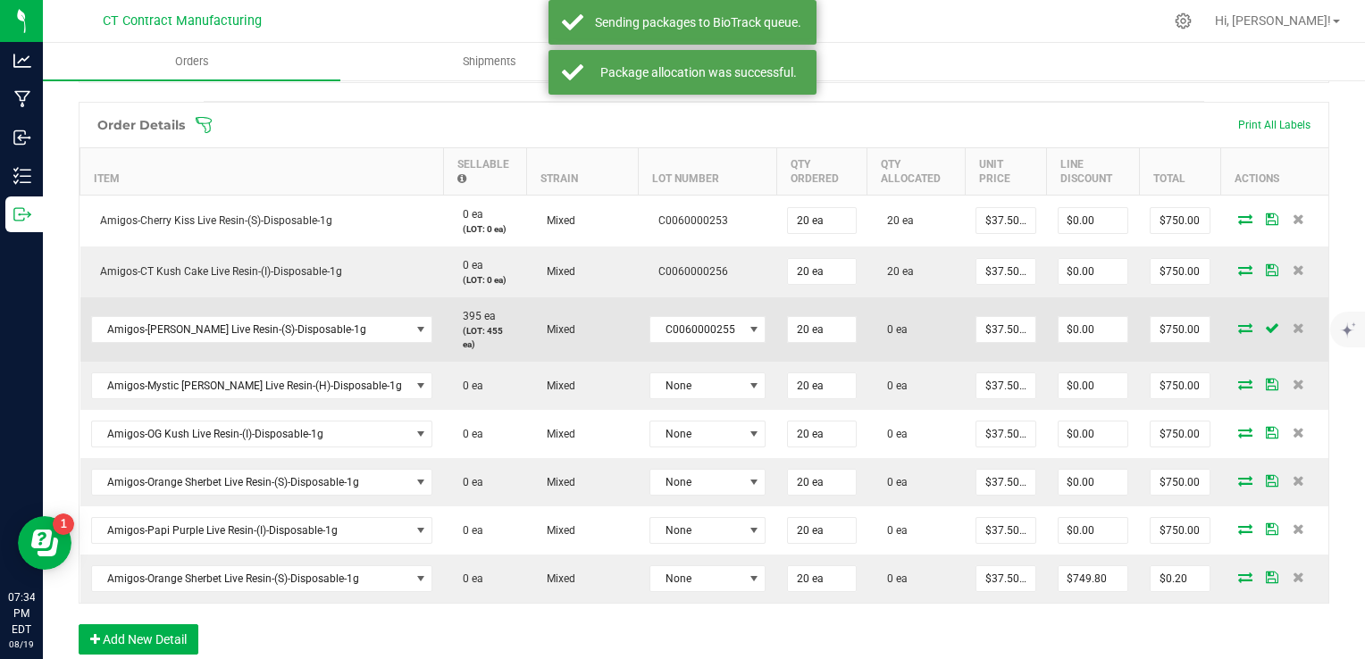
click at [1238, 323] on icon at bounding box center [1245, 328] width 14 height 11
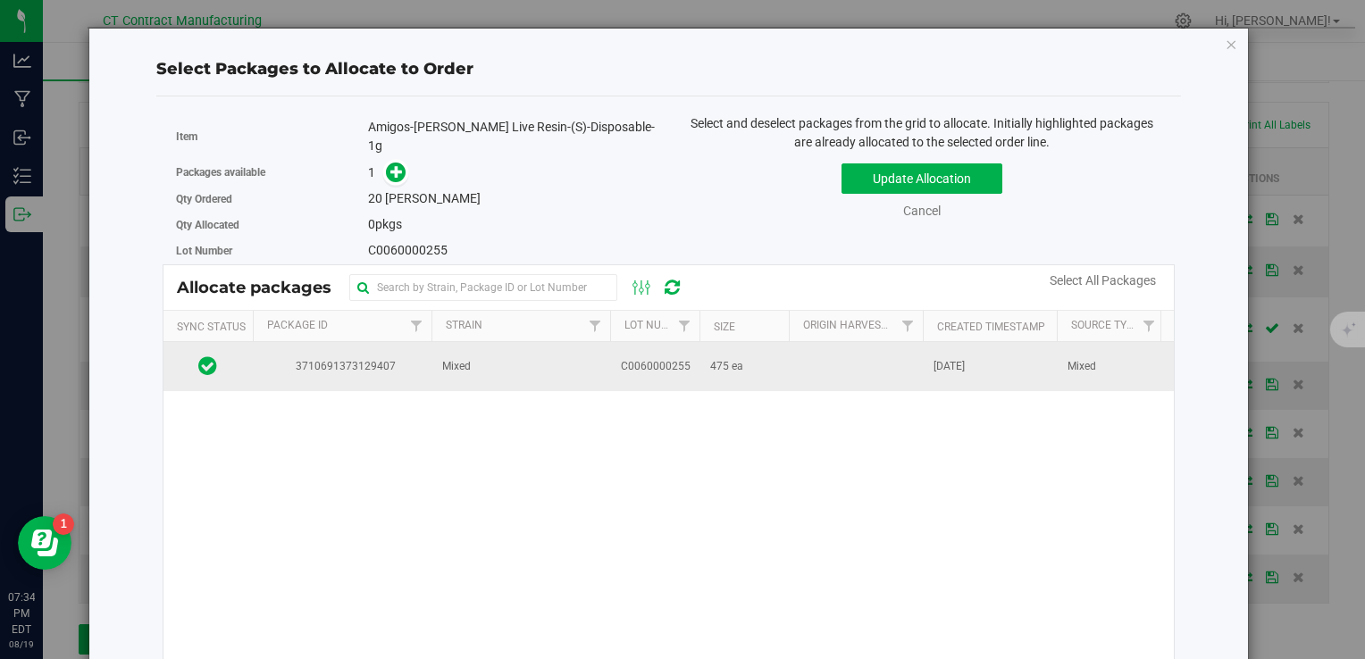
click at [678, 365] on td "C0060000255" at bounding box center [654, 366] width 89 height 48
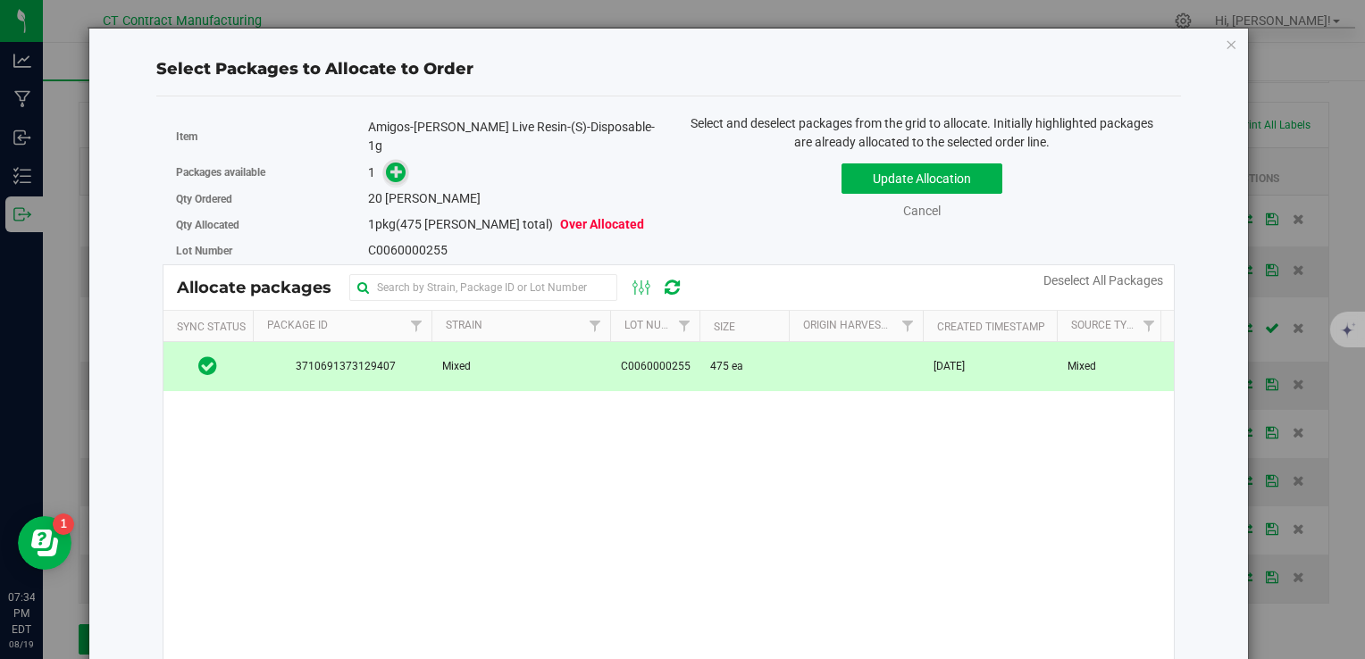
click at [390, 165] on icon at bounding box center [396, 171] width 13 height 13
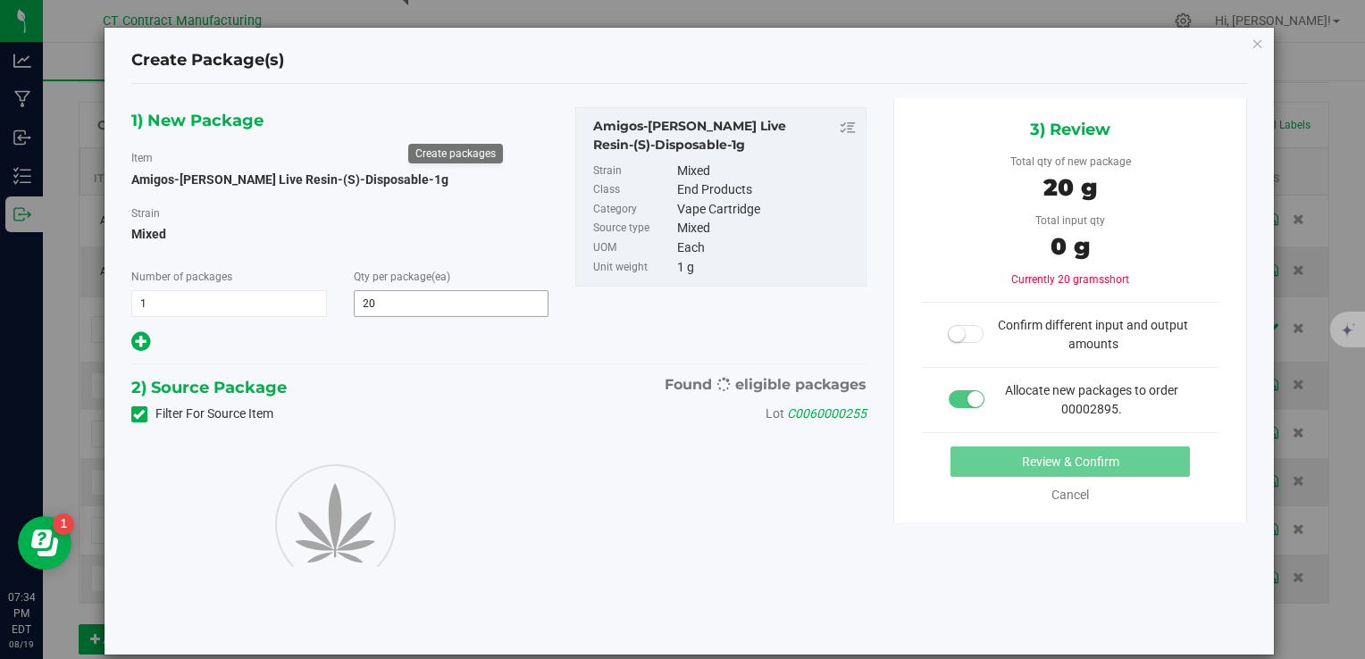
type input "20"
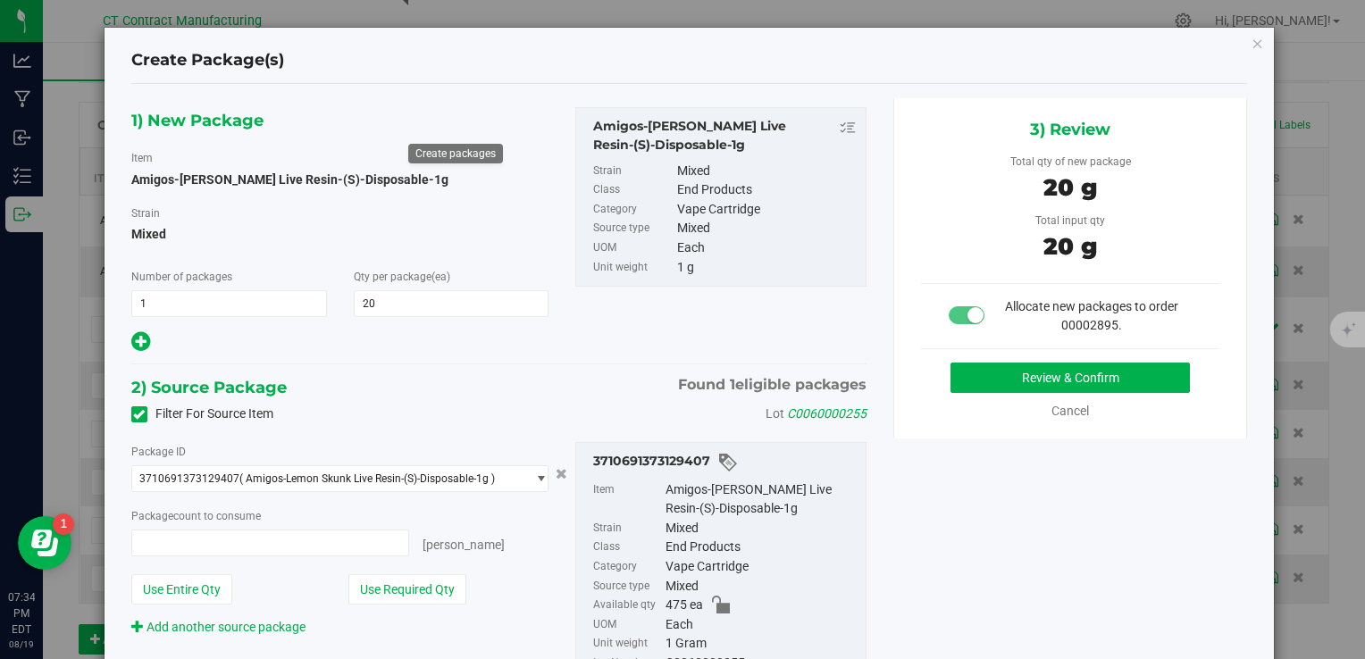
type input "20 ea"
click at [1024, 370] on button "Review & Confirm" at bounding box center [1070, 378] width 239 height 30
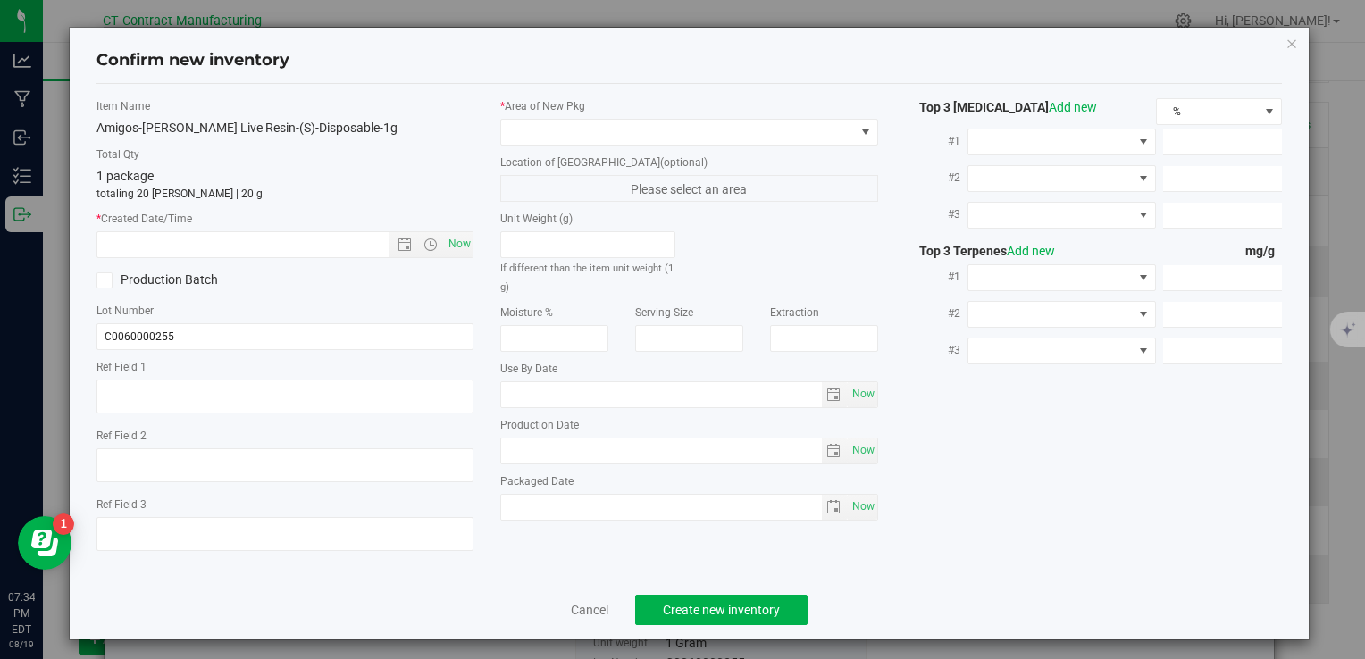
type textarea "250808-AGO-LS-1G"
click at [464, 248] on span "Now" at bounding box center [459, 244] width 30 height 26
type input "8/19/2025 7:34 PM"
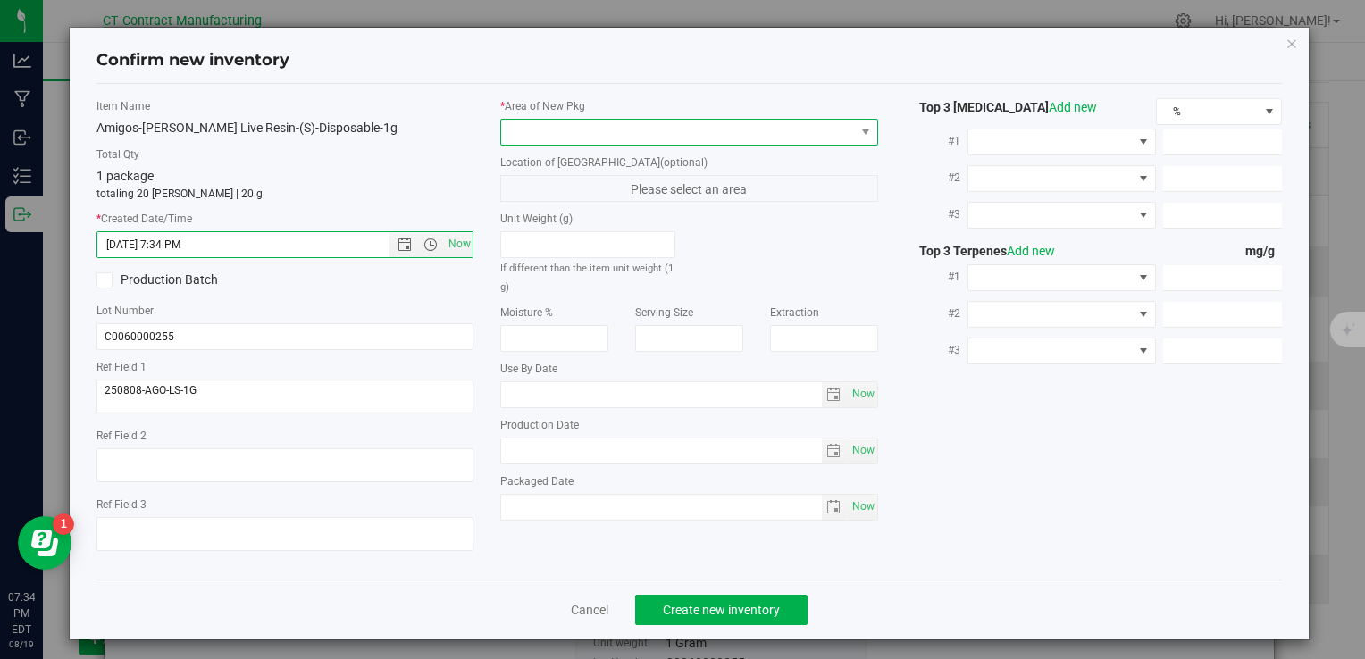
click at [550, 130] on span at bounding box center [677, 132] width 353 height 25
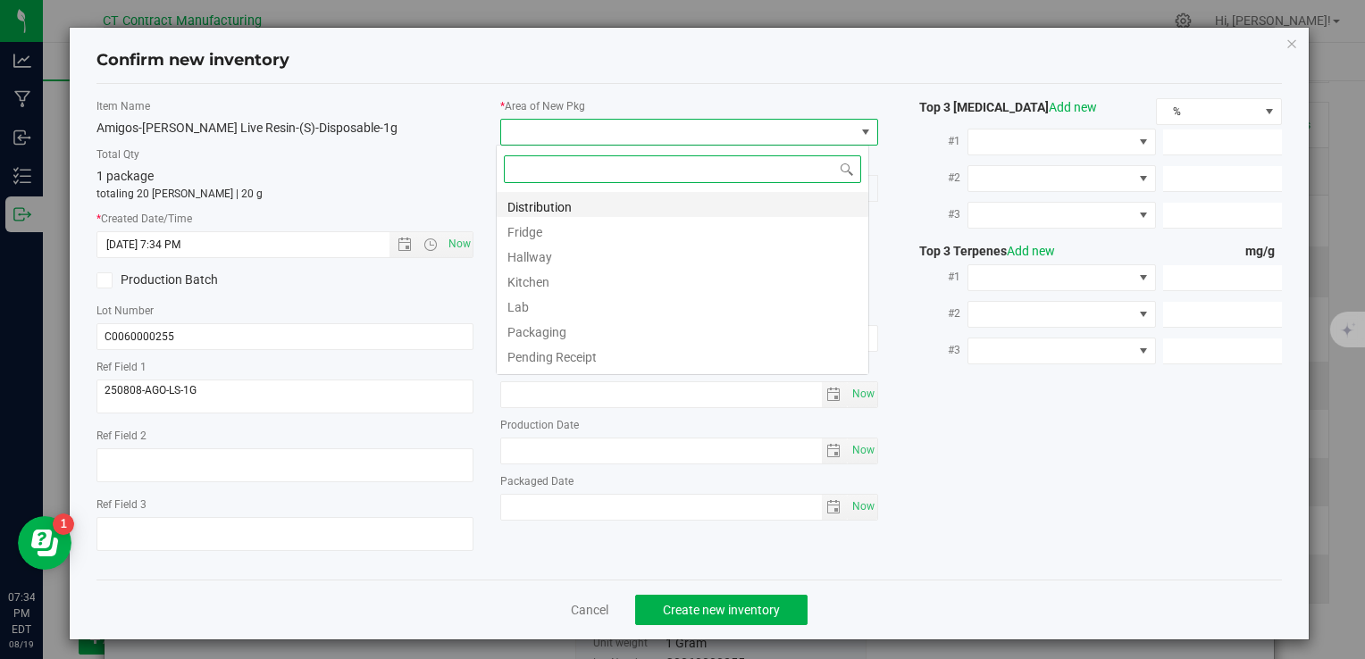
scroll to position [26, 373]
click at [597, 218] on li "Fridge" at bounding box center [683, 229] width 372 height 25
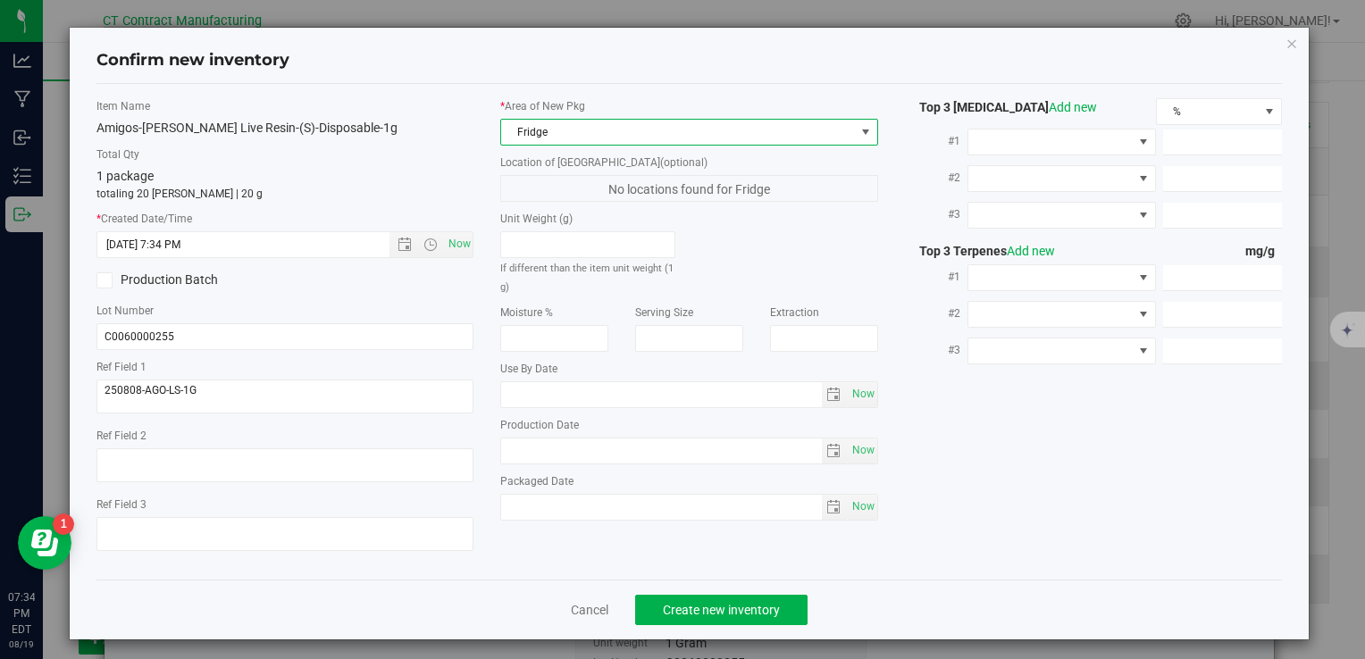
click at [588, 133] on span "Fridge" at bounding box center [677, 132] width 353 height 25
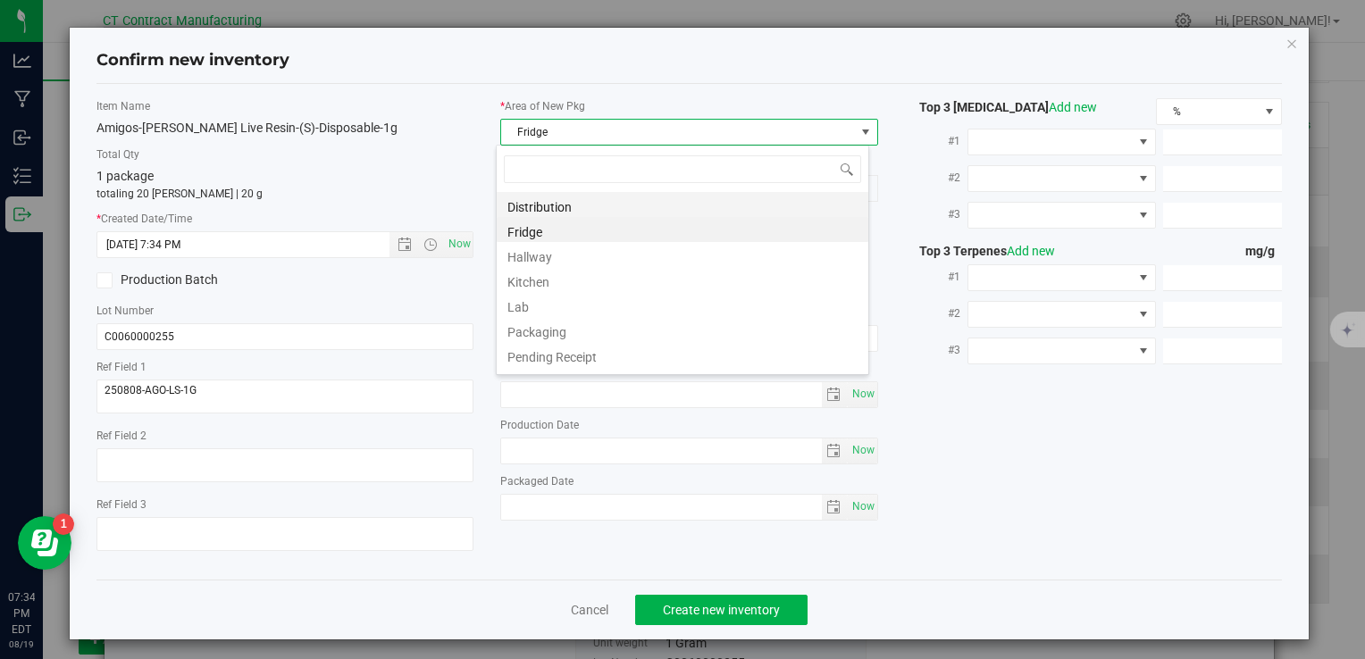
click at [590, 204] on li "Distribution" at bounding box center [683, 204] width 372 height 25
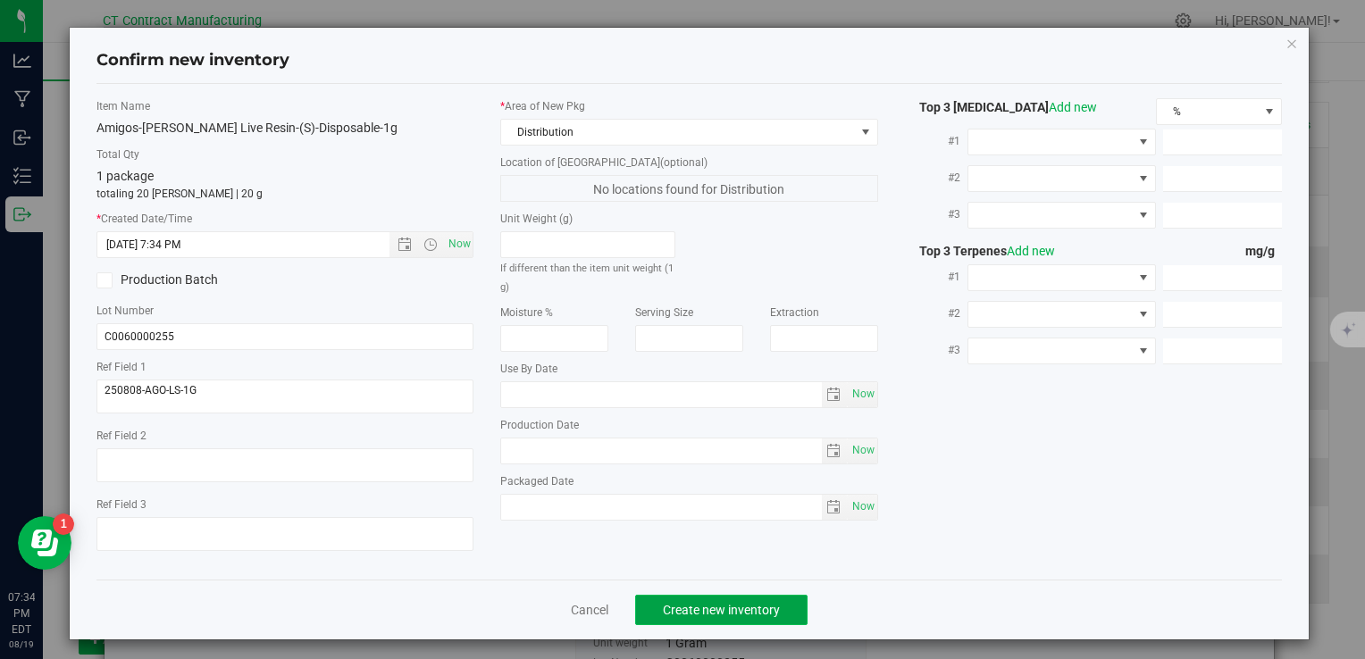
click at [731, 605] on span "Create new inventory" at bounding box center [721, 610] width 117 height 14
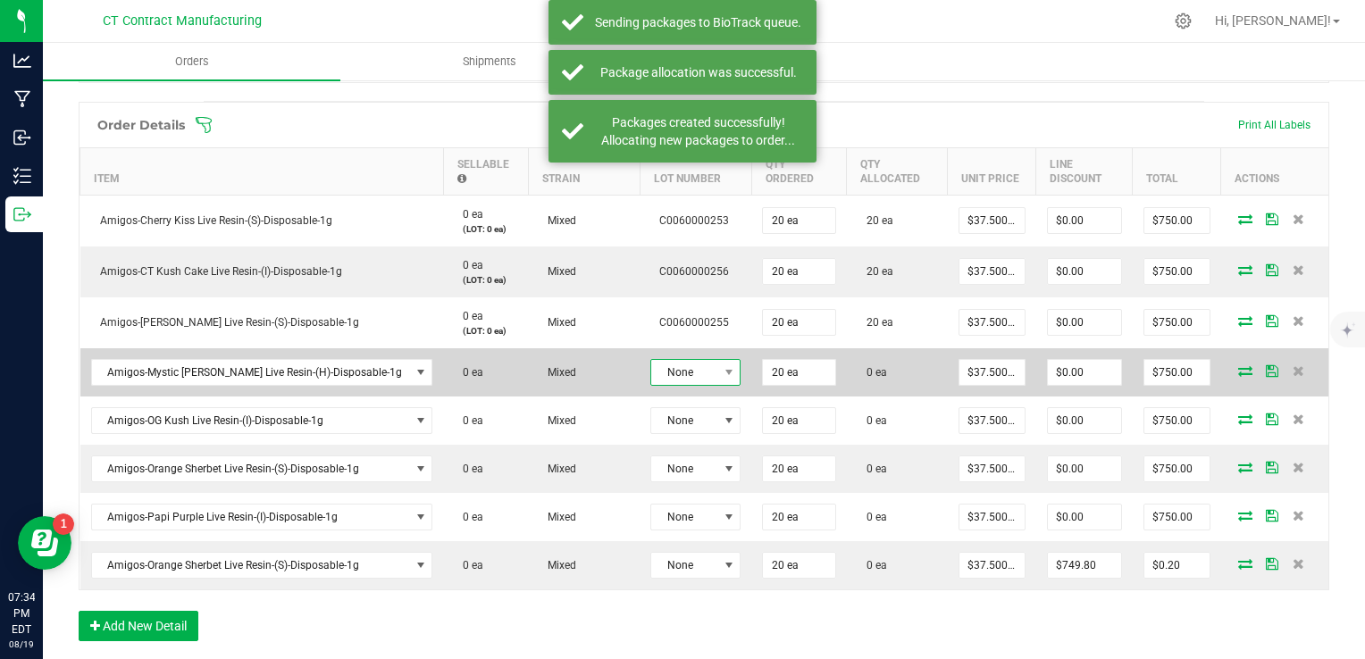
click at [654, 378] on span "None" at bounding box center [684, 372] width 66 height 25
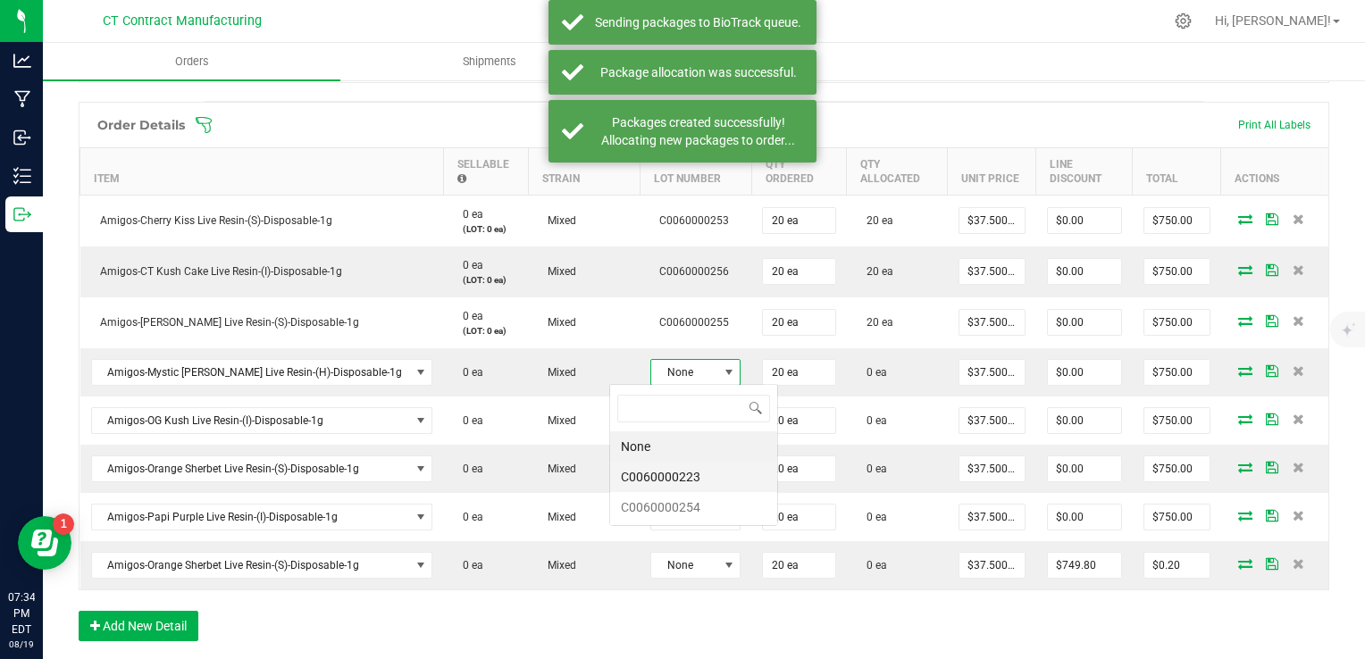
scroll to position [26, 90]
click at [729, 515] on li "C0060000254" at bounding box center [693, 507] width 167 height 30
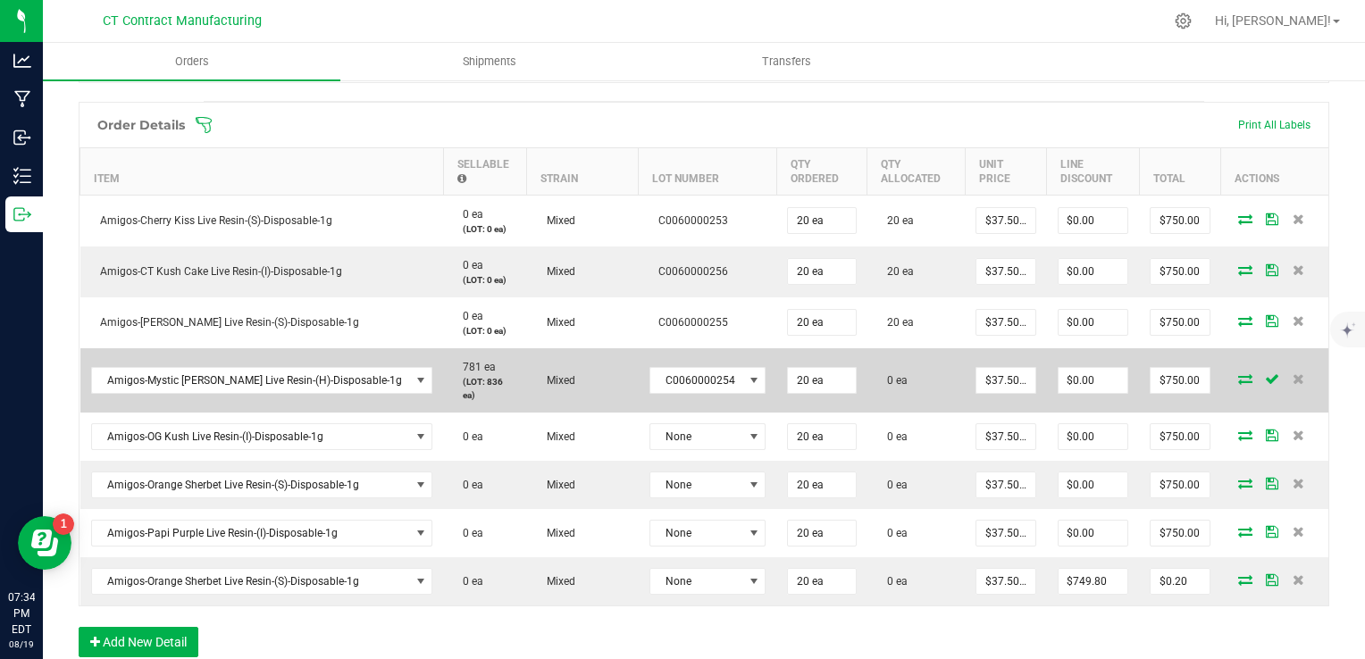
click at [1232, 373] on span at bounding box center [1245, 378] width 27 height 11
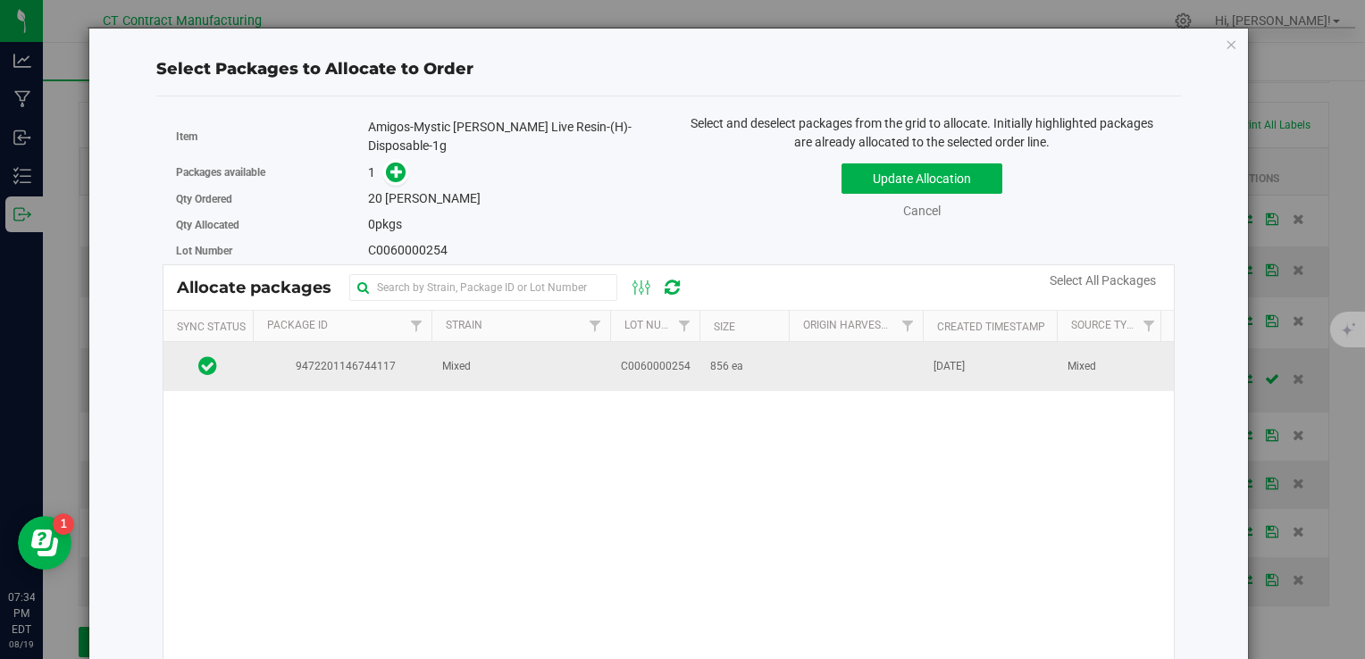
click at [531, 343] on td "Mixed" at bounding box center [521, 366] width 179 height 48
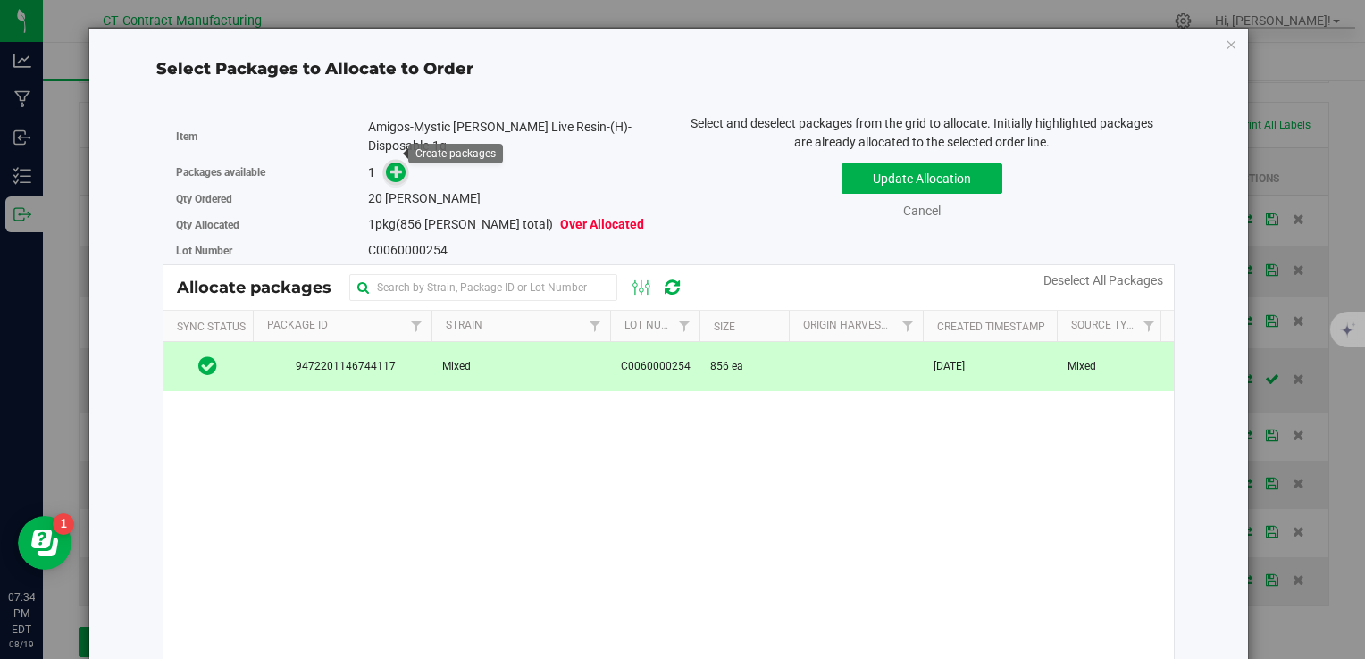
click at [386, 163] on span at bounding box center [396, 173] width 21 height 21
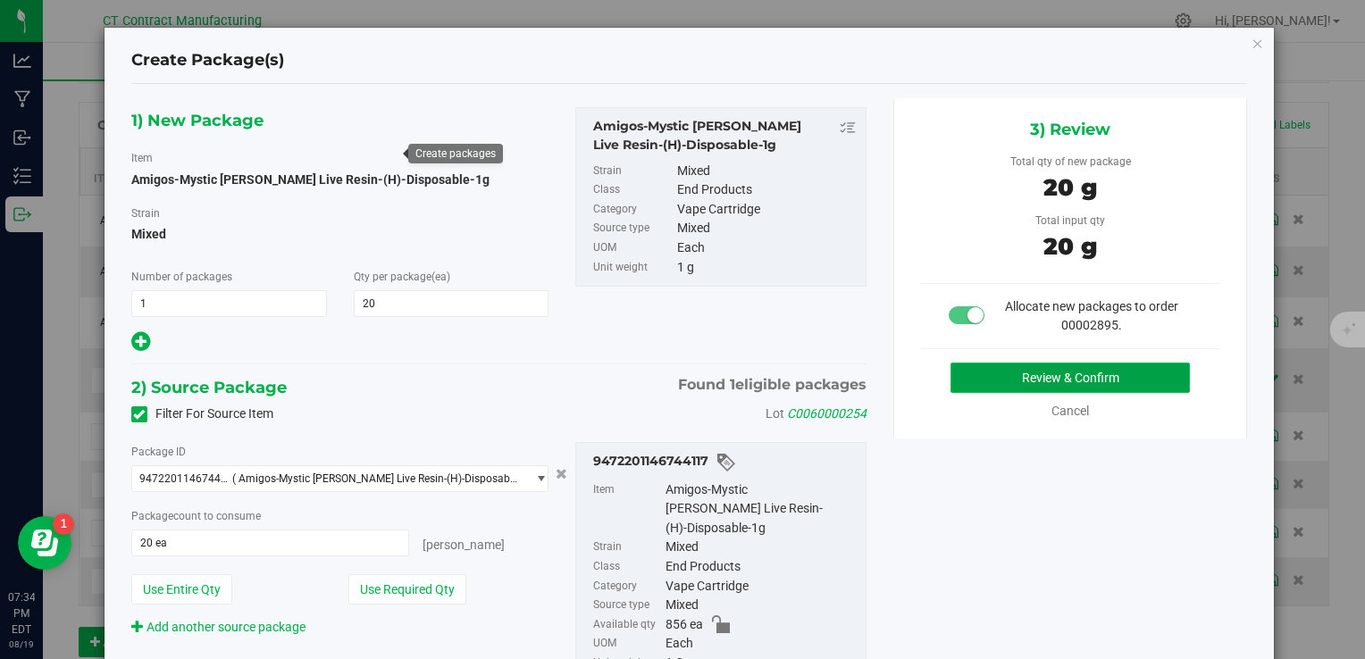
click at [1027, 370] on button "Review & Confirm" at bounding box center [1070, 378] width 239 height 30
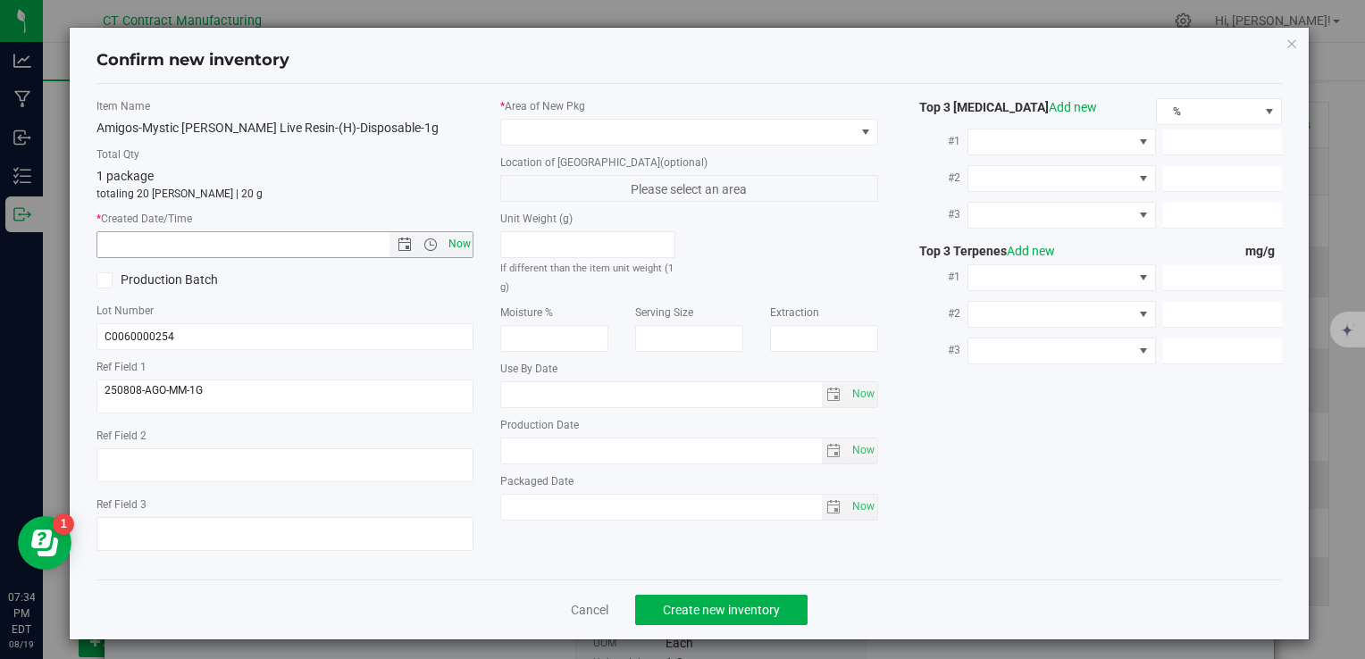
click at [463, 235] on span "Now" at bounding box center [459, 244] width 30 height 26
type input "8/19/2025 7:34 PM"
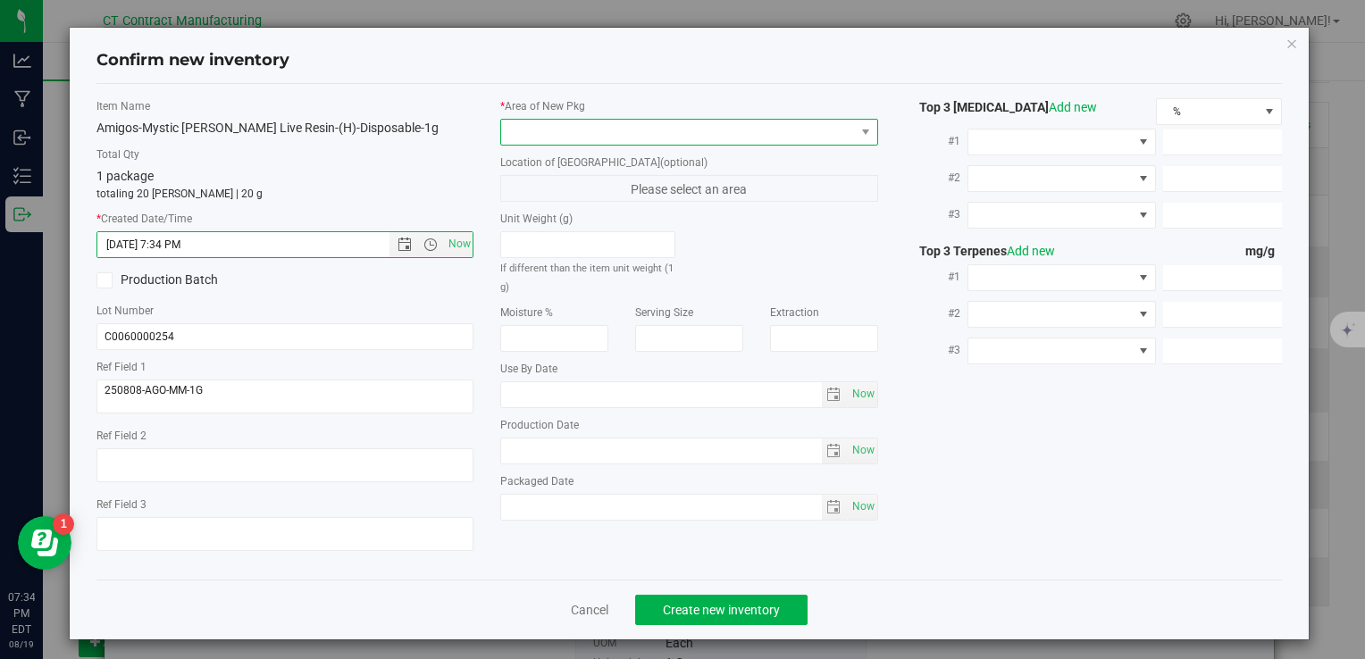
click at [571, 131] on span at bounding box center [677, 132] width 353 height 25
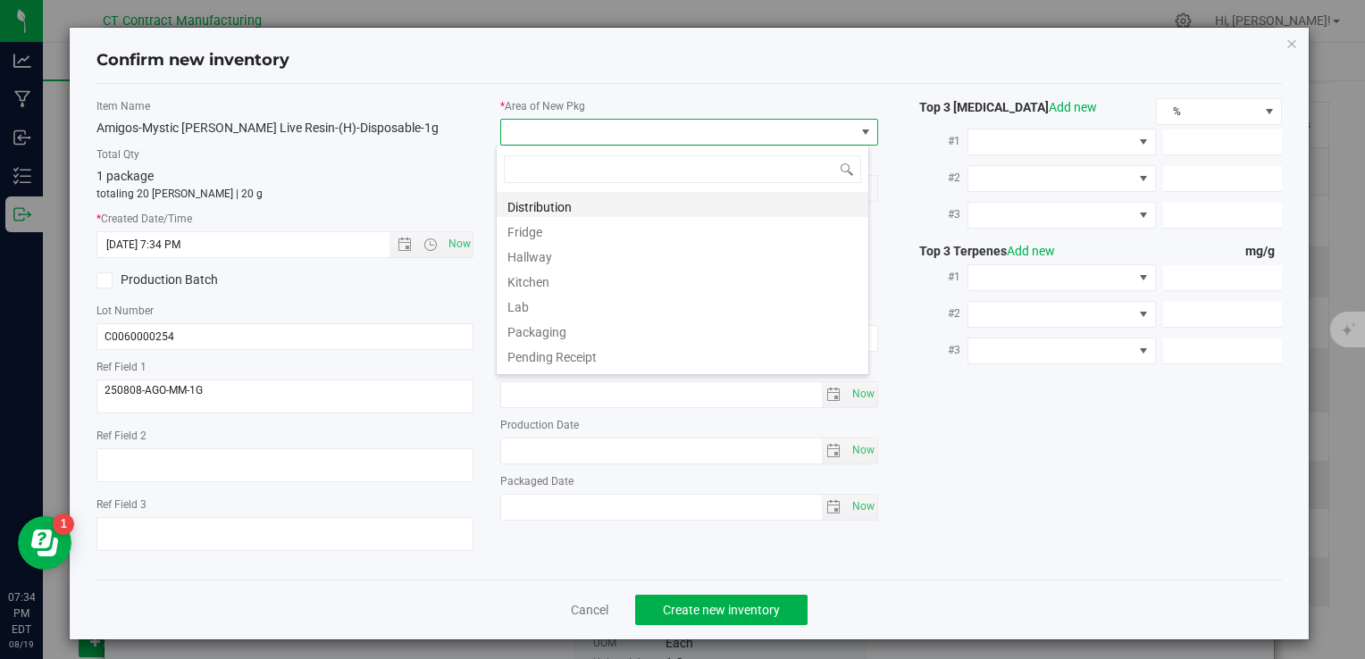
scroll to position [26, 373]
click at [629, 209] on li "Distribution" at bounding box center [683, 204] width 372 height 25
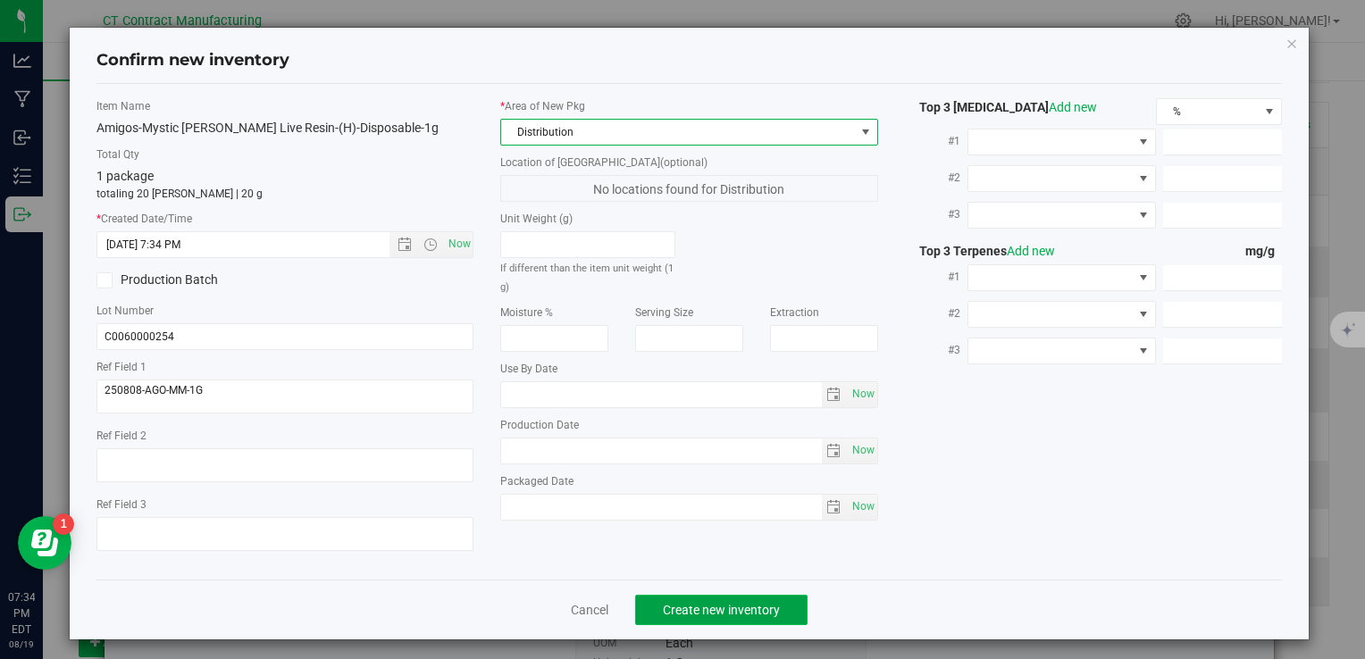
click at [764, 618] on button "Create new inventory" at bounding box center [721, 610] width 172 height 30
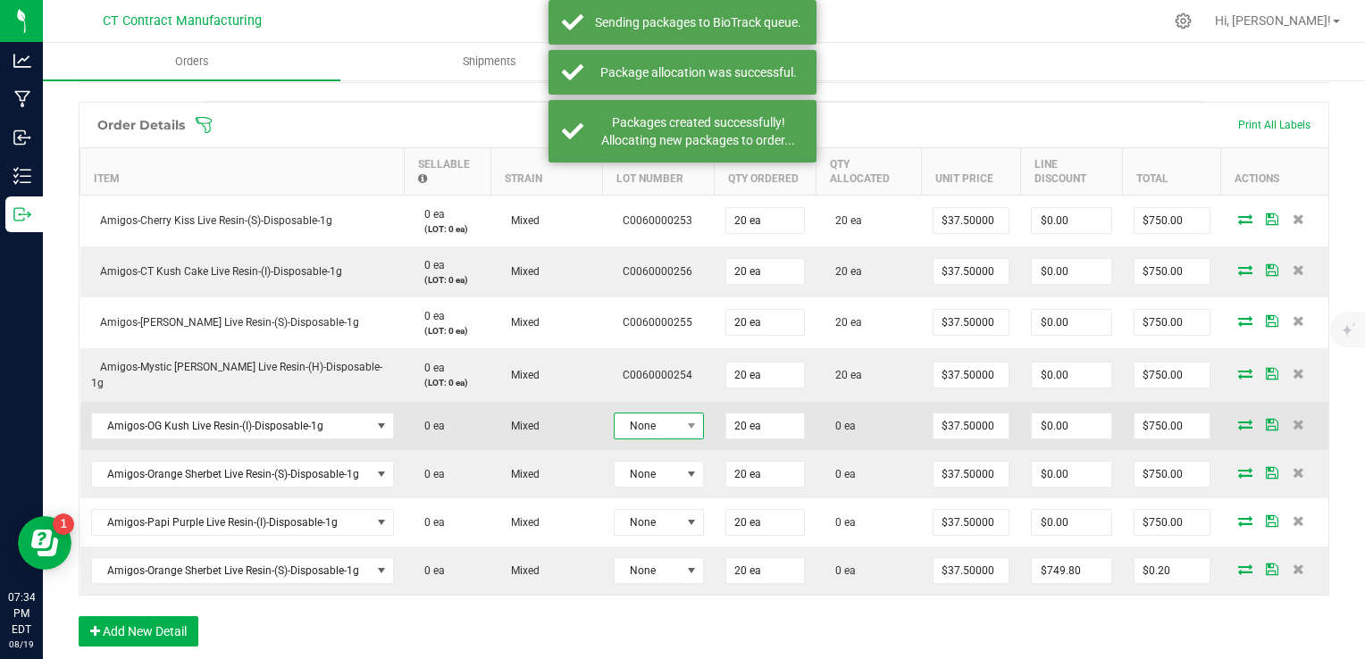
click at [645, 417] on span "None" at bounding box center [648, 426] width 66 height 25
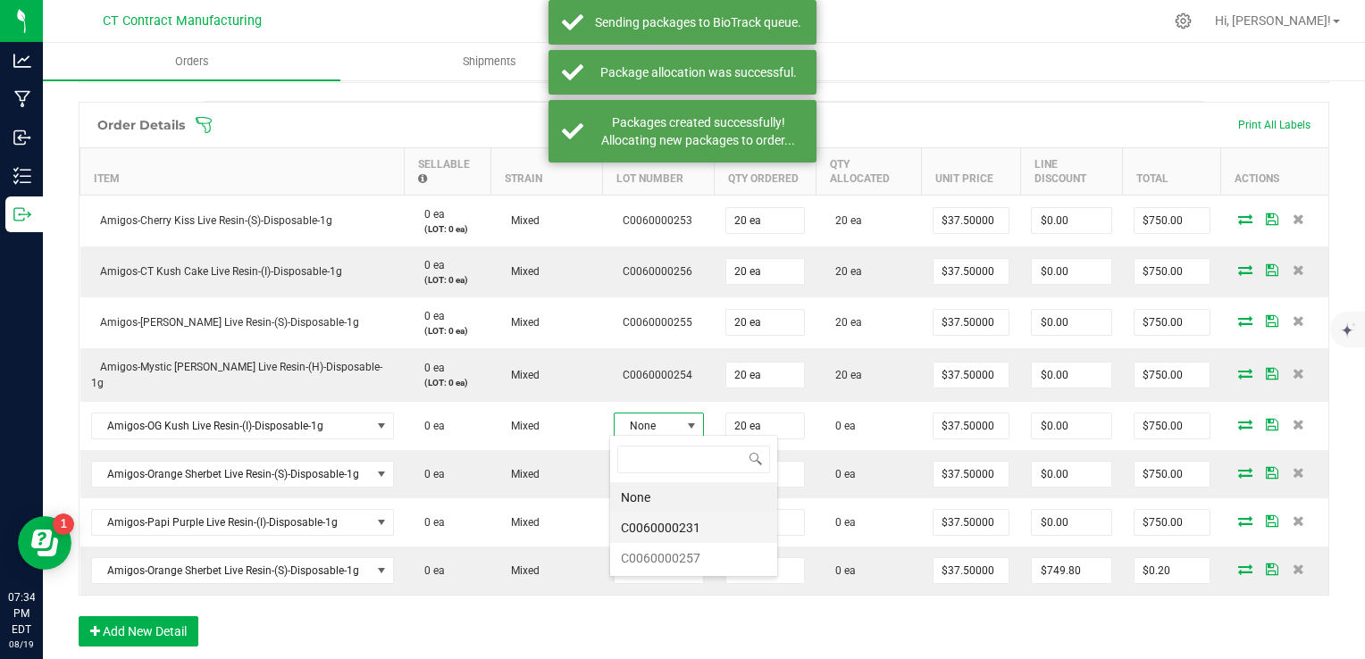
click at [706, 527] on li "C0060000231" at bounding box center [693, 528] width 167 height 30
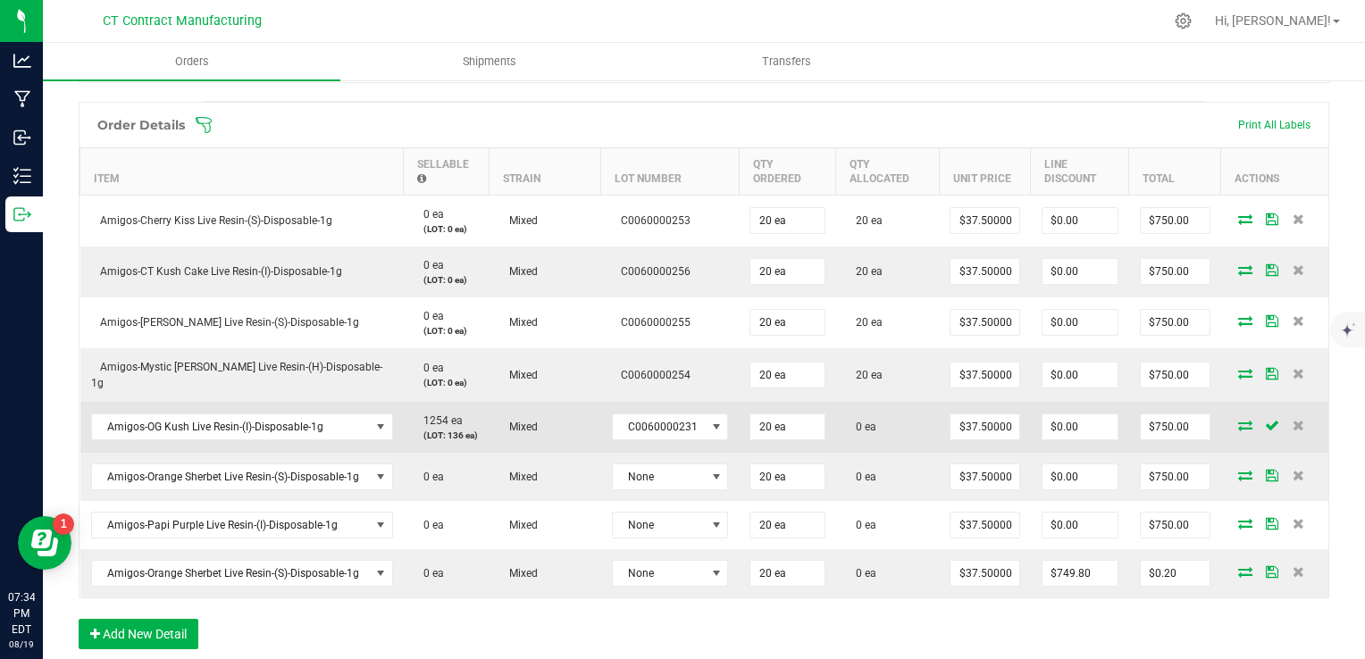
click at [1238, 420] on icon at bounding box center [1245, 425] width 14 height 11
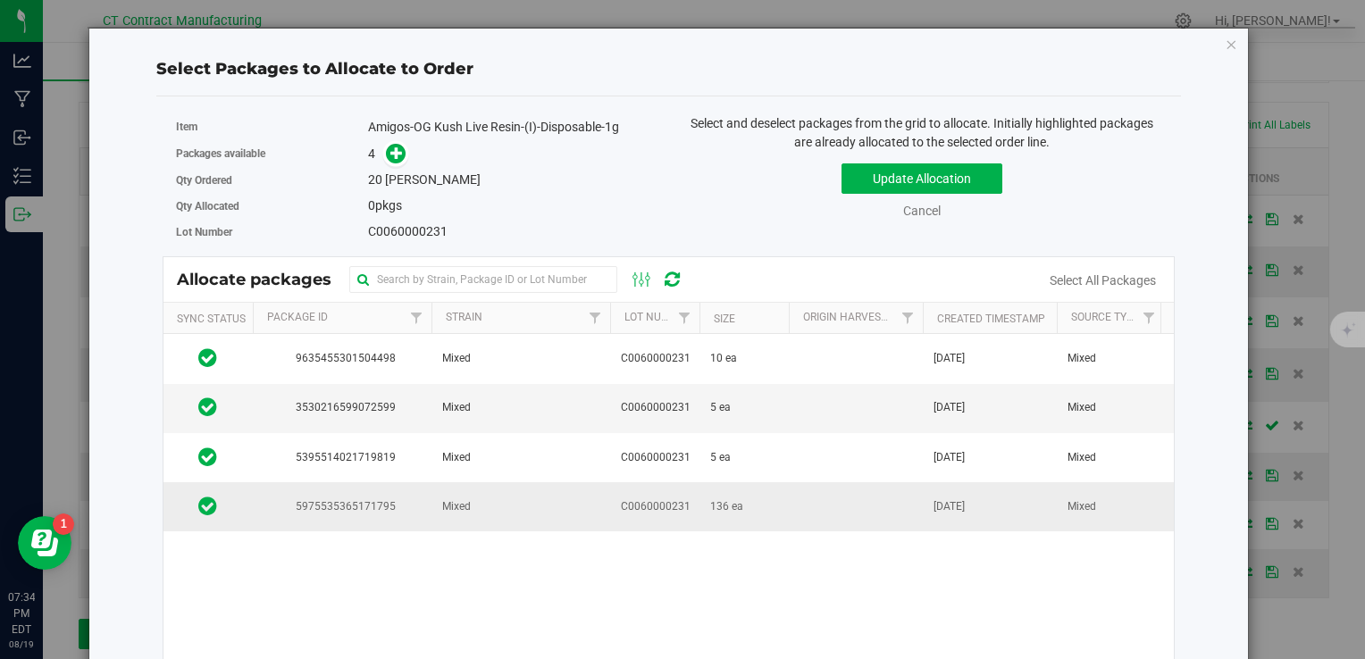
click at [562, 498] on td "Mixed" at bounding box center [521, 506] width 179 height 48
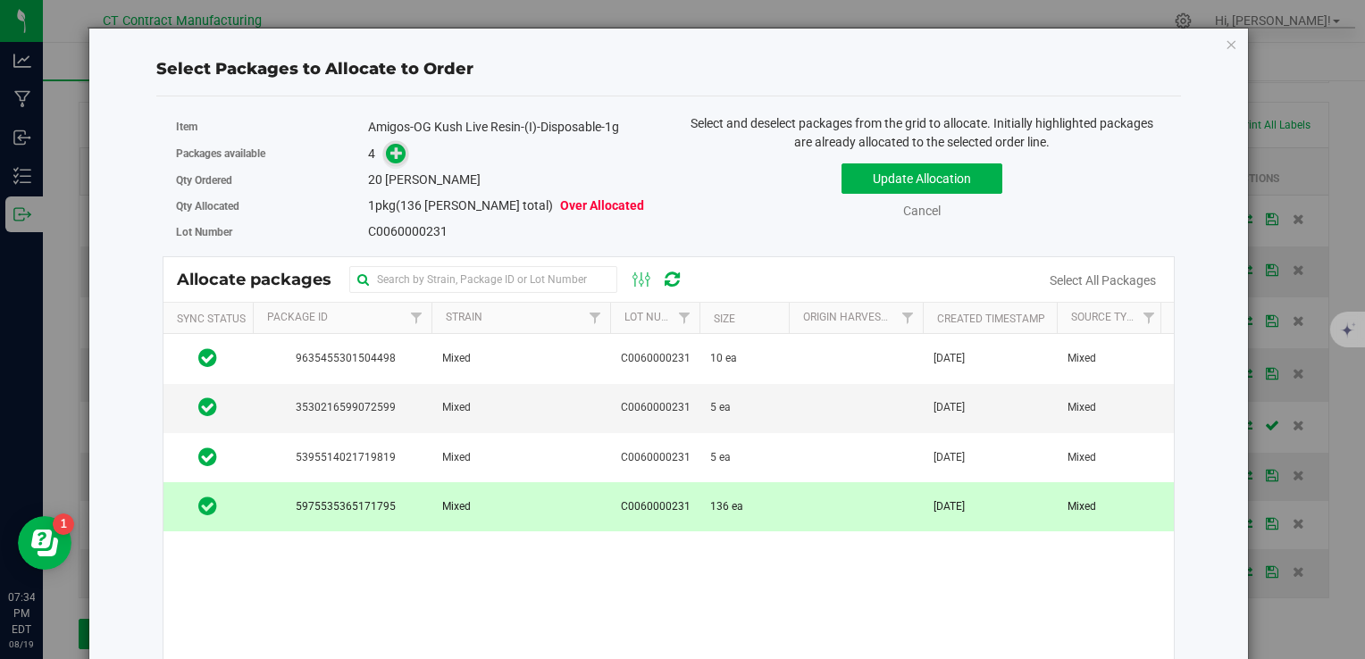
click at [393, 155] on icon at bounding box center [396, 153] width 13 height 13
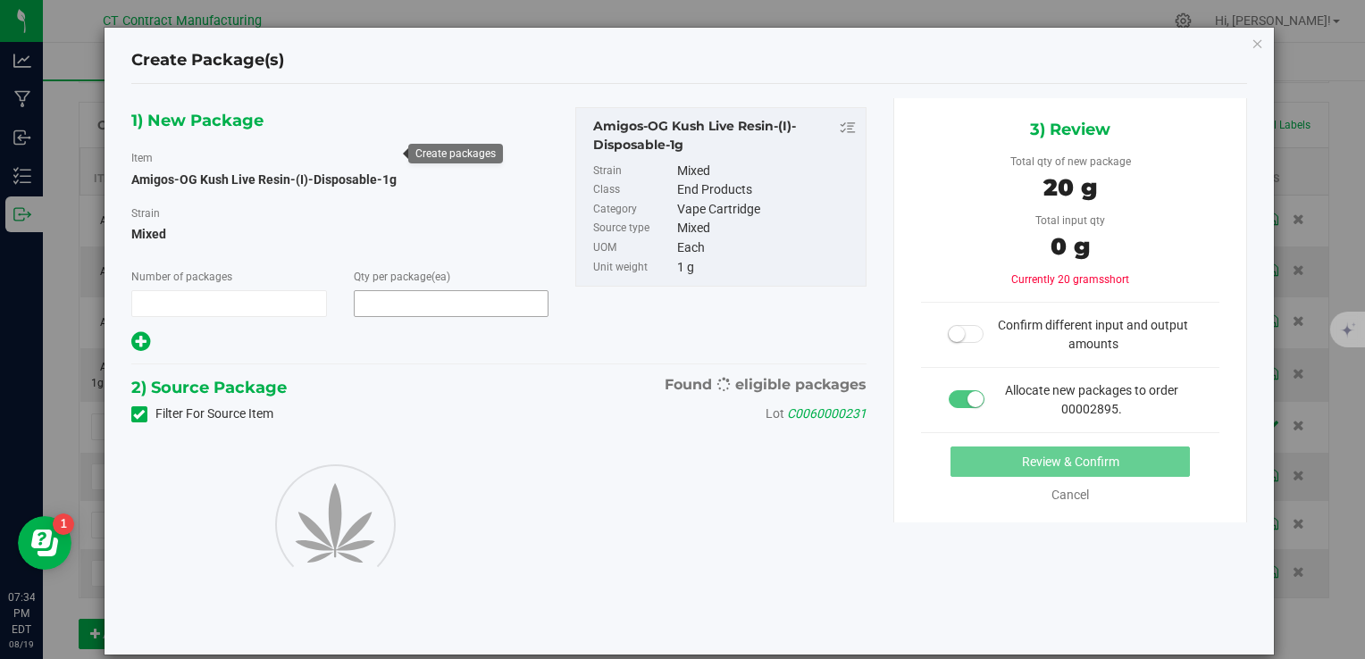
type input "1"
type input "20"
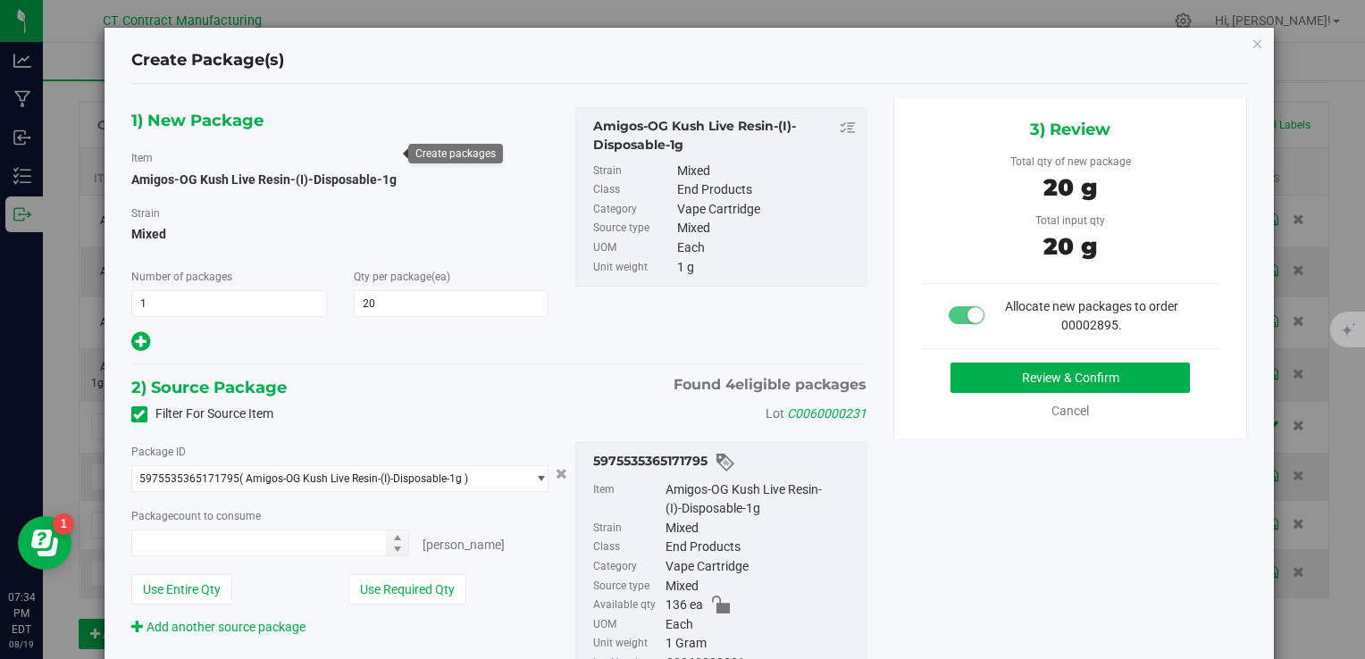
type input "20 ea"
click at [951, 371] on button "Review & Confirm" at bounding box center [1070, 378] width 239 height 30
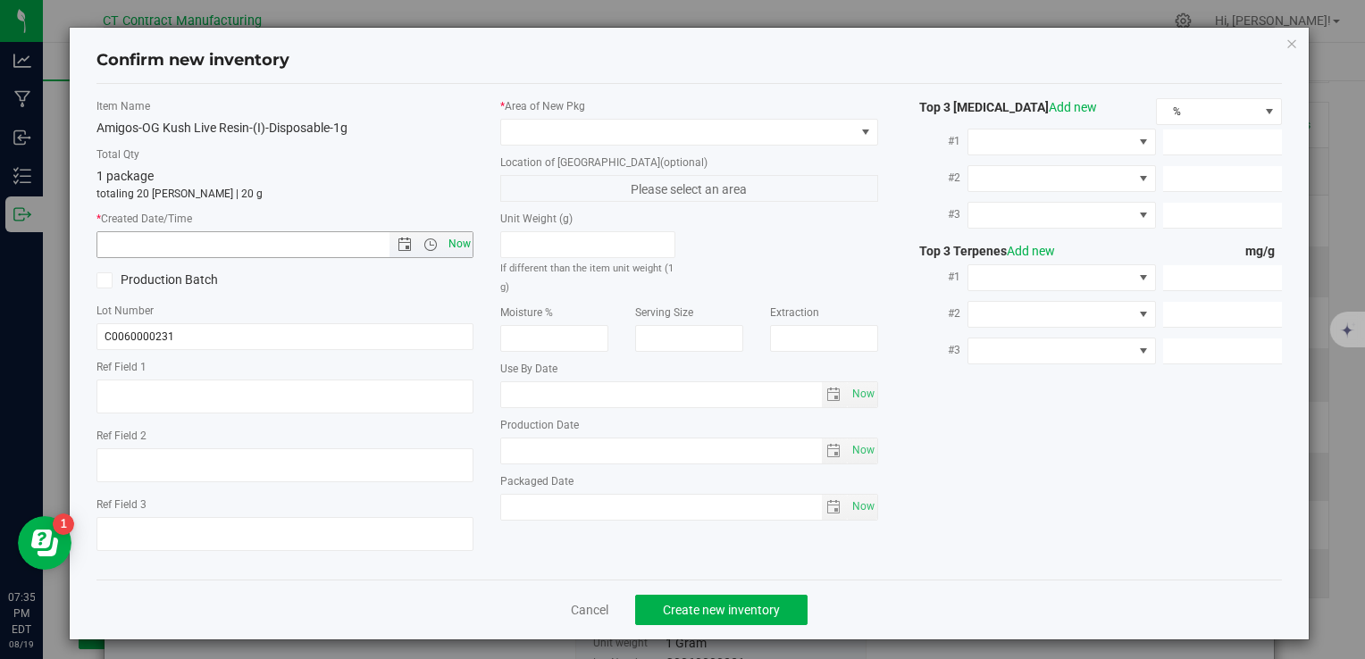
type textarea "250722-AGO-OGK-1G-D"
click at [455, 241] on span "Now" at bounding box center [459, 244] width 30 height 26
type input "8/19/2025 7:35 PM"
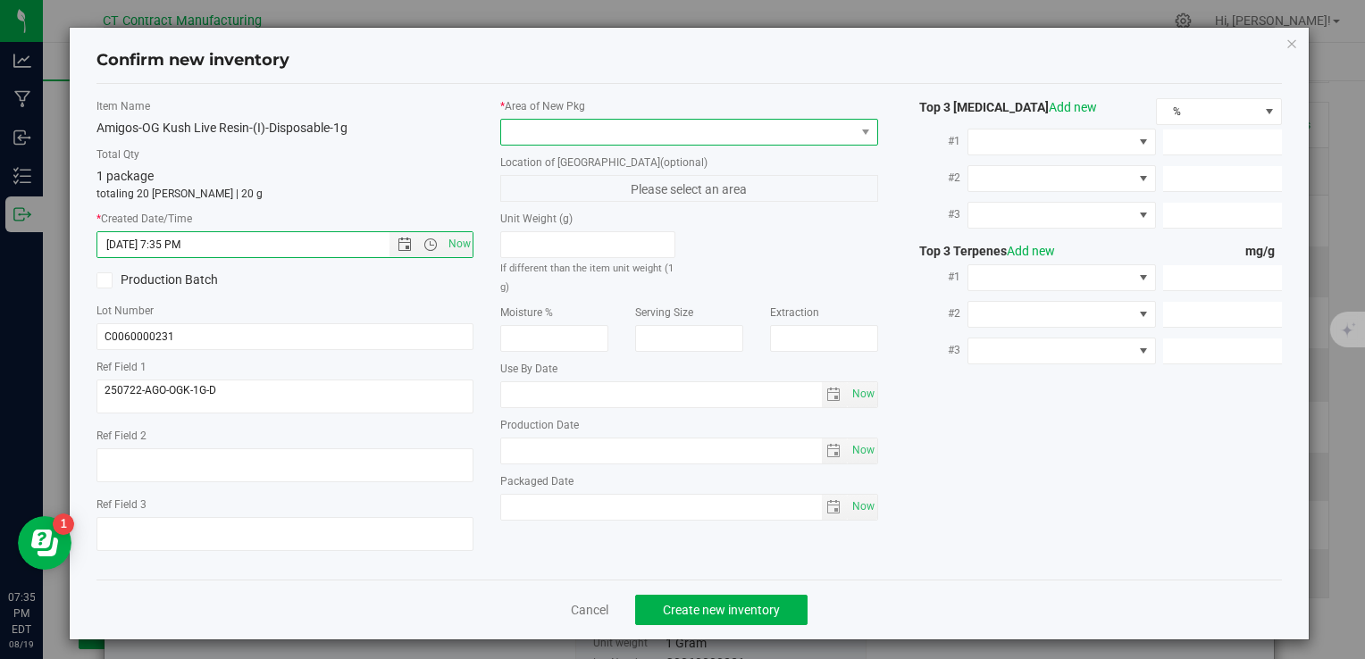
click at [501, 123] on span at bounding box center [677, 132] width 353 height 25
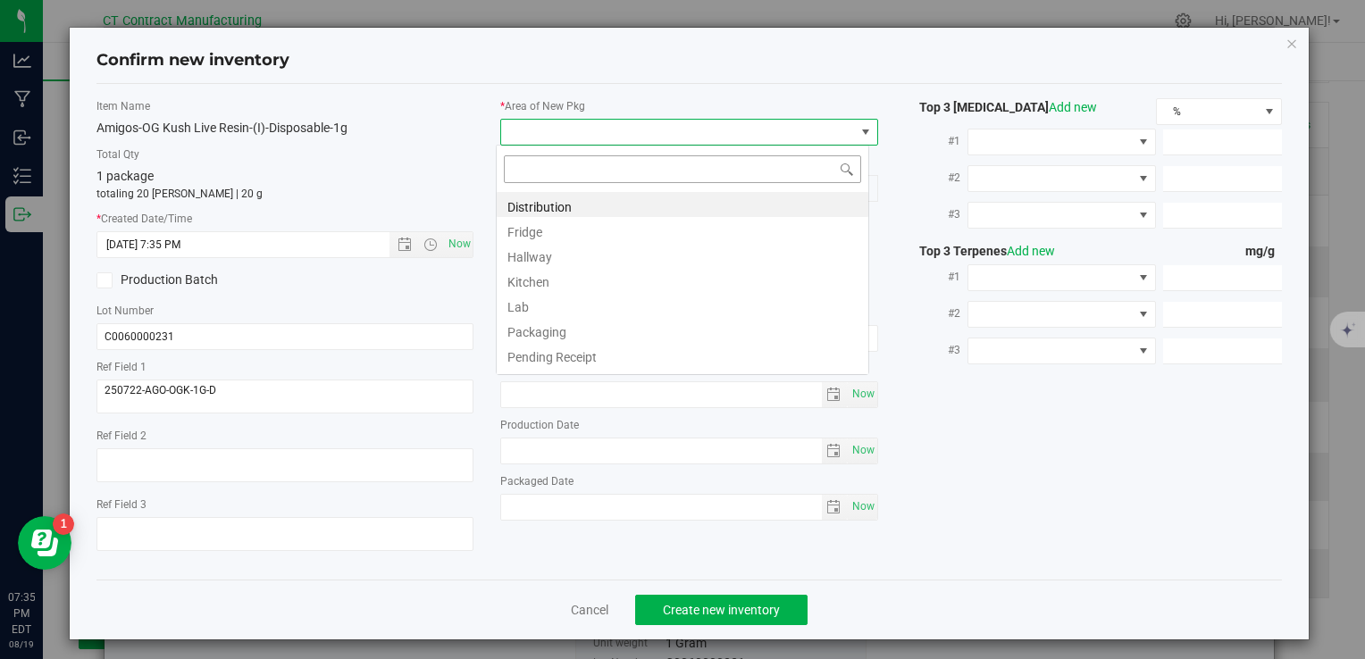
scroll to position [26, 373]
click at [568, 203] on li "Distribution" at bounding box center [683, 204] width 372 height 25
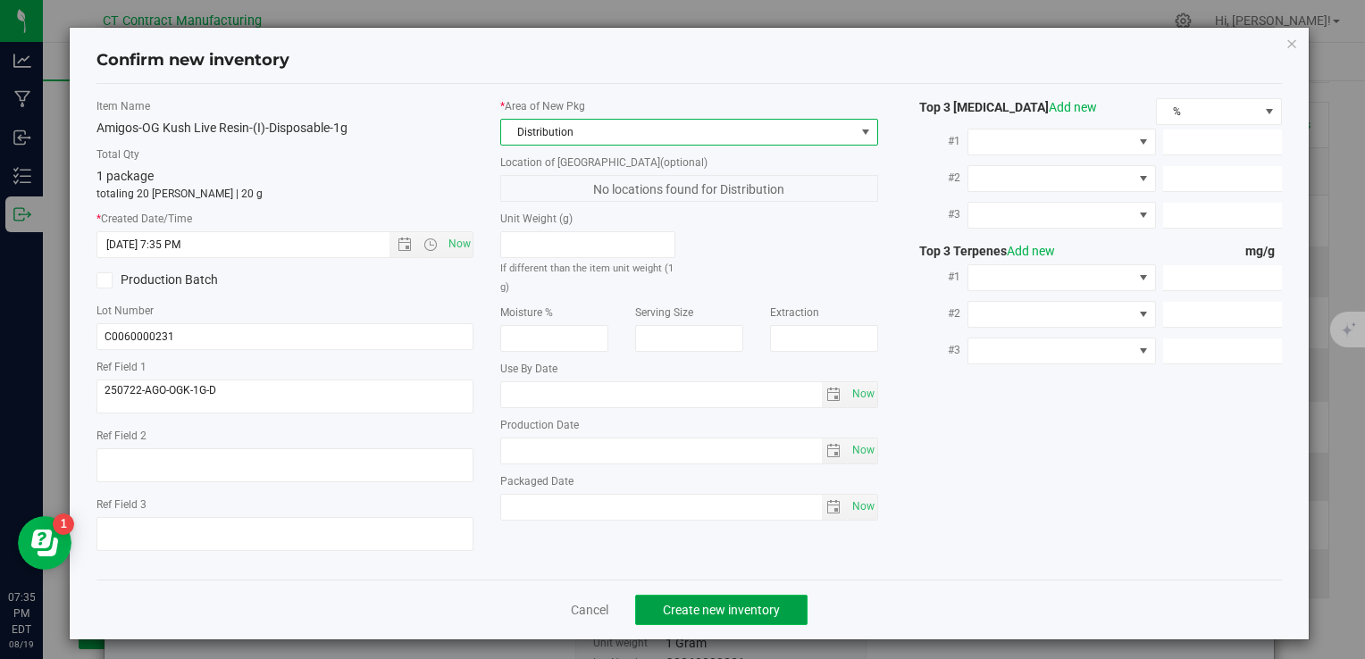
click at [722, 612] on span "Create new inventory" at bounding box center [721, 610] width 117 height 14
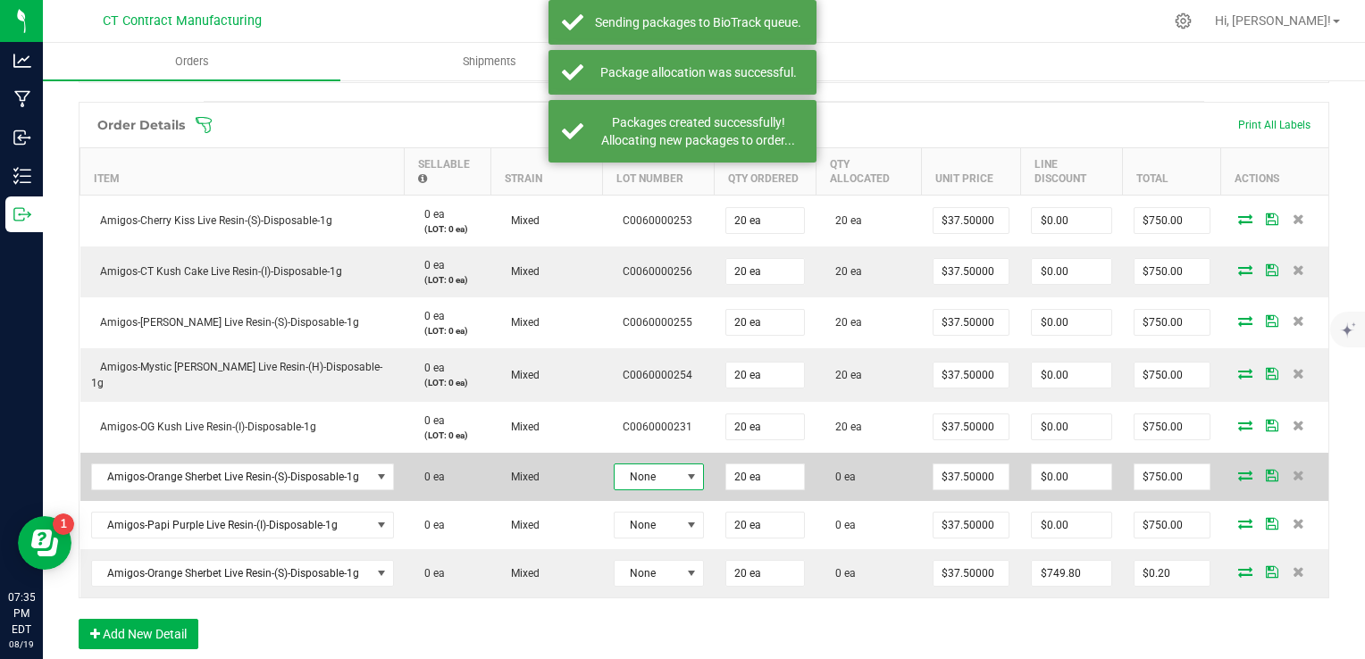
click at [685, 481] on span at bounding box center [692, 477] width 22 height 25
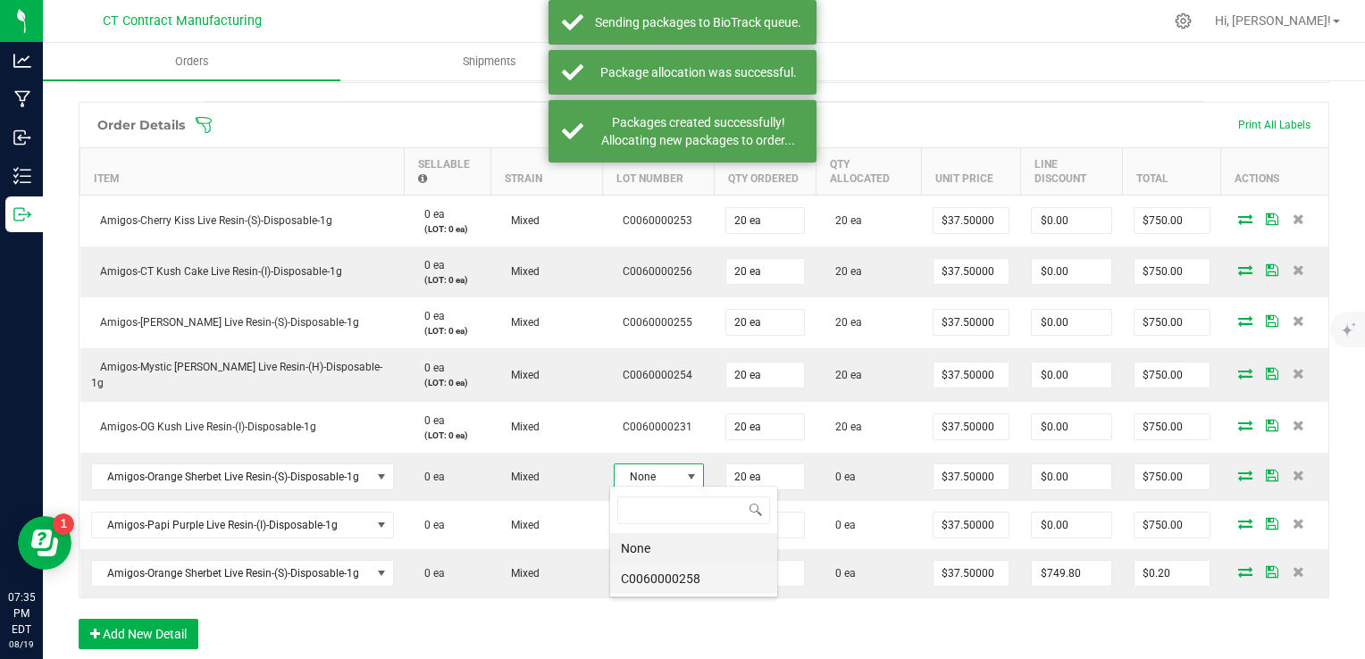
click at [726, 588] on li "C0060000258" at bounding box center [693, 579] width 167 height 30
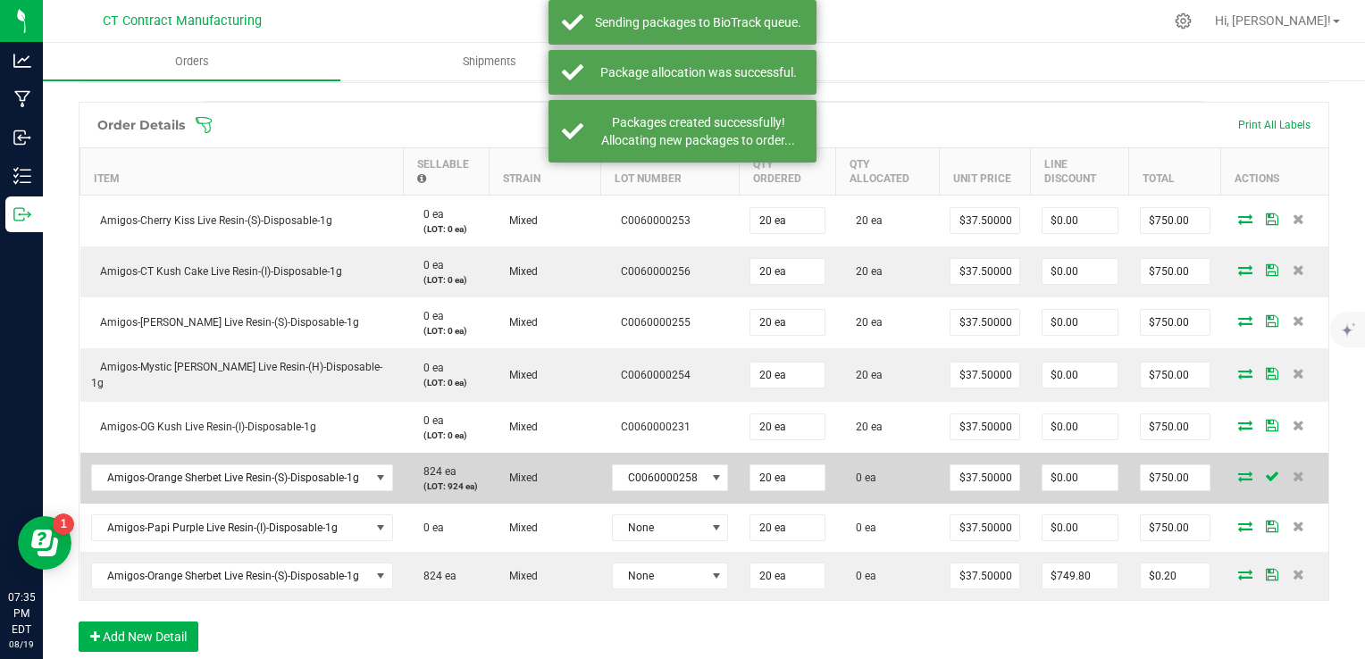
click at [1238, 474] on icon at bounding box center [1245, 476] width 14 height 11
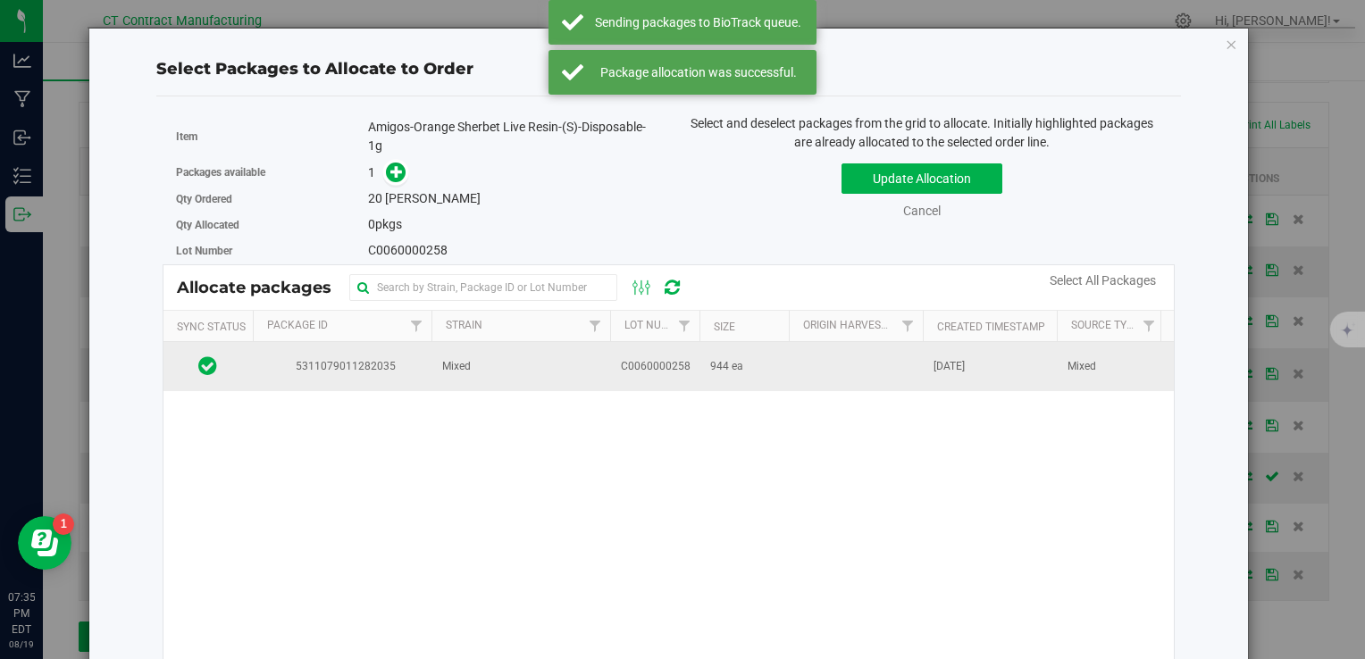
click at [583, 365] on td "Mixed" at bounding box center [521, 366] width 179 height 48
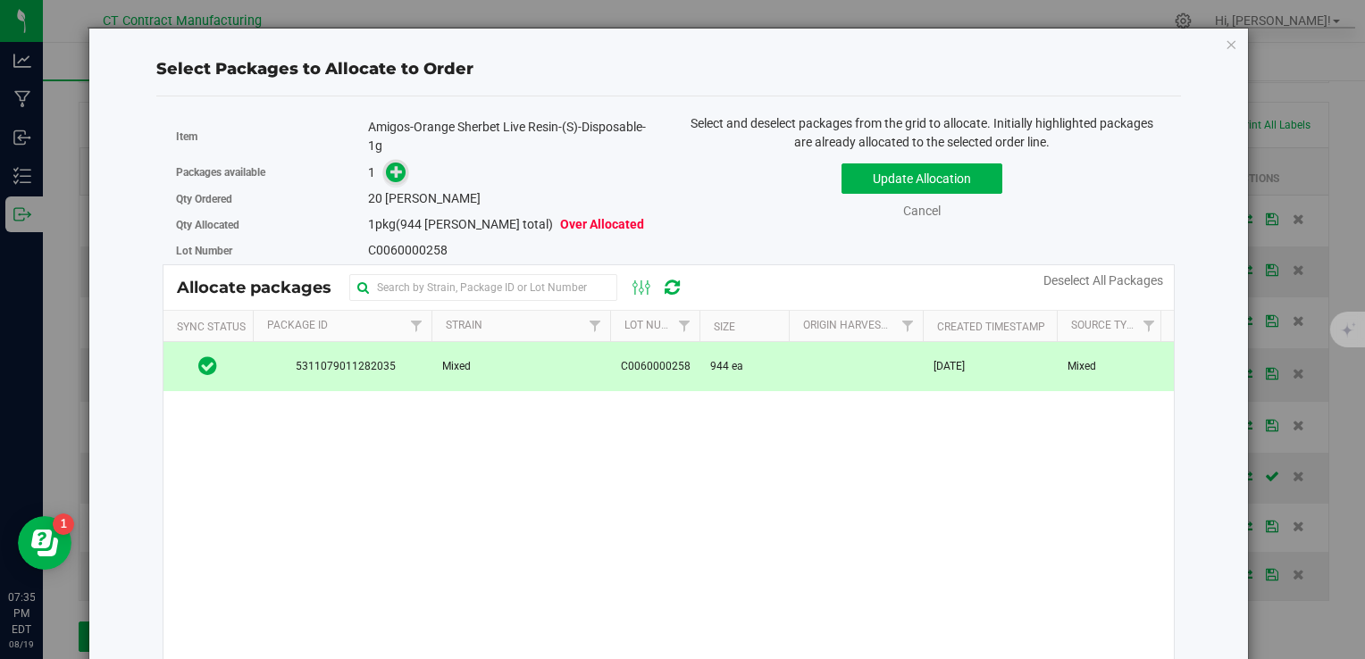
click at [390, 166] on icon at bounding box center [396, 171] width 13 height 13
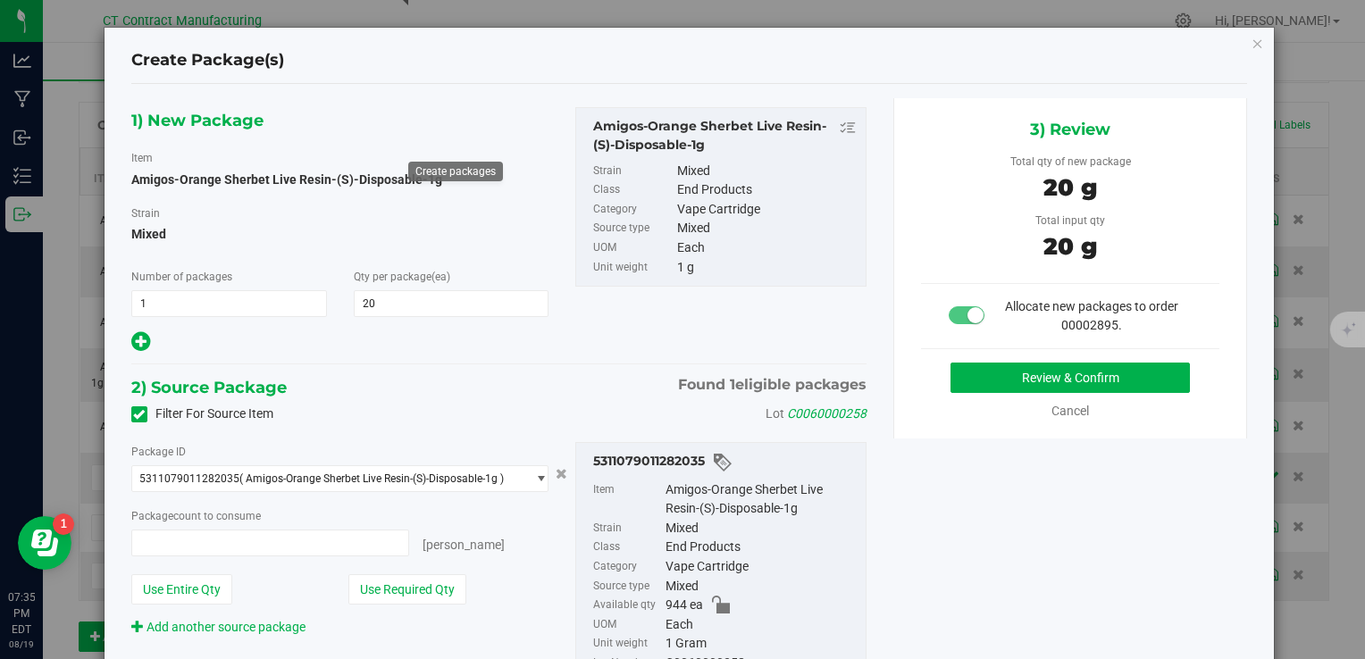
type input "20 ea"
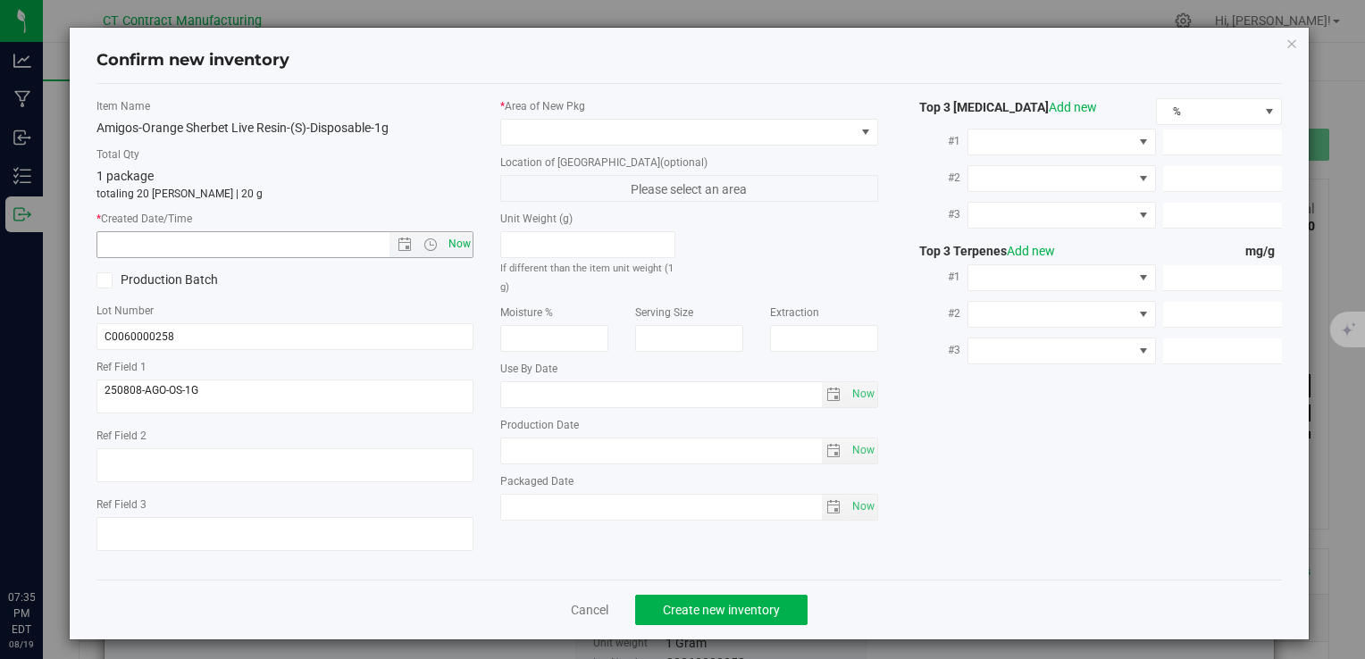
click at [446, 245] on span "Now" at bounding box center [459, 244] width 30 height 26
type input "8/19/2025 7:35 PM"
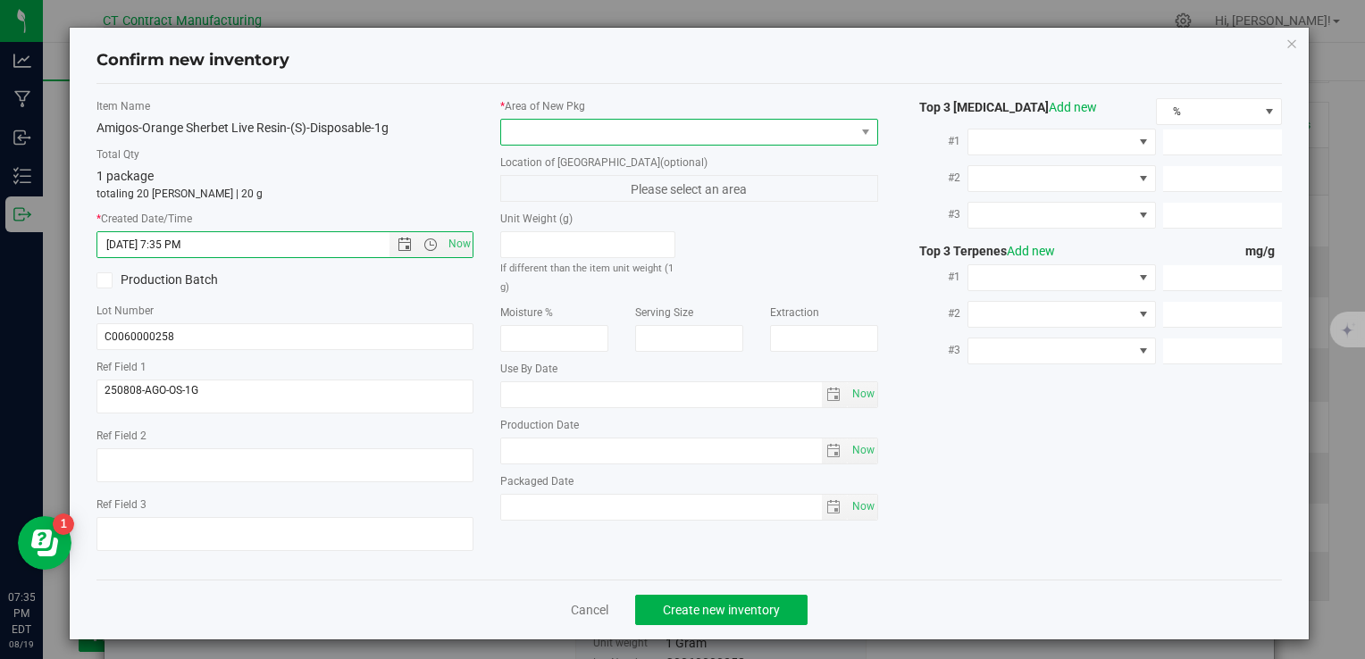
click at [521, 130] on span at bounding box center [677, 132] width 353 height 25
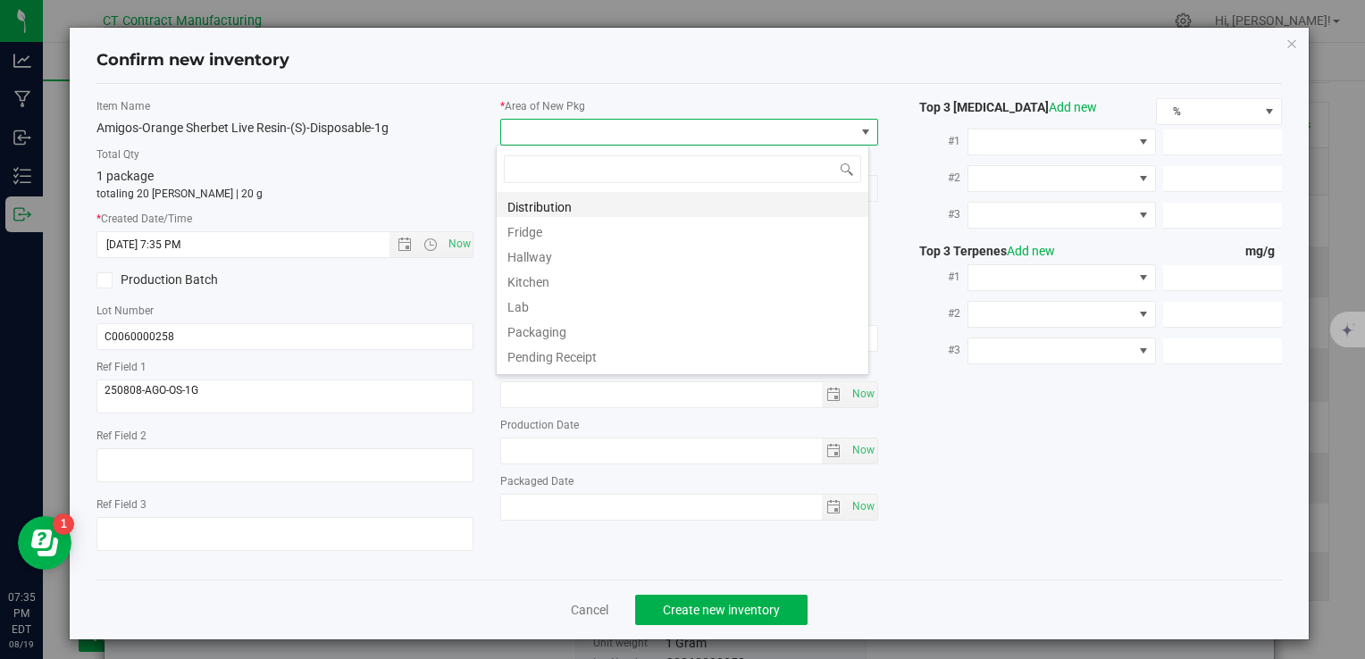
scroll to position [26, 373]
click at [555, 205] on li "Distribution" at bounding box center [683, 204] width 372 height 25
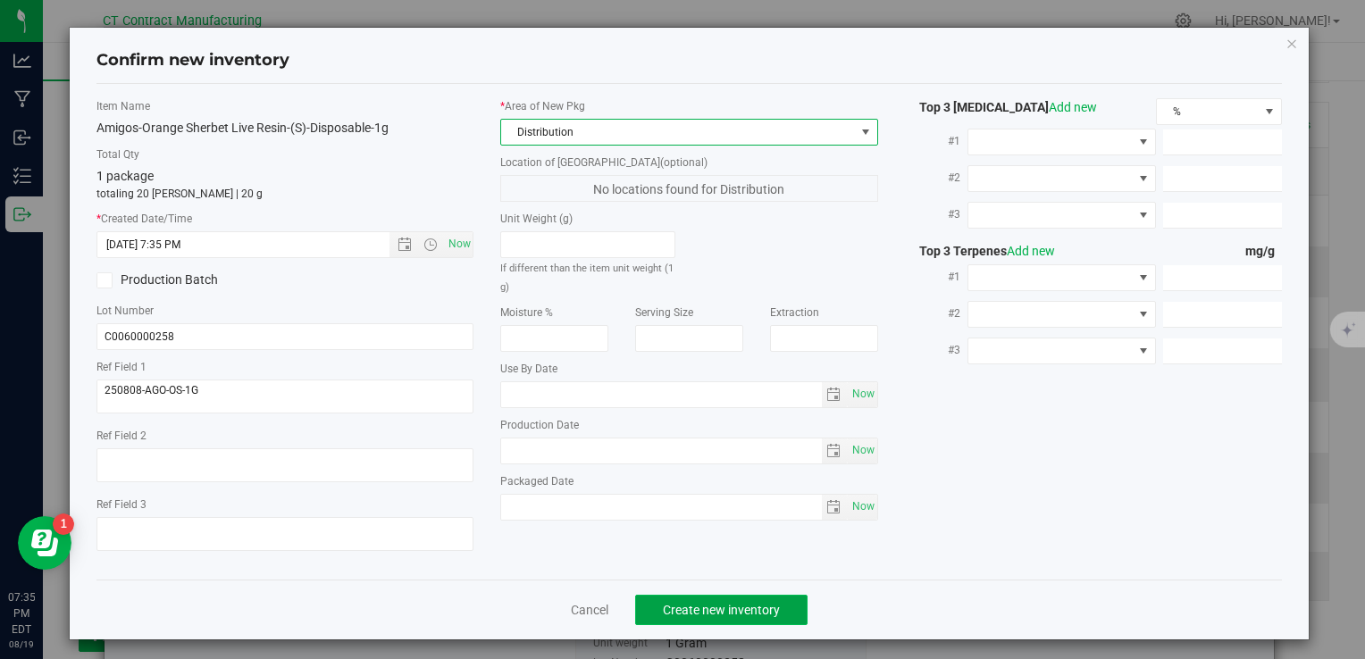
click at [755, 613] on span "Create new inventory" at bounding box center [721, 610] width 117 height 14
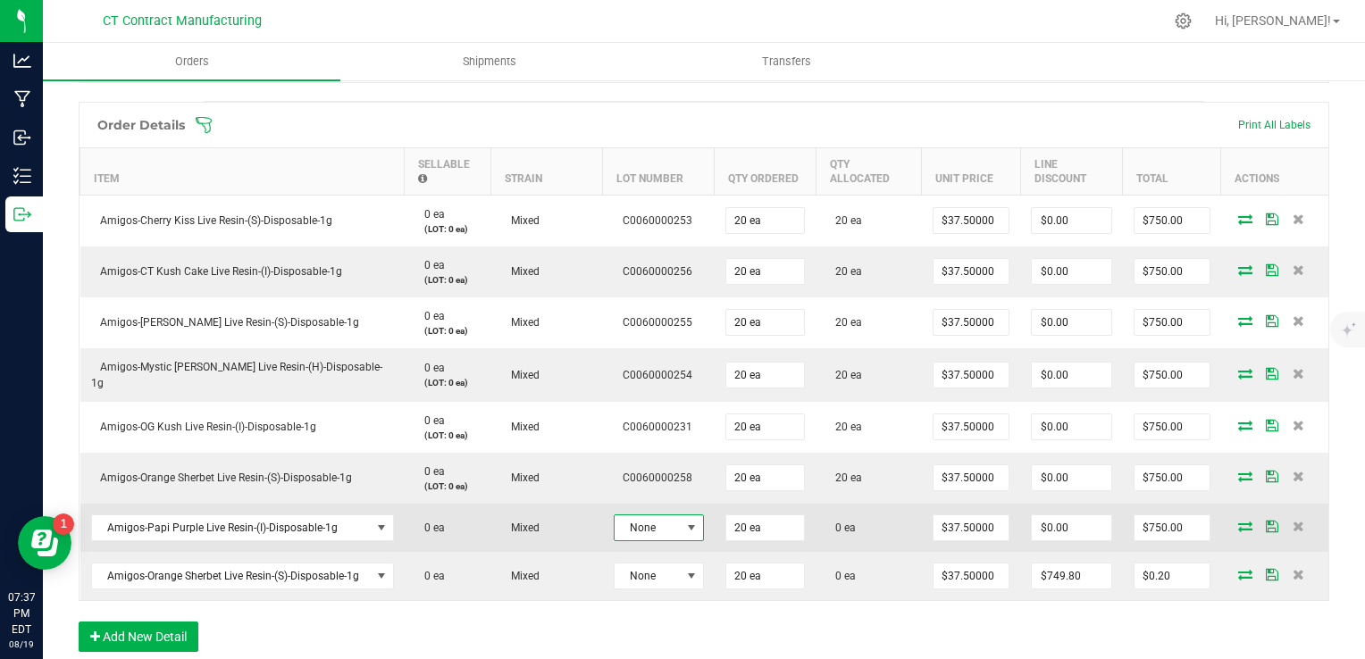
click at [673, 524] on span "None" at bounding box center [648, 528] width 66 height 25
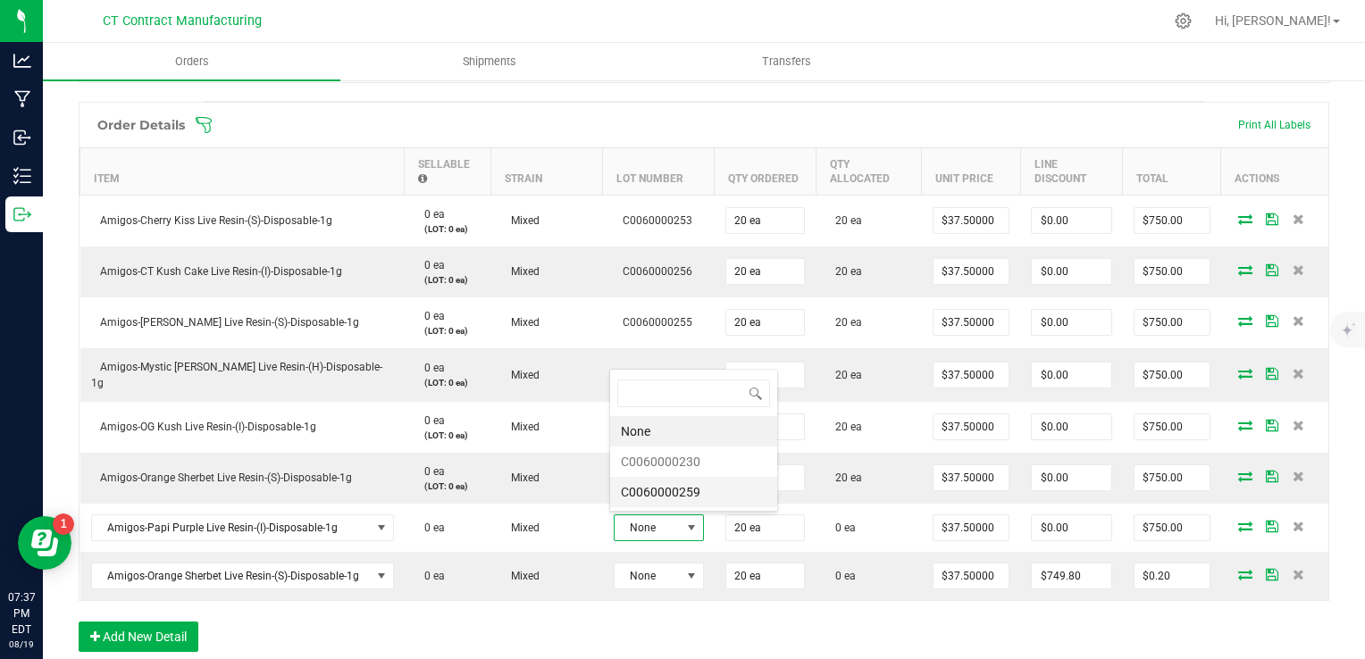
click at [672, 495] on li "C0060000259" at bounding box center [693, 492] width 167 height 30
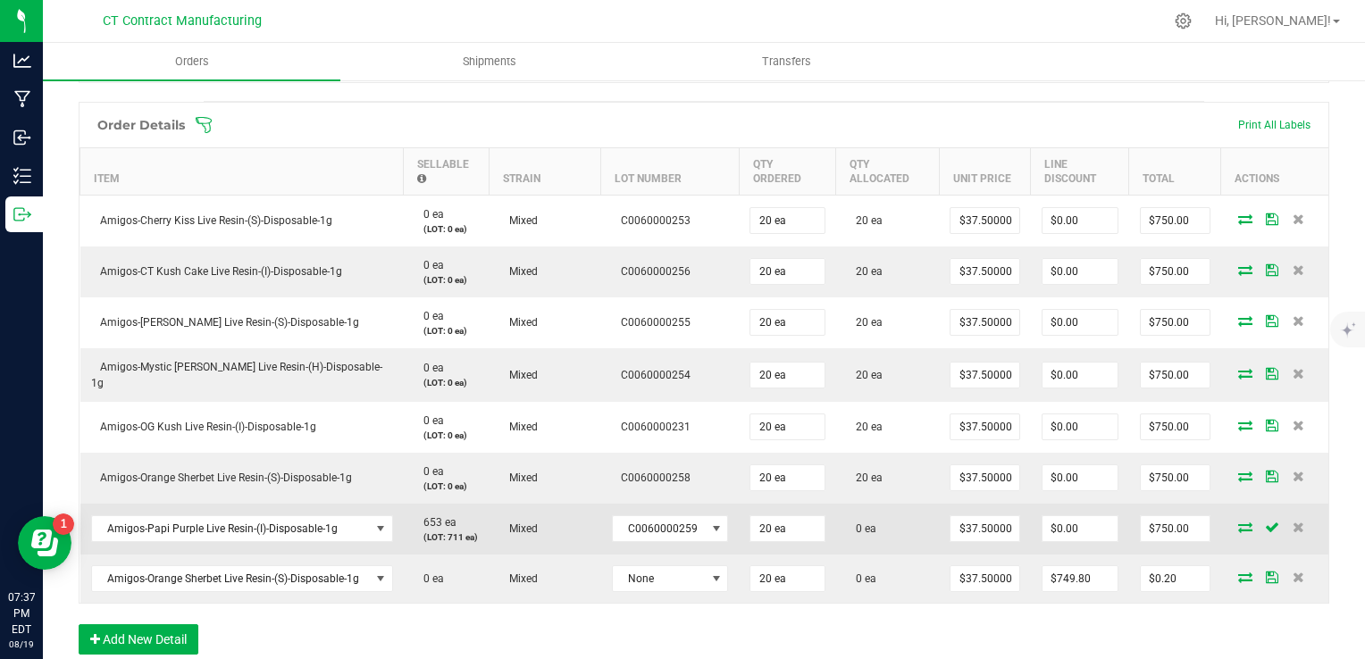
click at [1238, 522] on icon at bounding box center [1245, 527] width 14 height 11
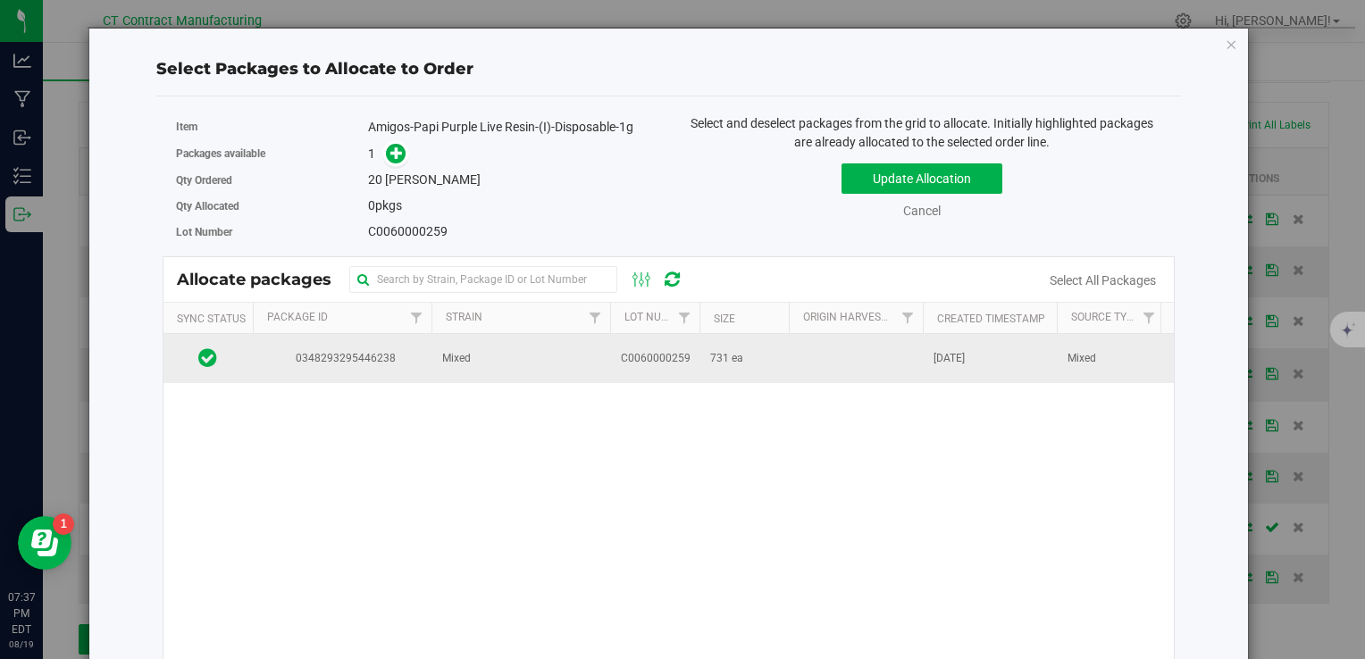
click at [556, 346] on td "Mixed" at bounding box center [521, 358] width 179 height 48
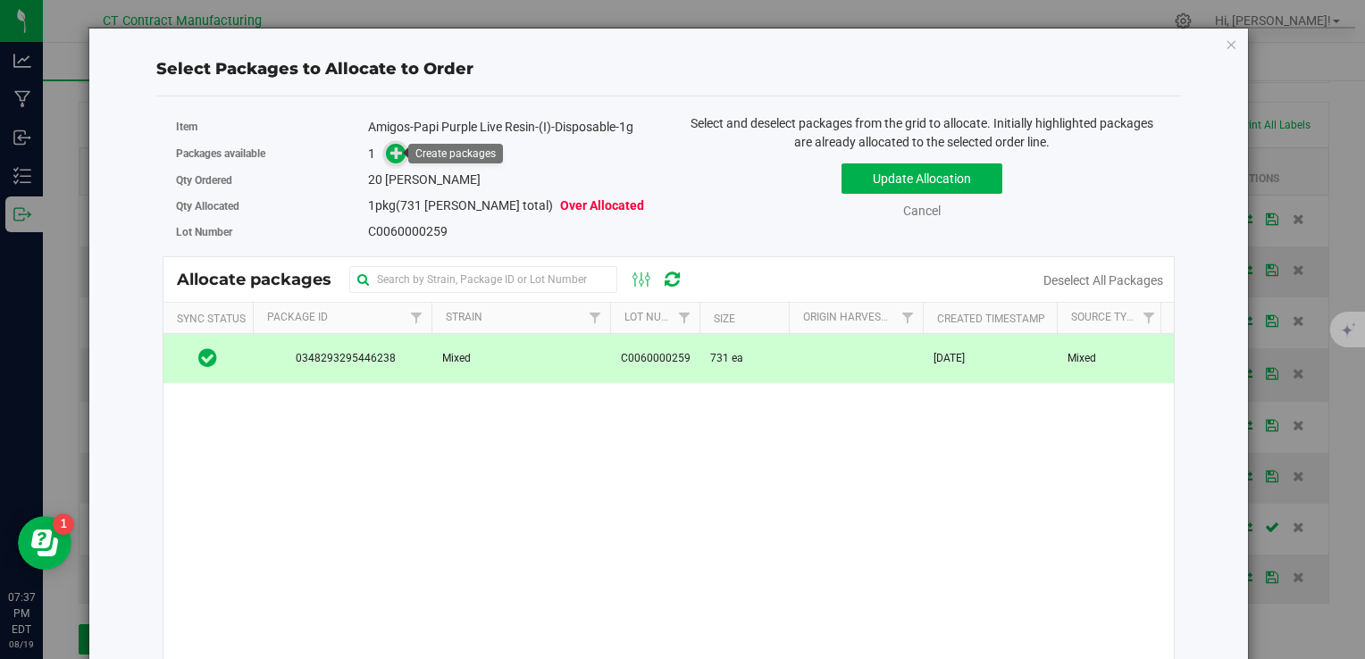
click at [393, 153] on icon at bounding box center [396, 153] width 13 height 13
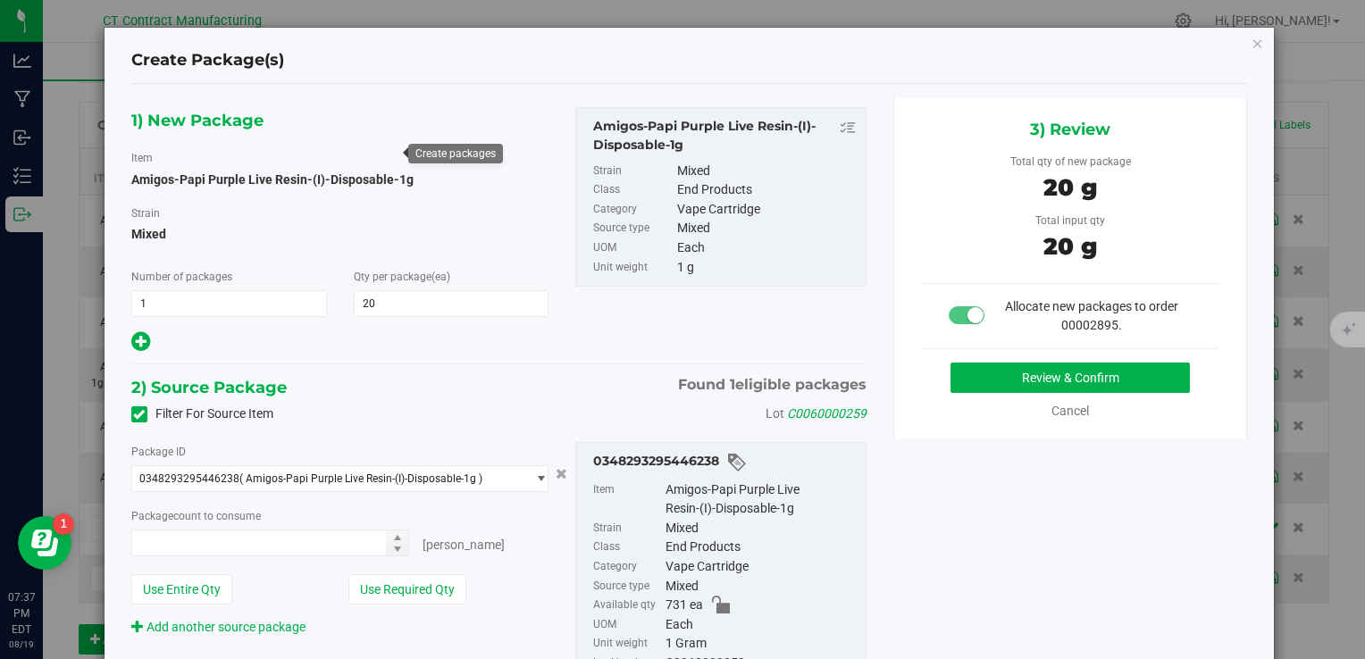
type input "20 ea"
click at [951, 363] on button "Review & Confirm" at bounding box center [1070, 378] width 239 height 30
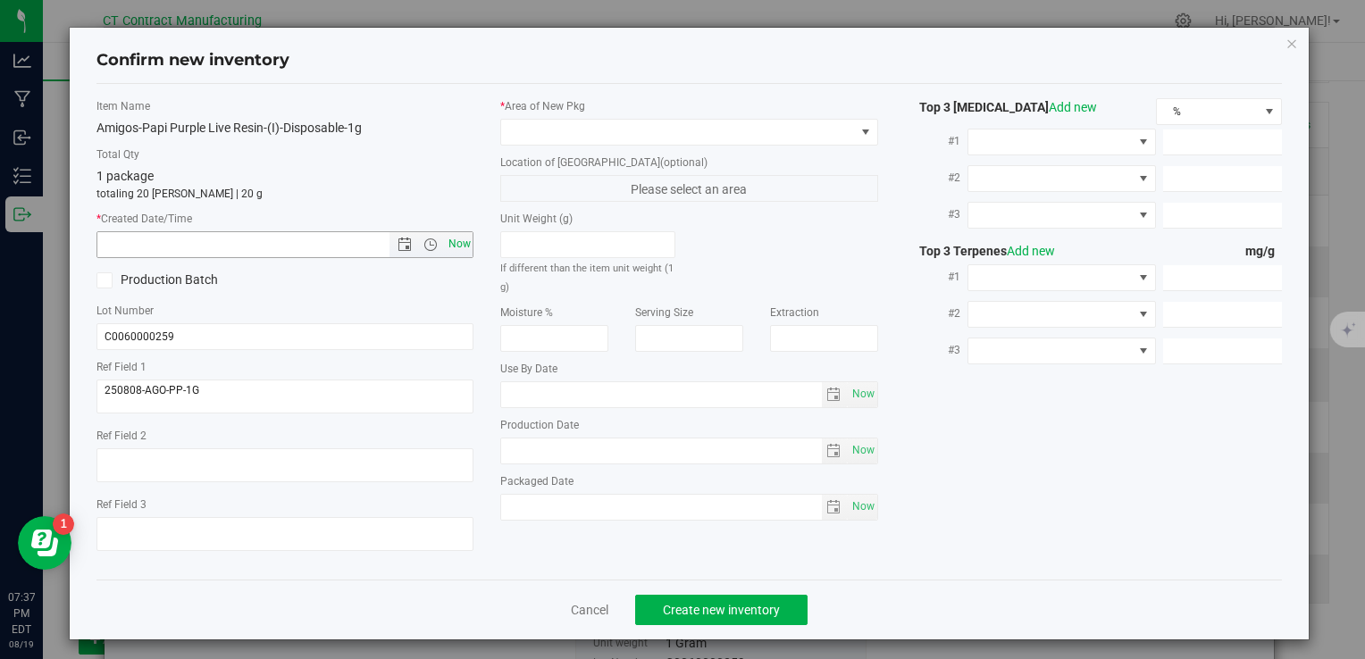
click at [464, 241] on span "Now" at bounding box center [459, 244] width 30 height 26
type input "8/19/2025 7:37 PM"
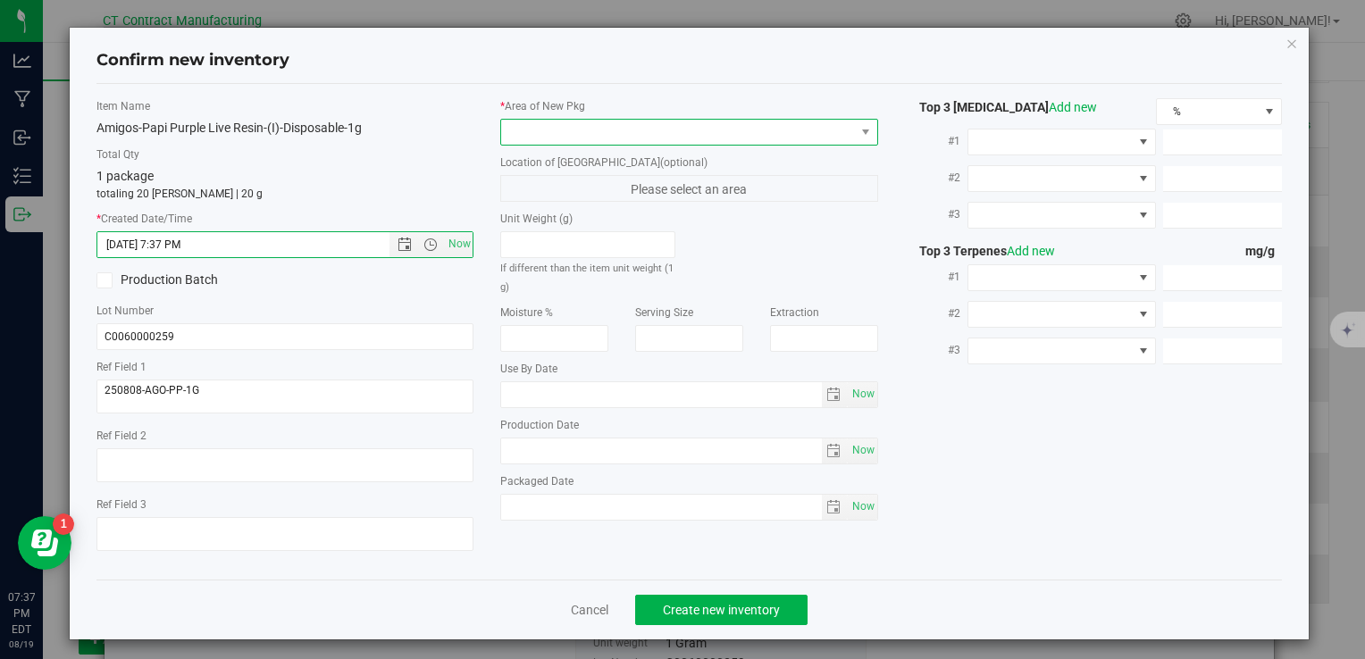
click at [533, 120] on span at bounding box center [677, 132] width 353 height 25
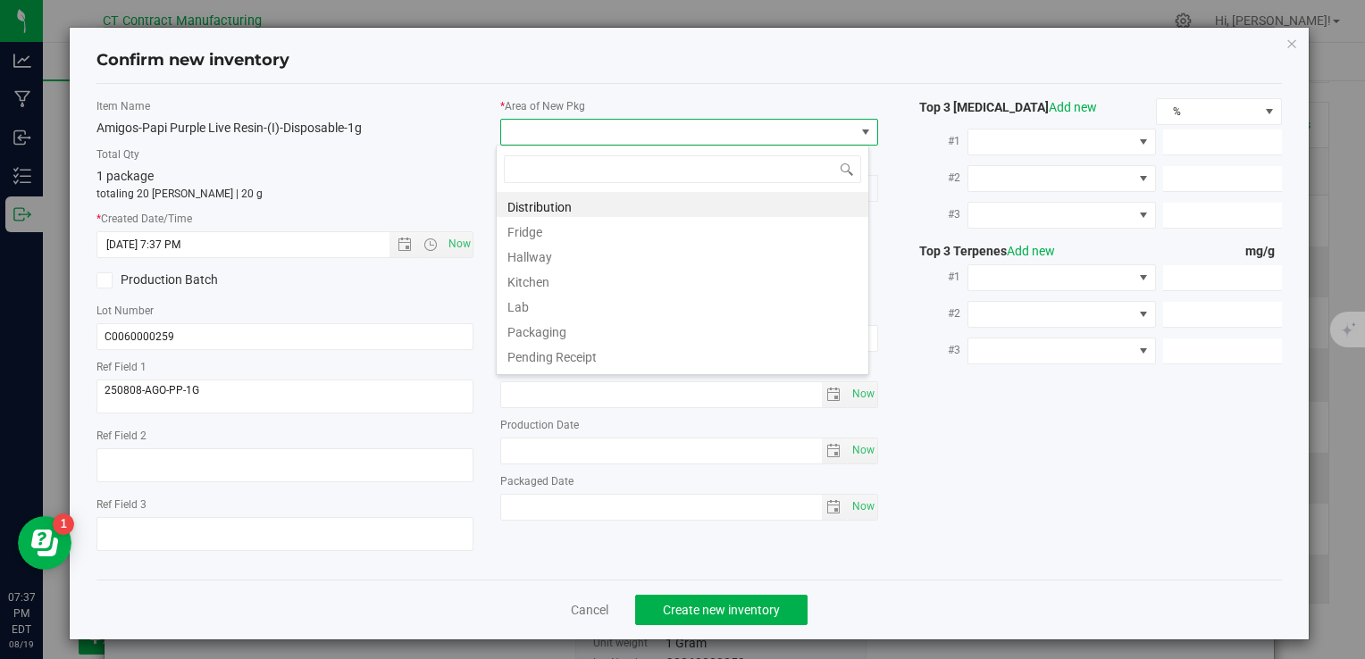
scroll to position [26, 373]
click at [555, 197] on li "Distribution" at bounding box center [683, 204] width 372 height 25
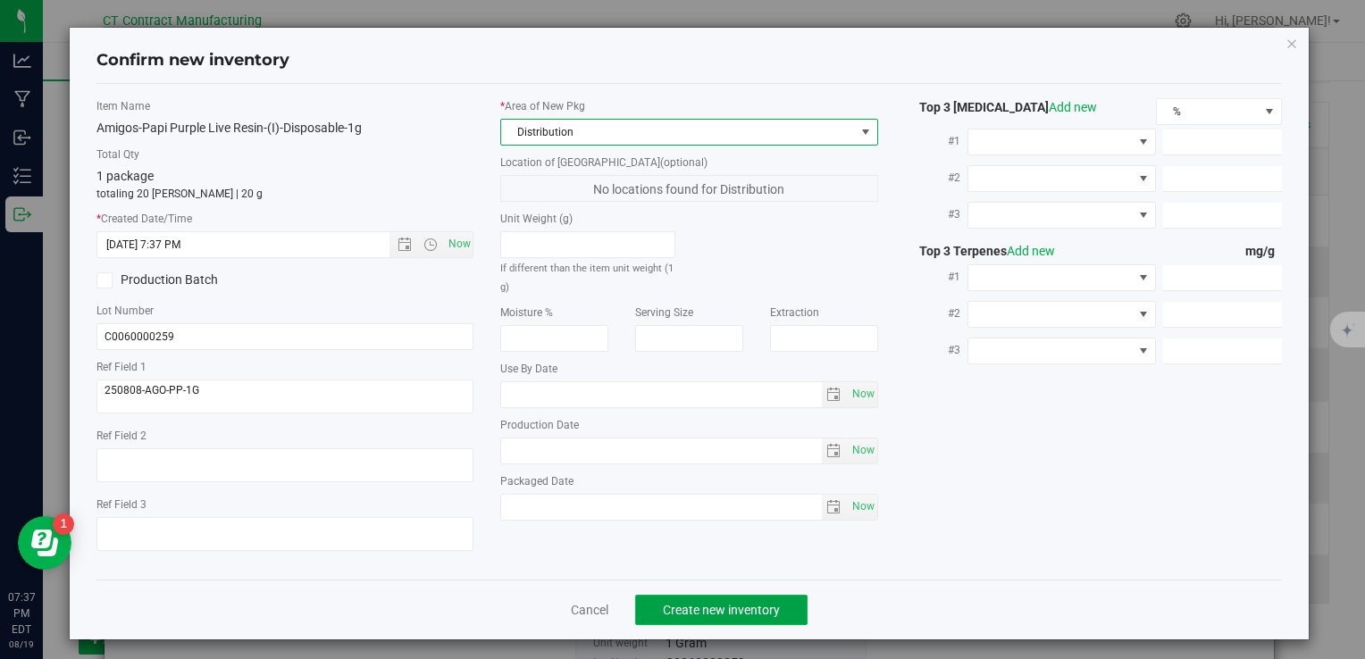
click at [713, 595] on button "Create new inventory" at bounding box center [721, 610] width 172 height 30
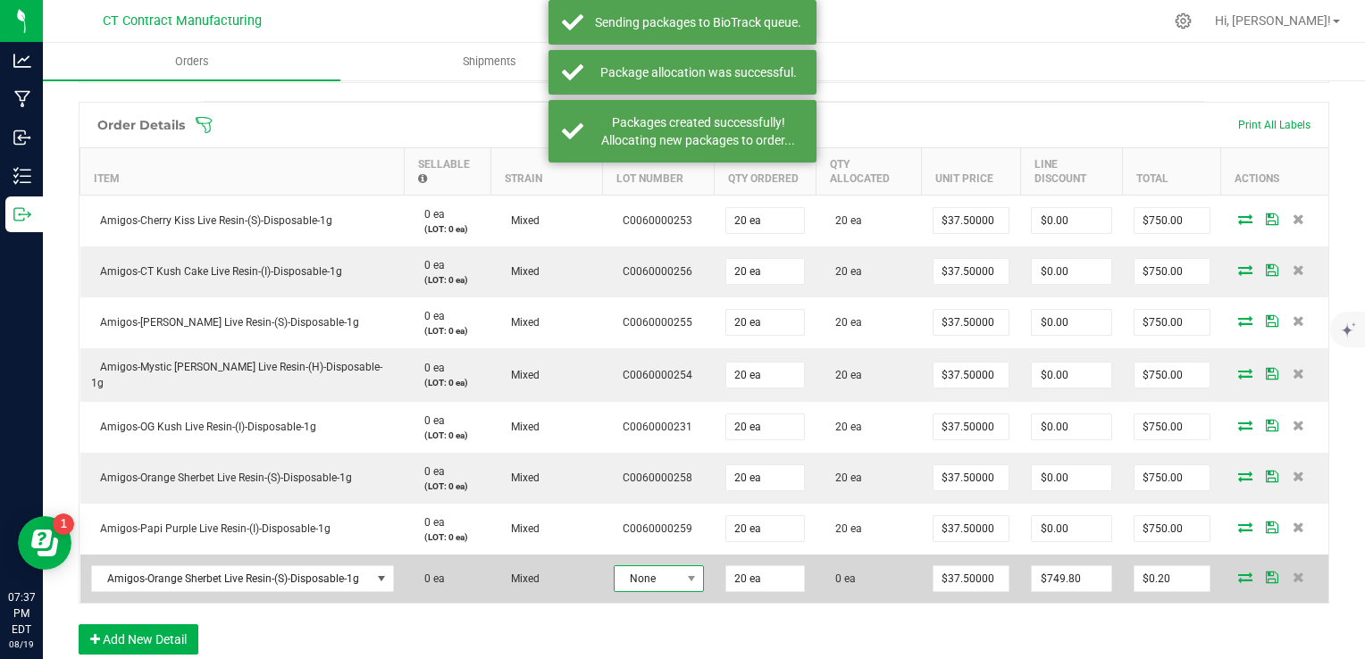
click at [647, 583] on span "None" at bounding box center [648, 578] width 66 height 25
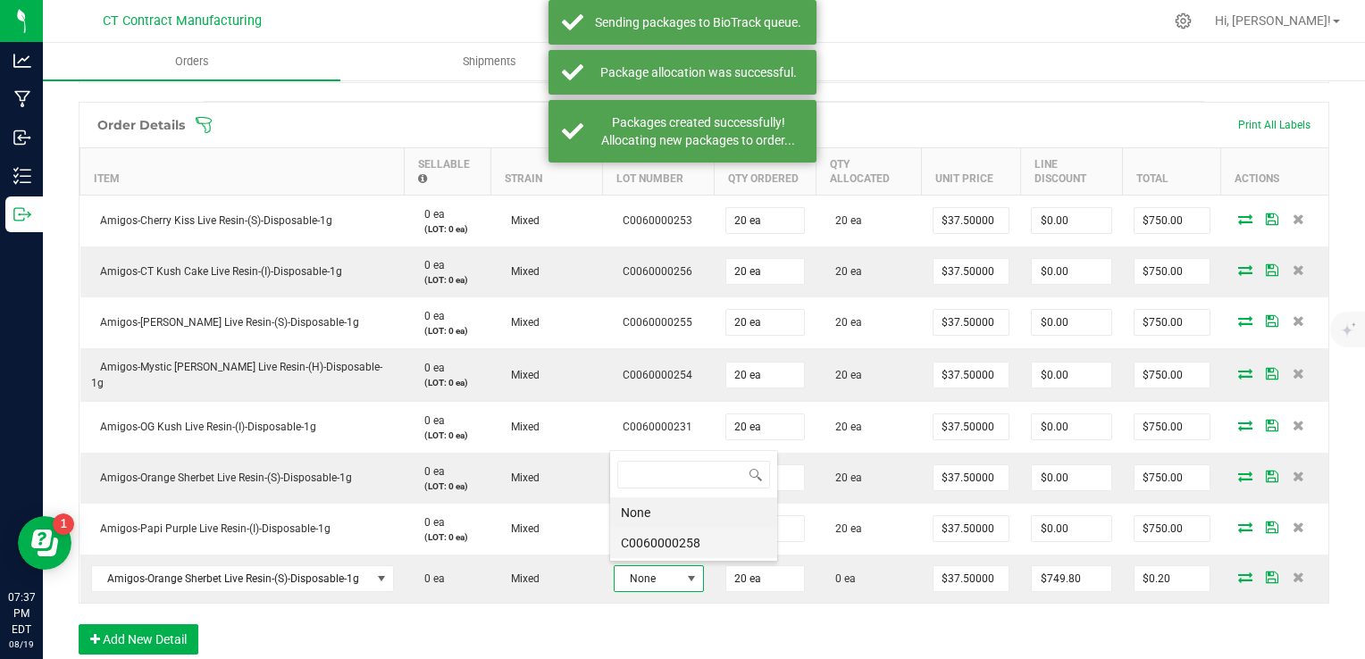
click at [655, 538] on li "C0060000258" at bounding box center [693, 543] width 167 height 30
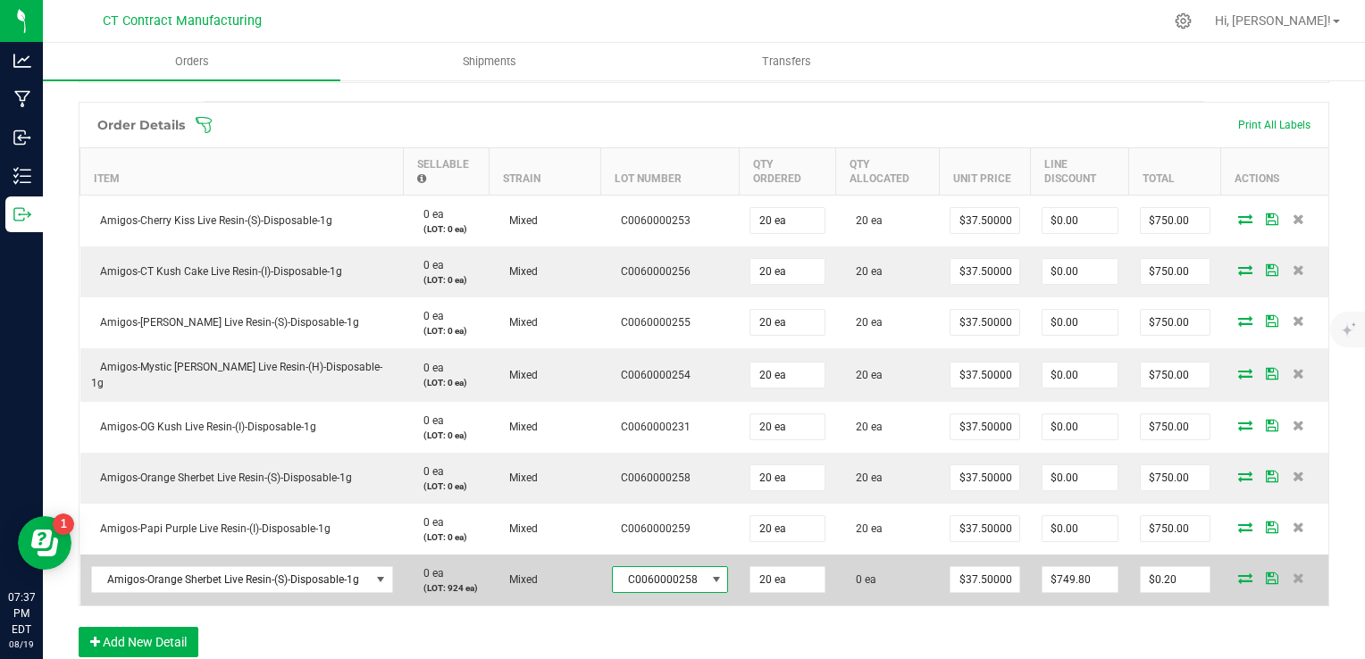
click at [1232, 574] on span at bounding box center [1245, 578] width 27 height 11
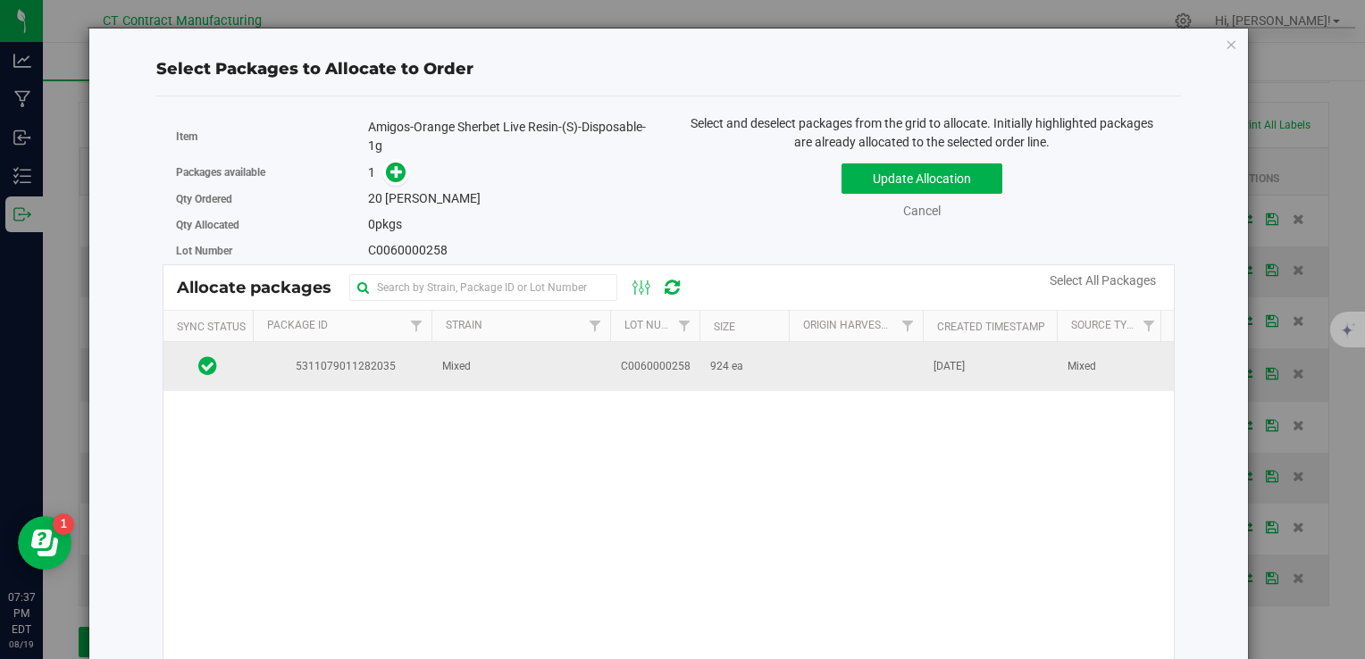
click at [807, 388] on td at bounding box center [856, 366] width 134 height 48
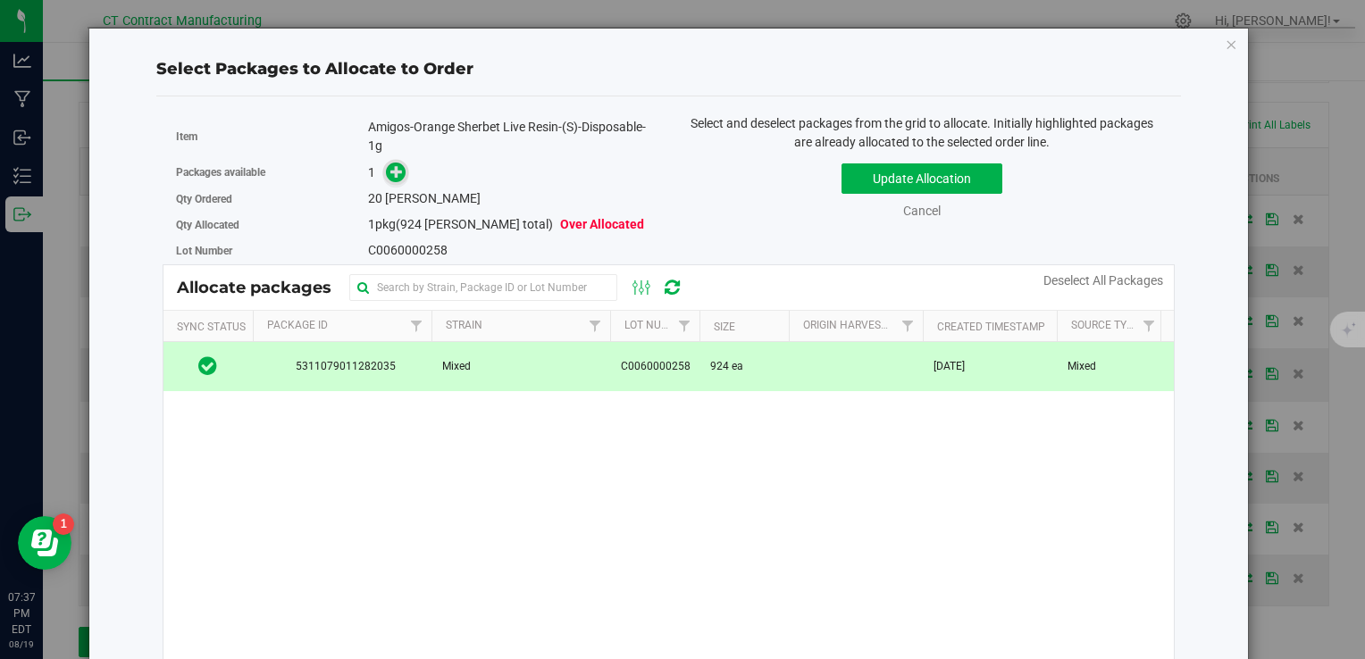
click at [390, 164] on icon at bounding box center [396, 170] width 13 height 13
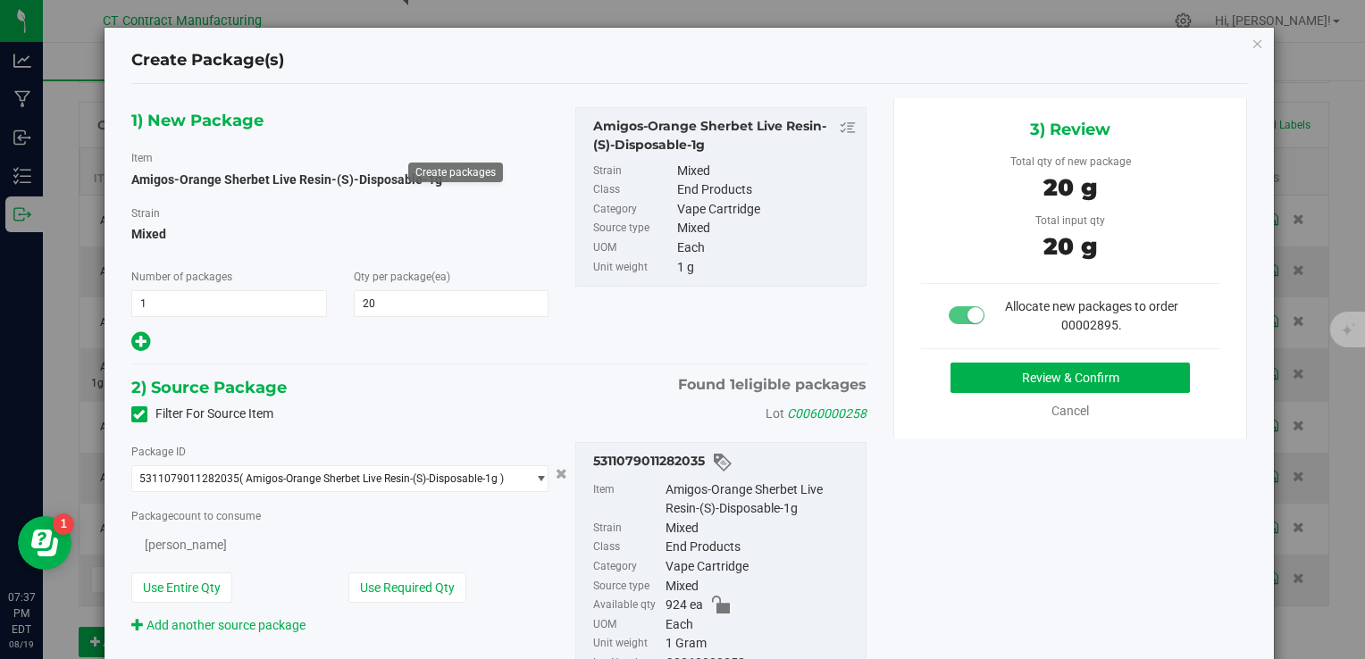
type input "20"
click at [986, 373] on button "Review & Confirm" at bounding box center [1070, 378] width 239 height 30
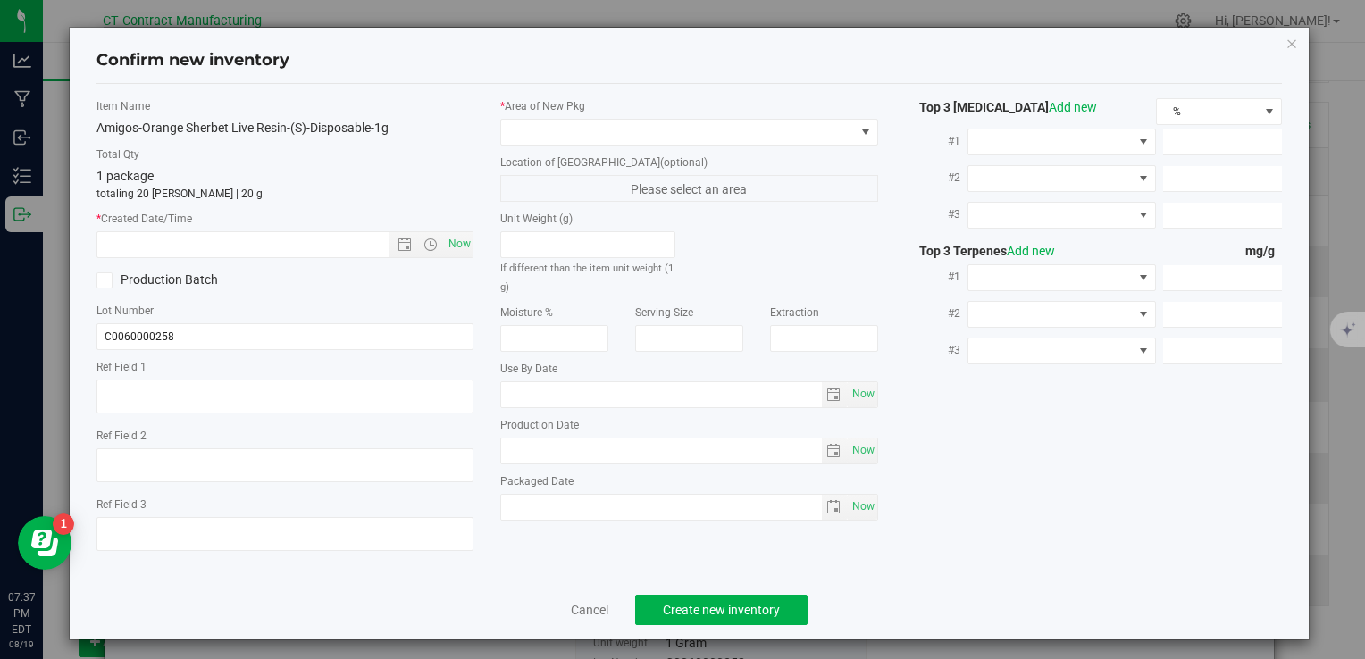
type textarea "250808-AGO-OS-1G"
click at [450, 248] on span "Now" at bounding box center [459, 244] width 30 height 26
type input "8/19/2025 7:38 PM"
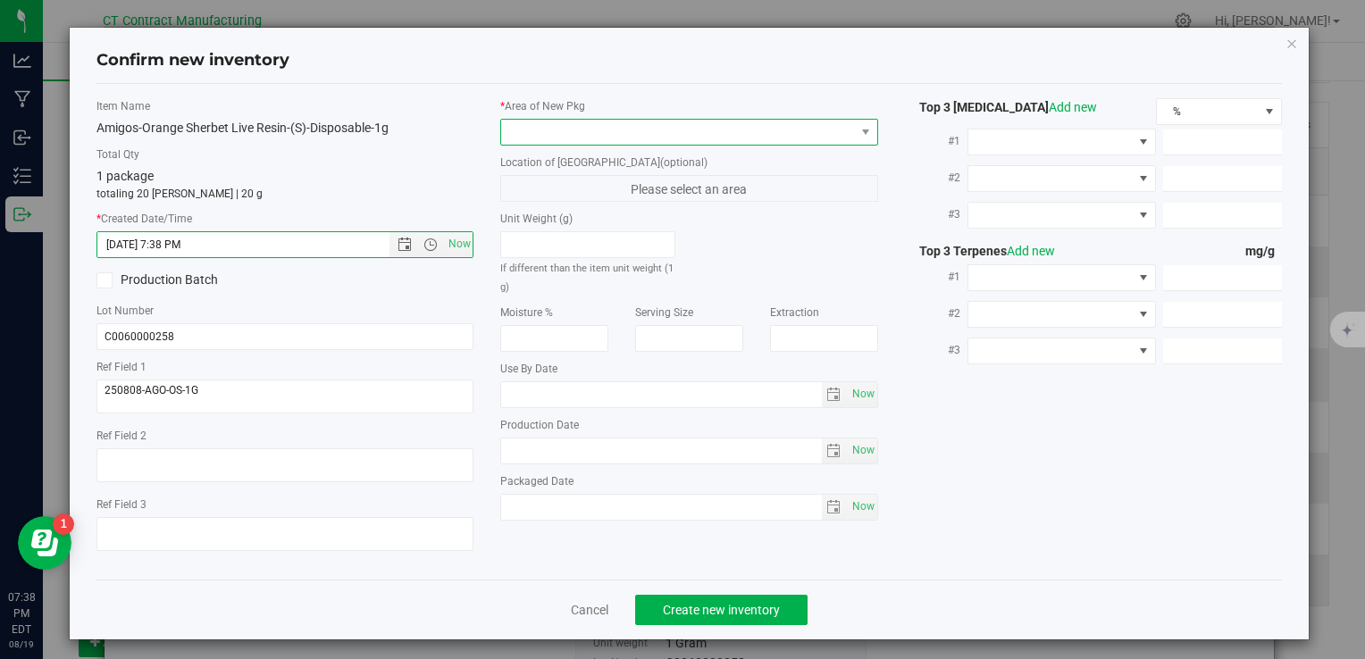
click at [517, 128] on span at bounding box center [677, 132] width 353 height 25
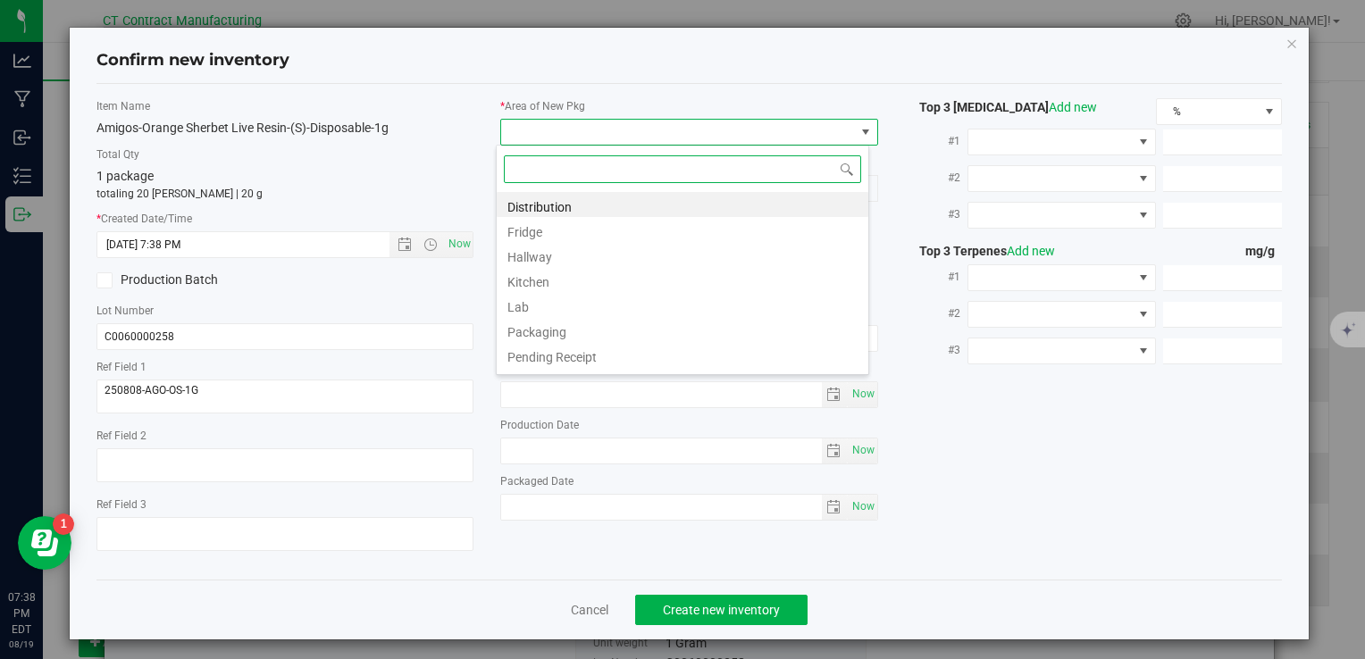
scroll to position [26, 373]
click at [535, 206] on li "Distribution" at bounding box center [683, 204] width 372 height 25
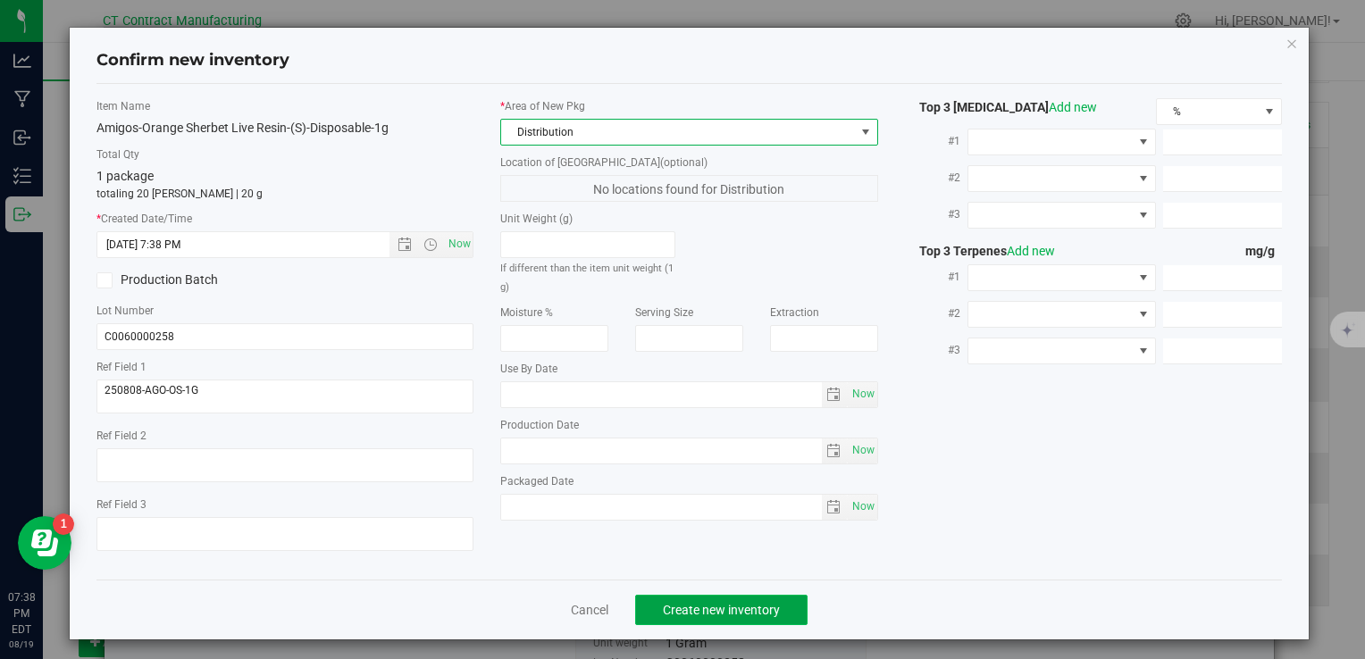
click at [709, 619] on button "Create new inventory" at bounding box center [721, 610] width 172 height 30
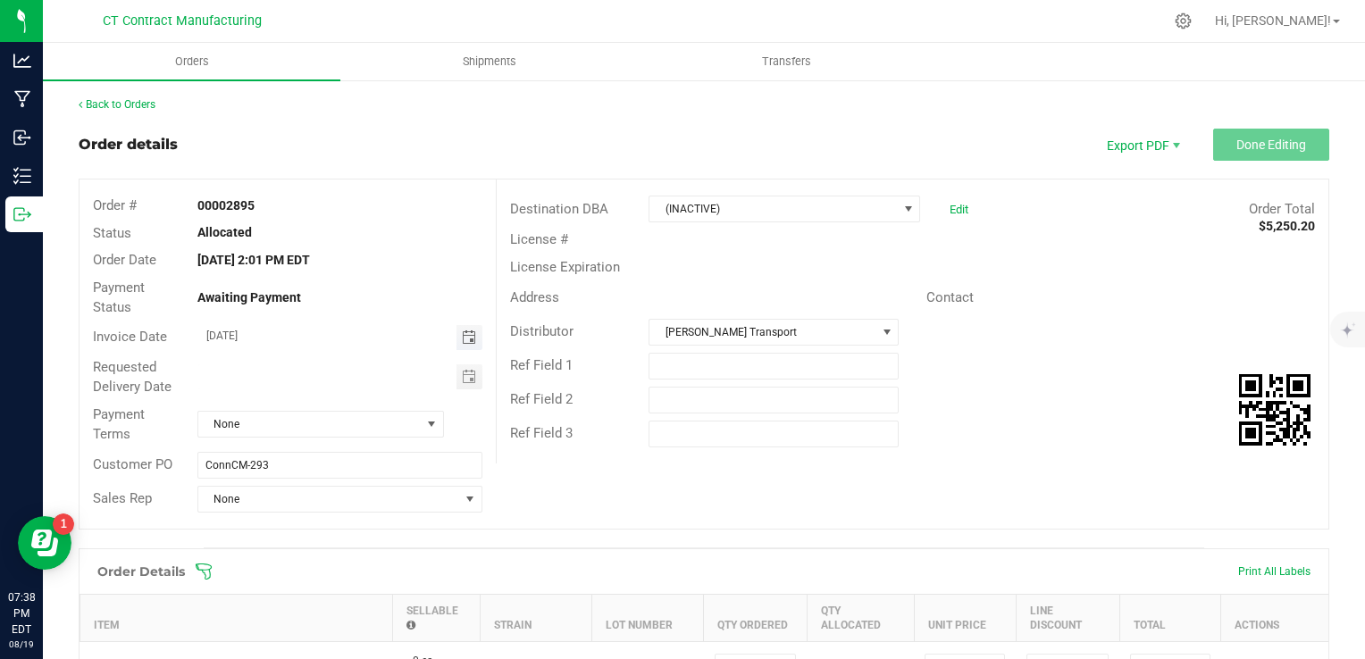
click at [462, 333] on span "Toggle calendar" at bounding box center [469, 338] width 14 height 14
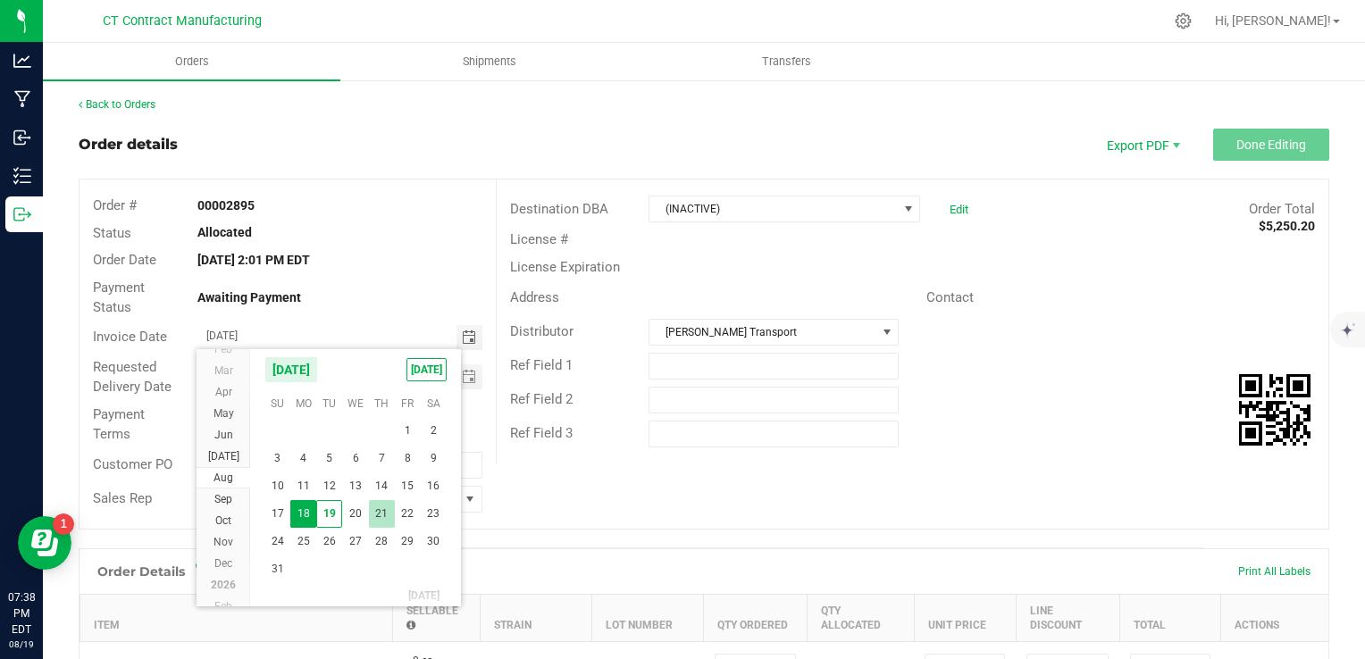
click at [382, 513] on span "21" at bounding box center [382, 514] width 26 height 28
type input "[DATE]"
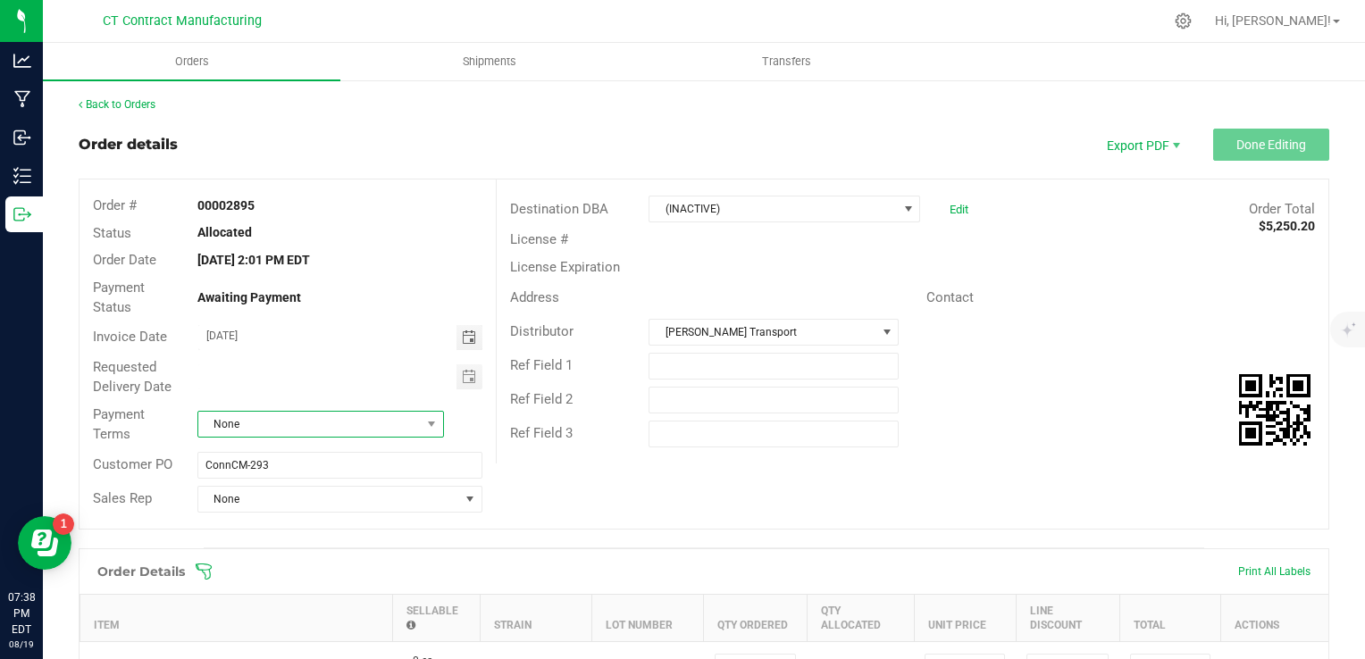
click at [340, 420] on span "None" at bounding box center [309, 424] width 222 height 25
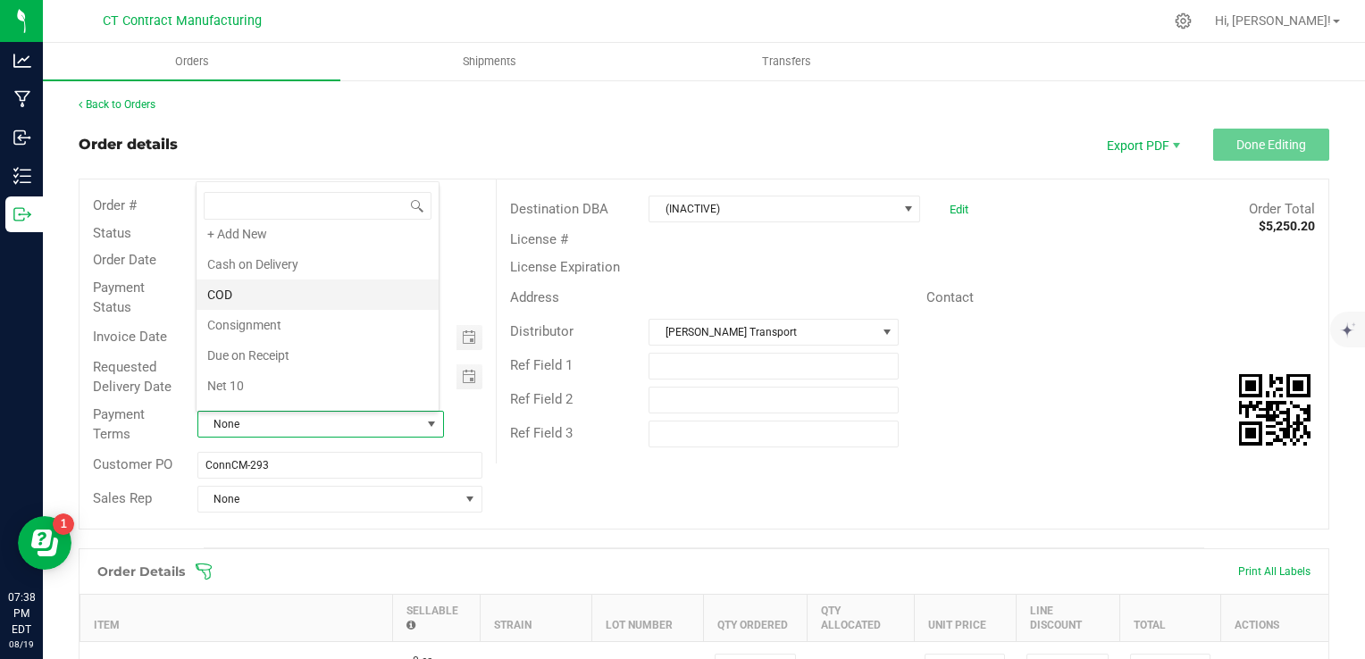
scroll to position [4, 0]
click at [307, 352] on li "Due on Receipt" at bounding box center [318, 362] width 242 height 30
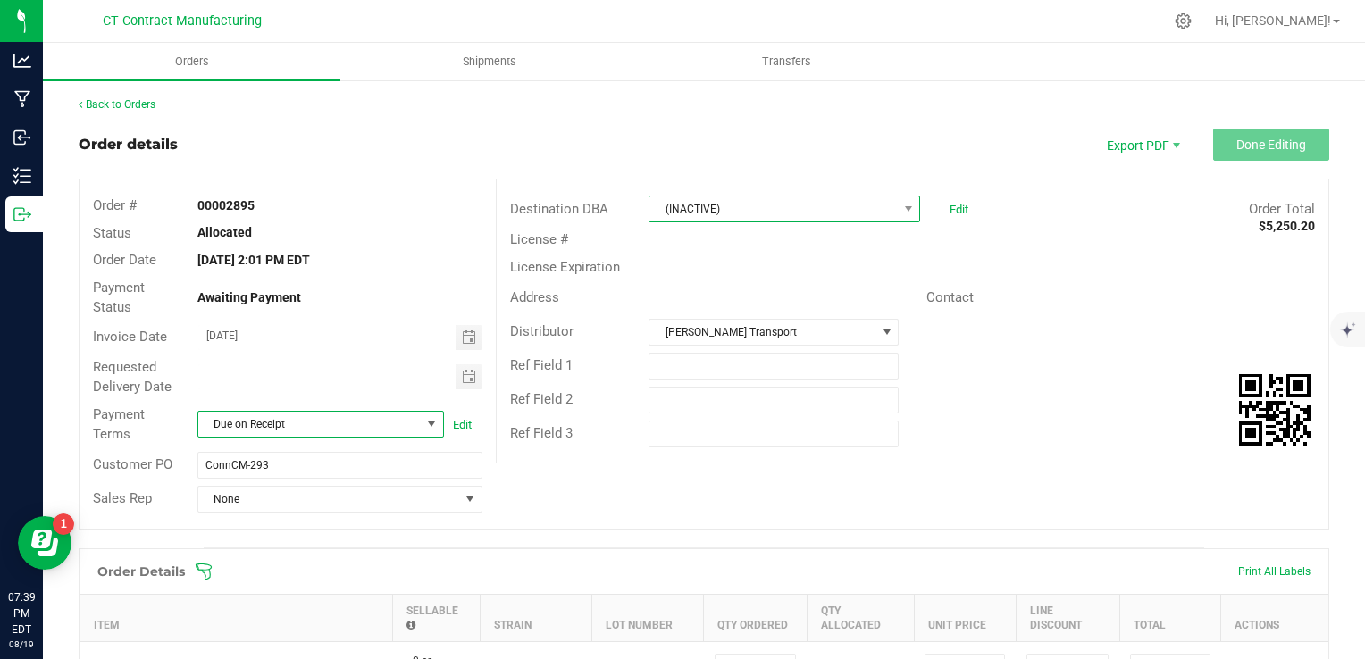
click at [855, 210] on span "(INACTIVE)" at bounding box center [773, 209] width 247 height 25
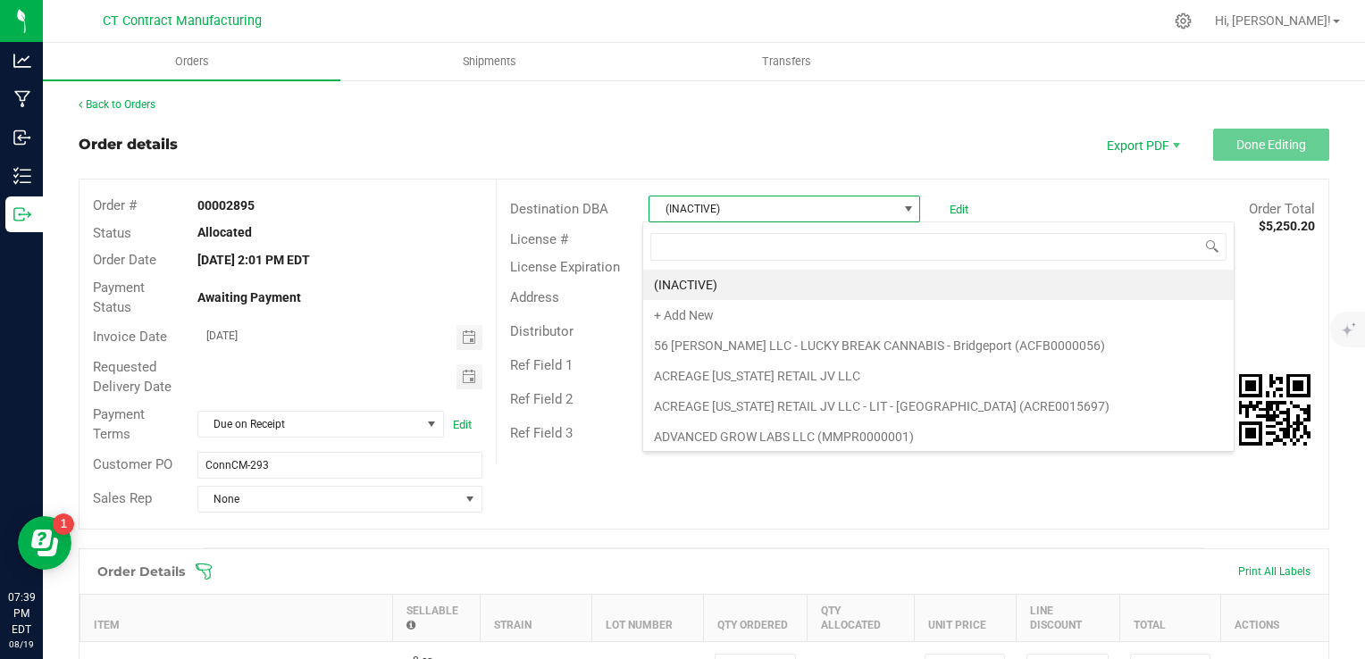
scroll to position [26, 268]
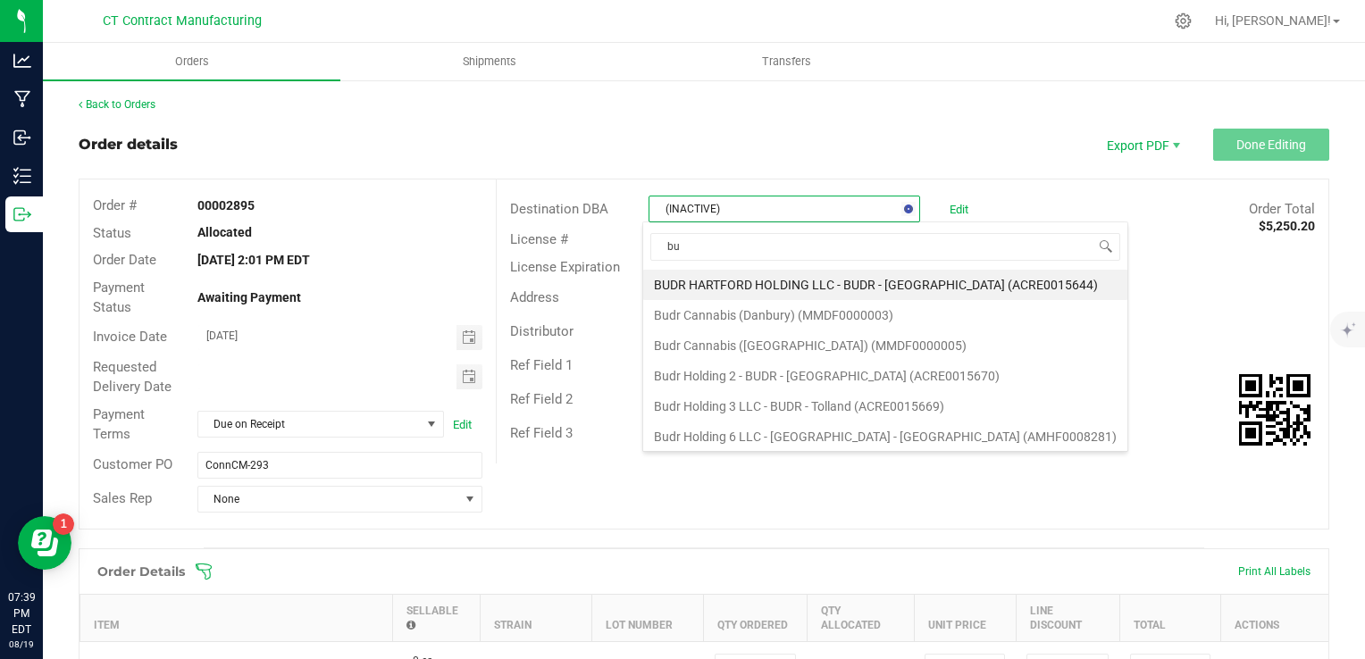
type input "b"
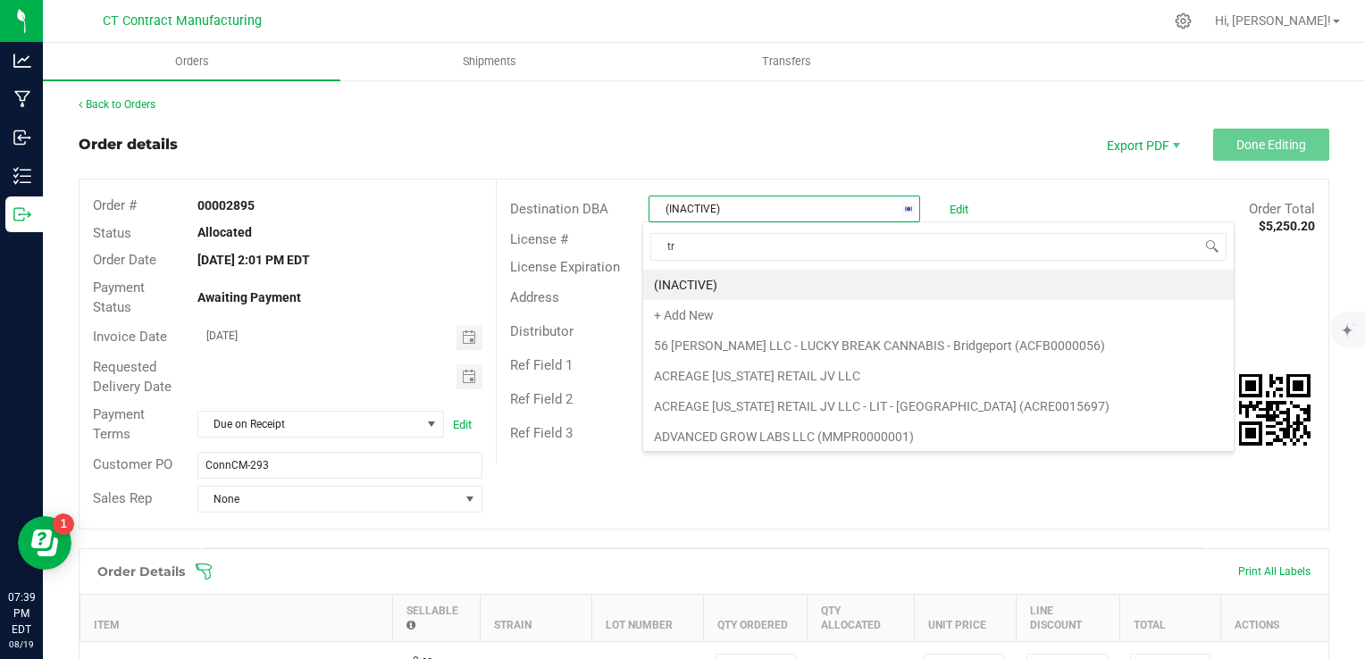
type input "tru"
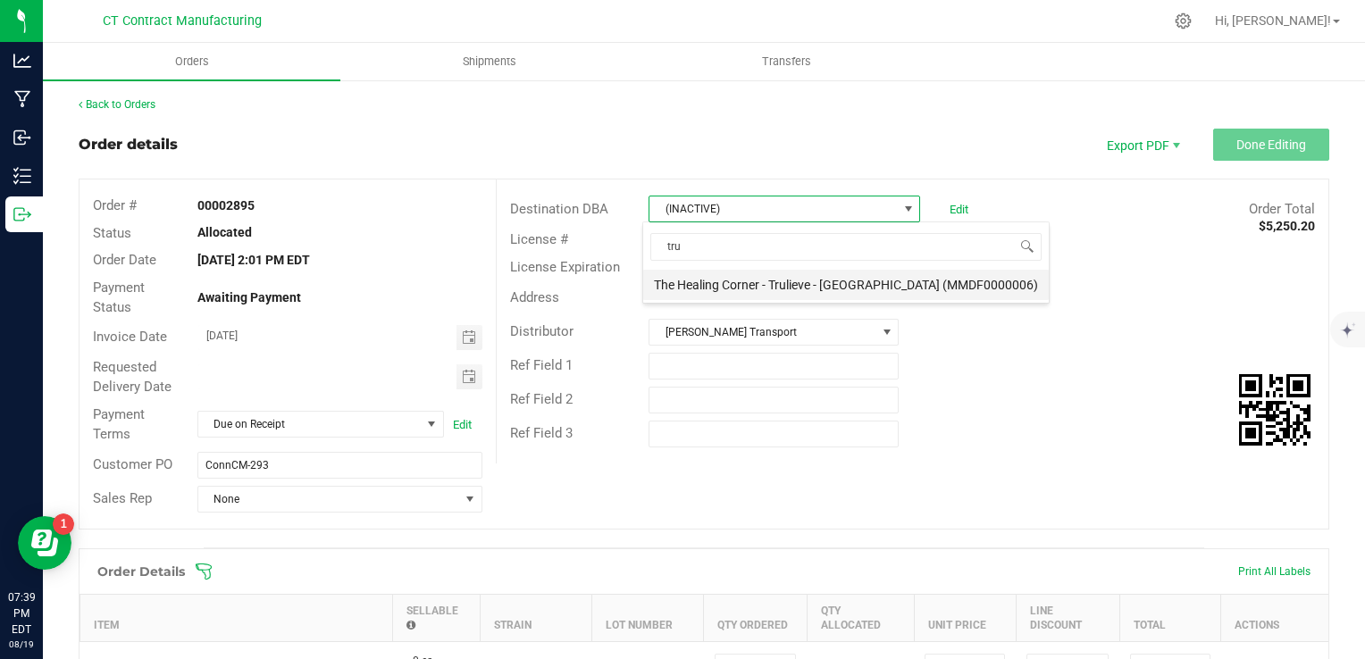
click at [851, 280] on li "The Healing Corner - Trulieve - [GEOGRAPHIC_DATA] (MMDF0000006)" at bounding box center [846, 285] width 406 height 30
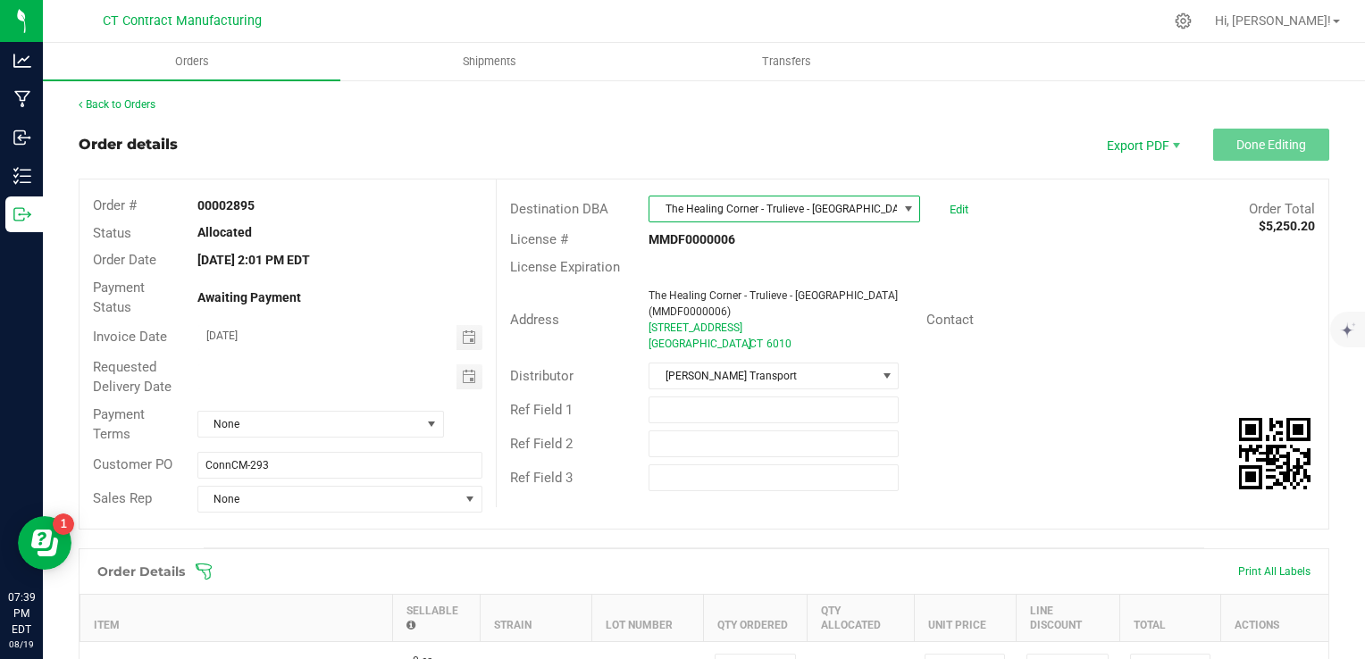
click at [926, 256] on div "License Expiration" at bounding box center [913, 268] width 832 height 28
click at [147, 103] on link "Back to Orders" at bounding box center [117, 104] width 77 height 13
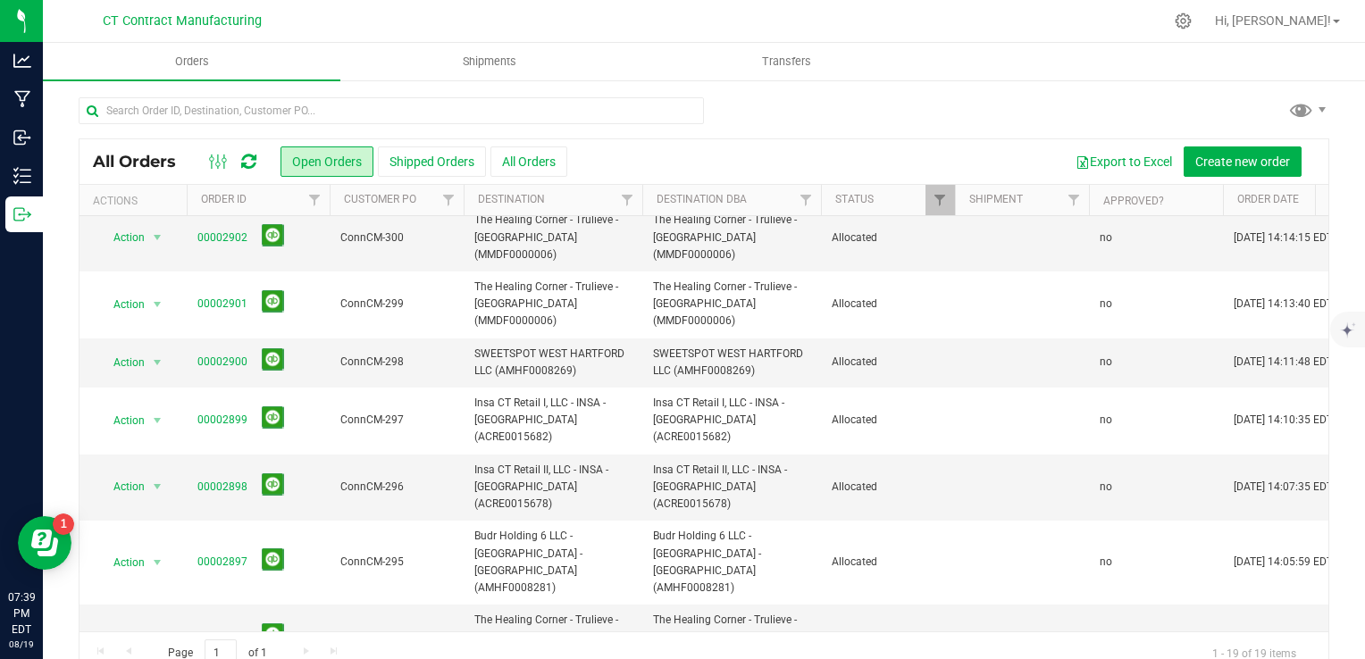
scroll to position [357, 0]
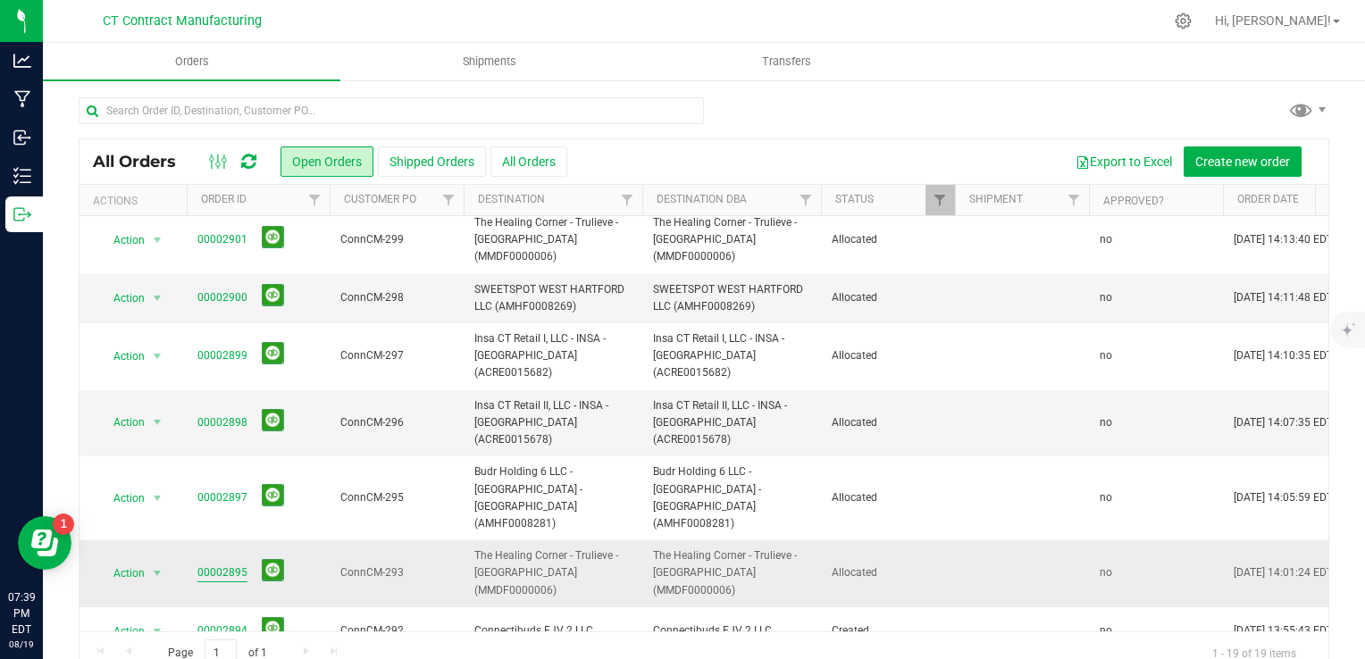
click at [226, 565] on link "00002895" at bounding box center [222, 573] width 50 height 17
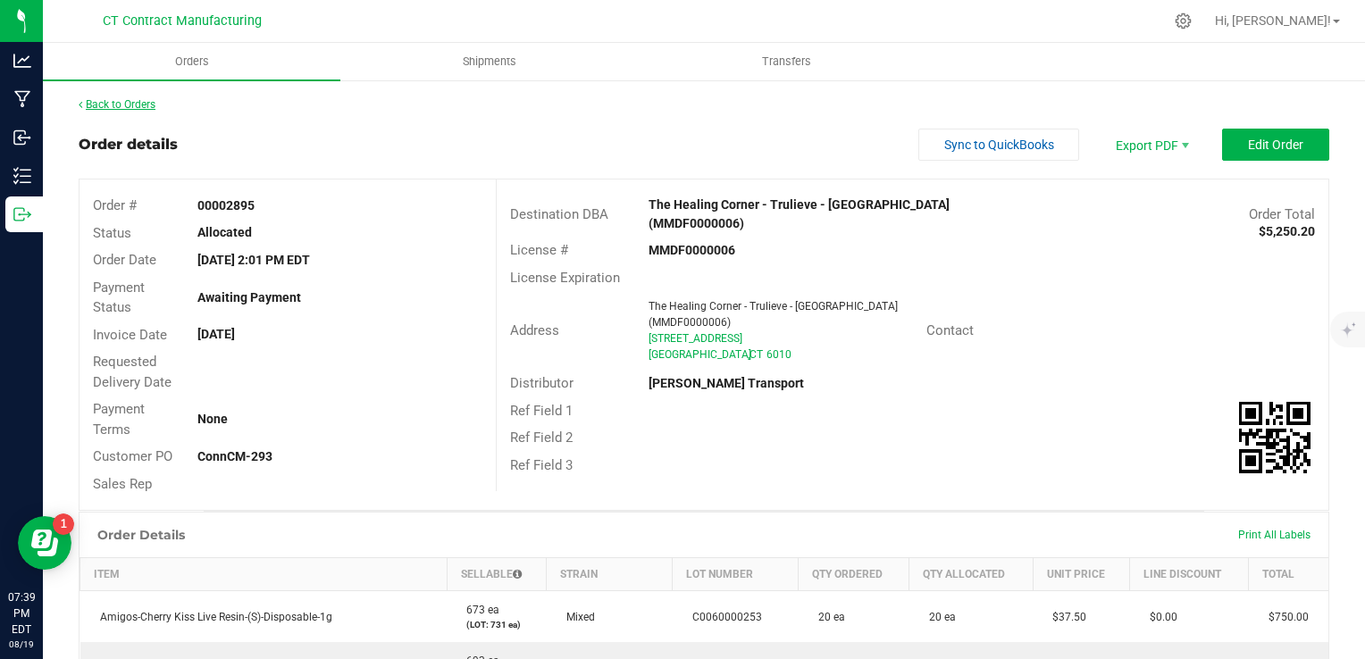
click at [139, 98] on link "Back to Orders" at bounding box center [117, 104] width 77 height 13
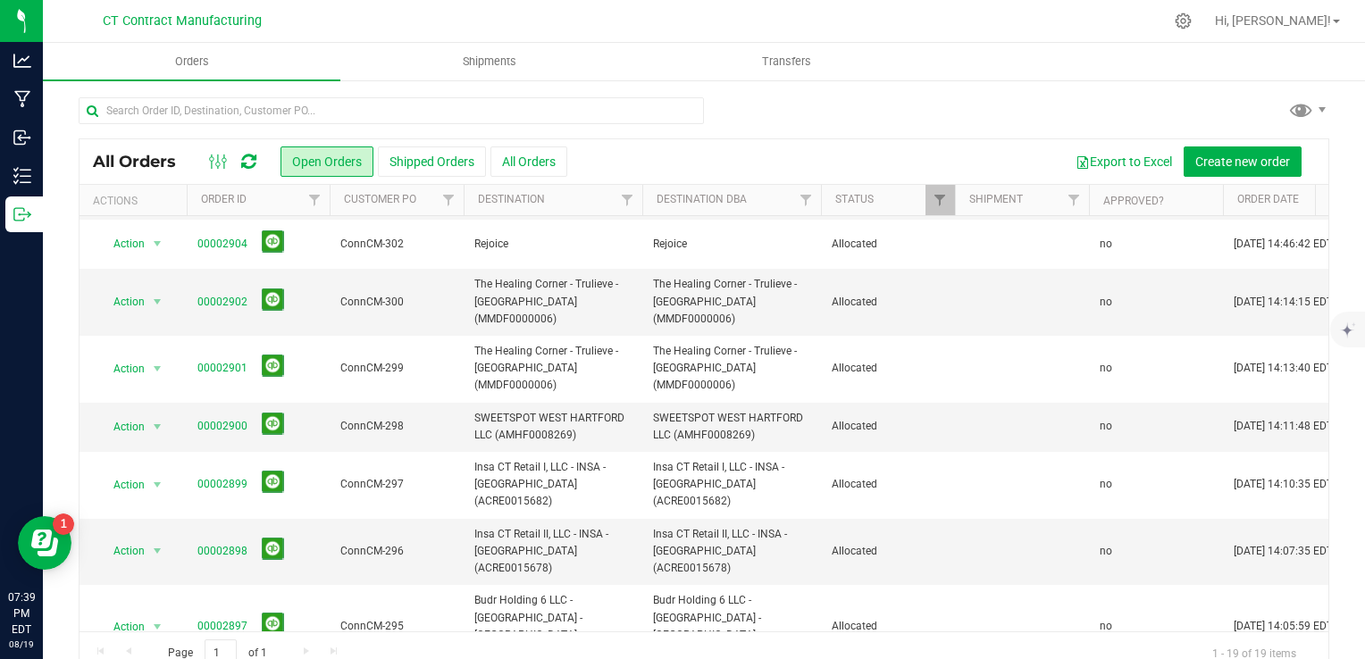
scroll to position [357, 0]
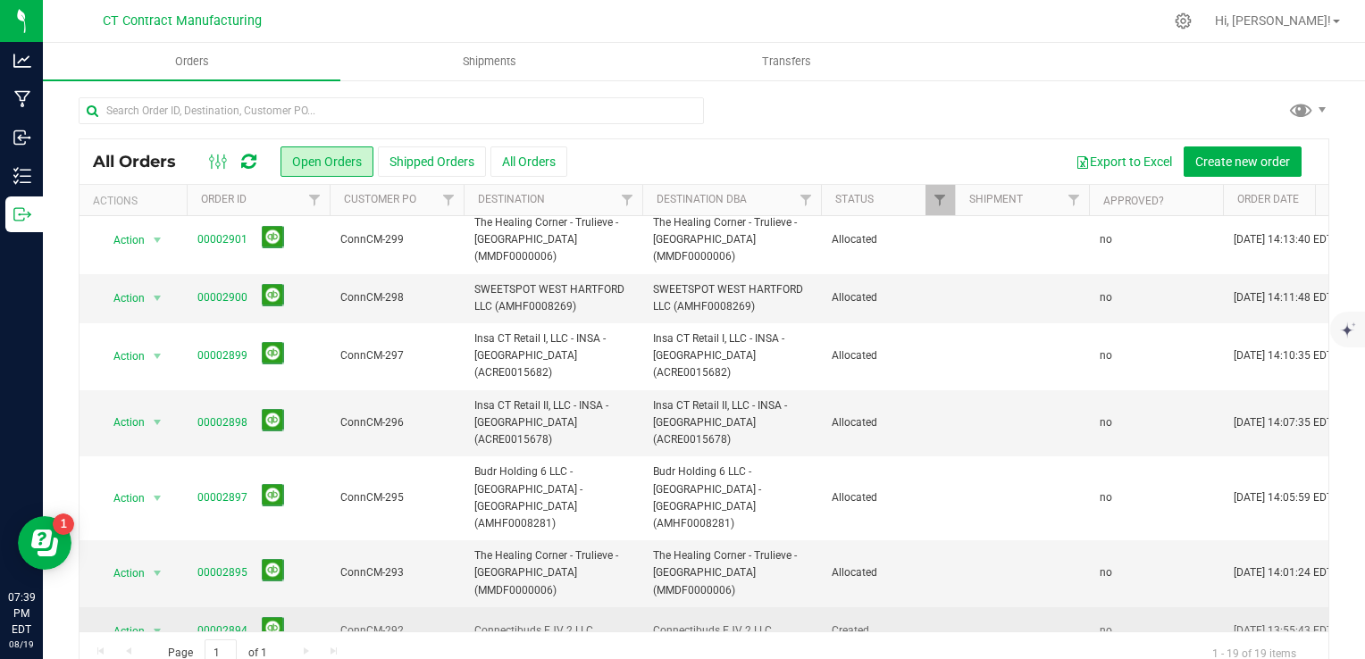
click at [232, 623] on link "00002894" at bounding box center [222, 631] width 50 height 17
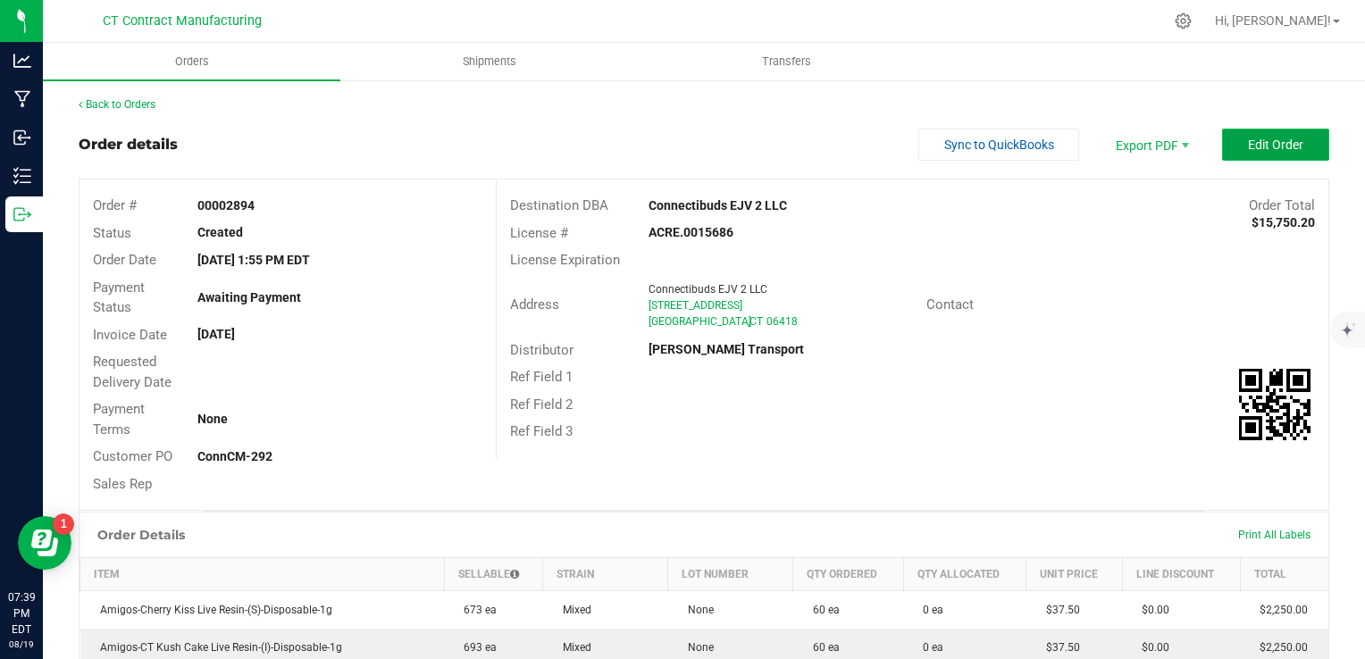
click at [1248, 138] on span "Edit Order" at bounding box center [1275, 145] width 55 height 14
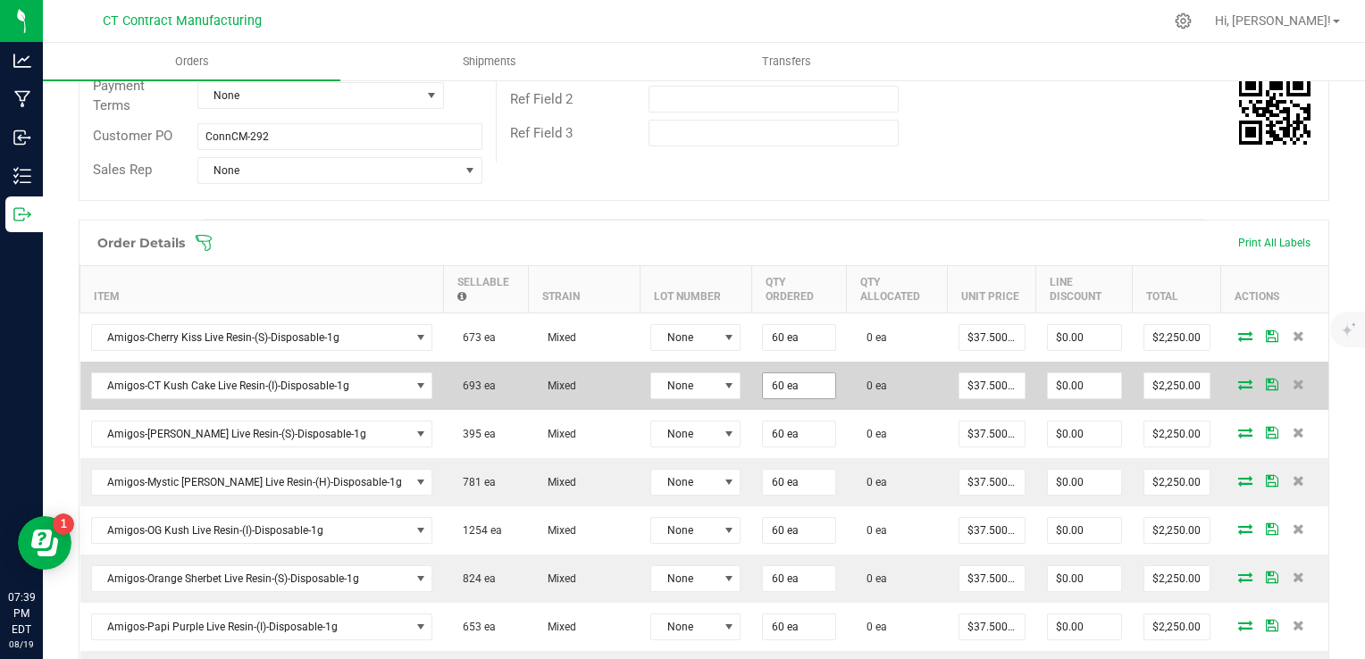
scroll to position [357, 0]
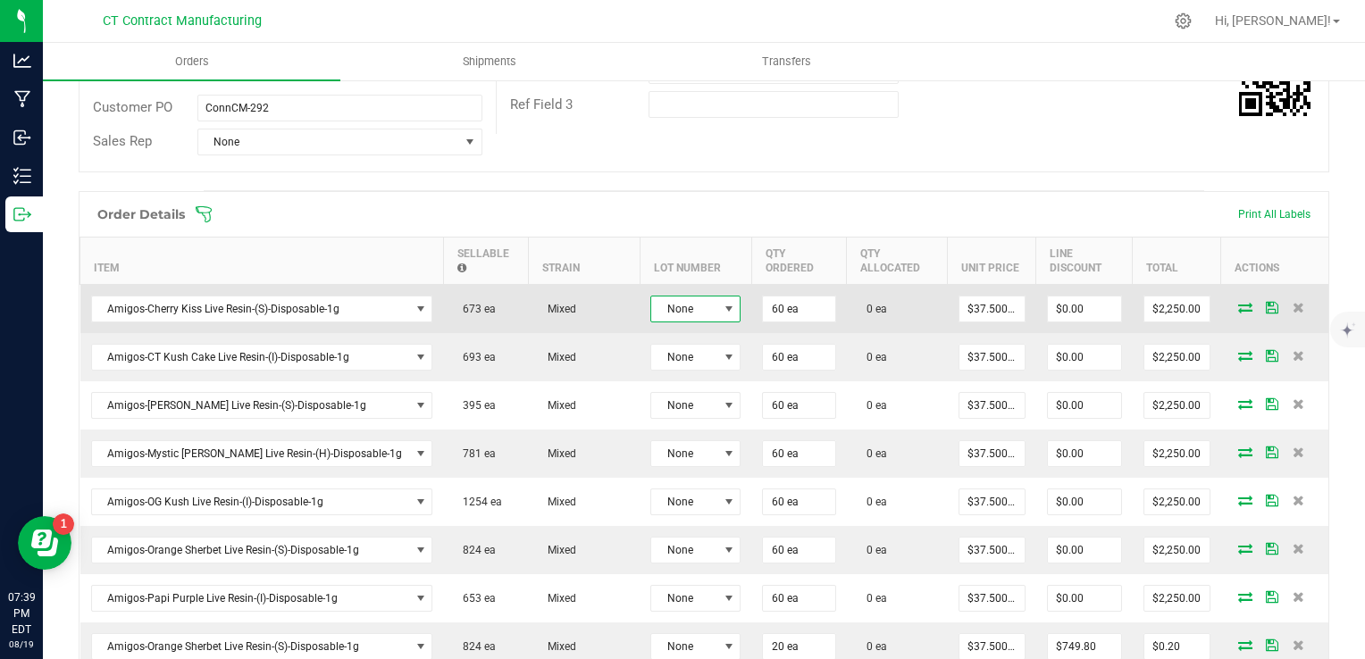
click at [650, 296] on span "None" at bounding box center [695, 309] width 90 height 27
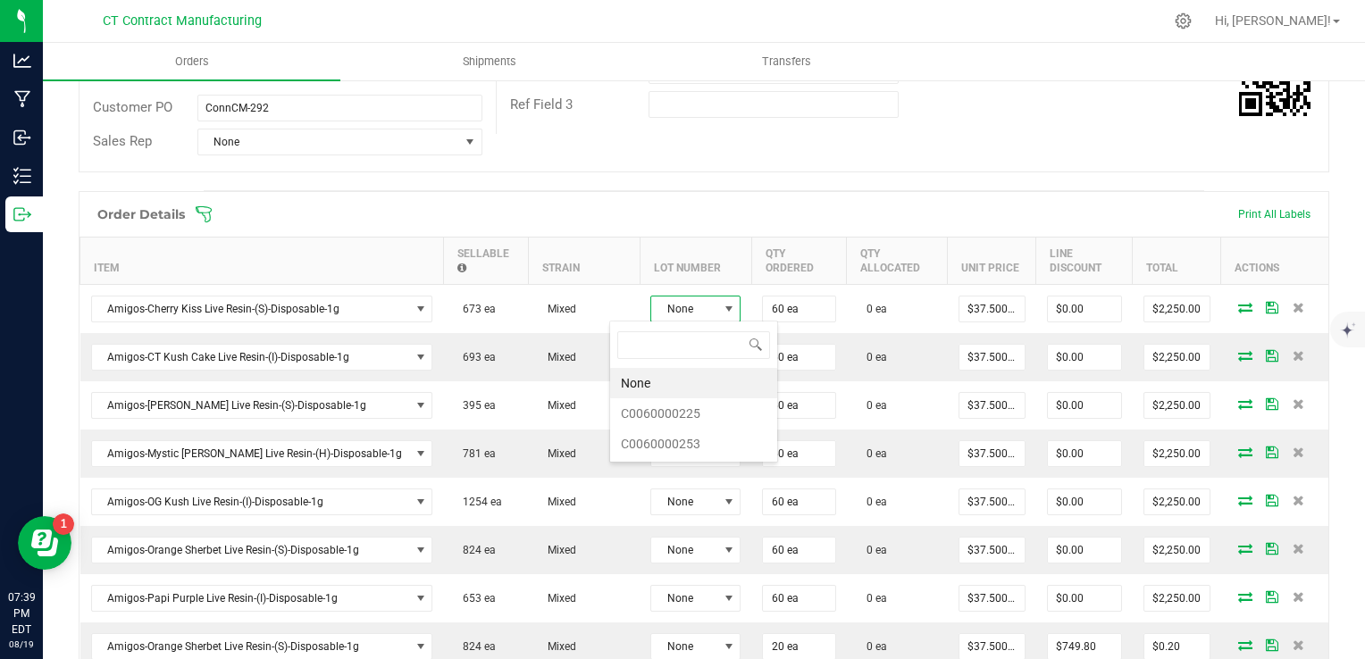
scroll to position [26, 90]
click at [709, 451] on li "C0060000253" at bounding box center [693, 444] width 167 height 30
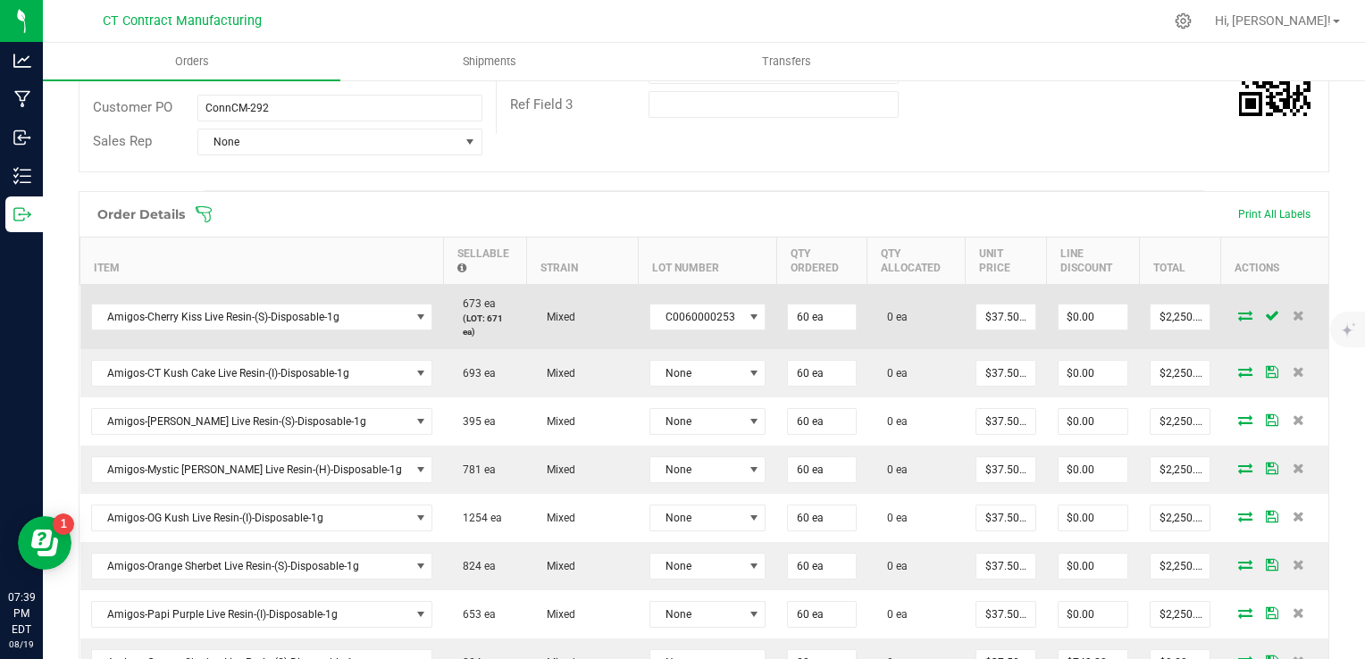
click at [1238, 310] on icon at bounding box center [1245, 315] width 14 height 11
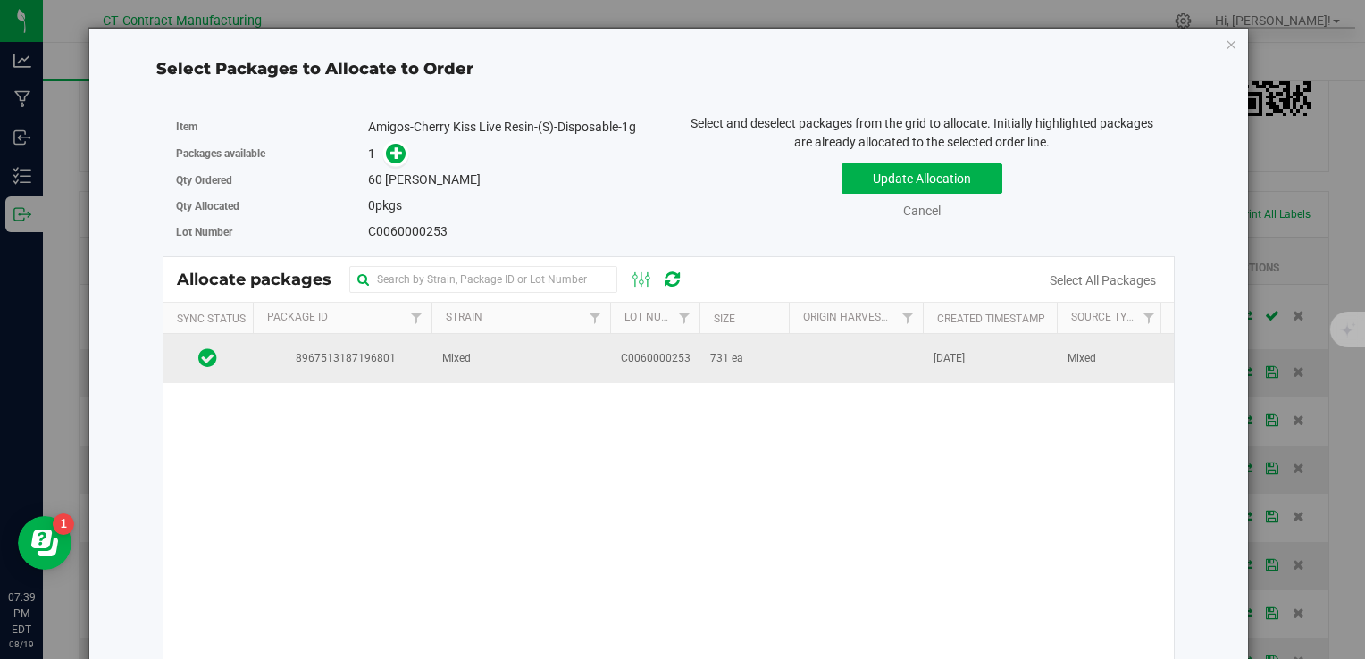
click at [693, 359] on td "C0060000253" at bounding box center [654, 358] width 89 height 48
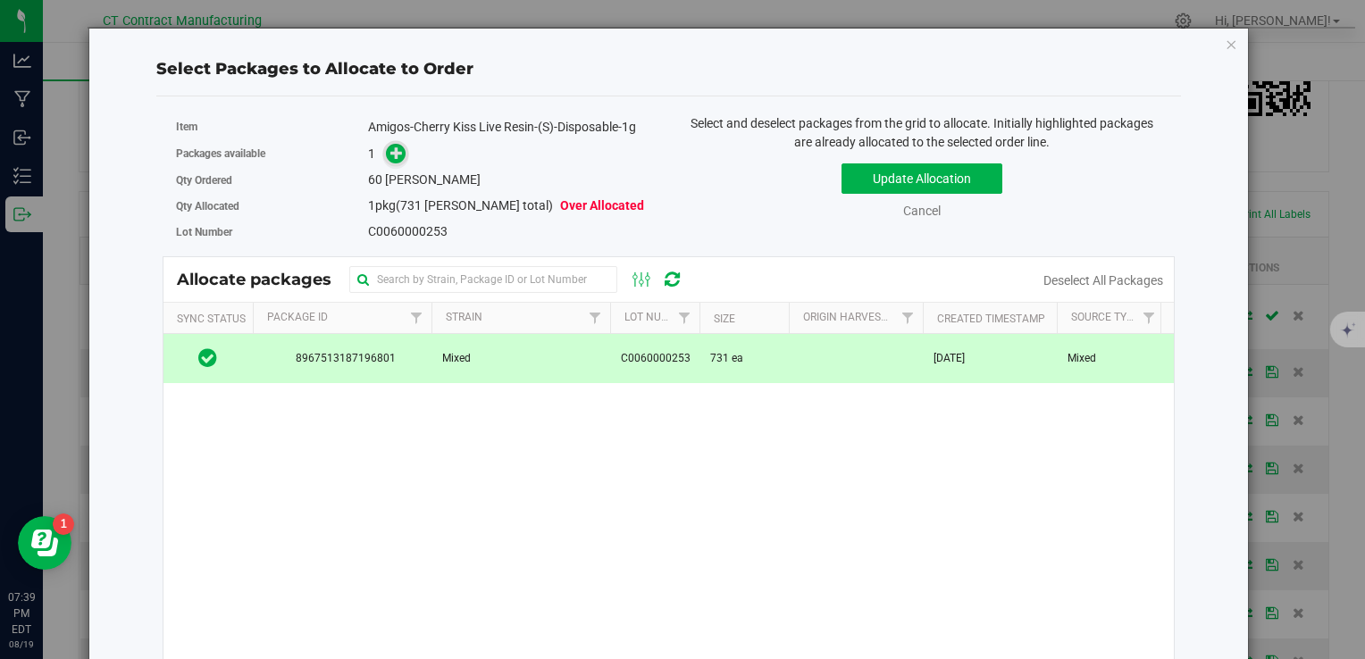
click at [391, 157] on icon at bounding box center [396, 153] width 13 height 13
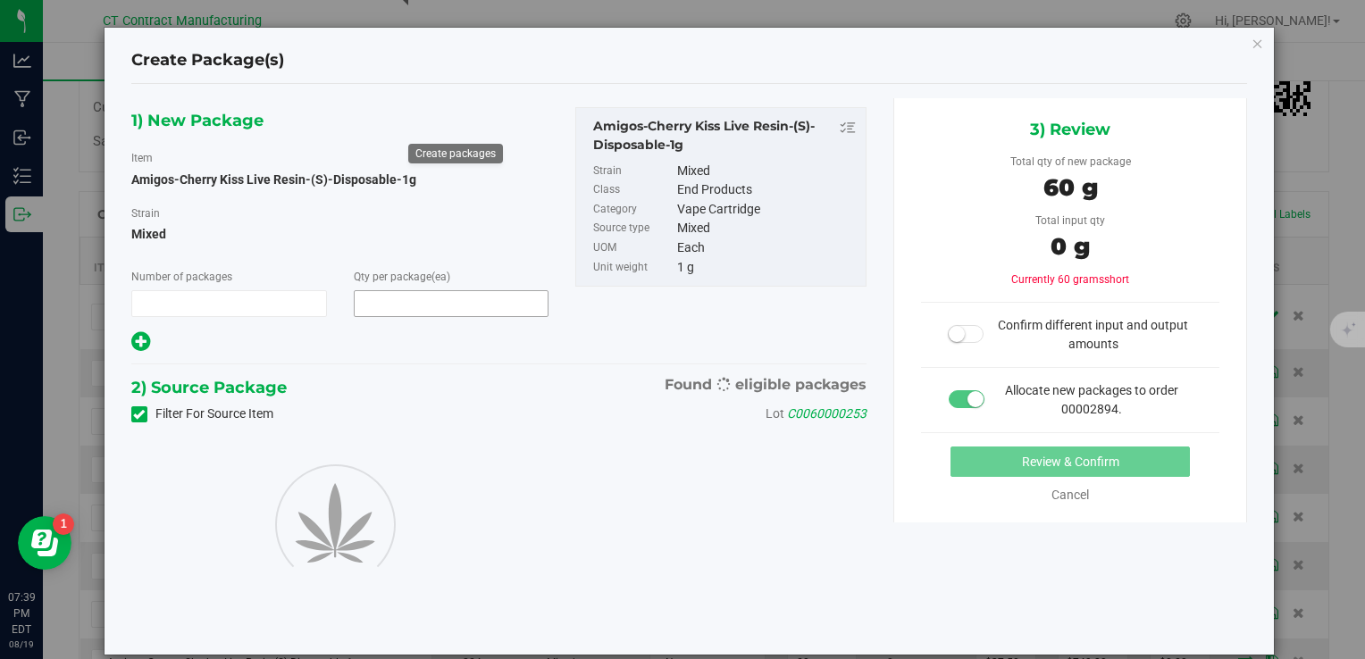
type input "1"
type input "60"
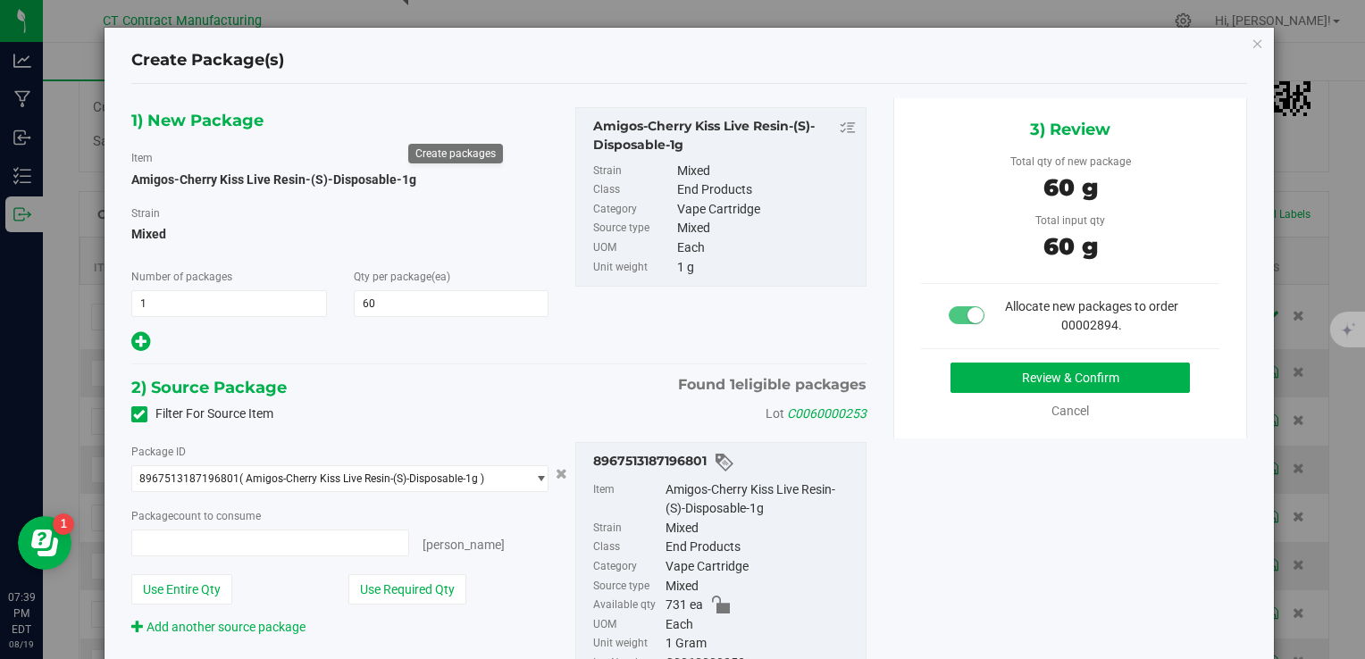
type input "60 ea"
click at [994, 377] on button "Review & Confirm" at bounding box center [1070, 378] width 239 height 30
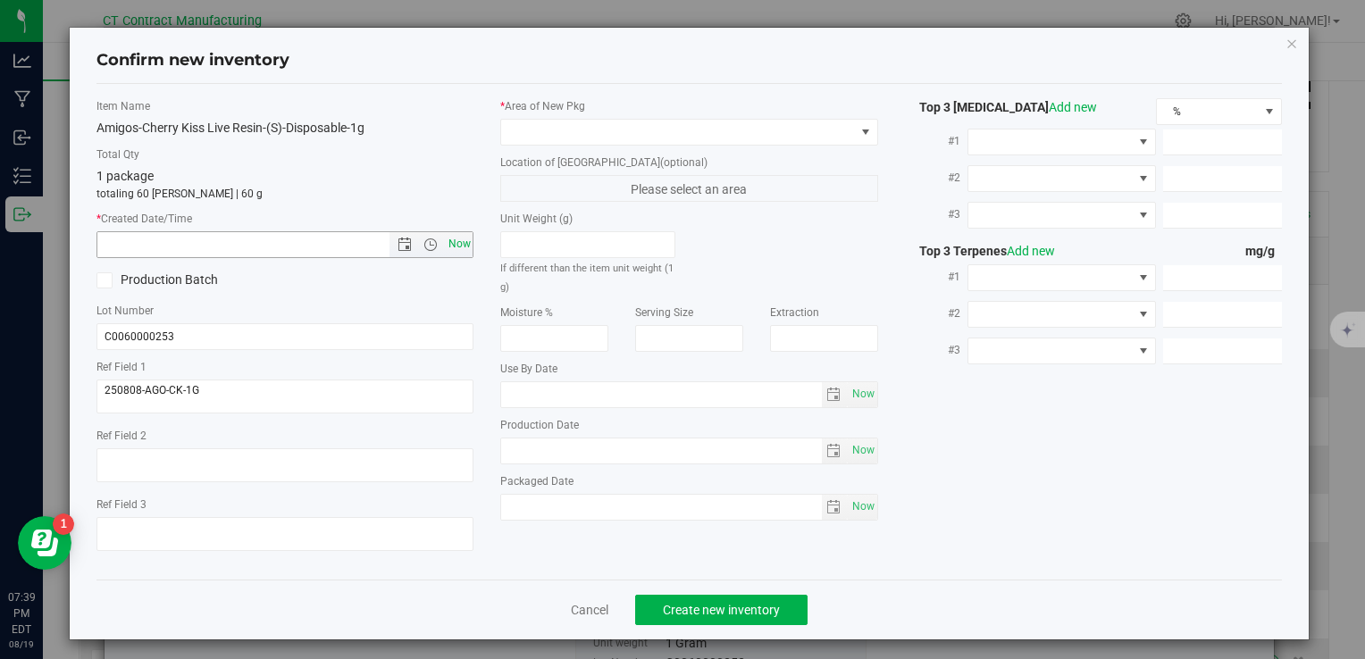
click at [459, 249] on span "Now" at bounding box center [459, 244] width 30 height 26
type input "8/19/2025 7:39 PM"
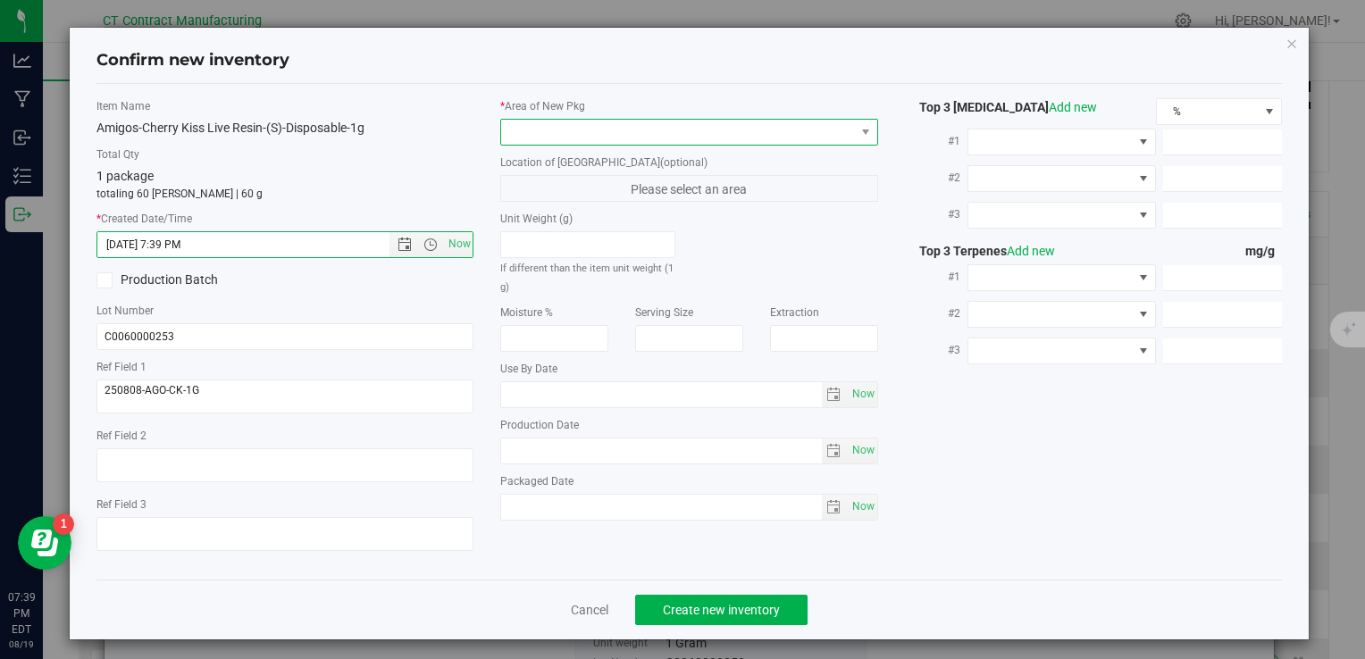
click at [540, 133] on span at bounding box center [677, 132] width 353 height 25
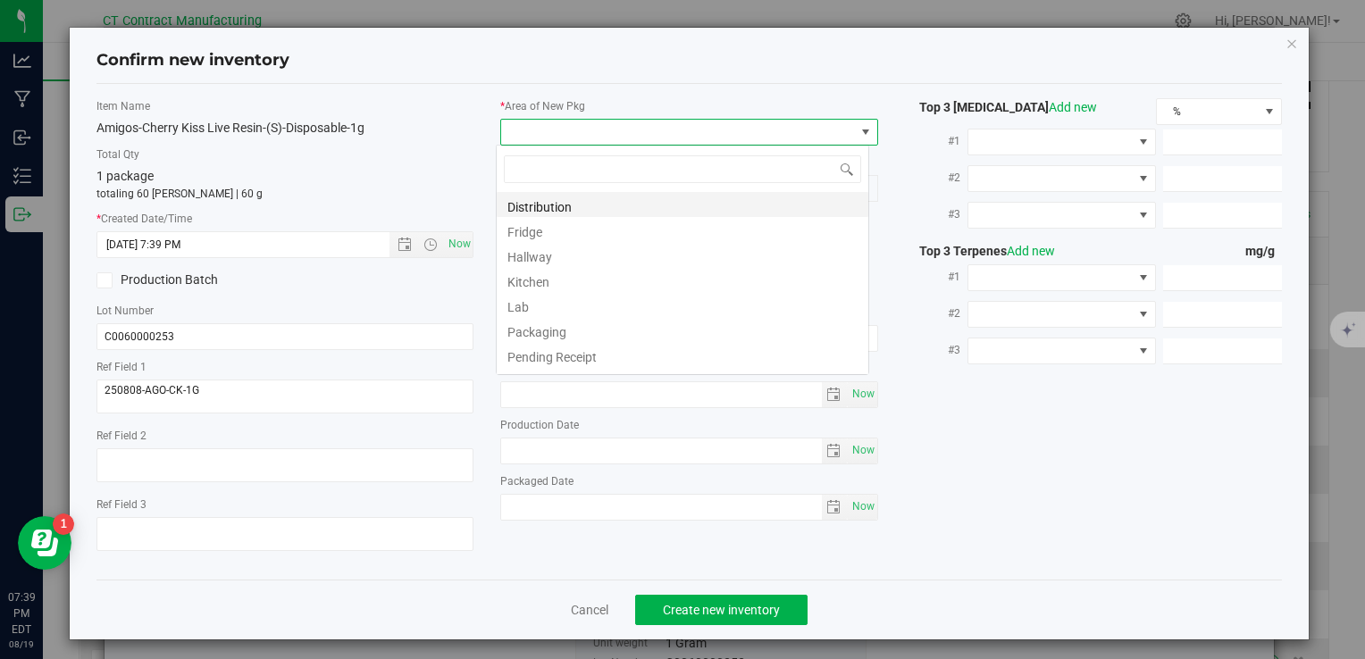
scroll to position [26, 373]
click at [580, 202] on li "Distribution" at bounding box center [683, 204] width 372 height 25
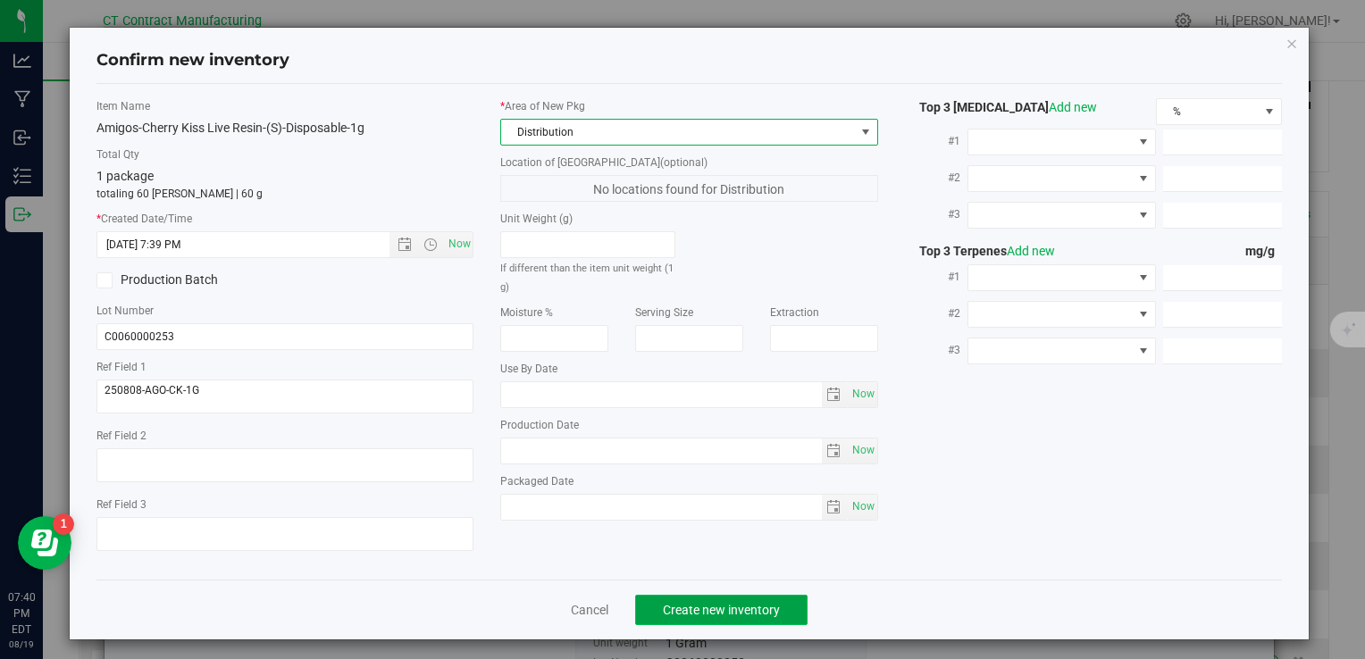
click at [696, 620] on button "Create new inventory" at bounding box center [721, 610] width 172 height 30
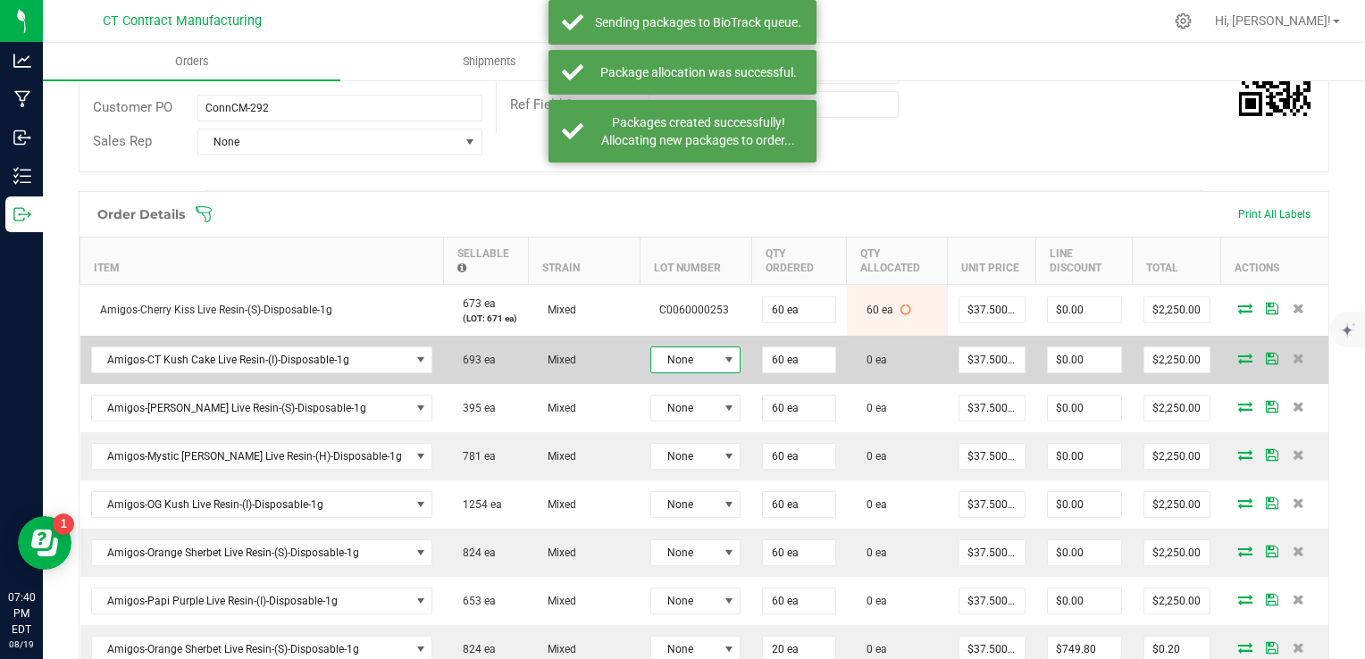
click at [722, 357] on span at bounding box center [729, 360] width 14 height 14
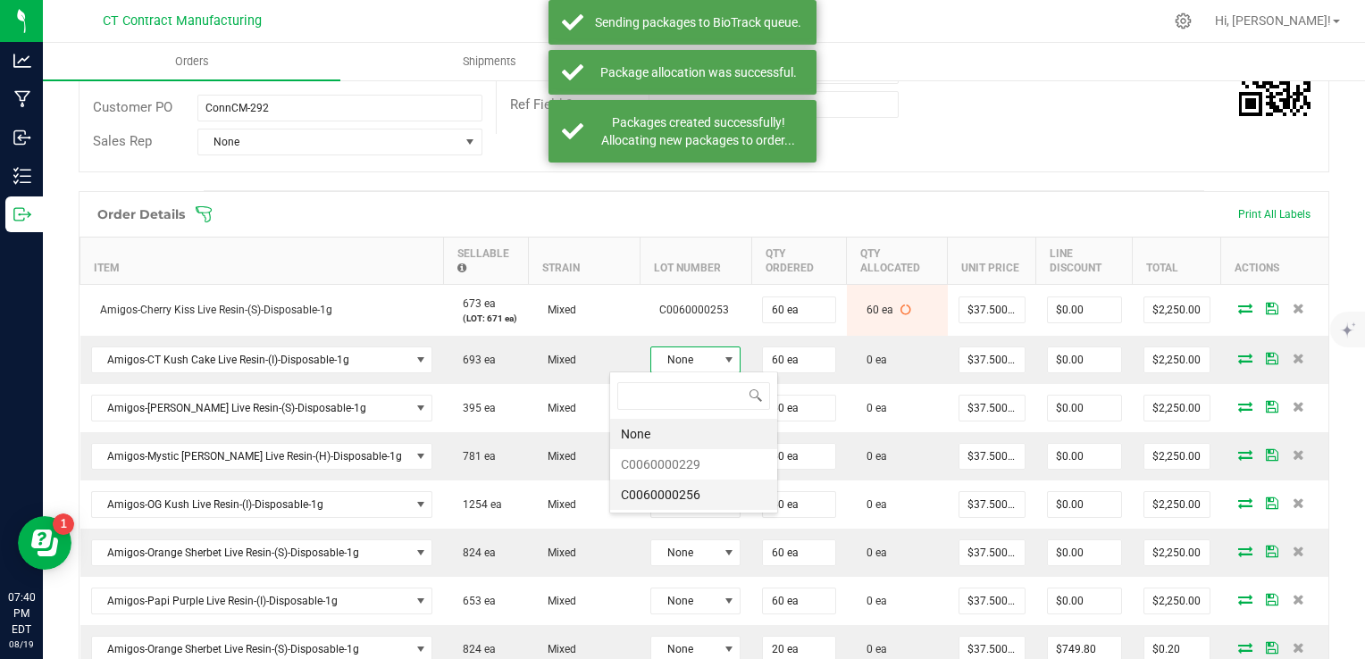
click at [722, 496] on li "C0060000256" at bounding box center [693, 495] width 167 height 30
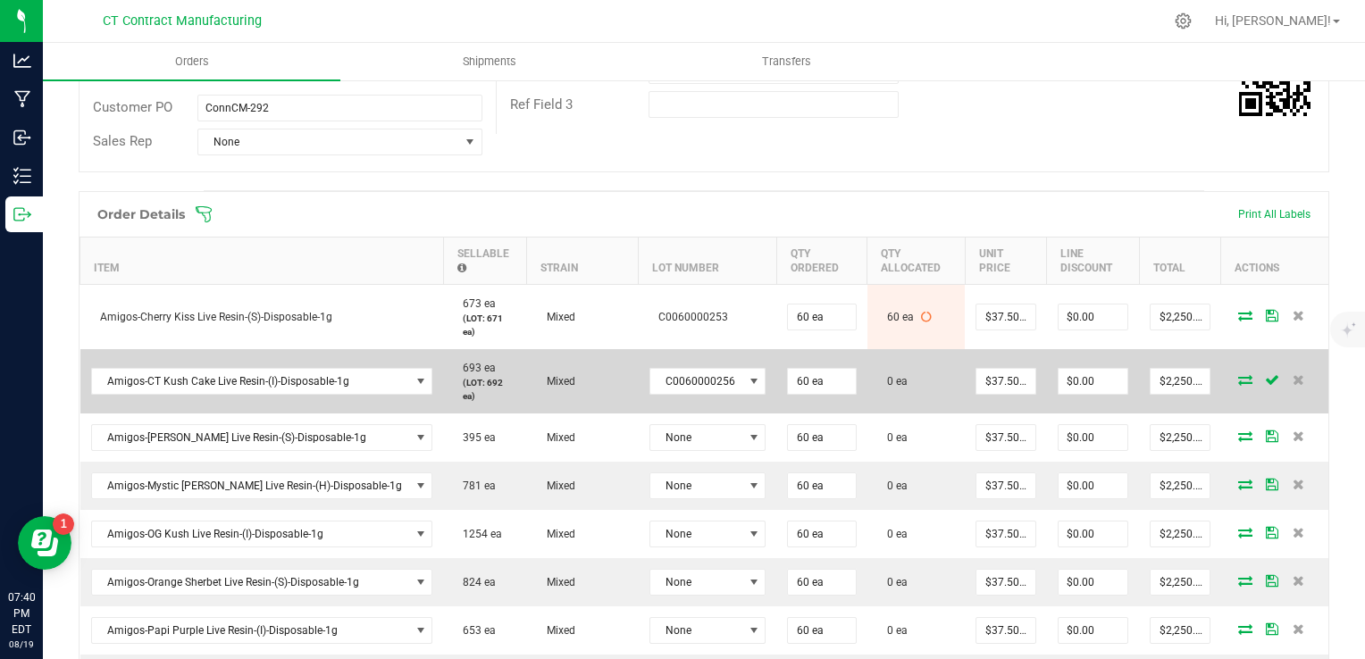
click at [1238, 374] on icon at bounding box center [1245, 379] width 14 height 11
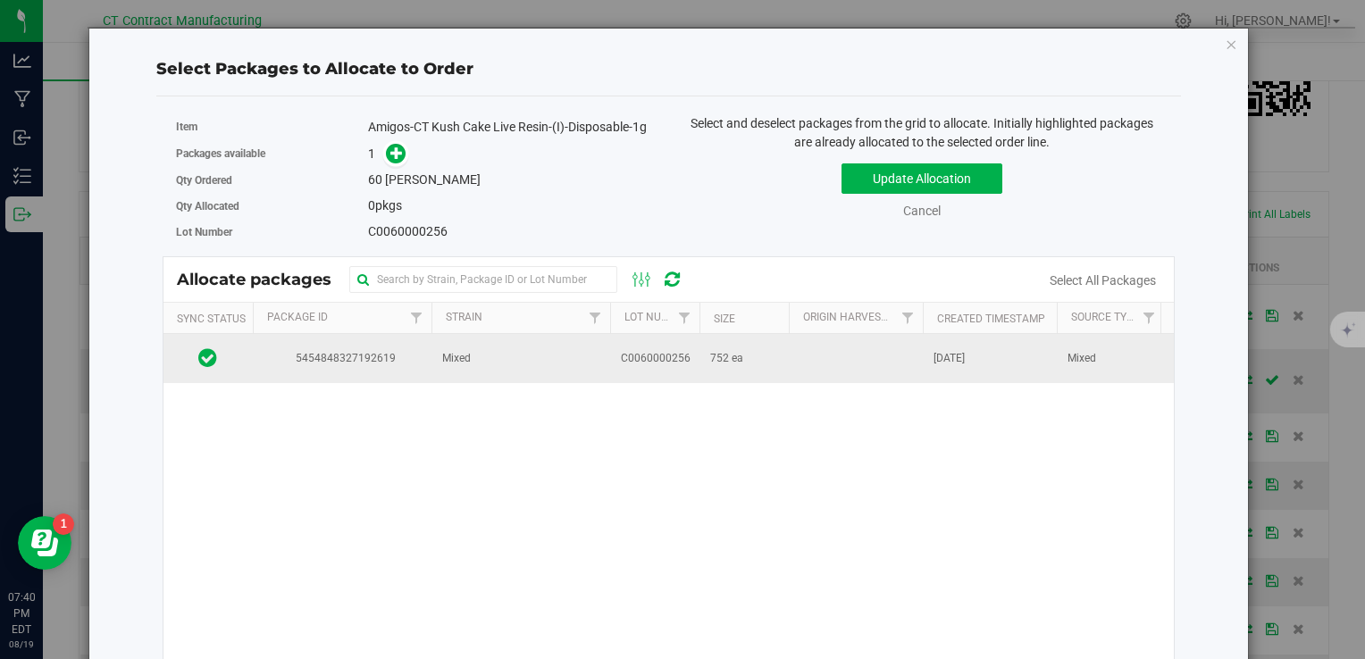
click at [680, 359] on span "C0060000256" at bounding box center [656, 358] width 70 height 17
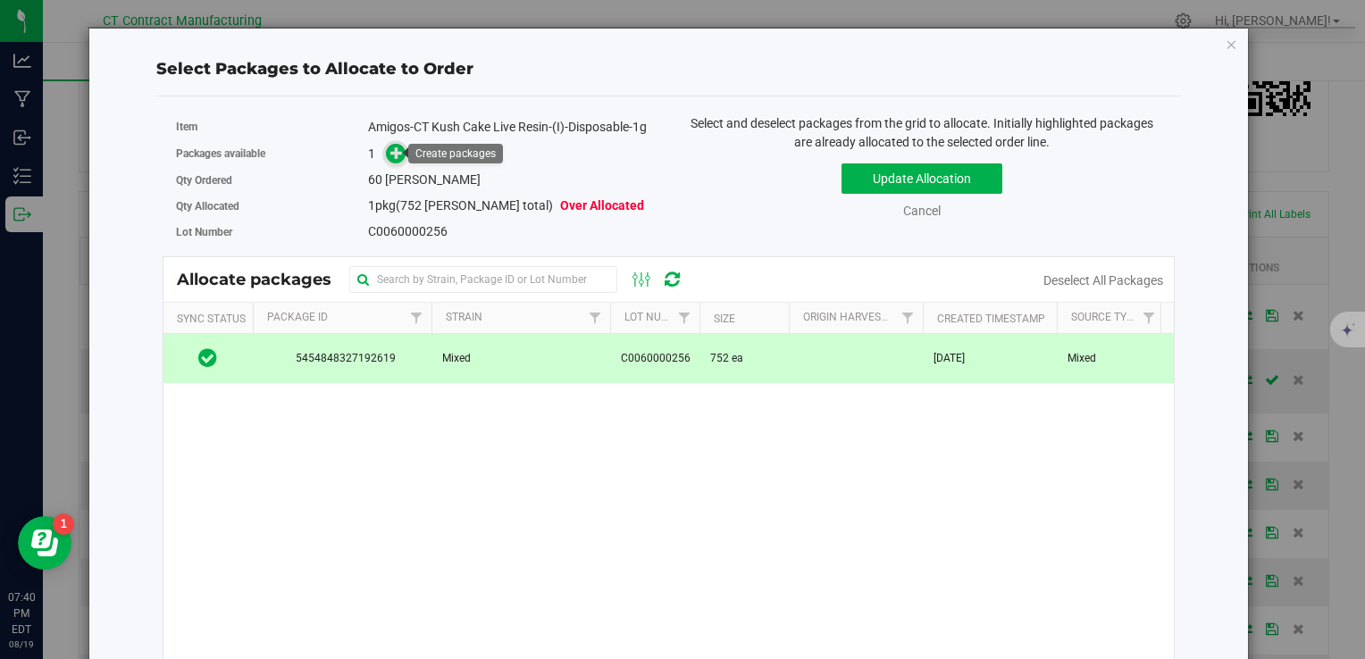
click at [394, 147] on icon at bounding box center [396, 153] width 13 height 13
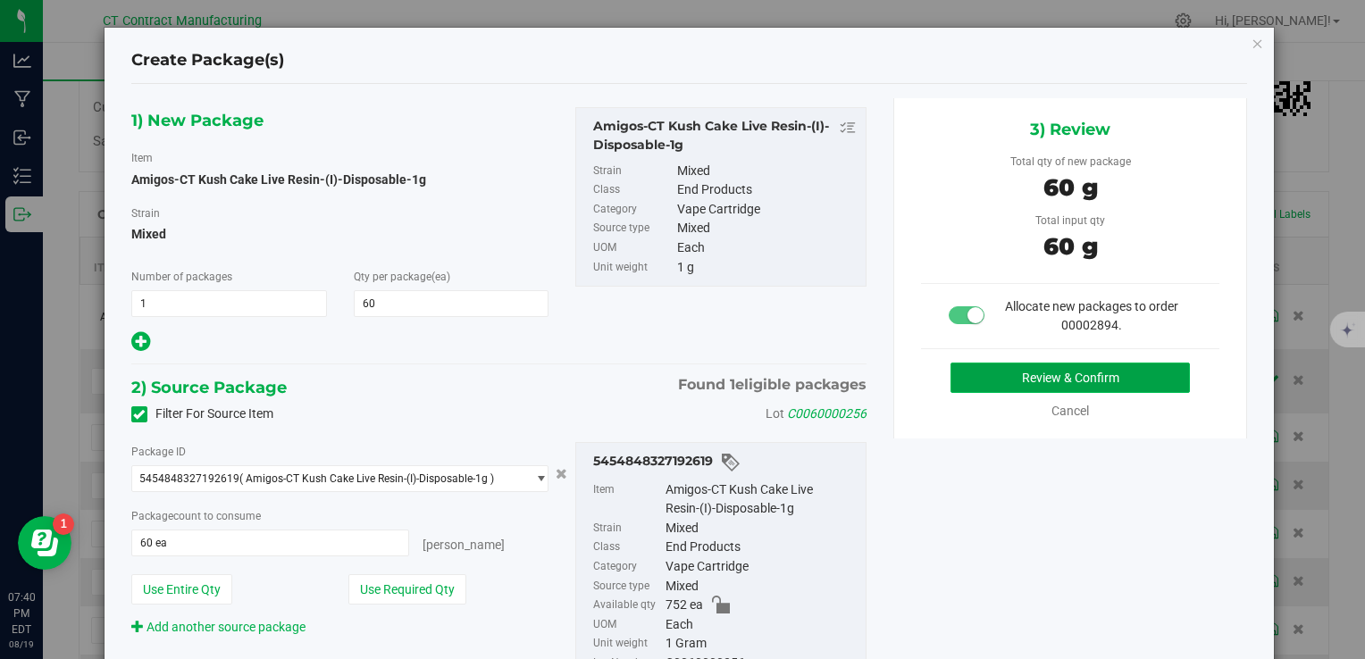
click at [991, 377] on button "Review & Confirm" at bounding box center [1070, 378] width 239 height 30
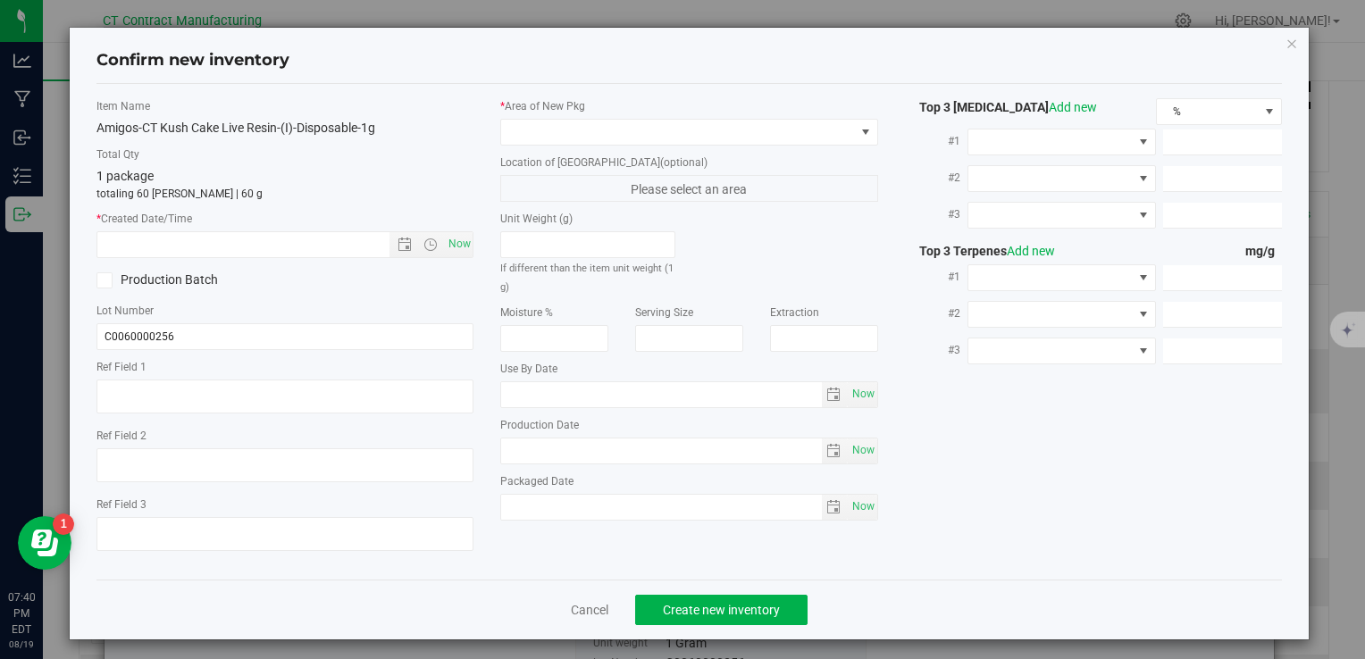
type textarea "250808-AGO-CTKC-1G"
click at [464, 249] on span "Now" at bounding box center [459, 244] width 30 height 26
type input "8/19/2025 7:40 PM"
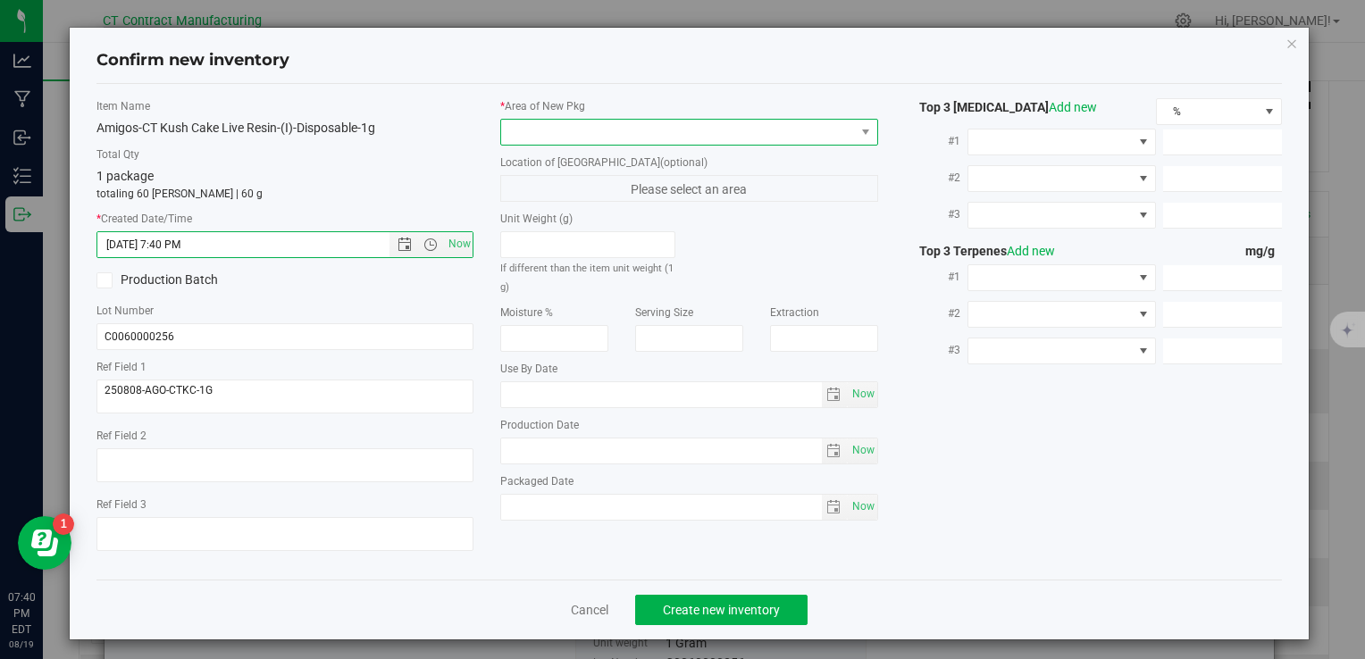
click at [545, 120] on span at bounding box center [677, 132] width 353 height 25
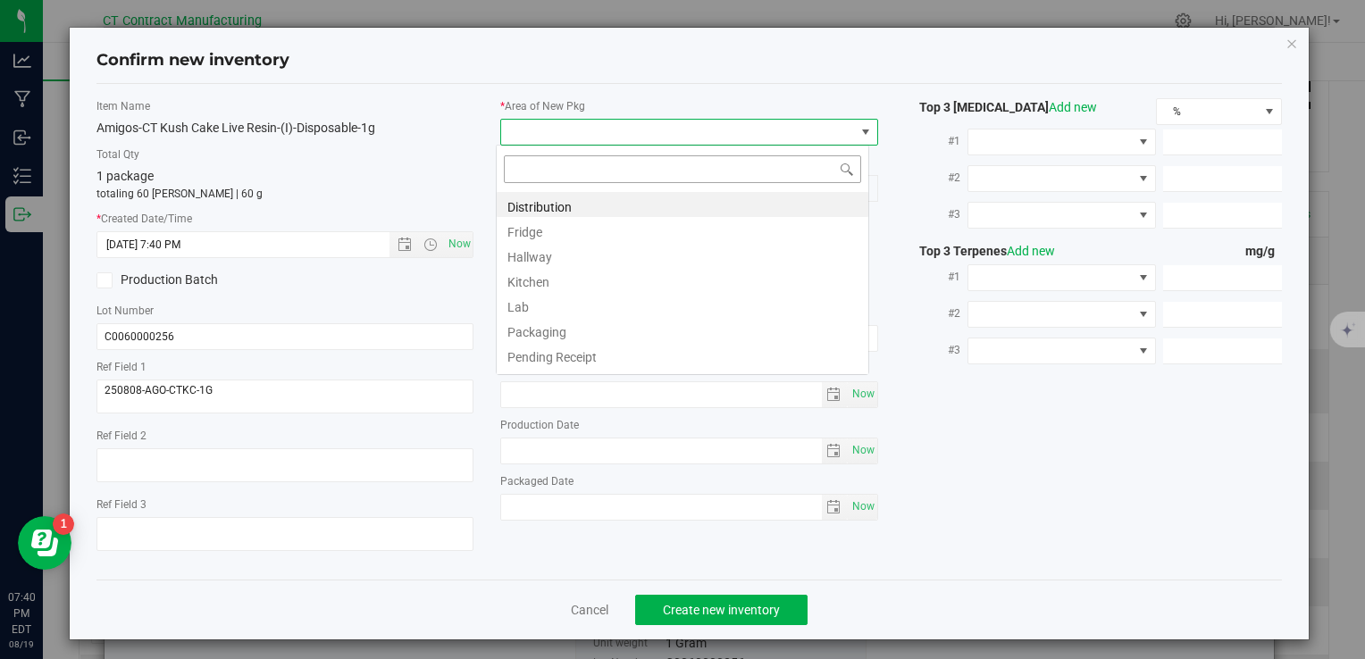
scroll to position [26, 373]
click at [582, 203] on li "Distribution" at bounding box center [683, 204] width 372 height 25
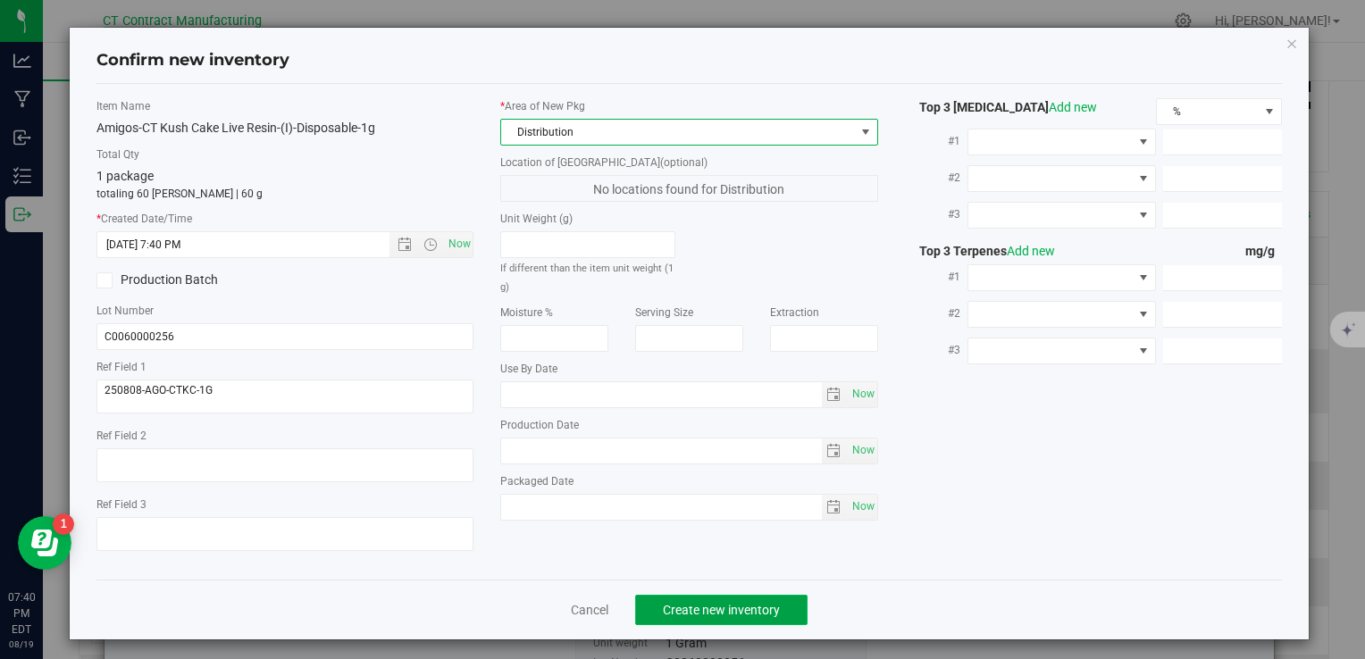
click at [743, 599] on button "Create new inventory" at bounding box center [721, 610] width 172 height 30
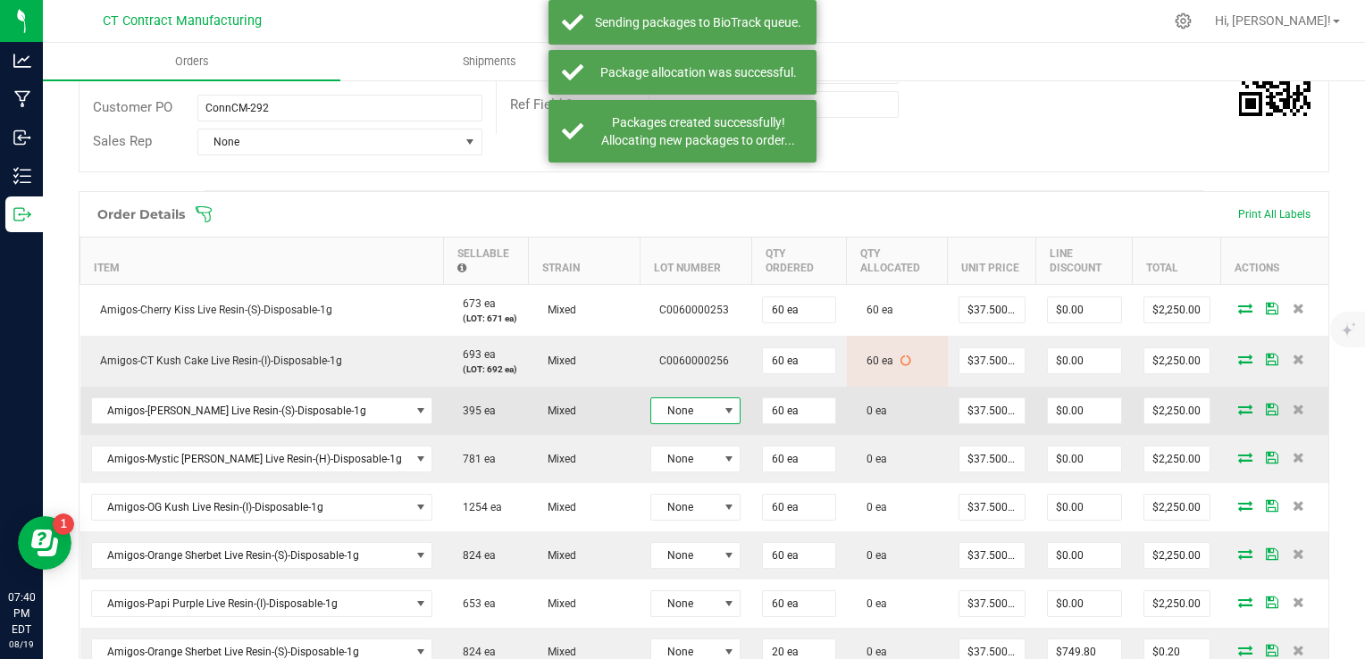
click at [652, 413] on span "None" at bounding box center [684, 410] width 66 height 25
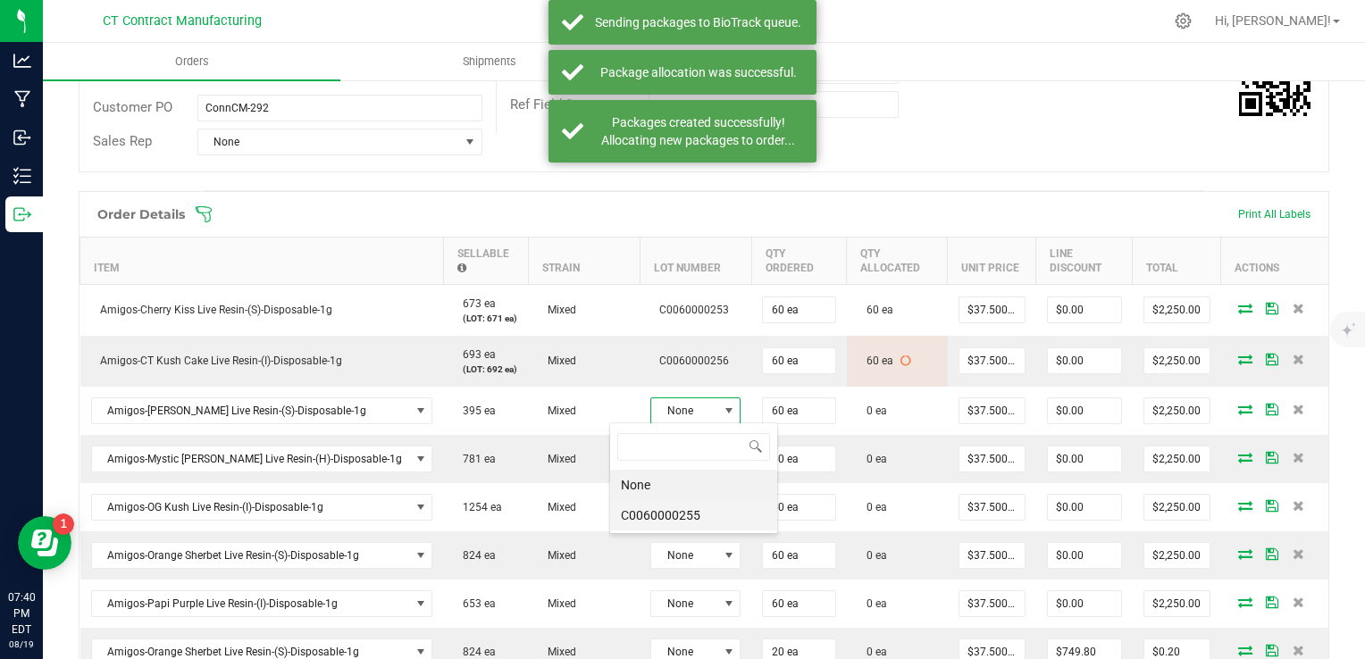
scroll to position [26, 90]
click at [701, 513] on li "C0060000255" at bounding box center [693, 515] width 167 height 30
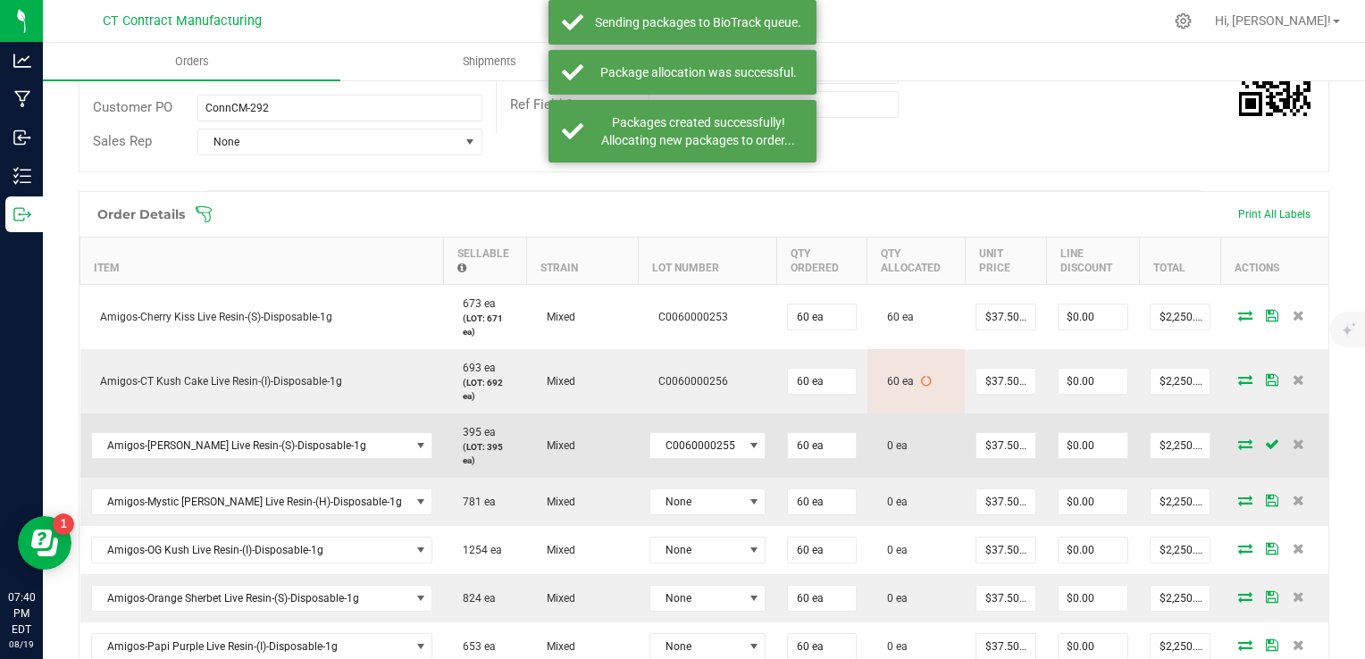
click at [1238, 439] on icon at bounding box center [1245, 444] width 14 height 11
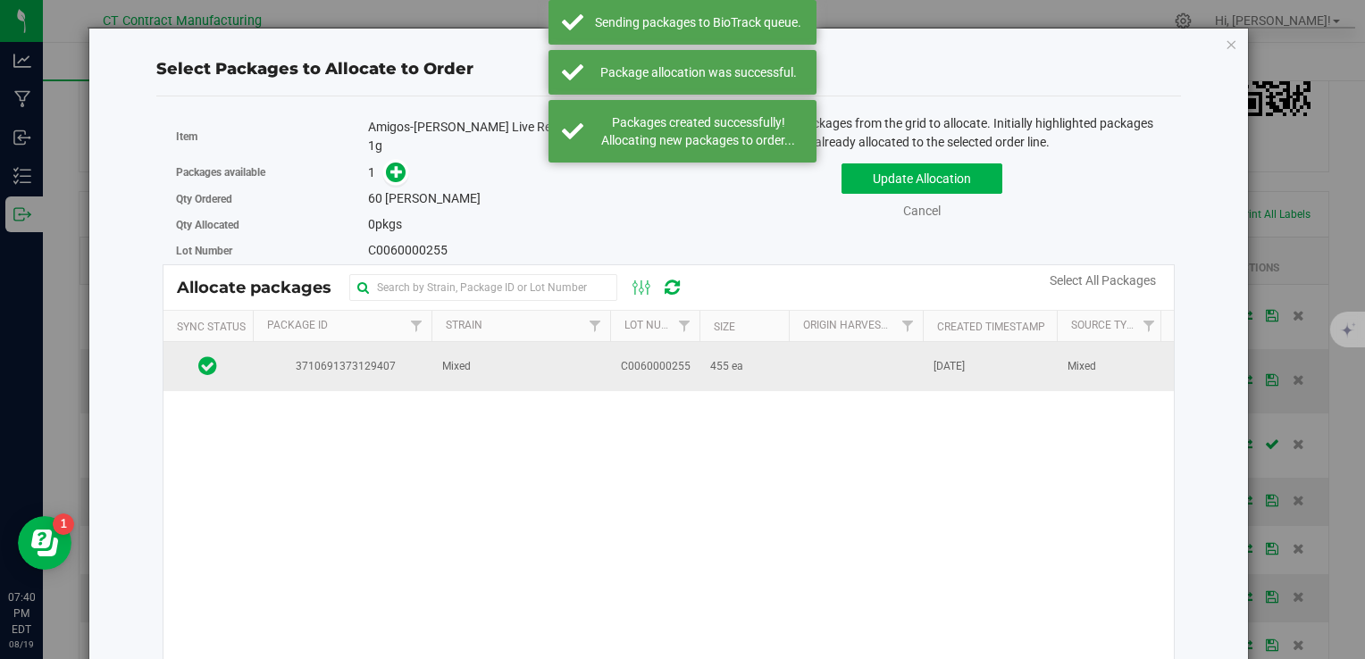
click at [696, 345] on td "C0060000255" at bounding box center [654, 366] width 89 height 48
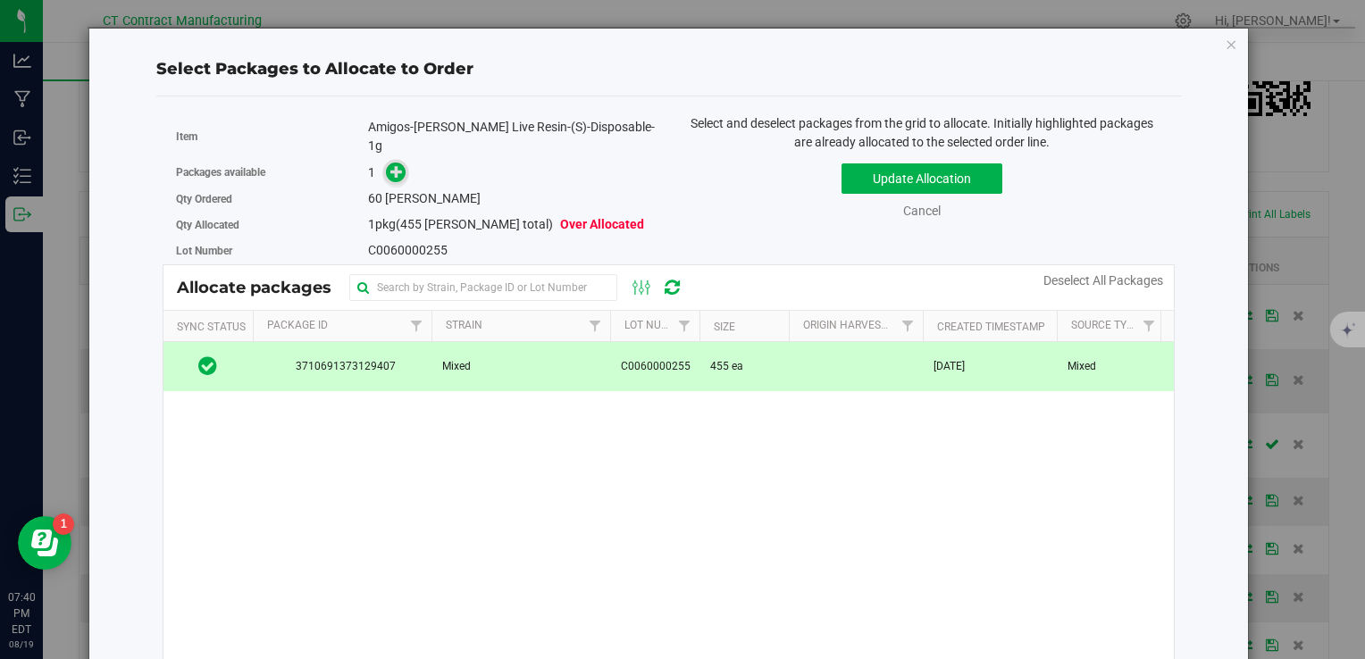
click at [386, 163] on span at bounding box center [396, 173] width 21 height 21
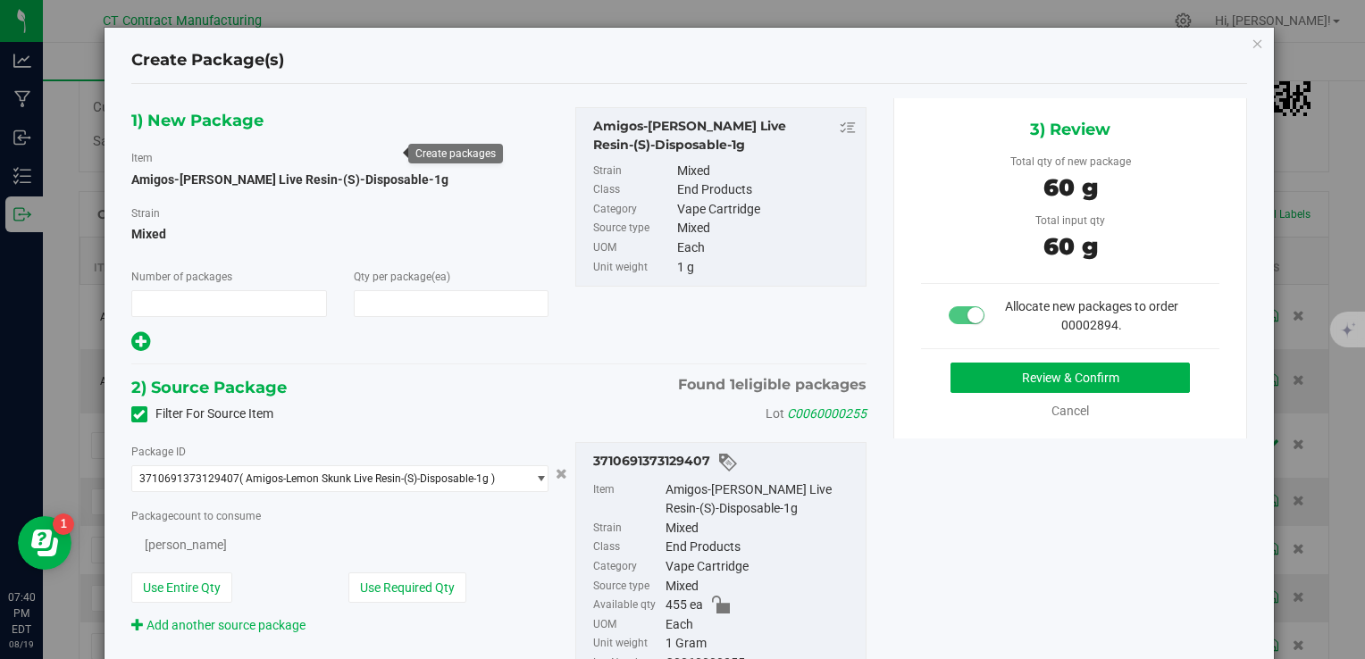
type input "1"
type input "60"
click at [976, 372] on button "Review & Confirm" at bounding box center [1070, 378] width 239 height 30
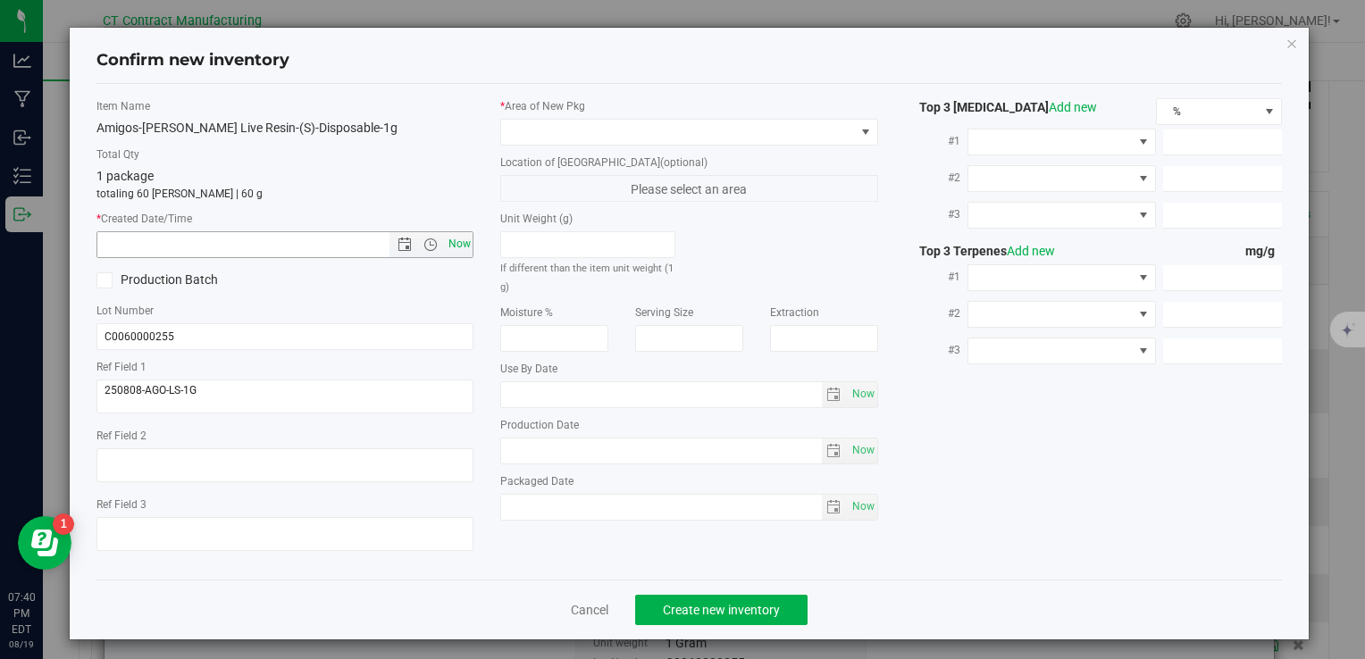
click at [455, 241] on span "Now" at bounding box center [459, 244] width 30 height 26
type input "8/19/2025 7:40 PM"
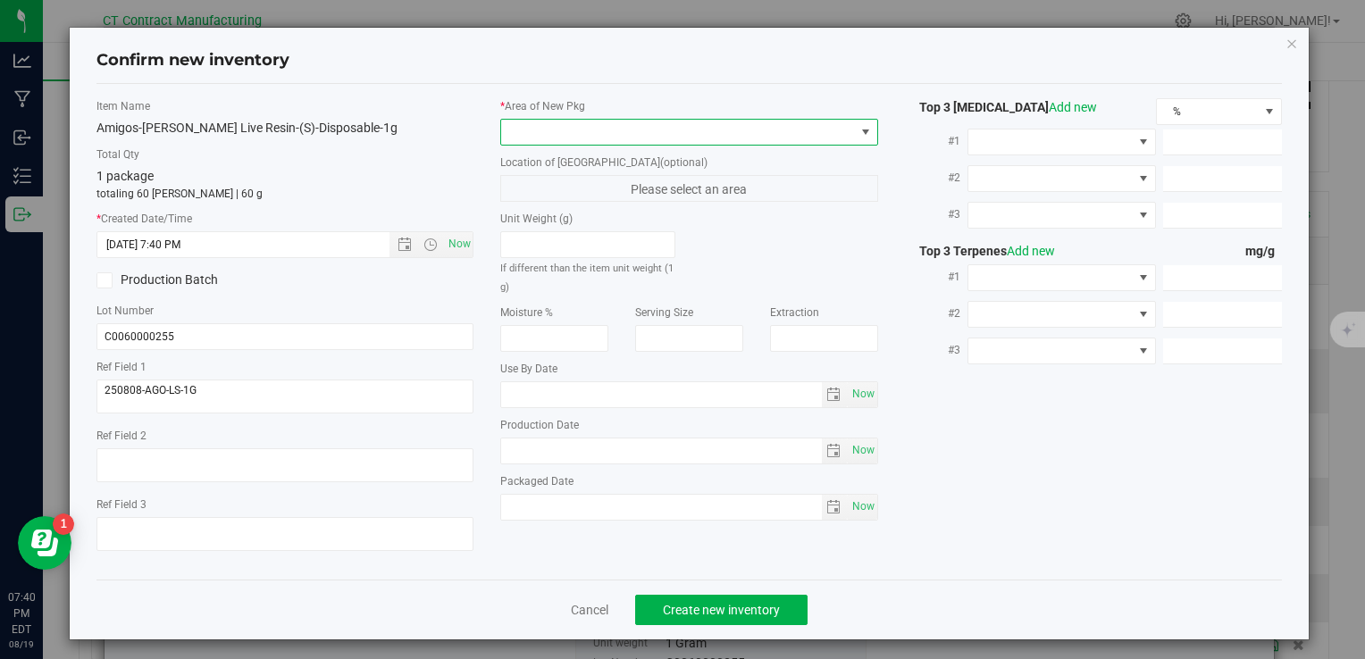
click at [536, 125] on span at bounding box center [677, 132] width 353 height 25
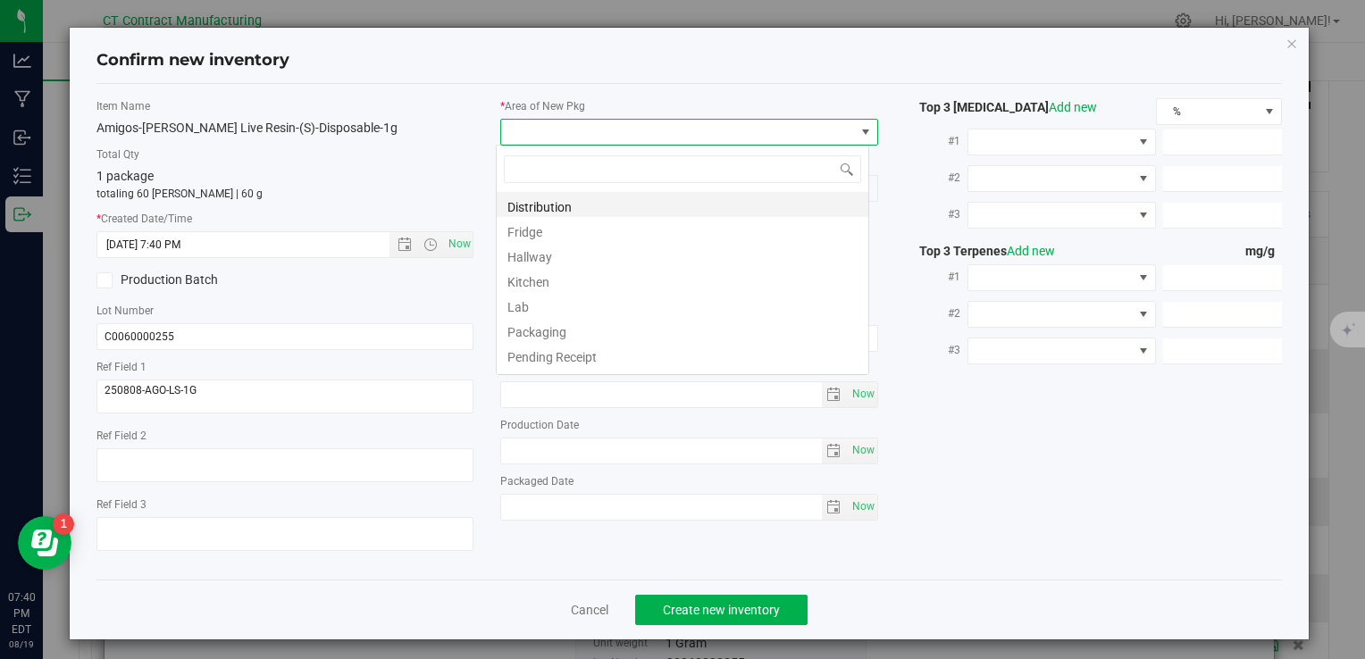
scroll to position [26, 373]
click at [574, 204] on li "Distribution" at bounding box center [683, 204] width 372 height 25
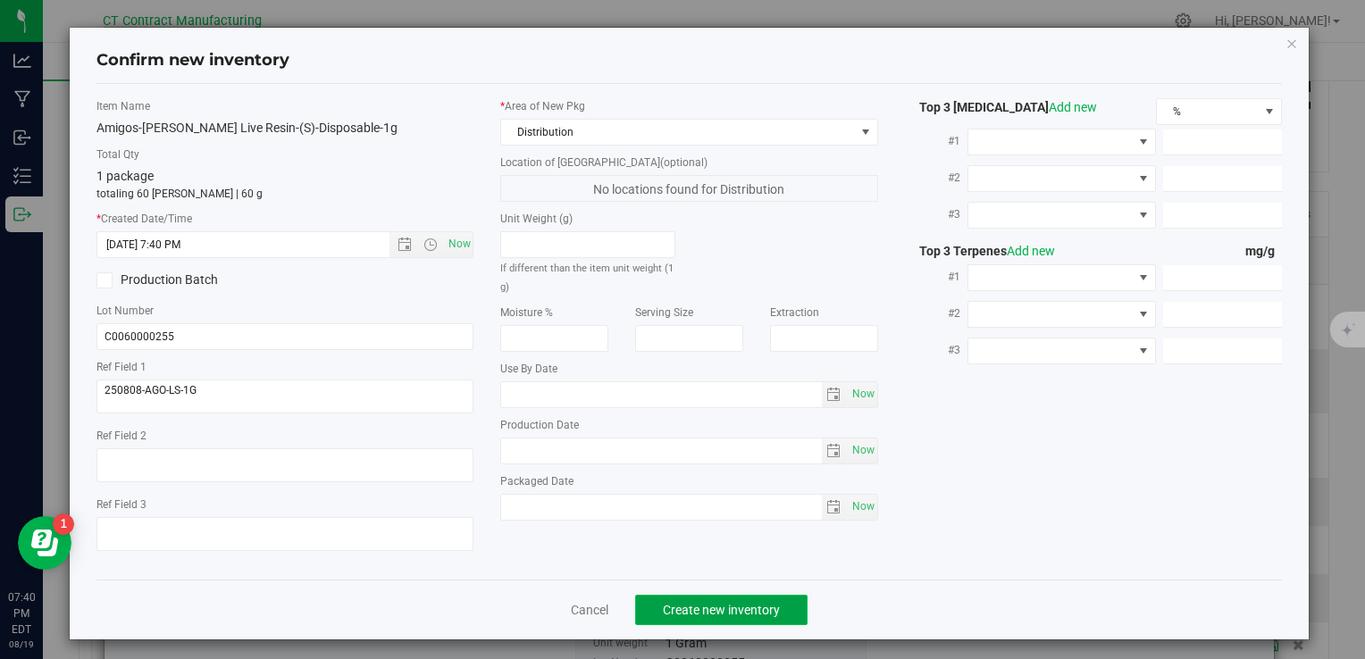
click at [725, 595] on button "Create new inventory" at bounding box center [721, 610] width 172 height 30
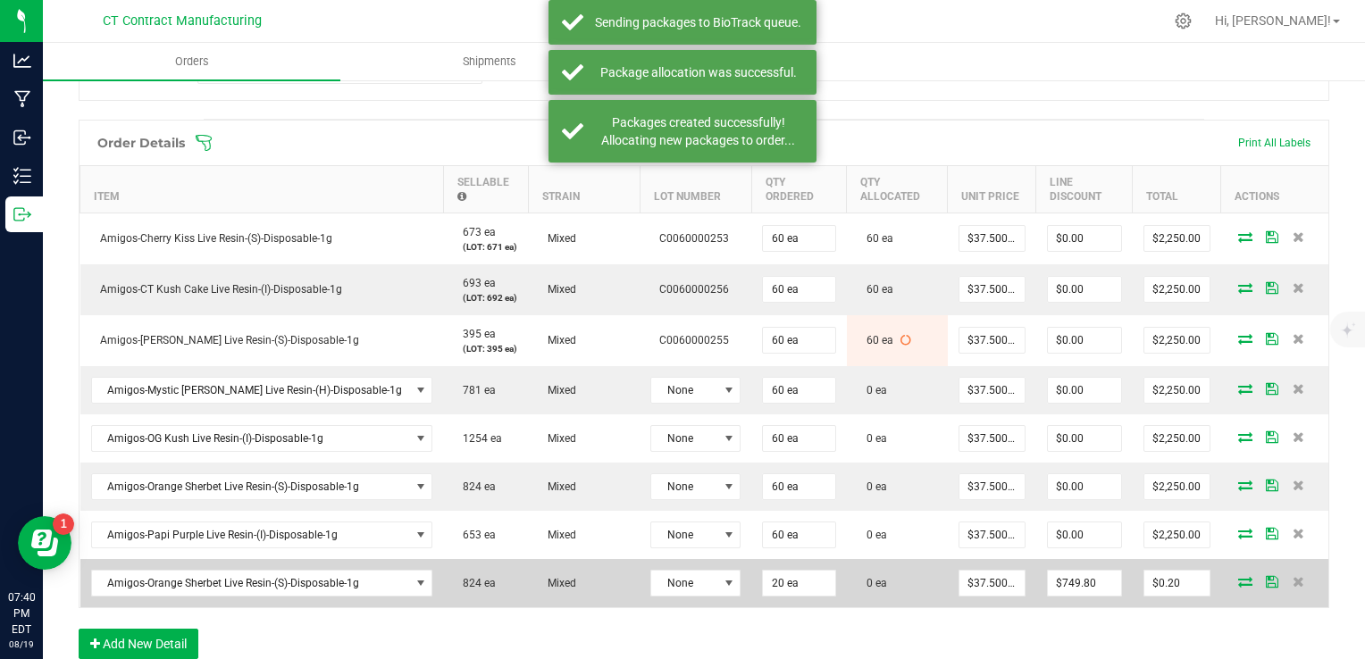
scroll to position [536, 0]
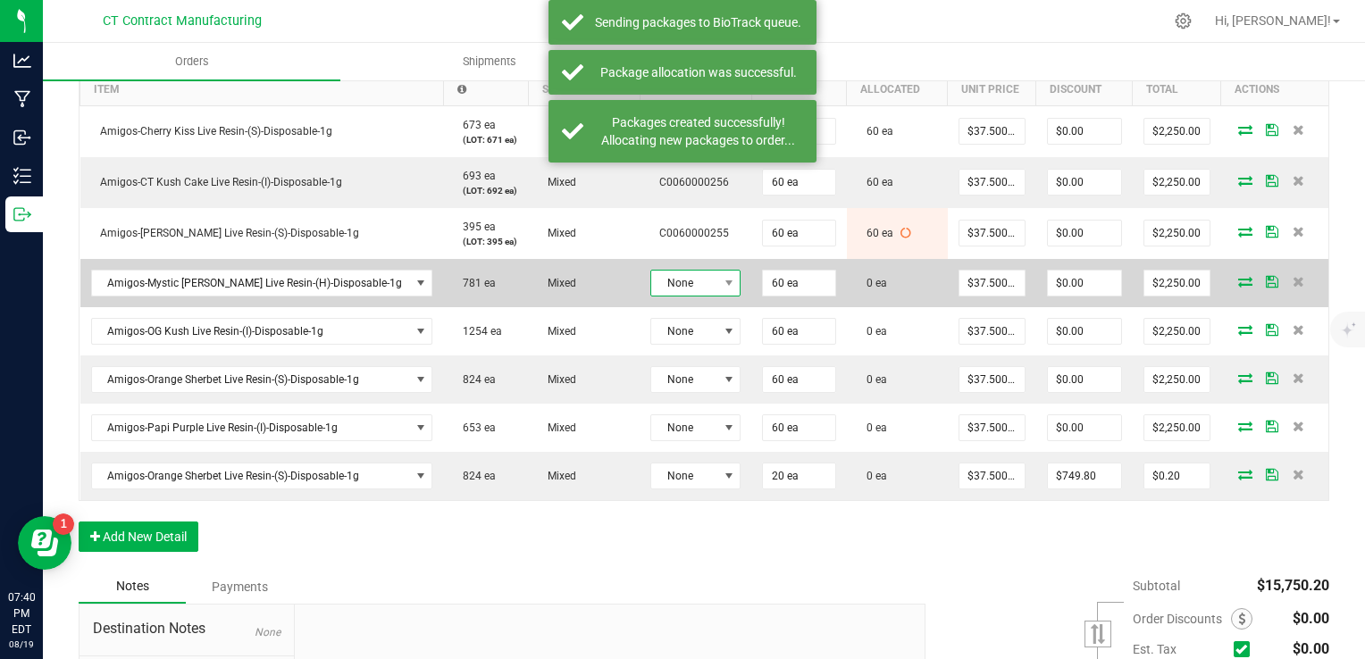
click at [662, 284] on span "None" at bounding box center [684, 283] width 66 height 25
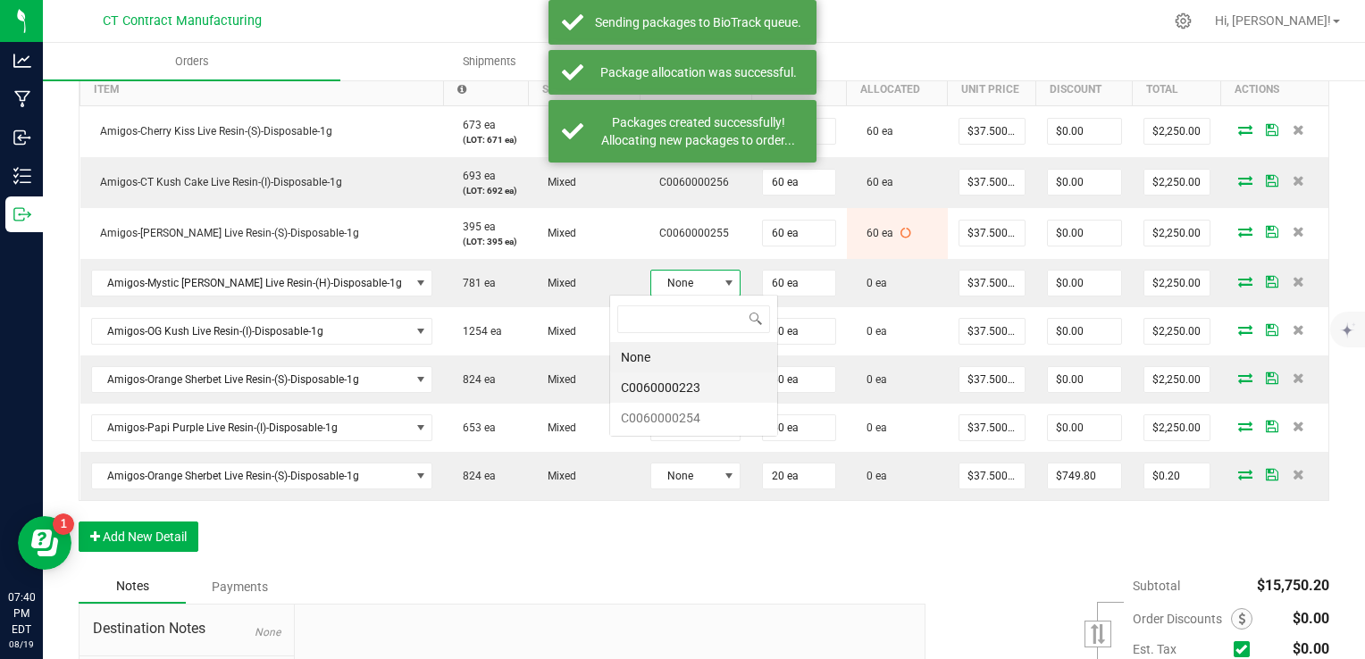
scroll to position [26, 90]
click at [708, 414] on li "C0060000254" at bounding box center [693, 418] width 167 height 30
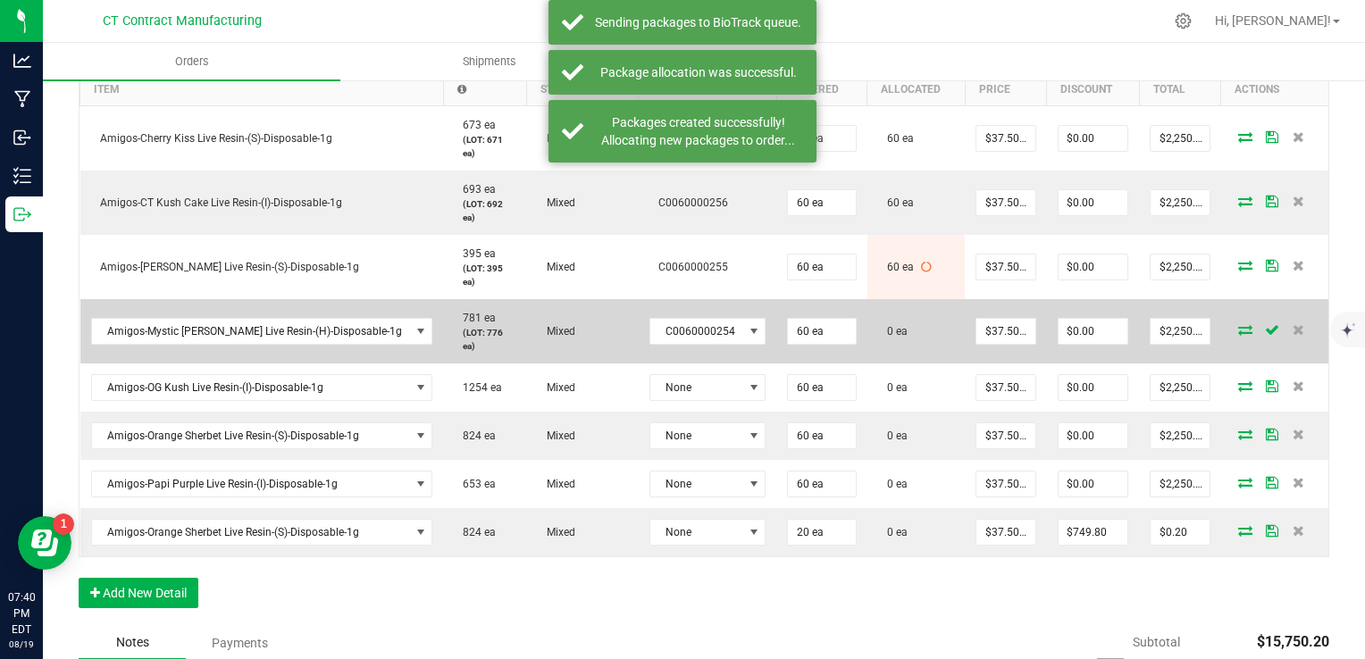
click at [1232, 324] on span at bounding box center [1245, 329] width 27 height 11
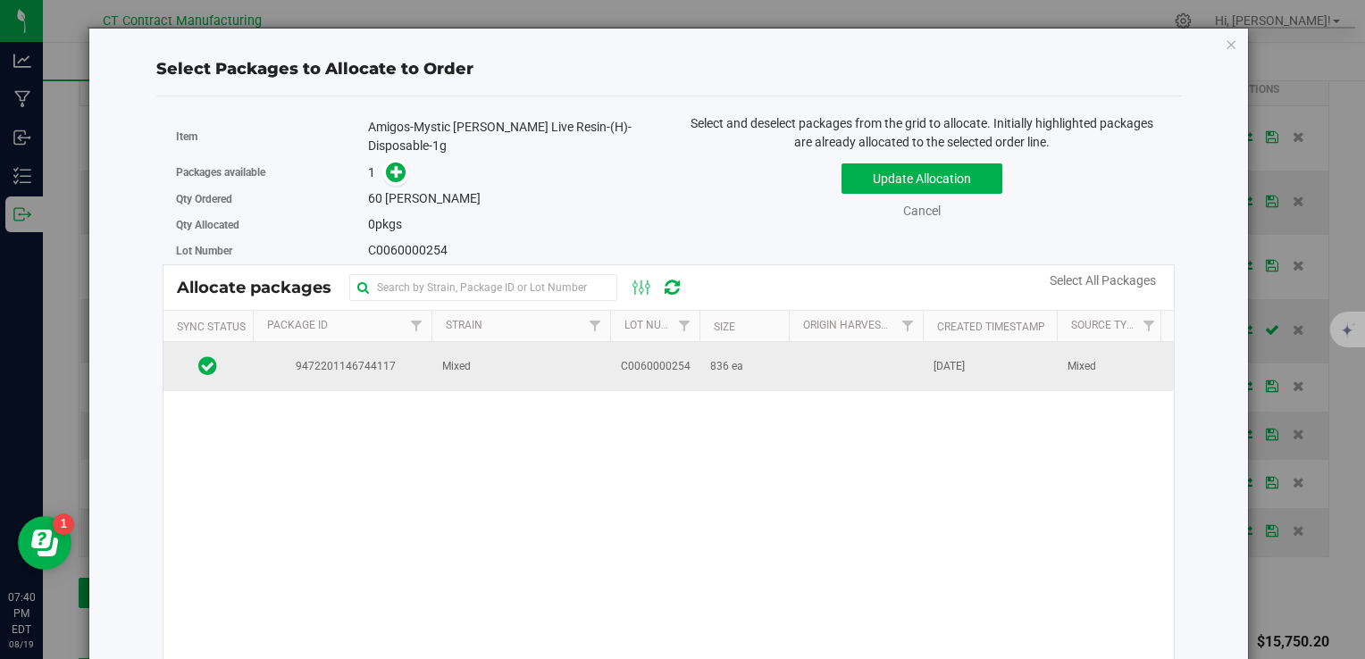
click at [762, 342] on td "836 ea" at bounding box center [744, 366] width 89 height 48
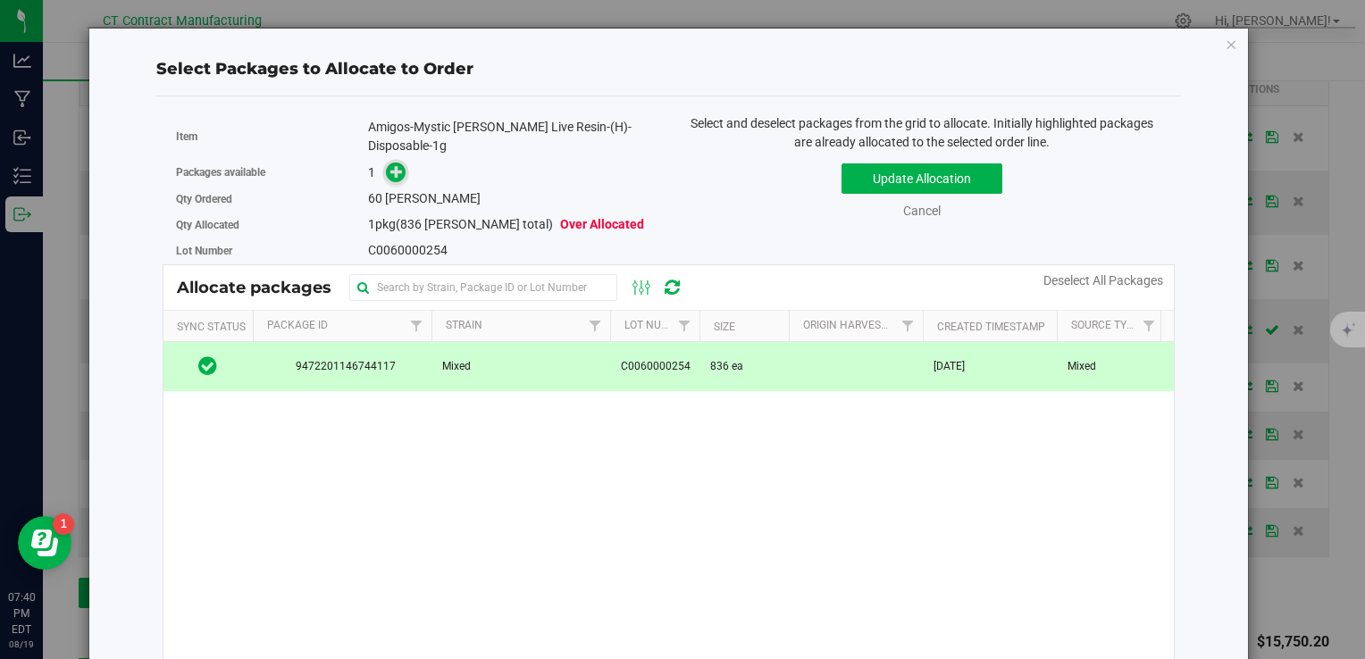
click at [390, 165] on icon at bounding box center [396, 171] width 13 height 13
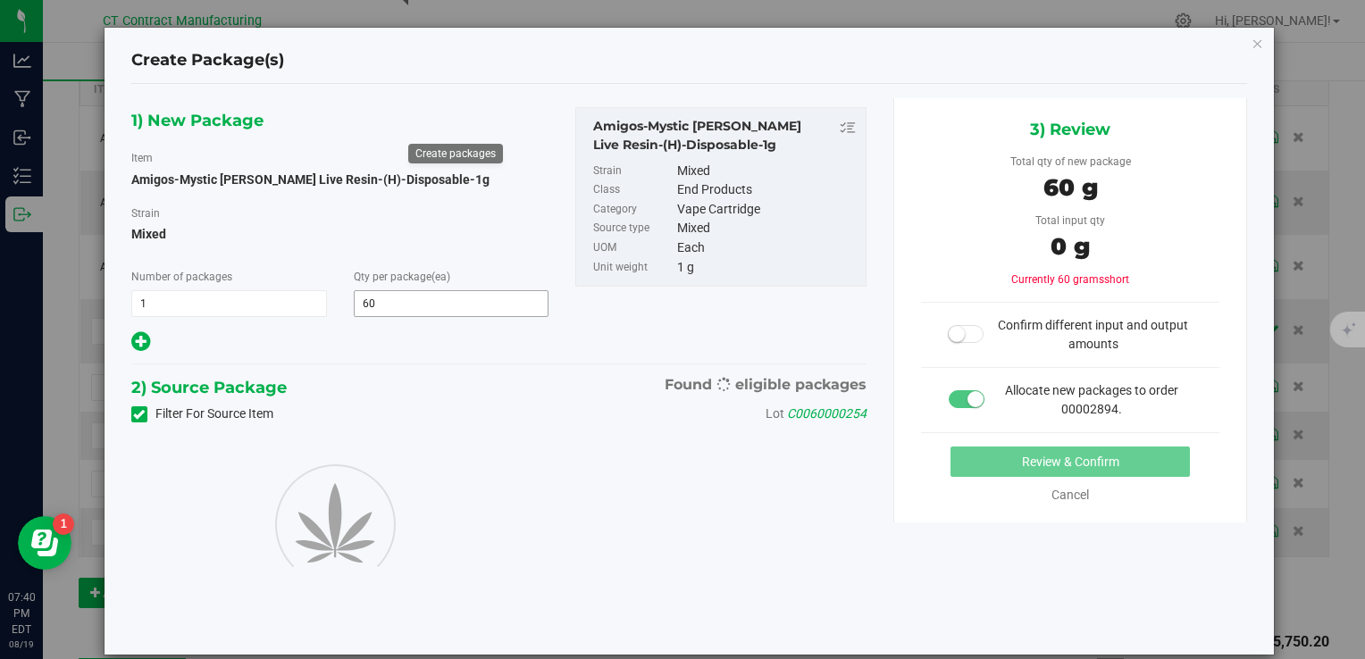
type input "60"
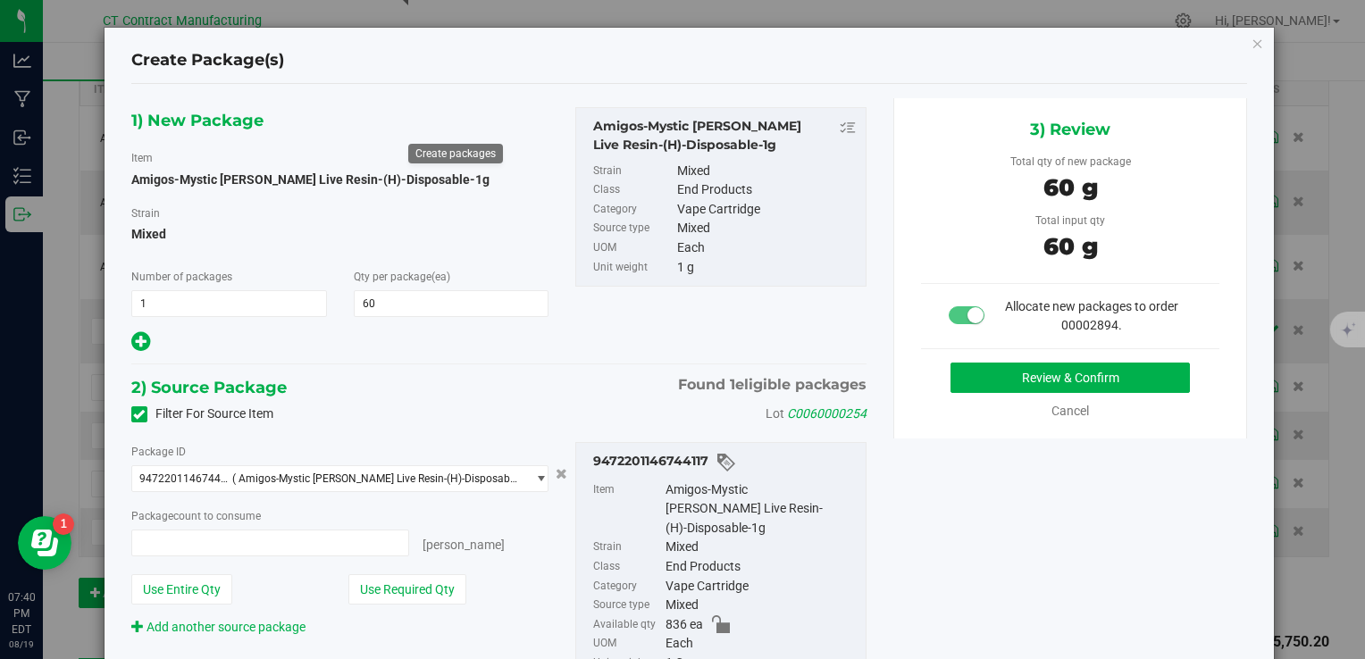
type input "60 ea"
click at [978, 359] on div "3) Review Total qty of new package 60 g Total input qty 60 g Allocate new packa…" at bounding box center [1070, 268] width 355 height 340
click at [978, 363] on button "Review & Confirm" at bounding box center [1070, 378] width 239 height 30
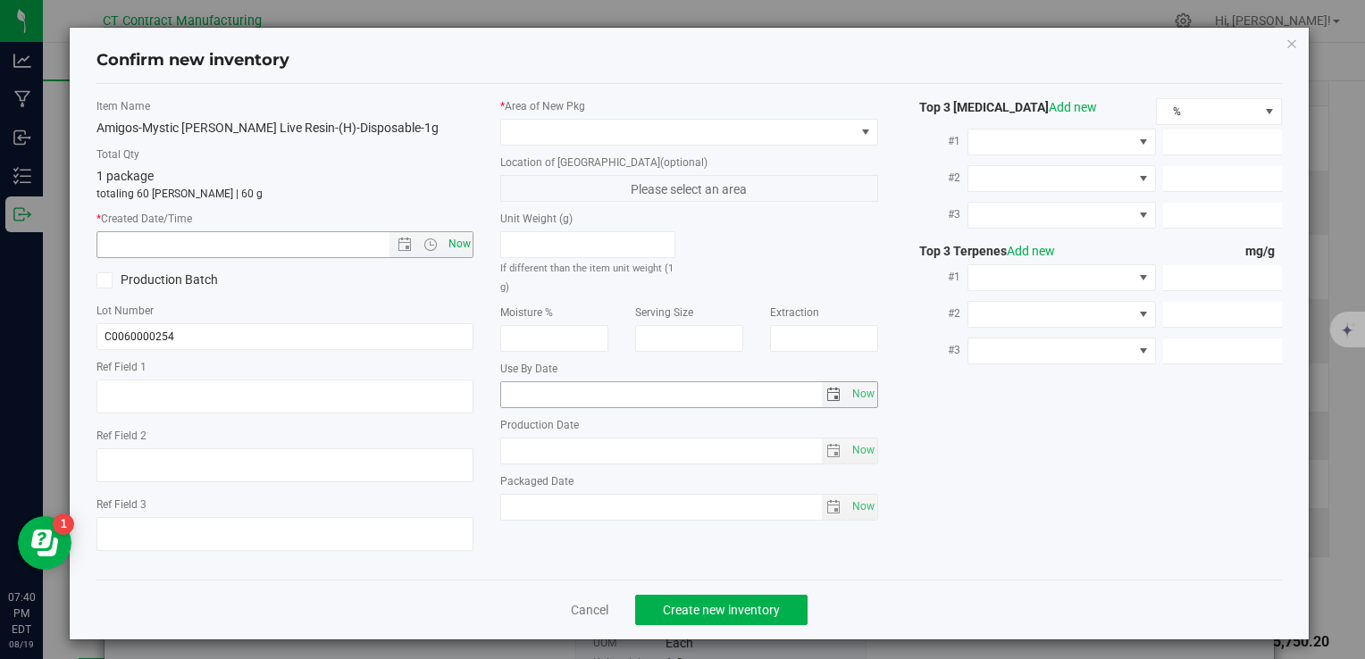
type textarea "250808-AGO-MM-1G"
click at [457, 239] on span "Now" at bounding box center [459, 244] width 30 height 26
type input "8/19/2025 7:40 PM"
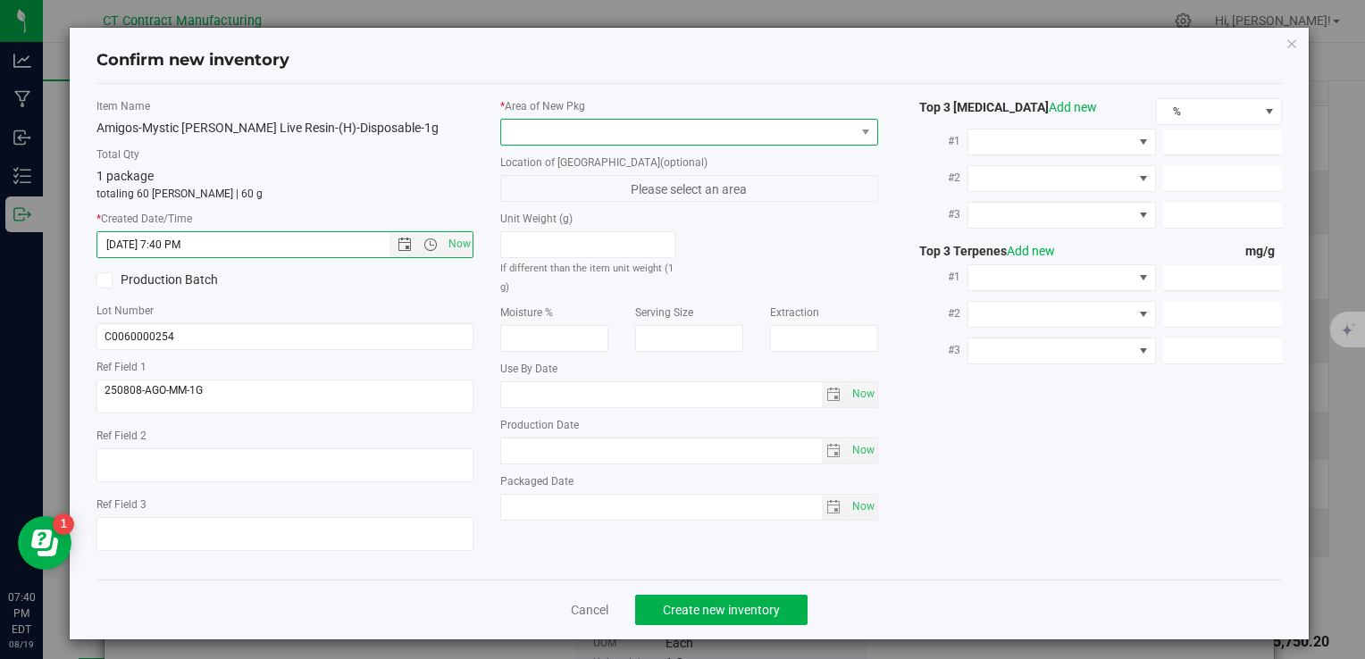
click at [544, 138] on span at bounding box center [677, 132] width 353 height 25
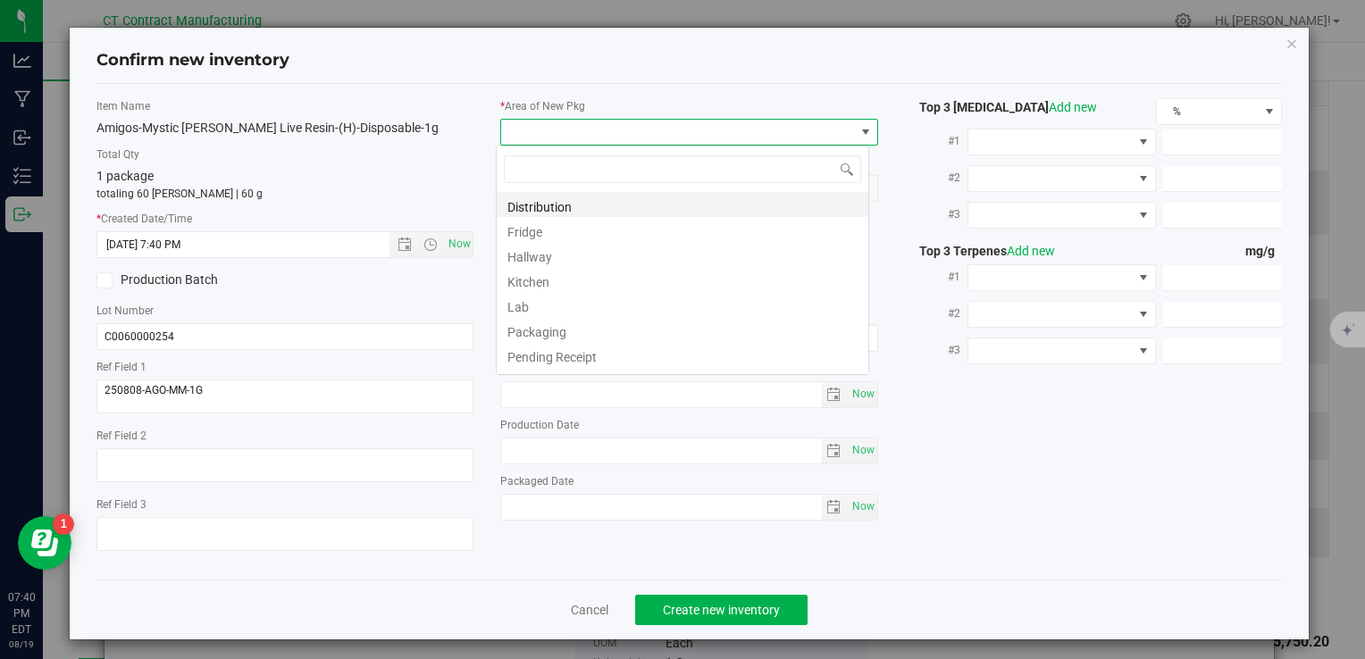
scroll to position [26, 373]
click at [572, 205] on li "Distribution" at bounding box center [683, 204] width 372 height 25
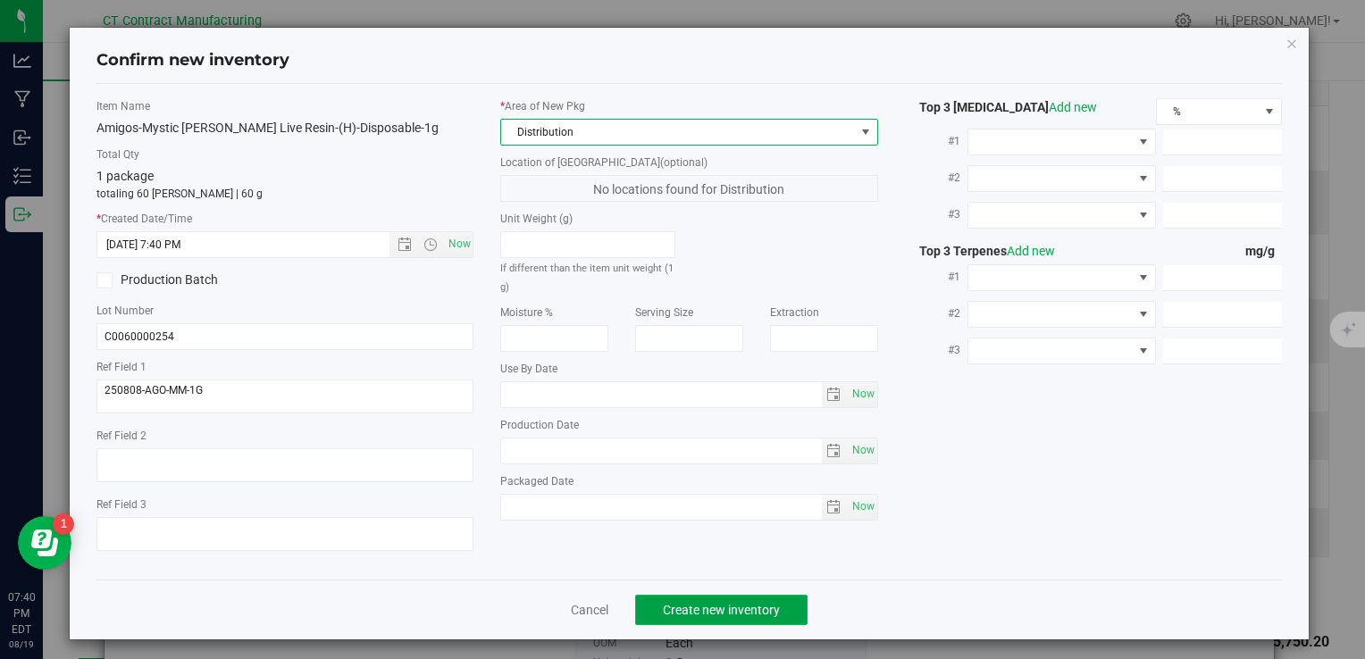
click at [674, 608] on span "Create new inventory" at bounding box center [721, 610] width 117 height 14
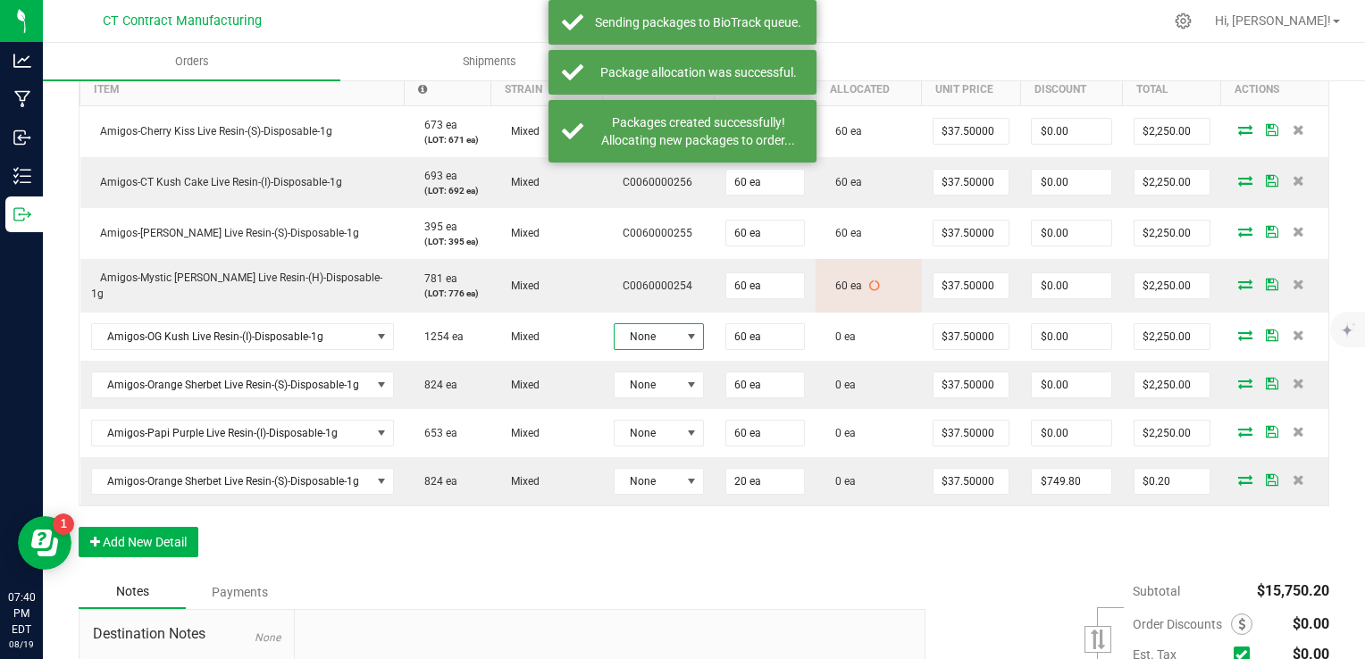
click at [659, 324] on span "None" at bounding box center [648, 336] width 66 height 25
click at [727, 440] on li "C0060000231" at bounding box center [693, 438] width 167 height 30
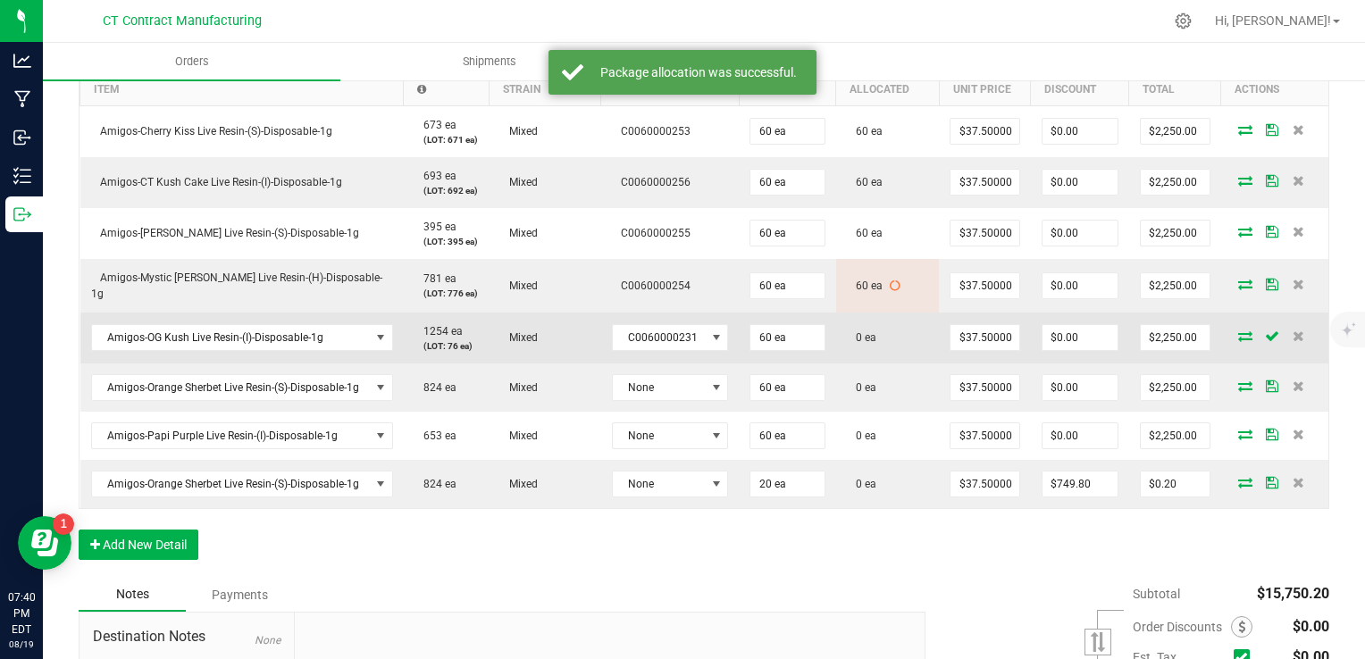
click at [1238, 334] on icon at bounding box center [1245, 336] width 14 height 11
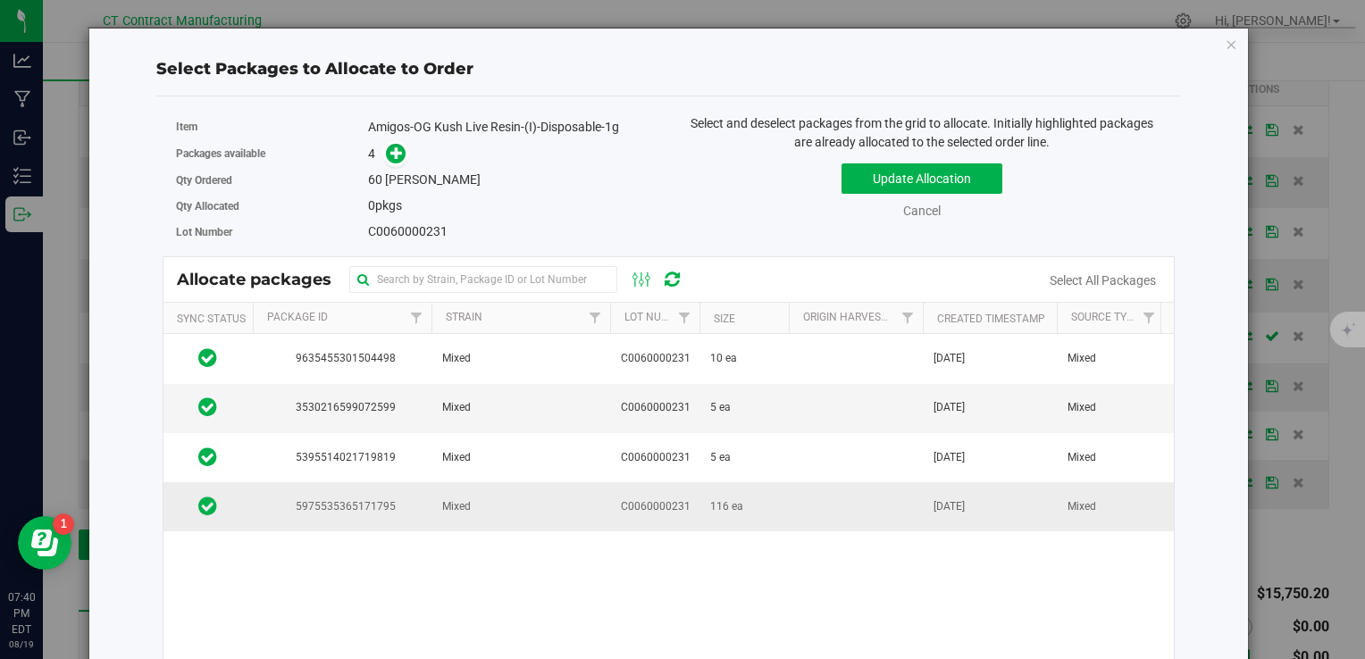
click at [682, 517] on td "C0060000231" at bounding box center [654, 506] width 89 height 48
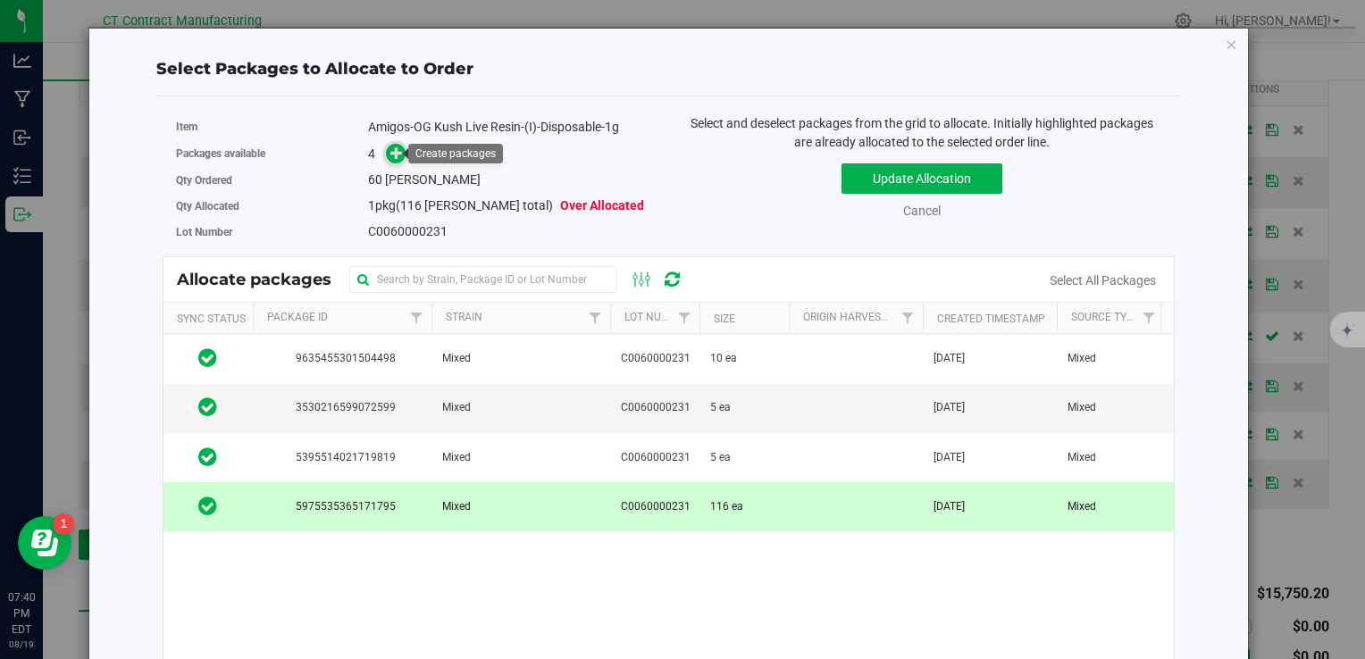
click at [393, 154] on icon at bounding box center [396, 153] width 13 height 13
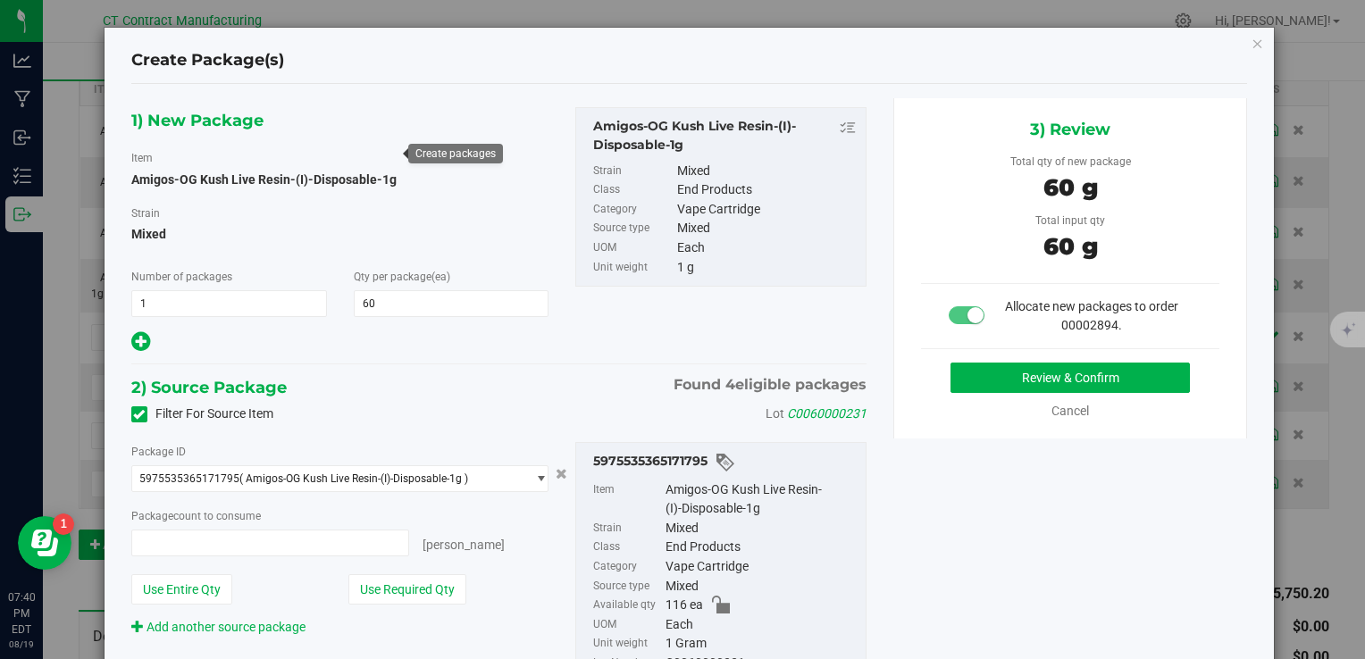
type input "60 ea"
click at [977, 373] on button "Review & Confirm" at bounding box center [1070, 378] width 239 height 30
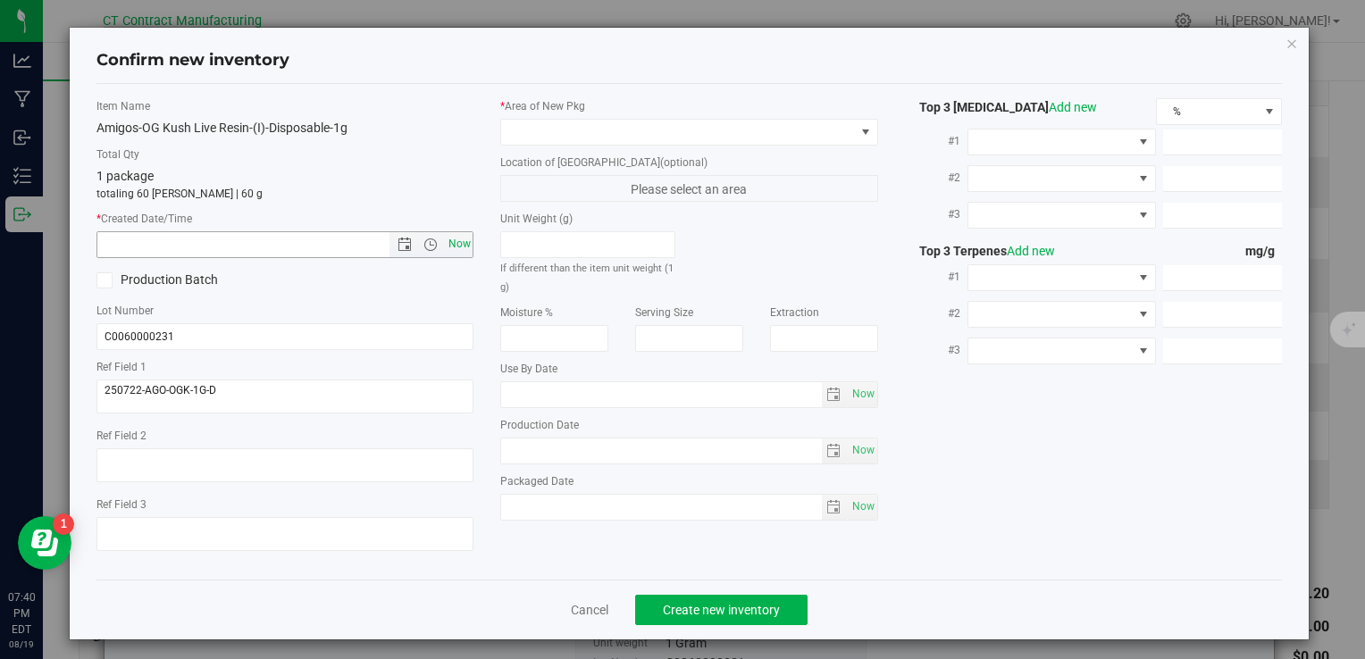
click at [450, 252] on span "Now" at bounding box center [459, 244] width 30 height 26
type input "8/19/2025 7:40 PM"
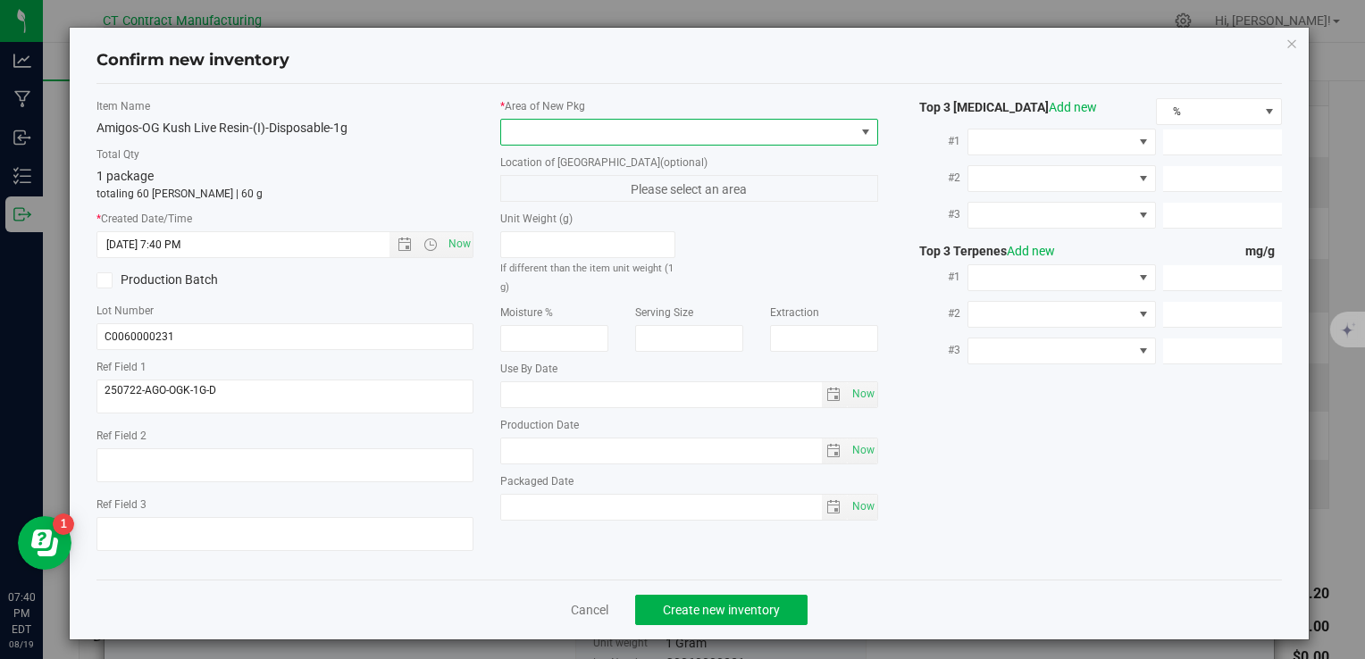
click at [525, 138] on span at bounding box center [677, 132] width 353 height 25
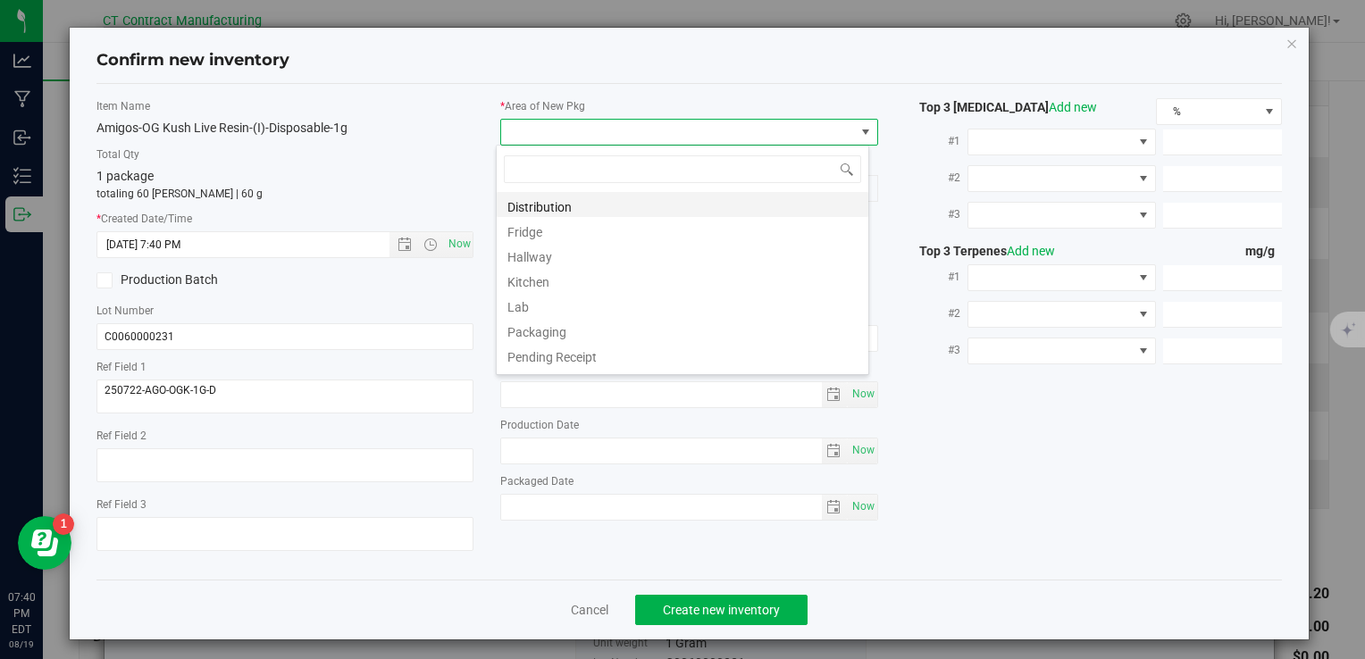
scroll to position [26, 373]
click at [550, 205] on li "Distribution" at bounding box center [683, 204] width 372 height 25
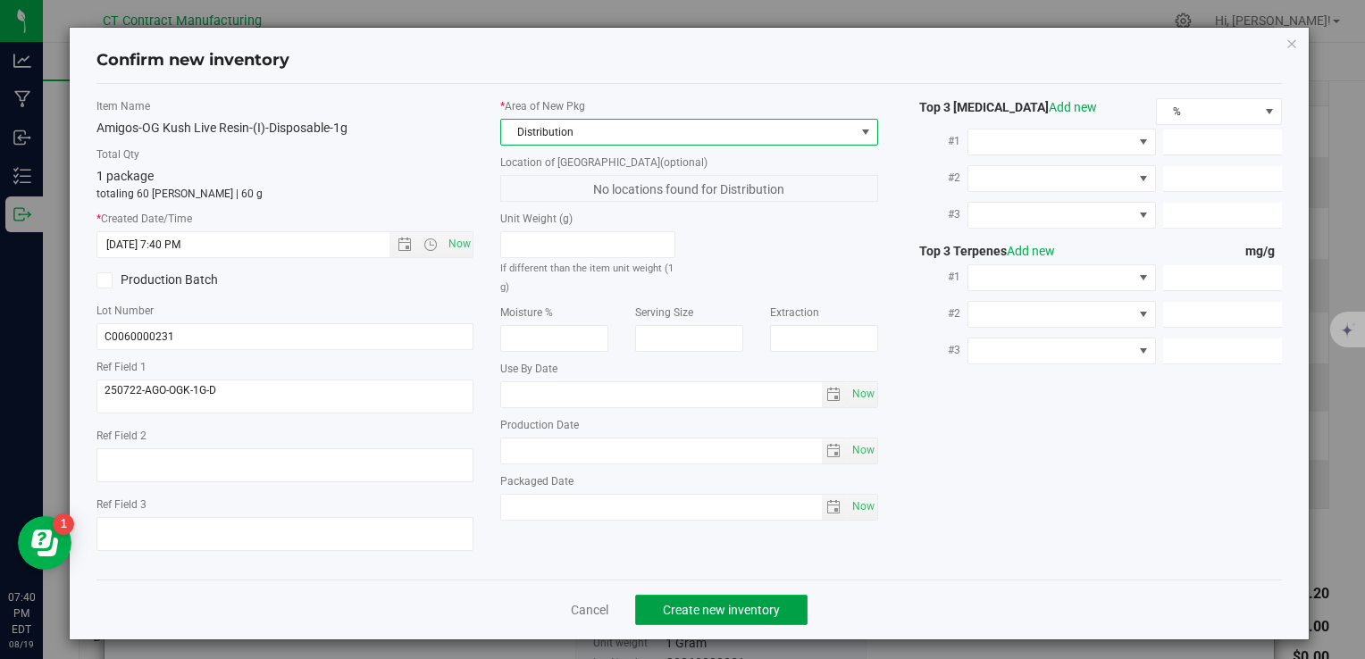
click at [711, 595] on button "Create new inventory" at bounding box center [721, 610] width 172 height 30
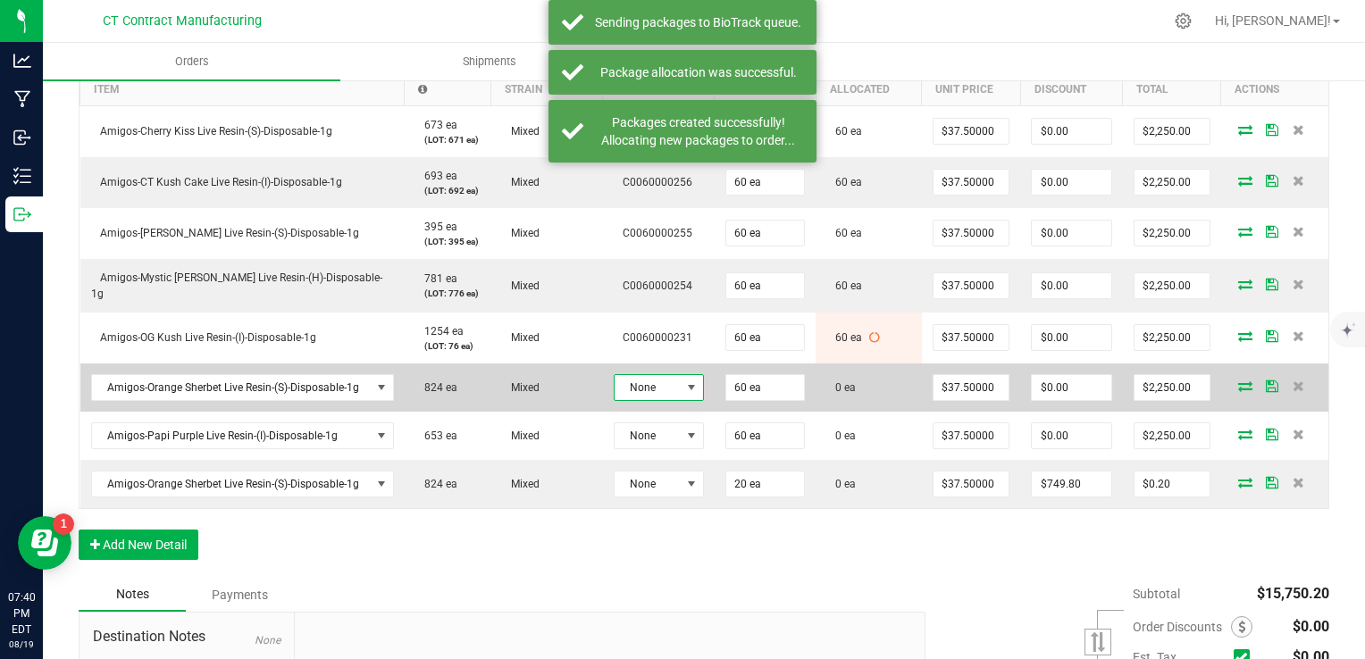
click at [672, 382] on span "None" at bounding box center [648, 387] width 66 height 25
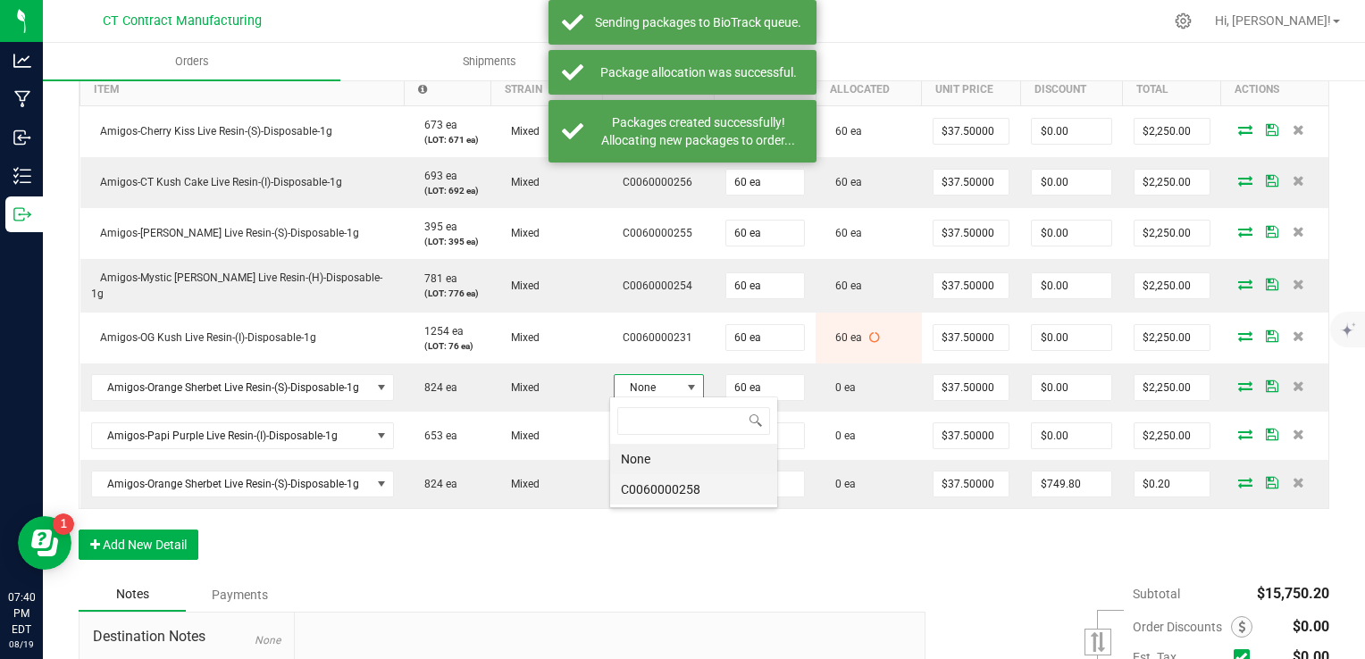
click at [718, 499] on li "C0060000258" at bounding box center [693, 489] width 167 height 30
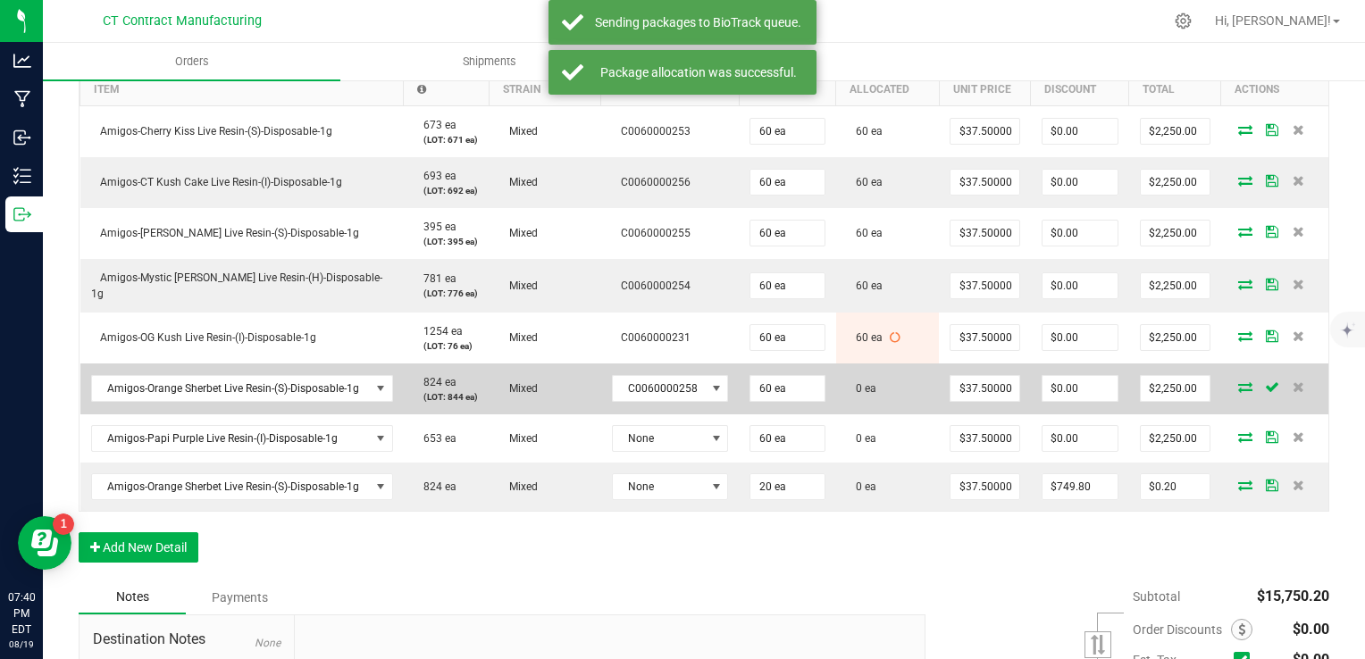
click at [1238, 385] on icon at bounding box center [1245, 387] width 14 height 11
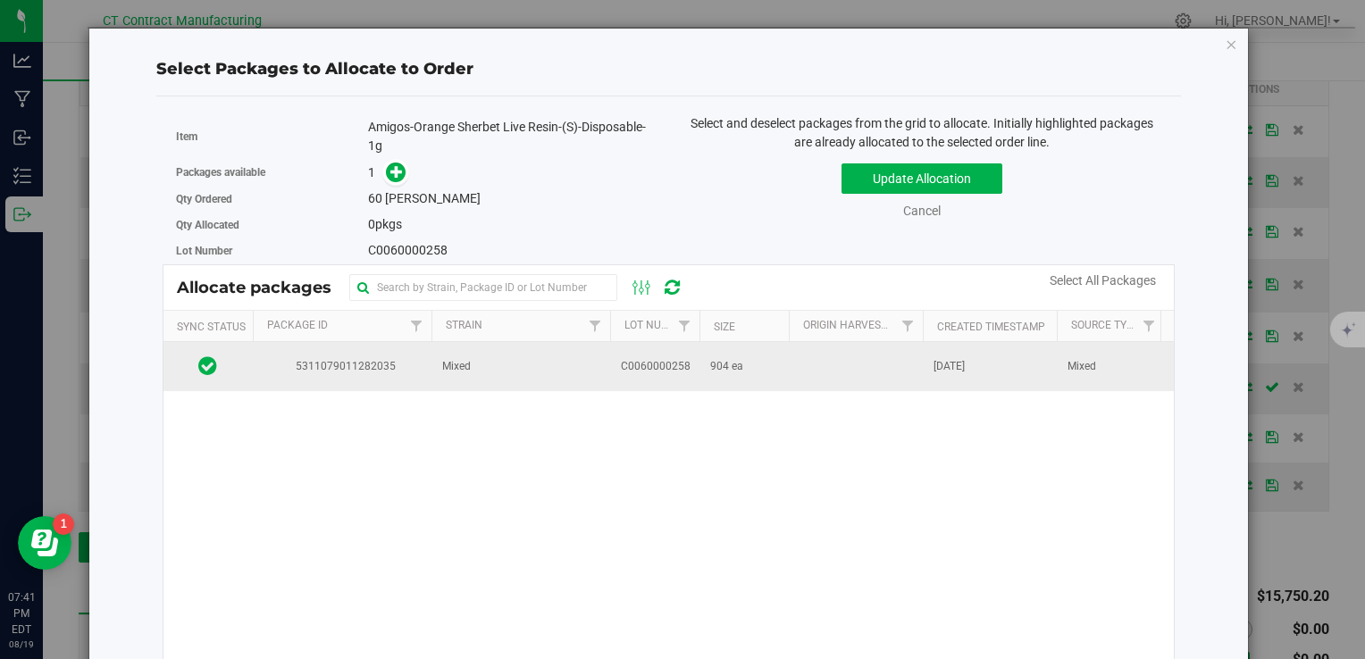
click at [684, 383] on td "C0060000258" at bounding box center [654, 366] width 89 height 48
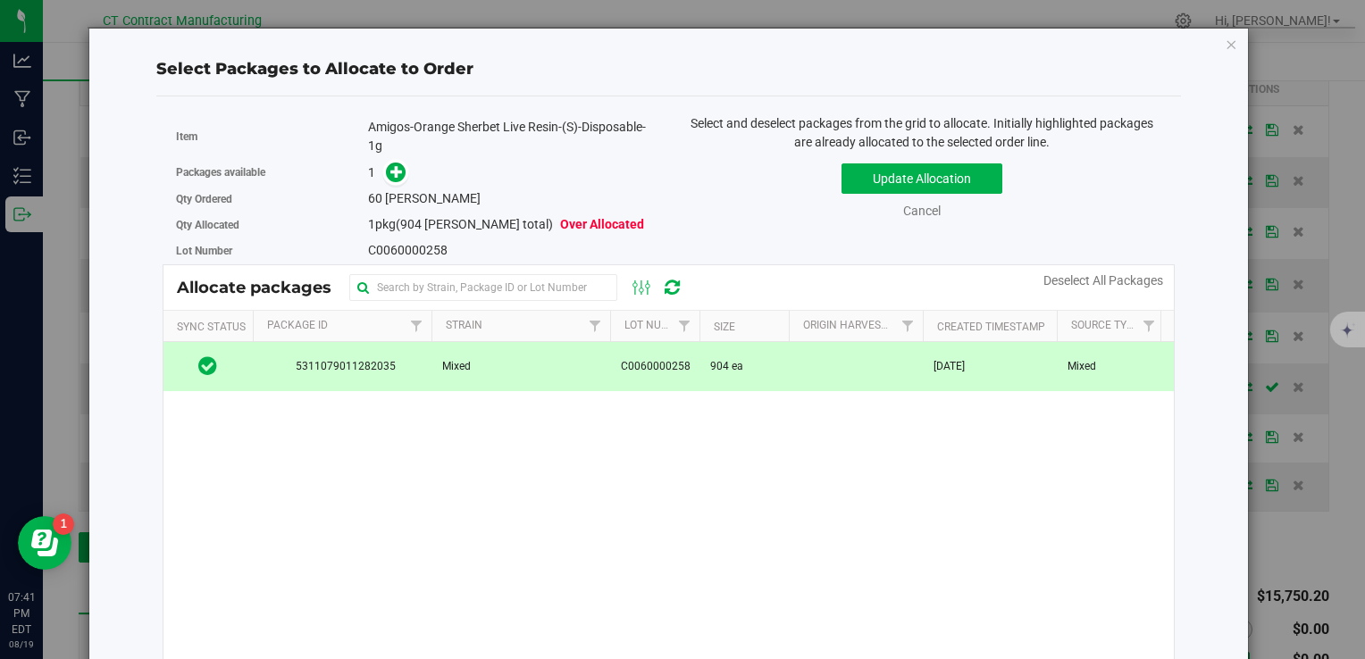
click at [387, 181] on span at bounding box center [391, 172] width 29 height 21
click at [390, 173] on icon at bounding box center [396, 171] width 13 height 13
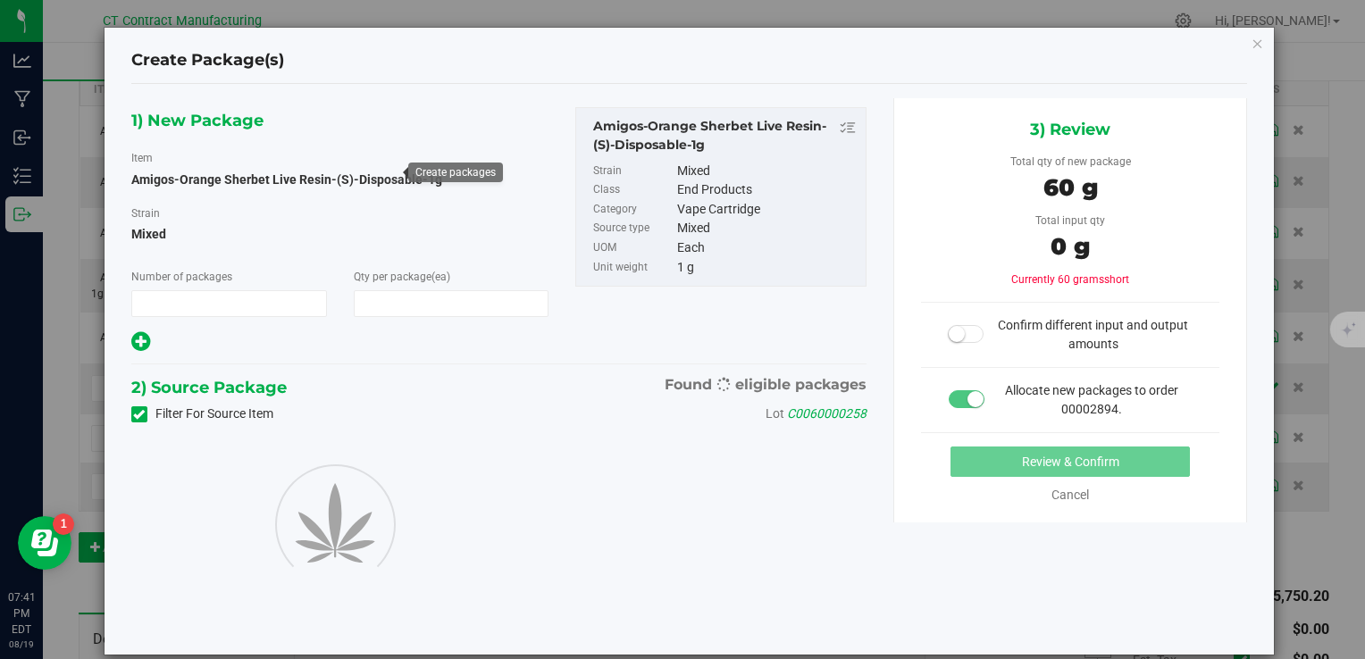
type input "1"
type input "60"
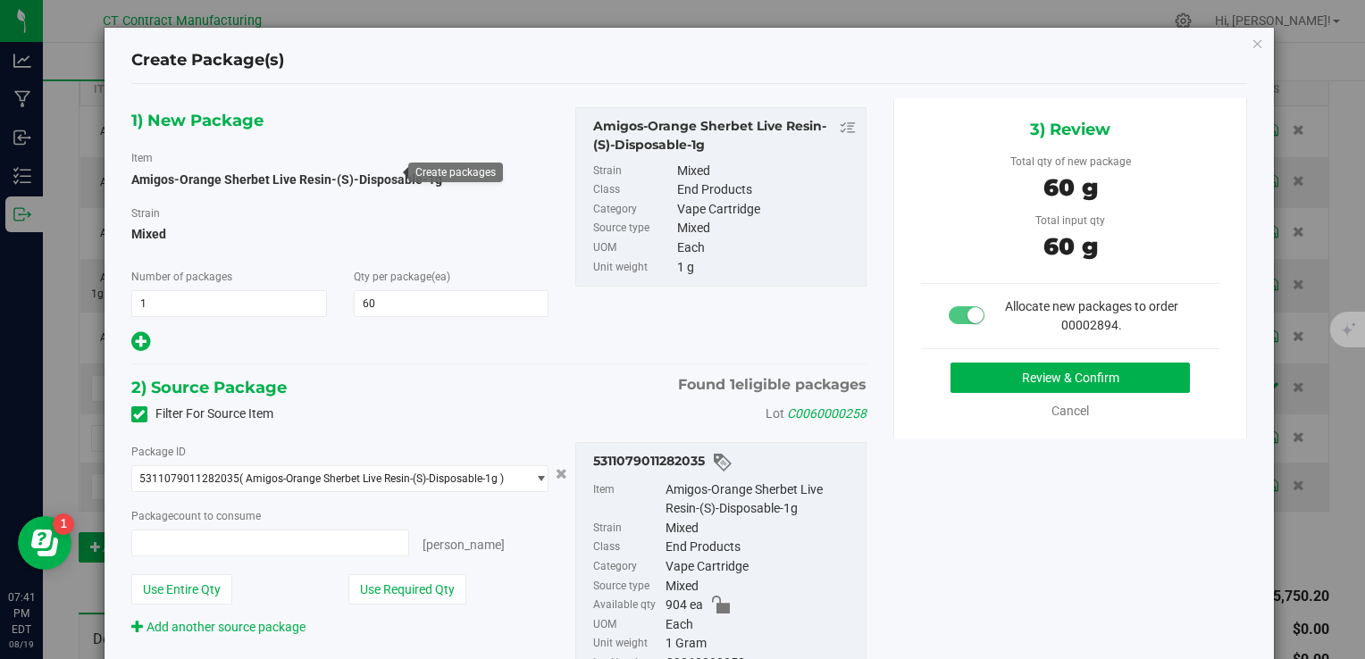
type input "60 ea"
click at [973, 372] on button "Review & Confirm" at bounding box center [1070, 378] width 239 height 30
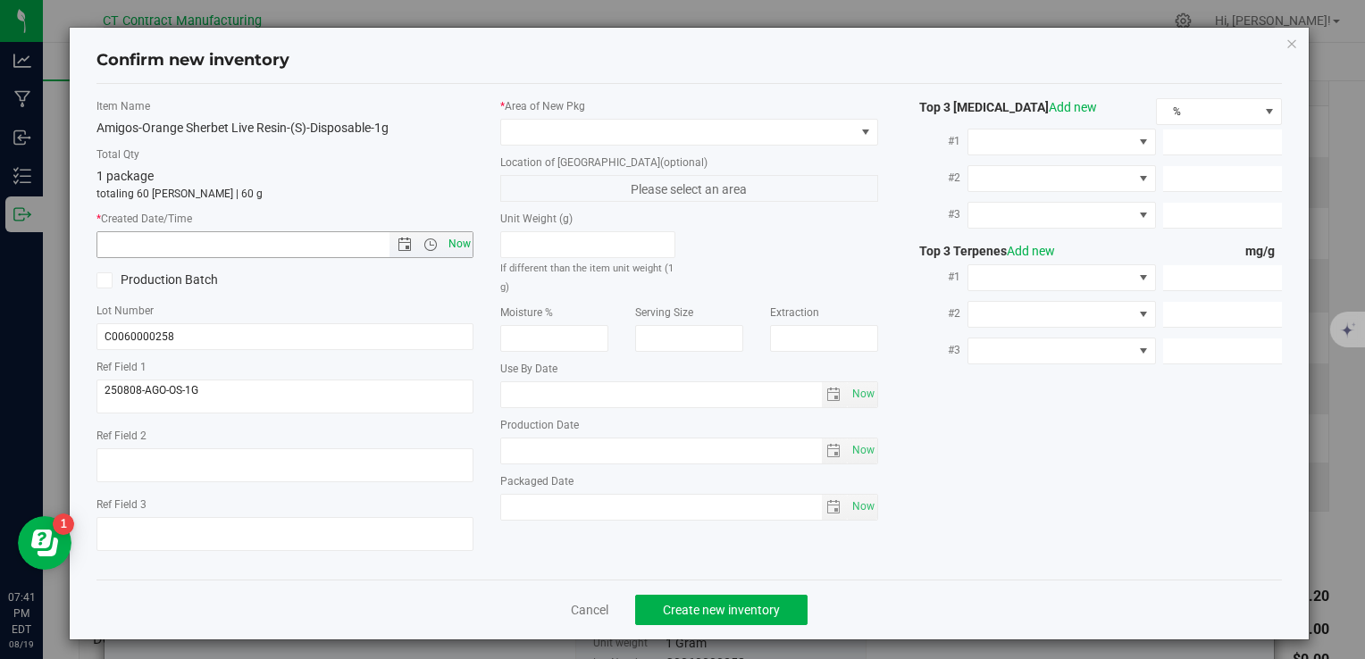
click at [465, 250] on span "Now" at bounding box center [459, 244] width 30 height 26
type input "8/19/2025 7:41 PM"
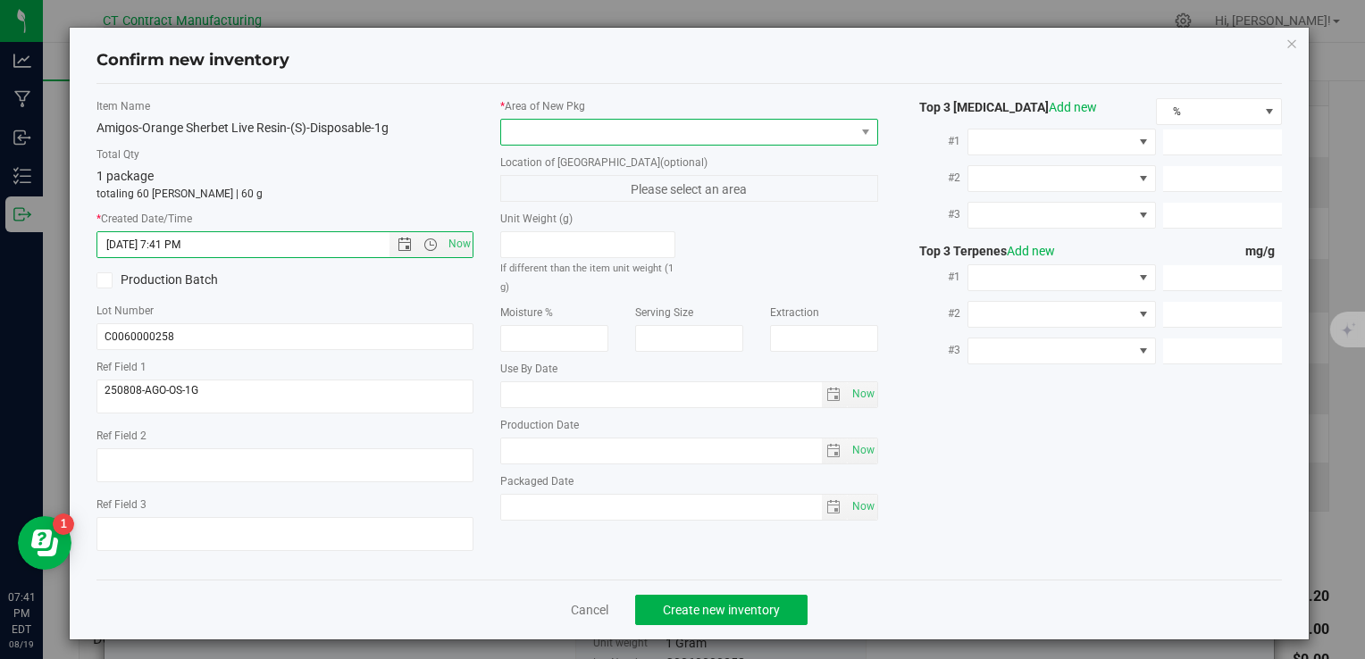
click at [514, 130] on span at bounding box center [677, 132] width 353 height 25
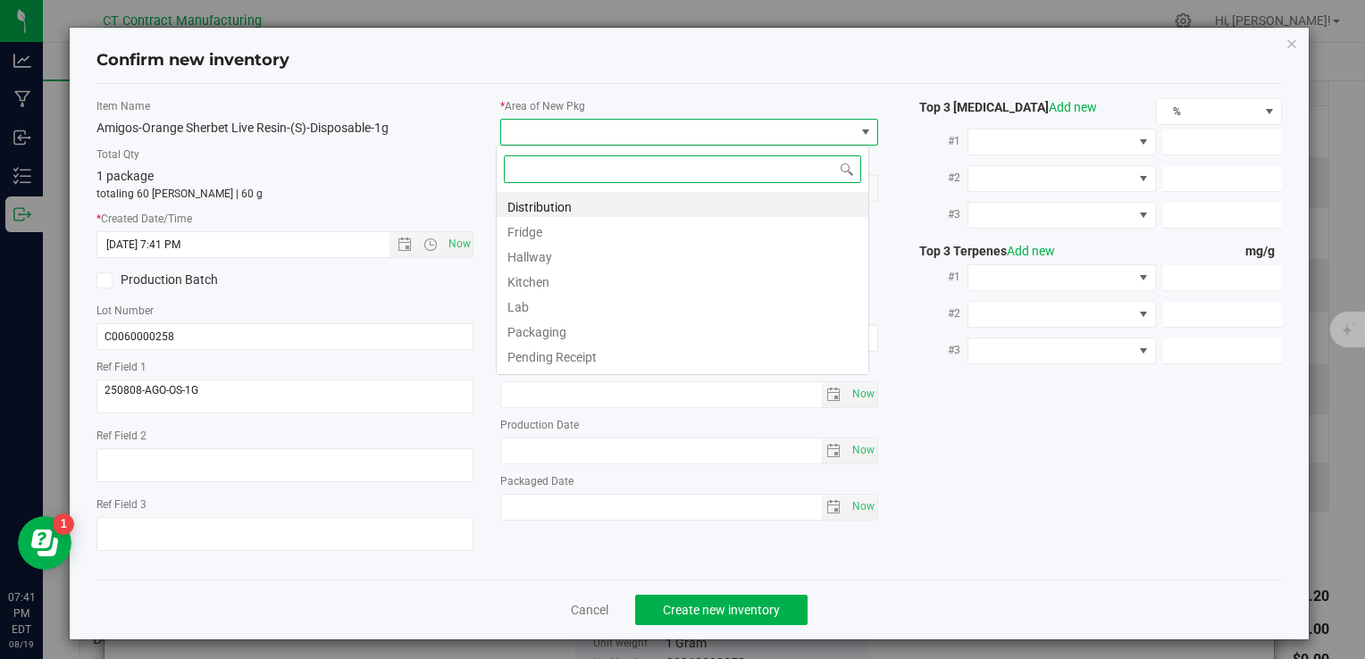
scroll to position [26, 373]
click at [541, 205] on li "Distribution" at bounding box center [683, 204] width 372 height 25
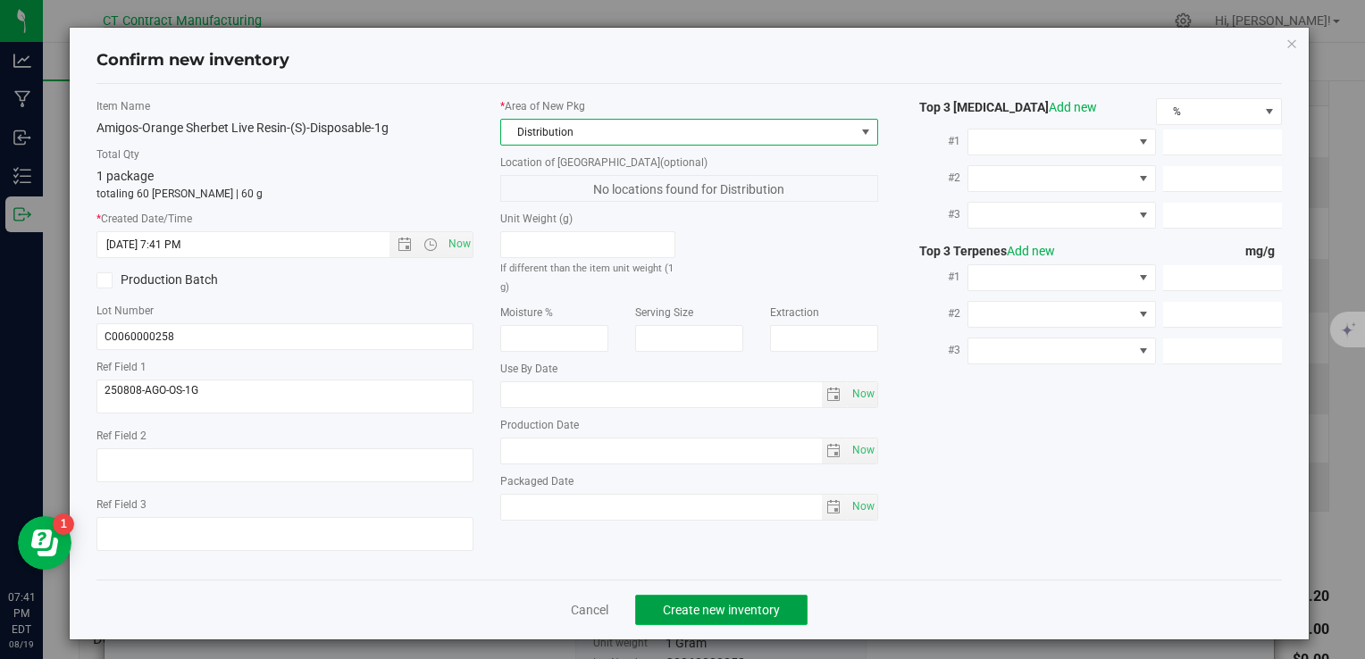
click at [683, 621] on button "Create new inventory" at bounding box center [721, 610] width 172 height 30
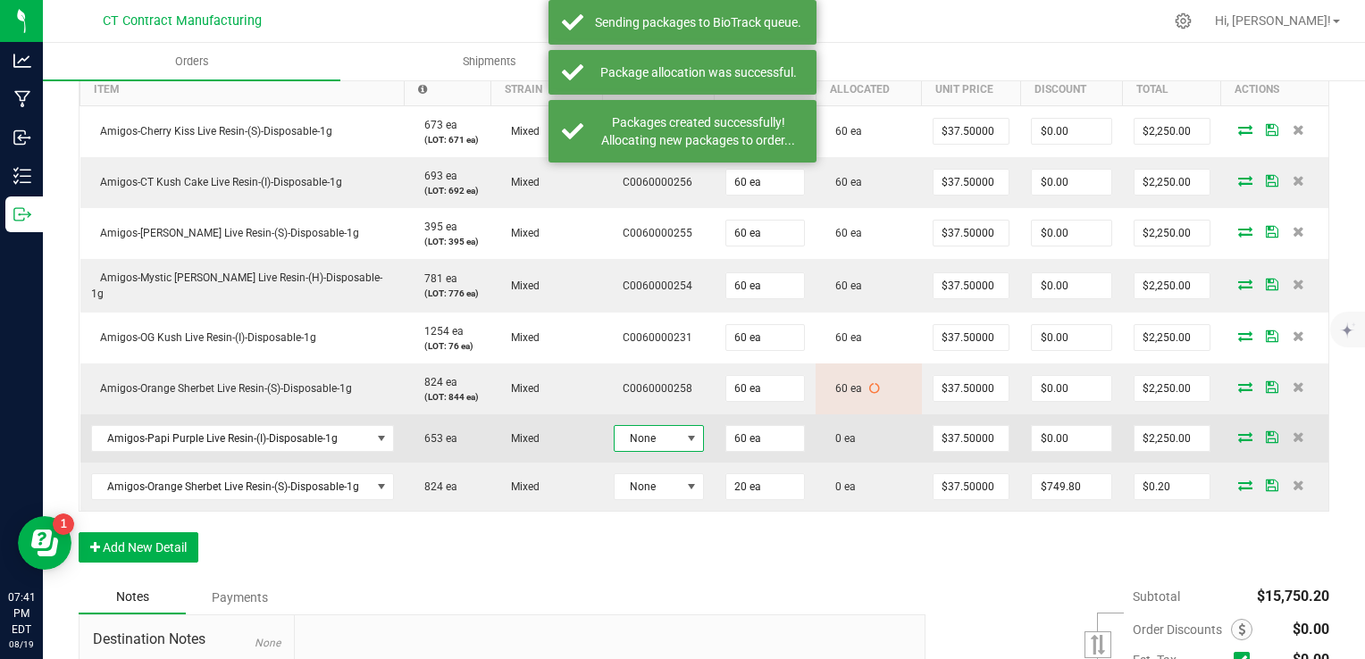
click at [650, 434] on span "None" at bounding box center [648, 438] width 66 height 25
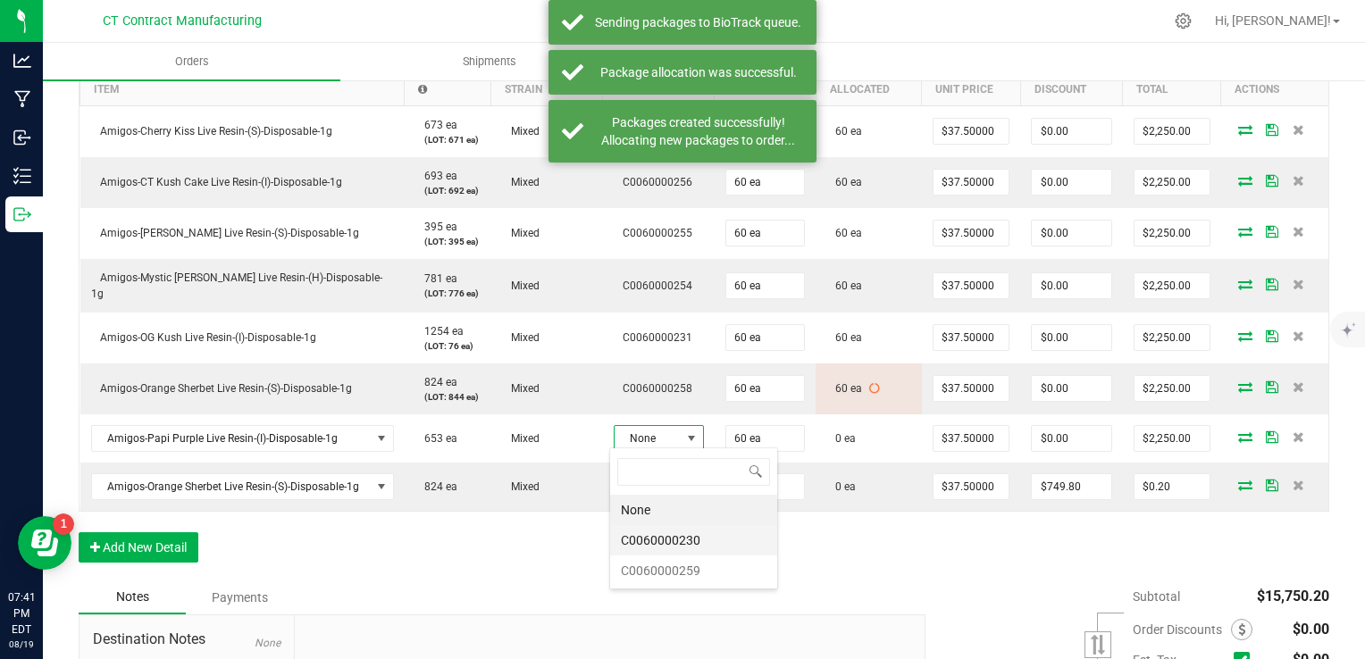
click at [714, 538] on li "C0060000230" at bounding box center [693, 540] width 167 height 30
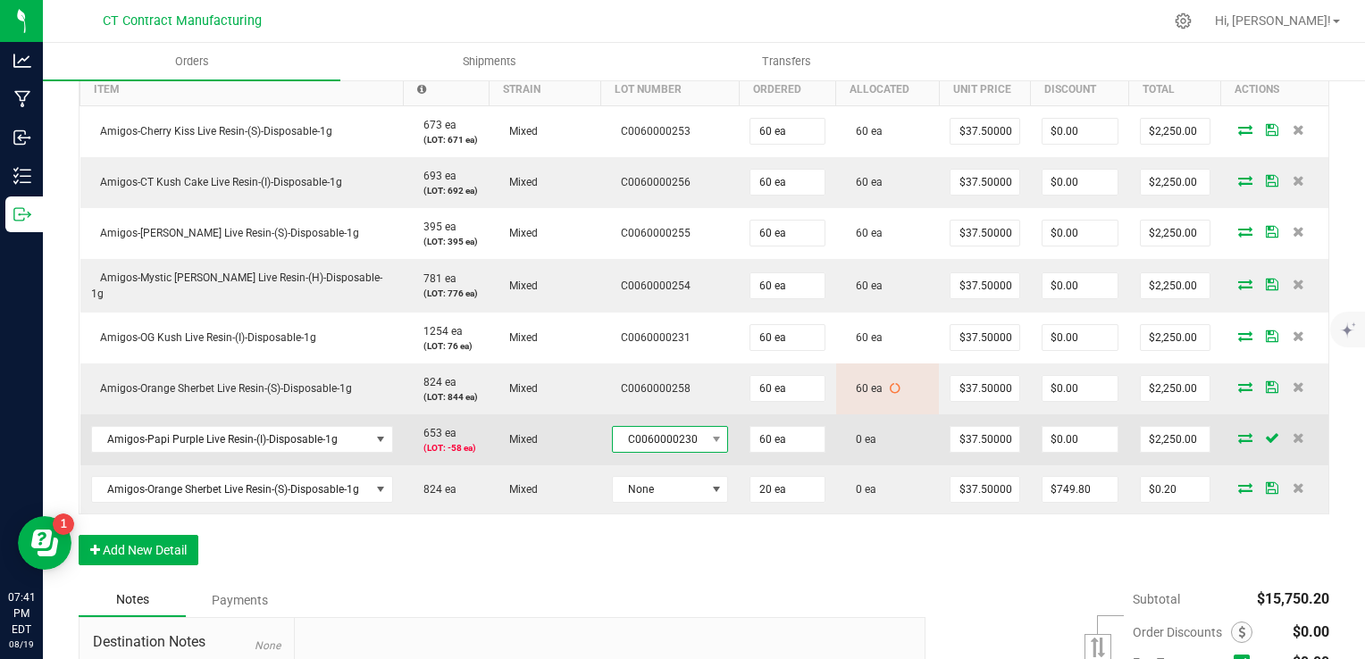
click at [705, 436] on span at bounding box center [716, 439] width 22 height 25
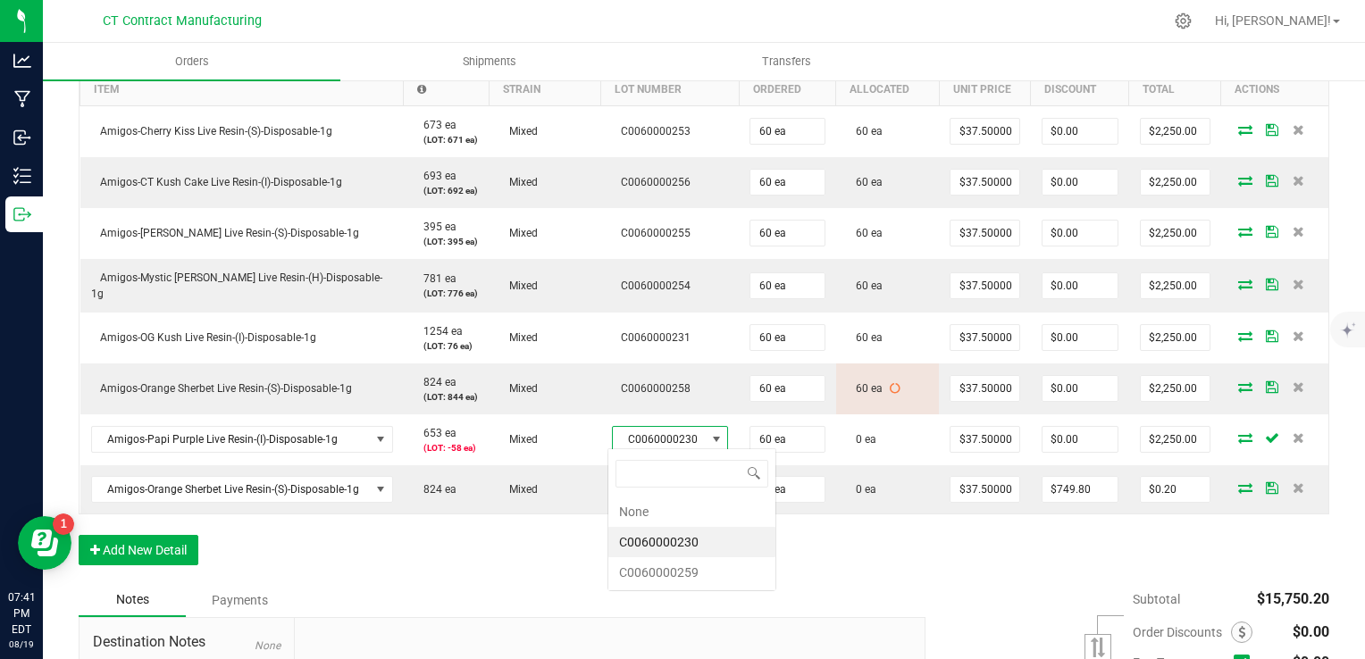
scroll to position [26, 114]
click at [705, 573] on li "C0060000259" at bounding box center [691, 573] width 167 height 30
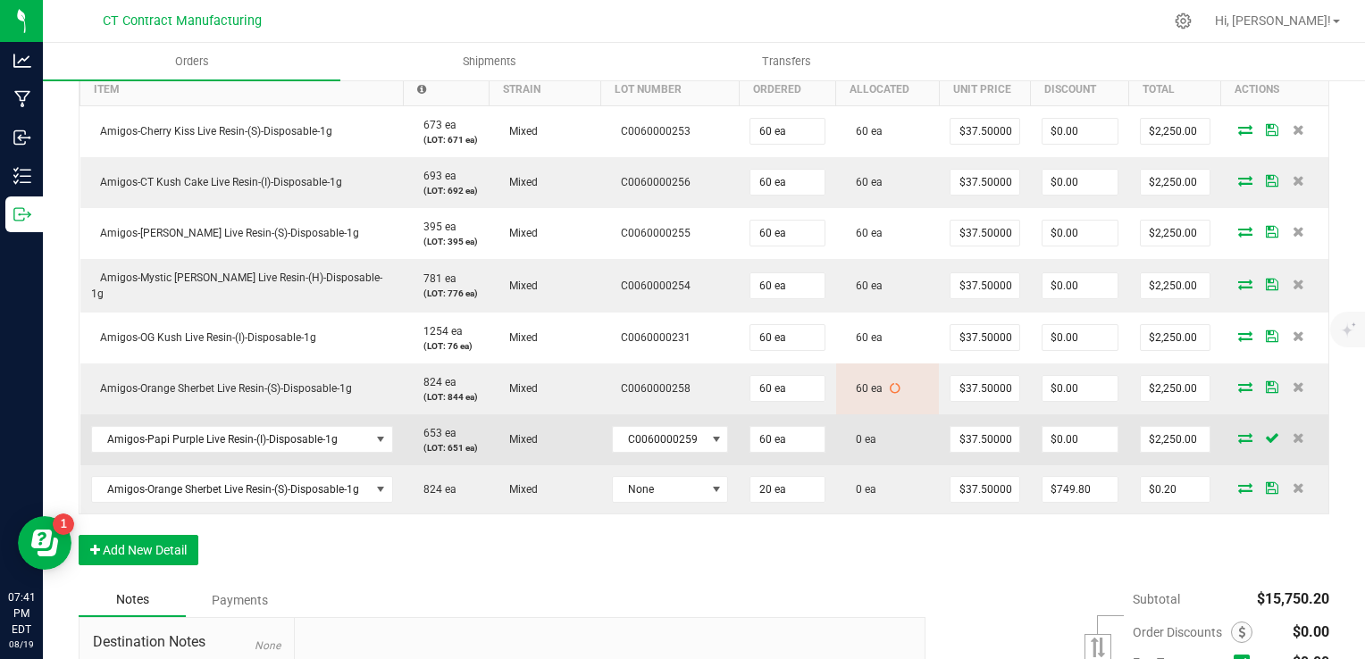
click at [1238, 432] on icon at bounding box center [1245, 437] width 14 height 11
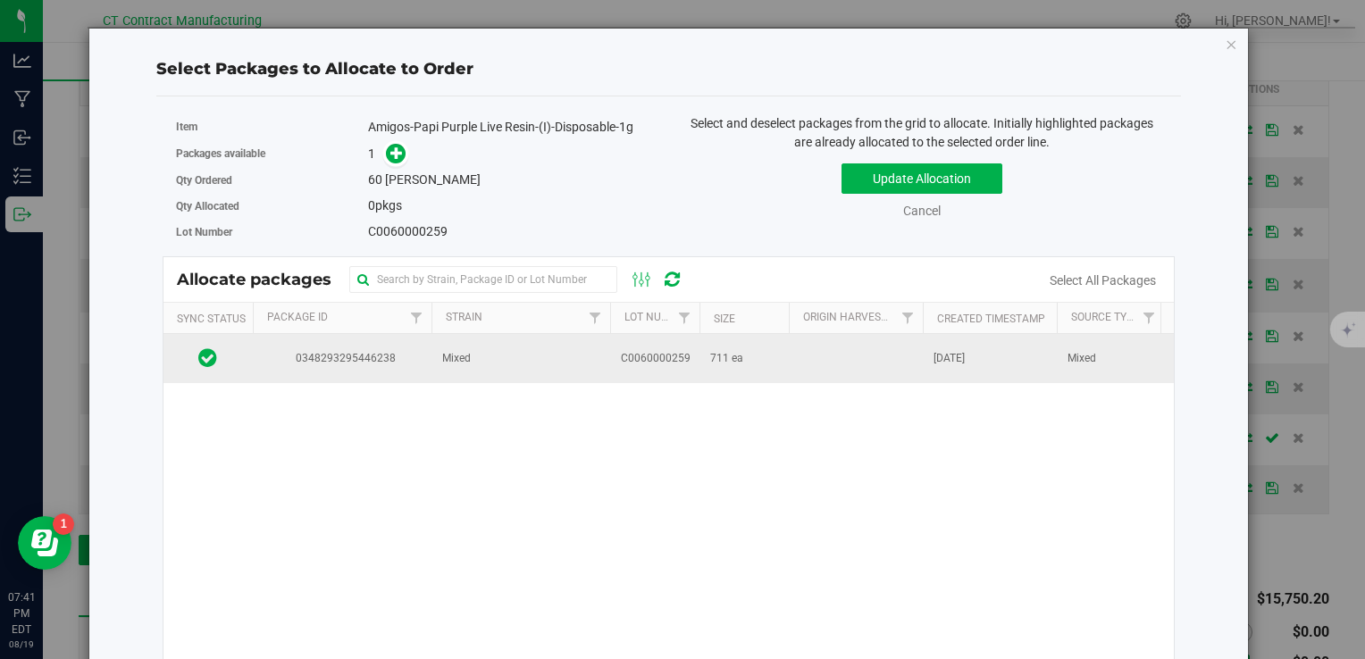
click at [754, 362] on td "711 ea" at bounding box center [744, 358] width 89 height 48
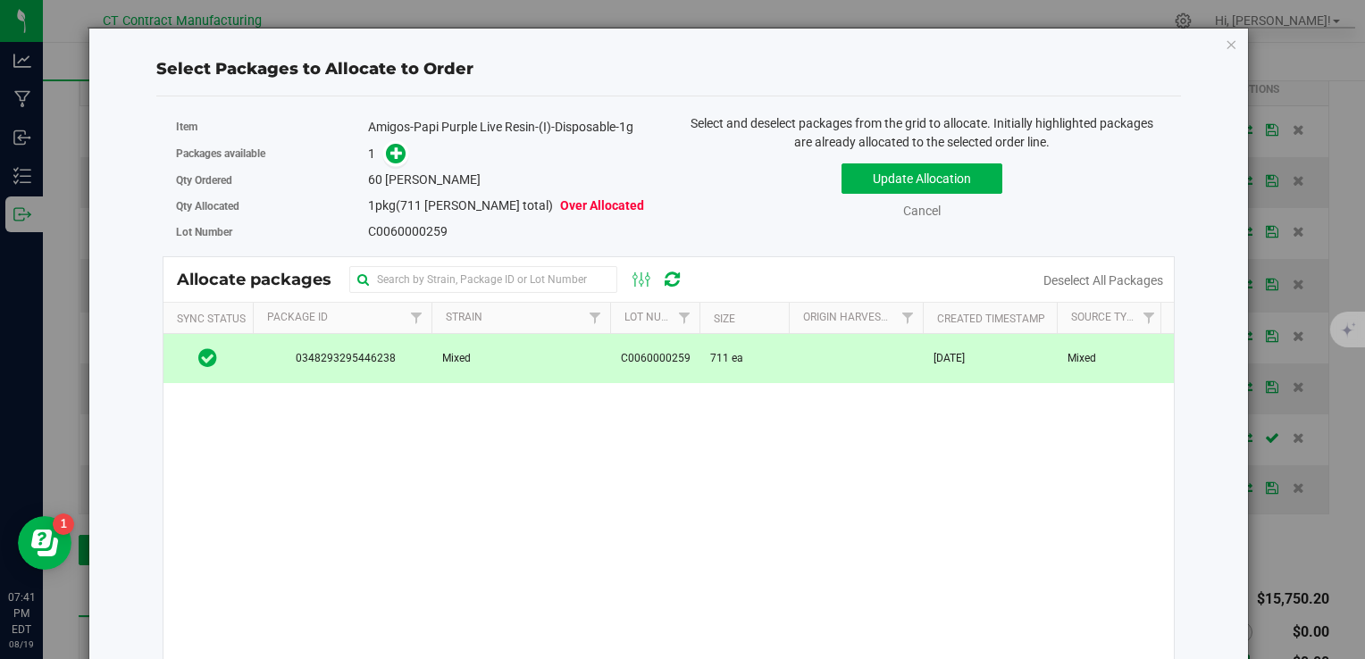
click at [384, 144] on span at bounding box center [392, 154] width 29 height 21
click at [390, 148] on icon at bounding box center [396, 153] width 13 height 13
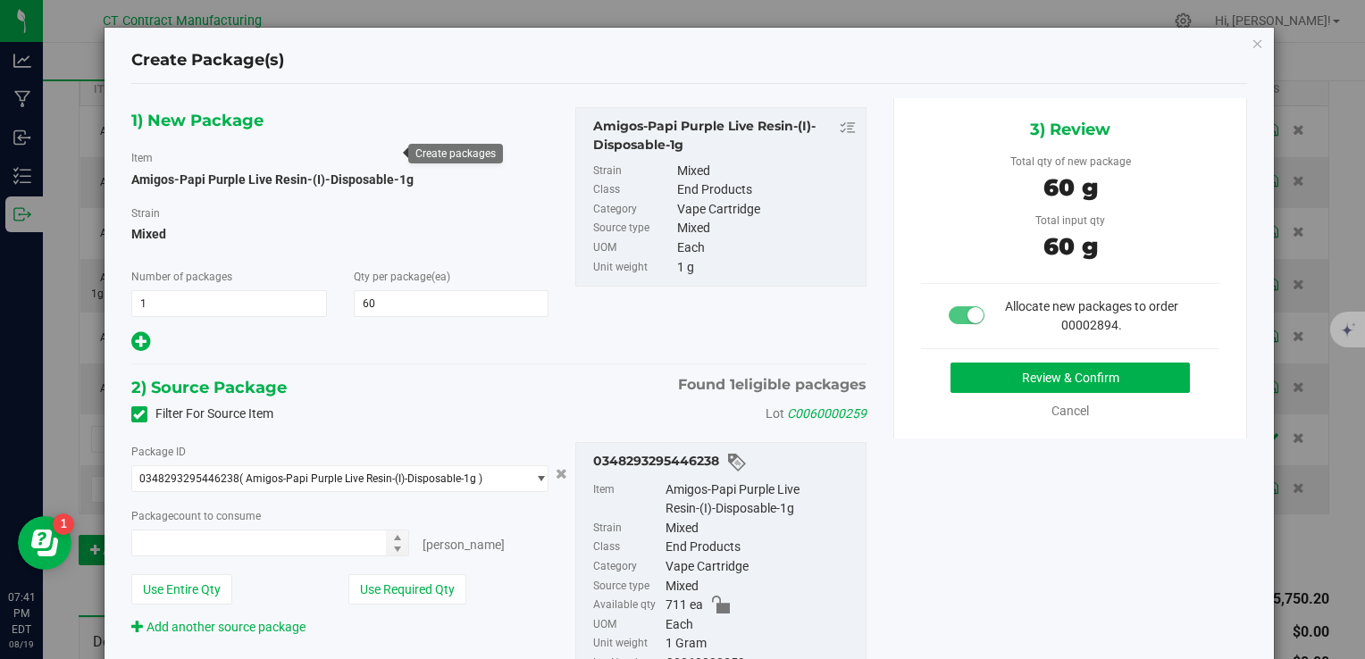
type input "60 ea"
click at [986, 381] on button "Review & Confirm" at bounding box center [1070, 378] width 239 height 30
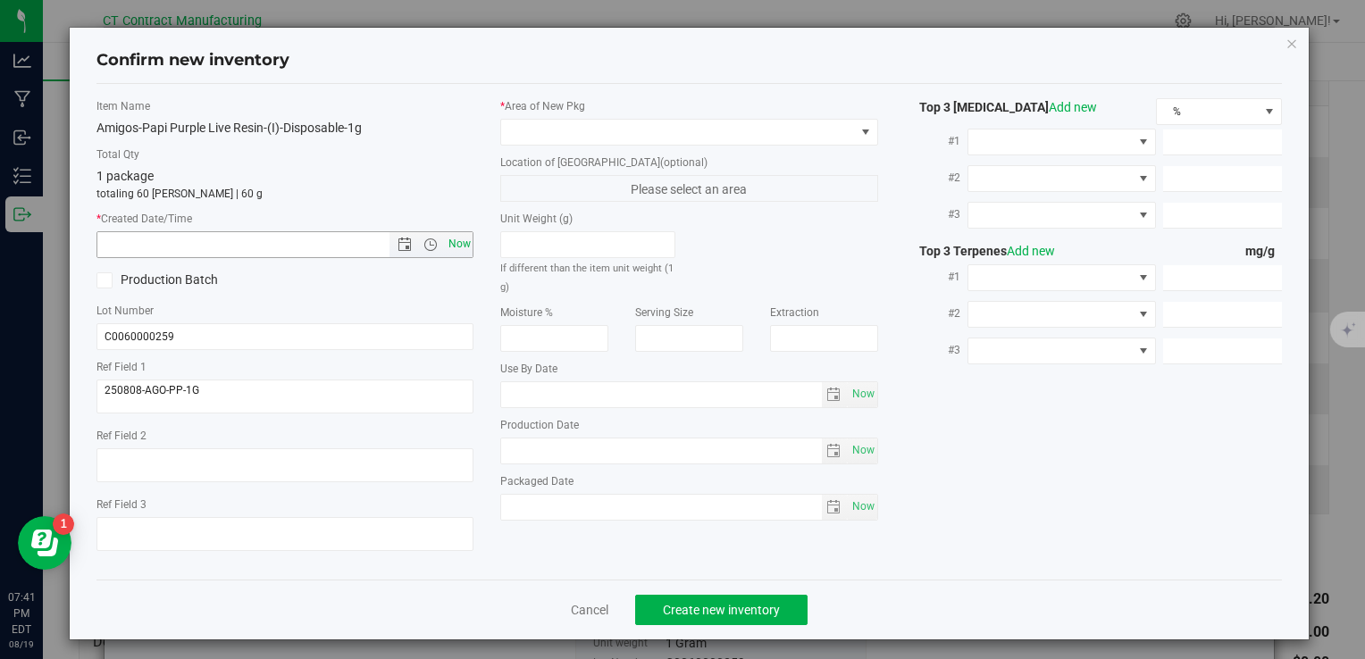
click at [450, 248] on span "Now" at bounding box center [459, 244] width 30 height 26
type input "8/19/2025 7:41 PM"
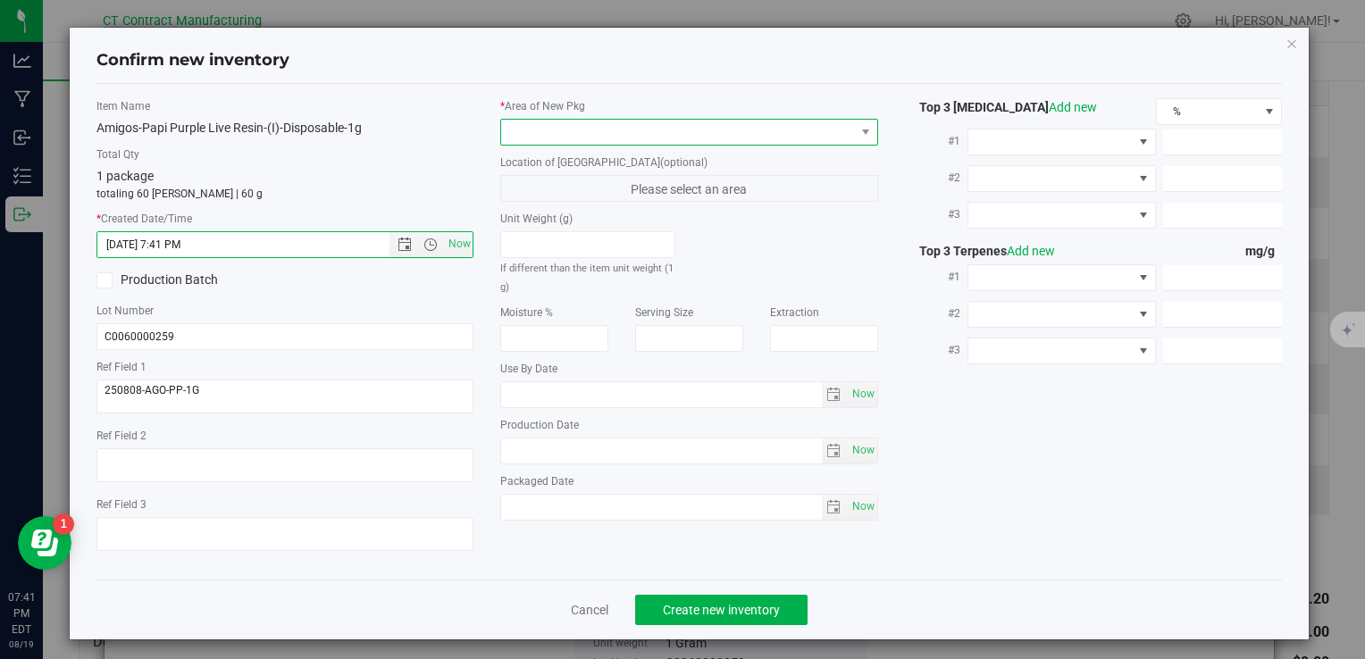
click at [526, 139] on span at bounding box center [677, 132] width 353 height 25
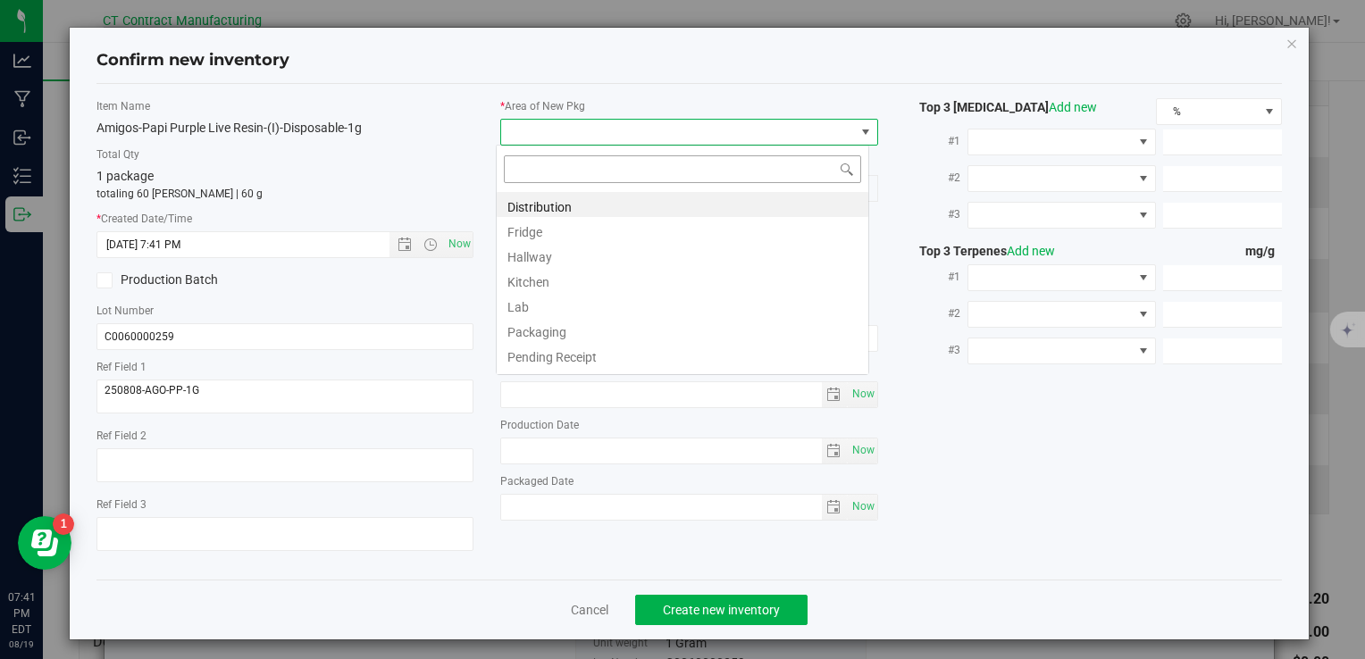
scroll to position [26, 373]
click at [529, 196] on li "Distribution" at bounding box center [683, 204] width 372 height 25
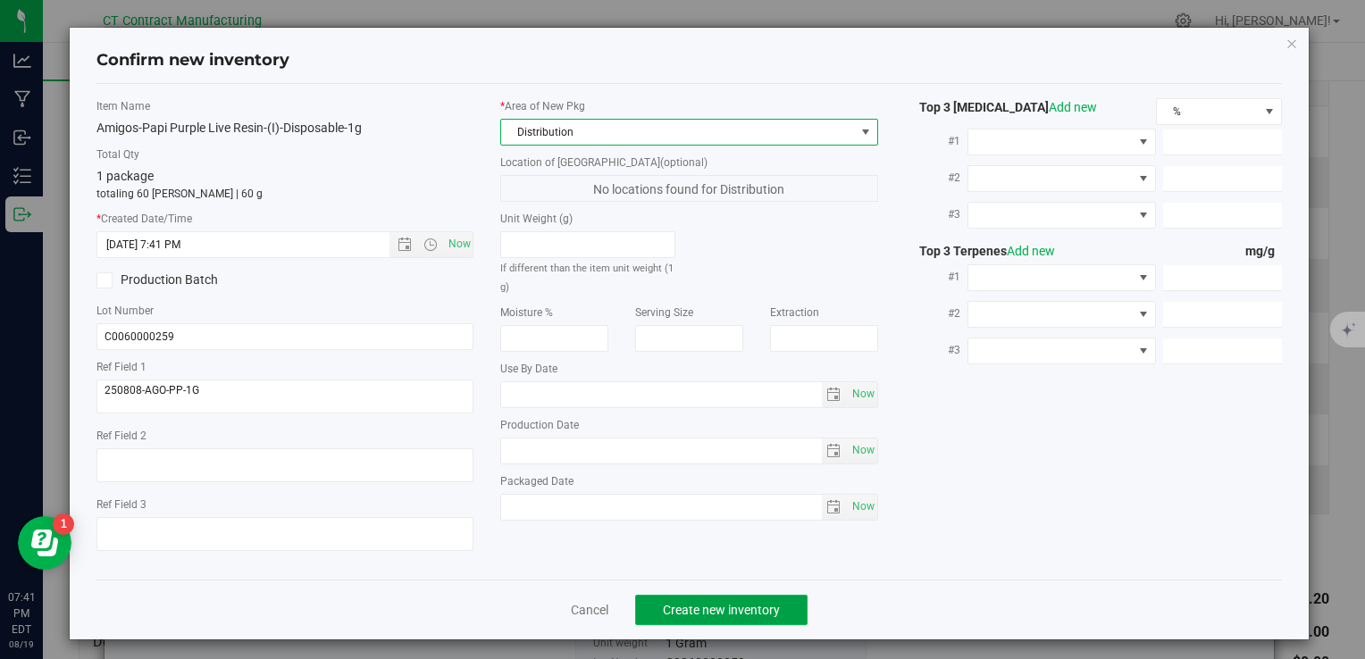
click at [675, 599] on button "Create new inventory" at bounding box center [721, 610] width 172 height 30
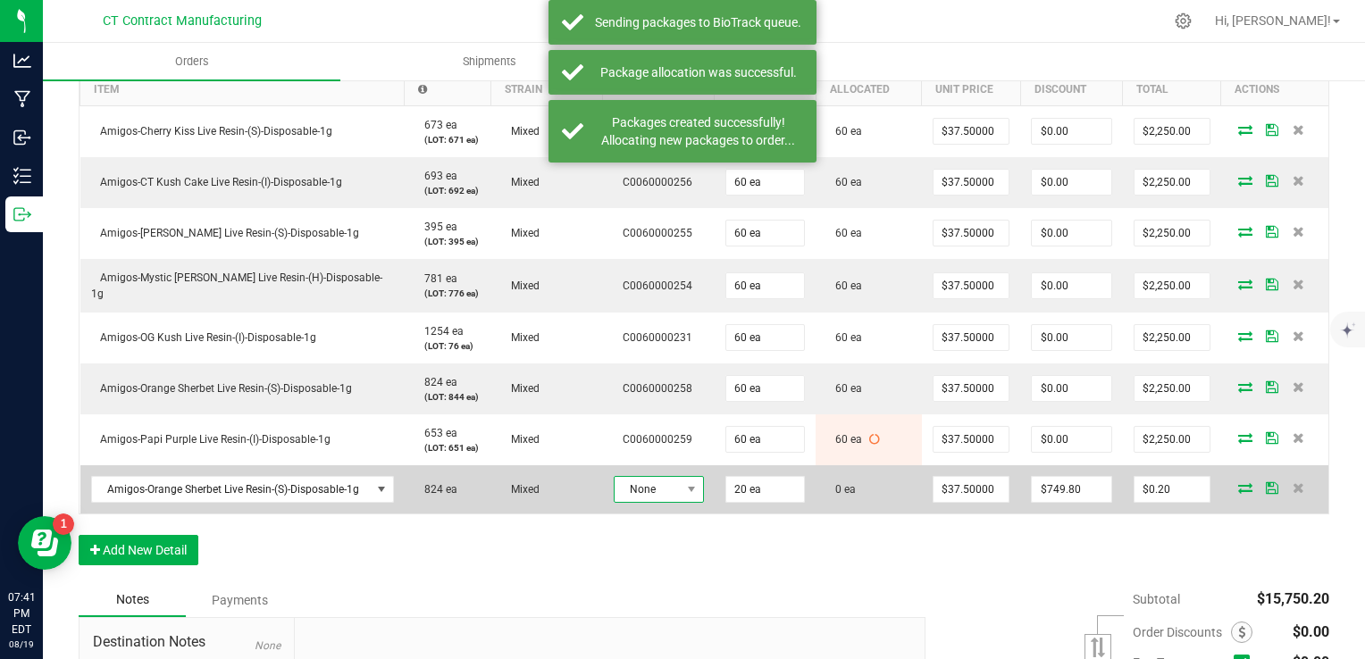
click at [651, 485] on span "None" at bounding box center [648, 489] width 66 height 25
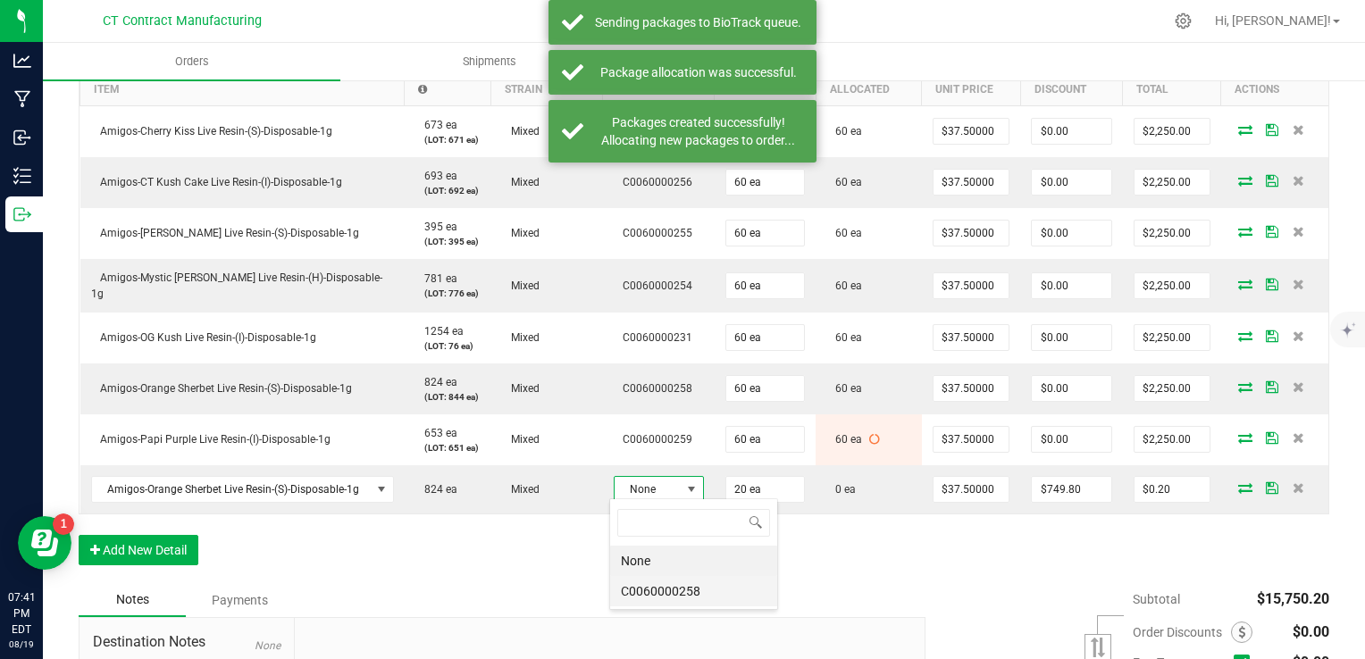
click at [665, 589] on li "C0060000258" at bounding box center [693, 591] width 167 height 30
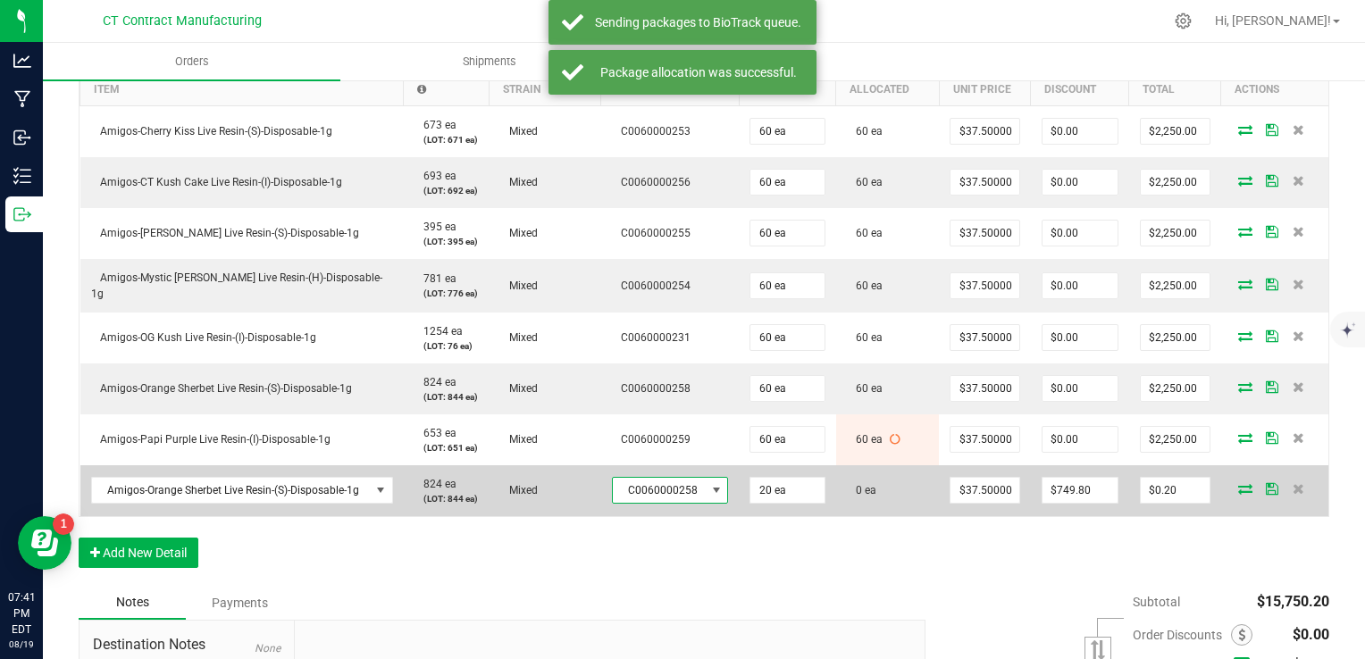
click at [1238, 483] on icon at bounding box center [1245, 488] width 14 height 11
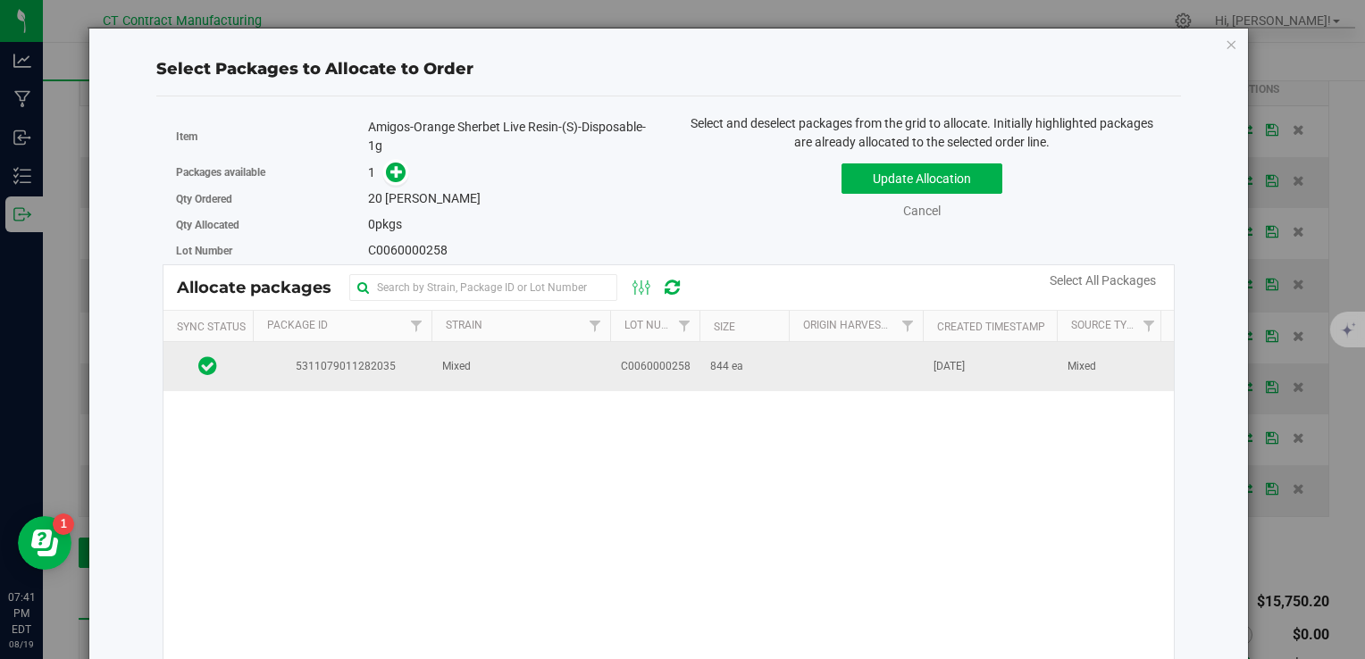
click at [701, 365] on td "844 ea" at bounding box center [744, 366] width 89 height 48
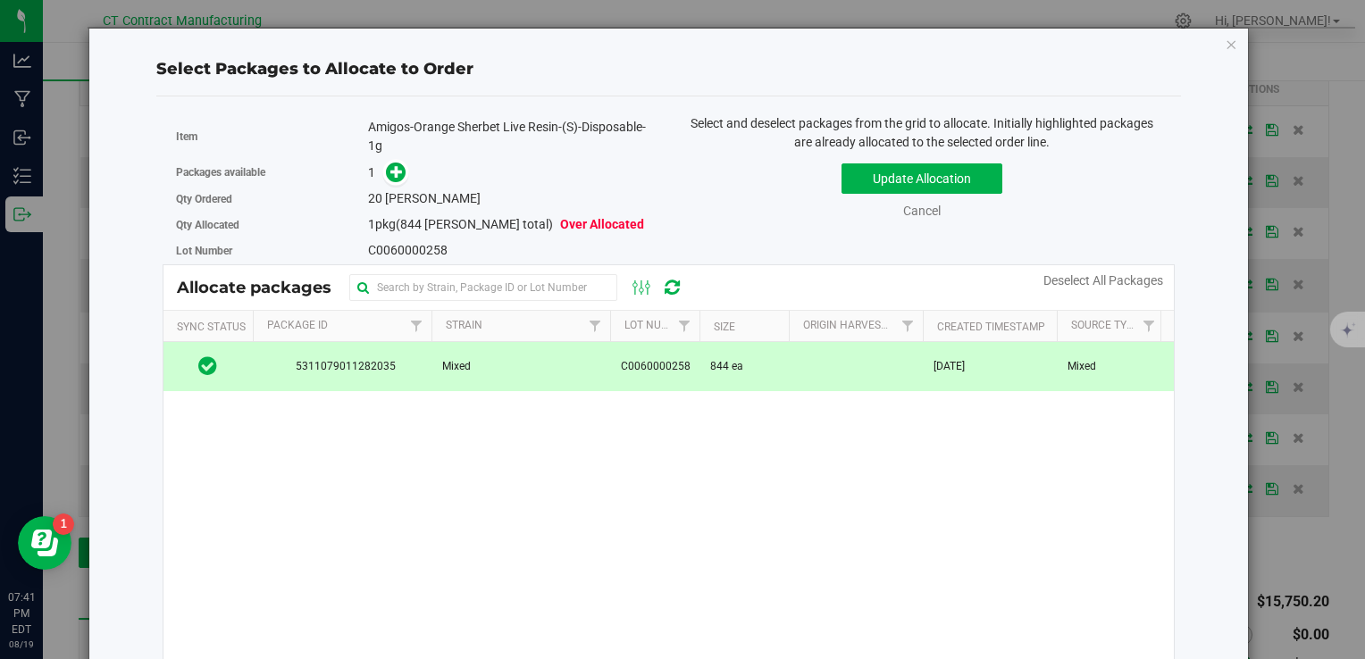
click at [397, 159] on div "Packages available 1" at bounding box center [416, 173] width 480 height 28
click at [393, 166] on icon at bounding box center [396, 171] width 13 height 13
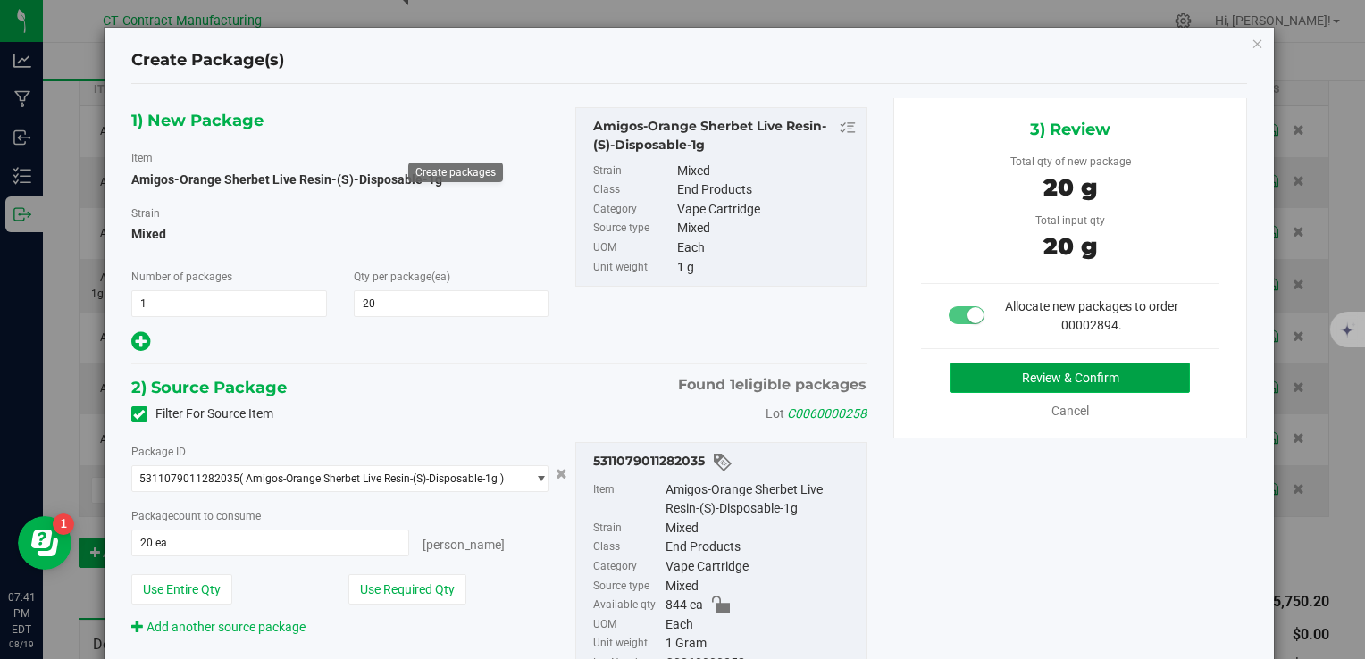
click at [951, 382] on button "Review & Confirm" at bounding box center [1070, 378] width 239 height 30
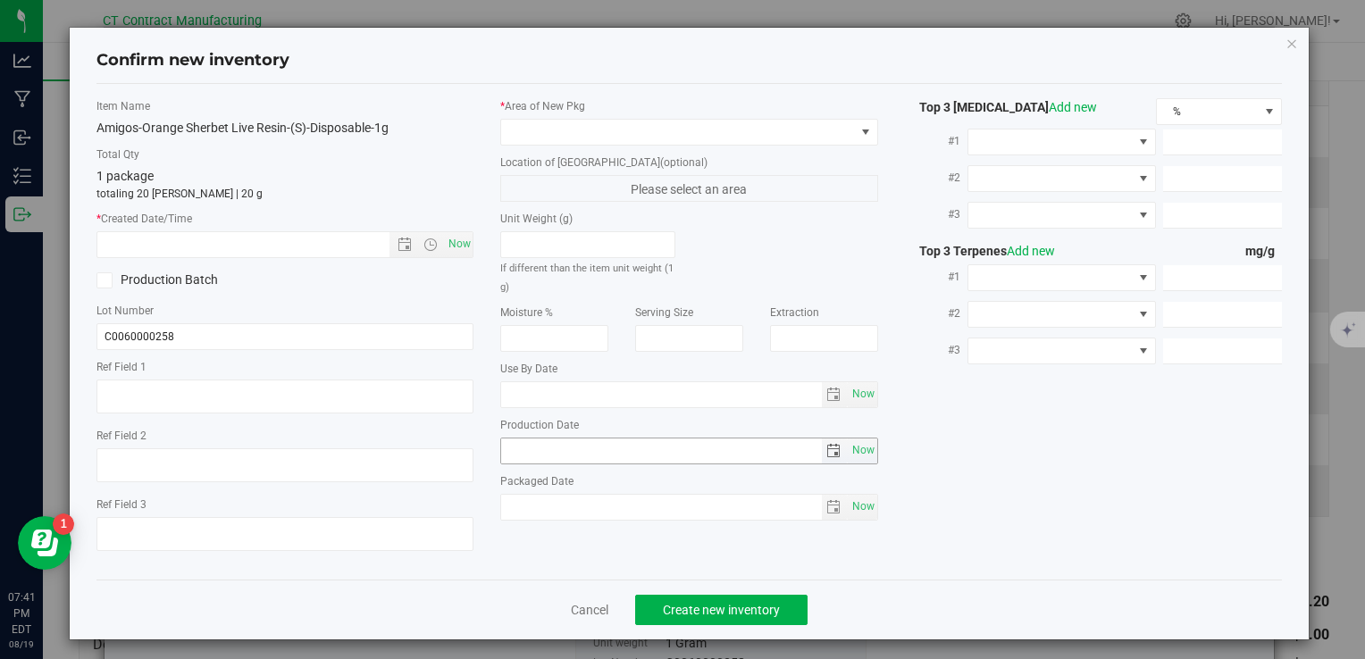
type textarea "250808-AGO-OS-1G"
click at [450, 238] on span "Now" at bounding box center [459, 244] width 30 height 26
type input "8/19/2025 7:41 PM"
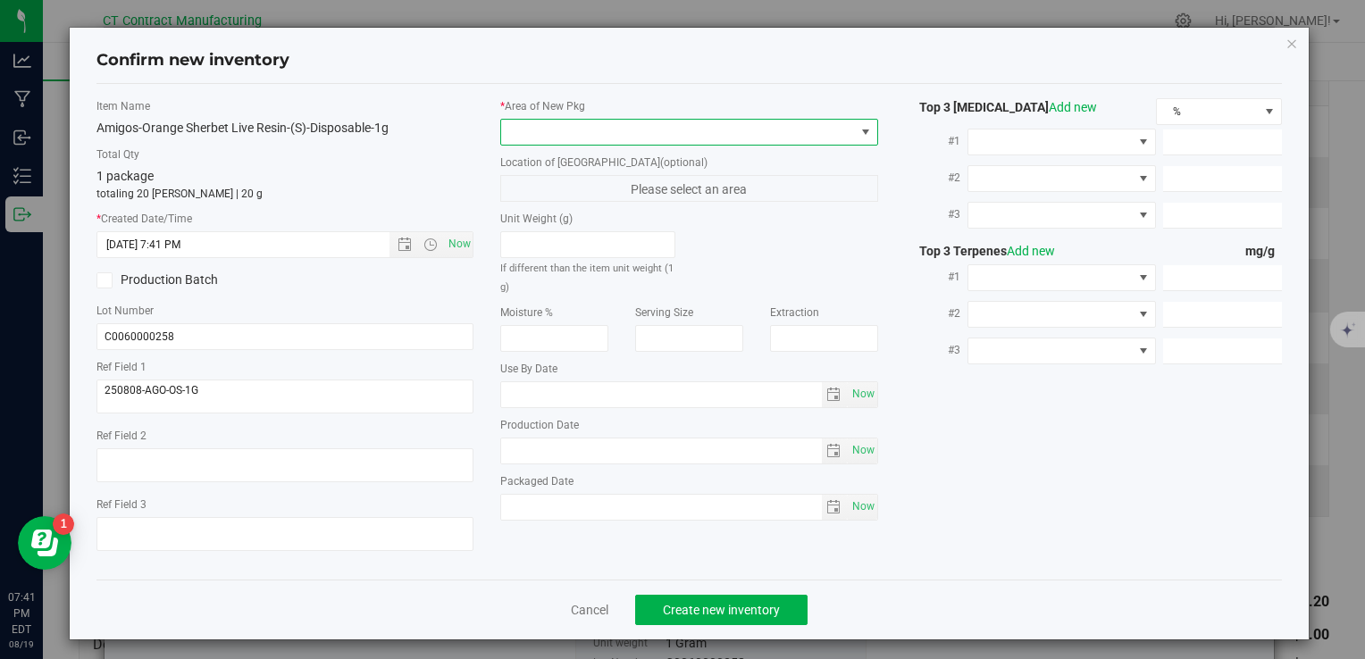
click at [511, 123] on span at bounding box center [677, 132] width 353 height 25
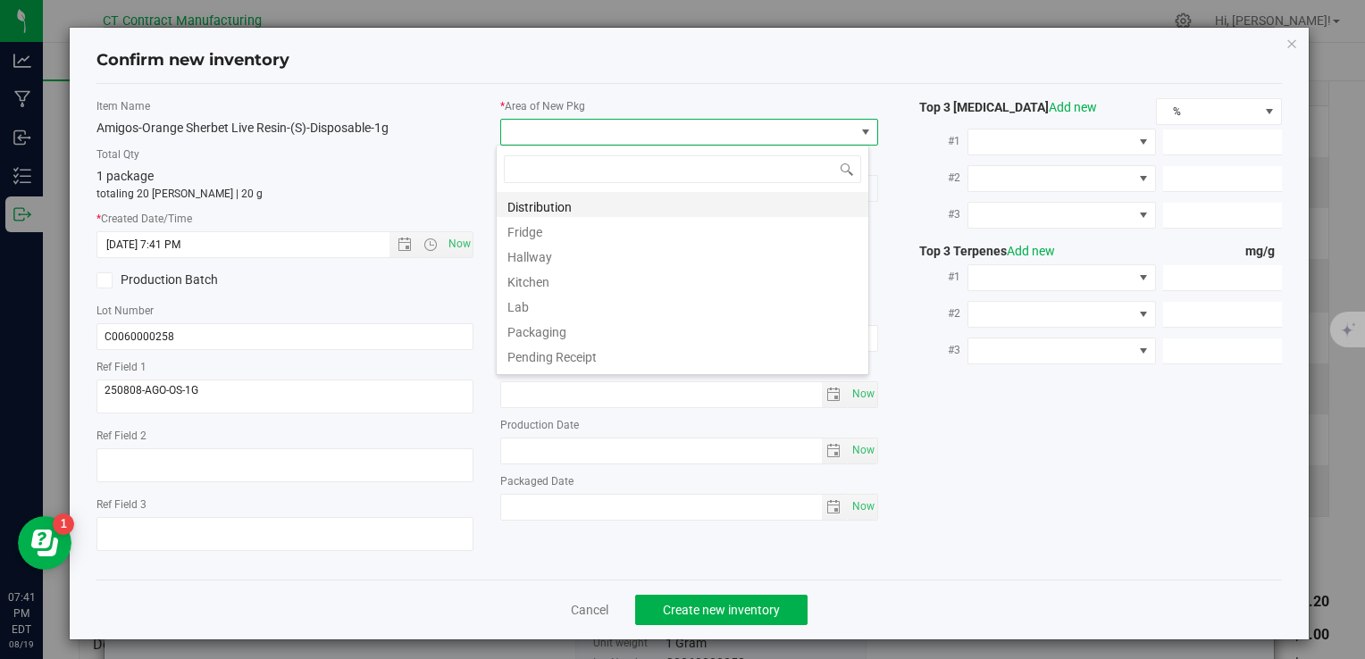
scroll to position [26, 373]
click at [574, 206] on li "Distribution" at bounding box center [683, 204] width 372 height 25
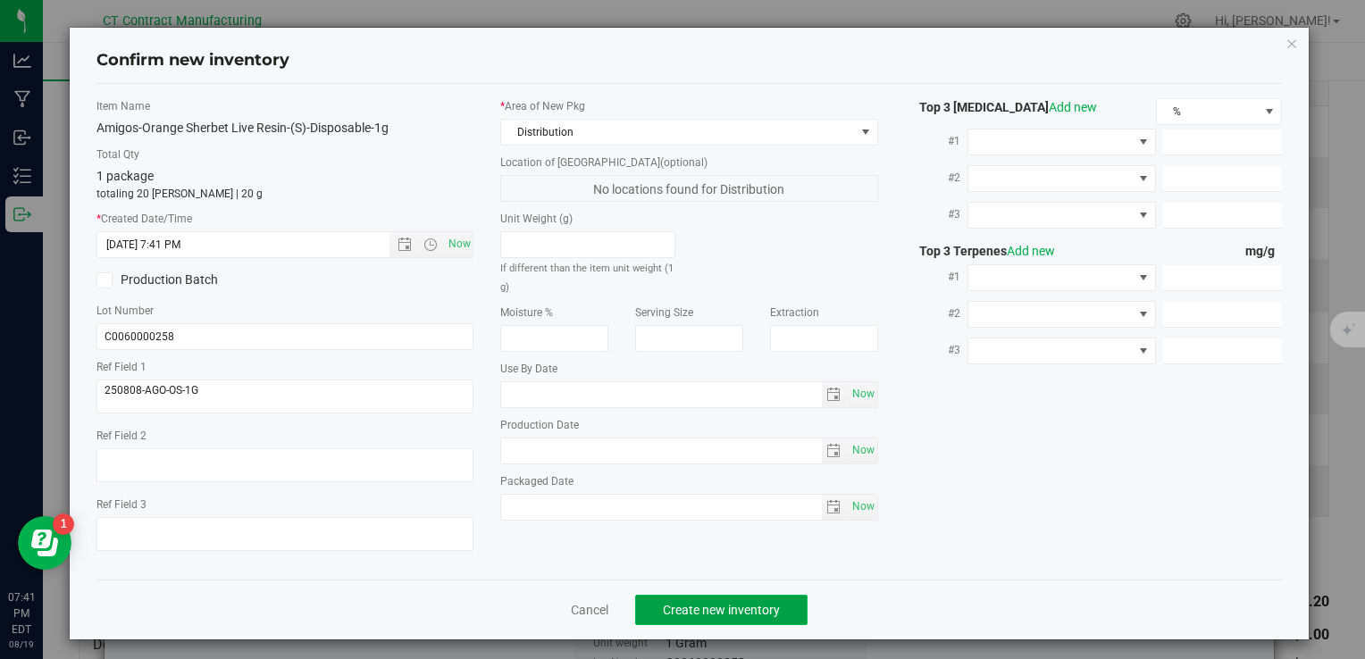
click at [681, 622] on button "Create new inventory" at bounding box center [721, 610] width 172 height 30
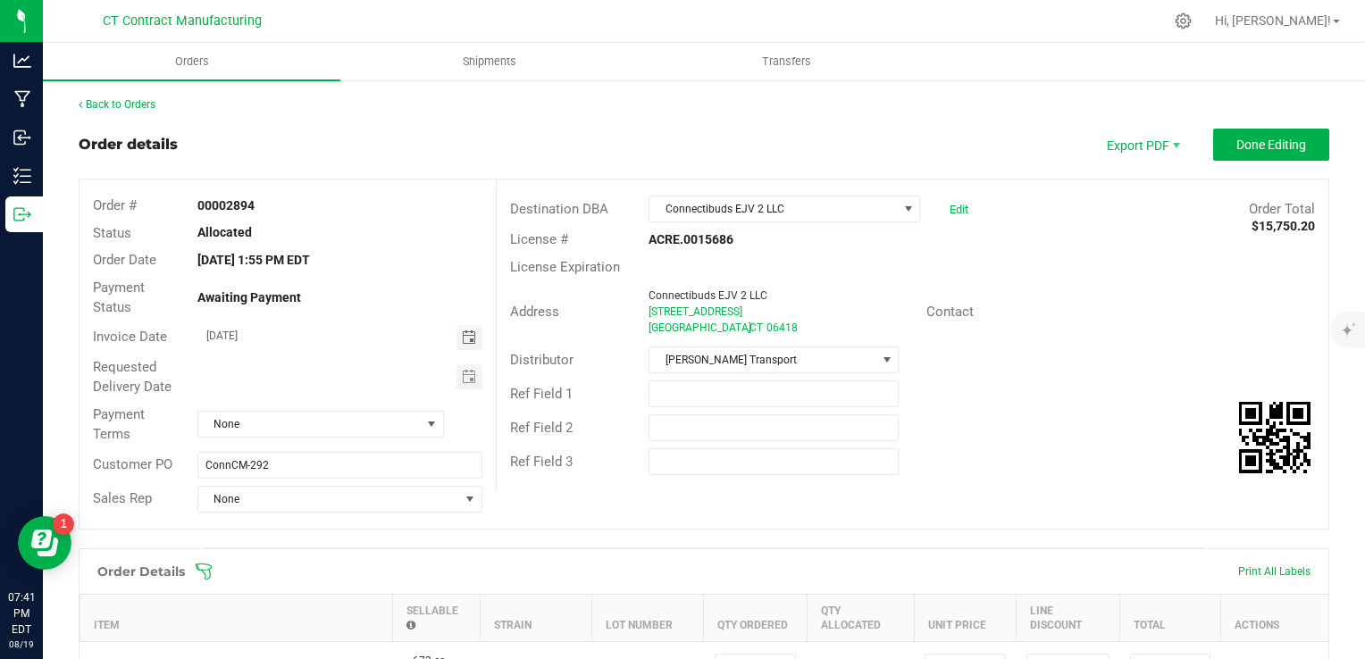
click at [462, 331] on span "Toggle calendar" at bounding box center [469, 338] width 14 height 14
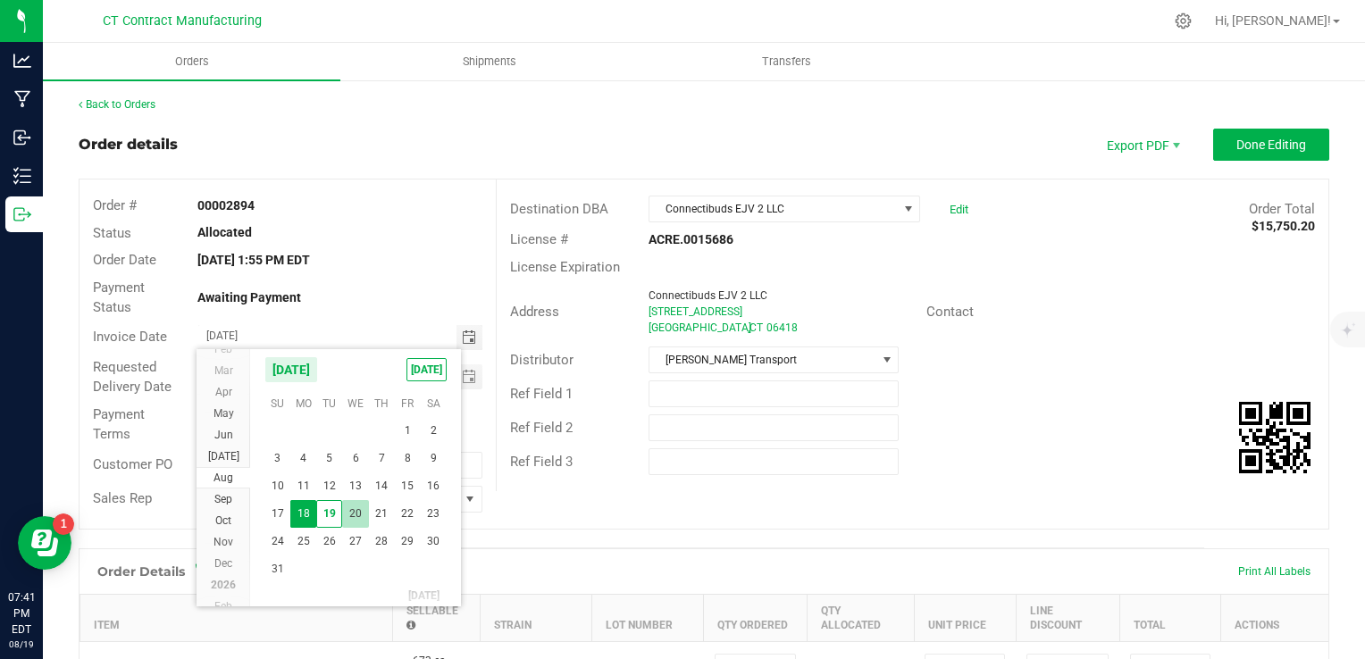
click at [355, 507] on span "20" at bounding box center [355, 514] width 26 height 28
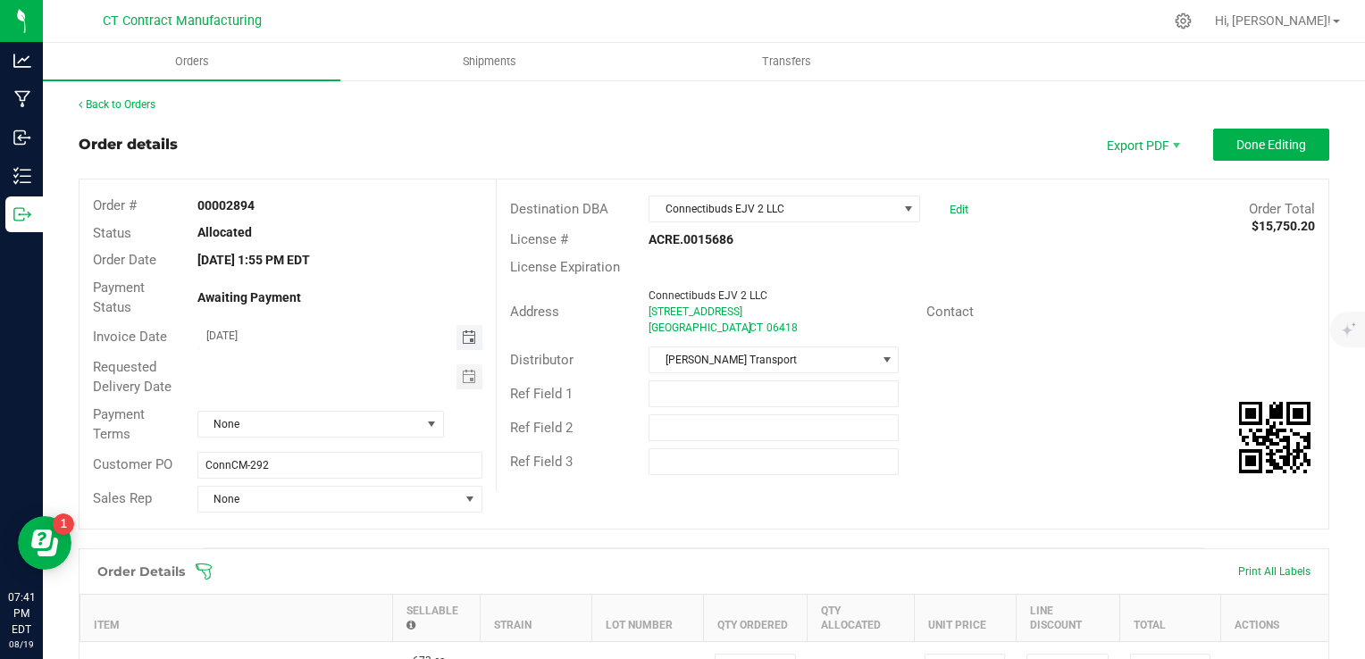
click at [473, 331] on span "Toggle calendar" at bounding box center [470, 337] width 26 height 25
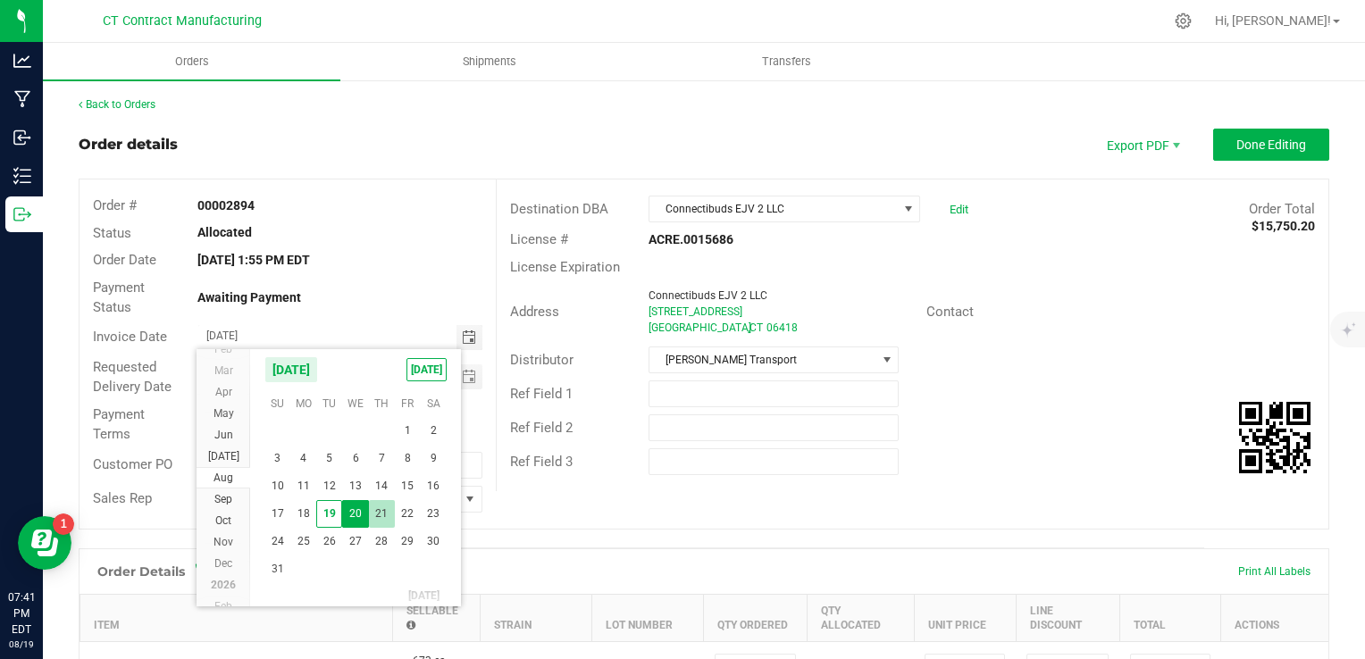
click at [385, 516] on span "21" at bounding box center [382, 514] width 26 height 28
type input "08/21/2025"
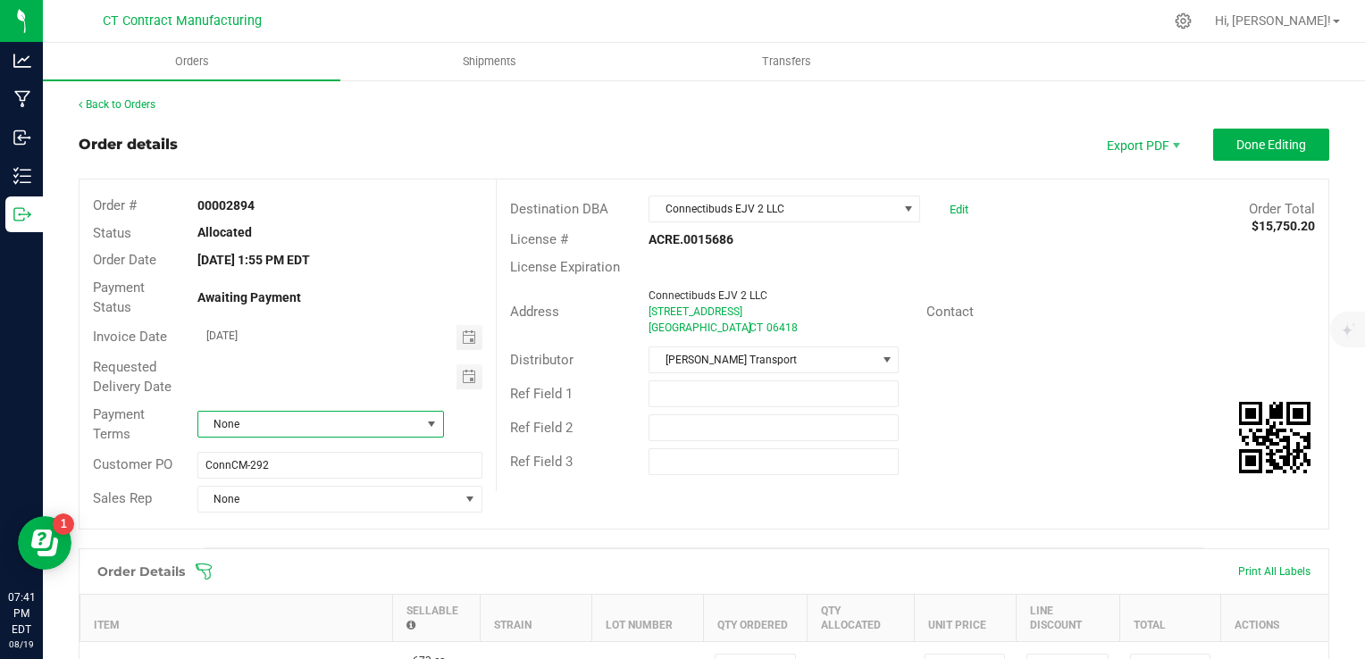
click at [350, 425] on span "None" at bounding box center [309, 424] width 222 height 25
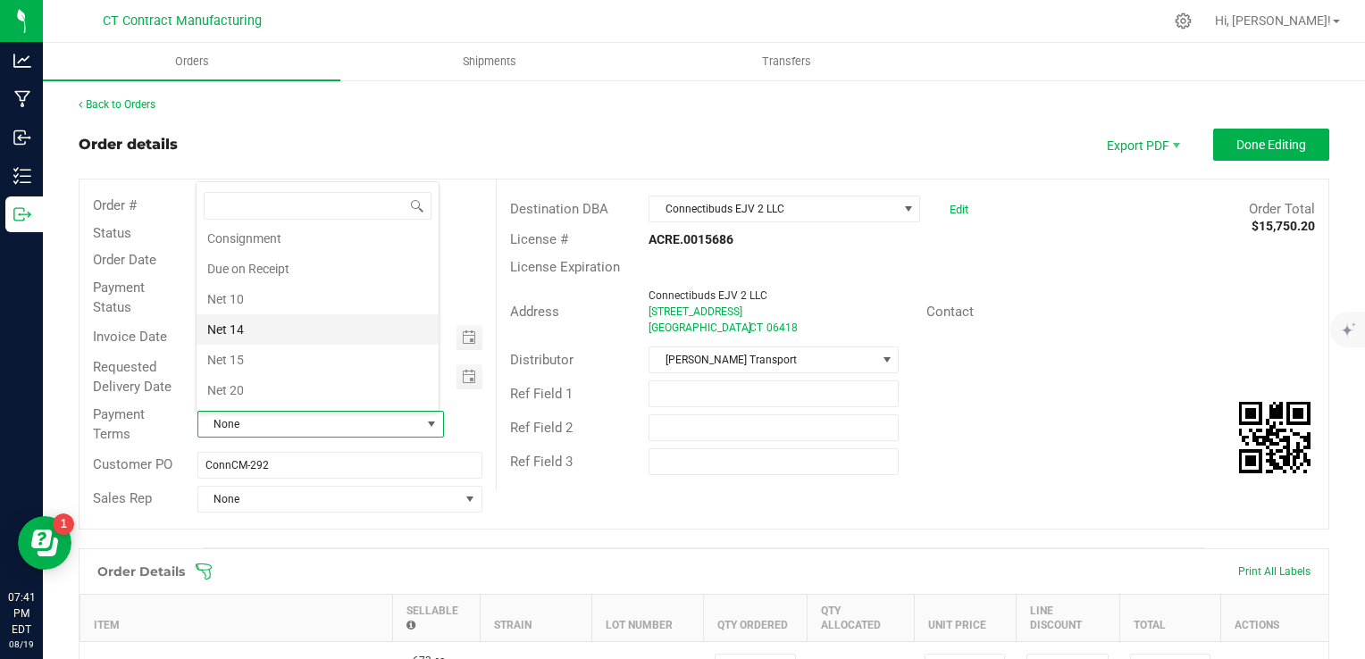
scroll to position [93, 0]
click at [362, 270] on li "Due on Receipt" at bounding box center [318, 272] width 242 height 30
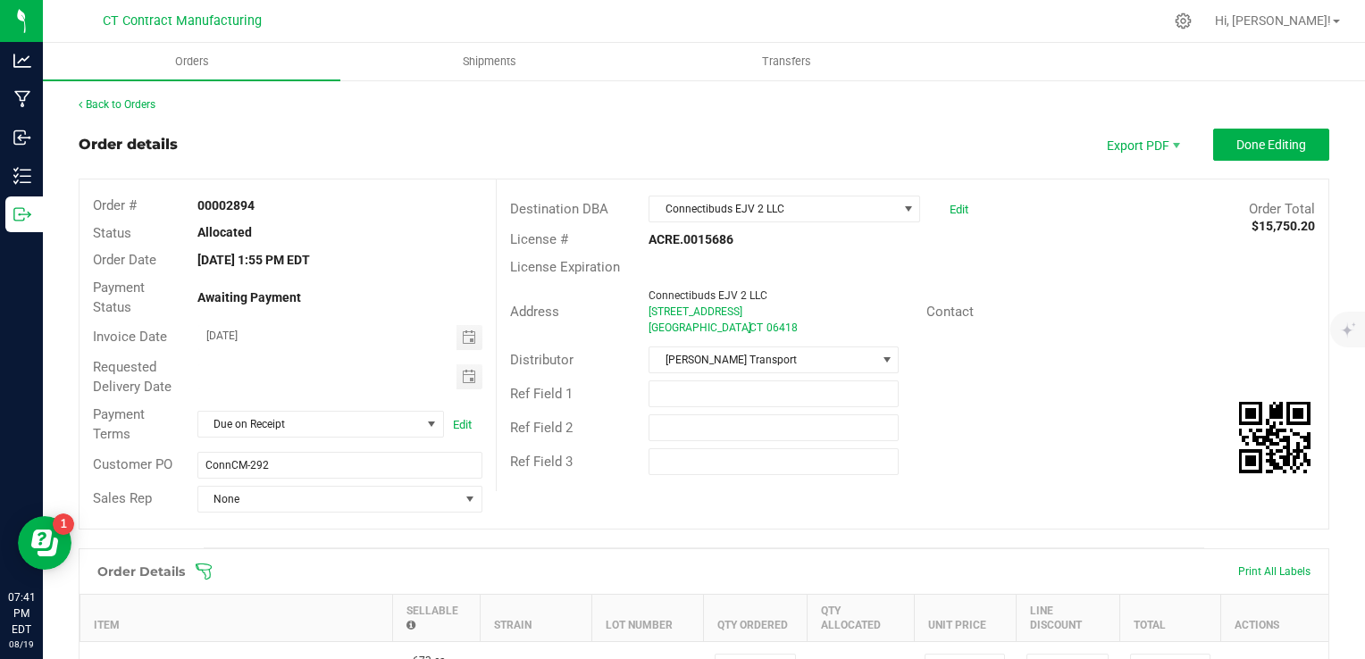
click at [450, 191] on div "Order # 00002894 Status Allocated Order Date Aug 18, 2025 1:55 PM EDT Payment S…" at bounding box center [288, 354] width 416 height 349
click at [1237, 138] on span "Done Editing" at bounding box center [1272, 145] width 70 height 14
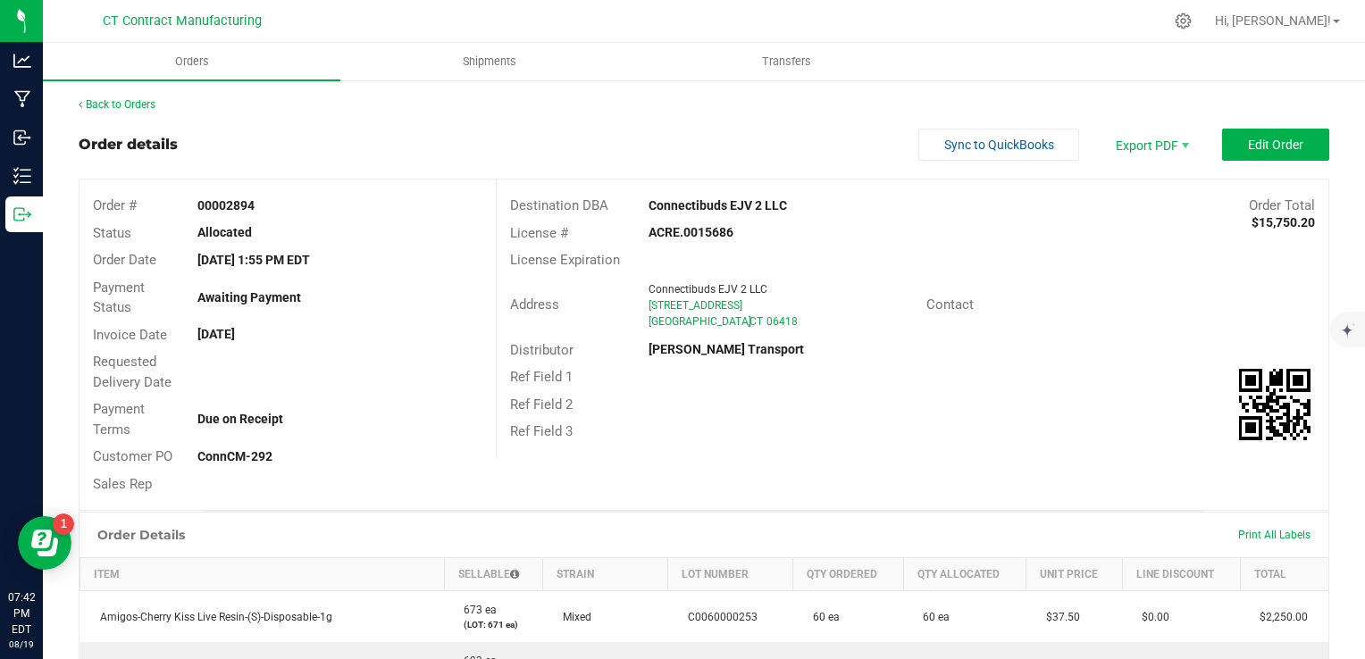
click at [143, 106] on link "Back to Orders" at bounding box center [117, 104] width 77 height 13
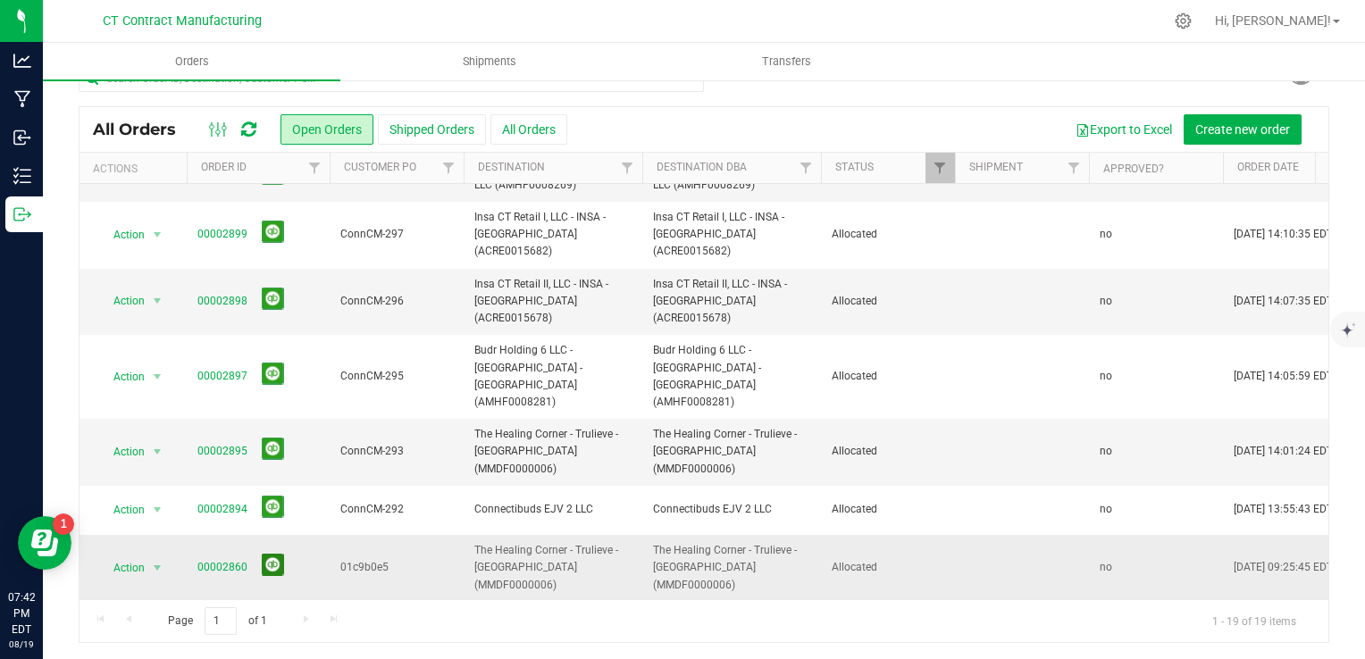
scroll to position [534, 0]
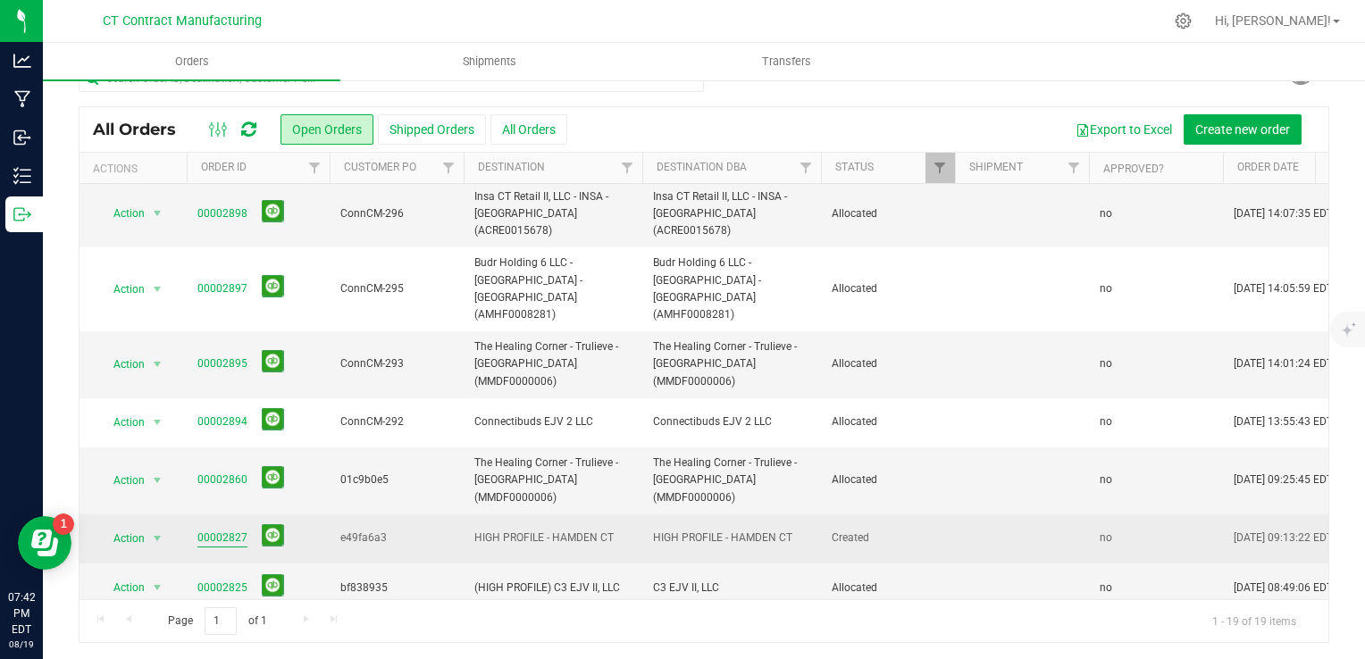
click at [208, 530] on link "00002827" at bounding box center [222, 538] width 50 height 17
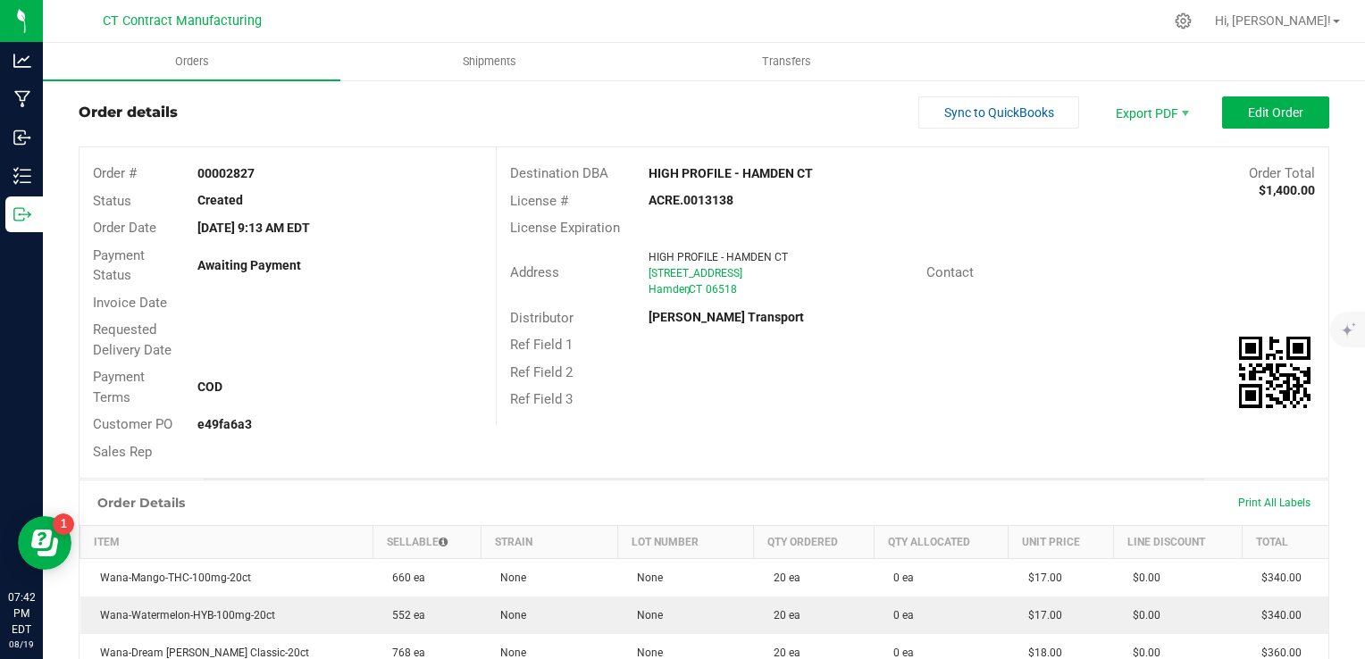
click at [1221, 93] on div "Back to Orders Order details Sync to QuickBooks Export PDF Edit Order Order # 0…" at bounding box center [704, 533] width 1251 height 939
click at [1222, 100] on button "Edit Order" at bounding box center [1275, 112] width 107 height 32
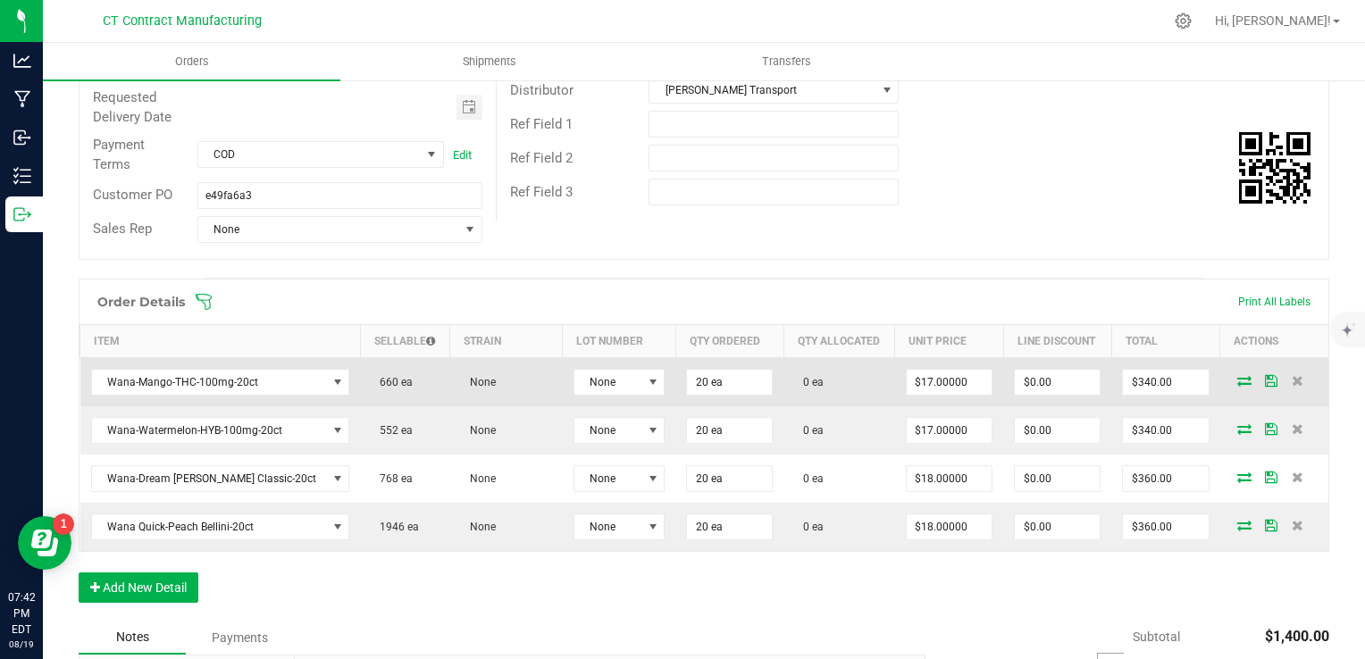
scroll to position [300, 0]
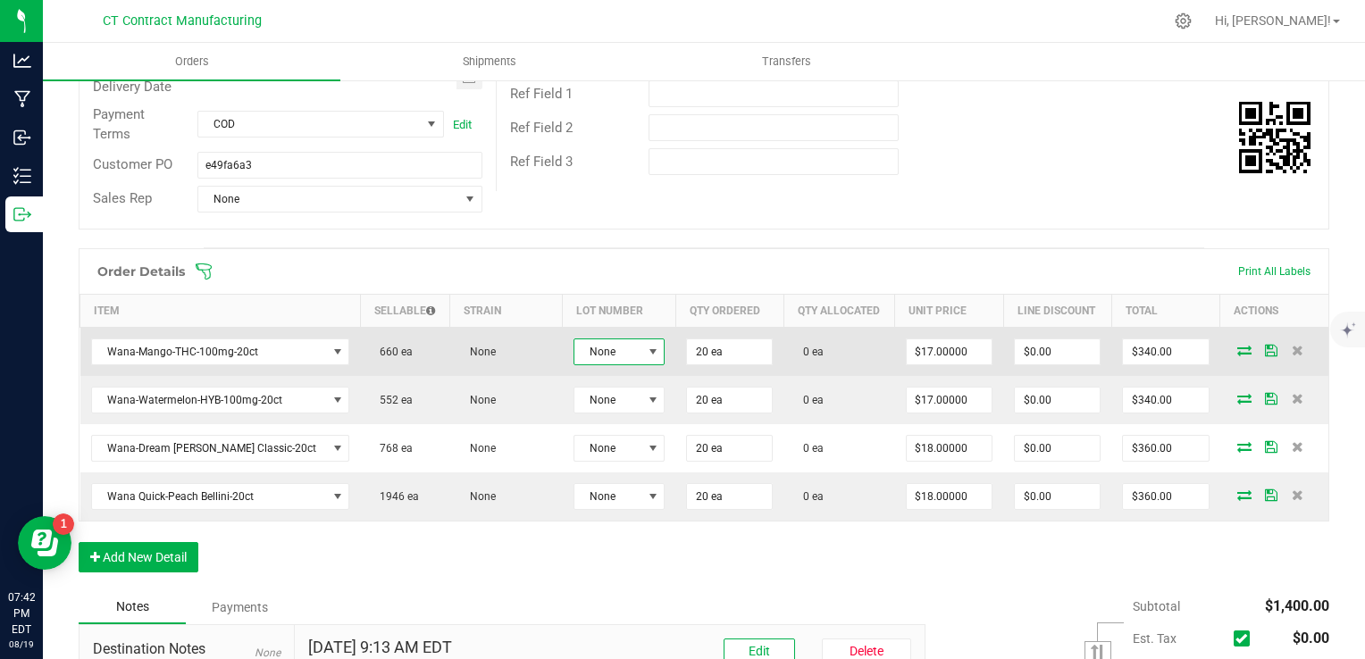
click at [581, 341] on span "None" at bounding box center [607, 352] width 67 height 25
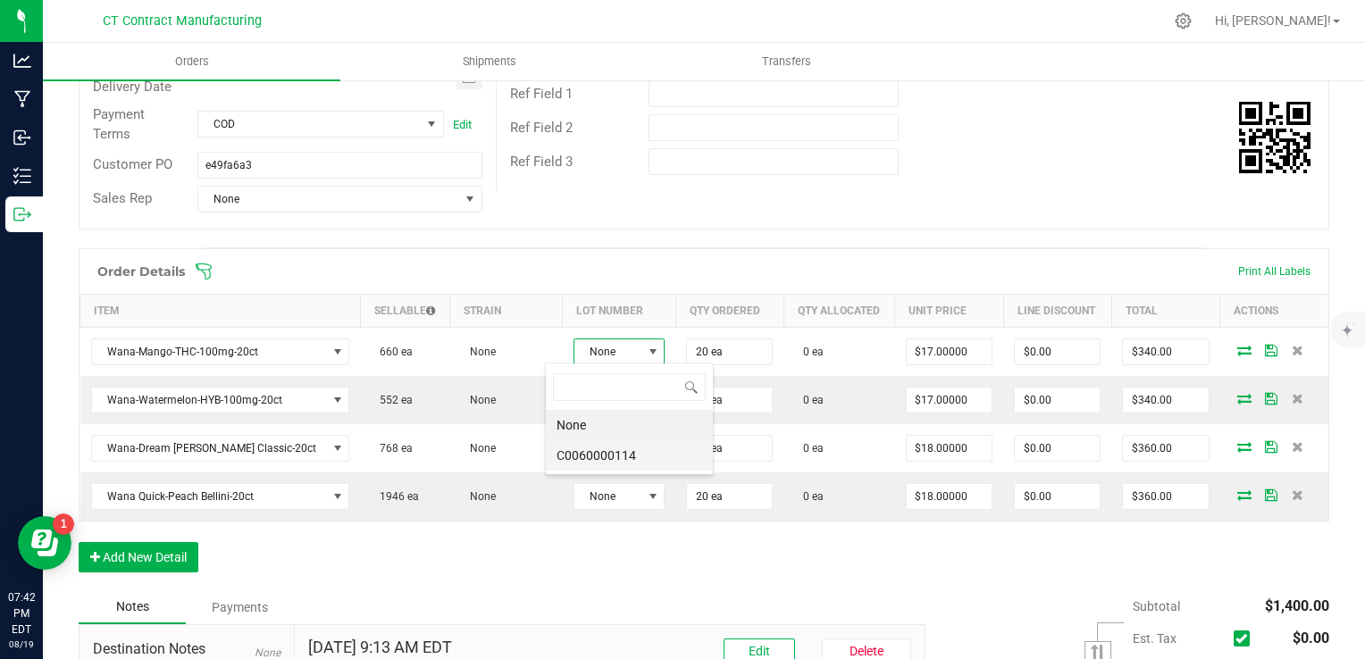
scroll to position [26, 93]
click at [640, 450] on li "C0060000114" at bounding box center [629, 455] width 167 height 30
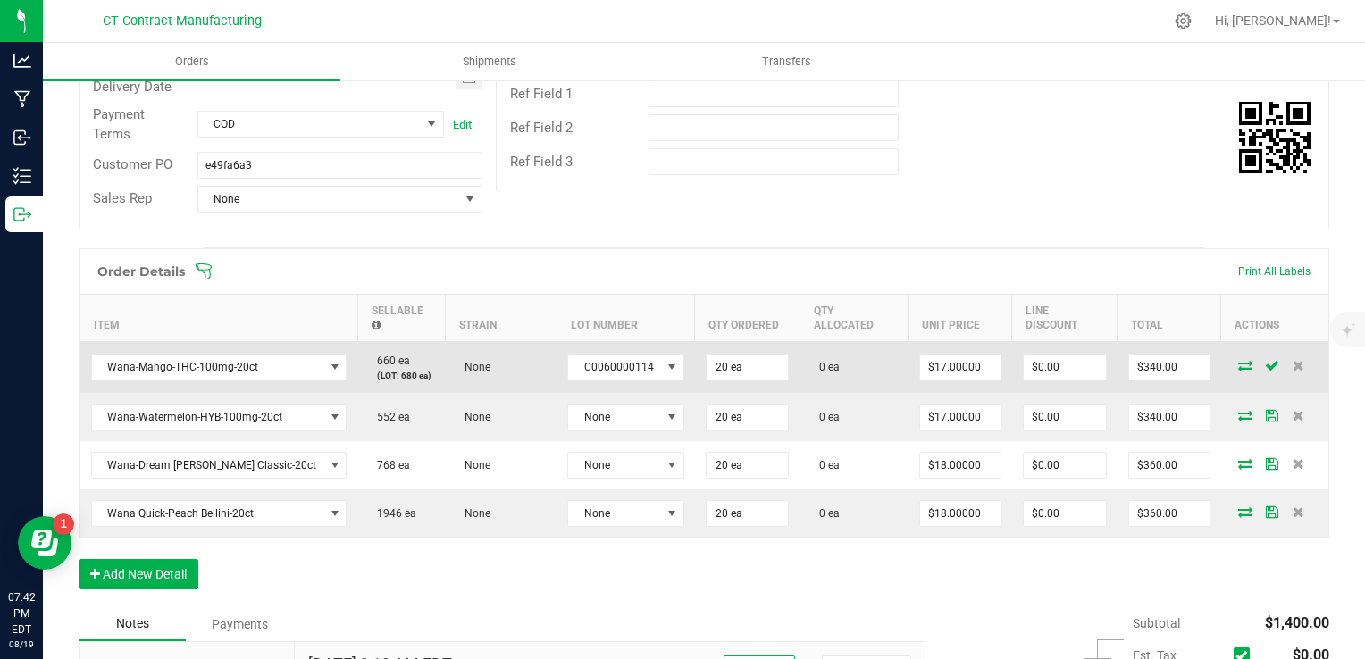
click at [1238, 360] on icon at bounding box center [1245, 365] width 14 height 11
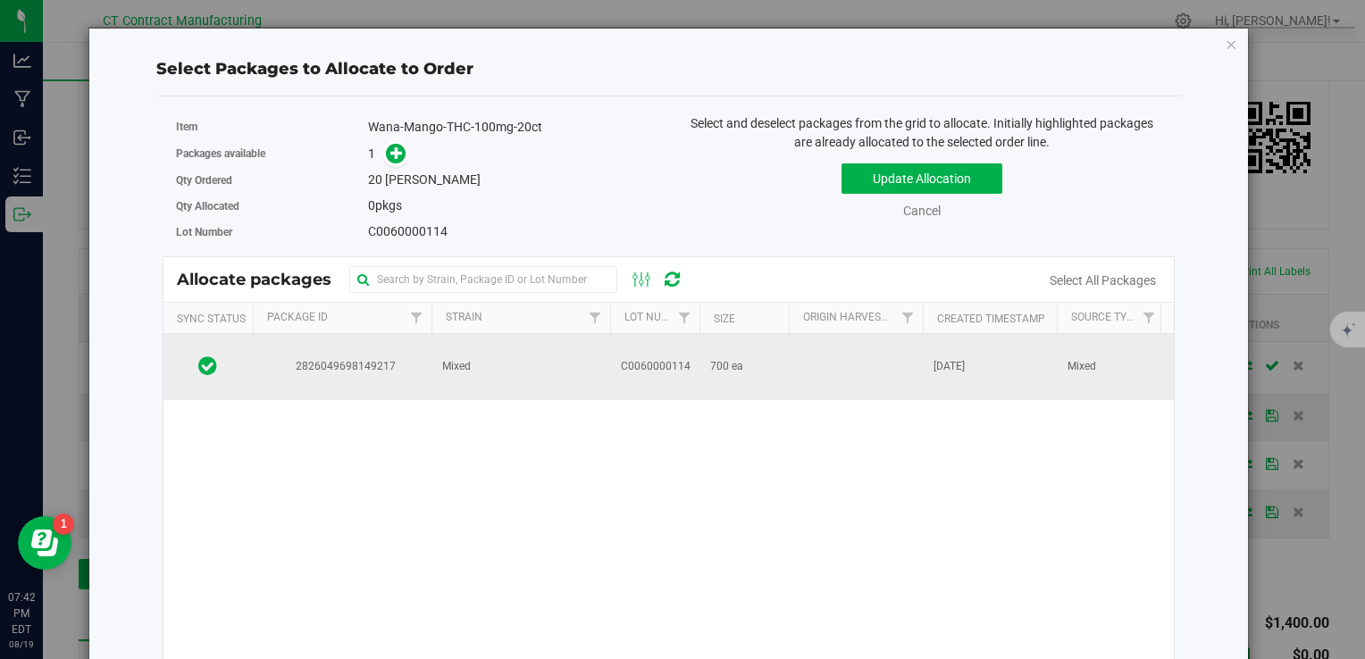
click at [786, 357] on td "700 ea" at bounding box center [744, 367] width 89 height 66
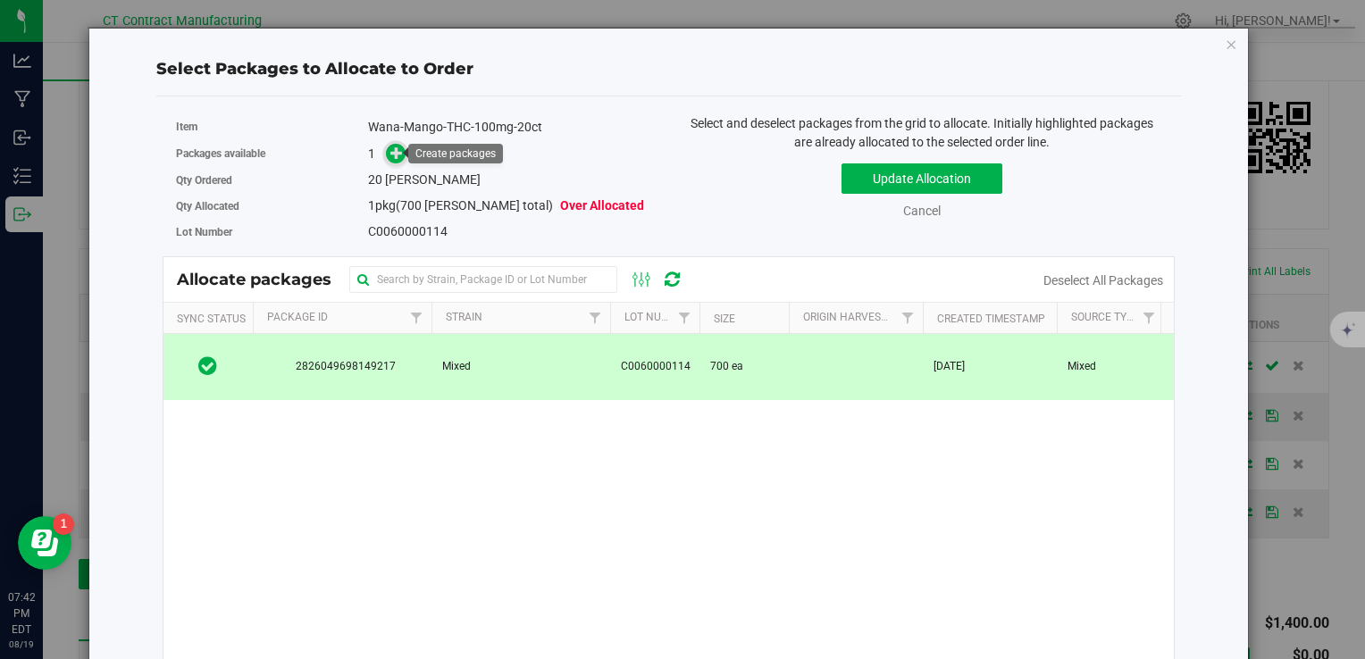
click at [398, 154] on icon at bounding box center [396, 153] width 13 height 13
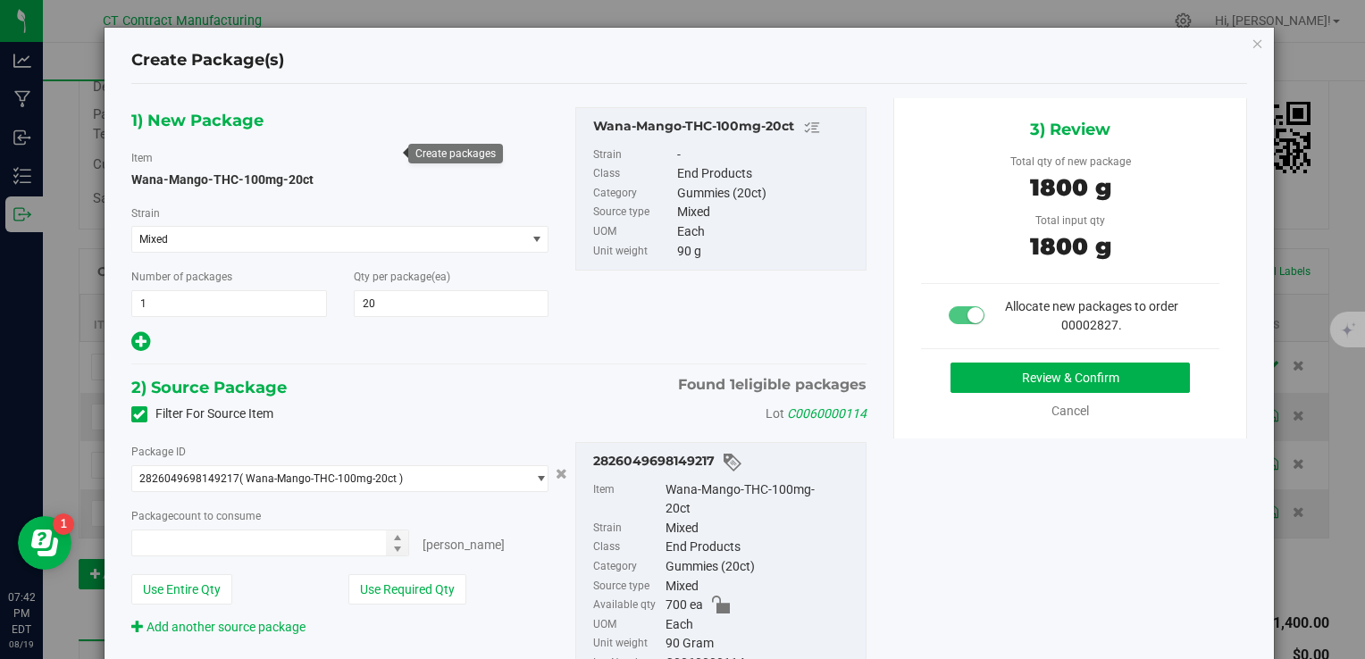
type input "20 ea"
click at [994, 374] on button "Review & Confirm" at bounding box center [1070, 378] width 239 height 30
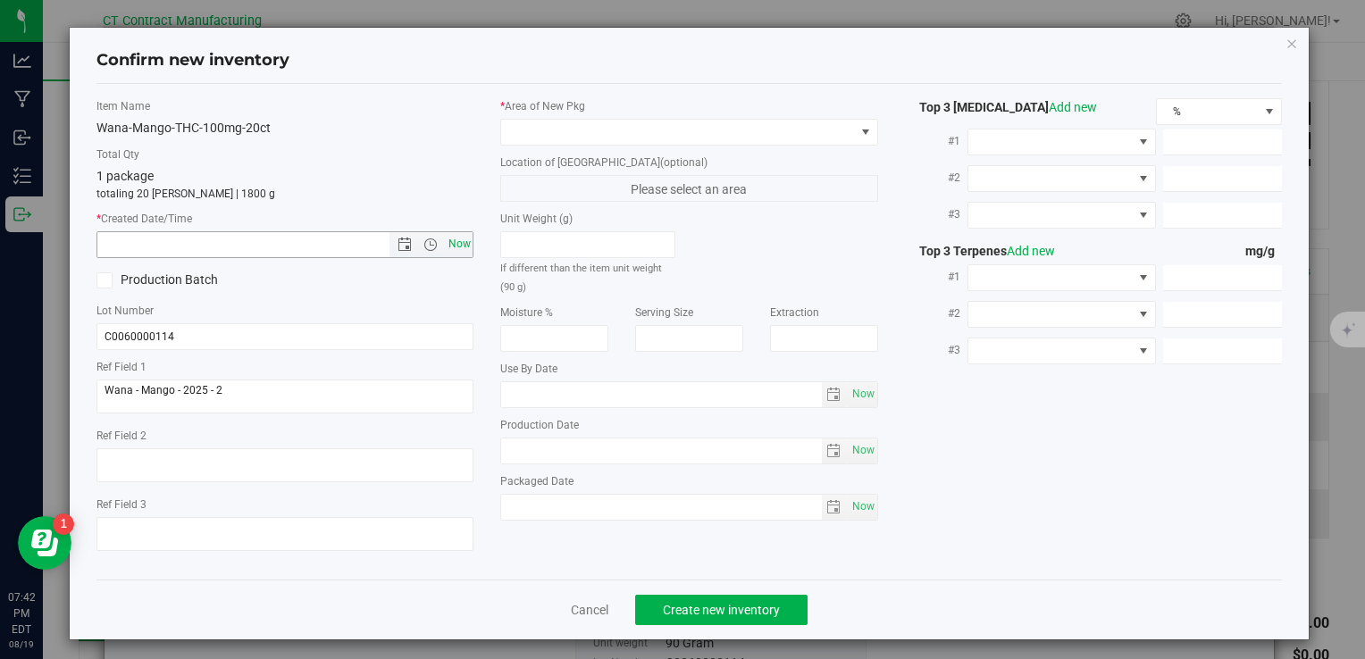
click at [452, 241] on span "Now" at bounding box center [459, 244] width 30 height 26
type input "8/19/2025 7:42 PM"
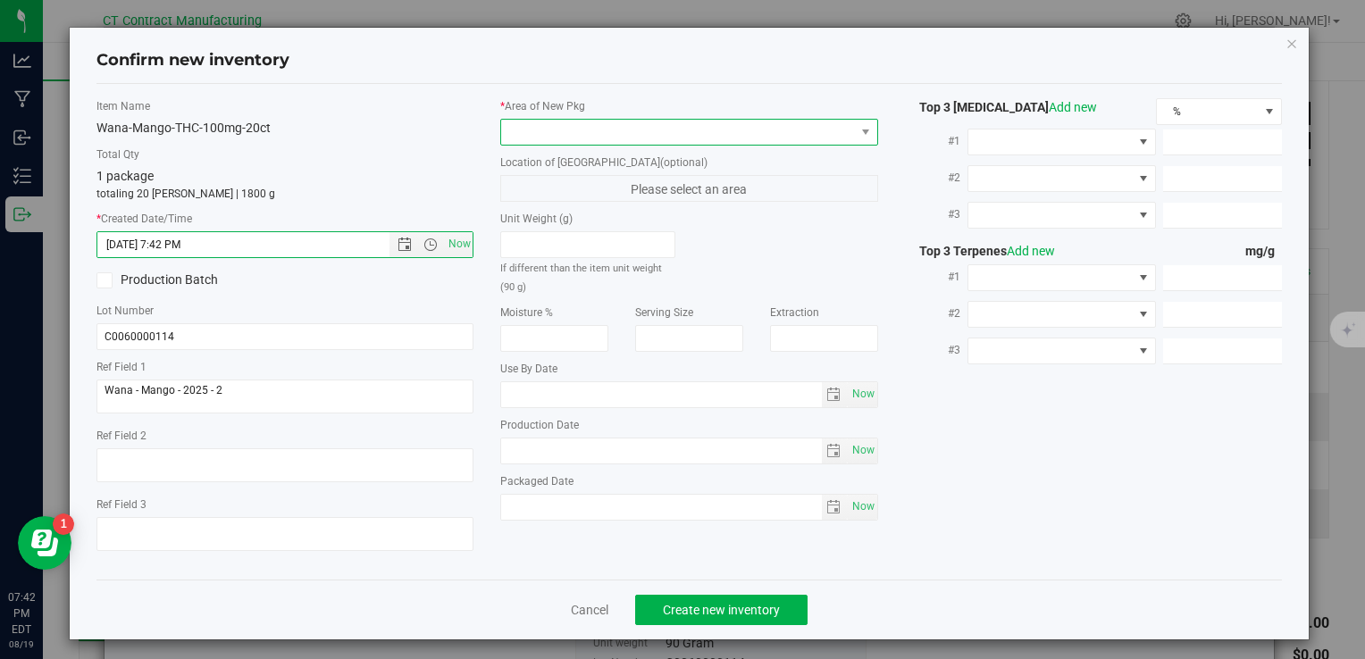
click at [573, 130] on span at bounding box center [677, 132] width 353 height 25
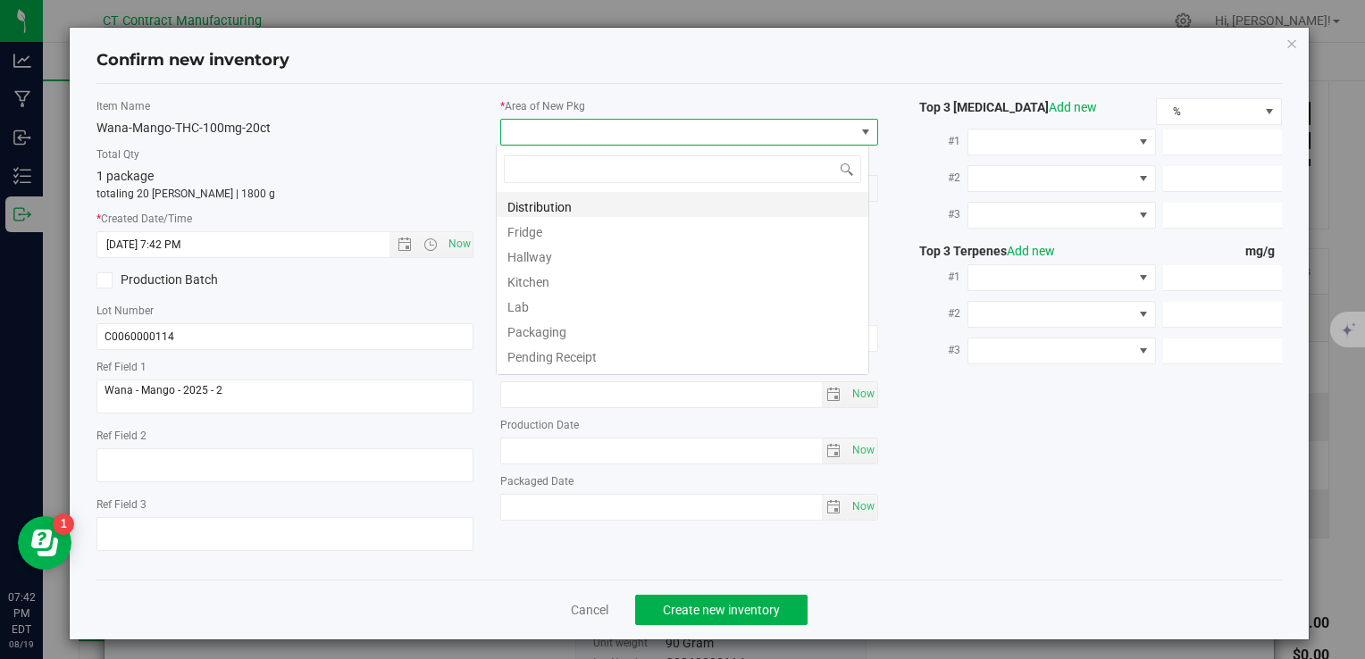
scroll to position [26, 373]
click at [630, 197] on li "Distribution" at bounding box center [683, 204] width 372 height 25
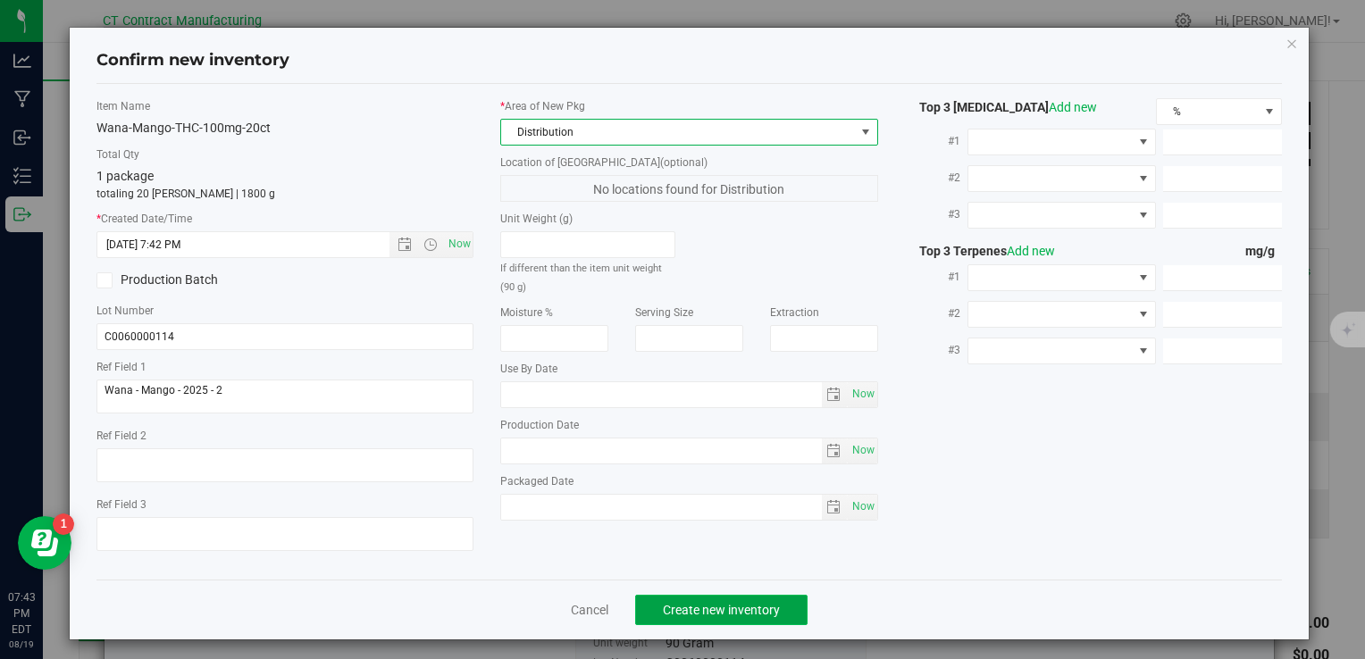
click at [691, 618] on button "Create new inventory" at bounding box center [721, 610] width 172 height 30
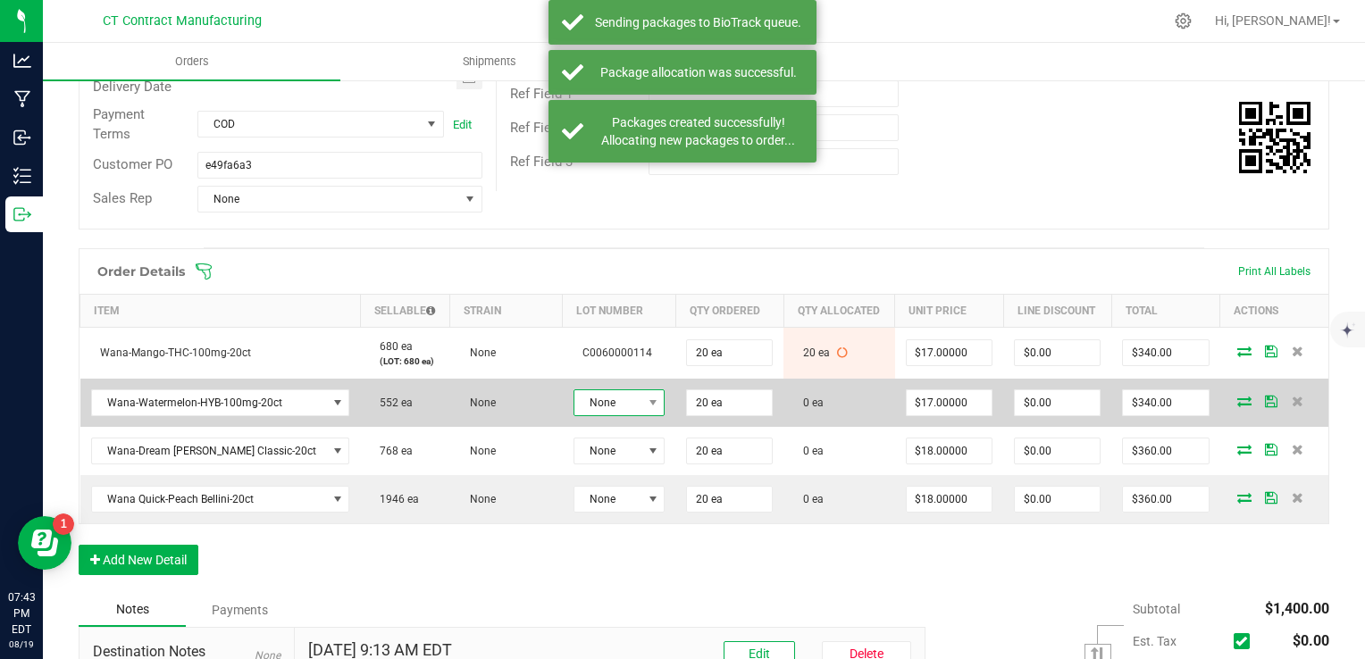
click at [610, 406] on span "None" at bounding box center [607, 402] width 67 height 25
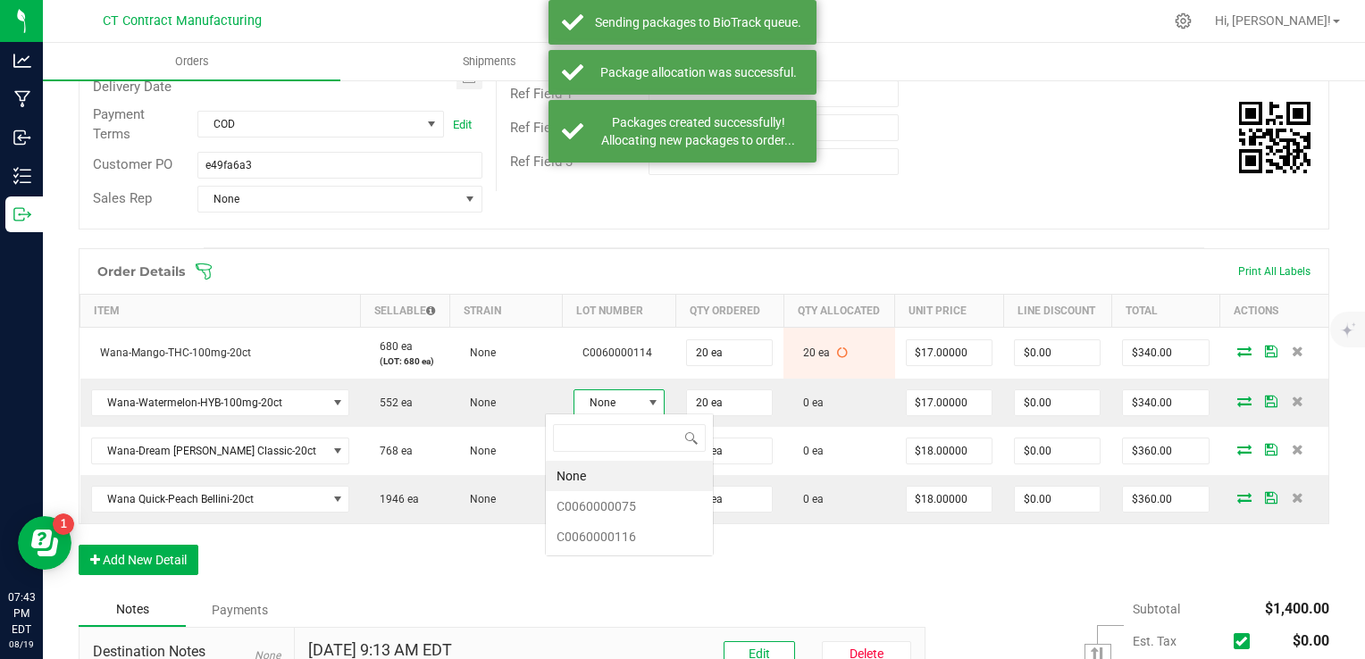
scroll to position [26, 93]
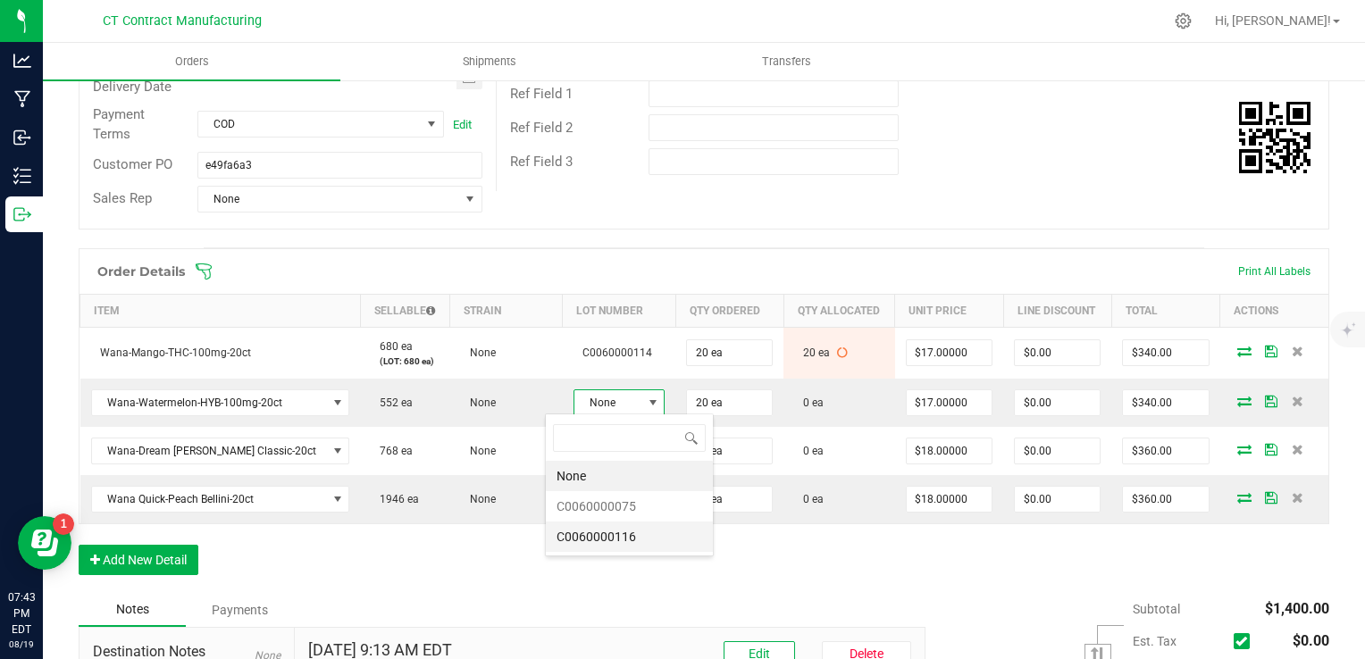
click at [629, 531] on li "C0060000116" at bounding box center [629, 537] width 167 height 30
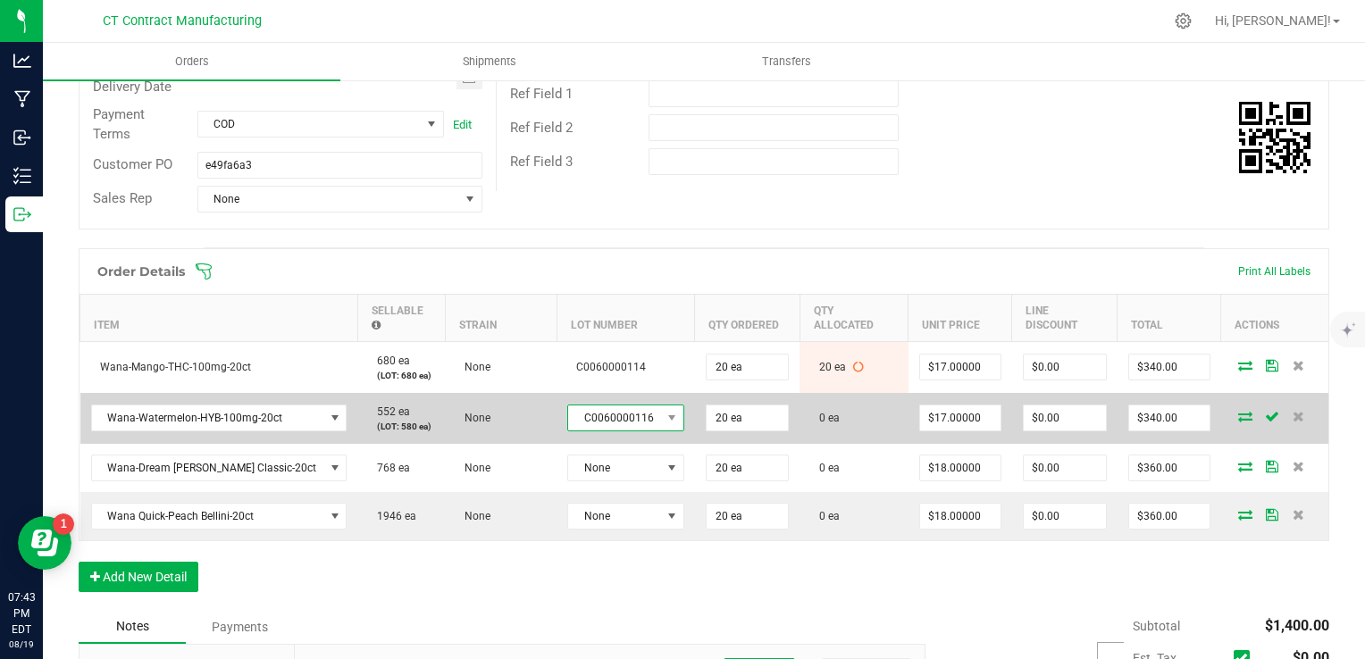
click at [603, 406] on span "C0060000116" at bounding box center [614, 418] width 93 height 25
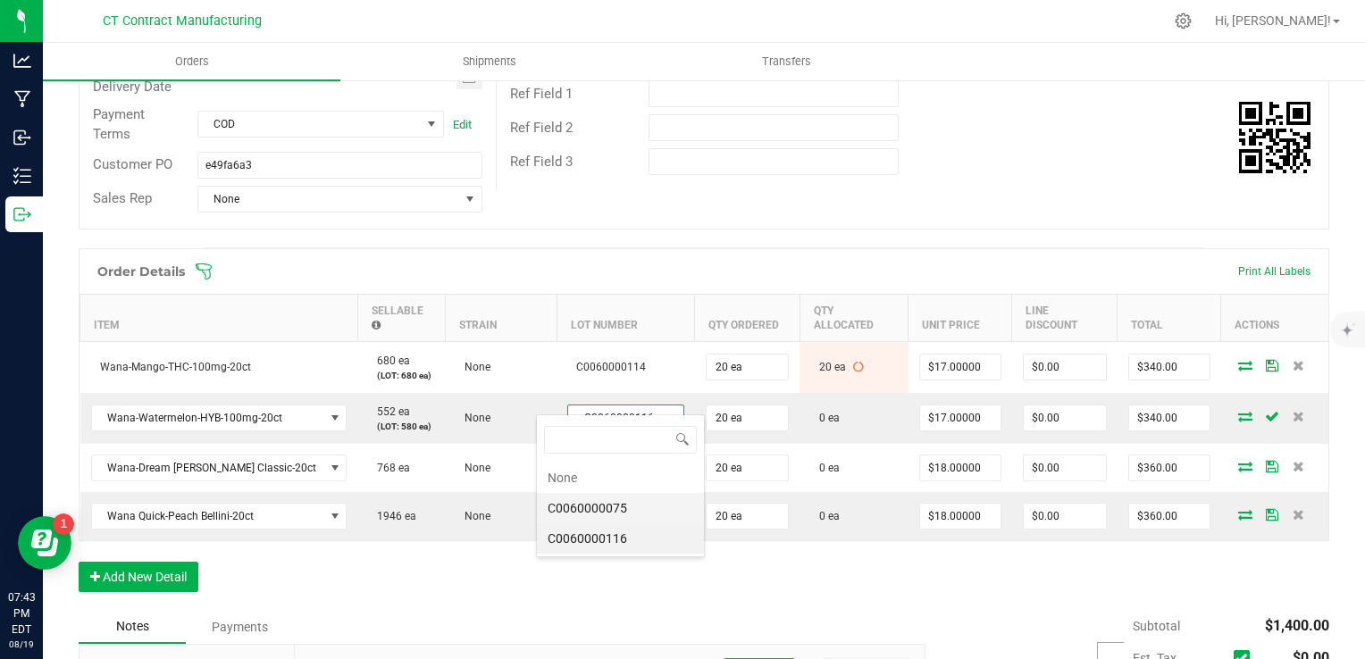
click at [630, 510] on li "C0060000075" at bounding box center [620, 508] width 167 height 30
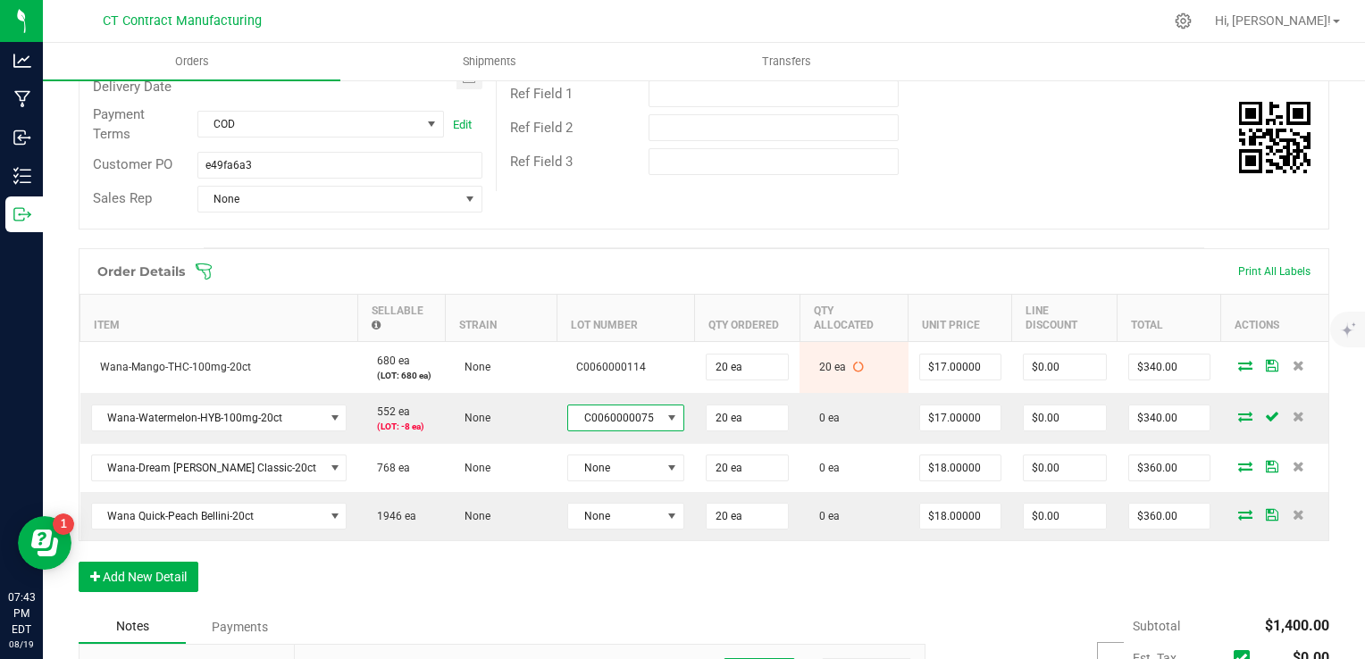
click at [618, 406] on span "C0060000075" at bounding box center [614, 418] width 93 height 25
click at [627, 535] on li "C0060000116" at bounding box center [620, 539] width 167 height 30
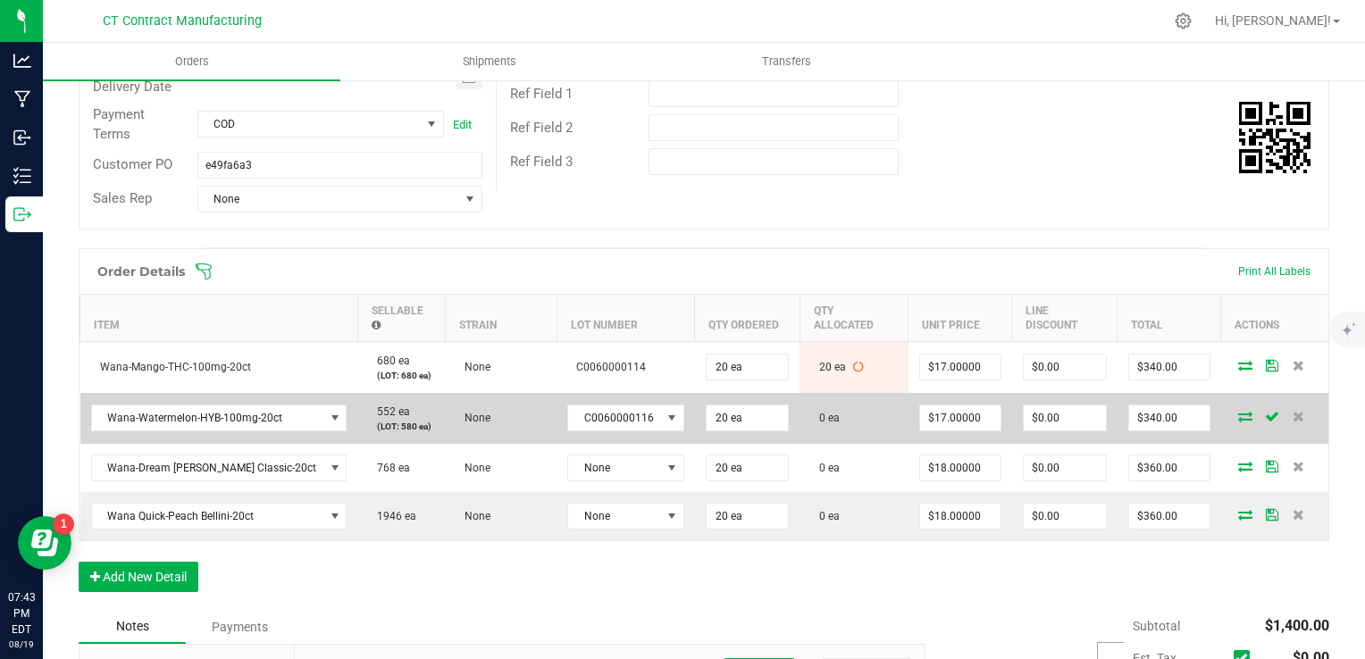
click at [1238, 411] on icon at bounding box center [1245, 416] width 14 height 11
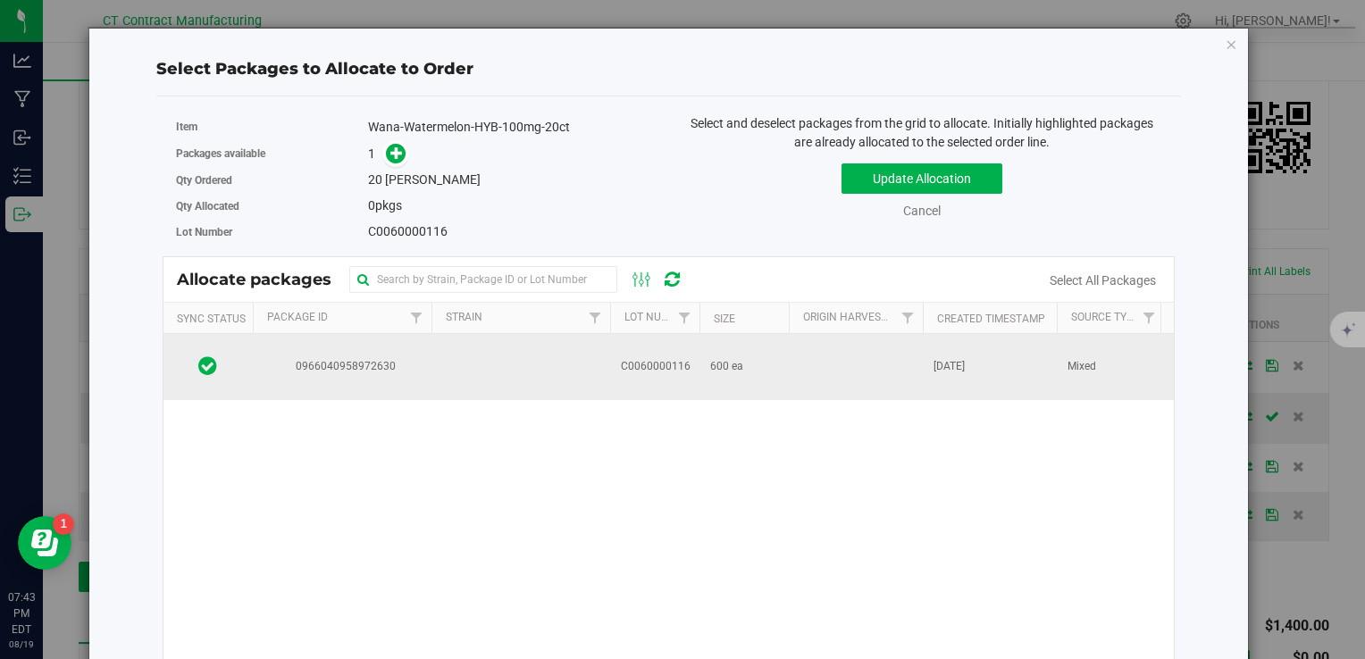
click at [633, 381] on td "C0060000116" at bounding box center [654, 367] width 89 height 66
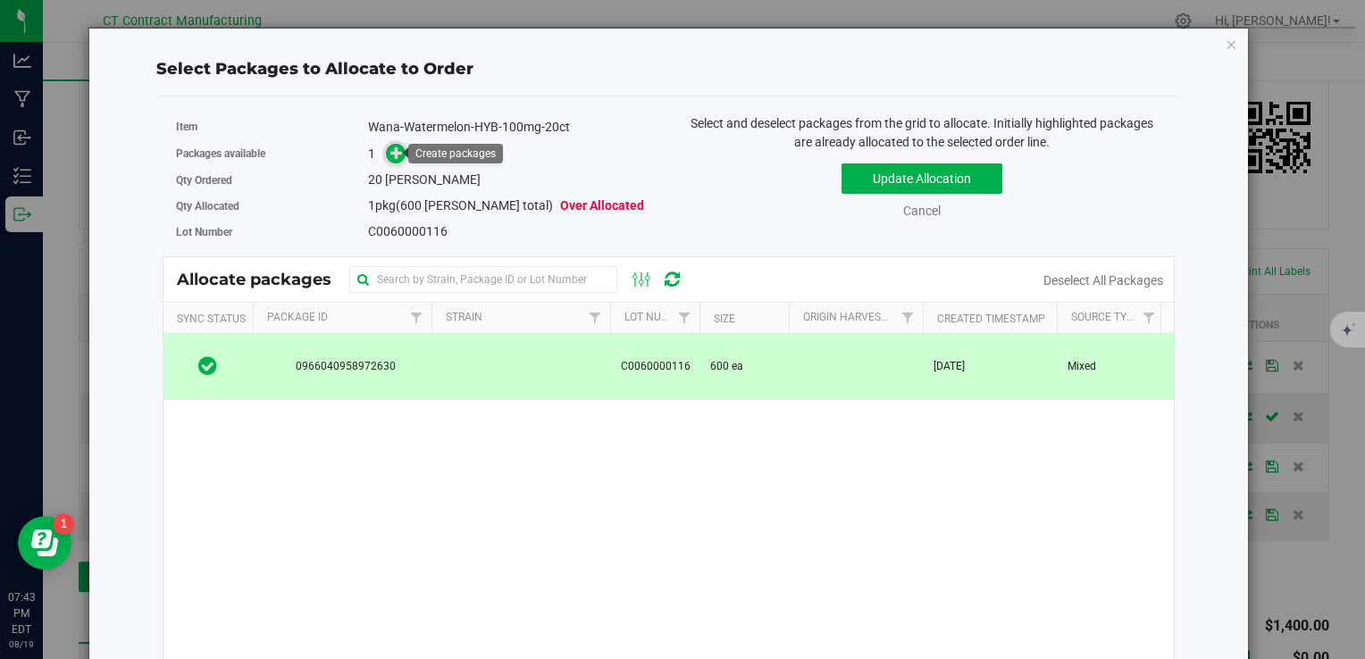
click at [396, 148] on icon at bounding box center [396, 153] width 13 height 13
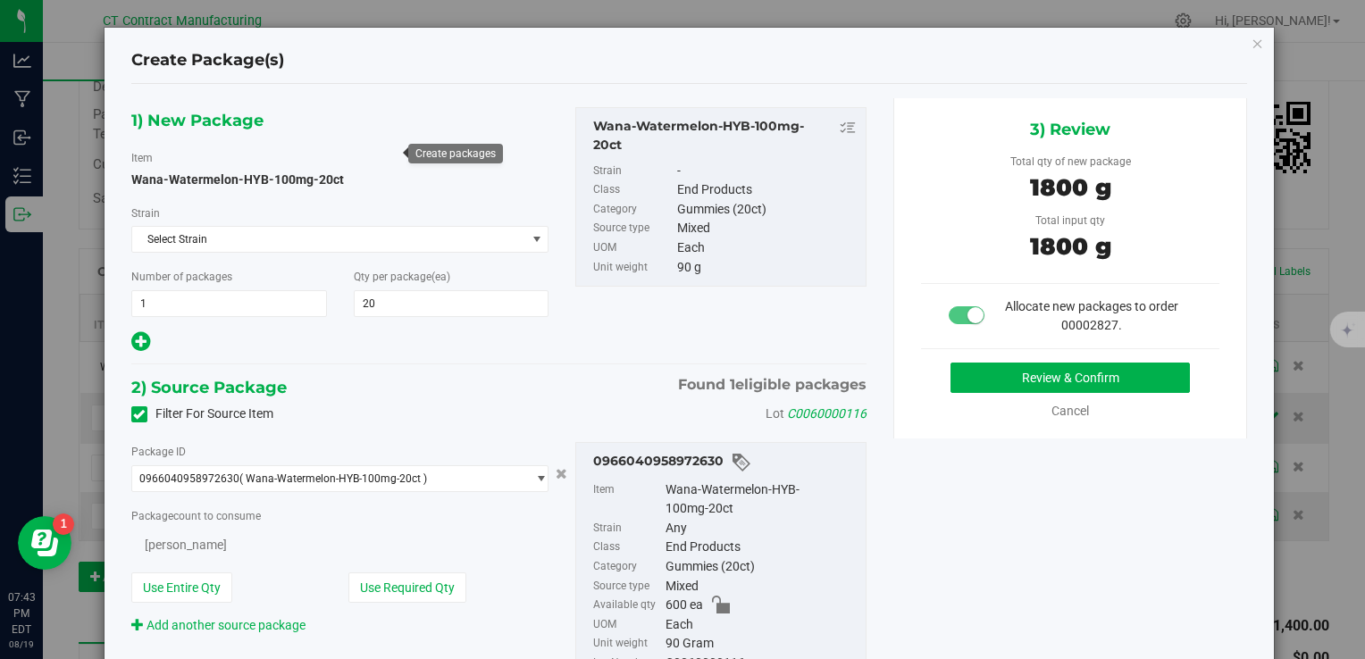
type input "20"
click at [977, 365] on button "Review & Confirm" at bounding box center [1070, 378] width 239 height 30
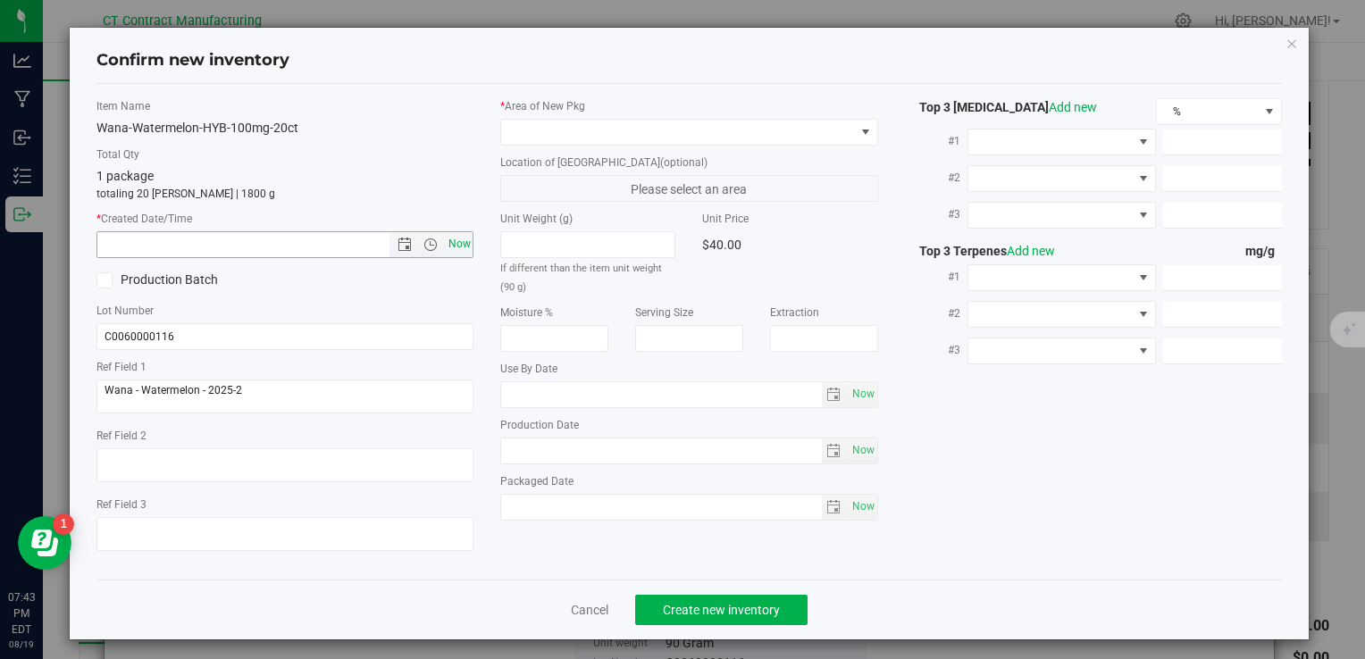
click at [449, 246] on span "Now" at bounding box center [459, 244] width 30 height 26
type input "8/19/2025 7:43 PM"
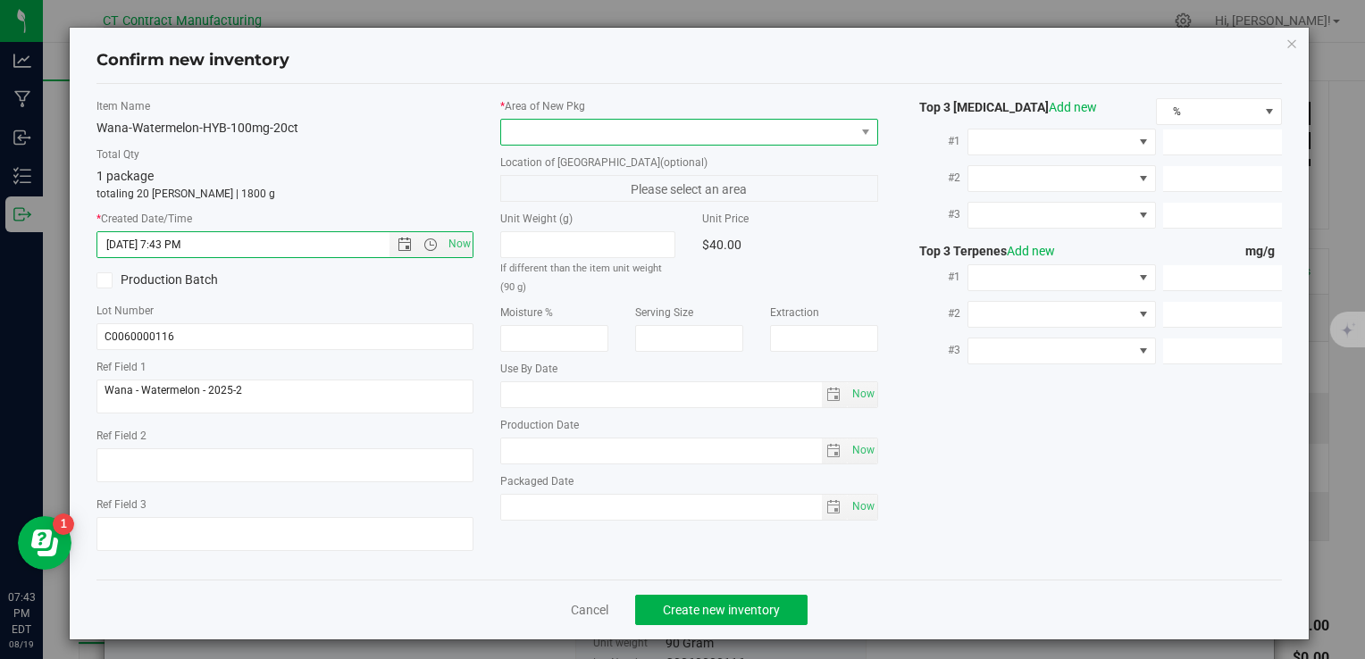
click at [540, 131] on span at bounding box center [677, 132] width 353 height 25
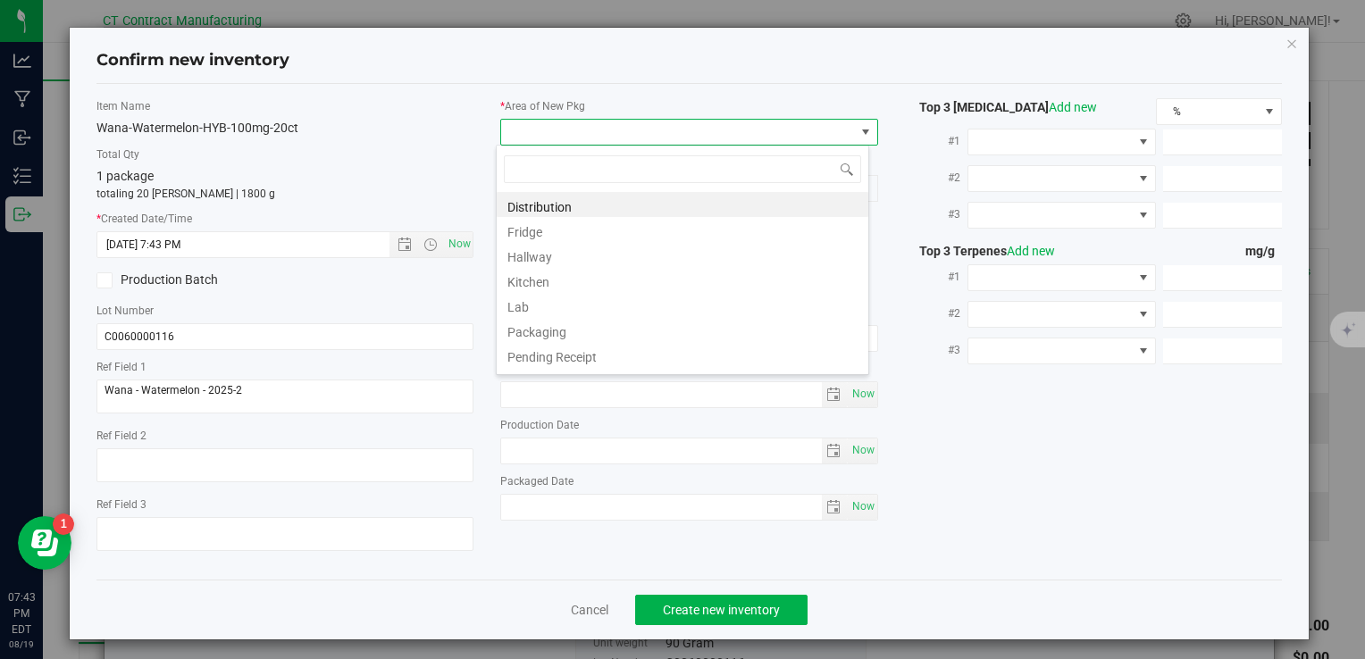
scroll to position [26, 373]
click at [546, 189] on span at bounding box center [683, 169] width 372 height 42
click at [545, 199] on li "Distribution" at bounding box center [683, 204] width 372 height 25
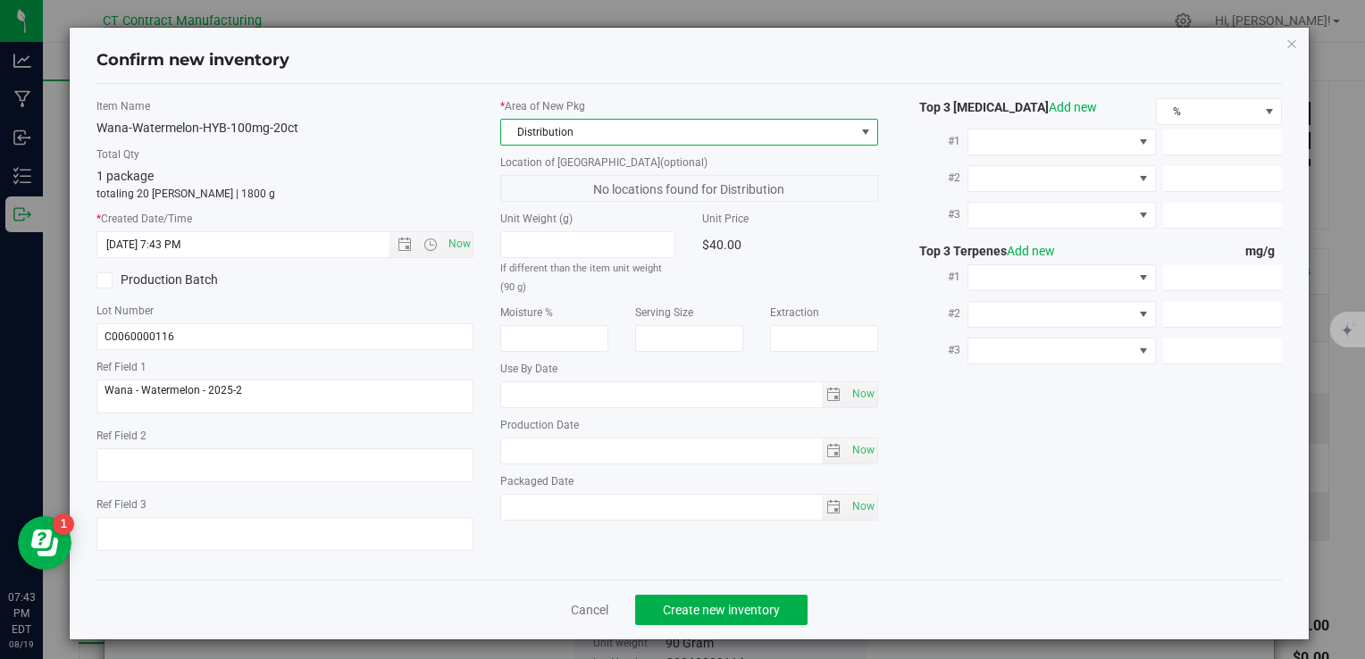
click at [709, 591] on div "Cancel Create new inventory" at bounding box center [689, 610] width 1186 height 60
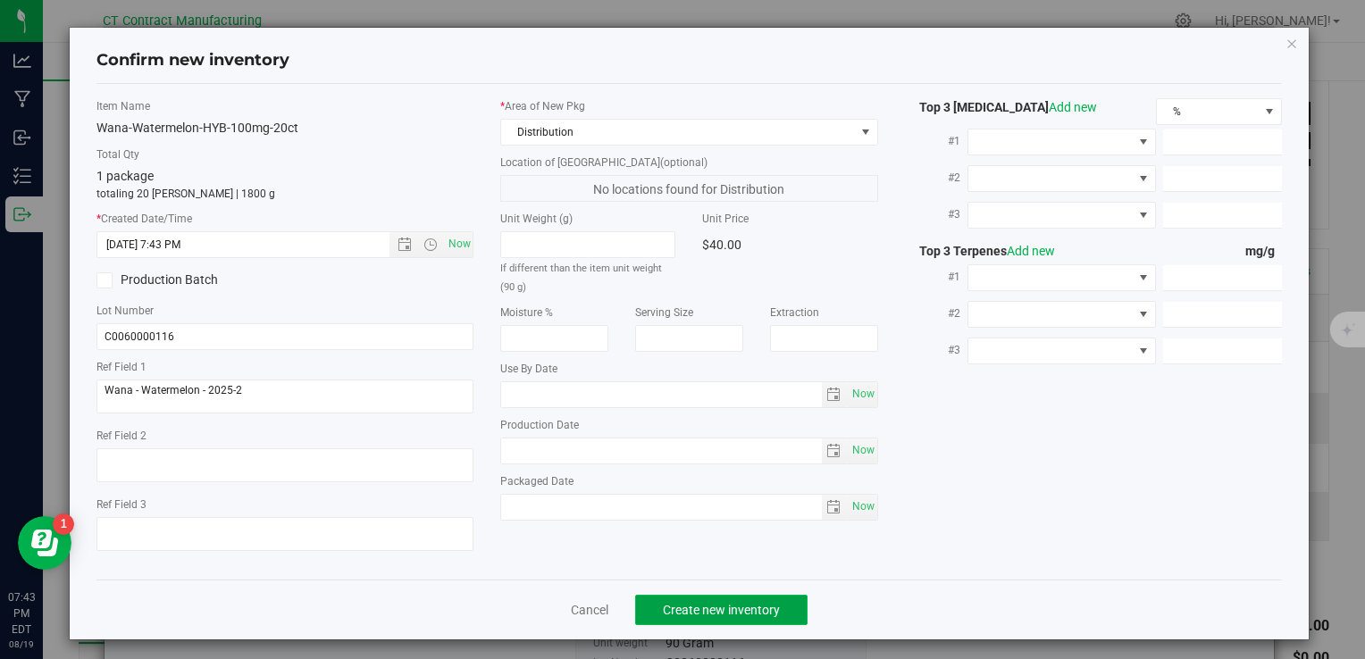
click at [711, 606] on span "Create new inventory" at bounding box center [721, 610] width 117 height 14
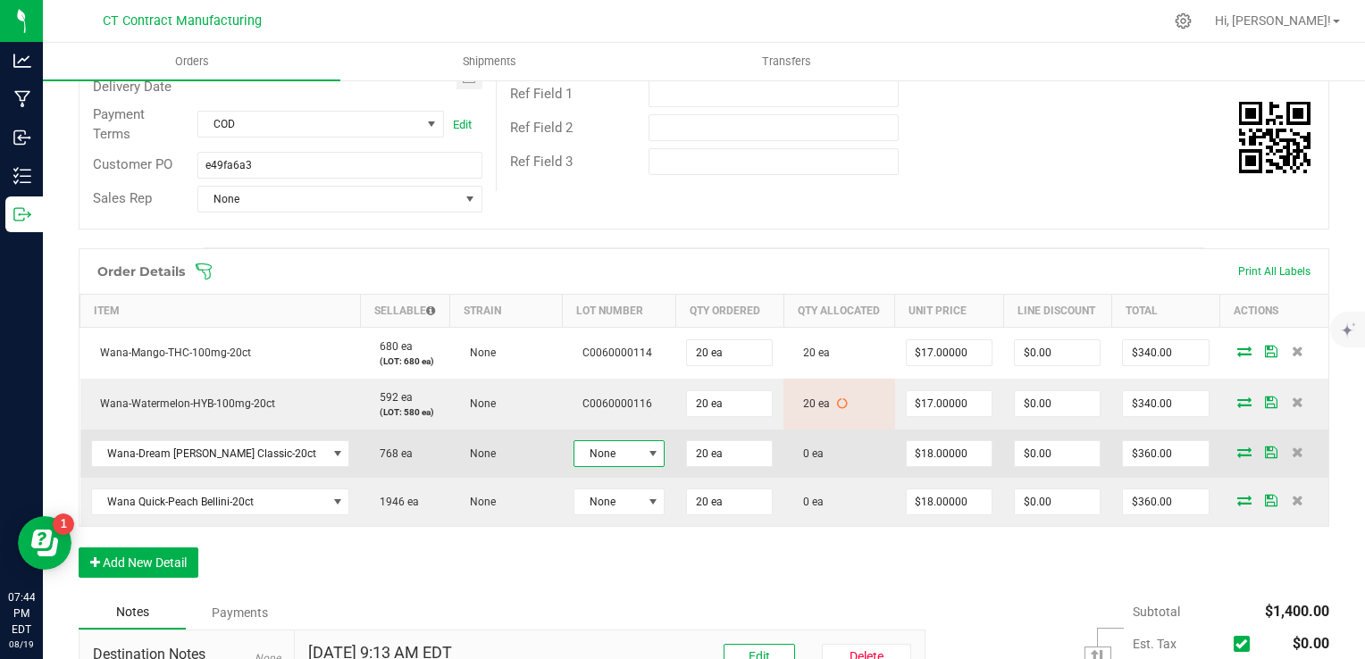
click at [646, 449] on span at bounding box center [653, 454] width 14 height 14
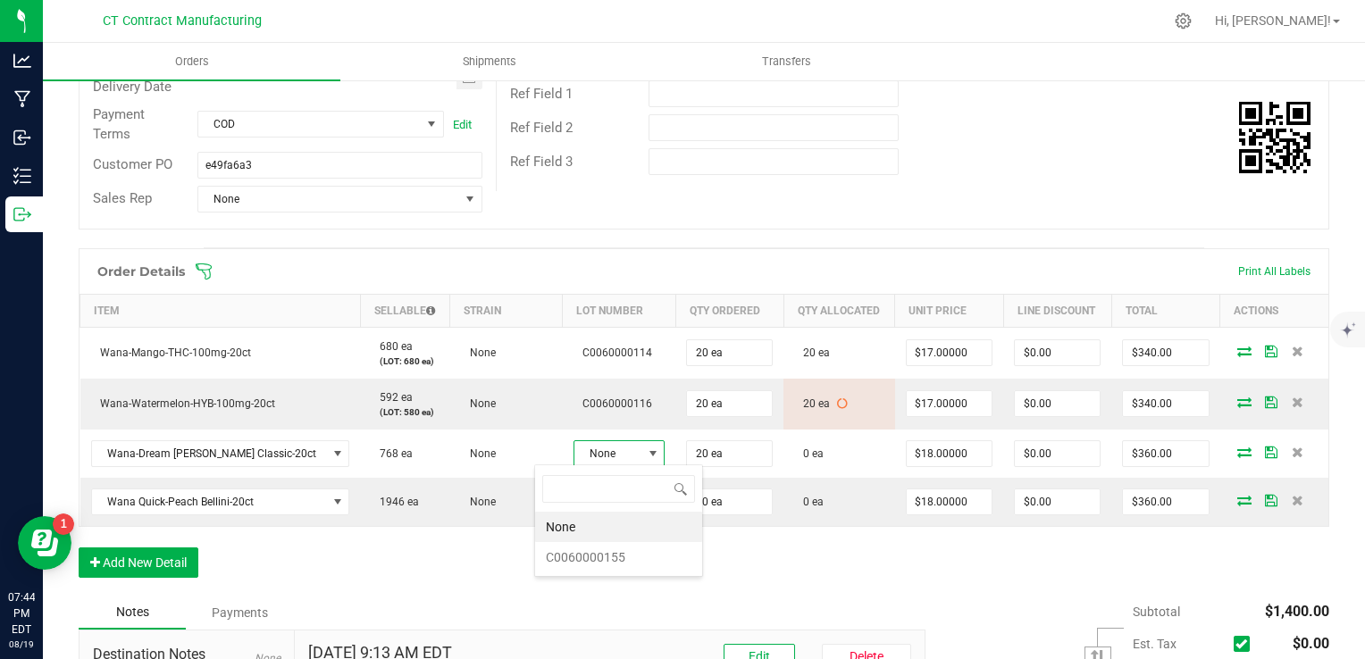
click at [627, 559] on li "C0060000155" at bounding box center [618, 557] width 167 height 30
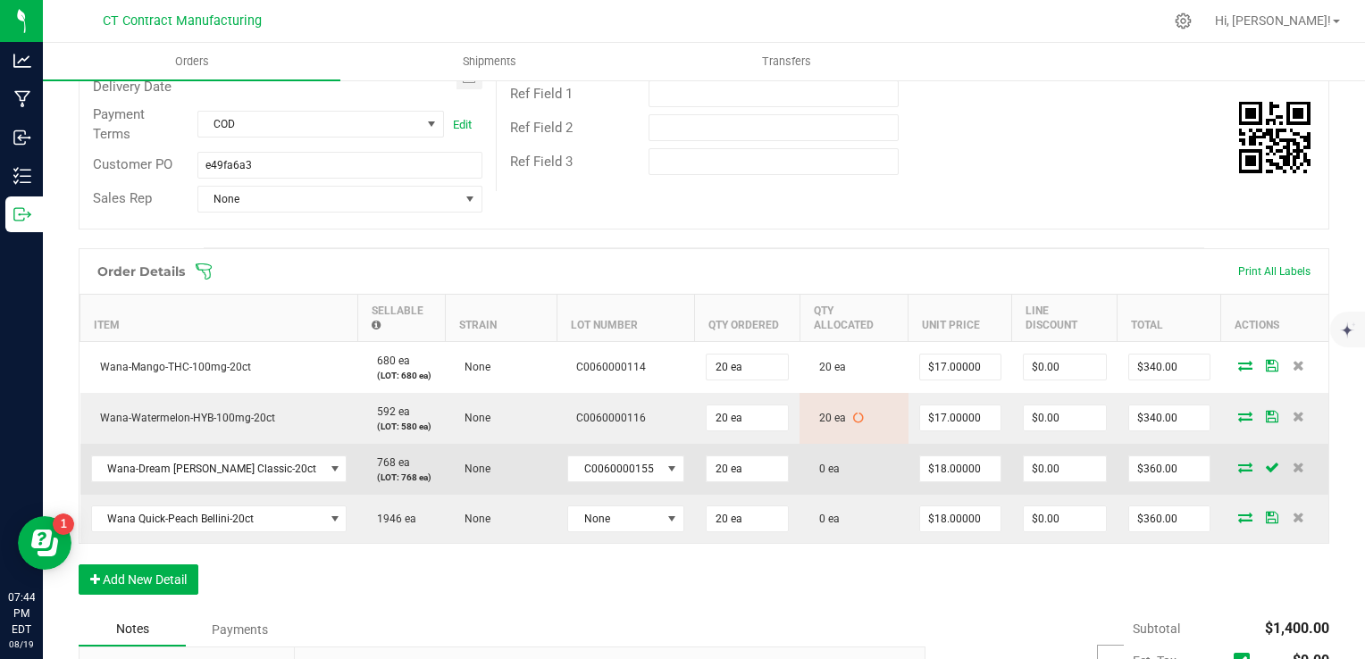
click at [1238, 462] on icon at bounding box center [1245, 467] width 14 height 11
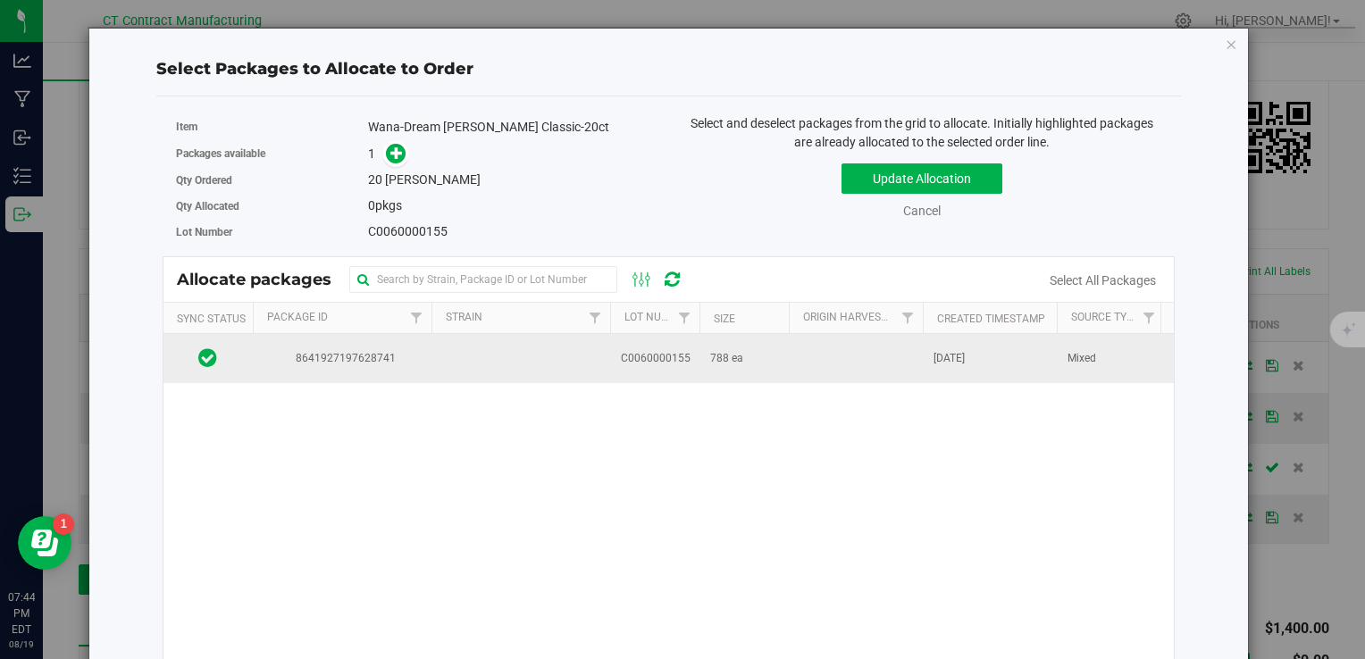
click at [683, 358] on span "C0060000155" at bounding box center [656, 358] width 70 height 17
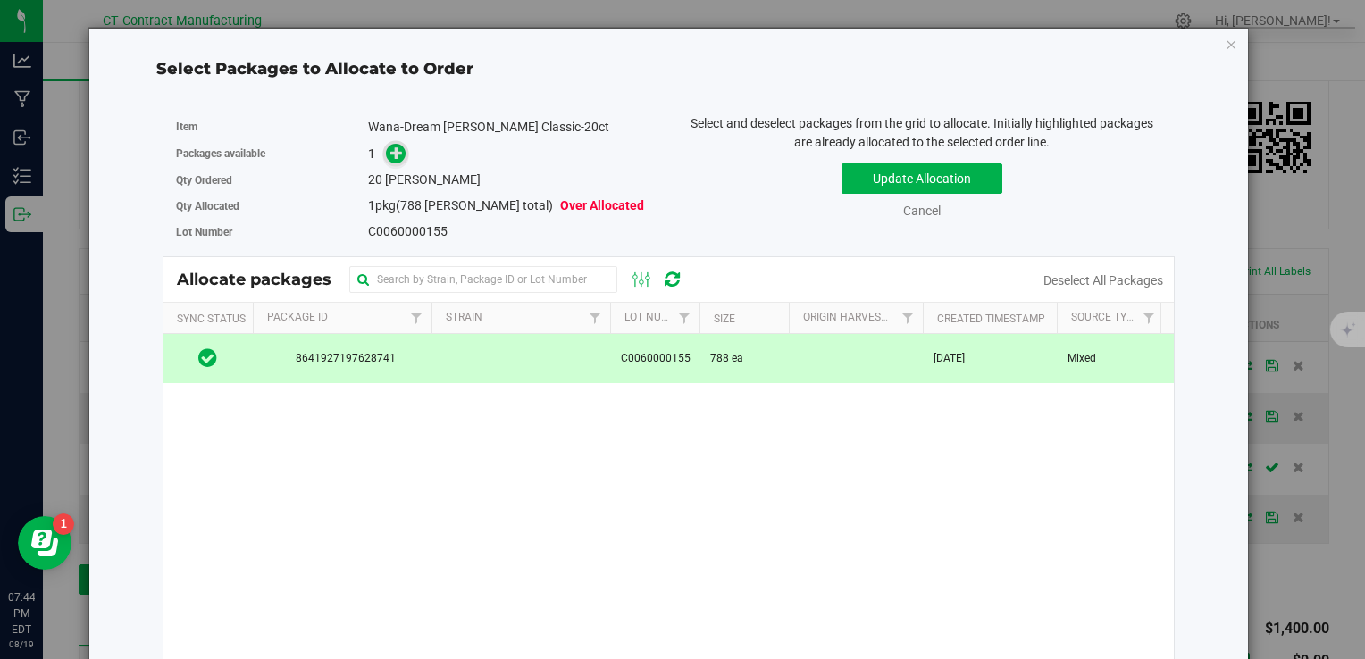
click at [390, 147] on icon at bounding box center [396, 153] width 13 height 13
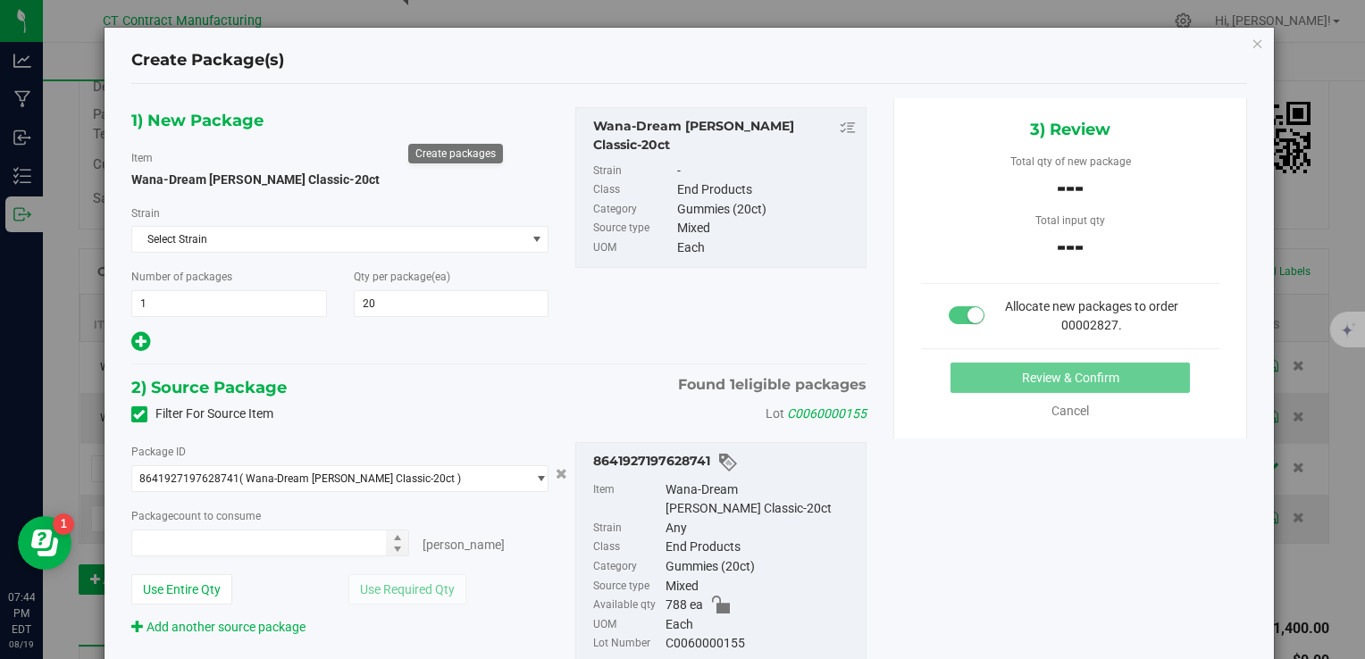
type input "20"
type input "0 ea"
click at [299, 533] on span "0 ea 0" at bounding box center [270, 543] width 279 height 27
type input "20"
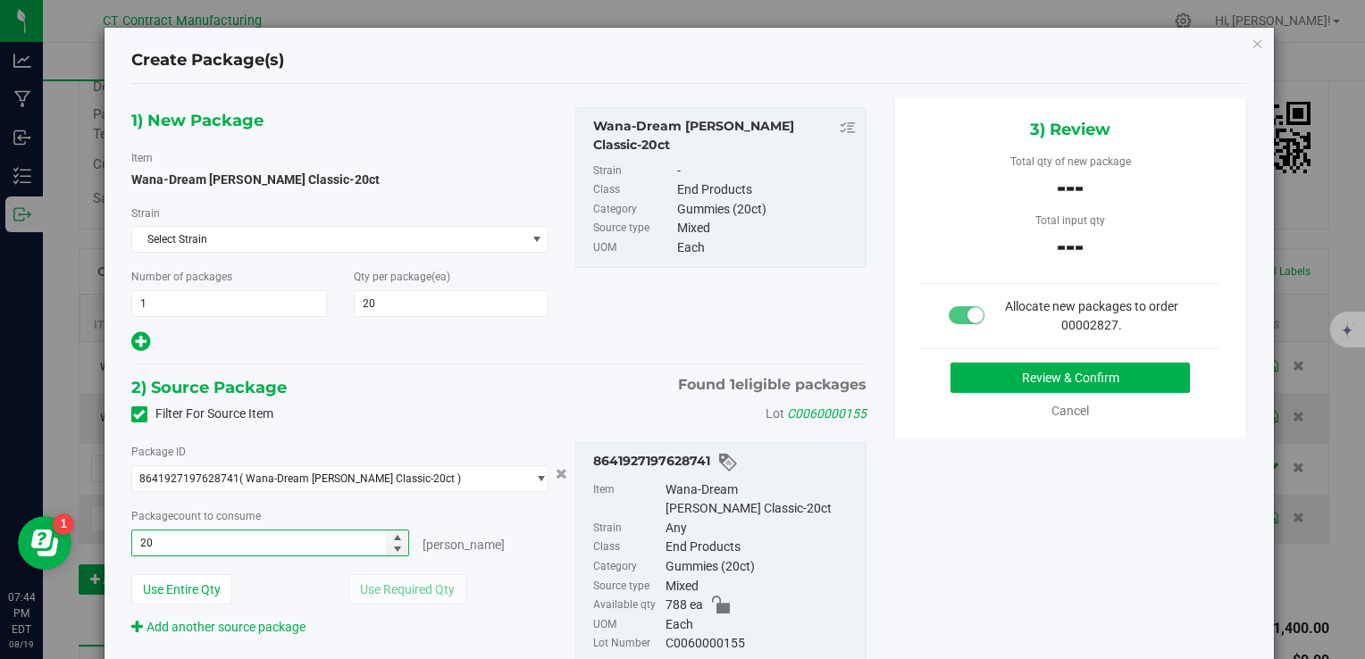
type input "20 ea"
click at [471, 348] on div at bounding box center [340, 343] width 418 height 24
click at [958, 373] on button "Review & Confirm" at bounding box center [1070, 378] width 239 height 30
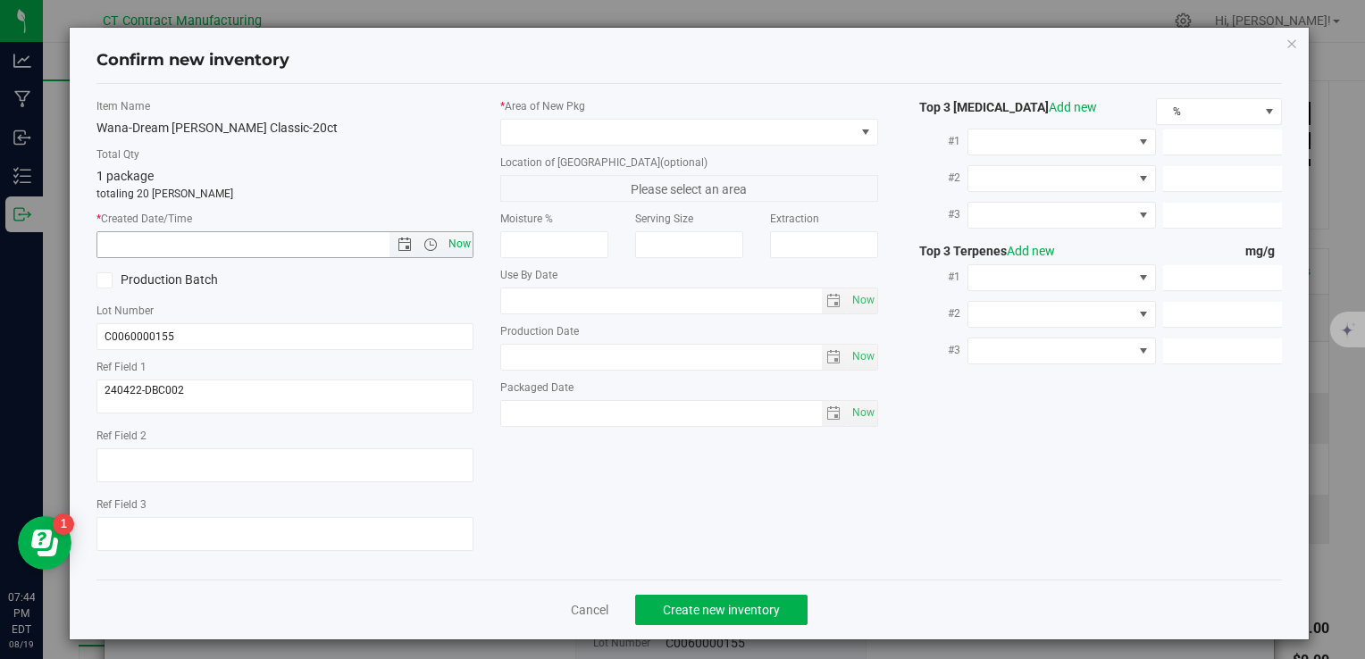
click at [460, 243] on span "Now" at bounding box center [459, 244] width 30 height 26
type input "8/19/2025 7:44 PM"
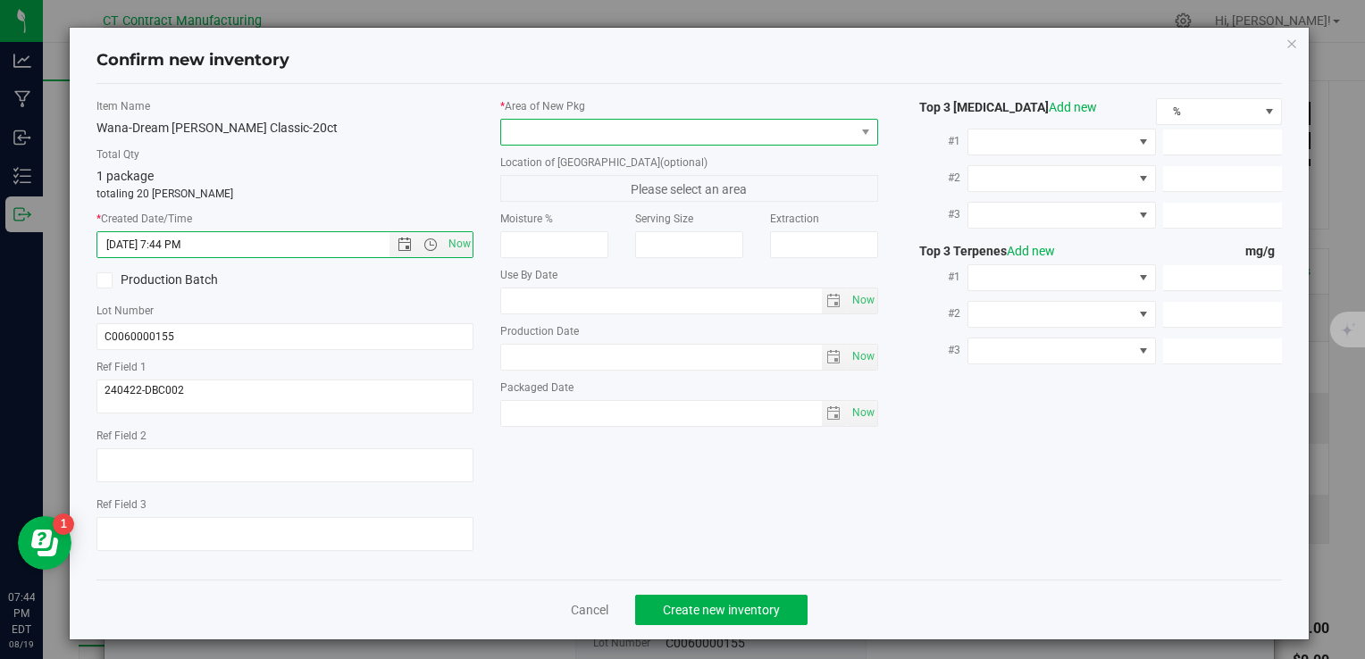
click at [537, 123] on span at bounding box center [677, 132] width 353 height 25
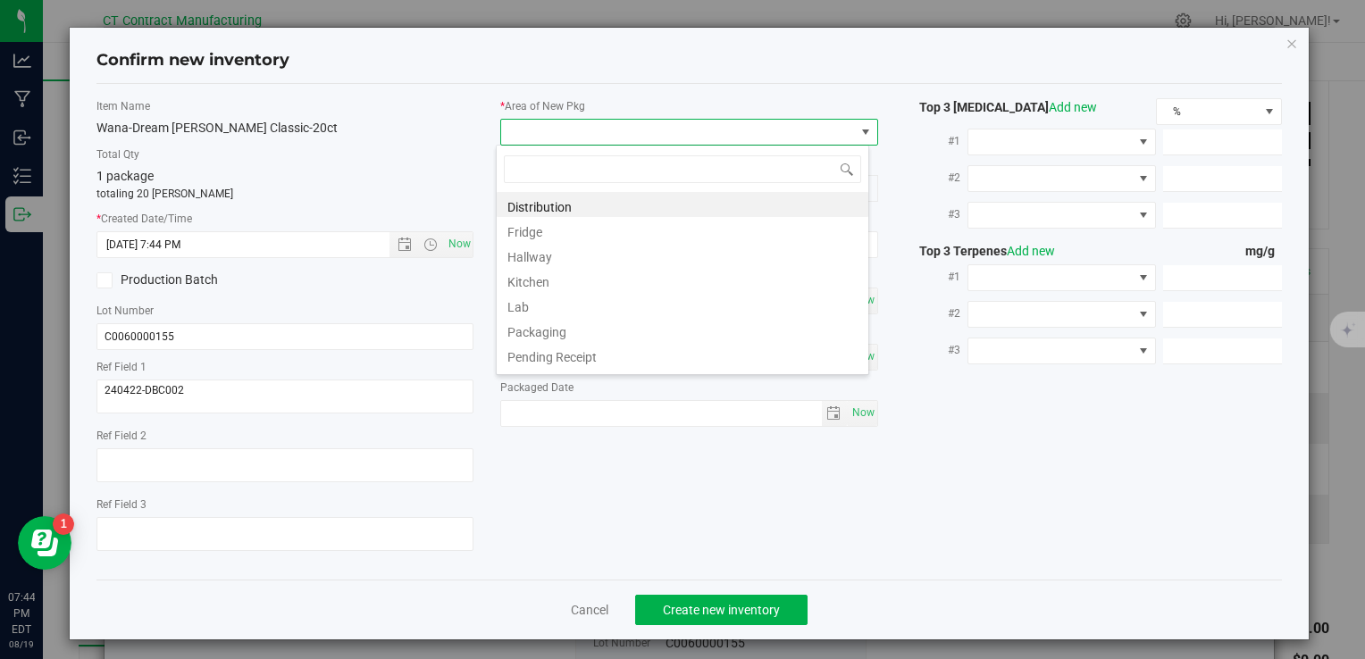
scroll to position [26, 373]
click at [577, 200] on li "Distribution" at bounding box center [683, 204] width 372 height 25
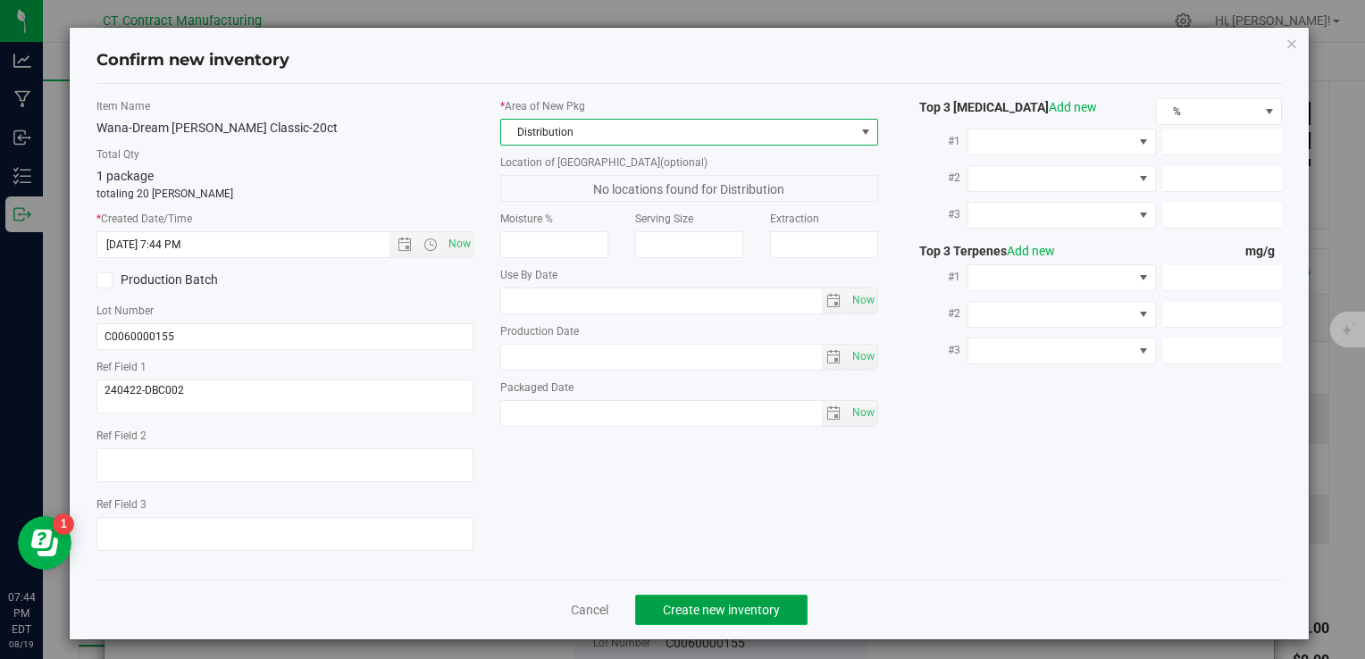
click at [689, 611] on span "Create new inventory" at bounding box center [721, 610] width 117 height 14
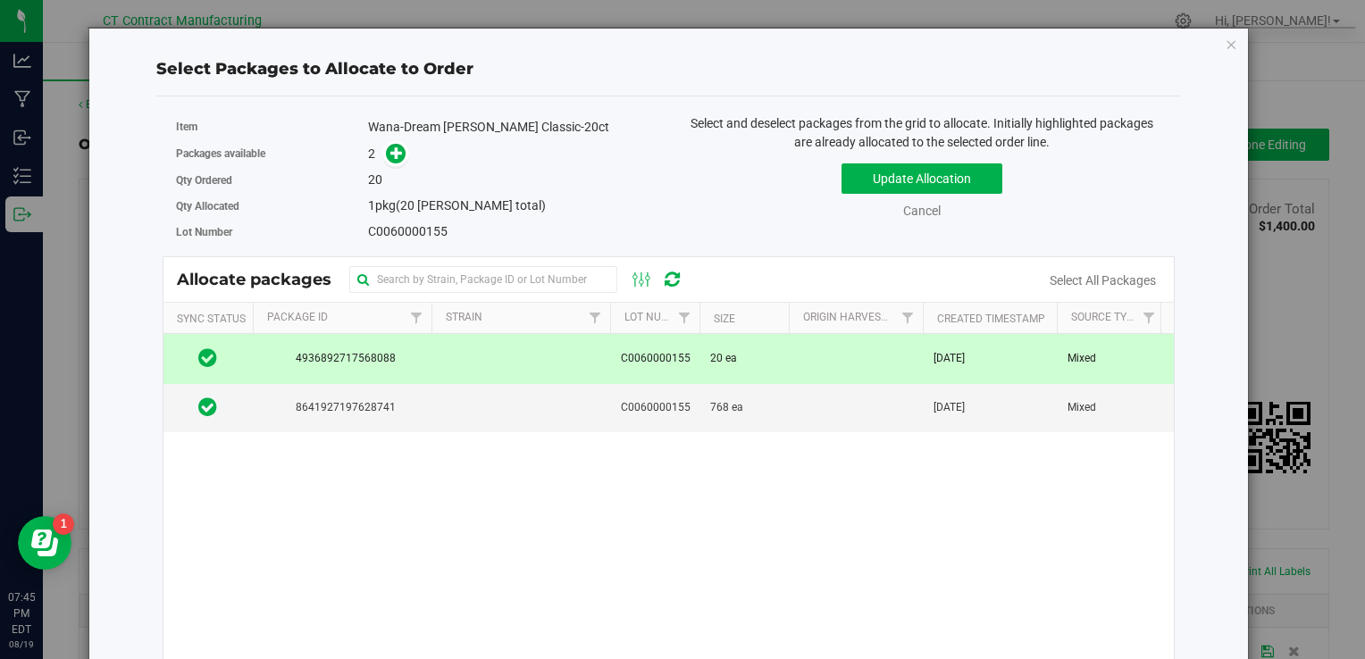
click at [443, 473] on div "4936892717568088 C0060000155 20 ea Aug 19, 2025 Mixed 240422-DBC002 Distributio…" at bounding box center [669, 557] width 1011 height 447
click at [462, 373] on td at bounding box center [521, 358] width 179 height 49
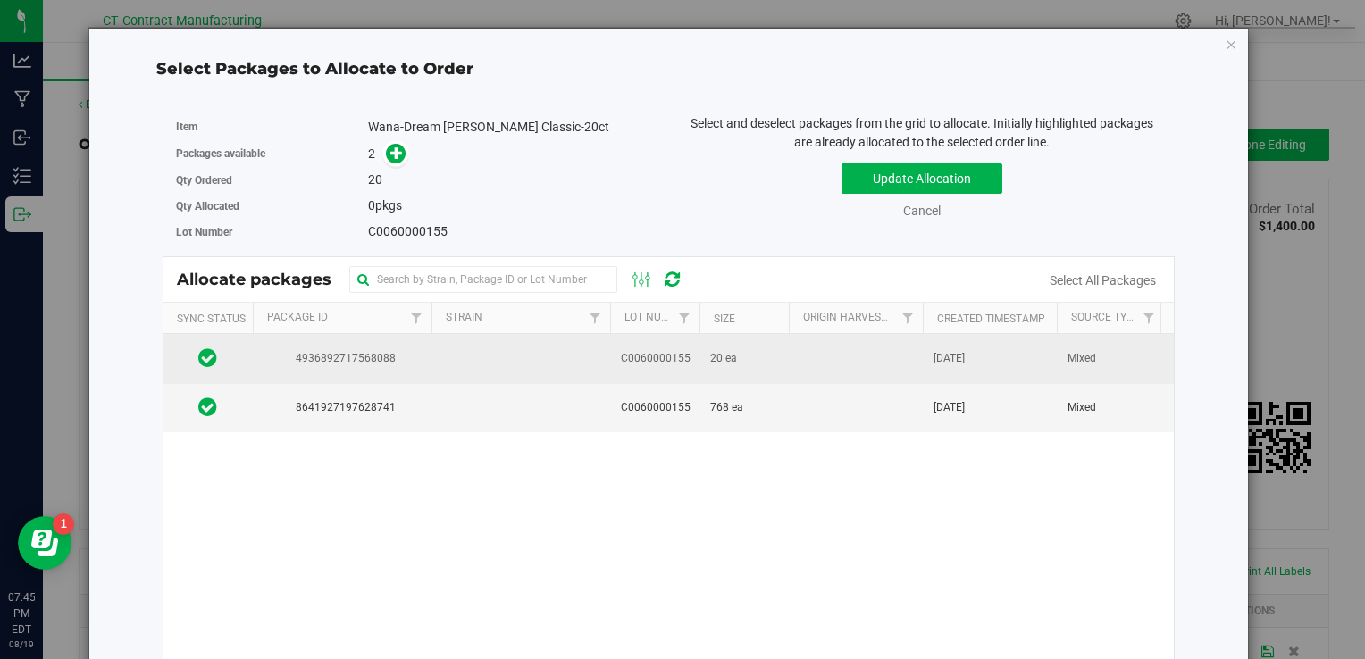
click at [440, 366] on td at bounding box center [521, 358] width 179 height 49
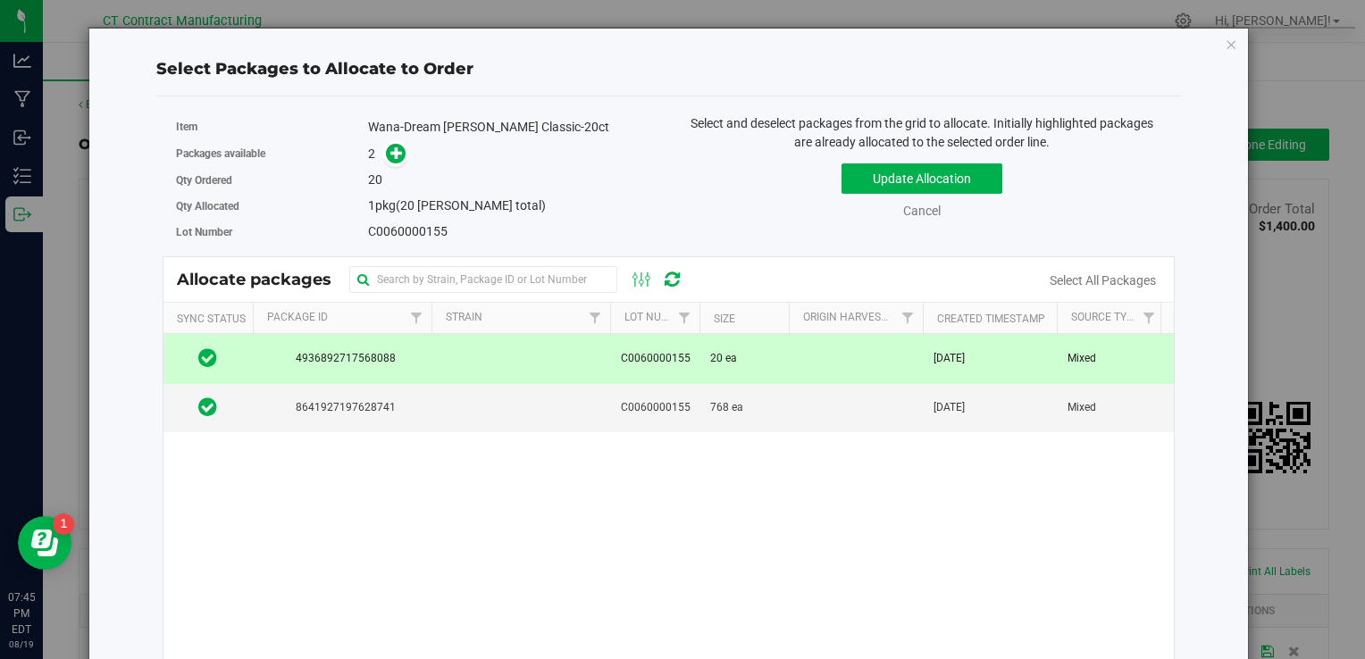
click at [397, 140] on div "Packages available 2" at bounding box center [416, 154] width 480 height 28
click at [393, 151] on icon at bounding box center [396, 153] width 13 height 13
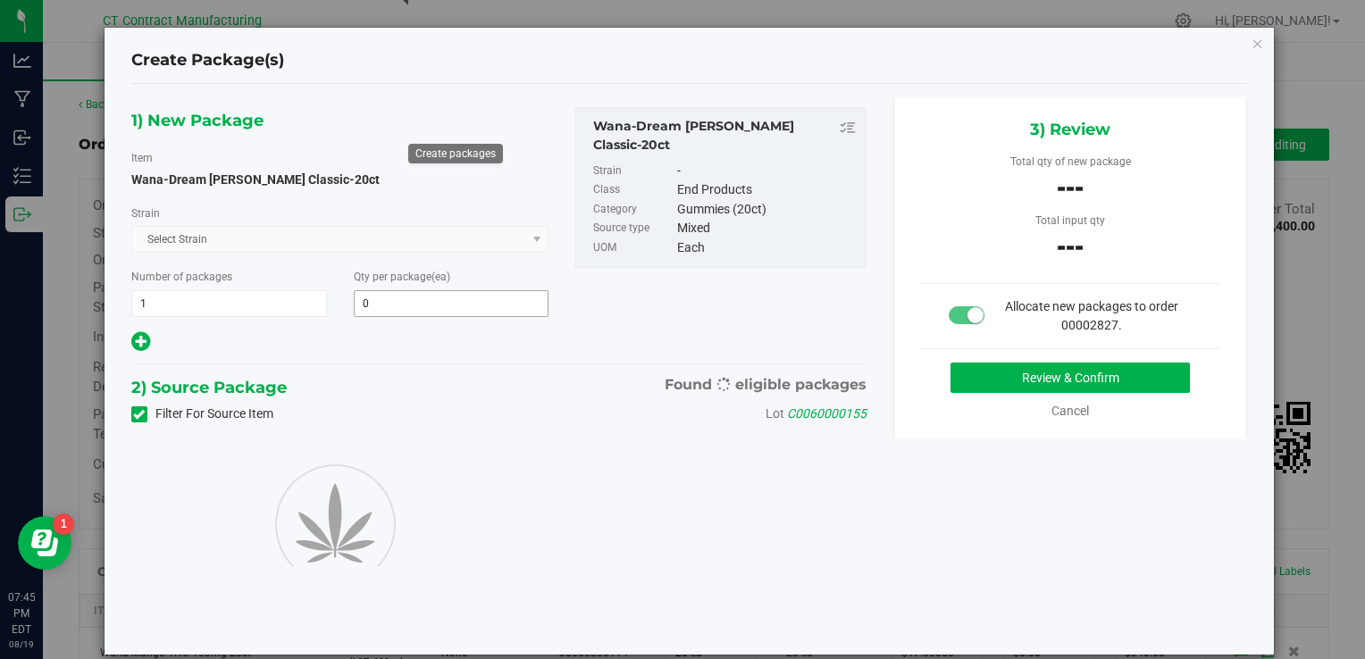
type input "0"
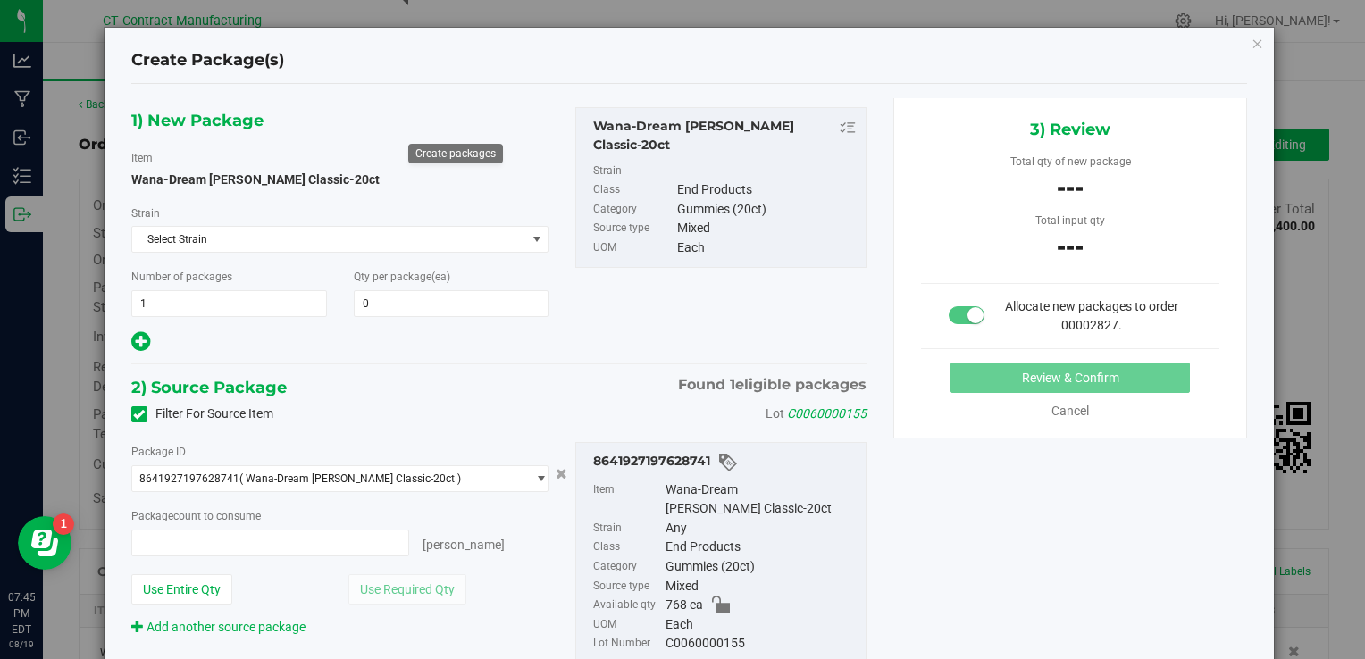
type input "0 ea"
click at [1252, 47] on icon "button" at bounding box center [1258, 42] width 13 height 21
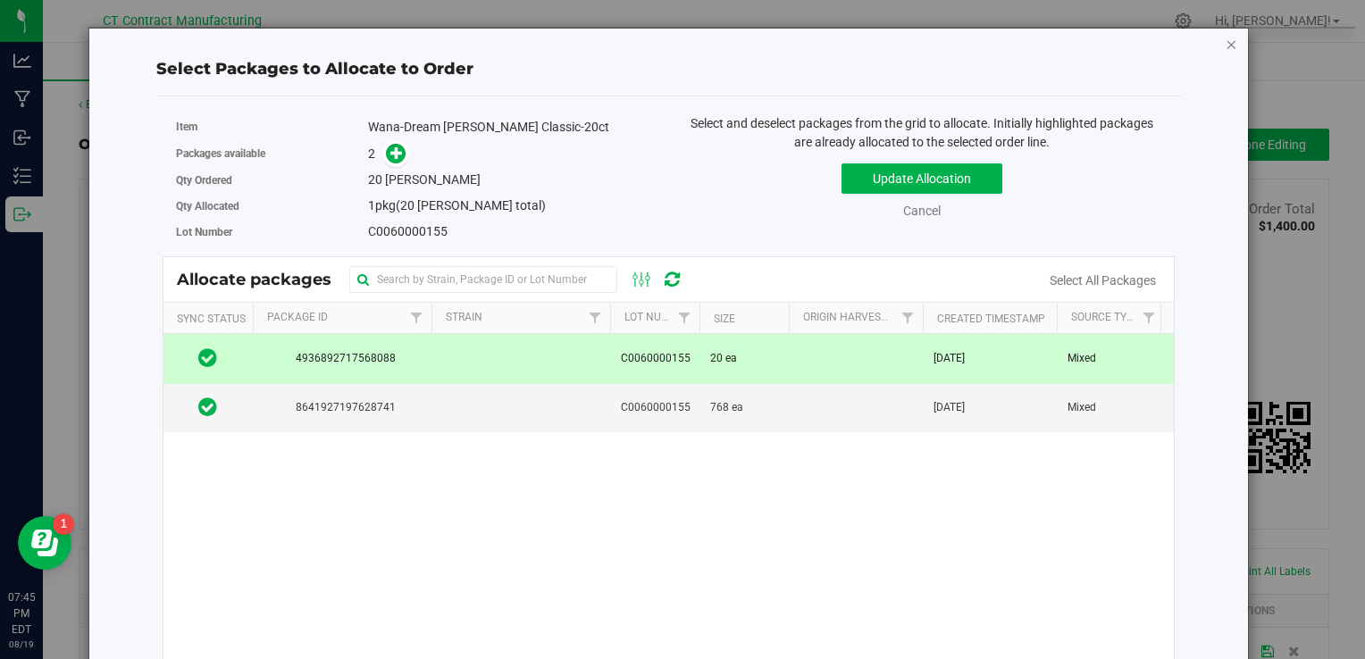
click at [1226, 48] on icon "button" at bounding box center [1232, 43] width 13 height 21
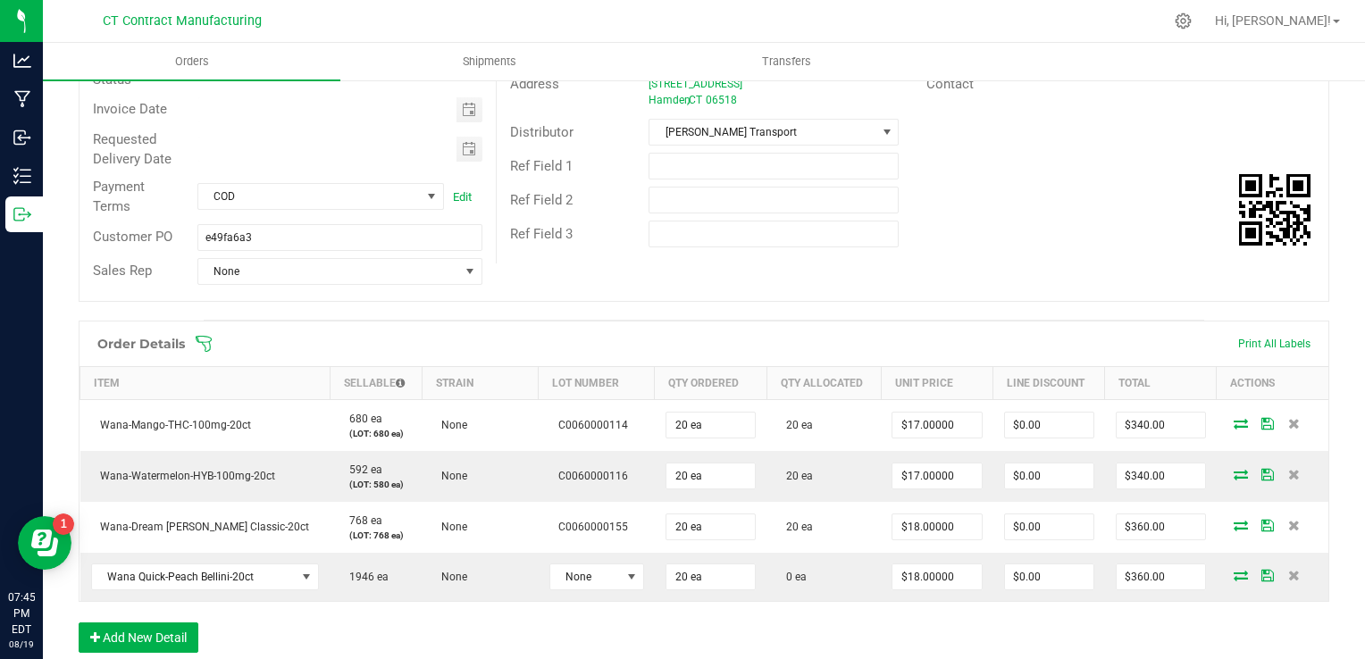
scroll to position [268, 0]
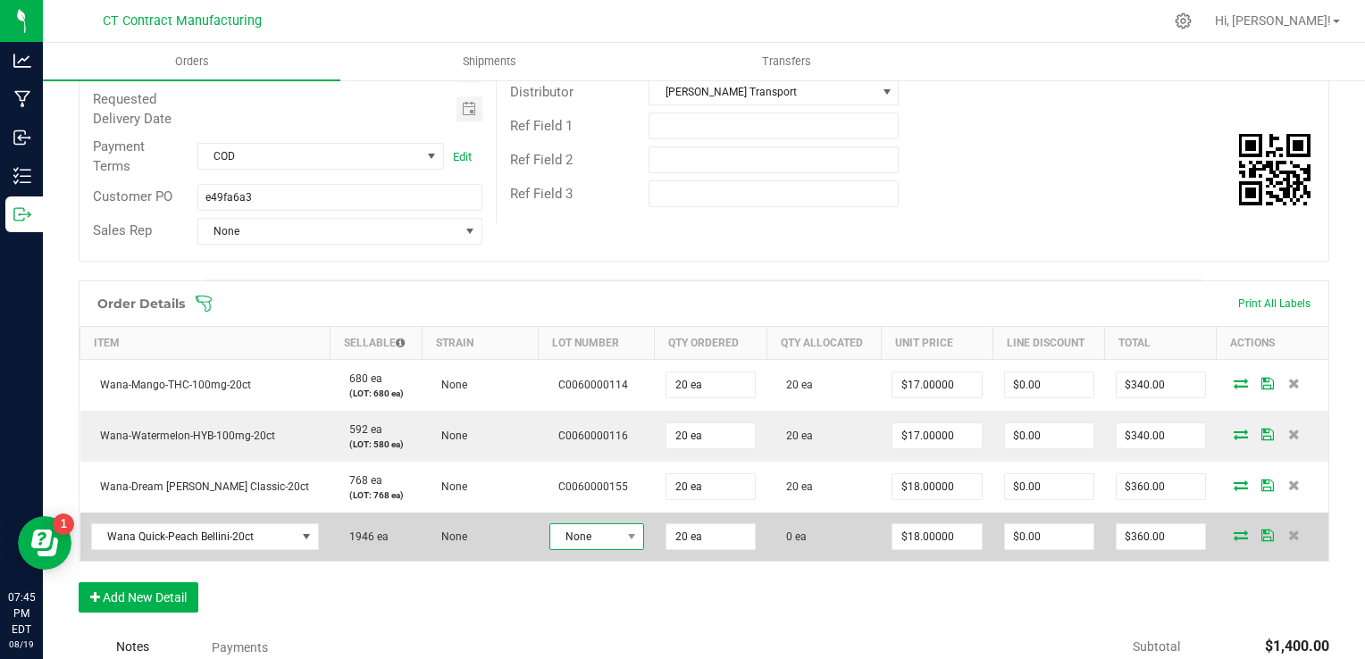
click at [566, 527] on span "None" at bounding box center [585, 536] width 71 height 25
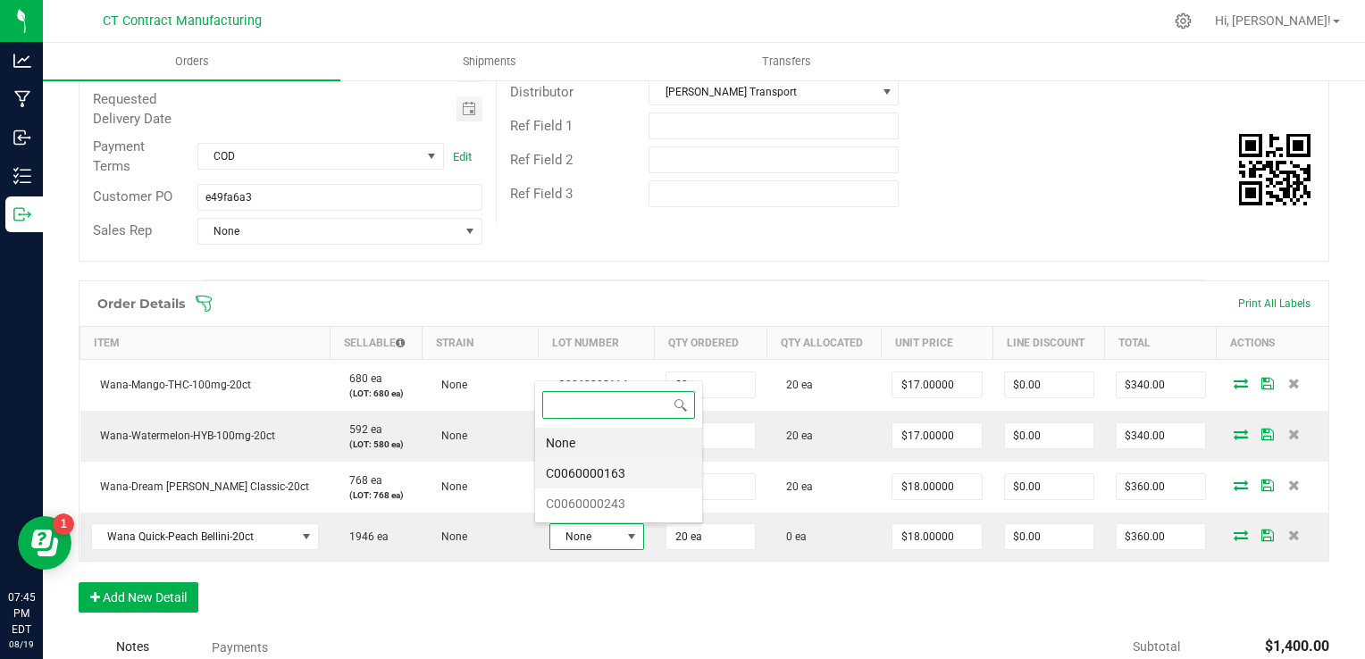
click at [574, 476] on li "C0060000163" at bounding box center [618, 473] width 167 height 30
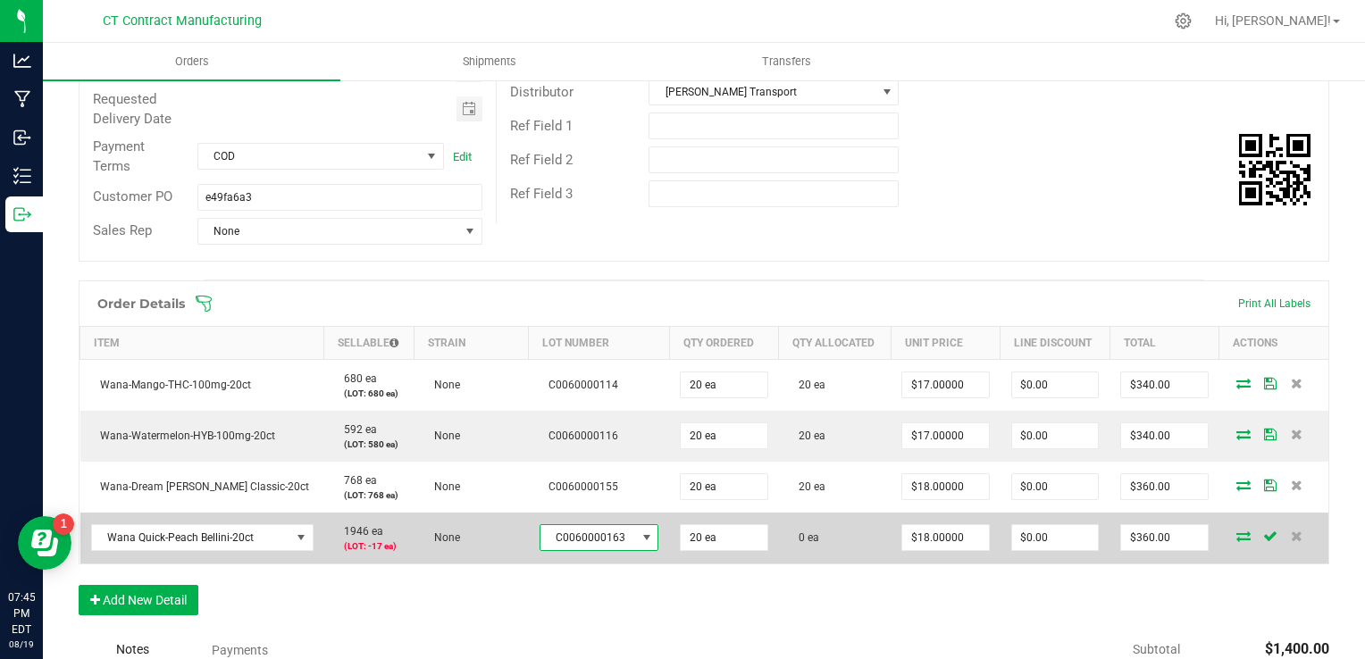
click at [591, 526] on span "C0060000163" at bounding box center [589, 537] width 96 height 25
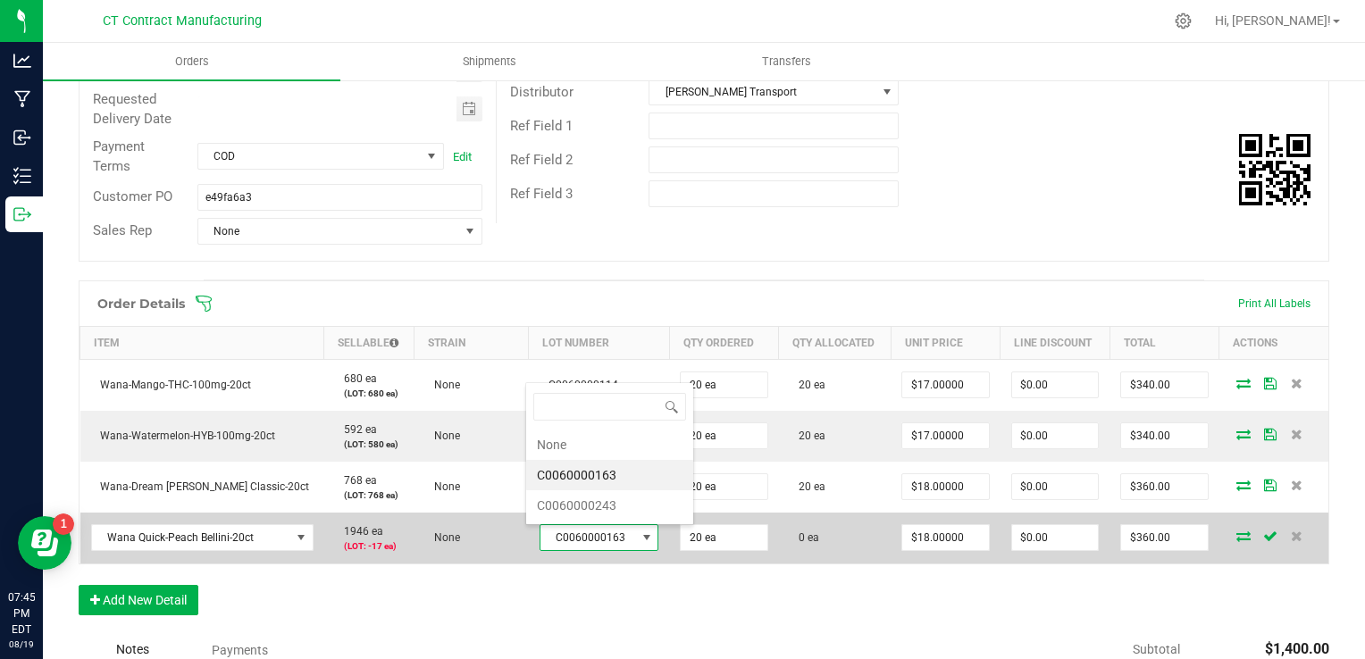
scroll to position [26, 115]
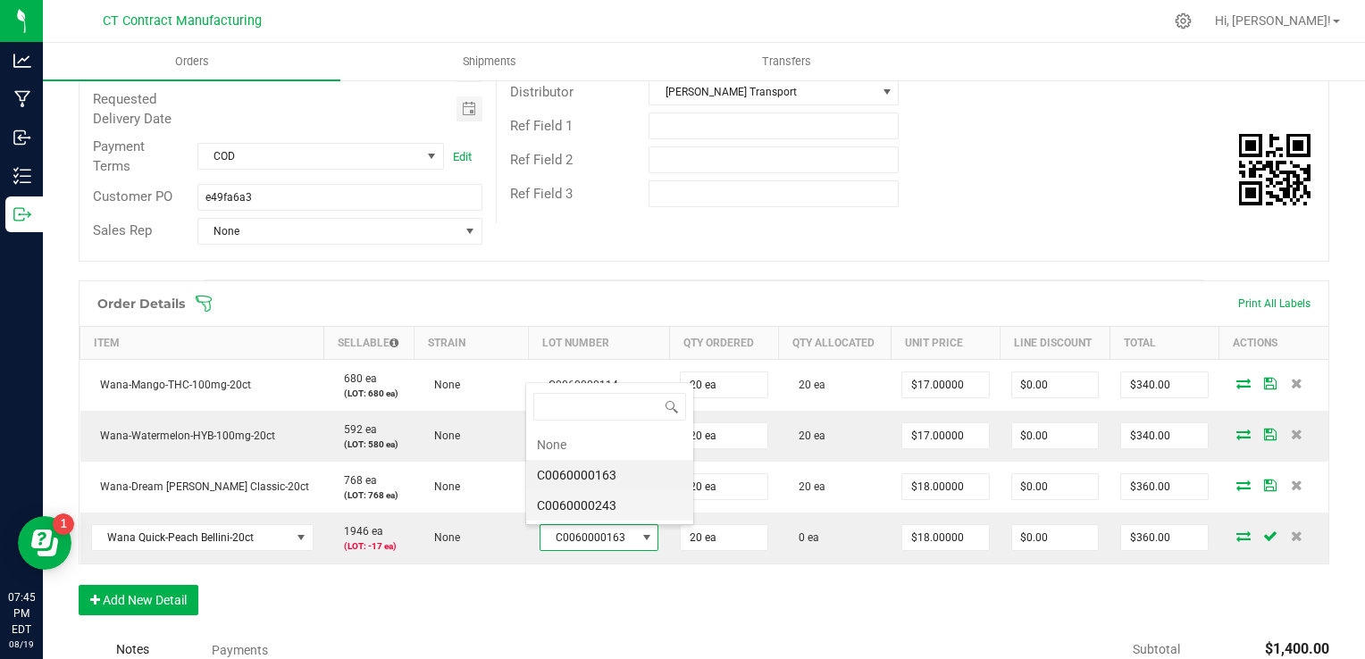
click at [591, 516] on li "C0060000243" at bounding box center [609, 506] width 167 height 30
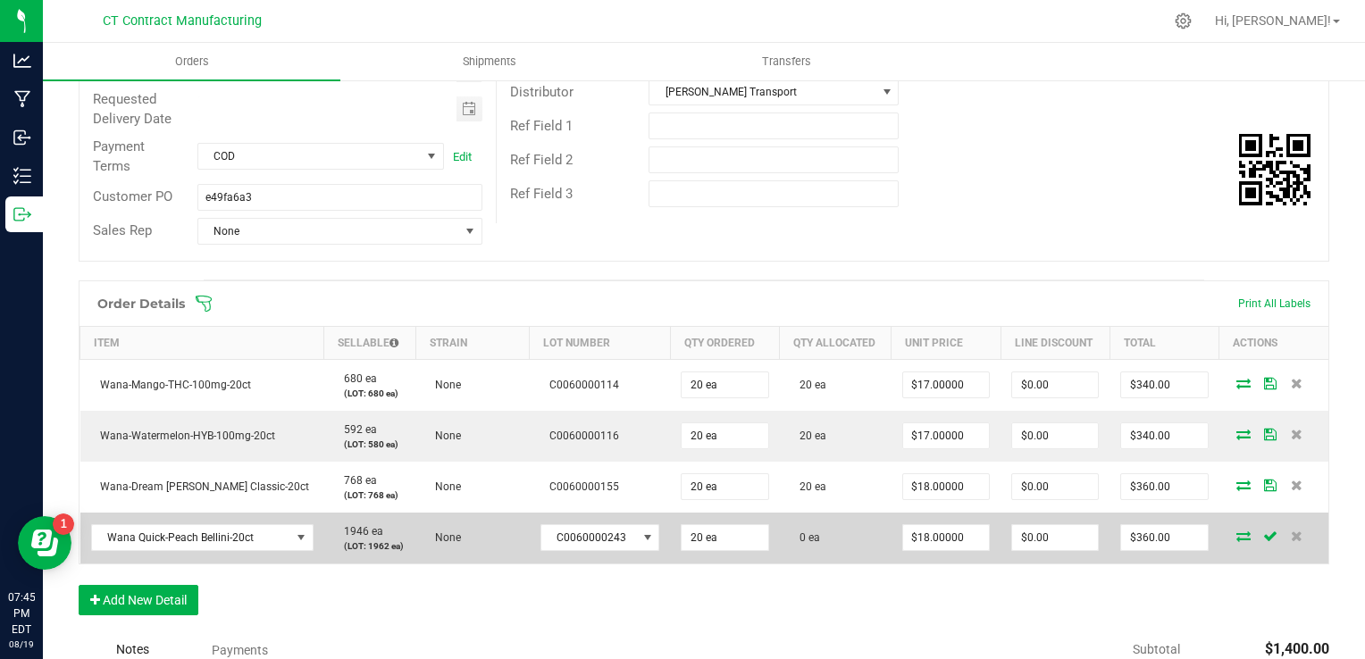
click at [1237, 541] on icon at bounding box center [1244, 536] width 14 height 11
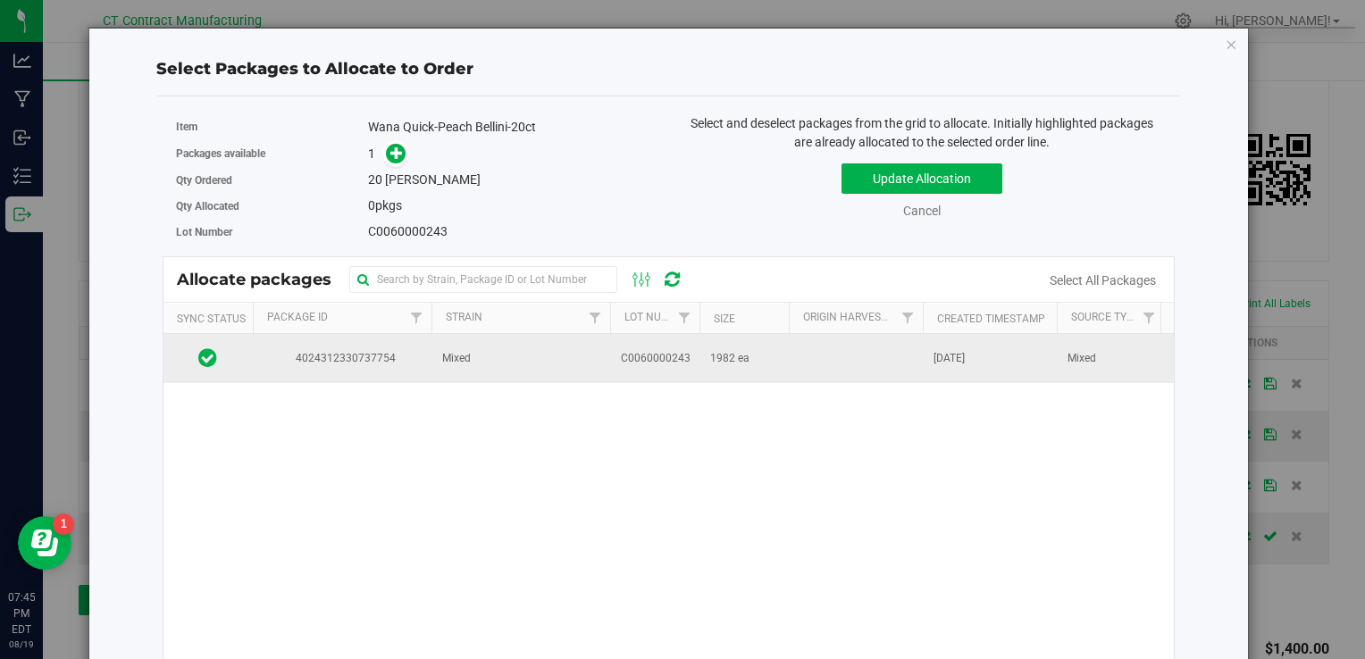
click at [793, 365] on td at bounding box center [856, 358] width 134 height 48
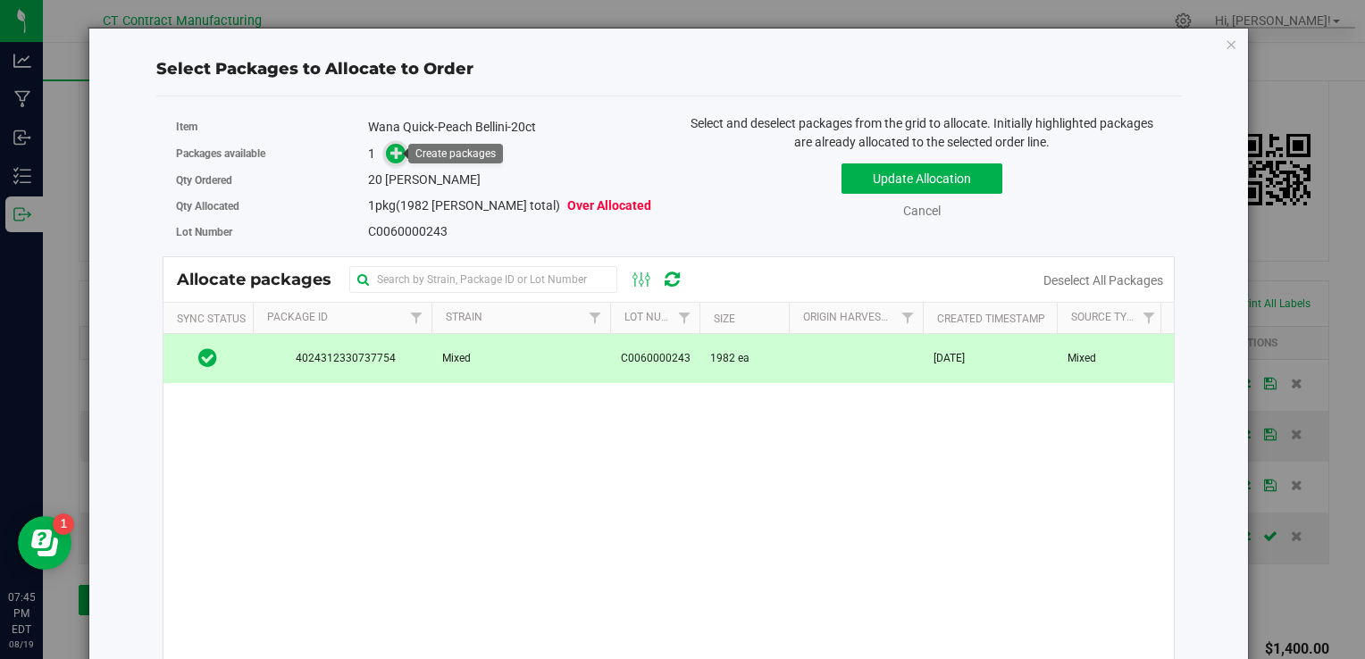
click at [393, 155] on icon at bounding box center [396, 153] width 13 height 13
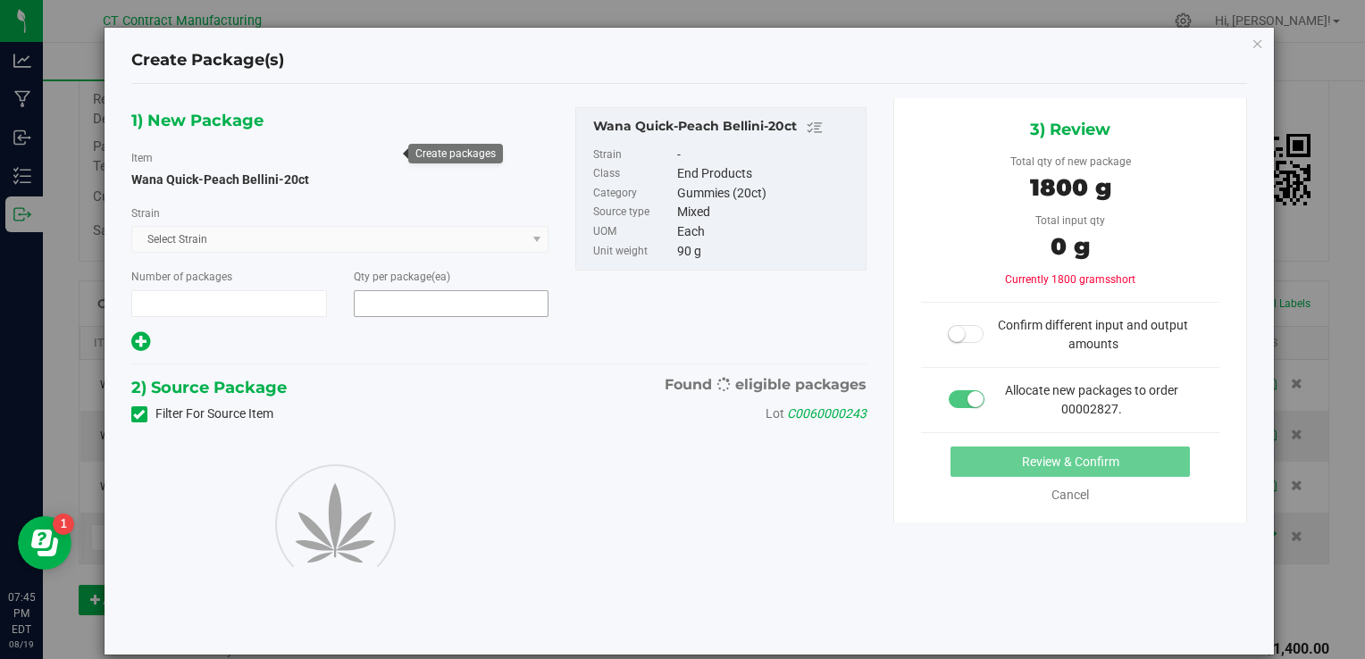
type input "1"
type input "20"
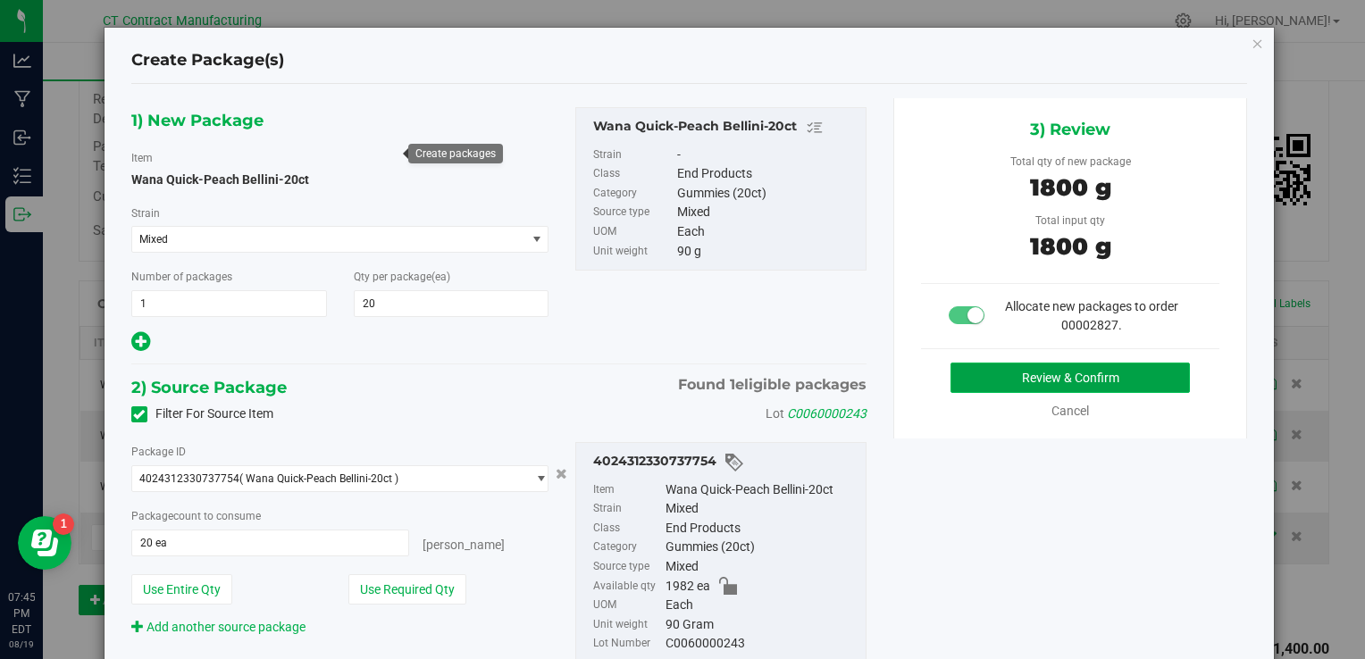
click at [1031, 373] on button "Review & Confirm" at bounding box center [1070, 378] width 239 height 30
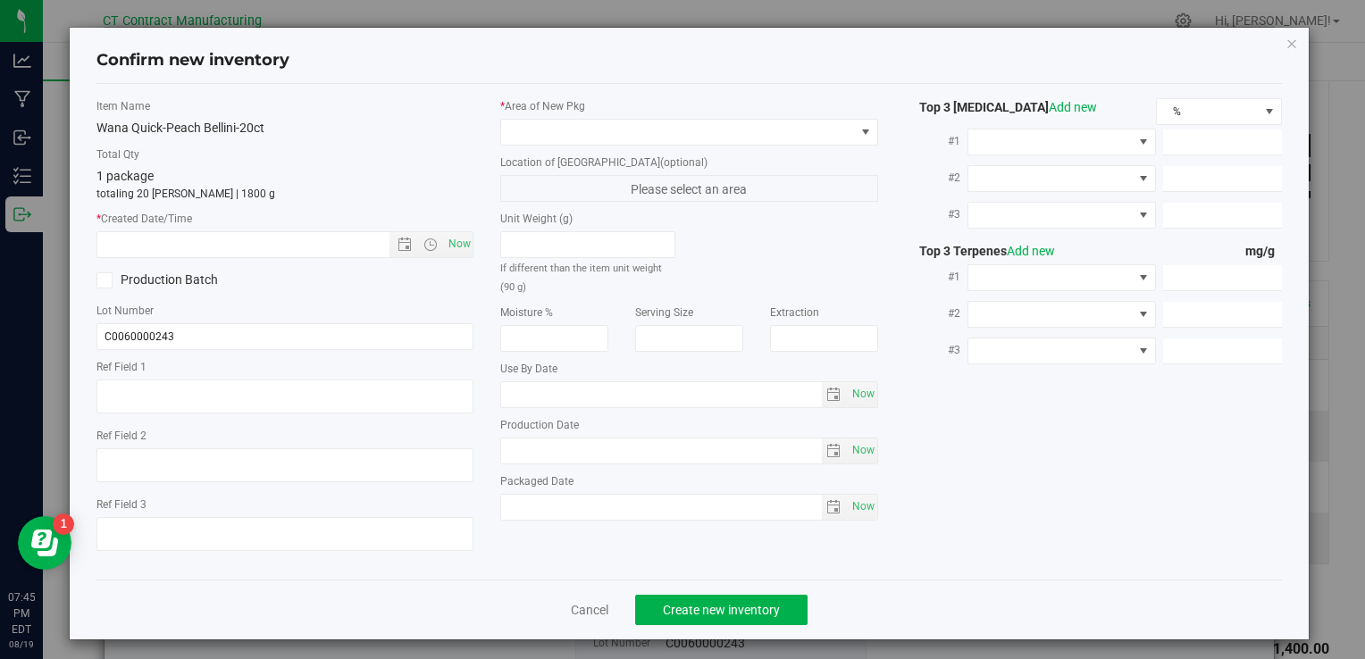
type textarea "250724-WAPB004"
click at [449, 245] on span "Now" at bounding box center [459, 244] width 30 height 26
type input "8/19/2025 7:45 PM"
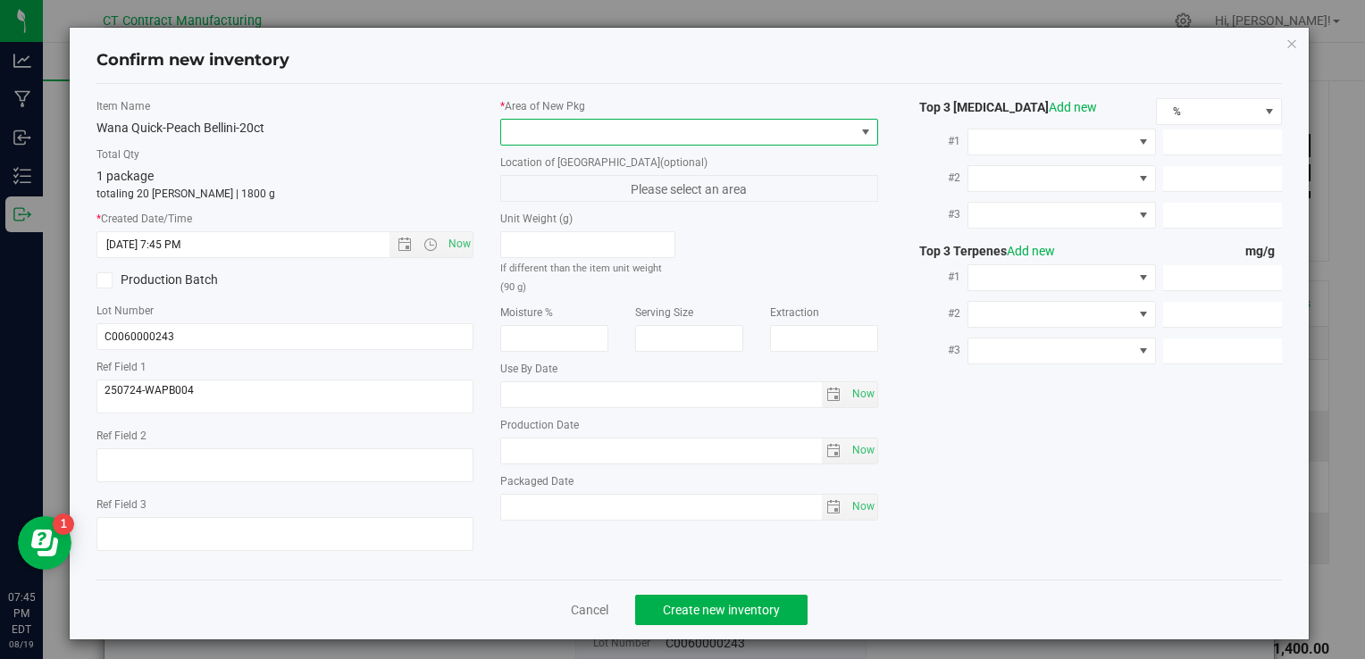
click at [517, 129] on span at bounding box center [677, 132] width 353 height 25
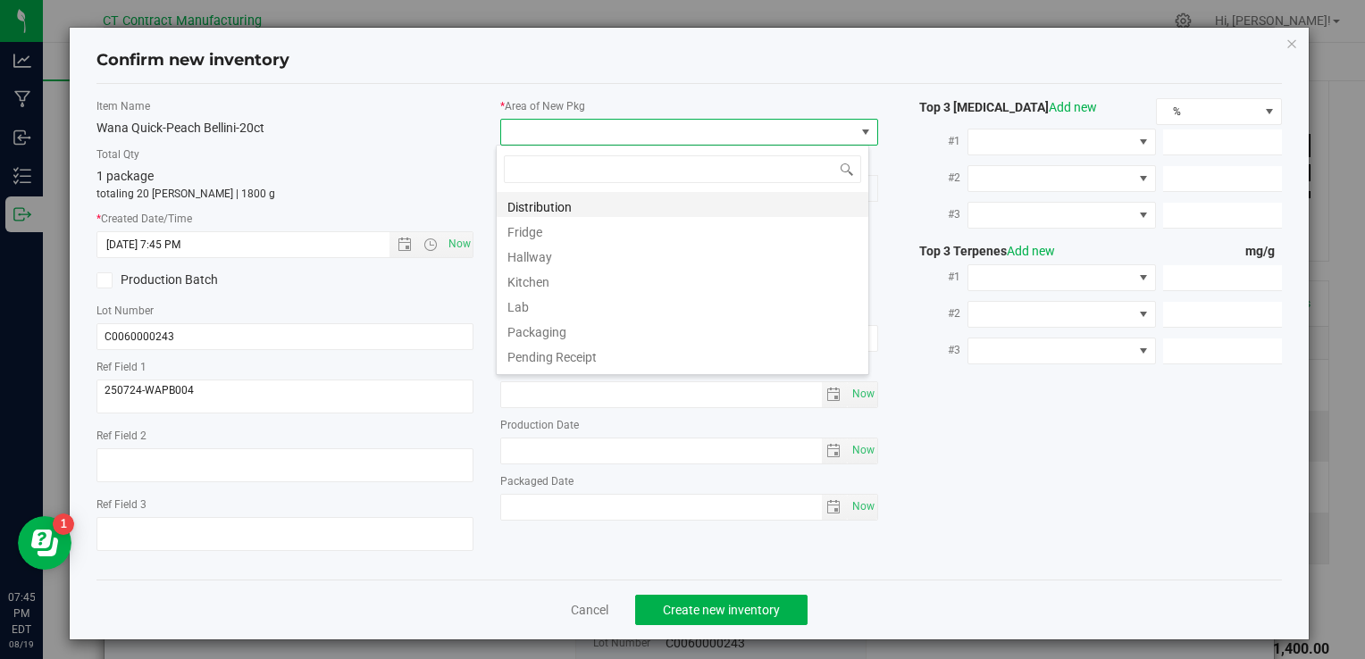
scroll to position [26, 373]
click at [560, 205] on li "Distribution" at bounding box center [683, 204] width 372 height 25
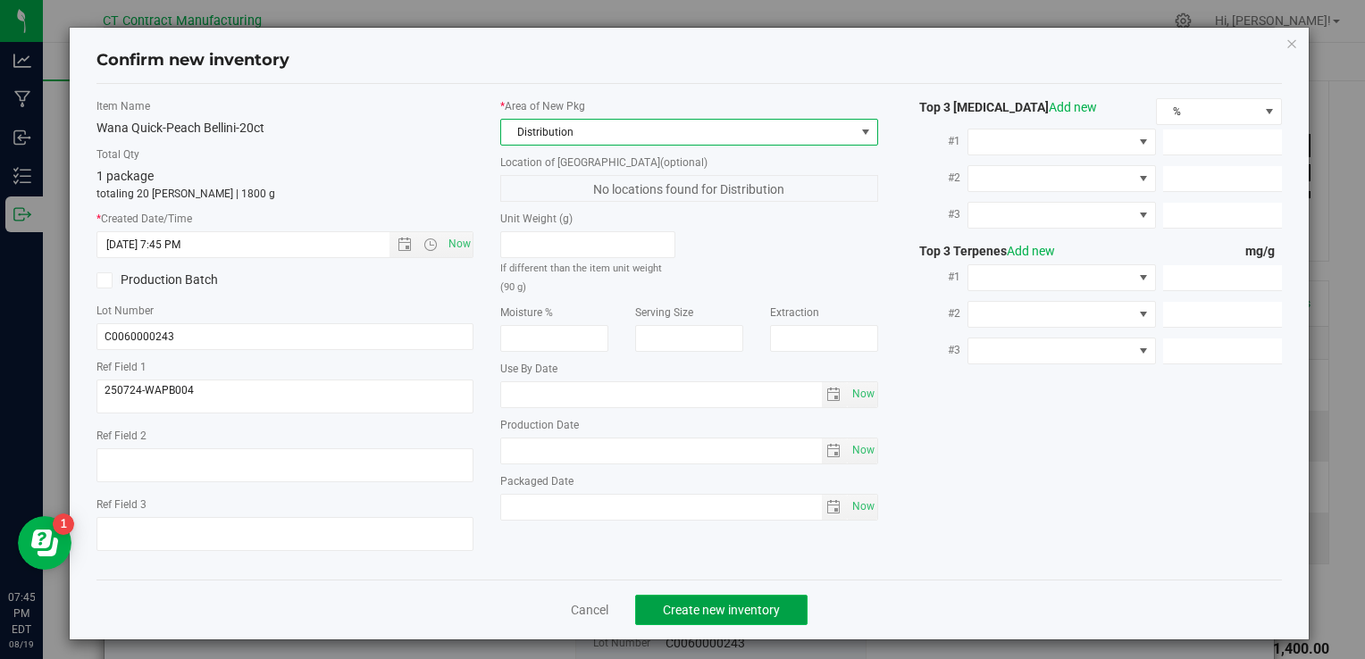
click at [715, 606] on span "Create new inventory" at bounding box center [721, 610] width 117 height 14
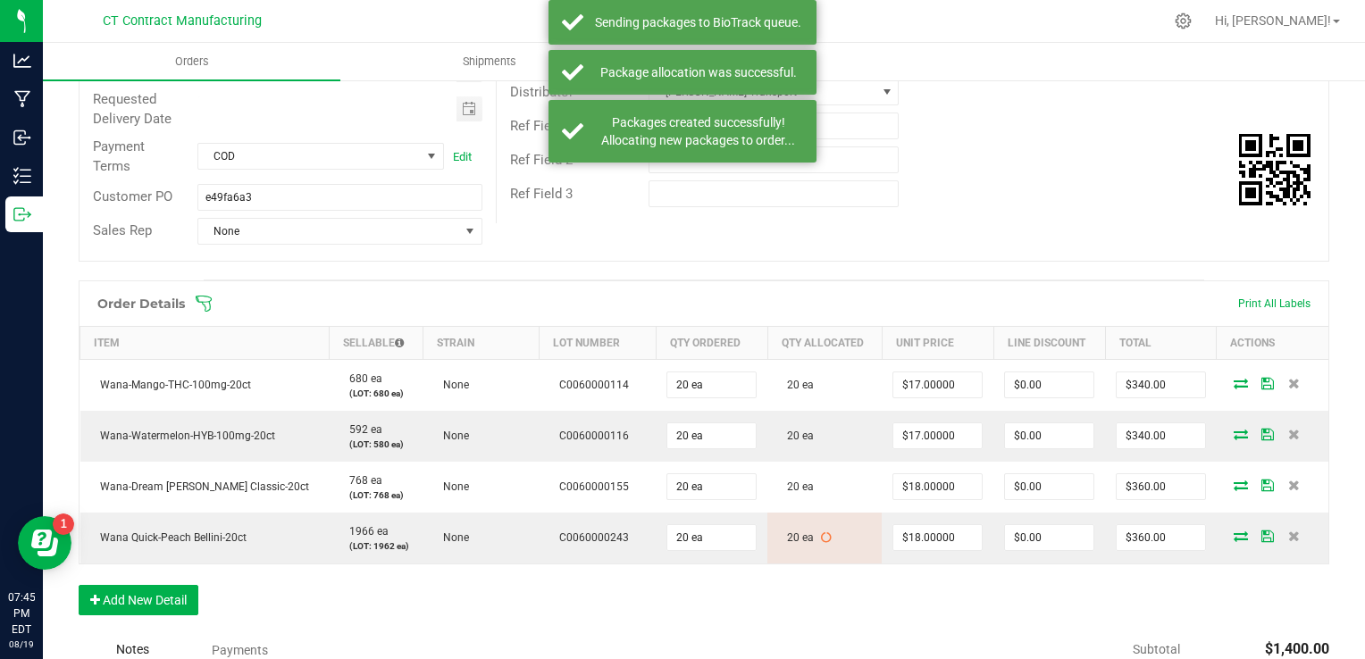
click at [715, 606] on div "Order Details Print All Labels Item Sellable Strain Lot Number Qty Ordered Qty …" at bounding box center [704, 457] width 1251 height 353
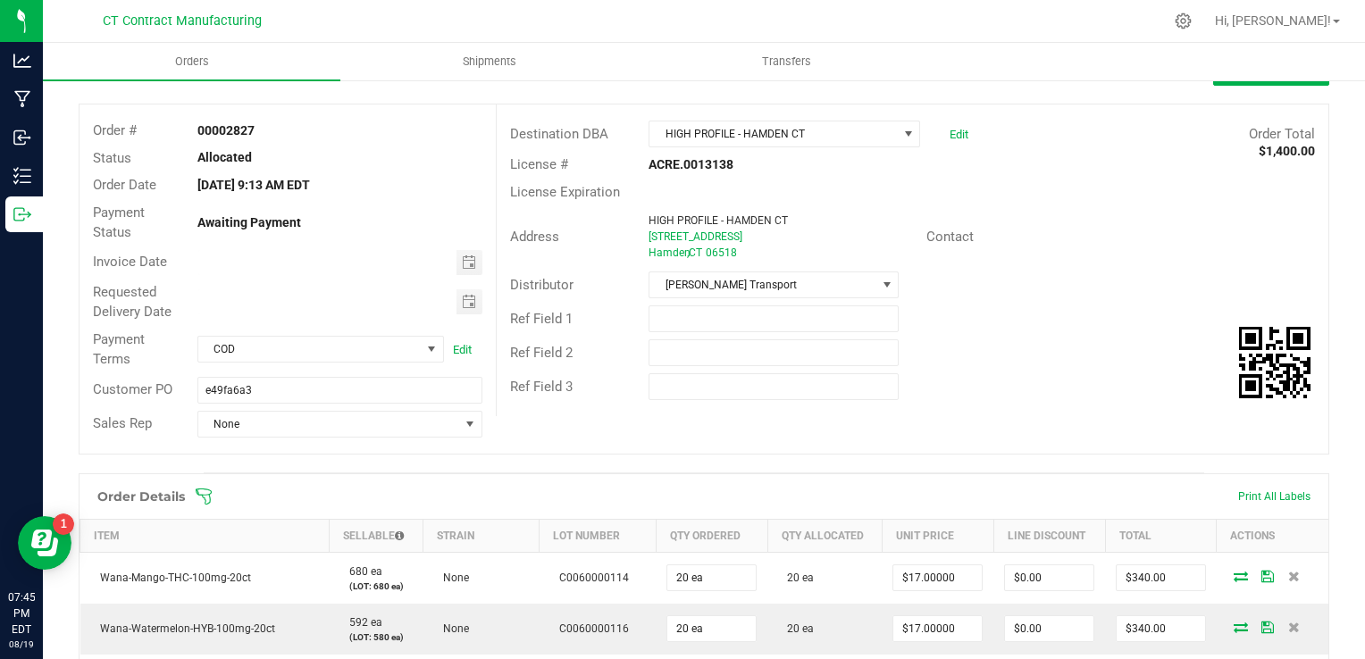
scroll to position [66, 0]
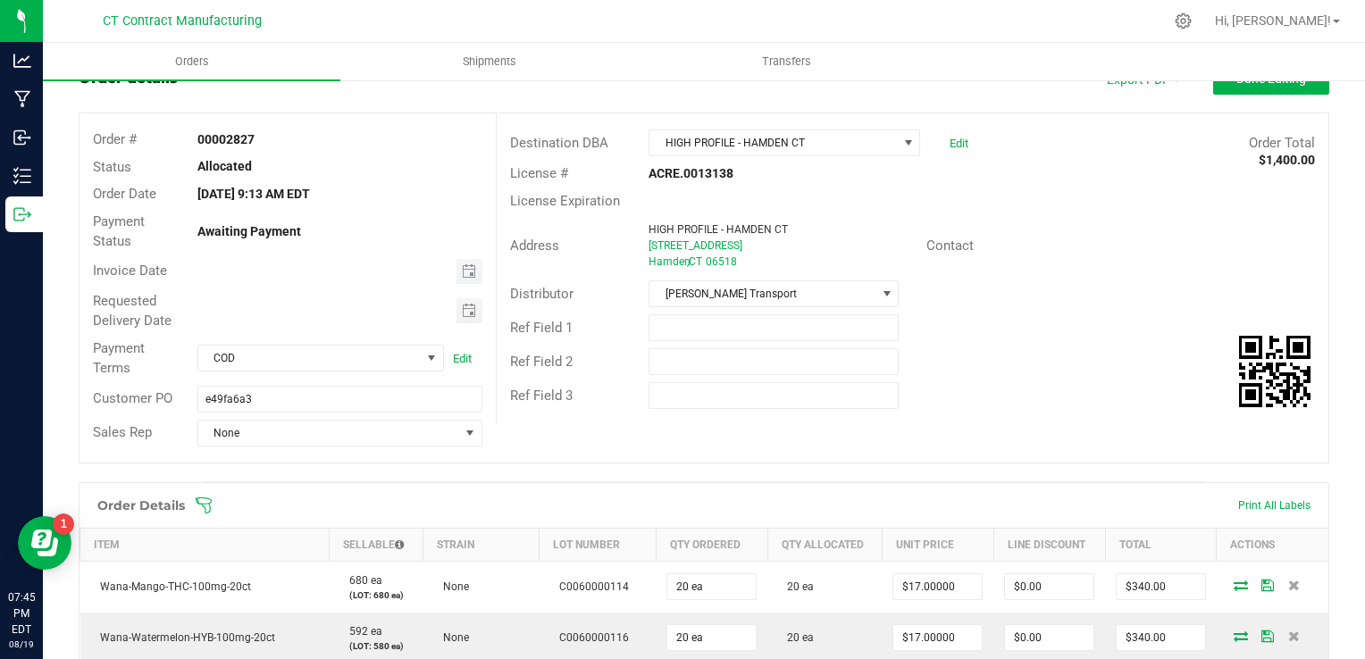
click at [457, 272] on span "Toggle calendar" at bounding box center [470, 271] width 26 height 25
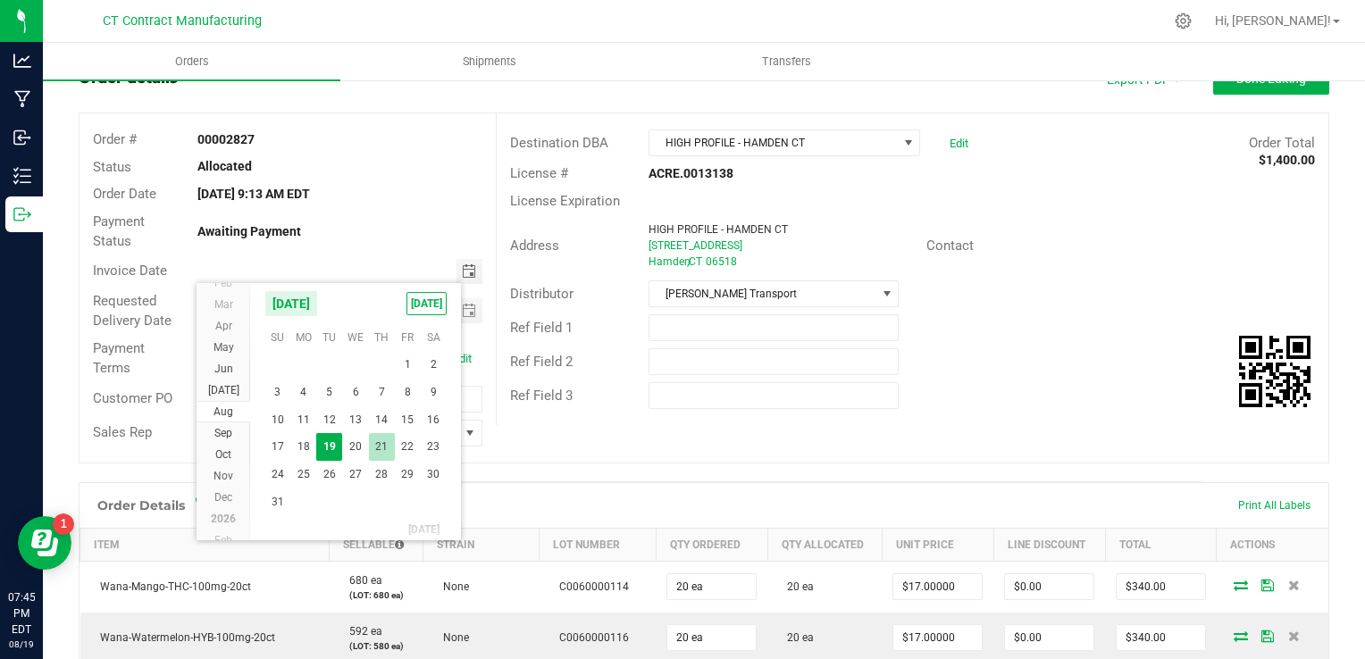
click at [371, 449] on span "21" at bounding box center [382, 447] width 26 height 28
type input "[DATE]"
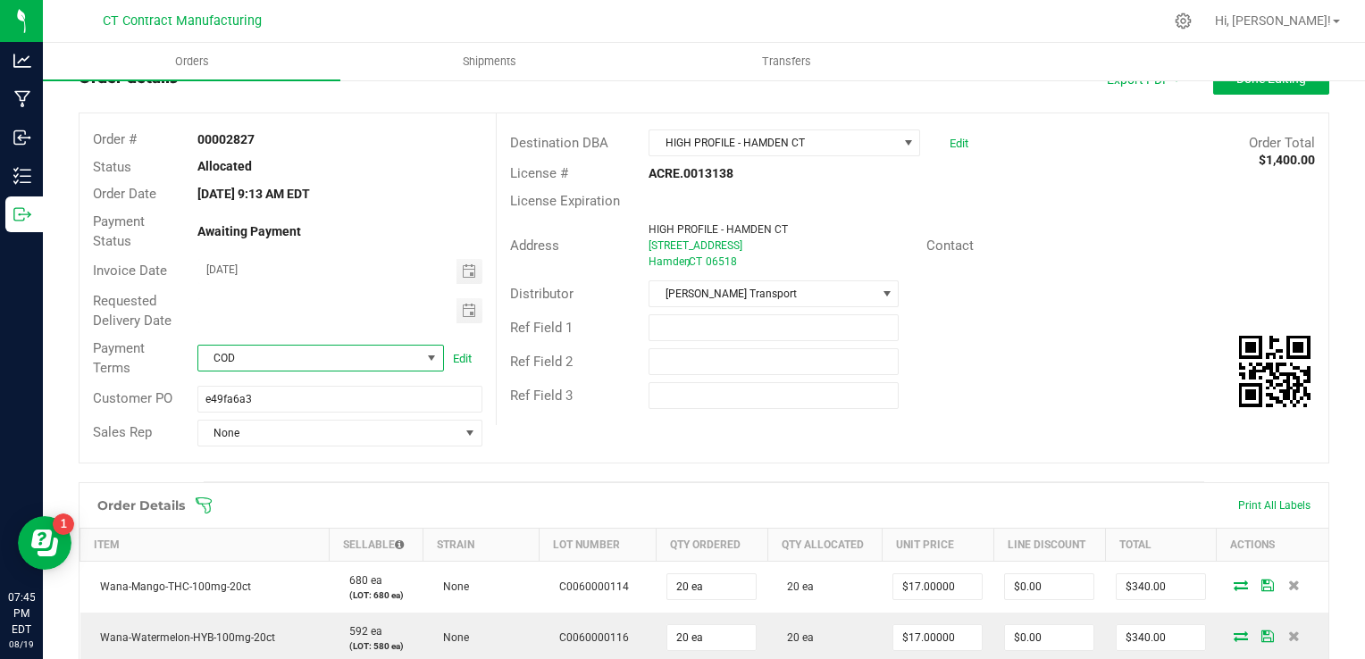
click at [333, 370] on span "COD" at bounding box center [309, 358] width 222 height 25
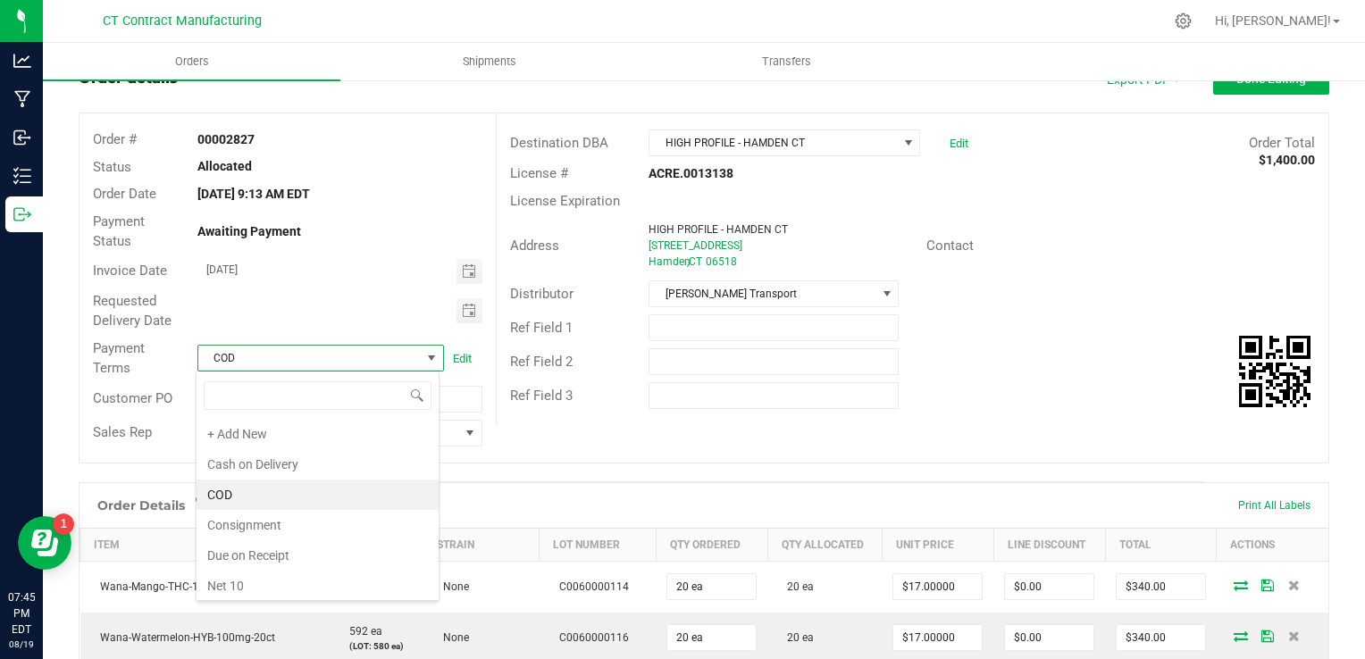
scroll to position [26, 244]
click at [346, 550] on li "Due on Receipt" at bounding box center [318, 556] width 242 height 30
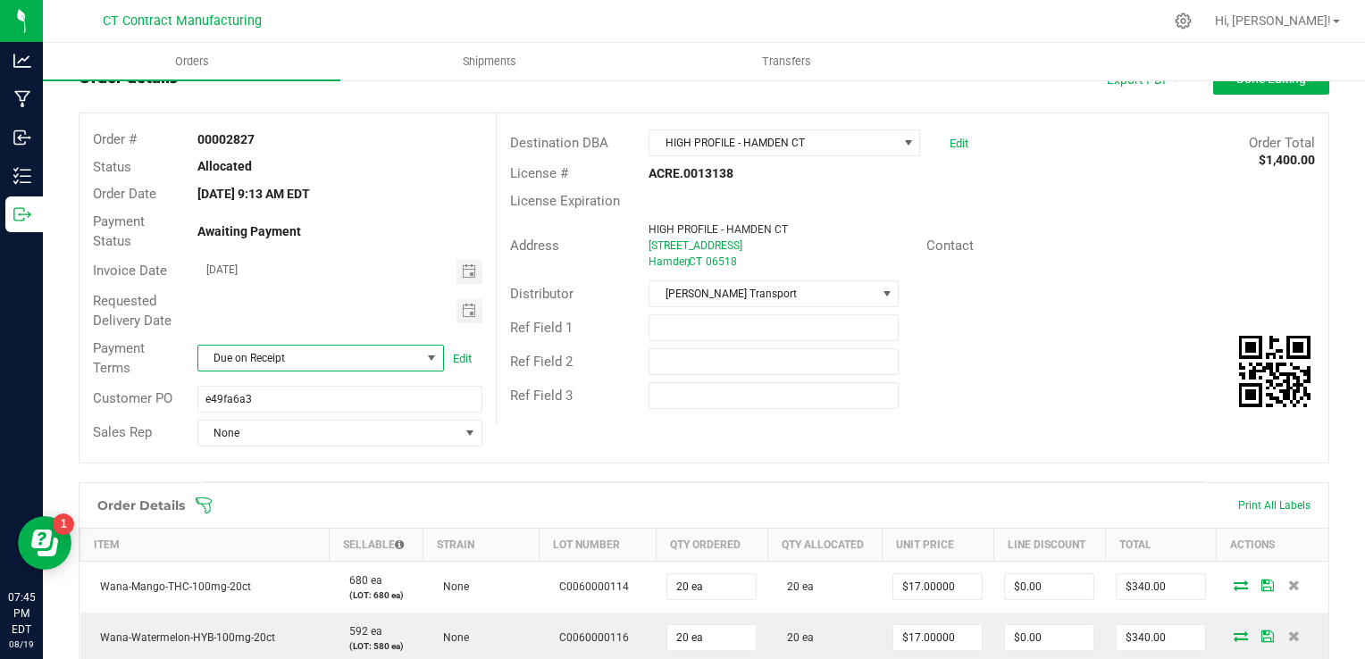
click at [547, 497] on span at bounding box center [820, 506] width 1251 height 18
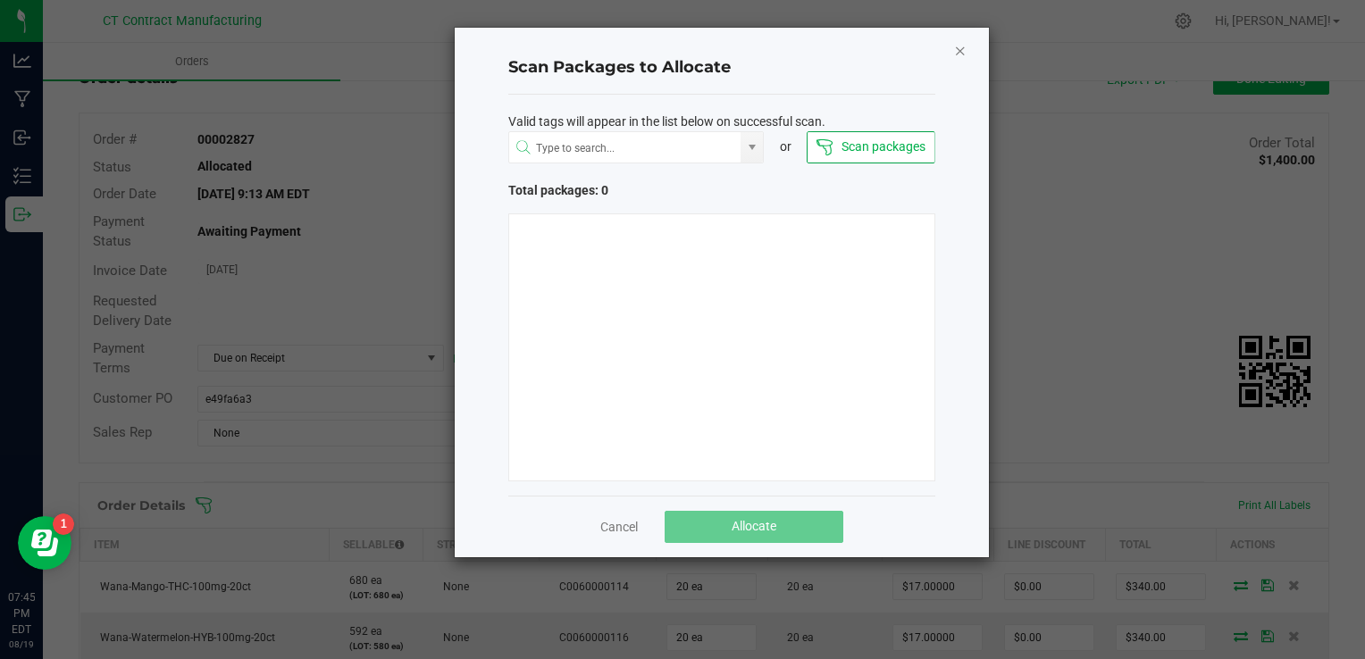
click at [960, 46] on icon "Close" at bounding box center [960, 49] width 13 height 21
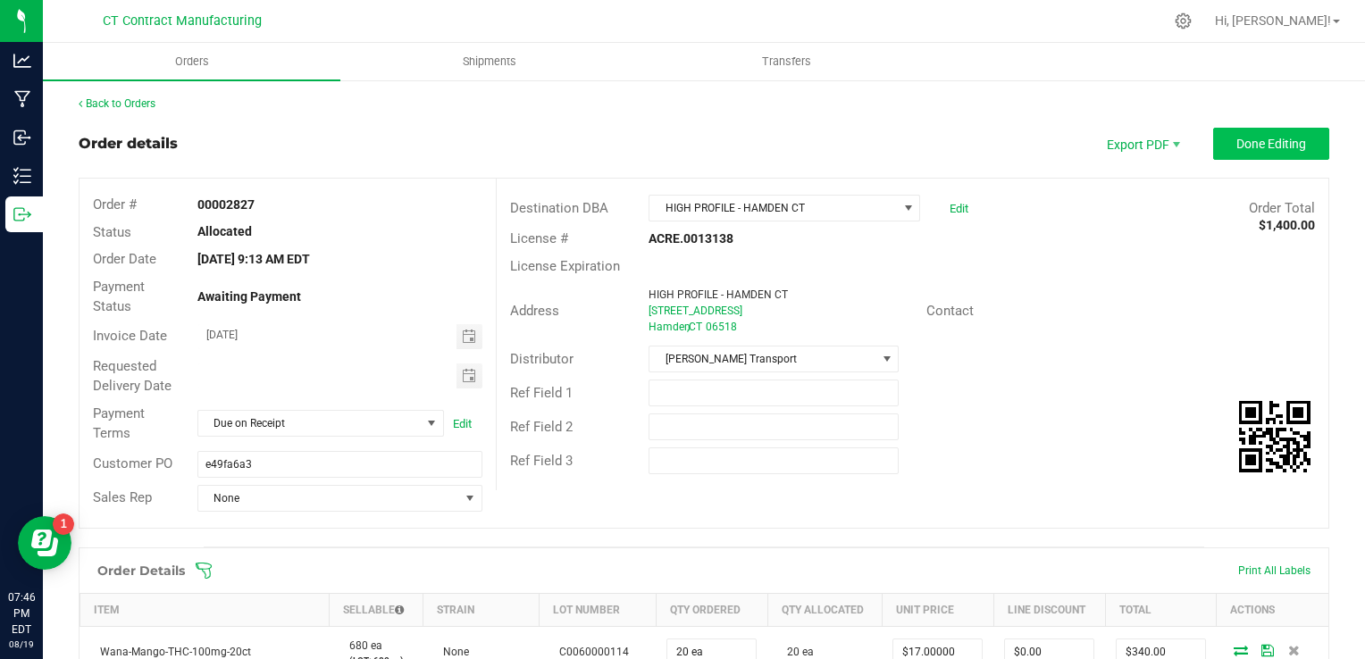
scroll to position [0, 0]
click at [1230, 130] on button "Done Editing" at bounding box center [1271, 145] width 116 height 32
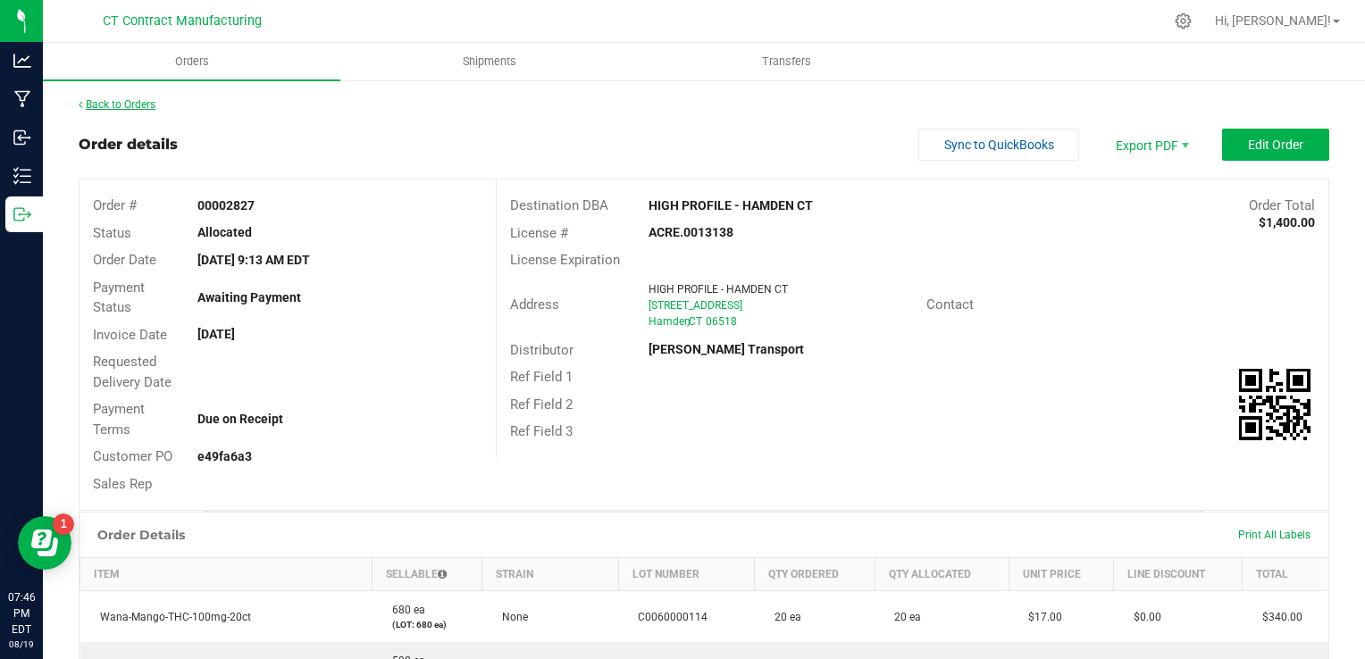
click at [140, 105] on link "Back to Orders" at bounding box center [117, 104] width 77 height 13
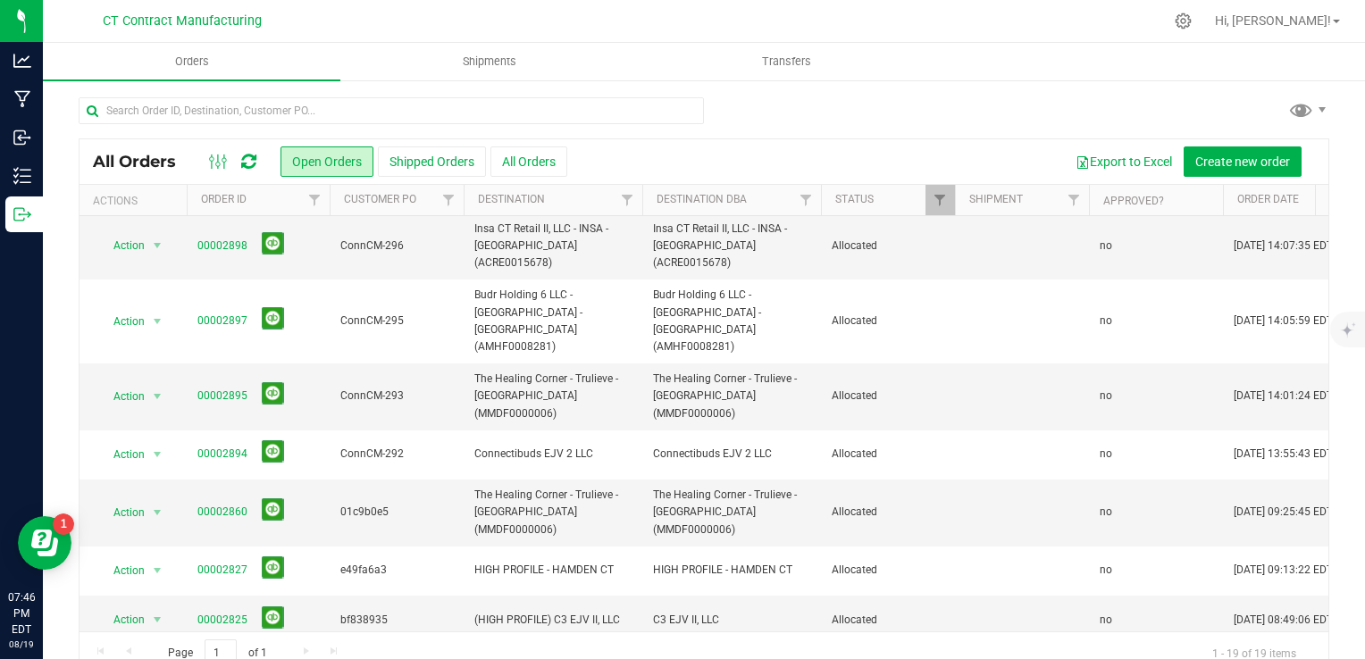
scroll to position [32, 0]
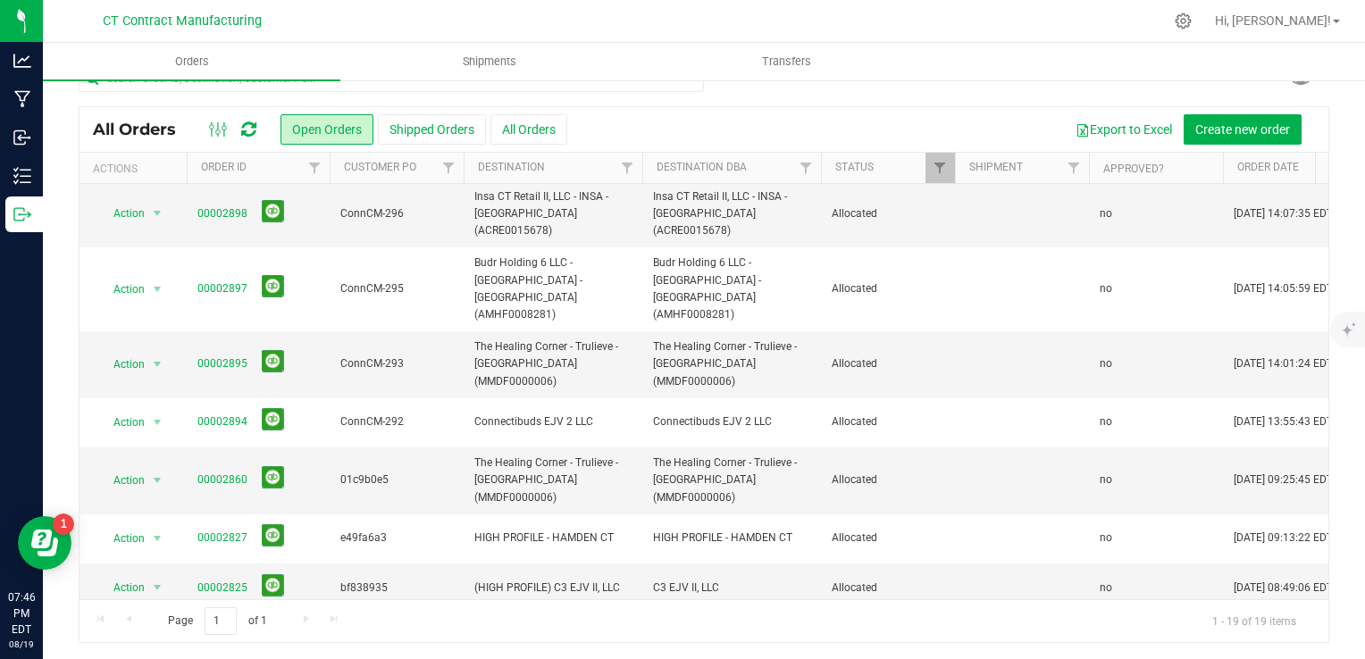
click at [214, 629] on link "00002725" at bounding box center [222, 637] width 50 height 17
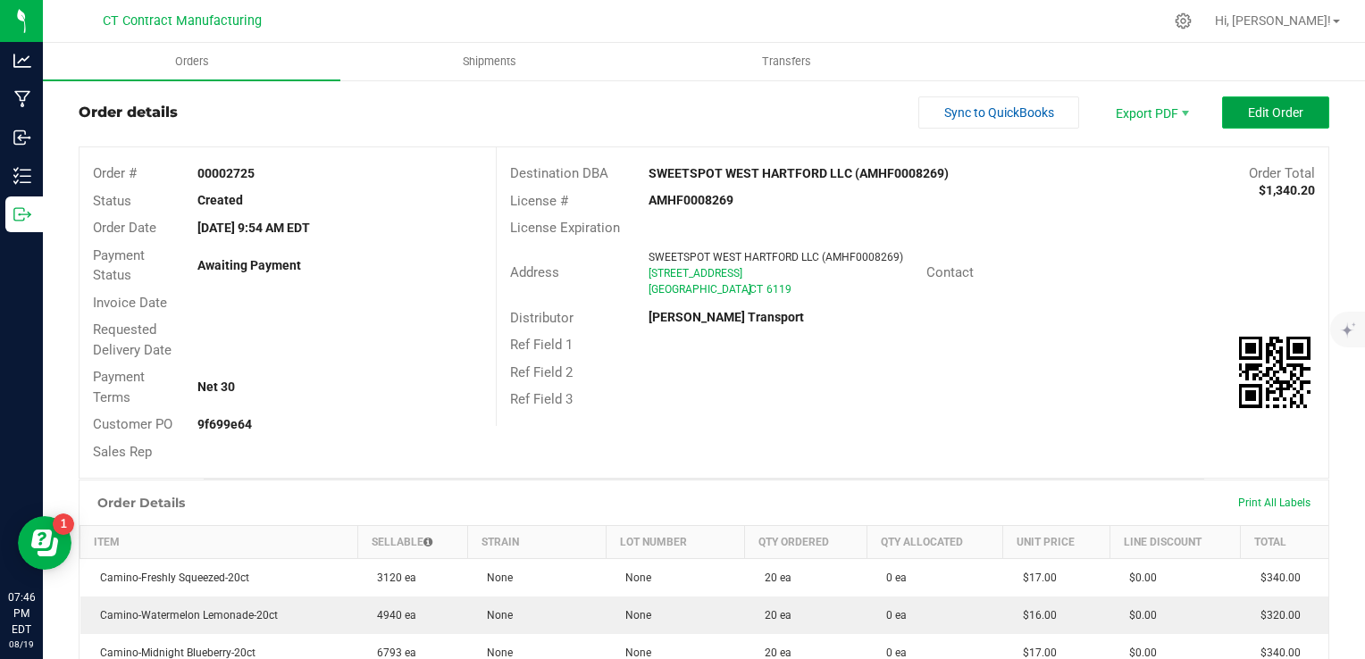
click at [1276, 113] on span "Edit Order" at bounding box center [1275, 112] width 55 height 14
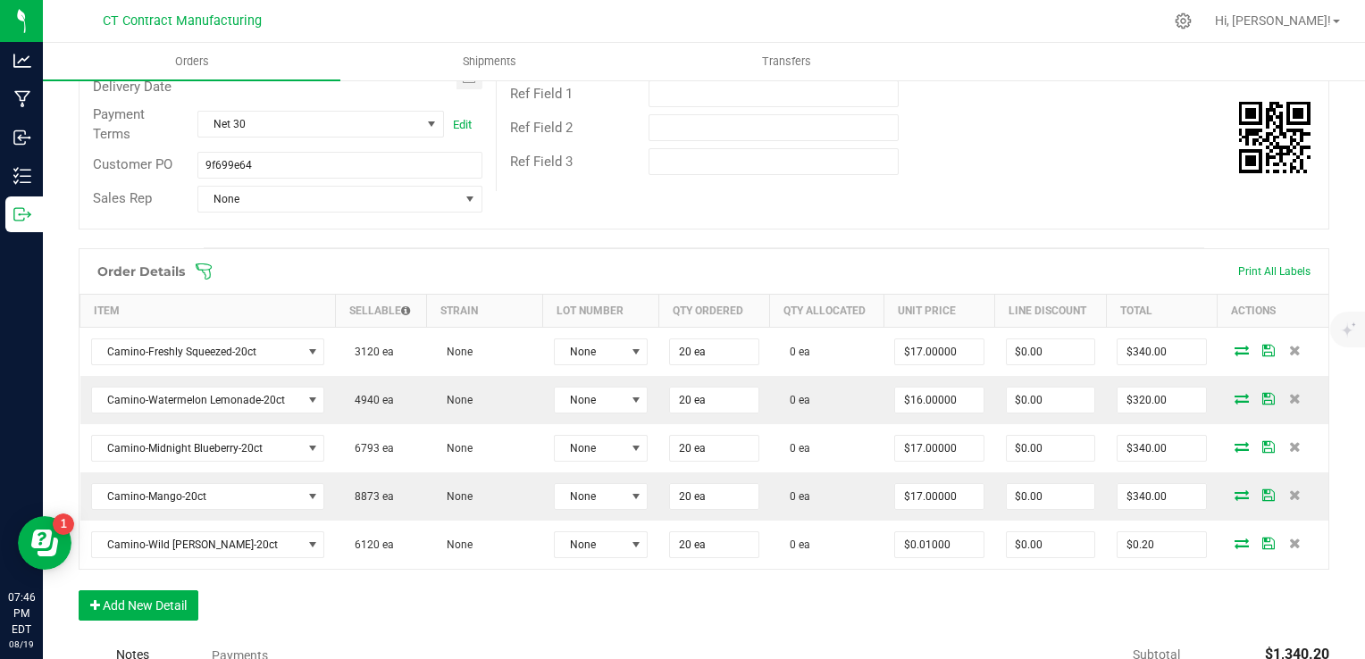
scroll to position [390, 0]
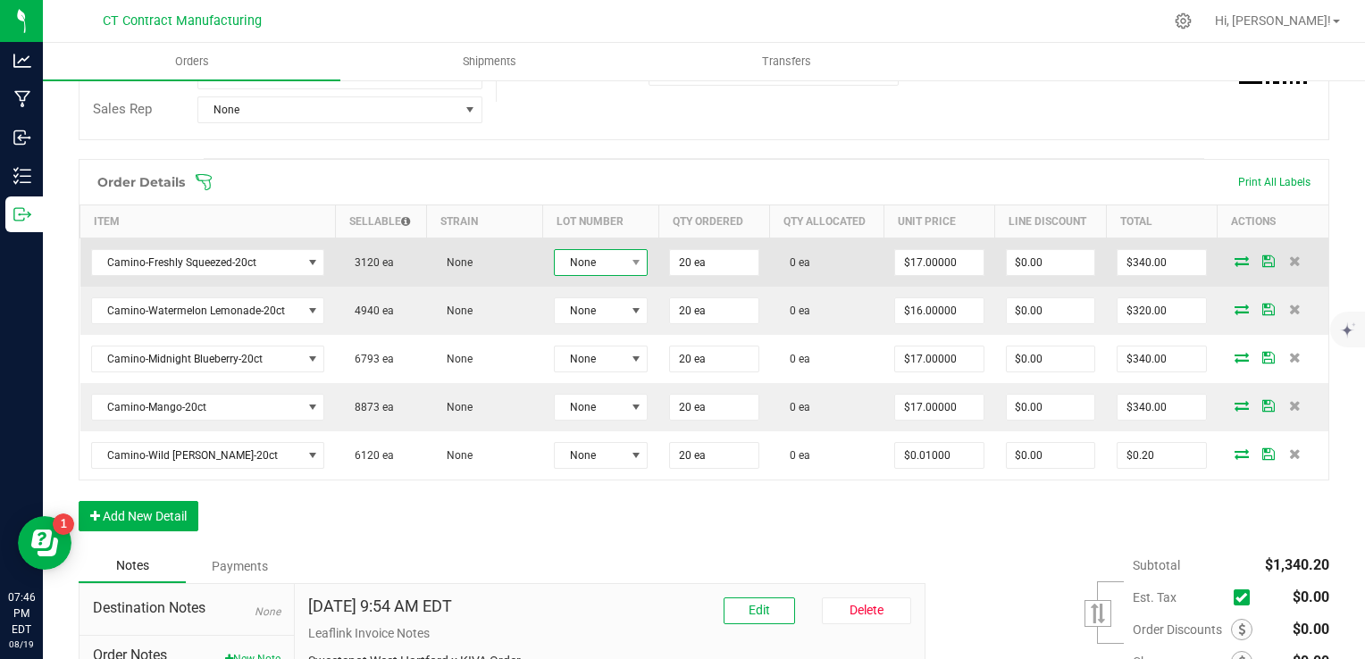
click at [600, 257] on span "None" at bounding box center [590, 262] width 71 height 25
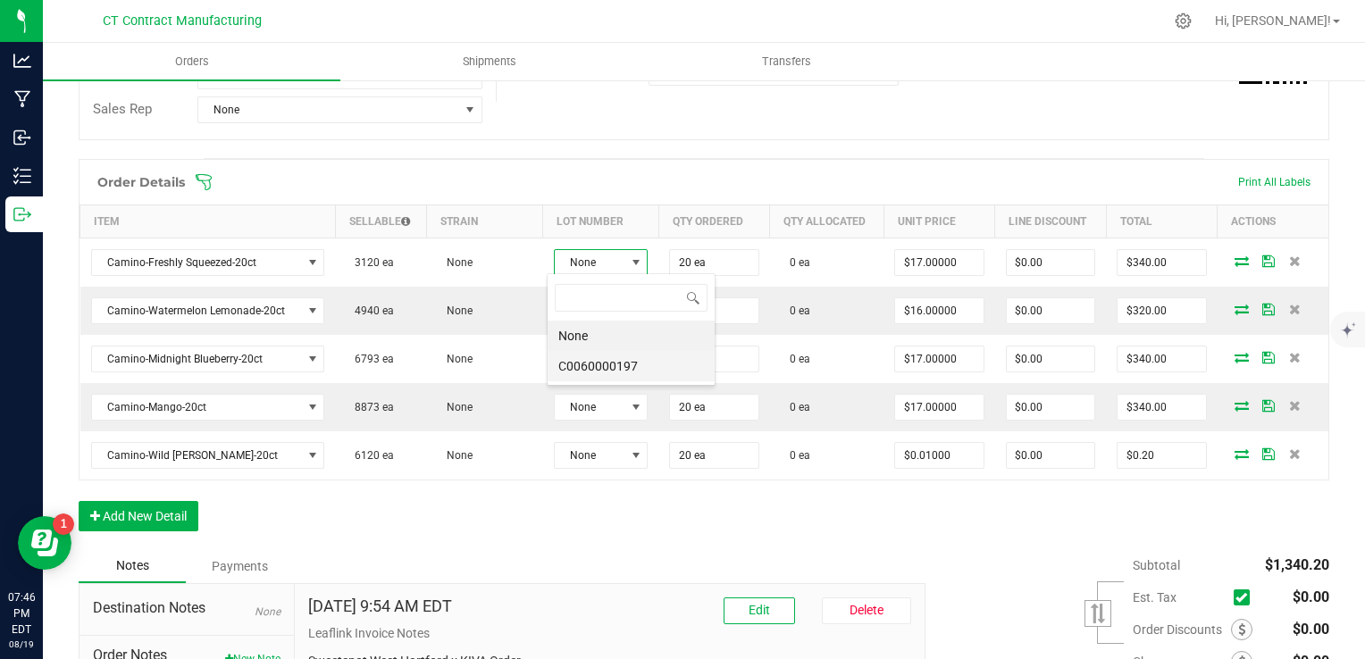
click at [637, 375] on li "C0060000197" at bounding box center [631, 366] width 167 height 30
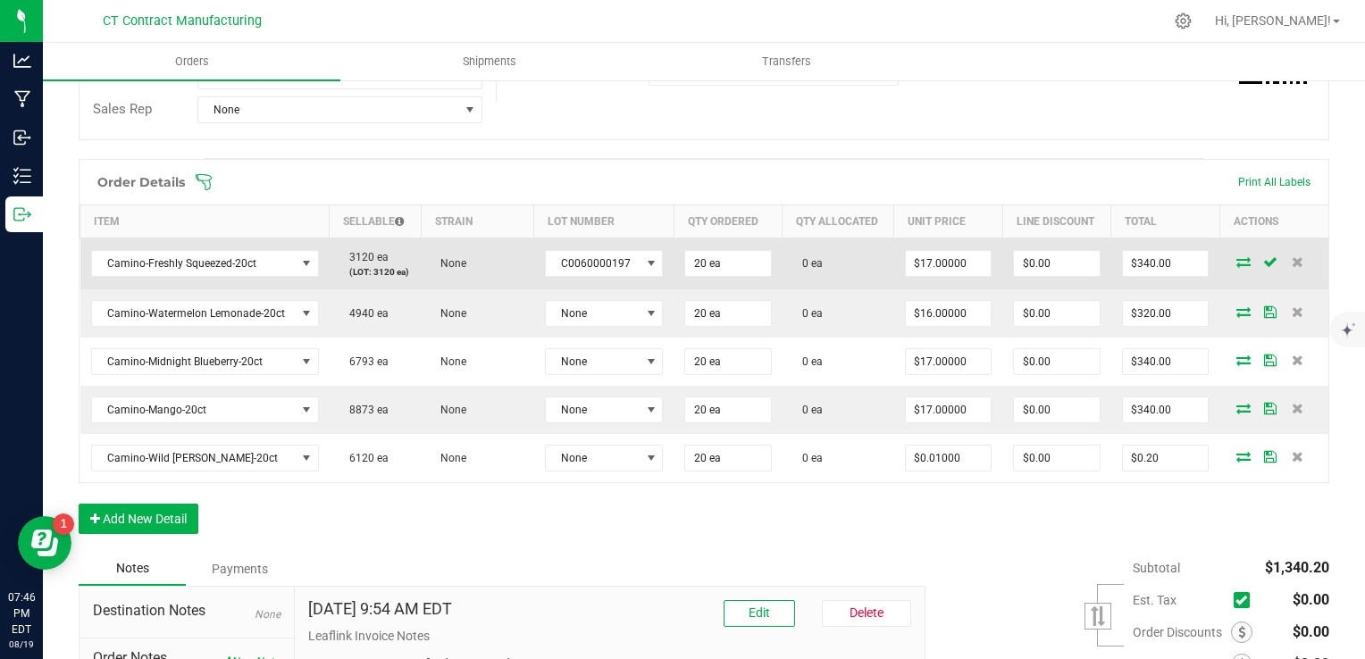
click at [1237, 264] on icon at bounding box center [1244, 261] width 14 height 11
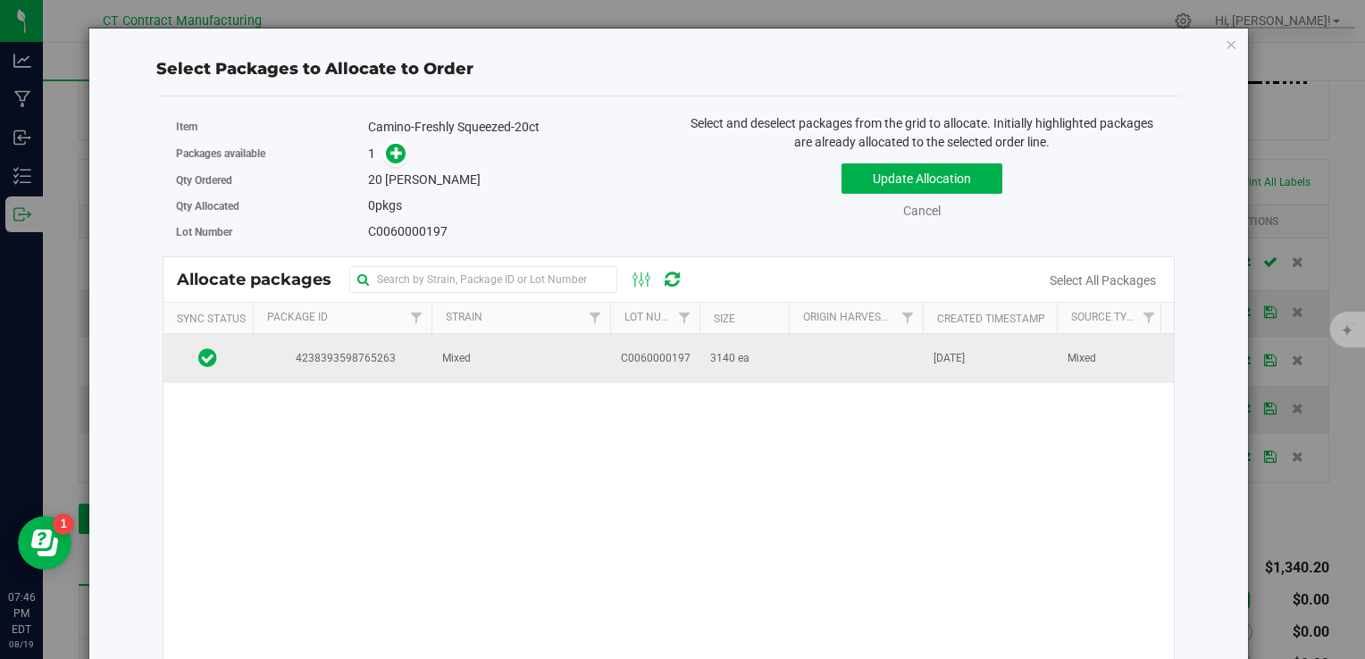
click at [818, 375] on td at bounding box center [856, 358] width 134 height 48
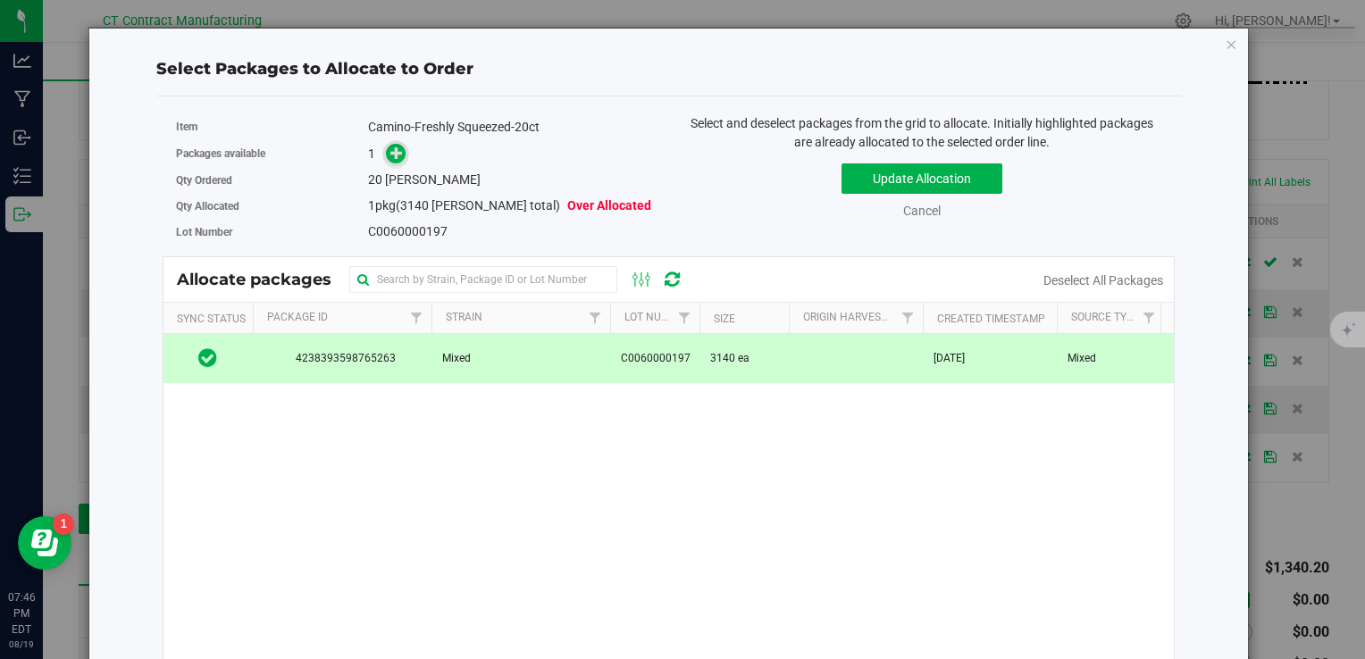
click at [398, 148] on icon at bounding box center [396, 153] width 13 height 13
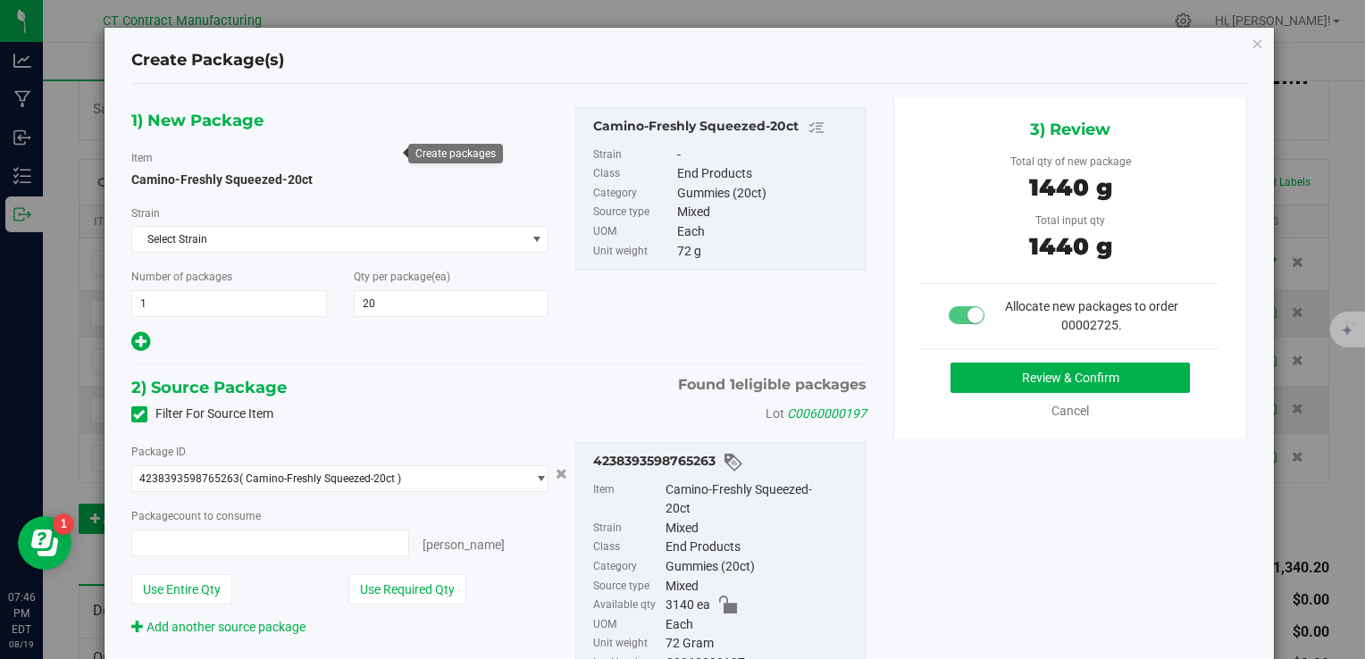
type input "20 ea"
click at [960, 376] on button "Review & Confirm" at bounding box center [1070, 378] width 239 height 30
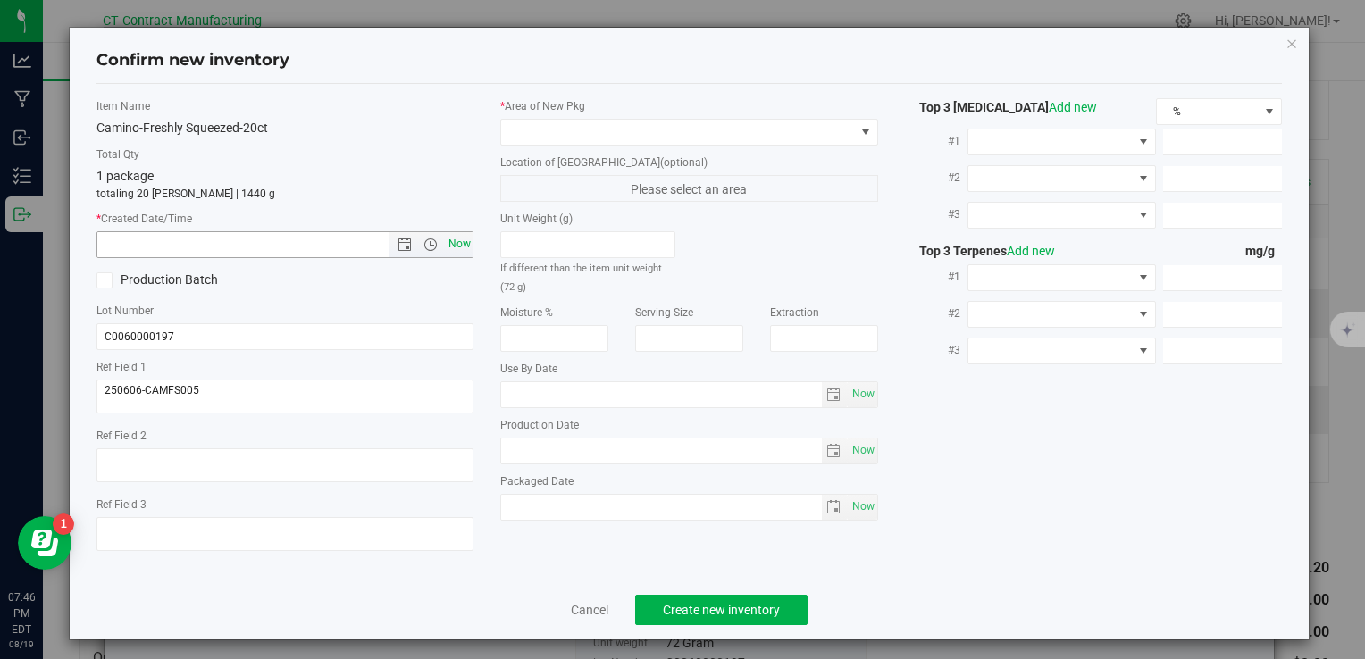
click at [457, 244] on span "Now" at bounding box center [459, 244] width 30 height 26
type input "8/19/2025 7:46 PM"
click at [558, 116] on div "* Area of [GEOGRAPHIC_DATA]" at bounding box center [688, 121] width 377 height 47
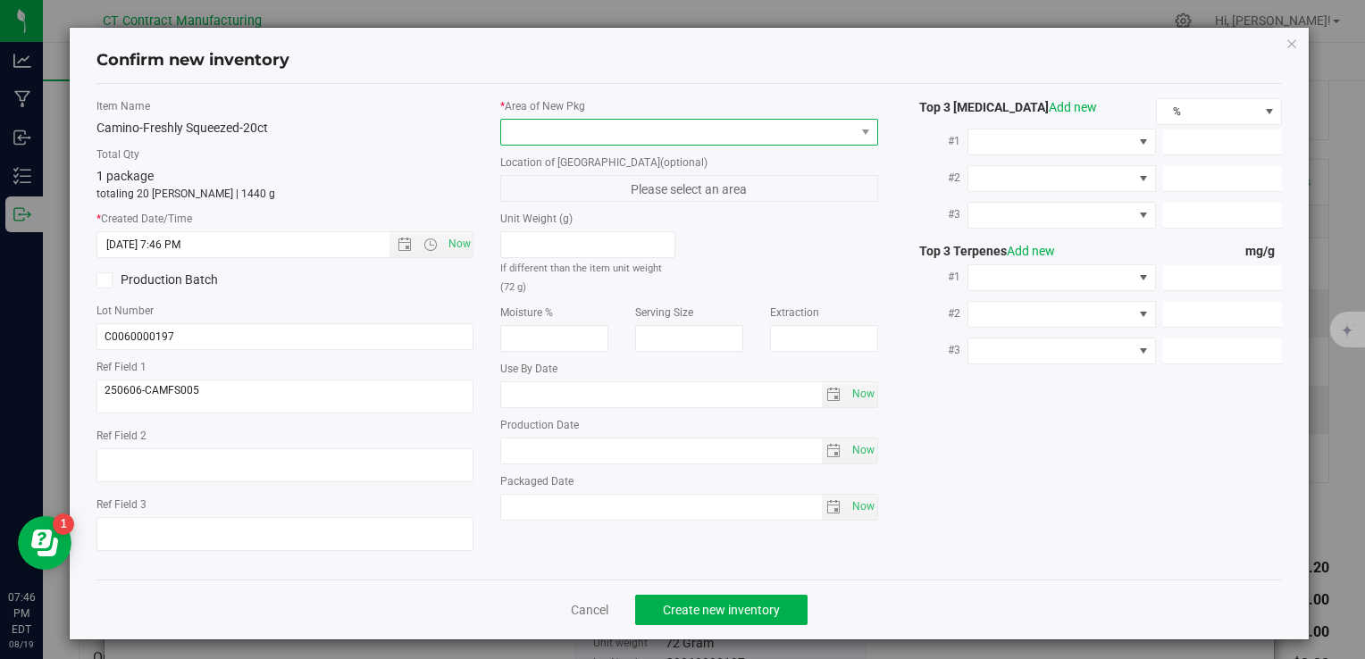
click at [557, 121] on span at bounding box center [677, 132] width 353 height 25
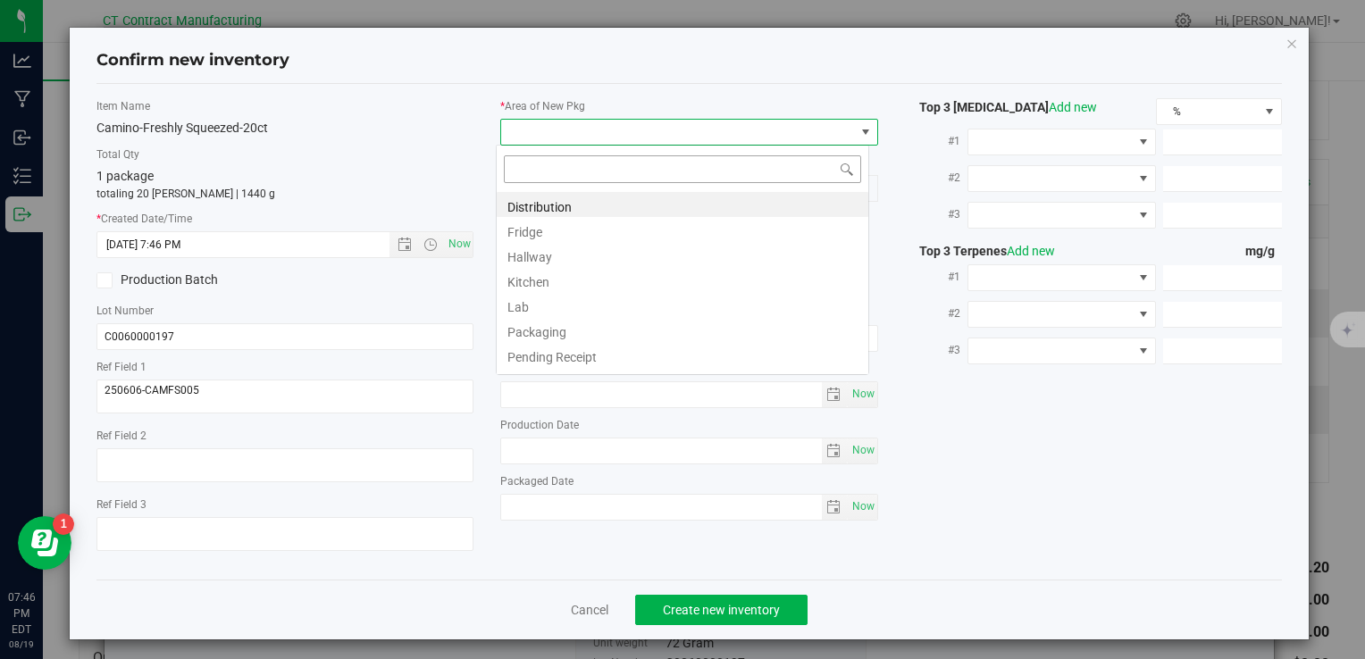
scroll to position [26, 373]
click at [561, 202] on li "Distribution" at bounding box center [683, 204] width 372 height 25
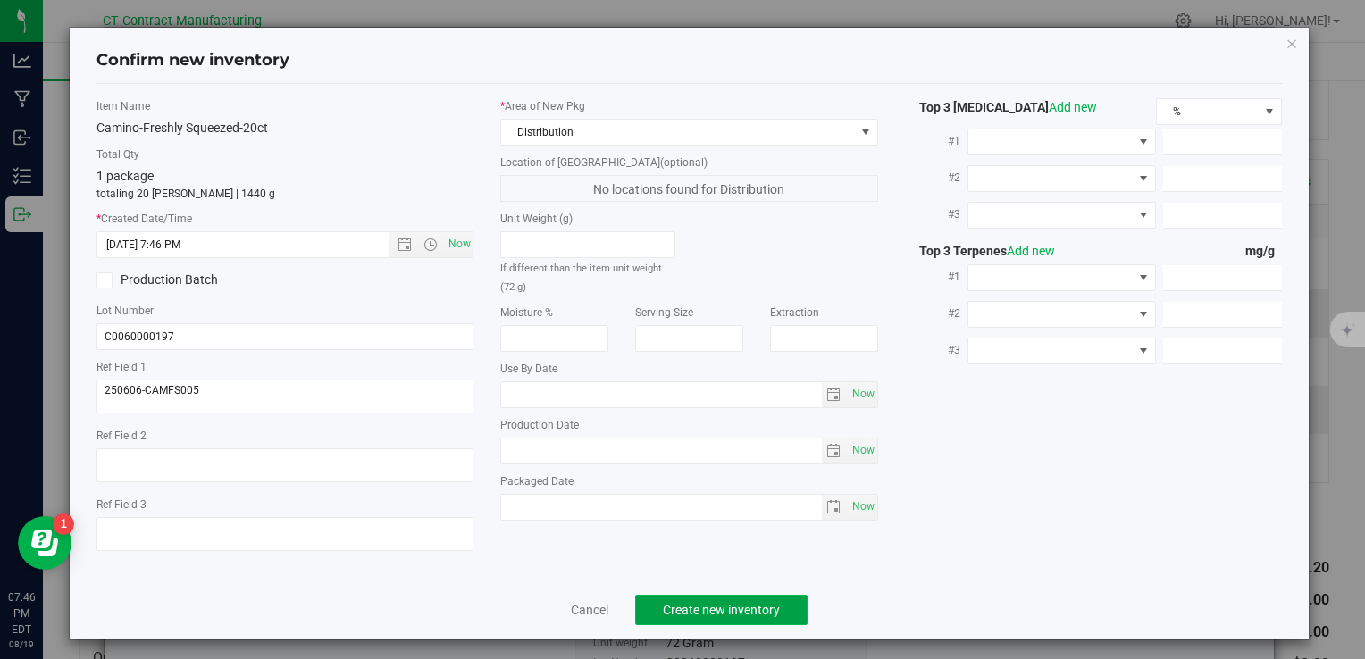
click at [713, 597] on button "Create new inventory" at bounding box center [721, 610] width 172 height 30
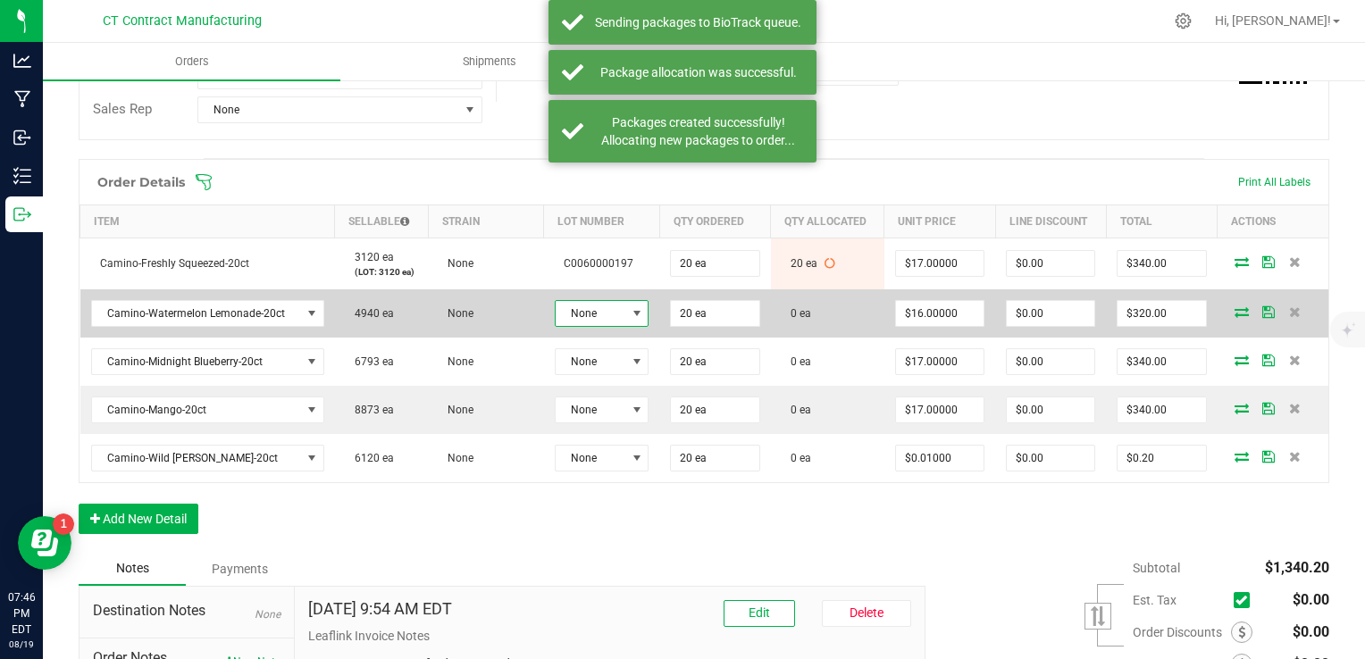
click at [630, 315] on span at bounding box center [637, 313] width 14 height 14
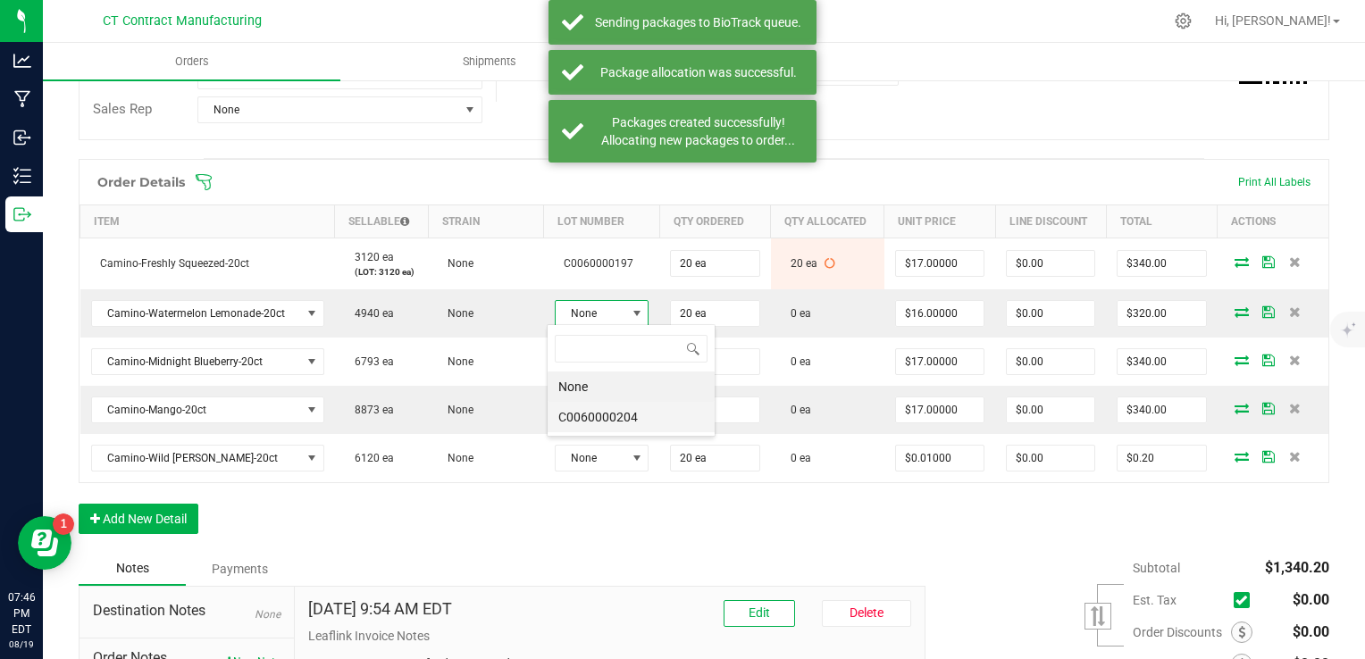
click at [640, 412] on li "C0060000204" at bounding box center [631, 417] width 167 height 30
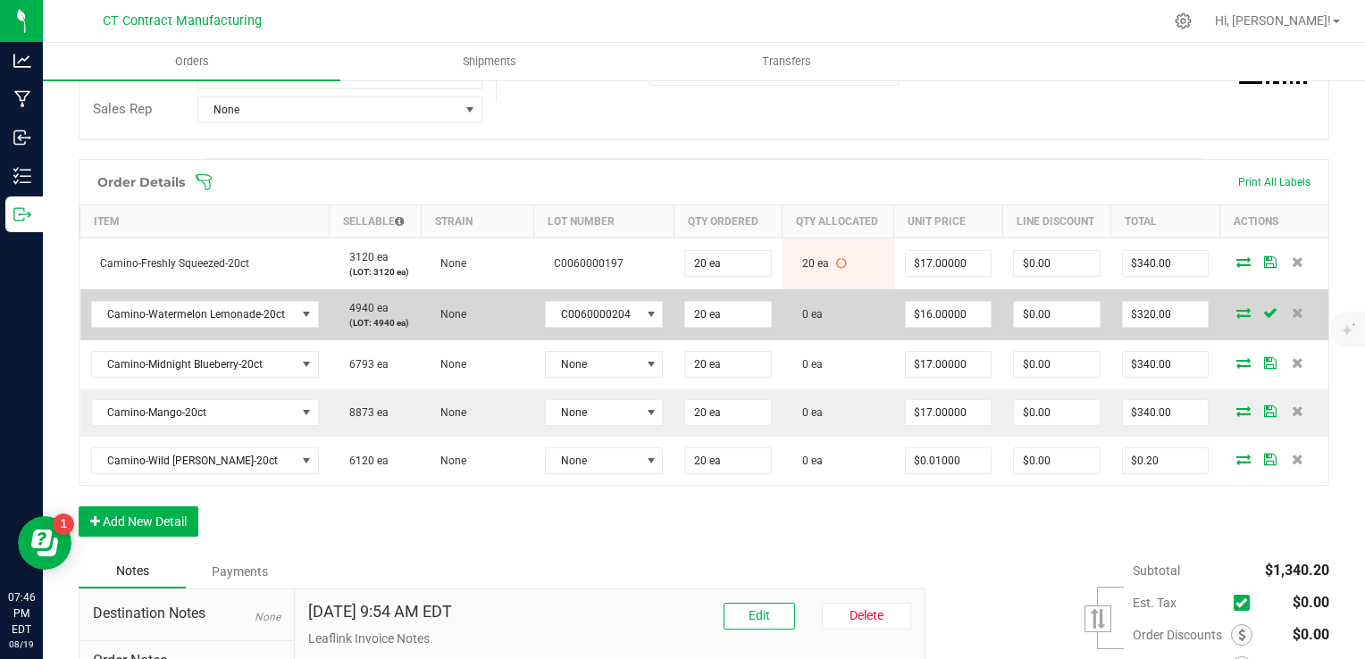
click at [1237, 308] on icon at bounding box center [1244, 312] width 14 height 11
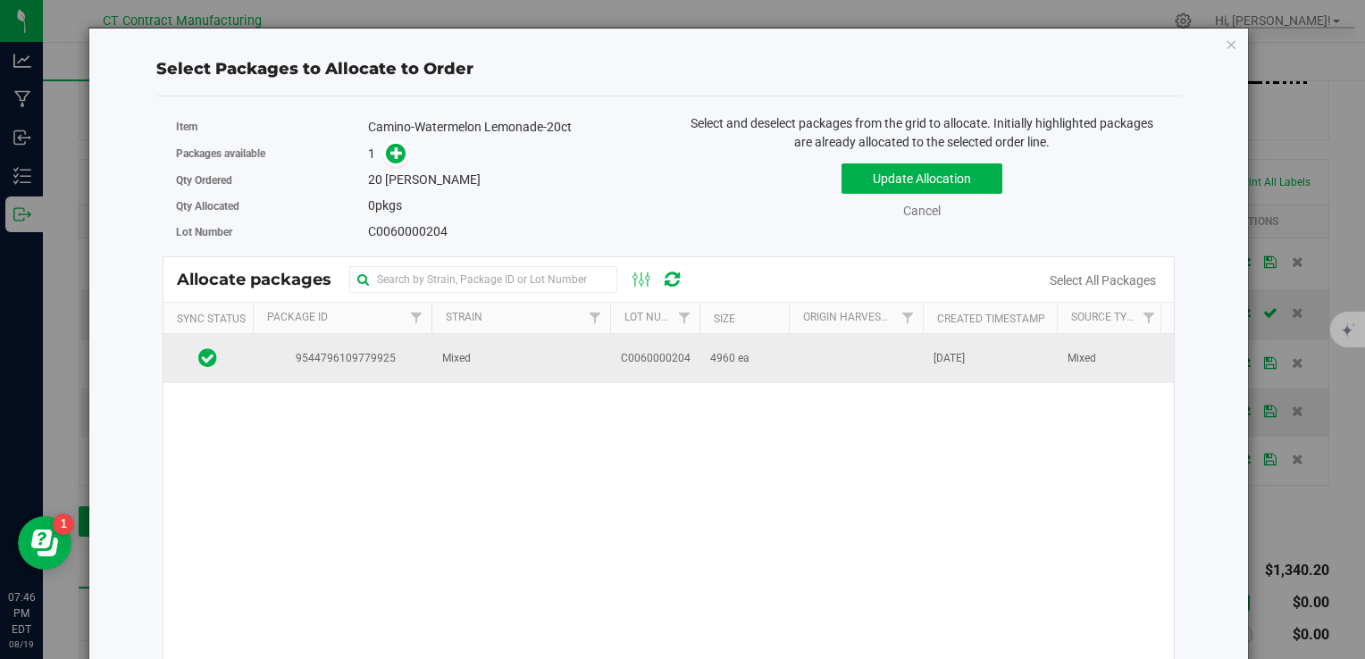
click at [651, 345] on td "C0060000204" at bounding box center [654, 358] width 89 height 48
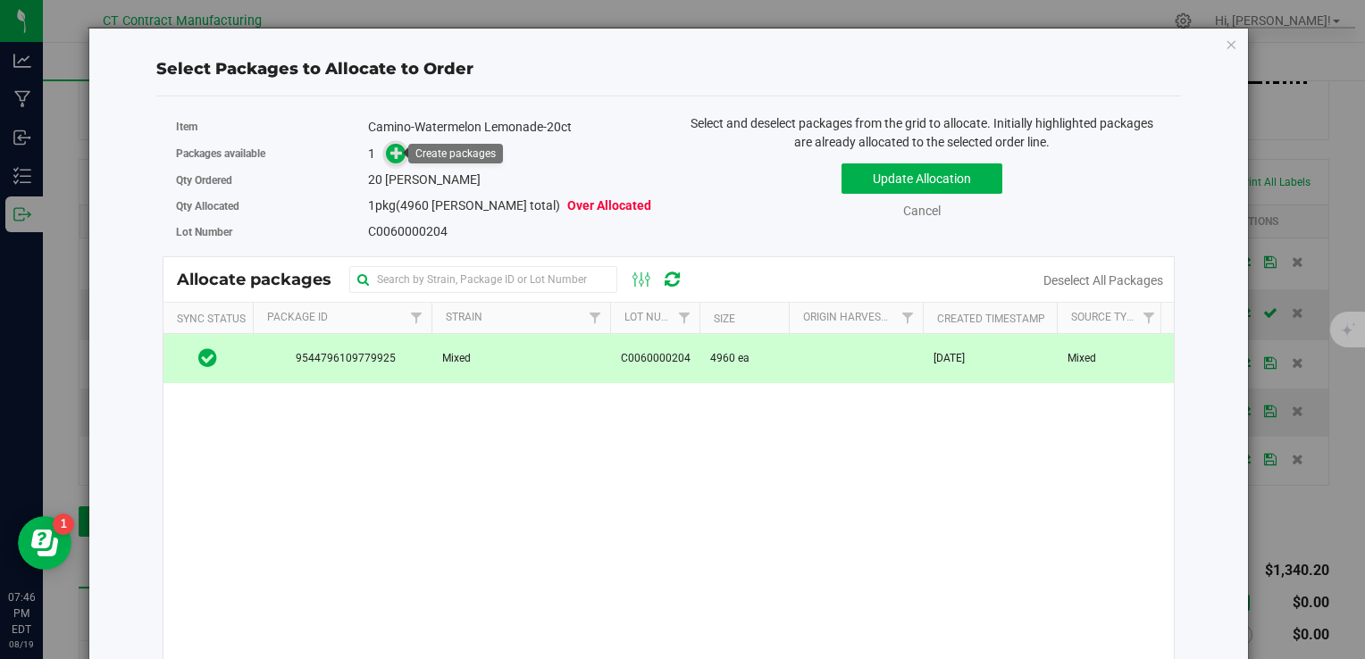
click at [392, 147] on icon at bounding box center [396, 153] width 13 height 13
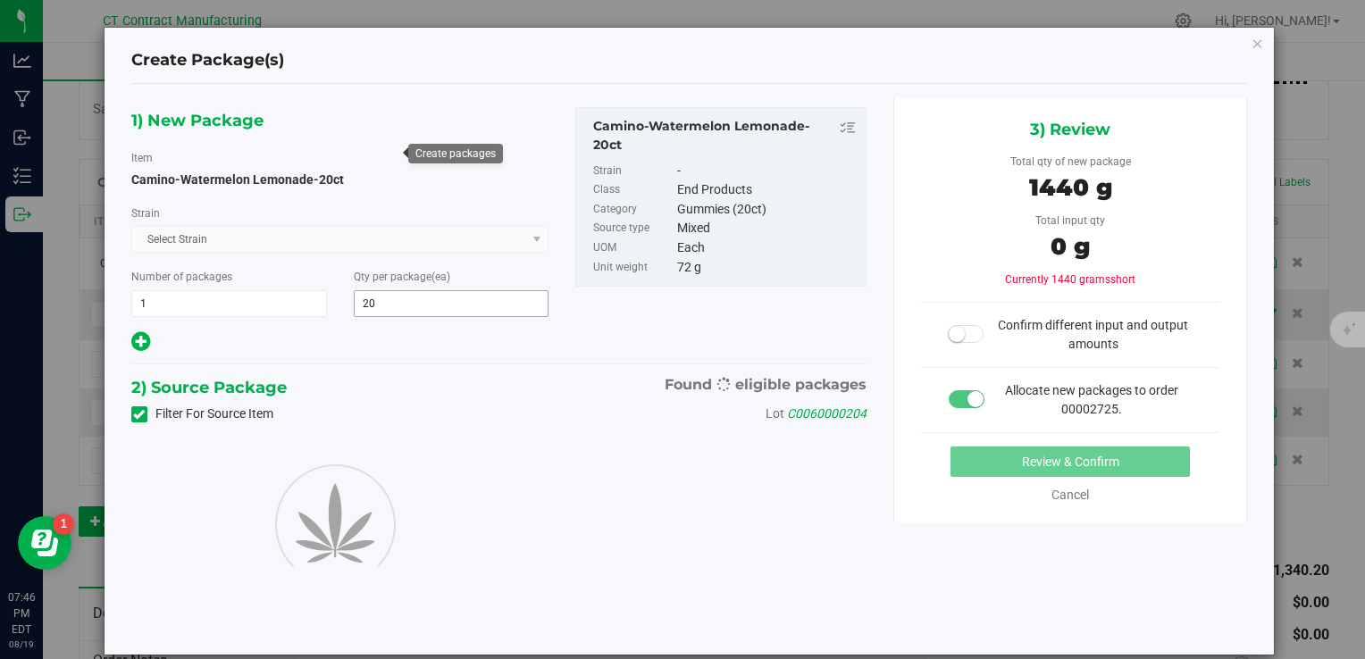
type input "20"
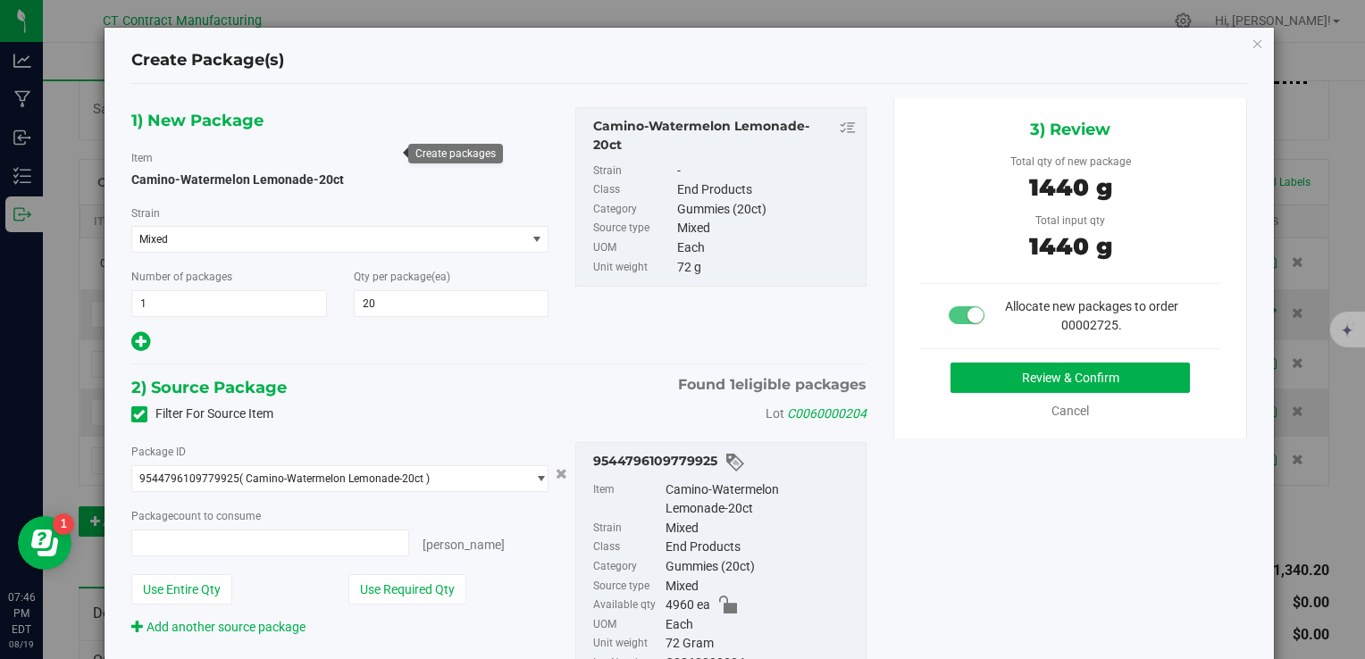
type input "20 ea"
click at [976, 377] on button "Review & Confirm" at bounding box center [1070, 378] width 239 height 30
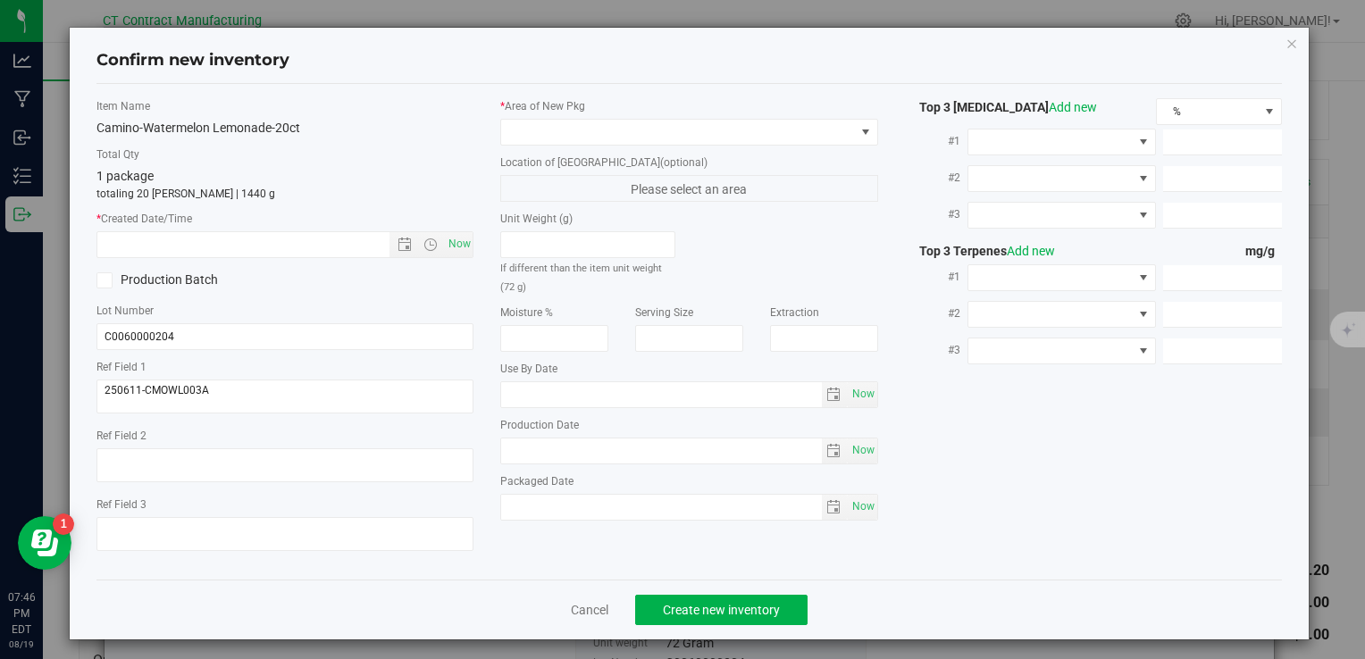
click at [472, 235] on div "Item Name Camino-Watermelon Lemonade-20ct Total Qty 1 package totaling 20 eache…" at bounding box center [285, 331] width 404 height 467
click at [465, 241] on span "Now" at bounding box center [459, 244] width 30 height 26
type input "8/19/2025 7:46 PM"
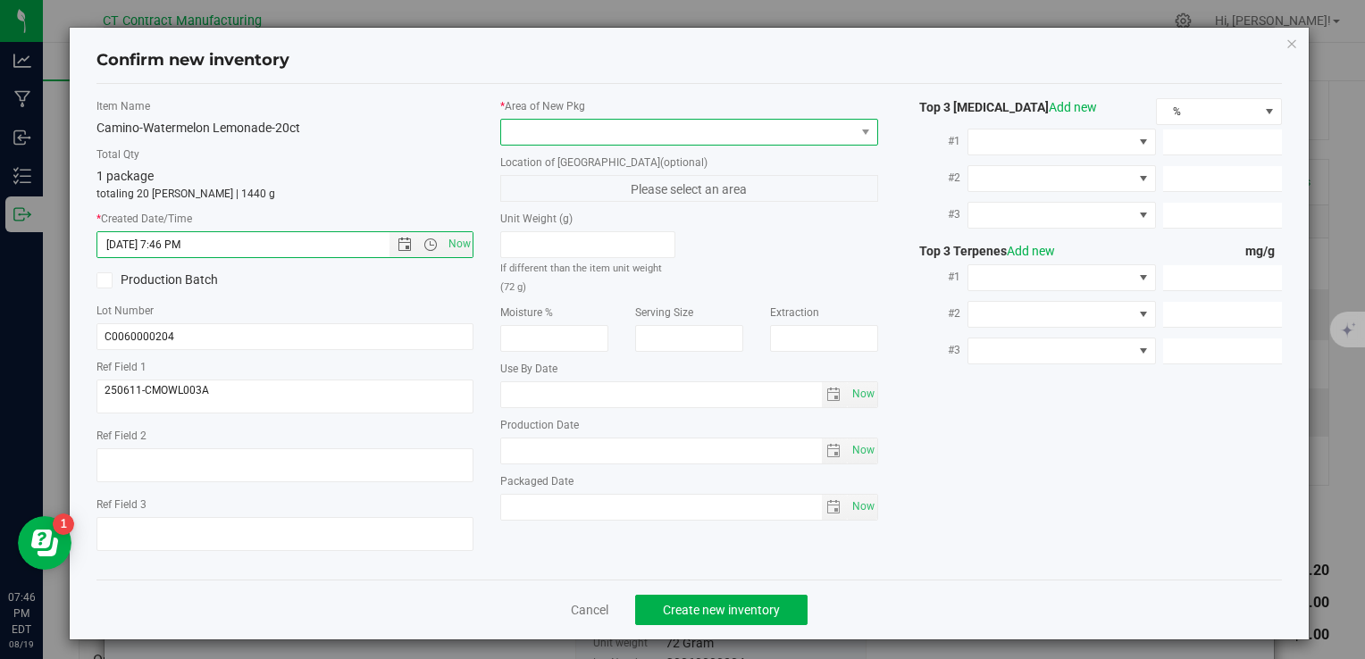
click at [524, 135] on span at bounding box center [677, 132] width 353 height 25
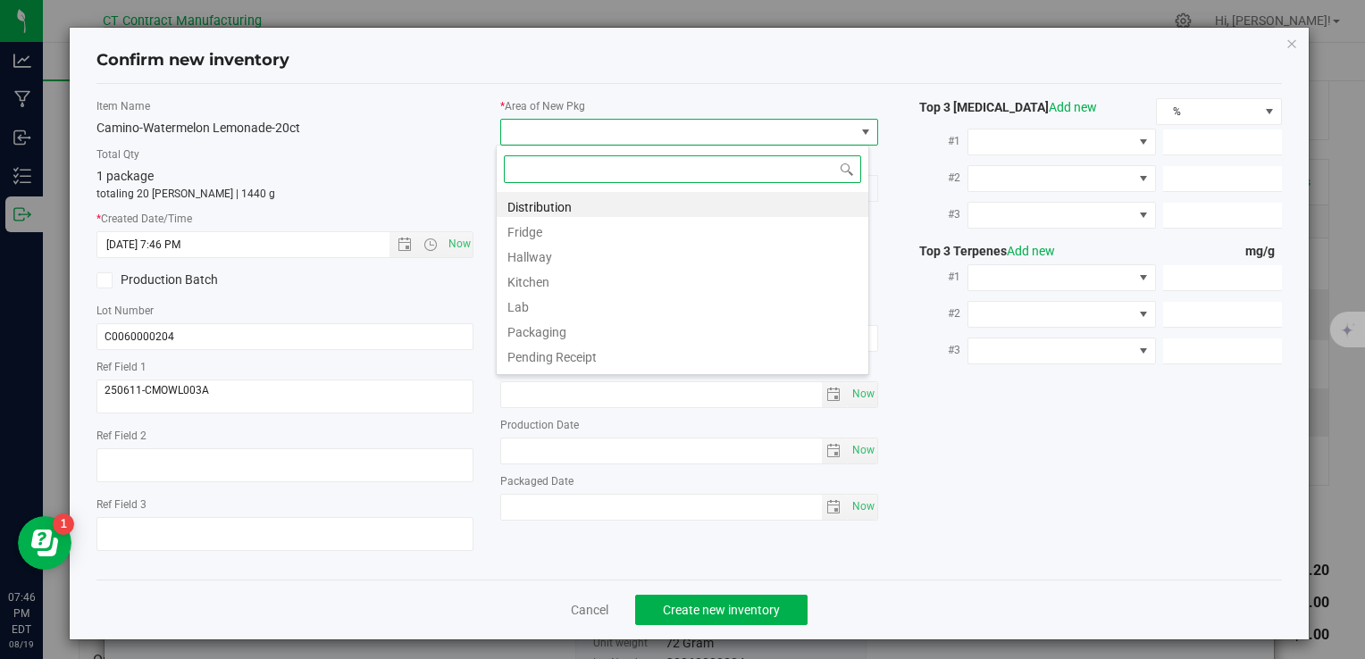
scroll to position [26, 373]
click at [549, 195] on li "Distribution" at bounding box center [683, 204] width 372 height 25
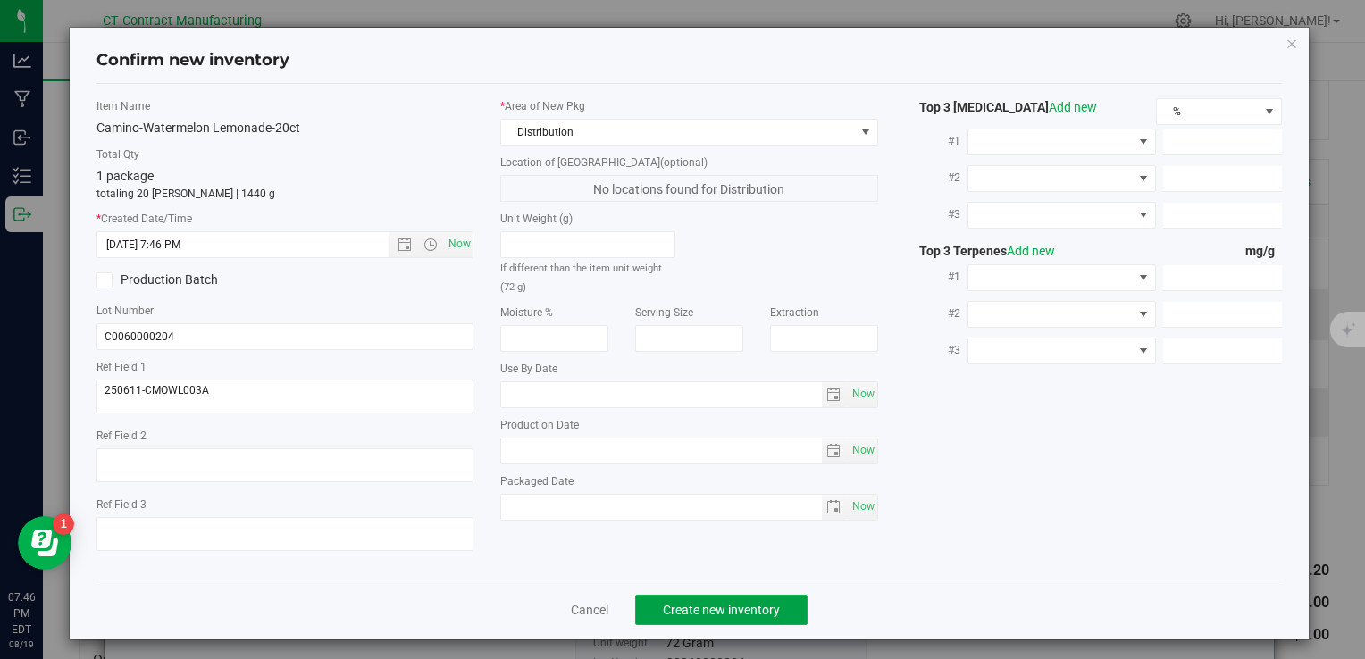
click at [747, 606] on span "Create new inventory" at bounding box center [721, 610] width 117 height 14
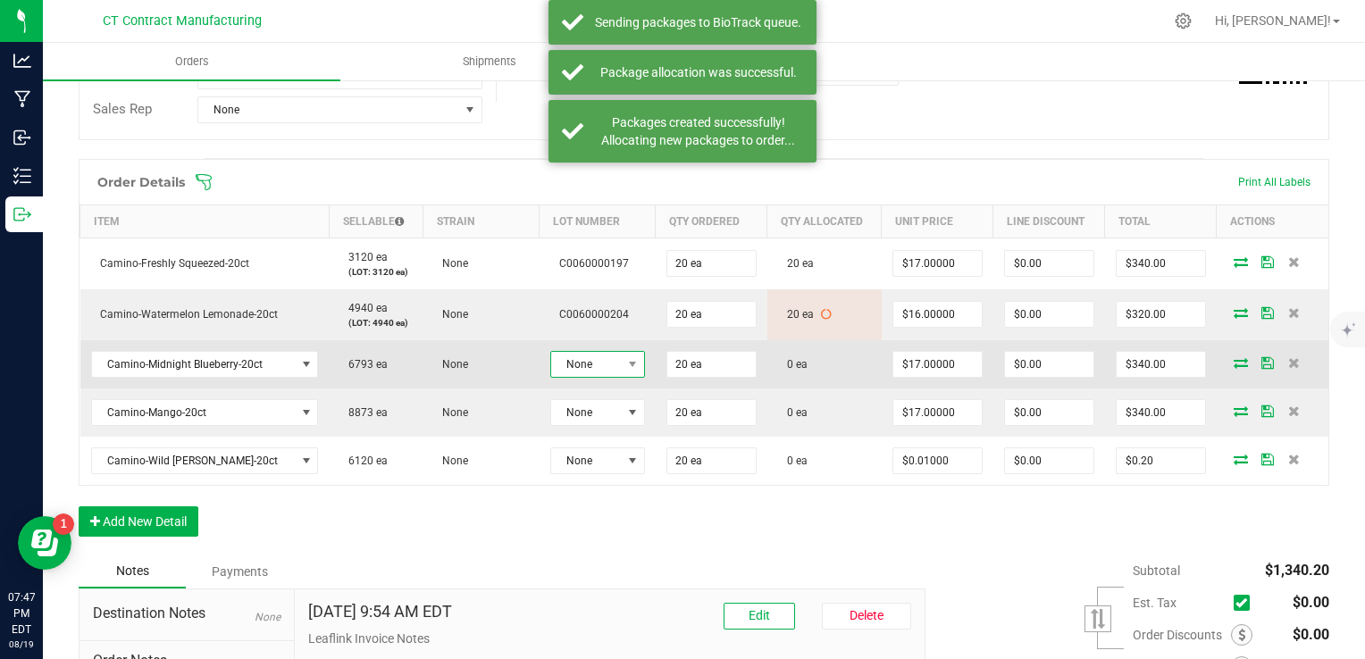
click at [622, 367] on span at bounding box center [633, 364] width 22 height 25
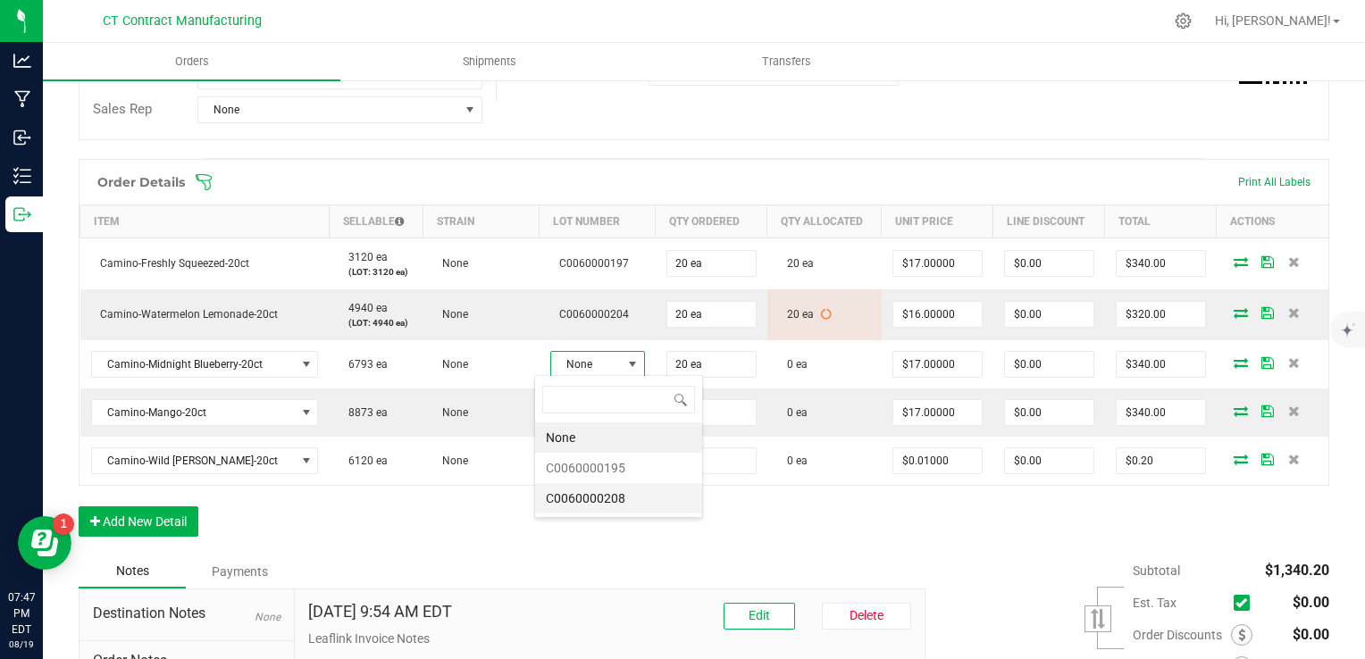
click at [632, 488] on li "C0060000208" at bounding box center [618, 498] width 167 height 30
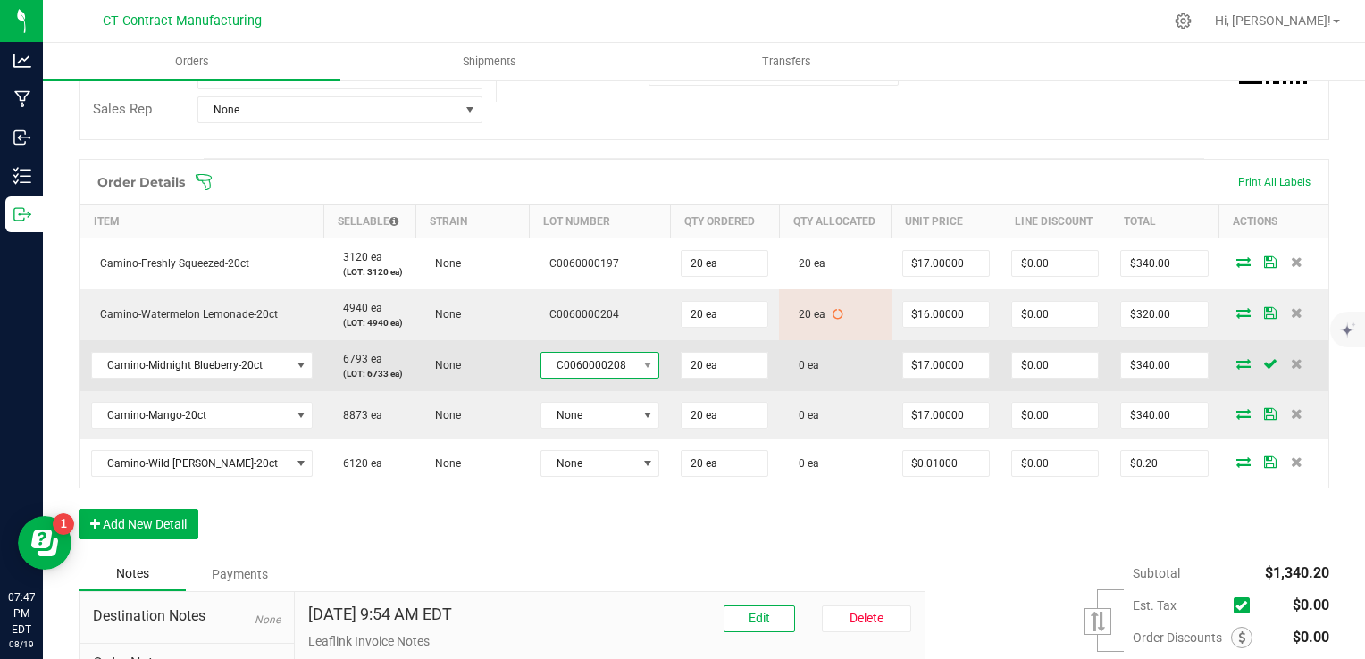
click at [615, 359] on span "C0060000208" at bounding box center [589, 365] width 96 height 25
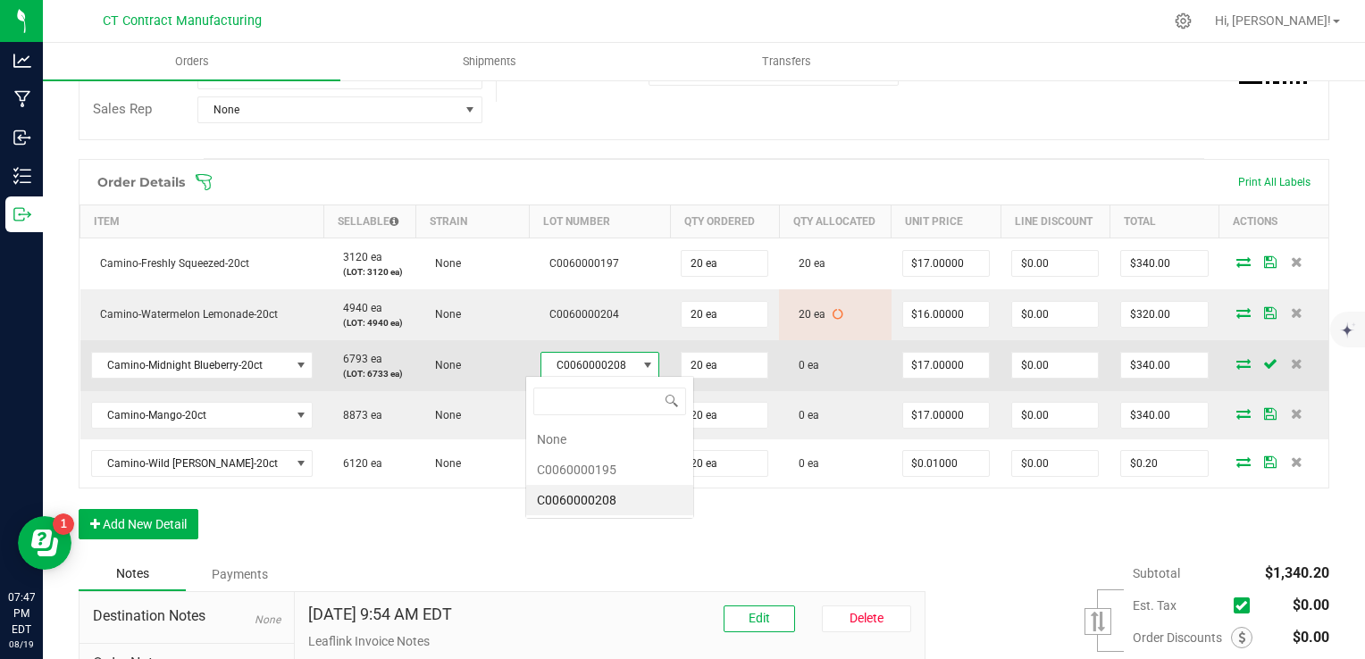
scroll to position [26, 117]
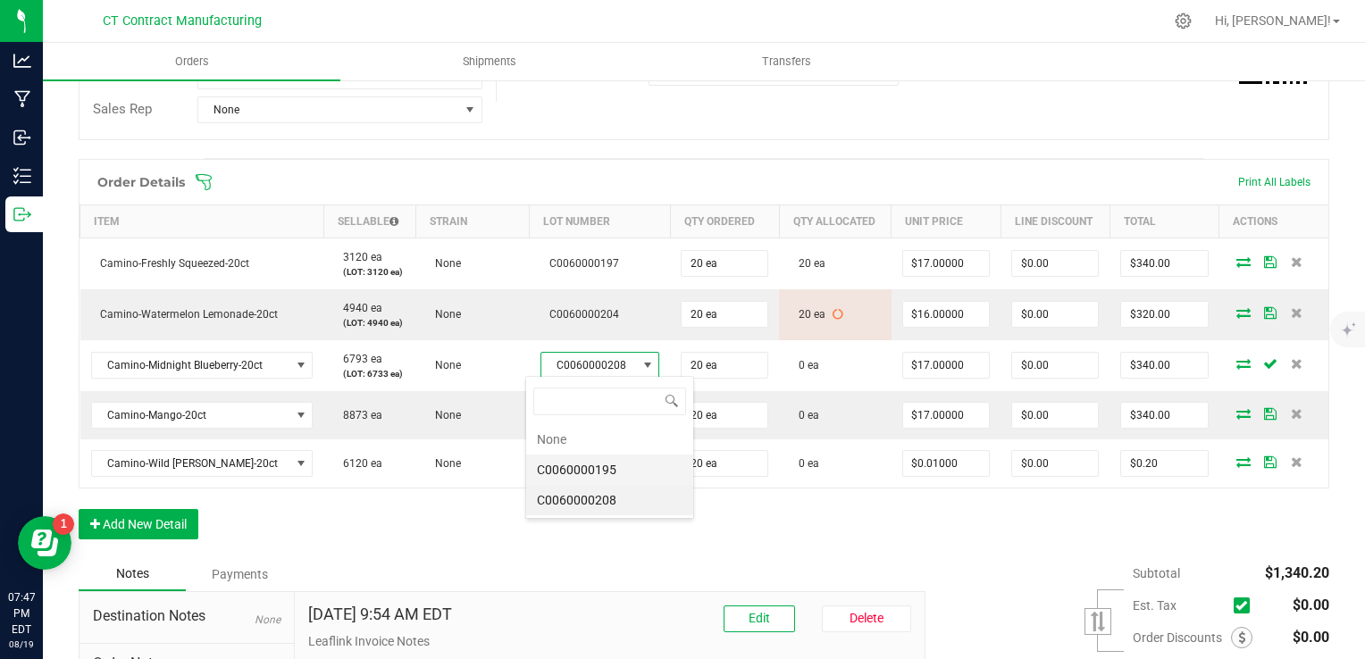
click at [625, 474] on li "C0060000195" at bounding box center [609, 470] width 167 height 30
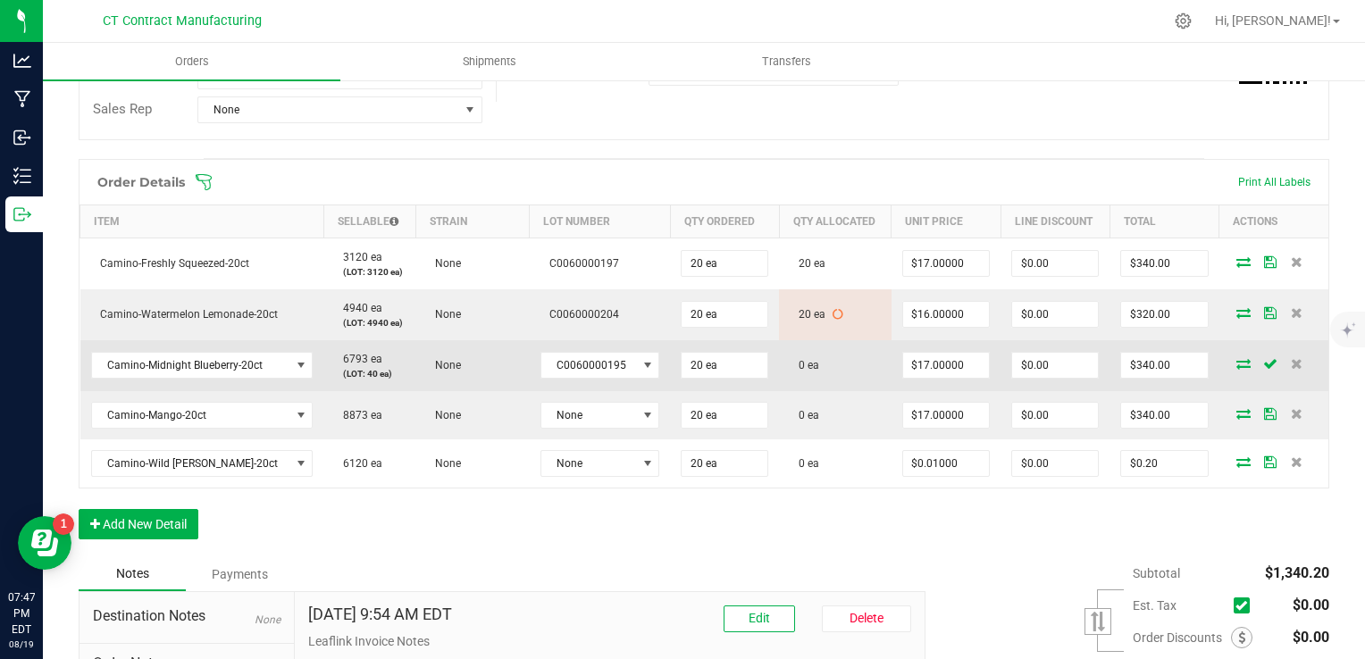
click at [1237, 358] on icon at bounding box center [1244, 363] width 14 height 11
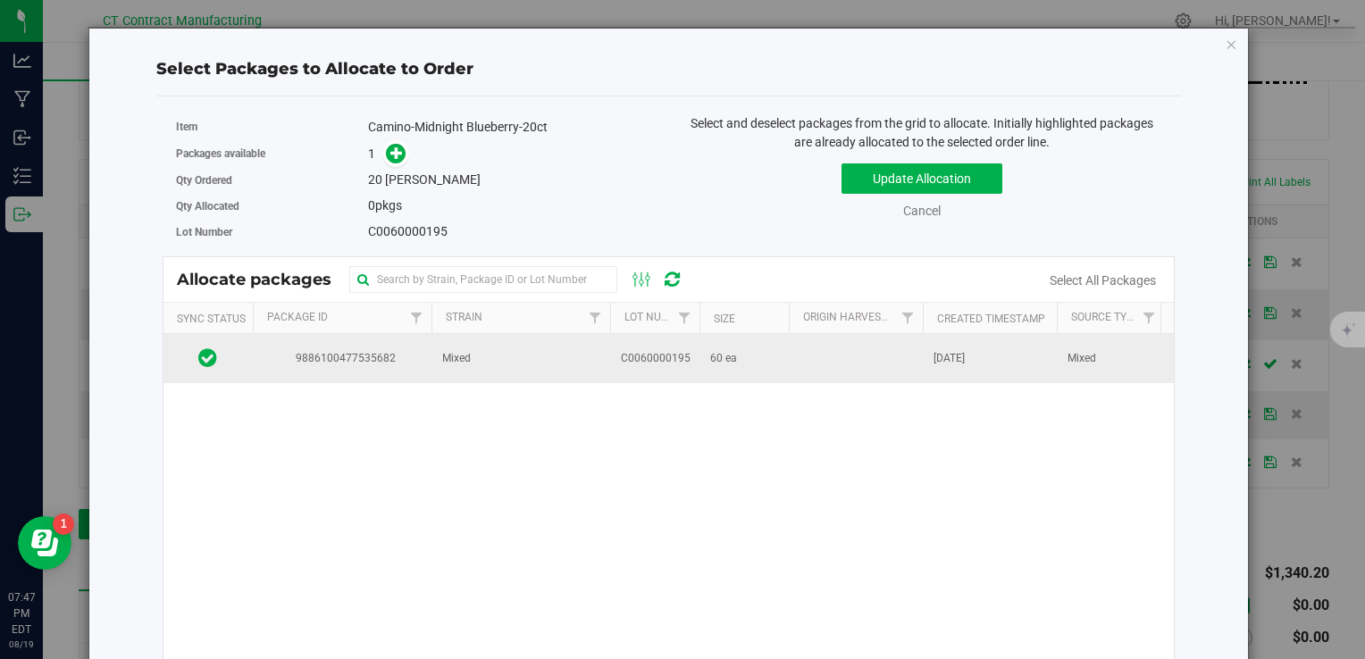
click at [722, 345] on td "60 ea" at bounding box center [744, 358] width 89 height 48
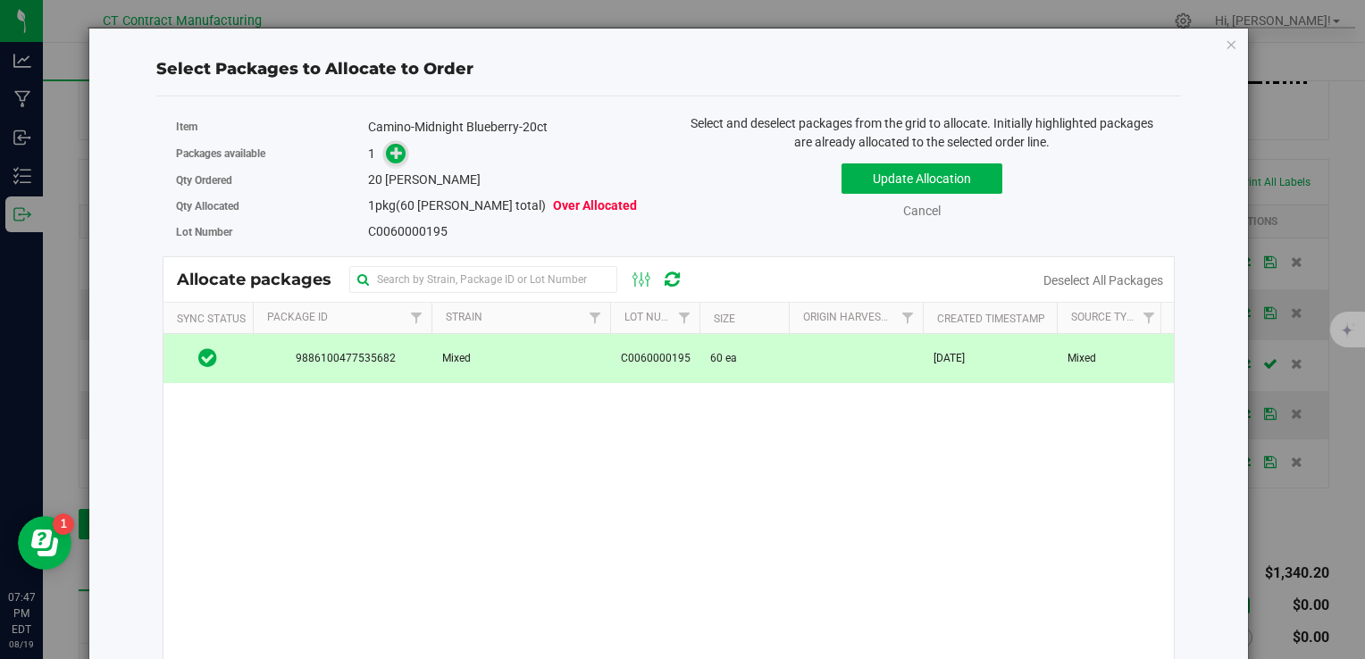
click at [395, 147] on icon at bounding box center [396, 153] width 13 height 13
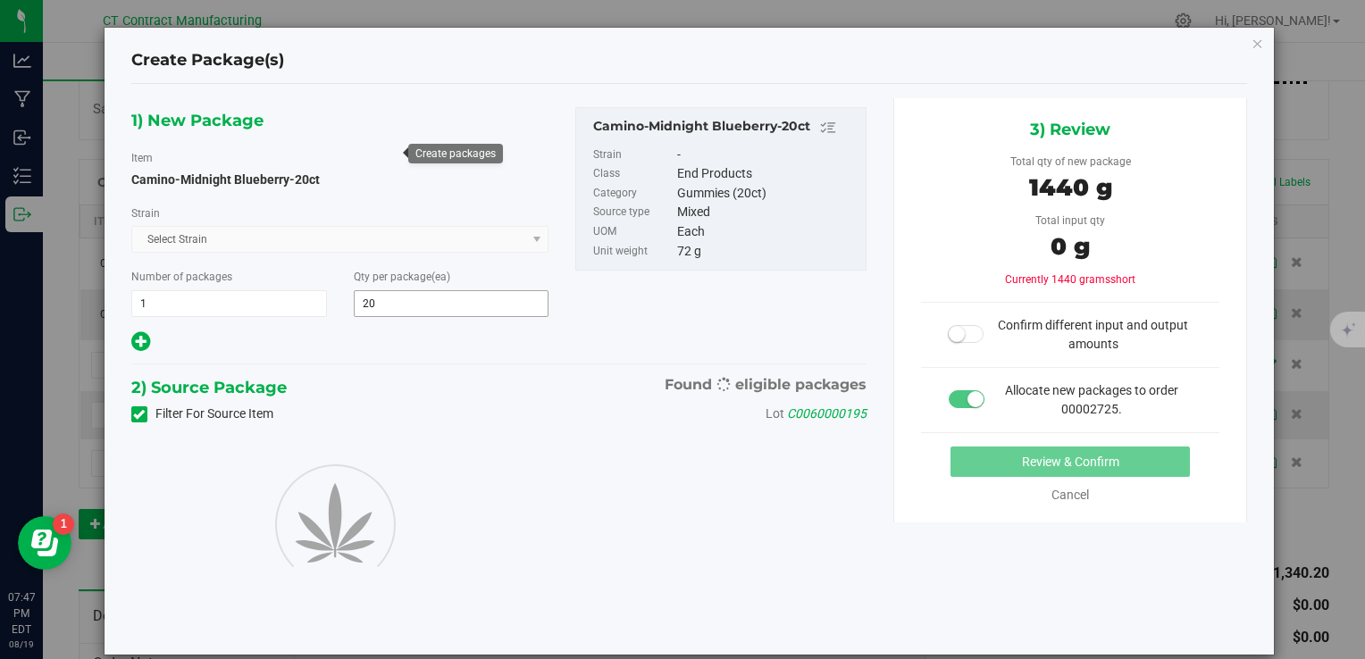
type input "20"
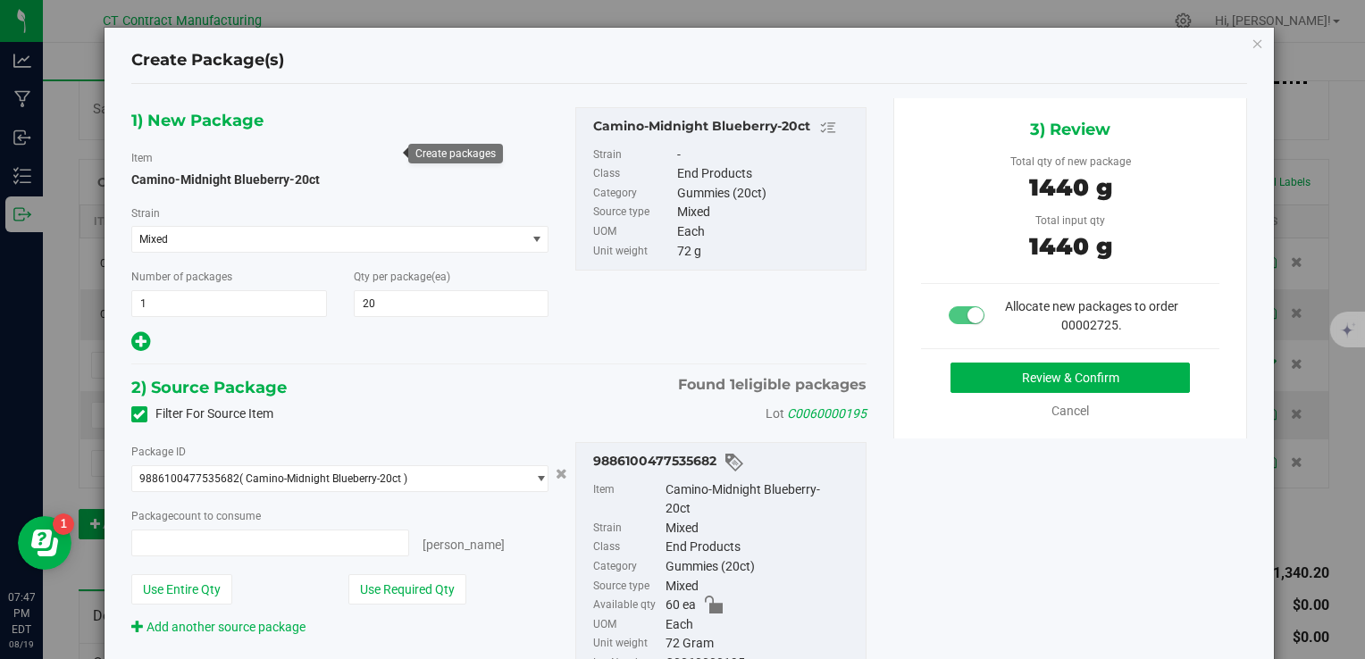
type input "20 ea"
click at [994, 365] on button "Review & Confirm" at bounding box center [1070, 378] width 239 height 30
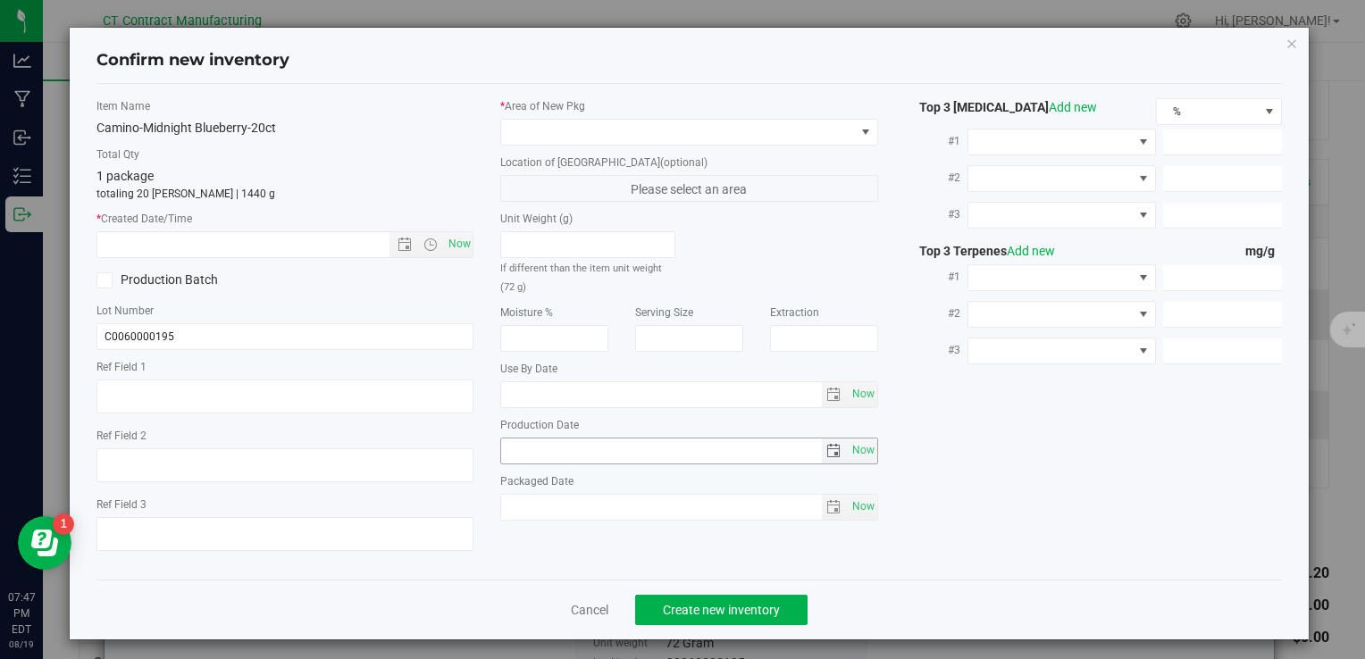
type textarea "250602-CAM001"
click at [454, 232] on span "Now" at bounding box center [459, 244] width 30 height 26
type input "8/19/2025 7:47 PM"
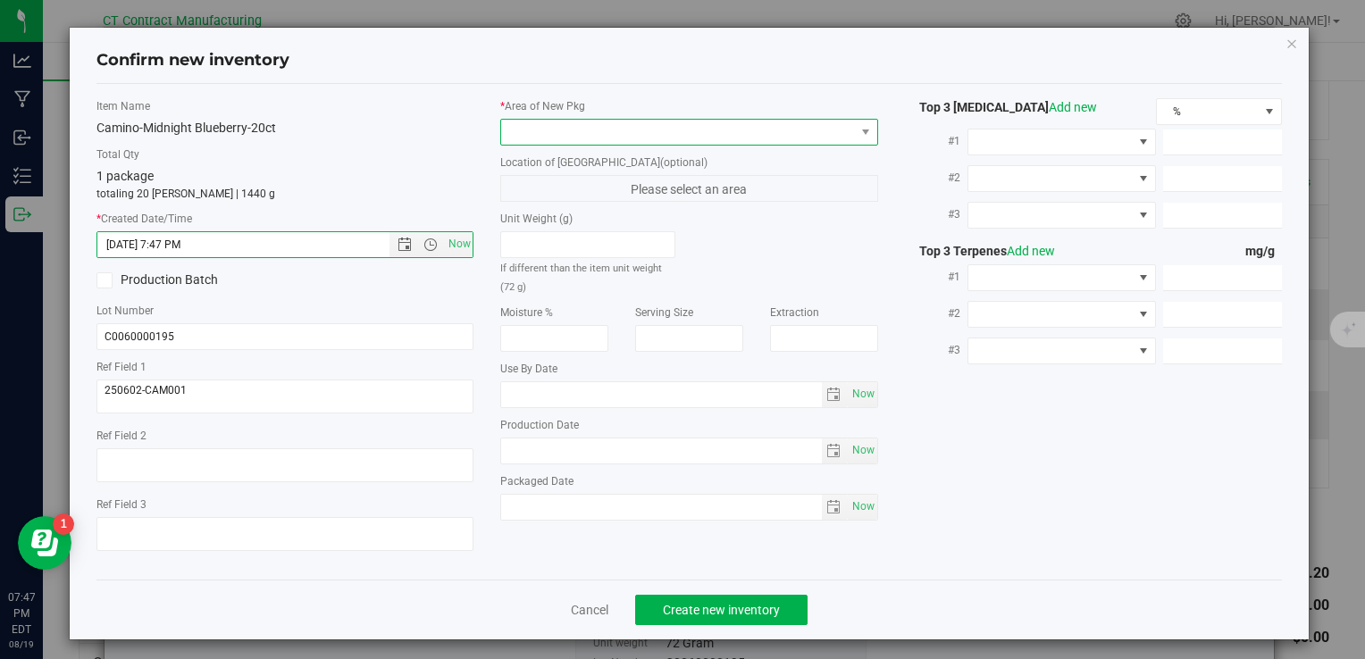
click at [529, 130] on span at bounding box center [677, 132] width 353 height 25
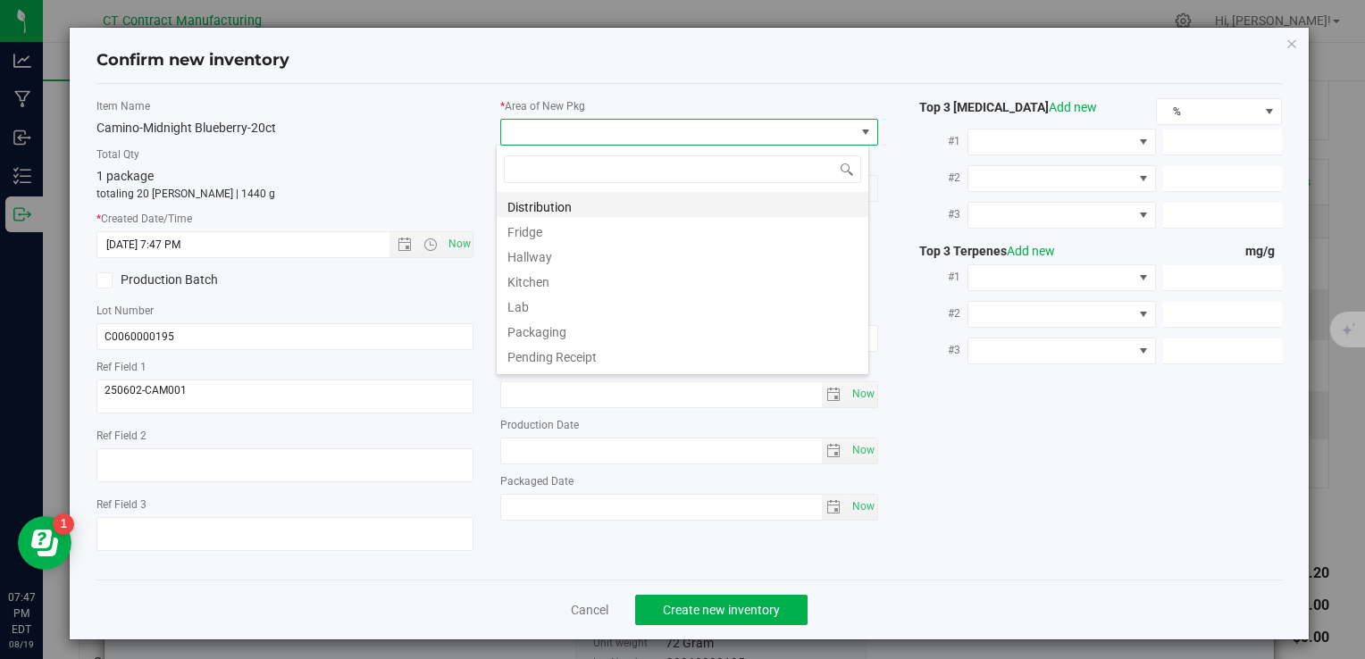
scroll to position [26, 373]
click at [570, 205] on li "Distribution" at bounding box center [683, 204] width 372 height 25
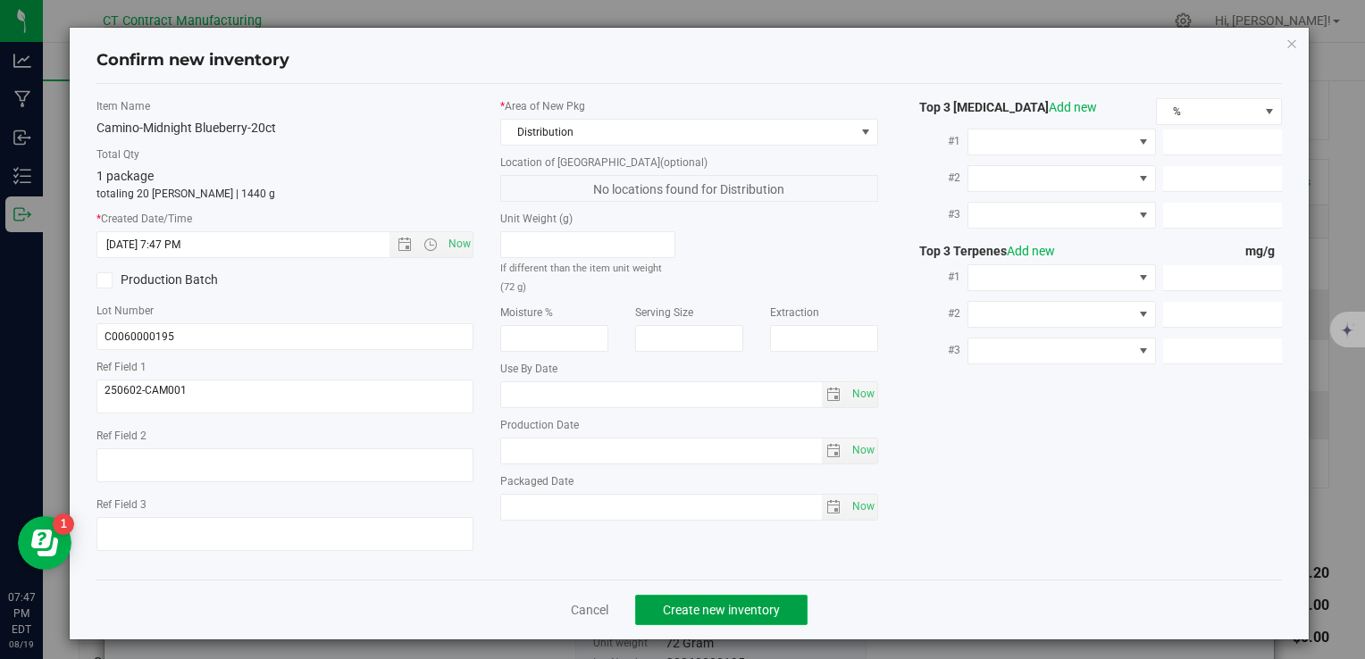
click at [744, 598] on button "Create new inventory" at bounding box center [721, 610] width 172 height 30
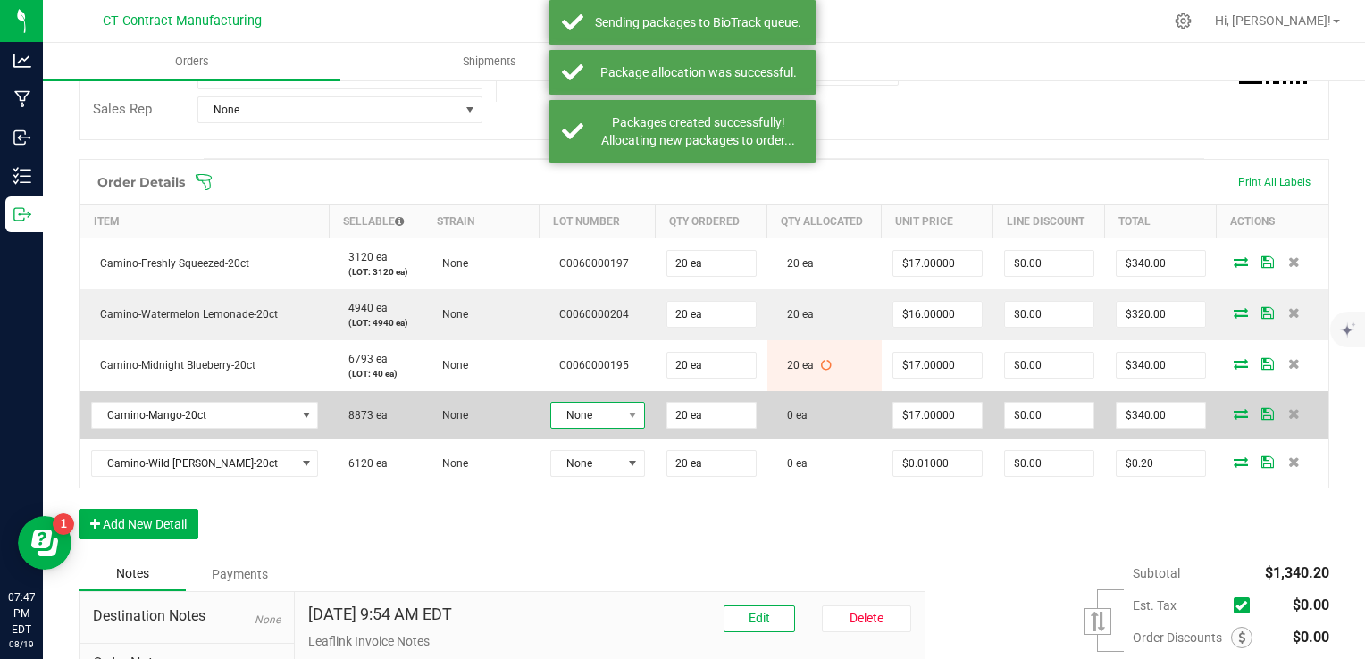
click at [593, 416] on span "None" at bounding box center [586, 415] width 71 height 25
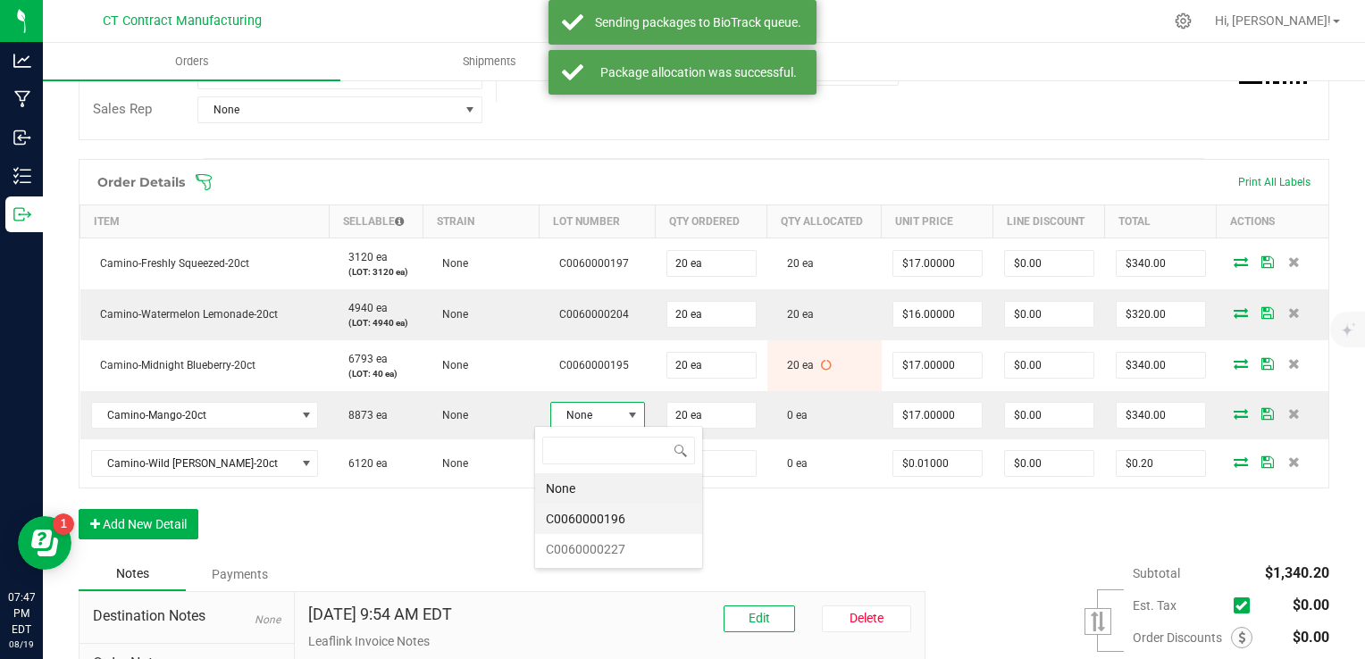
click at [611, 516] on li "C0060000196" at bounding box center [618, 519] width 167 height 30
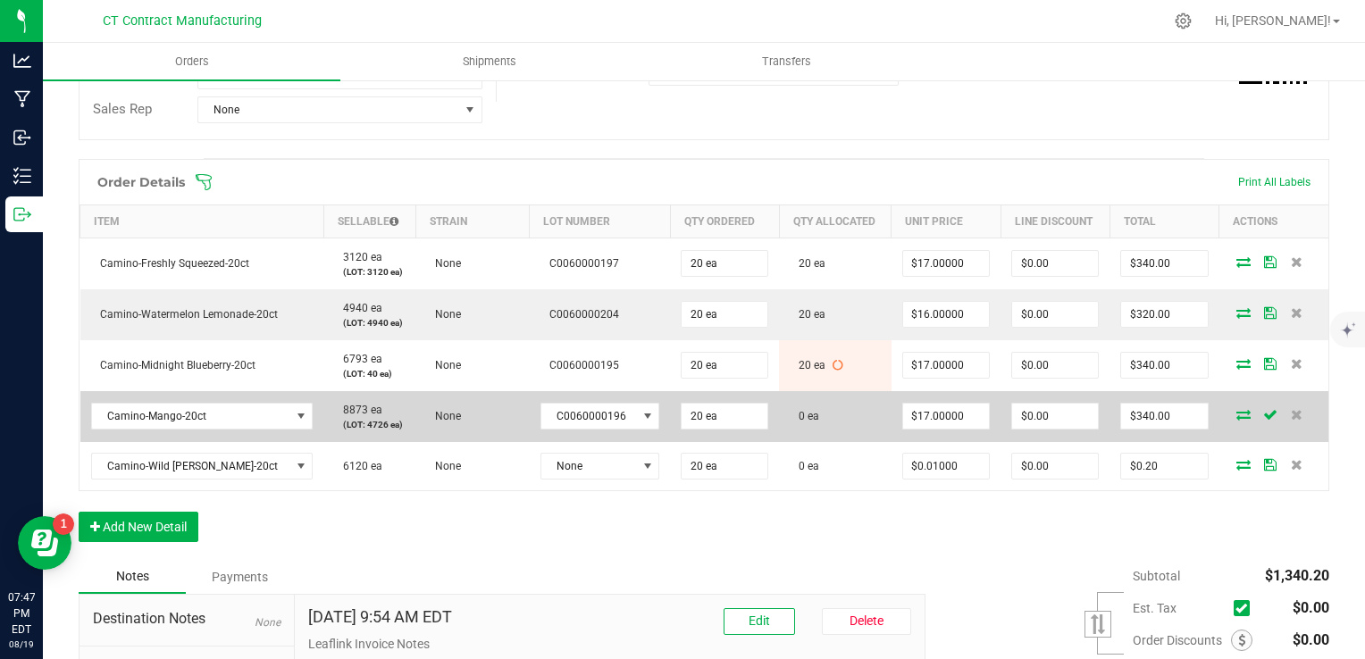
click at [1237, 409] on span at bounding box center [1243, 414] width 27 height 11
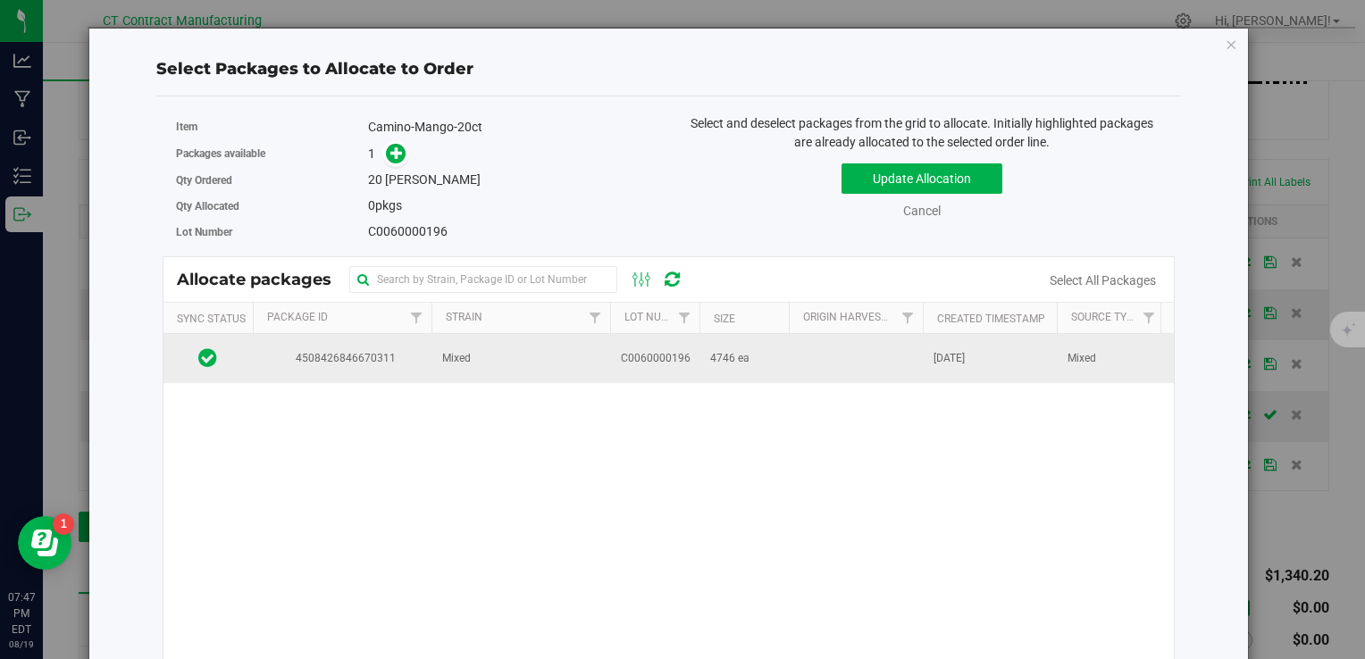
click at [790, 365] on td at bounding box center [856, 358] width 134 height 48
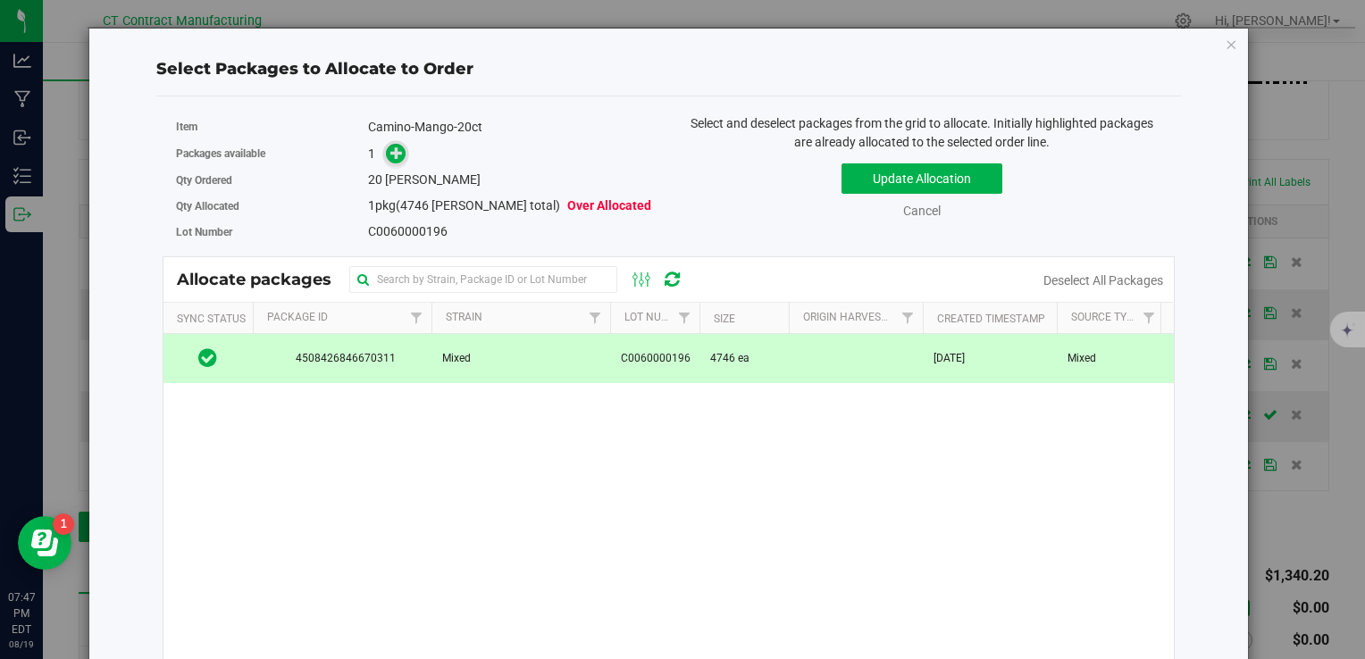
click at [397, 147] on icon at bounding box center [396, 153] width 13 height 13
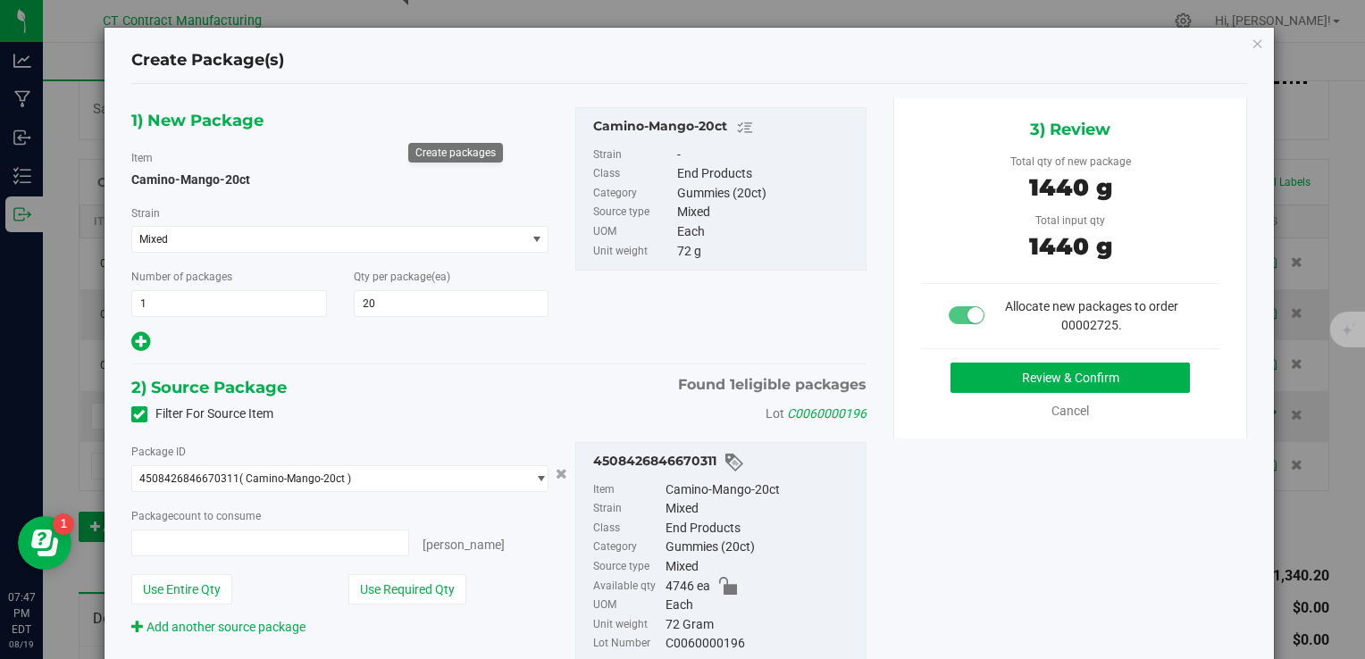
type input "20 ea"
click at [1044, 382] on button "Review & Confirm" at bounding box center [1070, 378] width 239 height 30
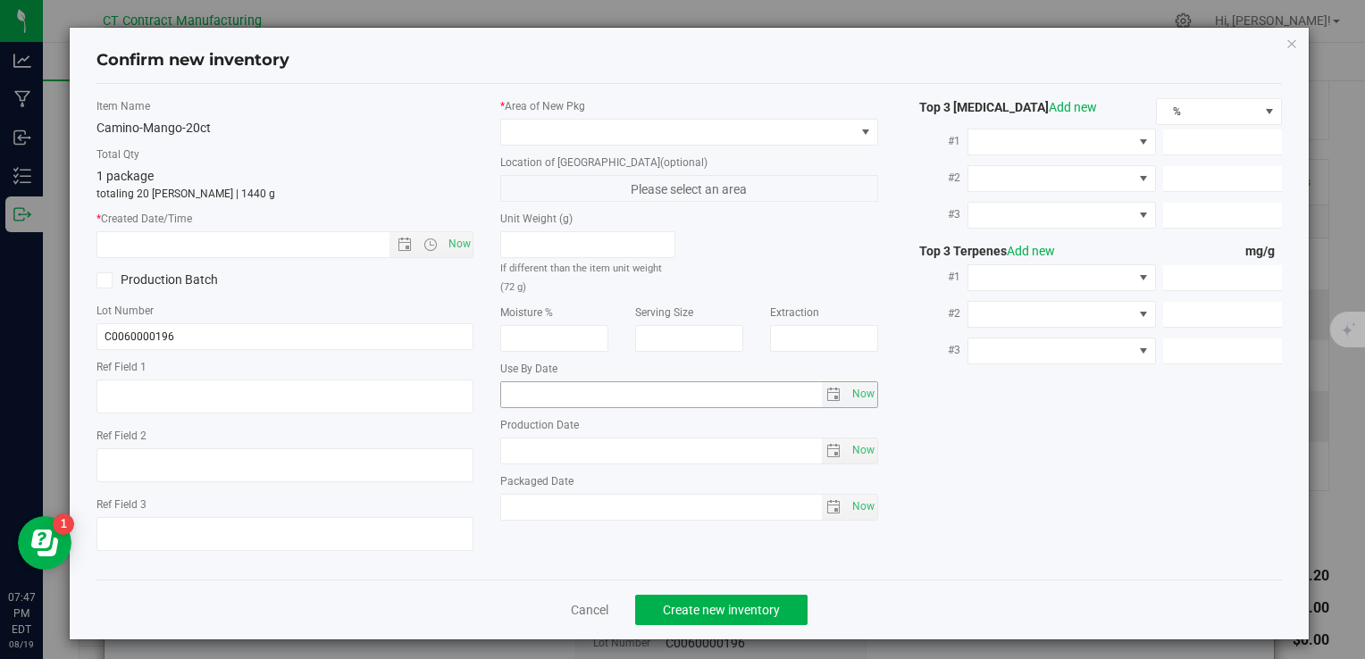
type textarea "250604-CAMMGO003"
click at [471, 241] on div "Item Name Camino-Mango-20ct Total Qty 1 package totaling 20 eaches | 1440 g * C…" at bounding box center [285, 331] width 404 height 467
click at [461, 242] on span "Now" at bounding box center [459, 244] width 30 height 26
type input "8/19/2025 7:47 PM"
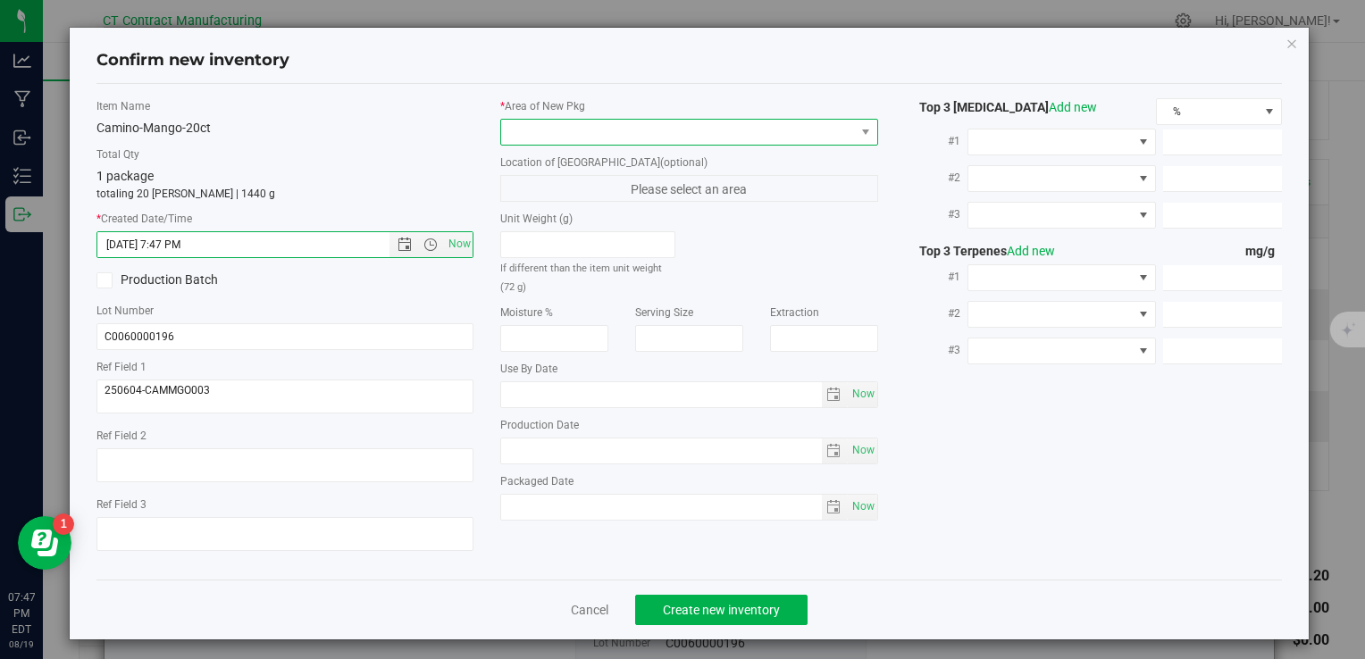
click at [560, 120] on span at bounding box center [677, 132] width 353 height 25
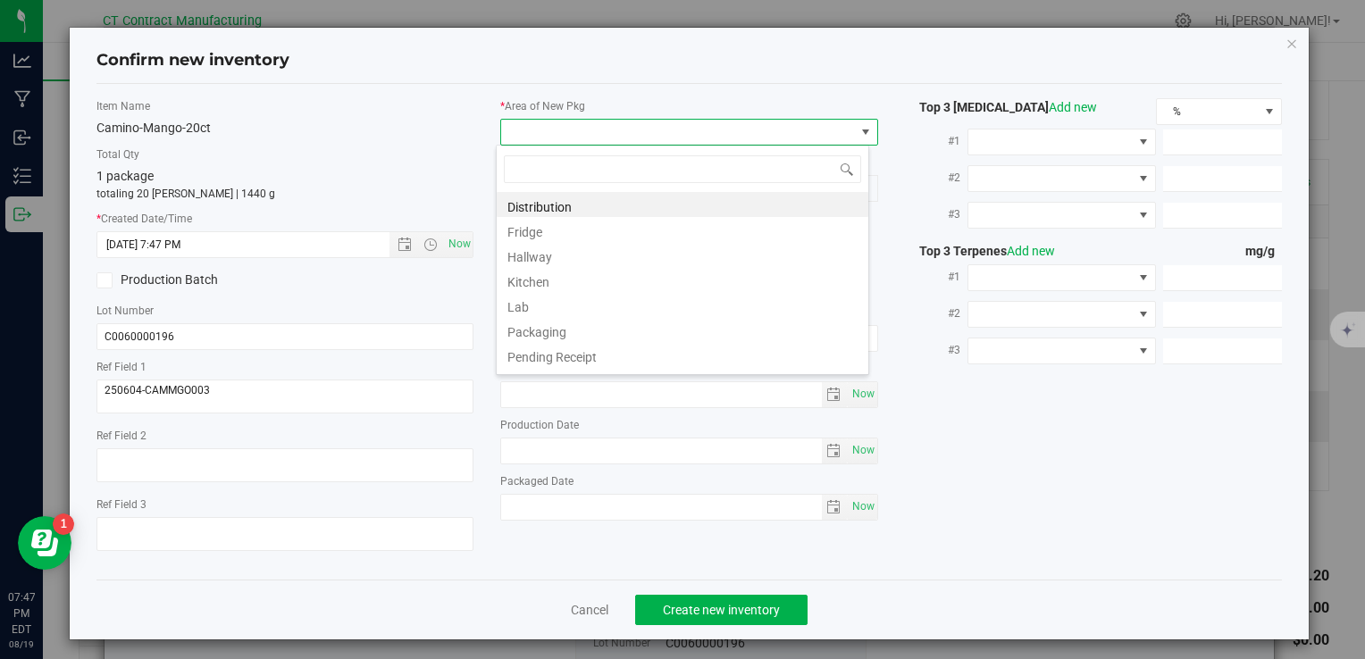
scroll to position [26, 373]
click at [603, 198] on li "Distribution" at bounding box center [683, 204] width 372 height 25
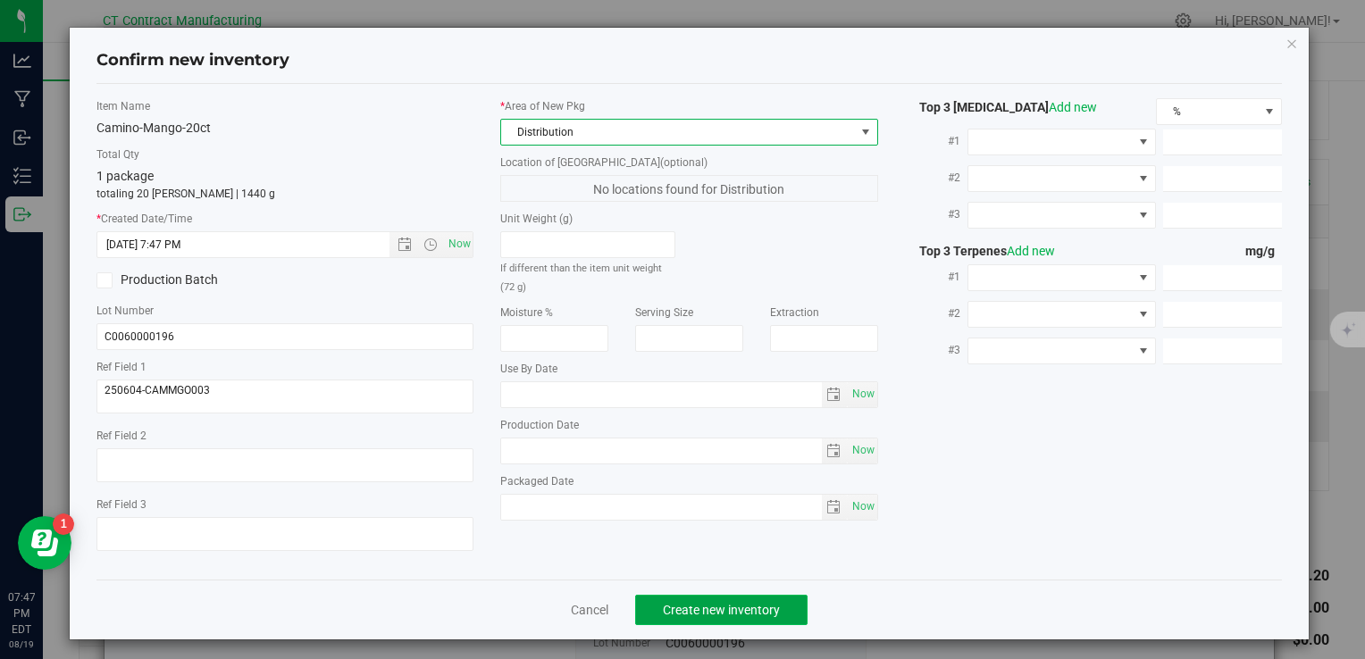
click at [718, 606] on span "Create new inventory" at bounding box center [721, 610] width 117 height 14
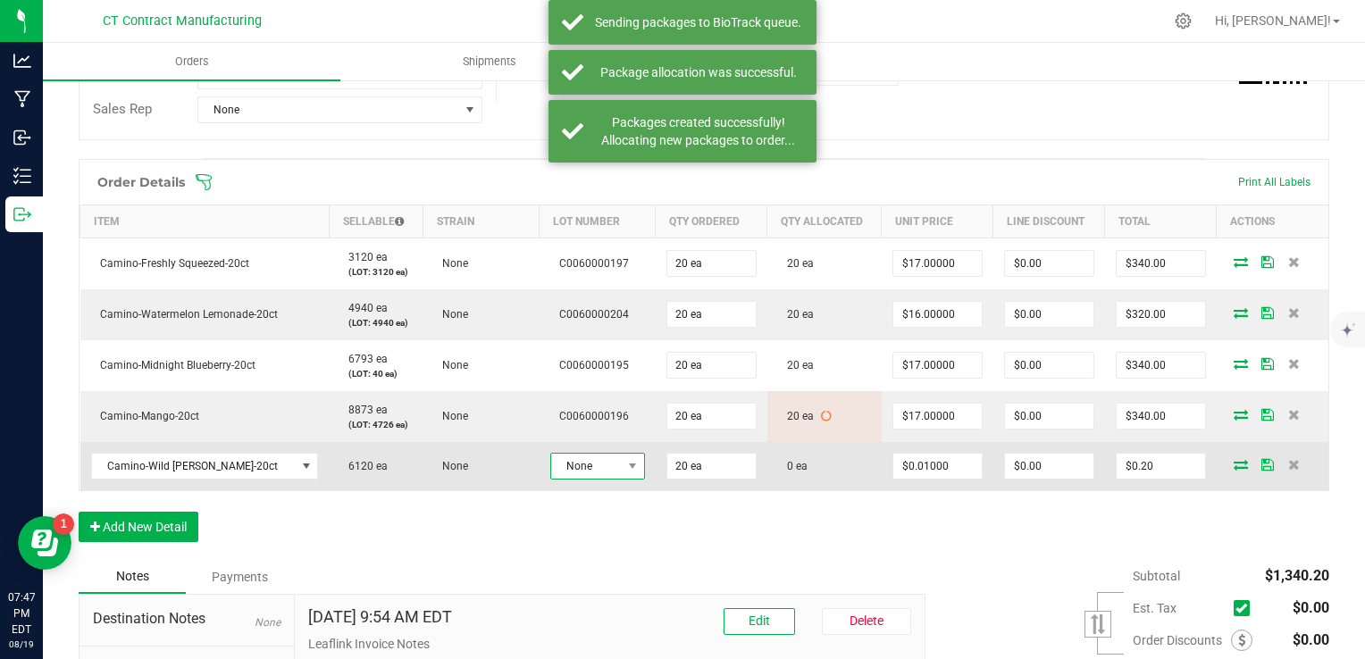
click at [604, 460] on span "None" at bounding box center [586, 466] width 71 height 25
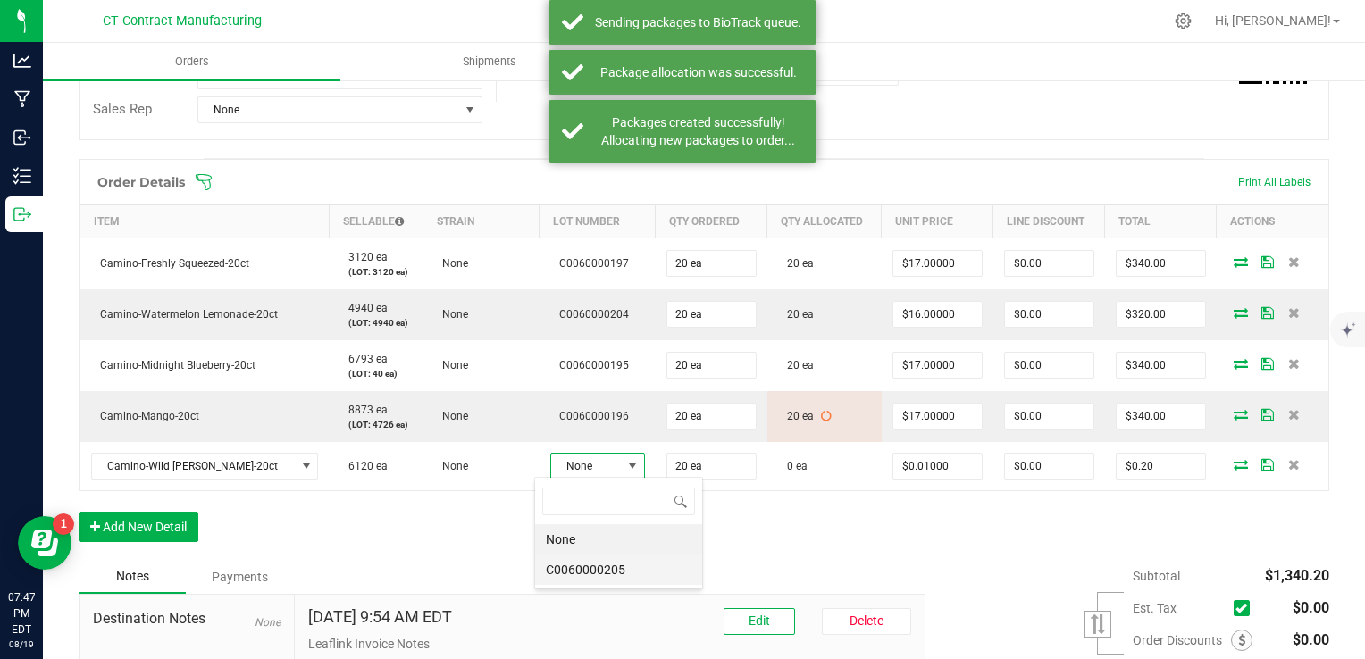
click at [629, 556] on li "C0060000205" at bounding box center [618, 570] width 167 height 30
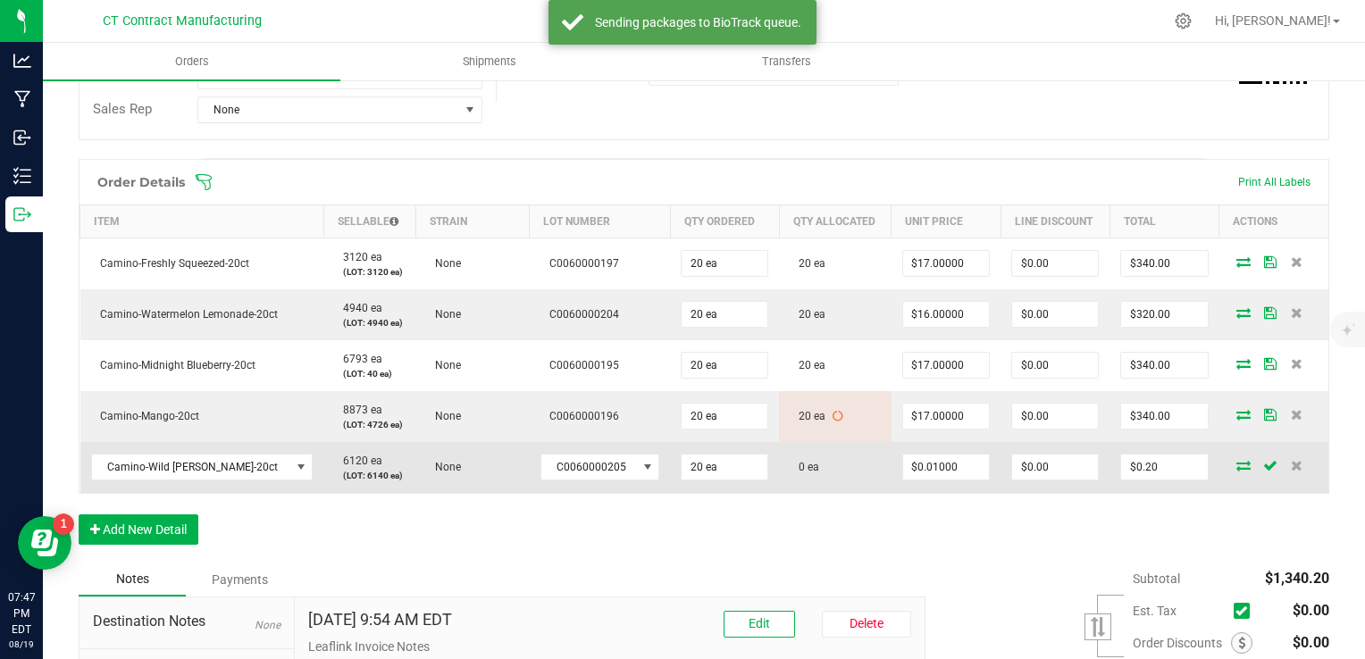
click at [1237, 466] on icon at bounding box center [1244, 465] width 14 height 11
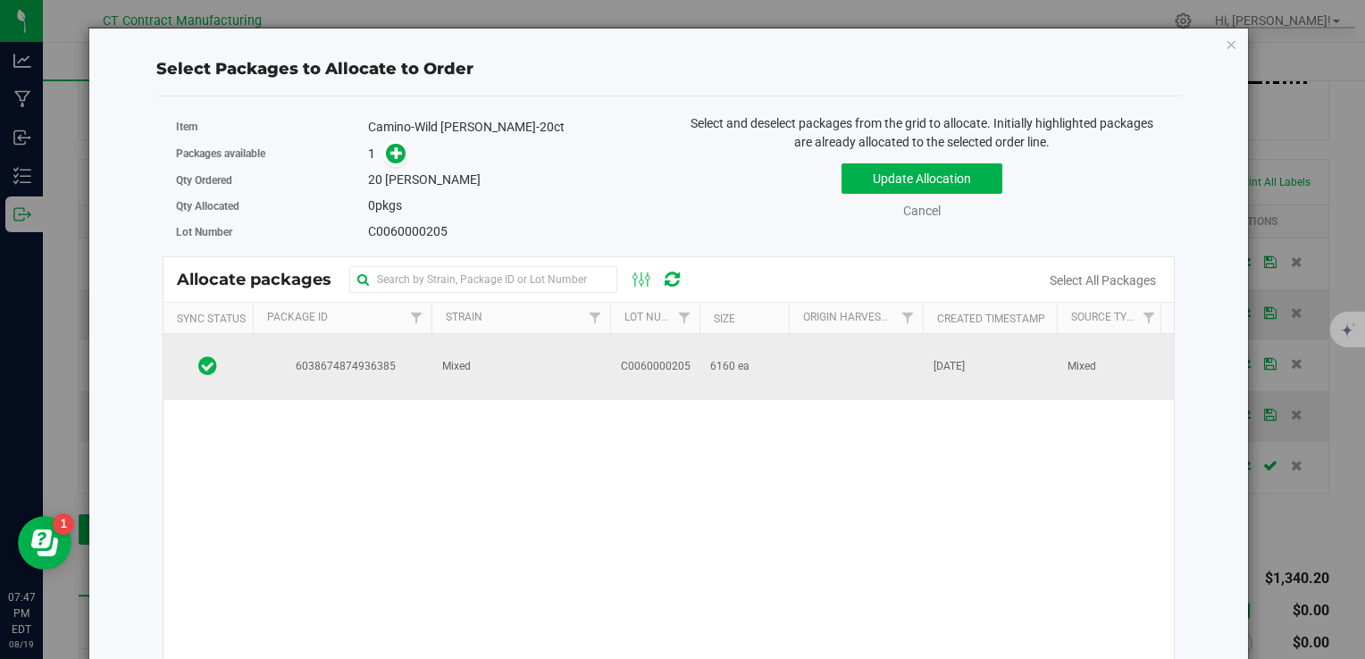
click at [621, 359] on span "C0060000205" at bounding box center [656, 366] width 70 height 17
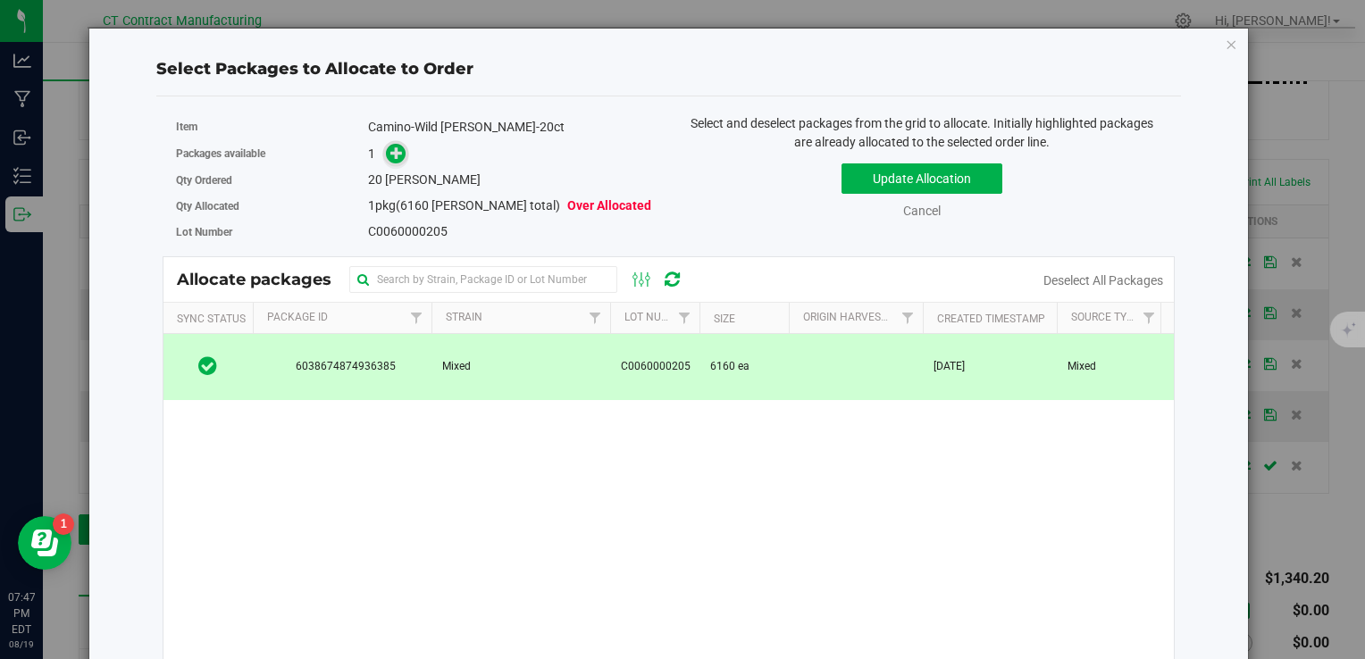
click at [395, 152] on icon at bounding box center [396, 153] width 13 height 13
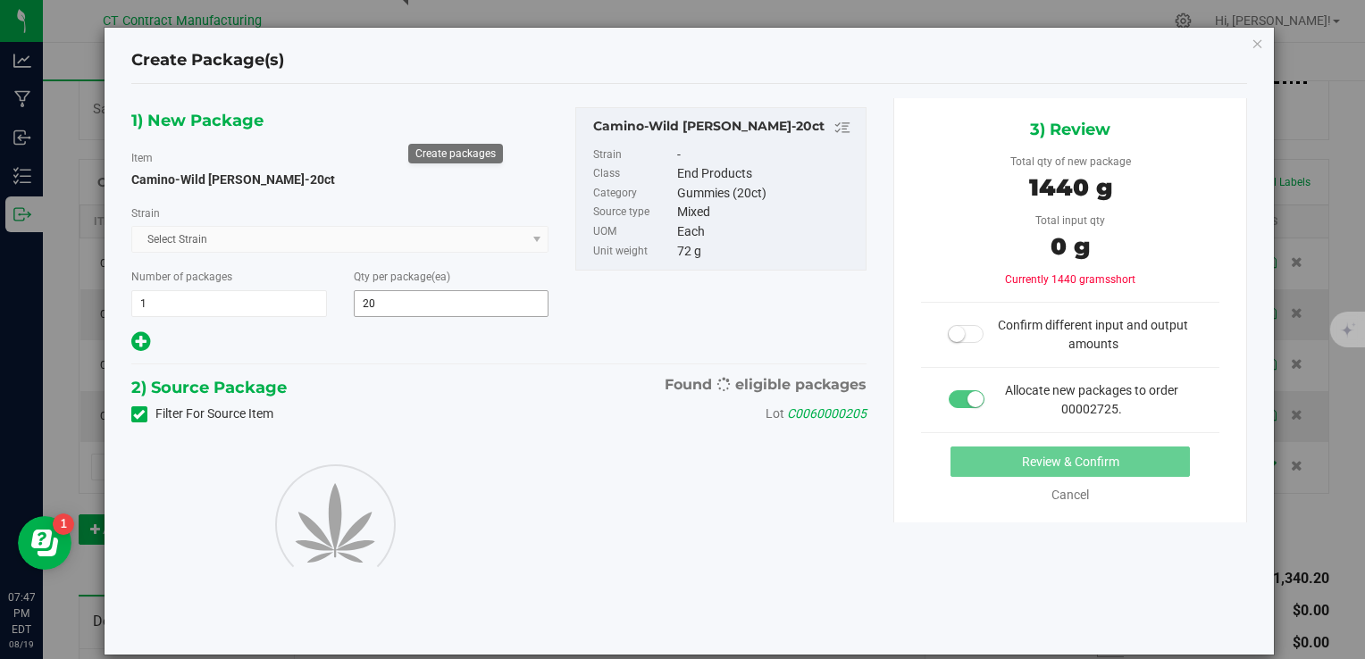
type input "20"
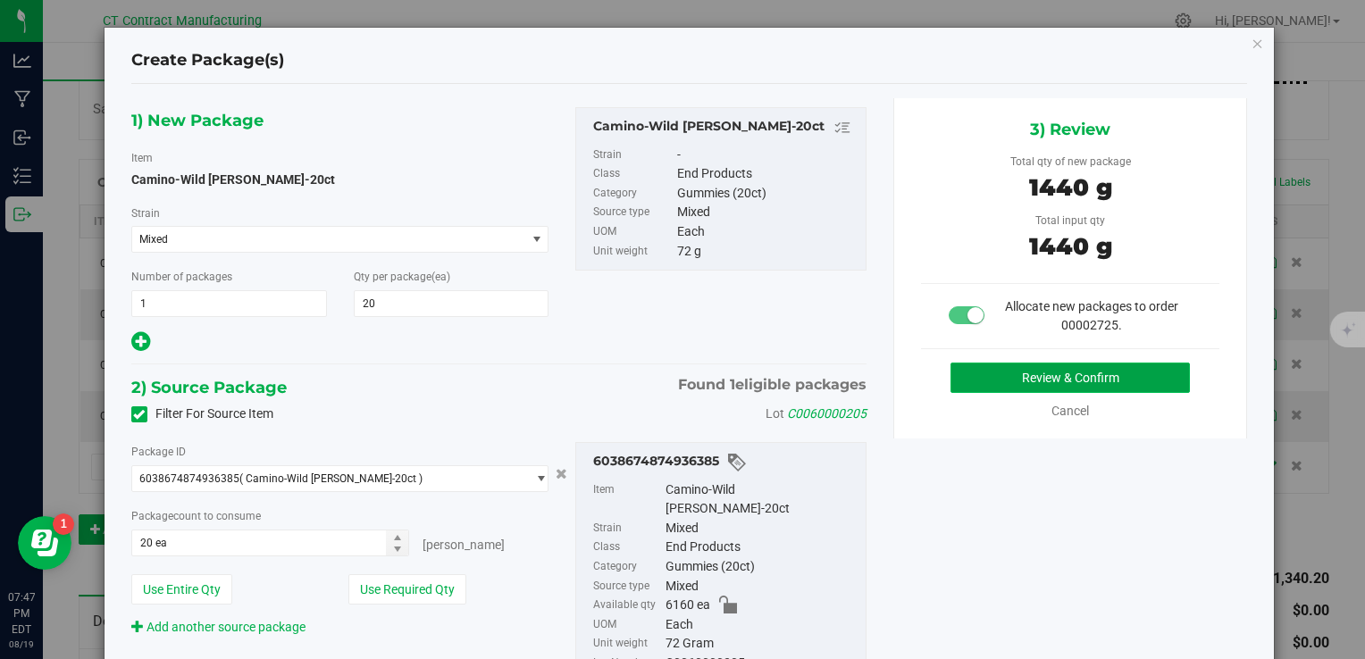
click at [1065, 381] on button "Review & Confirm" at bounding box center [1070, 378] width 239 height 30
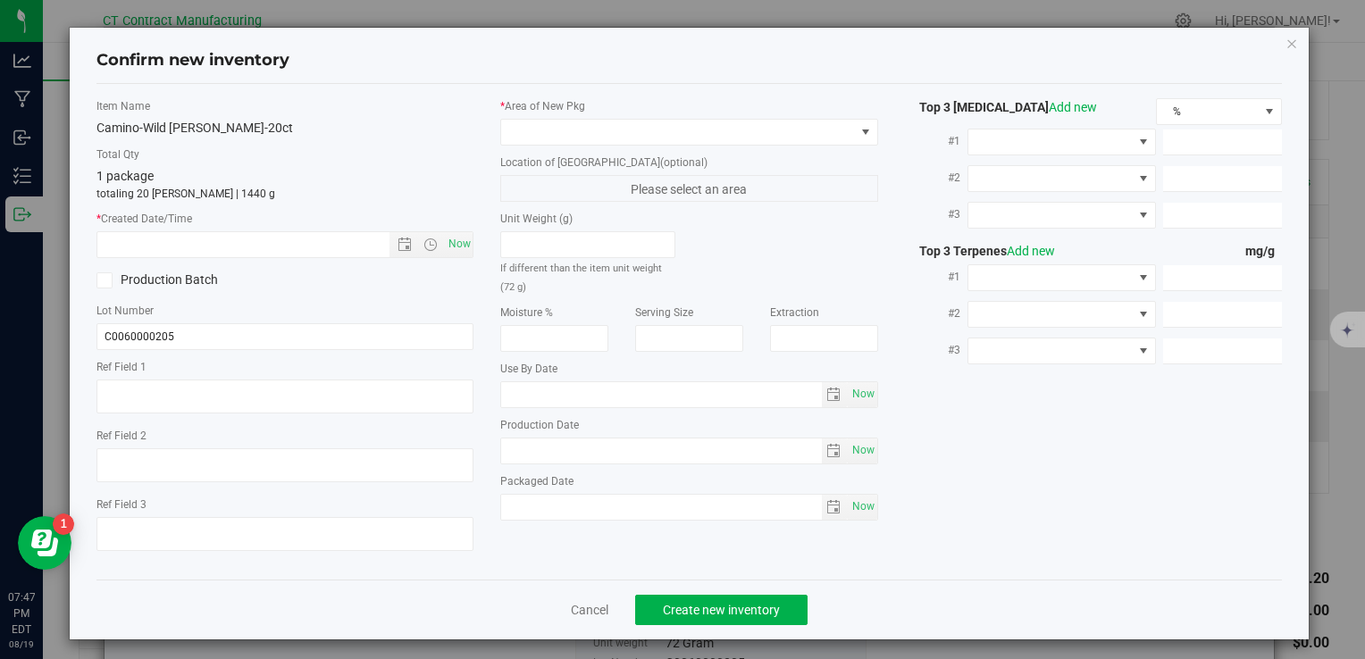
type textarea "250616-CAMWB001 805"
click at [455, 242] on span "Now" at bounding box center [459, 244] width 30 height 26
type input "8/19/2025 7:47 PM"
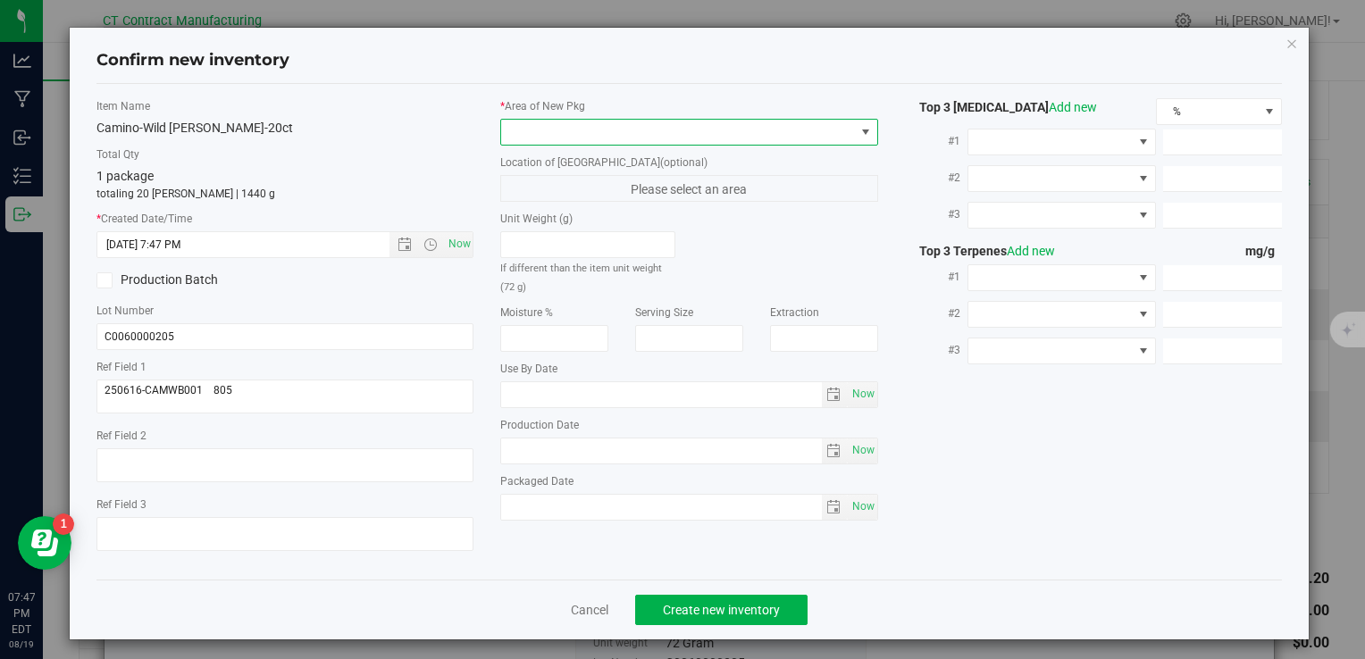
click at [546, 135] on span at bounding box center [677, 132] width 353 height 25
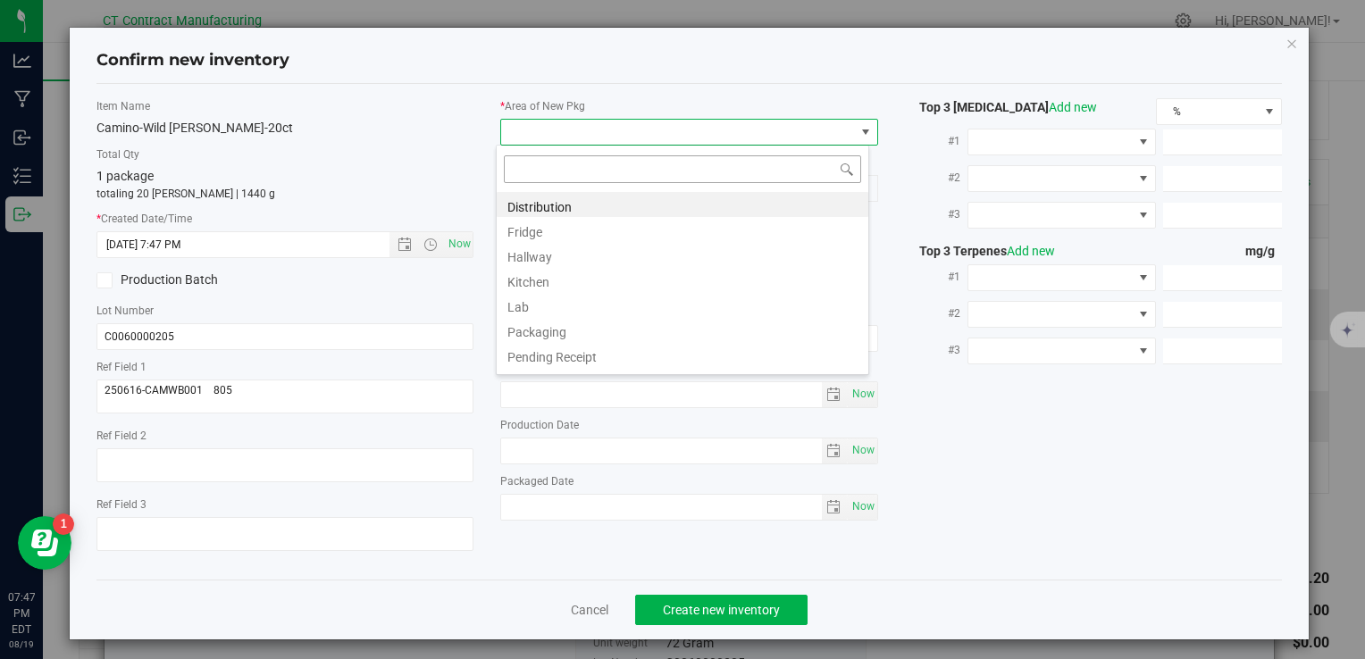
scroll to position [26, 373]
click at [554, 195] on li "Distribution" at bounding box center [683, 204] width 372 height 25
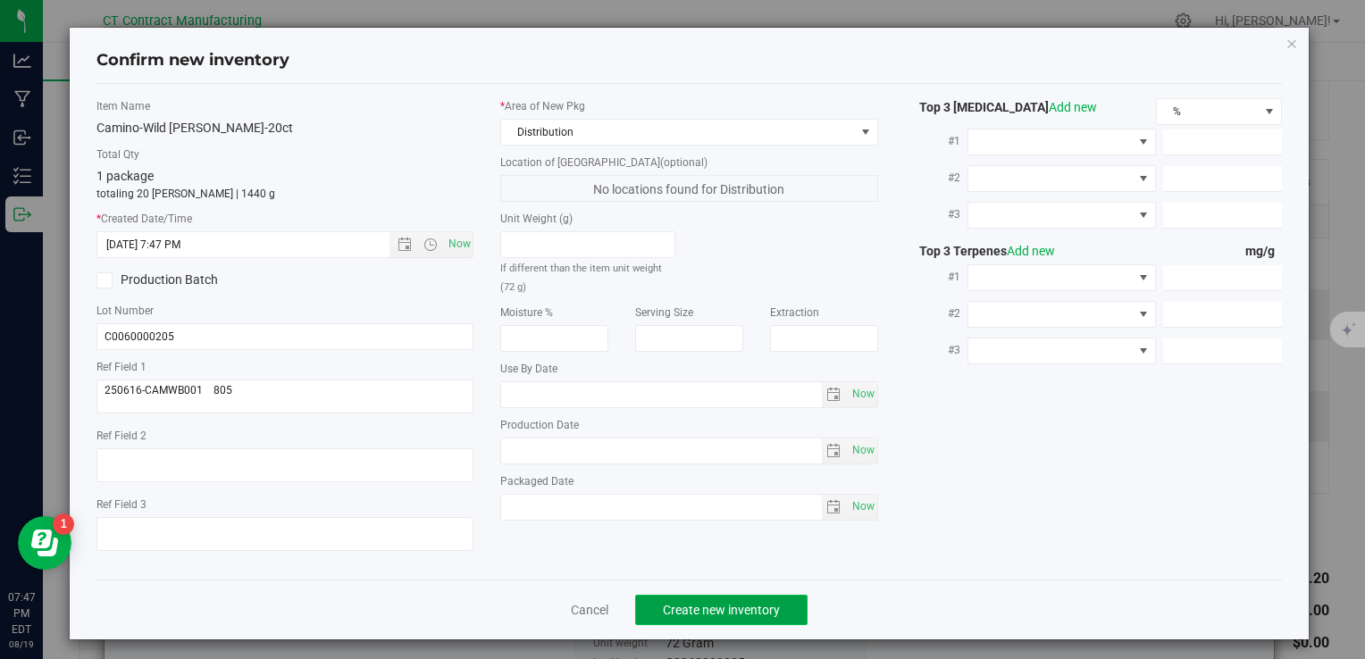
click at [746, 608] on span "Create new inventory" at bounding box center [721, 610] width 117 height 14
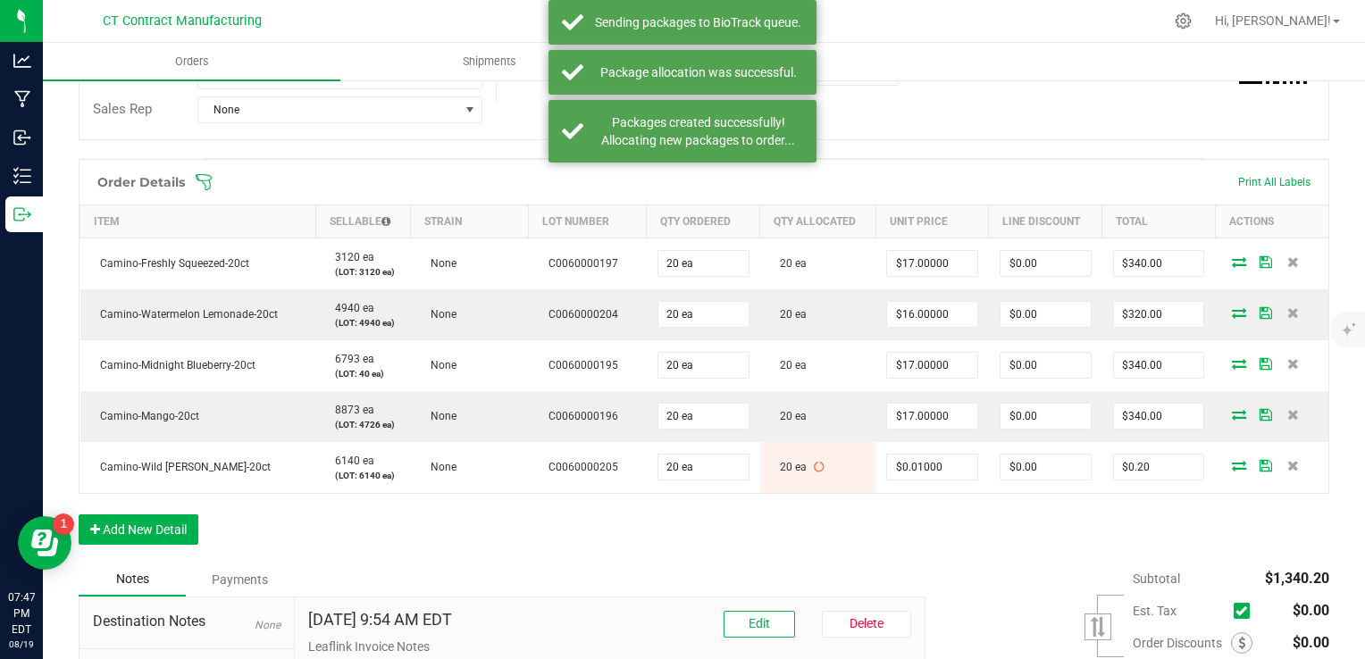
click at [938, 552] on div "Order Details Print All Labels Item Sellable Strain Lot Number Qty Ordered Qty …" at bounding box center [704, 361] width 1251 height 404
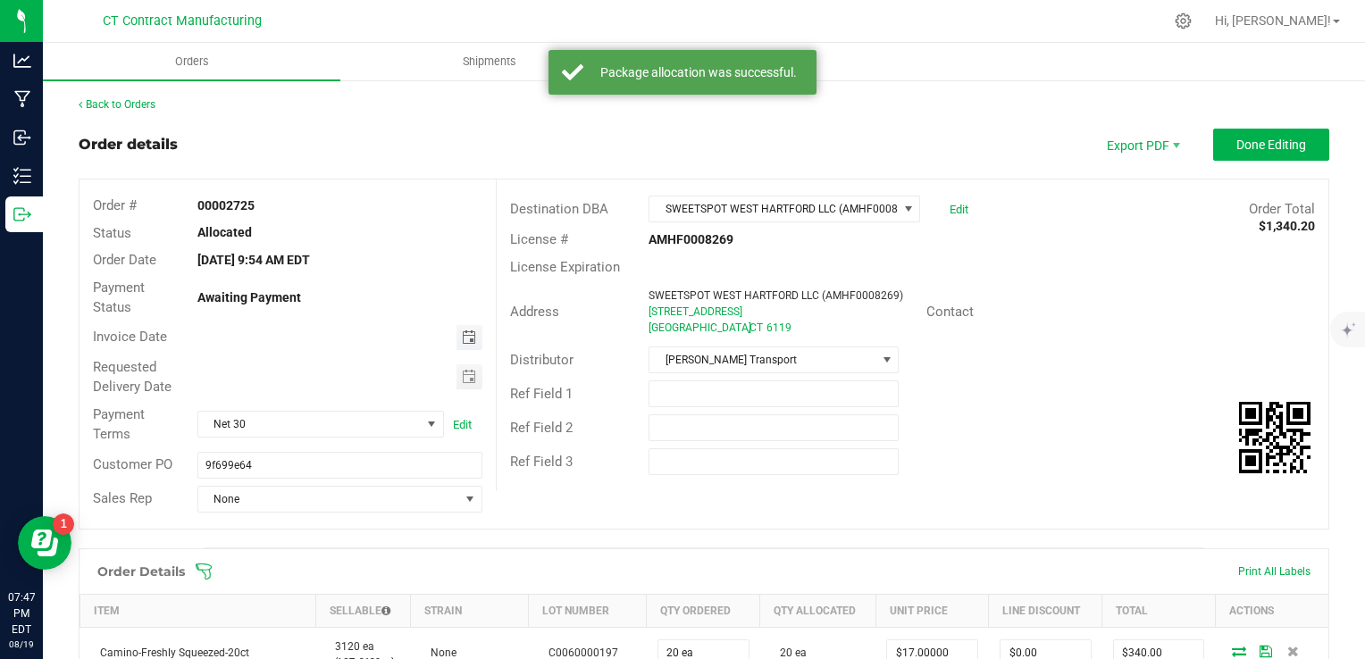
click at [462, 339] on span "Toggle calendar" at bounding box center [469, 338] width 14 height 14
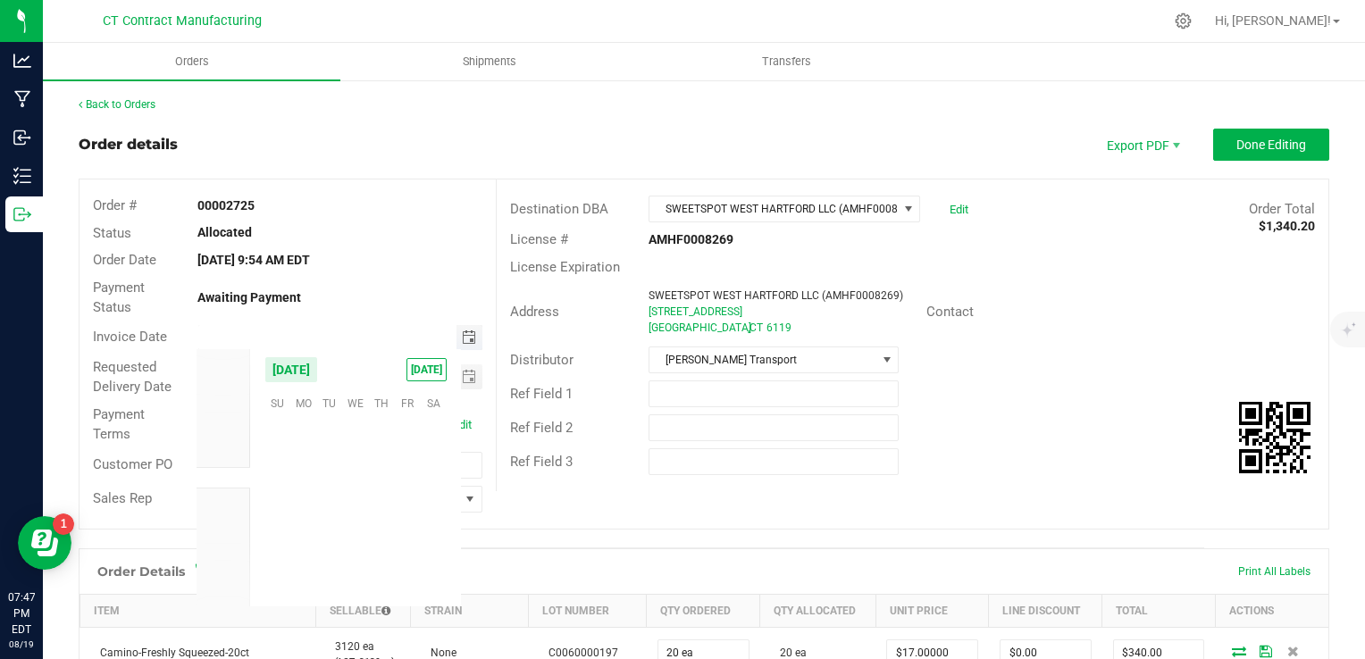
scroll to position [289620, 0]
click at [377, 508] on span "21" at bounding box center [382, 514] width 26 height 28
type input "[DATE]"
click at [307, 438] on div "Payment Terms Net 30 Edit" at bounding box center [288, 424] width 416 height 47
click at [307, 432] on span "Net 30" at bounding box center [309, 424] width 222 height 25
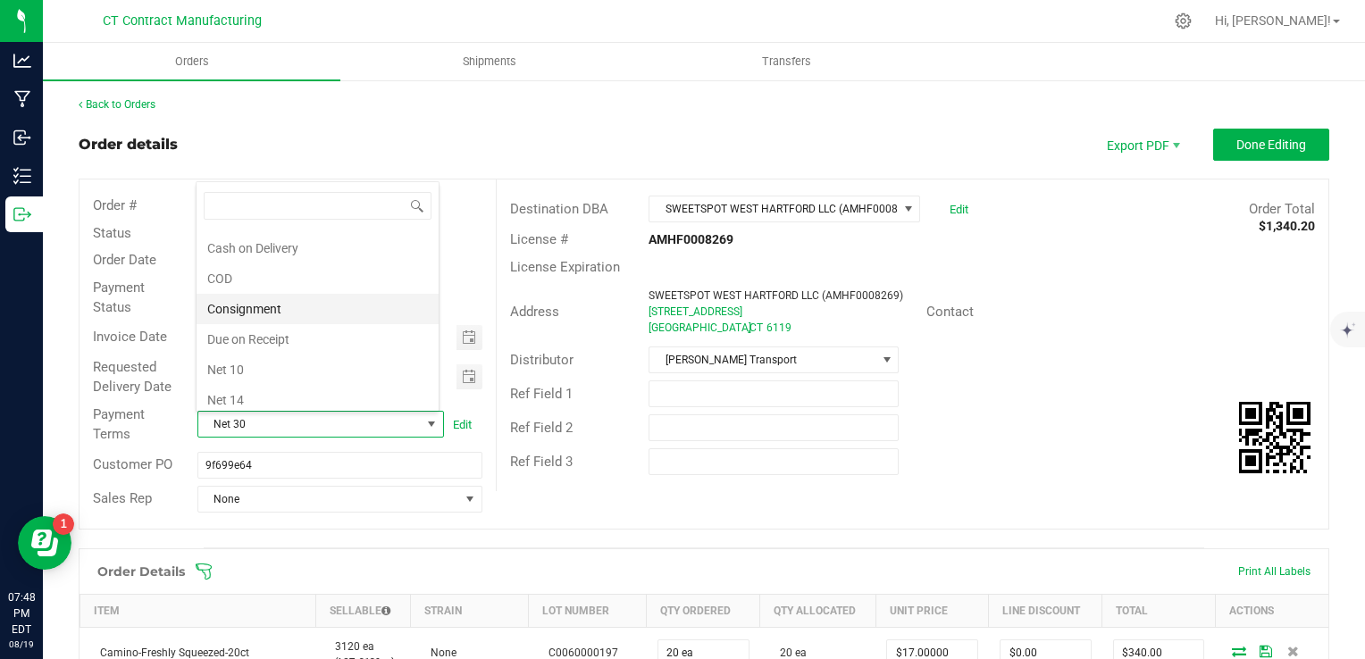
scroll to position [0, 0]
click at [293, 363] on li "Due on Receipt" at bounding box center [318, 365] width 242 height 30
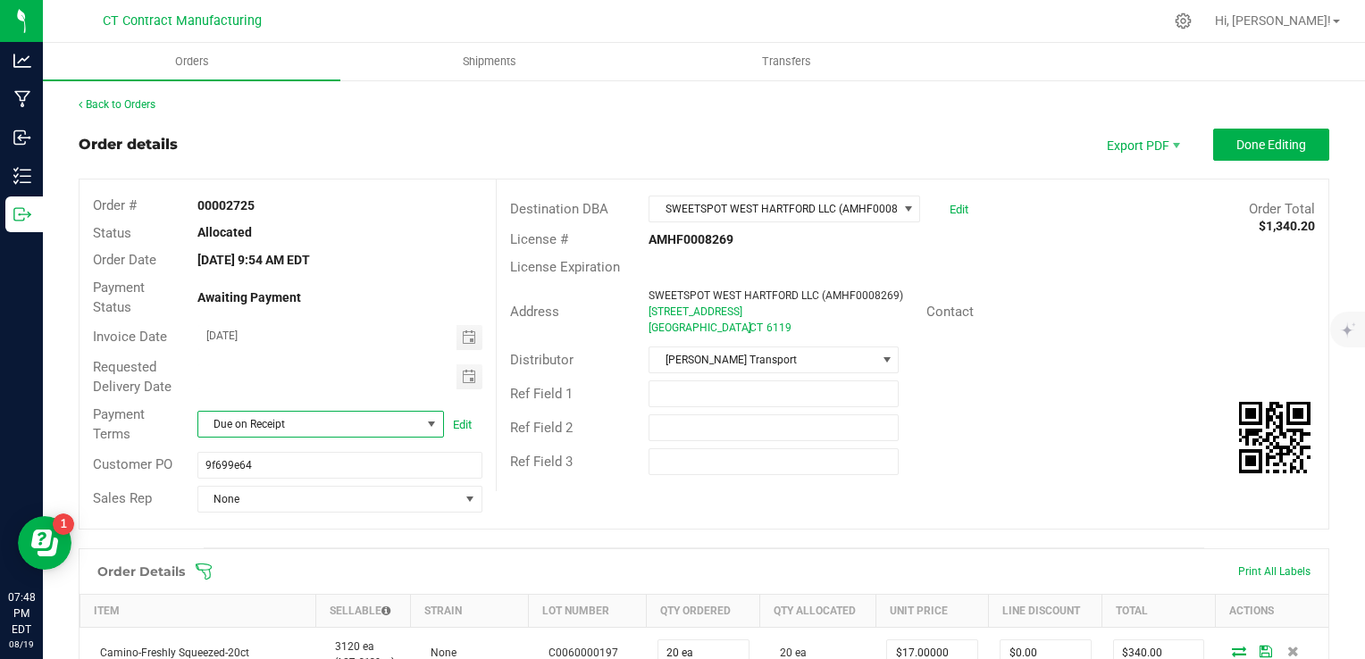
click at [577, 551] on div "Order Details Print All Labels" at bounding box center [704, 571] width 1249 height 45
click at [1226, 158] on button "Done Editing" at bounding box center [1271, 145] width 116 height 32
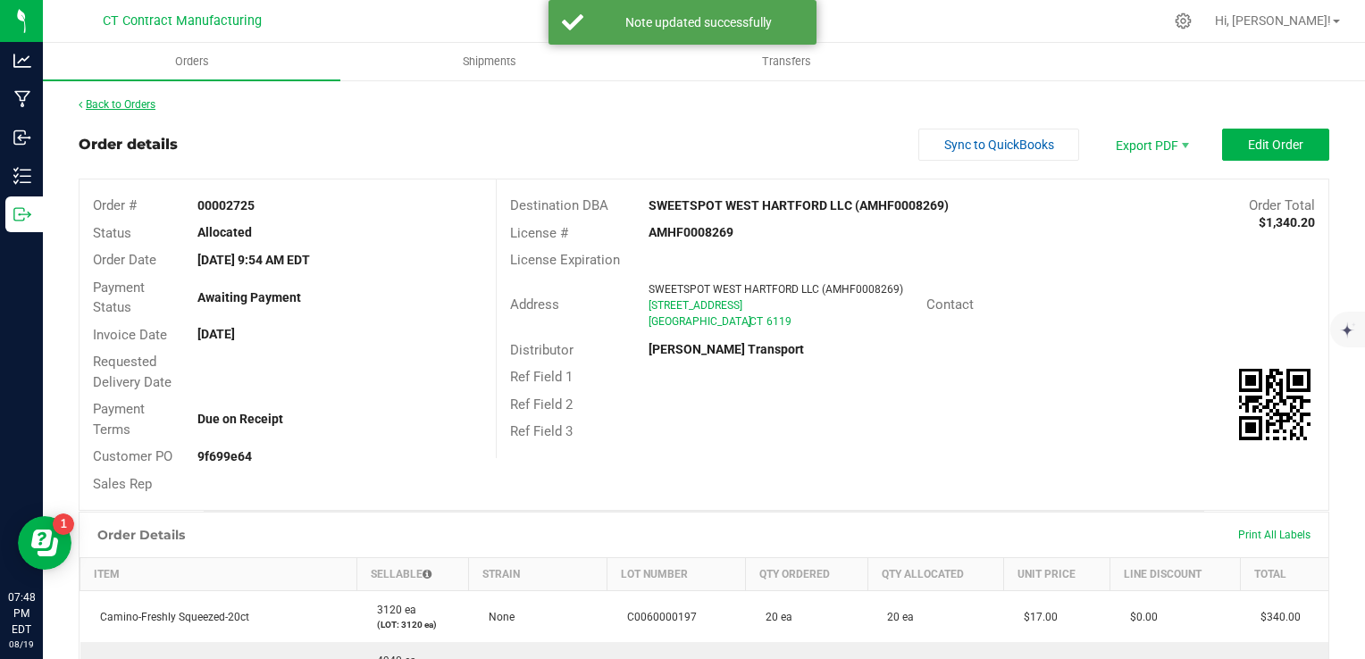
click at [143, 104] on link "Back to Orders" at bounding box center [117, 104] width 77 height 13
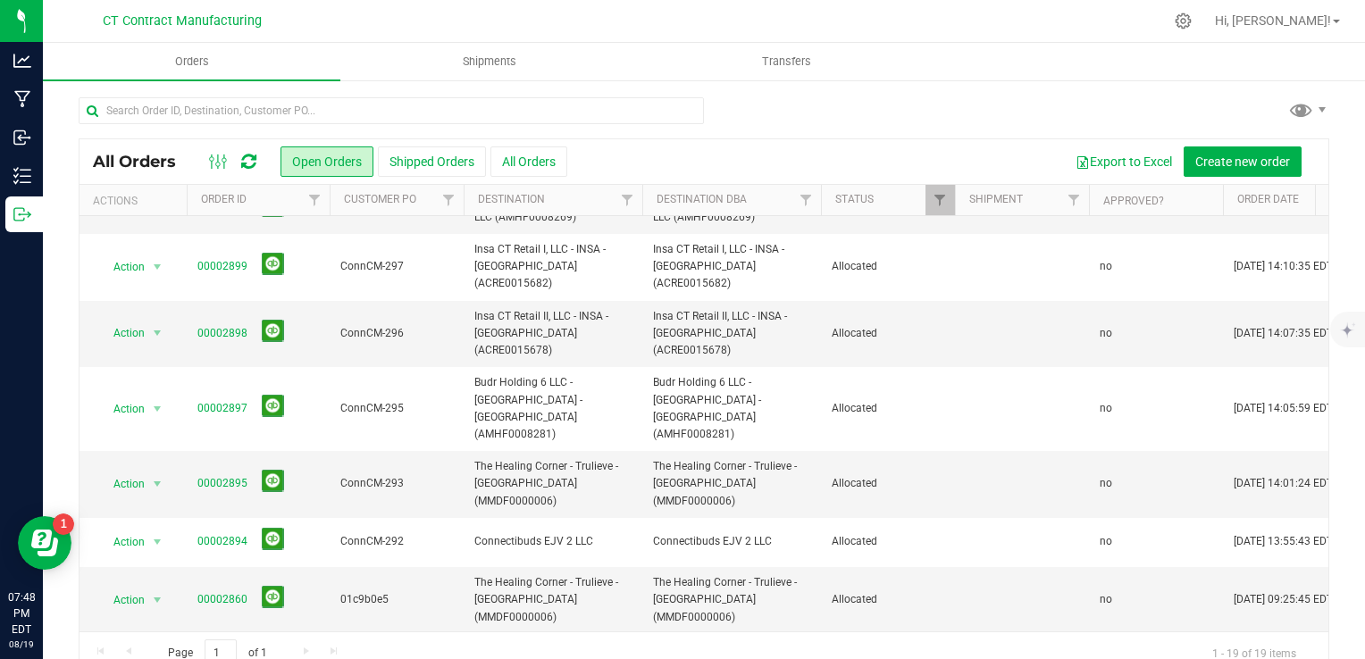
scroll to position [534, 0]
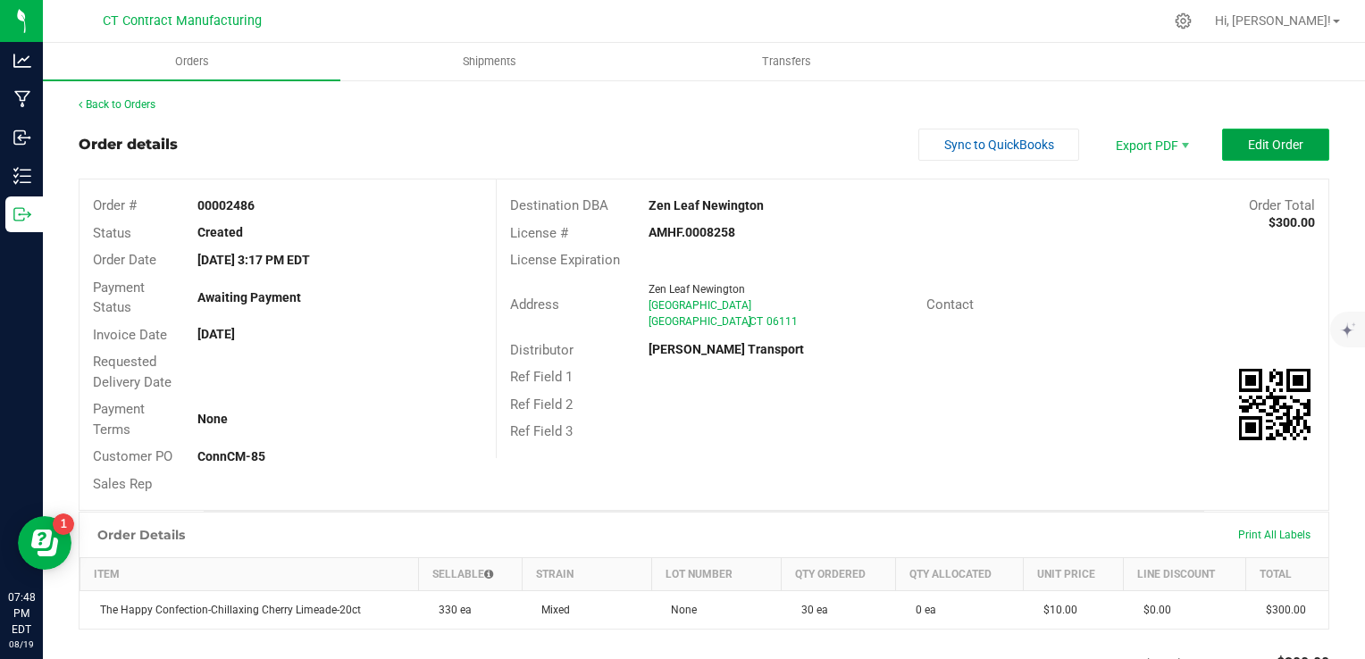
click at [1257, 155] on button "Edit Order" at bounding box center [1275, 145] width 107 height 32
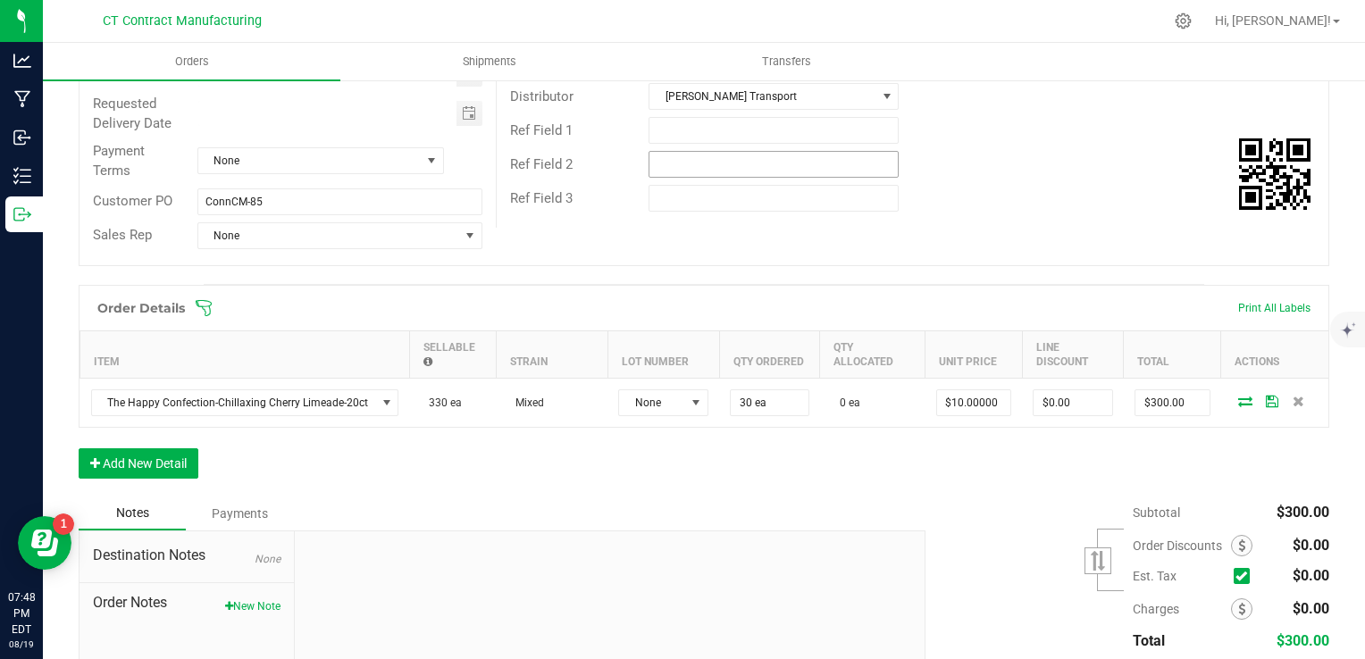
scroll to position [268, 0]
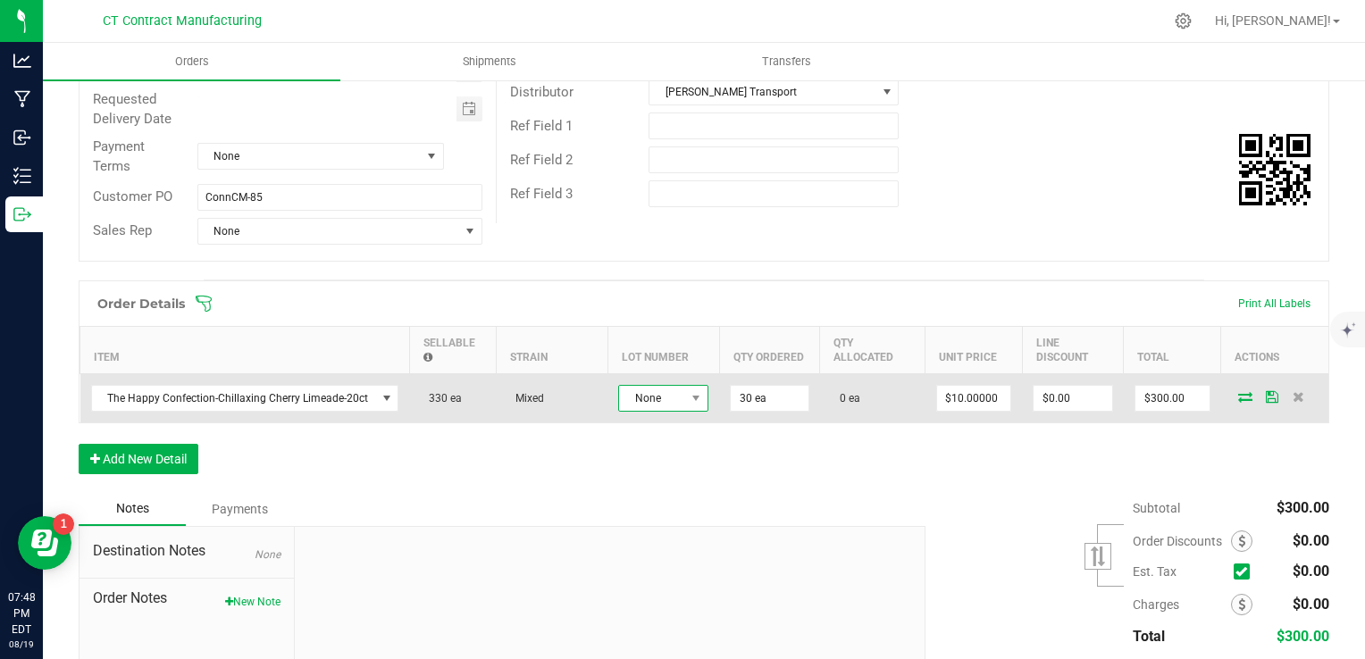
click at [665, 386] on span "None" at bounding box center [652, 398] width 66 height 25
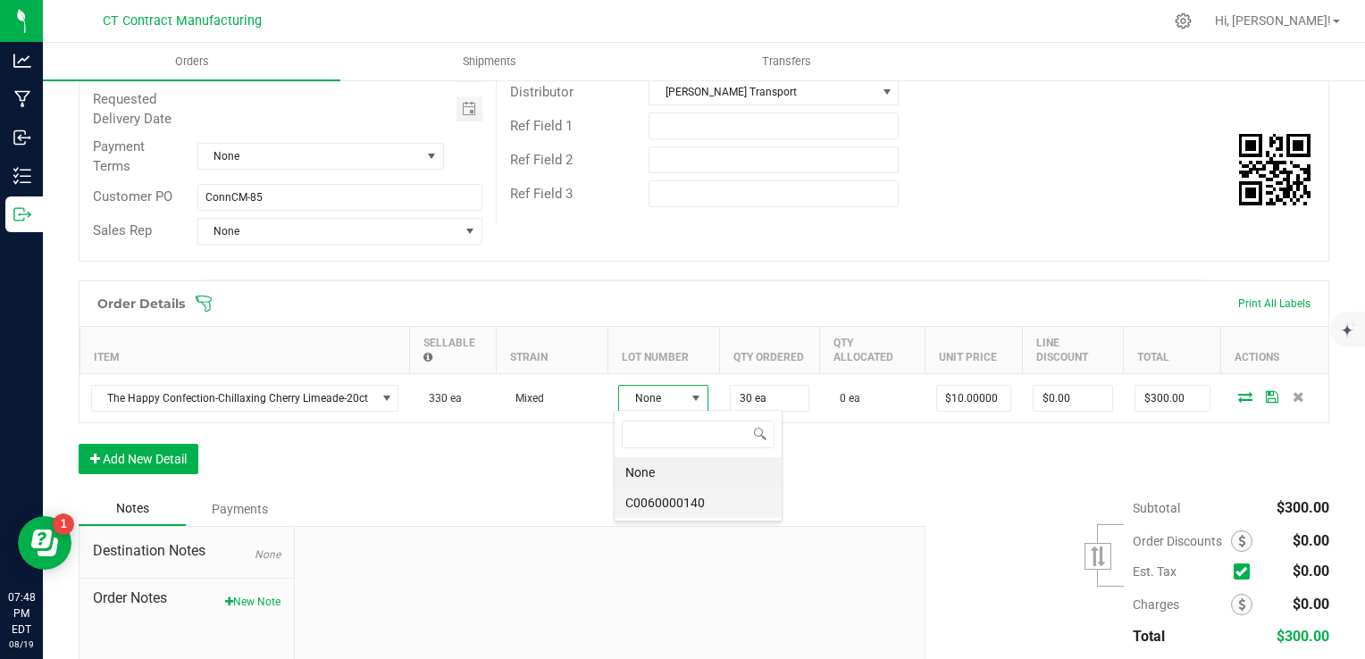
click at [661, 492] on li "C0060000140" at bounding box center [698, 503] width 167 height 30
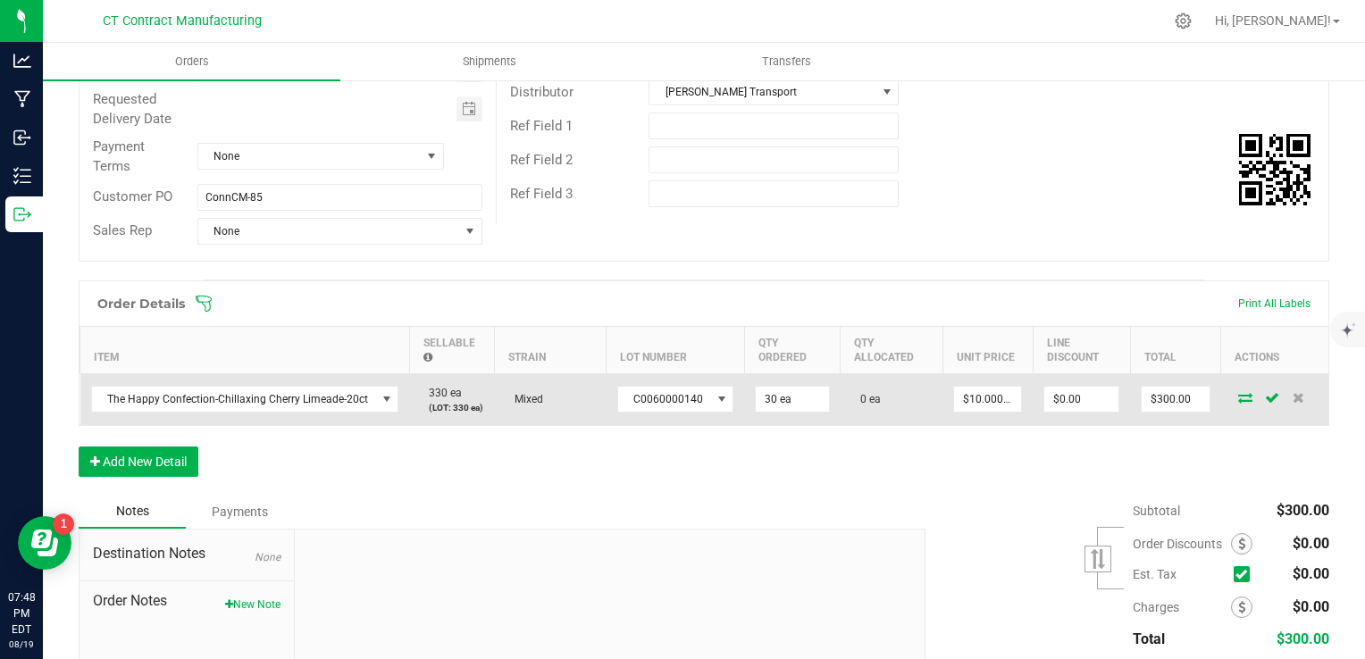
click at [1238, 395] on icon at bounding box center [1245, 397] width 14 height 11
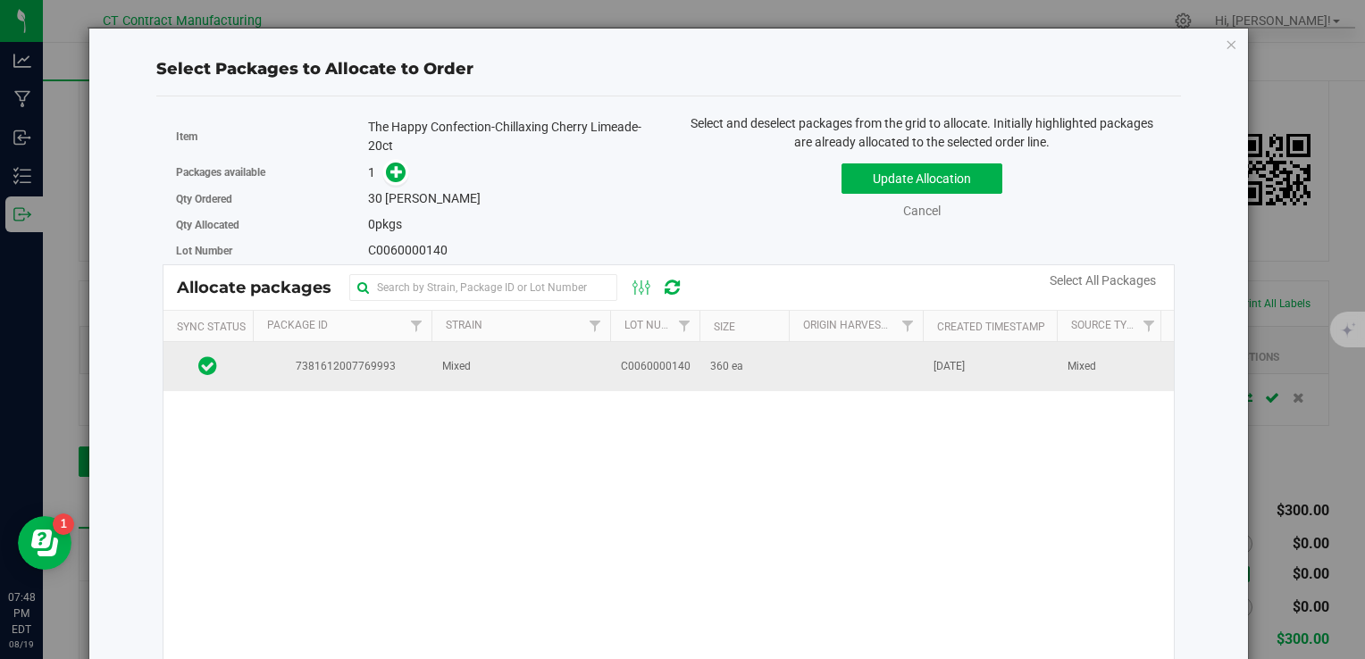
click at [732, 363] on span "360 ea" at bounding box center [726, 366] width 33 height 17
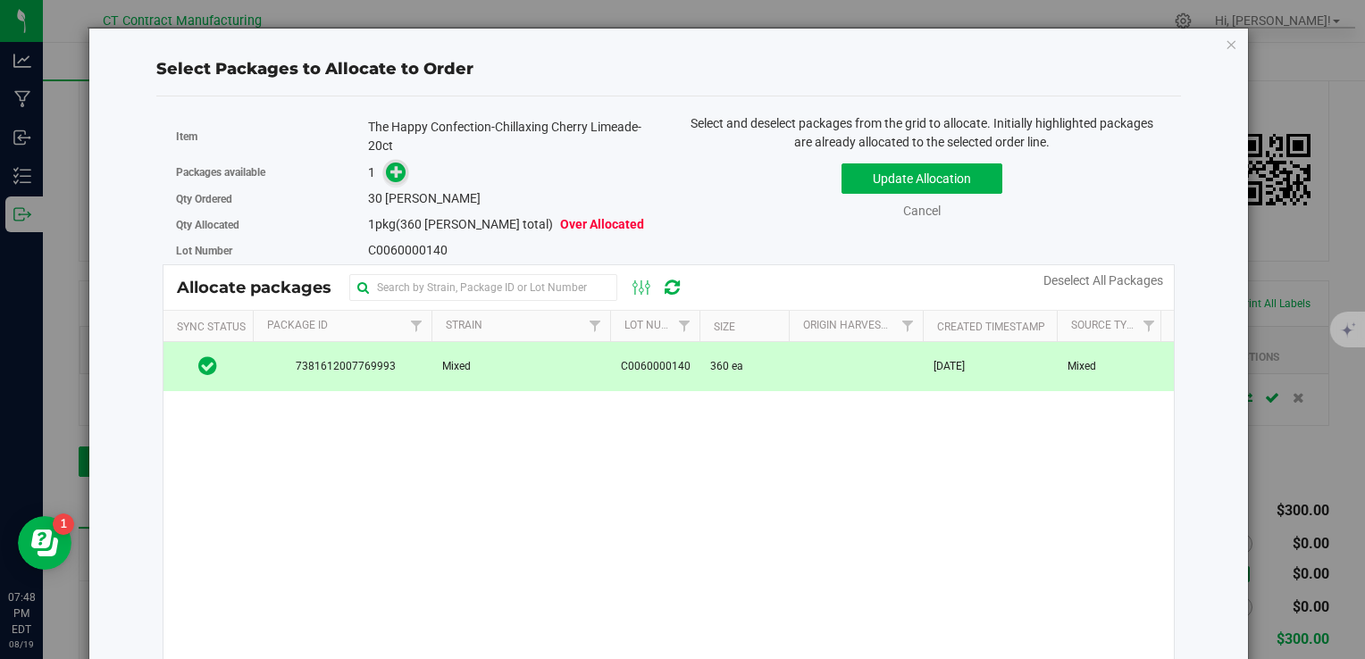
click at [390, 170] on icon at bounding box center [396, 171] width 13 height 13
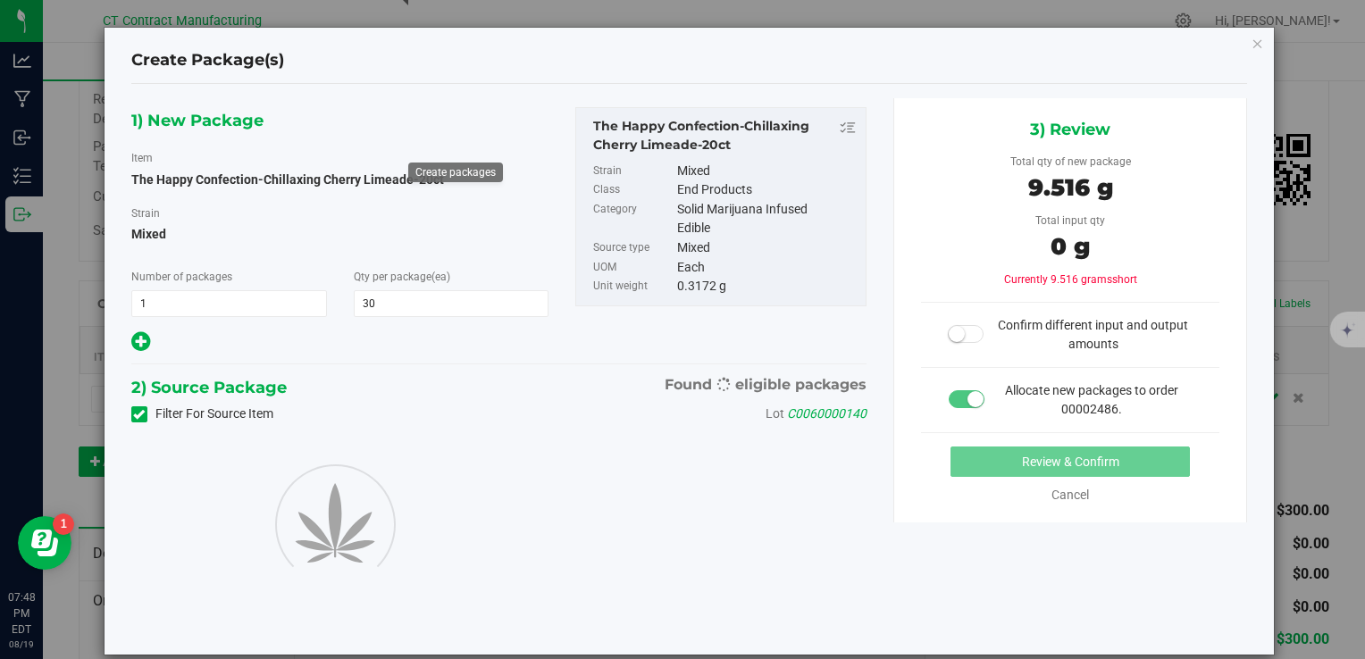
type input "30"
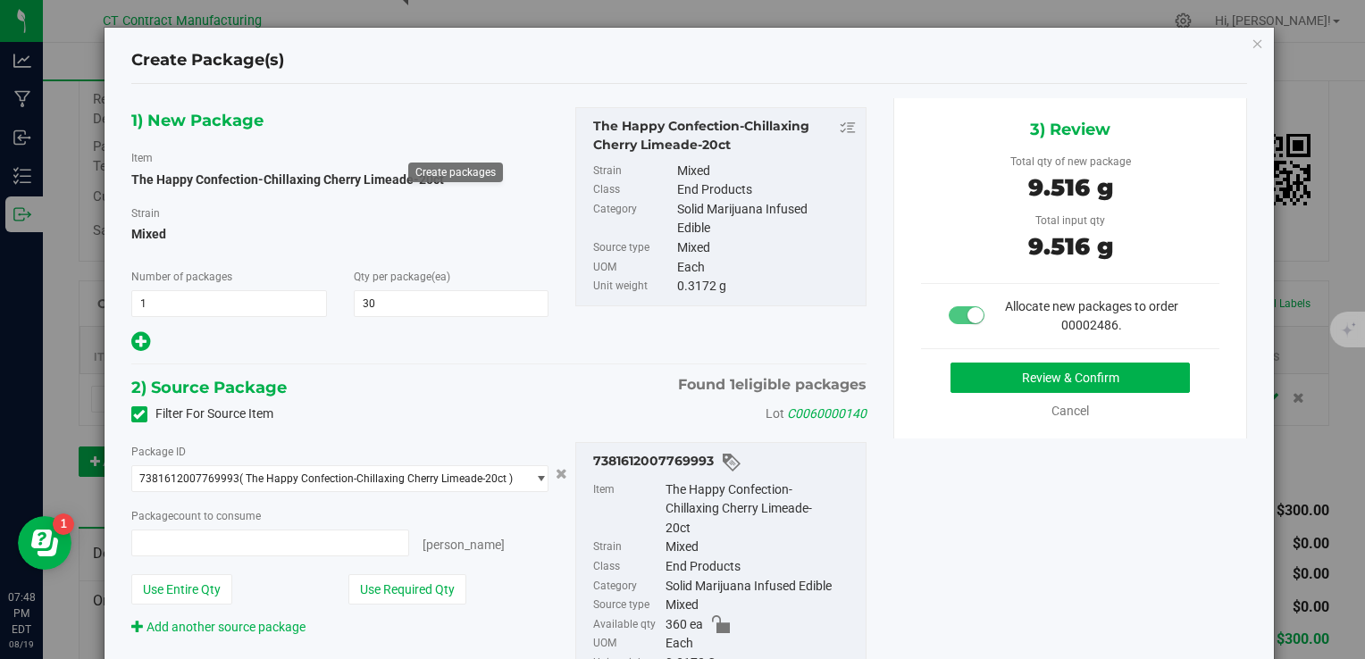
type input "30 ea"
click at [1007, 387] on button "Review & Confirm" at bounding box center [1070, 378] width 239 height 30
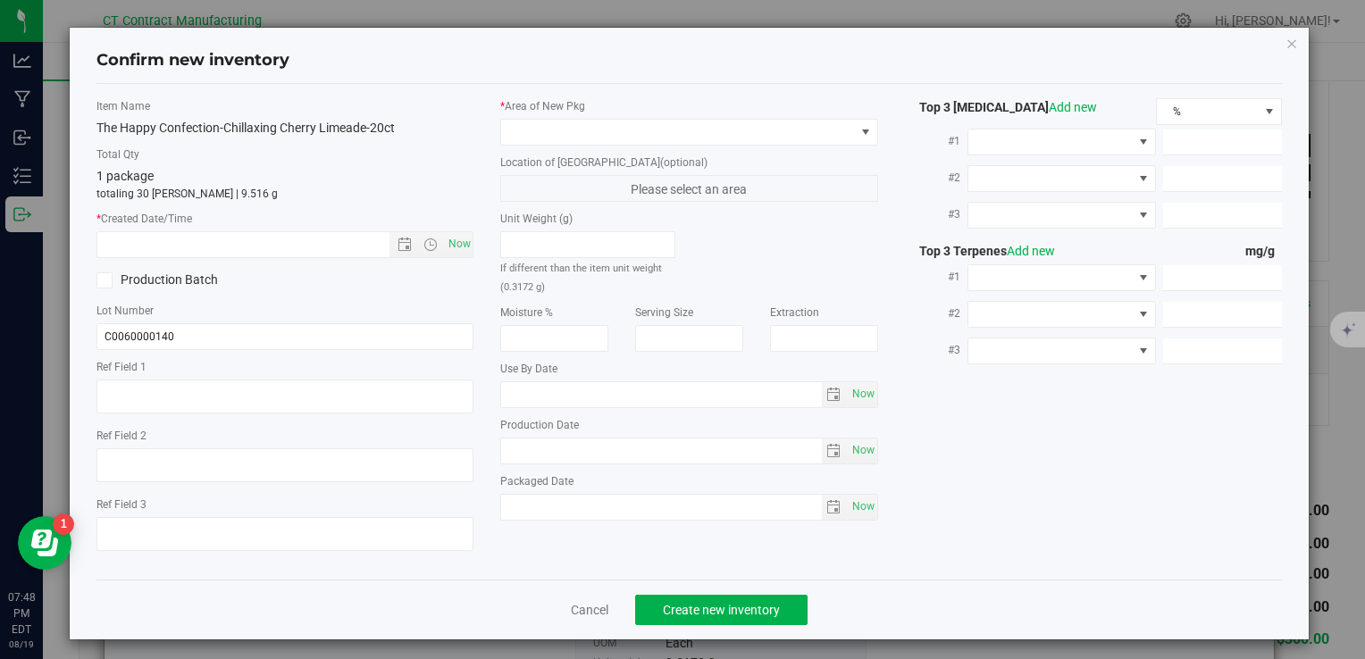
type textarea "250327-CLA004"
click at [456, 232] on span "Now" at bounding box center [459, 244] width 30 height 26
type input "8/19/2025 7:48 PM"
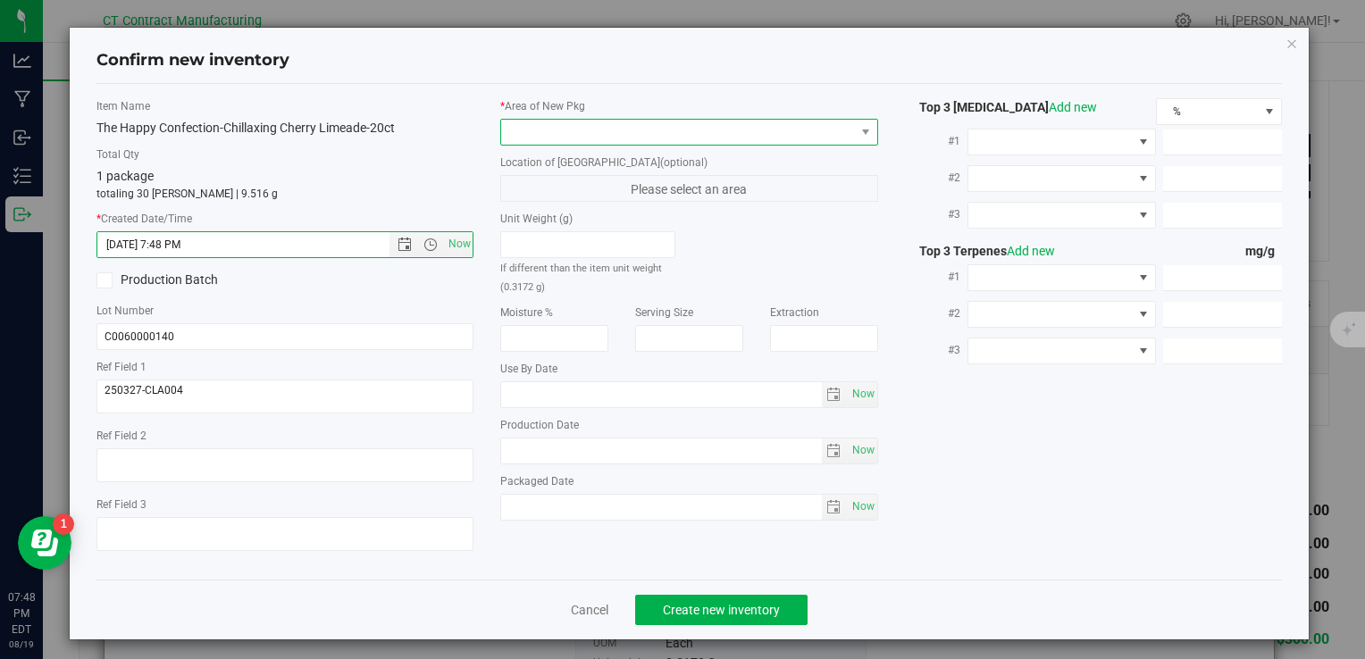
click at [527, 128] on span at bounding box center [677, 132] width 353 height 25
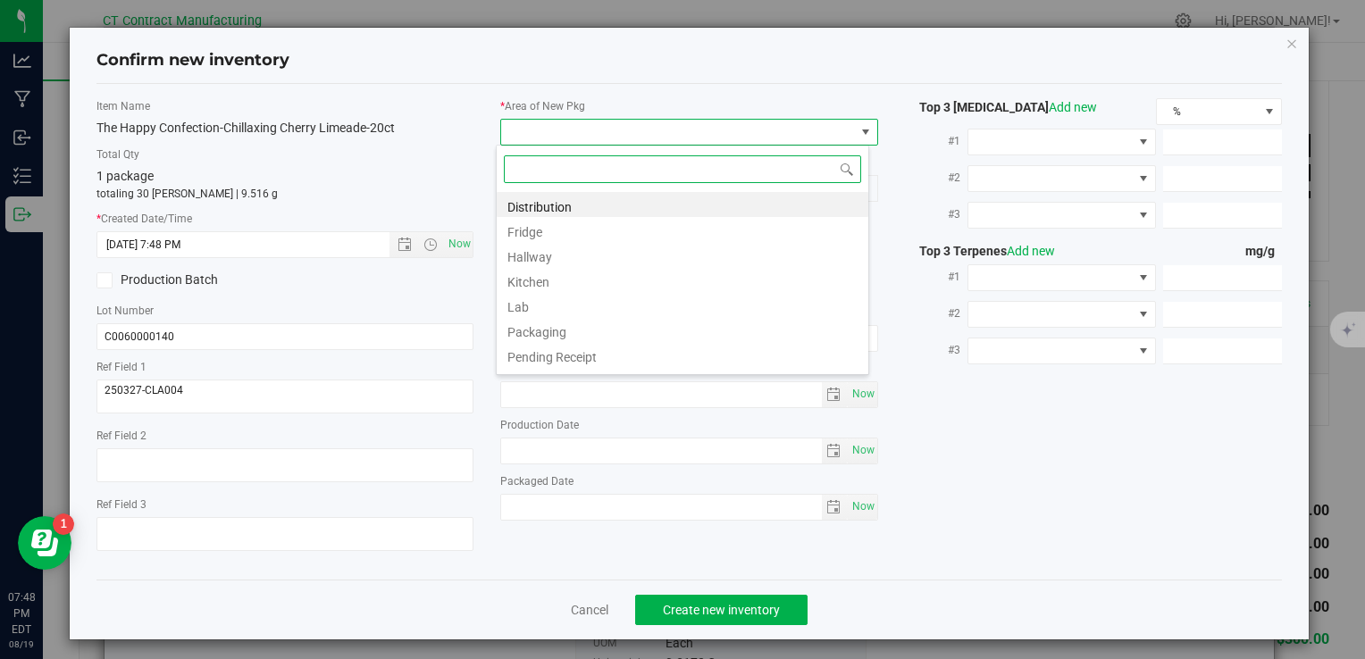
scroll to position [26, 373]
click at [557, 199] on li "Distribution" at bounding box center [683, 204] width 372 height 25
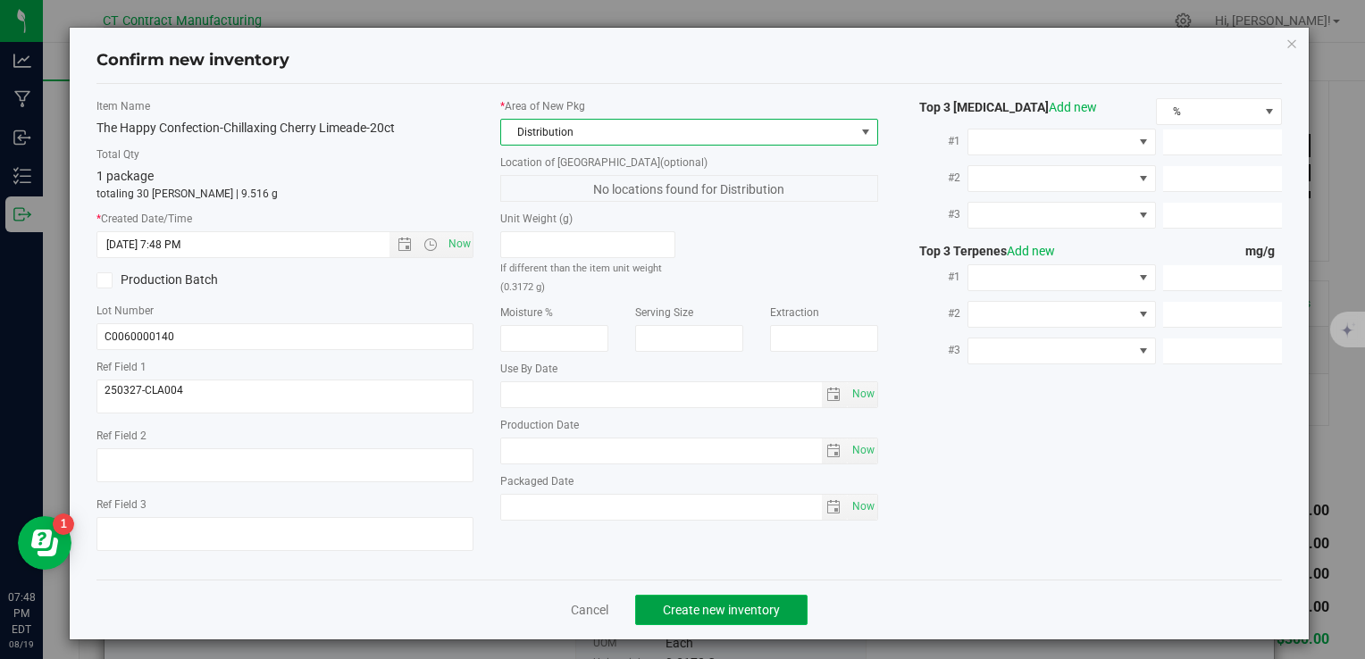
click at [703, 609] on span "Create new inventory" at bounding box center [721, 610] width 117 height 14
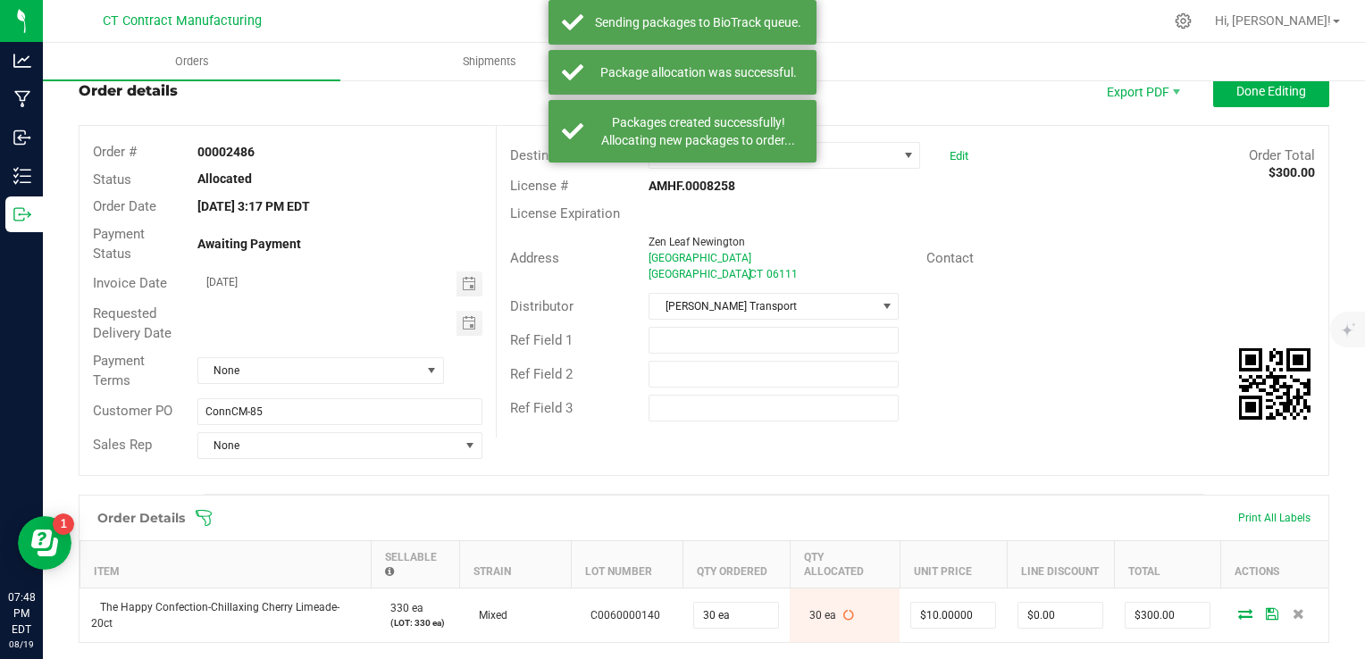
scroll to position [38, 0]
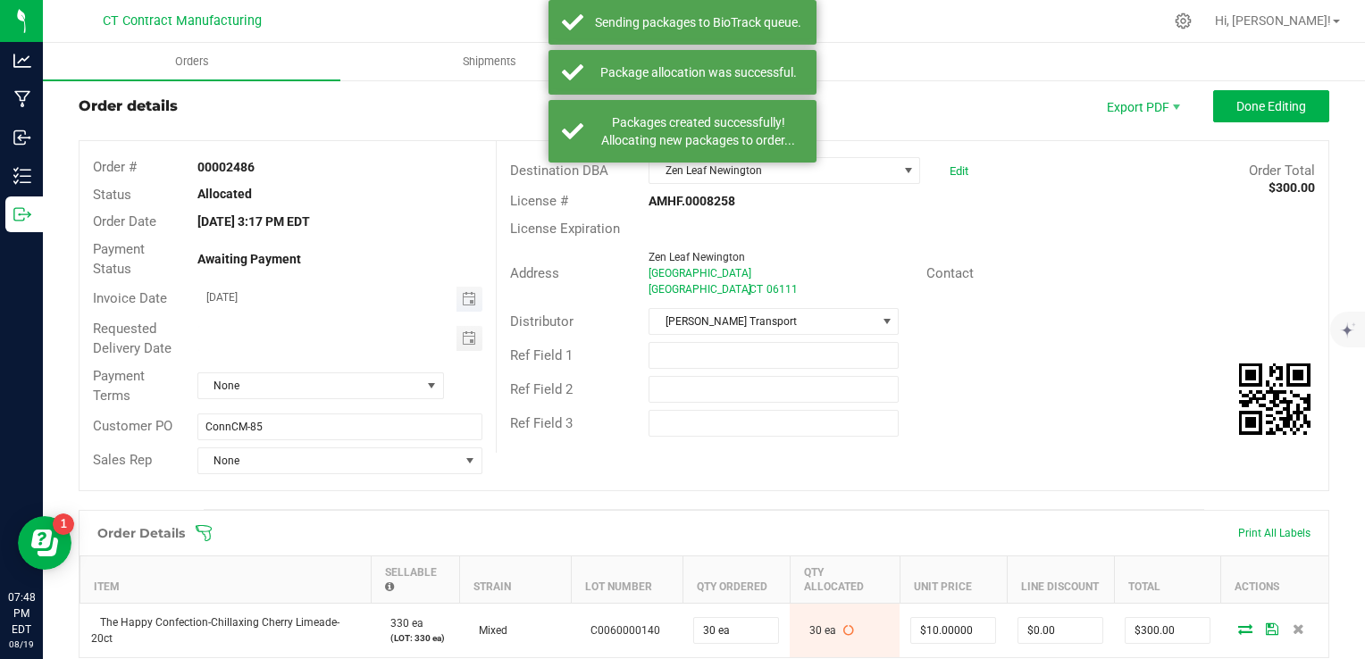
click at [470, 287] on span "Toggle calendar" at bounding box center [470, 299] width 26 height 25
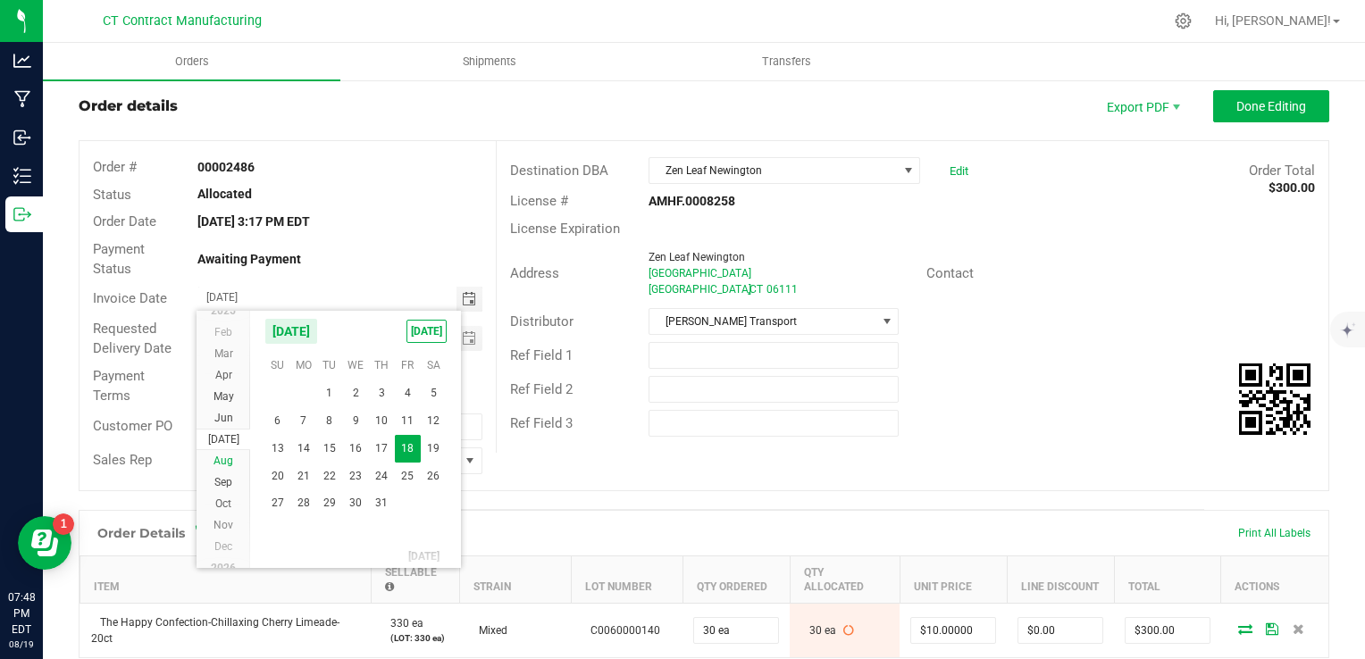
click at [229, 453] on li "Aug" at bounding box center [224, 460] width 54 height 21
click at [387, 466] on span "21" at bounding box center [382, 471] width 26 height 28
type input "[DATE]"
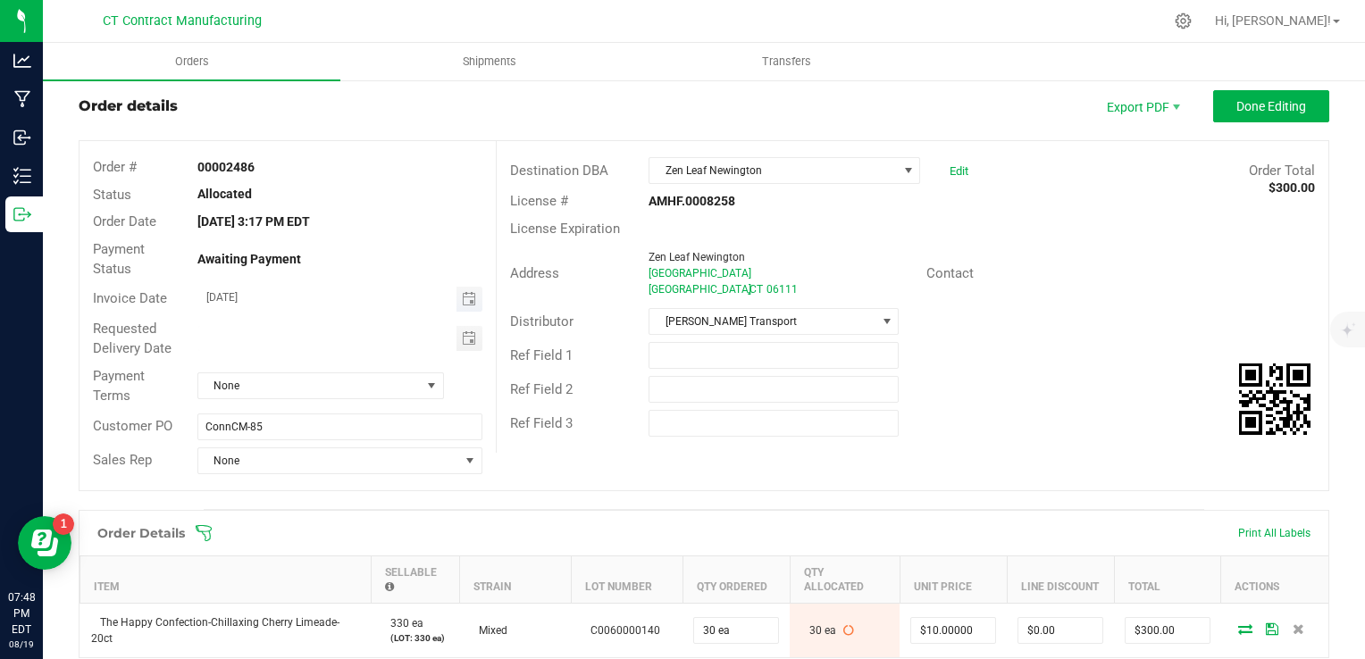
click at [396, 309] on span "[DATE]" at bounding box center [327, 299] width 259 height 25
click at [365, 374] on span "None" at bounding box center [309, 385] width 222 height 25
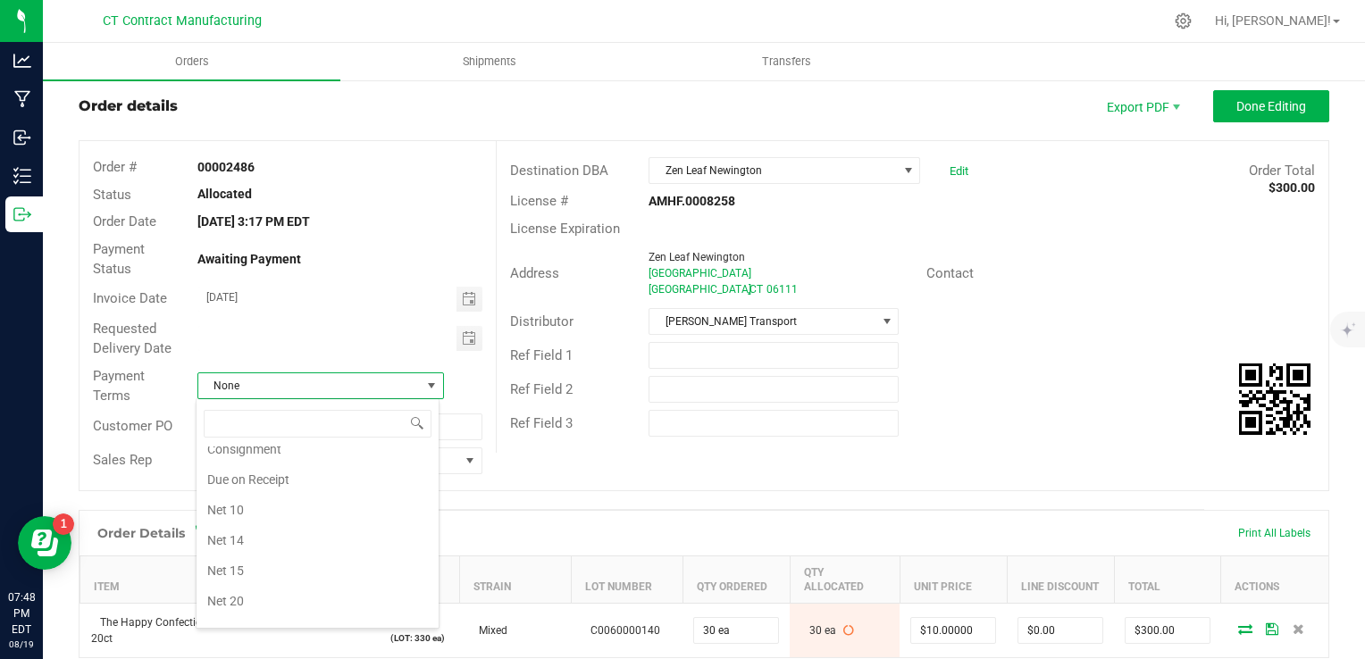
scroll to position [93, 0]
click at [361, 488] on li "Due on Receipt" at bounding box center [318, 490] width 242 height 30
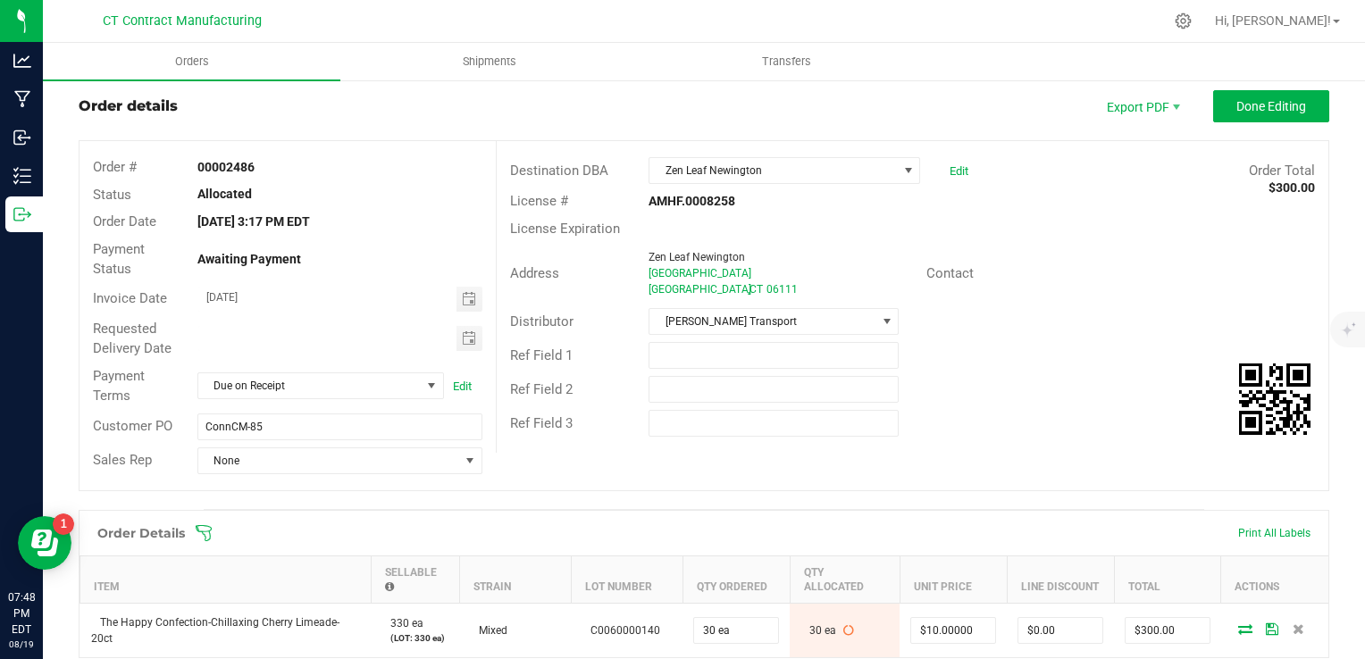
click at [516, 518] on div "Order Details Print All Labels" at bounding box center [704, 533] width 1249 height 45
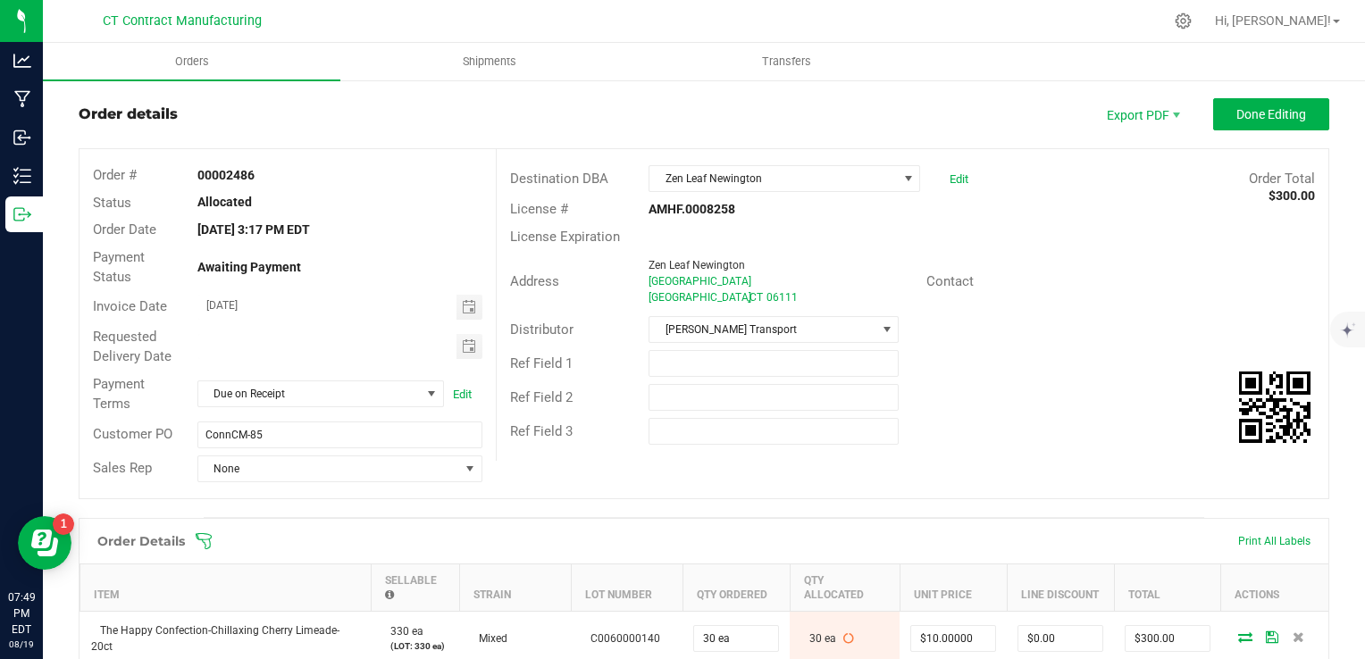
scroll to position [0, 0]
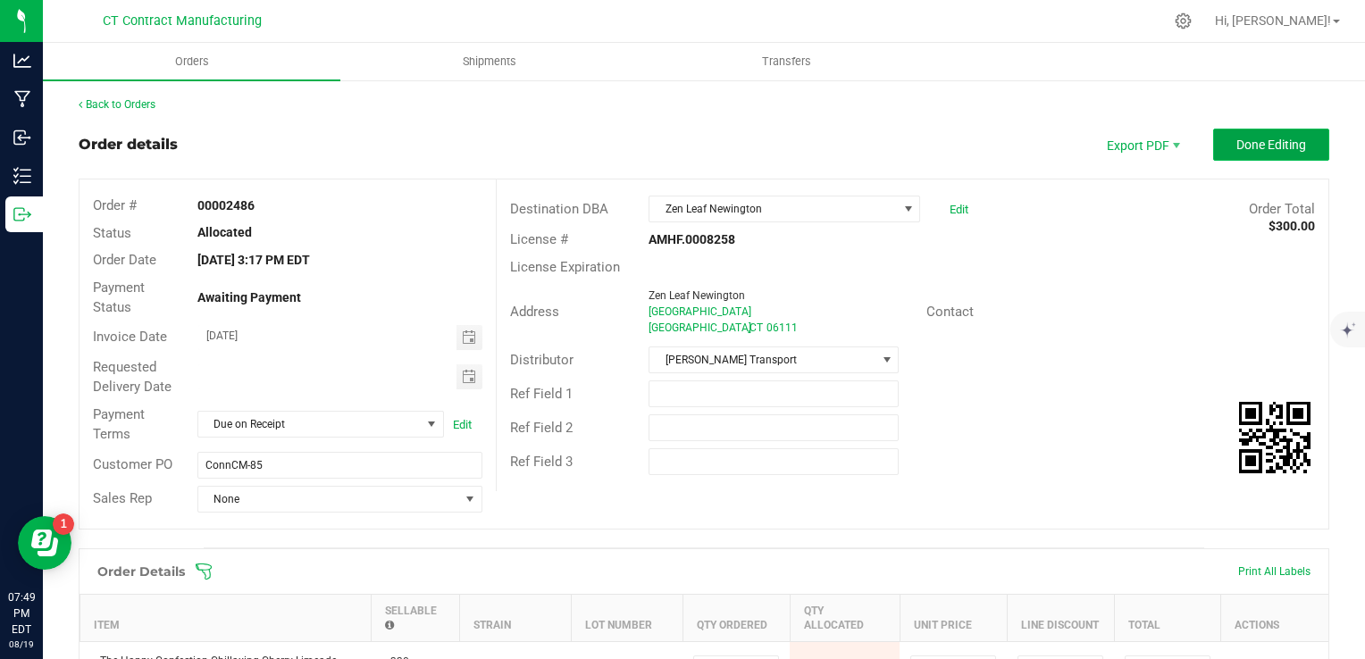
click at [1245, 150] on span "Done Editing" at bounding box center [1272, 145] width 70 height 14
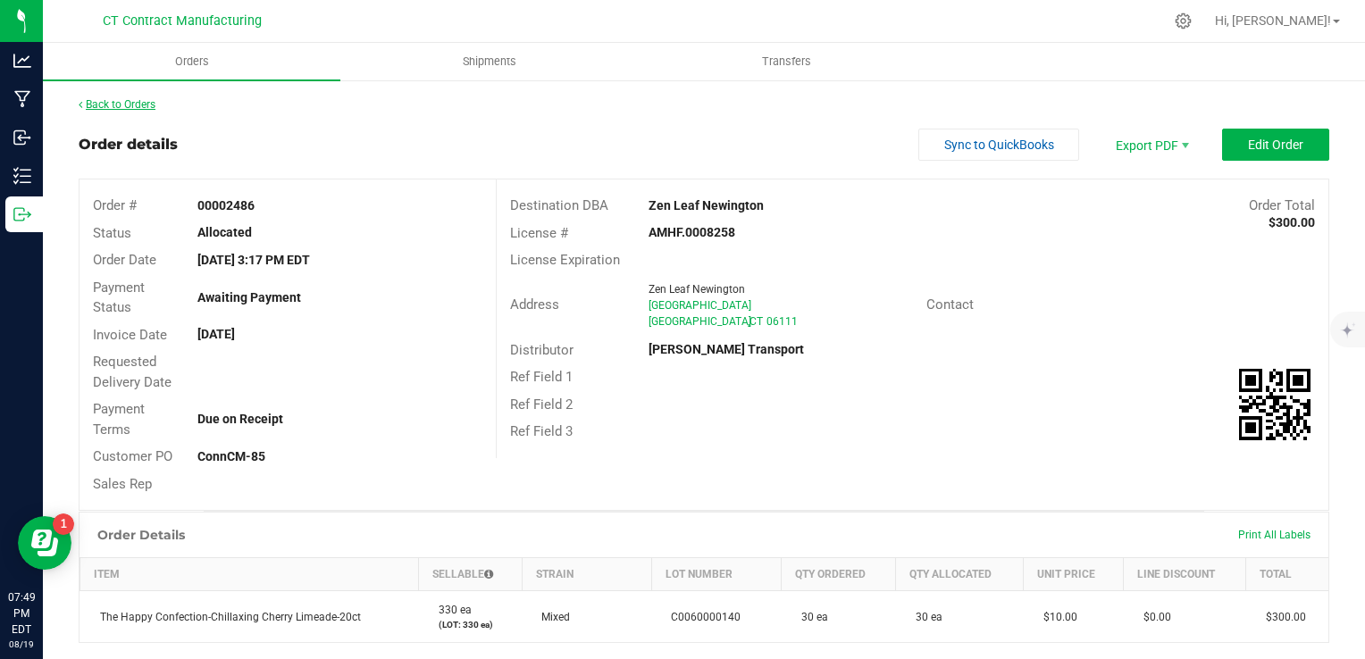
click at [126, 107] on link "Back to Orders" at bounding box center [117, 104] width 77 height 13
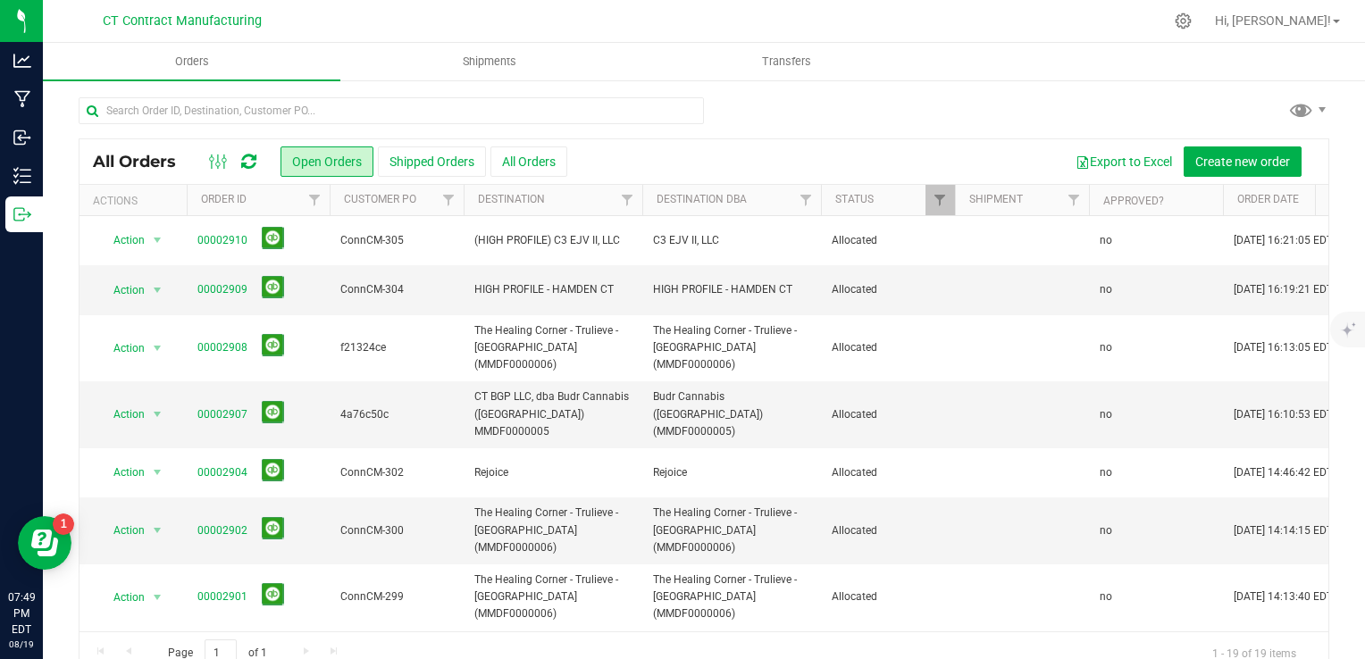
scroll to position [534, 0]
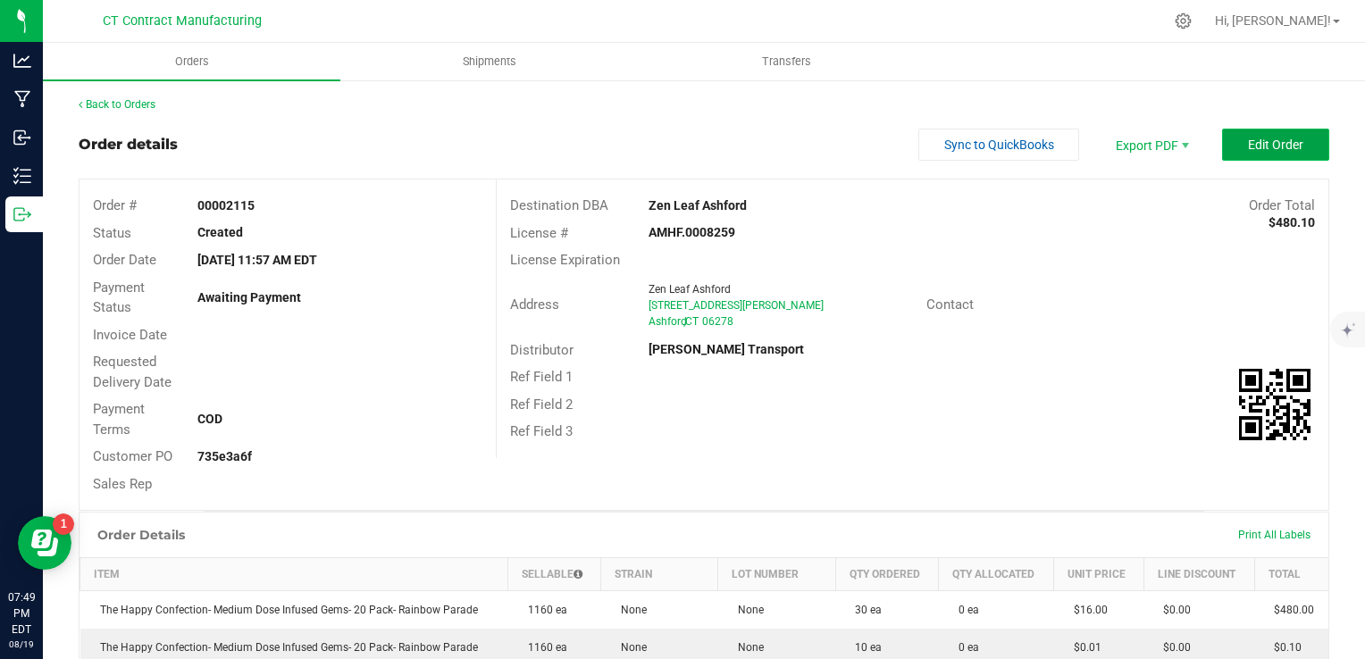
click at [1308, 137] on button "Edit Order" at bounding box center [1275, 145] width 107 height 32
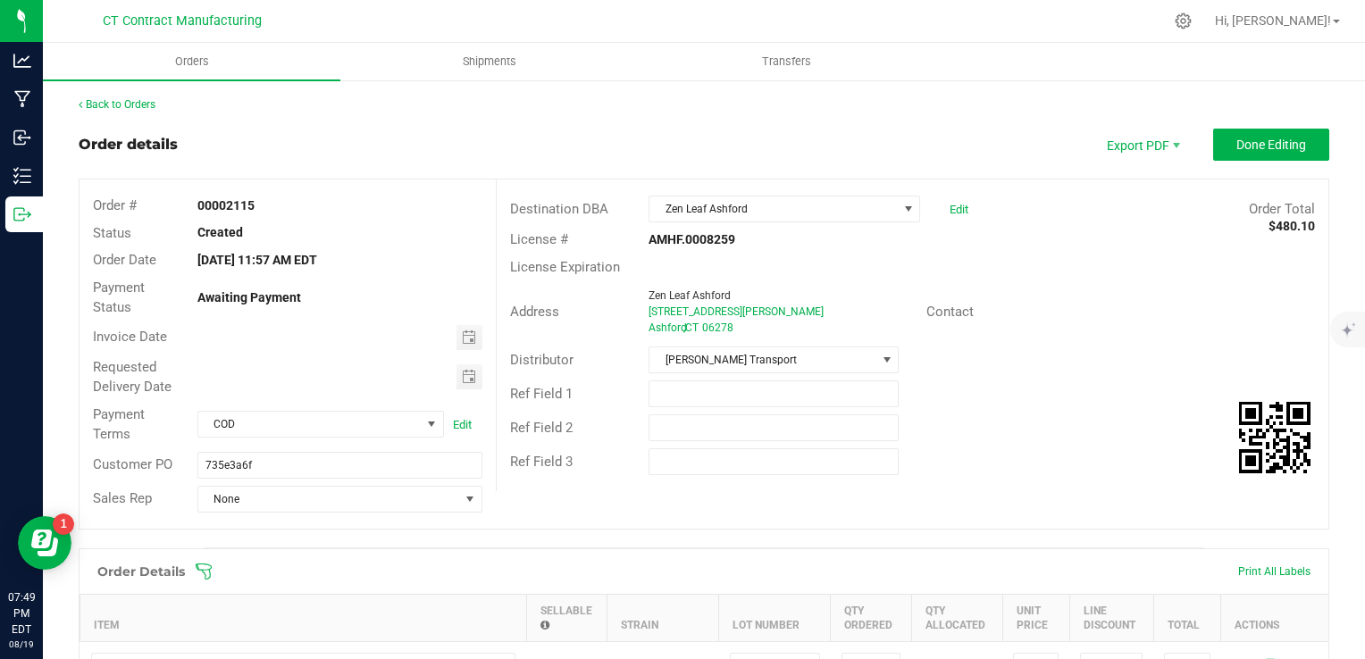
scroll to position [179, 0]
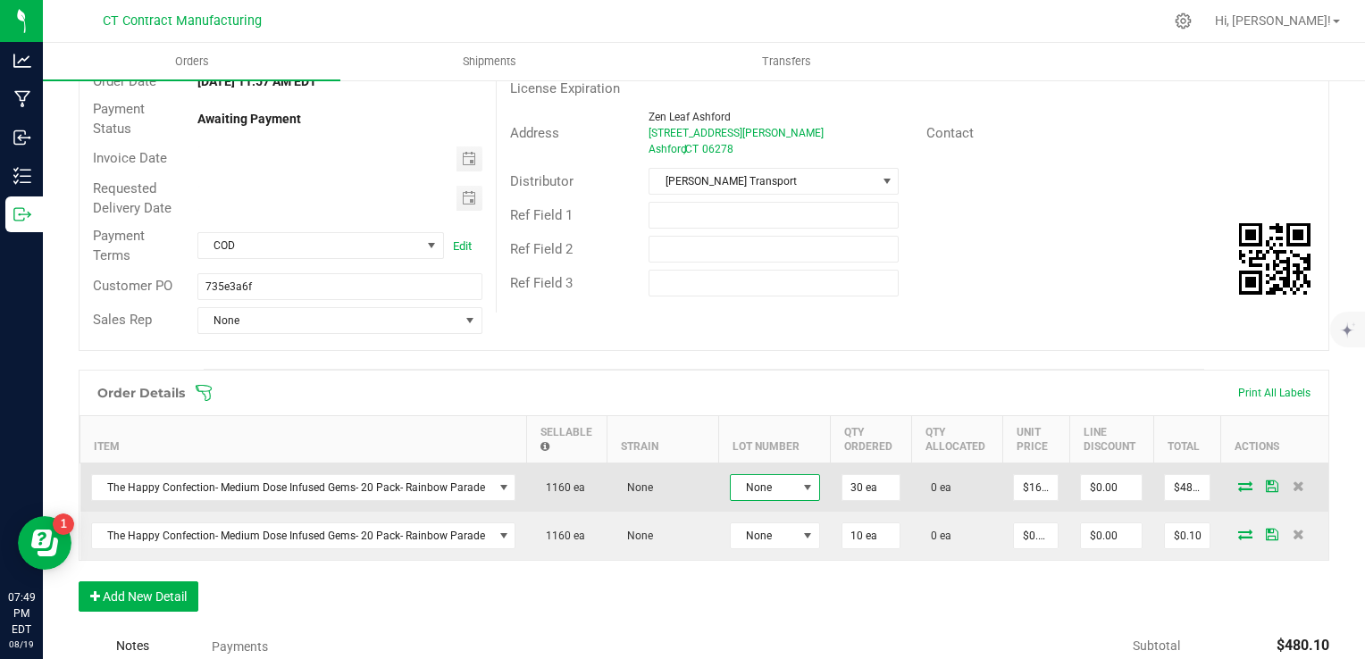
click at [768, 494] on span "None" at bounding box center [764, 487] width 66 height 25
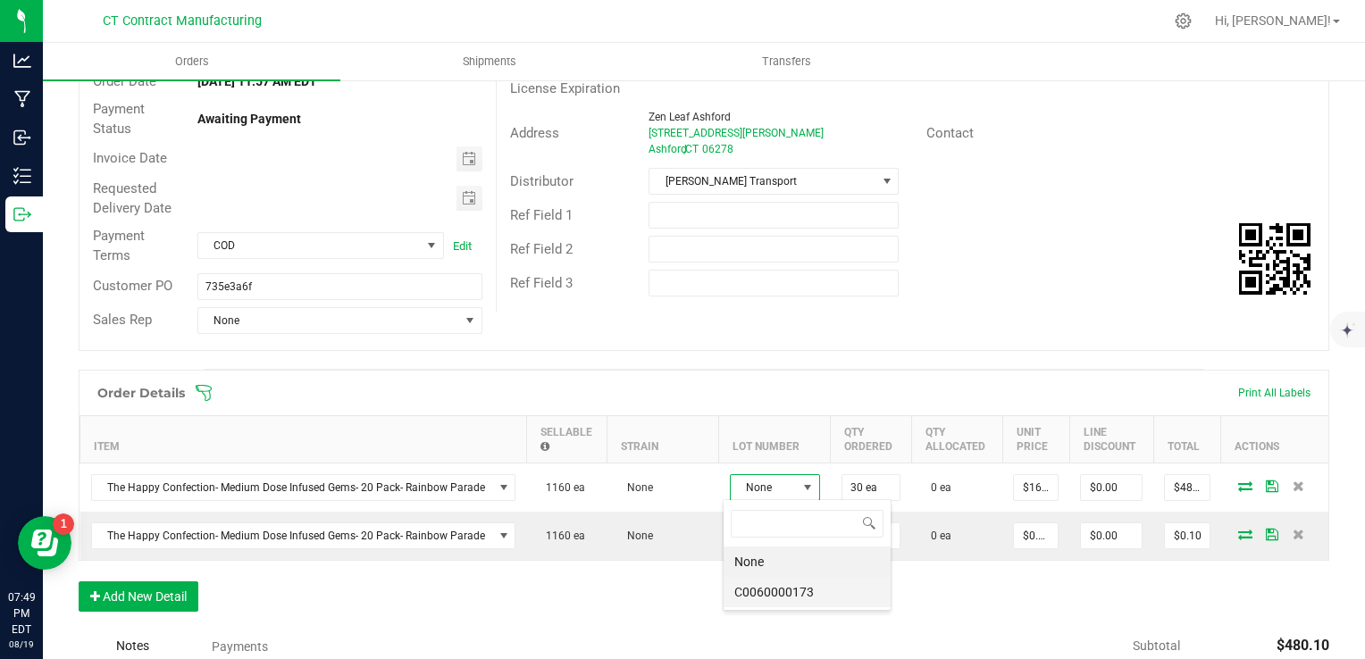
scroll to position [26, 90]
click at [822, 584] on li "C0060000173" at bounding box center [807, 592] width 167 height 30
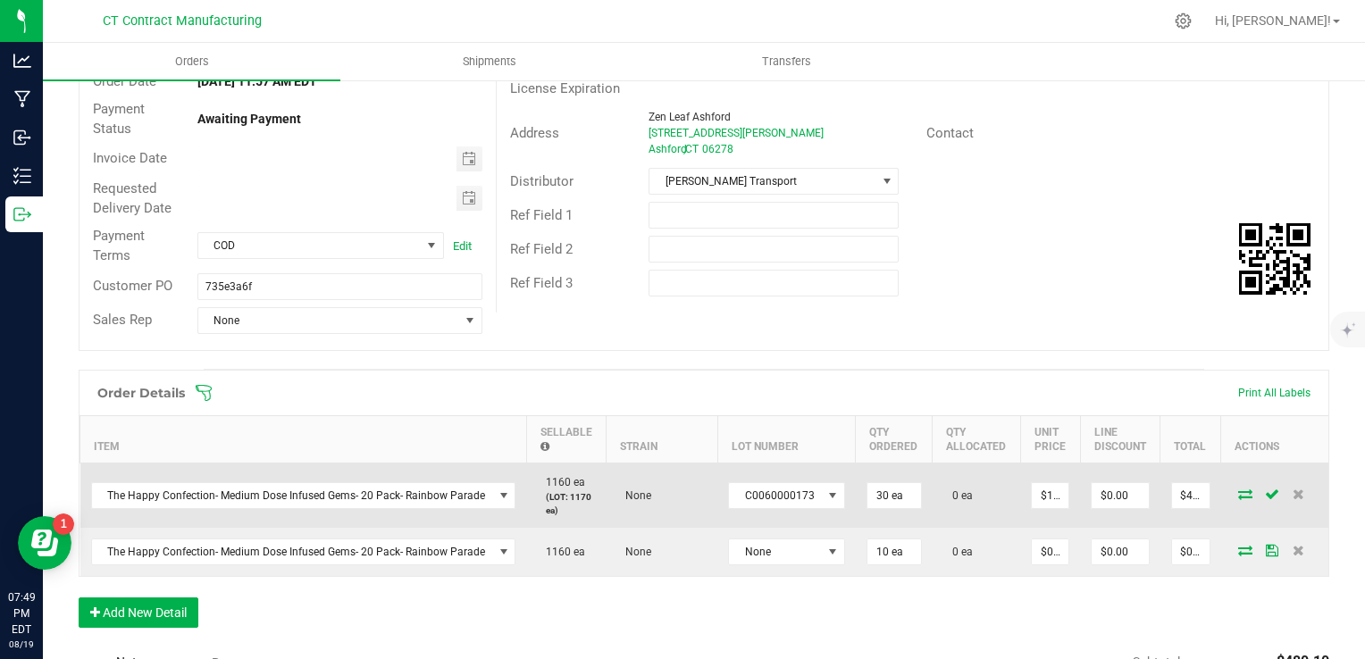
click at [1240, 491] on span at bounding box center [1245, 494] width 27 height 11
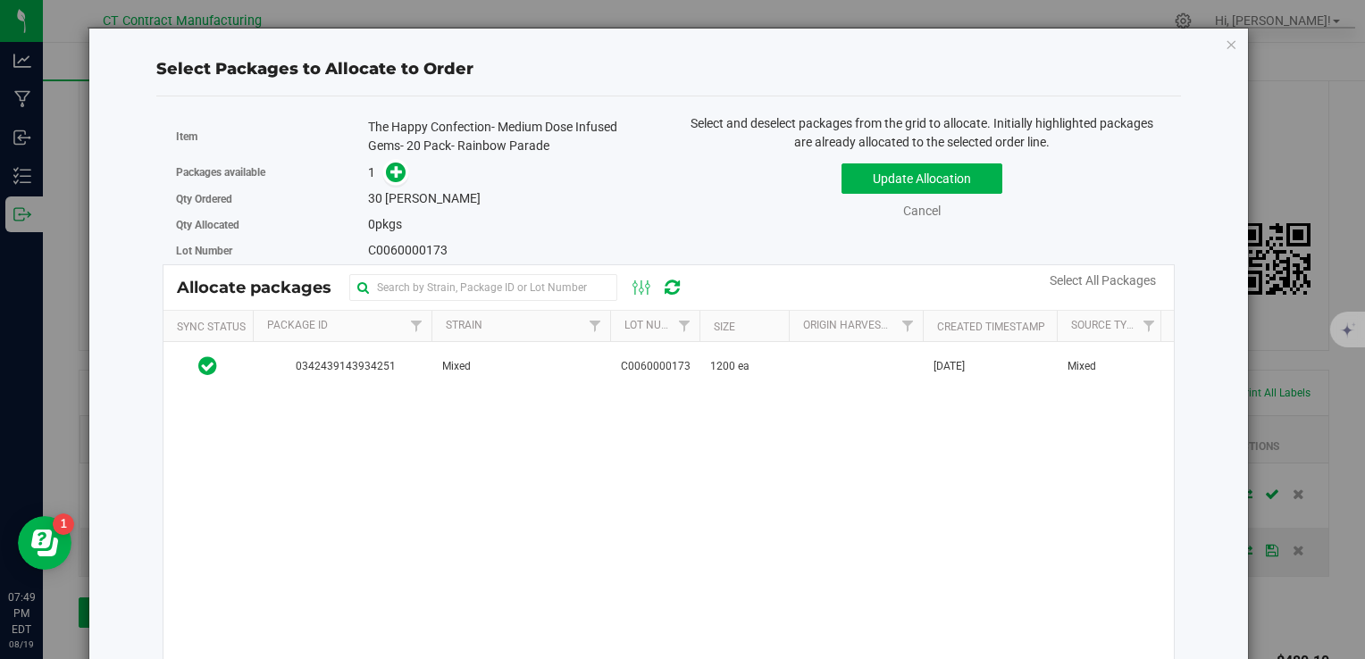
click at [689, 390] on div "0342439143934251 Mixed C0060000173 1200 ea May 16, 2025 Mixed 250512-RBW001A Va…" at bounding box center [669, 565] width 1011 height 447
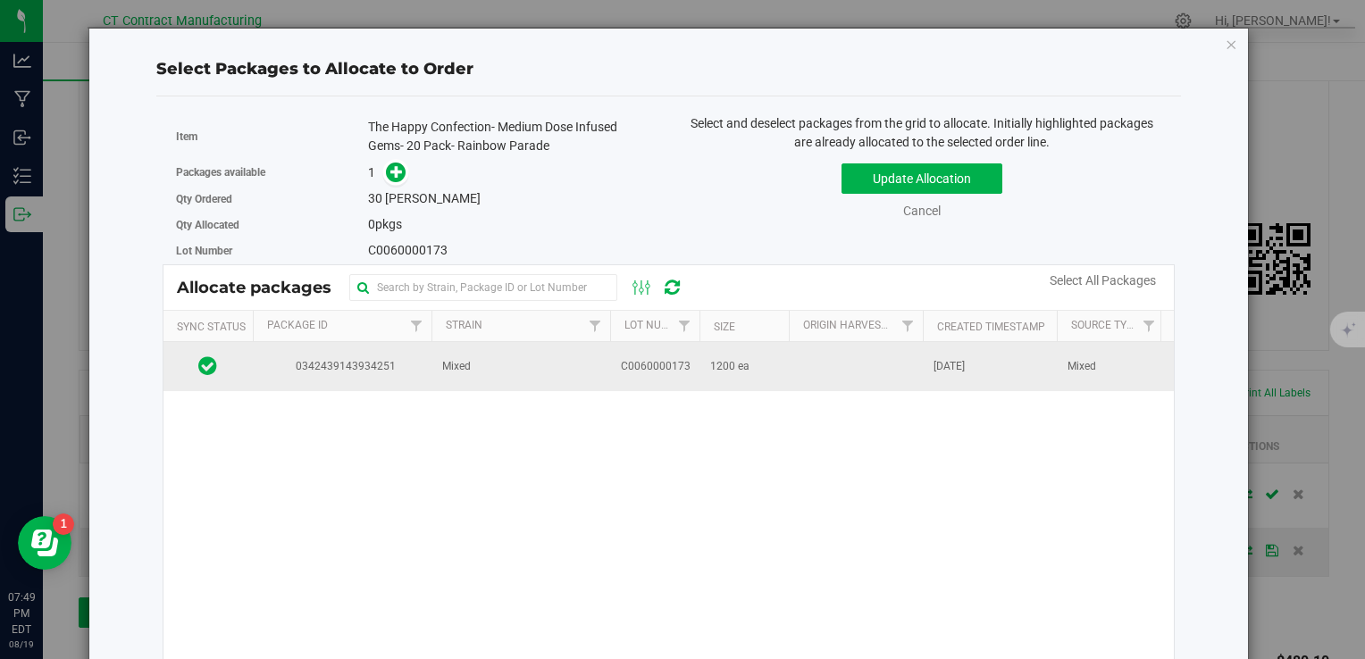
click at [644, 359] on span "C0060000173" at bounding box center [656, 366] width 70 height 17
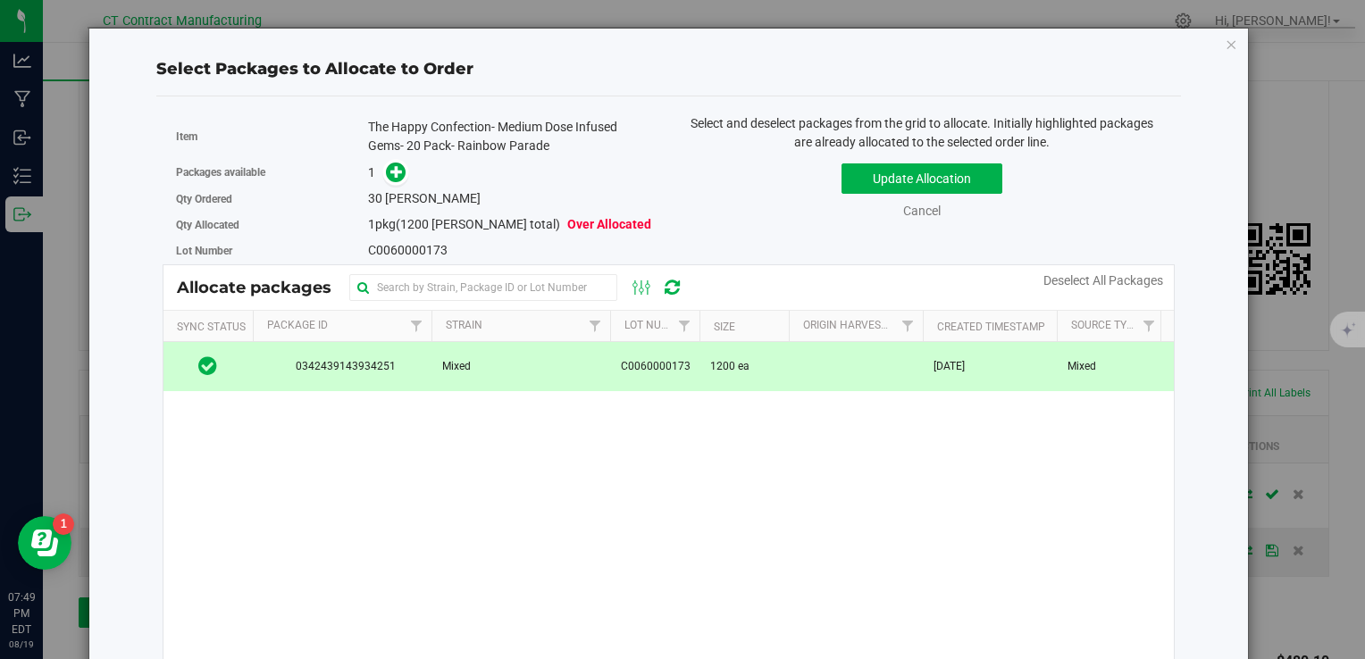
click at [383, 160] on div "Packages available 1" at bounding box center [416, 173] width 480 height 28
click at [392, 166] on icon at bounding box center [396, 171] width 13 height 13
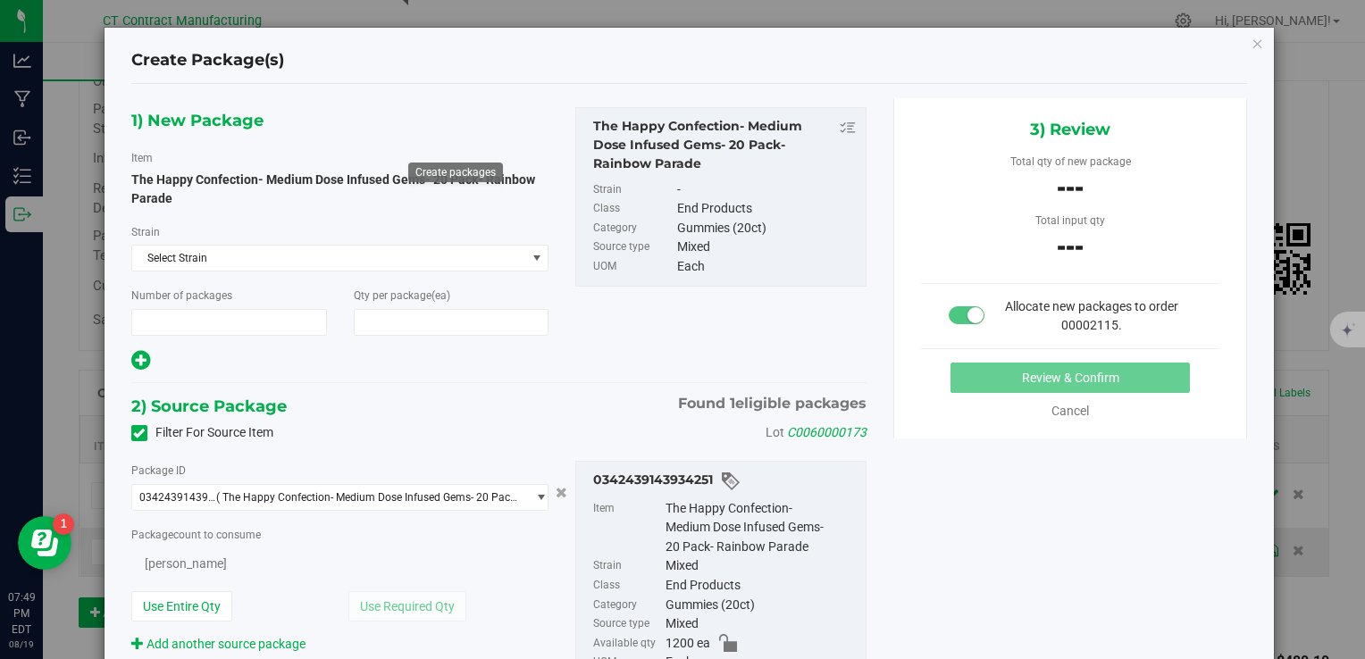
type input "1"
type input "30"
click at [312, 544] on div "Package count to consume 0 ea 0 eaches" at bounding box center [340, 550] width 418 height 50
click at [309, 554] on span "0 ea 0" at bounding box center [270, 562] width 279 height 27
type input "30"
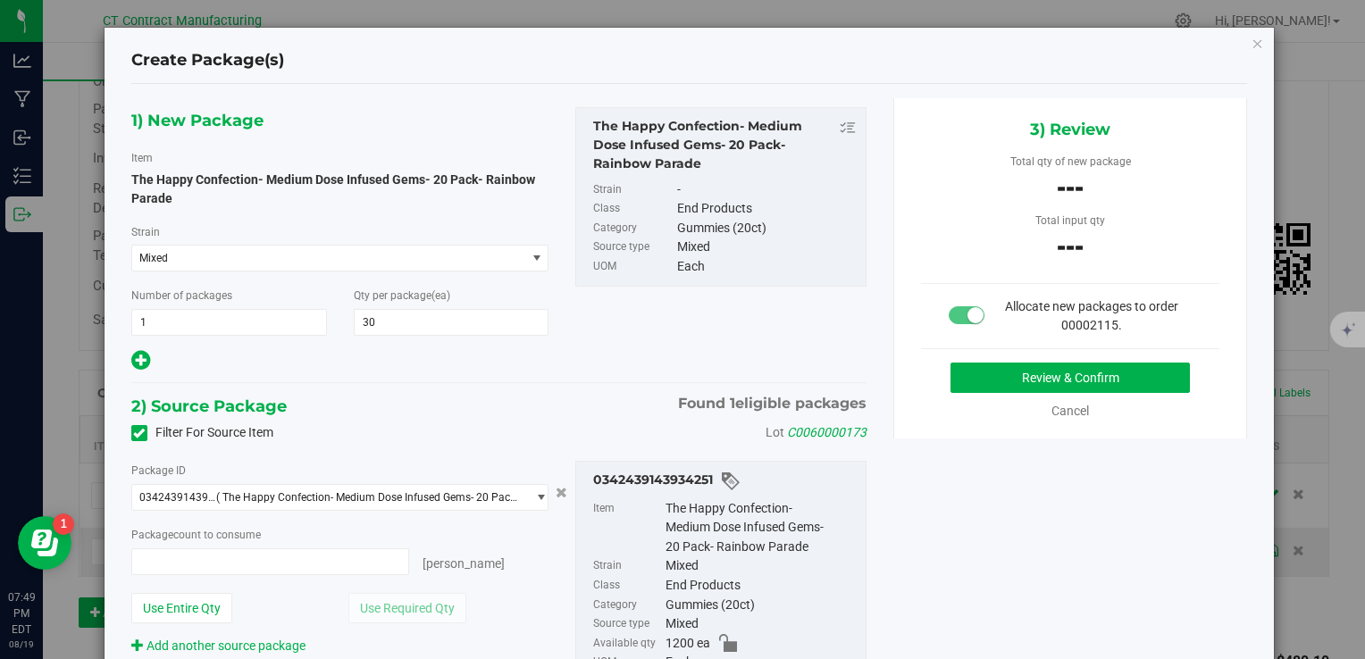
click at [415, 415] on div "2) Source Package Found 1 eligible packages" at bounding box center [498, 406] width 735 height 27
type input "30 ea"
click at [1009, 377] on button "Review & Confirm" at bounding box center [1070, 378] width 239 height 30
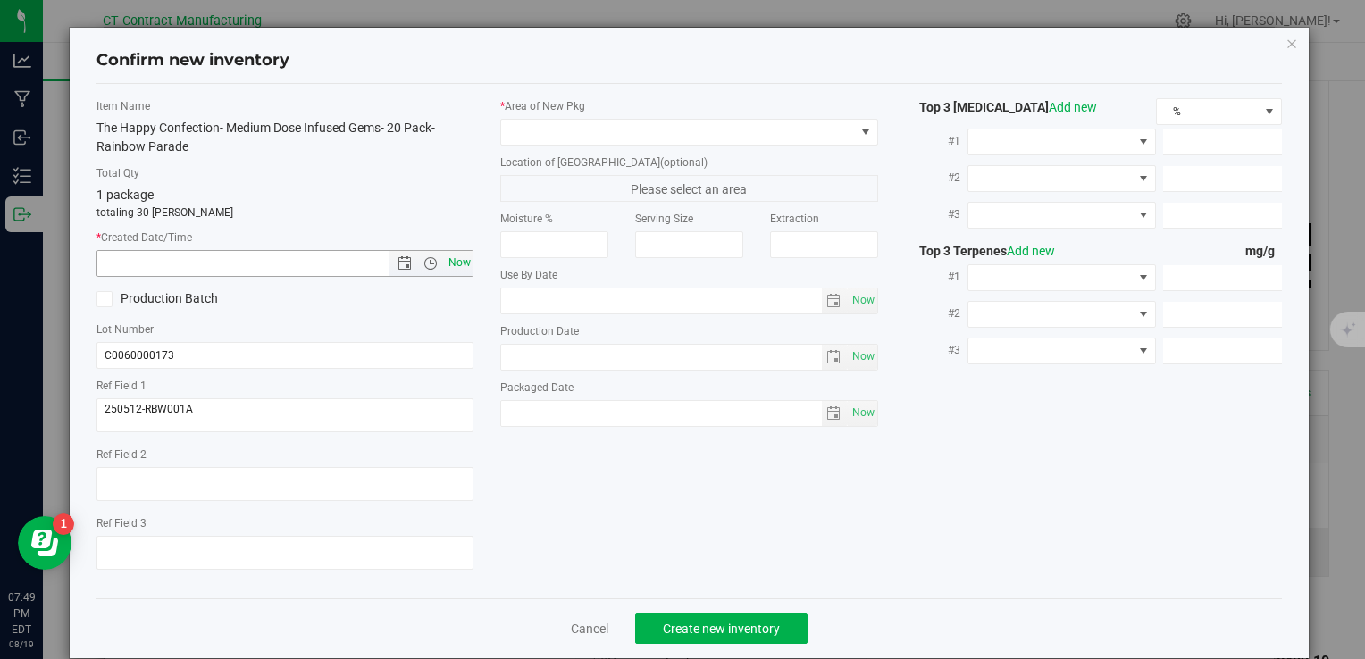
click at [457, 267] on span "Now" at bounding box center [459, 263] width 30 height 26
type input "8/19/2025 7:49 PM"
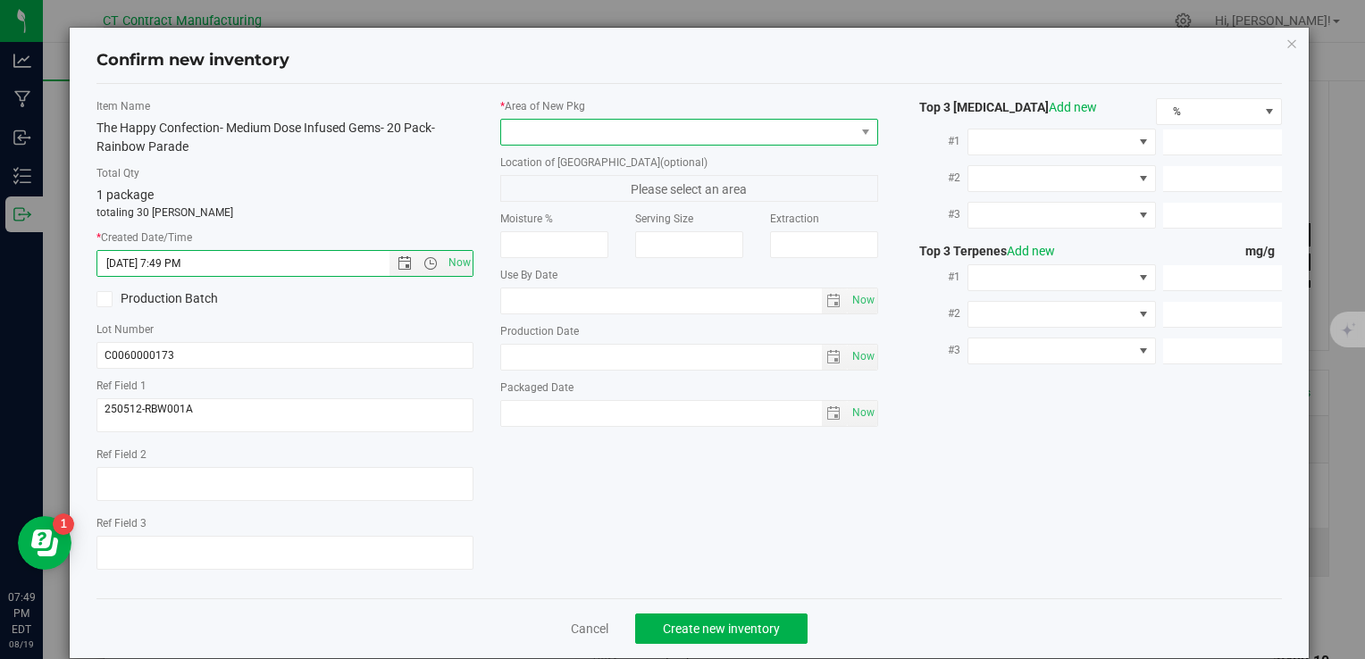
click at [566, 127] on span at bounding box center [677, 132] width 353 height 25
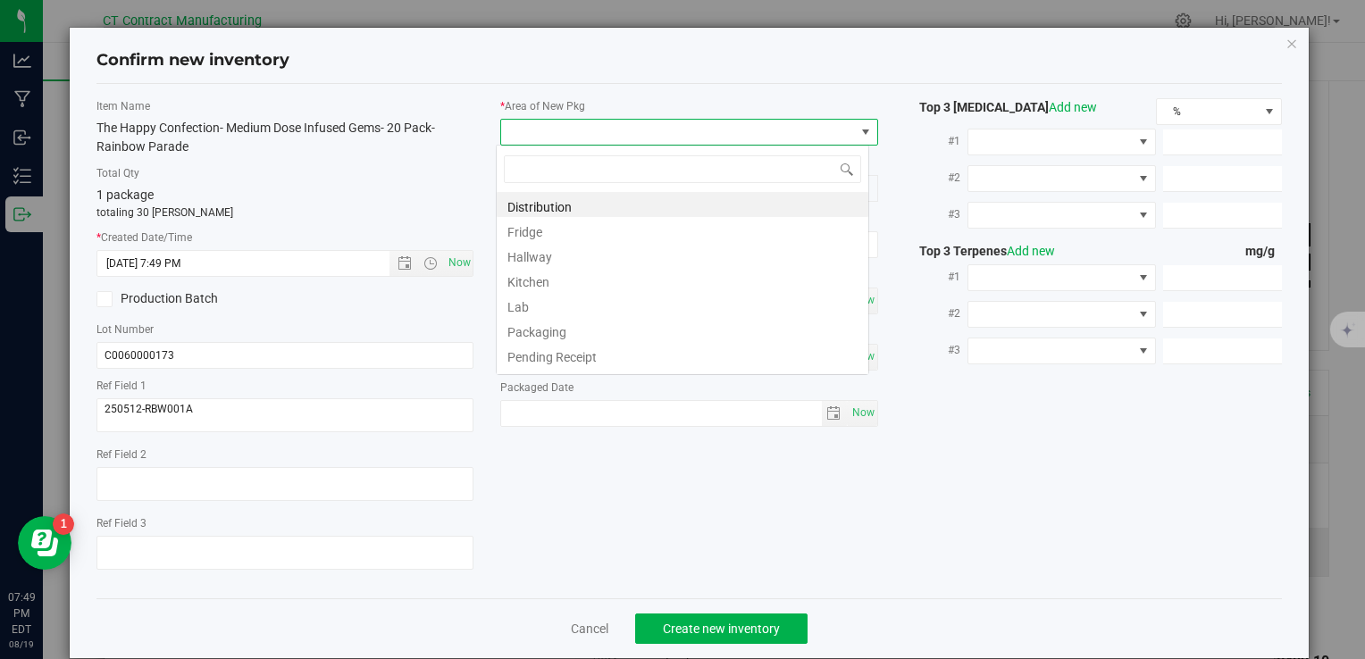
scroll to position [26, 373]
click at [590, 199] on li "Distribution" at bounding box center [683, 204] width 372 height 25
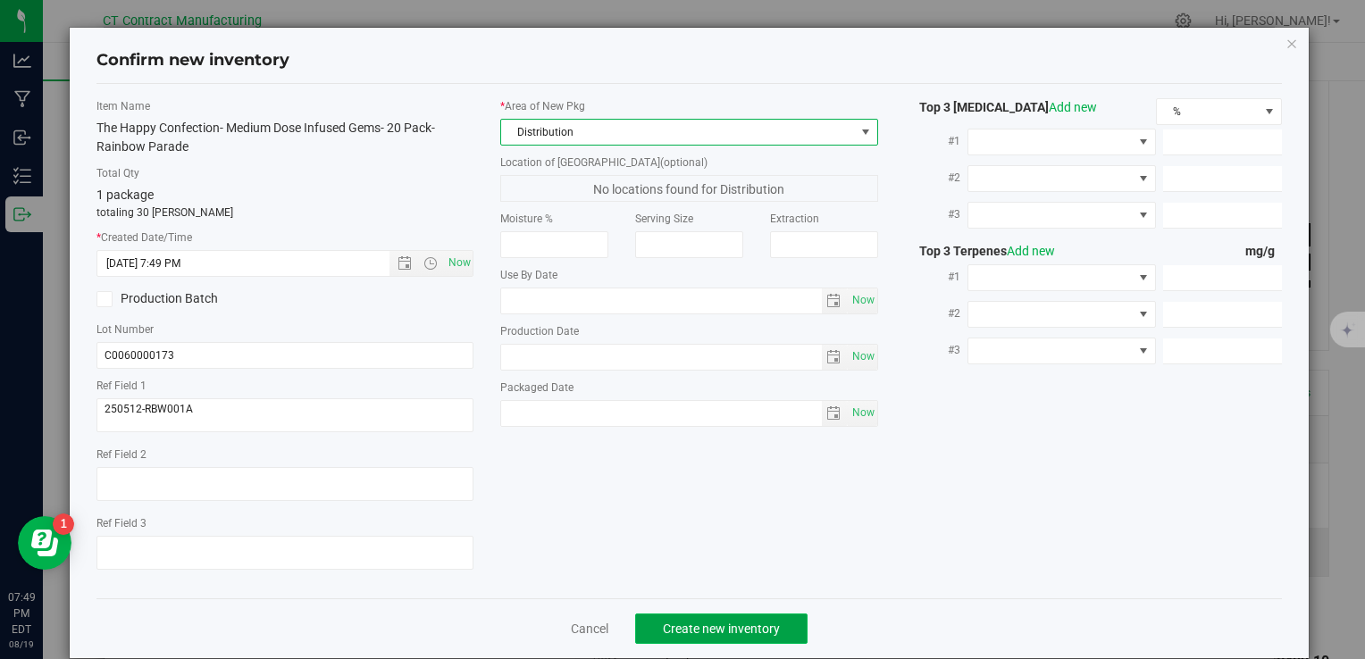
click at [682, 635] on button "Create new inventory" at bounding box center [721, 629] width 172 height 30
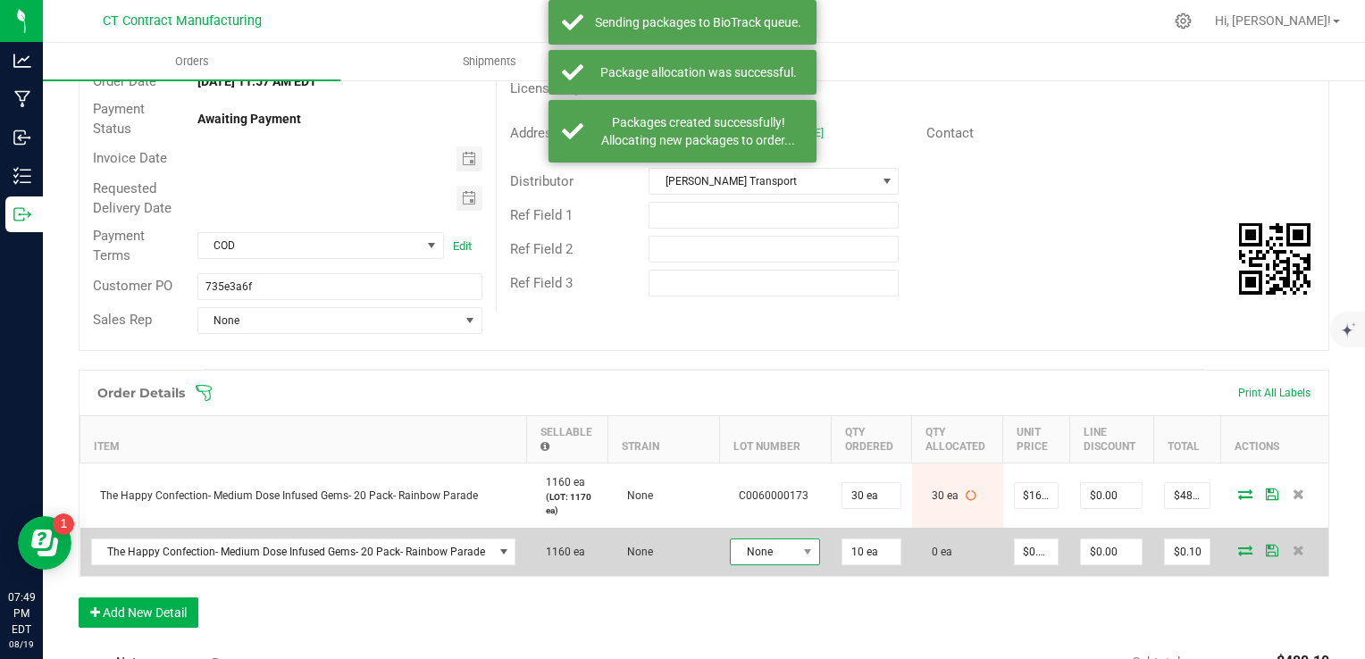
click at [789, 554] on span "None" at bounding box center [764, 552] width 66 height 25
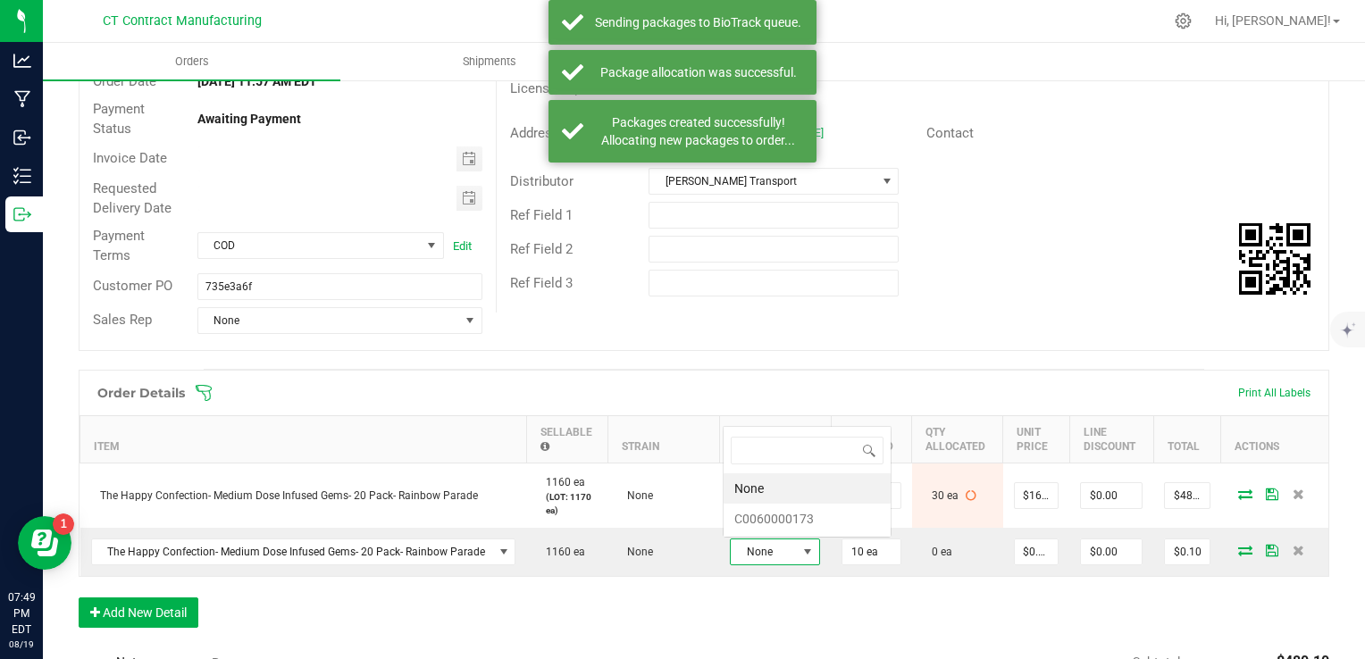
scroll to position [26, 90]
click at [830, 516] on li "C0060000173" at bounding box center [807, 519] width 167 height 30
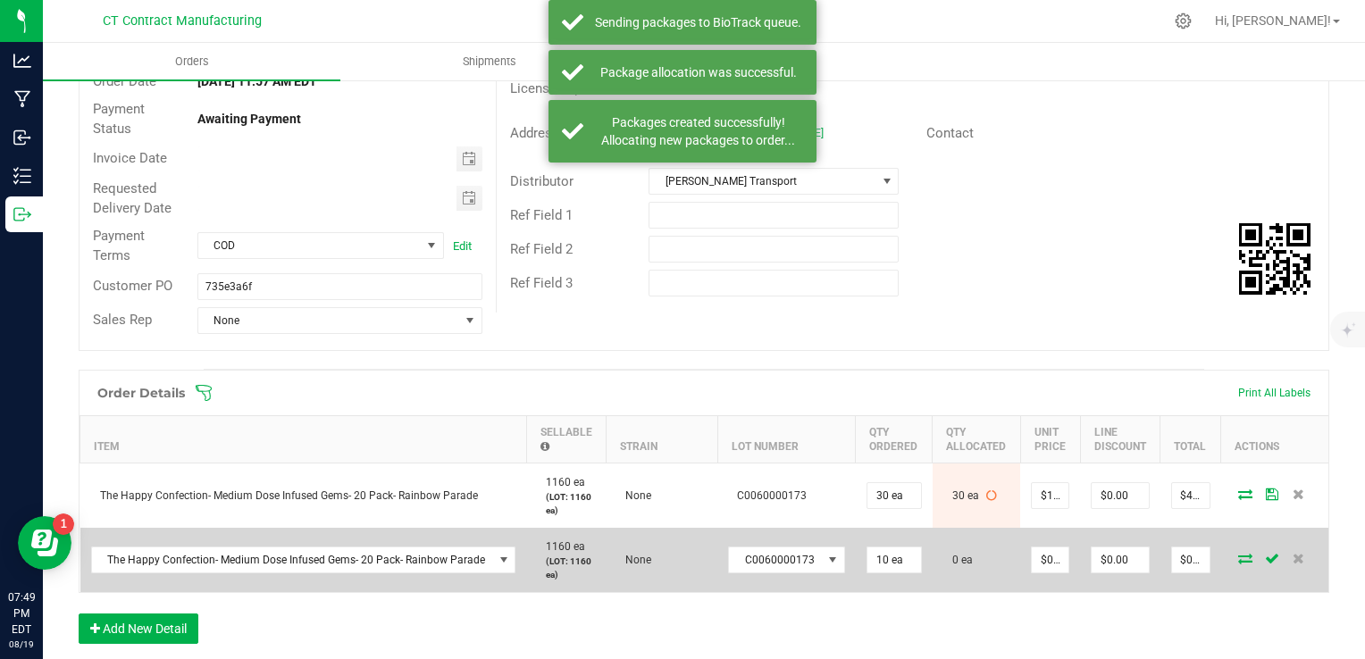
click at [1238, 553] on icon at bounding box center [1245, 558] width 14 height 11
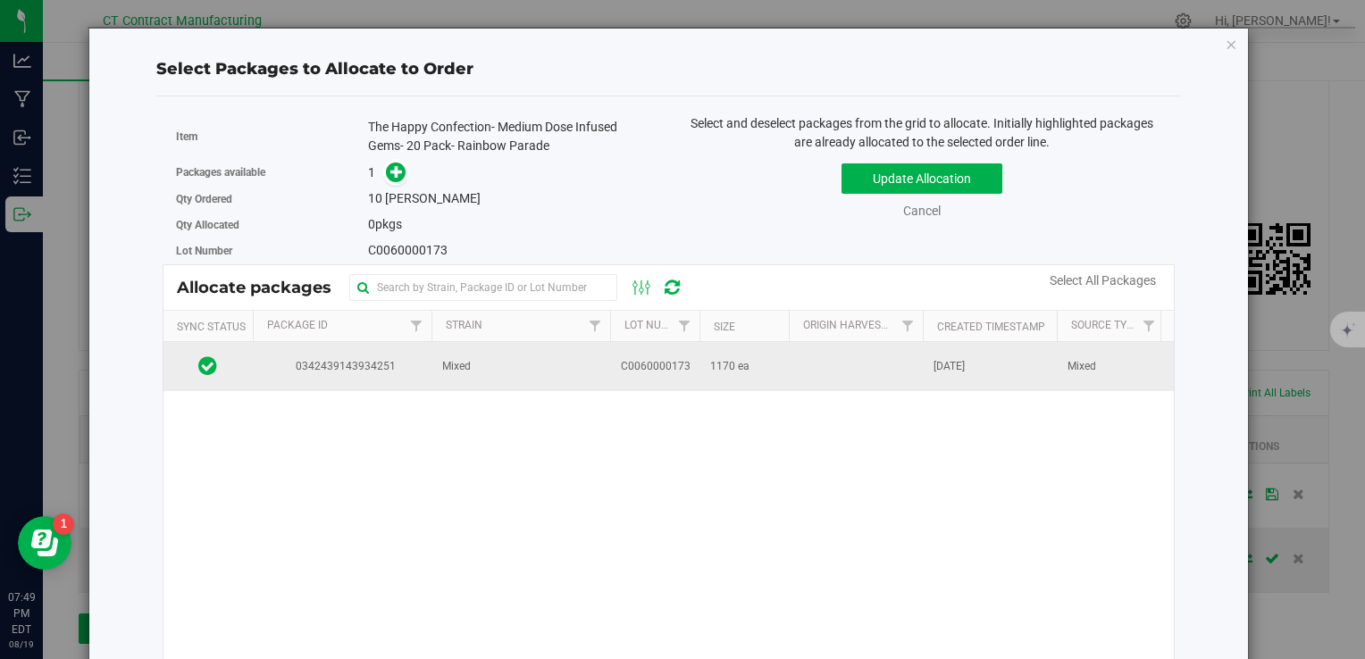
click at [502, 370] on td "Mixed" at bounding box center [521, 366] width 179 height 48
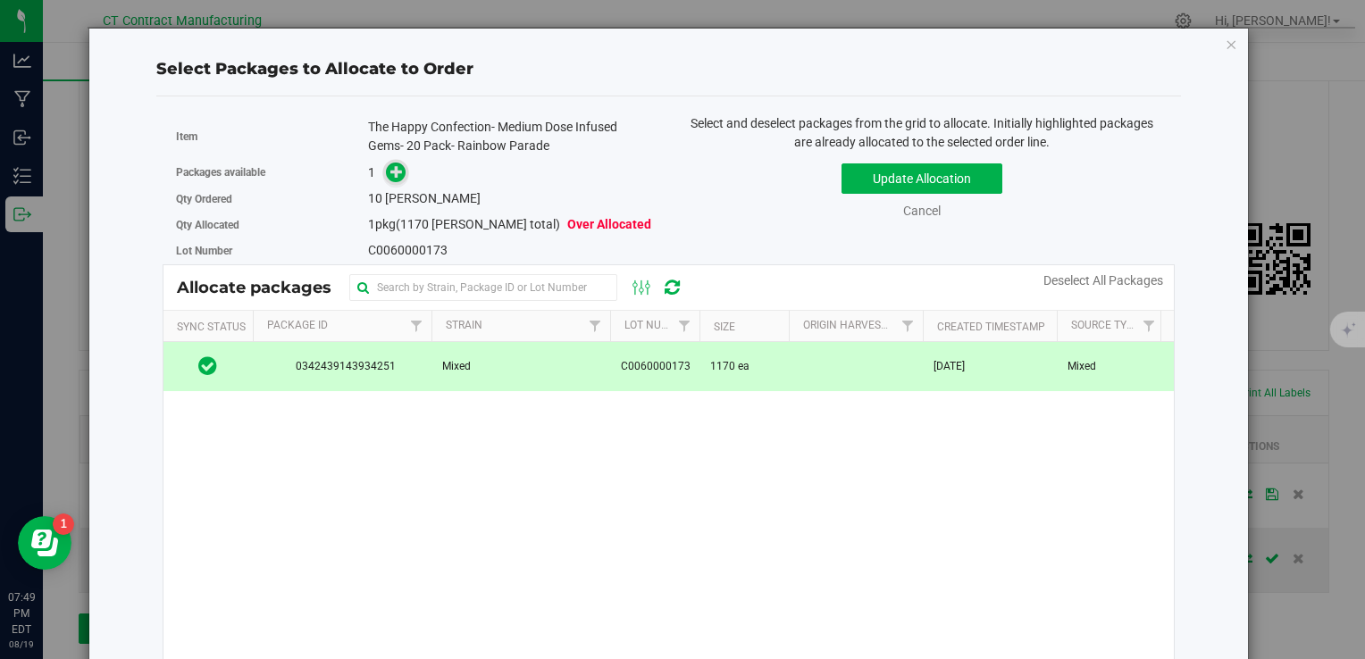
click at [397, 170] on icon at bounding box center [396, 171] width 13 height 13
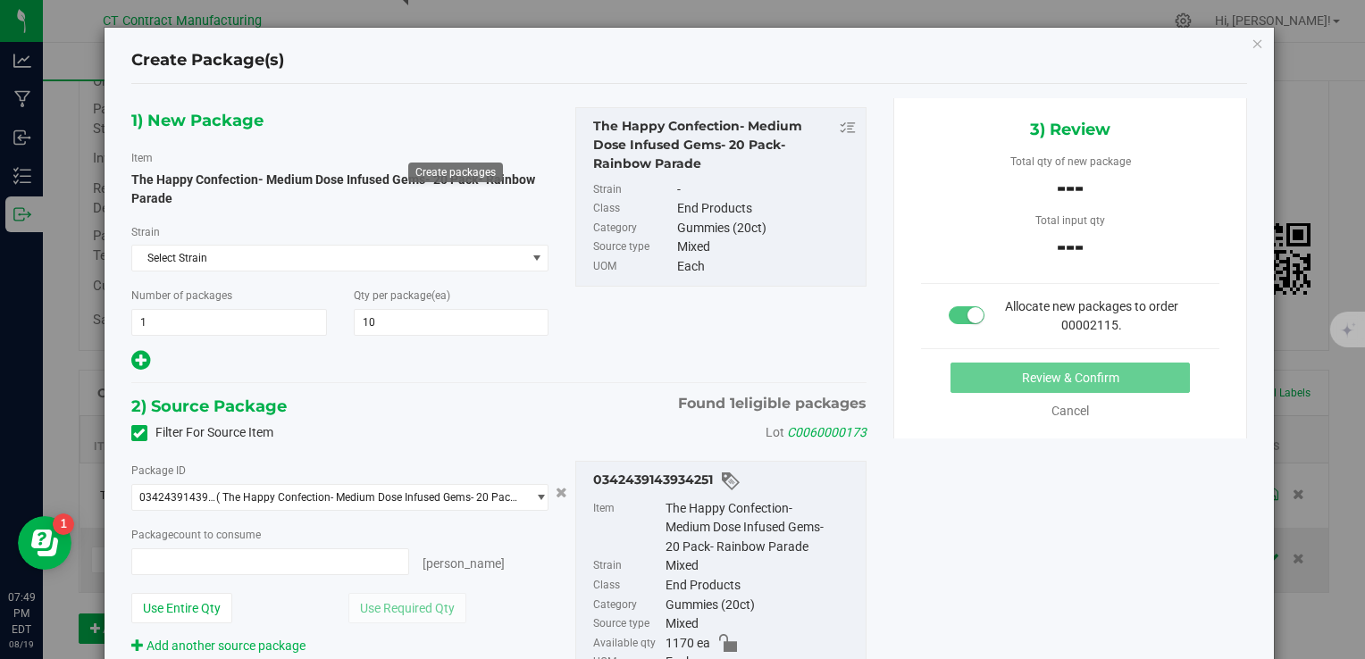
type input "0 ea"
type input "0"
click at [295, 561] on span "0 ea 0" at bounding box center [270, 562] width 279 height 27
type input "10"
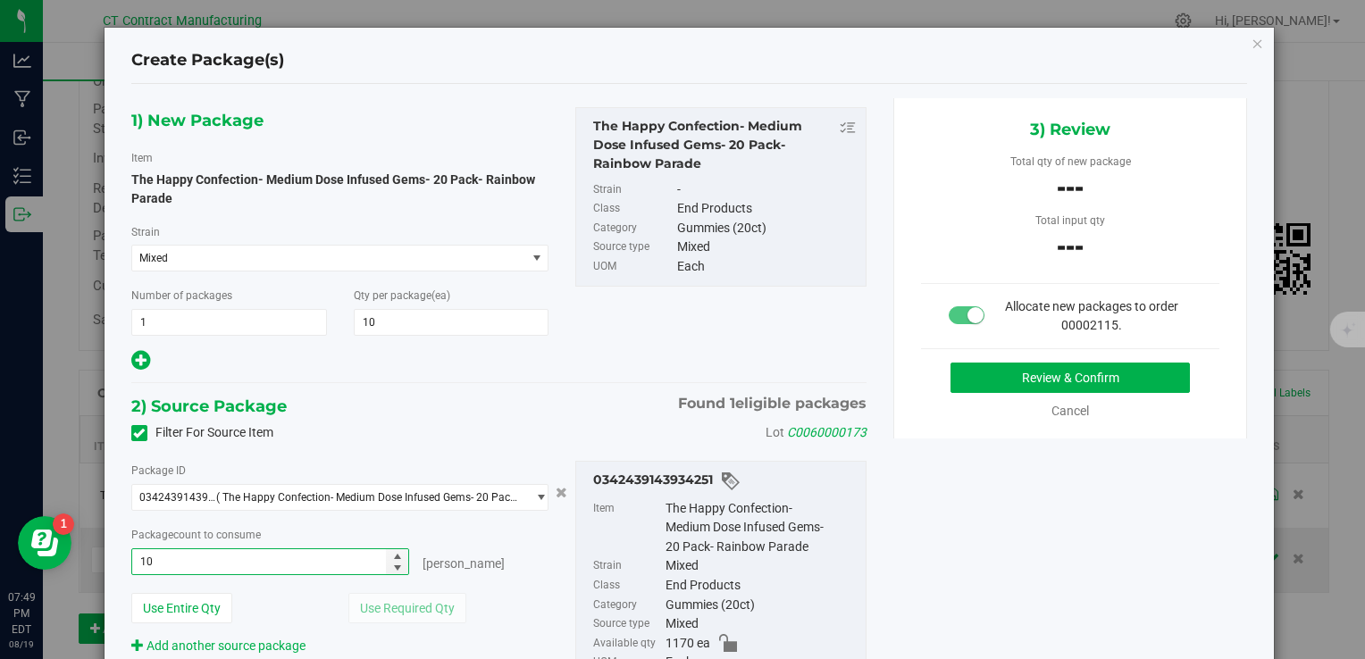
click at [432, 409] on div "2) Source Package Found 1 eligible packages" at bounding box center [498, 406] width 735 height 27
type input "10 ea"
click at [1002, 374] on button "Review & Confirm" at bounding box center [1070, 378] width 239 height 30
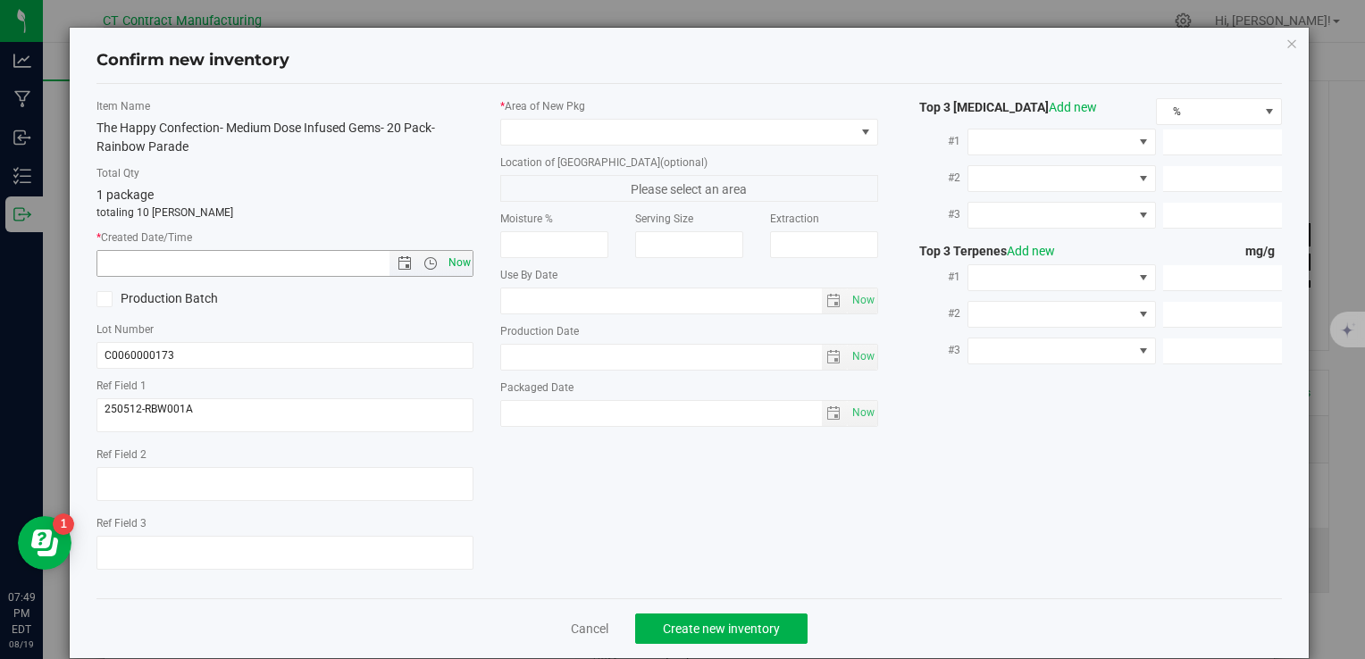
click at [451, 271] on span "Now" at bounding box center [459, 263] width 30 height 26
type input "8/19/2025 7:49 PM"
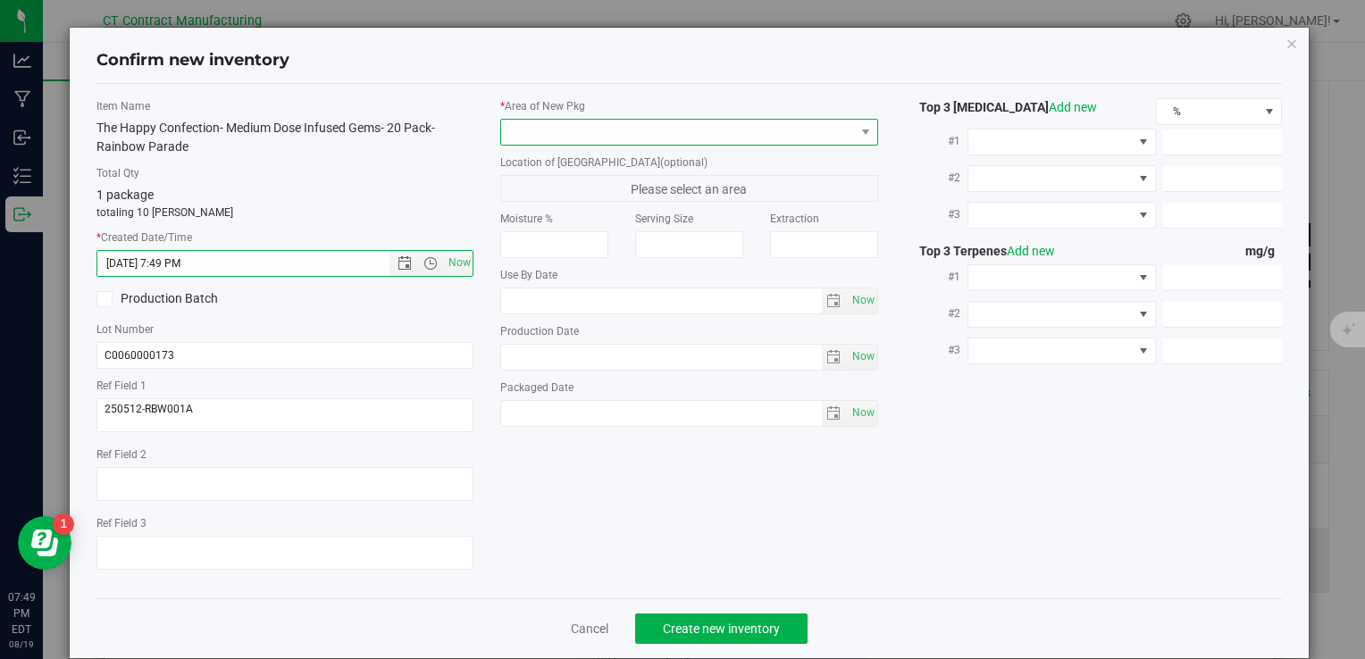
click at [553, 123] on span at bounding box center [677, 132] width 353 height 25
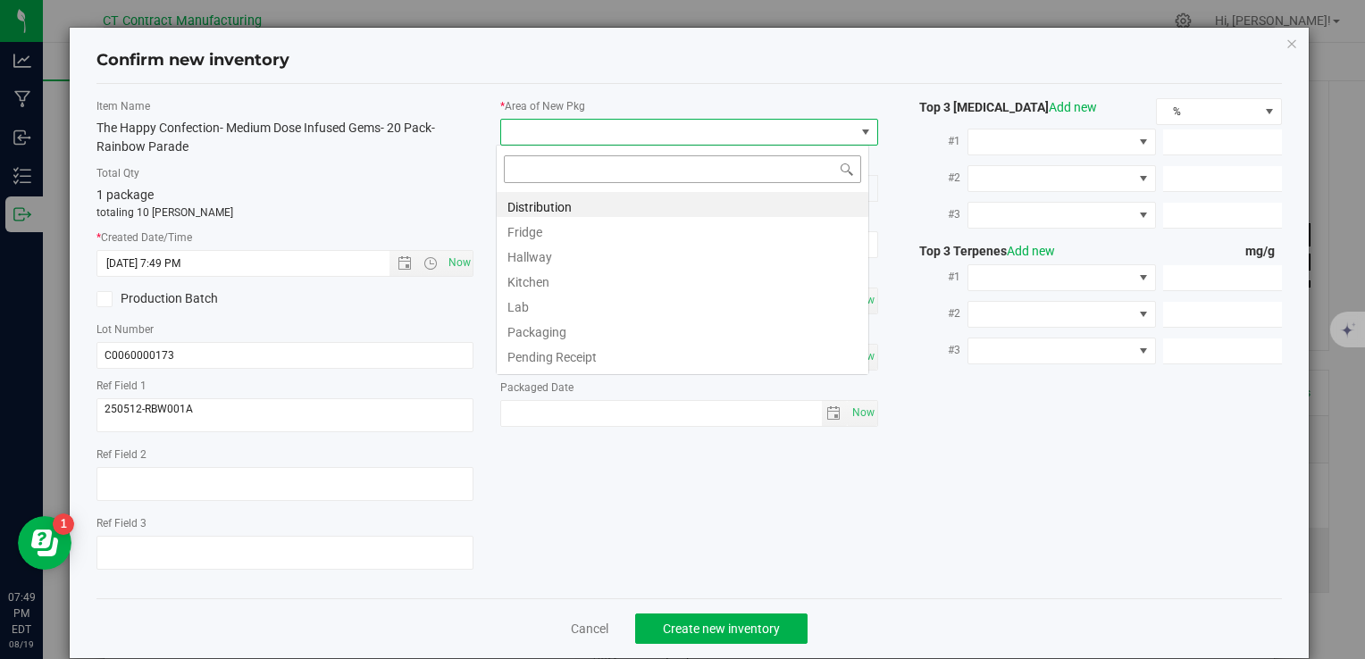
scroll to position [26, 373]
click at [581, 202] on li "Distribution" at bounding box center [683, 204] width 372 height 25
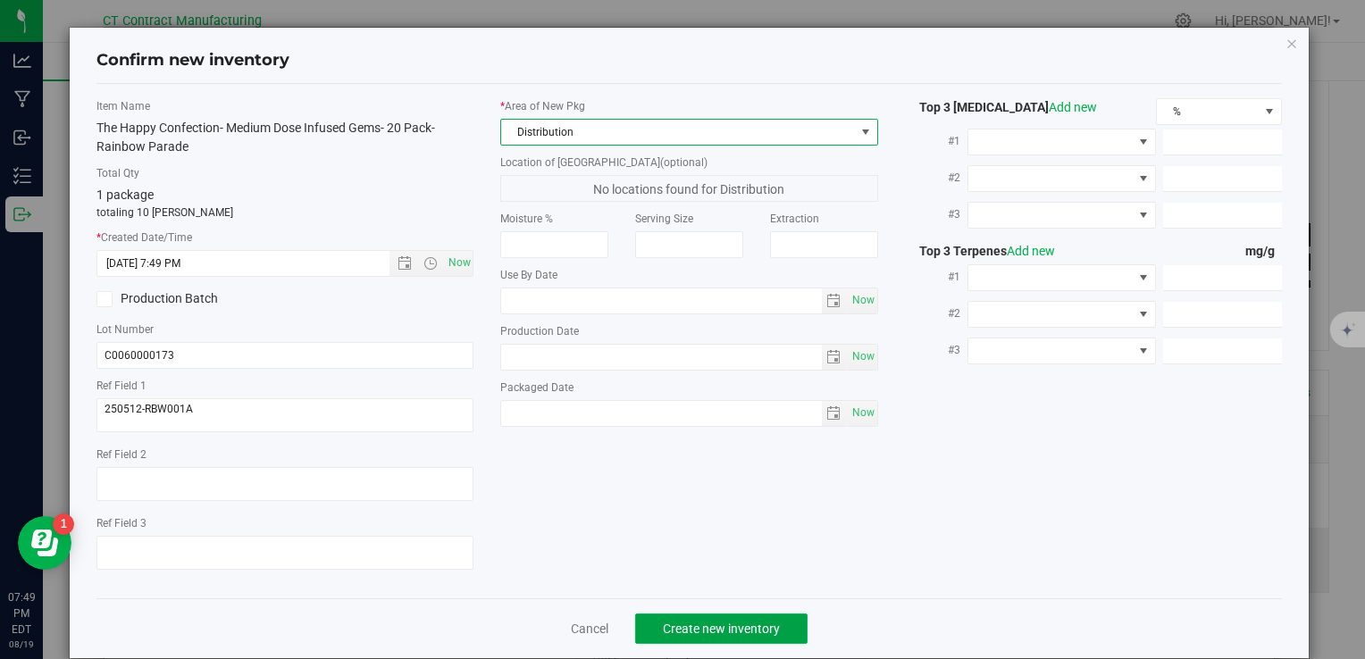
click at [653, 621] on button "Create new inventory" at bounding box center [721, 629] width 172 height 30
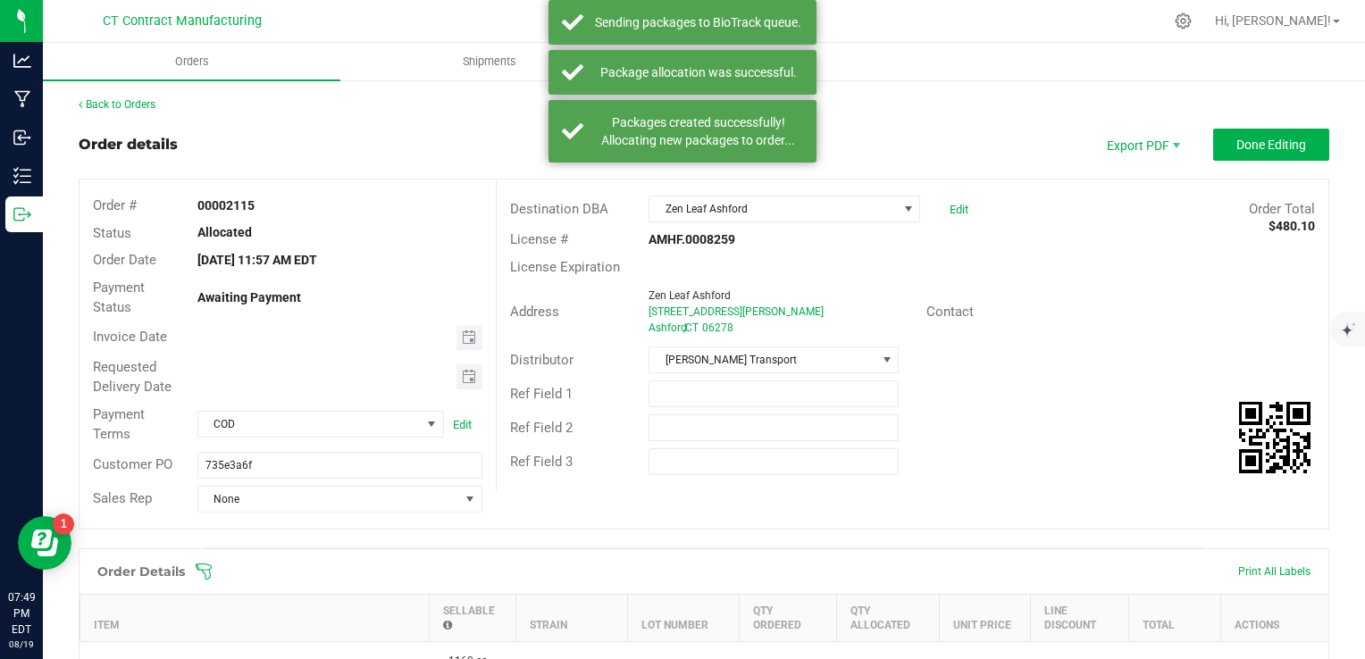
click at [457, 326] on span "Toggle calendar" at bounding box center [470, 337] width 26 height 25
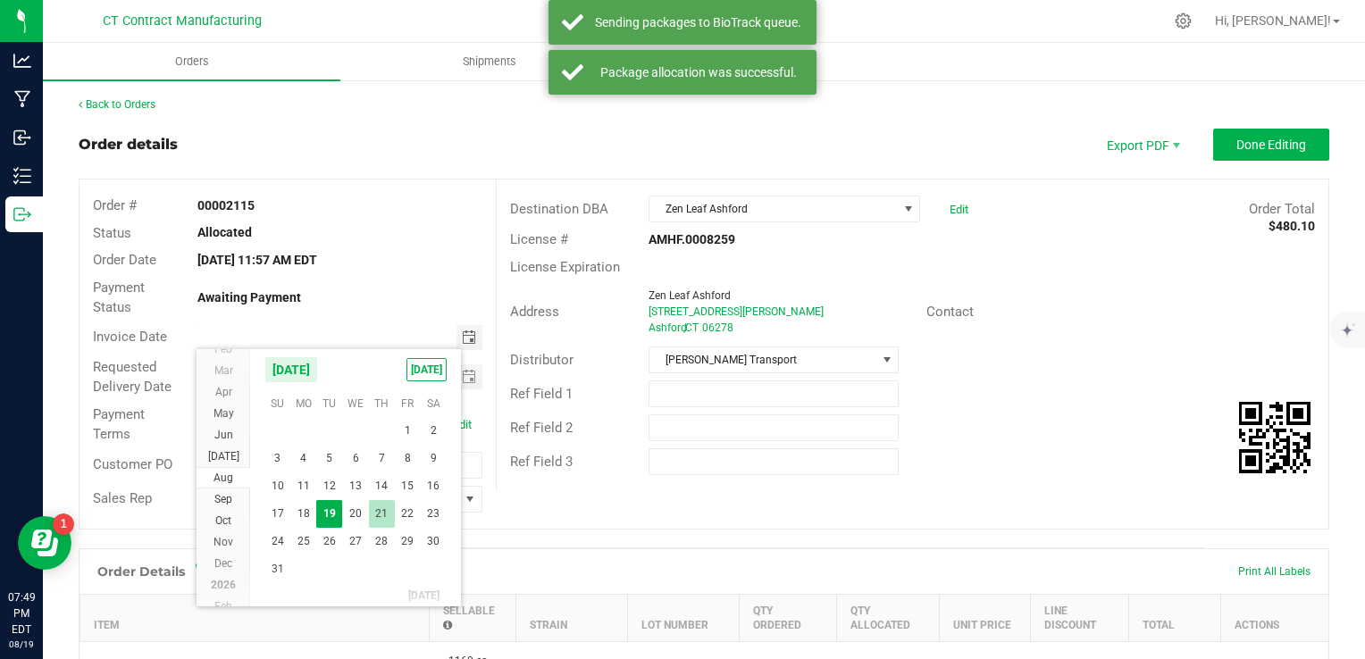
click at [376, 509] on span "21" at bounding box center [382, 514] width 26 height 28
type input "[DATE]"
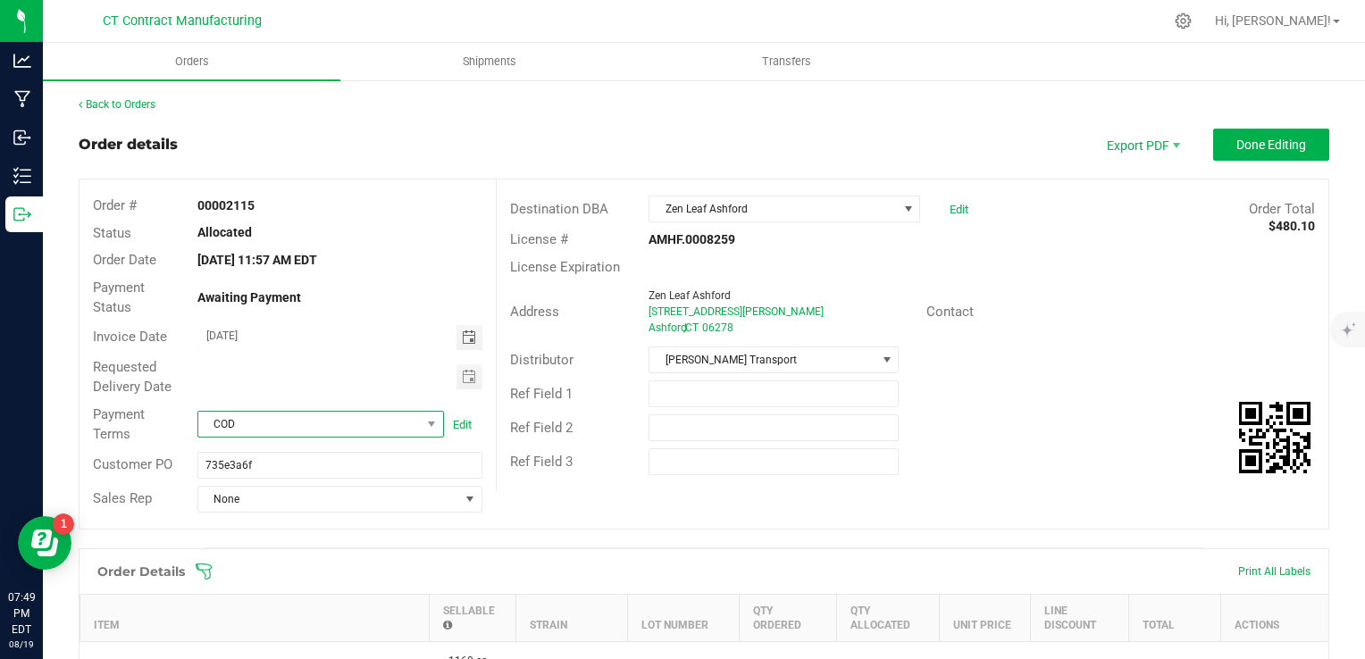
click at [341, 432] on span "COD" at bounding box center [309, 424] width 222 height 25
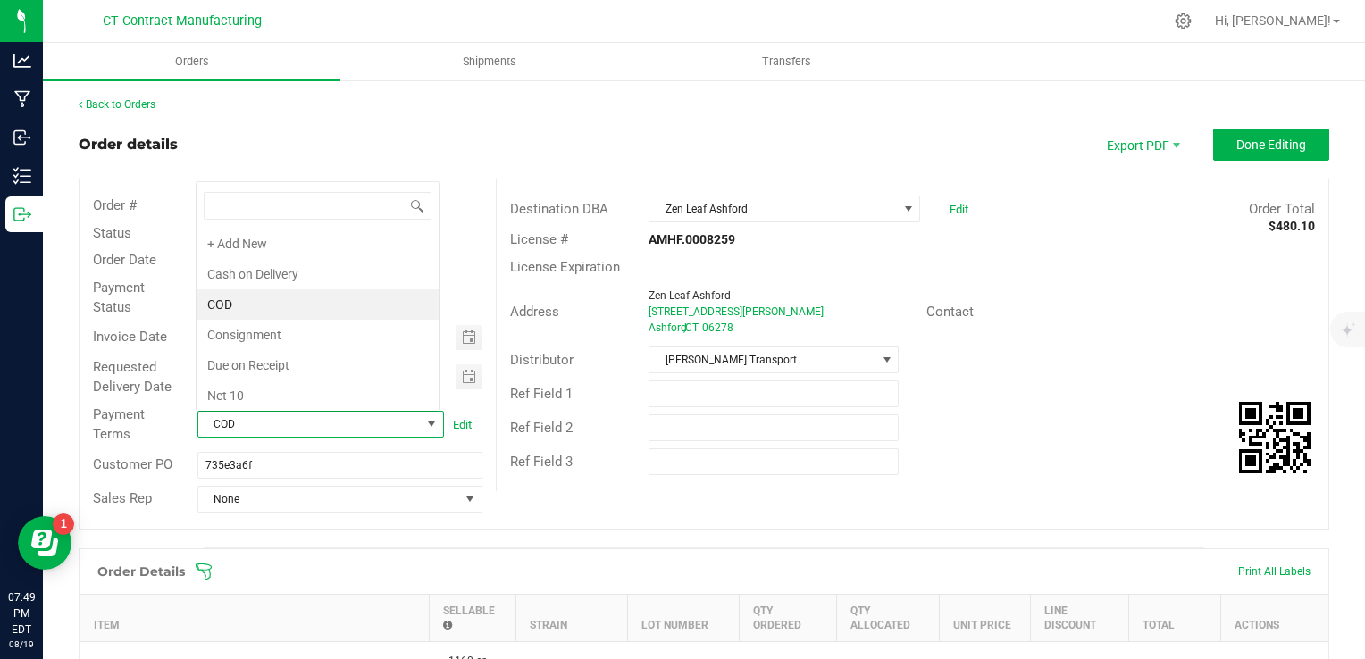
scroll to position [26, 241]
click at [335, 353] on li "Due on Receipt" at bounding box center [318, 365] width 242 height 30
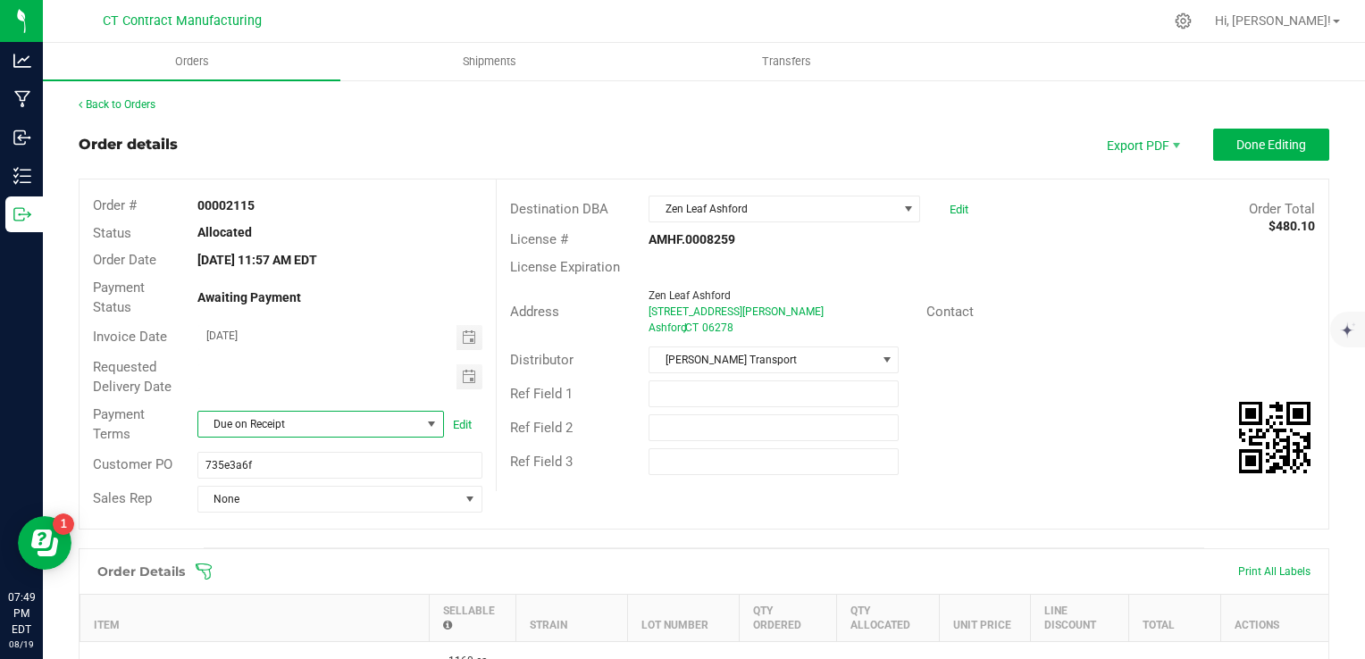
click at [566, 145] on div "Order details Export PDF Done Editing" at bounding box center [704, 145] width 1251 height 32
click at [1284, 141] on span "Done Editing" at bounding box center [1272, 145] width 70 height 14
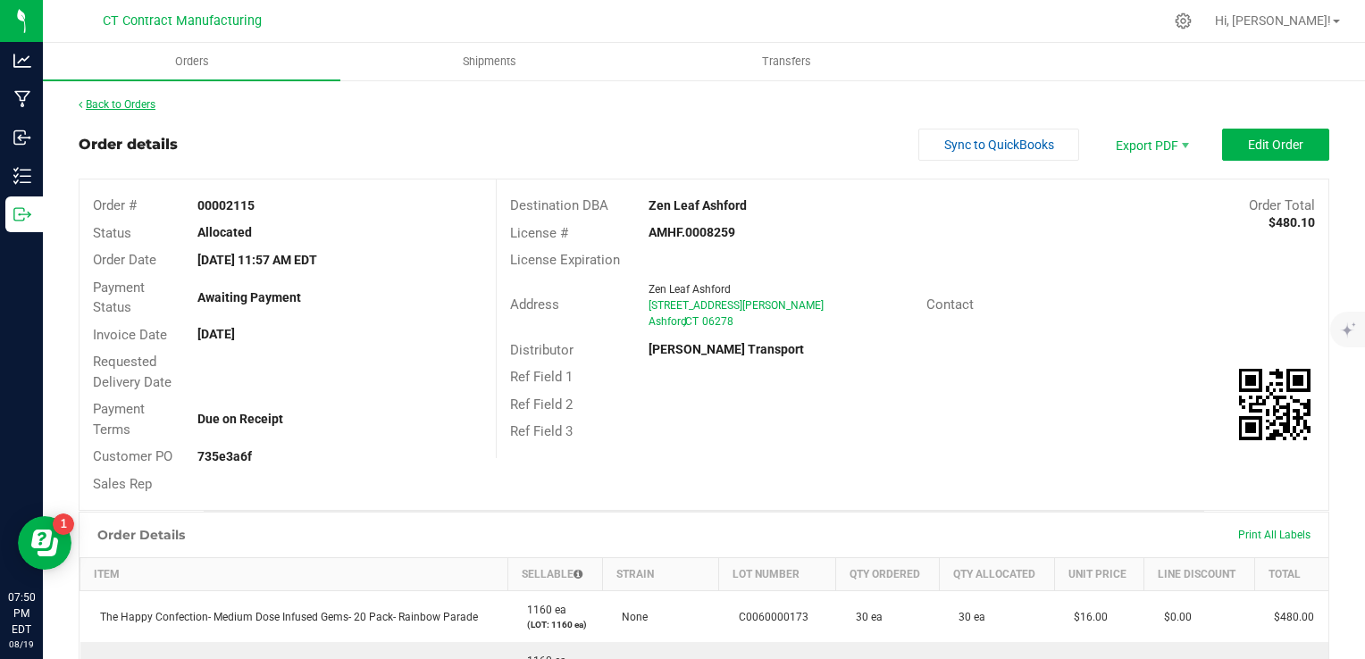
click at [122, 105] on link "Back to Orders" at bounding box center [117, 104] width 77 height 13
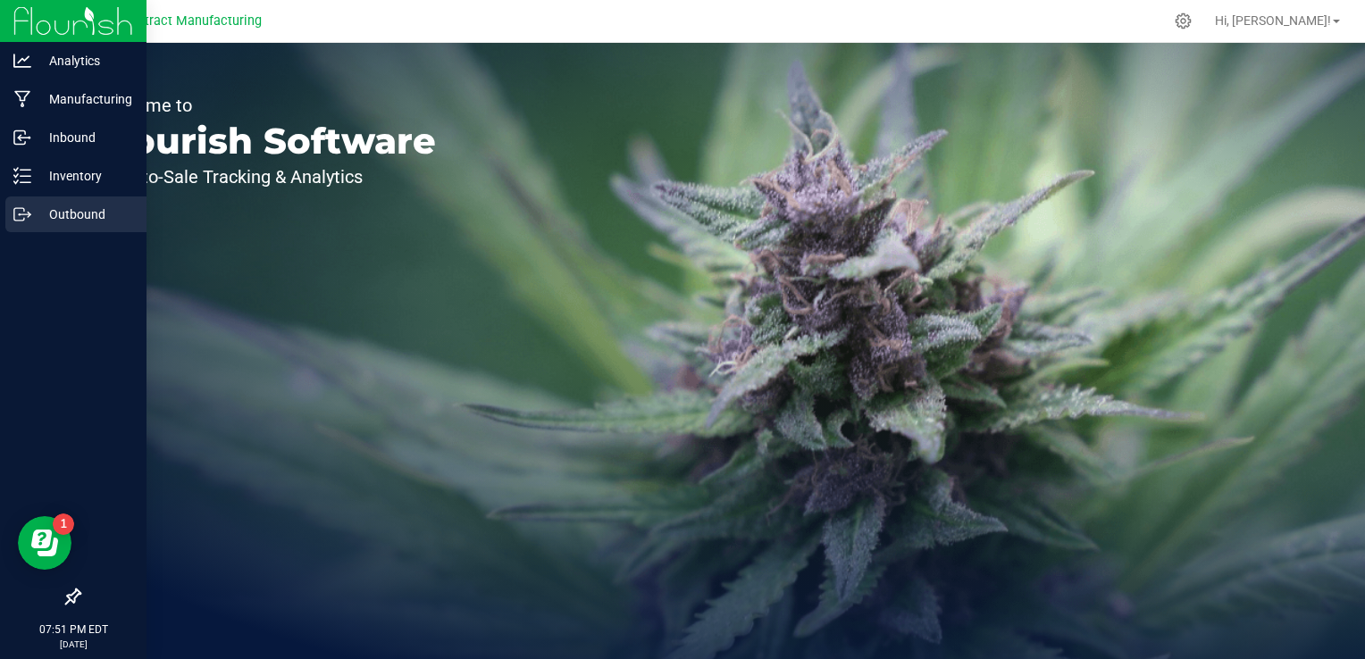
click at [32, 205] on p "Outbound" at bounding box center [84, 214] width 107 height 21
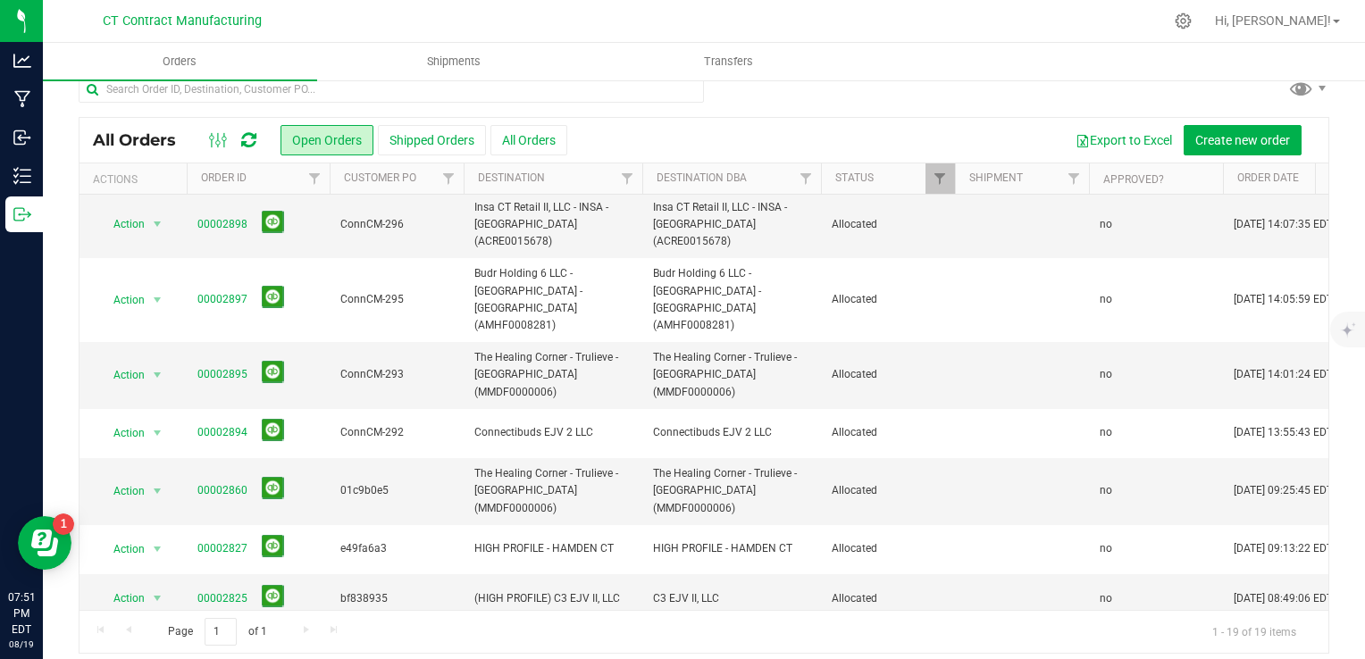
scroll to position [32, 0]
